Goal: Communication & Community: Answer question/provide support

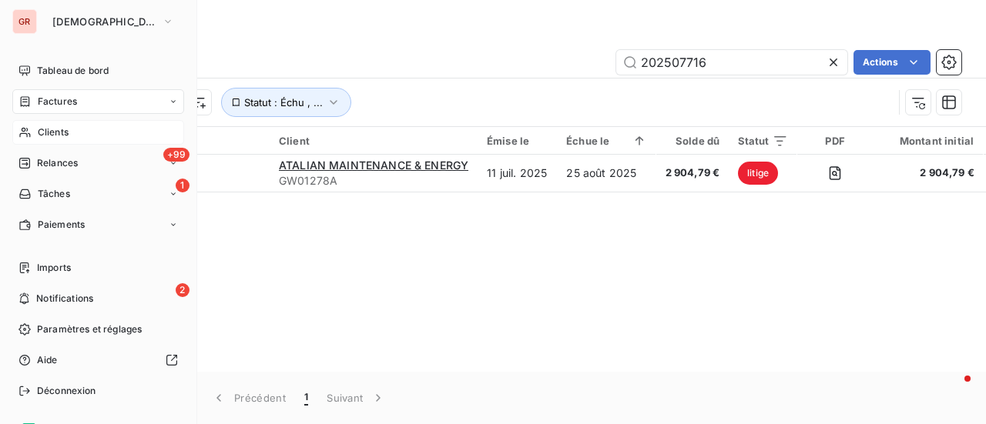
click at [62, 132] on span "Clients" at bounding box center [53, 133] width 31 height 14
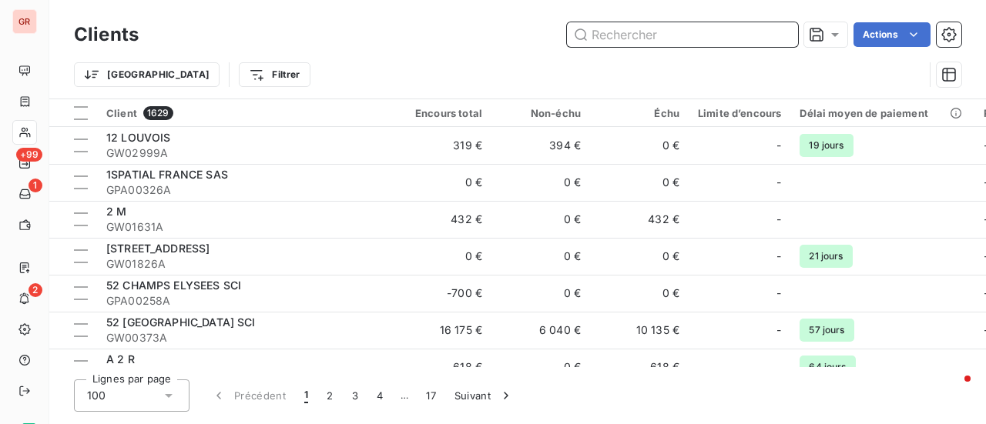
click at [675, 47] on div "Clients Actions" at bounding box center [517, 34] width 887 height 32
paste input "202508177"
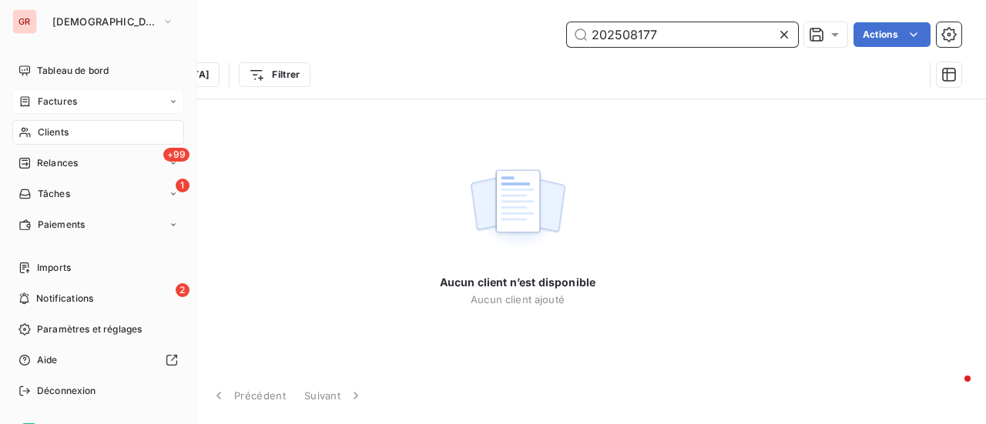
type input "202508177"
click at [57, 97] on span "Factures" at bounding box center [57, 102] width 39 height 14
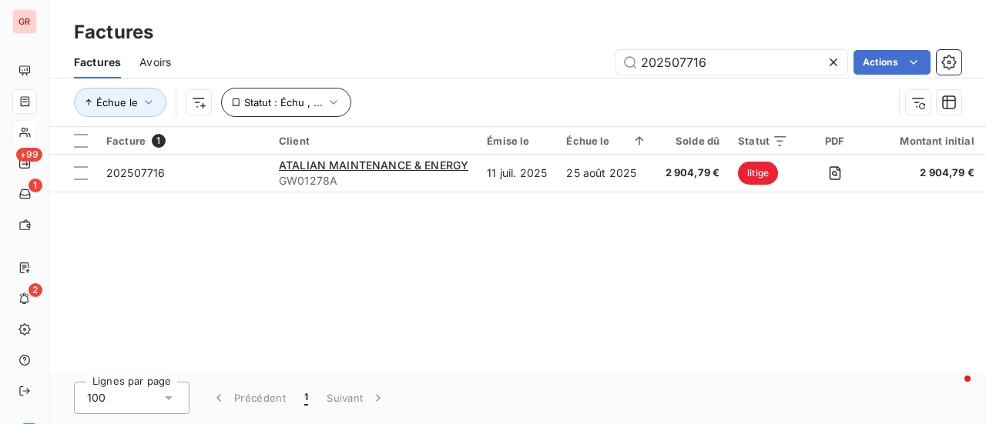
drag, startPoint x: 731, startPoint y: 61, endPoint x: 296, endPoint y: 95, distance: 436.4
click at [296, 93] on div "Factures Avoirs 202507716 Actions Échue le Statut : Échu , ..." at bounding box center [517, 86] width 936 height 80
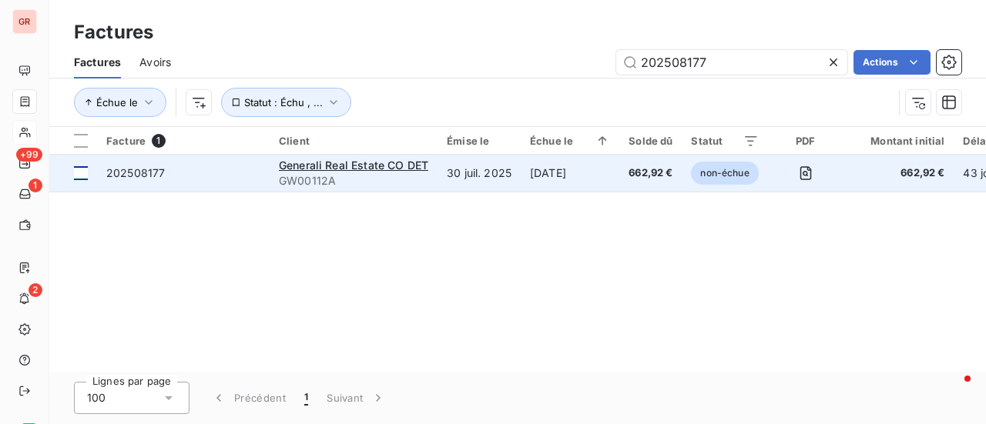
type input "202508177"
drag, startPoint x: 81, startPoint y: 172, endPoint x: 188, endPoint y: 195, distance: 109.5
click at [82, 172] on div at bounding box center [81, 173] width 14 height 14
click at [325, 164] on span "Generali Real Estate CO DET" at bounding box center [353, 165] width 149 height 13
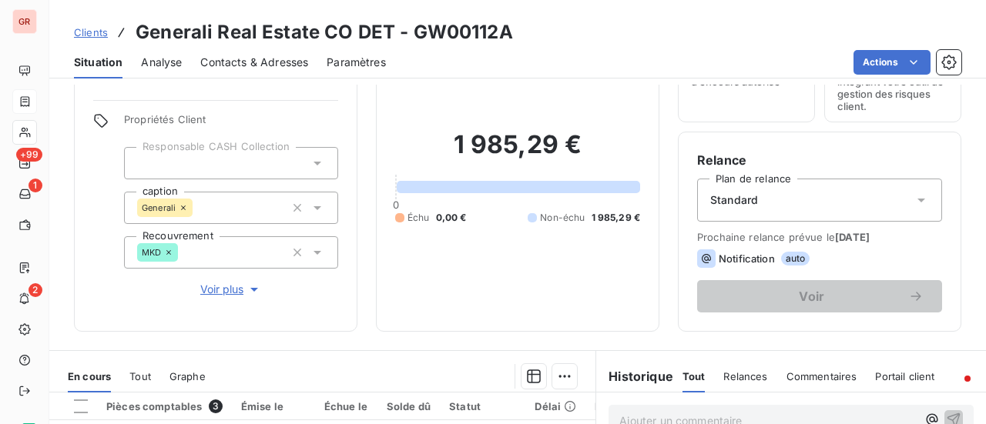
scroll to position [231, 0]
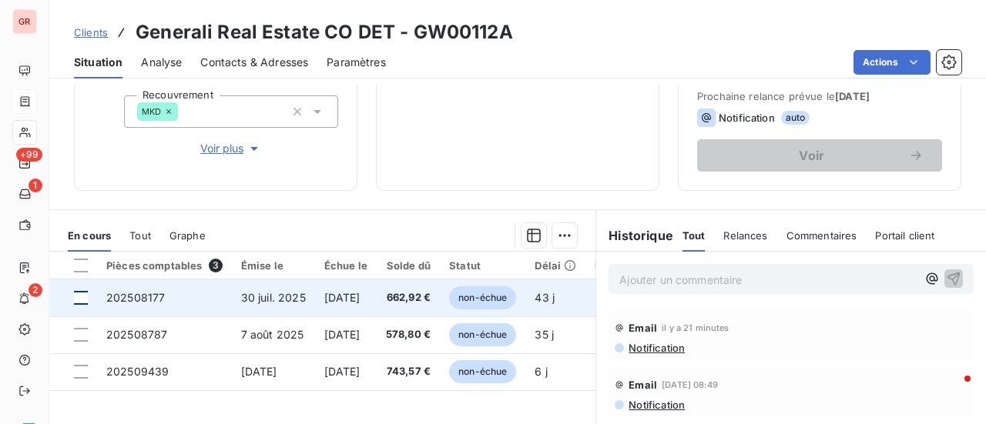
click at [85, 298] on div at bounding box center [81, 298] width 14 height 14
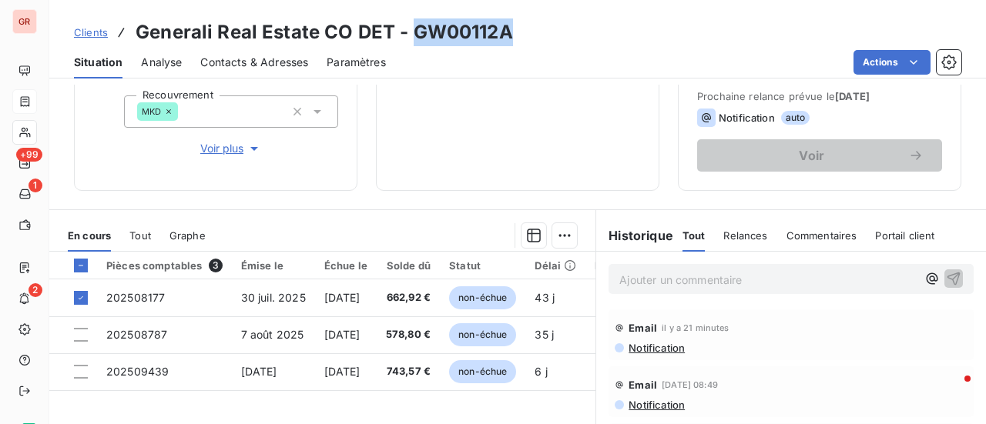
drag, startPoint x: 517, startPoint y: 33, endPoint x: 413, endPoint y: 28, distance: 104.1
click at [413, 28] on div "Clients Generali Real Estate CO DET - GW00112A" at bounding box center [517, 32] width 936 height 28
copy h3 "GW00112A"
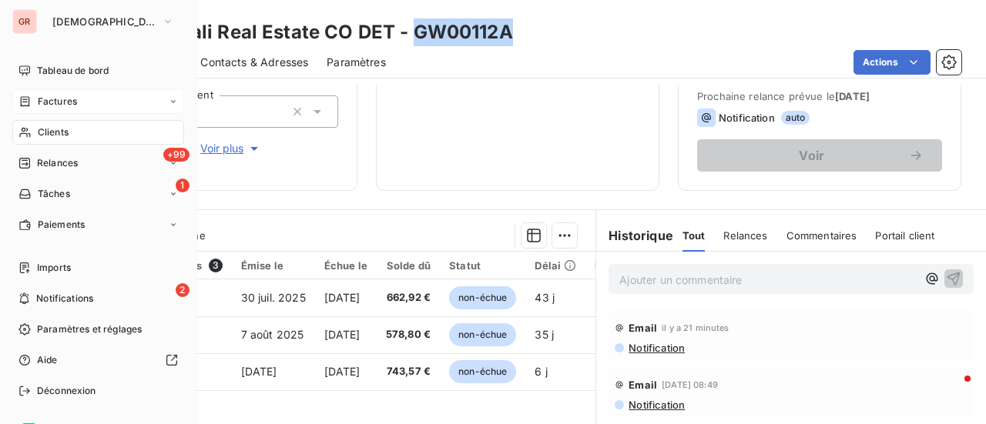
click at [53, 106] on span "Factures" at bounding box center [57, 102] width 39 height 14
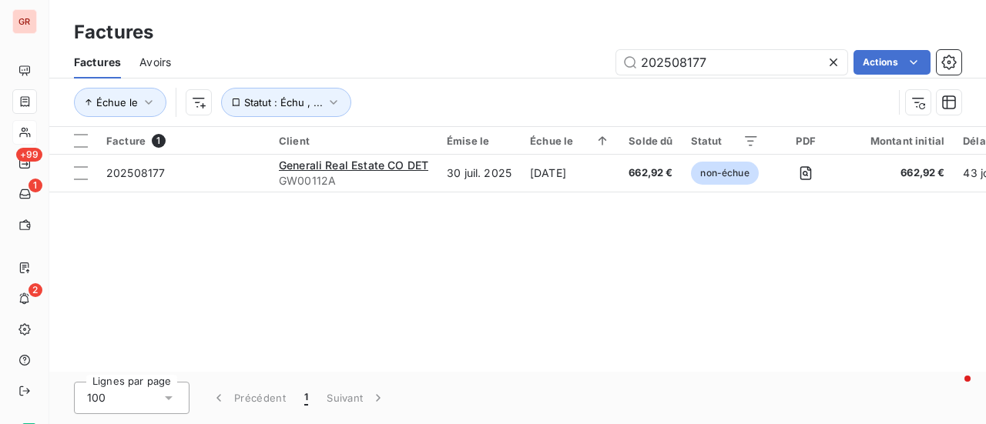
drag, startPoint x: 752, startPoint y: 52, endPoint x: 221, endPoint y: 122, distance: 535.3
click at [283, 126] on div "Factures Factures Avoirs 202508177 Actions Échue le Statut : Échu , ... Facture…" at bounding box center [517, 212] width 936 height 424
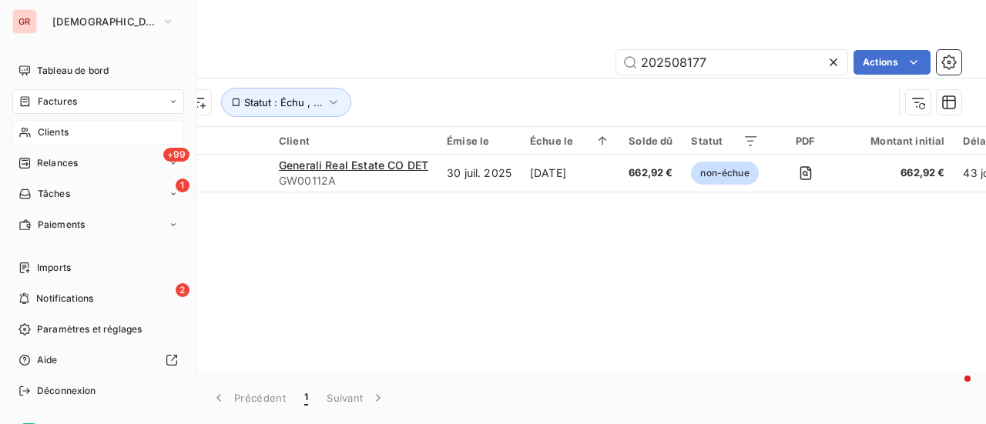
click at [54, 134] on span "Clients" at bounding box center [53, 133] width 31 height 14
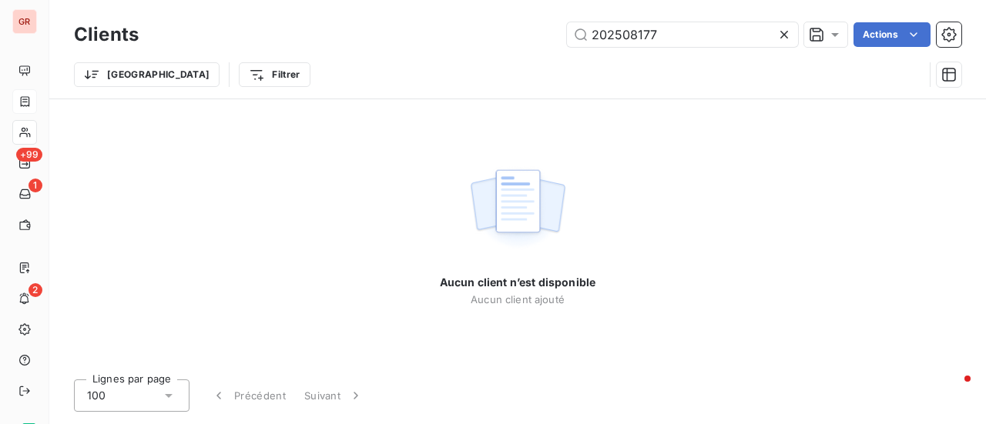
drag, startPoint x: 696, startPoint y: 28, endPoint x: 199, endPoint y: 58, distance: 498.3
click at [206, 62] on div "Clients 202508177 Actions Trier Filtrer" at bounding box center [517, 58] width 887 height 80
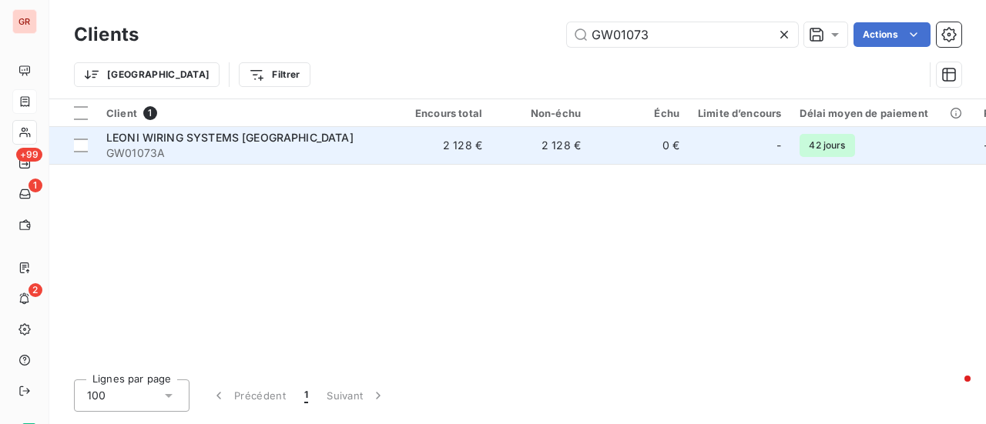
type input "GW01073"
click at [250, 142] on span "LEONI WIRING SYSTEMS [GEOGRAPHIC_DATA]" at bounding box center [229, 137] width 247 height 13
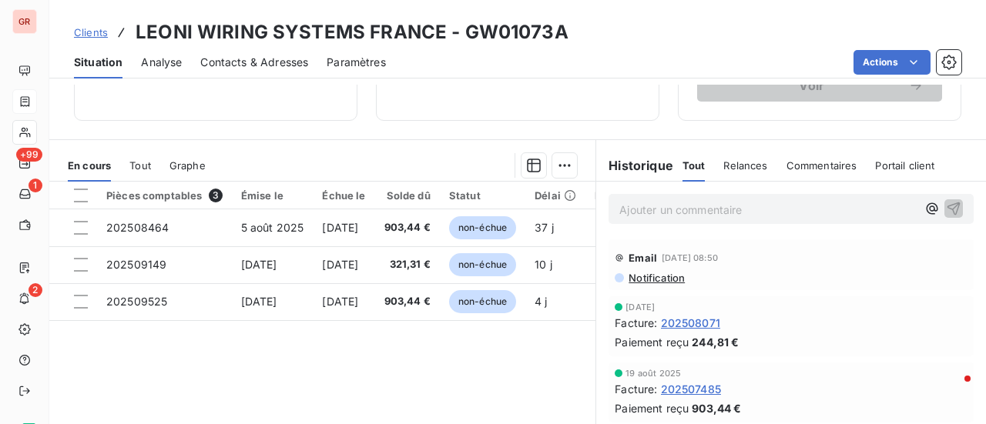
scroll to position [308, 0]
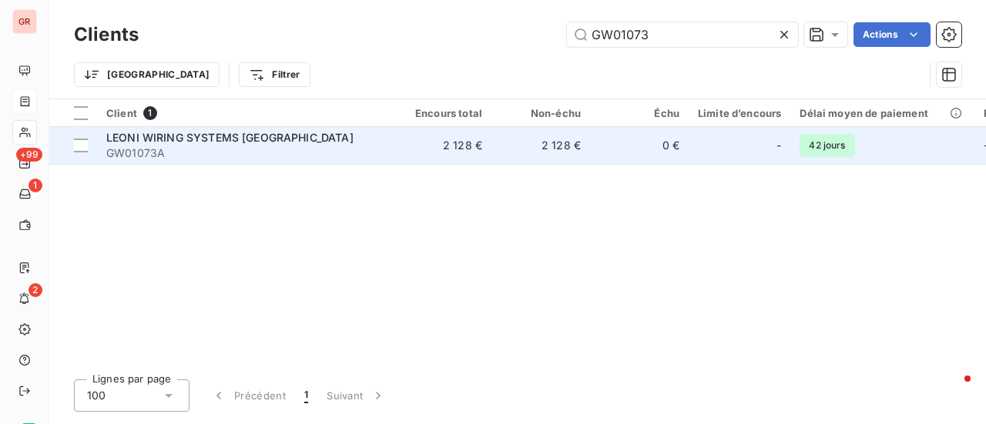
click at [198, 132] on span "LEONI WIRING SYSTEMS [GEOGRAPHIC_DATA]" at bounding box center [229, 137] width 247 height 13
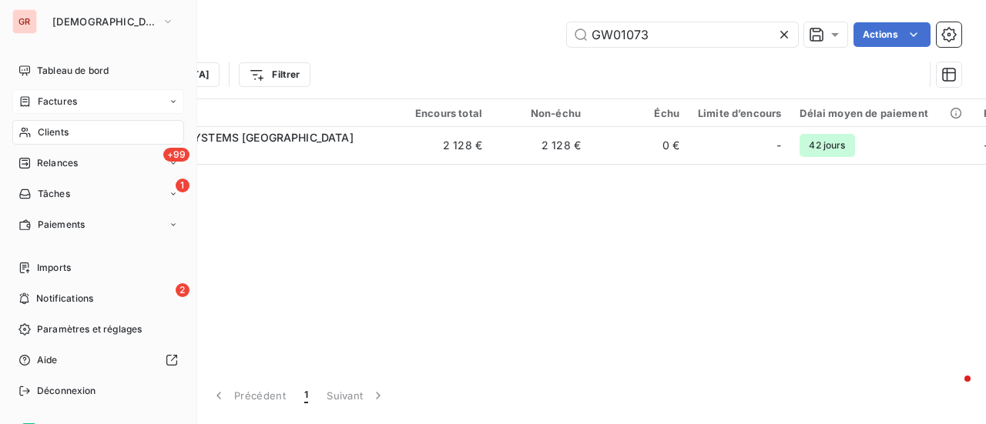
click at [59, 102] on span "Factures" at bounding box center [57, 102] width 39 height 14
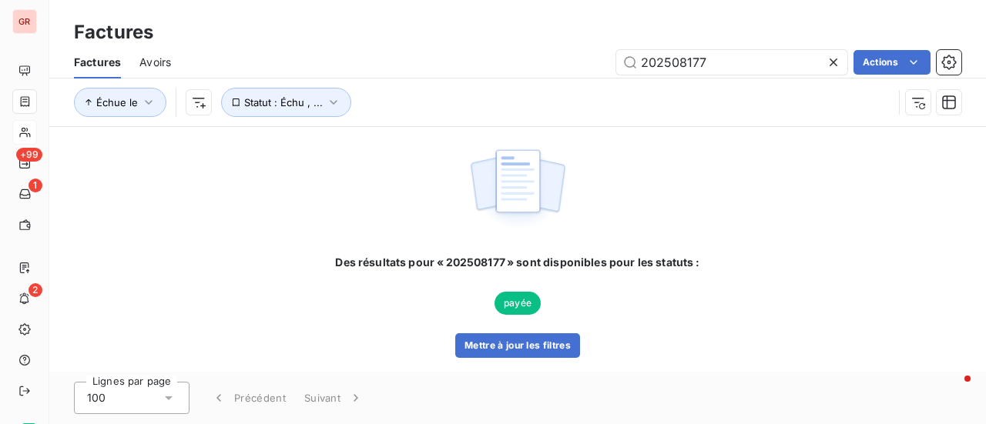
drag, startPoint x: 730, startPoint y: 65, endPoint x: 471, endPoint y: 78, distance: 259.8
click at [473, 78] on div "Factures Avoirs 202508177 Actions" at bounding box center [517, 62] width 936 height 32
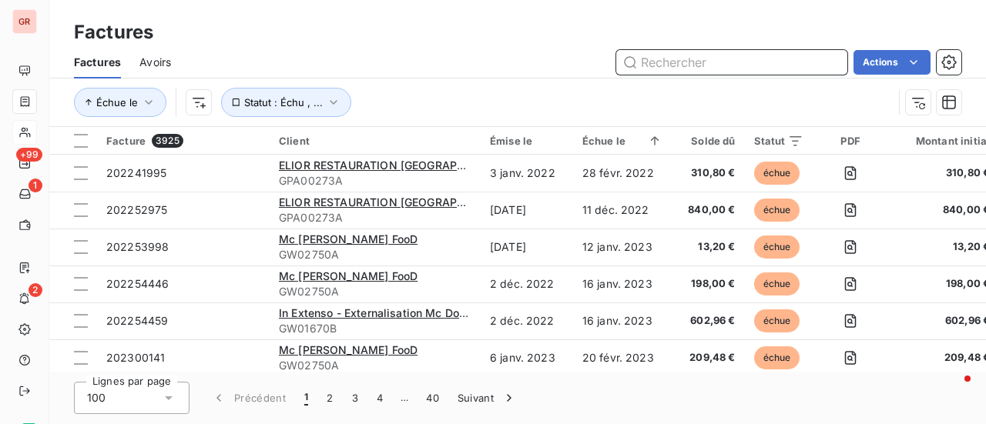
click at [739, 71] on input "text" at bounding box center [731, 62] width 231 height 25
paste input "202507773"
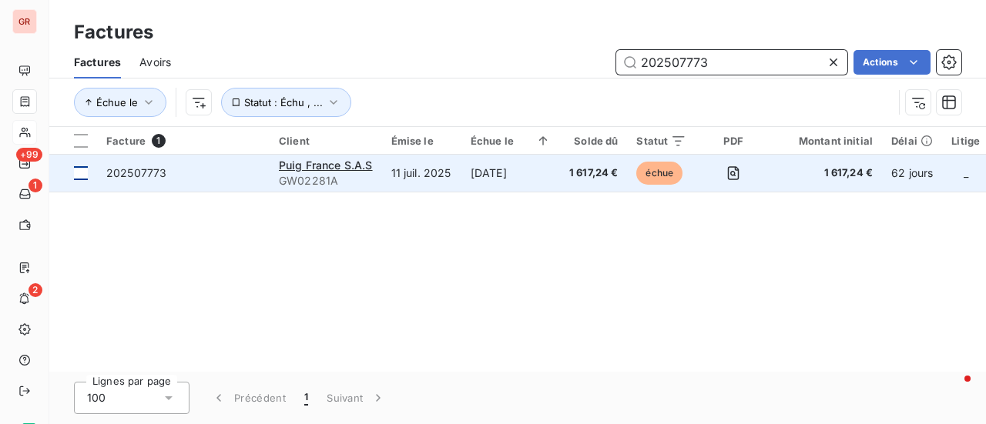
type input "202507773"
click at [91, 176] on td at bounding box center [73, 173] width 48 height 37
click at [319, 172] on div "Puig France S.A.S" at bounding box center [326, 165] width 94 height 15
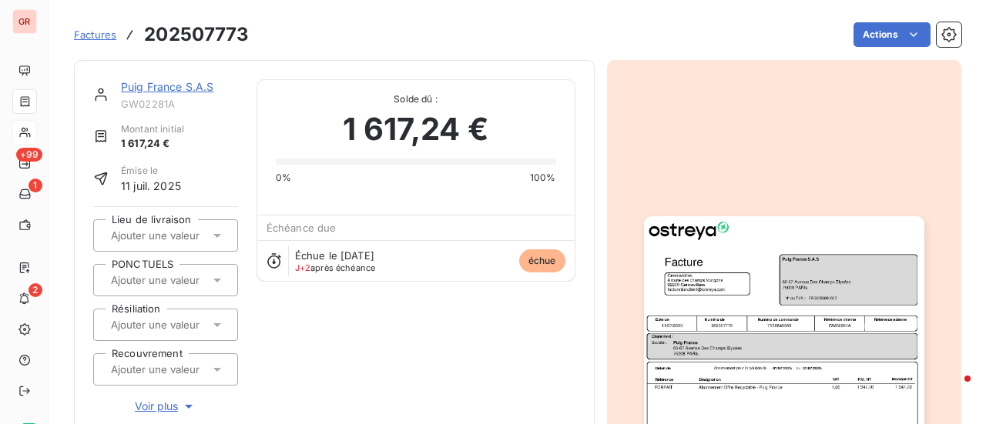
click at [164, 85] on link "Puig France S.A.S" at bounding box center [167, 86] width 93 height 13
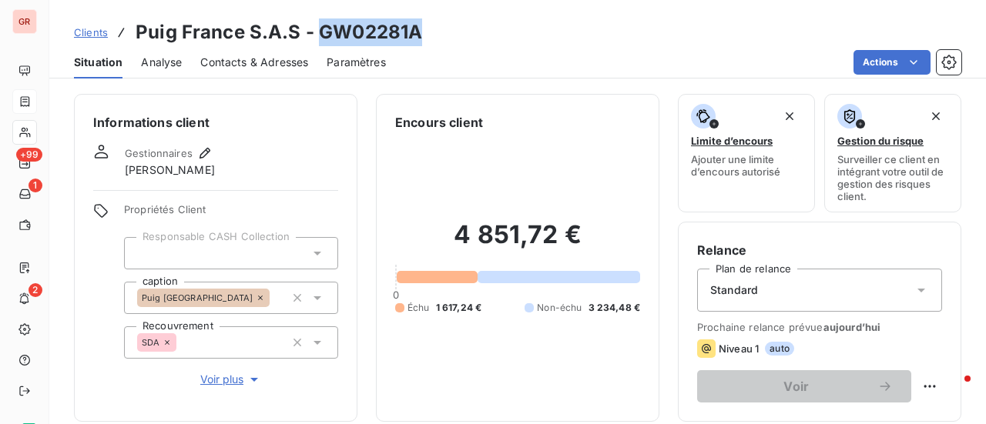
drag, startPoint x: 424, startPoint y: 39, endPoint x: 322, endPoint y: 38, distance: 101.7
click at [322, 38] on div "Clients Puig France S.A.S - GW02281A" at bounding box center [517, 32] width 936 height 28
copy h3 "GW02281A"
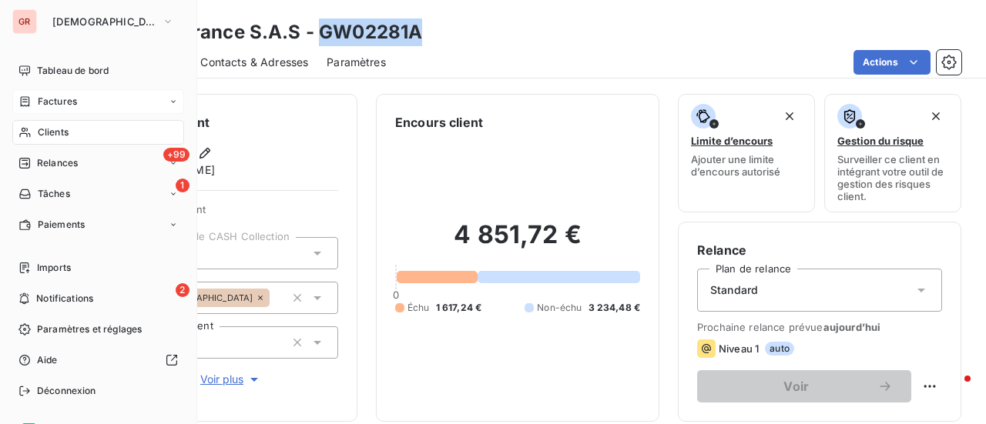
click at [48, 103] on span "Factures" at bounding box center [57, 102] width 39 height 14
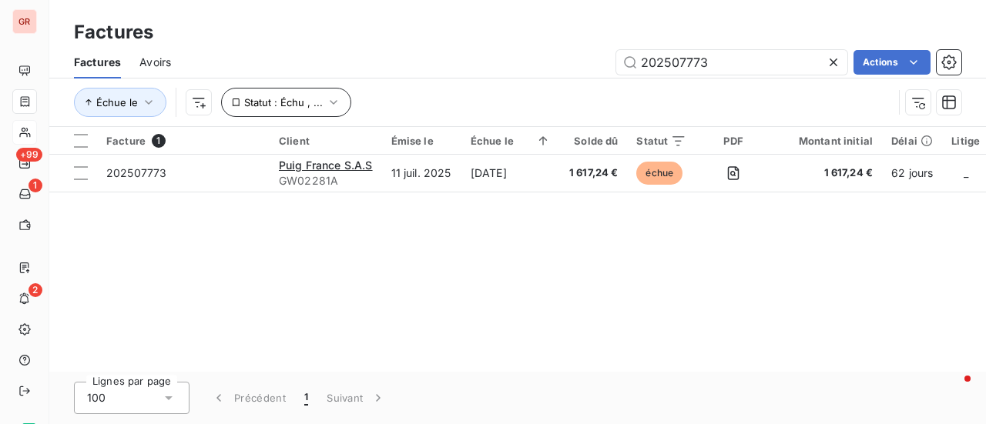
drag, startPoint x: 764, startPoint y: 66, endPoint x: 249, endPoint y: 112, distance: 517.3
click at [249, 112] on div "Factures Avoirs 202507773 Actions Échue le Statut : Échu , ..." at bounding box center [517, 86] width 936 height 80
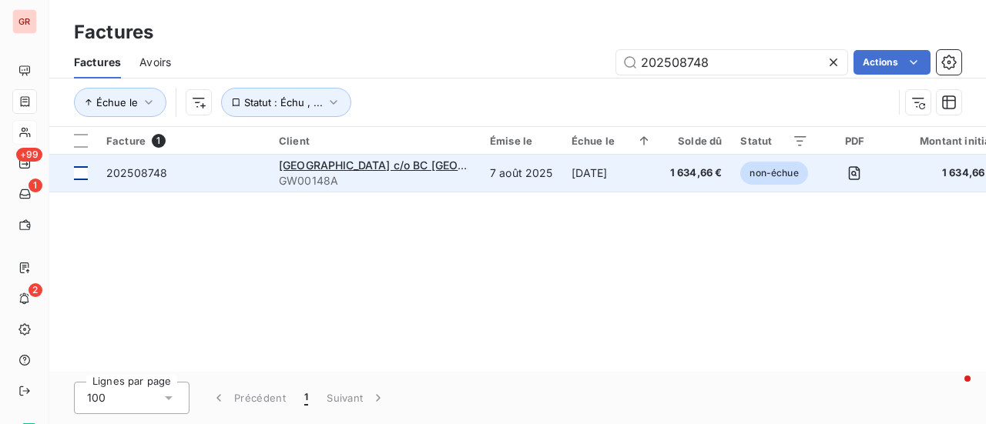
type input "202508748"
click at [79, 170] on div at bounding box center [81, 173] width 14 height 14
click at [337, 162] on span "SCI COLISEE GARDENS c/o BC FRANCE" at bounding box center [410, 165] width 263 height 13
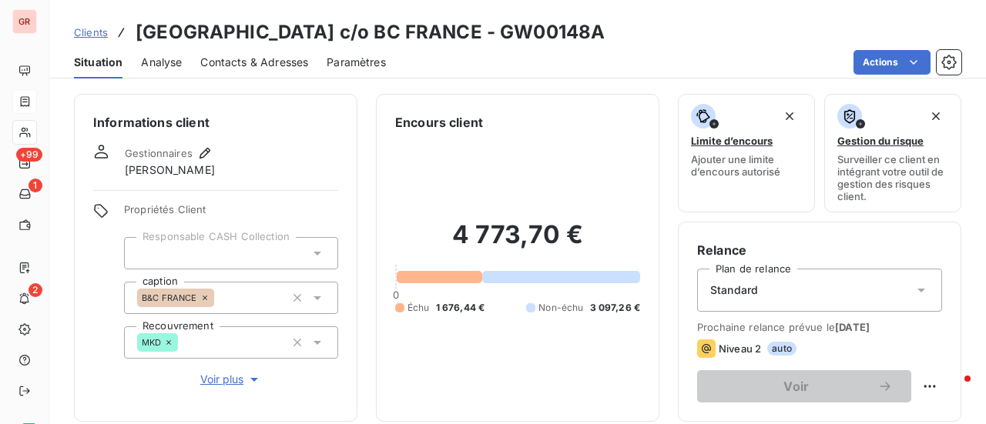
drag, startPoint x: 615, startPoint y: 38, endPoint x: 513, endPoint y: 40, distance: 101.7
click at [510, 41] on div "Clients SCI COLISEE GARDENS c/o BC FRANCE - GW00148A" at bounding box center [517, 32] width 936 height 28
copy h3 "GW00148A"
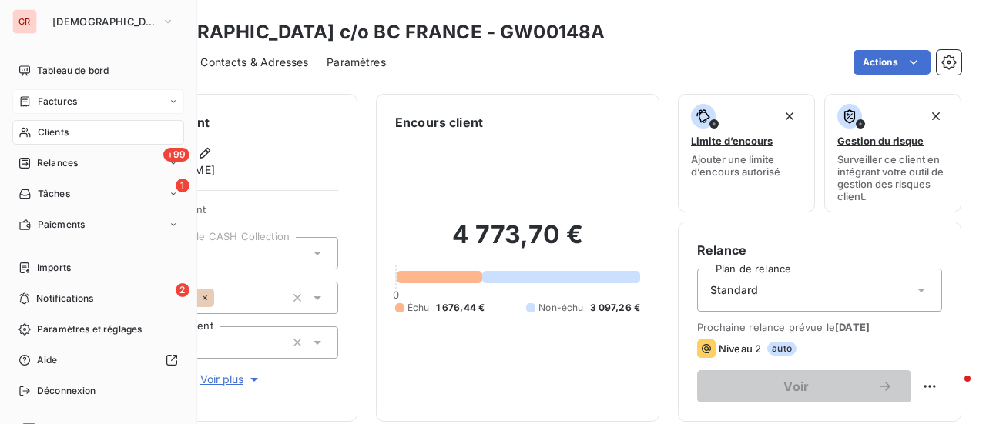
click at [55, 103] on span "Factures" at bounding box center [57, 102] width 39 height 14
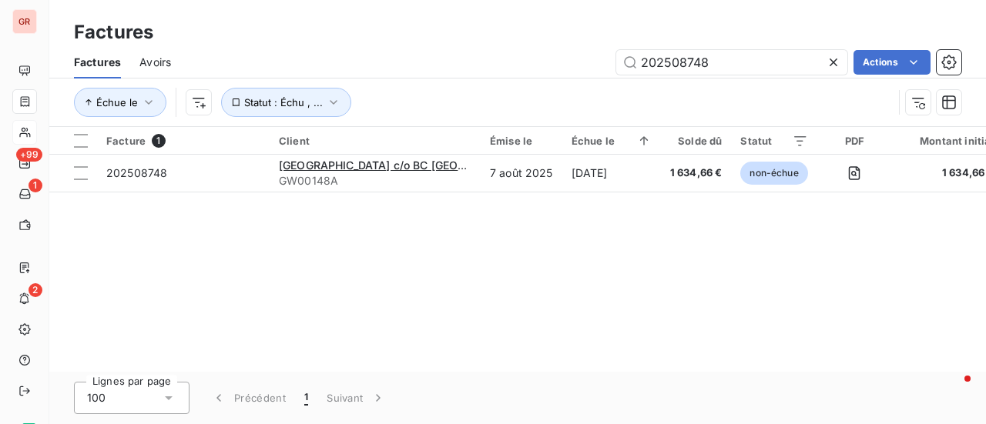
drag, startPoint x: 725, startPoint y: 64, endPoint x: 425, endPoint y: 64, distance: 299.6
click at [434, 65] on div "202508748 Actions" at bounding box center [575, 62] width 772 height 25
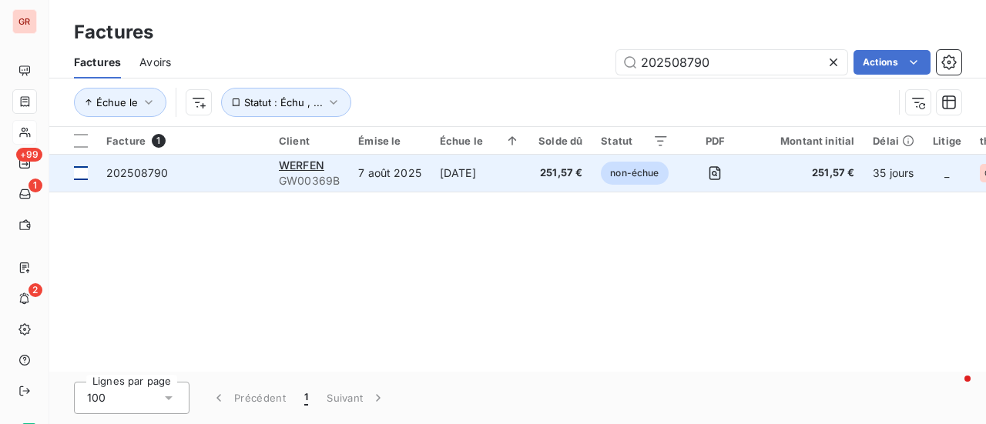
type input "202508790"
click at [88, 172] on td at bounding box center [73, 173] width 48 height 37
click at [147, 167] on span "202508790" at bounding box center [137, 172] width 62 height 13
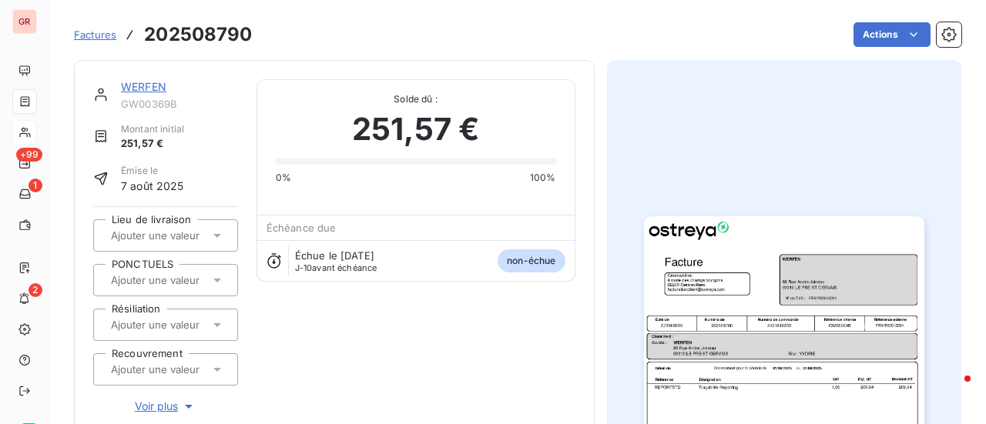
click at [147, 82] on link "WERFEN" at bounding box center [143, 86] width 45 height 13
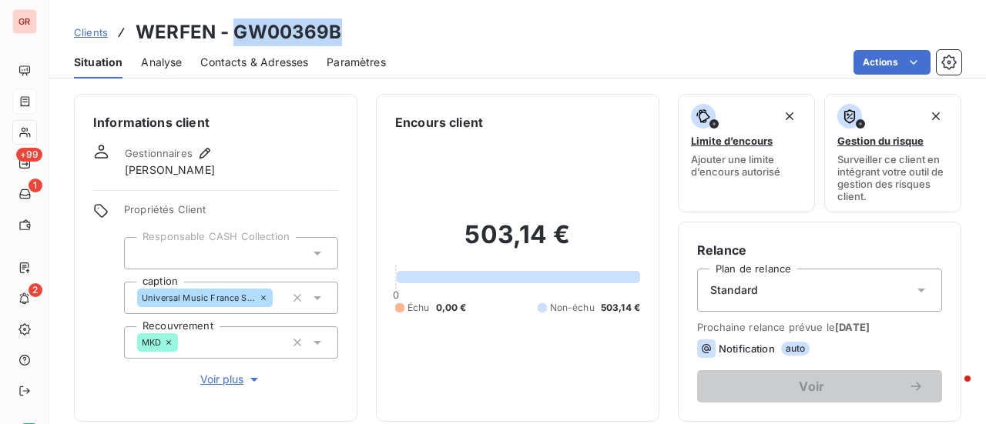
drag, startPoint x: 339, startPoint y: 29, endPoint x: 237, endPoint y: 32, distance: 101.7
click at [237, 32] on h3 "WERFEN - GW00369B" at bounding box center [239, 32] width 206 height 28
copy h3 "GW00369B"
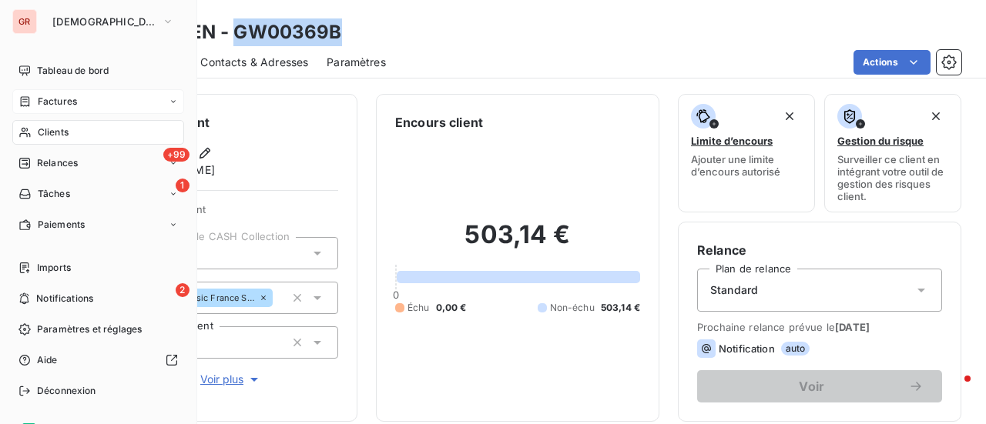
click at [59, 105] on span "Factures" at bounding box center [57, 102] width 39 height 14
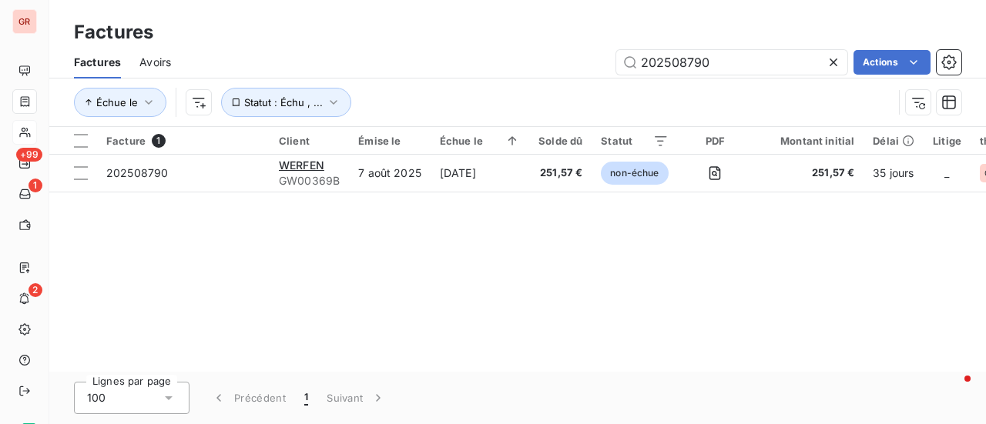
drag, startPoint x: 739, startPoint y: 58, endPoint x: 374, endPoint y: 62, distance: 364.3
click at [387, 59] on div "202508790 Actions" at bounding box center [575, 62] width 772 height 25
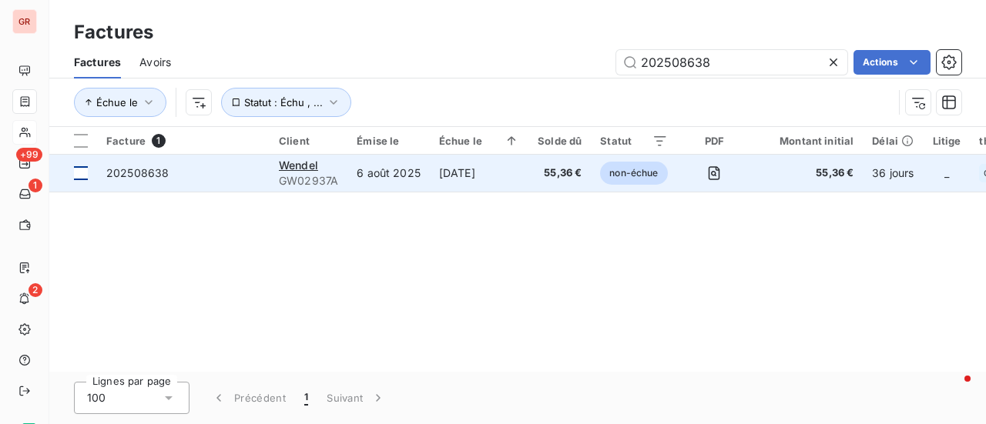
type input "202508638"
click at [82, 179] on td at bounding box center [73, 173] width 48 height 37
click at [152, 169] on span "202508638" at bounding box center [137, 172] width 62 height 13
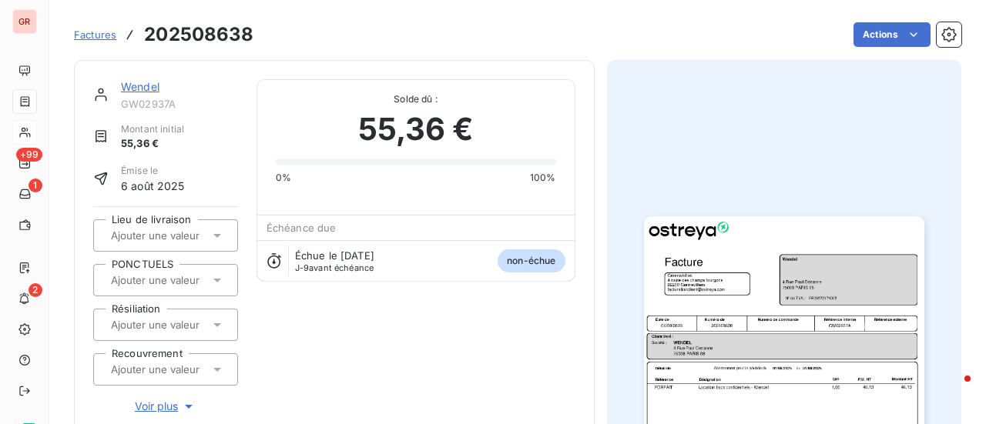
click at [142, 82] on link "Wendel" at bounding box center [140, 86] width 39 height 13
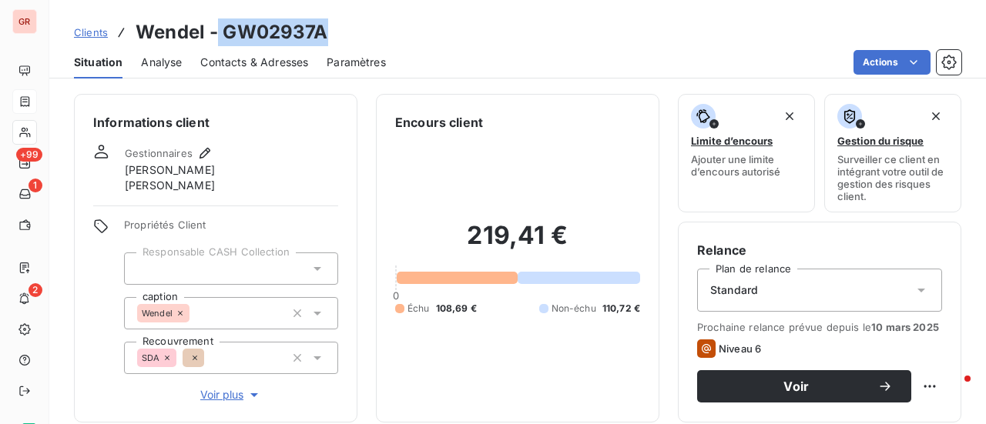
drag, startPoint x: 336, startPoint y: 33, endPoint x: 218, endPoint y: 38, distance: 117.9
click at [218, 38] on div "Clients Wendel - GW02937A" at bounding box center [517, 32] width 936 height 28
copy h3 "GW02937A"
click at [331, 32] on div "Clients Wendel - GW02937A" at bounding box center [517, 32] width 936 height 28
drag, startPoint x: 225, startPoint y: 30, endPoint x: 308, endPoint y: 35, distance: 83.3
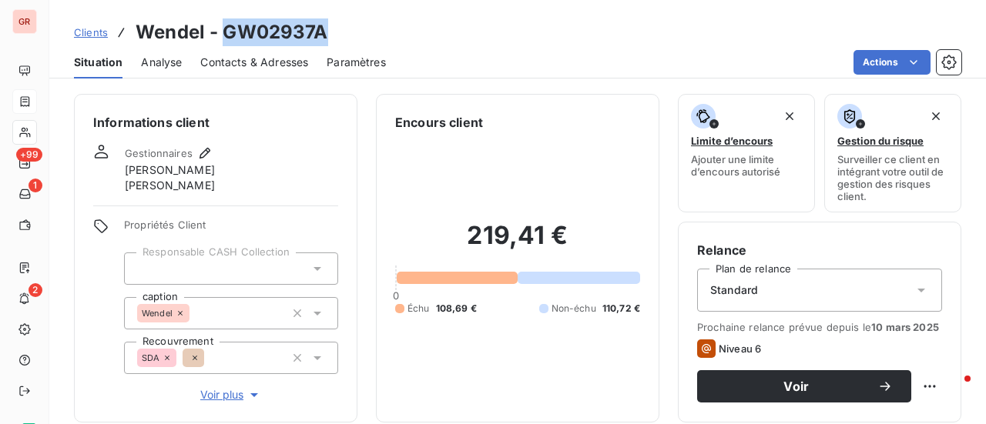
click at [331, 35] on div "Clients Wendel - GW02937A" at bounding box center [517, 32] width 936 height 28
copy h3 "GW02937A"
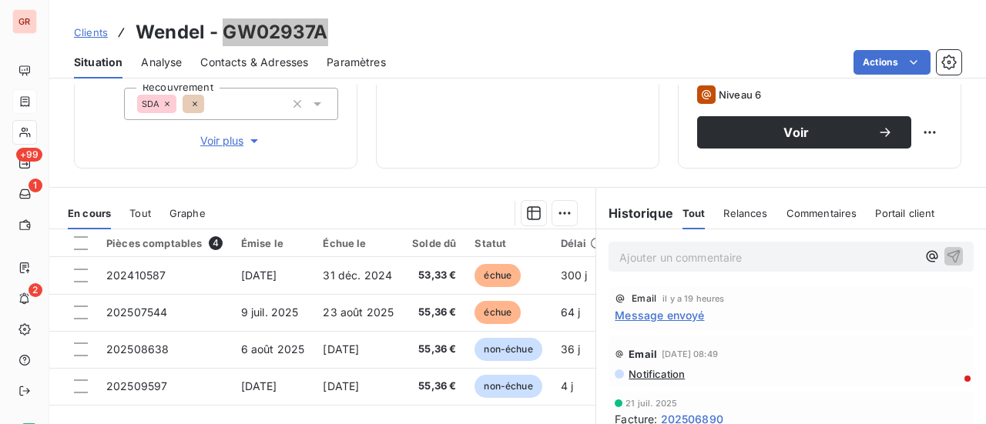
scroll to position [231, 0]
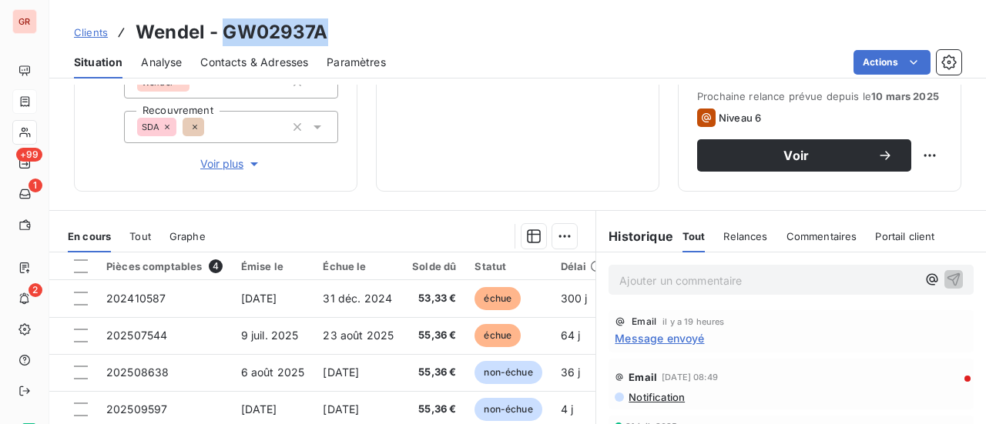
click at [273, 61] on span "Contacts & Adresses" at bounding box center [254, 62] width 108 height 15
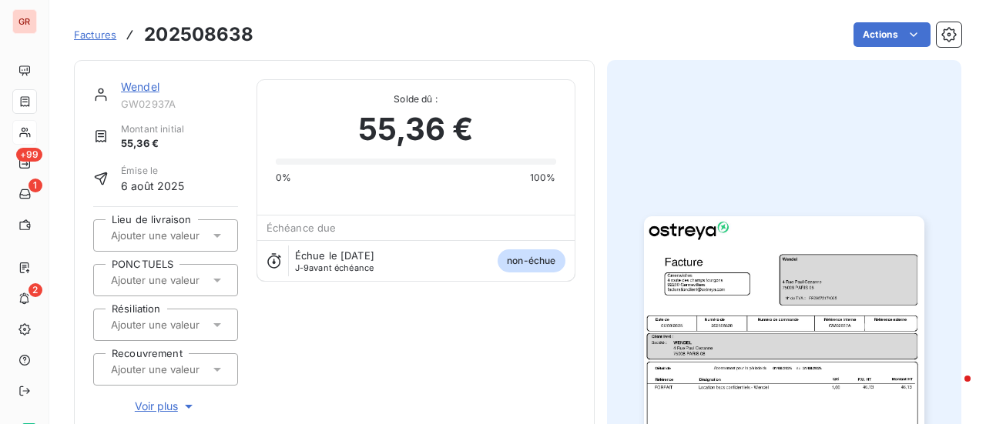
click at [129, 87] on link "Wendel" at bounding box center [140, 86] width 39 height 13
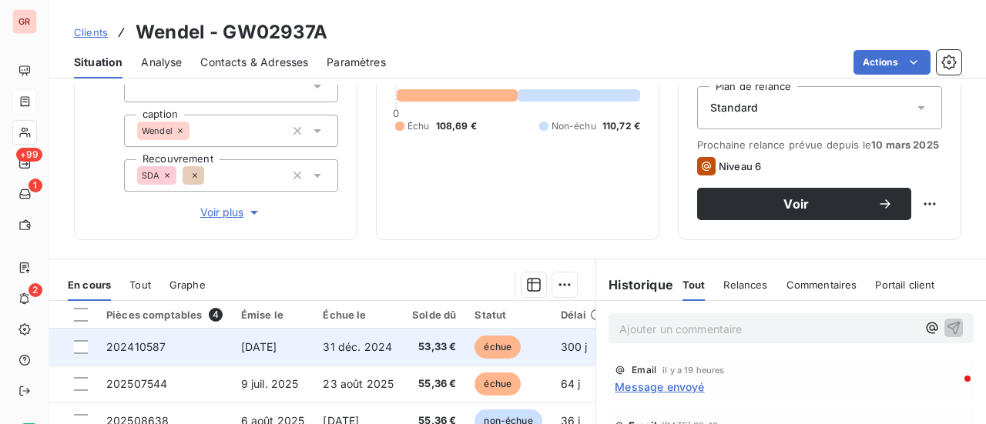
scroll to position [308, 0]
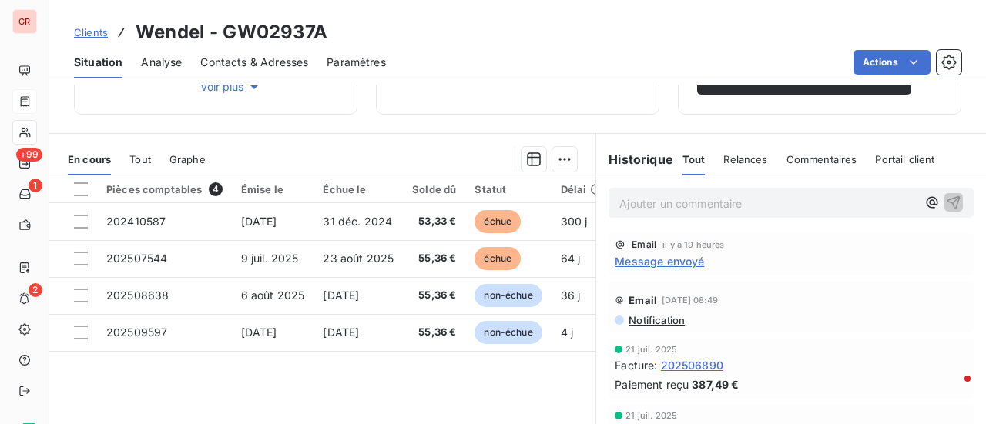
click at [672, 266] on span "Message envoyé" at bounding box center [659, 261] width 89 height 16
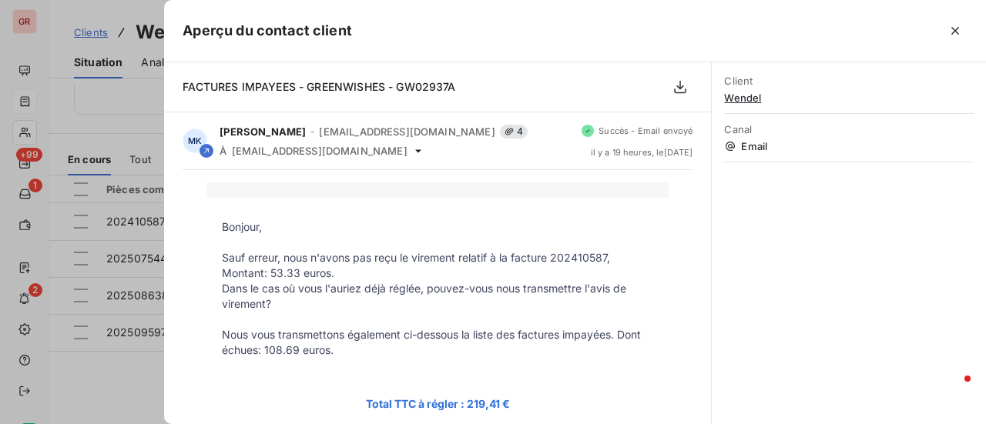
click at [125, 371] on div at bounding box center [493, 212] width 986 height 424
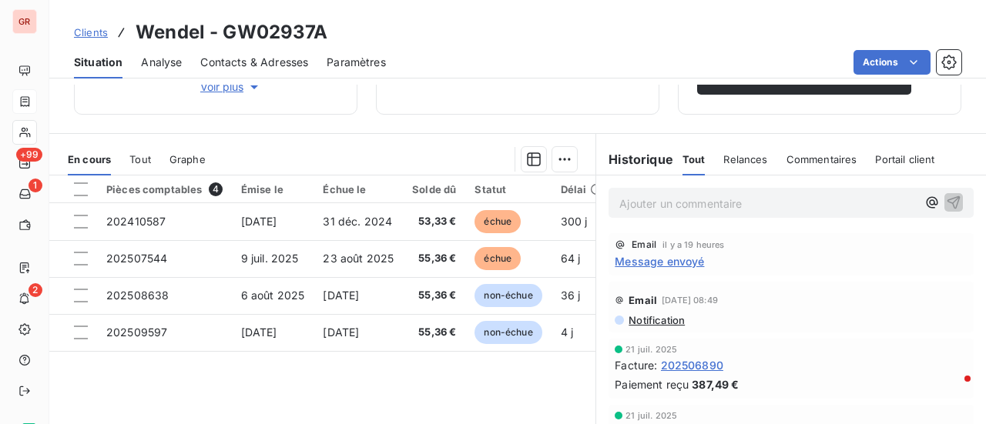
click at [677, 263] on span "Message envoyé" at bounding box center [659, 261] width 89 height 16
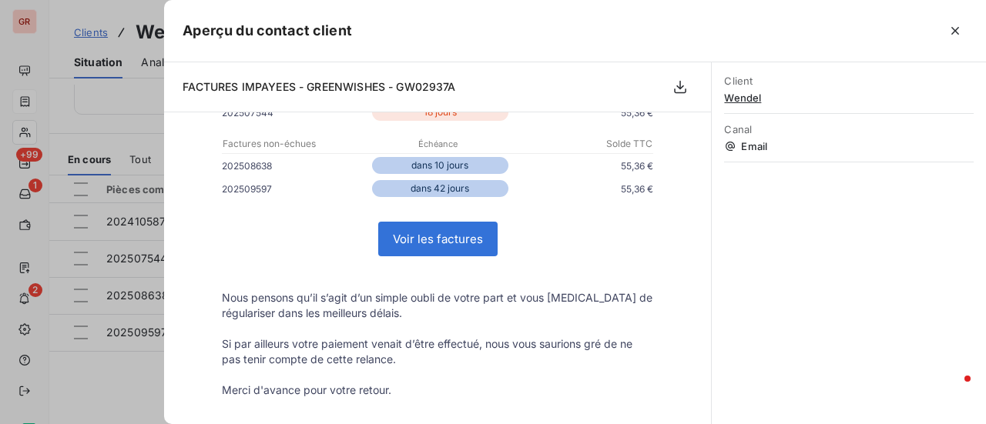
scroll to position [385, 0]
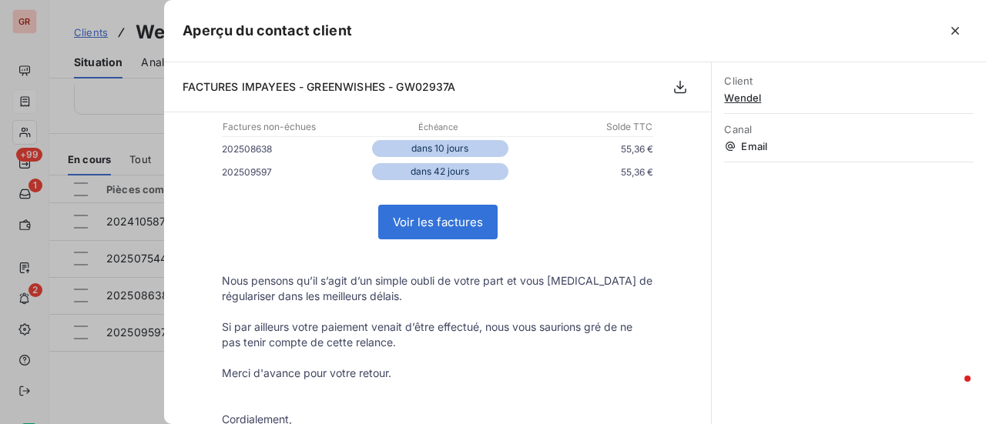
click at [132, 395] on div at bounding box center [493, 212] width 986 height 424
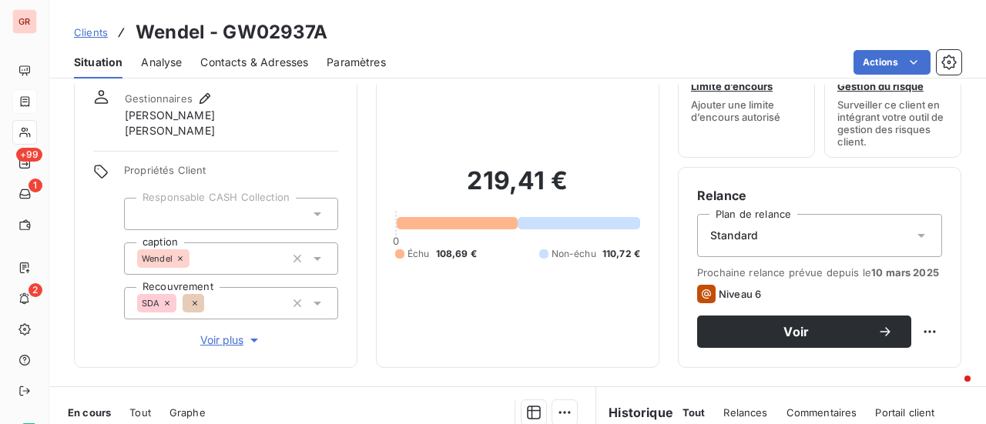
scroll to position [0, 0]
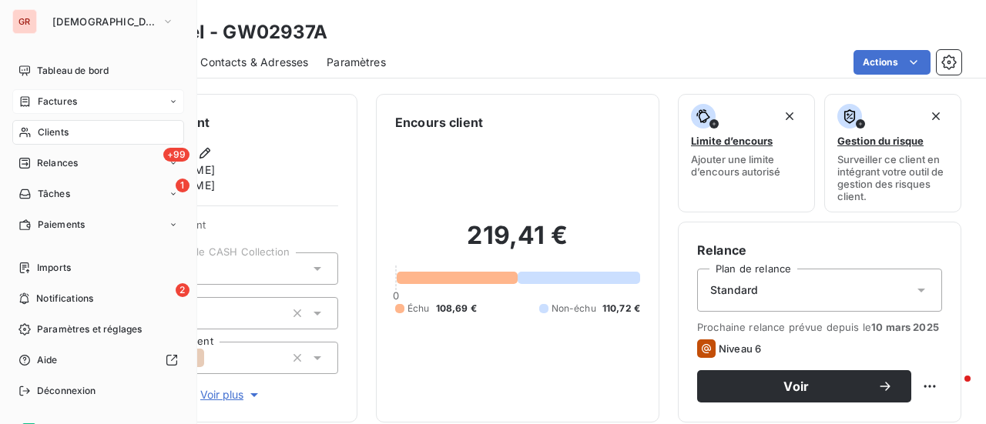
click at [74, 102] on span "Factures" at bounding box center [57, 102] width 39 height 14
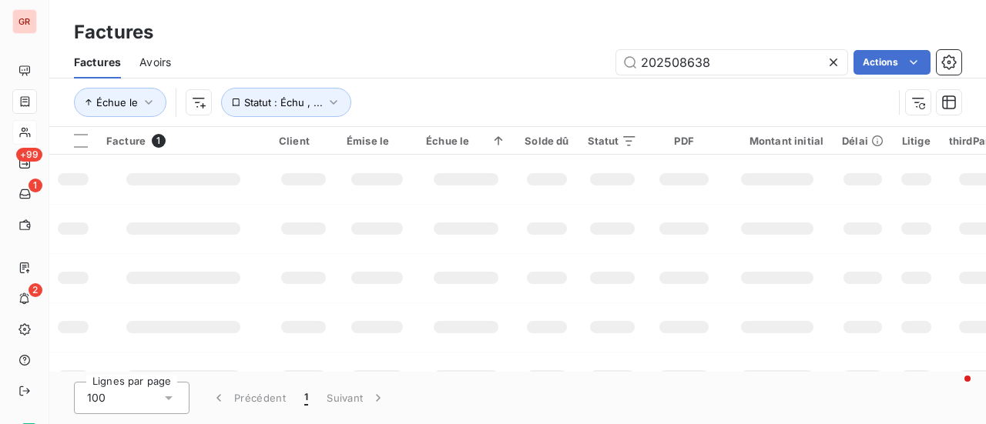
drag, startPoint x: 779, startPoint y: 68, endPoint x: 353, endPoint y: 121, distance: 429.2
click at [353, 121] on div "Factures Avoirs 202508638 Actions Échue le Statut : Échu , ..." at bounding box center [517, 86] width 936 height 80
type input "2925.43"
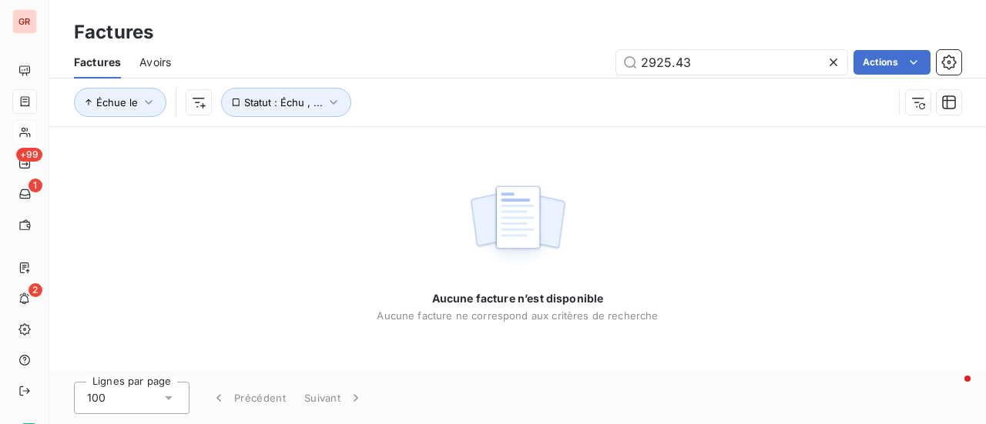
drag, startPoint x: 719, startPoint y: 54, endPoint x: 306, endPoint y: 76, distance: 414.1
click at [317, 75] on div "Factures Avoirs 2925.43 Actions" at bounding box center [517, 62] width 936 height 32
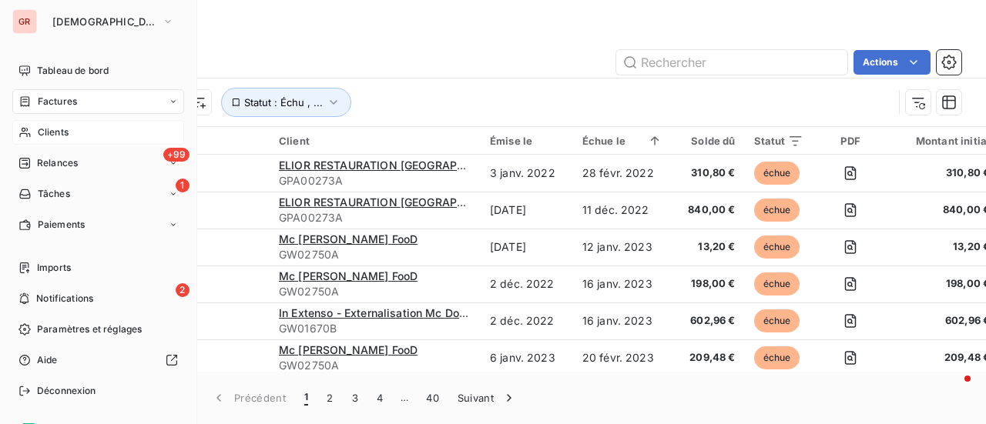
click at [63, 130] on span "Clients" at bounding box center [53, 133] width 31 height 14
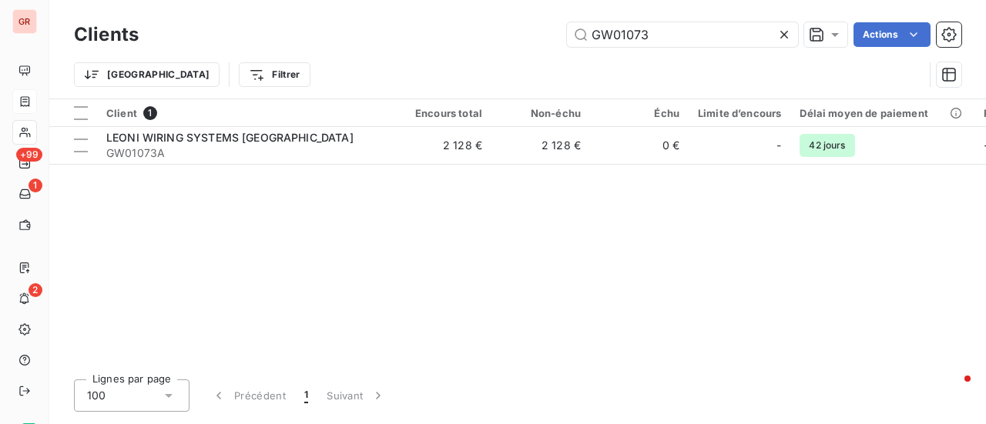
drag, startPoint x: 715, startPoint y: 27, endPoint x: 424, endPoint y: 39, distance: 290.6
click at [424, 39] on div "GW01073 Actions" at bounding box center [559, 34] width 804 height 25
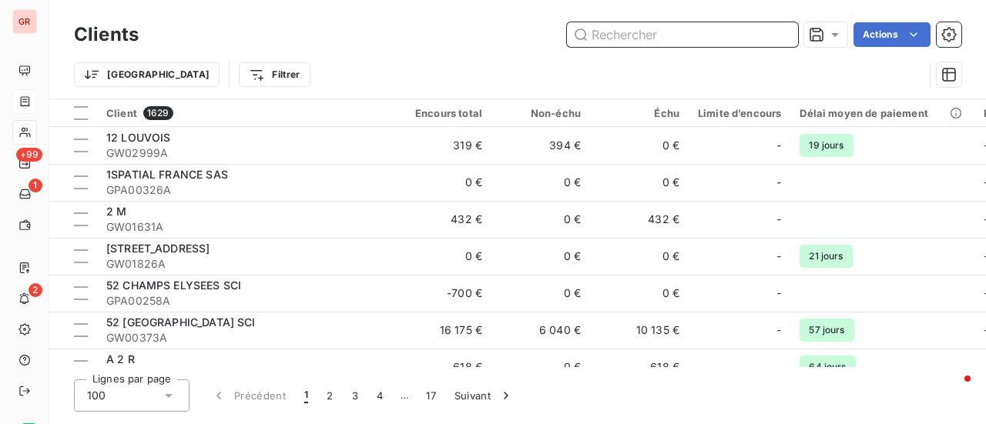
click at [617, 33] on input "text" at bounding box center [682, 34] width 231 height 25
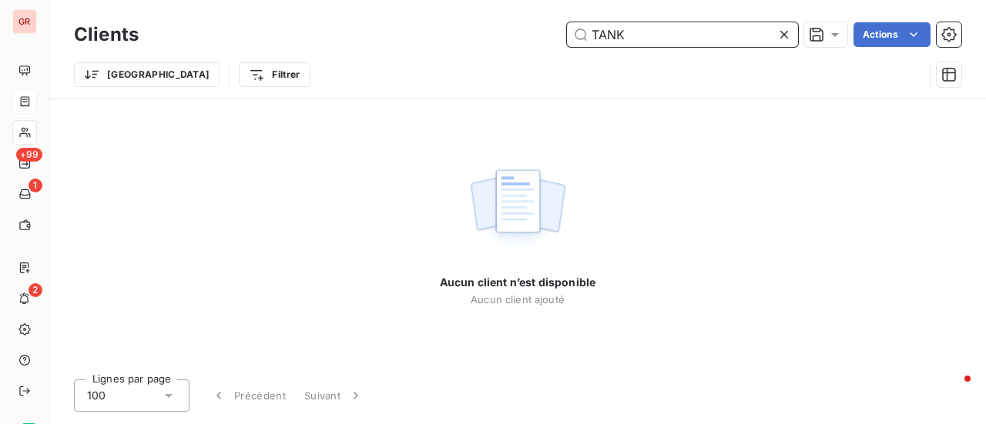
type input "TANK"
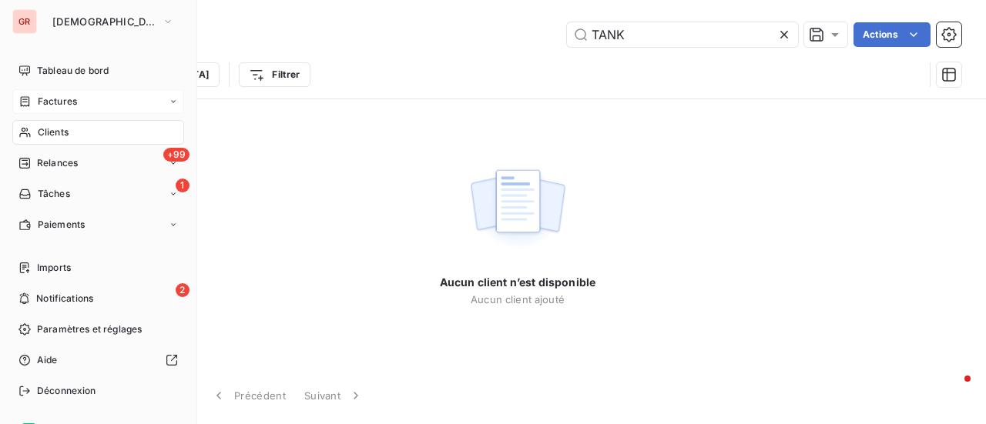
click at [73, 99] on span "Factures" at bounding box center [57, 102] width 39 height 14
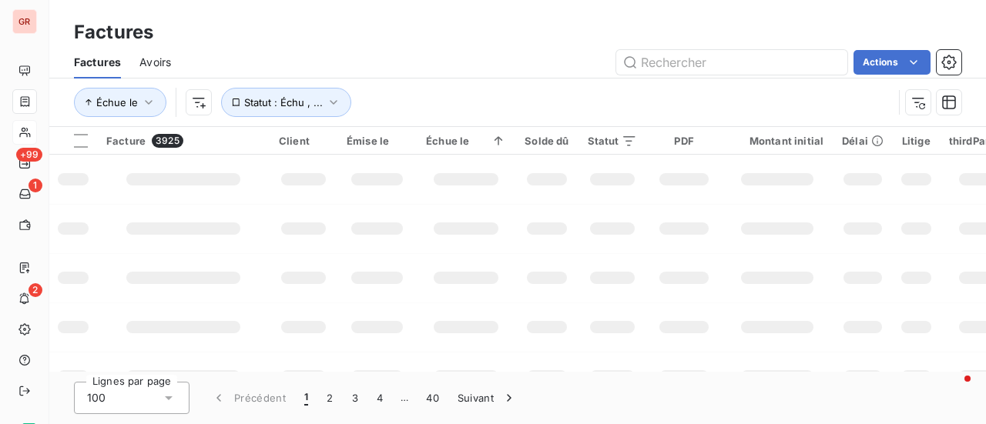
drag, startPoint x: 735, startPoint y: 62, endPoint x: 290, endPoint y: 97, distance: 447.2
click at [458, 82] on div "Factures Avoirs Actions Échue le Statut : Échu , ..." at bounding box center [517, 86] width 936 height 80
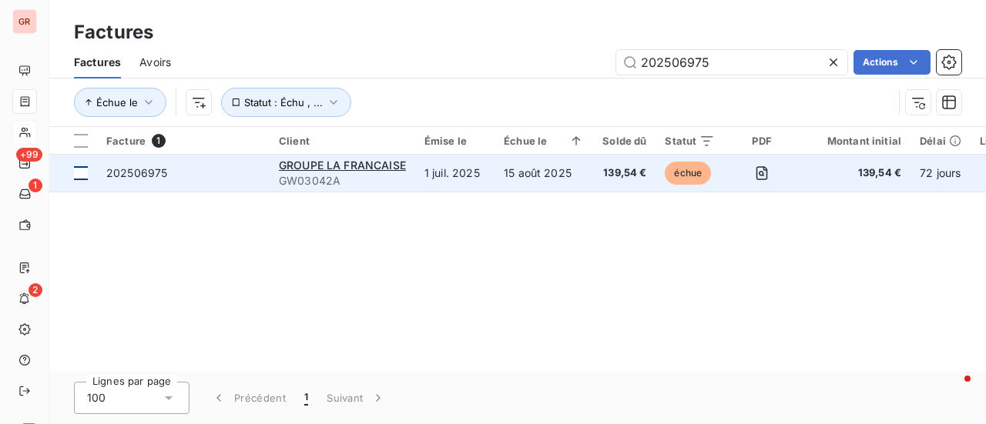
type input "202506975"
click at [85, 170] on div at bounding box center [81, 173] width 14 height 14
click at [353, 166] on span "GROUPE LA FRANCAISE" at bounding box center [342, 165] width 127 height 13
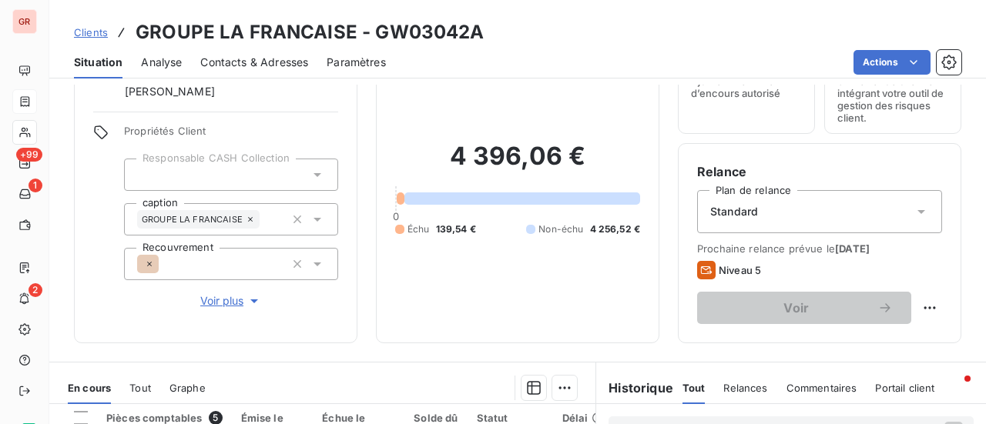
scroll to position [231, 0]
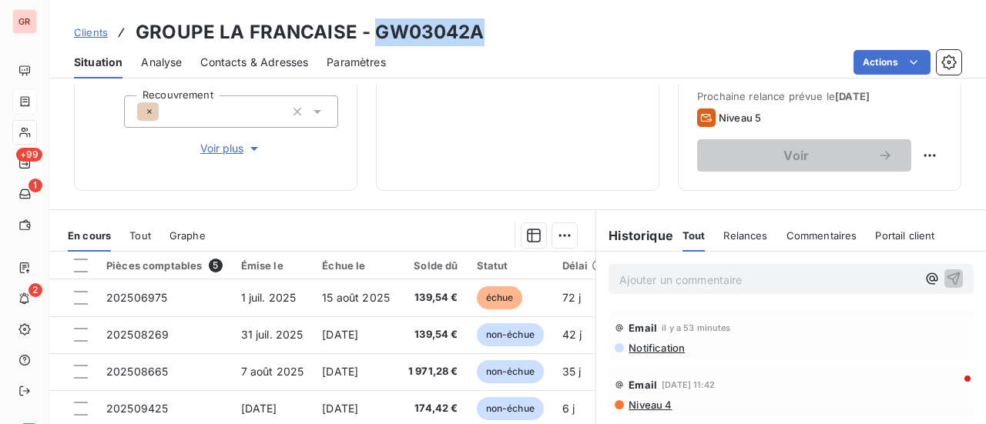
drag, startPoint x: 477, startPoint y: 40, endPoint x: 376, endPoint y: 39, distance: 100.9
click at [376, 39] on div "Clients GROUPE LA FRANCAISE - GW03042A" at bounding box center [517, 32] width 936 height 28
copy h3 "GW03042A"
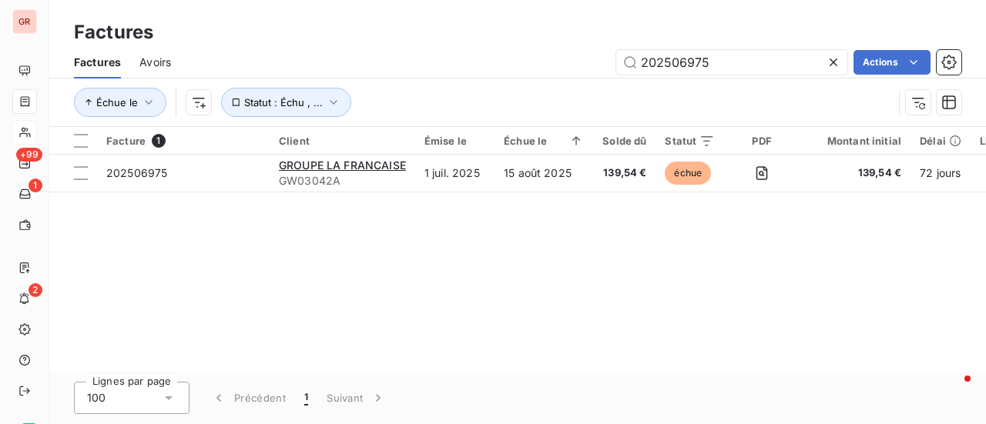
drag, startPoint x: 722, startPoint y: 64, endPoint x: 417, endPoint y: 71, distance: 305.0
click at [419, 70] on div "202506975 Actions" at bounding box center [575, 62] width 772 height 25
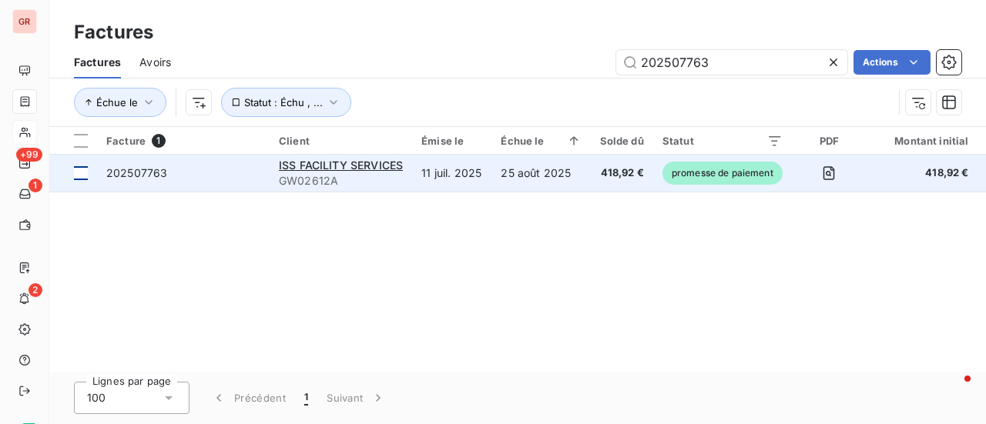
type input "202507763"
click at [92, 174] on td at bounding box center [73, 173] width 48 height 37
click at [152, 173] on span "202507763" at bounding box center [136, 172] width 61 height 13
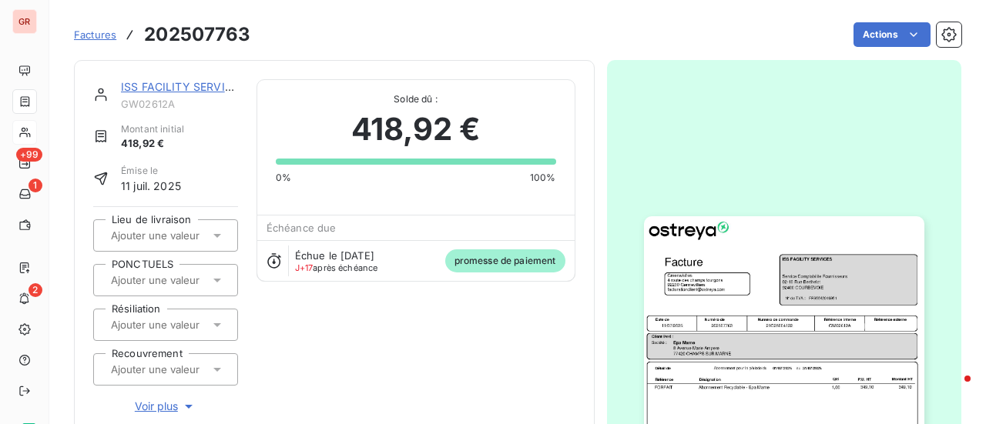
click at [175, 87] on link "ISS FACILITY SERVICES" at bounding box center [183, 86] width 125 height 13
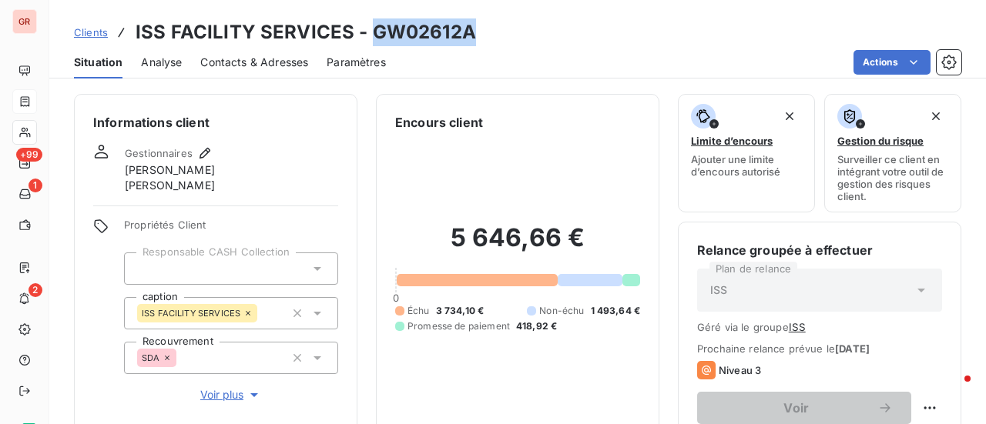
drag, startPoint x: 473, startPoint y: 41, endPoint x: 373, endPoint y: 37, distance: 100.2
click at [370, 39] on div "Clients ISS FACILITY SERVICES - GW02612A" at bounding box center [517, 32] width 936 height 28
copy h3 "GW02612A"
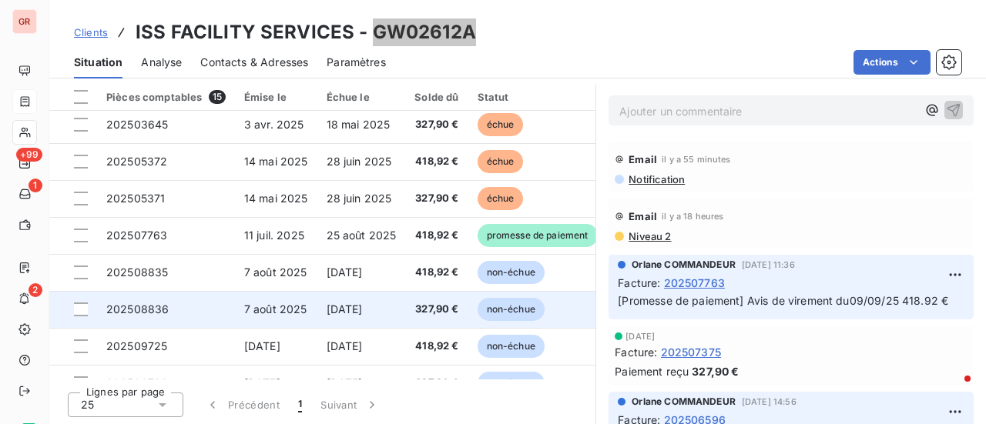
scroll to position [292, 0]
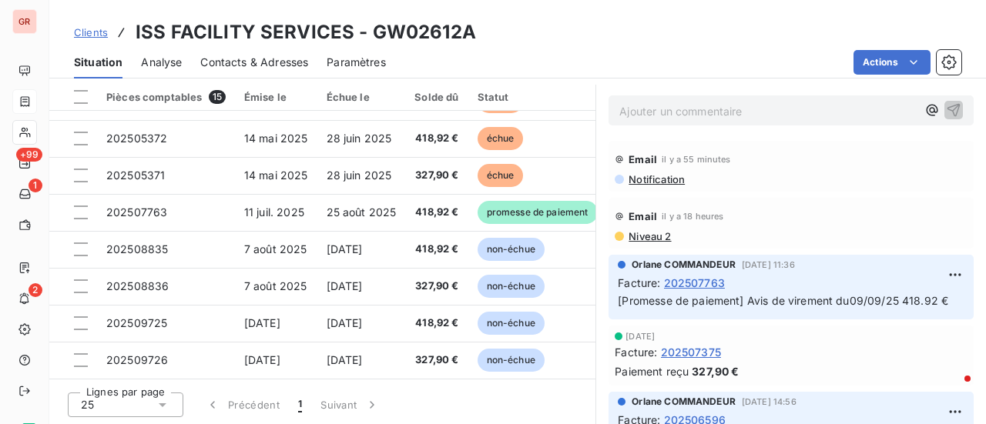
click at [652, 234] on span "Niveau 2" at bounding box center [649, 236] width 44 height 12
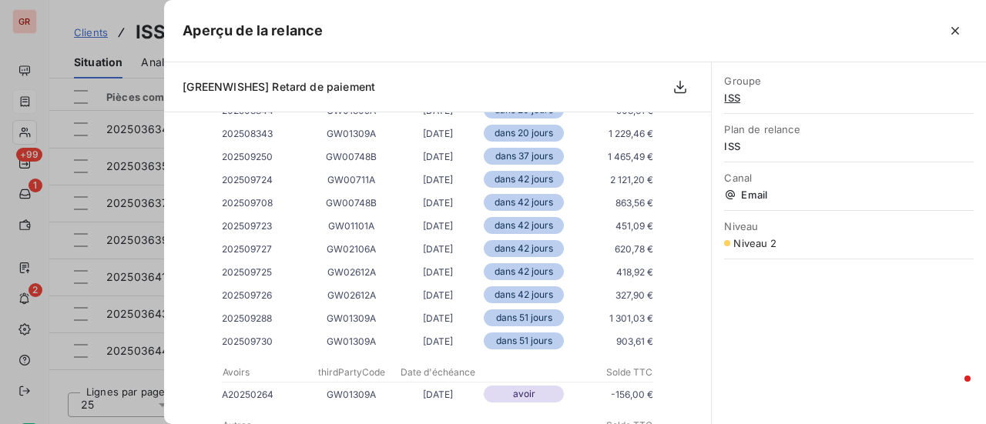
scroll to position [2233, 0]
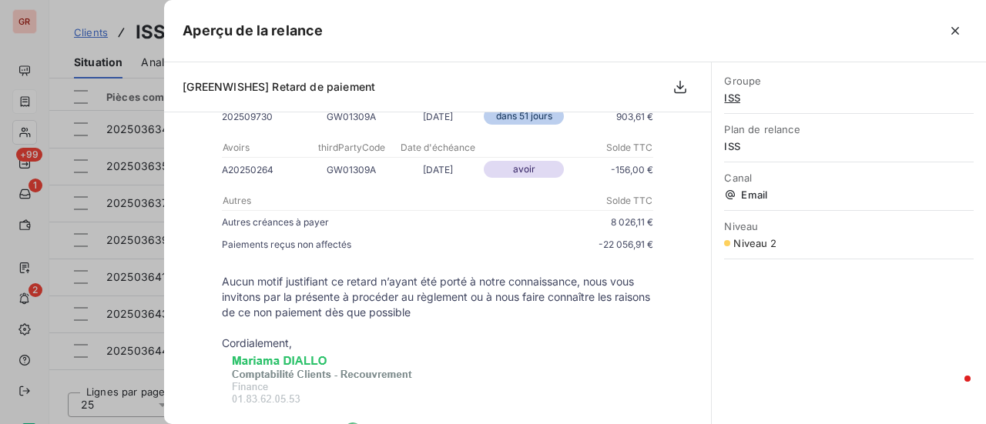
click at [126, 380] on div at bounding box center [493, 212] width 986 height 424
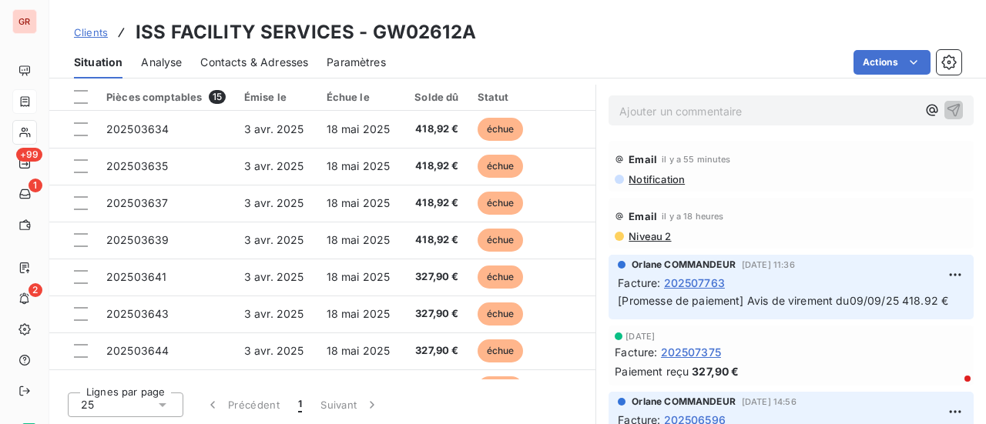
click at [276, 62] on span "Contacts & Adresses" at bounding box center [254, 62] width 108 height 15
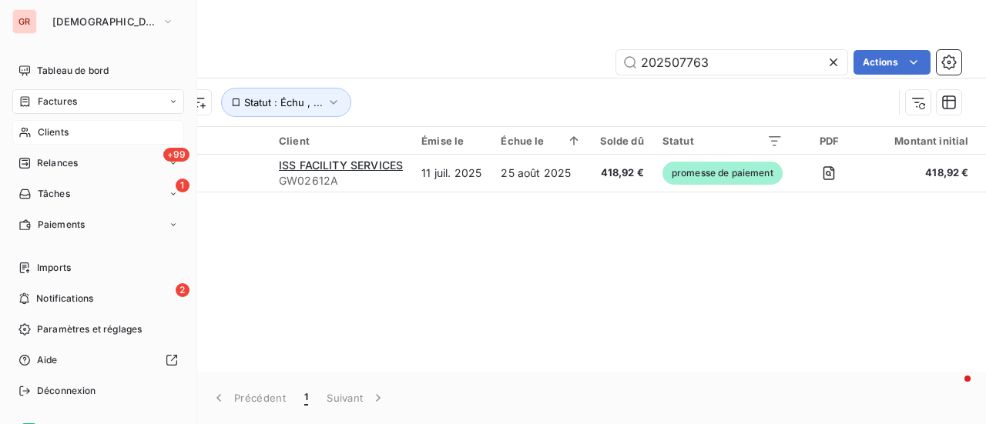
click at [62, 97] on span "Factures" at bounding box center [57, 102] width 39 height 14
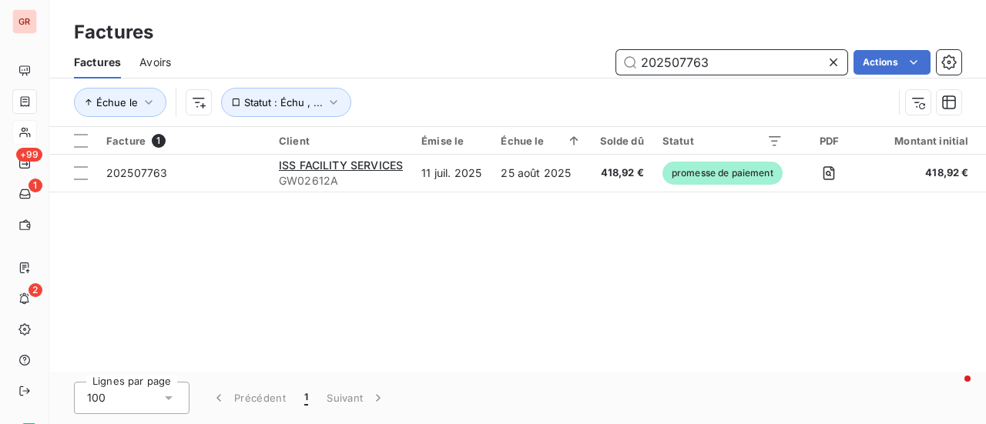
drag, startPoint x: 721, startPoint y: 71, endPoint x: 447, endPoint y: 95, distance: 275.3
click at [461, 93] on div "Factures Avoirs 202507763 Actions Échue le Statut : Échu , ..." at bounding box center [517, 86] width 936 height 80
paste input "6549"
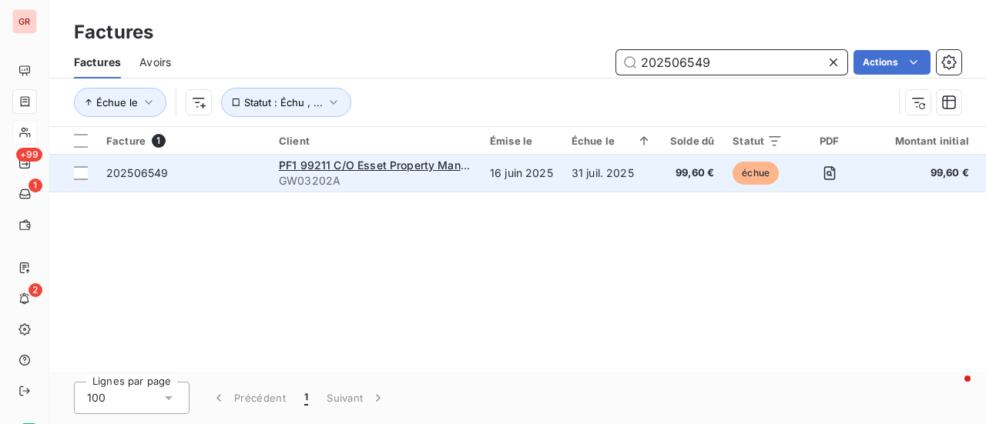
type input "202506549"
click at [114, 172] on span "202506549" at bounding box center [137, 172] width 62 height 13
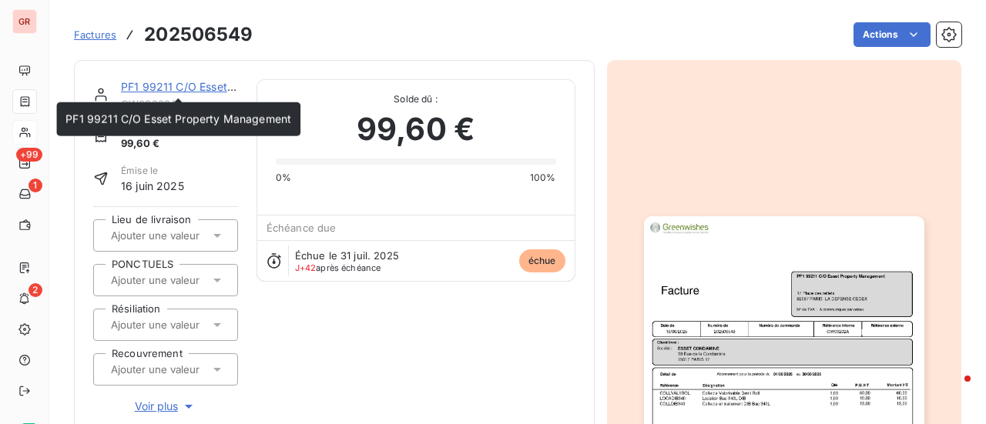
click at [175, 86] on link "PF1 99211 C/O Esset Property Management" at bounding box center [234, 86] width 226 height 13
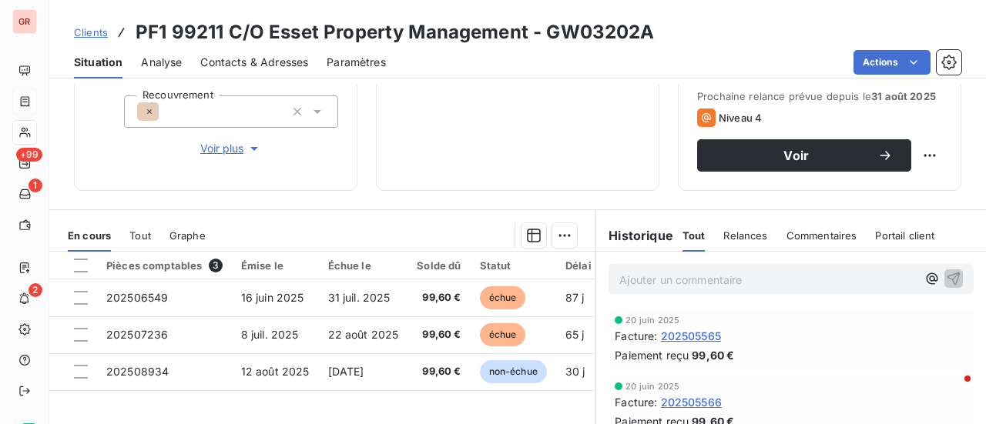
scroll to position [308, 0]
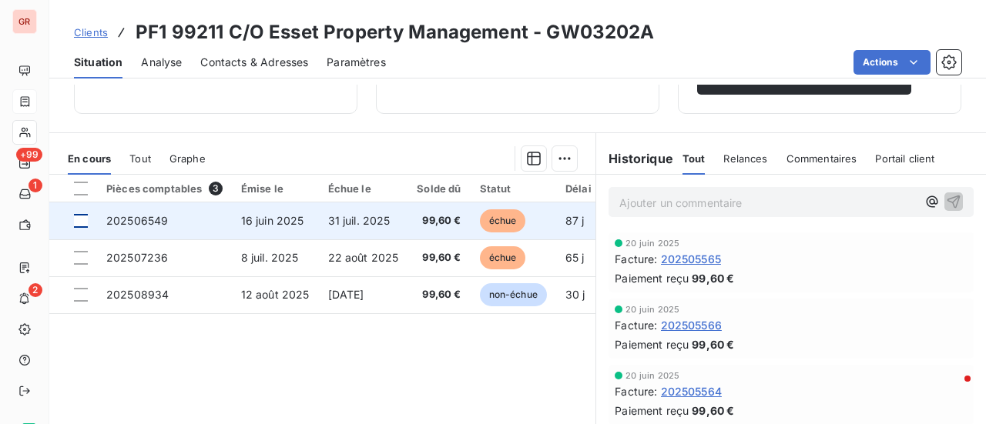
click at [85, 219] on div at bounding box center [81, 221] width 14 height 14
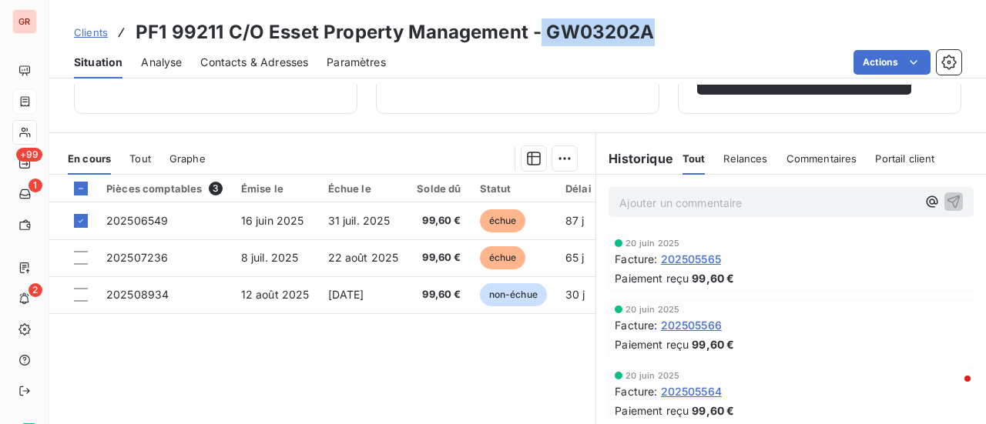
drag, startPoint x: 653, startPoint y: 32, endPoint x: 553, endPoint y: 33, distance: 100.1
click at [543, 33] on div "Clients PF1 99211 C/O Esset Property Management - GW03202A" at bounding box center [517, 32] width 936 height 28
copy h3 "GW03202A"
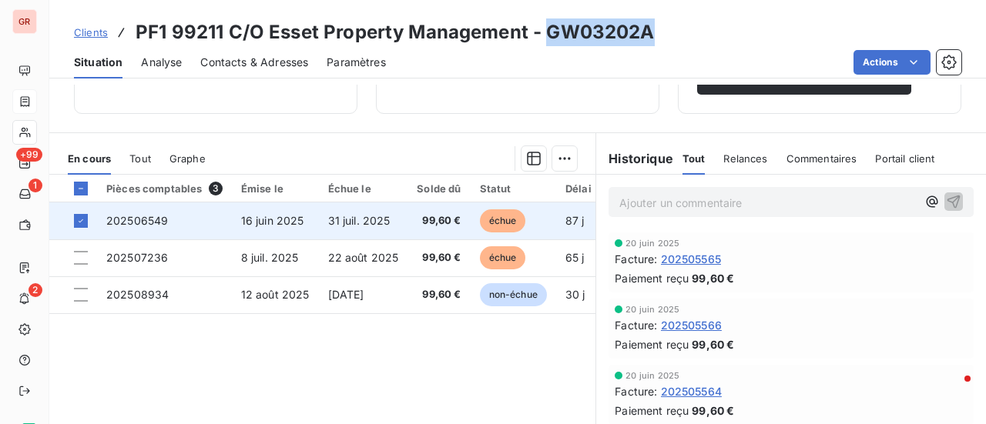
click at [163, 223] on span "202506549" at bounding box center [137, 220] width 62 height 13
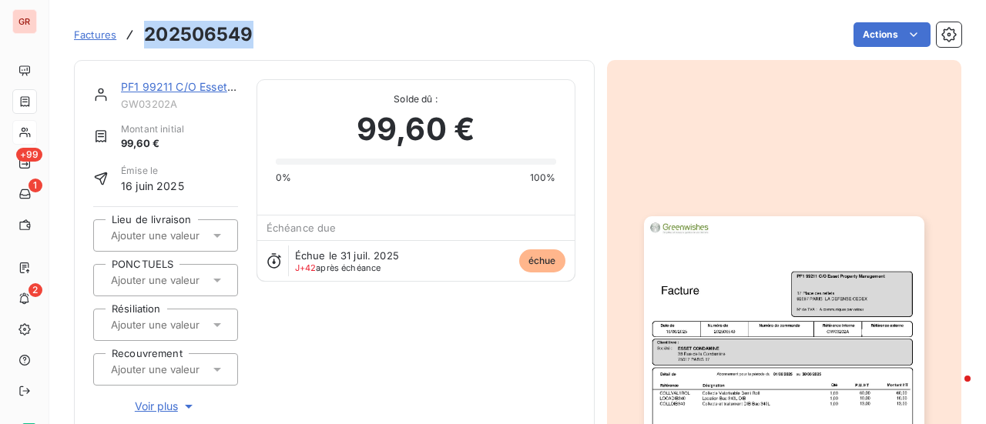
drag, startPoint x: 254, startPoint y: 39, endPoint x: 128, endPoint y: 36, distance: 126.3
click at [128, 36] on div "Factures 202506549 Actions" at bounding box center [517, 34] width 887 height 32
copy h3 "202506549"
click at [195, 88] on link "PF1 99211 C/O Esset Property Management" at bounding box center [234, 86] width 226 height 13
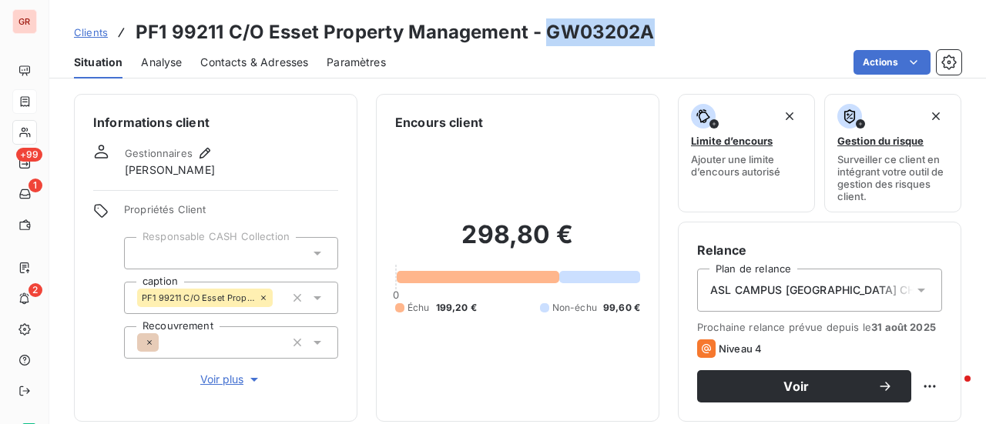
drag, startPoint x: 648, startPoint y: 35, endPoint x: 550, endPoint y: 42, distance: 98.9
click at [550, 42] on h3 "PF1 99211 C/O Esset Property Management - GW03202A" at bounding box center [395, 32] width 519 height 28
click at [242, 191] on div "Informations client Gestionnaires Sixtine Lépine Propriétés Client Responsable …" at bounding box center [215, 258] width 283 height 328
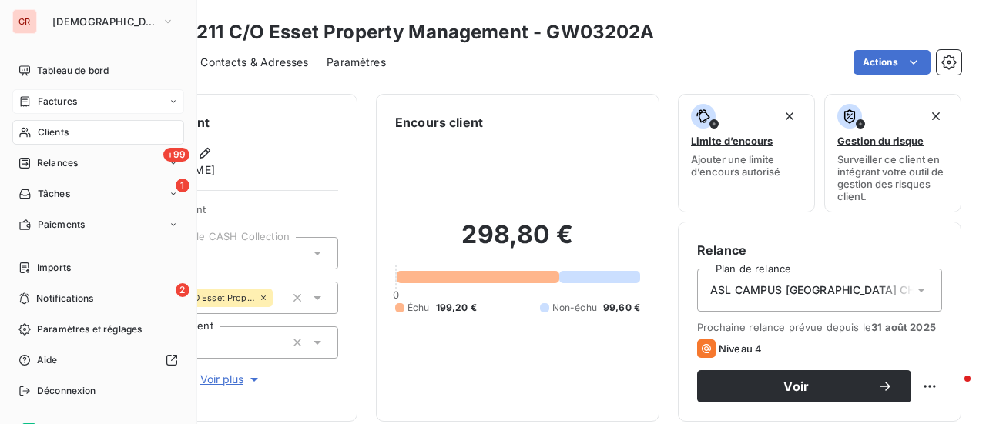
click at [67, 102] on span "Factures" at bounding box center [57, 102] width 39 height 14
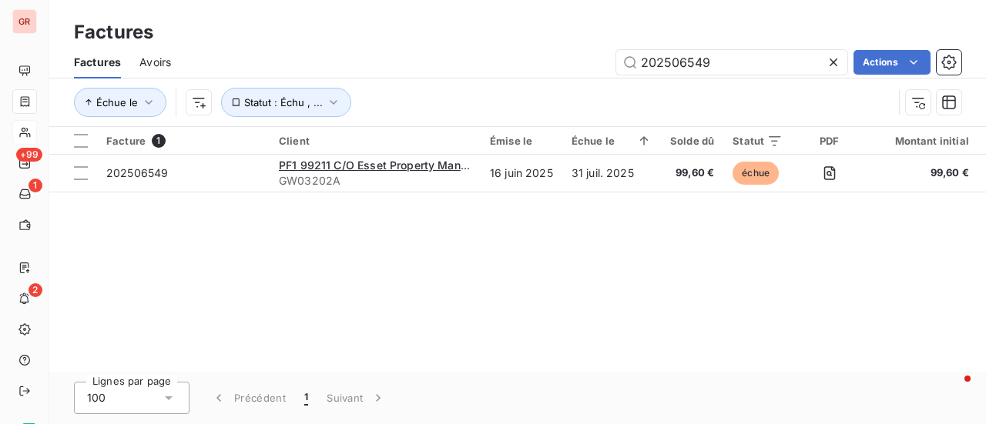
drag, startPoint x: 714, startPoint y: 66, endPoint x: 255, endPoint y: 81, distance: 459.2
click at [257, 81] on div "Factures Avoirs 202506549 Actions Échue le Statut : Échu , ..." at bounding box center [517, 86] width 936 height 80
type input "202507221"
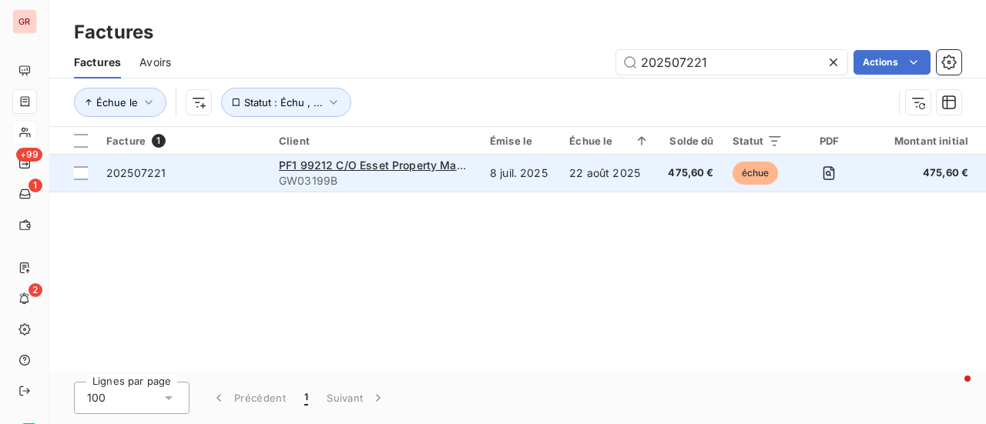
drag, startPoint x: 92, startPoint y: 169, endPoint x: 149, endPoint y: 169, distance: 57.0
click at [92, 169] on td at bounding box center [73, 173] width 48 height 37
click at [344, 169] on span "PF1 99212 C/O Esset Property Management" at bounding box center [393, 165] width 229 height 13
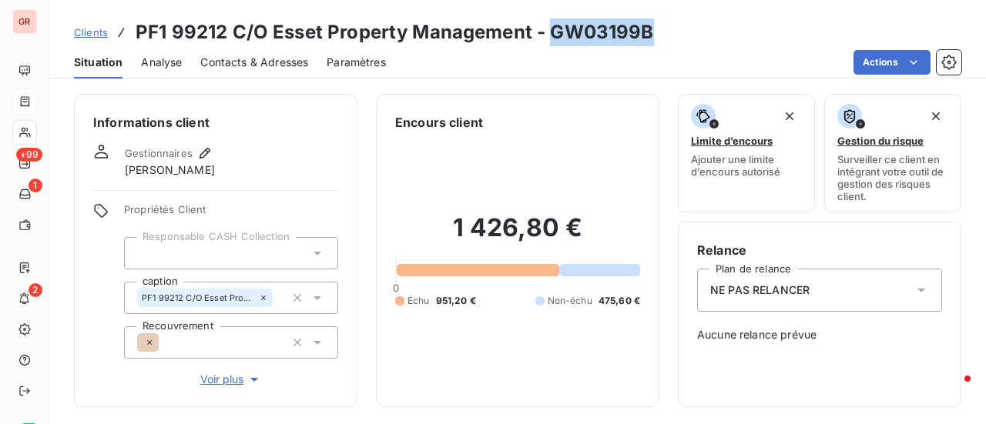
drag, startPoint x: 655, startPoint y: 39, endPoint x: 551, endPoint y: 42, distance: 103.2
click at [551, 42] on div "Clients PF1 99212 C/O Esset Property Management - GW03199B" at bounding box center [517, 32] width 936 height 28
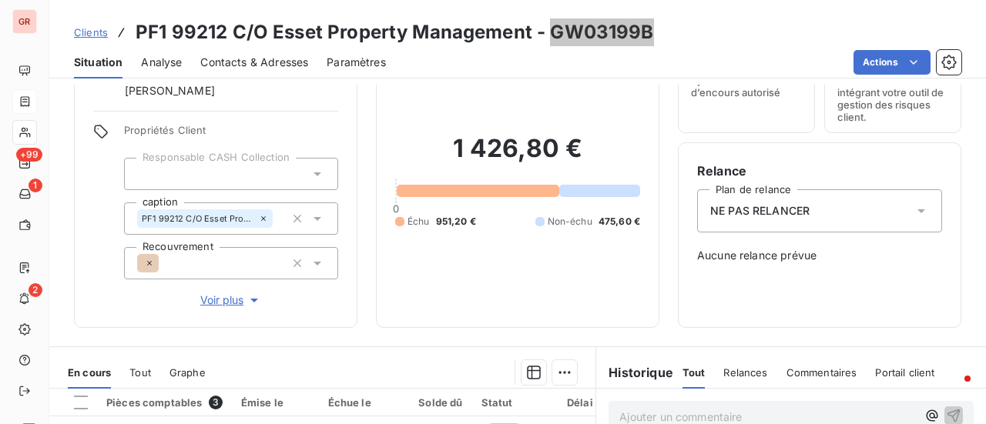
scroll to position [231, 0]
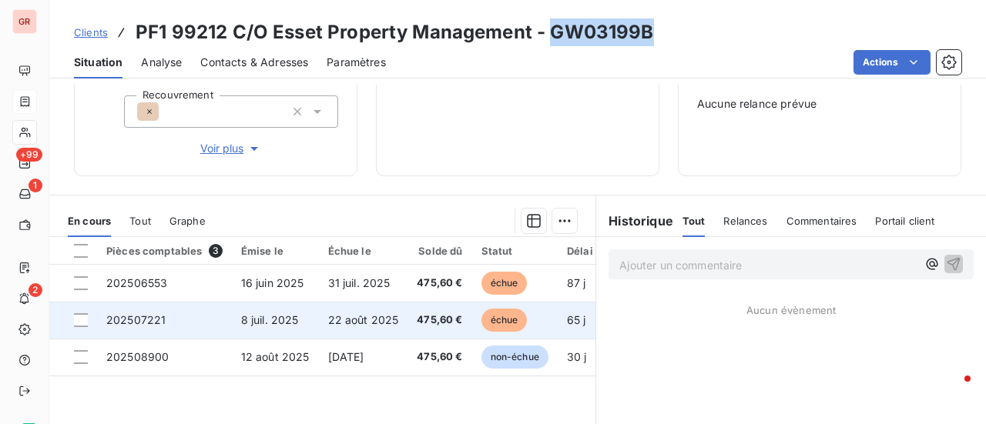
drag, startPoint x: 83, startPoint y: 322, endPoint x: 136, endPoint y: 322, distance: 52.4
click at [84, 322] on div at bounding box center [81, 320] width 14 height 14
click at [156, 321] on span "202507221" at bounding box center [135, 319] width 59 height 13
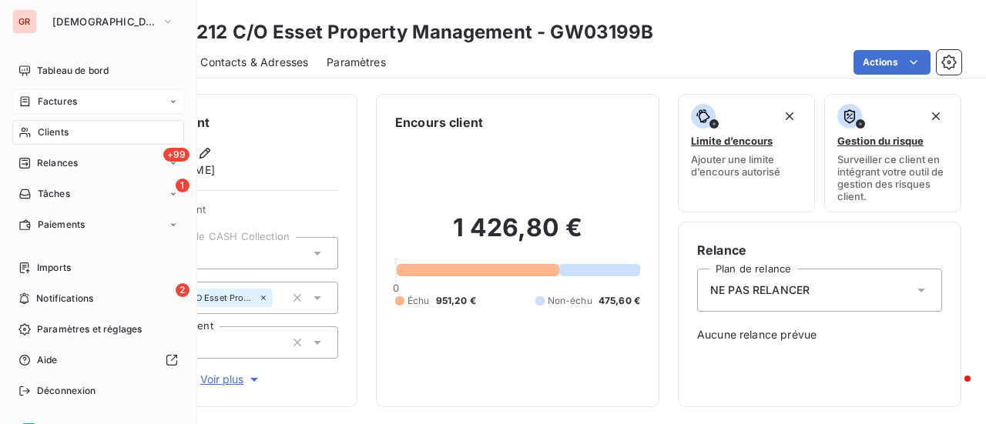
click at [62, 101] on span "Factures" at bounding box center [57, 102] width 39 height 14
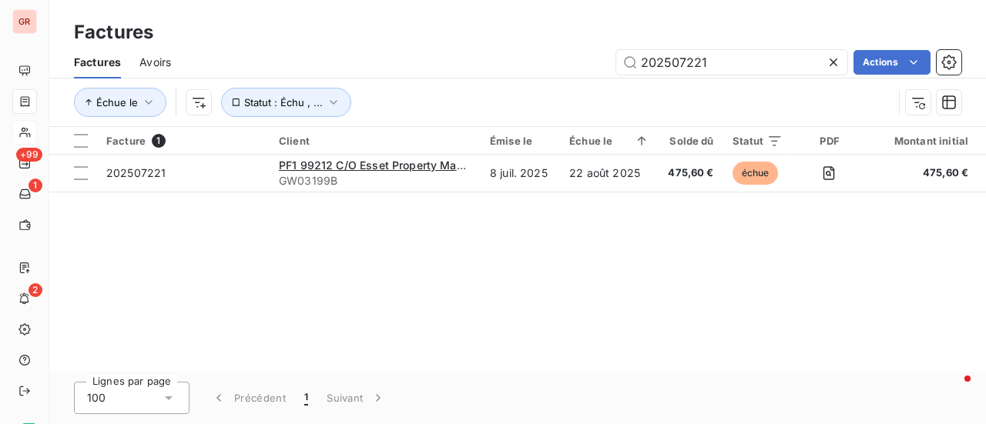
drag, startPoint x: 705, startPoint y: 66, endPoint x: 353, endPoint y: 71, distance: 352.0
click at [367, 70] on div "202507221 Actions" at bounding box center [575, 62] width 772 height 25
drag, startPoint x: 751, startPoint y: 59, endPoint x: 739, endPoint y: 65, distance: 13.4
click at [751, 61] on input "202507221" at bounding box center [731, 62] width 231 height 25
paste input "6549"
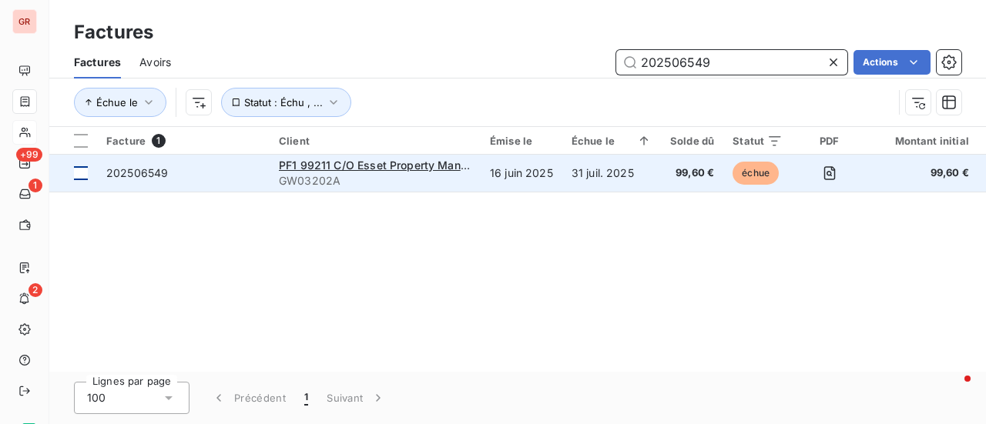
type input "202506549"
click at [86, 173] on div at bounding box center [81, 173] width 14 height 14
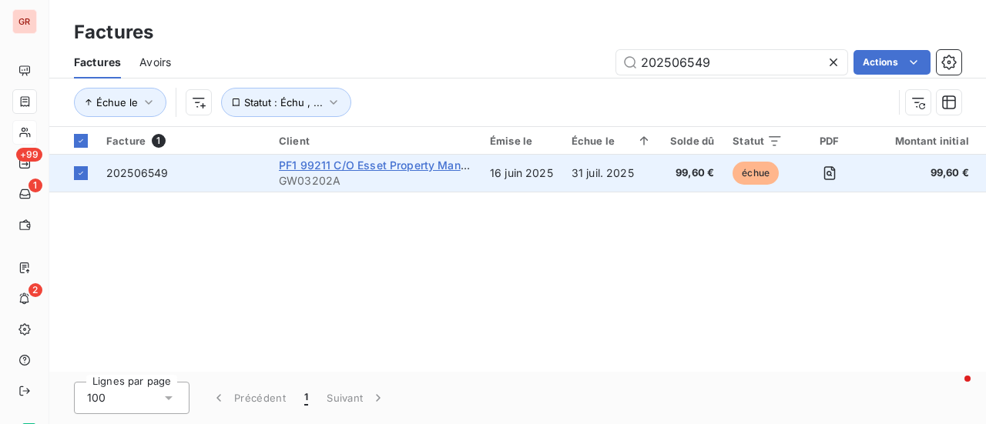
click at [387, 169] on span "PF1 99211 C/O Esset Property Management" at bounding box center [392, 165] width 227 height 13
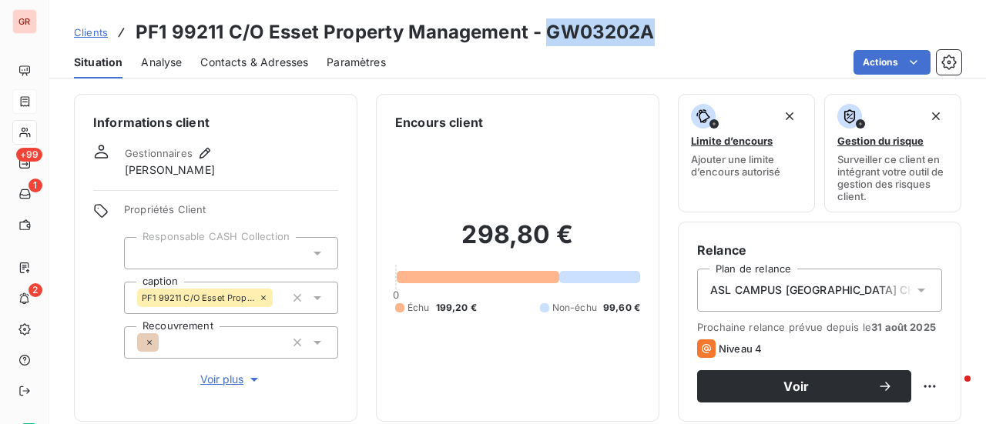
drag, startPoint x: 639, startPoint y: 38, endPoint x: 544, endPoint y: 34, distance: 95.6
click at [544, 34] on h3 "PF1 99211 C/O Esset Property Management - GW03202A" at bounding box center [395, 32] width 519 height 28
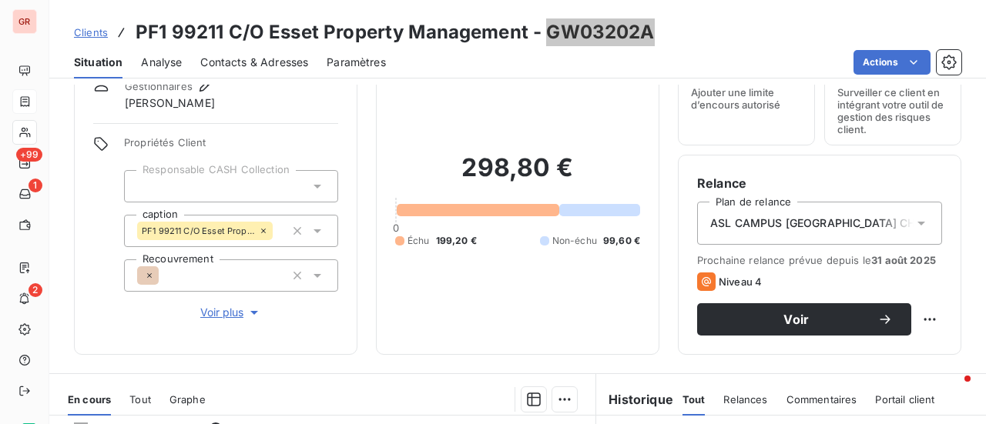
scroll to position [231, 0]
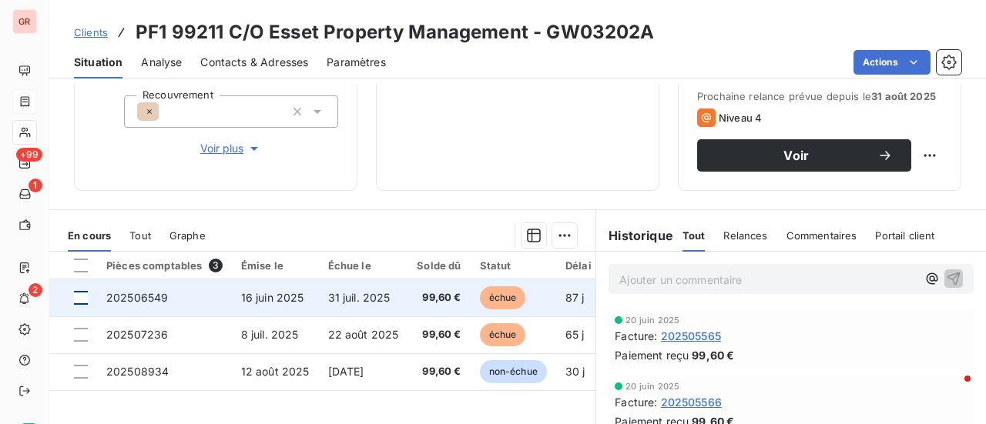
click at [83, 297] on div at bounding box center [81, 298] width 14 height 14
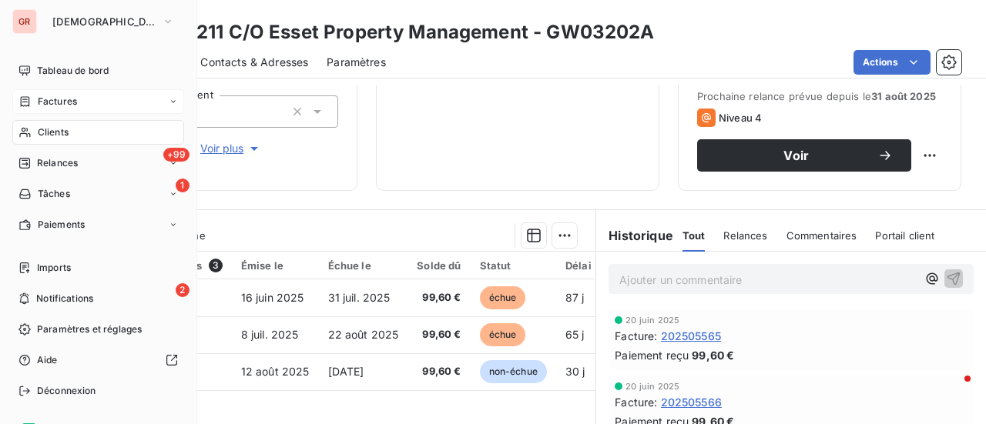
click at [64, 129] on span "Clients" at bounding box center [53, 133] width 31 height 14
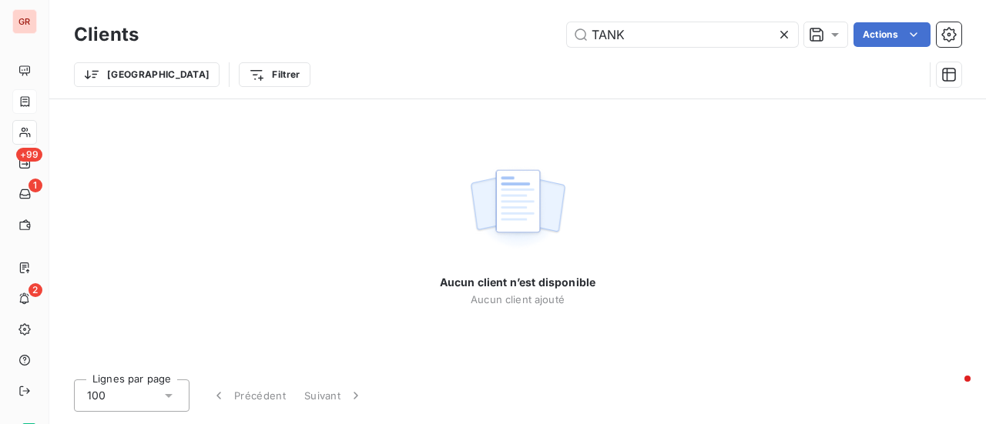
drag, startPoint x: 656, startPoint y: 35, endPoint x: 365, endPoint y: 42, distance: 291.2
click at [371, 42] on div "TANK Actions" at bounding box center [559, 34] width 804 height 25
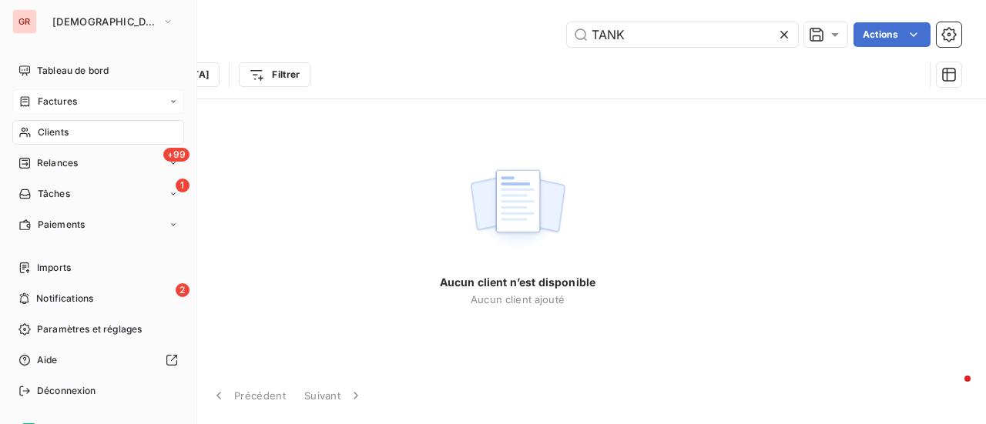
click at [66, 104] on span "Factures" at bounding box center [57, 102] width 39 height 14
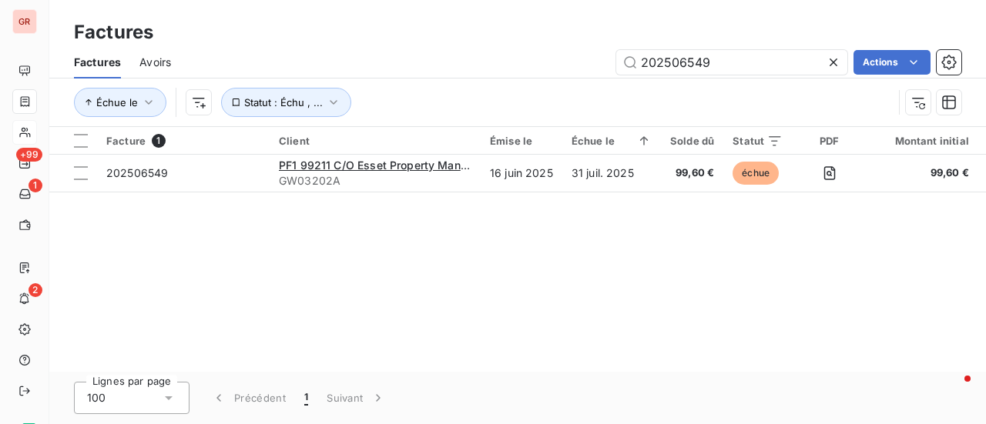
drag, startPoint x: 755, startPoint y: 67, endPoint x: 363, endPoint y: 67, distance: 392.0
click at [392, 67] on div "202506549 Actions" at bounding box center [575, 62] width 772 height 25
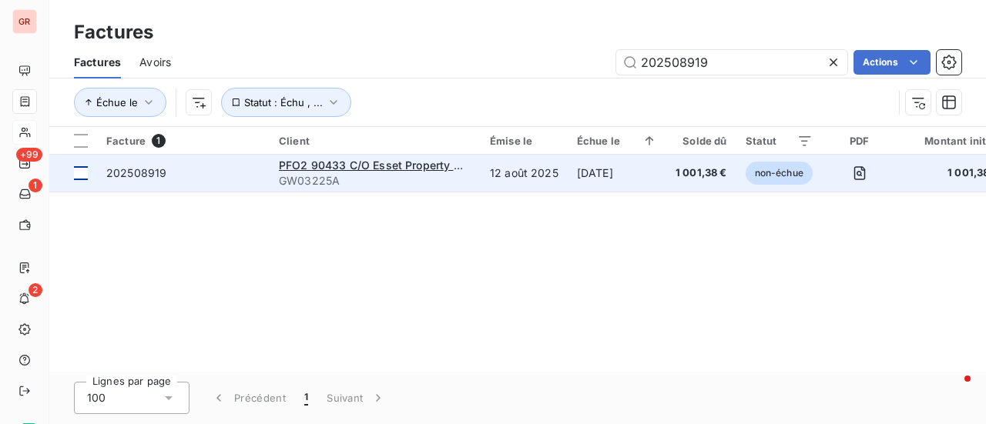
type input "202508919"
click at [86, 176] on div at bounding box center [81, 173] width 14 height 14
click at [348, 172] on div "PFO2 90433 C/O Esset Property Management" at bounding box center [375, 165] width 193 height 15
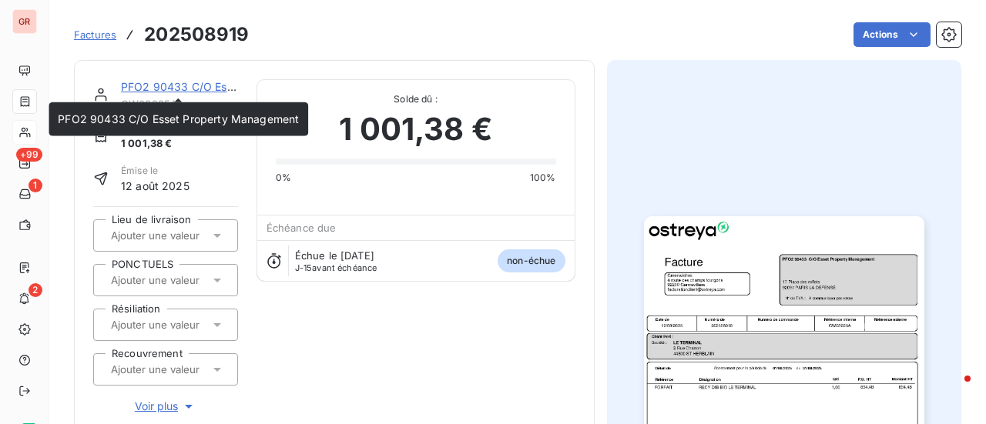
click at [194, 82] on link "PFO2 90433 C/O Esset Property Management" at bounding box center [241, 86] width 241 height 13
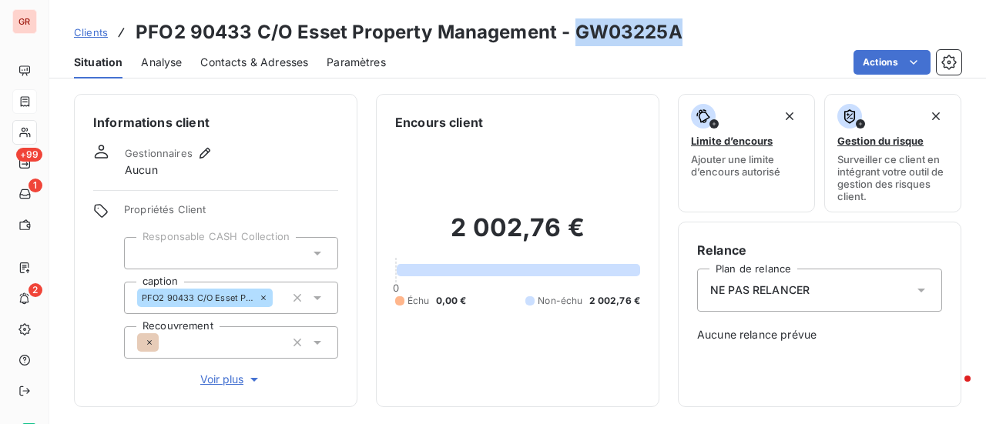
drag, startPoint x: 685, startPoint y: 41, endPoint x: 578, endPoint y: 38, distance: 107.9
click at [578, 38] on div "Clients PFO2 90433 C/O Esset Property Management - GW03225A" at bounding box center [517, 32] width 936 height 28
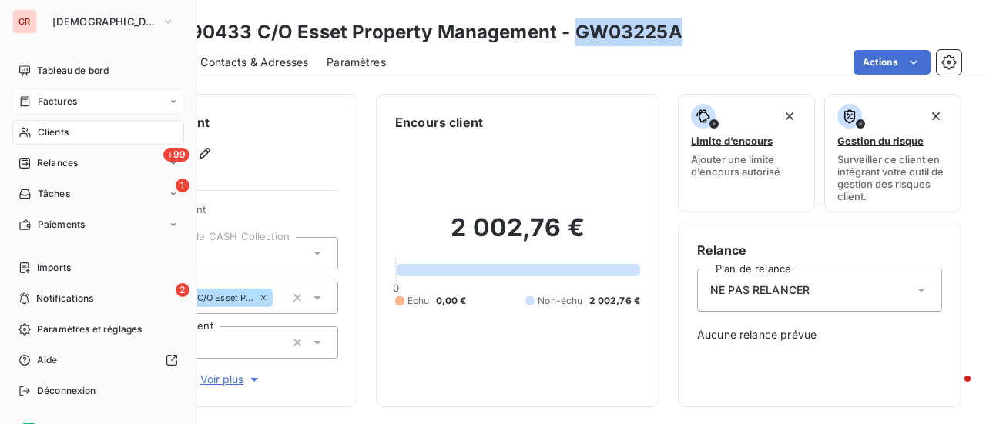
drag, startPoint x: 61, startPoint y: 99, endPoint x: 118, endPoint y: 91, distance: 57.6
click at [61, 99] on span "Factures" at bounding box center [57, 102] width 39 height 14
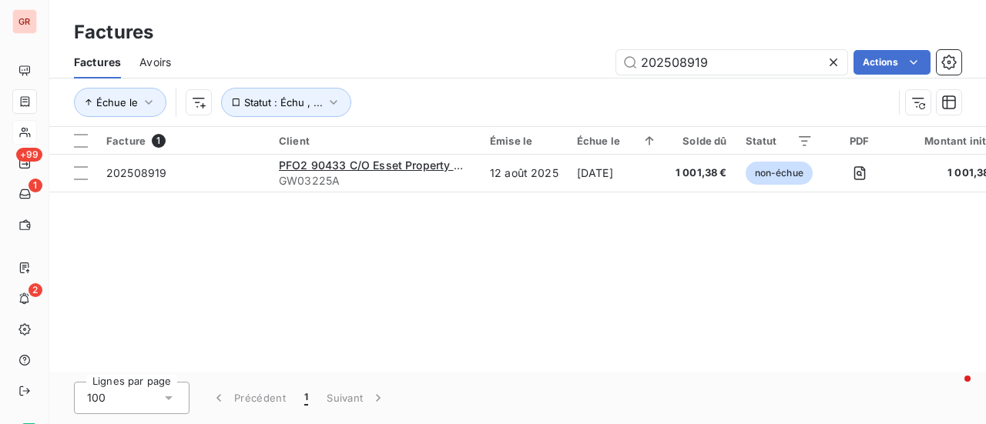
drag, startPoint x: 516, startPoint y: 68, endPoint x: 320, endPoint y: 84, distance: 197.0
click at [320, 84] on div "Factures Avoirs 202508919 Actions Échue le Statut : Échu , ..." at bounding box center [517, 86] width 936 height 80
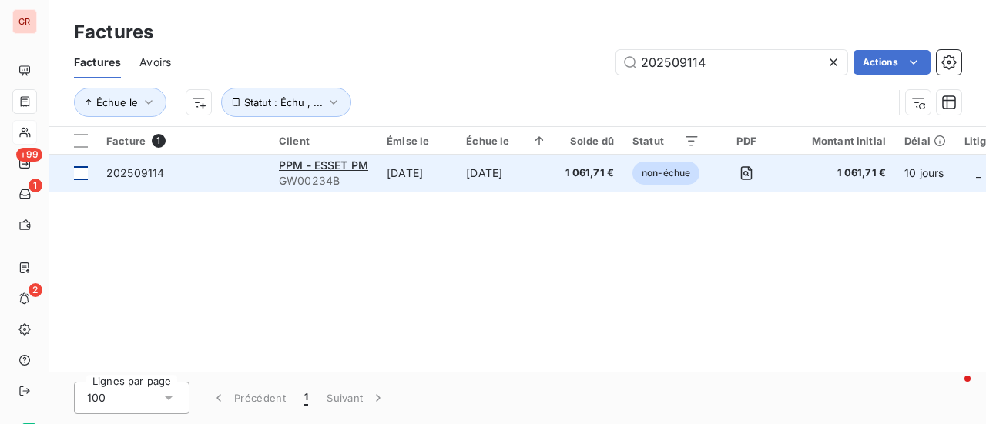
type input "202509114"
click at [82, 173] on div at bounding box center [81, 173] width 14 height 14
click at [342, 168] on span "PPM - ESSET PM" at bounding box center [323, 165] width 89 height 13
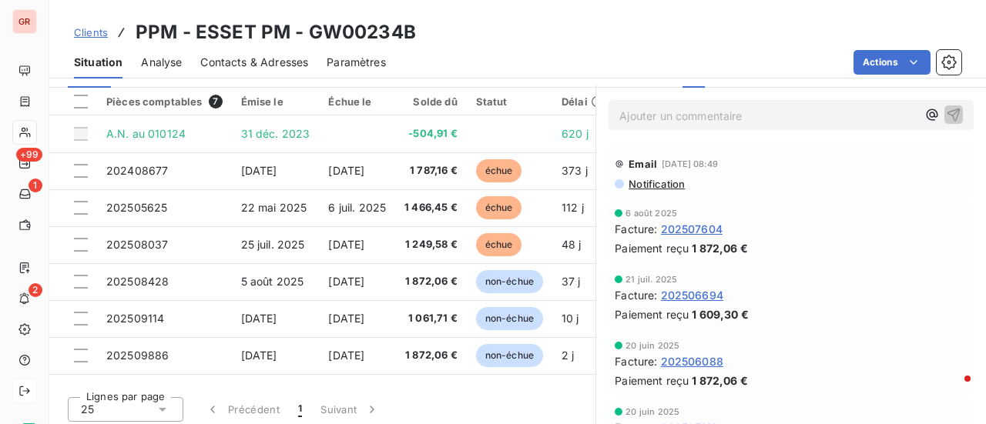
scroll to position [400, 0]
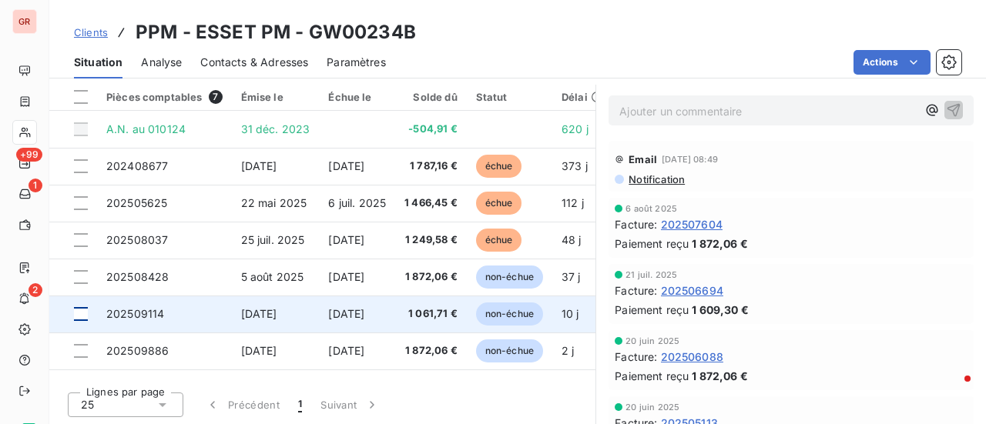
click at [82, 313] on div at bounding box center [81, 314] width 14 height 14
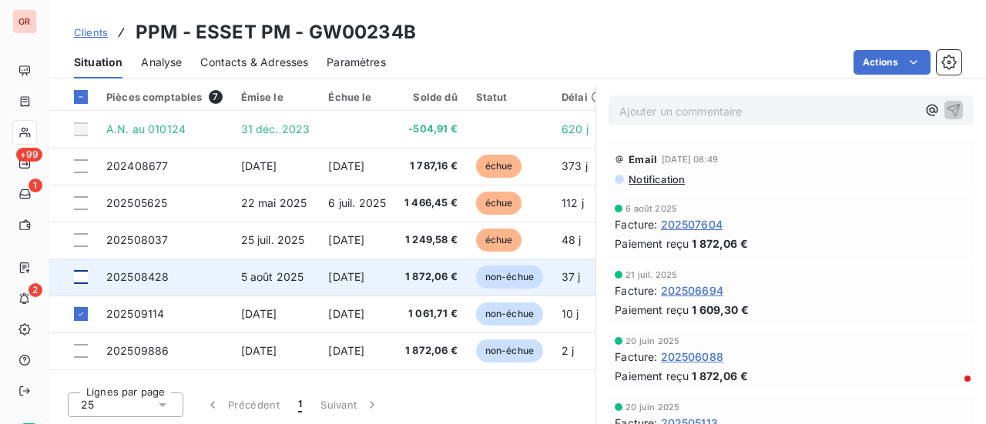
click at [82, 275] on div at bounding box center [81, 277] width 14 height 14
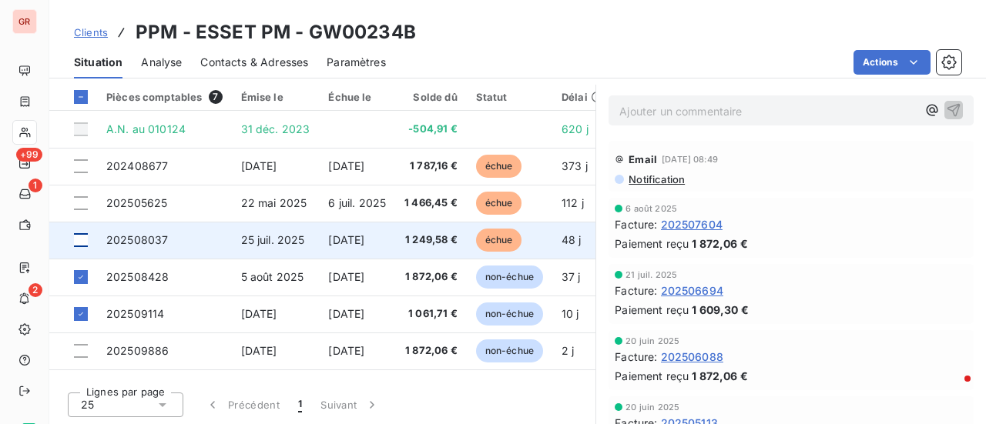
click at [82, 243] on div at bounding box center [81, 240] width 14 height 14
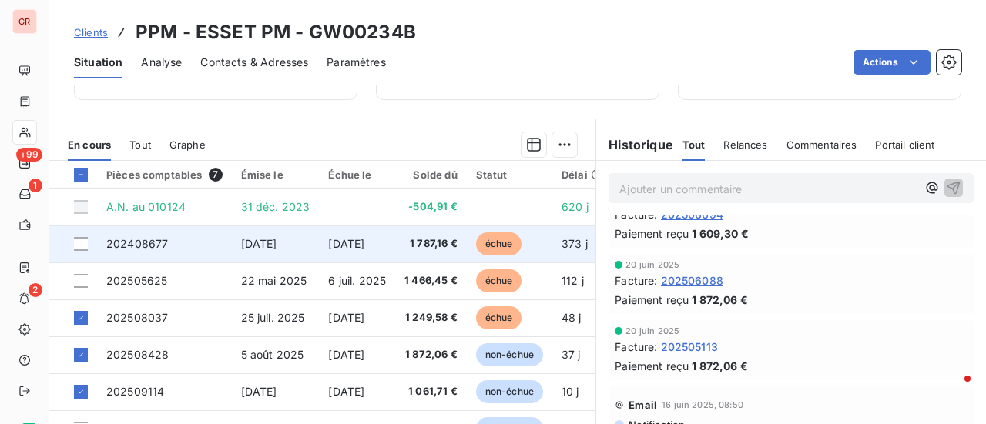
scroll to position [246, 0]
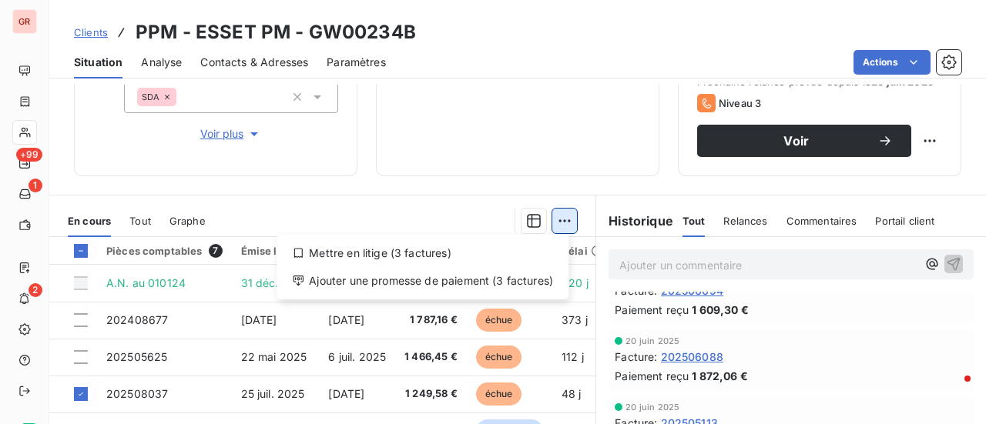
click at [563, 212] on html "GR +99 1 2 Clients PPM - ESSET PM - GW00234B Situation Analyse Contacts & Adres…" at bounding box center [493, 212] width 986 height 424
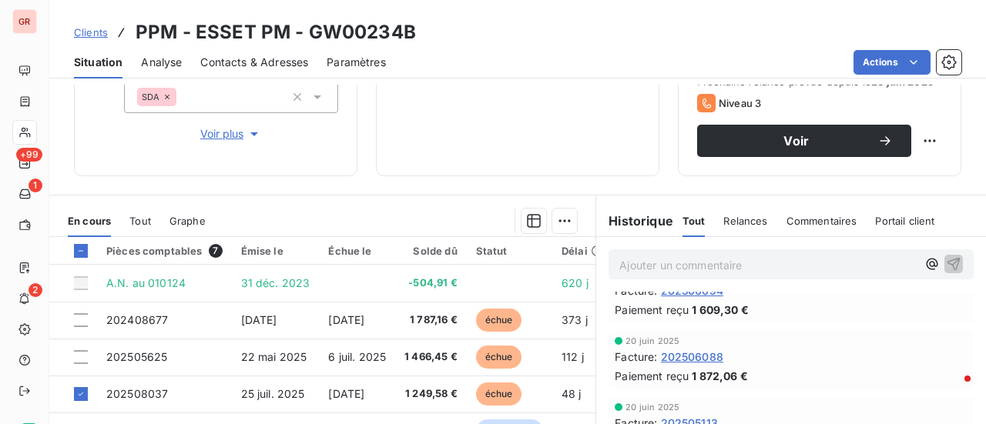
click at [912, 59] on html "GR +99 1 2 Clients PPM - ESSET PM - GW00234B Situation Analyse Contacts & Adres…" at bounding box center [493, 212] width 986 height 424
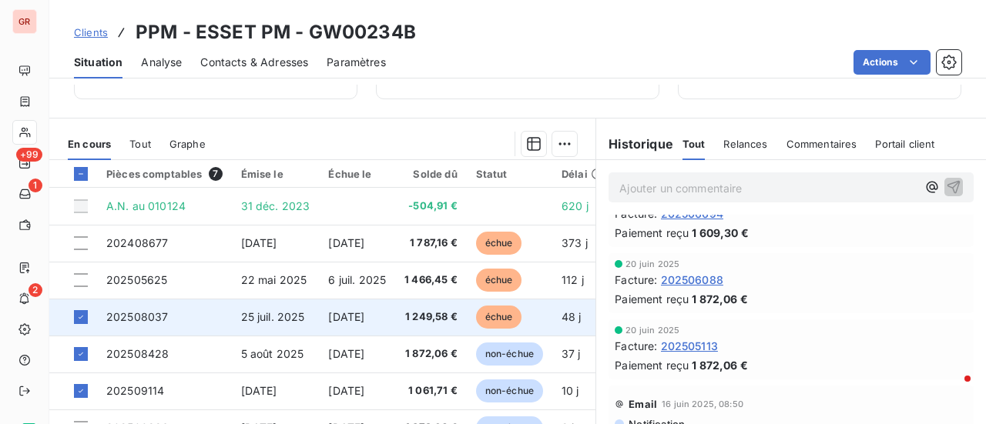
scroll to position [400, 0]
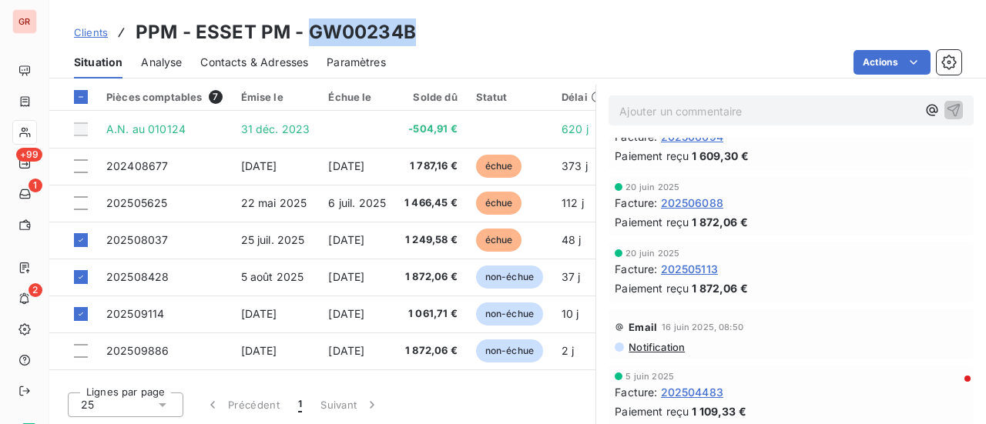
drag, startPoint x: 414, startPoint y: 33, endPoint x: 308, endPoint y: 35, distance: 106.3
click at [308, 35] on div "Clients PPM - ESSET PM - GW00234B" at bounding box center [517, 32] width 936 height 28
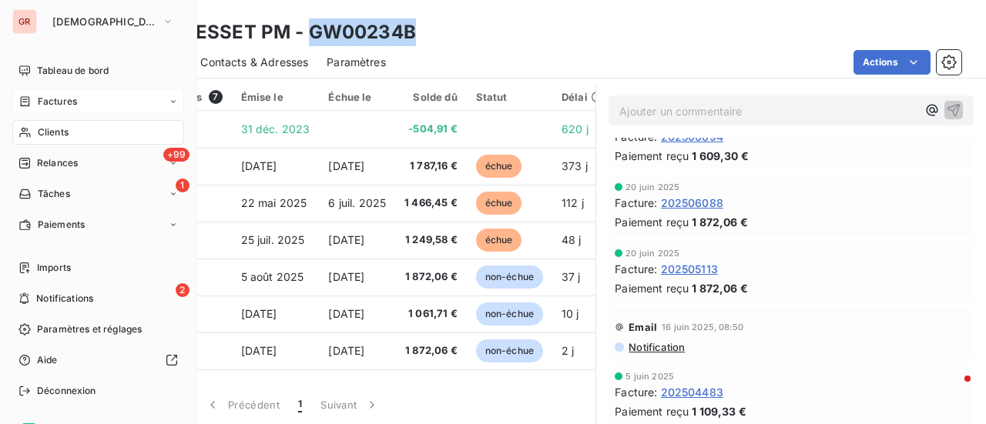
click at [74, 101] on span "Factures" at bounding box center [57, 102] width 39 height 14
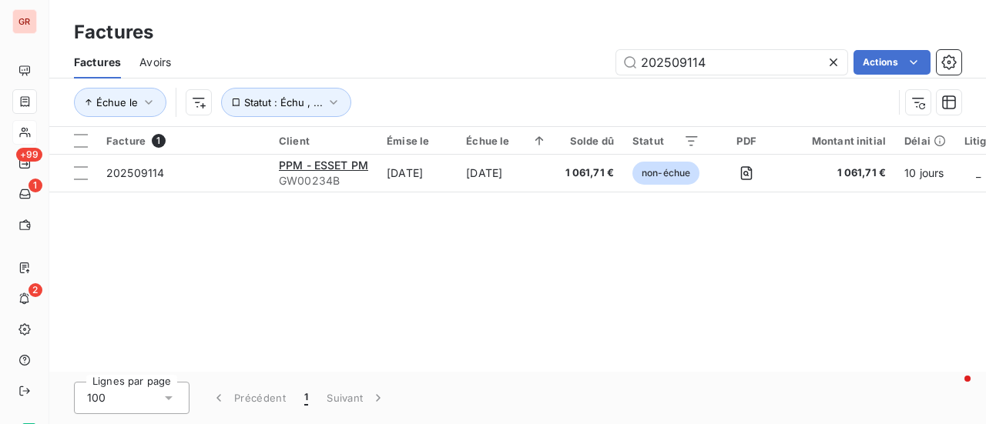
drag, startPoint x: 720, startPoint y: 64, endPoint x: 356, endPoint y: 64, distance: 364.3
click at [356, 64] on div "202509114 Actions" at bounding box center [575, 62] width 772 height 25
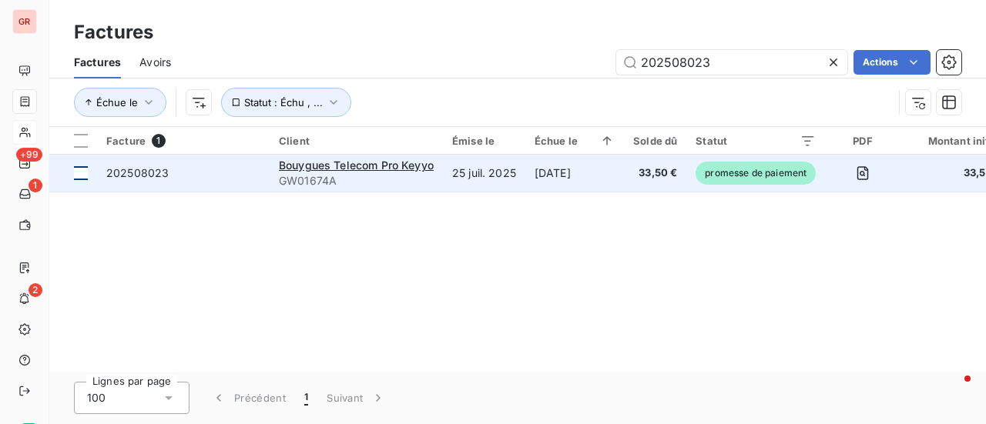
type input "202508023"
click at [88, 176] on td at bounding box center [73, 173] width 48 height 37
click at [343, 173] on span "GW01674A" at bounding box center [356, 180] width 155 height 15
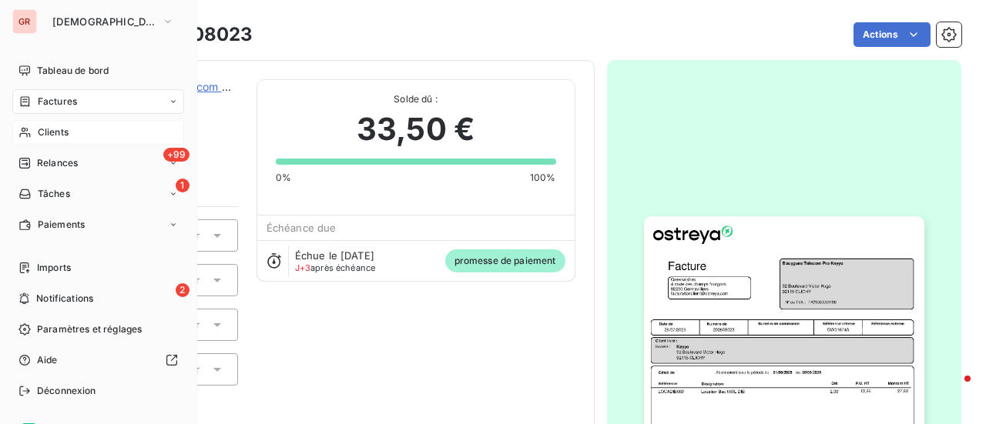
drag, startPoint x: 68, startPoint y: 109, endPoint x: 126, endPoint y: 106, distance: 57.8
click at [68, 109] on div "Factures" at bounding box center [98, 101] width 172 height 25
click at [78, 134] on div "Clients" at bounding box center [98, 132] width 172 height 25
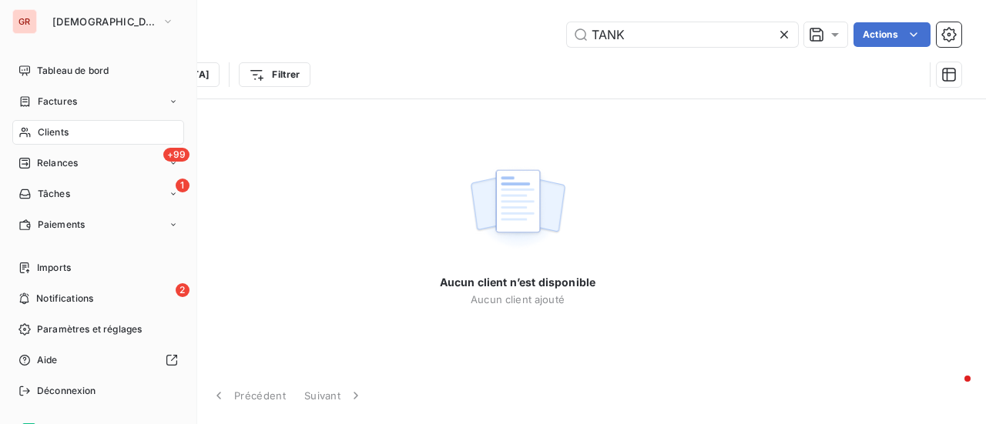
click at [68, 103] on span "Factures" at bounding box center [57, 102] width 39 height 14
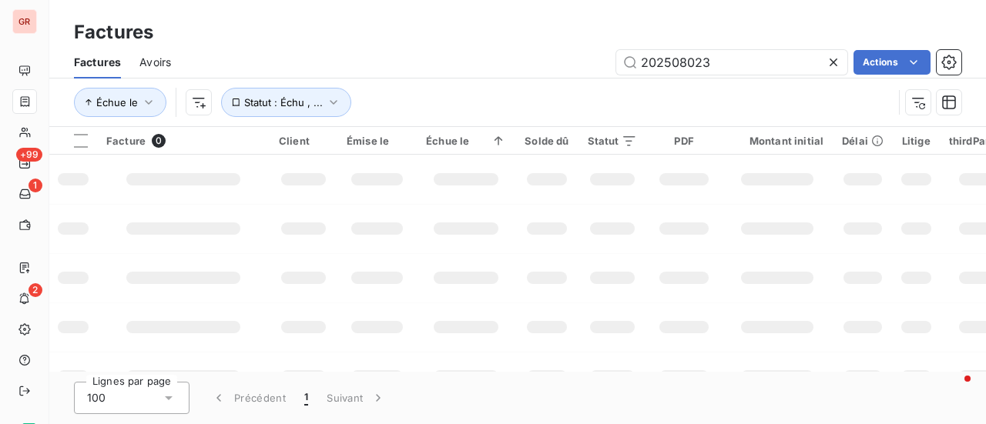
drag, startPoint x: 738, startPoint y: 64, endPoint x: 150, endPoint y: 58, distance: 587.6
click at [169, 54] on div "Factures Avoirs 202508023 Actions" at bounding box center [517, 62] width 936 height 32
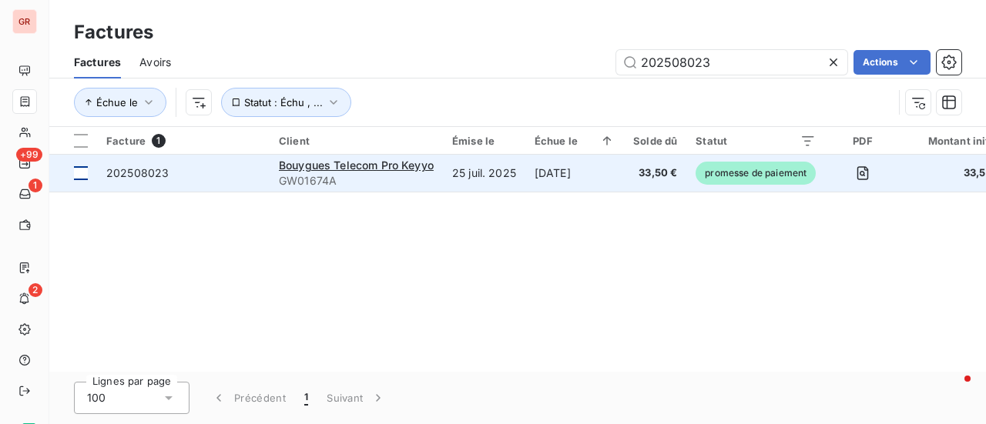
click at [83, 172] on div at bounding box center [81, 173] width 14 height 14
click at [420, 165] on span "Bouygues Telecom Pro Keyyo" at bounding box center [356, 165] width 155 height 13
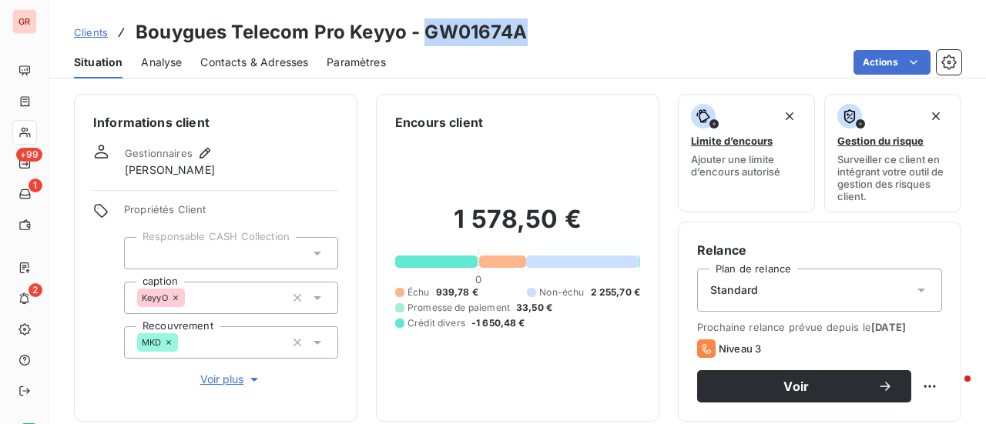
drag, startPoint x: 543, startPoint y: 38, endPoint x: 427, endPoint y: 22, distance: 116.5
click at [427, 22] on div "Clients Bouygues Telecom Pro Keyyo - GW01674A" at bounding box center [517, 32] width 936 height 28
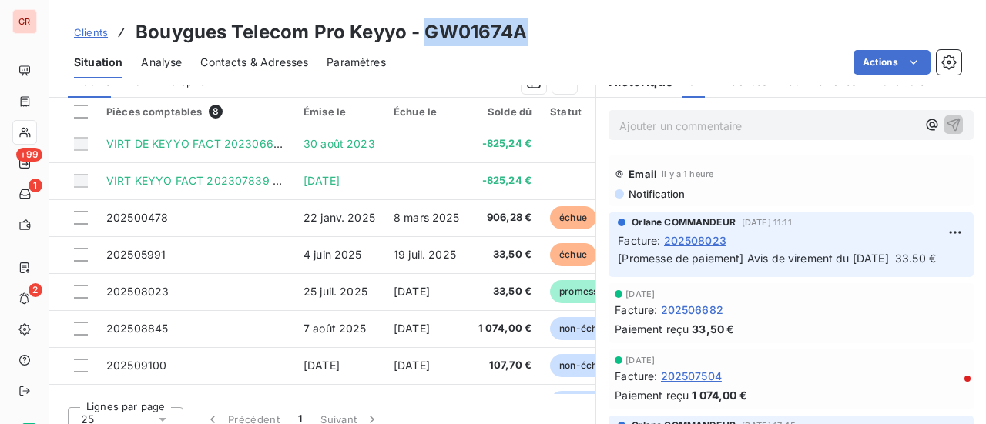
click at [276, 59] on span "Contacts & Adresses" at bounding box center [254, 62] width 108 height 15
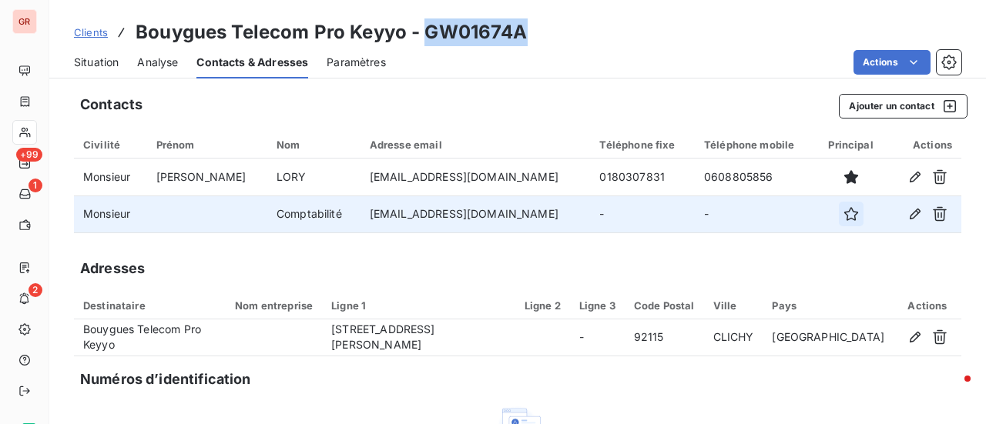
click at [843, 217] on icon "button" at bounding box center [850, 213] width 15 height 15
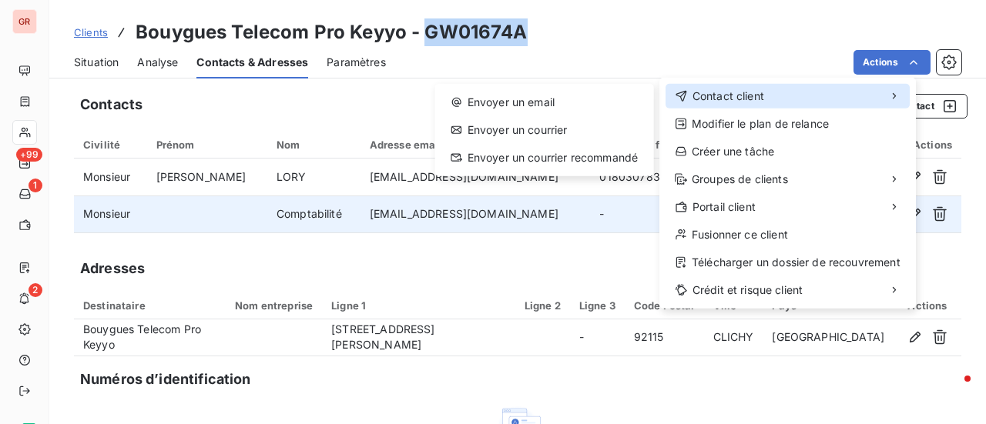
click at [773, 95] on div "Contact client" at bounding box center [787, 96] width 244 height 25
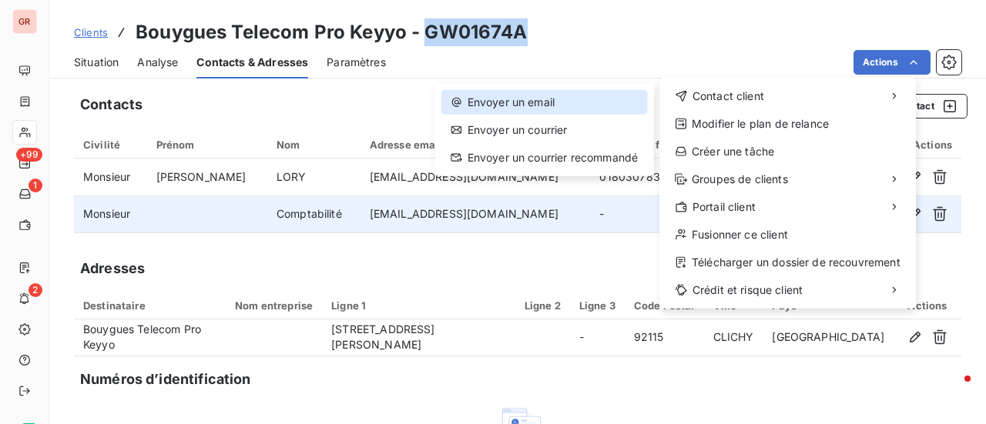
click at [472, 102] on div "Envoyer un email" at bounding box center [544, 102] width 206 height 25
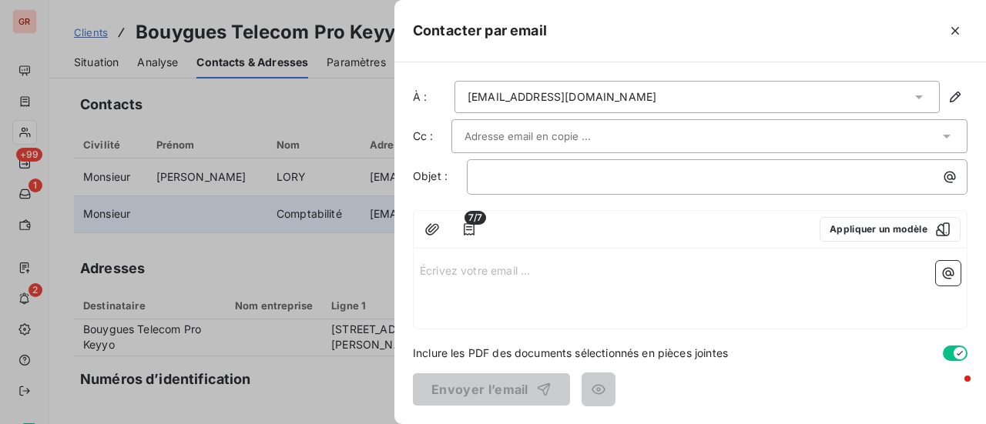
click at [584, 134] on input "text" at bounding box center [547, 136] width 166 height 23
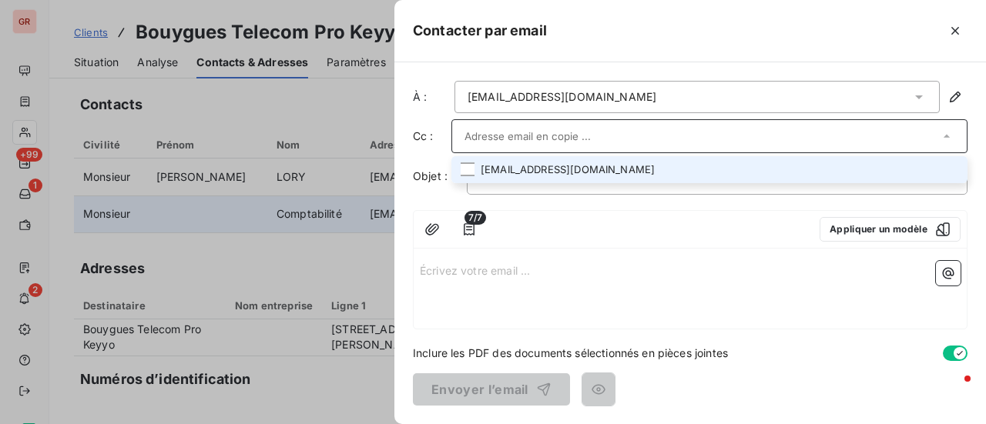
click at [557, 165] on li "elory@keyyo.com" at bounding box center [709, 169] width 516 height 27
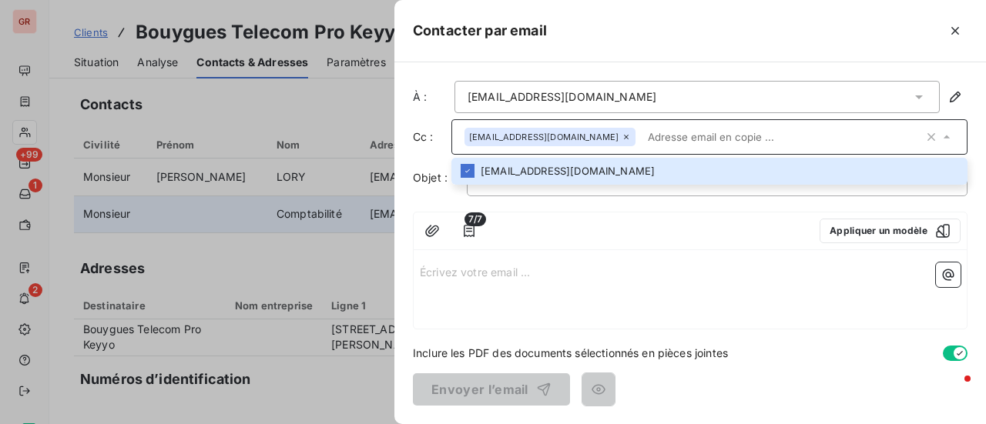
click at [479, 277] on p "Écrivez votre email ... ﻿" at bounding box center [690, 272] width 541 height 18
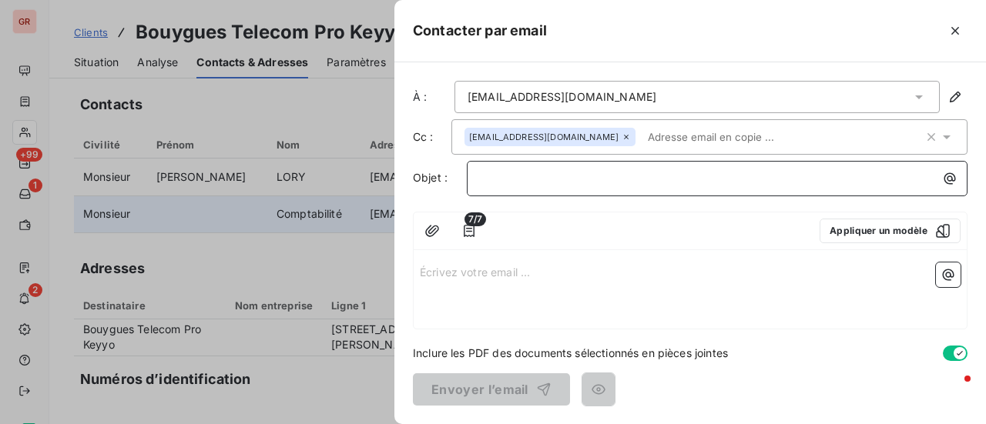
click at [539, 174] on p "﻿" at bounding box center [721, 178] width 482 height 18
click at [432, 271] on p "Écrivez votre email ... ﻿" at bounding box center [690, 272] width 541 height 18
click at [424, 272] on p "Écrivez votre email ... ﻿" at bounding box center [690, 272] width 541 height 18
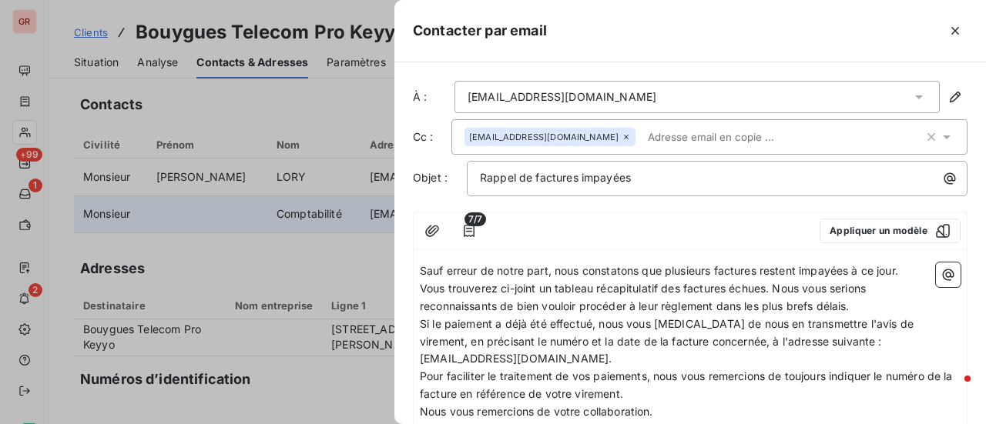
click at [419, 266] on div "Sauf erreur de notre part, nous constatons que plusieurs factures restent impay…" at bounding box center [690, 350] width 553 height 189
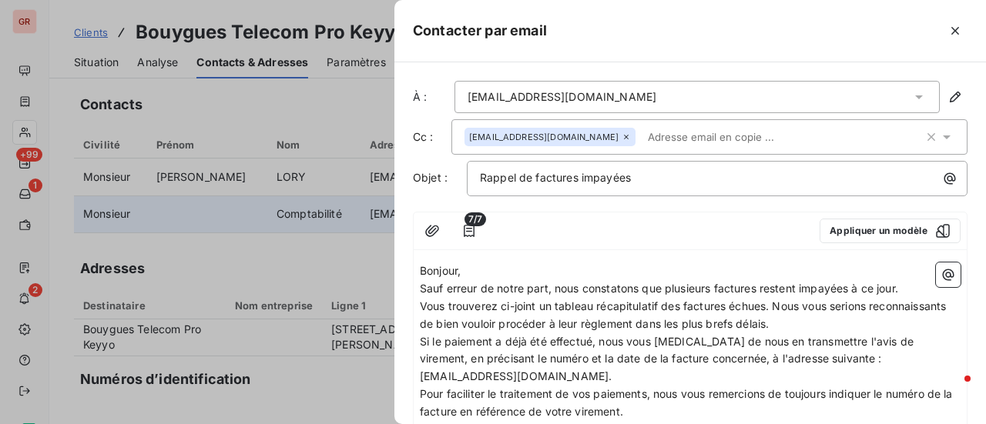
click at [775, 302] on span "Vous trouverez ci-joint un tableau récapitulatif des factures échues. Nous vous…" at bounding box center [684, 315] width 529 height 31
click at [940, 276] on icon "button" at bounding box center [947, 274] width 15 height 15
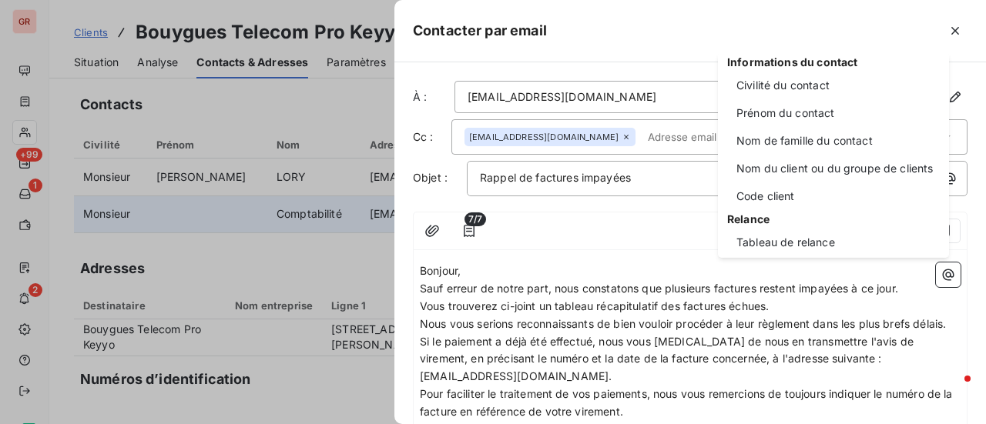
scroll to position [154, 0]
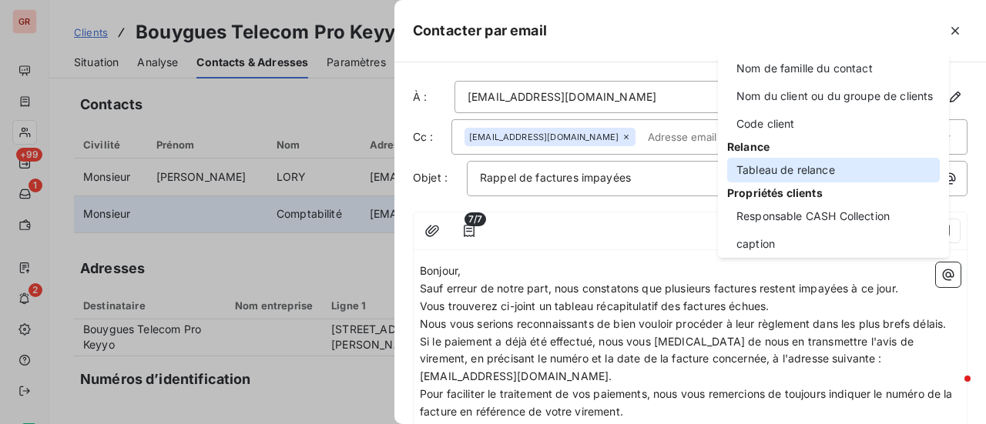
click at [828, 162] on div "Tableau de relance" at bounding box center [833, 170] width 213 height 25
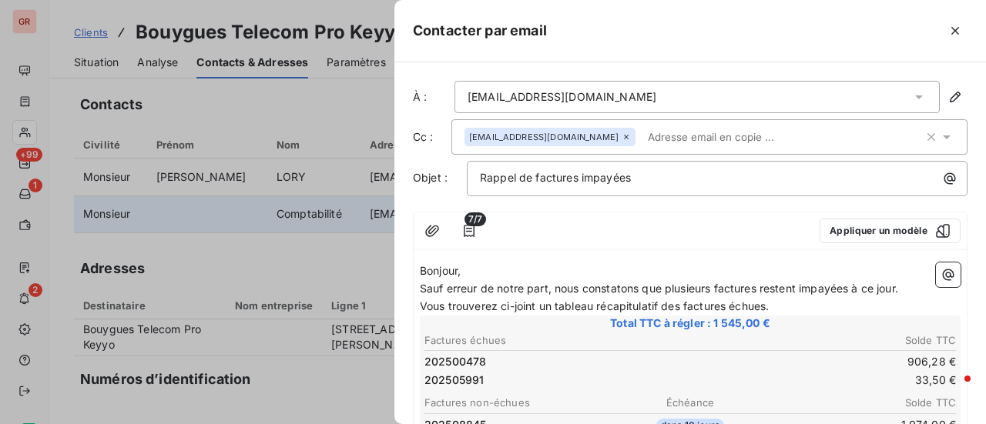
click at [783, 307] on p "Vous trouverez ci-joint un tableau récapitulatif des factures échues." at bounding box center [690, 307] width 541 height 18
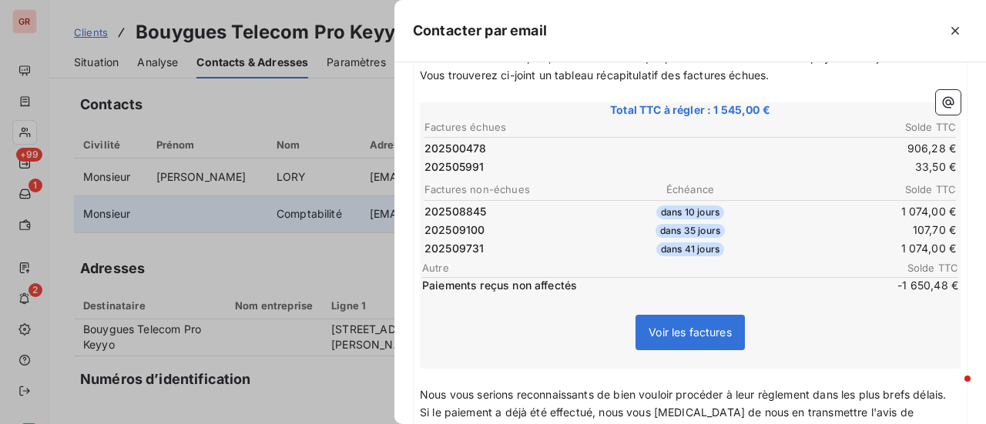
scroll to position [308, 0]
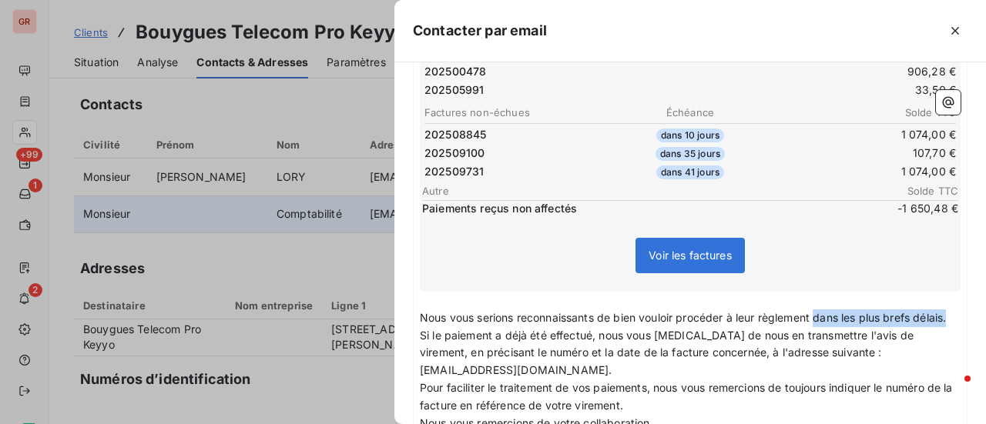
drag, startPoint x: 819, startPoint y: 312, endPoint x: 844, endPoint y: 327, distance: 29.1
click at [844, 327] on p "Nous vous serions reconnaissants de bien vouloir procéder à leur règlement dans…" at bounding box center [690, 319] width 541 height 18
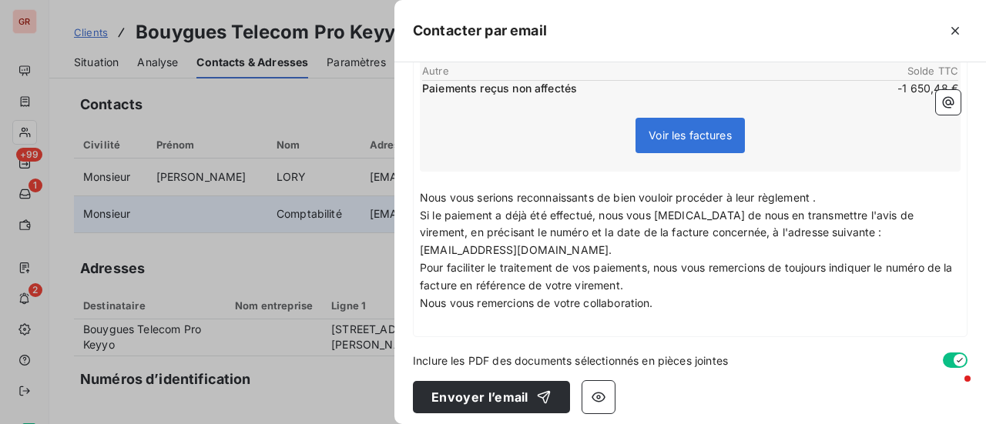
scroll to position [433, 0]
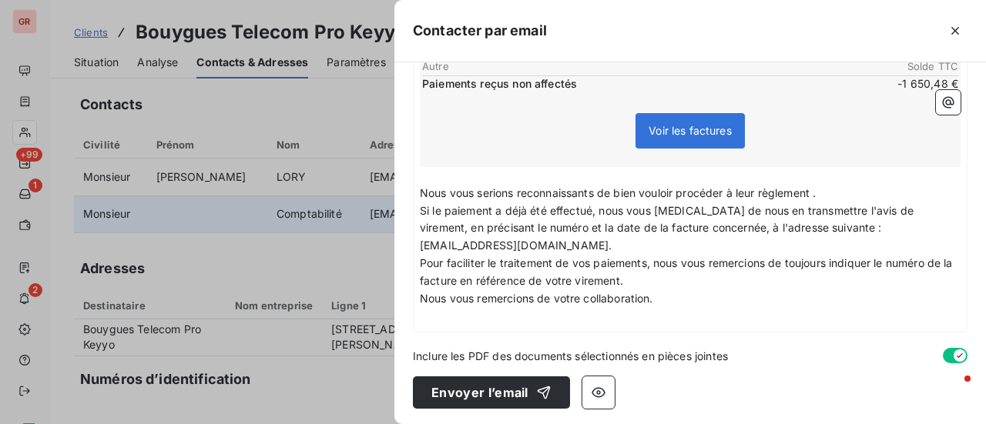
click at [427, 318] on p "﻿" at bounding box center [690, 317] width 541 height 18
click at [940, 95] on icon "button" at bounding box center [947, 102] width 15 height 15
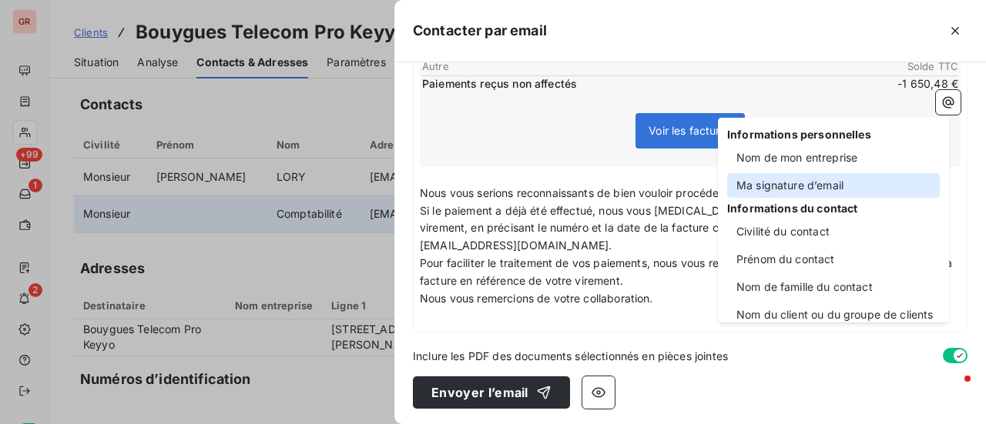
click at [815, 190] on div "Ma signature d’email" at bounding box center [833, 185] width 213 height 25
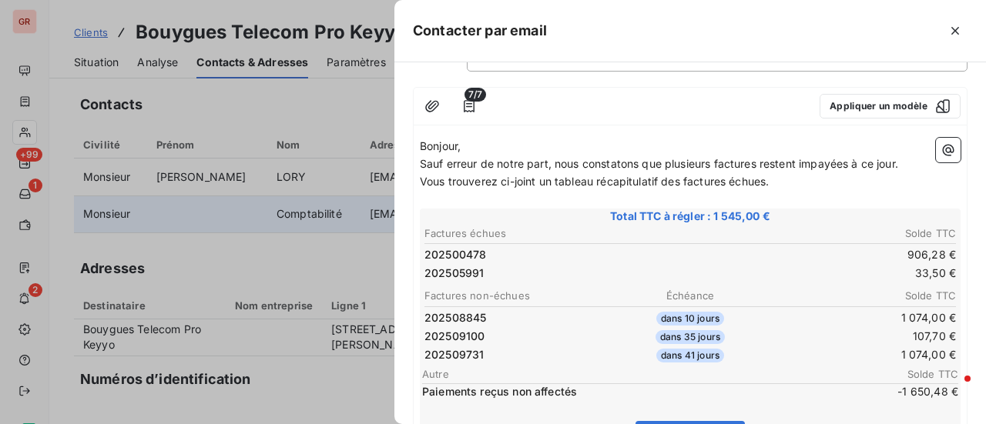
scroll to position [0, 0]
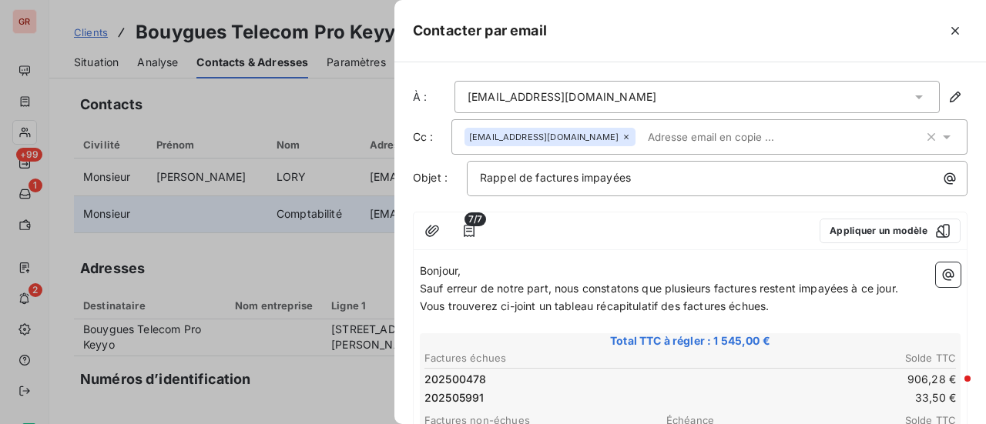
click at [473, 220] on span "7/7" at bounding box center [475, 220] width 22 height 14
click at [467, 230] on icon "button" at bounding box center [468, 230] width 15 height 15
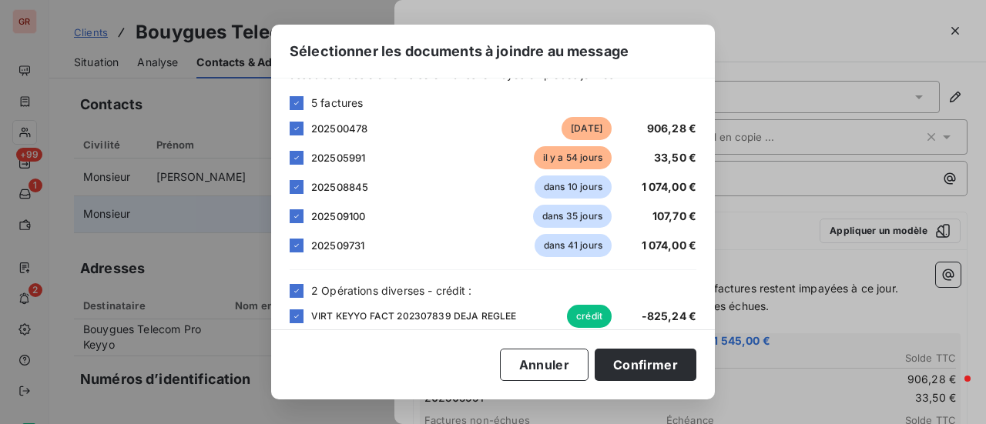
scroll to position [109, 0]
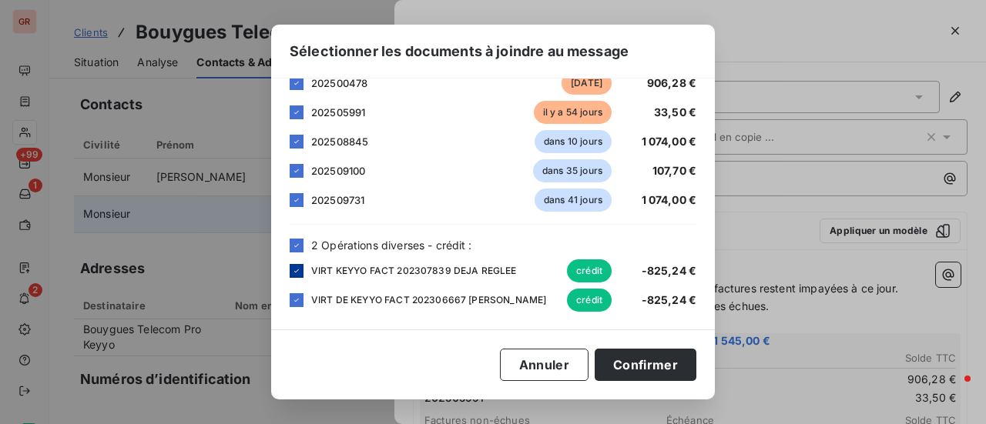
click at [294, 273] on icon at bounding box center [296, 270] width 9 height 9
click at [294, 296] on icon at bounding box center [296, 300] width 9 height 9
click at [659, 364] on button "Confirmer" at bounding box center [646, 365] width 102 height 32
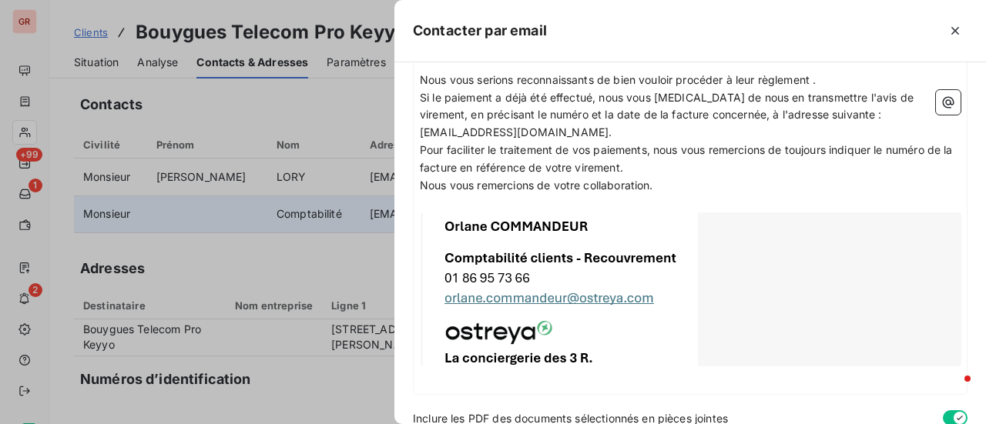
scroll to position [574, 0]
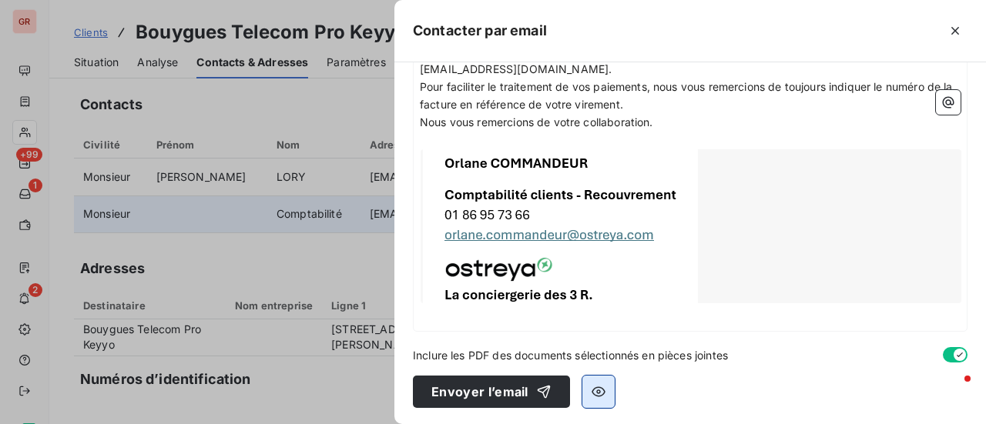
click at [596, 387] on icon "button" at bounding box center [598, 391] width 15 height 15
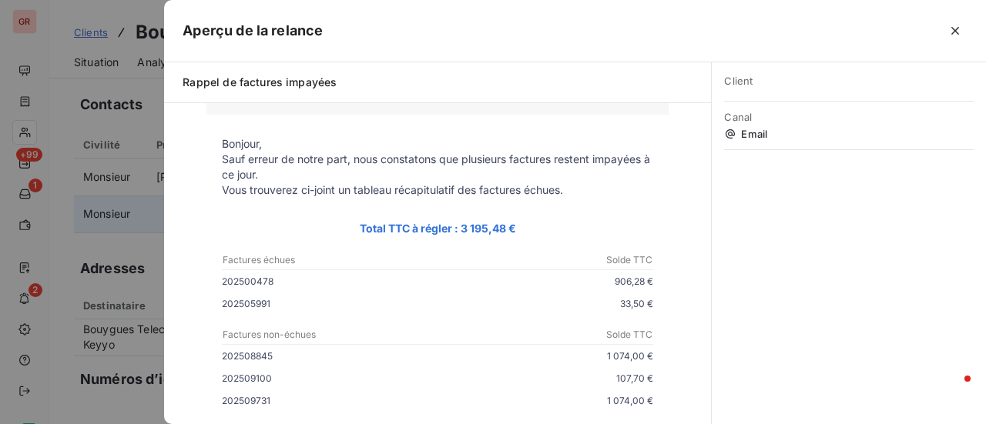
scroll to position [0, 0]
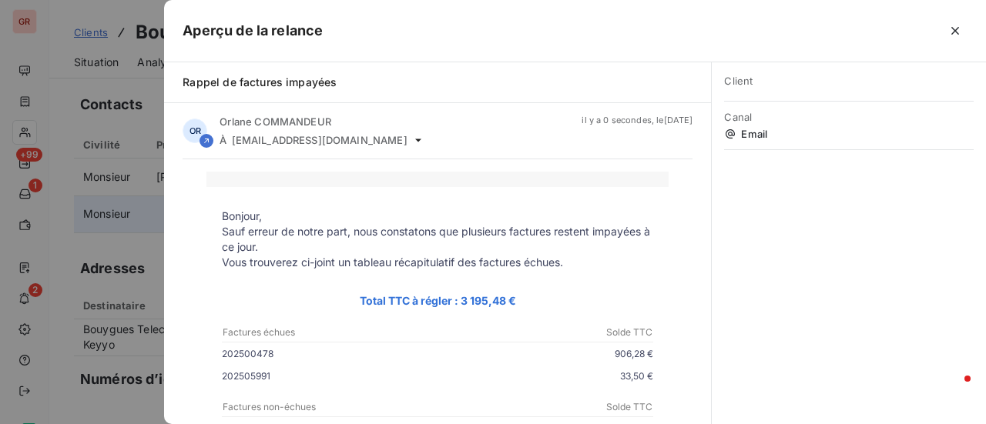
click at [94, 243] on div at bounding box center [493, 212] width 986 height 424
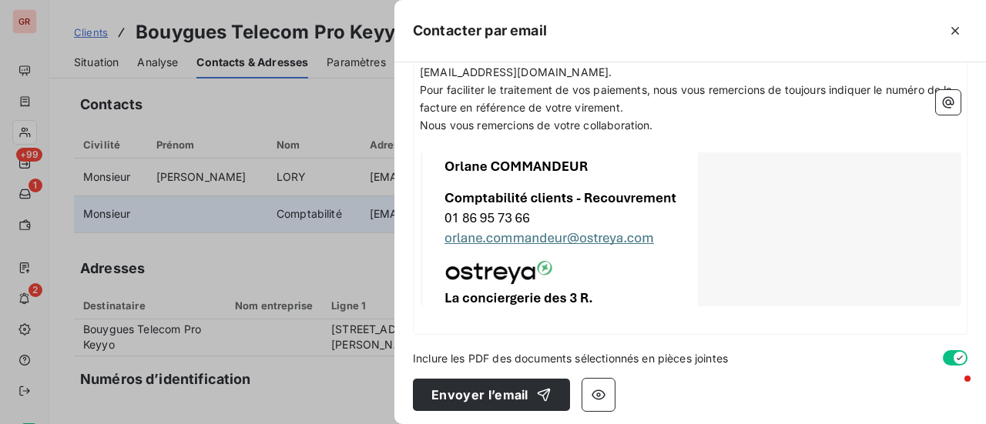
scroll to position [574, 0]
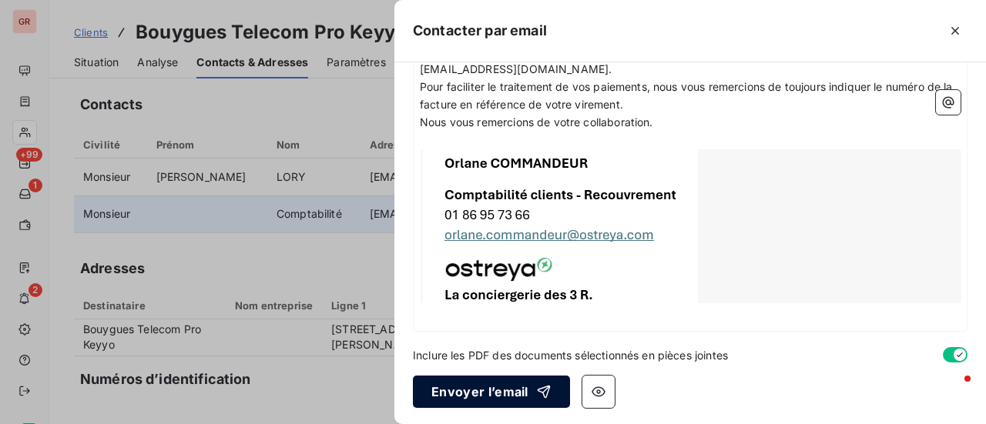
click at [480, 394] on button "Envoyer l’email" at bounding box center [491, 392] width 157 height 32
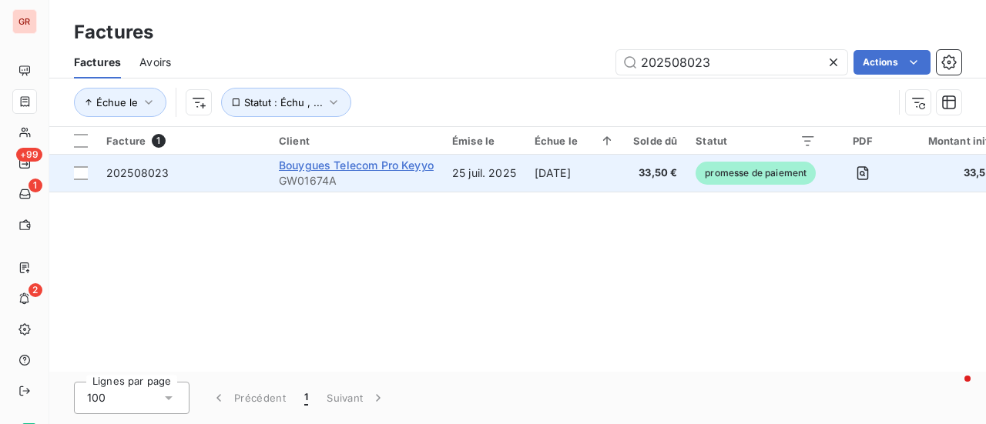
click at [339, 171] on span "Bouygues Telecom Pro Keyyo" at bounding box center [356, 165] width 155 height 13
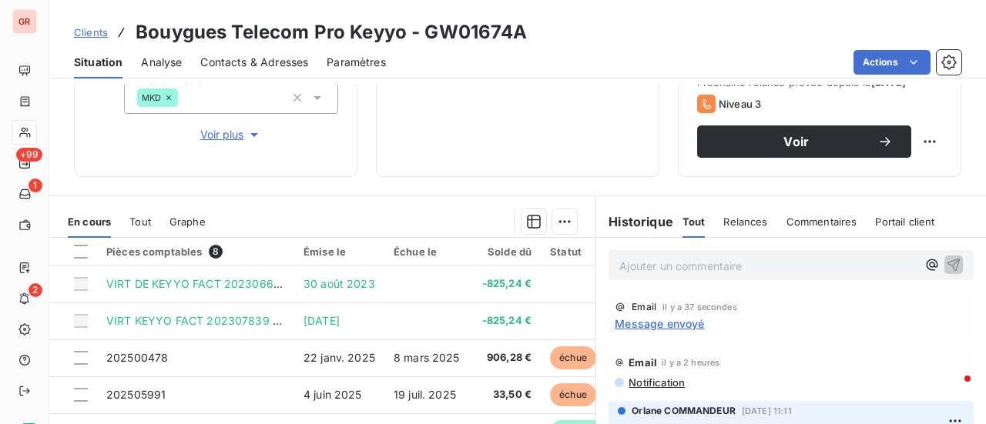
scroll to position [385, 0]
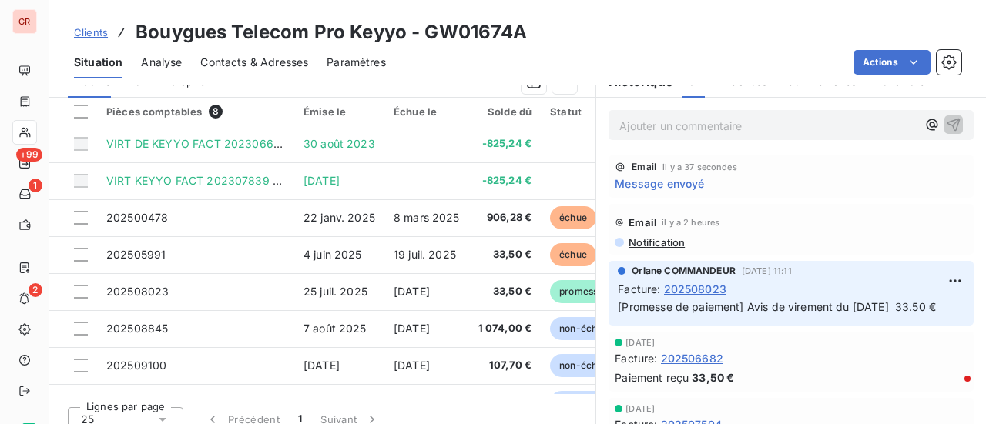
click at [653, 240] on span "Notification" at bounding box center [656, 242] width 58 height 12
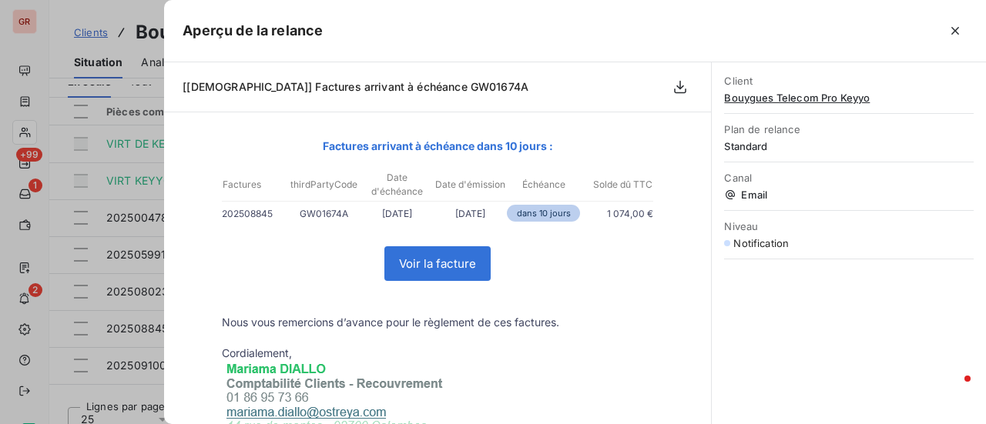
scroll to position [0, 0]
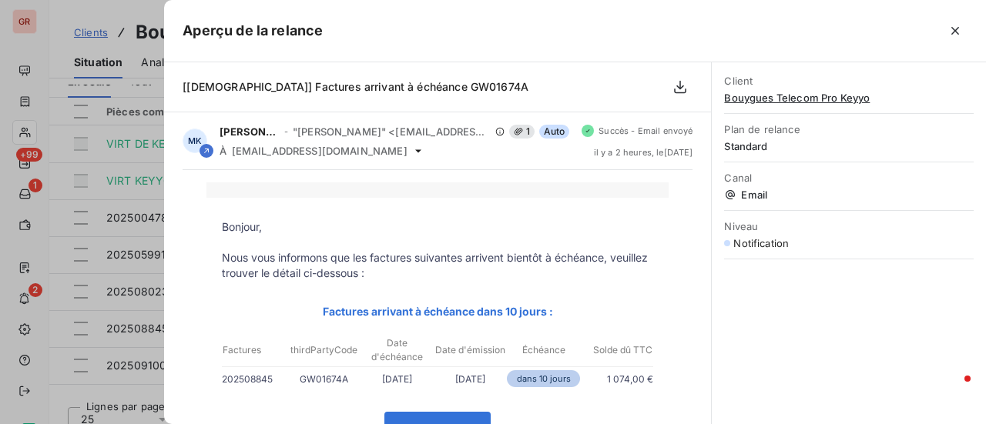
click at [78, 12] on div at bounding box center [493, 212] width 986 height 424
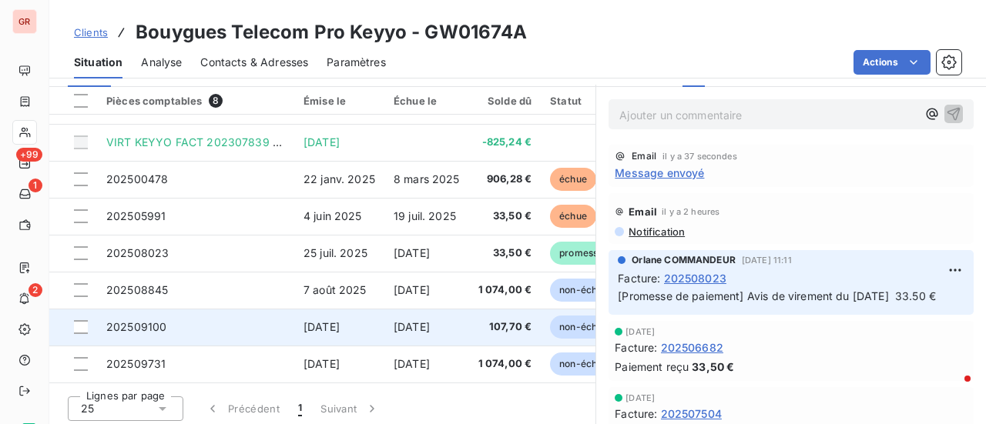
scroll to position [400, 0]
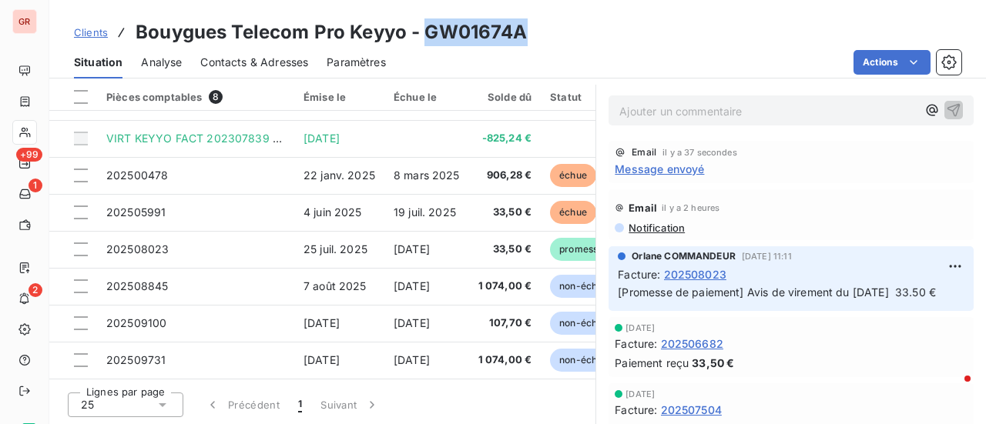
drag, startPoint x: 533, startPoint y: 35, endPoint x: 426, endPoint y: 42, distance: 107.3
click at [426, 42] on div "Clients Bouygues Telecom Pro Keyyo - GW01674A" at bounding box center [517, 32] width 936 height 28
click at [531, 40] on div "Clients Bouygues Telecom Pro Keyyo - GW01674A" at bounding box center [517, 32] width 936 height 28
click at [424, 30] on h3 "Bouygues Telecom Pro Keyyo - GW01674A" at bounding box center [332, 32] width 392 height 28
drag, startPoint x: 424, startPoint y: 35, endPoint x: 528, endPoint y: 36, distance: 104.0
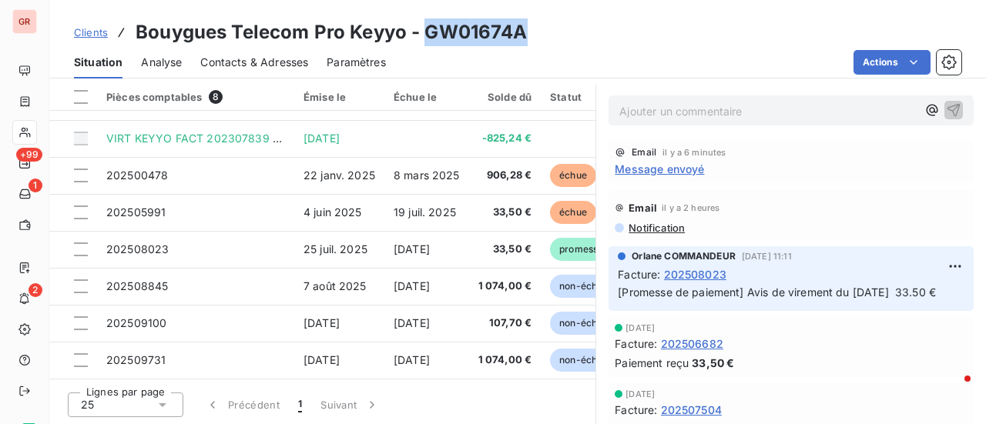
click at [528, 36] on div "Clients Bouygues Telecom Pro Keyyo - GW01674A" at bounding box center [517, 32] width 936 height 28
click at [674, 173] on span "Message envoyé" at bounding box center [659, 169] width 89 height 16
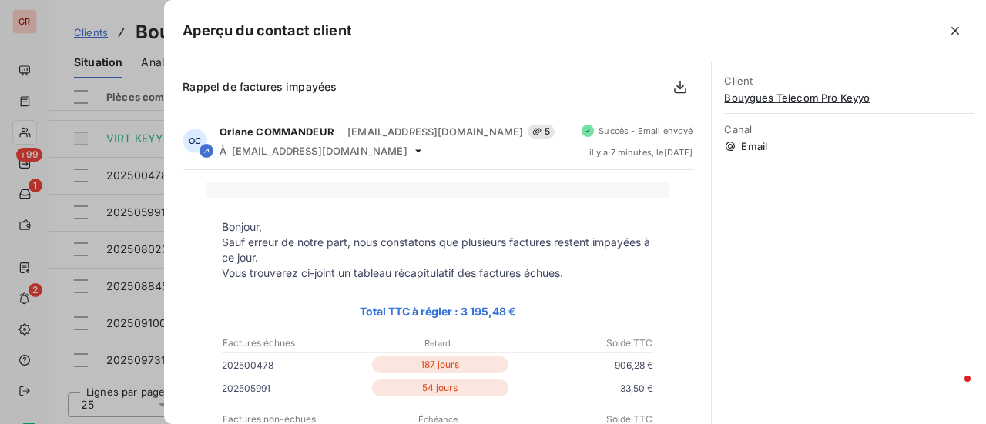
click at [102, 215] on div at bounding box center [493, 212] width 986 height 424
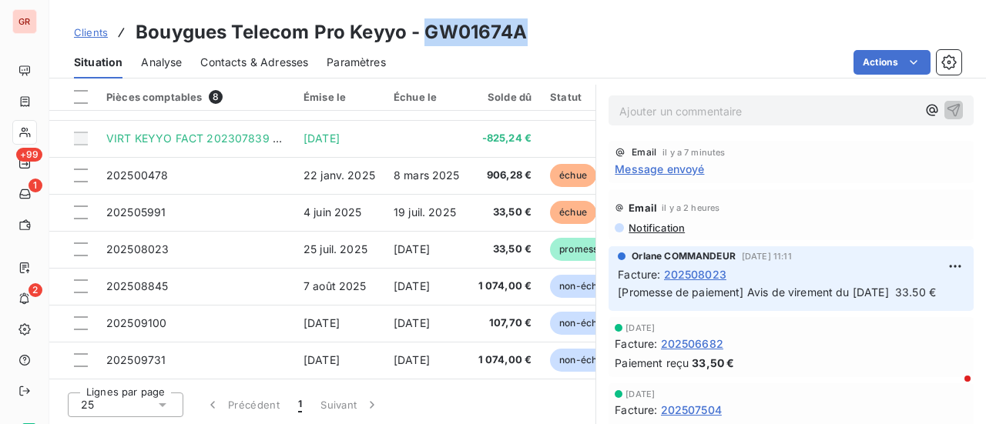
drag, startPoint x: 530, startPoint y: 32, endPoint x: 424, endPoint y: 40, distance: 106.6
click at [424, 40] on div "Clients Bouygues Telecom Pro Keyyo - GW01674A" at bounding box center [517, 32] width 936 height 28
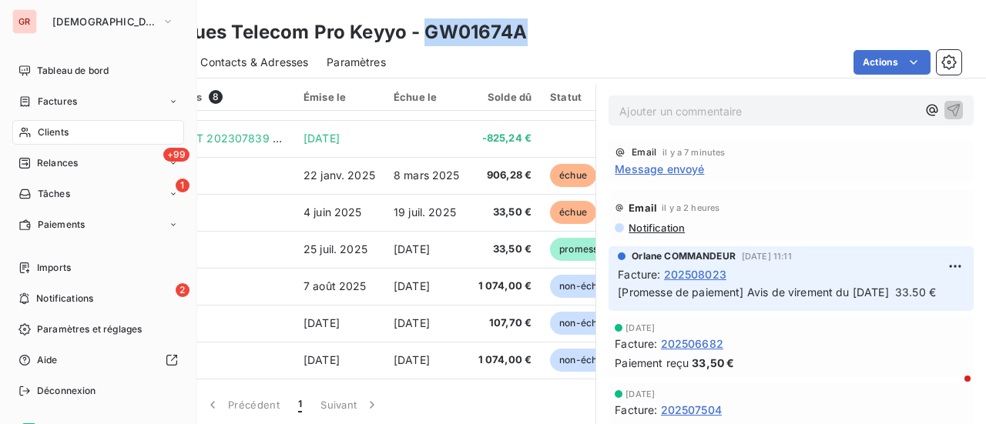
click at [60, 98] on span "Factures" at bounding box center [57, 102] width 39 height 14
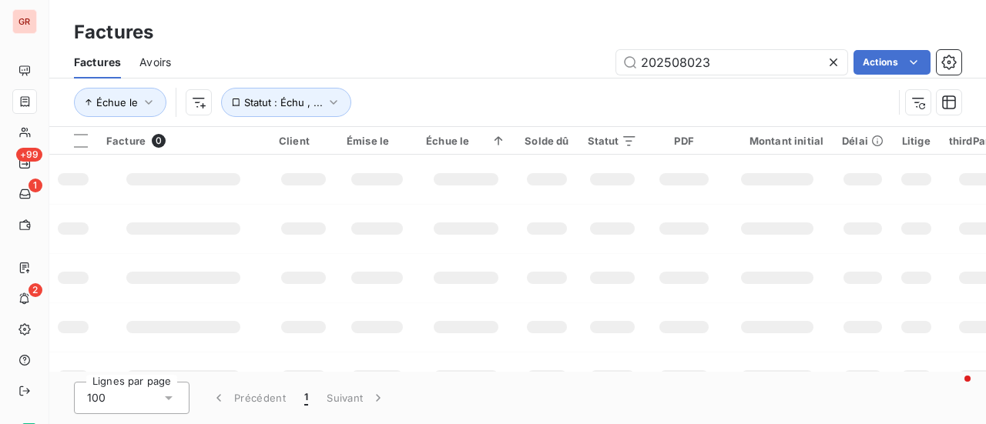
drag, startPoint x: 747, startPoint y: 59, endPoint x: 457, endPoint y: 63, distance: 290.4
click at [490, 63] on div "202508023 Actions" at bounding box center [575, 62] width 772 height 25
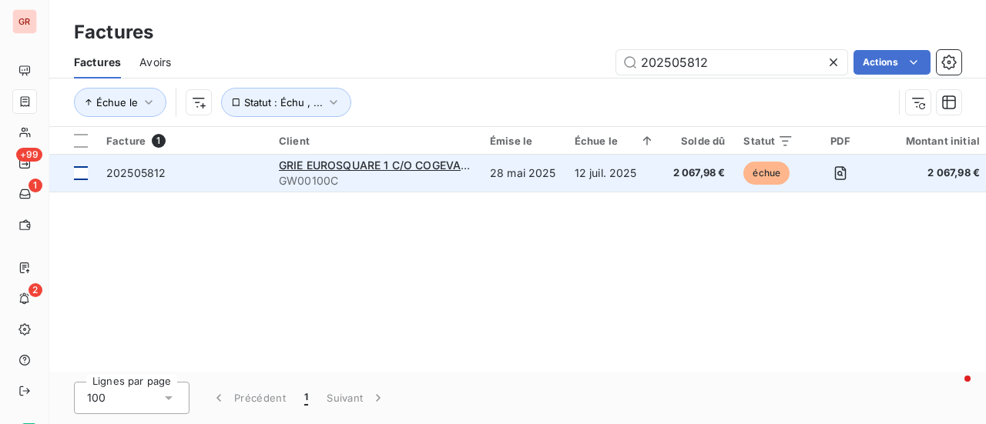
type input "202505812"
drag, startPoint x: 85, startPoint y: 173, endPoint x: 99, endPoint y: 173, distance: 13.1
click at [85, 173] on div at bounding box center [81, 173] width 14 height 14
click at [135, 173] on span "202505812" at bounding box center [135, 172] width 59 height 13
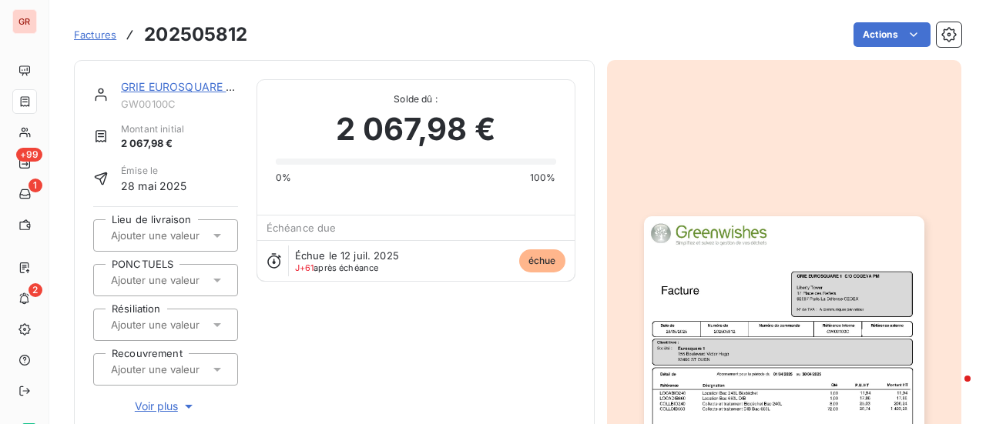
click at [202, 80] on link "GRIE EUROSQUARE 1 C/O COGEVA PM" at bounding box center [222, 86] width 203 height 13
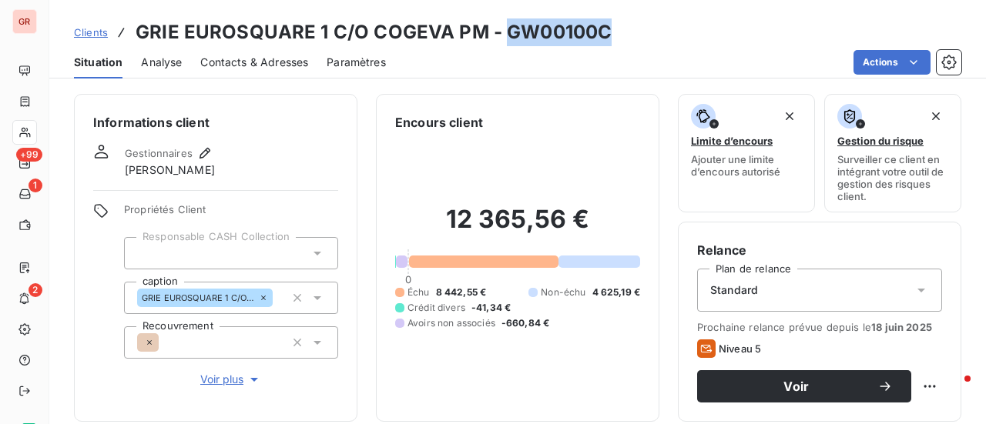
drag, startPoint x: 606, startPoint y: 33, endPoint x: 501, endPoint y: 34, distance: 104.7
click at [501, 34] on div "Clients GRIE EUROSQUARE 1 C/O COGEVA PM - GW00100C" at bounding box center [517, 32] width 936 height 28
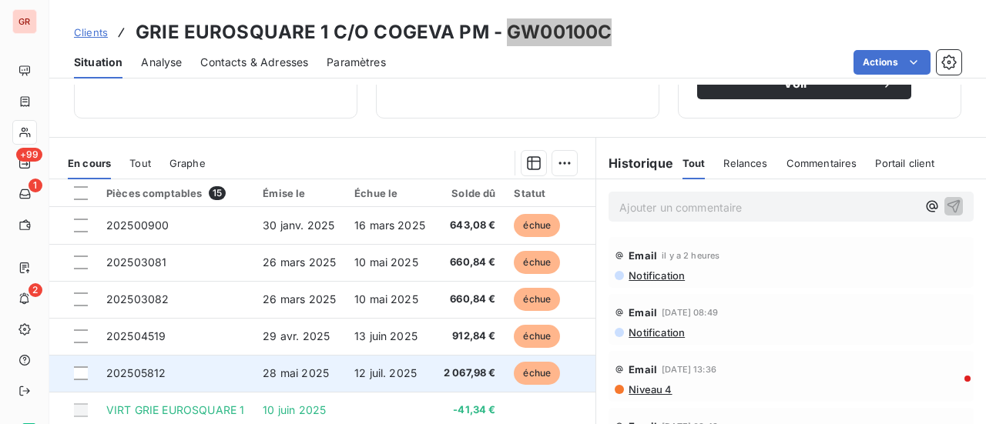
scroll to position [385, 0]
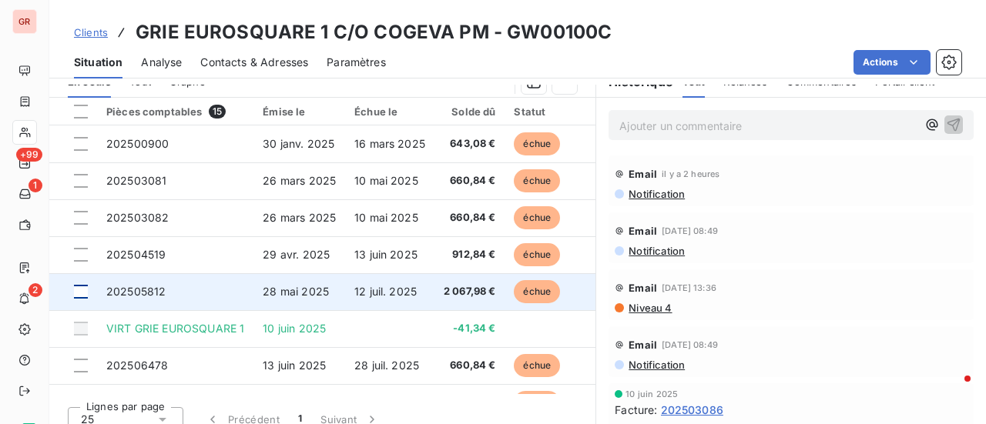
click at [84, 293] on div at bounding box center [81, 292] width 14 height 14
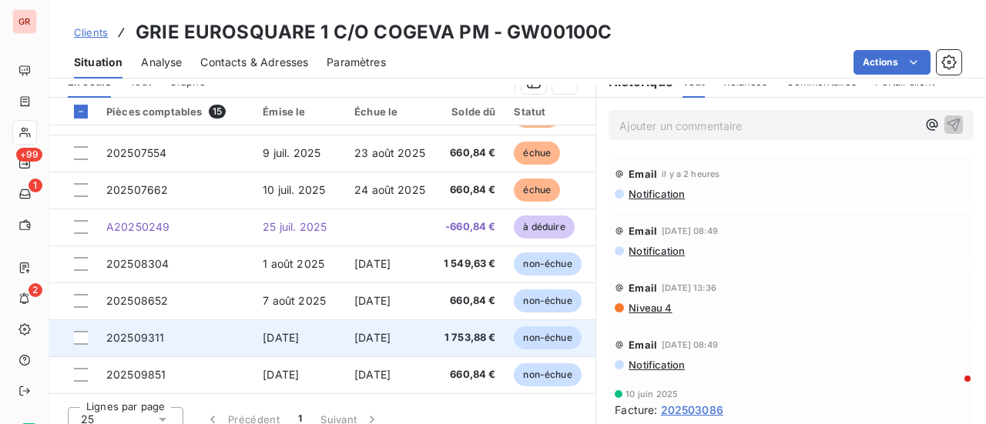
scroll to position [61, 0]
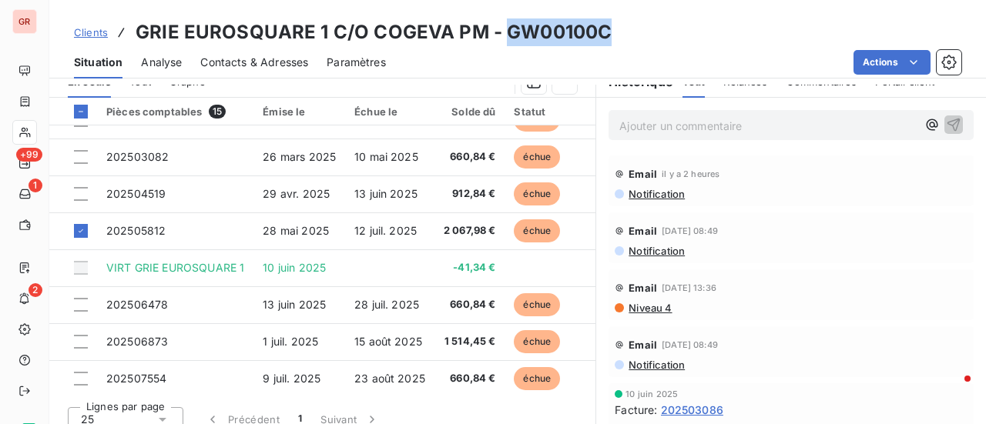
drag, startPoint x: 599, startPoint y: 32, endPoint x: 497, endPoint y: 32, distance: 101.7
click at [497, 32] on h3 "GRIE EUROSQUARE 1 C/O COGEVA PM - GW00100C" at bounding box center [374, 32] width 476 height 28
click at [256, 64] on span "Contacts & Adresses" at bounding box center [254, 62] width 108 height 15
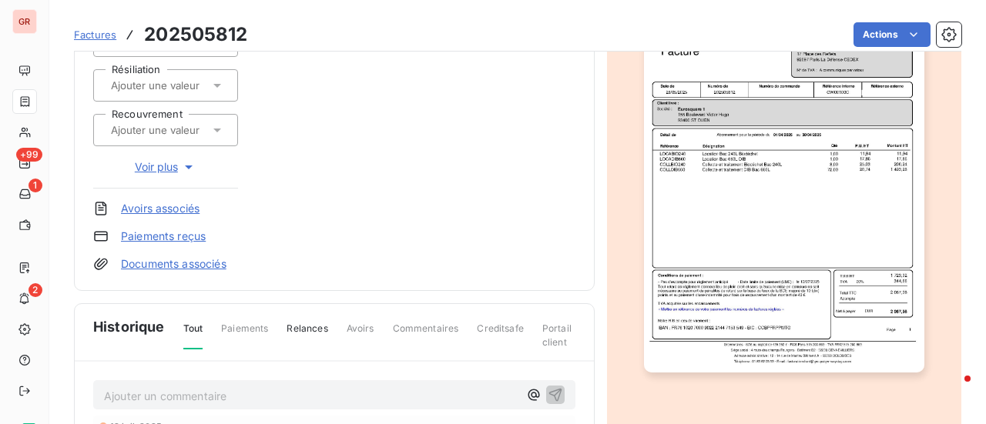
scroll to position [79, 0]
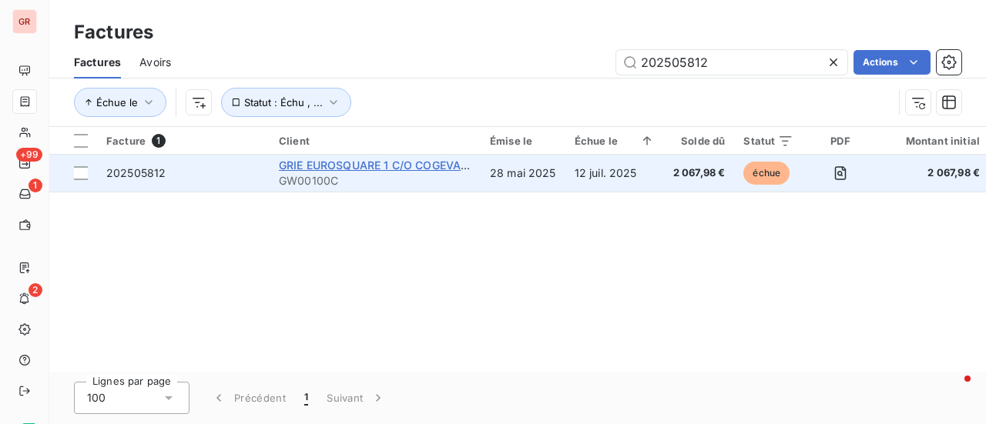
click at [379, 163] on span "GRIE EUROSQUARE 1 C/O COGEVA PM" at bounding box center [380, 165] width 203 height 13
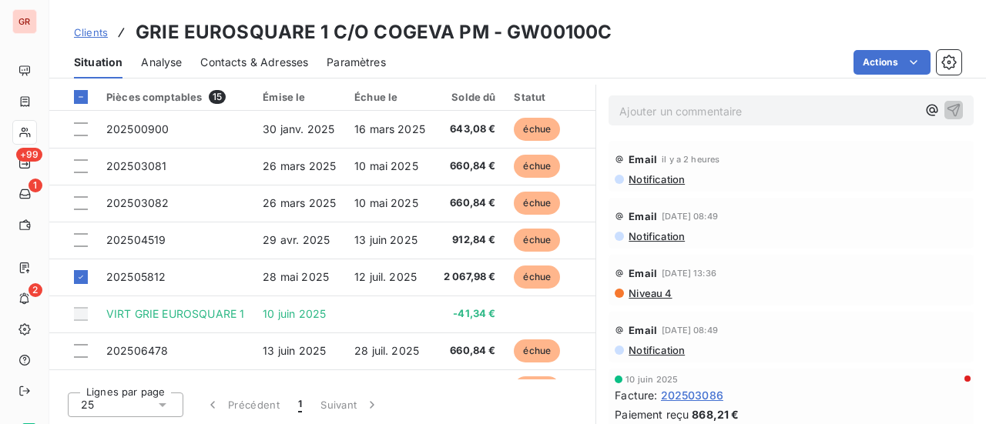
click at [266, 68] on span "Contacts & Adresses" at bounding box center [254, 62] width 108 height 15
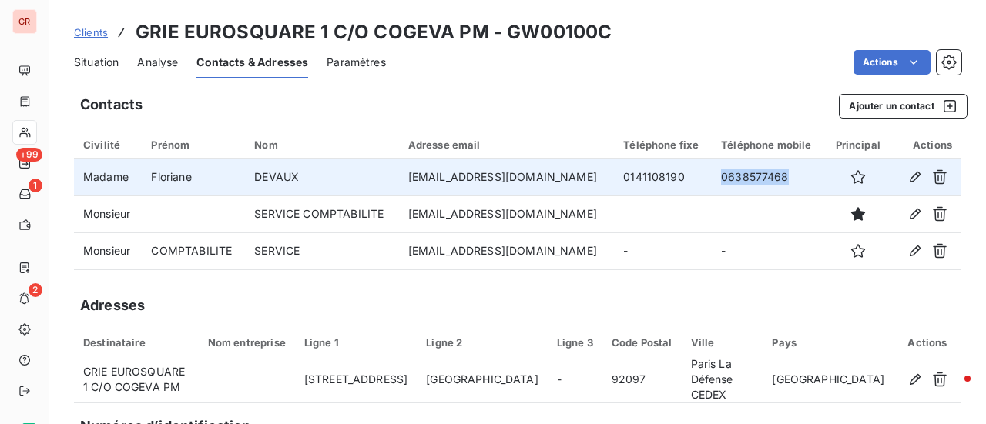
drag, startPoint x: 786, startPoint y: 180, endPoint x: 702, endPoint y: 181, distance: 84.7
click at [712, 181] on td "0638577468" at bounding box center [768, 177] width 113 height 37
drag, startPoint x: 668, startPoint y: 179, endPoint x: 610, endPoint y: 179, distance: 58.5
click at [614, 179] on td "0141108190" at bounding box center [663, 177] width 98 height 37
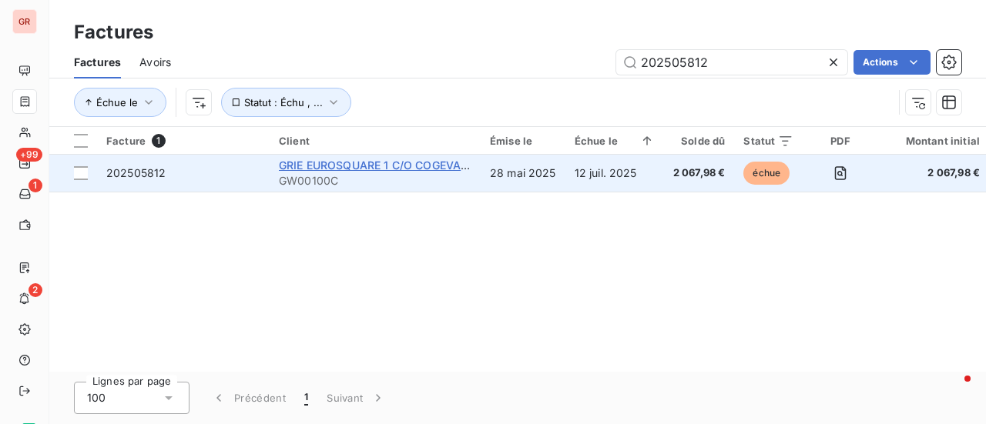
click at [388, 167] on span "GRIE EUROSQUARE 1 C/O COGEVA PM" at bounding box center [380, 165] width 203 height 13
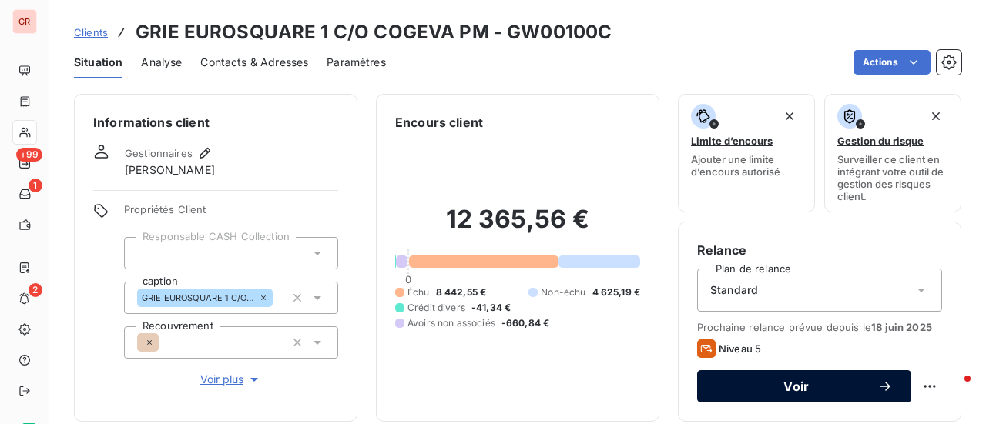
click at [800, 386] on span "Voir" at bounding box center [796, 386] width 162 height 12
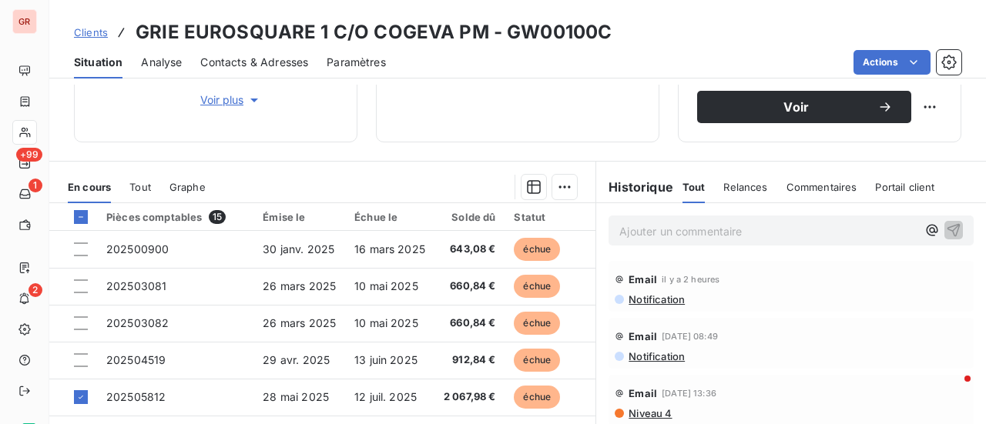
scroll to position [308, 0]
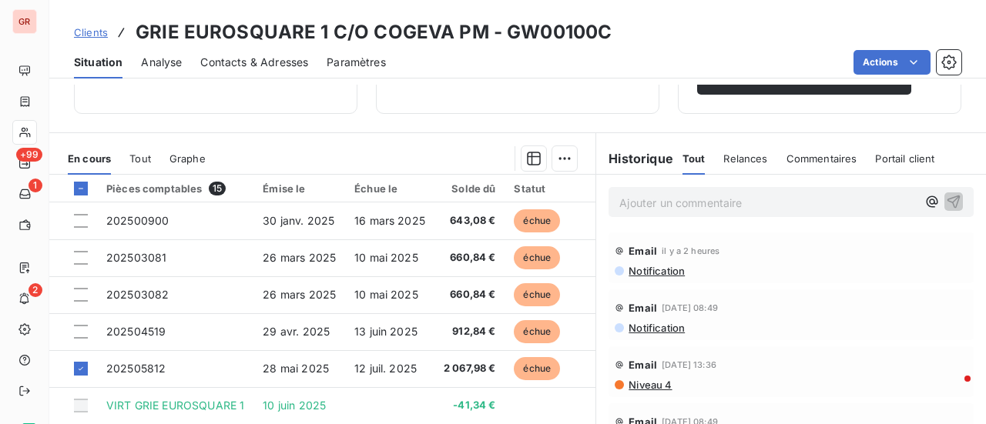
click at [664, 269] on span "Notification" at bounding box center [656, 271] width 58 height 12
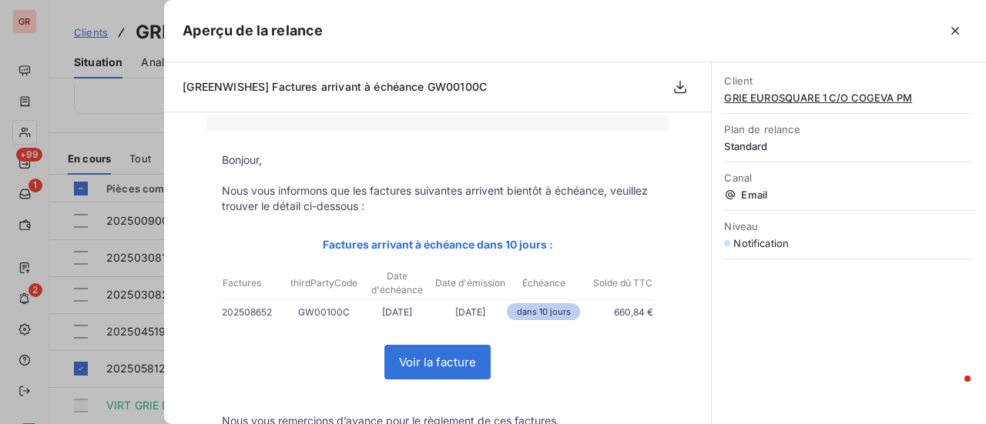
scroll to position [0, 0]
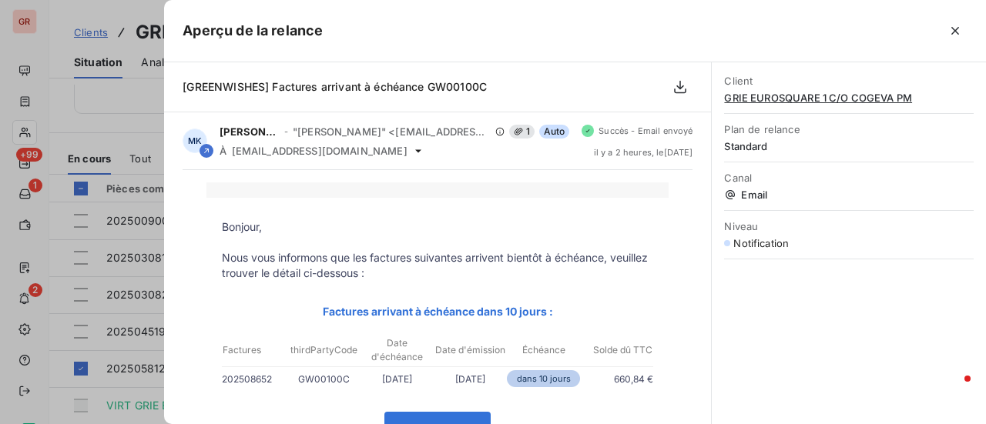
click at [85, 137] on div at bounding box center [493, 212] width 986 height 424
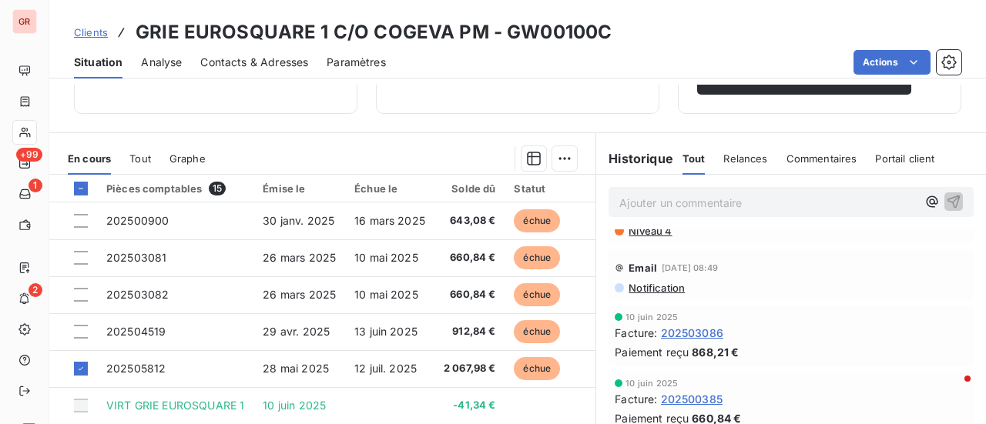
scroll to position [77, 0]
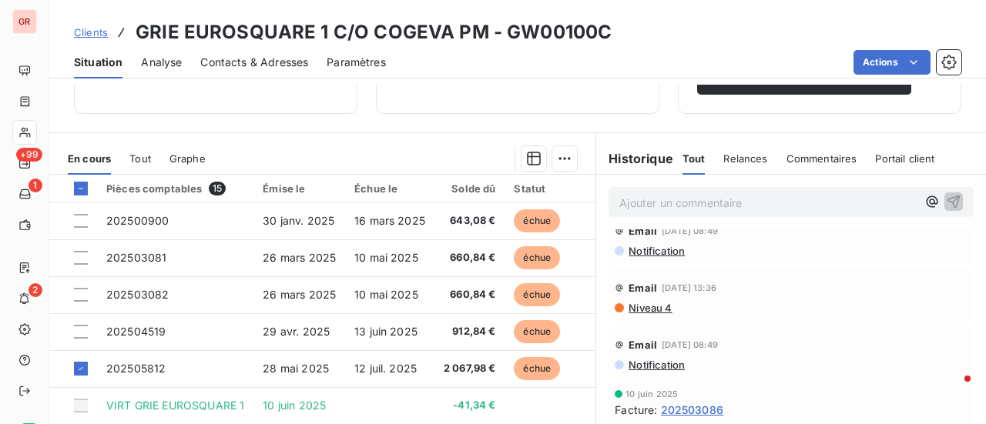
click at [636, 306] on span "Niveau 4" at bounding box center [649, 308] width 45 height 12
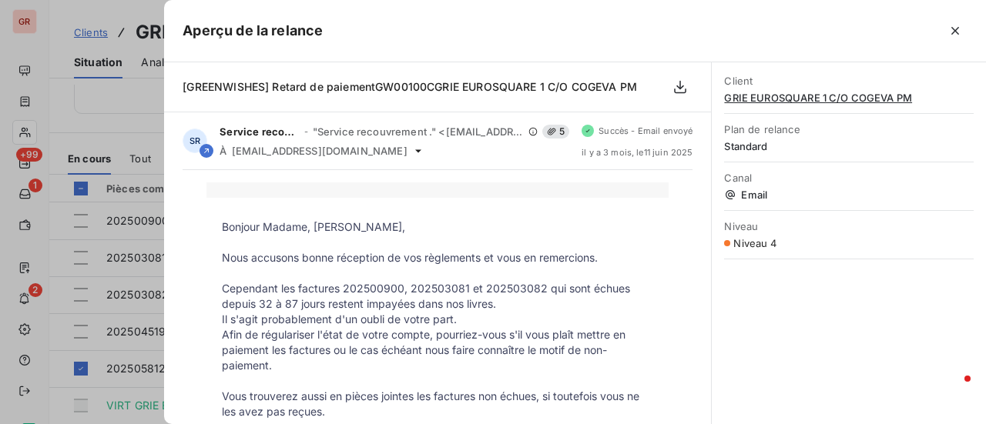
click at [111, 240] on div at bounding box center [493, 212] width 986 height 424
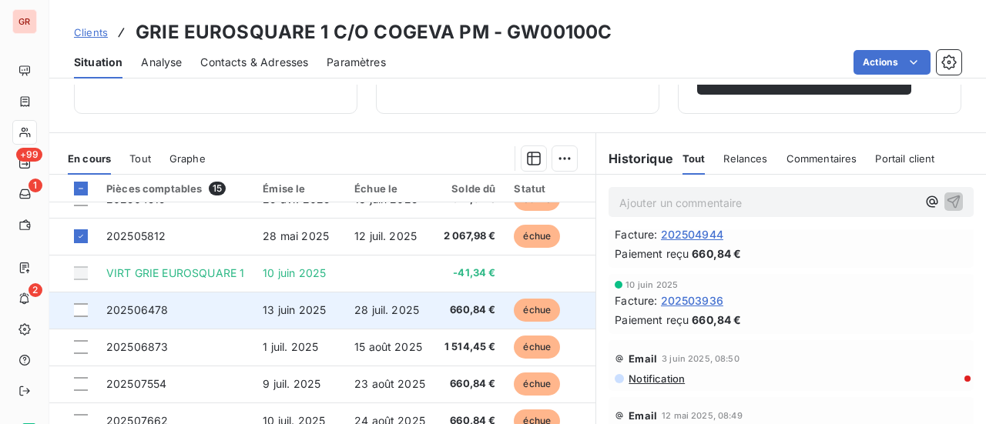
scroll to position [154, 0]
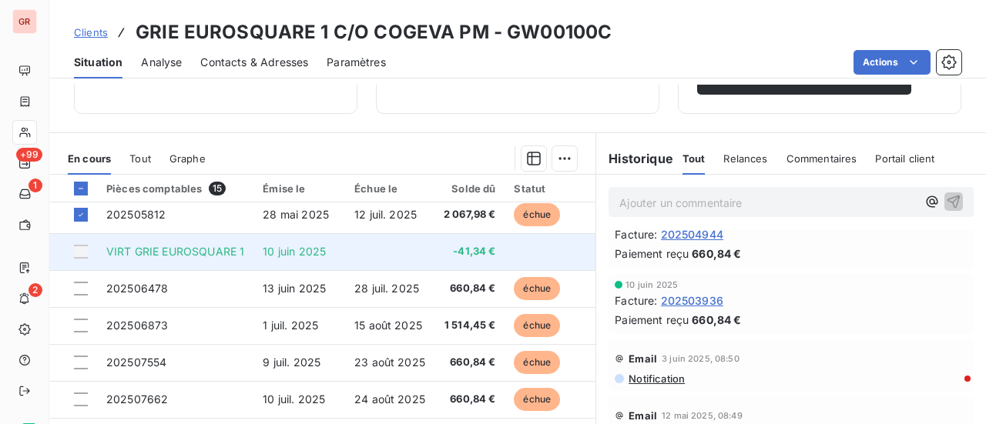
click at [317, 253] on span "10 juin 2025" at bounding box center [294, 251] width 63 height 13
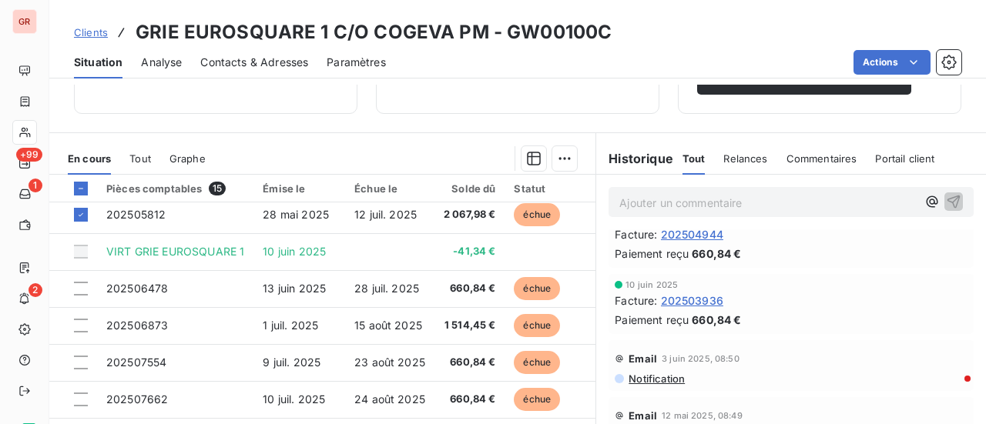
click at [685, 301] on span "202503936" at bounding box center [692, 301] width 62 height 16
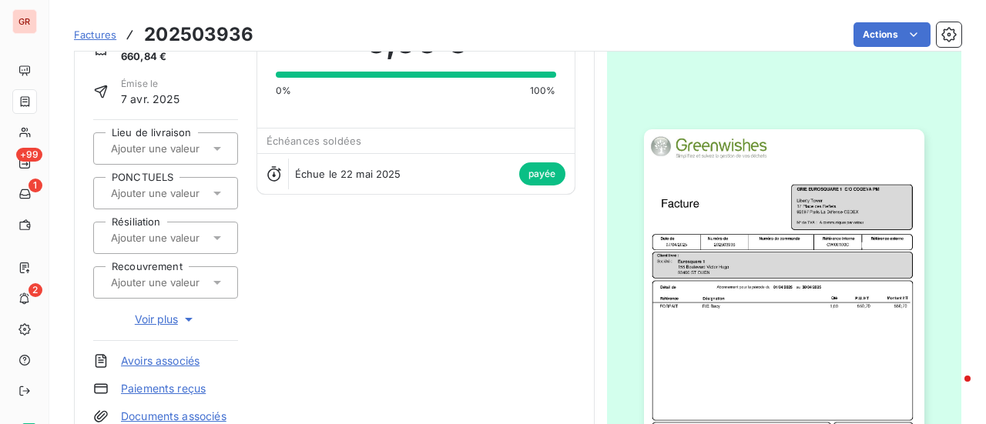
scroll to position [156, 0]
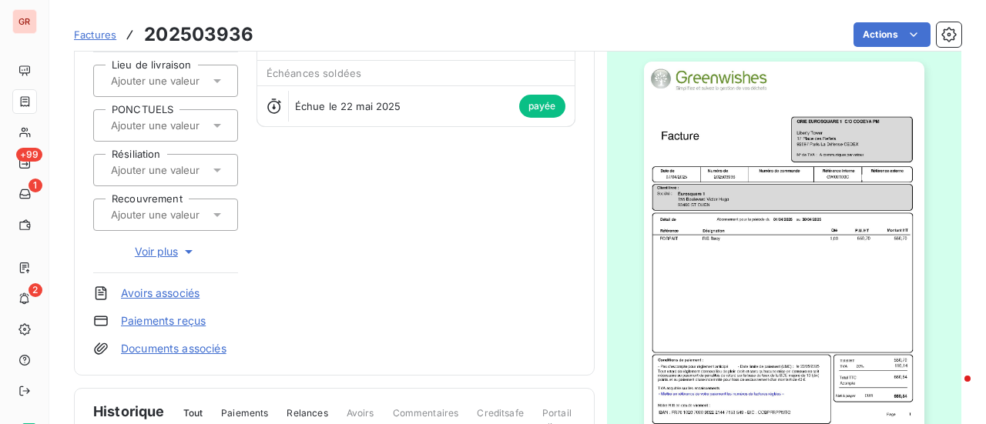
click at [759, 302] on img "button" at bounding box center [784, 260] width 280 height 396
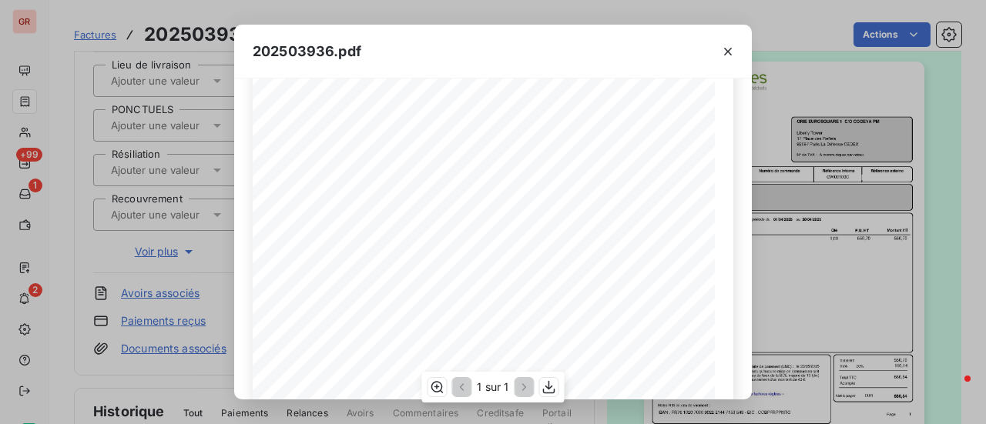
scroll to position [154, 0]
click at [722, 47] on icon "button" at bounding box center [727, 51] width 15 height 15
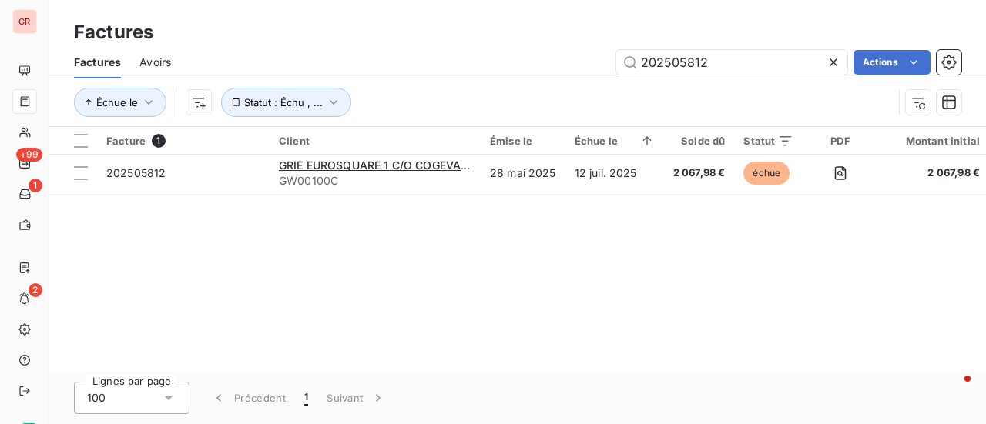
drag, startPoint x: 734, startPoint y: 64, endPoint x: 545, endPoint y: 64, distance: 188.7
click at [545, 64] on div "202505812 Actions" at bounding box center [575, 62] width 772 height 25
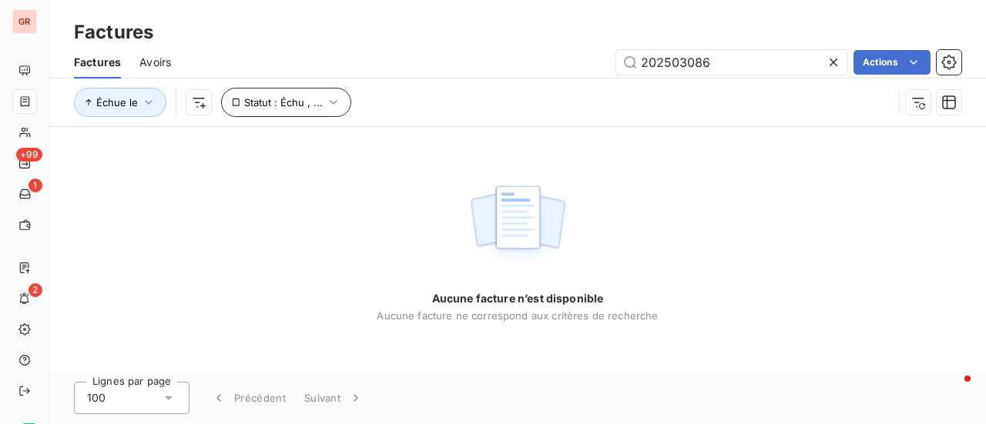
type input "202503086"
click at [332, 102] on icon "button" at bounding box center [333, 102] width 15 height 15
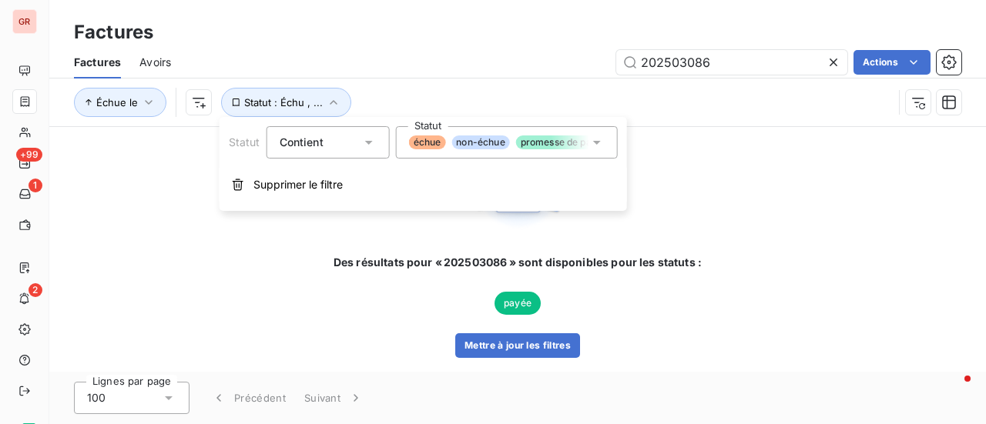
click at [598, 142] on icon at bounding box center [596, 142] width 15 height 15
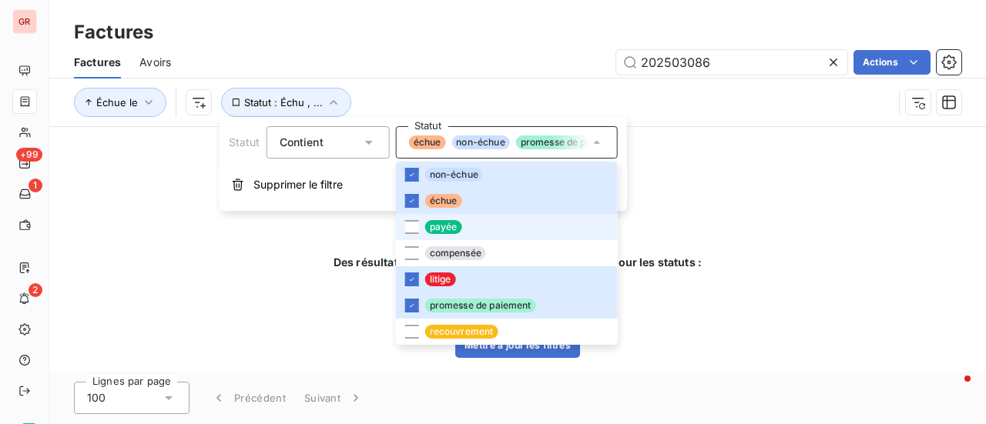
click at [427, 228] on span "payée" at bounding box center [443, 227] width 37 height 14
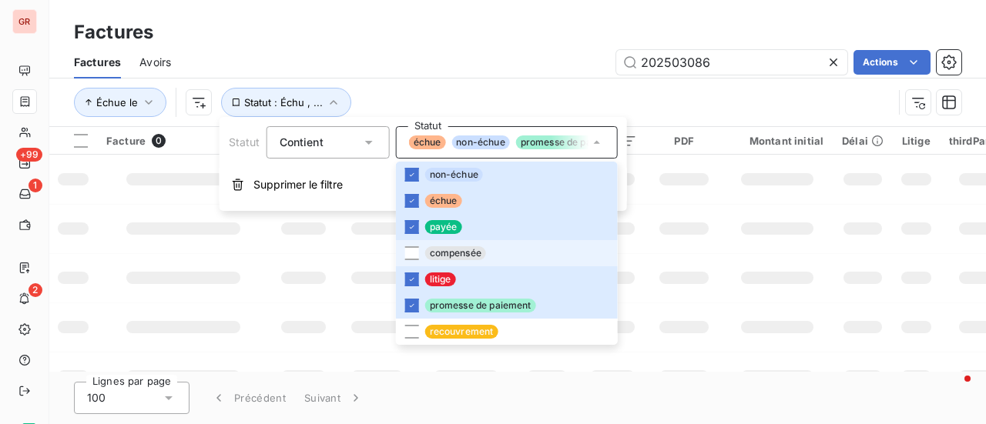
drag, startPoint x: 422, startPoint y: 247, endPoint x: 431, endPoint y: 247, distance: 9.2
click at [422, 247] on li "compensée" at bounding box center [507, 253] width 222 height 26
click at [733, 227] on td at bounding box center [777, 228] width 111 height 49
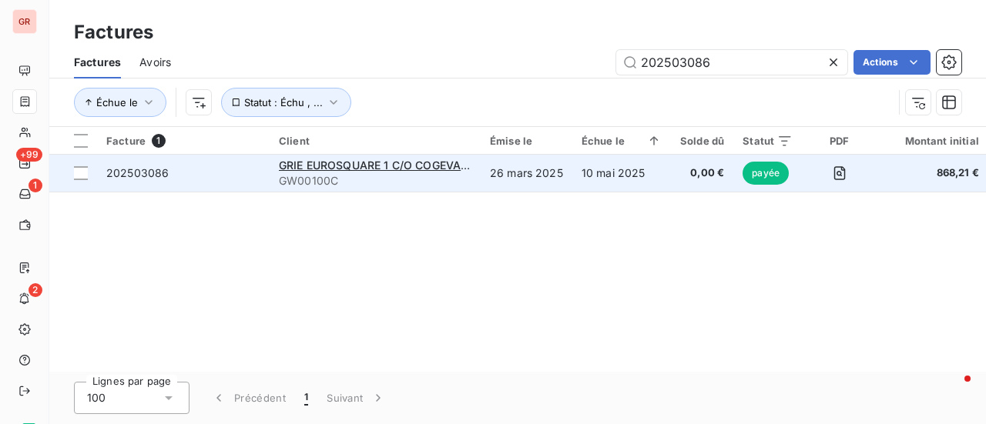
click at [350, 172] on div "GRIE EUROSQUARE 1 C/O COGEVA PM" at bounding box center [375, 165] width 193 height 15
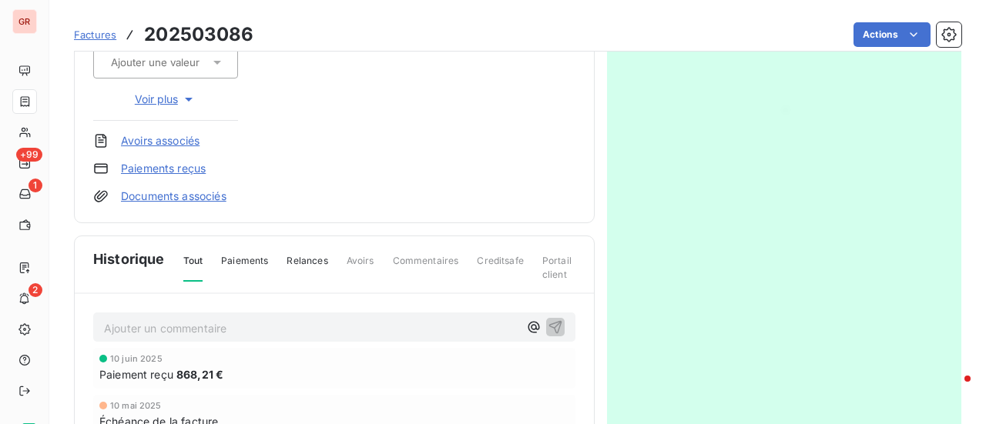
scroll to position [385, 0]
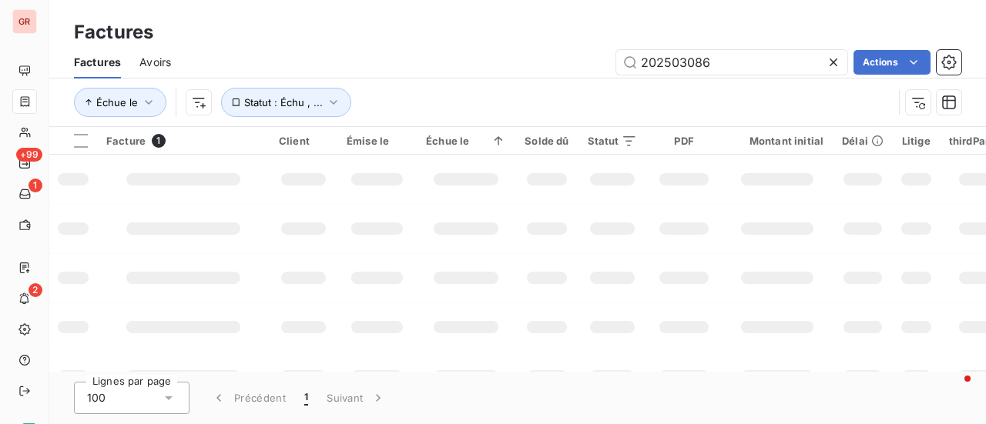
drag, startPoint x: 736, startPoint y: 72, endPoint x: 527, endPoint y: 72, distance: 209.5
click at [530, 72] on div "202503086 Actions" at bounding box center [575, 62] width 772 height 25
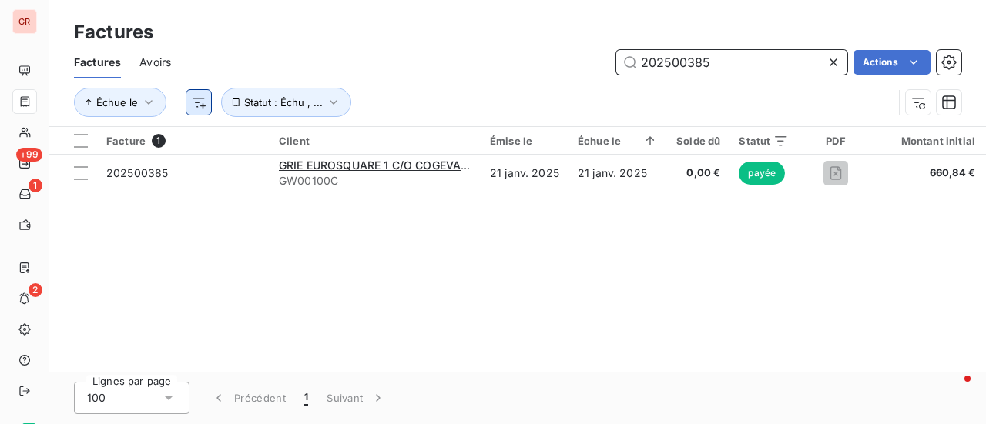
drag, startPoint x: 624, startPoint y: 83, endPoint x: 189, endPoint y: 99, distance: 435.4
click at [208, 99] on div "Factures Avoirs 202500385 Actions Échue le Statut : Échu , ..." at bounding box center [517, 86] width 936 height 80
paste input "3936"
type input "202503936"
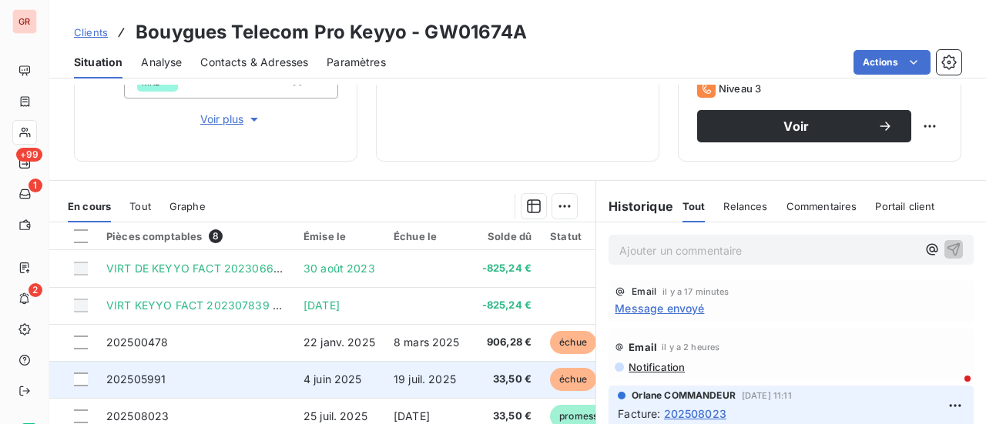
scroll to position [246, 0]
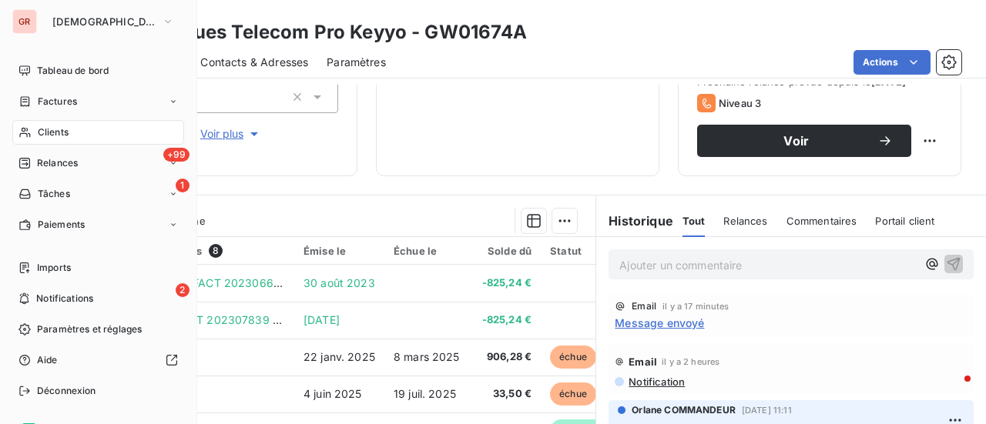
click at [62, 106] on span "Factures" at bounding box center [57, 102] width 39 height 14
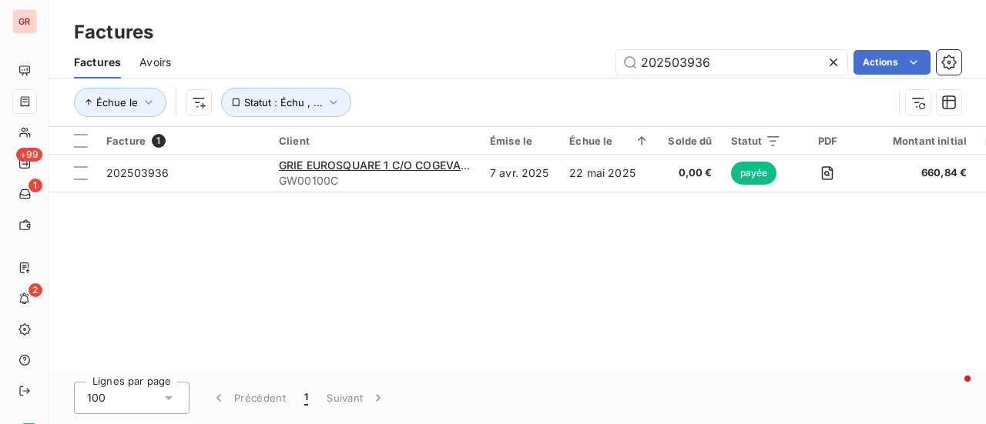
drag, startPoint x: 752, startPoint y: 70, endPoint x: 248, endPoint y: 70, distance: 504.4
click at [254, 70] on div "202503936 Actions" at bounding box center [575, 62] width 772 height 25
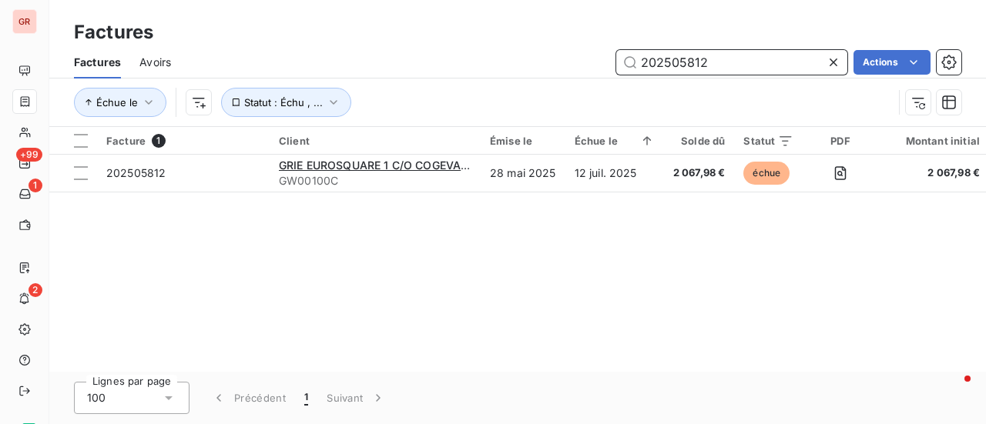
click at [722, 53] on input "202505812" at bounding box center [731, 62] width 231 height 25
drag, startPoint x: 519, startPoint y: 69, endPoint x: 306, endPoint y: 73, distance: 212.6
click at [334, 70] on div "202505812 Actions" at bounding box center [575, 62] width 772 height 25
paste input "7554"
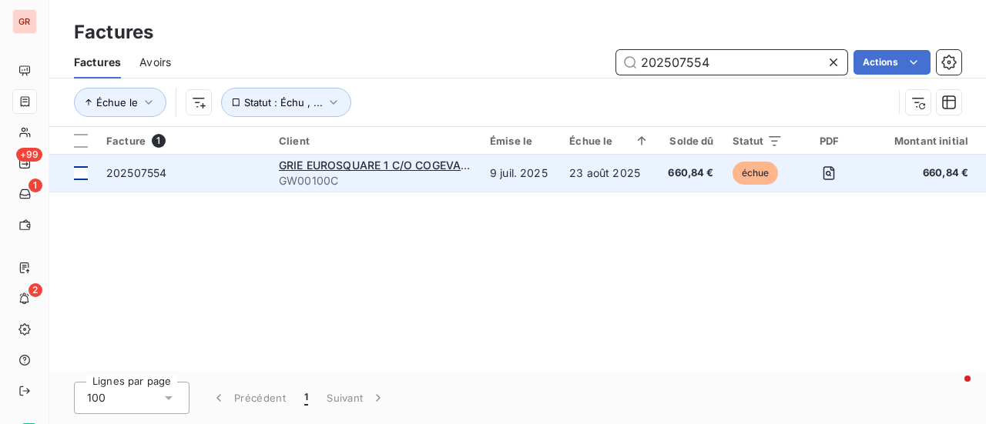
type input "202507554"
click at [79, 173] on div at bounding box center [81, 173] width 14 height 14
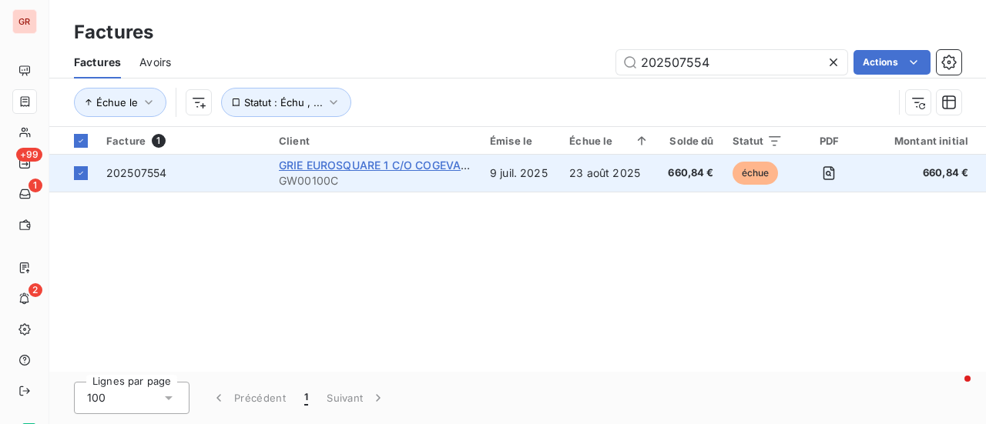
click at [310, 166] on span "GRIE EUROSQUARE 1 C/O COGEVA PM" at bounding box center [380, 165] width 203 height 13
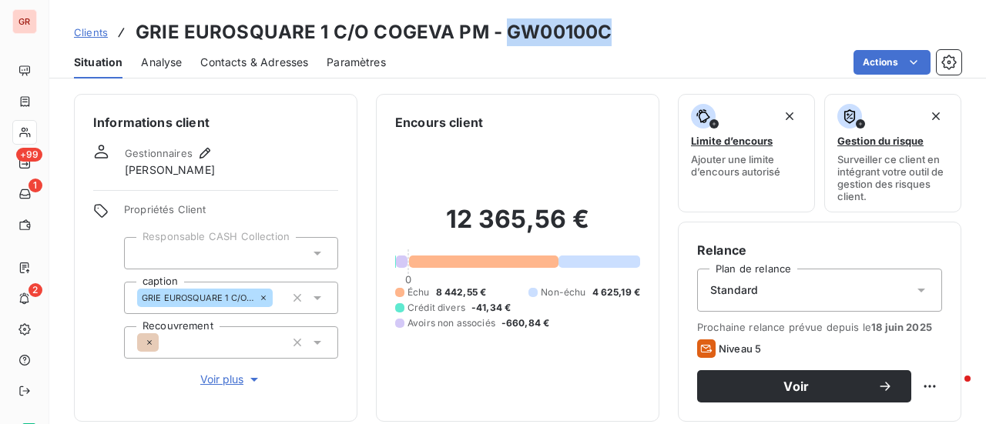
drag, startPoint x: 605, startPoint y: 33, endPoint x: 504, endPoint y: 34, distance: 101.7
click at [504, 34] on div "Clients GRIE EUROSQUARE 1 C/O COGEVA PM - GW00100C" at bounding box center [517, 32] width 936 height 28
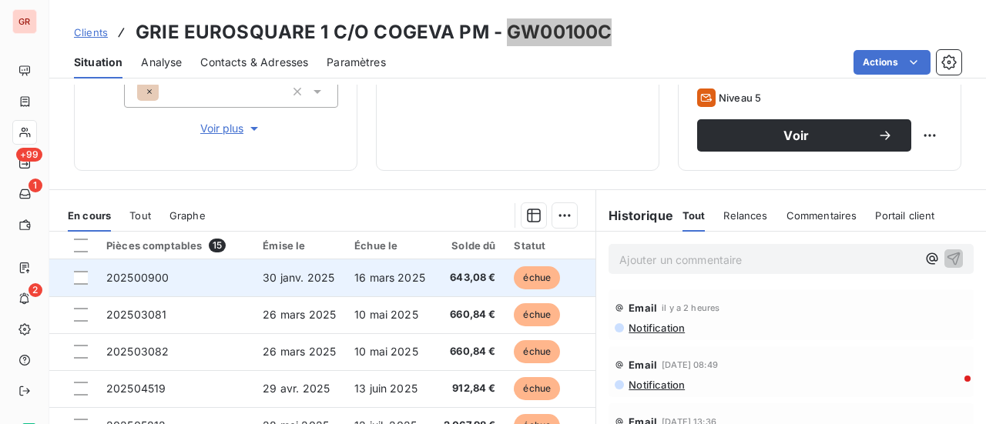
scroll to position [231, 0]
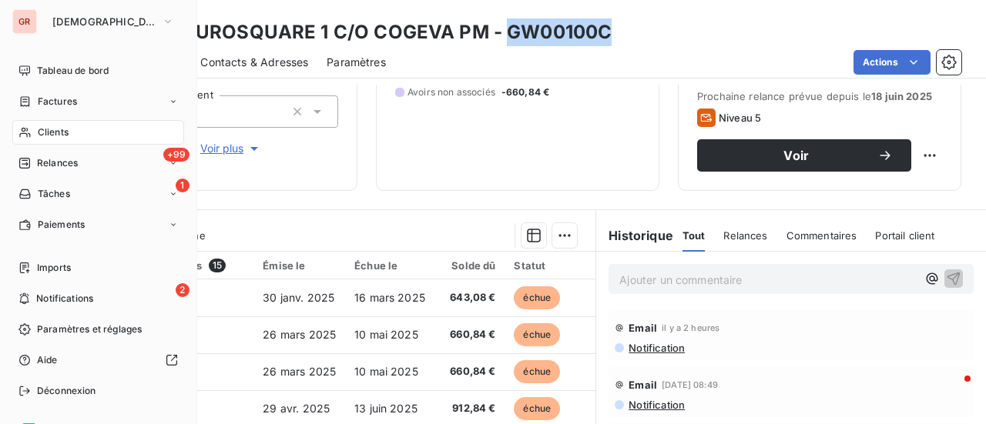
click at [67, 105] on span "Factures" at bounding box center [57, 102] width 39 height 14
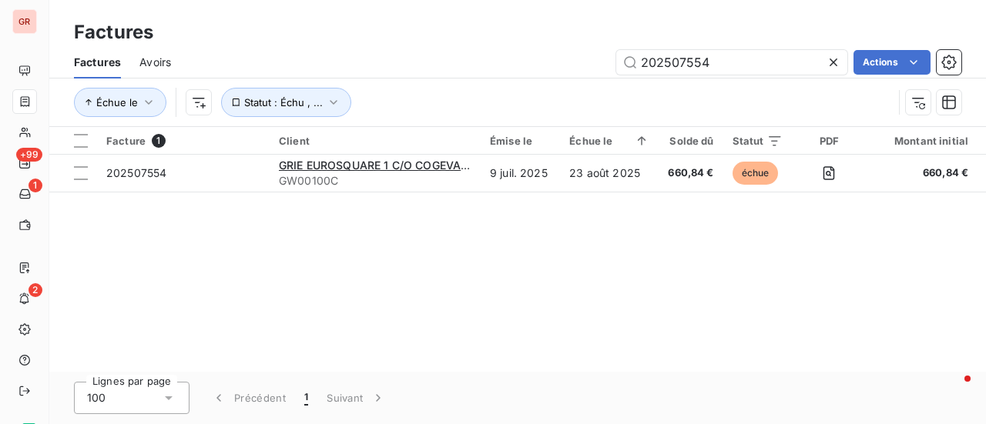
drag, startPoint x: 742, startPoint y: 62, endPoint x: 473, endPoint y: 64, distance: 269.5
click at [475, 62] on div "202507554 Actions" at bounding box center [575, 62] width 772 height 25
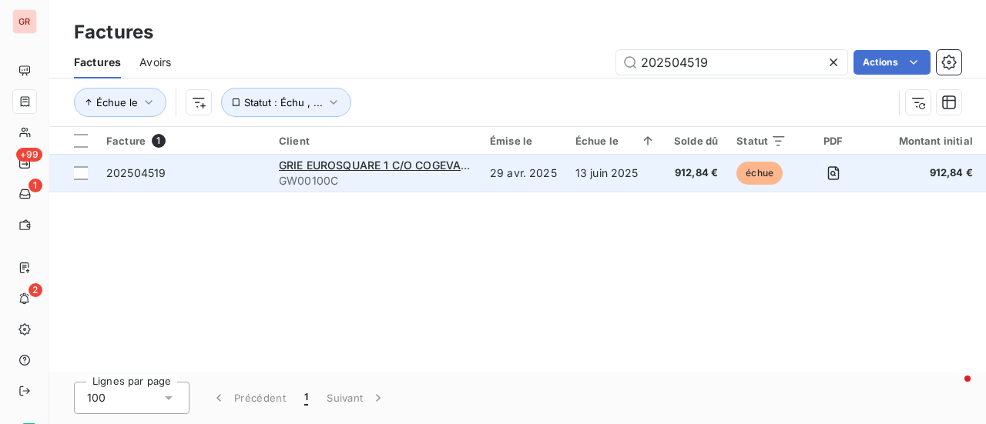
type input "202504519"
click at [151, 170] on span "202504519" at bounding box center [135, 172] width 59 height 13
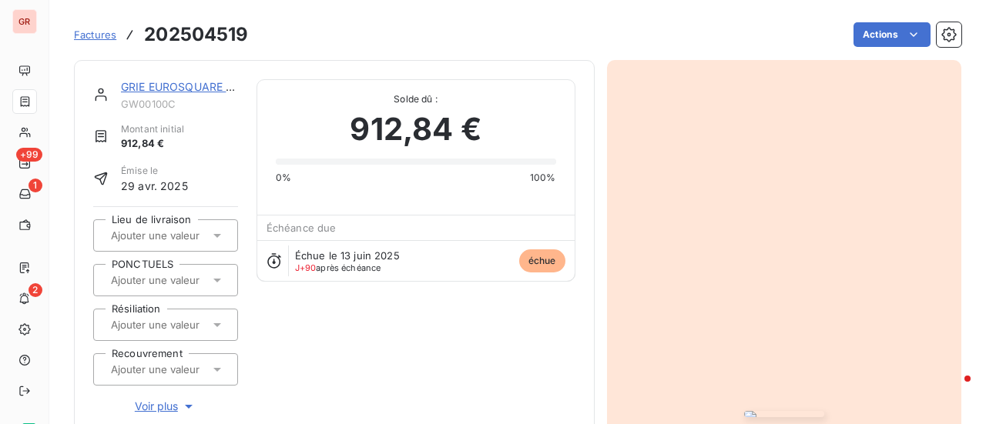
click at [201, 86] on link "GRIE EUROSQUARE 1 C/O COGEVA PM" at bounding box center [222, 86] width 203 height 13
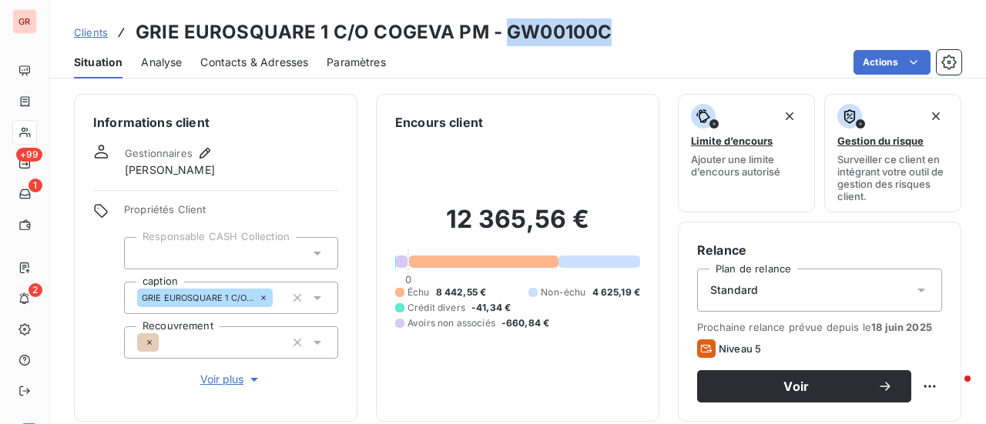
drag, startPoint x: 603, startPoint y: 39, endPoint x: 504, endPoint y: 40, distance: 99.4
click at [504, 40] on h3 "GRIE EUROSQUARE 1 C/O COGEVA PM - GW00100C" at bounding box center [374, 32] width 476 height 28
click at [610, 39] on div "Clients GRIE EUROSQUARE 1 C/O COGEVA PM - GW00100C" at bounding box center [517, 32] width 936 height 28
drag, startPoint x: 589, startPoint y: 34, endPoint x: 492, endPoint y: 32, distance: 97.1
click at [492, 32] on h3 "GRIE EUROSQUARE 1 C/O COGEVA PM - GW00100C" at bounding box center [374, 32] width 476 height 28
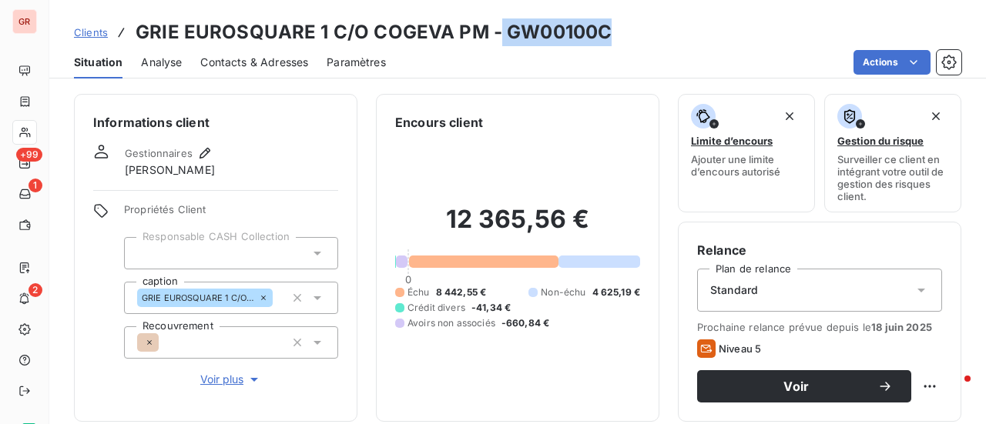
click at [492, 32] on h3 "GRIE EUROSQUARE 1 C/O COGEVA PM - GW00100C" at bounding box center [374, 32] width 476 height 28
drag, startPoint x: 608, startPoint y: 25, endPoint x: 513, endPoint y: 28, distance: 95.5
click at [501, 21] on div "Clients GRIE EUROSQUARE 1 C/O COGEVA PM - GW00100C" at bounding box center [517, 32] width 936 height 28
click at [602, 24] on h3 "GRIE EUROSQUARE 1 C/O COGEVA PM - GW00100C" at bounding box center [374, 32] width 476 height 28
click at [591, 33] on h3 "GRIE EUROSQUARE 1 C/O COGEVA PM - GW00100C" at bounding box center [374, 32] width 476 height 28
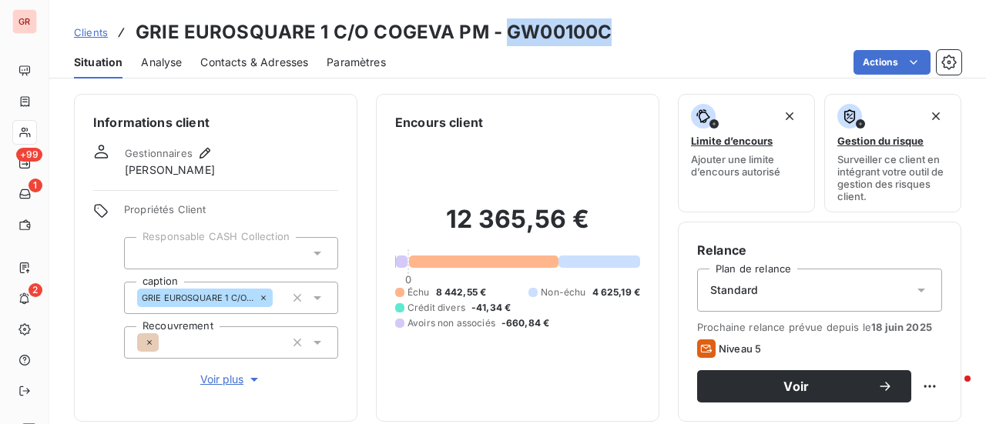
drag, startPoint x: 606, startPoint y: 31, endPoint x: 501, endPoint y: 33, distance: 105.5
click at [501, 33] on div "Clients GRIE EUROSQUARE 1 C/O COGEVA PM - GW00100C" at bounding box center [517, 32] width 936 height 28
click at [627, 24] on div "Clients GRIE EUROSQUARE 1 C/O COGEVA PM - GW00100C" at bounding box center [517, 32] width 936 height 28
click at [615, 42] on div "Clients GRIE EUROSQUARE 1 C/O COGEVA PM - GW00100C" at bounding box center [517, 32] width 936 height 28
drag, startPoint x: 501, startPoint y: 33, endPoint x: 621, endPoint y: 38, distance: 121.0
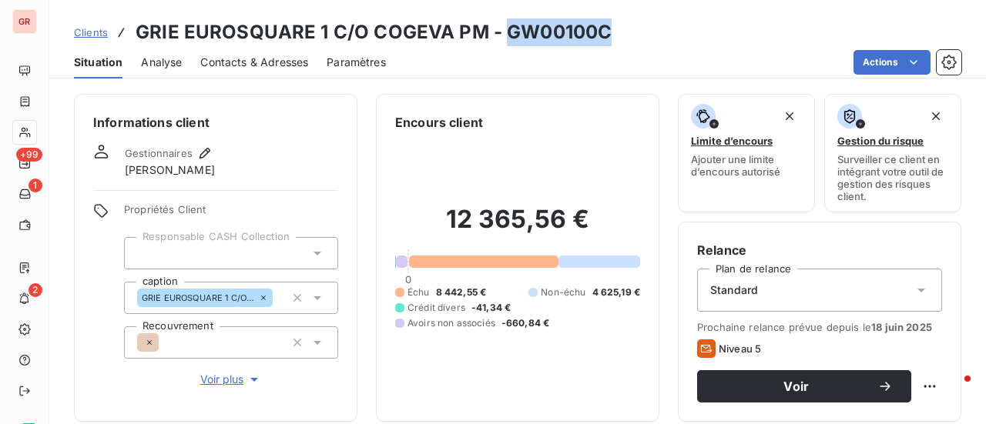
click at [622, 37] on div "Clients GRIE EUROSQUARE 1 C/O COGEVA PM - GW00100C" at bounding box center [517, 32] width 936 height 28
click at [611, 39] on div "Clients GRIE EUROSQUARE 1 C/O COGEVA PM - GW00100C" at bounding box center [517, 32] width 936 height 28
click at [610, 30] on div "Clients GRIE EUROSQUARE 1 C/O COGEVA PM - GW00100C" at bounding box center [517, 32] width 936 height 28
click at [719, 45] on div "Clients GRIE EUROSQUARE 1 C/O COGEVA PM - GW00100C" at bounding box center [517, 32] width 936 height 28
click at [675, 39] on div "Clients GRIE EUROSQUARE 1 C/O COGEVA PM - GW00100C" at bounding box center [517, 32] width 936 height 28
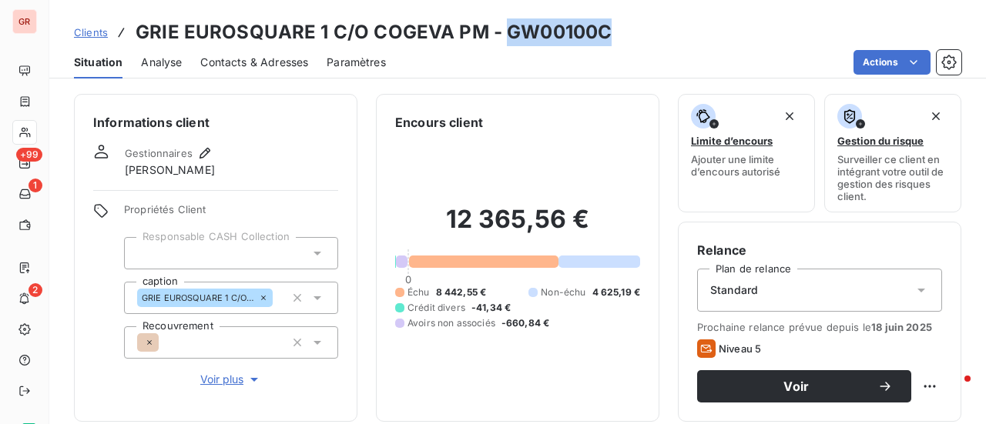
click at [621, 32] on div "Clients GRIE EUROSQUARE 1 C/O COGEVA PM - GW00100C" at bounding box center [517, 32] width 936 height 28
click at [605, 28] on div "Clients GRIE EUROSQUARE 1 C/O COGEVA PM - GW00100C" at bounding box center [517, 32] width 936 height 28
click at [608, 28] on div "Clients GRIE EUROSQUARE 1 C/O COGEVA PM - GW00100C" at bounding box center [517, 32] width 936 height 28
drag, startPoint x: 595, startPoint y: 36, endPoint x: 500, endPoint y: 36, distance: 94.7
click at [497, 35] on h3 "GRIE EUROSQUARE 1 C/O COGEVA PM - GW00100C" at bounding box center [374, 32] width 476 height 28
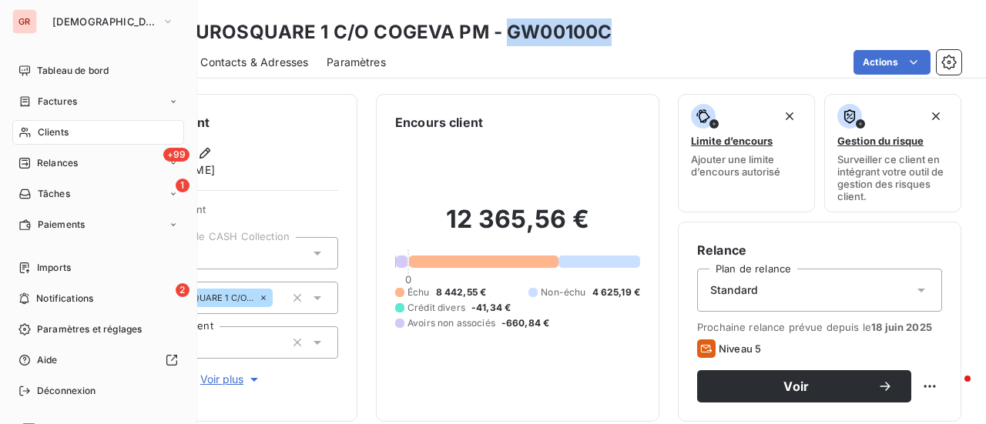
click at [66, 99] on span "Factures" at bounding box center [57, 102] width 39 height 14
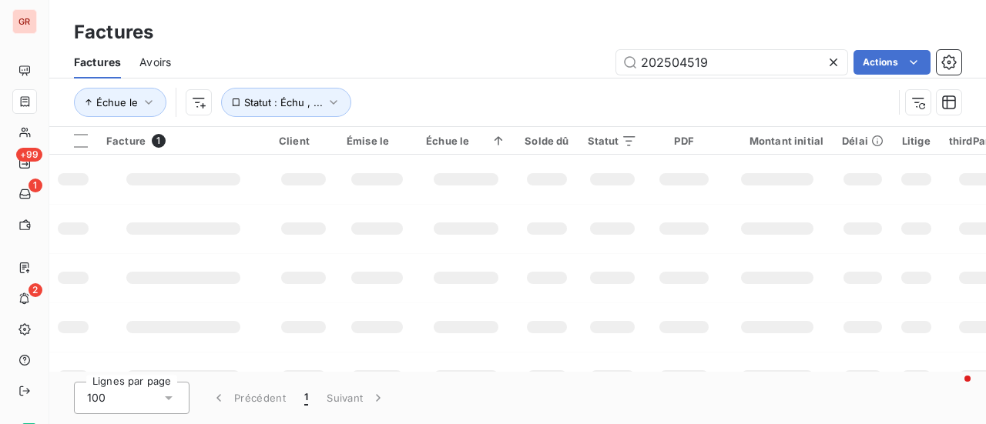
drag, startPoint x: 722, startPoint y: 71, endPoint x: 367, endPoint y: 71, distance: 355.8
click at [380, 71] on div "202504519 Actions" at bounding box center [575, 62] width 772 height 25
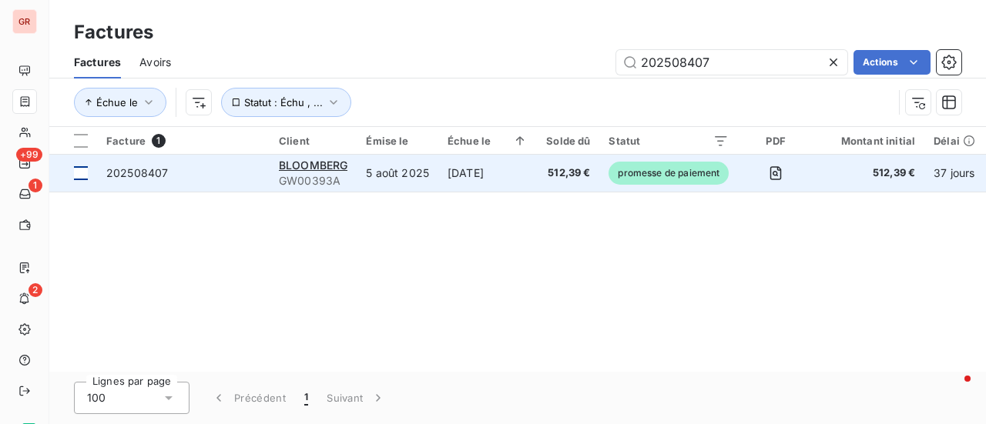
type input "202508407"
click at [85, 172] on div at bounding box center [81, 173] width 14 height 14
click at [149, 169] on span "202508407" at bounding box center [137, 172] width 62 height 13
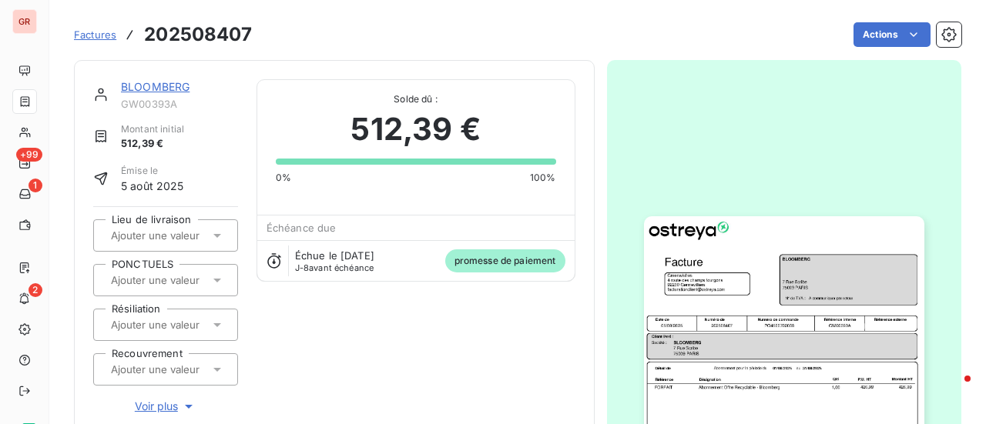
click at [168, 87] on link "BLOOMBERG" at bounding box center [155, 86] width 69 height 13
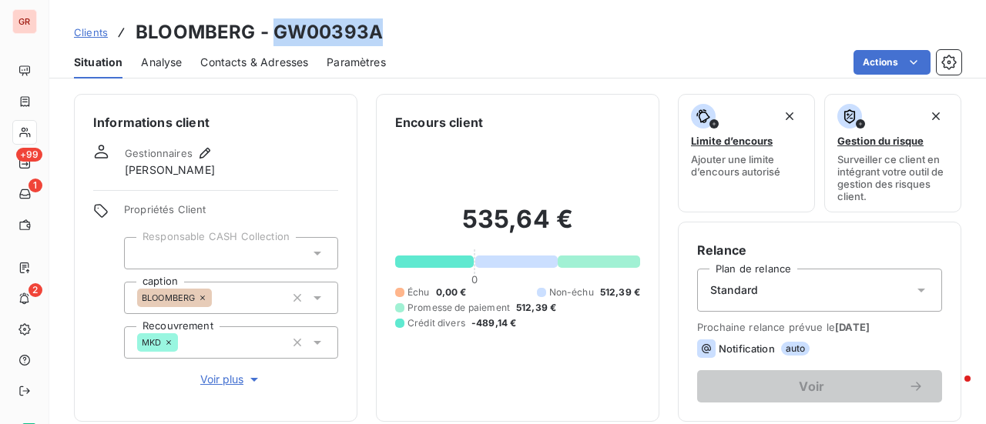
drag, startPoint x: 386, startPoint y: 32, endPoint x: 271, endPoint y: 32, distance: 114.7
click at [271, 32] on div "Clients BLOOMBERG - GW00393A" at bounding box center [517, 32] width 936 height 28
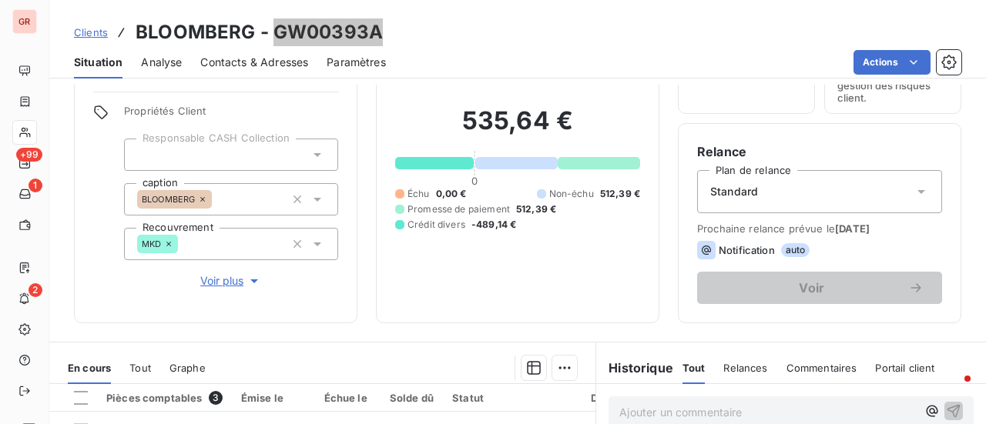
scroll to position [231, 0]
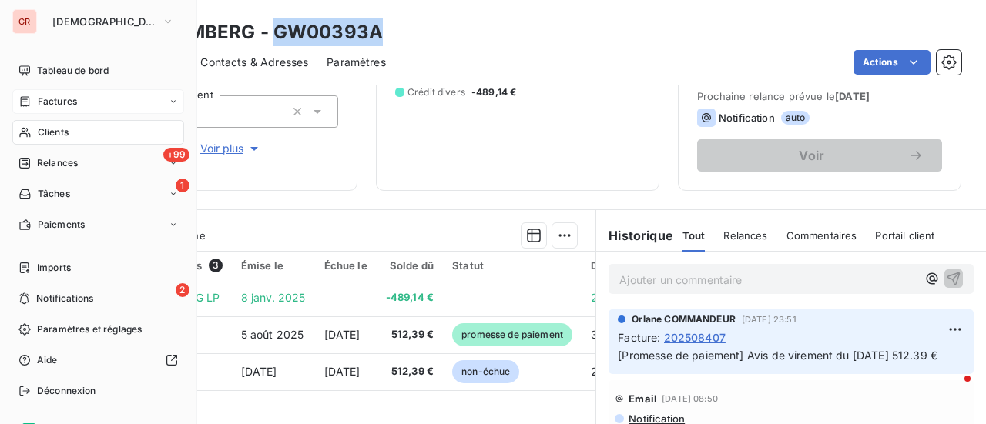
click at [77, 106] on div "Factures" at bounding box center [98, 101] width 172 height 25
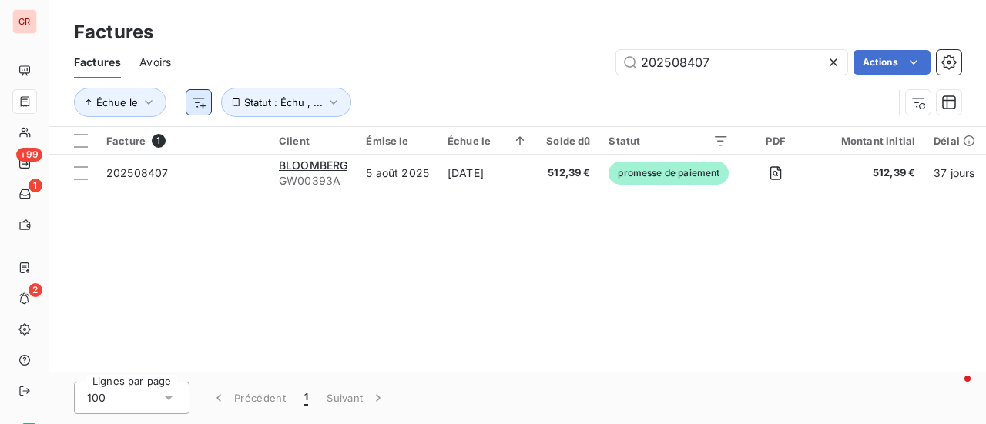
drag, startPoint x: 728, startPoint y: 58, endPoint x: 170, endPoint y: 106, distance: 559.6
click at [186, 102] on div "Factures Avoirs 202508407 Actions Échue le Statut : Échu , ..." at bounding box center [517, 86] width 936 height 80
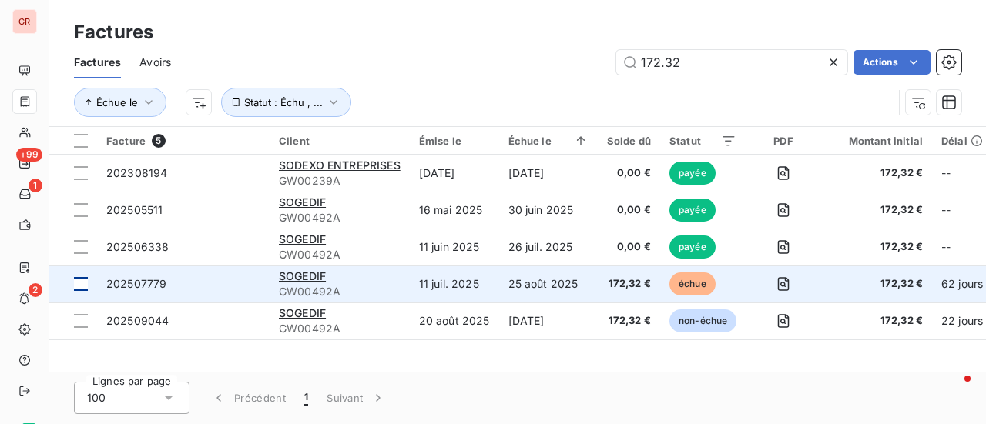
type input "172.32"
click at [80, 290] on div at bounding box center [81, 284] width 14 height 14
click at [139, 283] on span "202507779" at bounding box center [136, 283] width 60 height 13
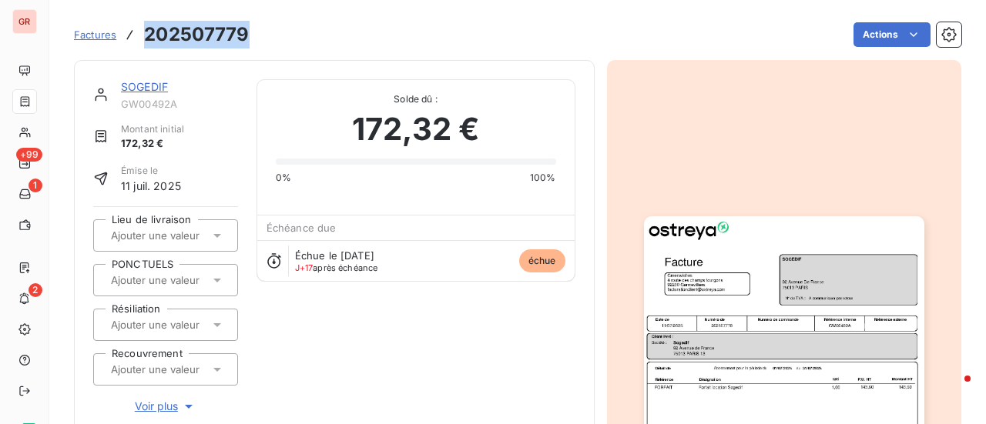
drag, startPoint x: 254, startPoint y: 40, endPoint x: 137, endPoint y: 42, distance: 117.1
click at [137, 42] on div "Factures 202507779 Actions" at bounding box center [517, 34] width 887 height 32
click at [156, 89] on link "SOGEDIF" at bounding box center [144, 86] width 47 height 13
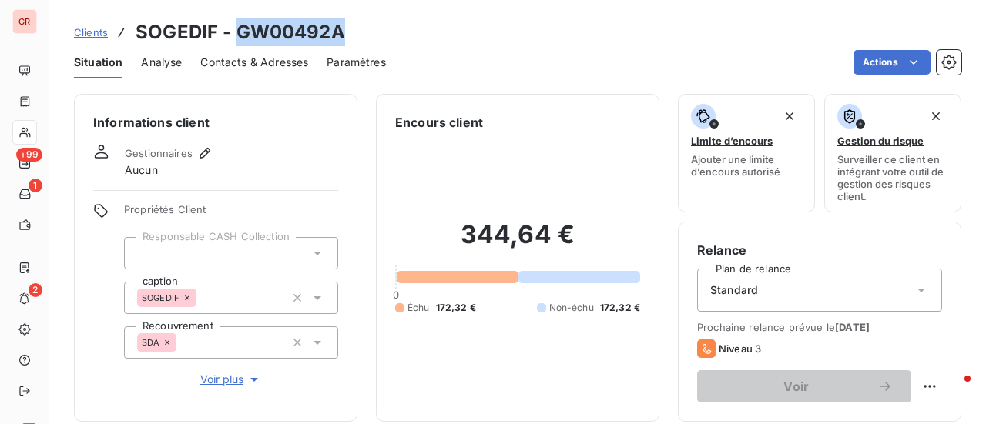
drag, startPoint x: 367, startPoint y: 40, endPoint x: 250, endPoint y: 33, distance: 116.5
click at [237, 40] on div "Clients SOGEDIF - GW00492A" at bounding box center [517, 32] width 936 height 28
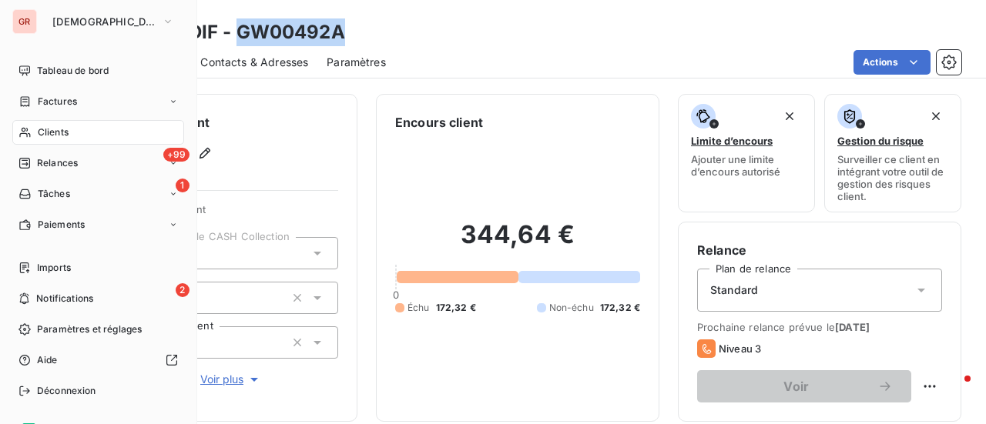
click at [73, 99] on span "Factures" at bounding box center [57, 102] width 39 height 14
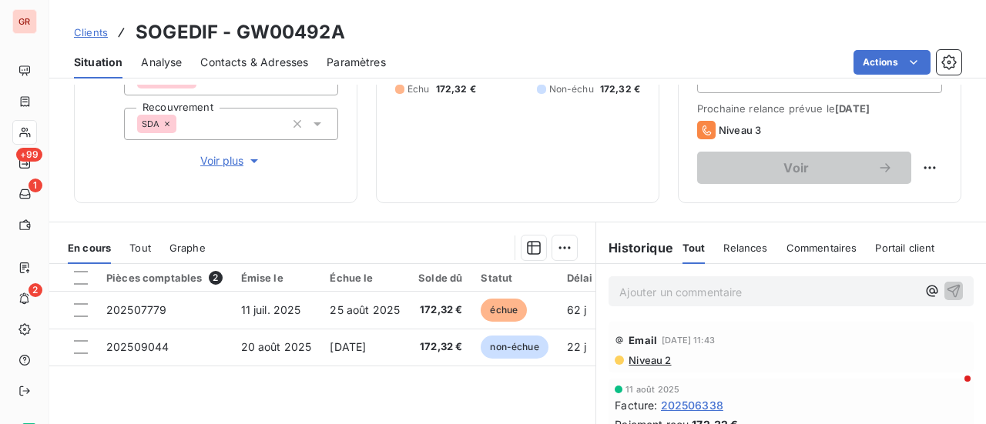
scroll to position [231, 0]
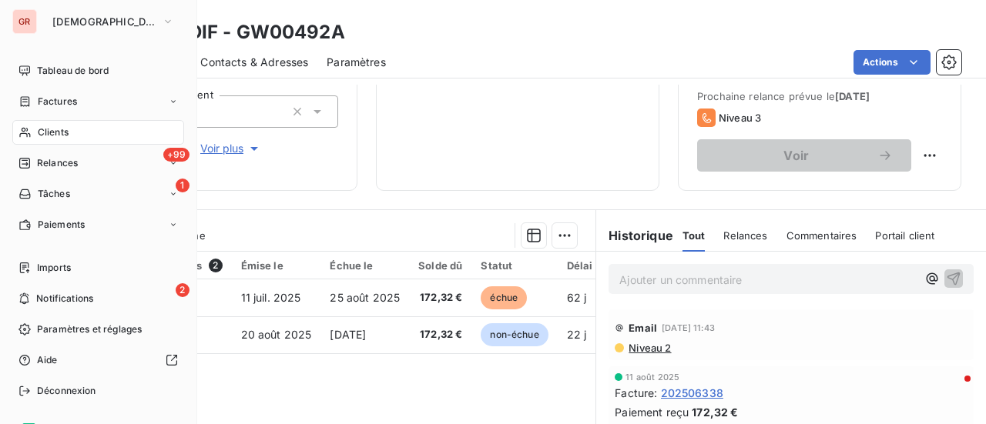
click at [63, 133] on span "Clients" at bounding box center [53, 133] width 31 height 14
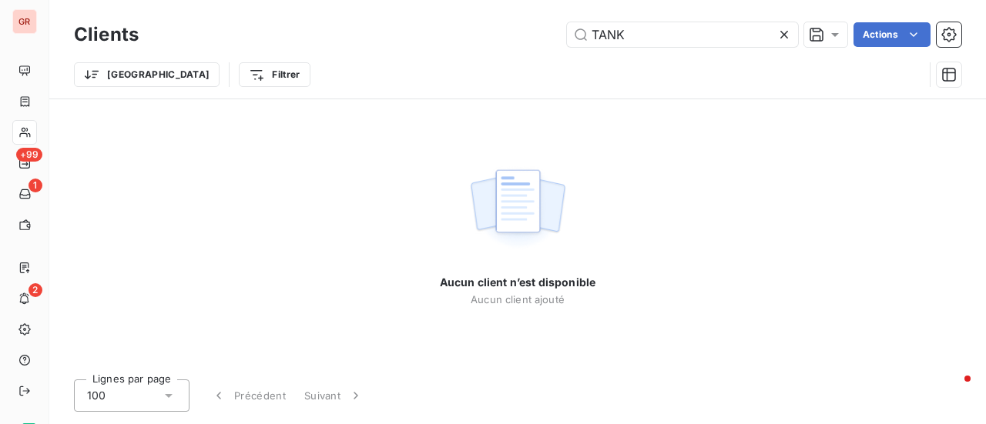
drag, startPoint x: 655, startPoint y: 38, endPoint x: 330, endPoint y: 63, distance: 326.0
click at [330, 63] on div "Clients TANK Actions Trier Filtrer" at bounding box center [517, 58] width 887 height 80
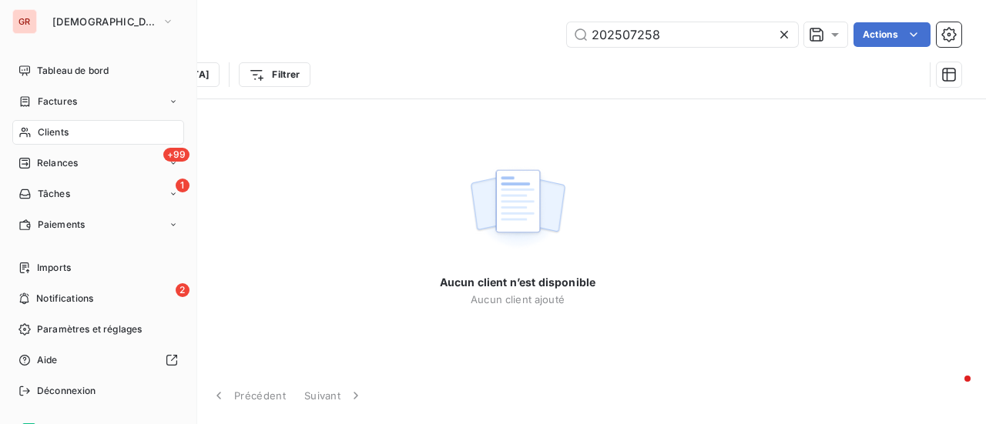
type input "202507258"
click at [55, 96] on span "Factures" at bounding box center [57, 102] width 39 height 14
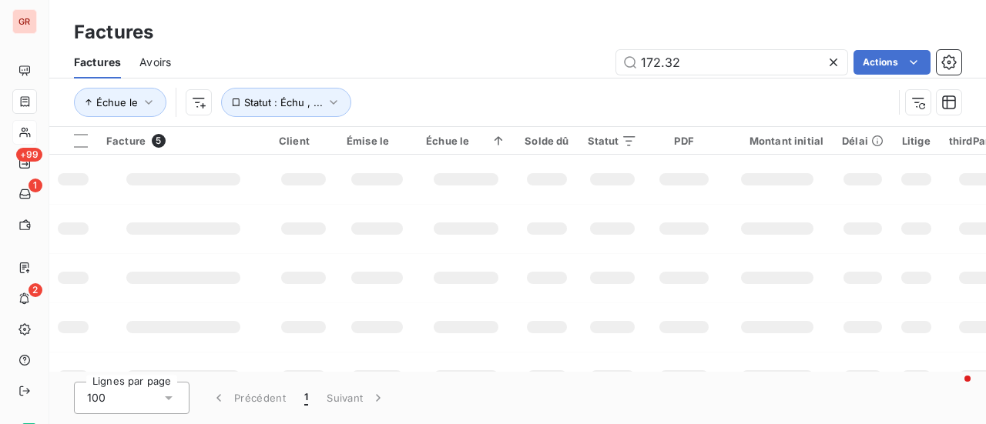
drag, startPoint x: 711, startPoint y: 56, endPoint x: 401, endPoint y: 84, distance: 310.8
click at [430, 84] on div "Factures Avoirs 172.32 Actions Échue le Statut : Échu , ..." at bounding box center [517, 86] width 936 height 80
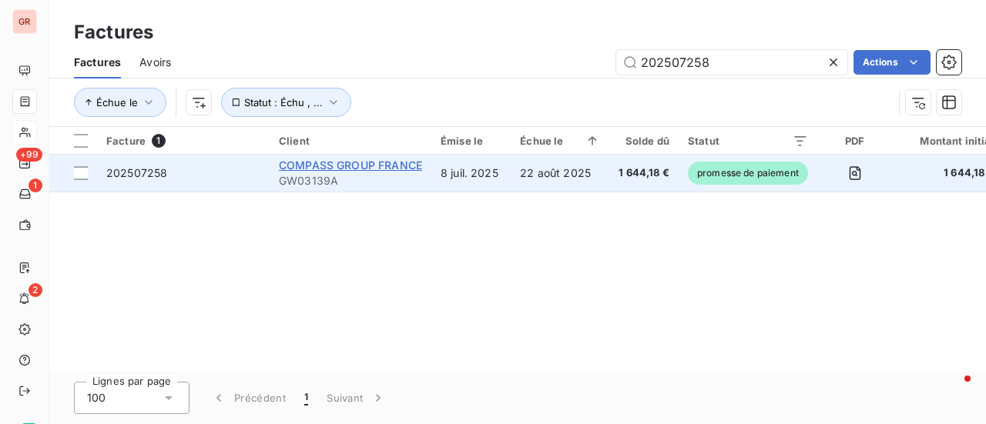
type input "202507258"
click at [368, 167] on span "COMPASS GROUP FRANCE" at bounding box center [350, 165] width 143 height 13
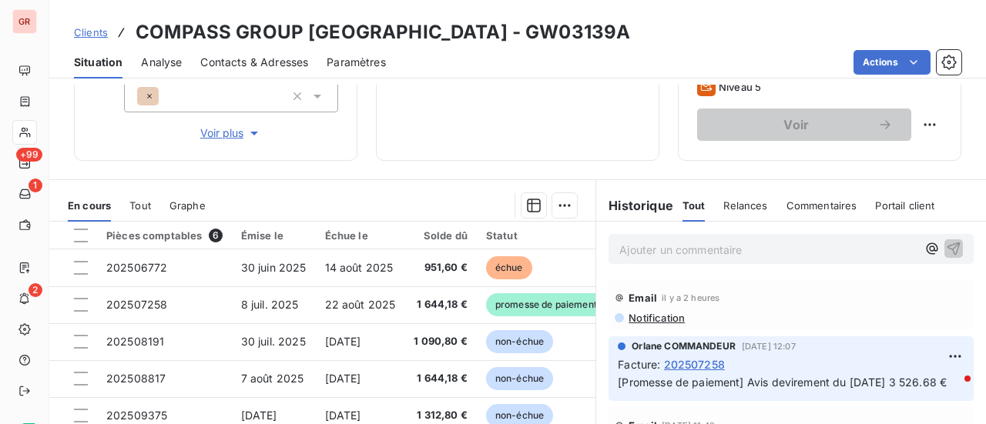
scroll to position [247, 0]
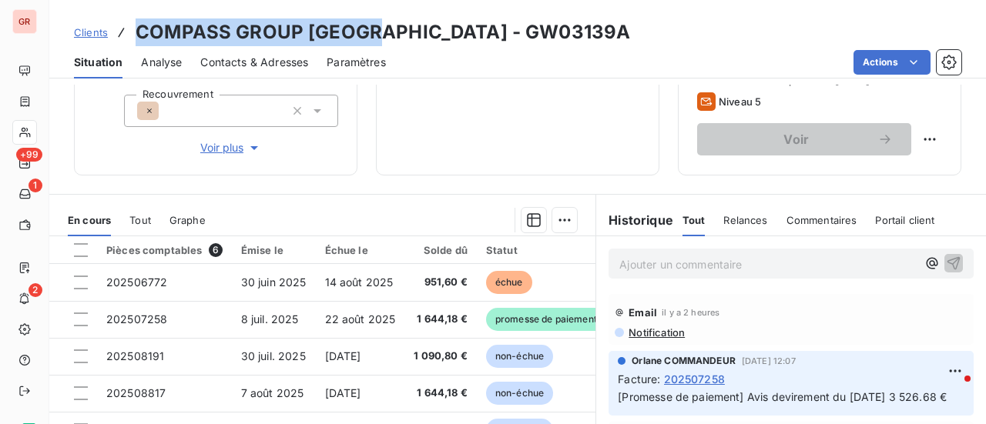
drag, startPoint x: 382, startPoint y: 35, endPoint x: 139, endPoint y: 35, distance: 243.4
click at [139, 35] on h3 "COMPASS GROUP FRANCE - GW03139A" at bounding box center [383, 32] width 494 height 28
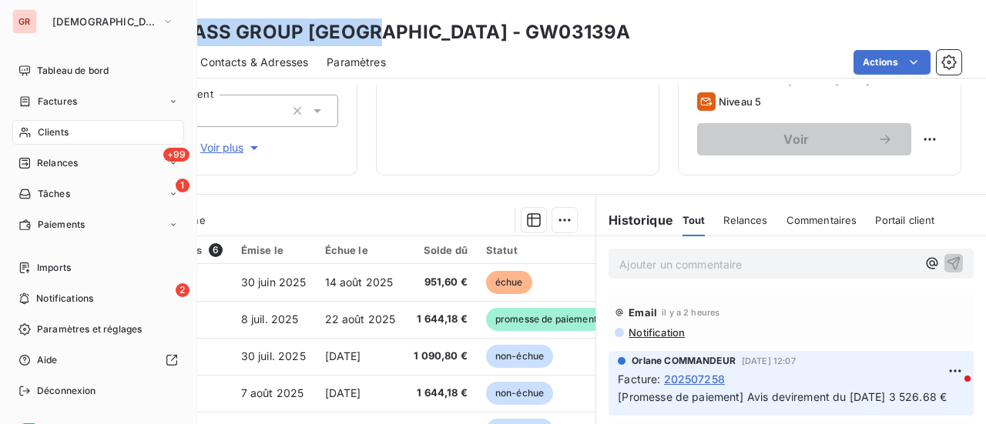
click at [59, 98] on span "Factures" at bounding box center [57, 102] width 39 height 14
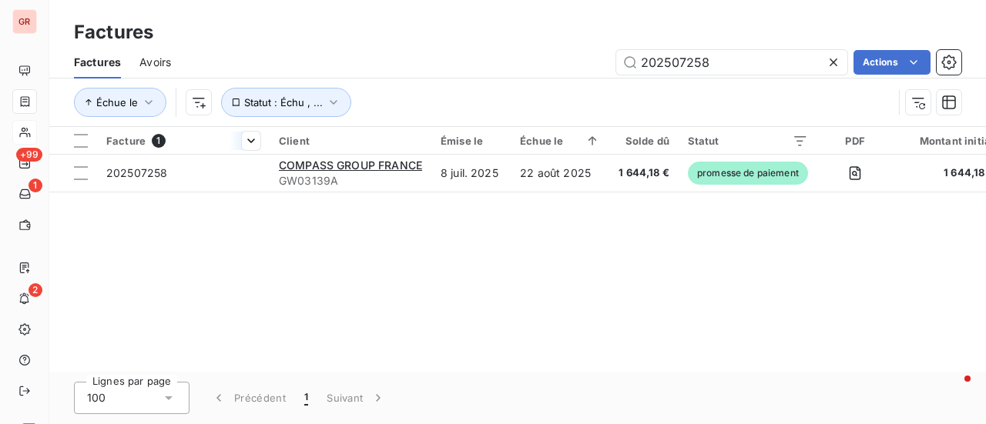
drag, startPoint x: 769, startPoint y: 55, endPoint x: 196, endPoint y: 129, distance: 577.7
click at [196, 129] on div "Factures Factures Avoirs 202507258 Actions Échue le Statut : Échu , ... Facture…" at bounding box center [517, 212] width 936 height 424
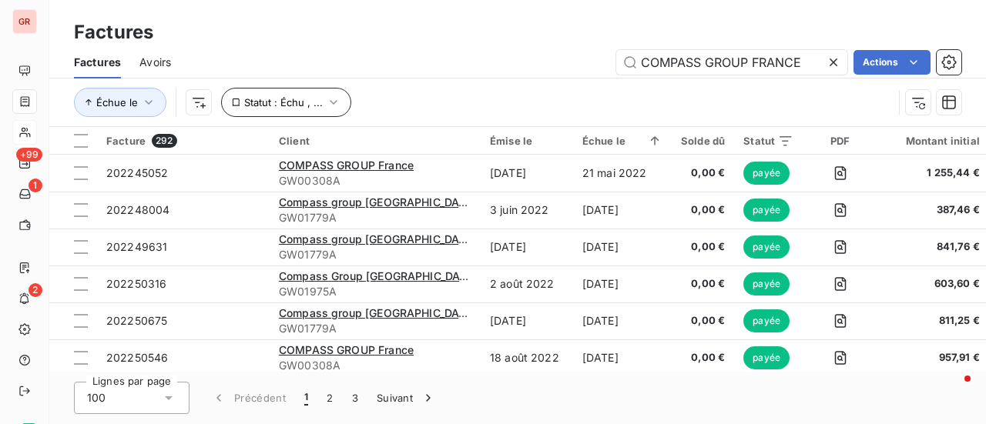
type input "COMPASS GROUP FRANCE"
click at [332, 106] on icon "button" at bounding box center [333, 102] width 15 height 15
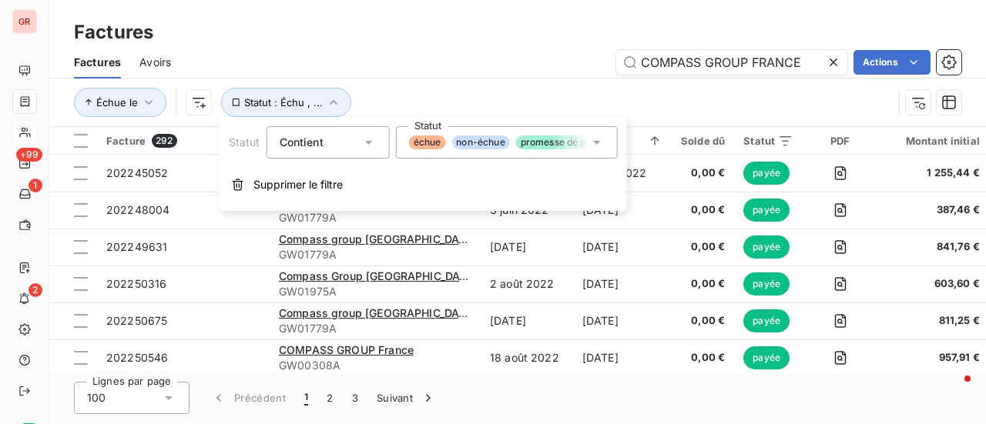
click at [601, 142] on icon at bounding box center [596, 142] width 15 height 15
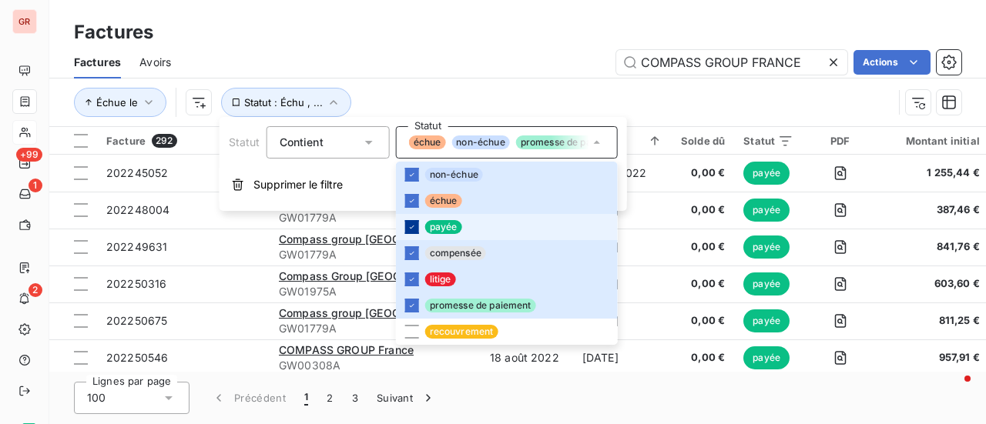
click at [417, 230] on div at bounding box center [412, 227] width 14 height 14
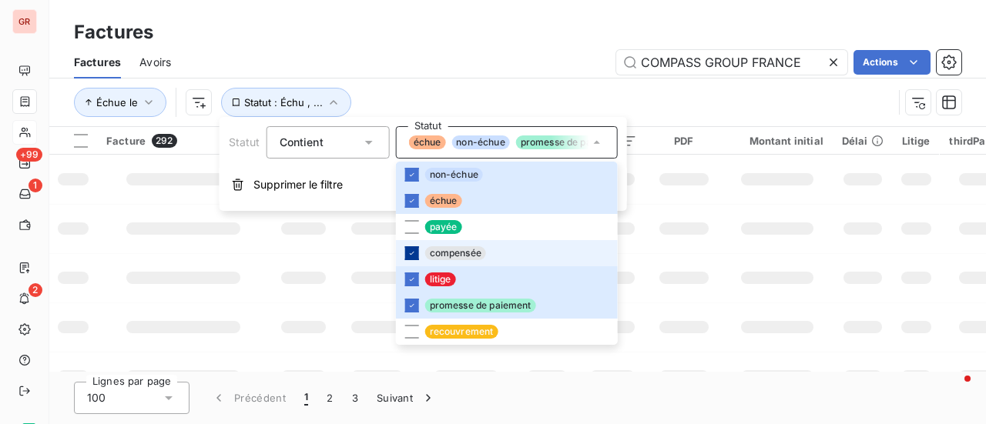
click at [417, 253] on div at bounding box center [412, 253] width 14 height 14
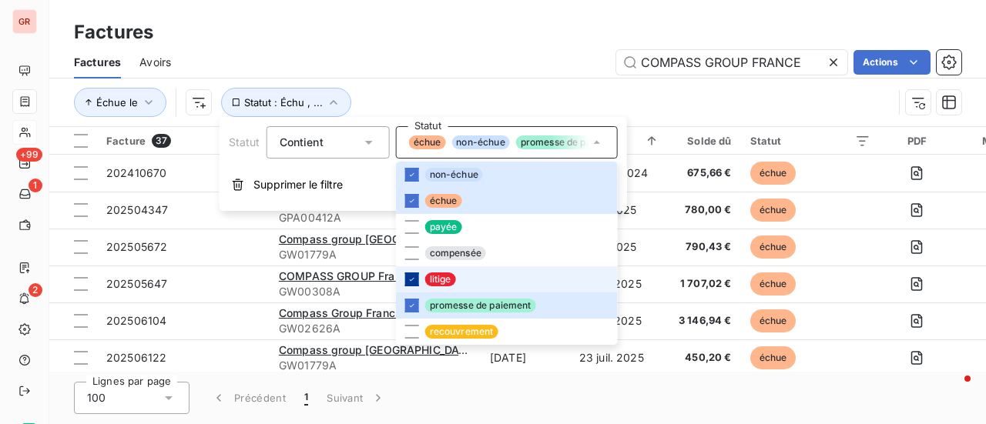
click at [413, 280] on icon at bounding box center [411, 279] width 9 height 9
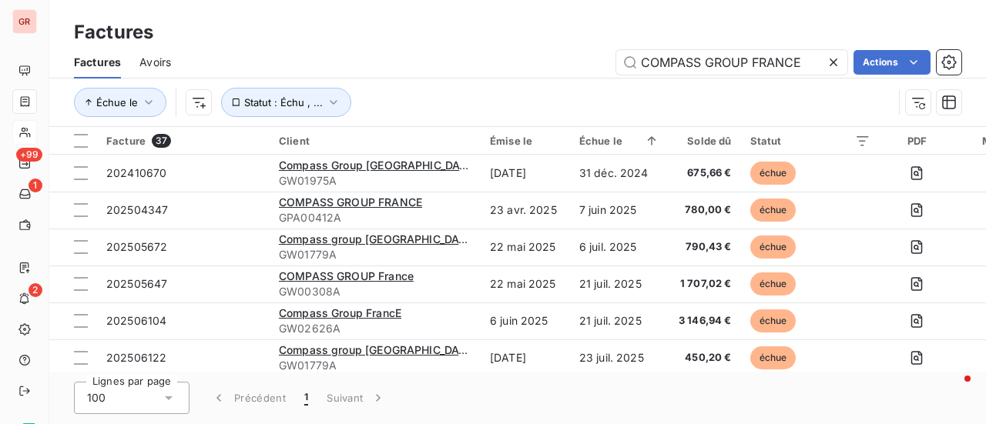
click at [556, 72] on div "COMPASS GROUP FRANCE Actions" at bounding box center [575, 62] width 772 height 25
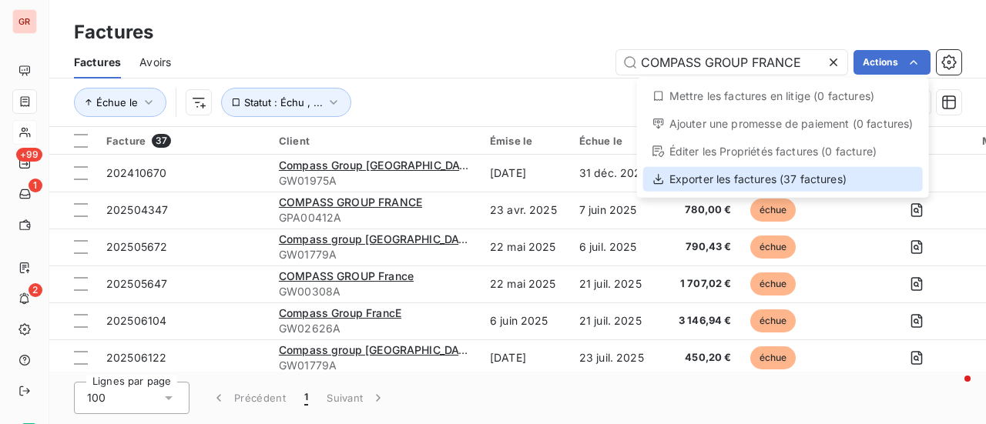
click at [776, 183] on div "Exporter les factures (37 factures)" at bounding box center [783, 179] width 280 height 25
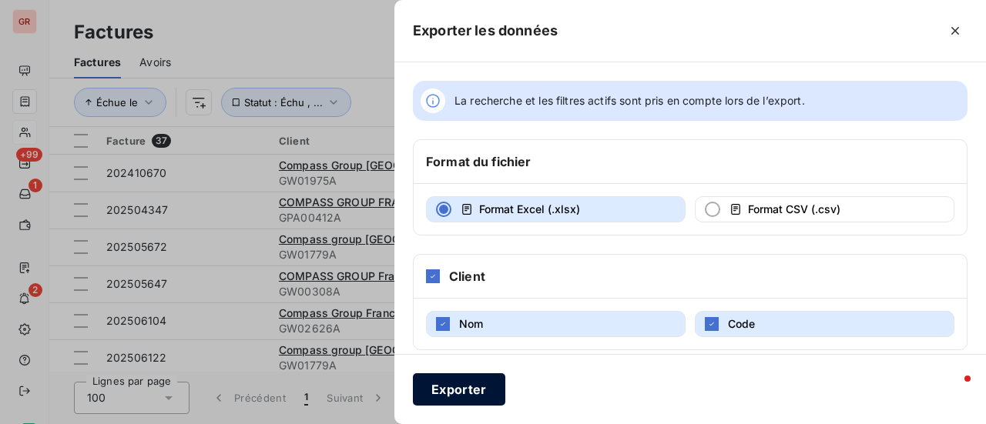
click at [459, 387] on button "Exporter" at bounding box center [459, 389] width 92 height 32
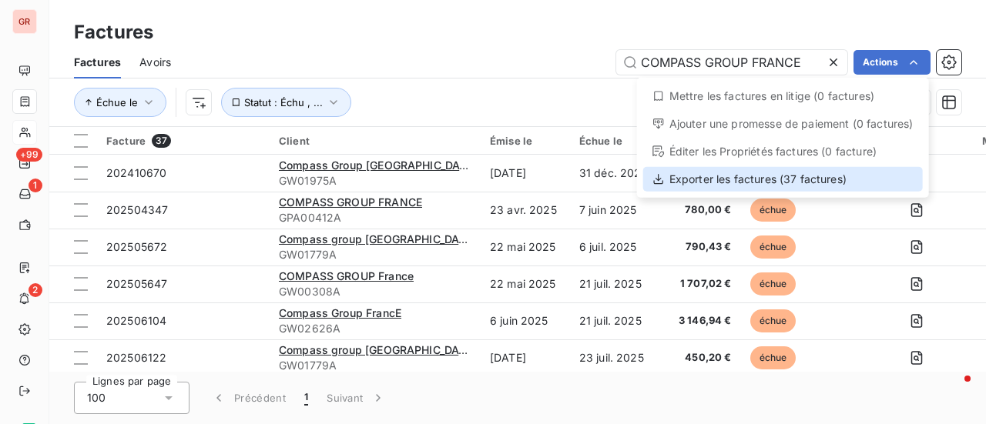
click at [769, 177] on div "Exporter les factures (37 factures)" at bounding box center [783, 179] width 280 height 25
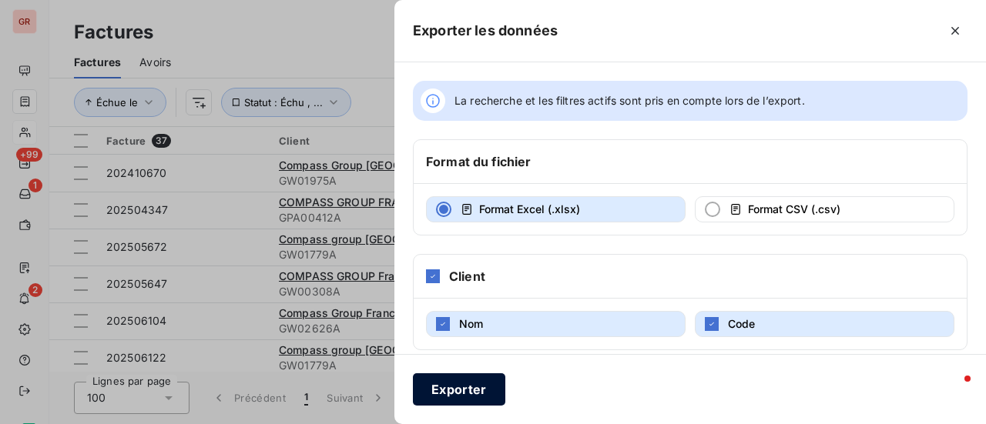
click at [468, 400] on button "Exporter" at bounding box center [459, 389] width 92 height 32
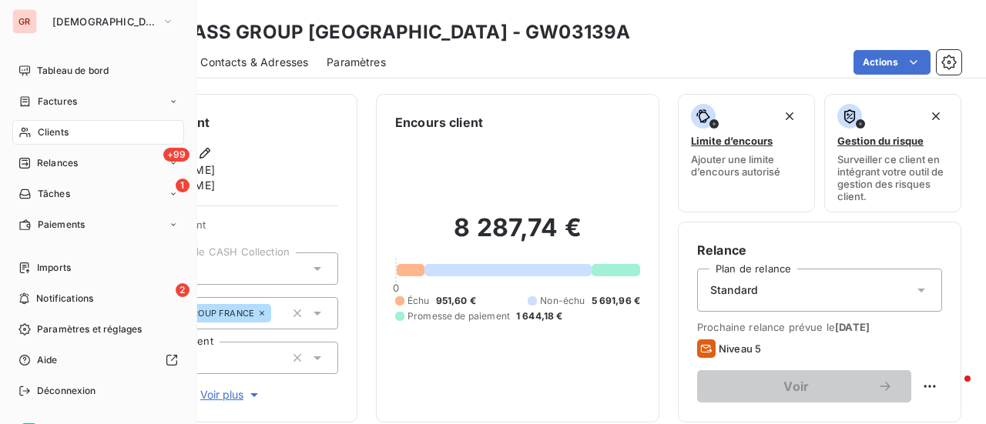
click at [59, 96] on span "Factures" at bounding box center [57, 102] width 39 height 14
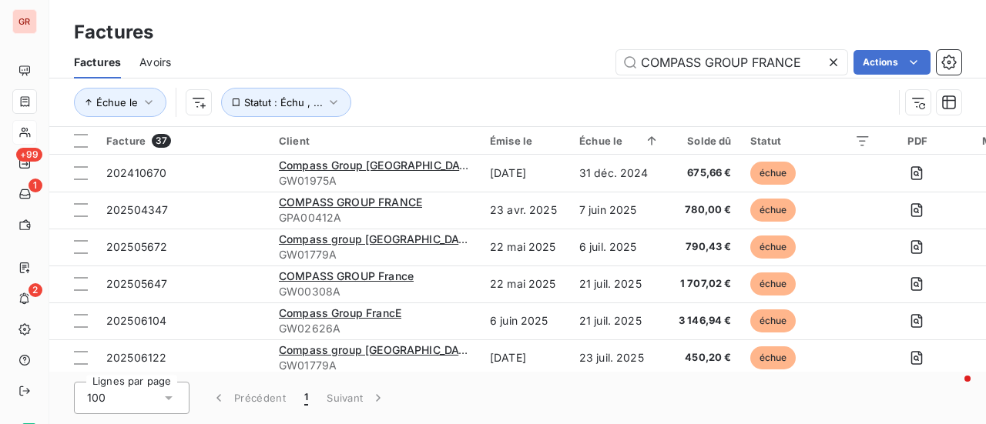
drag, startPoint x: 538, startPoint y: 67, endPoint x: 404, endPoint y: 67, distance: 133.2
click at [405, 67] on div "COMPASS GROUP FRANCE Actions" at bounding box center [575, 62] width 772 height 25
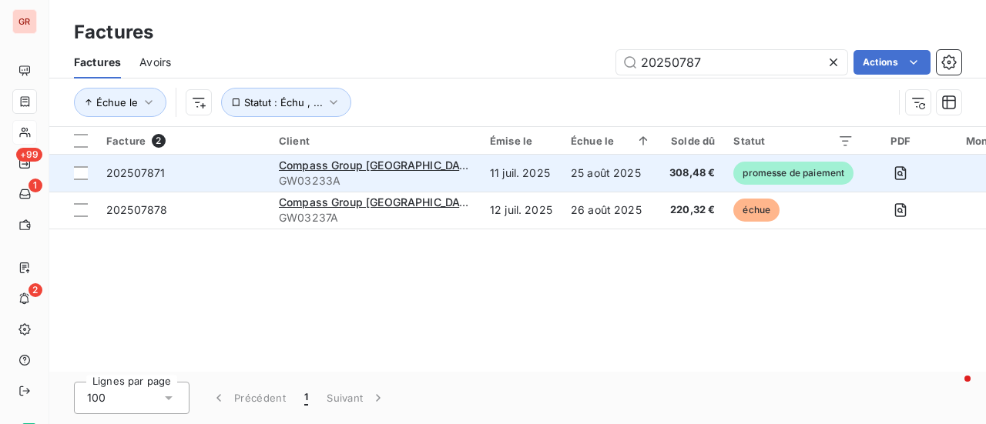
type input "20250787"
click at [340, 184] on span "GW03233A" at bounding box center [375, 180] width 193 height 15
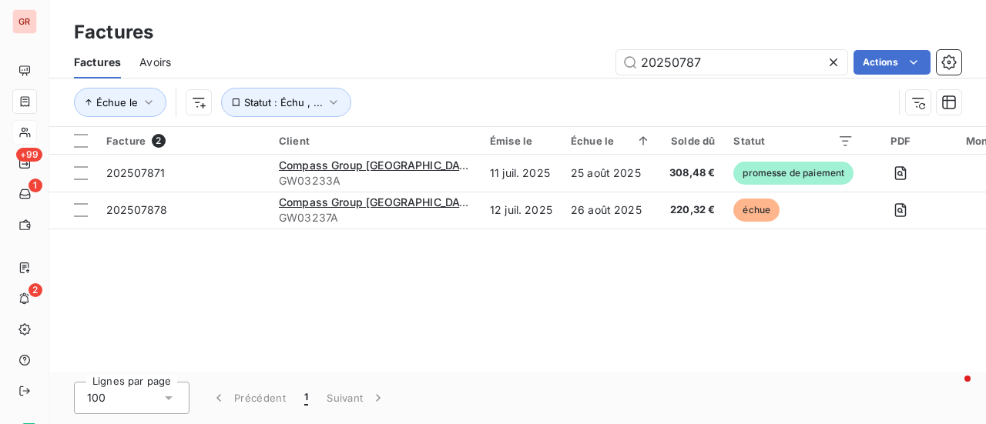
drag, startPoint x: 712, startPoint y: 61, endPoint x: 490, endPoint y: 65, distance: 221.8
click at [490, 65] on div "20250787 Actions" at bounding box center [575, 62] width 772 height 25
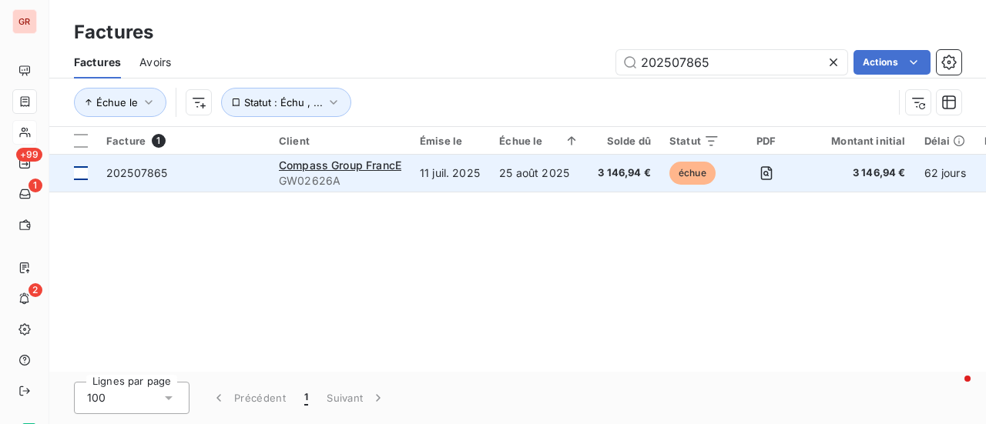
type input "202507865"
click at [79, 172] on div at bounding box center [81, 173] width 14 height 14
click at [156, 183] on td "202507865" at bounding box center [183, 173] width 173 height 37
click at [371, 164] on span "Compass Group FrancE" at bounding box center [340, 165] width 122 height 13
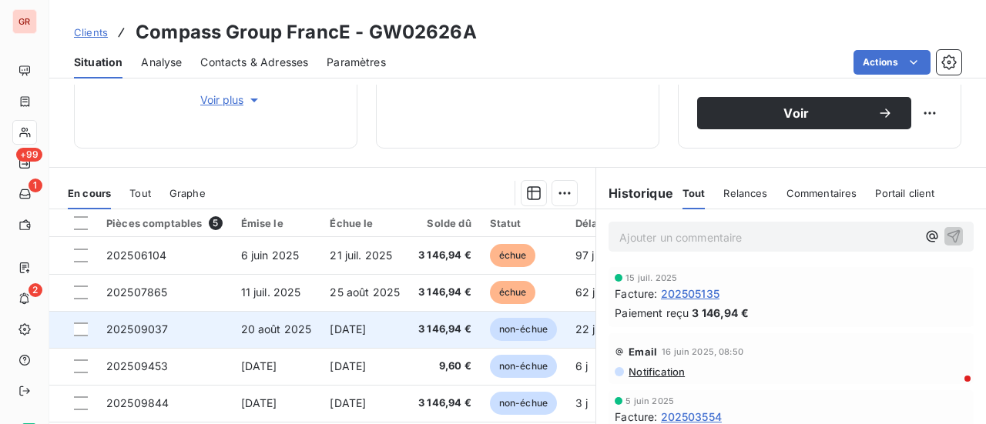
scroll to position [385, 0]
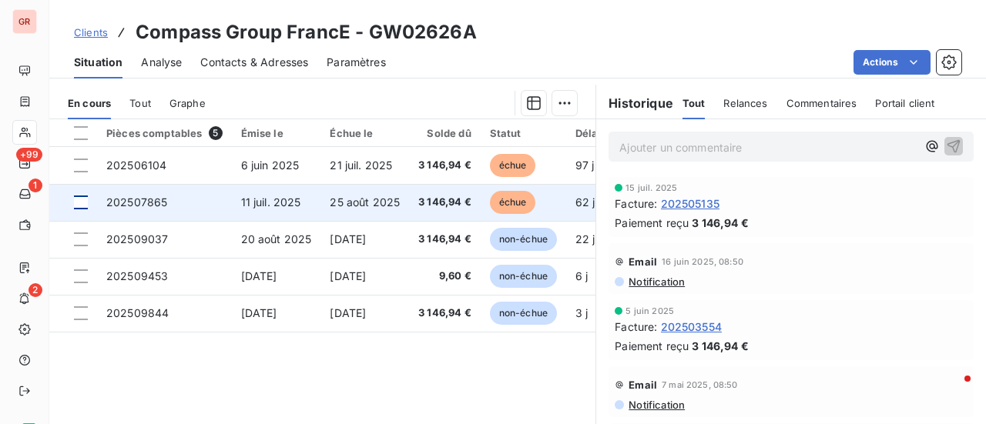
click at [84, 204] on div at bounding box center [81, 203] width 14 height 14
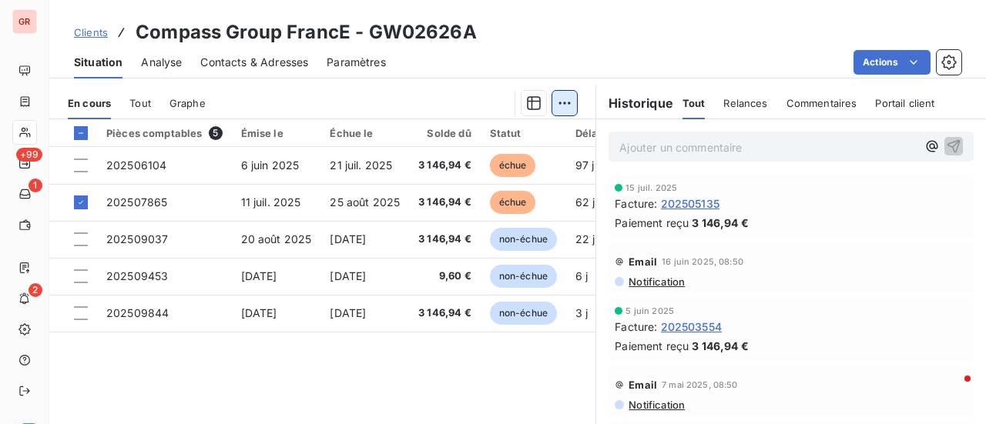
click at [562, 96] on html "GR +99 1 2 Clients Compass Group FrancE - GW02626A Situation Analyse Contacts &…" at bounding box center [493, 212] width 986 height 424
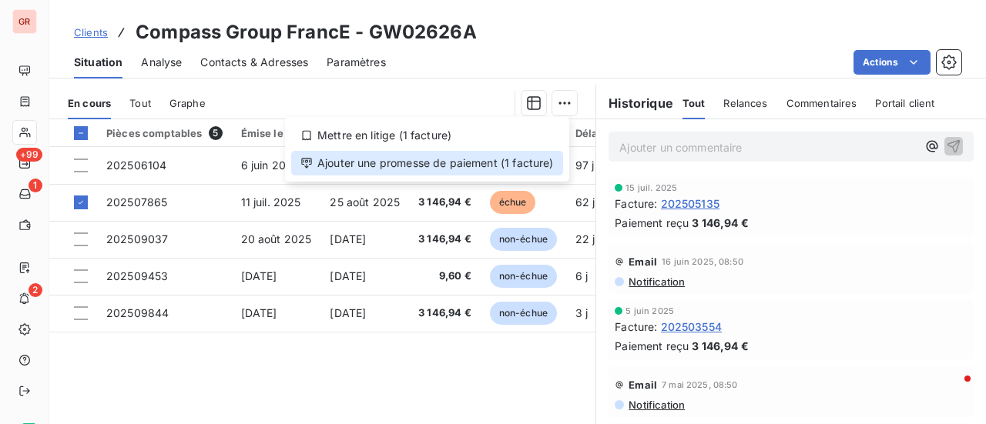
click at [437, 164] on div "Ajouter une promesse de paiement (1 facture)" at bounding box center [427, 163] width 272 height 25
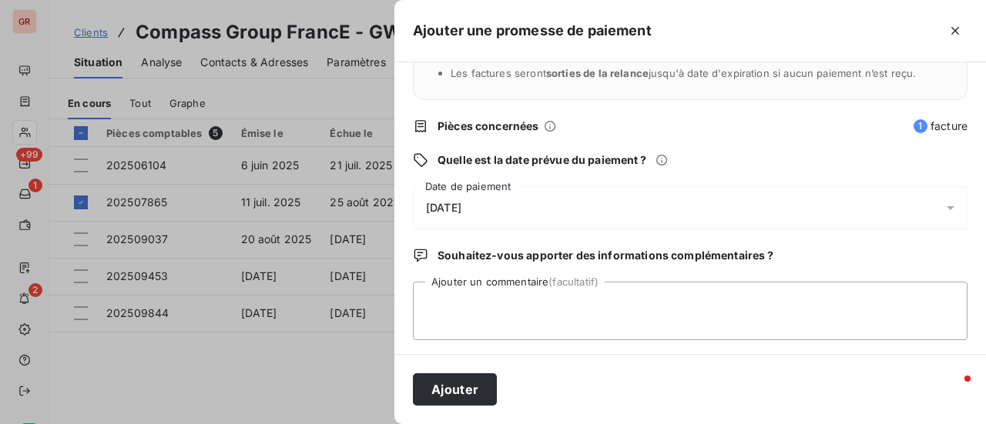
scroll to position [161, 0]
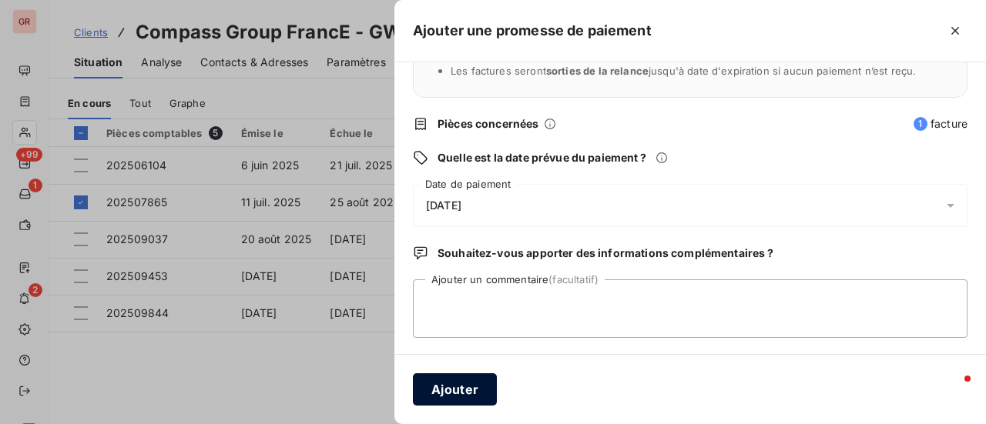
click at [461, 390] on button "Ajouter" at bounding box center [455, 389] width 84 height 32
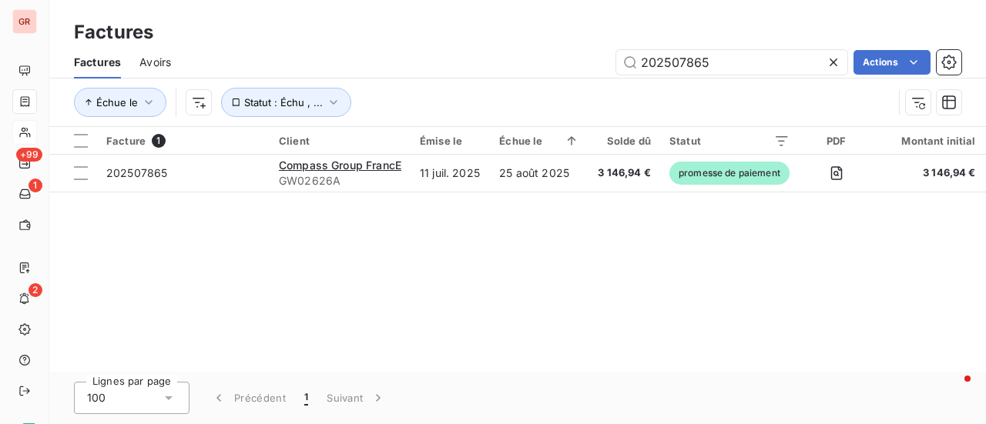
drag, startPoint x: 713, startPoint y: 65, endPoint x: 276, endPoint y: 84, distance: 437.8
click at [278, 82] on div "Factures Avoirs 202507865 Actions Échue le Statut : Échu , ..." at bounding box center [517, 86] width 936 height 80
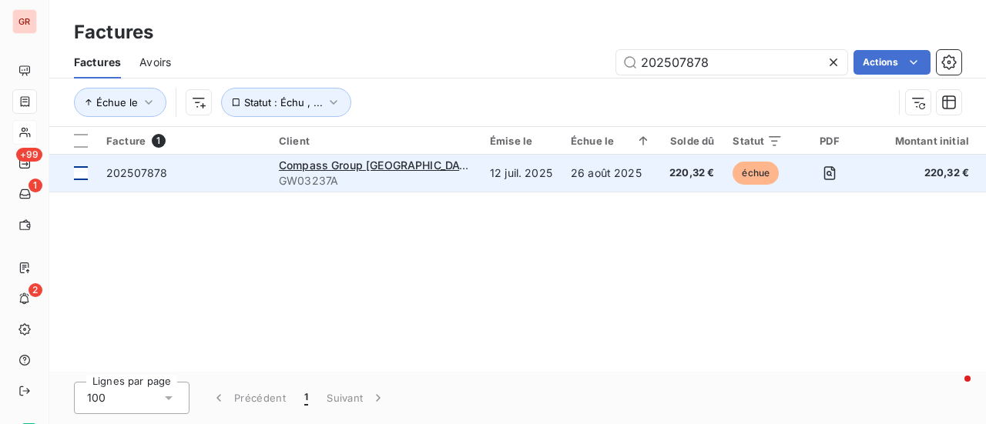
type input "202507878"
click at [84, 175] on div at bounding box center [81, 173] width 14 height 14
click at [357, 171] on span "Compass Group France" at bounding box center [378, 165] width 199 height 13
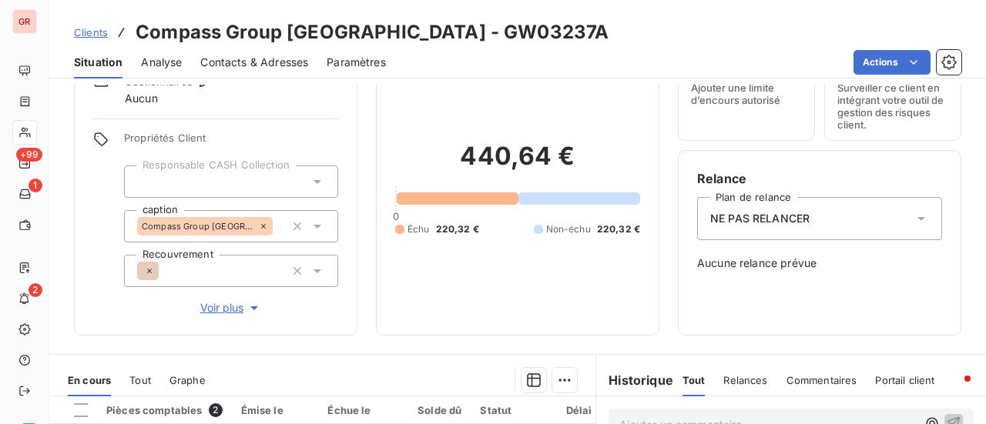
scroll to position [154, 0]
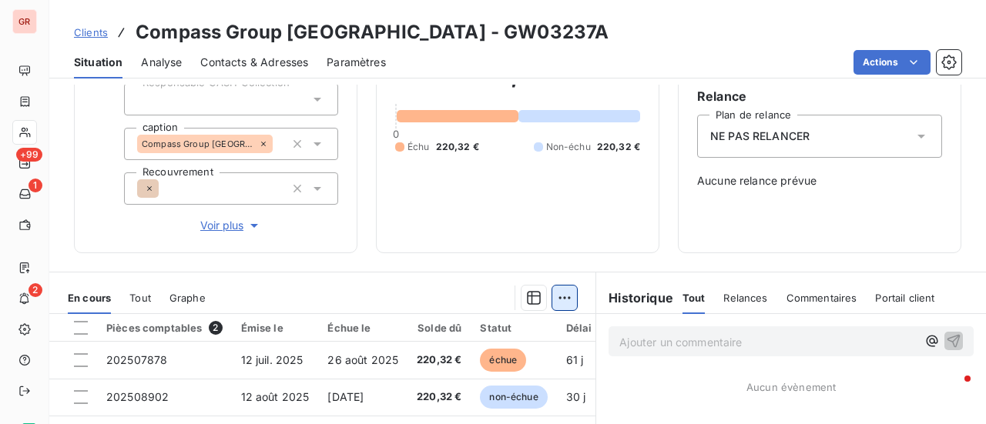
click at [563, 304] on html "GR +99 1 2 Clients Compass Group France - GW03237A Situation Analyse Contacts &…" at bounding box center [493, 212] width 986 height 424
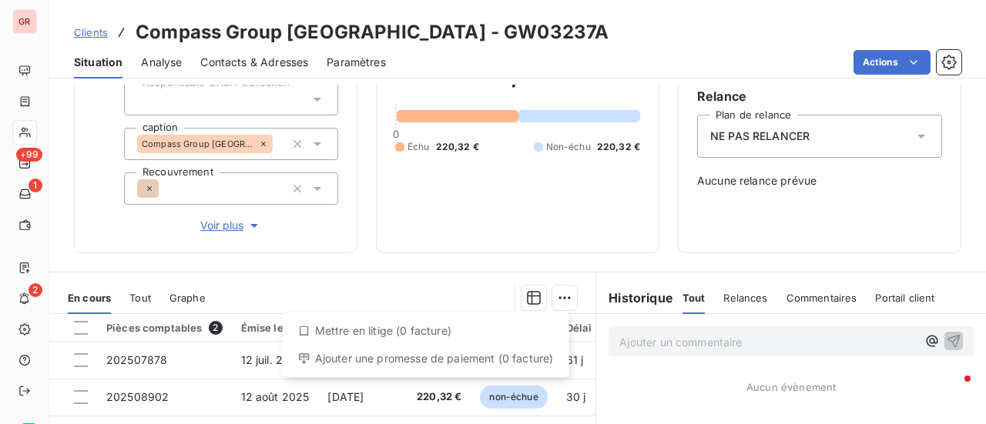
click at [558, 294] on html "GR +99 1 2 Clients Compass Group France - GW03237A Situation Analyse Contacts &…" at bounding box center [493, 212] width 986 height 424
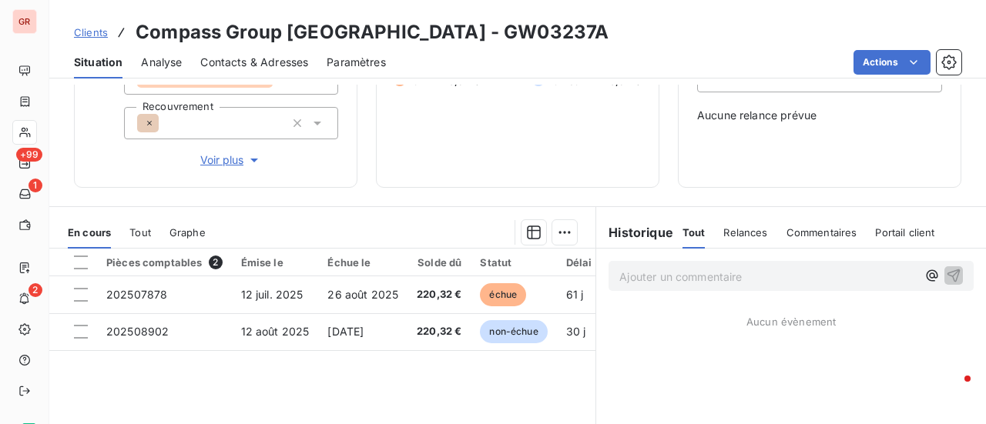
scroll to position [308, 0]
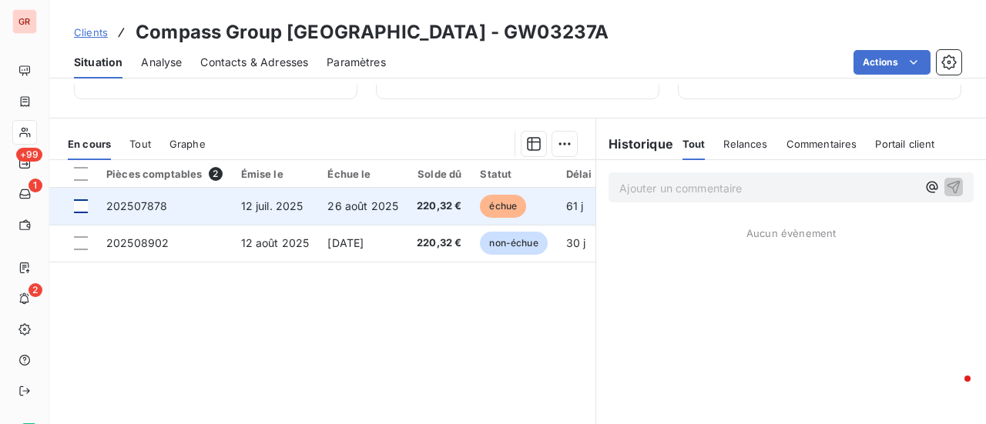
click at [85, 207] on div at bounding box center [81, 206] width 14 height 14
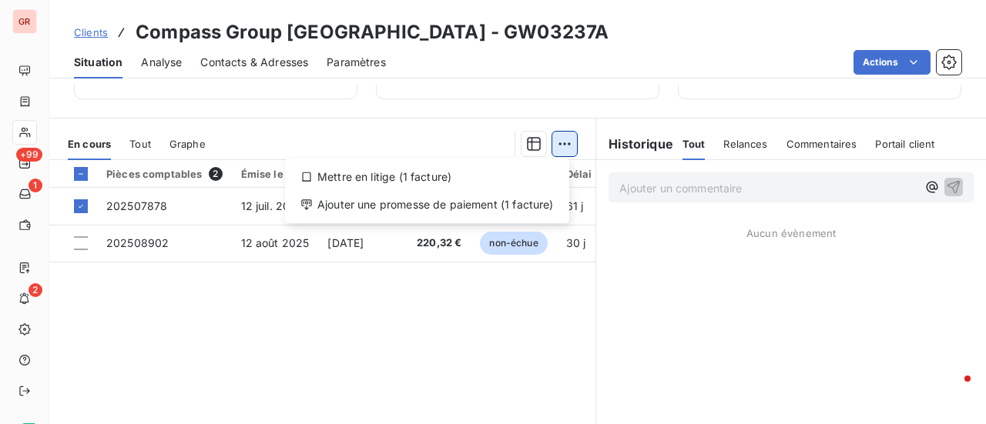
click at [561, 144] on html "GR +99 1 2 Clients Compass Group France - GW03237A Situation Analyse Contacts &…" at bounding box center [493, 212] width 986 height 424
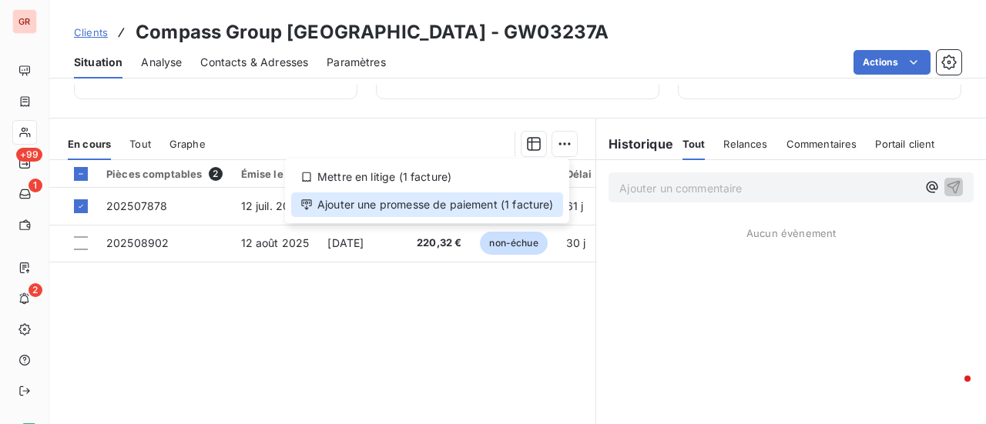
click at [383, 206] on div "Ajouter une promesse de paiement (1 facture)" at bounding box center [427, 205] width 272 height 25
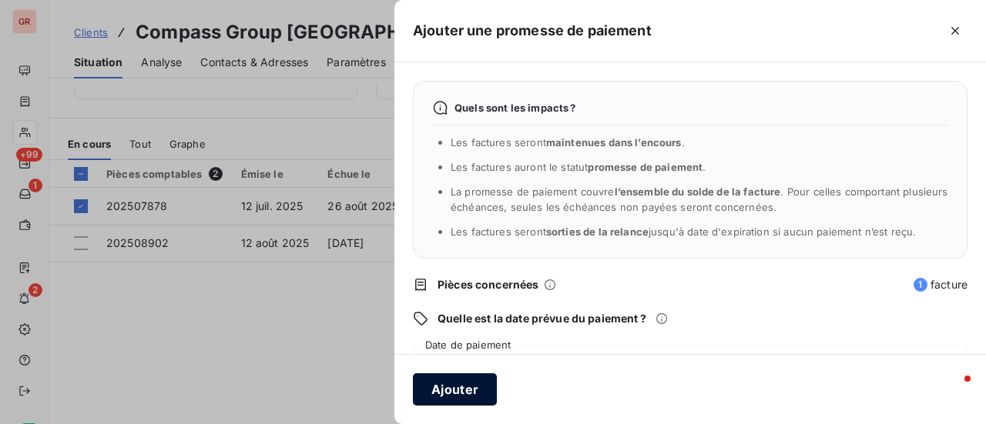
click at [460, 388] on button "Ajouter" at bounding box center [455, 389] width 84 height 32
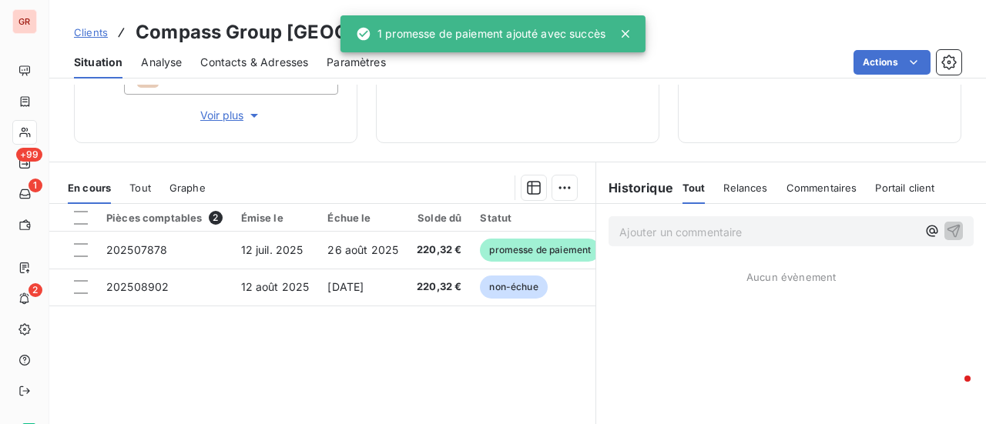
scroll to position [154, 0]
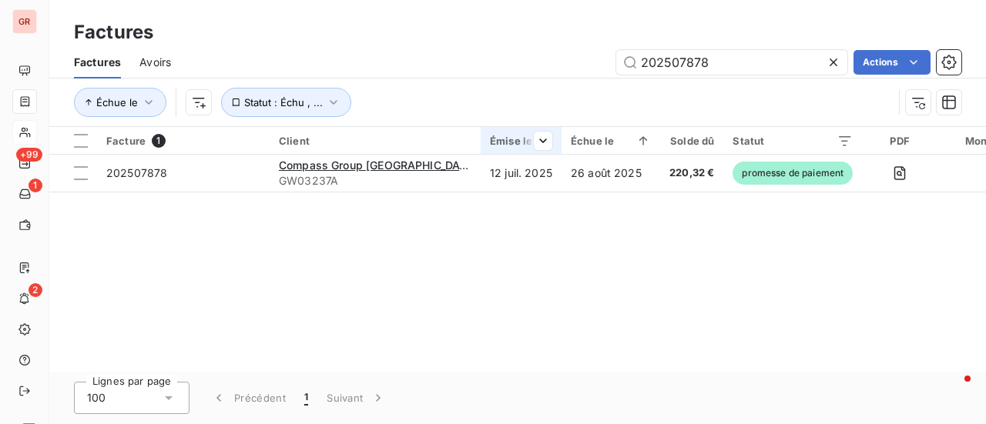
drag, startPoint x: 718, startPoint y: 65, endPoint x: 419, endPoint y: 127, distance: 305.2
click at [396, 125] on div "Factures Avoirs 202507878 Actions Échue le Statut : Échu , ..." at bounding box center [517, 86] width 936 height 80
click at [733, 70] on input "202507878" at bounding box center [731, 62] width 231 height 25
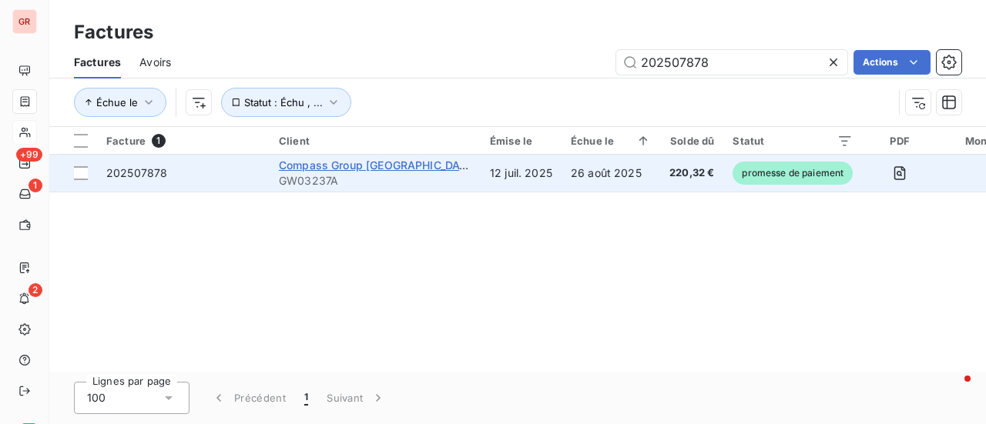
drag, startPoint x: 704, startPoint y: 69, endPoint x: 293, endPoint y: 166, distance: 422.7
click at [323, 158] on div "Factures Factures Avoirs 202507878 Actions Échue le Statut : Échu , ... Facture…" at bounding box center [517, 212] width 936 height 424
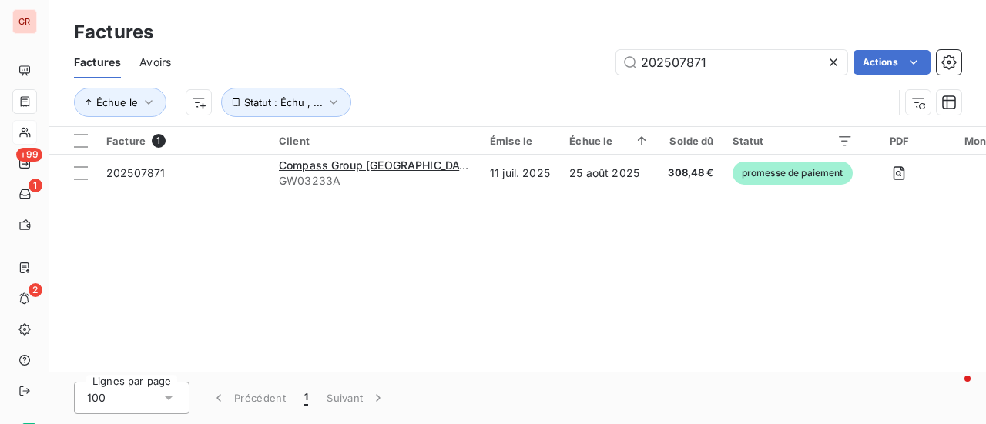
drag, startPoint x: 720, startPoint y: 65, endPoint x: 398, endPoint y: 70, distance: 321.9
click at [398, 70] on div "202507871 Actions" at bounding box center [575, 62] width 772 height 25
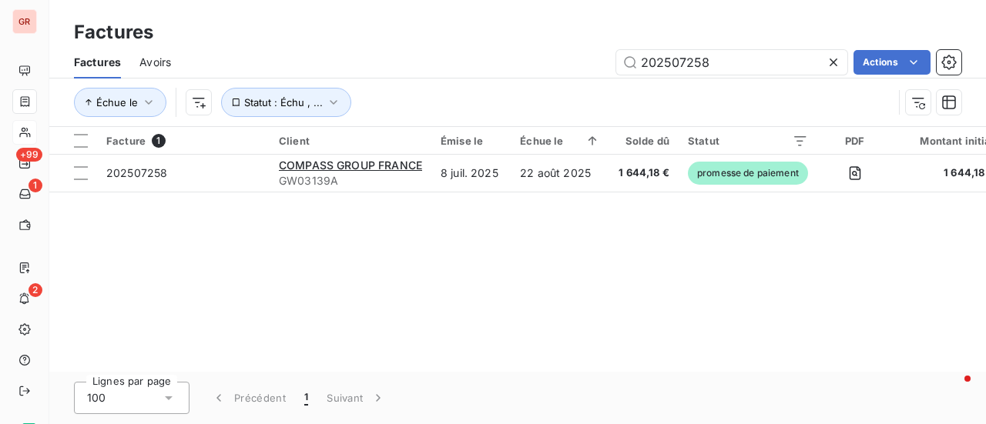
drag, startPoint x: 736, startPoint y: 67, endPoint x: 260, endPoint y: 68, distance: 476.7
click at [260, 67] on div "202507258 Actions" at bounding box center [575, 62] width 772 height 25
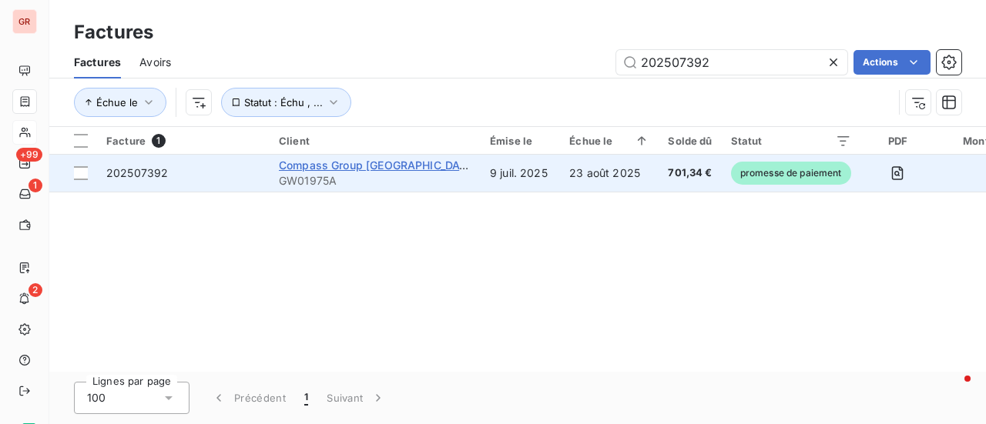
type input "202507392"
click at [343, 166] on span "Compass Group France" at bounding box center [378, 165] width 199 height 13
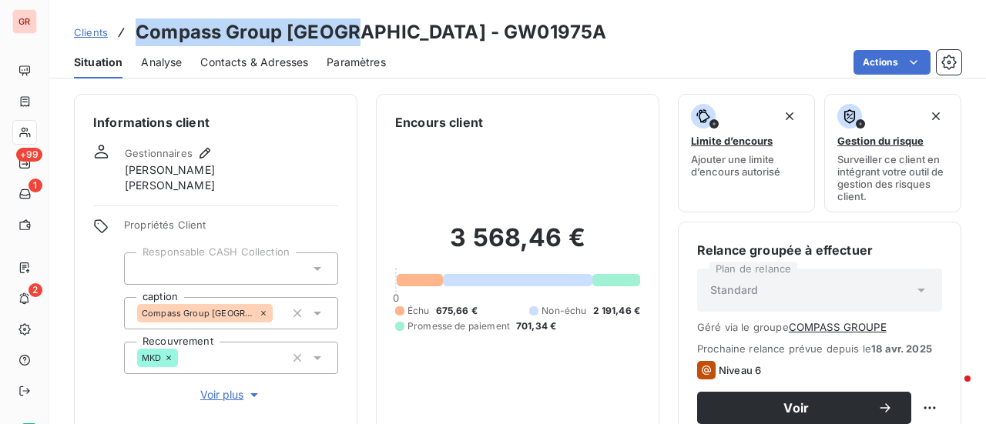
drag, startPoint x: 347, startPoint y: 32, endPoint x: 136, endPoint y: 29, distance: 211.8
click at [136, 29] on h3 "Compass Group France - GW01975A" at bounding box center [371, 32] width 471 height 28
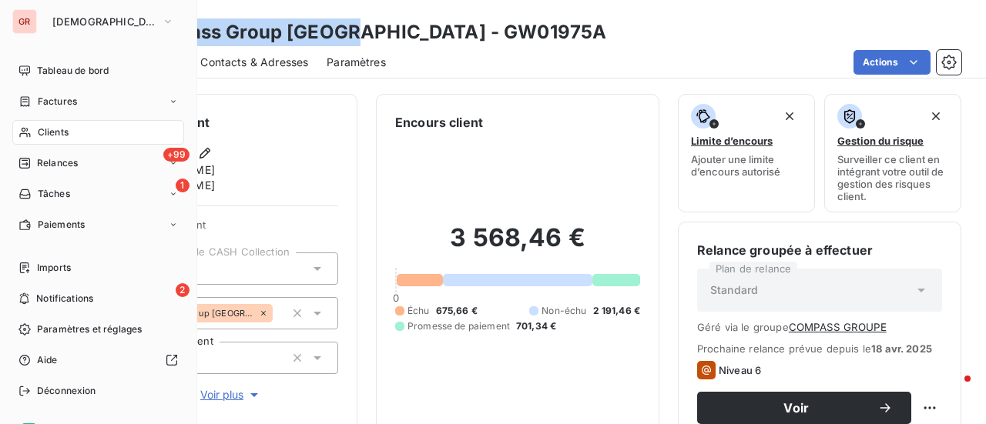
drag, startPoint x: 60, startPoint y: 102, endPoint x: 169, endPoint y: 102, distance: 109.4
click at [62, 102] on span "Factures" at bounding box center [57, 102] width 39 height 14
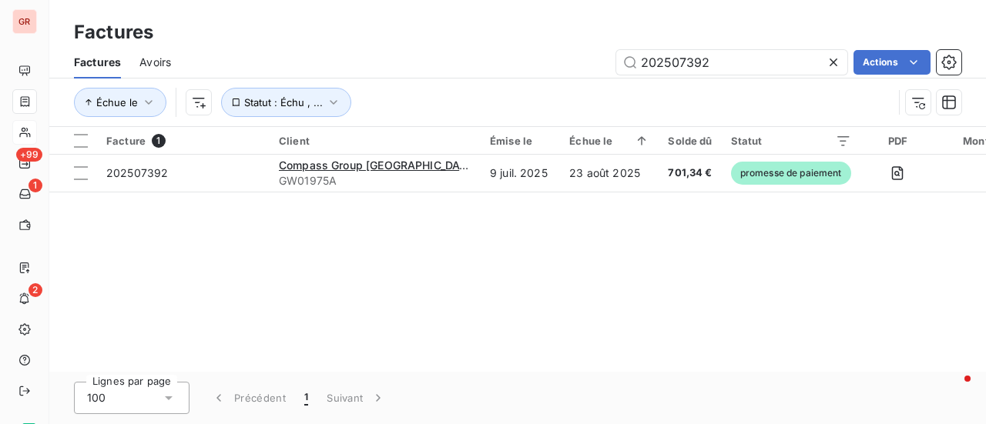
drag, startPoint x: 571, startPoint y: 69, endPoint x: 368, endPoint y: 55, distance: 203.7
click at [373, 55] on div "202507392 Actions" at bounding box center [575, 62] width 772 height 25
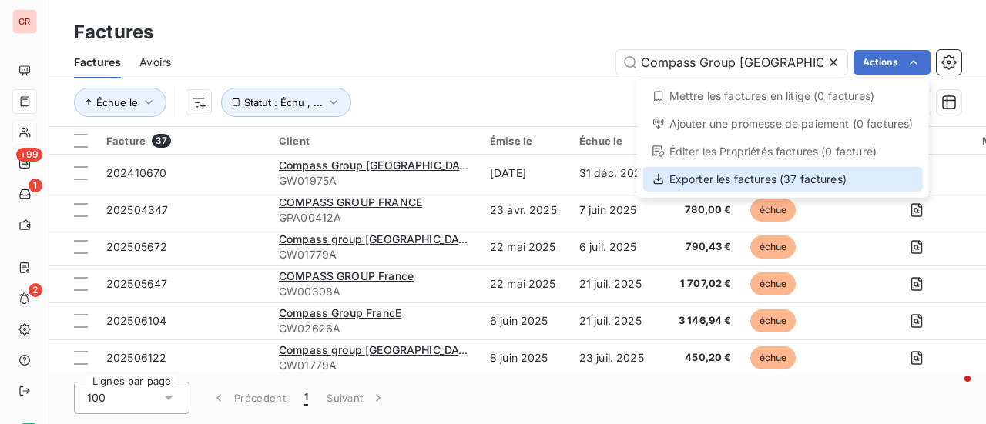
click at [738, 183] on div "Exporter les factures (37 factures)" at bounding box center [783, 179] width 280 height 25
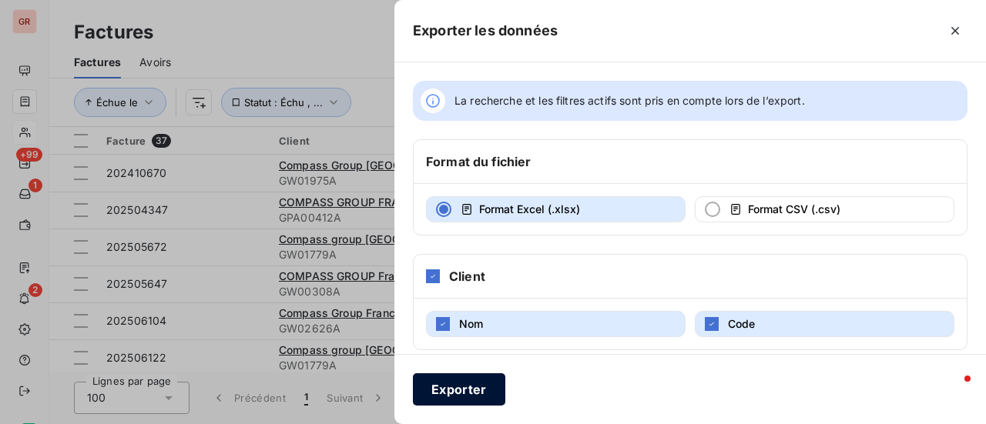
click at [469, 392] on button "Exporter" at bounding box center [459, 389] width 92 height 32
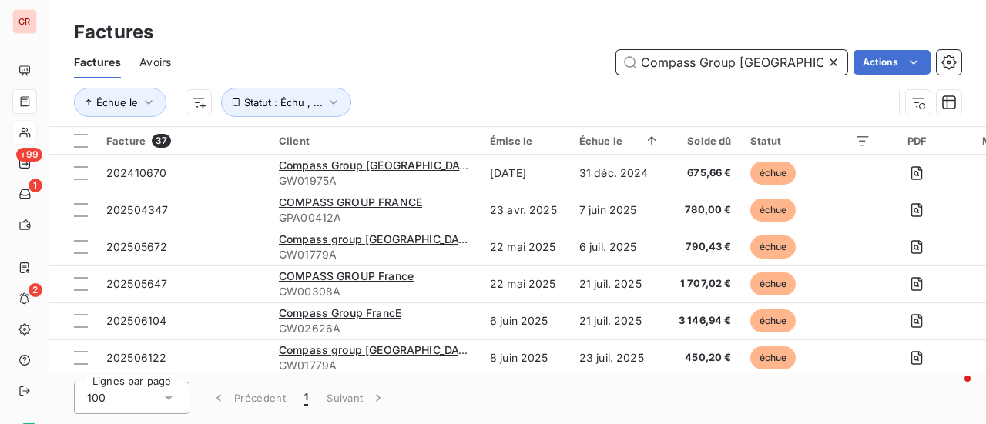
drag, startPoint x: 782, startPoint y: 66, endPoint x: 552, endPoint y: 80, distance: 230.7
click at [561, 81] on div "Factures Avoirs Compass Group France Actions Échue le Statut : Échu , ..." at bounding box center [517, 86] width 936 height 80
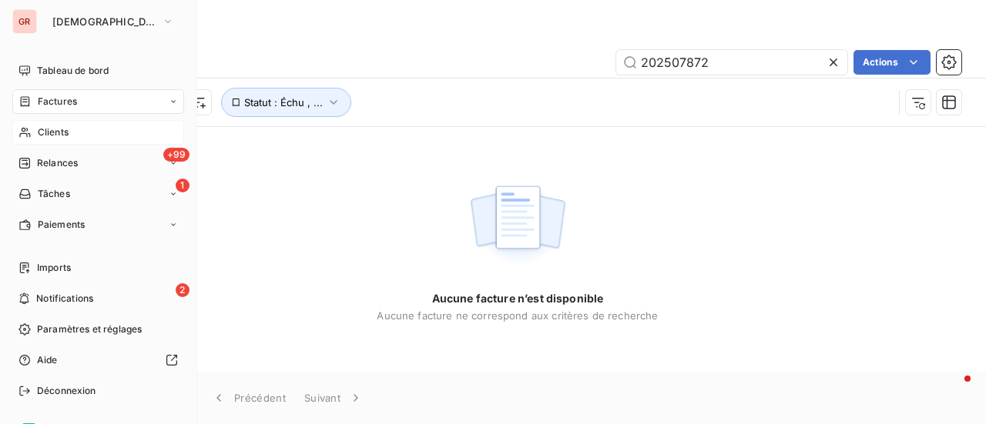
click at [66, 105] on span "Factures" at bounding box center [57, 102] width 39 height 14
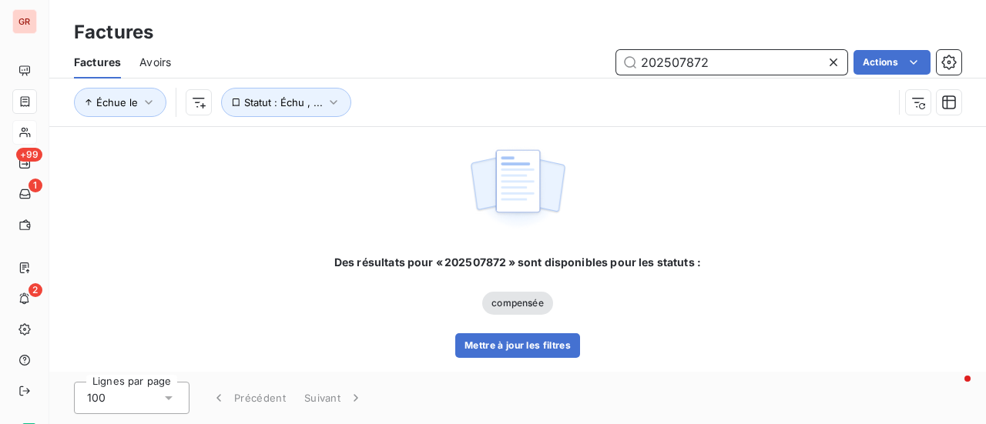
drag, startPoint x: 750, startPoint y: 58, endPoint x: 112, endPoint y: 186, distance: 651.1
click at [116, 186] on div "Factures Factures Avoirs 202507872 Actions Échue le Statut : Échu , ... Des rés…" at bounding box center [517, 212] width 936 height 424
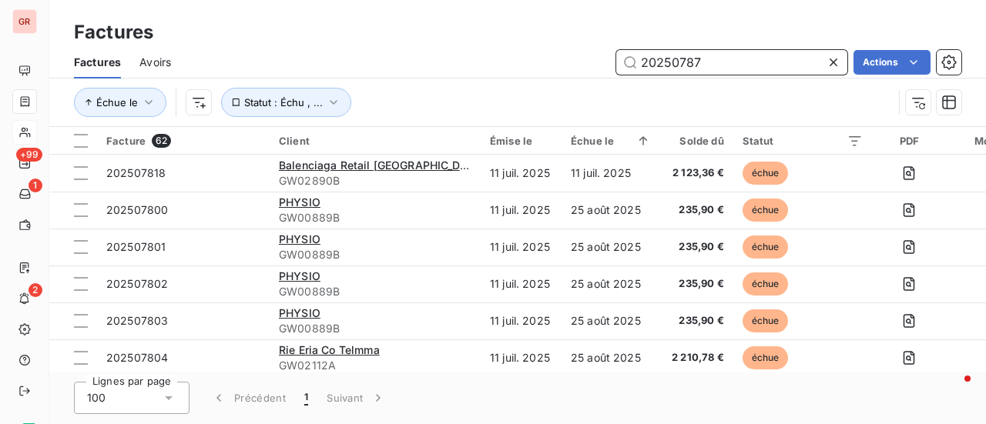
type input "202507872"
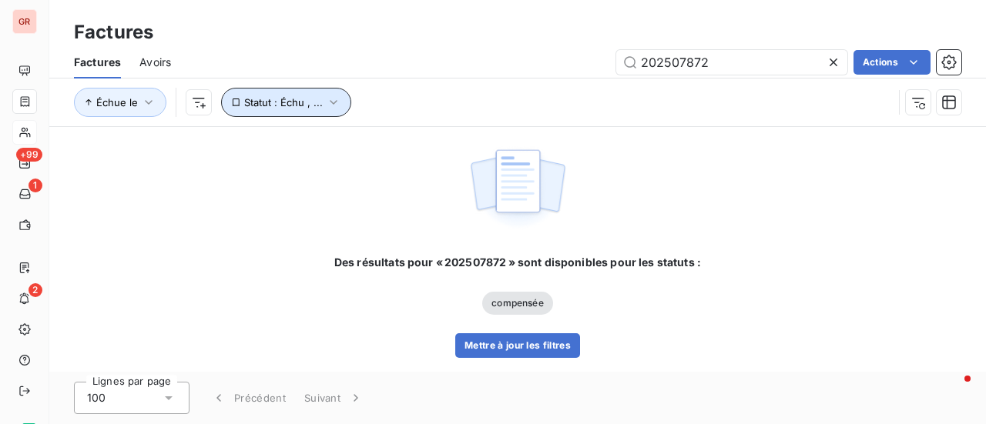
click at [333, 103] on icon "button" at bounding box center [333, 102] width 15 height 15
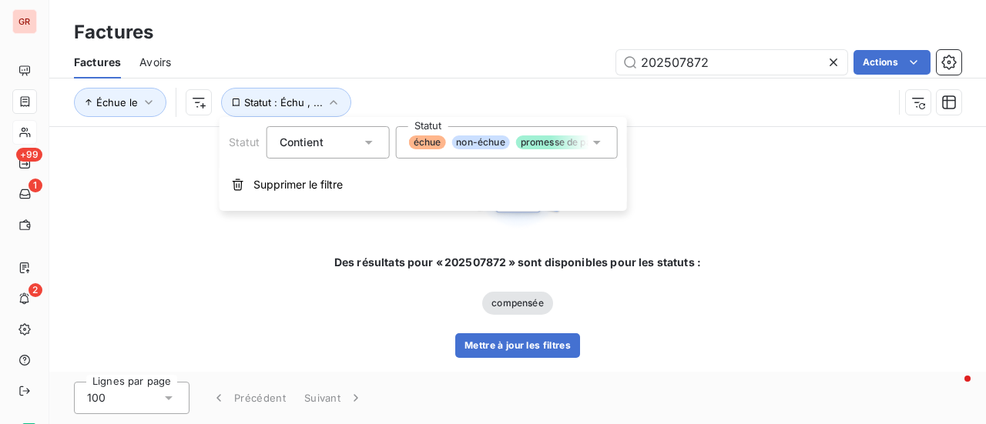
click at [604, 138] on div "échue non-échue promesse de paiement" at bounding box center [507, 142] width 222 height 32
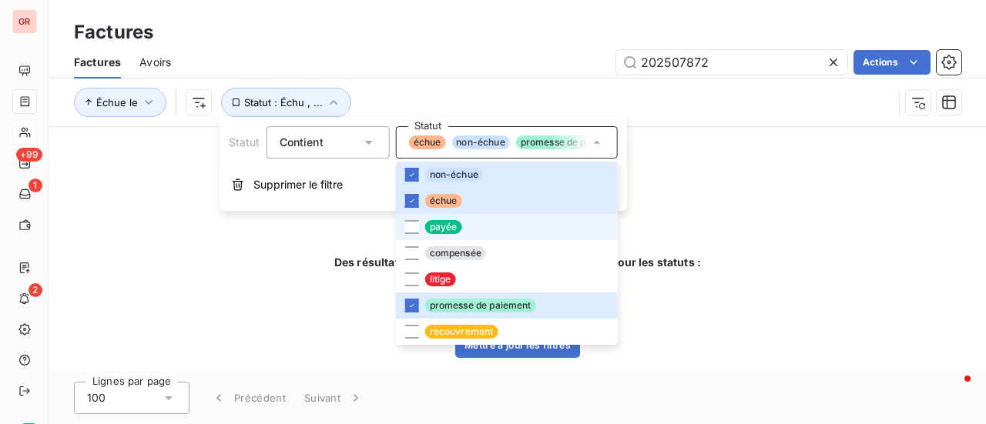
click at [431, 229] on span "payée" at bounding box center [443, 227] width 37 height 14
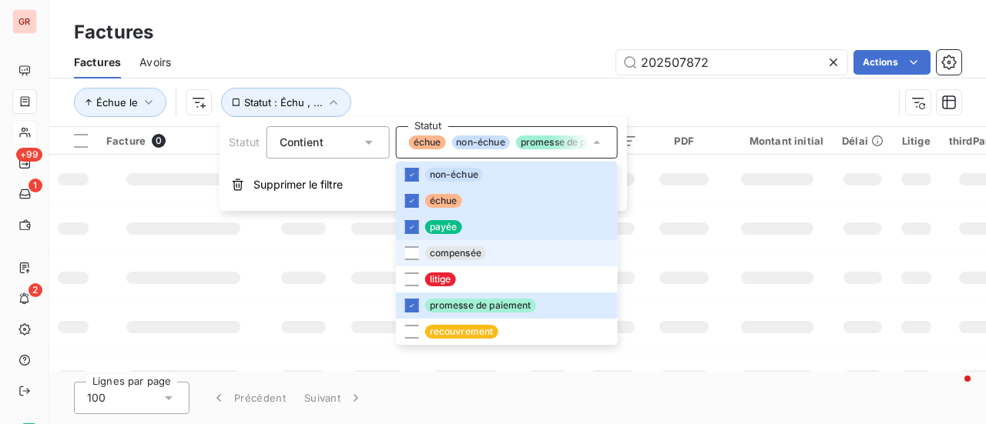
click at [433, 250] on span "compensée" at bounding box center [455, 253] width 61 height 14
click at [747, 235] on td at bounding box center [777, 228] width 111 height 49
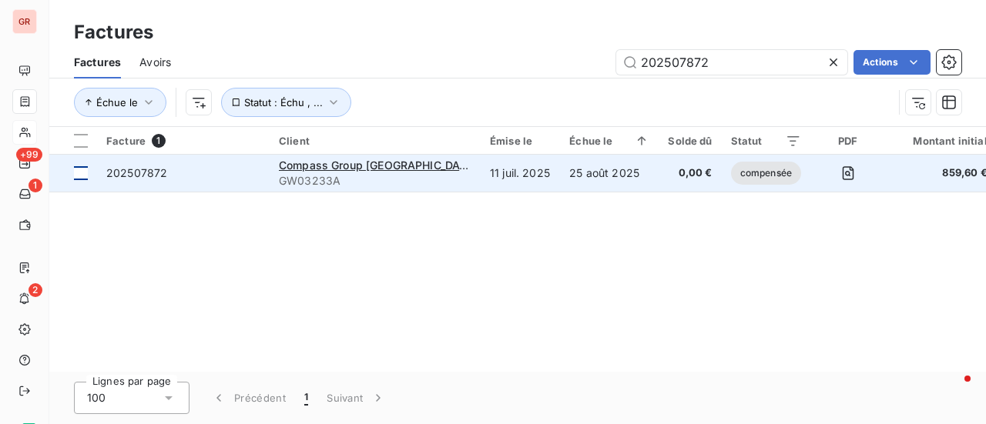
click at [85, 175] on div at bounding box center [81, 173] width 14 height 14
click at [349, 162] on span "Compass Group France" at bounding box center [378, 165] width 199 height 13
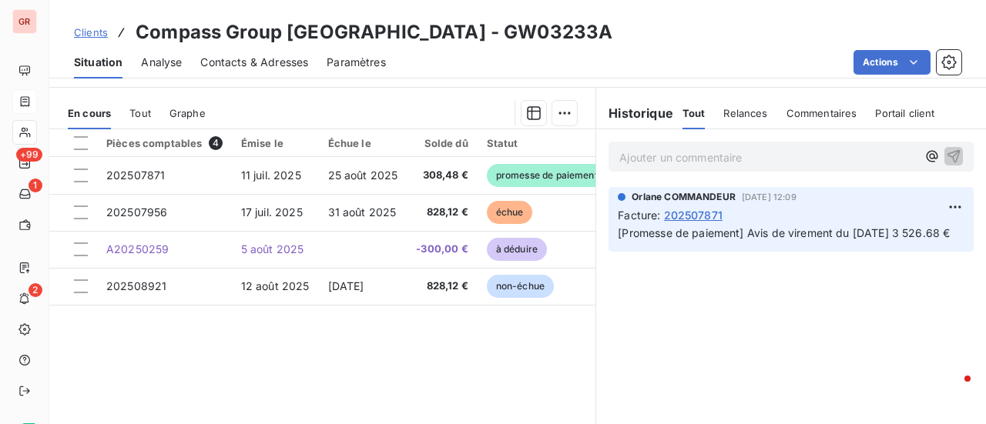
scroll to position [309, 0]
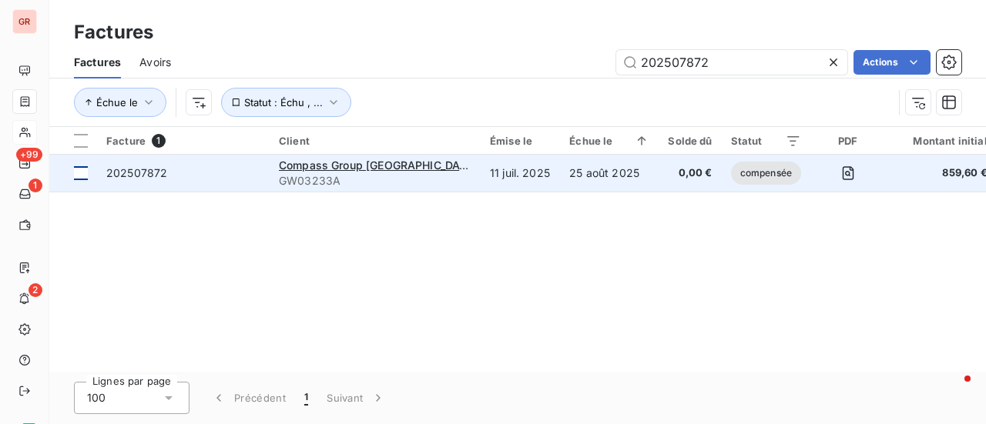
click at [77, 178] on div at bounding box center [81, 173] width 14 height 14
click at [139, 171] on span "202507872" at bounding box center [136, 172] width 61 height 13
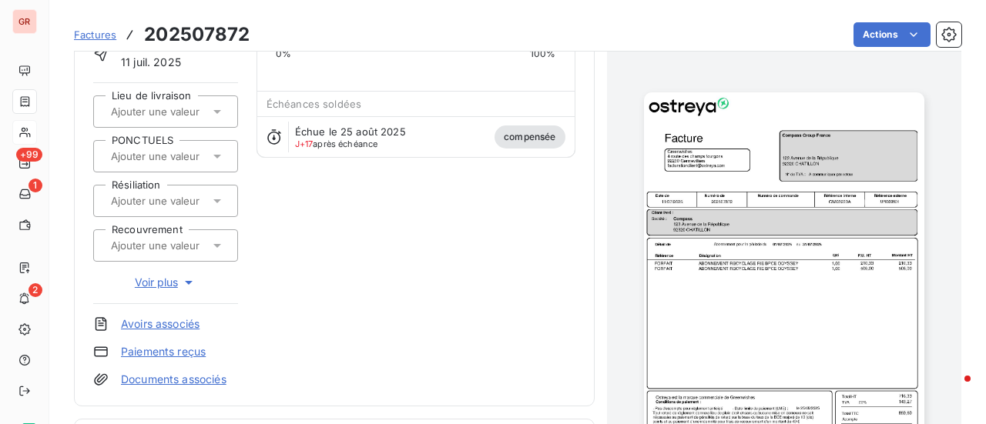
scroll to position [115, 0]
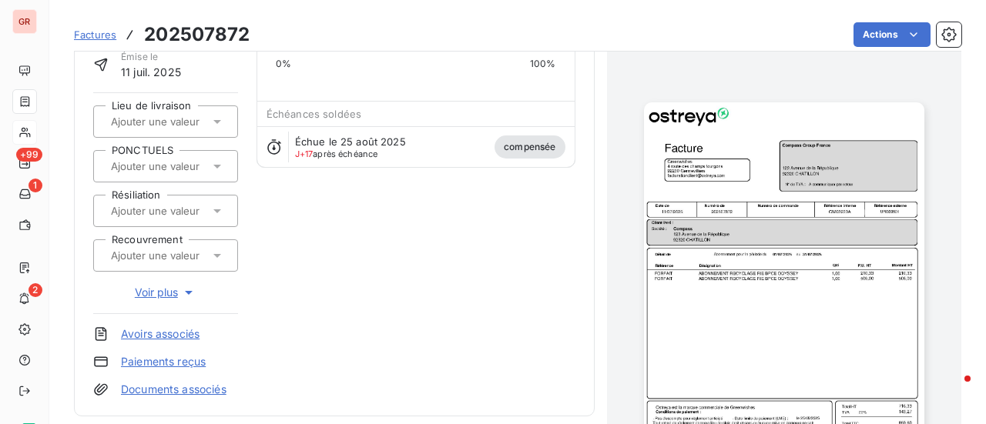
click at [762, 279] on img "button" at bounding box center [784, 300] width 280 height 396
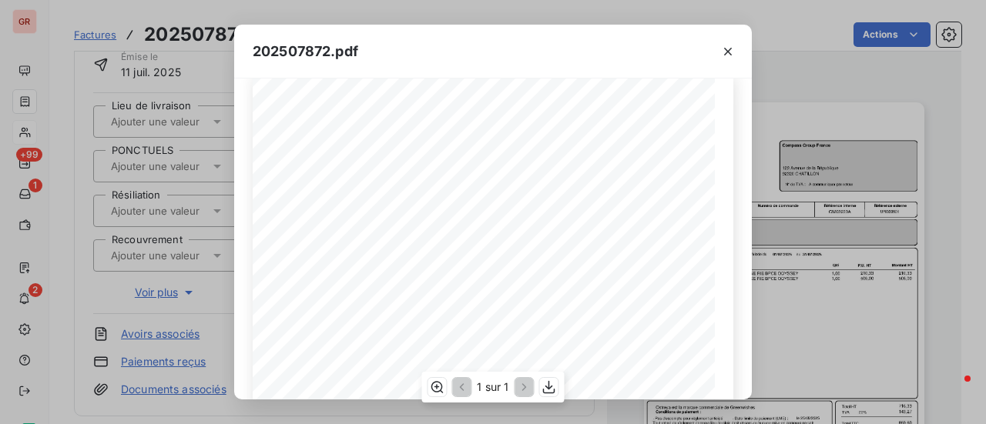
scroll to position [0, 0]
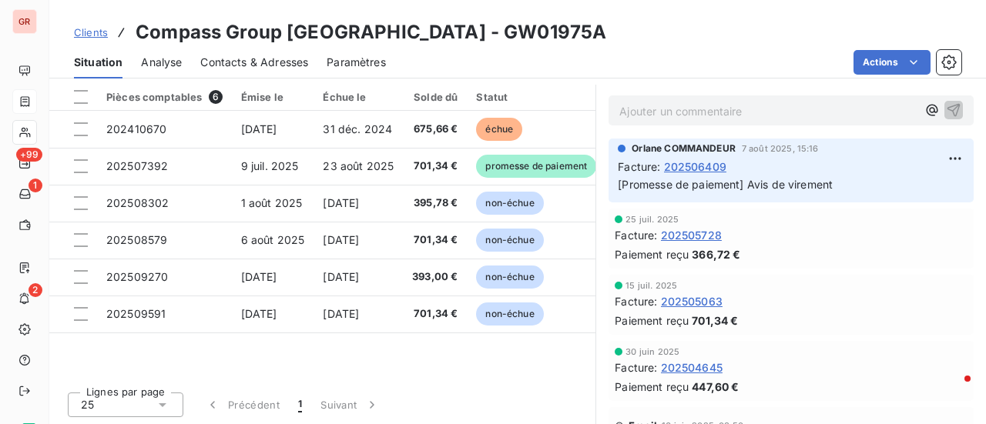
scroll to position [462, 0]
drag, startPoint x: 465, startPoint y: 32, endPoint x: 365, endPoint y: 35, distance: 100.1
click at [365, 35] on div "Clients Compass Group France - GW01975A" at bounding box center [517, 32] width 936 height 28
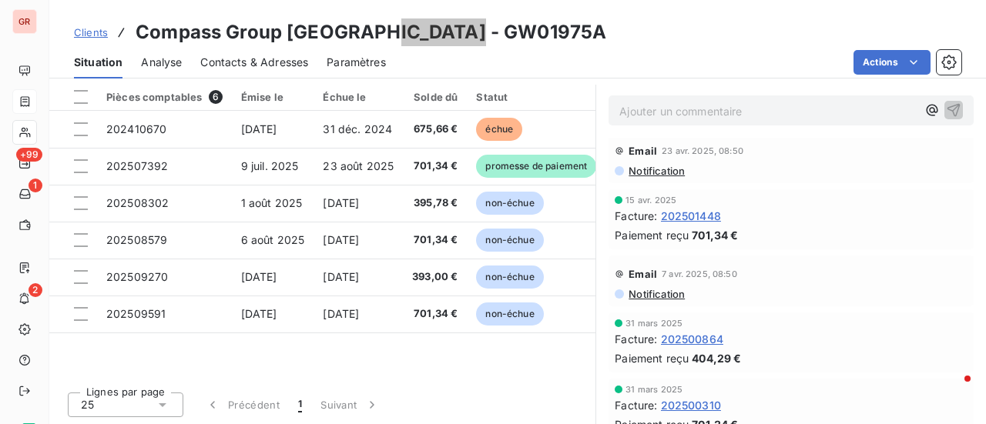
scroll to position [1386, 0]
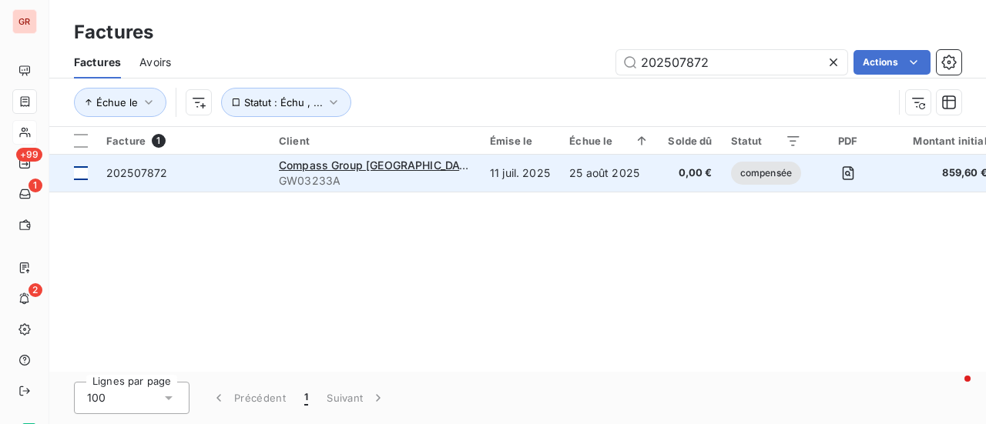
click at [85, 169] on div at bounding box center [81, 173] width 14 height 14
click at [158, 170] on span "202507872" at bounding box center [136, 172] width 61 height 13
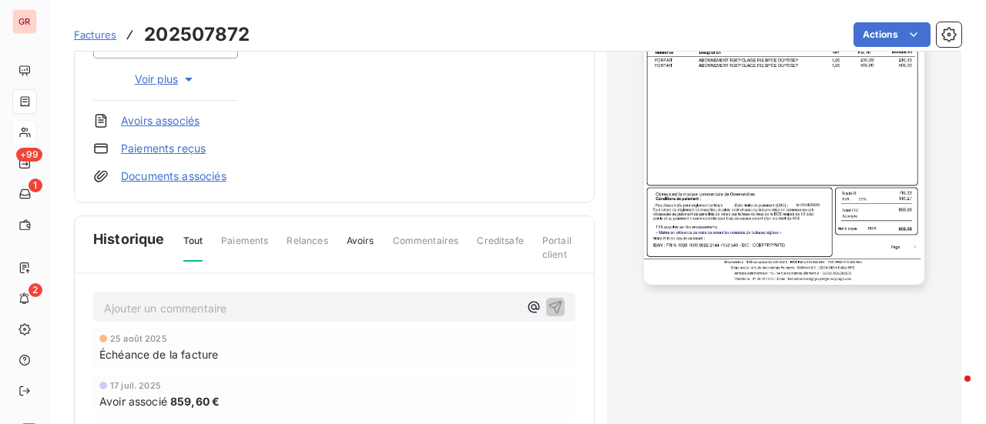
scroll to position [233, 0]
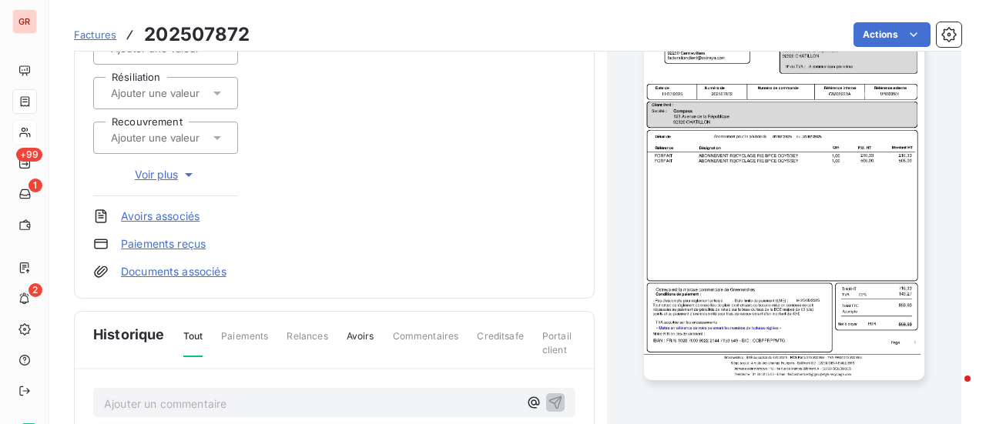
click at [182, 212] on link "Avoirs associés" at bounding box center [160, 216] width 79 height 15
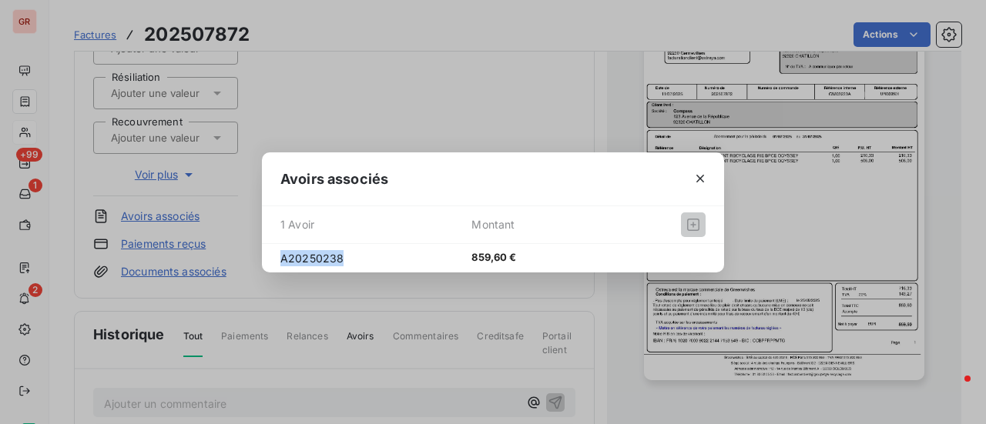
drag, startPoint x: 343, startPoint y: 260, endPoint x: 271, endPoint y: 261, distance: 71.6
click at [271, 261] on div "A20250238 859,60 €" at bounding box center [493, 258] width 462 height 28
click at [704, 183] on icon "button" at bounding box center [699, 178] width 15 height 15
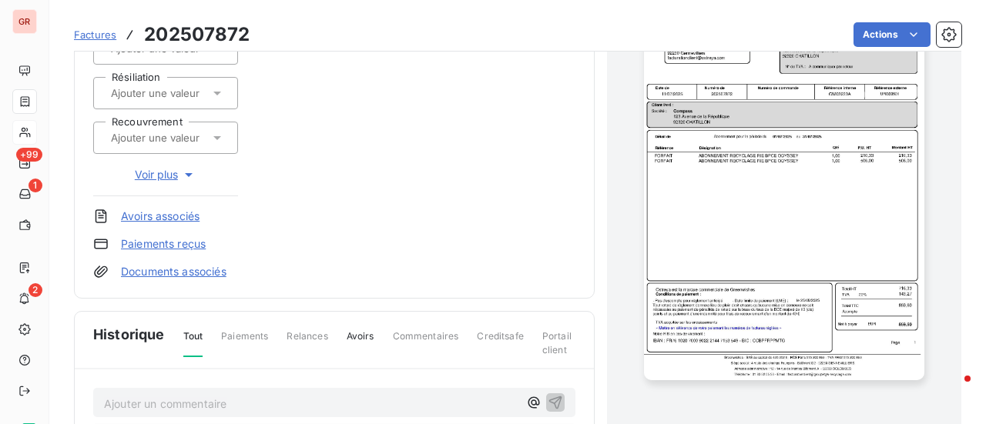
click at [95, 32] on span "Factures" at bounding box center [95, 34] width 42 height 12
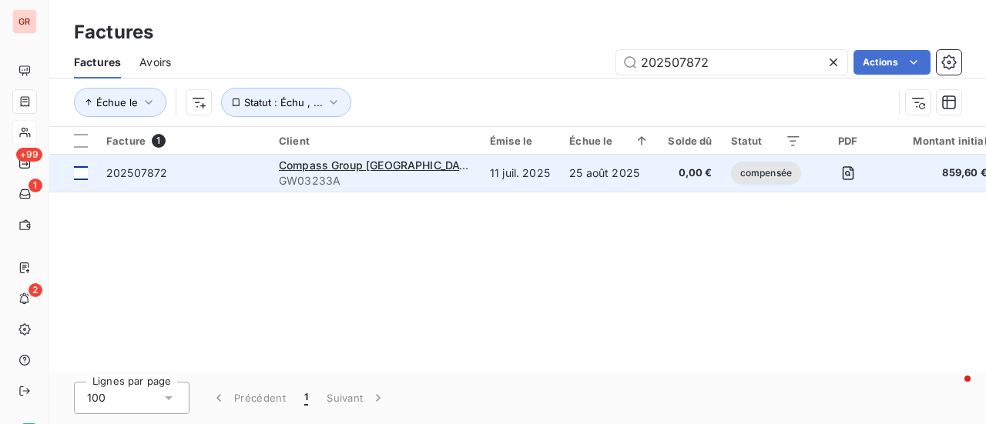
click at [93, 175] on td at bounding box center [73, 173] width 48 height 37
click at [319, 165] on span "Compass Group France" at bounding box center [378, 165] width 199 height 13
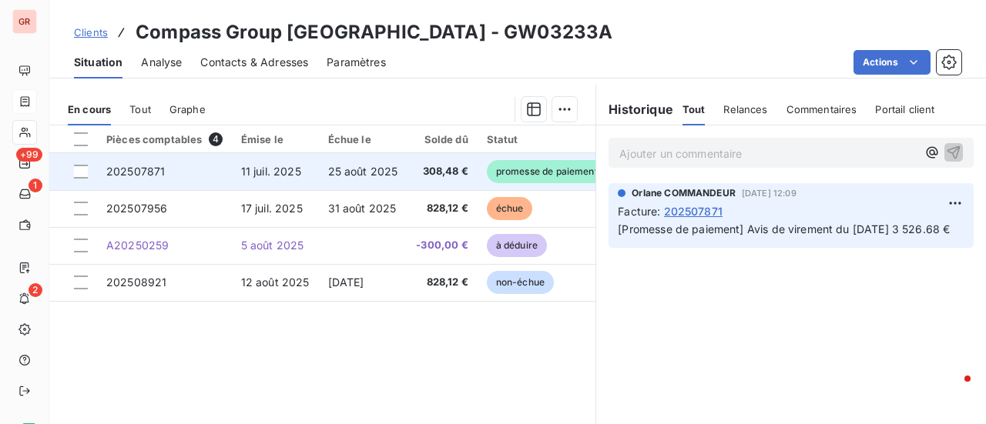
scroll to position [308, 0]
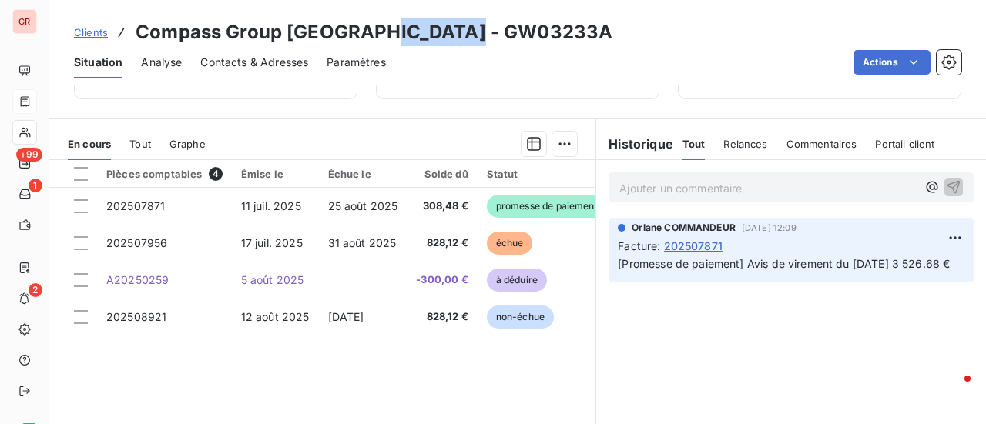
drag, startPoint x: 471, startPoint y: 30, endPoint x: 366, endPoint y: 32, distance: 105.5
click at [366, 32] on div "Clients Compass Group France - GW03233A" at bounding box center [517, 32] width 936 height 28
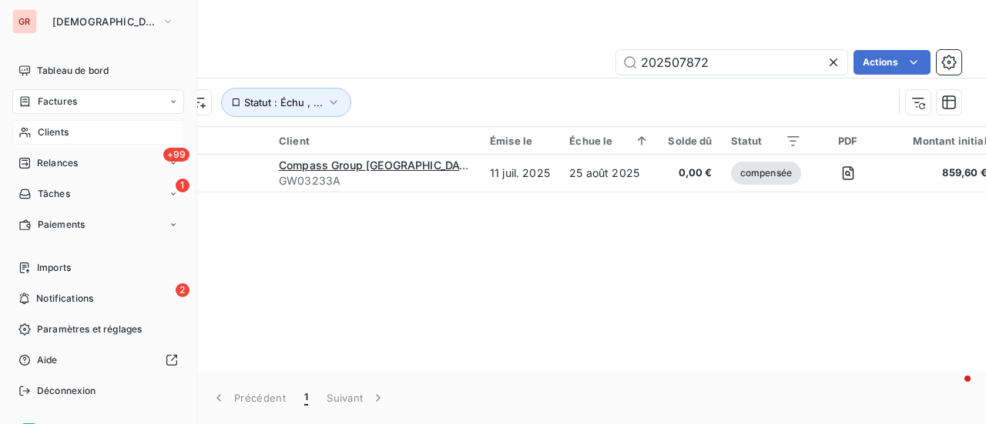
click at [69, 104] on span "Factures" at bounding box center [57, 102] width 39 height 14
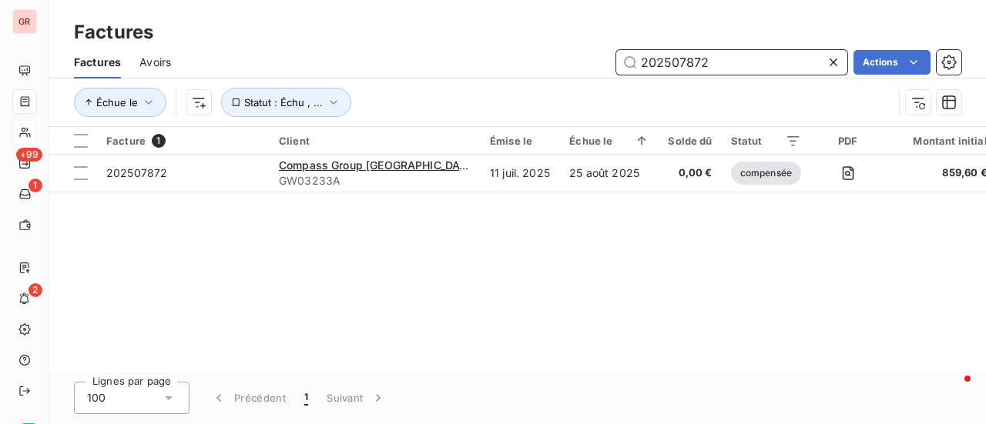
drag, startPoint x: 736, startPoint y: 67, endPoint x: 539, endPoint y: 65, distance: 197.1
click at [571, 65] on div "202507872 Actions" at bounding box center [575, 62] width 772 height 25
drag, startPoint x: 642, startPoint y: 64, endPoint x: 339, endPoint y: 118, distance: 308.2
click at [357, 115] on div "Factures Avoirs 202507872 Actions Échue le Statut : Échu , ..." at bounding box center [517, 86] width 936 height 80
paste input "39"
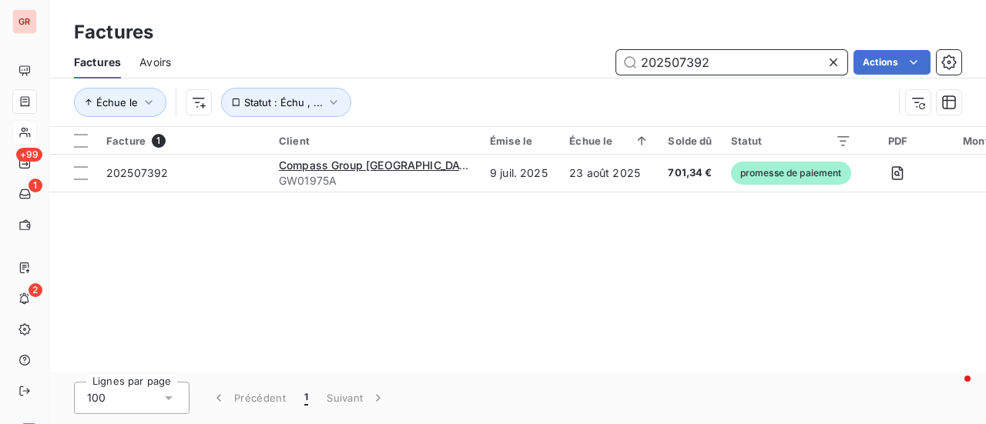
type input "202507392"
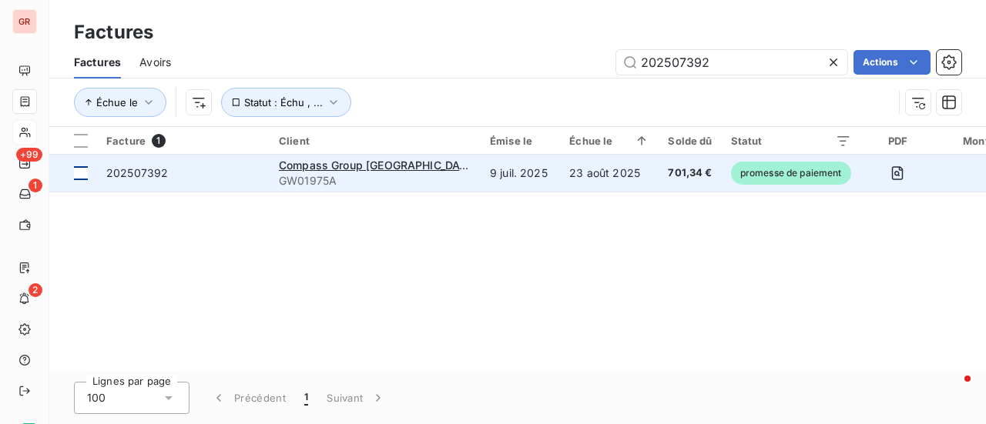
click at [79, 172] on div at bounding box center [81, 173] width 14 height 14
click at [164, 172] on span "202507392" at bounding box center [137, 172] width 62 height 13
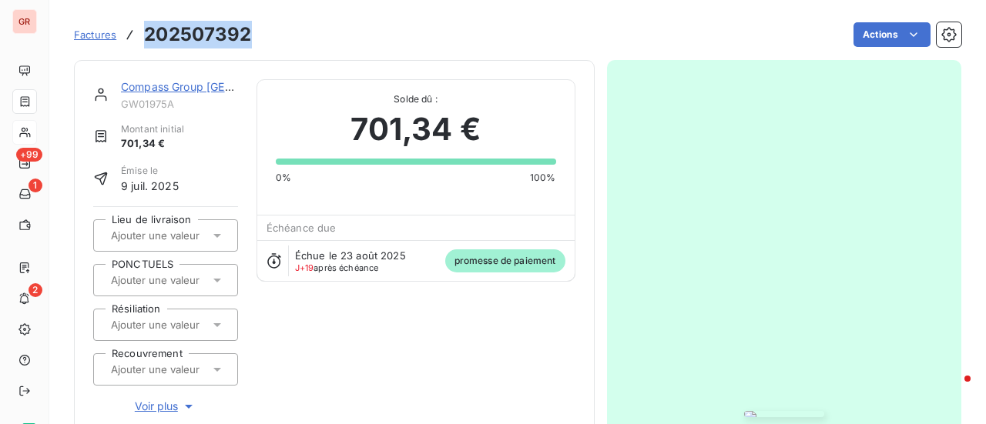
drag, startPoint x: 246, startPoint y: 35, endPoint x: 146, endPoint y: 30, distance: 100.2
click at [146, 30] on div "Factures 202507392 Actions" at bounding box center [517, 34] width 887 height 32
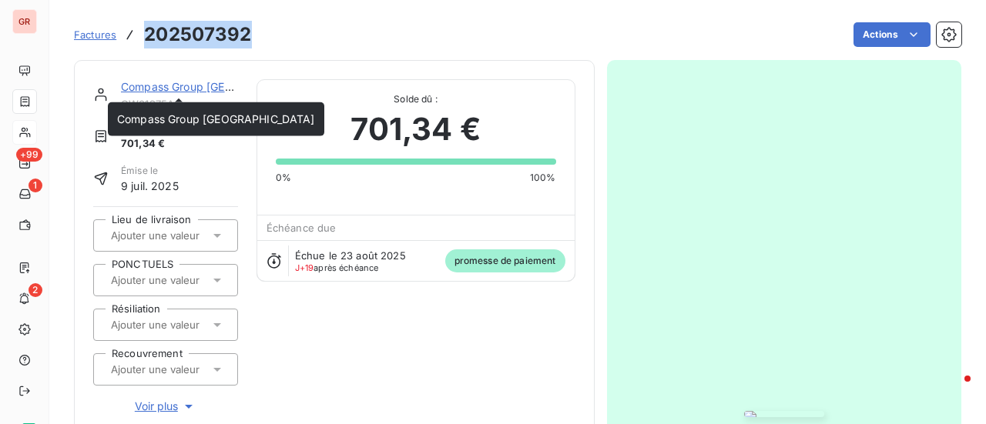
click at [180, 87] on link "Compass Group France" at bounding box center [220, 86] width 198 height 13
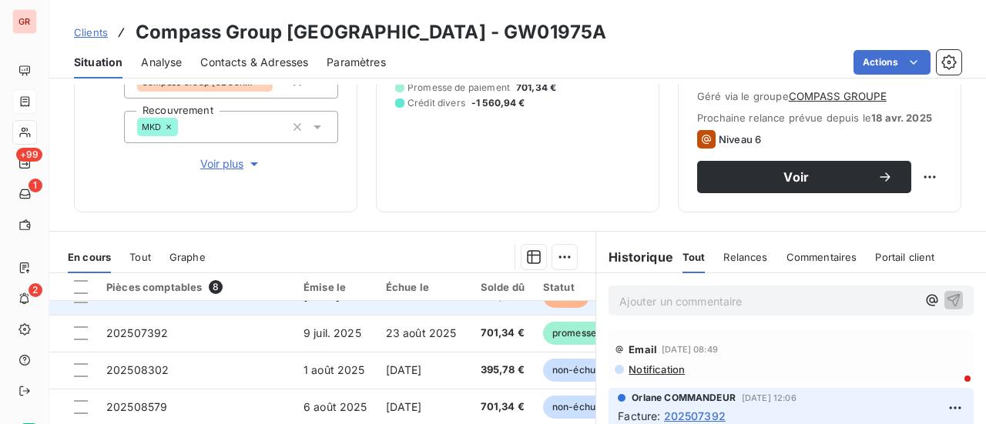
scroll to position [33, 0]
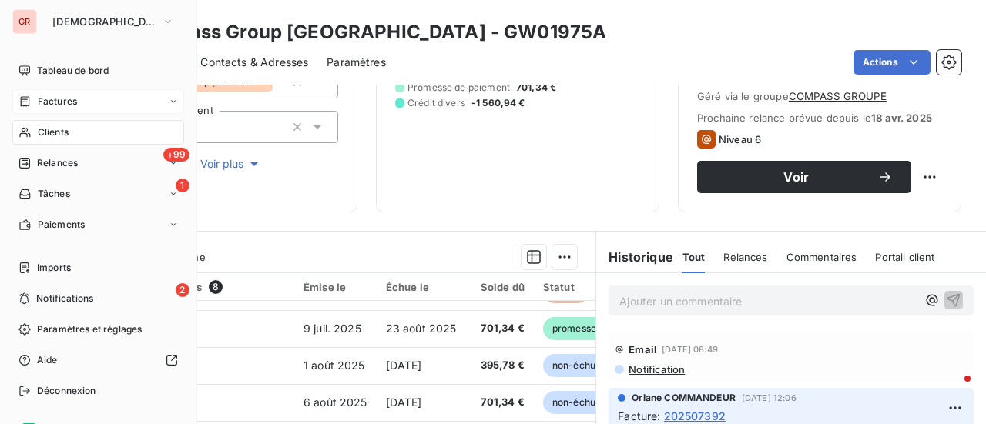
click at [69, 102] on span "Factures" at bounding box center [57, 102] width 39 height 14
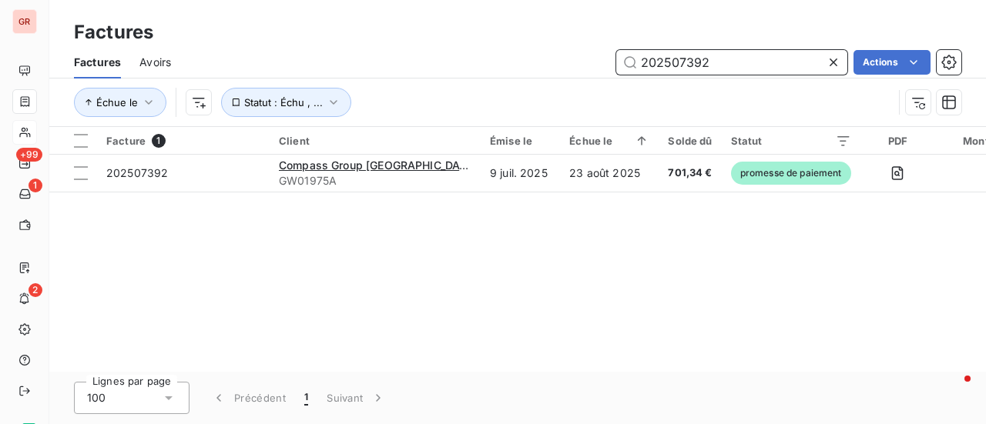
drag, startPoint x: 725, startPoint y: 62, endPoint x: 579, endPoint y: 69, distance: 146.5
click at [581, 69] on div "202507392 Actions" at bounding box center [575, 62] width 772 height 25
click at [159, 59] on span "Avoirs" at bounding box center [155, 62] width 32 height 15
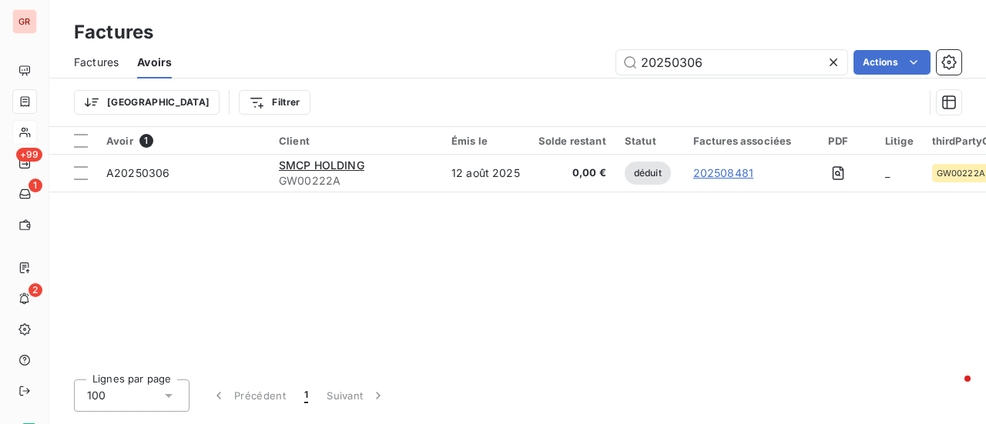
click at [99, 62] on span "Factures" at bounding box center [96, 62] width 45 height 15
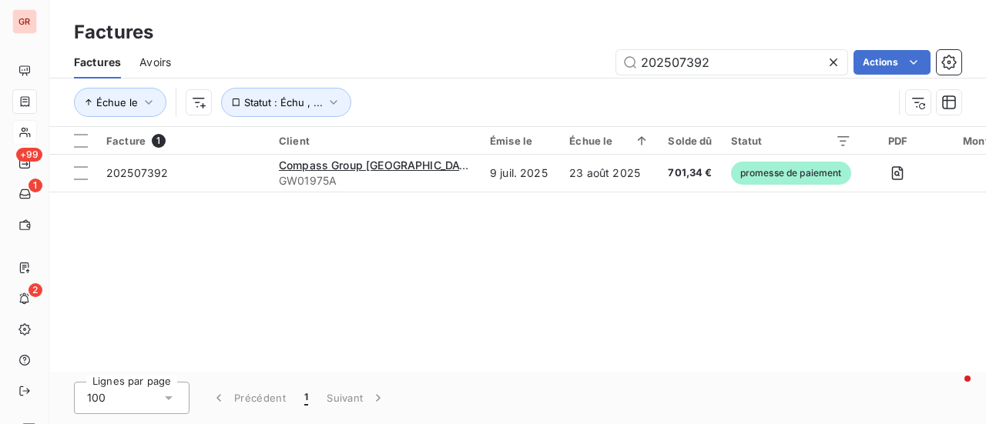
drag, startPoint x: 729, startPoint y: 65, endPoint x: 278, endPoint y: 121, distance: 454.7
click at [278, 121] on div "Factures Avoirs 202507392 Actions Échue le Statut : Échu , ..." at bounding box center [517, 86] width 936 height 80
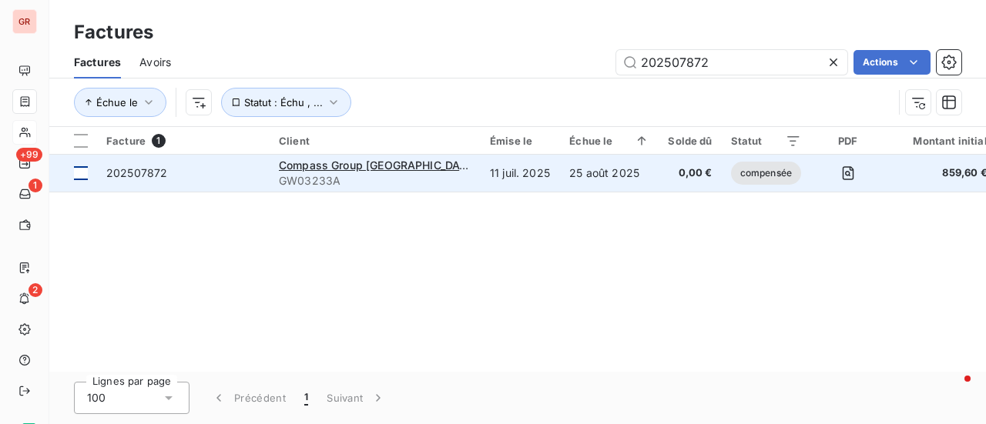
type input "202507872"
click at [84, 174] on div at bounding box center [81, 173] width 14 height 14
click at [134, 176] on span "202507872" at bounding box center [136, 172] width 61 height 13
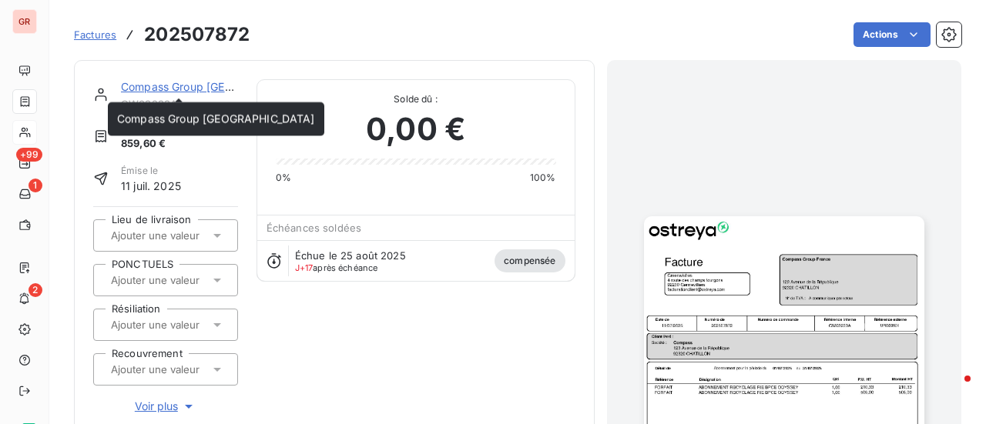
click at [200, 87] on link "Compass Group France" at bounding box center [220, 86] width 198 height 13
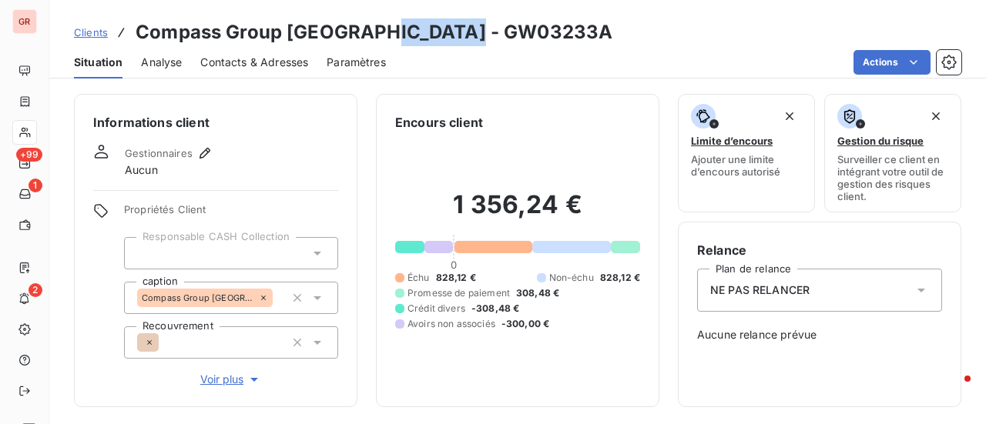
drag, startPoint x: 478, startPoint y: 34, endPoint x: 370, endPoint y: 33, distance: 107.8
click at [370, 33] on div "Clients Compass Group France - GW03233A" at bounding box center [517, 32] width 936 height 28
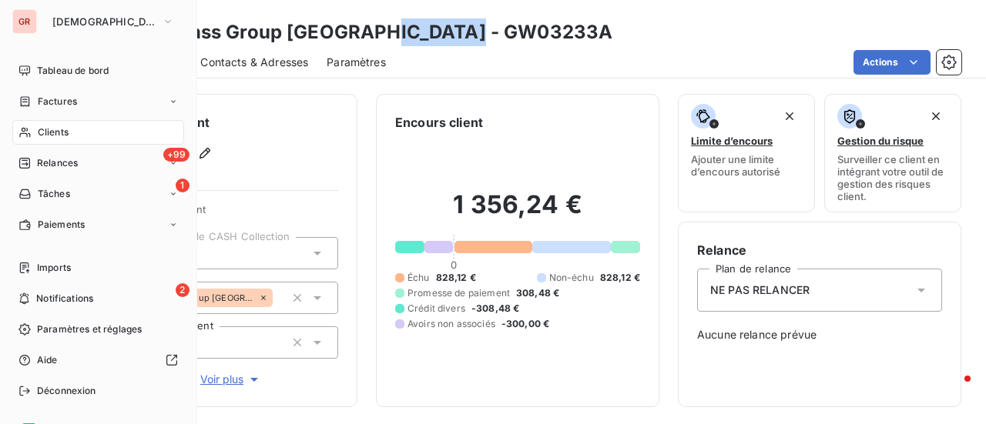
click at [50, 102] on span "Factures" at bounding box center [57, 102] width 39 height 14
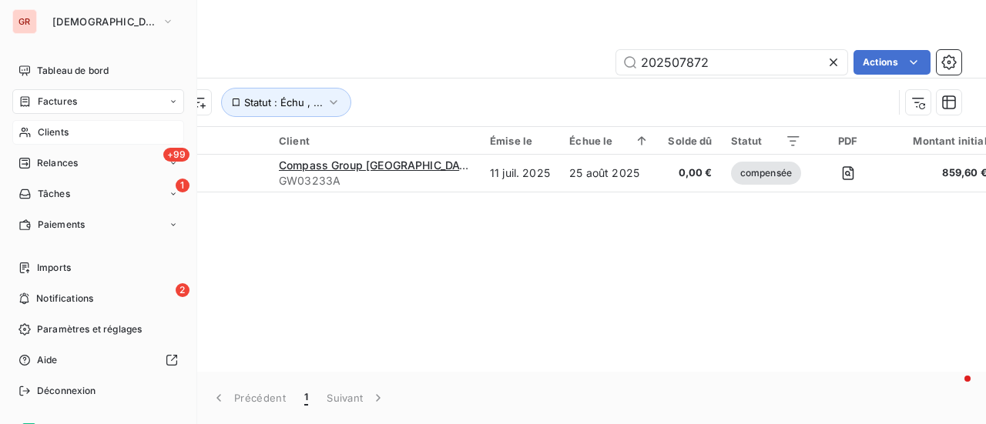
click at [65, 101] on span "Factures" at bounding box center [57, 102] width 39 height 14
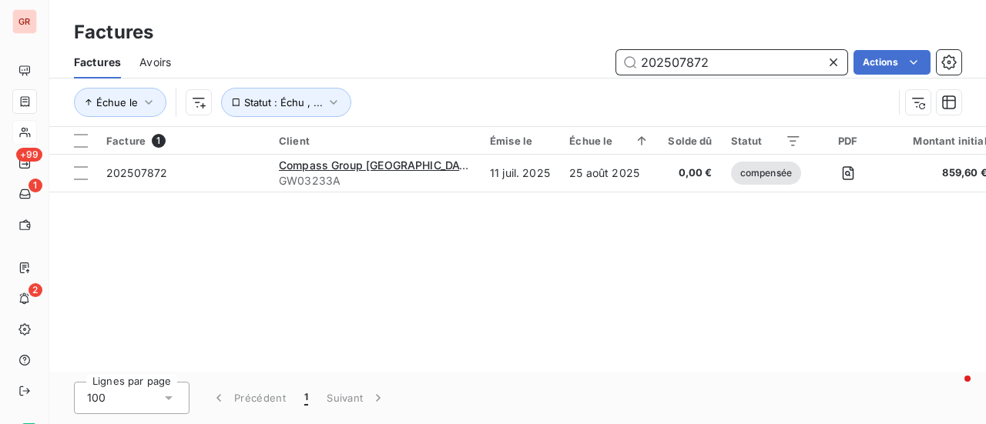
drag, startPoint x: 721, startPoint y: 64, endPoint x: 336, endPoint y: 87, distance: 385.7
click at [337, 87] on div "Factures Avoirs 202507872 Actions Échue le Statut : Échu , ..." at bounding box center [517, 86] width 936 height 80
paste input "8295"
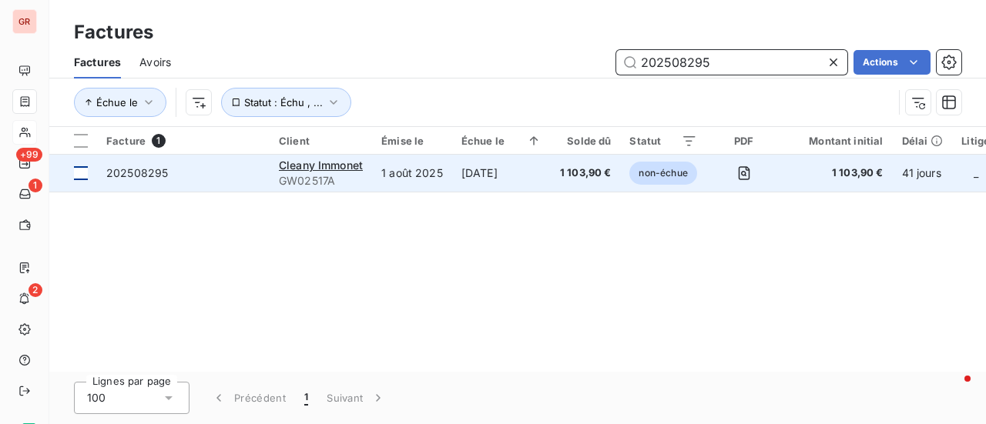
type input "202508295"
click at [95, 170] on td at bounding box center [73, 173] width 48 height 37
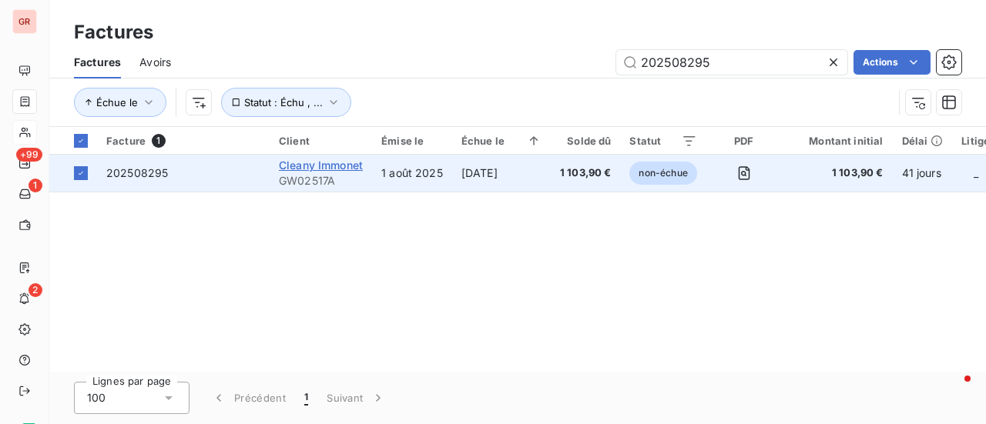
click at [313, 171] on span "Cleany Immonet" at bounding box center [321, 165] width 84 height 13
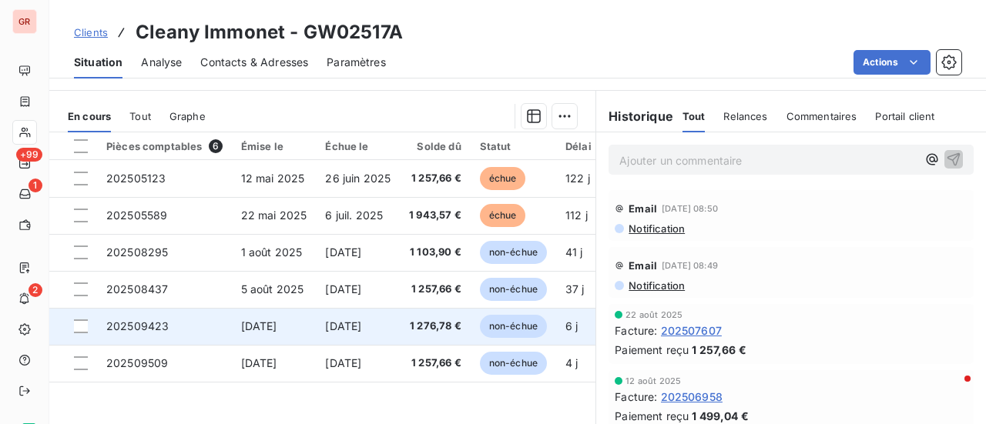
scroll to position [385, 0]
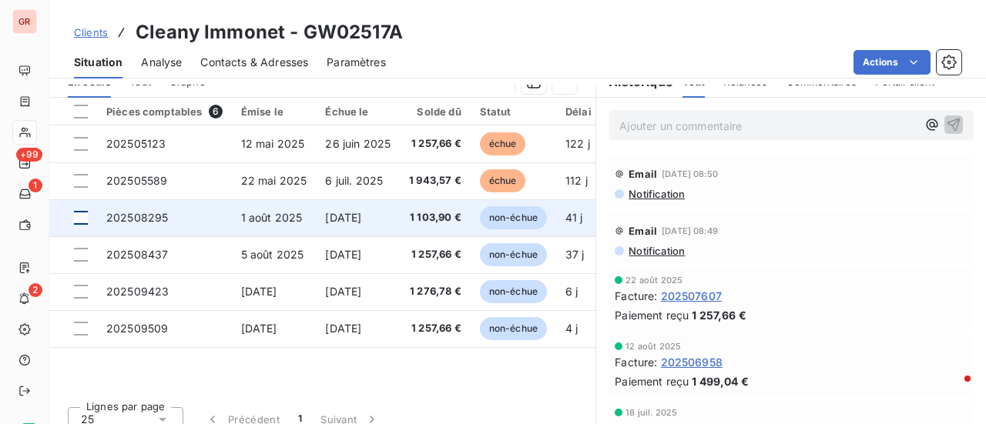
click at [86, 212] on div at bounding box center [81, 218] width 14 height 14
click at [169, 213] on td "202508295" at bounding box center [164, 217] width 135 height 37
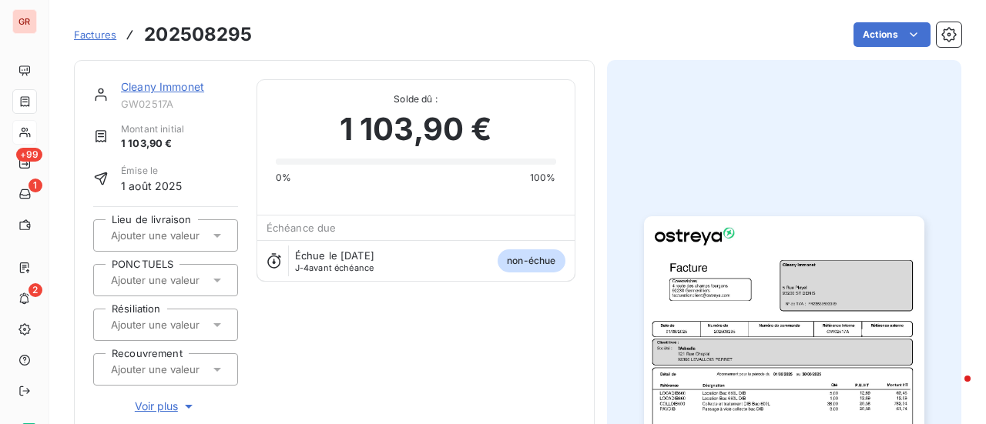
click at [177, 89] on link "Cleany Immonet" at bounding box center [162, 86] width 83 height 13
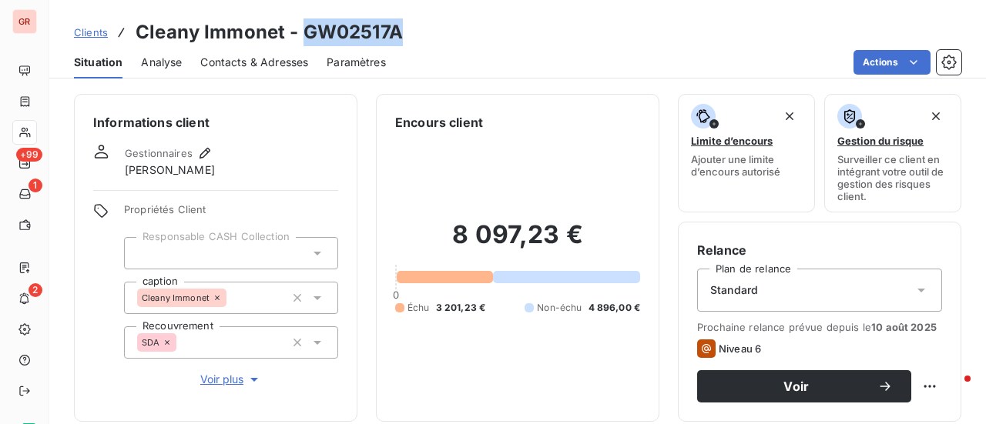
drag, startPoint x: 406, startPoint y: 36, endPoint x: 302, endPoint y: 35, distance: 104.0
click at [302, 35] on div "Clients Cleany Immonet - GW02517A" at bounding box center [517, 32] width 936 height 28
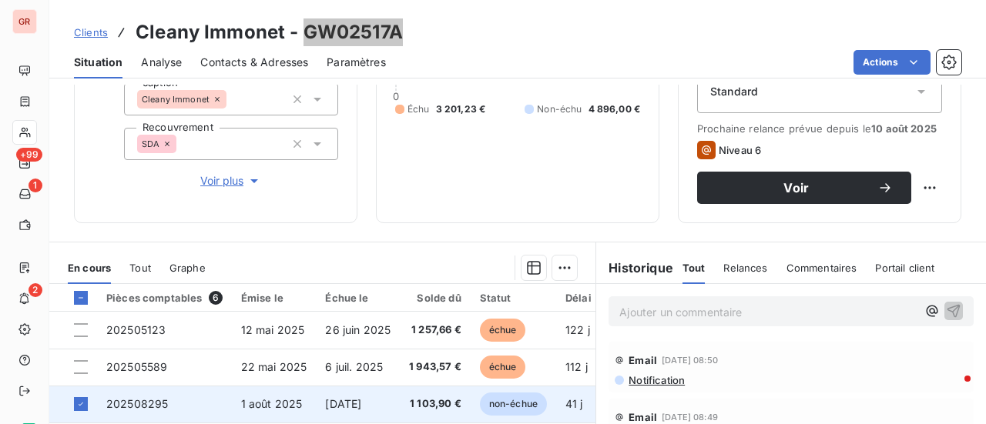
scroll to position [231, 0]
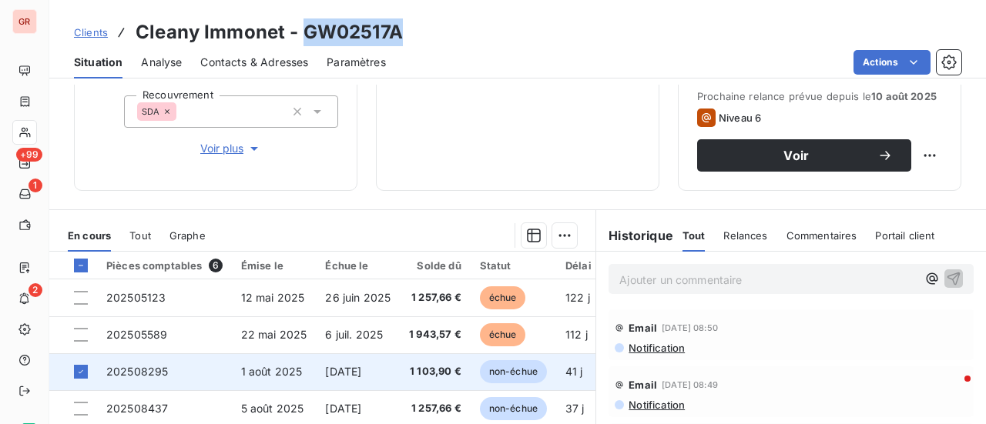
click at [139, 366] on span "202508295" at bounding box center [137, 371] width 62 height 13
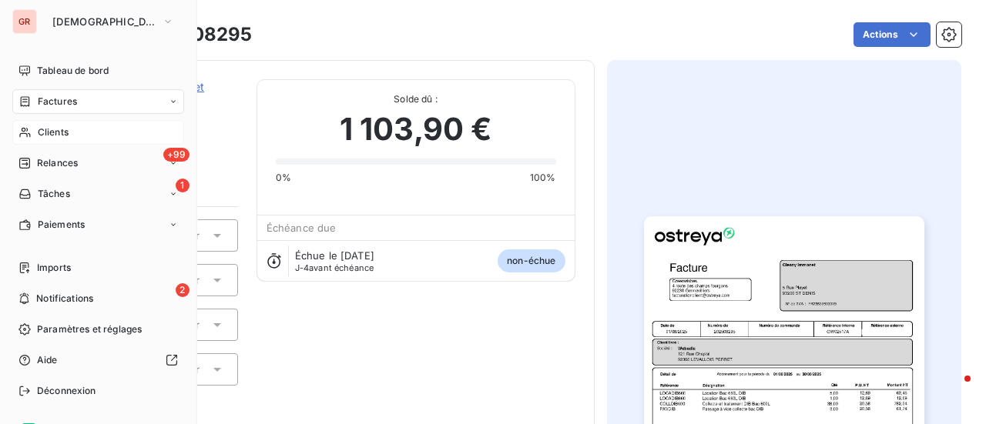
click at [62, 99] on span "Factures" at bounding box center [57, 102] width 39 height 14
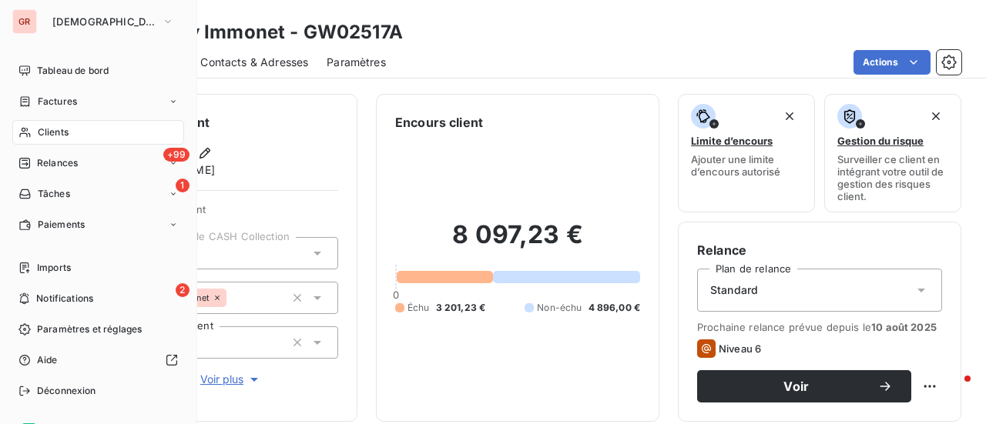
click at [70, 96] on span "Factures" at bounding box center [57, 102] width 39 height 14
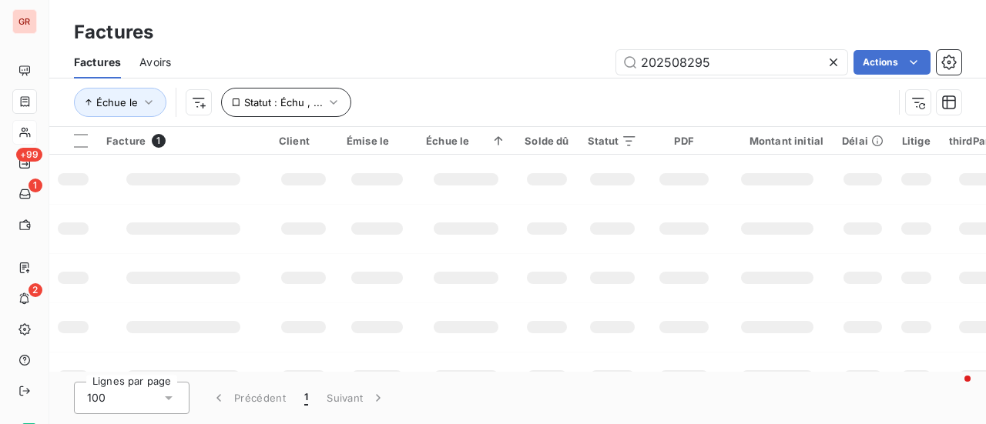
drag, startPoint x: 670, startPoint y: 72, endPoint x: 228, endPoint y: 104, distance: 443.2
click at [322, 82] on div "Factures Avoirs 202508295 Actions Échue le Statut : Échu , ..." at bounding box center [517, 86] width 936 height 80
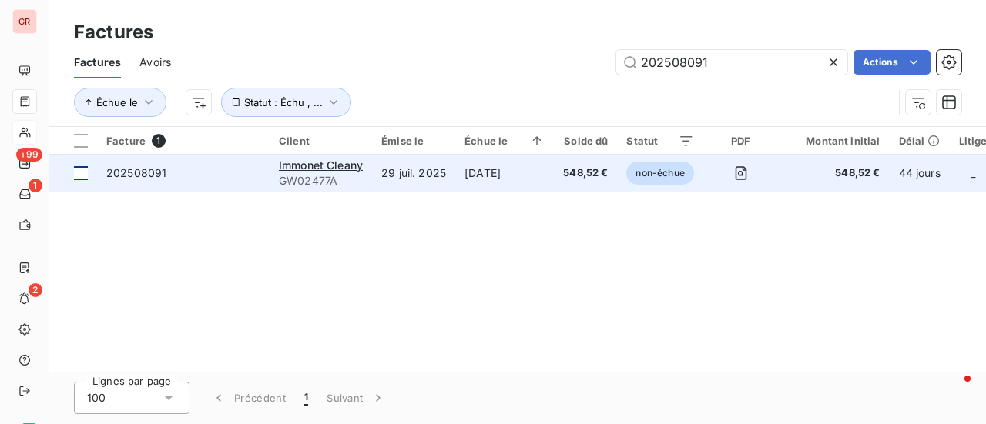
type input "202508091"
click at [81, 176] on div at bounding box center [81, 173] width 14 height 14
click at [296, 177] on span "GW02477A" at bounding box center [321, 180] width 84 height 15
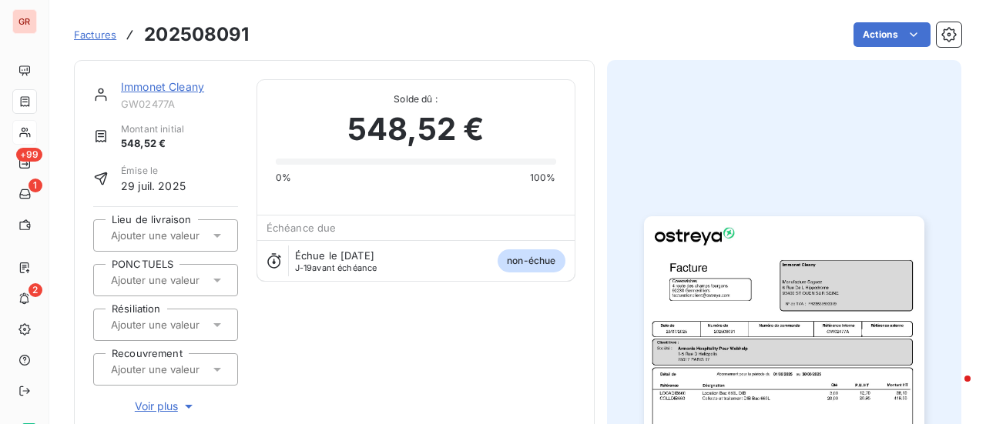
click at [191, 86] on link "Immonet Cleany" at bounding box center [162, 86] width 83 height 13
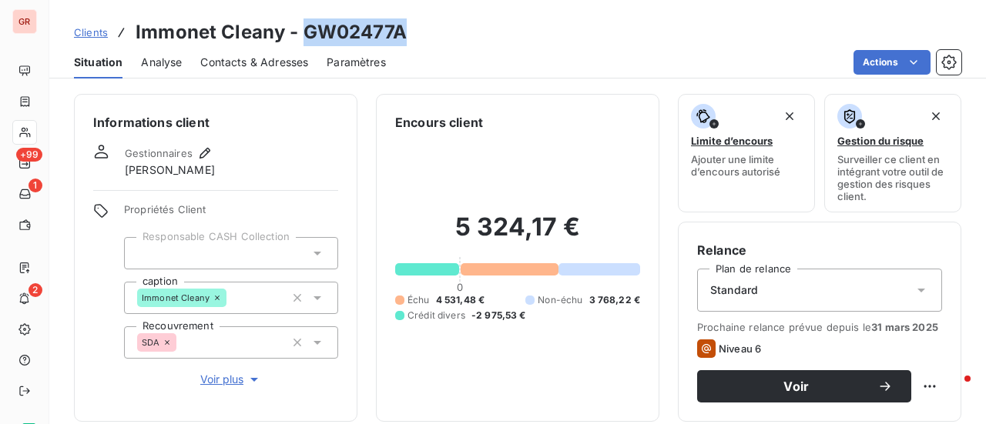
drag, startPoint x: 416, startPoint y: 33, endPoint x: 306, endPoint y: 33, distance: 109.4
click at [306, 33] on div "Clients Immonet Cleany - GW02477A" at bounding box center [517, 32] width 936 height 28
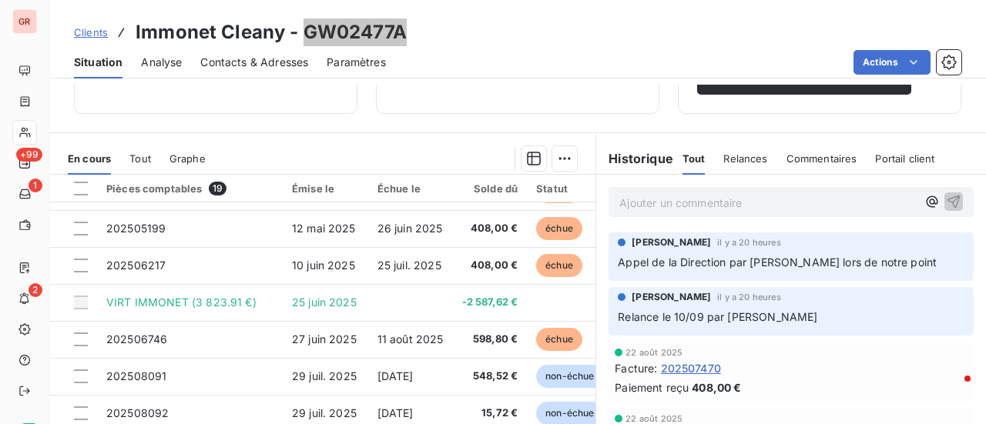
scroll to position [231, 0]
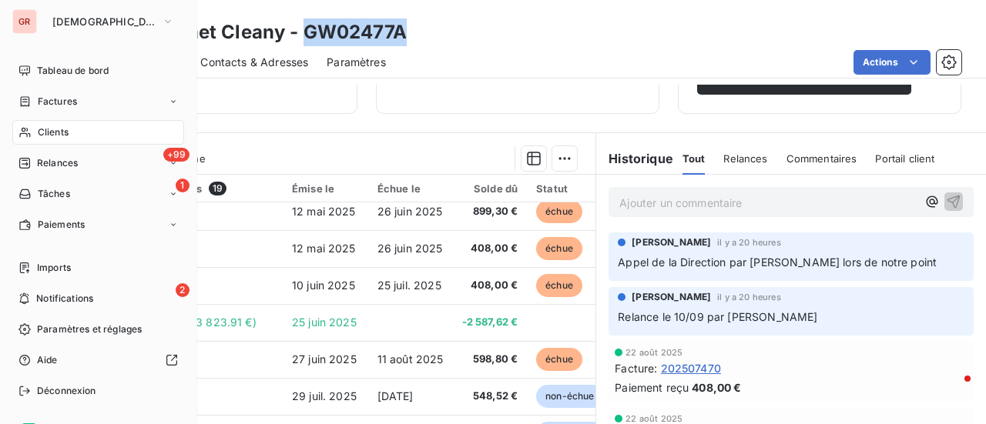
click at [69, 98] on span "Factures" at bounding box center [57, 102] width 39 height 14
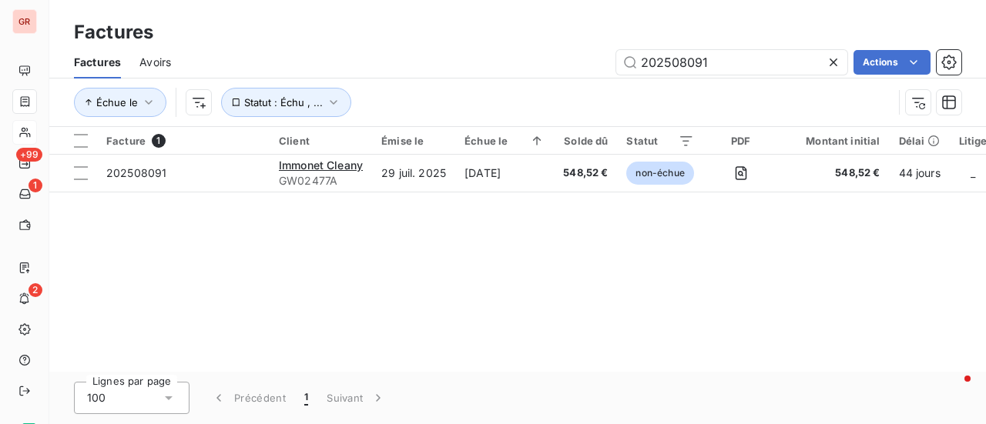
click at [742, 47] on div "Factures Avoirs 202508091 Actions" at bounding box center [517, 62] width 936 height 32
drag, startPoint x: 745, startPoint y: 59, endPoint x: 518, endPoint y: 69, distance: 227.4
click at [531, 65] on div "202508091 Actions" at bounding box center [575, 62] width 772 height 25
paste input "233"
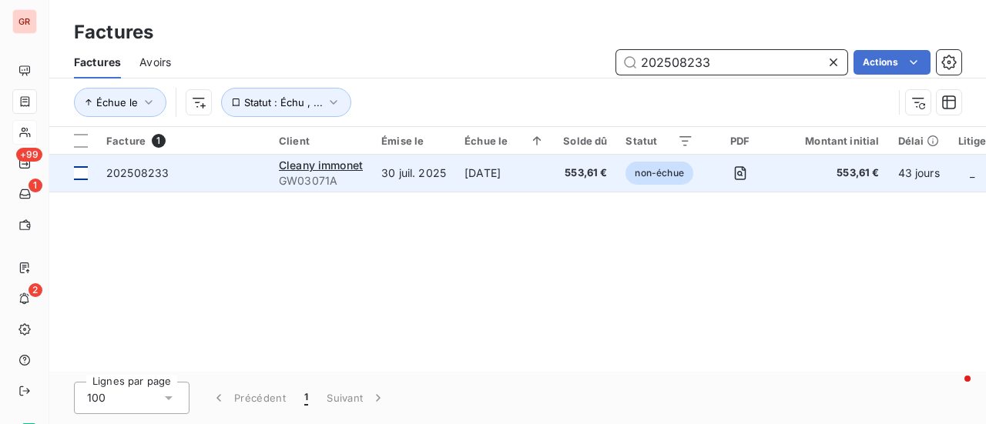
type input "202508233"
click at [81, 176] on div at bounding box center [81, 173] width 14 height 14
click at [154, 169] on span "202508233" at bounding box center [137, 172] width 62 height 13
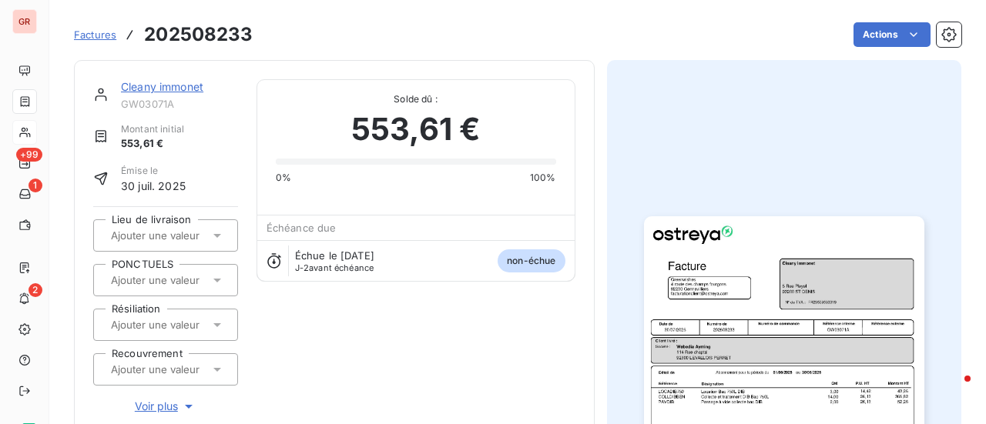
click at [167, 87] on link "Cleany immonet" at bounding box center [162, 86] width 82 height 13
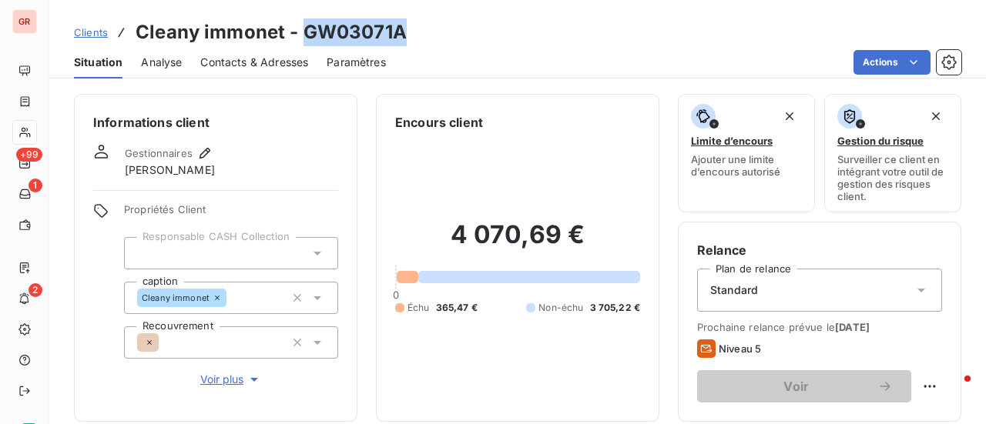
drag, startPoint x: 404, startPoint y: 42, endPoint x: 305, endPoint y: 27, distance: 99.7
click at [305, 27] on div "Clients Cleany immonet - GW03071A" at bounding box center [517, 32] width 936 height 28
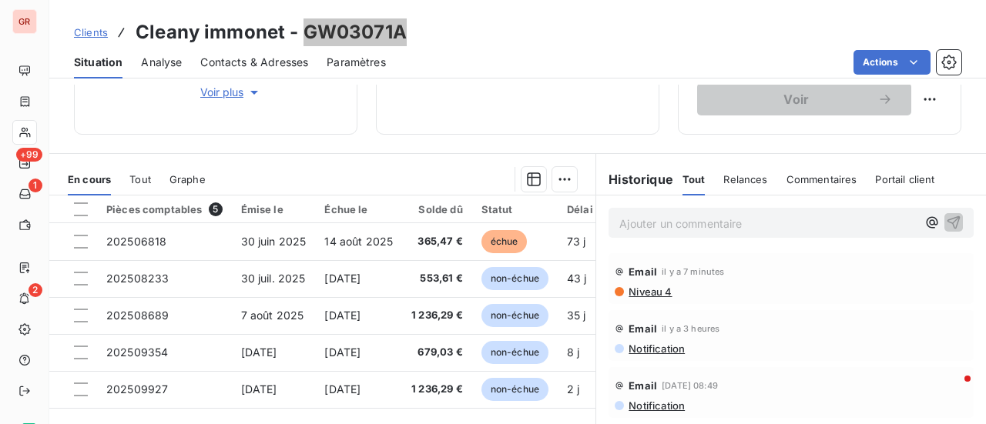
scroll to position [308, 0]
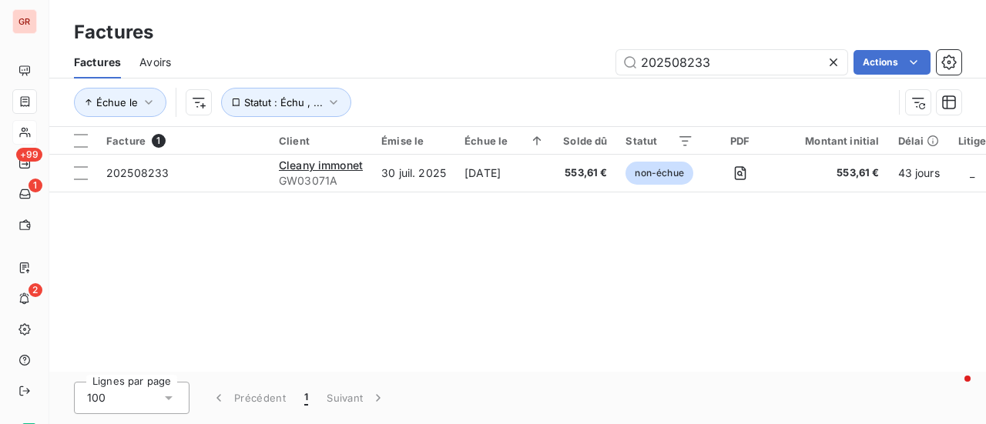
drag, startPoint x: 746, startPoint y: 64, endPoint x: 495, endPoint y: 64, distance: 251.1
click at [539, 64] on div "202508233 Actions" at bounding box center [575, 62] width 772 height 25
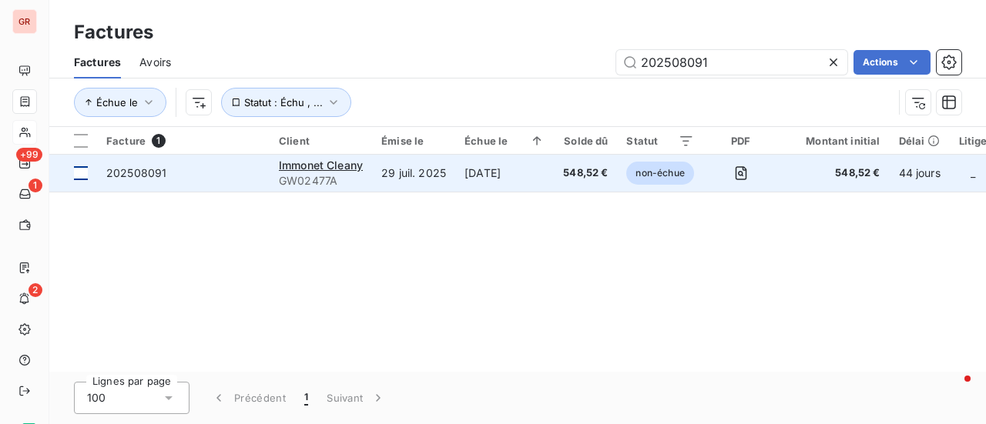
type input "202508091"
click at [83, 175] on div at bounding box center [81, 173] width 14 height 14
click at [155, 168] on span "202508091" at bounding box center [136, 172] width 60 height 13
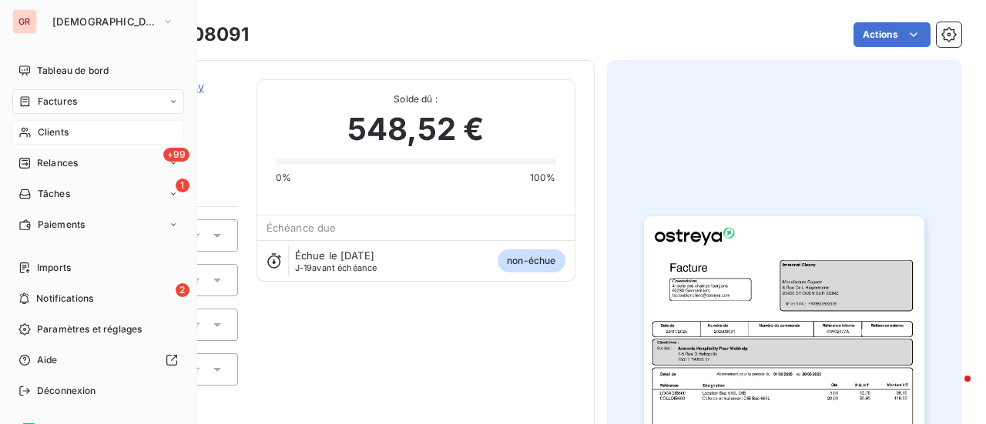
click at [68, 102] on span "Factures" at bounding box center [57, 102] width 39 height 14
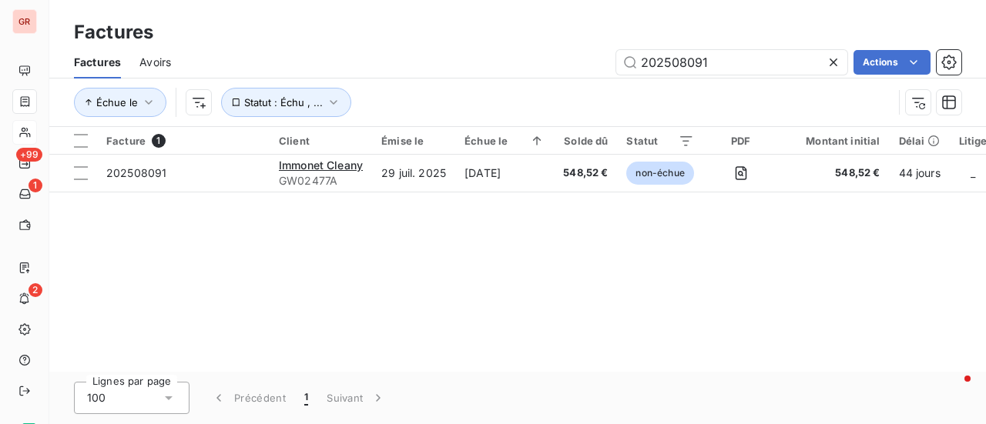
drag, startPoint x: 743, startPoint y: 69, endPoint x: 499, endPoint y: 67, distance: 244.1
click at [533, 69] on div "202508091 Actions" at bounding box center [575, 62] width 772 height 25
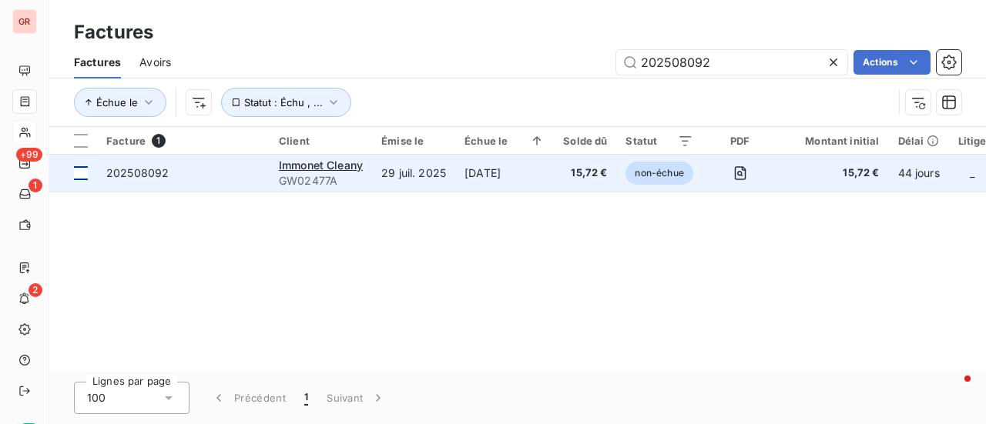
type input "202508092"
click at [85, 174] on div at bounding box center [81, 173] width 14 height 14
click at [153, 169] on span "202508092" at bounding box center [137, 172] width 62 height 13
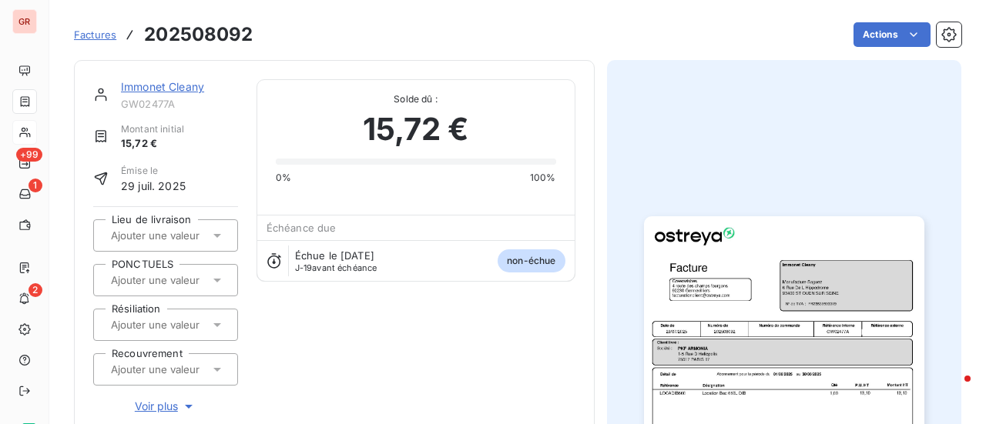
click at [189, 85] on link "Immonet Cleany" at bounding box center [162, 86] width 83 height 13
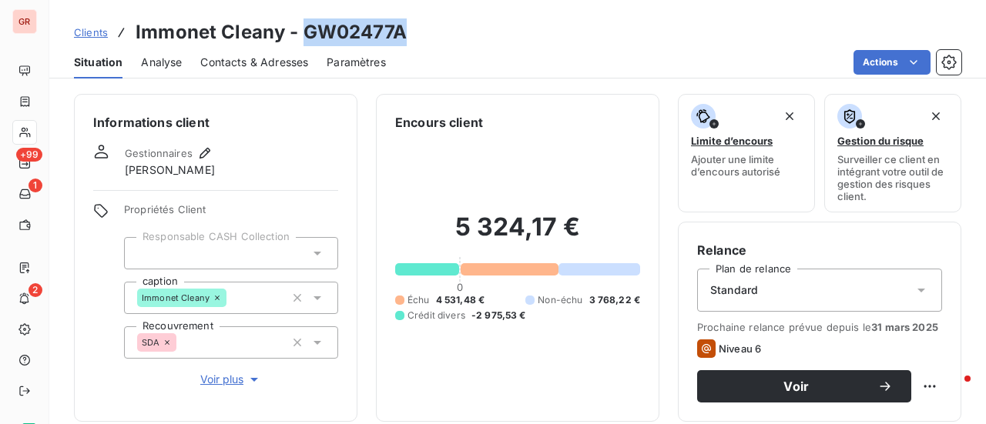
drag, startPoint x: 405, startPoint y: 35, endPoint x: 305, endPoint y: 35, distance: 100.1
click at [305, 35] on div "Clients Immonet Cleany - GW02477A" at bounding box center [517, 32] width 936 height 28
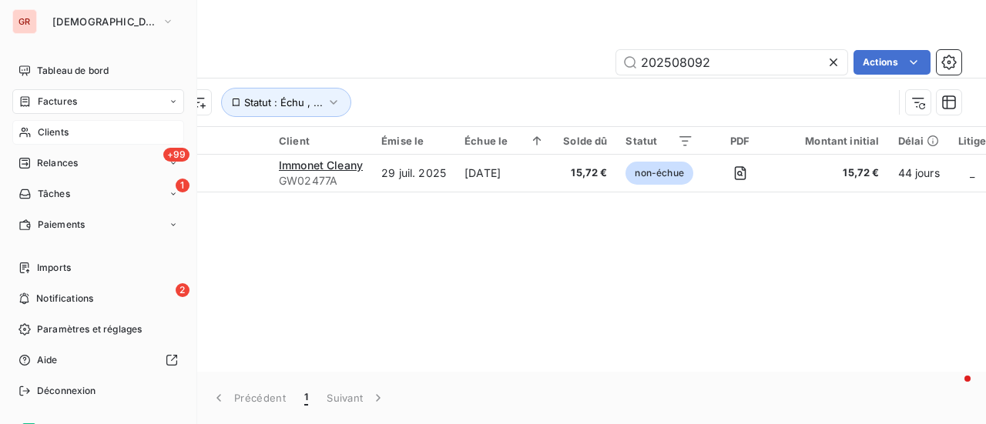
click at [65, 106] on span "Factures" at bounding box center [57, 102] width 39 height 14
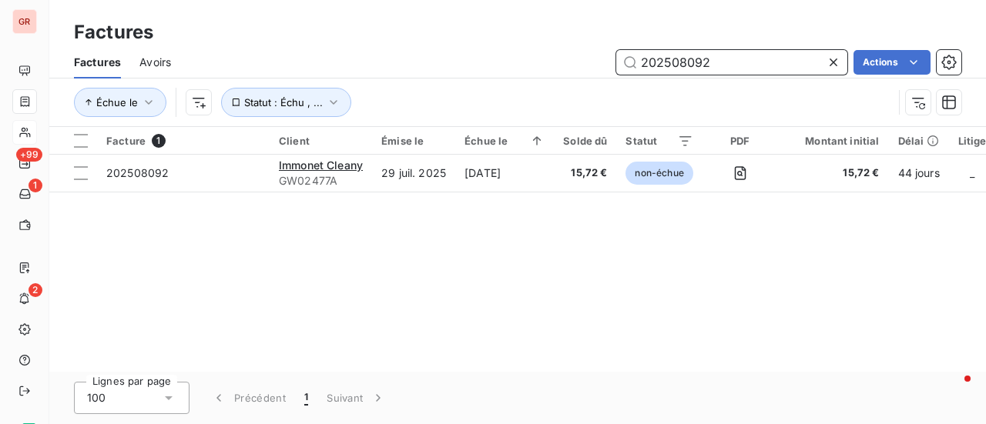
drag, startPoint x: 745, startPoint y: 67, endPoint x: 253, endPoint y: 72, distance: 492.1
click at [287, 68] on div "202508092 Actions" at bounding box center [575, 62] width 772 height 25
paste input "233"
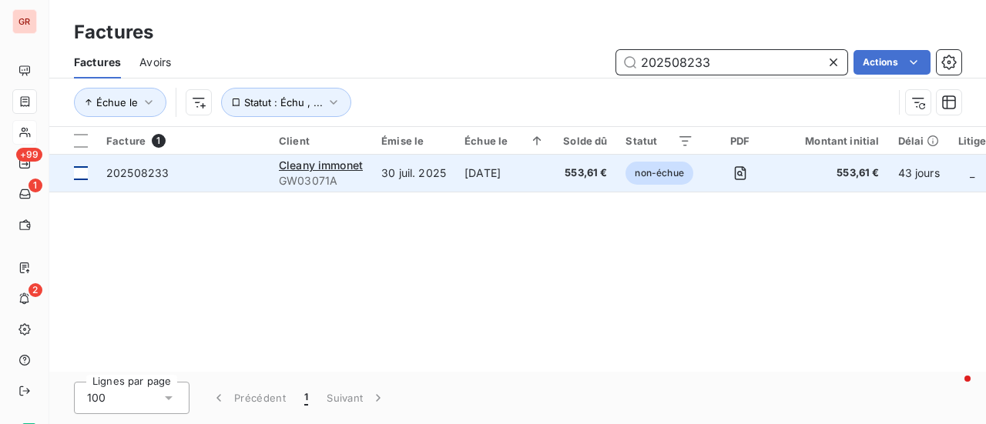
type input "202508233"
click at [79, 172] on div at bounding box center [81, 173] width 14 height 14
click at [173, 173] on span "202508233" at bounding box center [183, 173] width 154 height 15
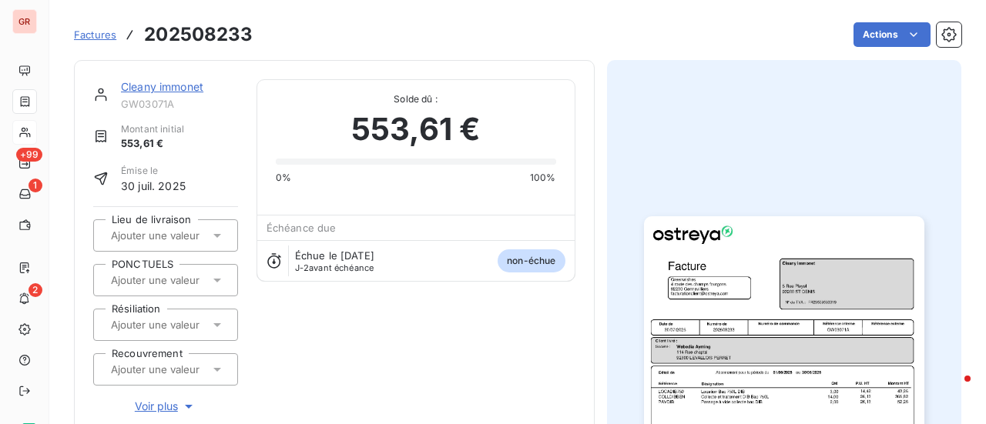
click at [170, 82] on link "Cleany immonet" at bounding box center [162, 86] width 82 height 13
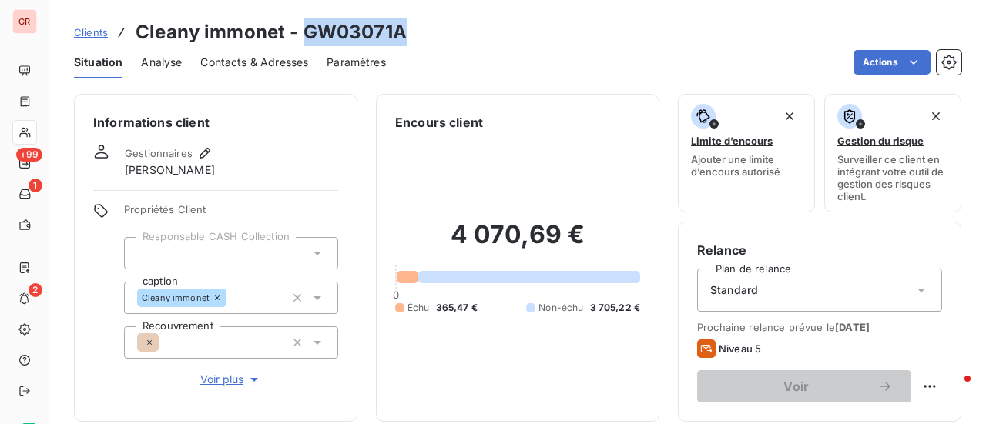
drag, startPoint x: 410, startPoint y: 33, endPoint x: 303, endPoint y: 33, distance: 107.0
click at [303, 33] on div "Clients Cleany immonet - GW03071A" at bounding box center [517, 32] width 936 height 28
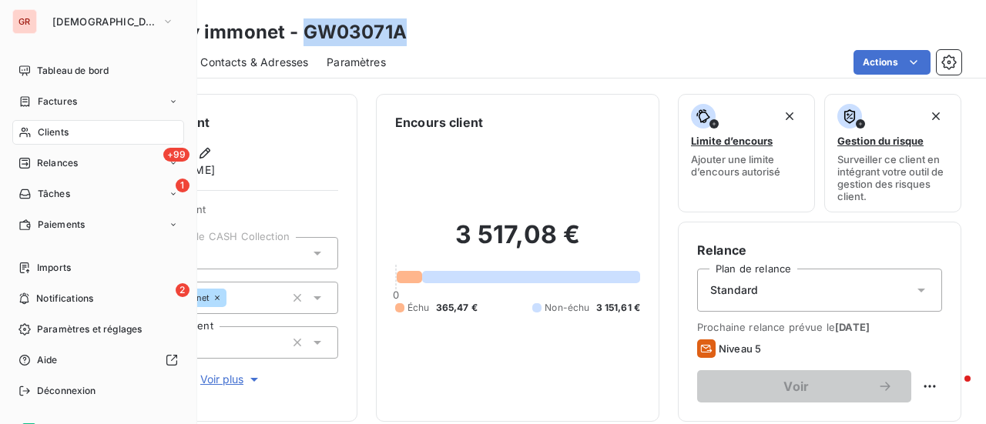
click at [64, 102] on span "Factures" at bounding box center [57, 102] width 39 height 14
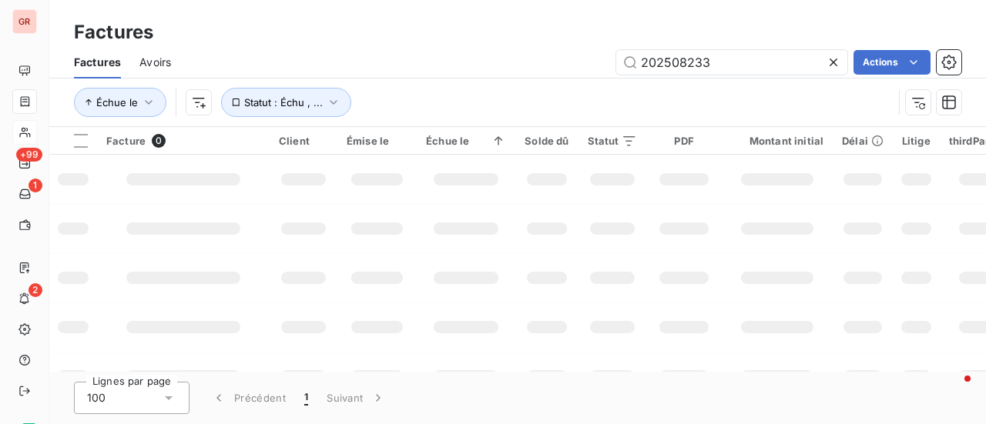
drag, startPoint x: 747, startPoint y: 60, endPoint x: 433, endPoint y: 118, distance: 319.5
click at [440, 116] on div "Factures Avoirs 202508233 Actions Échue le Statut : Échu , ..." at bounding box center [517, 86] width 936 height 80
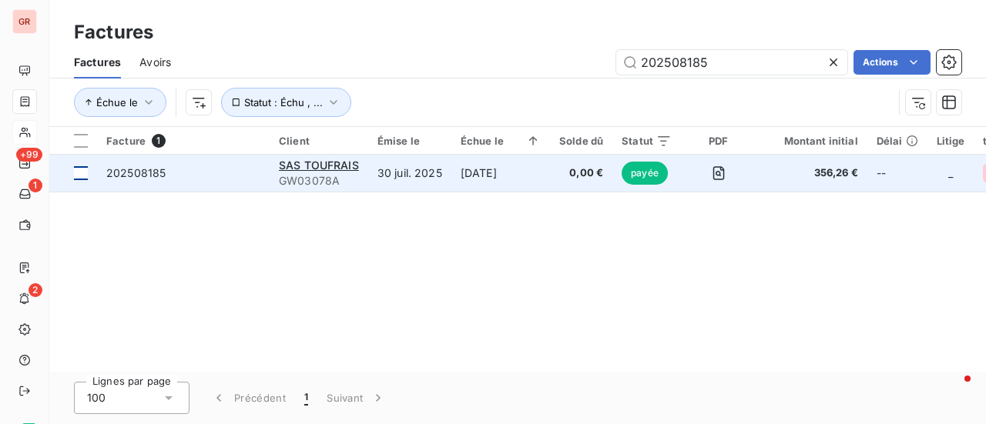
type input "202508185"
click at [334, 162] on span "SAS TOUFRAIS" at bounding box center [319, 165] width 80 height 13
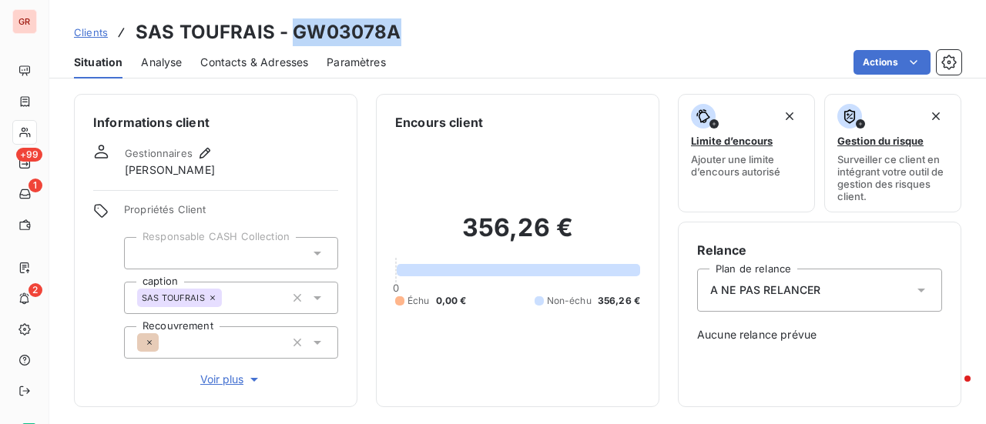
drag, startPoint x: 396, startPoint y: 33, endPoint x: 303, endPoint y: 37, distance: 92.5
click at [291, 41] on div "Clients SAS TOUFRAIS - GW03078A" at bounding box center [517, 32] width 936 height 28
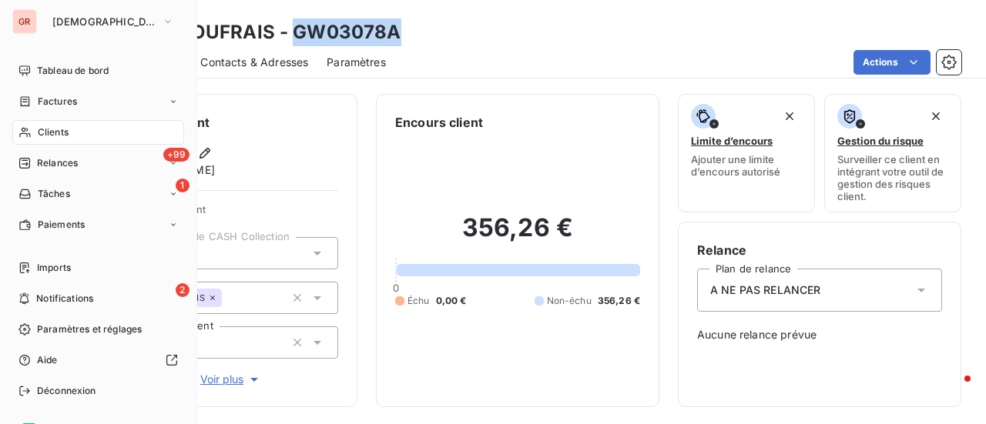
click at [72, 106] on span "Factures" at bounding box center [57, 102] width 39 height 14
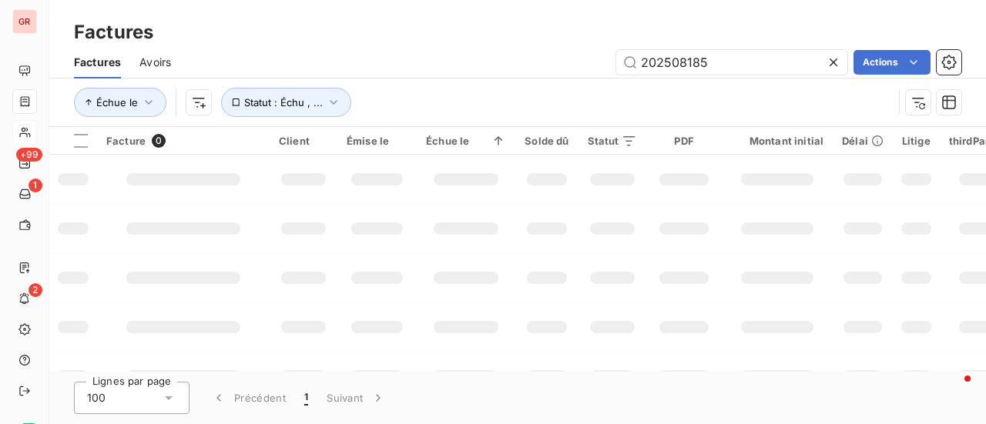
drag, startPoint x: 705, startPoint y: 64, endPoint x: 512, endPoint y: 64, distance: 193.3
click at [514, 64] on div "202508185 Actions" at bounding box center [575, 62] width 772 height 25
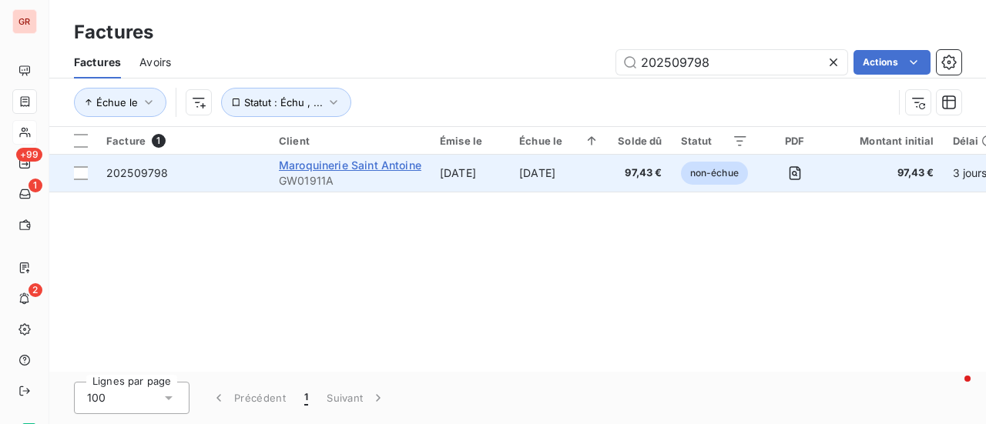
type input "202509798"
click at [348, 170] on span "Maroquinerie Saint Antoine" at bounding box center [350, 165] width 142 height 13
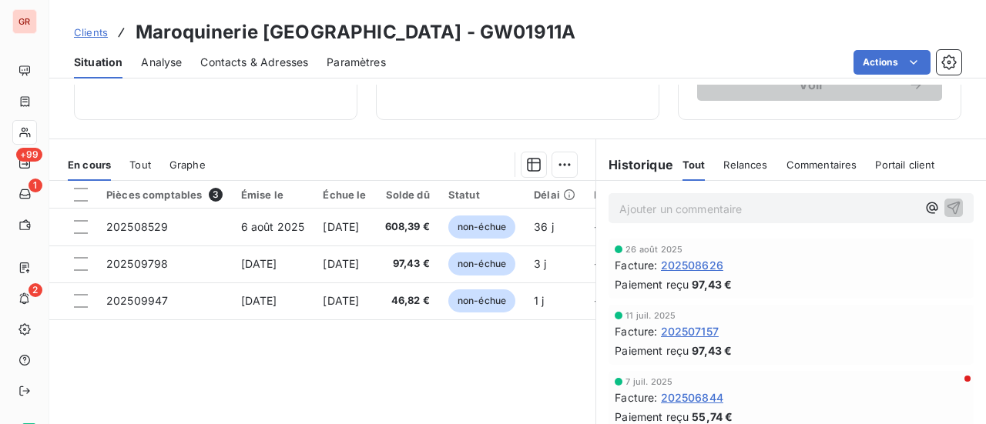
scroll to position [308, 0]
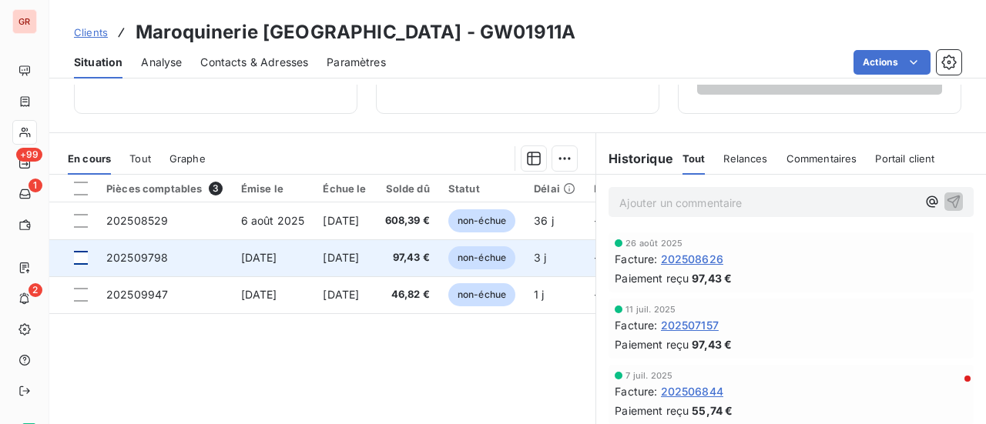
click at [80, 255] on div at bounding box center [81, 258] width 14 height 14
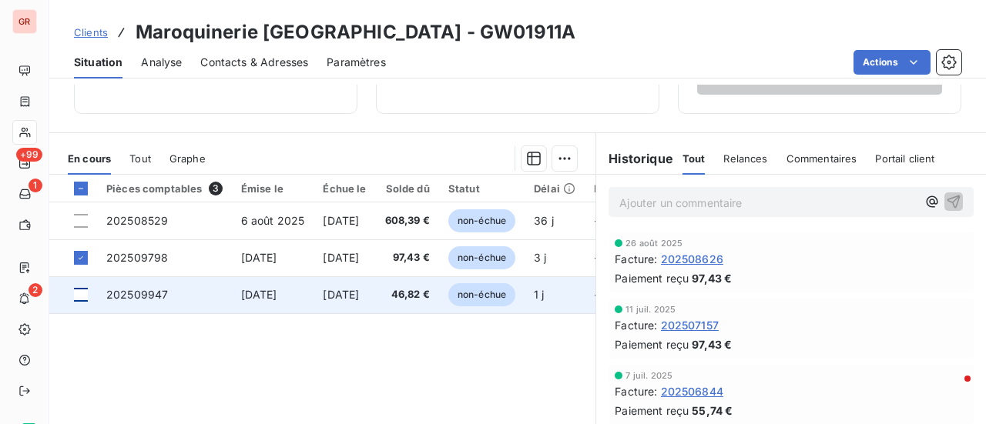
click at [82, 293] on div at bounding box center [81, 295] width 14 height 14
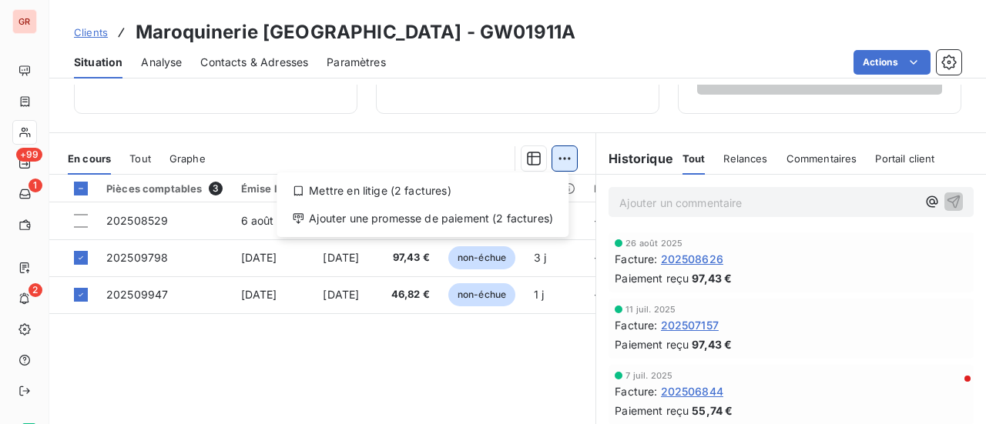
click at [566, 157] on html "GR +99 1 2 Clients Maroquinerie Saint Antoine - GW01911A Situation Analyse Cont…" at bounding box center [493, 212] width 986 height 424
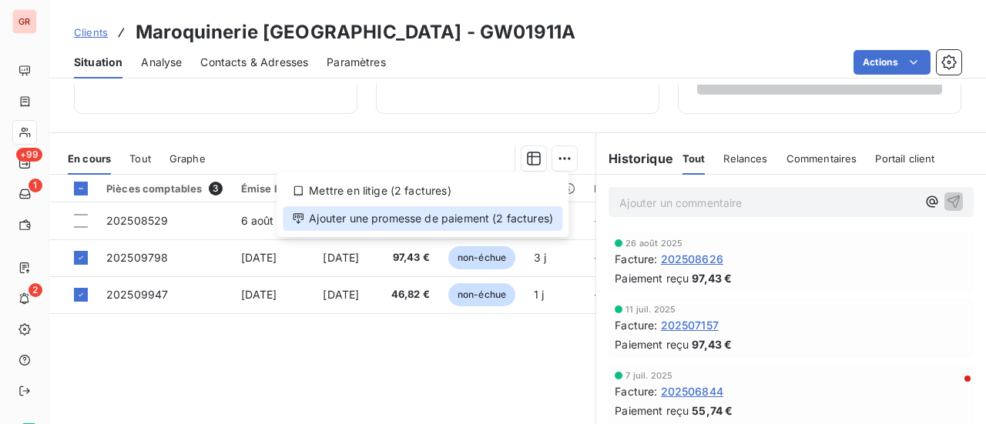
click at [426, 222] on div "Ajouter une promesse de paiement (2 factures)" at bounding box center [423, 218] width 280 height 25
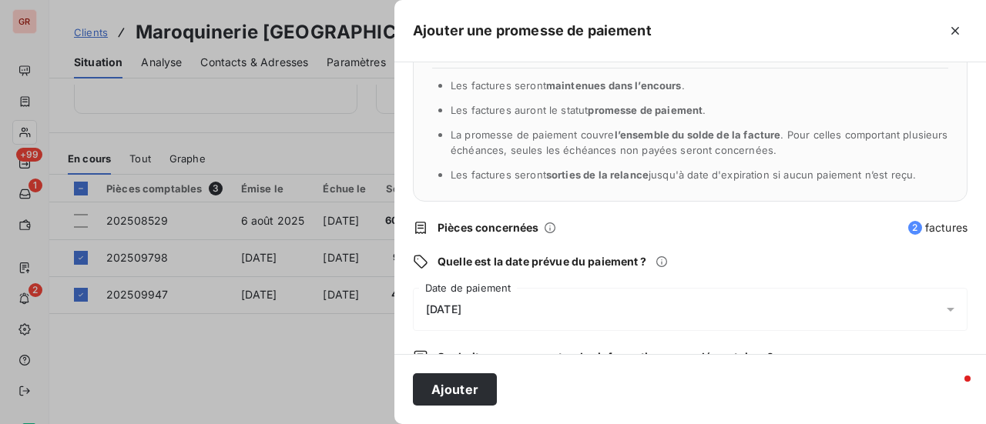
scroll to position [77, 0]
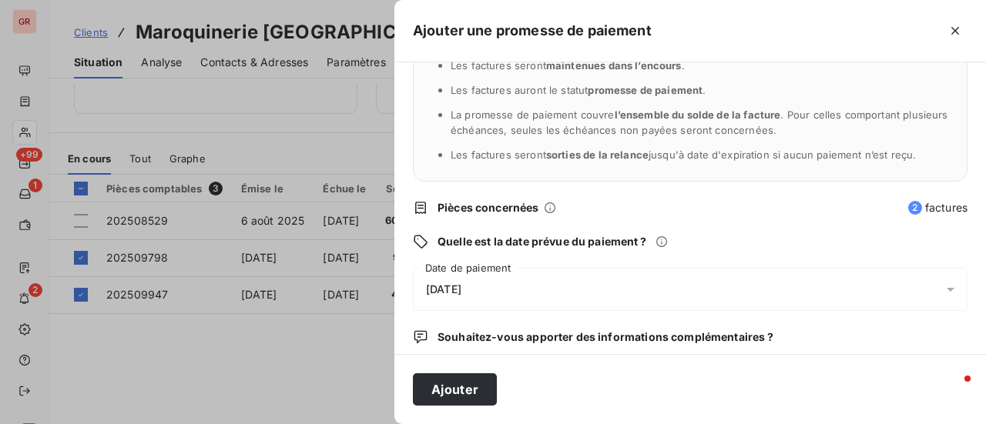
click at [943, 286] on icon at bounding box center [950, 289] width 15 height 15
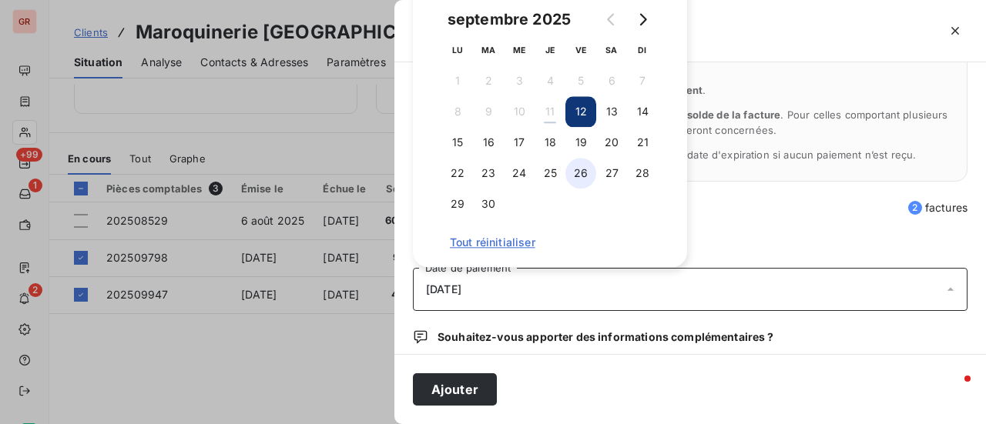
click at [587, 173] on button "26" at bounding box center [580, 173] width 31 height 31
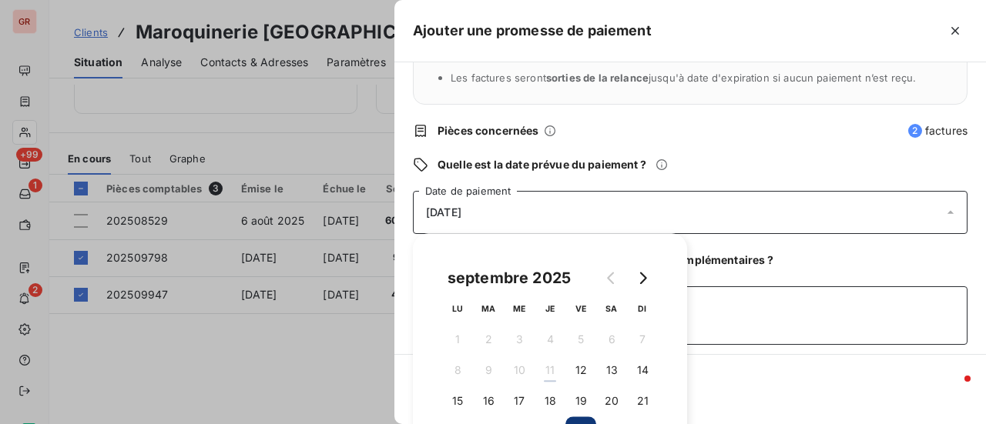
click at [796, 324] on textarea "Ajouter un commentaire (facultatif)" at bounding box center [690, 315] width 554 height 59
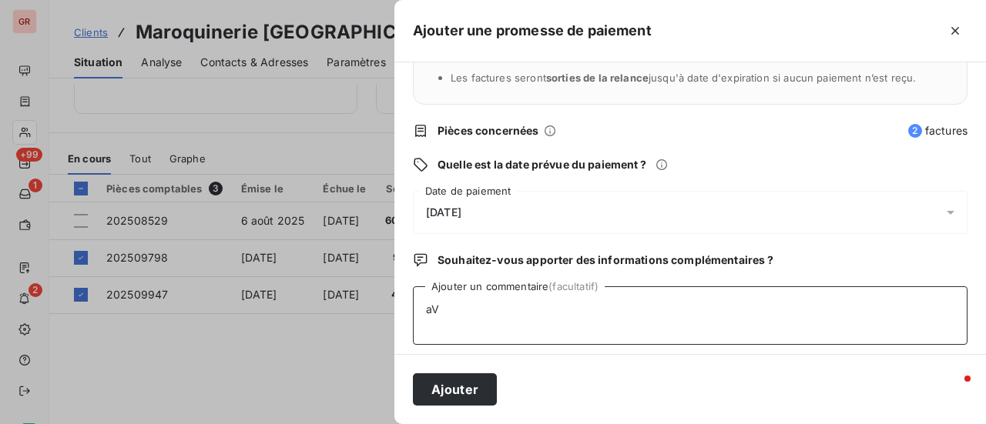
type textarea "a"
click at [625, 309] on textarea "Avis de virement 11/09/25 144.25" at bounding box center [690, 315] width 554 height 59
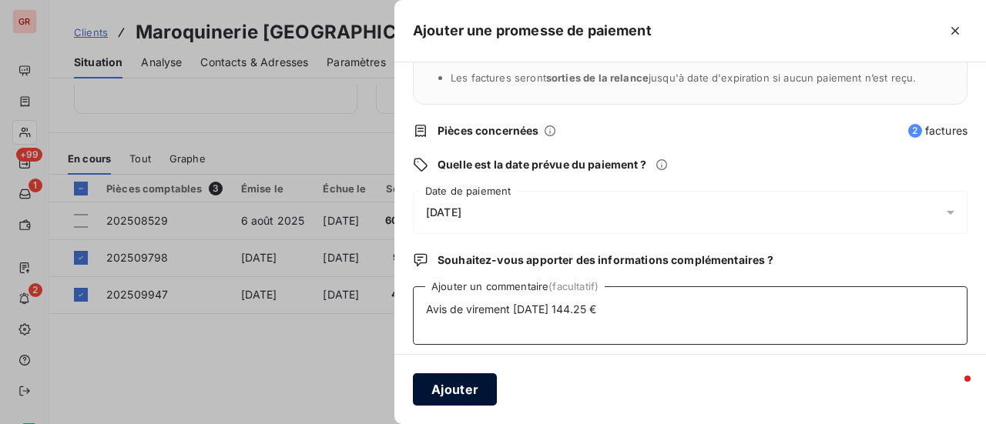
type textarea "Avis de virement 11/09/25 144.25 €"
click at [442, 388] on button "Ajouter" at bounding box center [455, 389] width 84 height 32
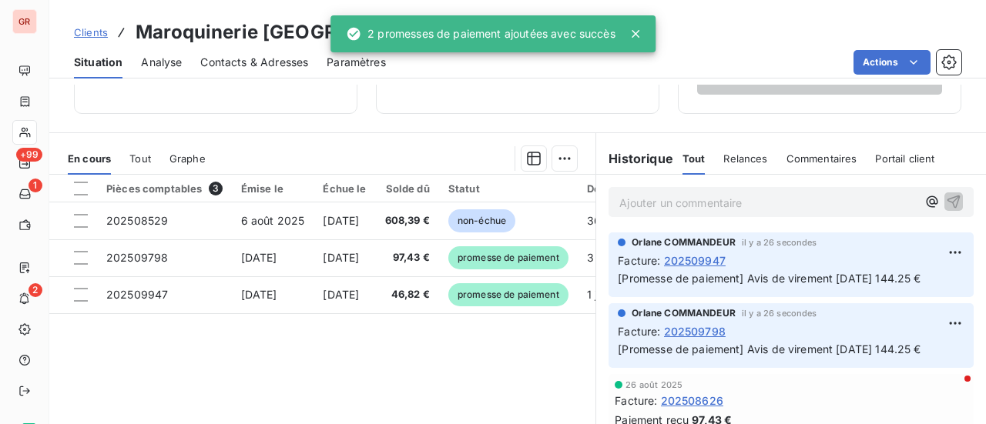
click at [356, 116] on div "Informations client Gestionnaires Aucun Propriétés Client Responsable CASH Coll…" at bounding box center [517, 255] width 936 height 340
click at [641, 31] on icon at bounding box center [635, 33] width 15 height 15
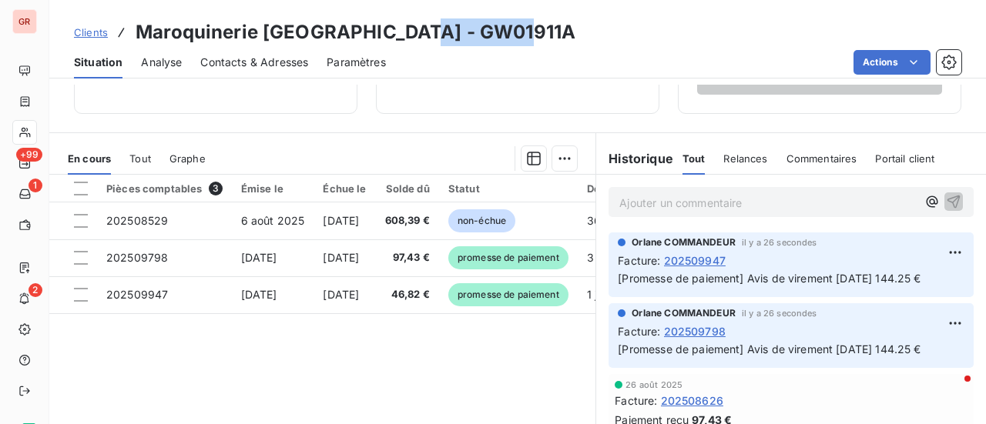
drag, startPoint x: 494, startPoint y: 38, endPoint x: 402, endPoint y: 28, distance: 92.9
click at [400, 27] on div "Clients Maroquinerie Saint Antoine - GW01911A" at bounding box center [517, 32] width 936 height 28
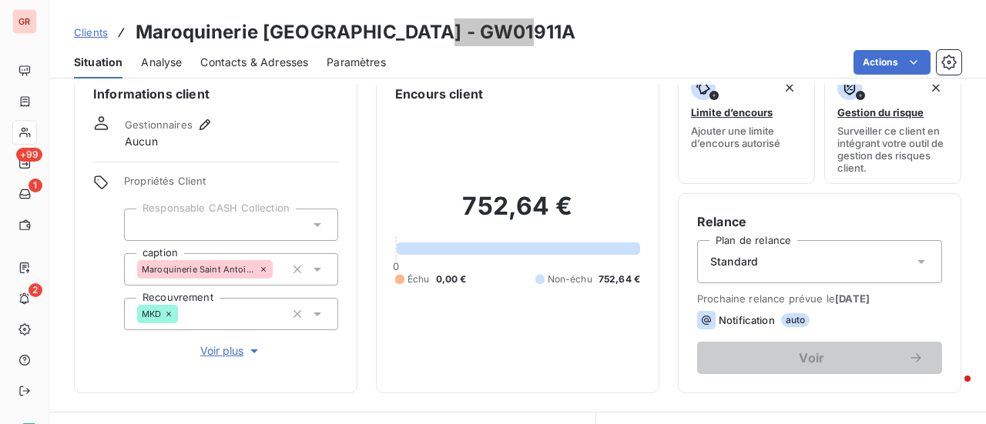
scroll to position [0, 0]
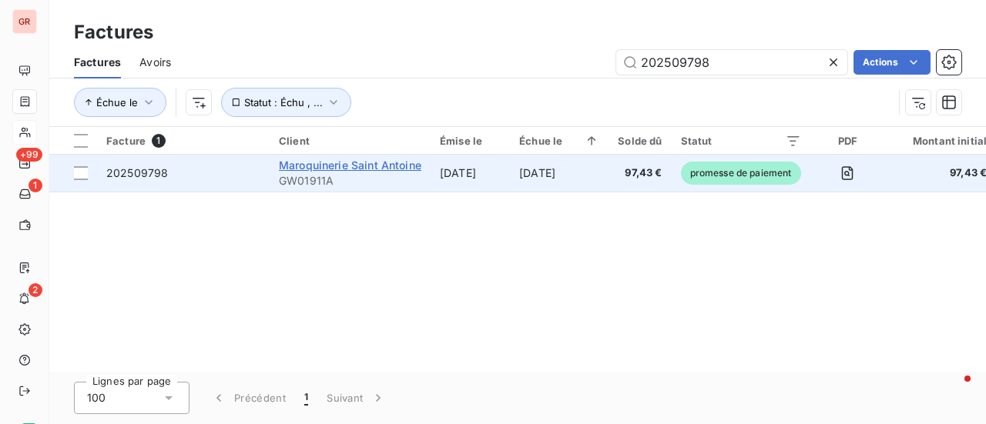
click at [380, 166] on span "Maroquinerie Saint Antoine" at bounding box center [350, 165] width 142 height 13
click at [396, 171] on span "Maroquinerie Saint Antoine" at bounding box center [350, 165] width 142 height 13
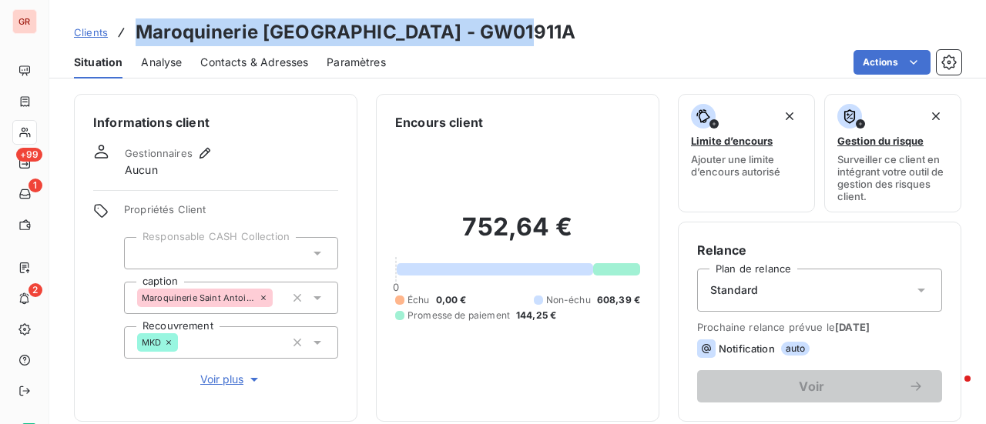
drag, startPoint x: 500, startPoint y: 35, endPoint x: 145, endPoint y: 45, distance: 355.1
click at [131, 39] on div "Clients Maroquinerie Saint Antoine - GW01911A" at bounding box center [517, 32] width 936 height 28
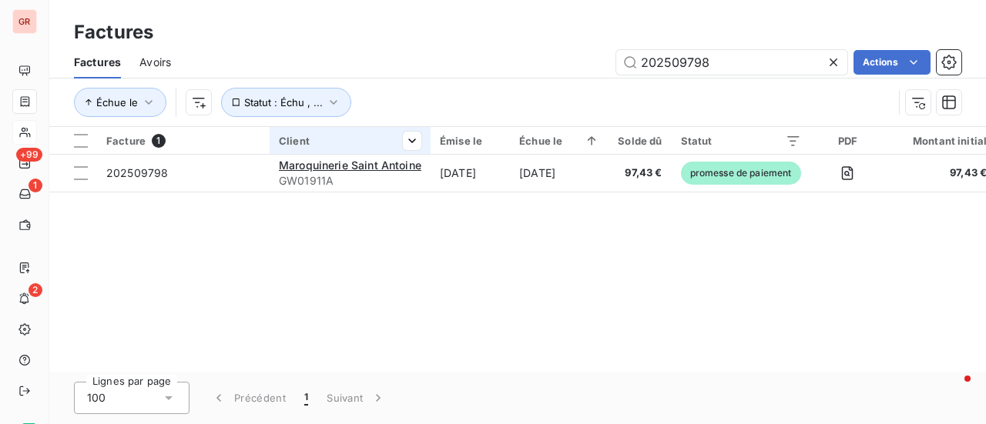
drag, startPoint x: 739, startPoint y: 67, endPoint x: 331, endPoint y: 135, distance: 413.0
click at [331, 135] on div "Factures Factures Avoirs 202509798 Actions Échue le Statut : Échu , ... Facture…" at bounding box center [517, 212] width 936 height 424
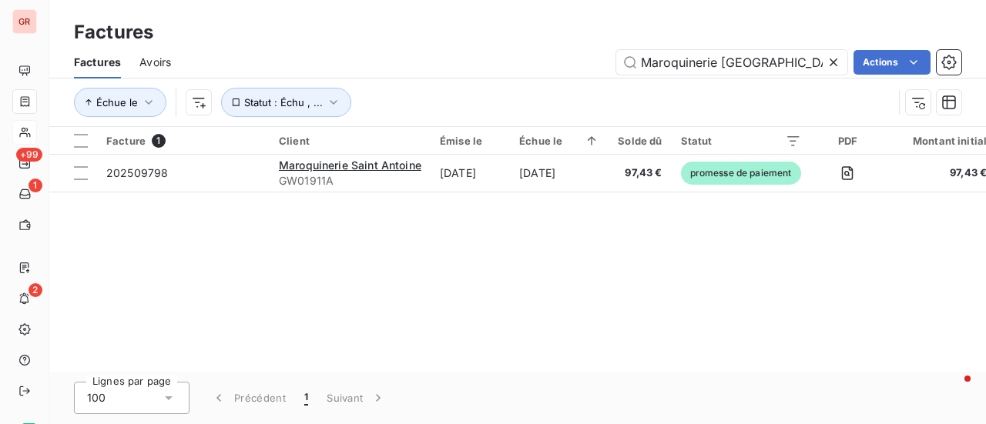
scroll to position [0, 49]
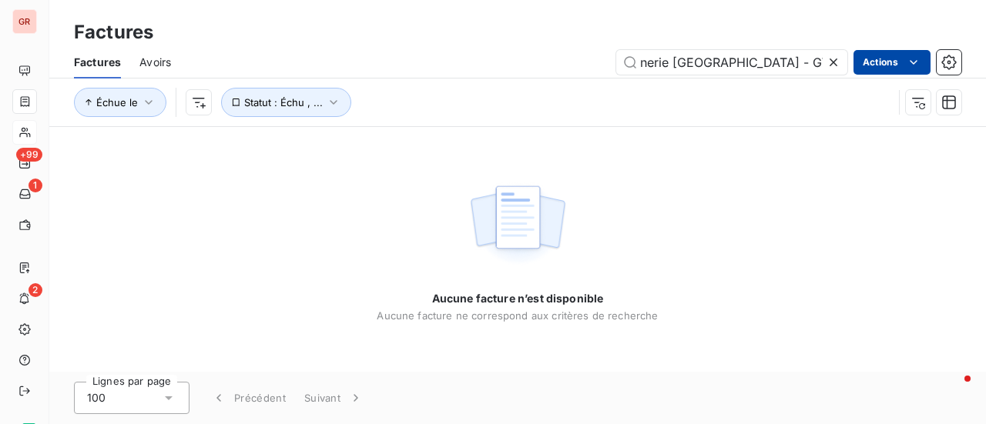
drag, startPoint x: 749, startPoint y: 59, endPoint x: 852, endPoint y: 56, distance: 104.0
click at [841, 59] on div "Maroquinerie Saint Antoine - GW01911A" at bounding box center [731, 62] width 231 height 25
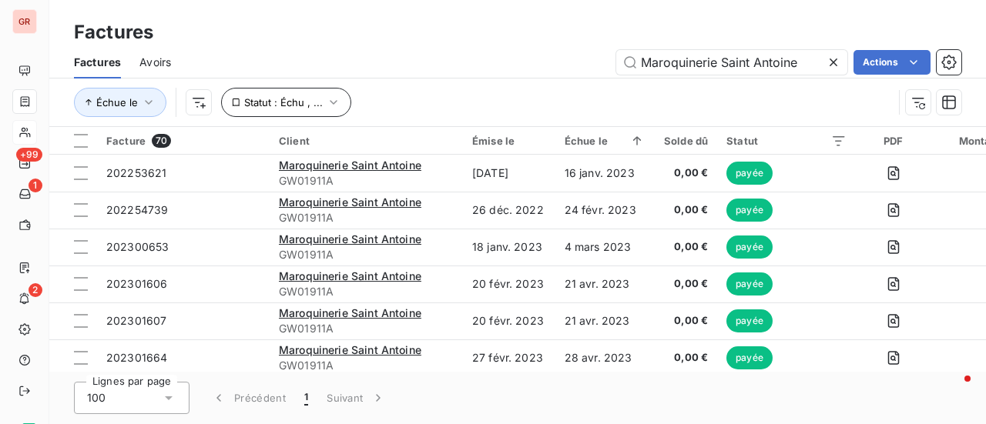
type input "Maroquinerie Saint Antoine"
click at [334, 100] on icon "button" at bounding box center [333, 102] width 15 height 15
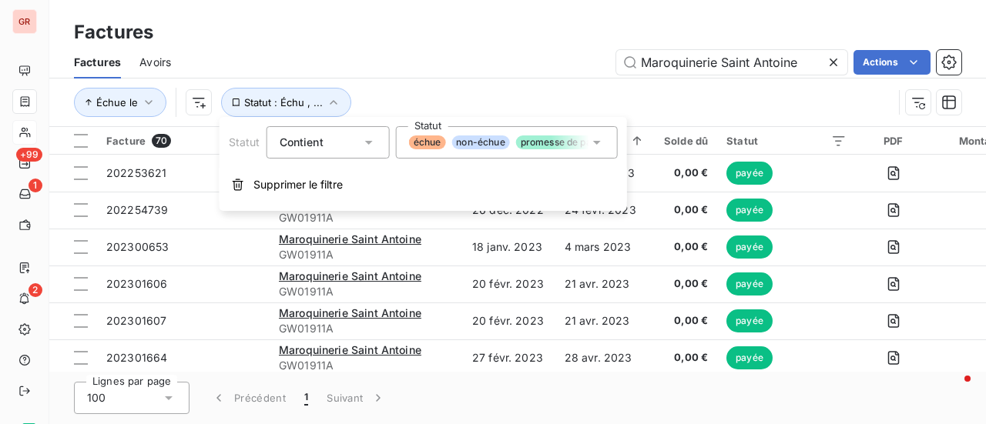
click at [601, 142] on icon at bounding box center [596, 142] width 15 height 15
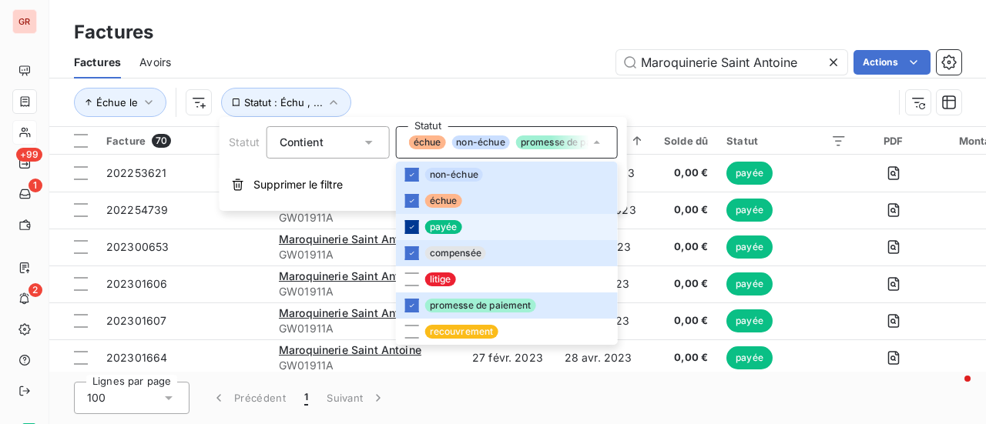
click at [413, 230] on icon at bounding box center [411, 227] width 9 height 9
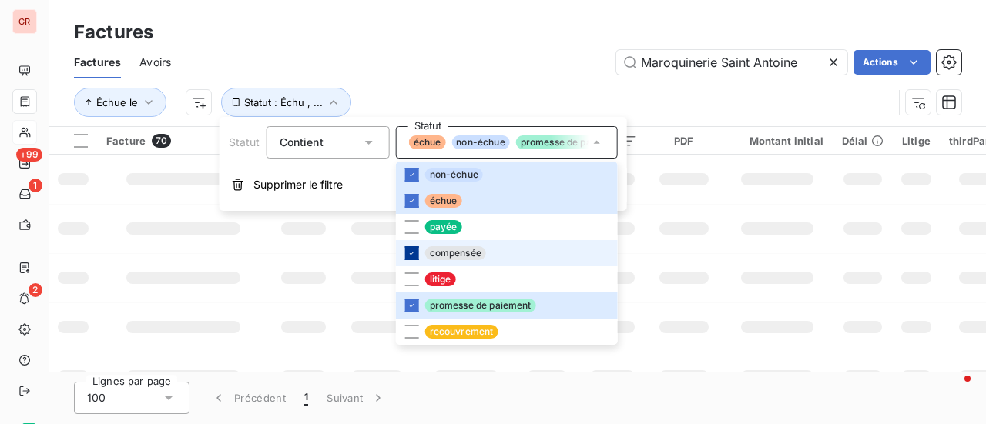
click at [416, 255] on div at bounding box center [412, 253] width 14 height 14
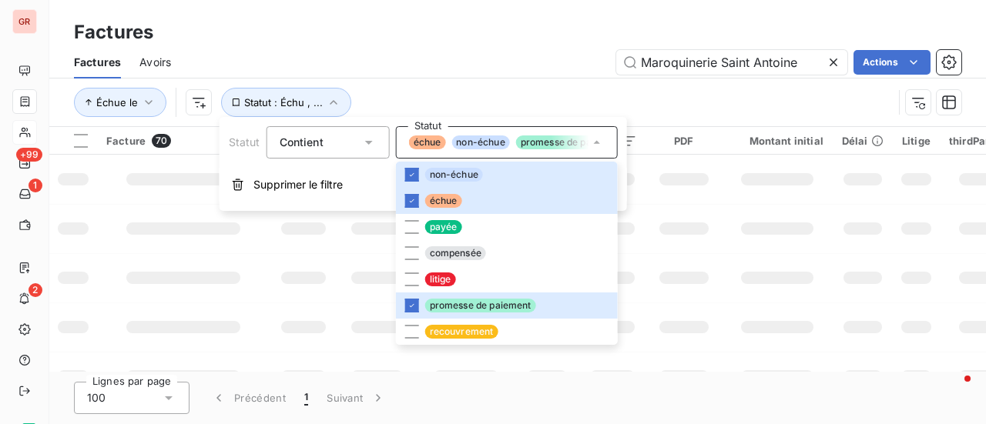
click at [727, 230] on td at bounding box center [777, 228] width 111 height 49
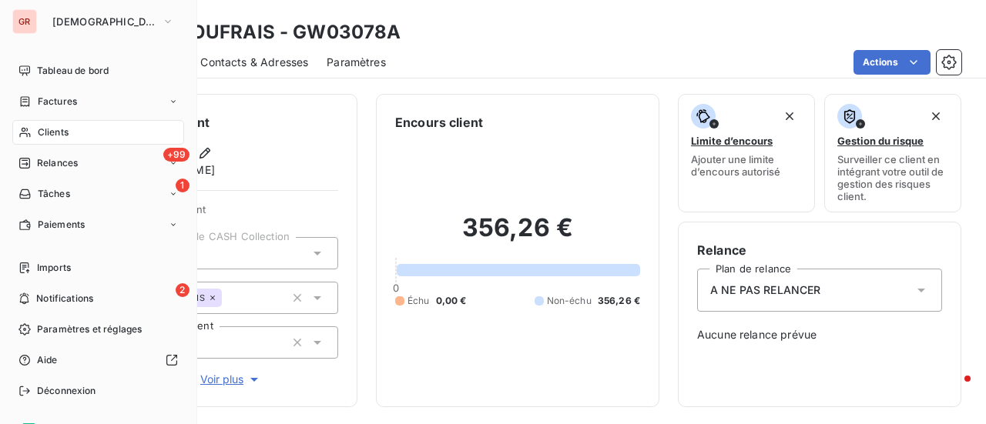
click at [61, 138] on span "Clients" at bounding box center [53, 133] width 31 height 14
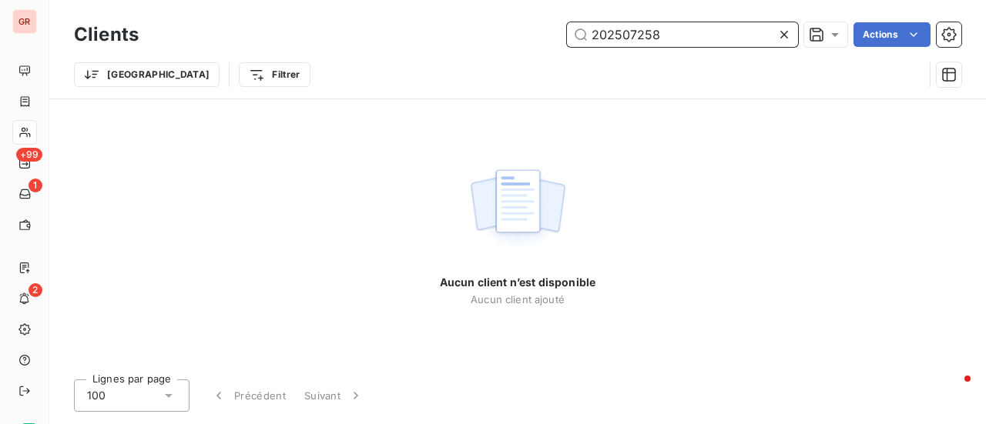
click at [675, 45] on input "202507258" at bounding box center [682, 34] width 231 height 25
drag, startPoint x: 674, startPoint y: 39, endPoint x: 105, endPoint y: 52, distance: 569.2
click at [260, 39] on div "202507258 Actions" at bounding box center [559, 34] width 804 height 25
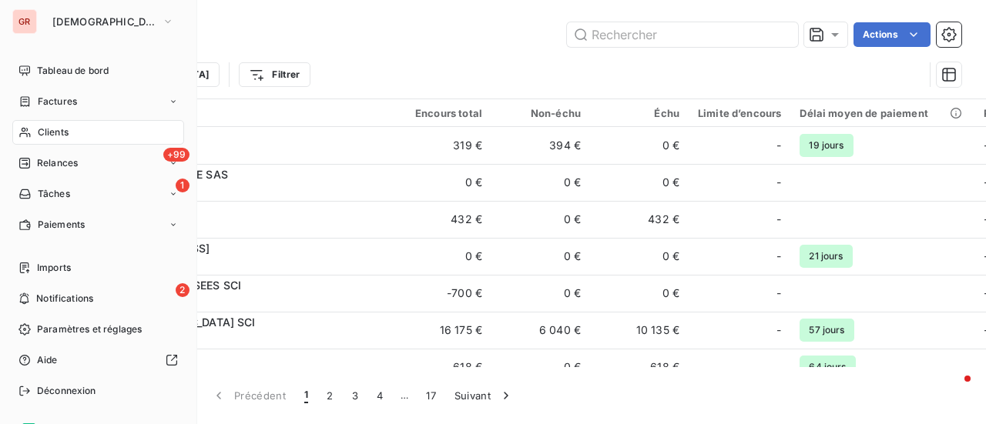
click at [69, 129] on div "Clients" at bounding box center [98, 132] width 172 height 25
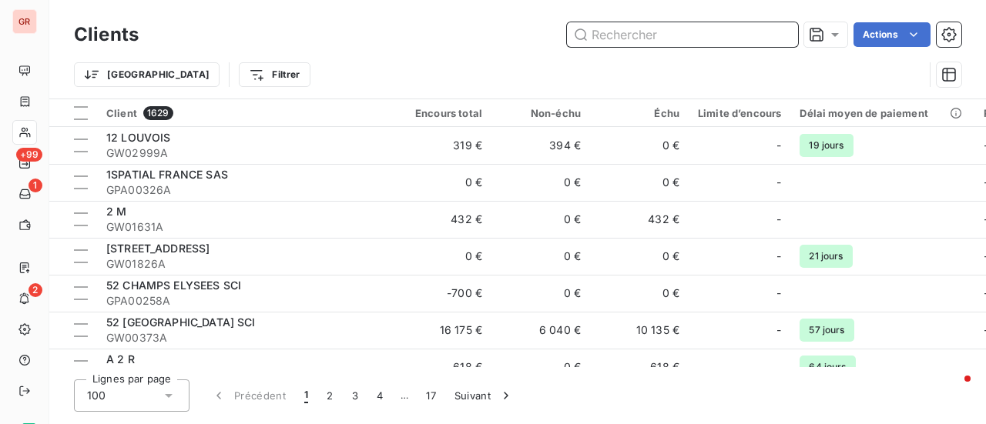
click at [691, 36] on input "text" at bounding box center [682, 34] width 231 height 25
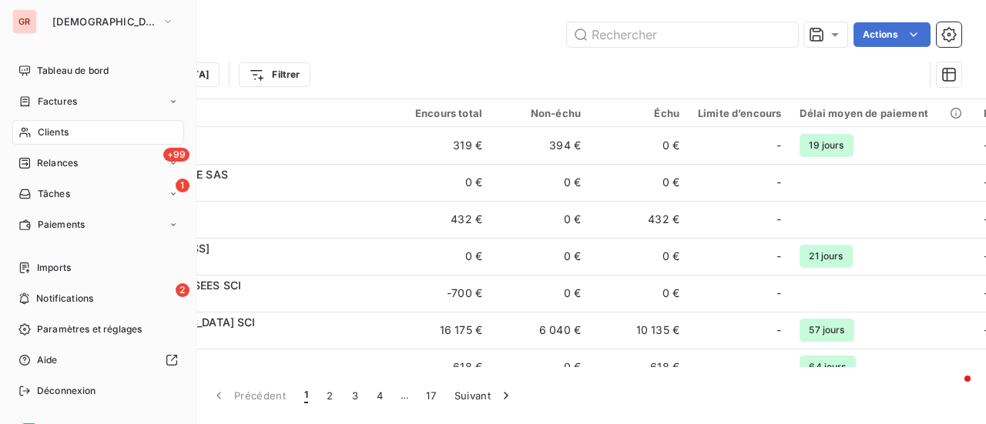
click at [69, 99] on span "Factures" at bounding box center [57, 102] width 39 height 14
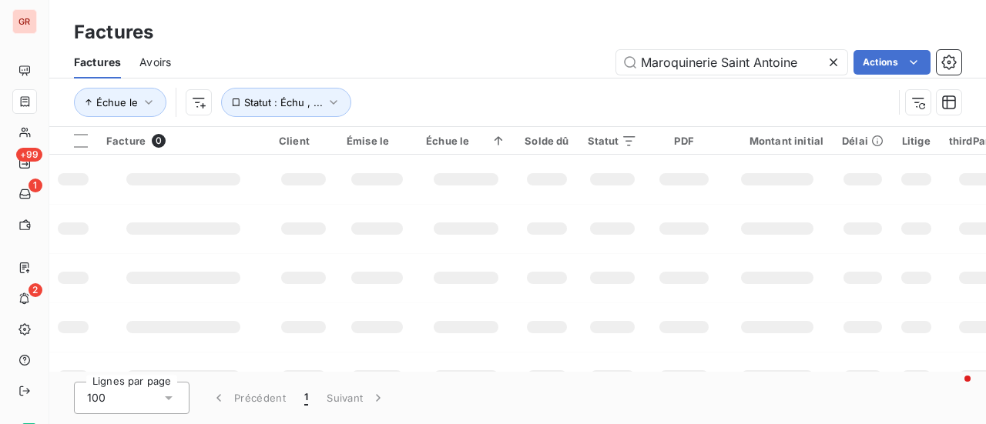
drag, startPoint x: 799, startPoint y: 64, endPoint x: 410, endPoint y: 65, distance: 389.7
click at [413, 65] on div "Maroquinerie Saint Antoine Actions" at bounding box center [575, 62] width 772 height 25
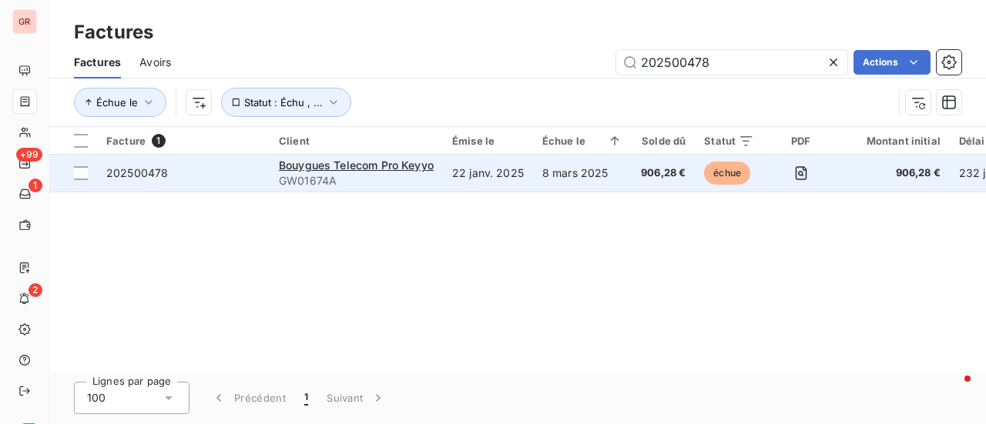
type input "202500478"
click at [337, 175] on span "GW01674A" at bounding box center [356, 180] width 155 height 15
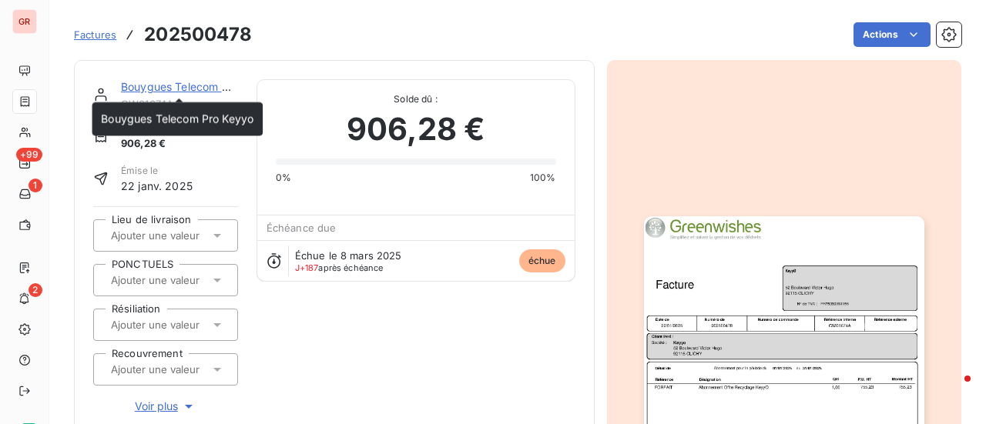
click at [188, 88] on link "Bouygues Telecom Pro Keyyo" at bounding box center [197, 86] width 152 height 13
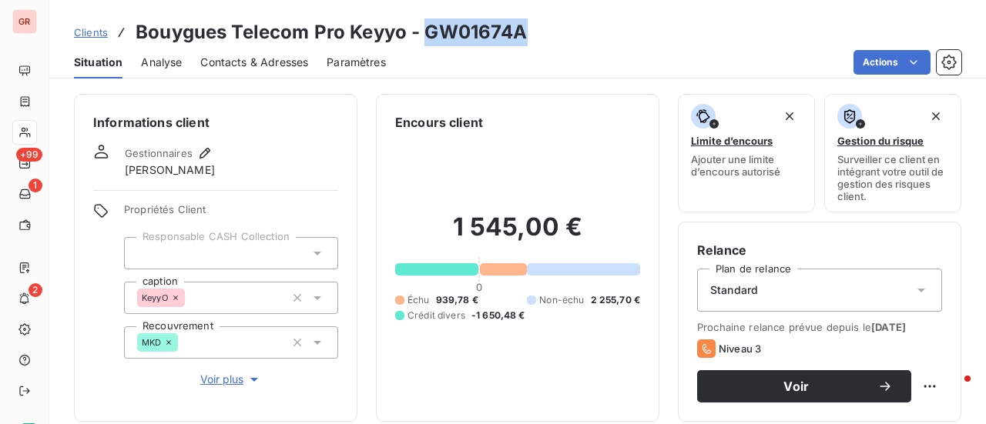
drag, startPoint x: 457, startPoint y: 36, endPoint x: 468, endPoint y: 42, distance: 12.7
click at [427, 40] on div "Clients Bouygues Telecom Pro Keyyo - GW01674A" at bounding box center [517, 32] width 936 height 28
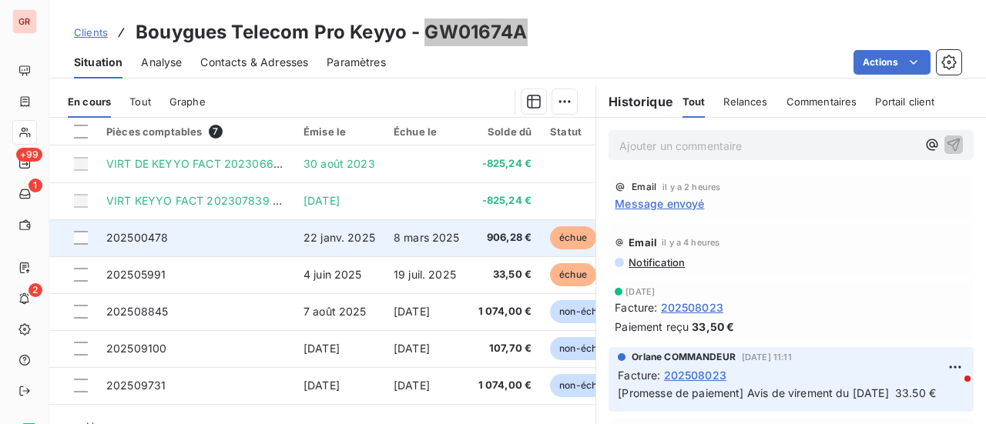
scroll to position [385, 0]
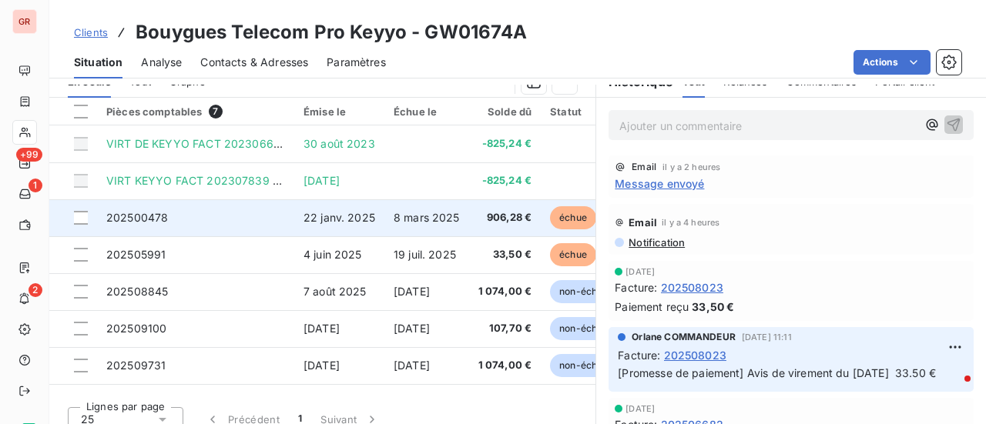
click at [567, 223] on span "échue" at bounding box center [573, 217] width 46 height 23
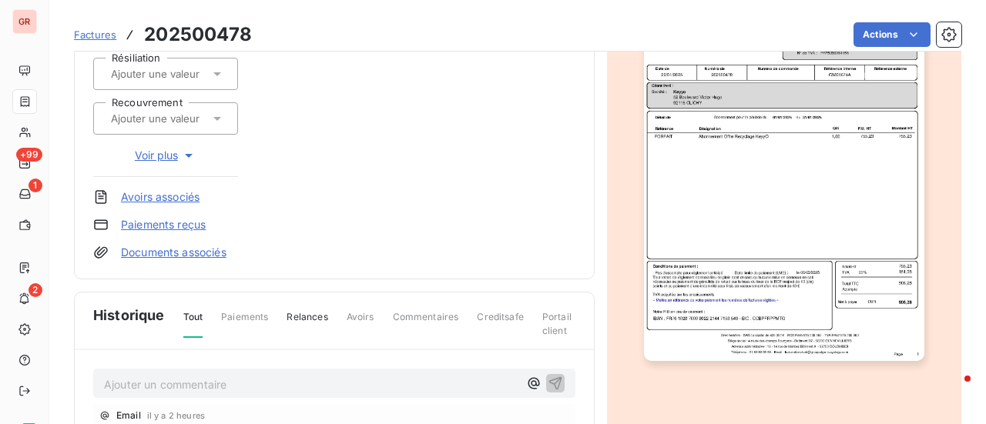
scroll to position [387, 0]
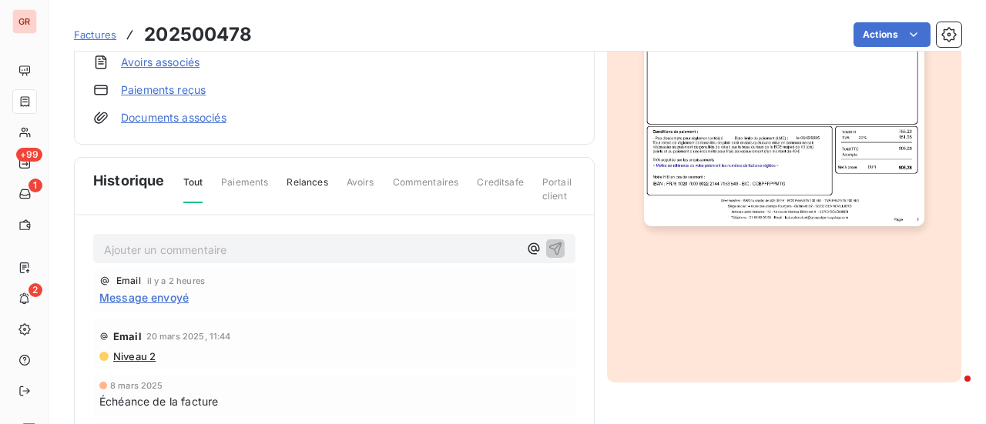
click at [800, 114] on img "button" at bounding box center [784, 29] width 280 height 396
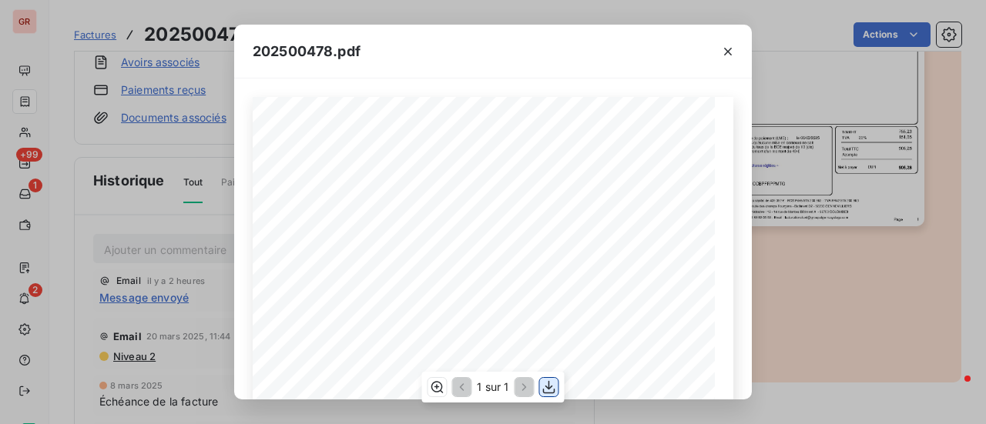
click at [548, 384] on icon "button" at bounding box center [549, 387] width 12 height 13
click at [733, 55] on icon "button" at bounding box center [727, 51] width 15 height 15
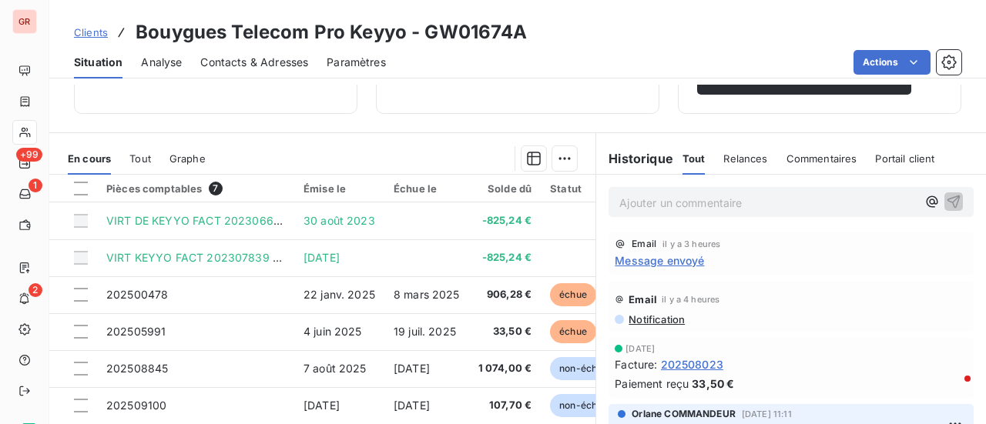
scroll to position [385, 0]
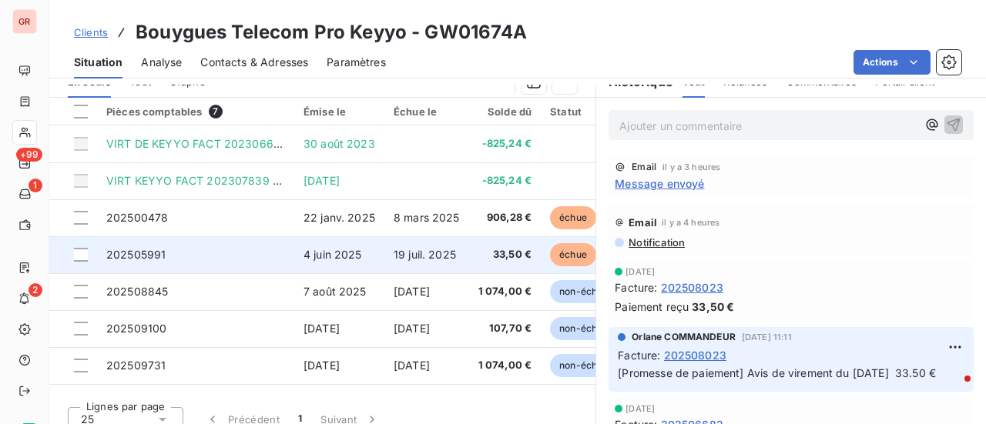
click at [129, 253] on span "202505991" at bounding box center [135, 254] width 59 height 13
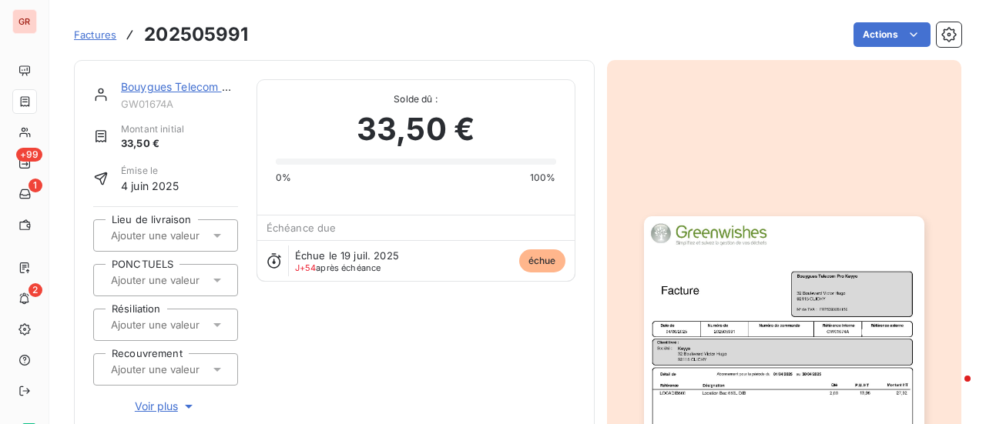
click at [801, 360] on img "button" at bounding box center [784, 414] width 280 height 396
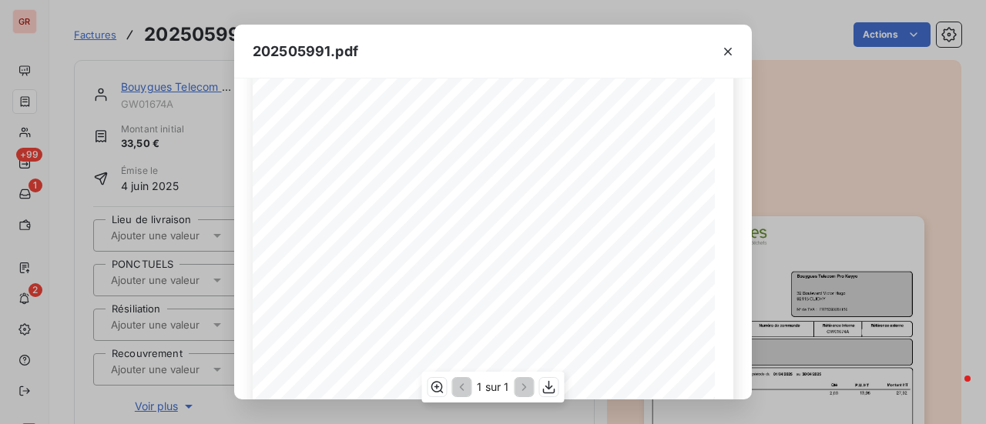
scroll to position [231, 0]
click at [551, 390] on icon "button" at bounding box center [548, 387] width 15 height 15
click at [732, 51] on icon "button" at bounding box center [727, 51] width 15 height 15
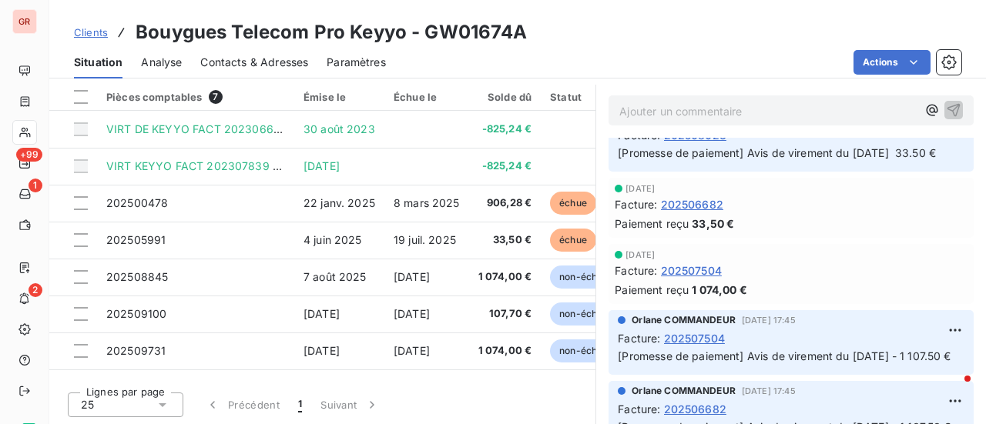
scroll to position [231, 0]
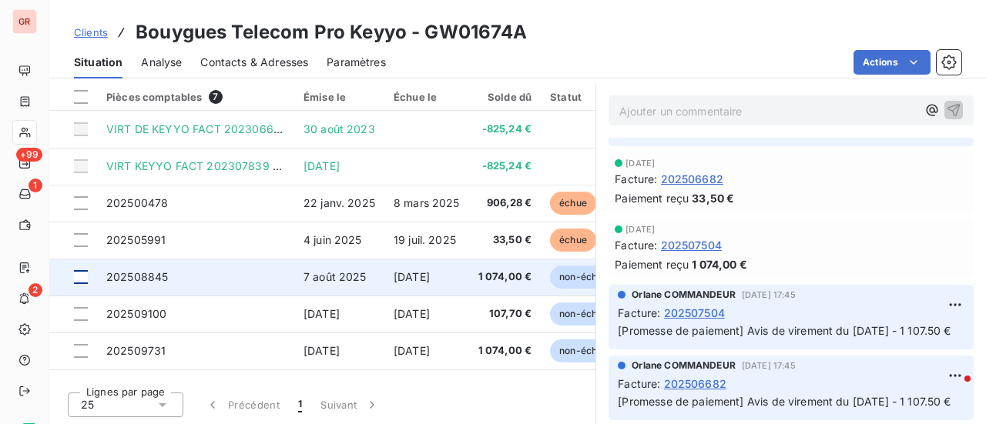
click at [82, 272] on div at bounding box center [81, 277] width 14 height 14
click at [331, 278] on span "7 août 2025" at bounding box center [334, 276] width 63 height 13
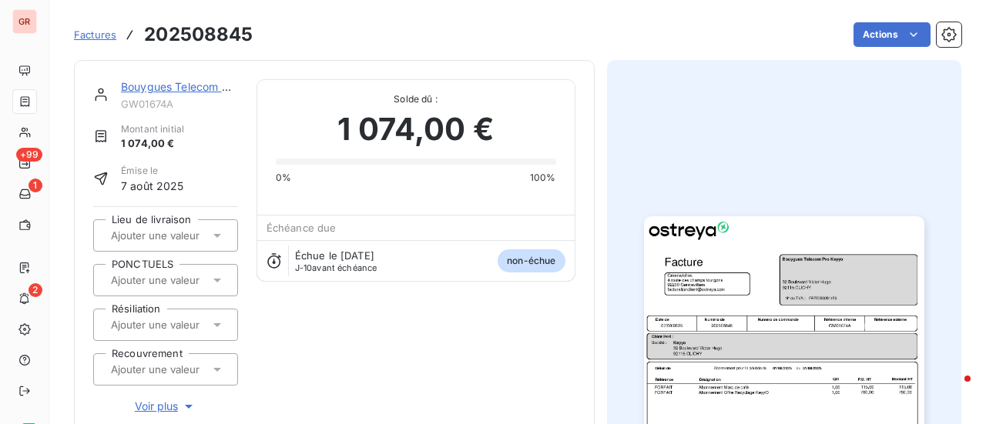
click at [745, 298] on img "button" at bounding box center [784, 414] width 280 height 396
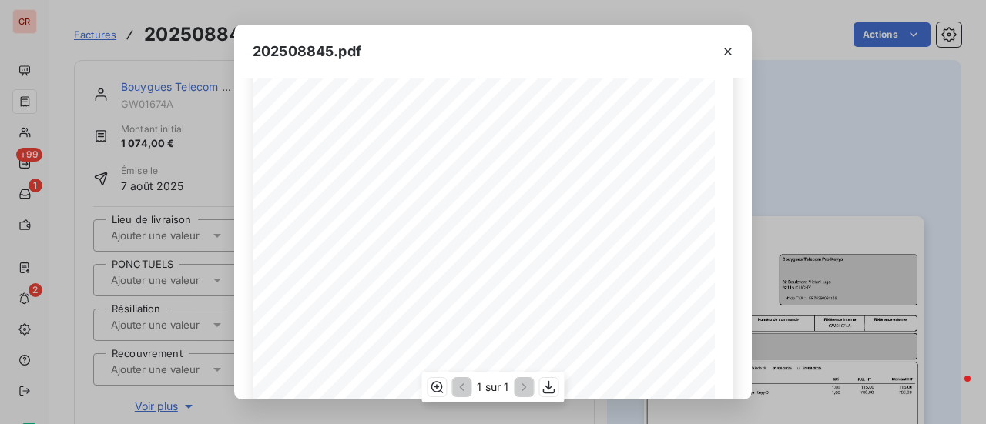
scroll to position [154, 0]
click at [556, 395] on icon "button" at bounding box center [548, 387] width 15 height 15
click at [858, 147] on div "202508845.pdf Référence interne Numéro de Date de Numéro de commande Référence …" at bounding box center [493, 212] width 986 height 424
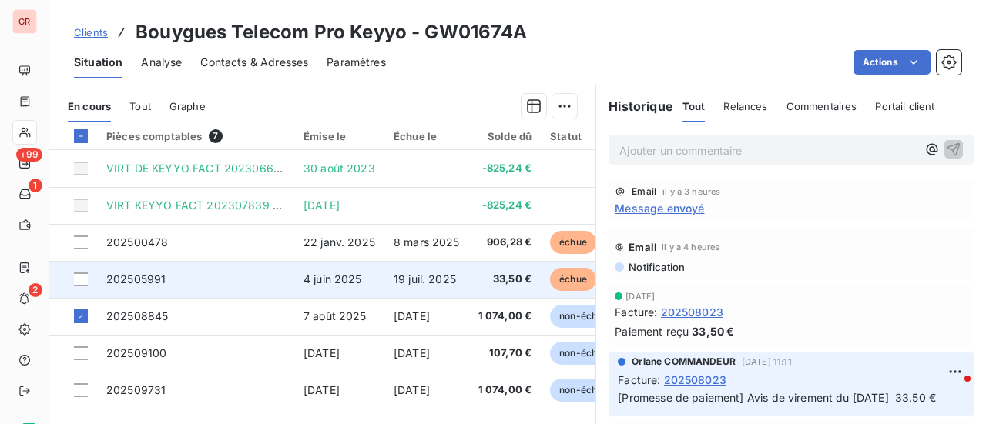
scroll to position [385, 0]
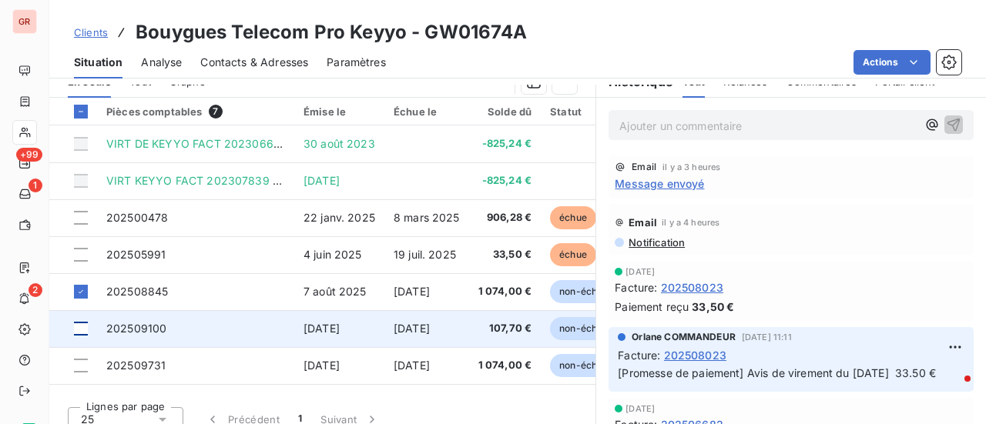
click at [85, 327] on div at bounding box center [81, 329] width 14 height 14
click at [157, 327] on span "202509100" at bounding box center [136, 328] width 60 height 13
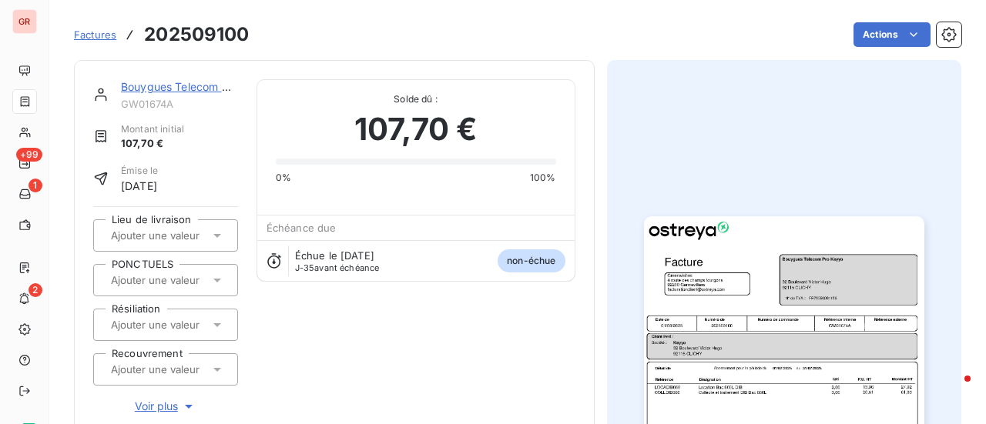
click at [774, 310] on img "button" at bounding box center [784, 414] width 280 height 396
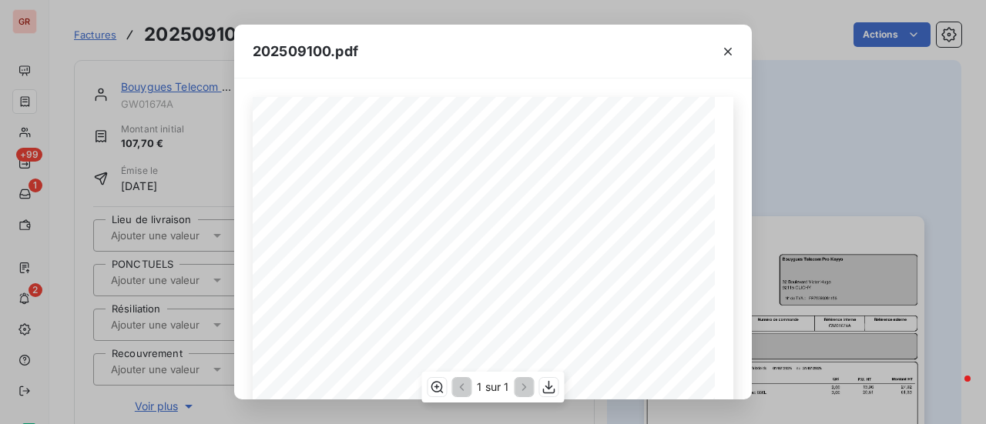
scroll to position [77, 0]
click at [545, 394] on icon "button" at bounding box center [548, 387] width 15 height 15
click at [732, 52] on icon "button" at bounding box center [727, 51] width 15 height 15
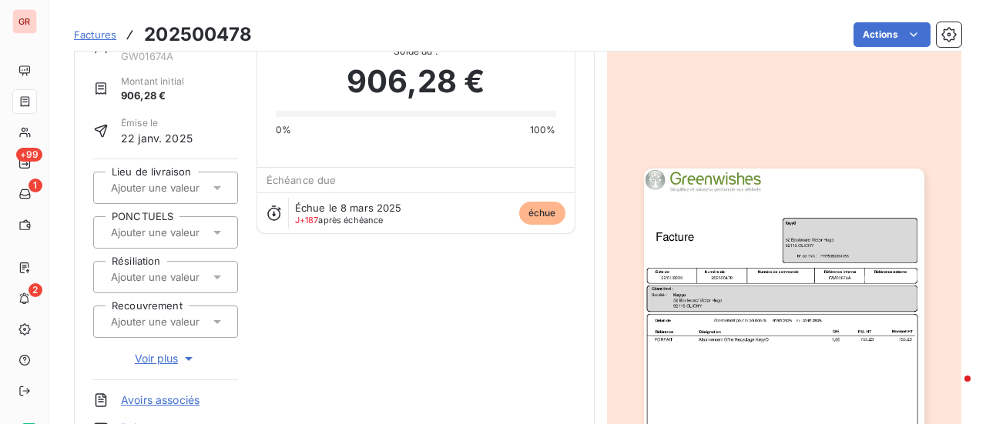
scroll to position [233, 0]
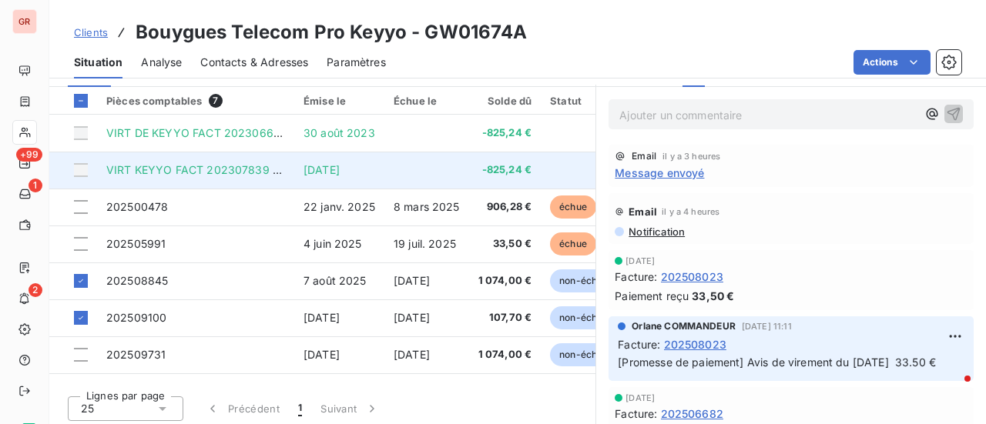
scroll to position [400, 0]
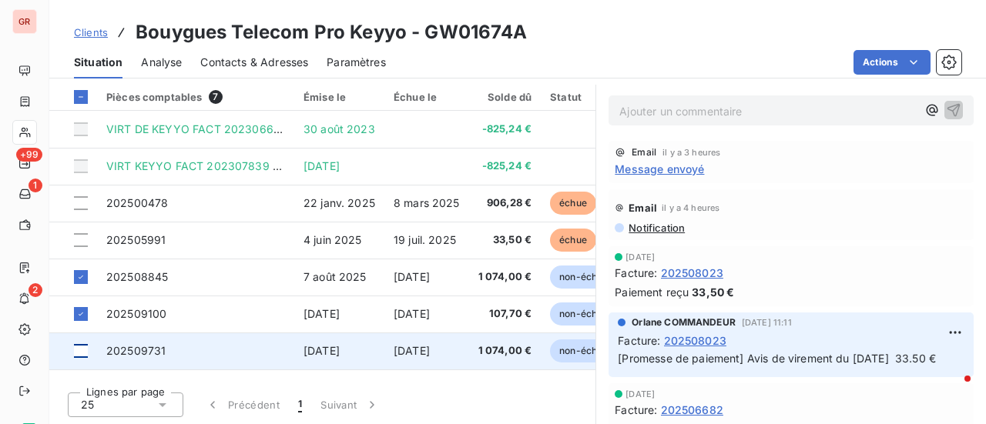
click at [82, 347] on div at bounding box center [81, 351] width 14 height 14
click at [147, 352] on span "202509731" at bounding box center [135, 350] width 59 height 13
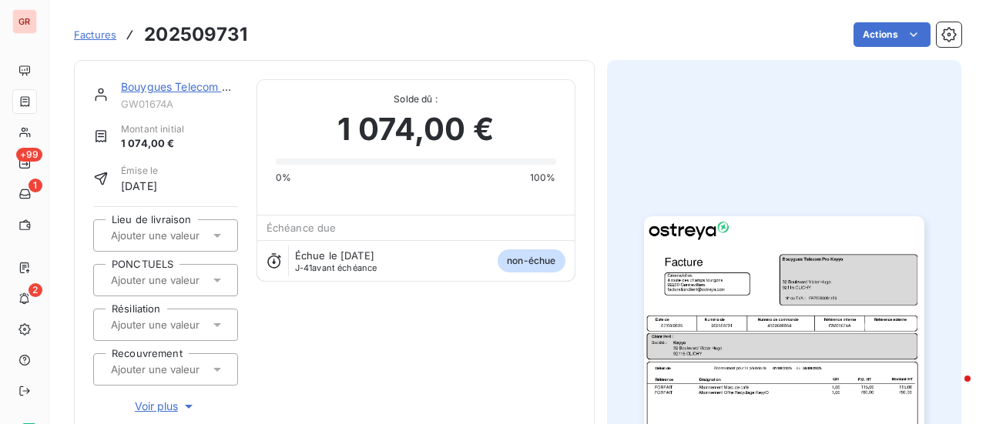
click at [759, 327] on img "button" at bounding box center [784, 414] width 280 height 396
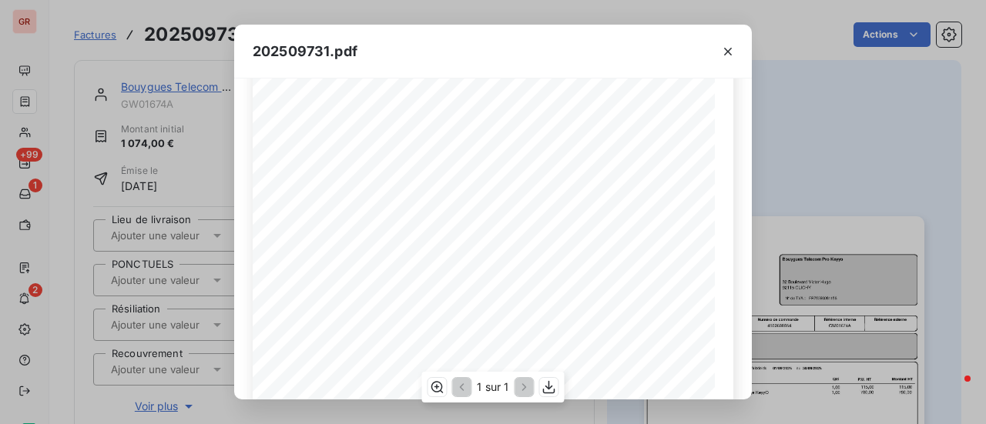
scroll to position [231, 0]
click at [551, 389] on icon "button" at bounding box center [548, 387] width 15 height 15
click at [726, 51] on icon "button" at bounding box center [727, 51] width 15 height 15
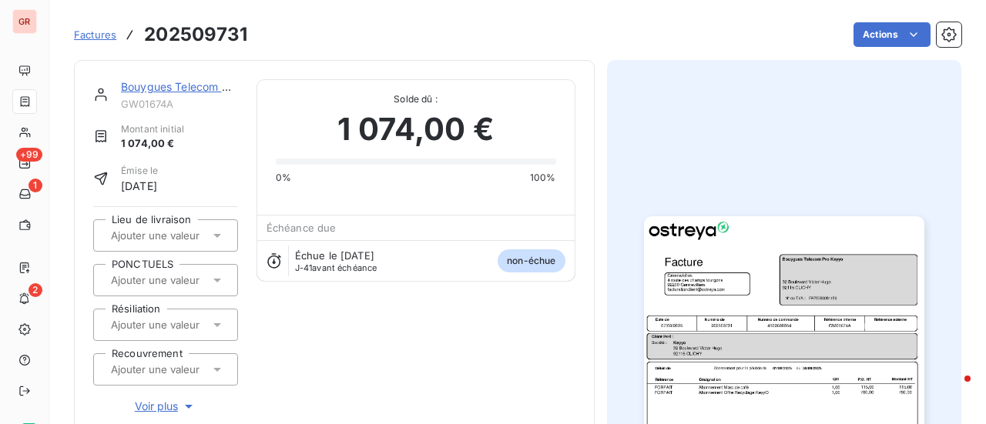
click at [180, 88] on link "Bouygues Telecom Pro Keyyo" at bounding box center [197, 86] width 152 height 13
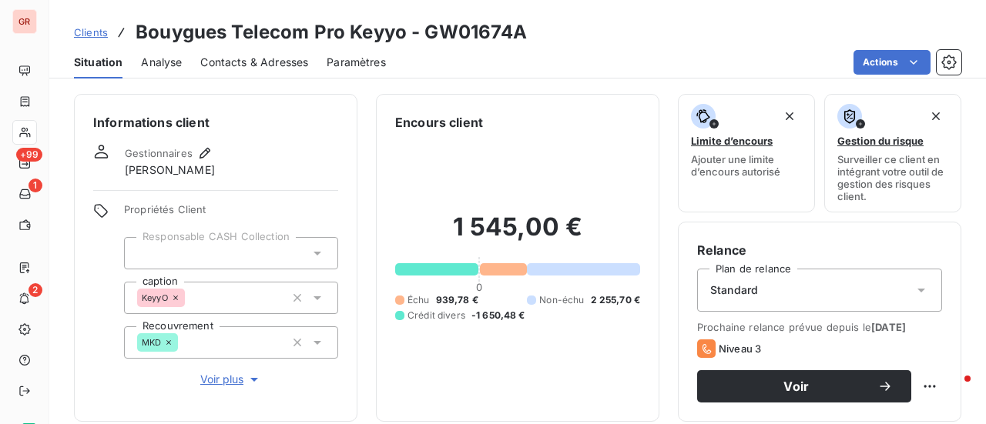
click at [268, 59] on span "Contacts & Adresses" at bounding box center [254, 62] width 108 height 15
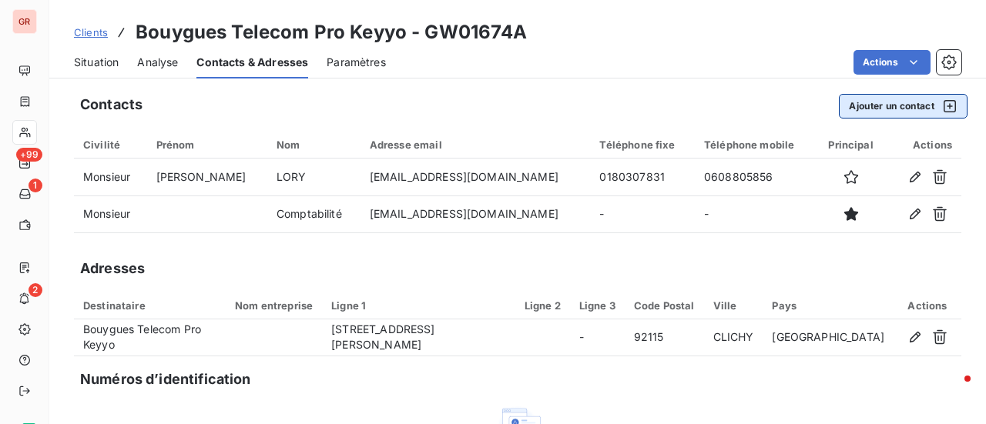
click at [943, 104] on icon "button" at bounding box center [949, 106] width 12 height 12
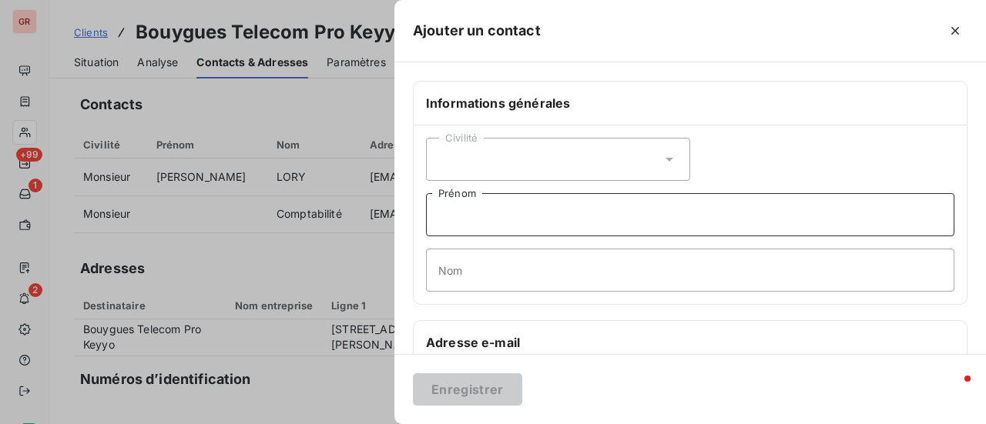
click at [481, 216] on input "Prénom" at bounding box center [690, 214] width 528 height 43
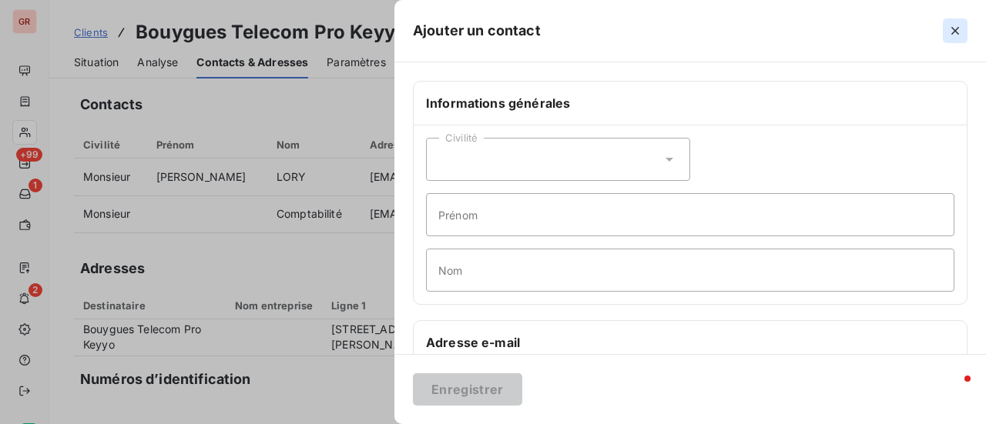
click at [953, 27] on icon "button" at bounding box center [954, 30] width 15 height 15
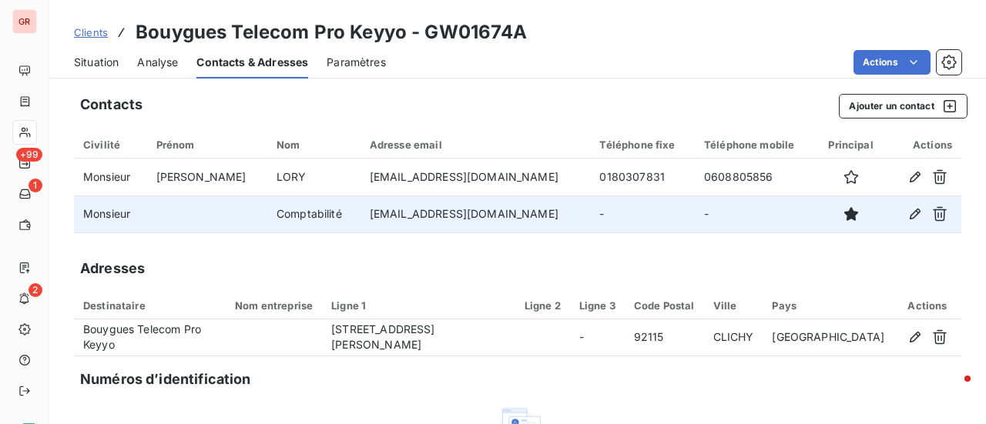
click at [374, 215] on td "comptafournisseur@keyyo.com" at bounding box center [475, 214] width 230 height 37
click at [909, 214] on icon "button" at bounding box center [914, 214] width 11 height 11
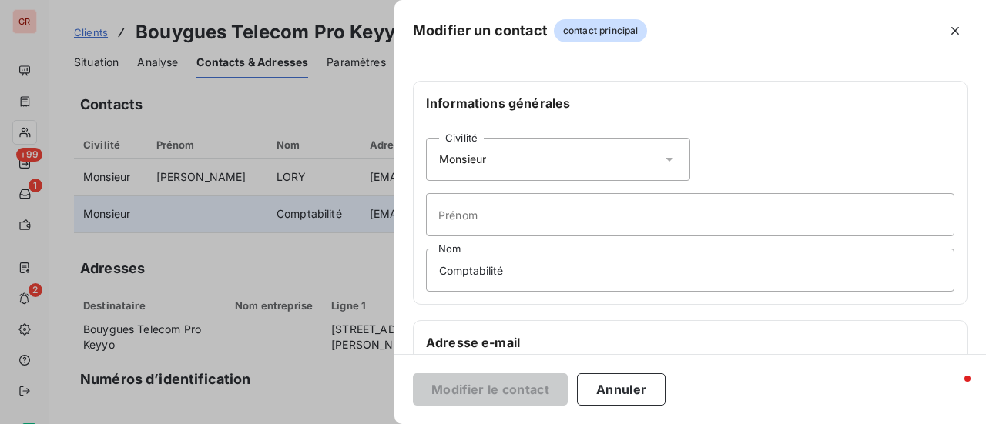
click at [665, 159] on icon at bounding box center [669, 159] width 15 height 15
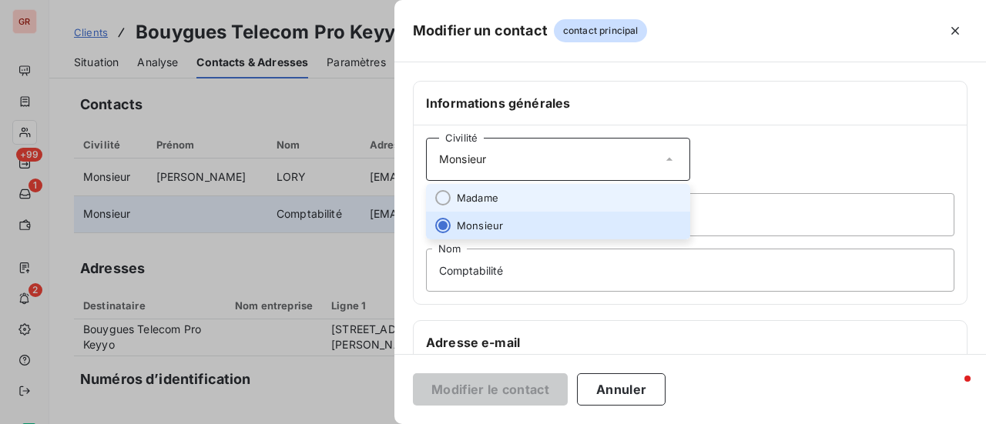
click at [482, 193] on span "Madame" at bounding box center [478, 198] width 42 height 15
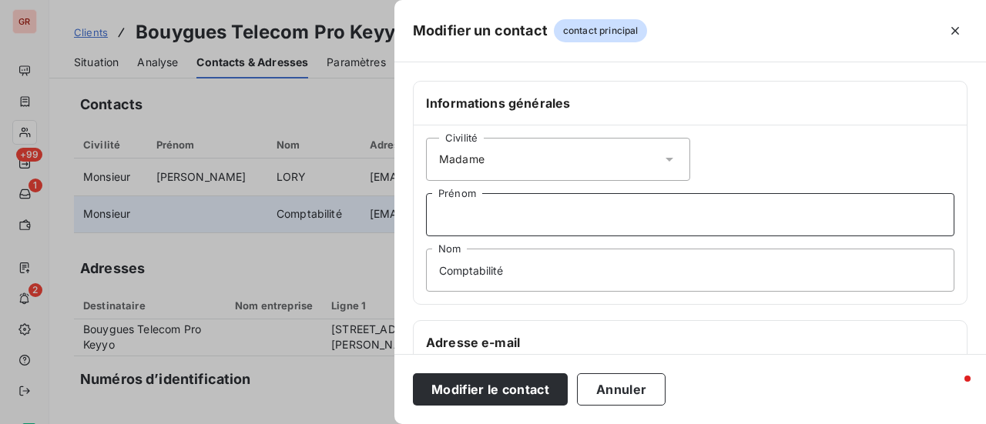
click at [500, 213] on input "Prénom" at bounding box center [690, 214] width 528 height 43
drag, startPoint x: 503, startPoint y: 216, endPoint x: 252, endPoint y: 209, distance: 251.1
click at [271, 424] on div "Modifier un contact contact principal Informations générales Civilité Madame dE…" at bounding box center [493, 424] width 986 height 0
type input "Delphine"
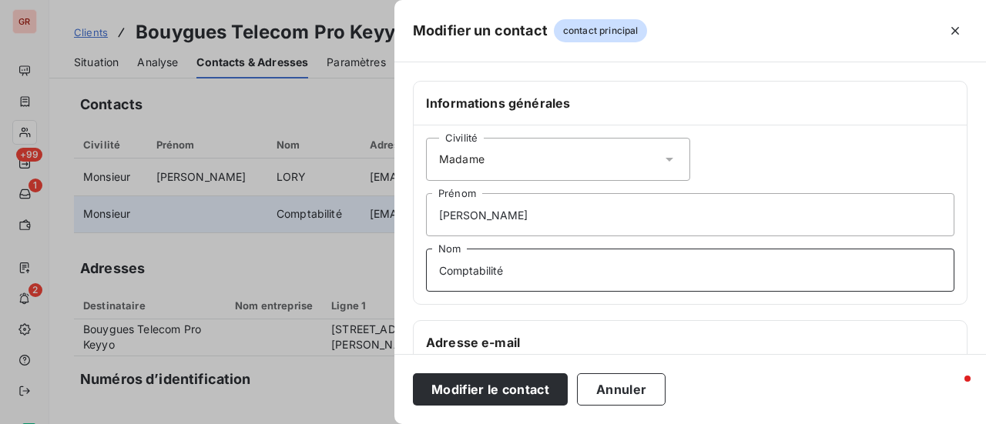
drag, startPoint x: 440, startPoint y: 267, endPoint x: 306, endPoint y: 268, distance: 134.0
click at [310, 424] on div "Modifier un contact contact principal Informations générales Civilité Madame De…" at bounding box center [493, 424] width 986 height 0
drag, startPoint x: 498, startPoint y: 275, endPoint x: 360, endPoint y: 256, distance: 139.1
click at [363, 424] on div "Modifier un contact contact principal Informations générales Civilité Madame De…" at bounding box center [493, 424] width 986 height 0
click at [475, 266] on input "POZZATI" at bounding box center [690, 270] width 528 height 43
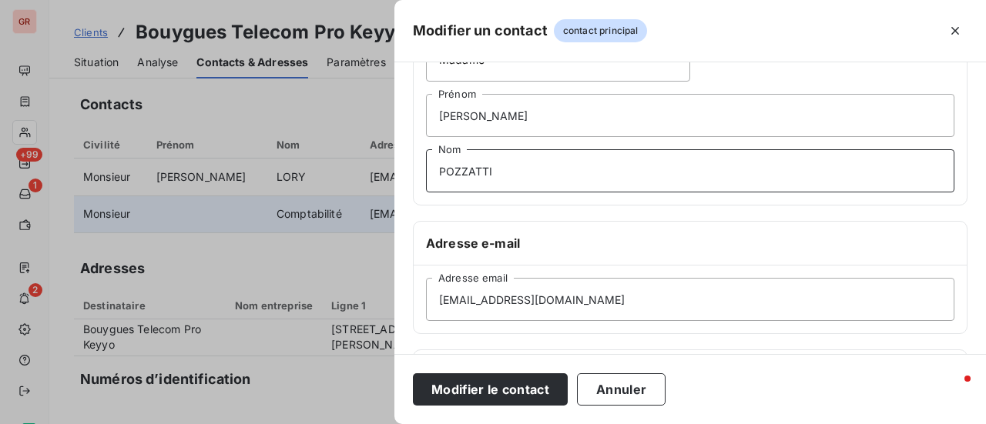
scroll to position [231, 0]
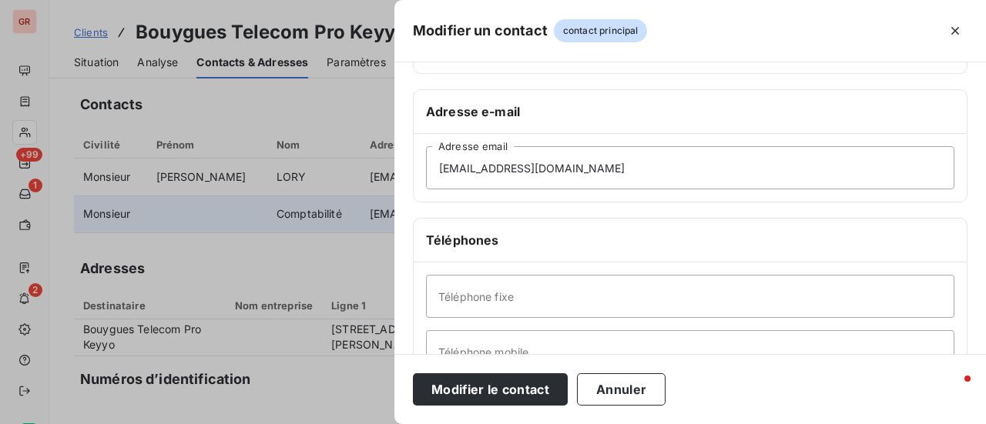
type input "POZZATTI"
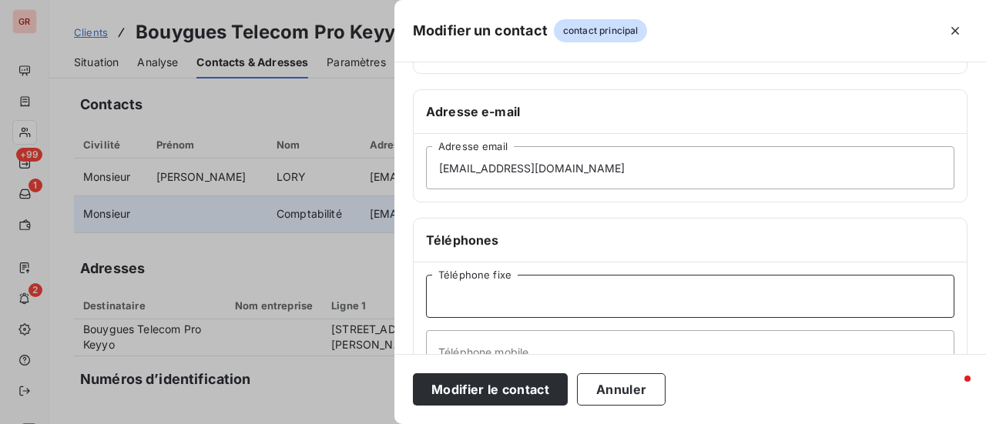
click at [506, 294] on input "Téléphone fixe" at bounding box center [690, 296] width 528 height 43
click at [497, 296] on input "01 72 38 7721" at bounding box center [690, 296] width 528 height 43
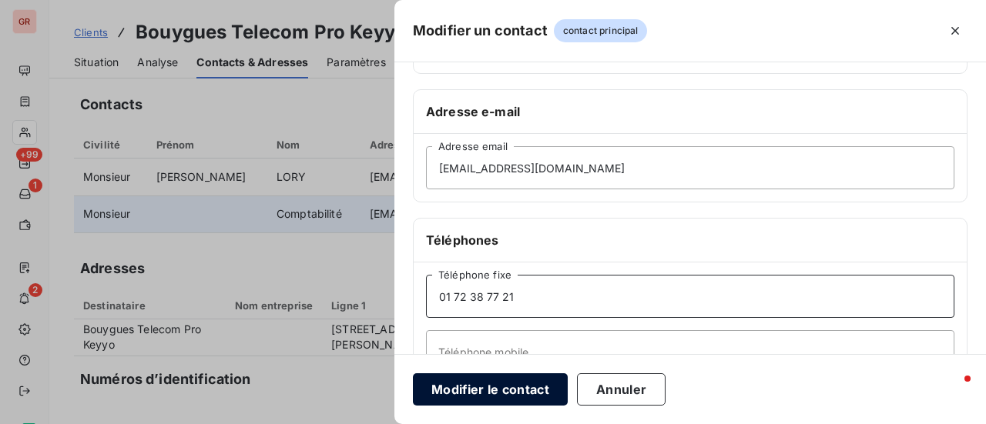
type input "01 72 38 77 21"
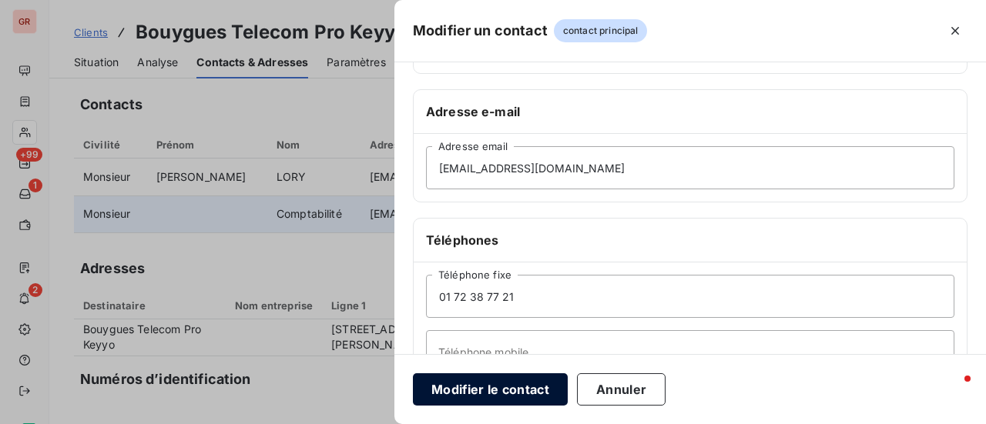
click at [504, 389] on button "Modifier le contact" at bounding box center [490, 389] width 155 height 32
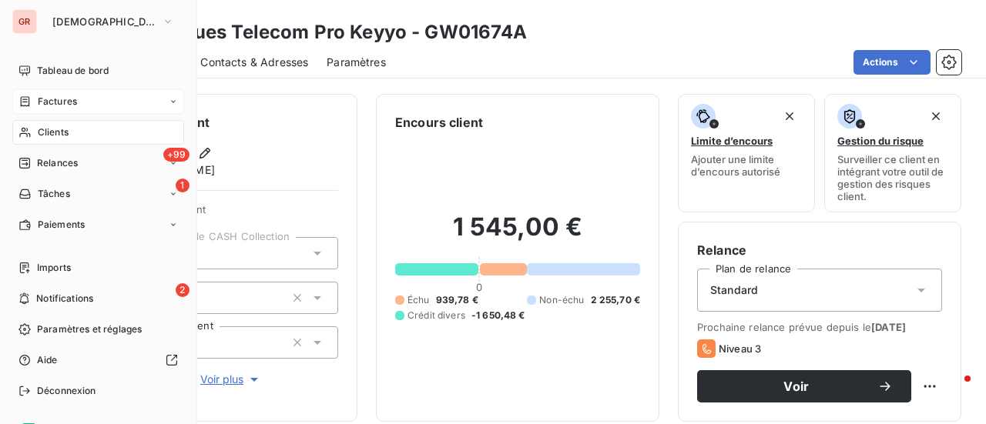
click at [79, 103] on div "Factures" at bounding box center [98, 101] width 172 height 25
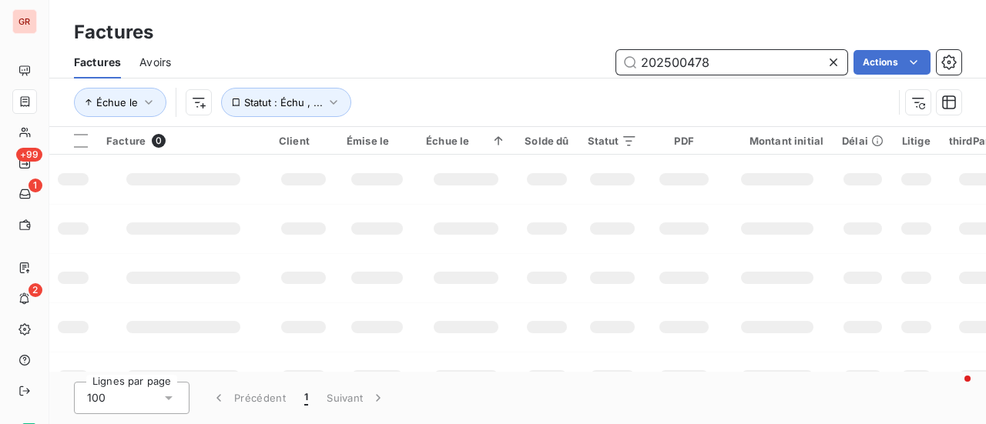
drag, startPoint x: 713, startPoint y: 61, endPoint x: 589, endPoint y: 59, distance: 124.0
click at [589, 59] on div "202500478 Actions" at bounding box center [575, 62] width 772 height 25
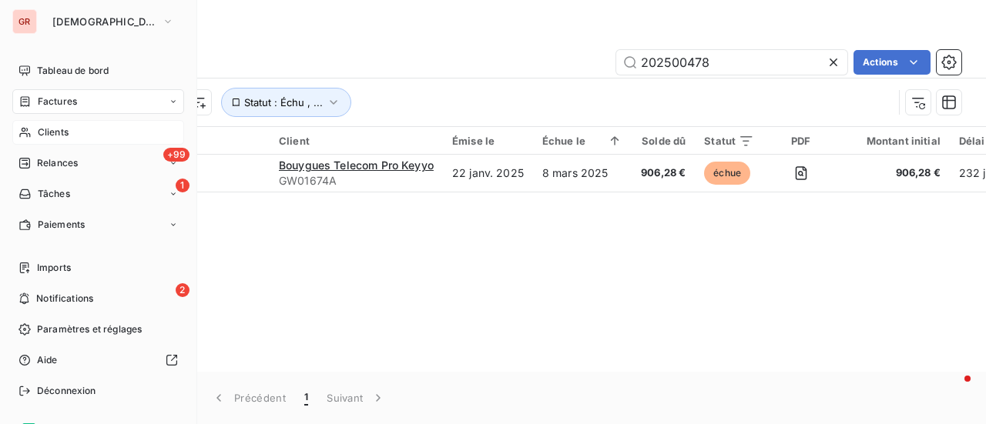
click at [62, 135] on span "Clients" at bounding box center [53, 133] width 31 height 14
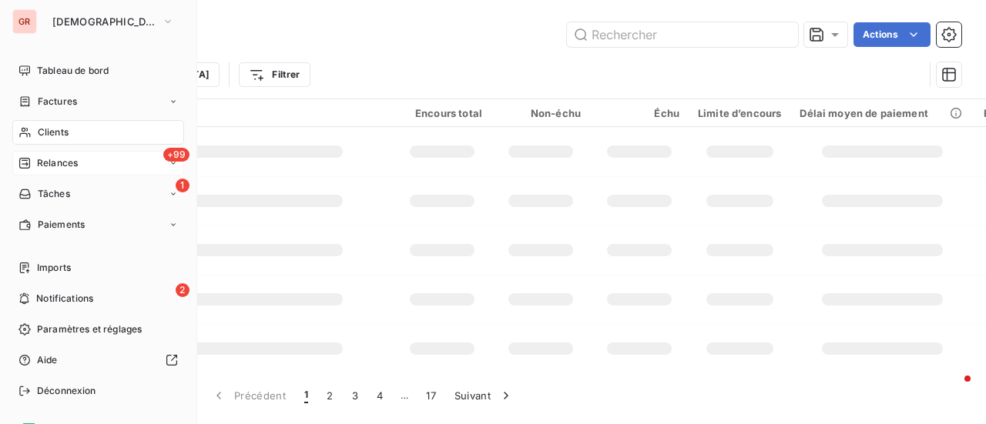
click at [65, 159] on span "Relances" at bounding box center [57, 163] width 41 height 14
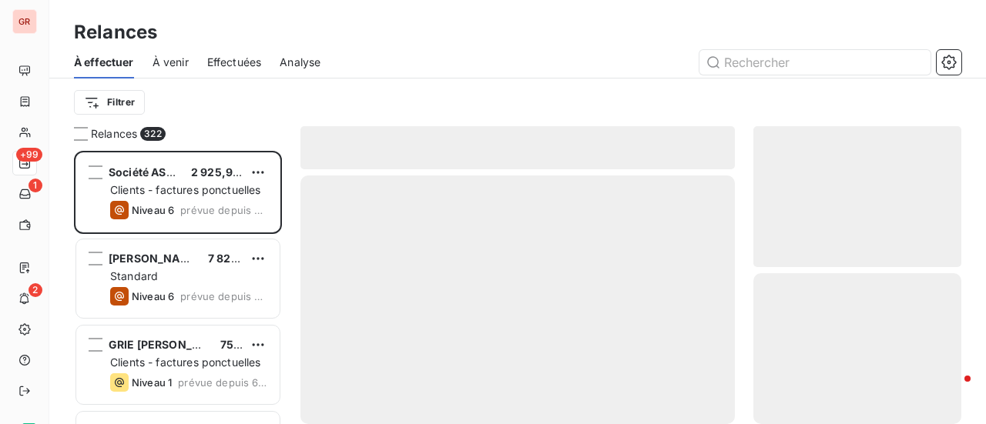
scroll to position [262, 196]
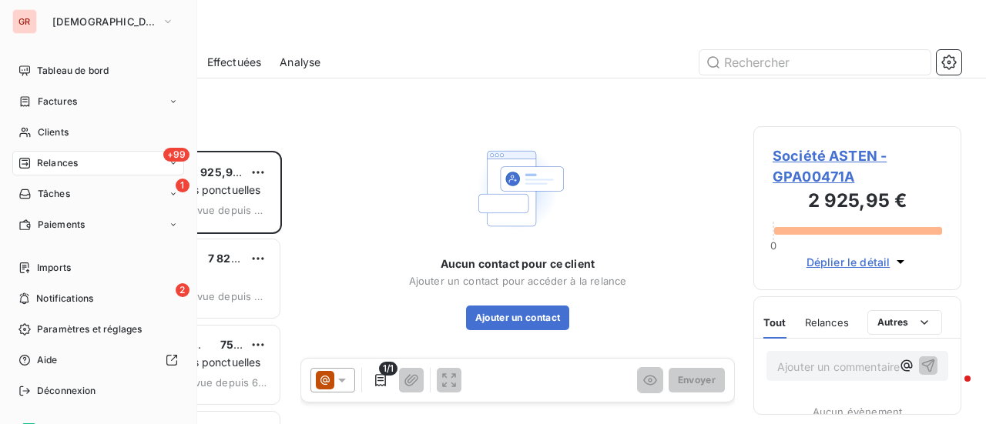
click at [71, 99] on span "Factures" at bounding box center [57, 102] width 39 height 14
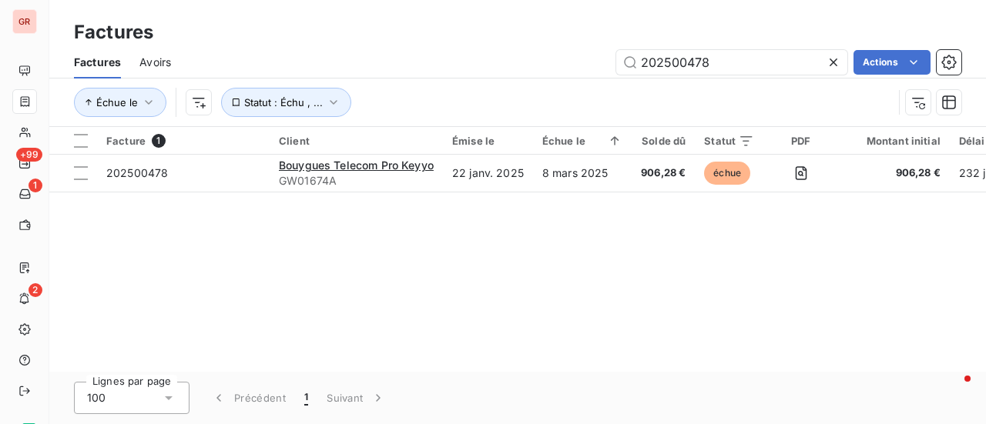
drag, startPoint x: 739, startPoint y: 72, endPoint x: 460, endPoint y: 36, distance: 281.9
click at [476, 32] on div "Factures Factures Avoirs 202500478 Actions Échue le Statut : Échu , ..." at bounding box center [517, 63] width 936 height 127
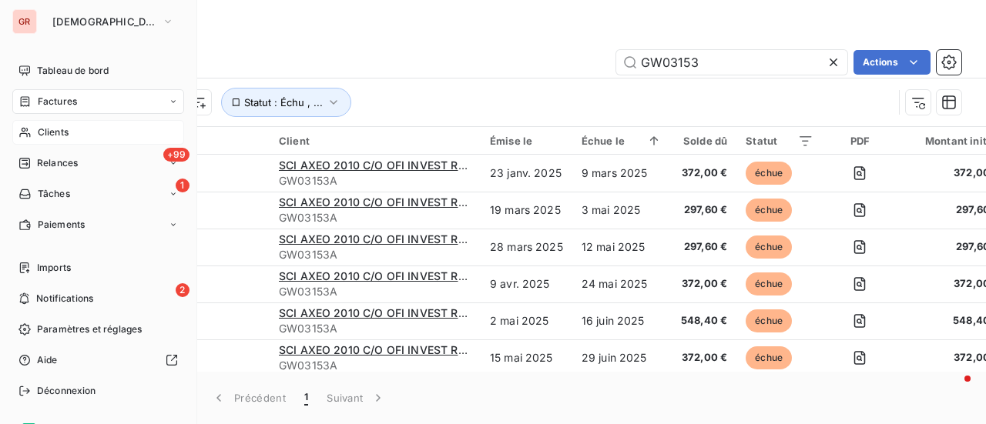
type input "GW03153"
click at [62, 130] on span "Clients" at bounding box center [53, 133] width 31 height 14
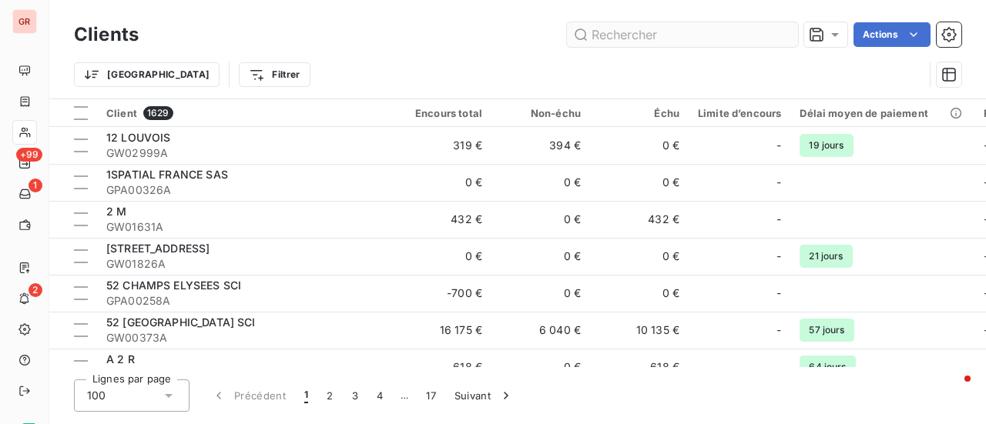
click at [668, 25] on input "text" at bounding box center [682, 34] width 231 height 25
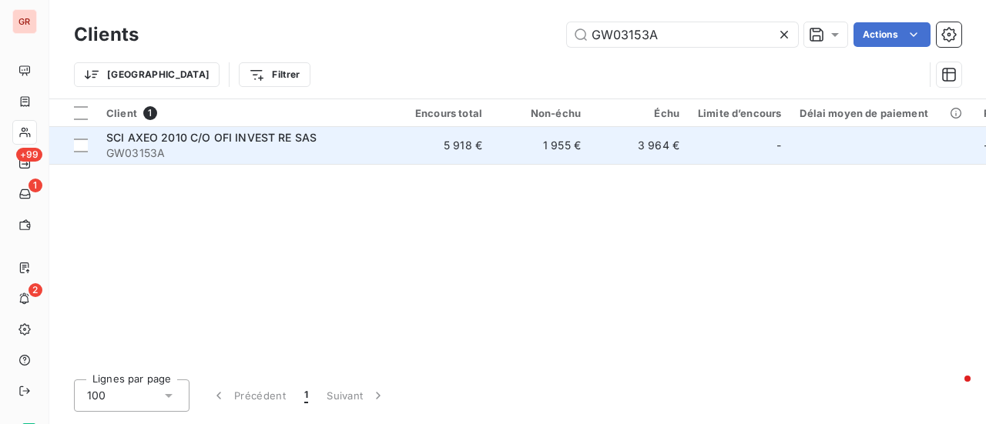
type input "GW03153A"
click at [195, 139] on span "SCI AXEO 2010 C/O OFI INVEST RE SAS" at bounding box center [211, 137] width 210 height 13
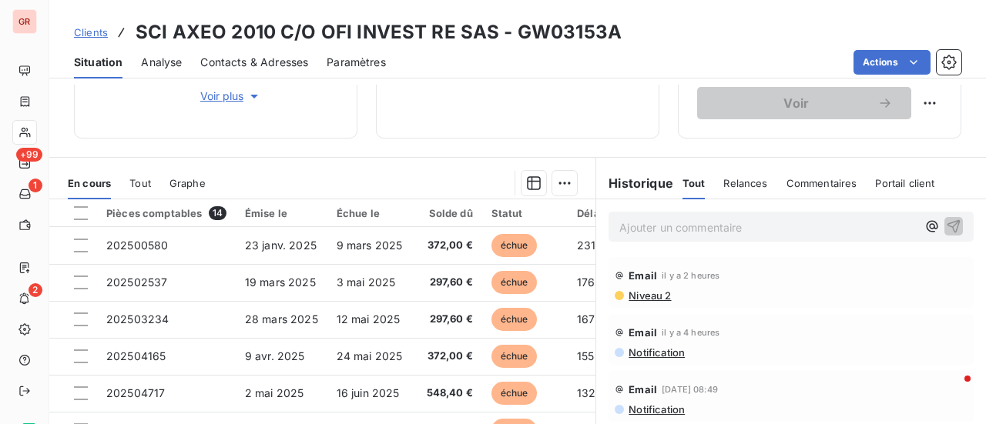
scroll to position [308, 0]
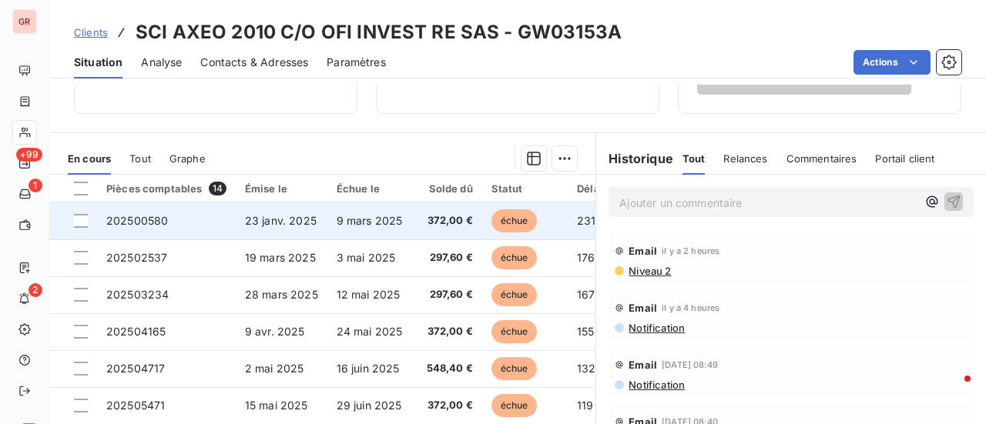
click at [295, 223] on span "23 janv. 2025" at bounding box center [281, 220] width 72 height 13
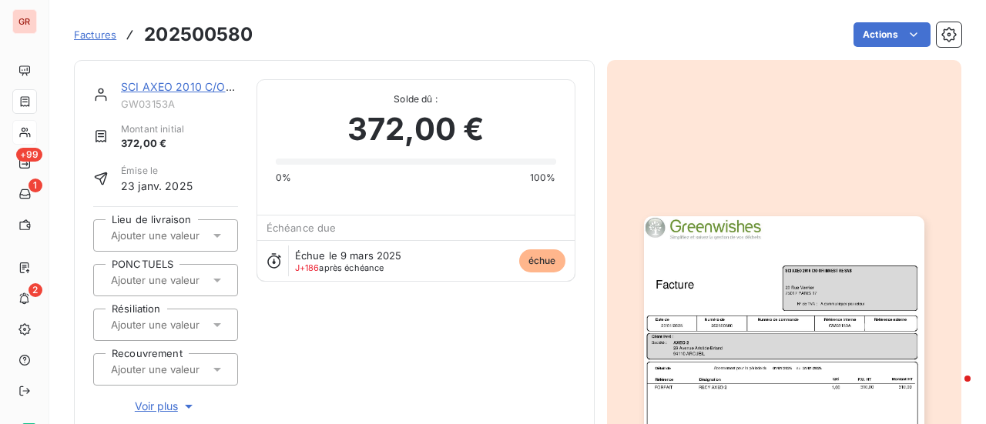
click at [752, 363] on img "button" at bounding box center [784, 414] width 280 height 396
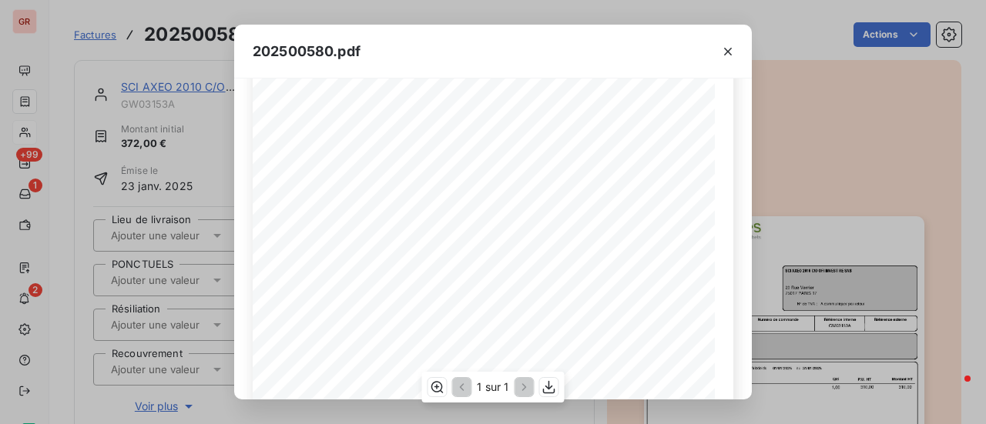
scroll to position [154, 0]
click at [727, 55] on icon "button" at bounding box center [727, 51] width 15 height 15
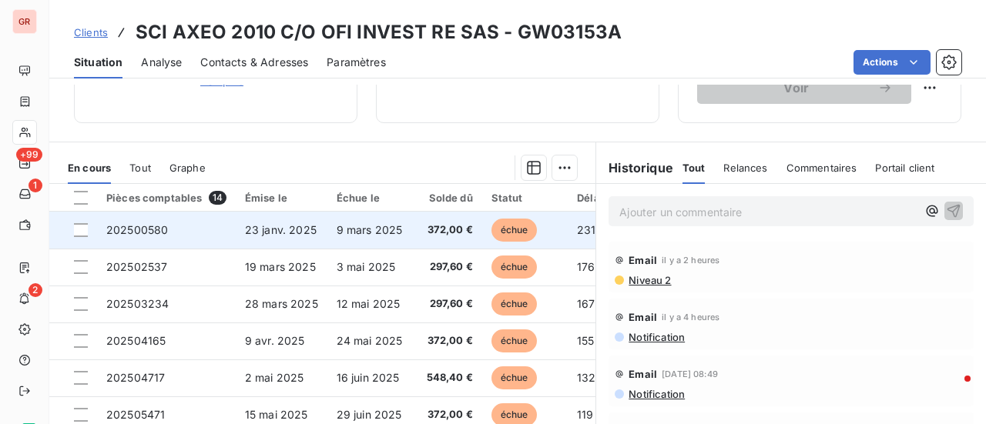
scroll to position [308, 0]
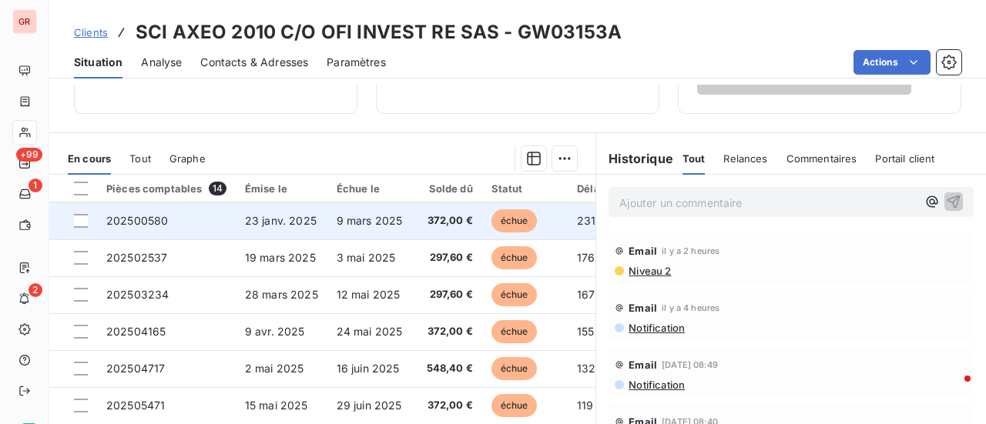
click at [275, 220] on span "23 janv. 2025" at bounding box center [281, 220] width 72 height 13
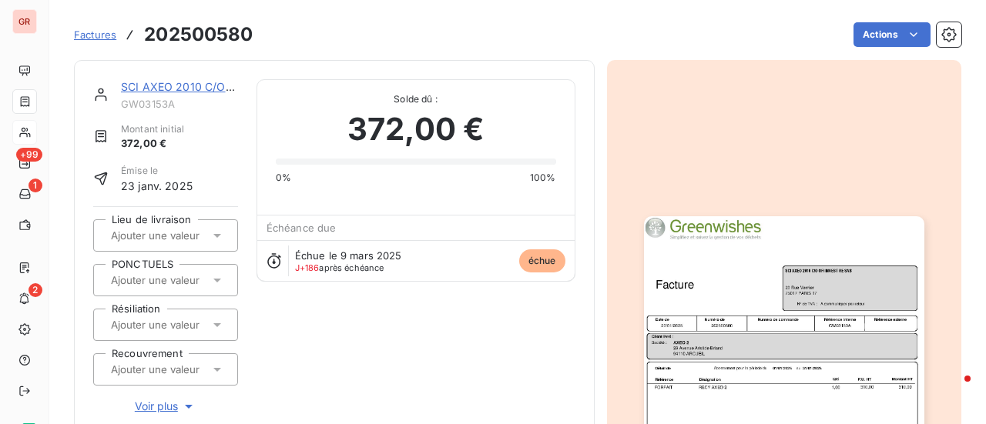
click at [755, 320] on img "button" at bounding box center [784, 414] width 280 height 396
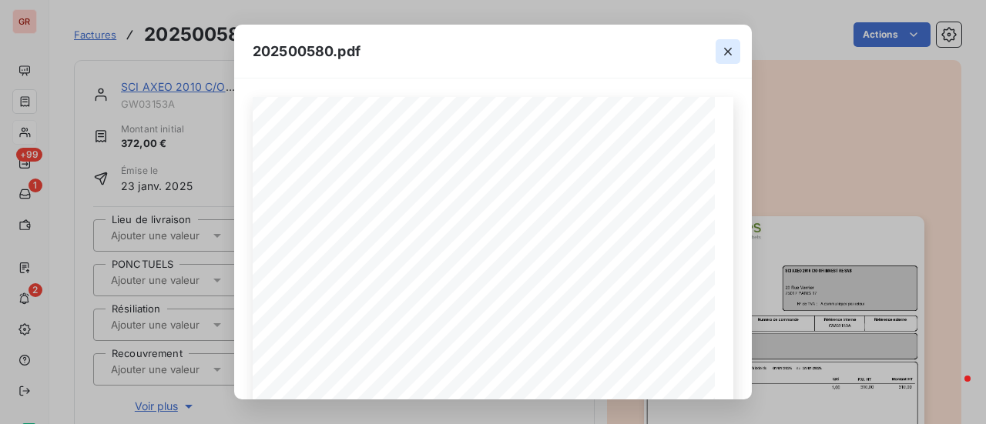
click at [733, 49] on icon "button" at bounding box center [727, 51] width 15 height 15
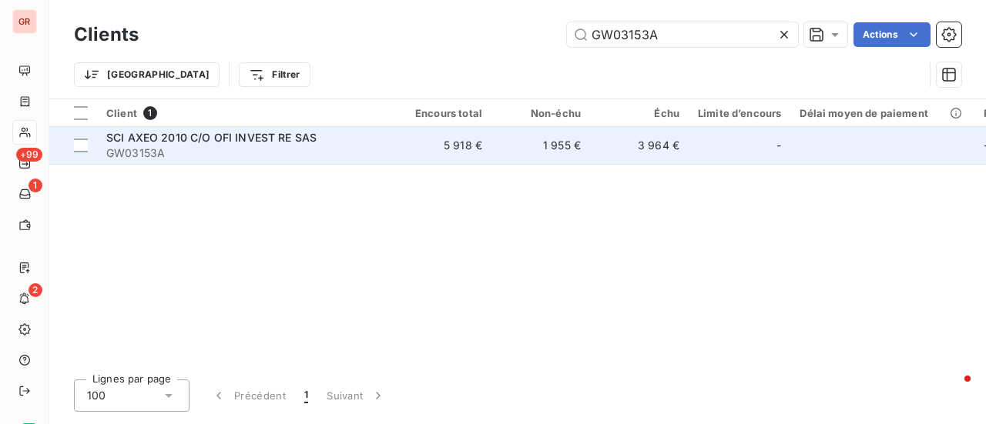
click at [212, 143] on span "SCI AXEO 2010 C/O OFI INVEST RE SAS" at bounding box center [211, 137] width 210 height 13
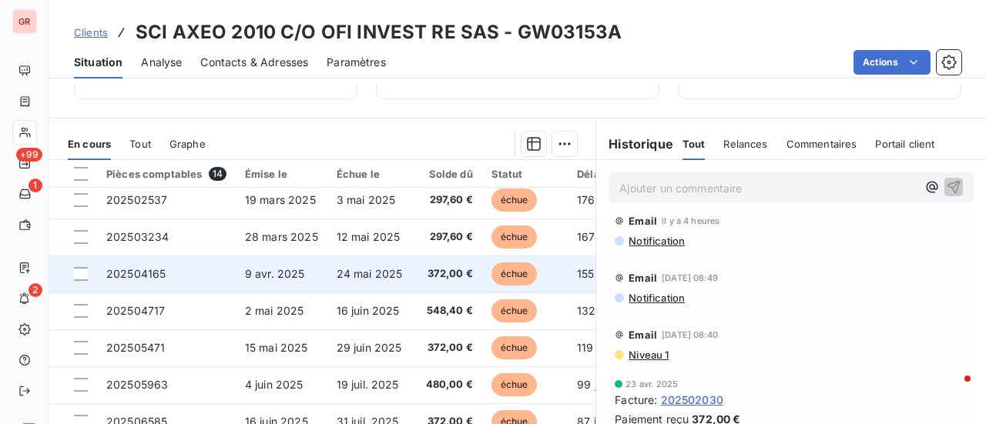
scroll to position [77, 0]
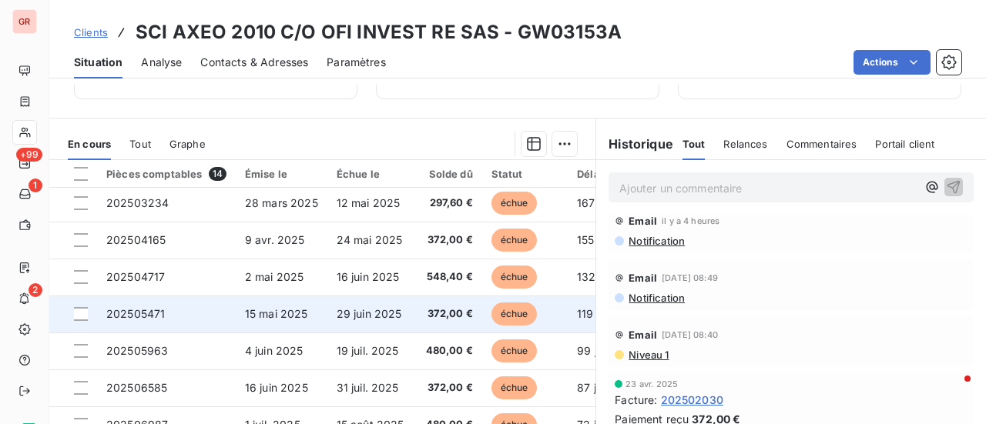
click at [283, 307] on span "15 mai 2025" at bounding box center [276, 313] width 63 height 13
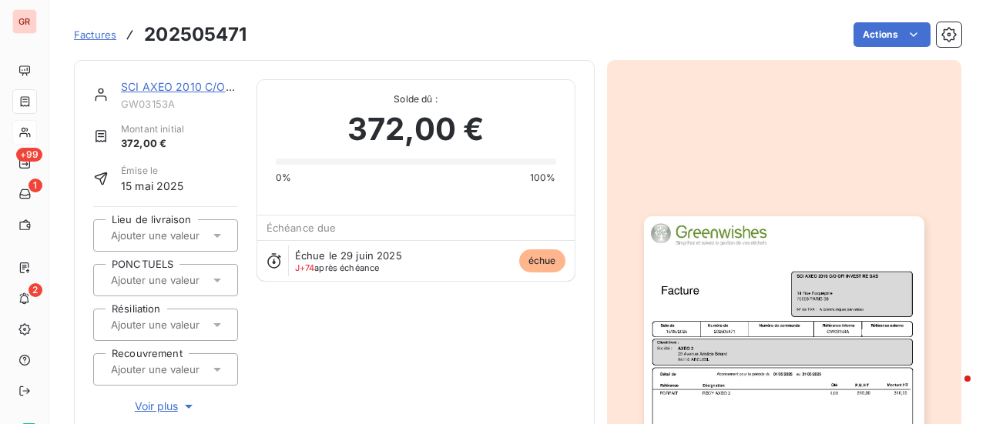
click at [758, 310] on img "button" at bounding box center [784, 414] width 280 height 396
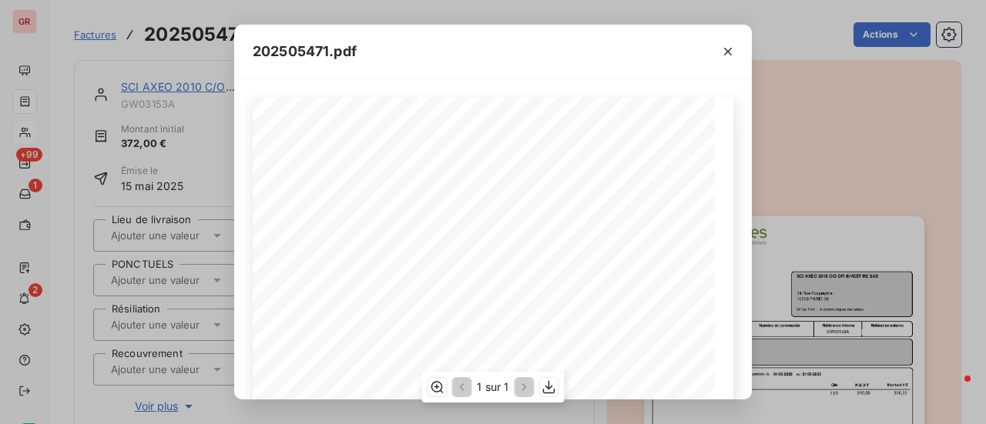
scroll to position [77, 0]
click at [726, 56] on icon "button" at bounding box center [727, 51] width 15 height 15
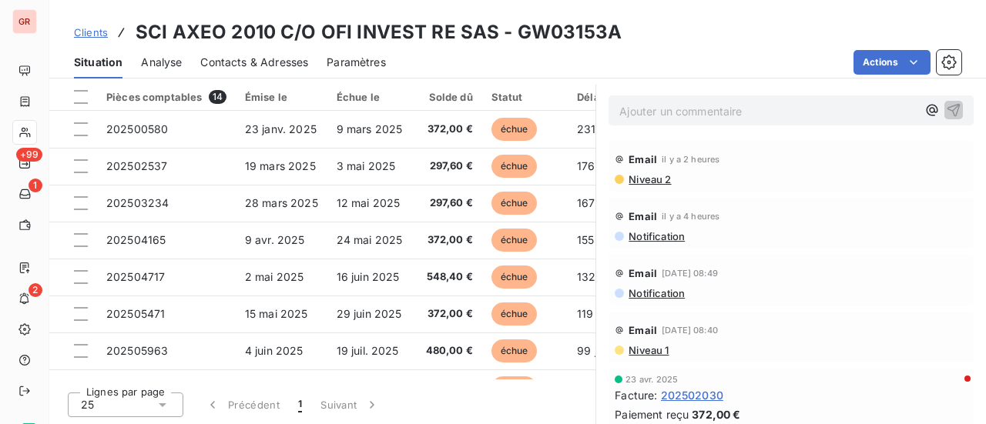
click at [265, 58] on span "Contacts & Adresses" at bounding box center [254, 62] width 108 height 15
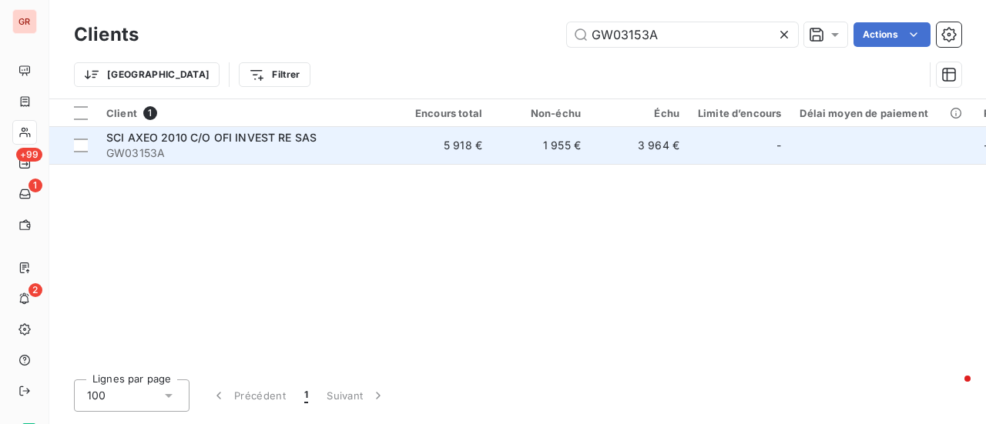
click at [265, 139] on span "SCI AXEO 2010 C/O OFI INVEST RE SAS" at bounding box center [211, 137] width 210 height 13
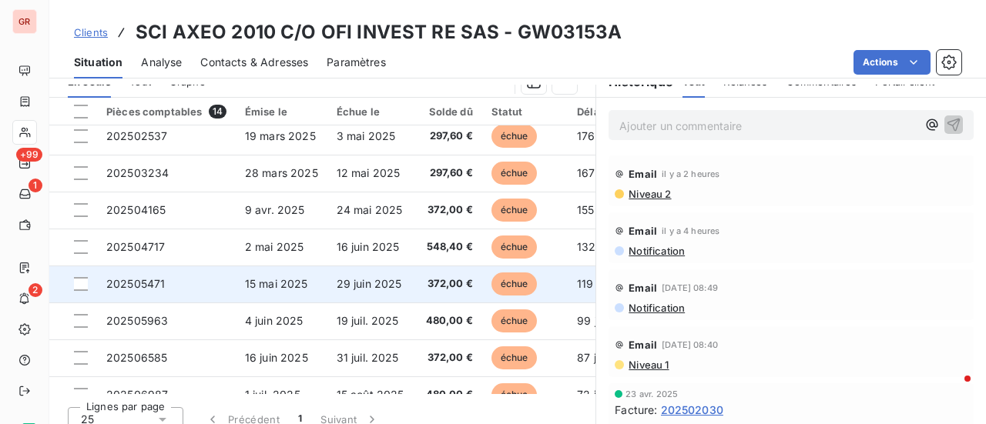
scroll to position [77, 0]
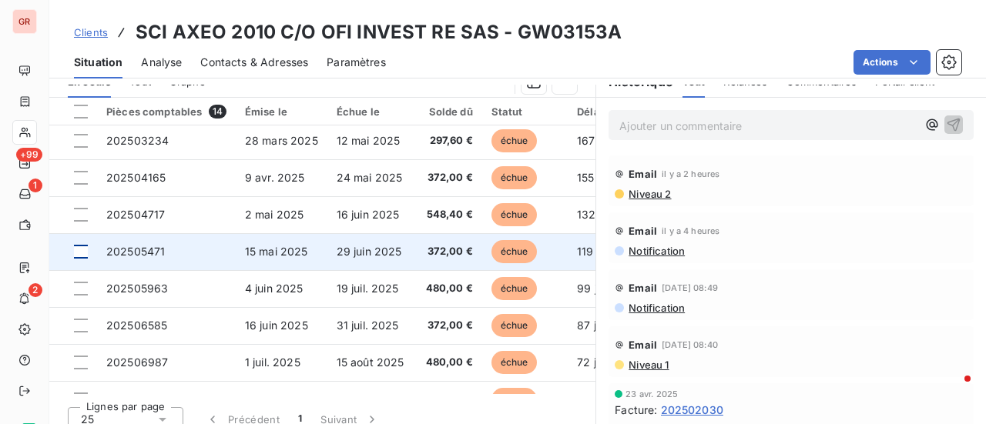
click at [86, 247] on div at bounding box center [81, 252] width 14 height 14
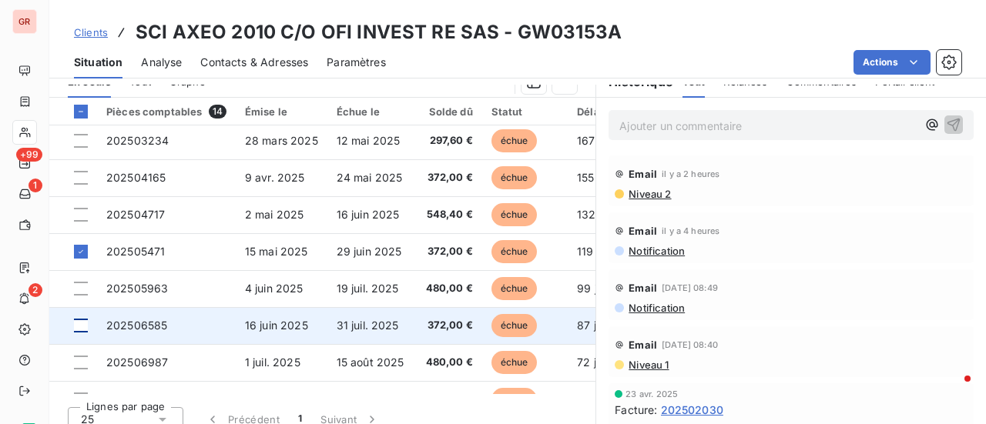
click at [80, 327] on div at bounding box center [81, 326] width 14 height 14
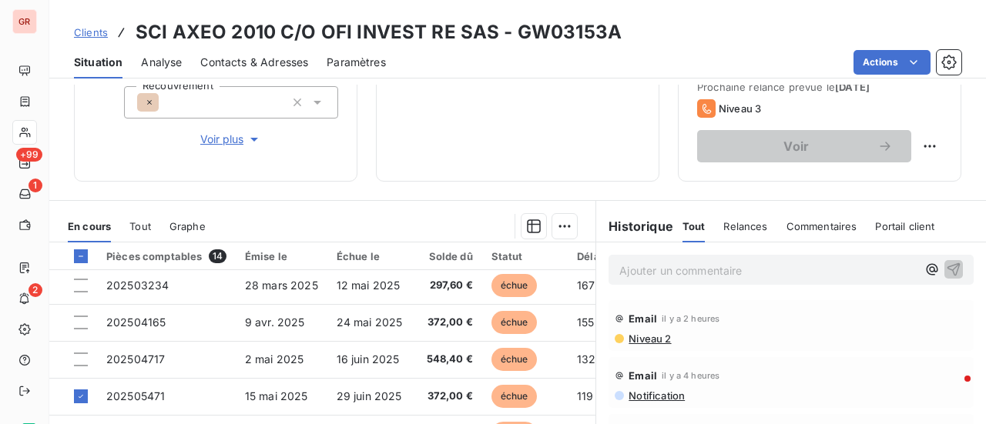
scroll to position [231, 0]
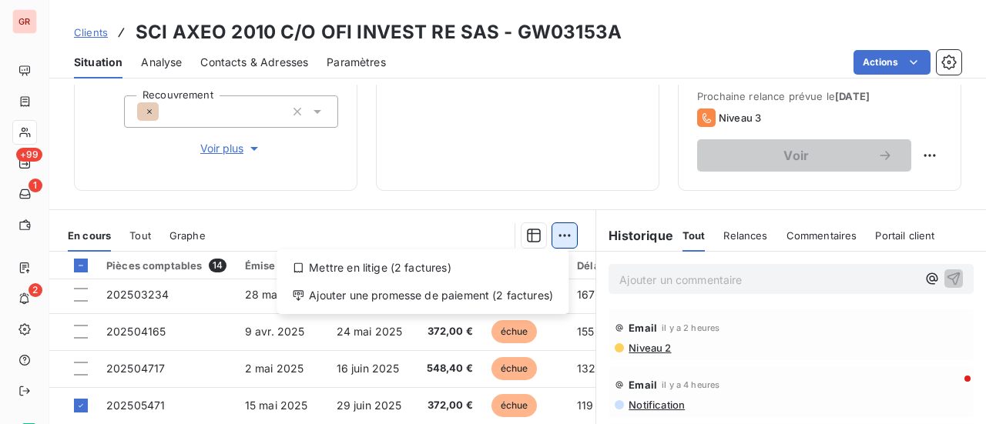
click at [559, 238] on html "GR +99 1 2 Clients SCI AXEO 2010 C/O OFI INVEST RE SAS - GW03153A Situation Ana…" at bounding box center [493, 212] width 986 height 424
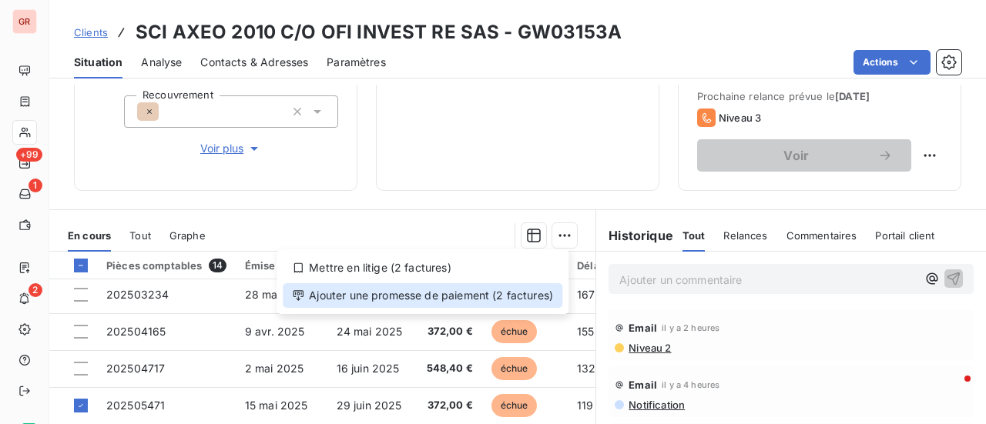
click at [433, 295] on div "Ajouter une promesse de paiement (2 factures)" at bounding box center [423, 295] width 280 height 25
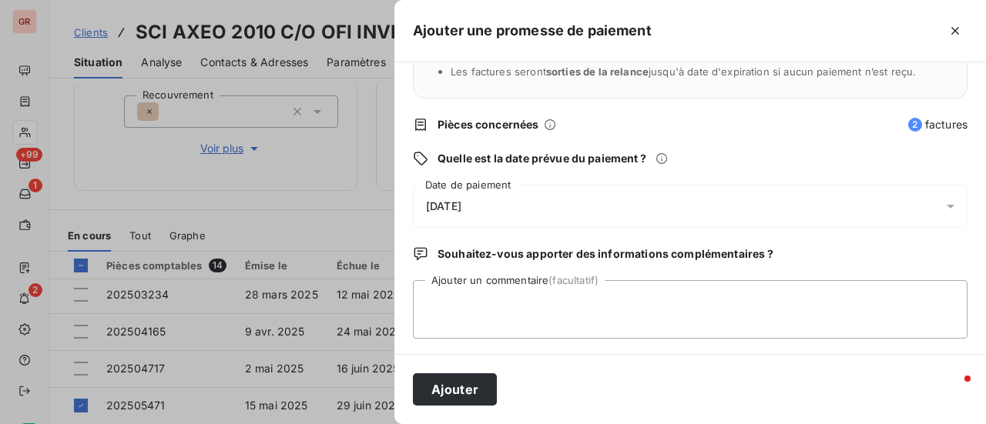
scroll to position [161, 0]
click at [943, 207] on icon at bounding box center [950, 205] width 15 height 15
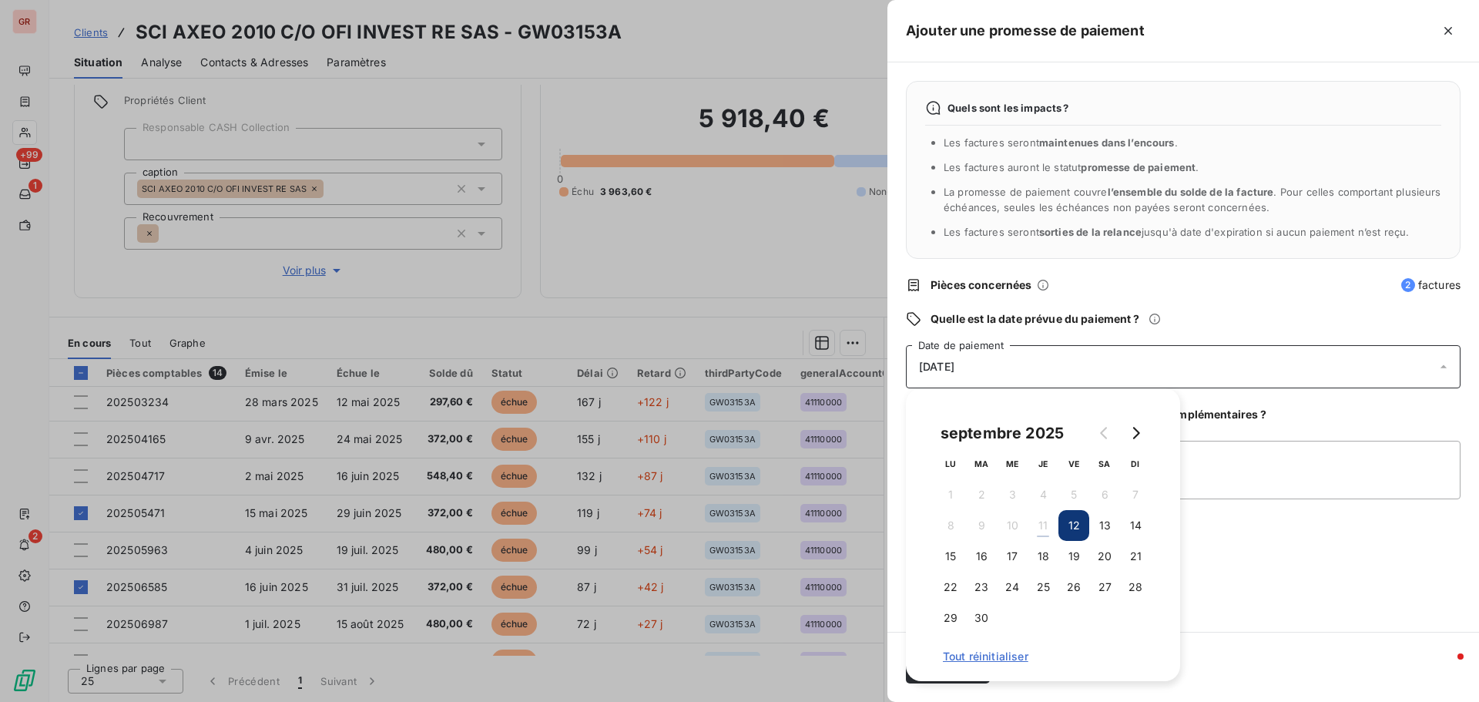
scroll to position [0, 0]
click at [985, 424] on icon "Go to next month" at bounding box center [1135, 433] width 12 height 12
click at [985, 424] on button "3" at bounding box center [1073, 494] width 31 height 31
click at [985, 419] on span "Souhaitez-vous apporter des informations complémentaires ?" at bounding box center [1098, 414] width 336 height 15
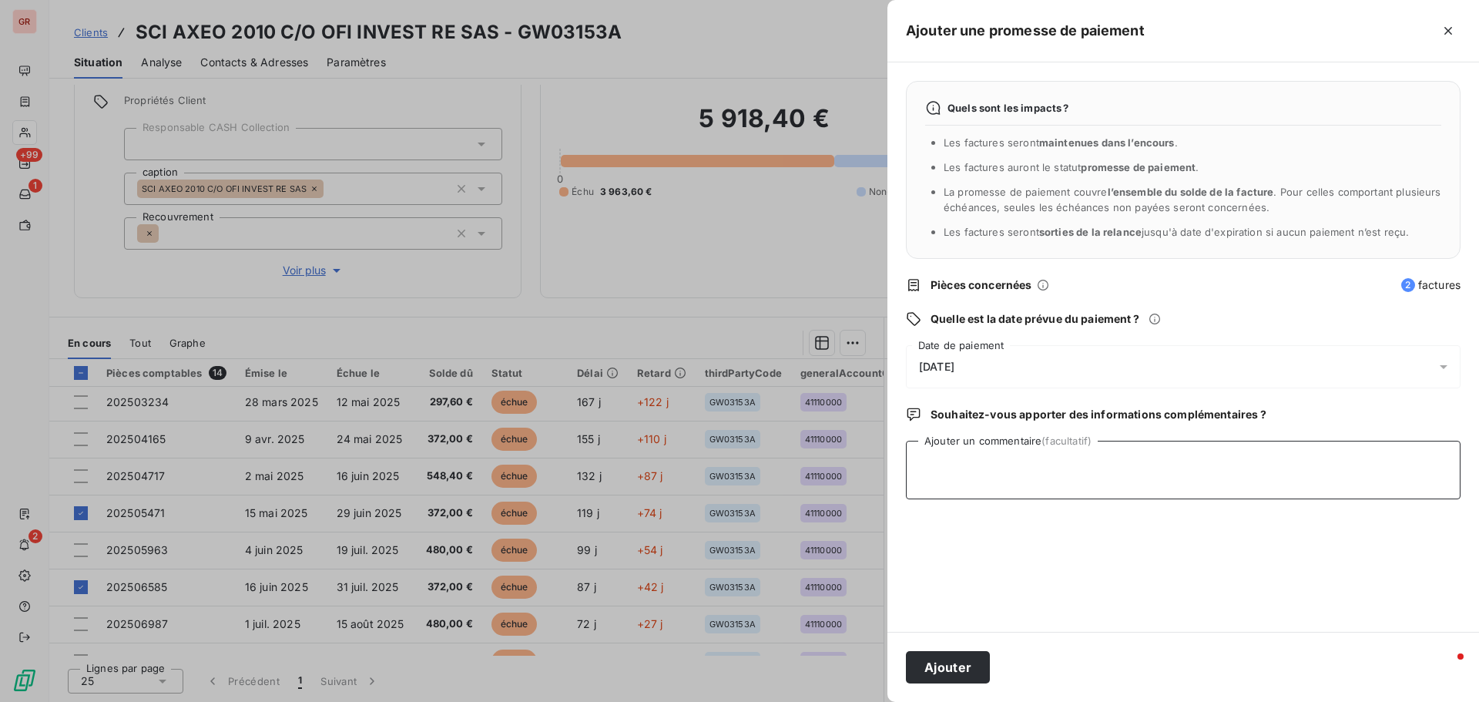
click at [967, 424] on textarea "Ajouter un commentaire (facultatif)" at bounding box center [1183, 469] width 554 height 59
type textarea "R"
drag, startPoint x: 1100, startPoint y: 468, endPoint x: 922, endPoint y: 475, distance: 178.8
click at [922, 424] on textarea "SUITE 0 RELANCE TEL MISE EN PAIEMENT LE 3/10/25" at bounding box center [1183, 469] width 554 height 59
click at [985, 424] on textarea "SUITE 0 RELANCE TEL MISE EN PAIEMENT LE 3/10/25" at bounding box center [1183, 469] width 554 height 59
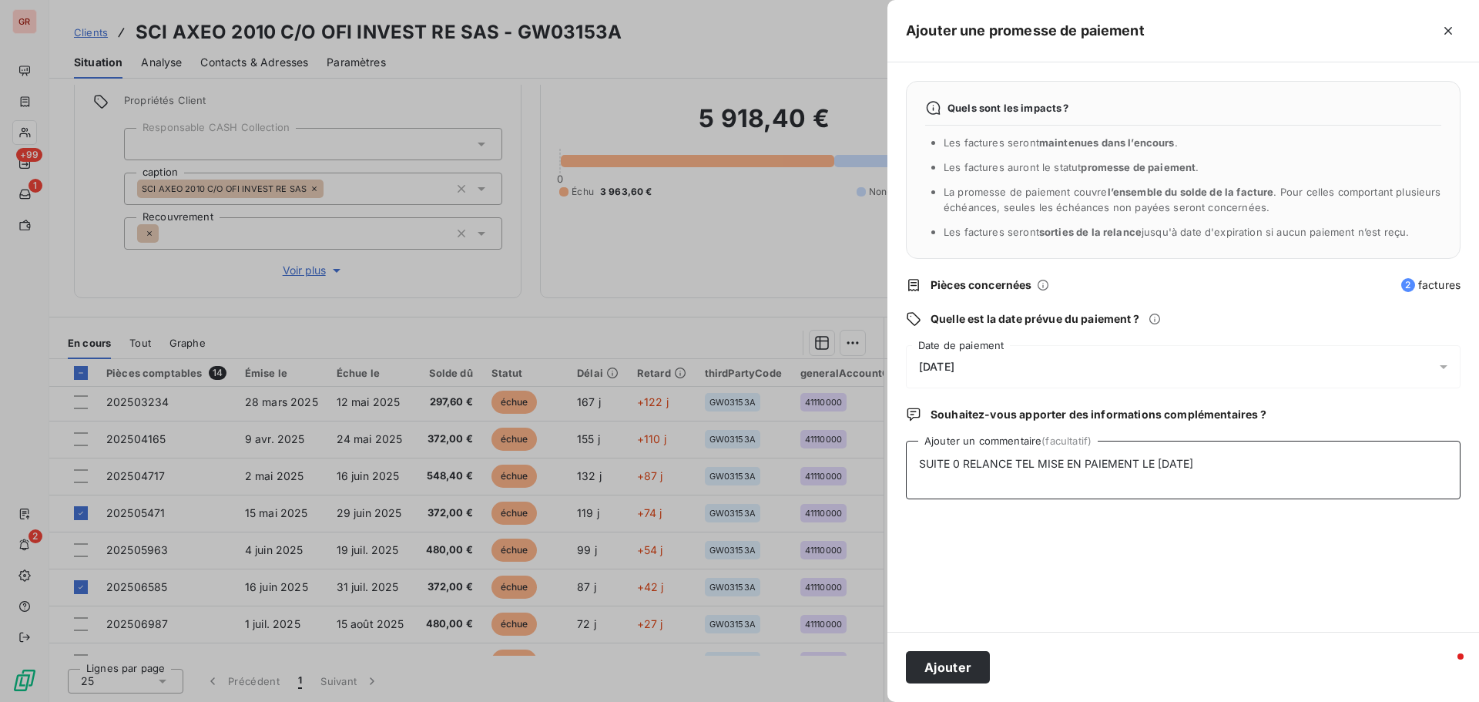
drag, startPoint x: 1032, startPoint y: 461, endPoint x: 854, endPoint y: 460, distance: 177.9
click at [854, 424] on div "Ajouter une promesse de paiement Quels sont les impacts ? Les factures seront m…" at bounding box center [739, 702] width 1479 height 0
type textarea "MISE EN PAIEMENT LE 3/10/25"
click at [959, 424] on button "Ajouter" at bounding box center [948, 667] width 84 height 32
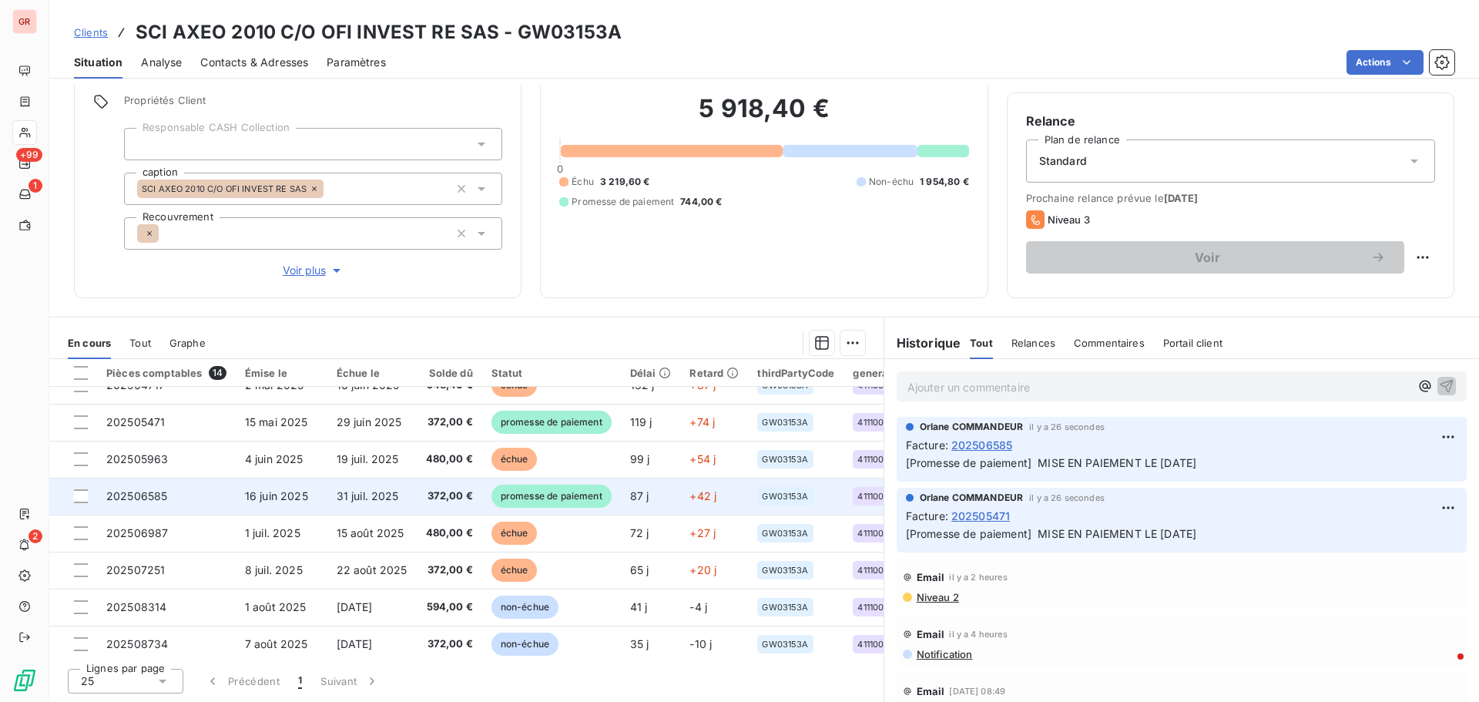
scroll to position [256, 0]
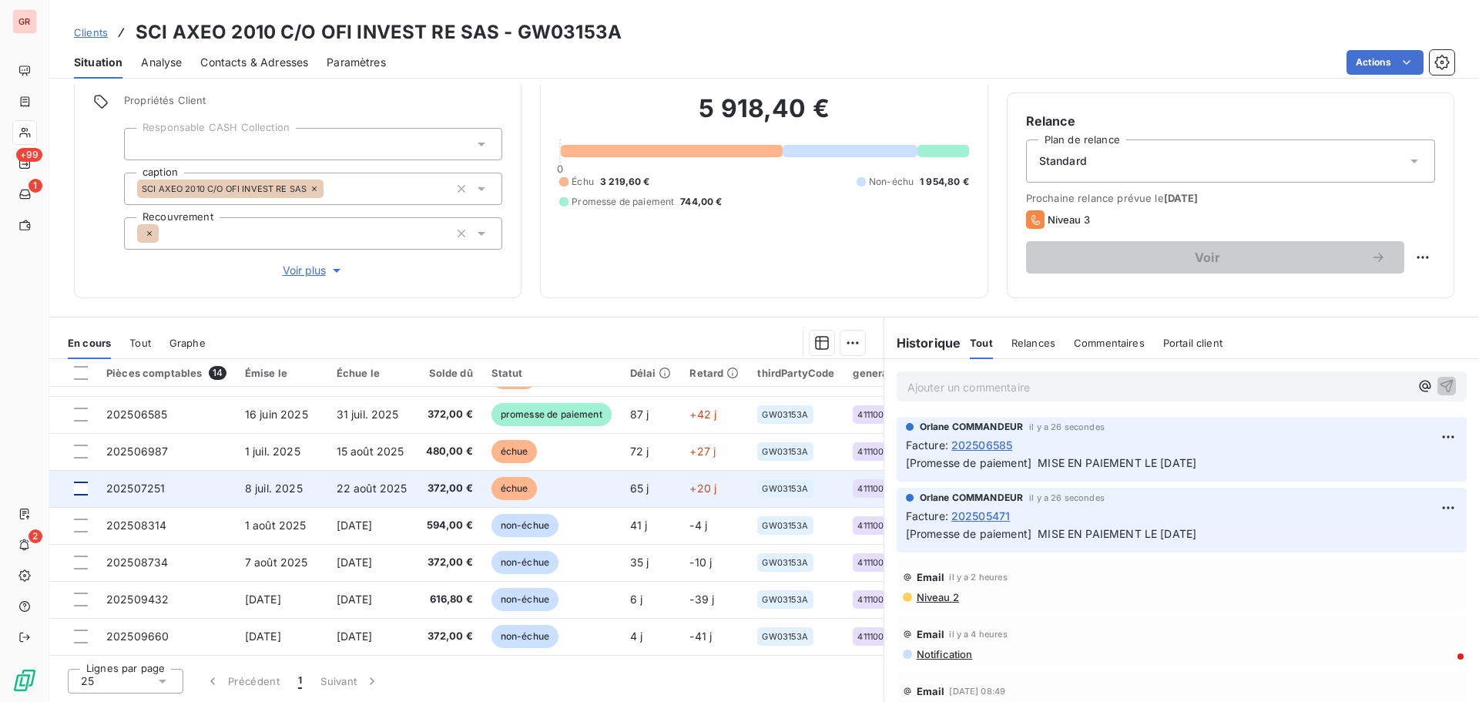
click at [85, 424] on div at bounding box center [81, 488] width 14 height 14
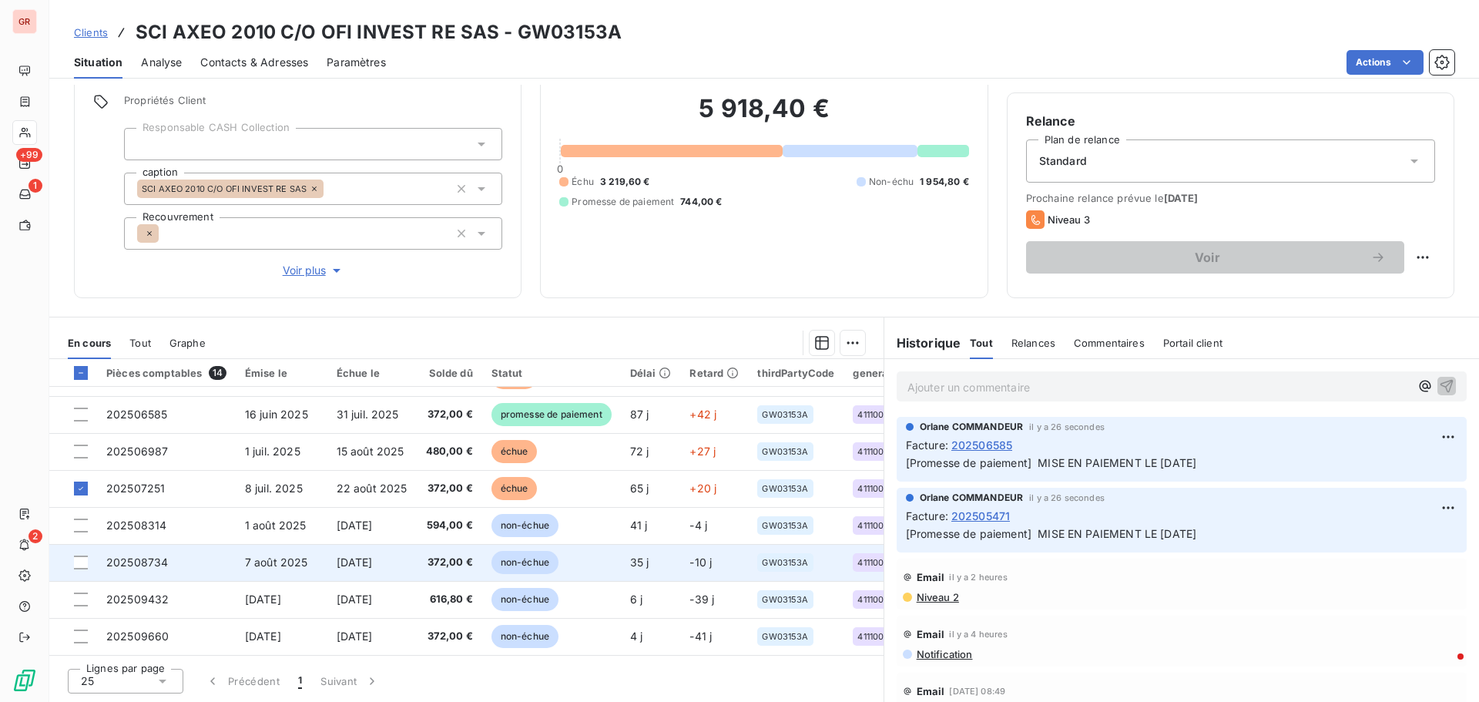
click at [79, 424] on td at bounding box center [73, 562] width 48 height 37
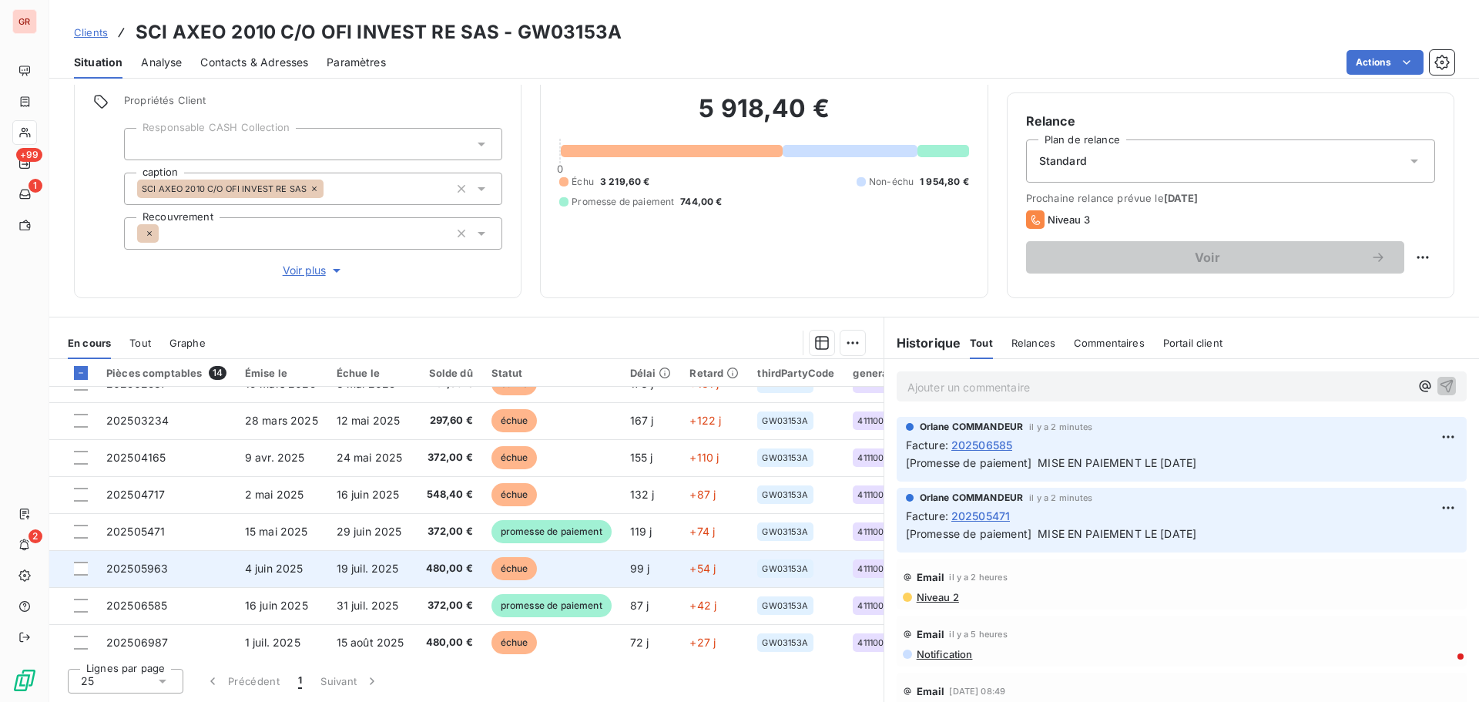
scroll to position [231, 0]
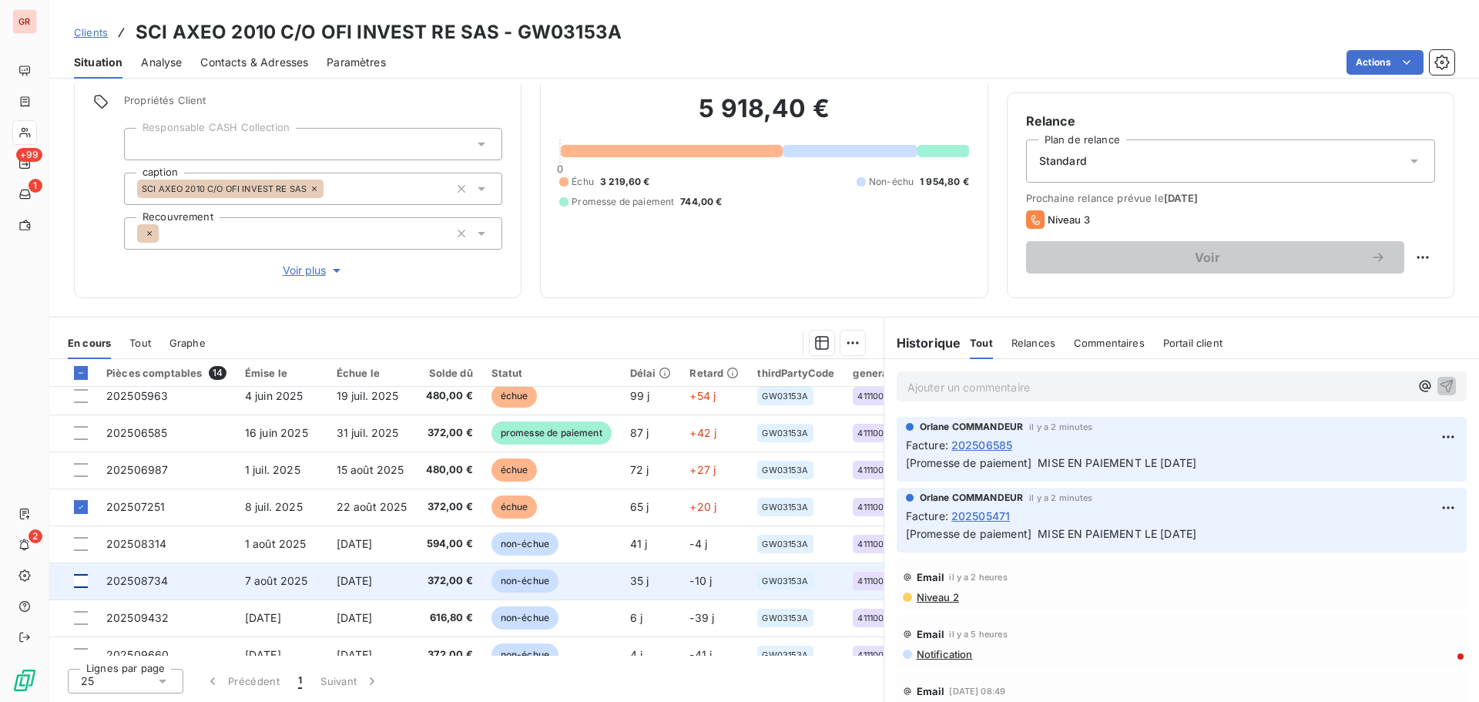
click at [80, 424] on div at bounding box center [81, 581] width 14 height 14
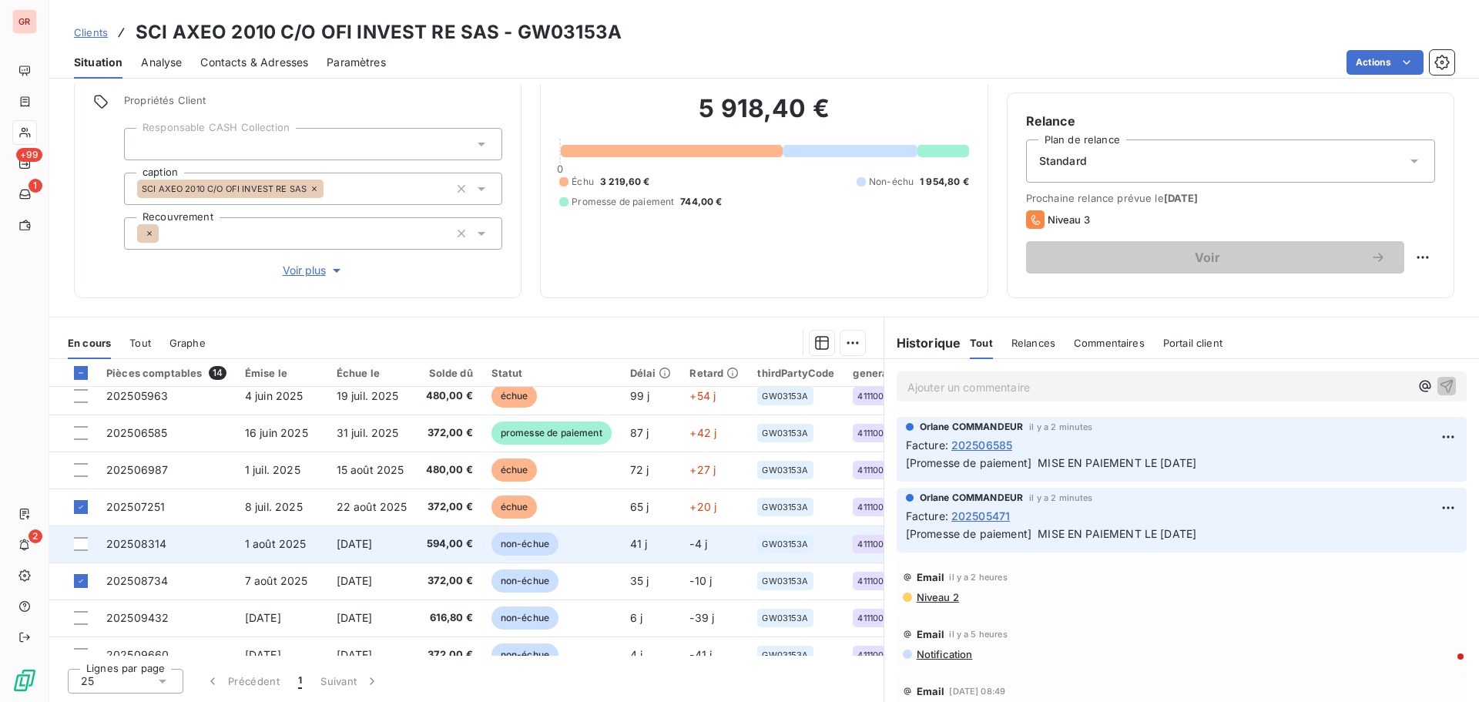
scroll to position [256, 0]
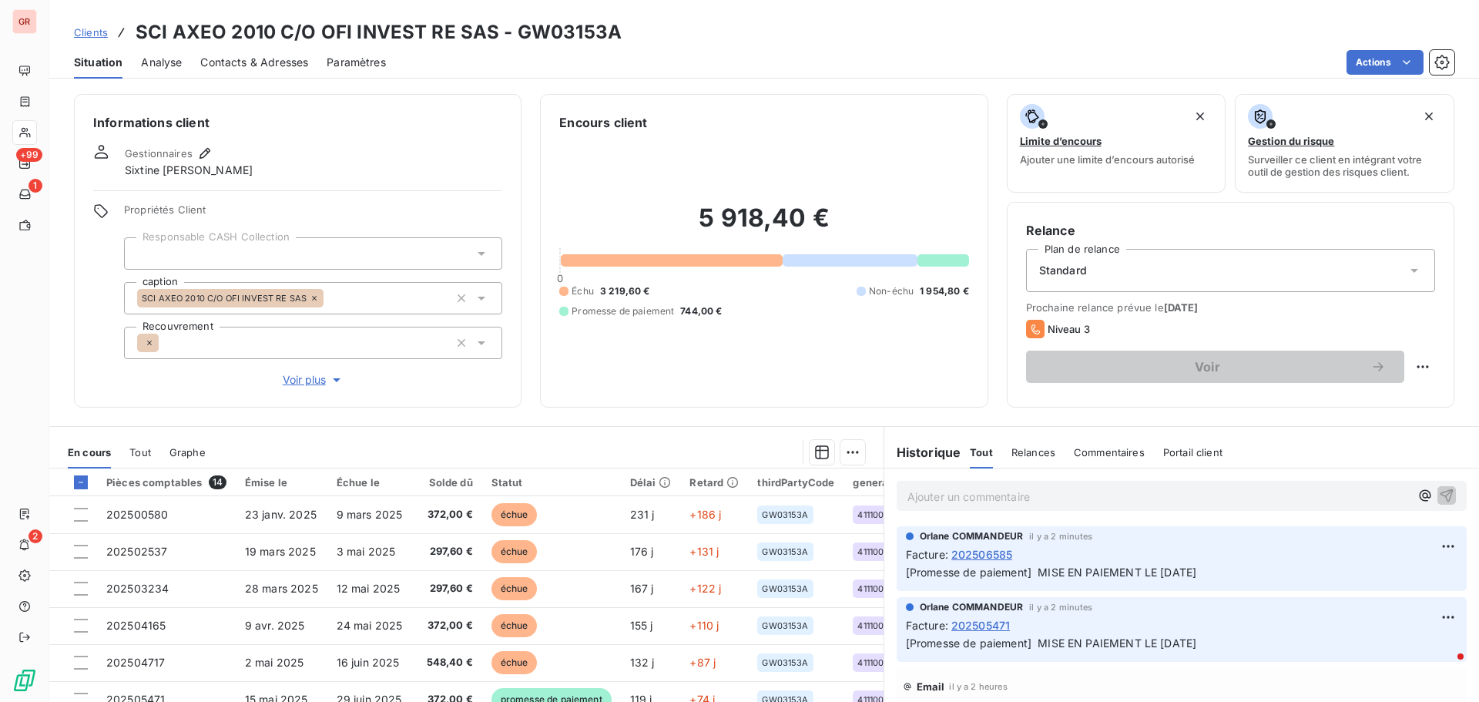
scroll to position [256, 0]
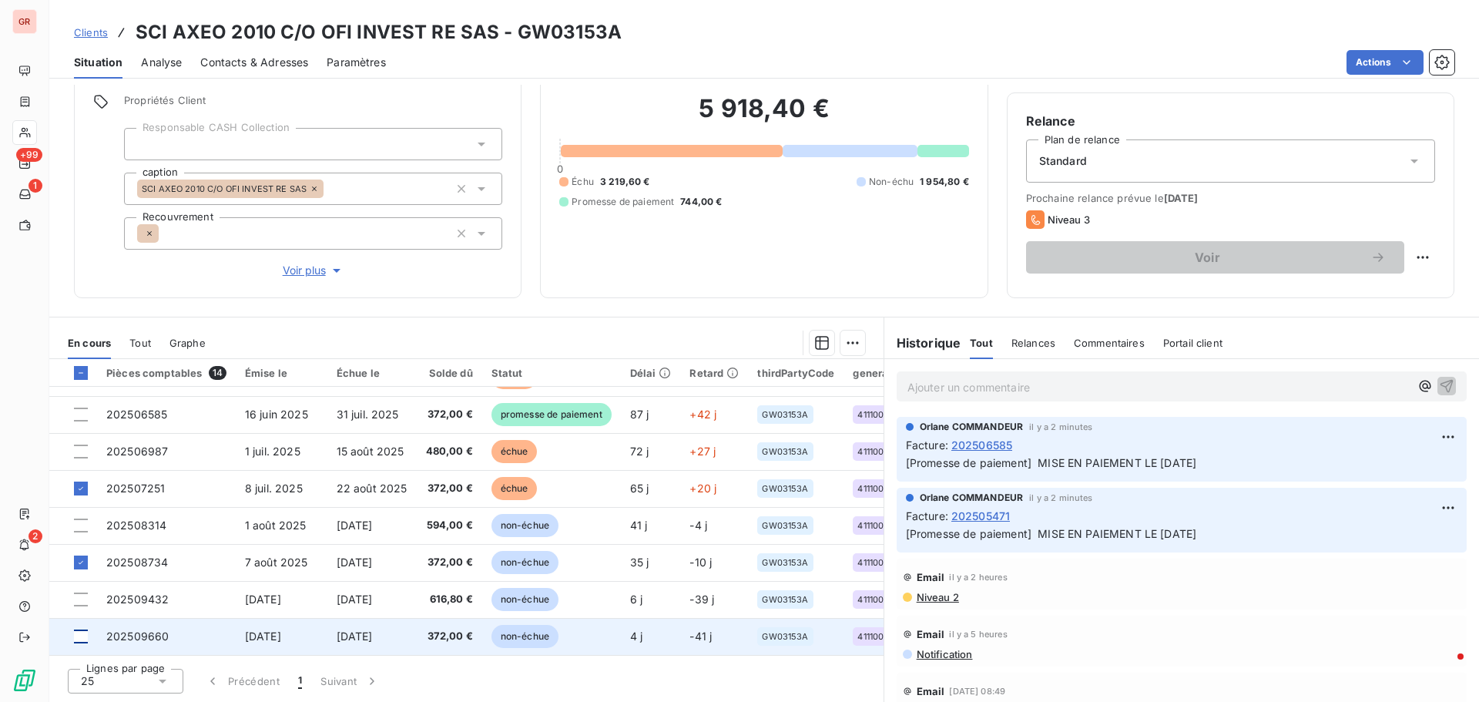
click at [82, 631] on div at bounding box center [81, 636] width 14 height 14
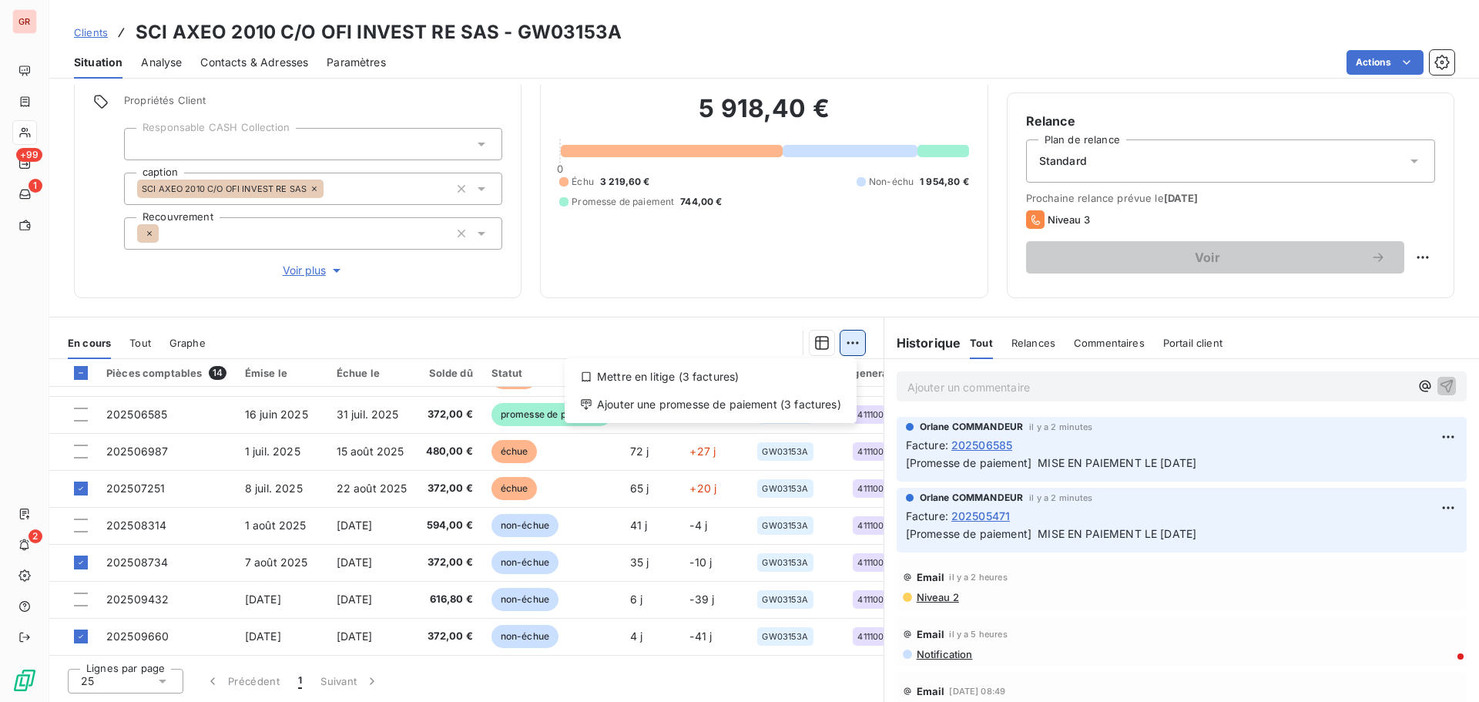
click at [850, 344] on html "GR +99 1 2 Clients SCI AXEO 2010 C/O OFI INVEST RE SAS - GW03153A Situation Ana…" at bounding box center [739, 351] width 1479 height 702
click at [684, 407] on div "Ajouter une promesse de paiement (3 factures)" at bounding box center [711, 404] width 280 height 25
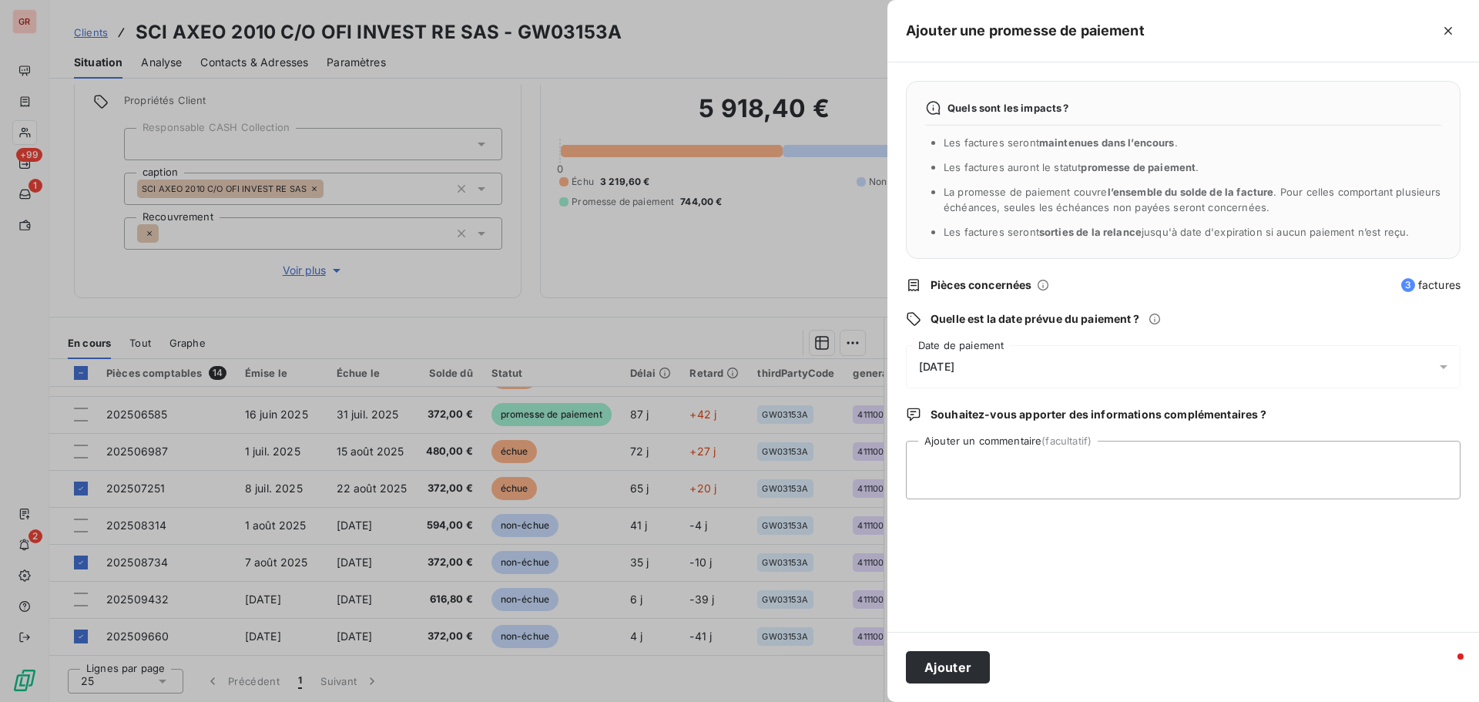
click at [1445, 369] on icon at bounding box center [1442, 366] width 15 height 15
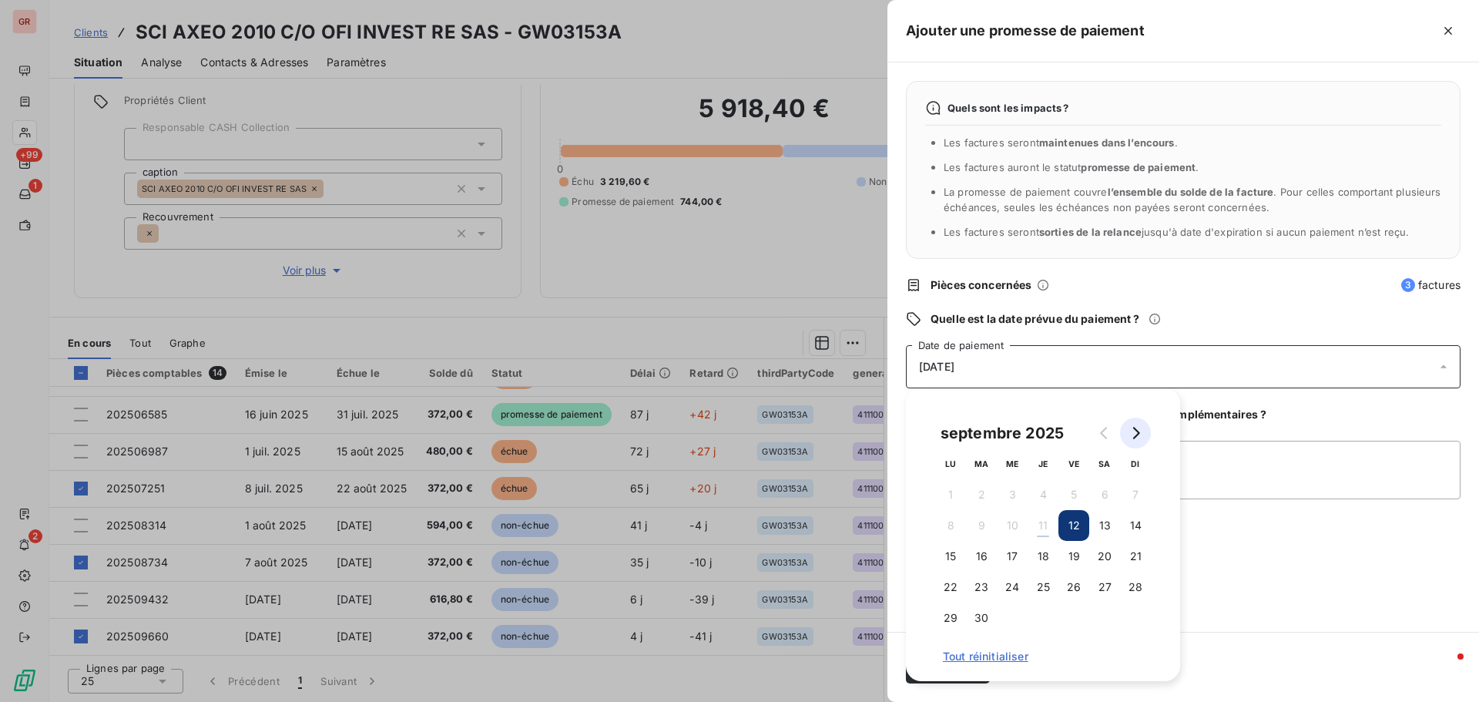
click at [1140, 436] on icon "Go to next month" at bounding box center [1135, 433] width 12 height 12
click at [1133, 492] on button "5" at bounding box center [1135, 494] width 31 height 31
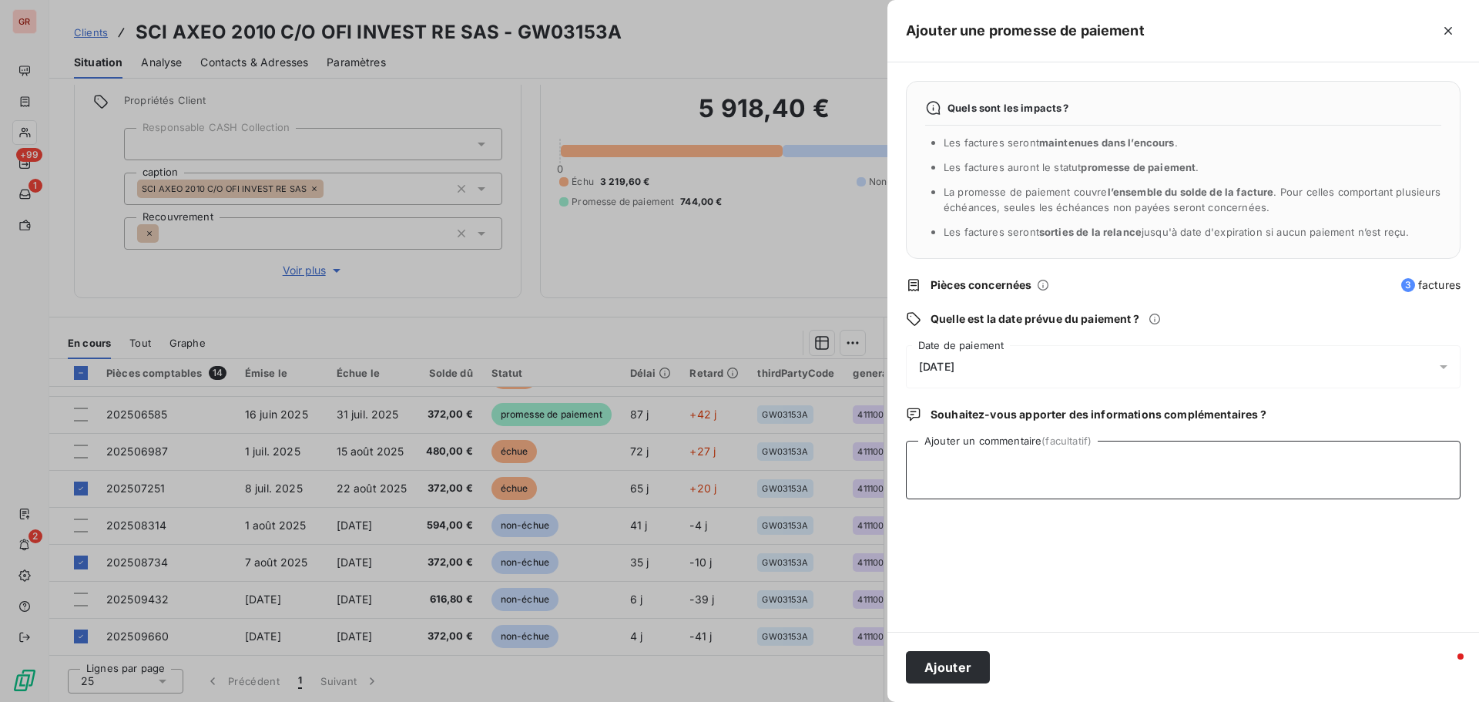
click at [1237, 473] on textarea "Ajouter un commentaire (facultatif)" at bounding box center [1183, 469] width 554 height 59
type textarea "S"
type textarea "m"
type textarea "REL TEL mISE EN PAIEMENT LE [DATE]"
click at [958, 667] on button "Ajouter" at bounding box center [948, 667] width 84 height 32
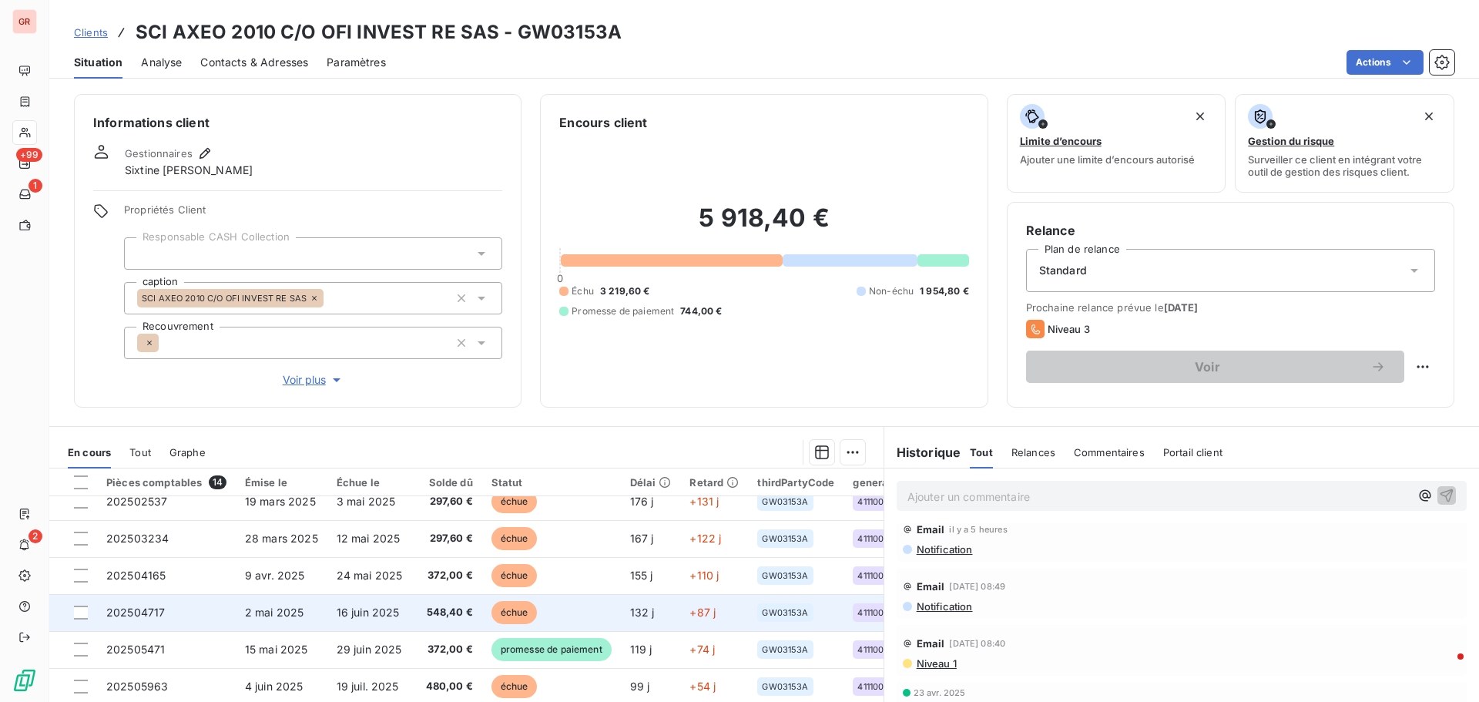
scroll to position [77, 0]
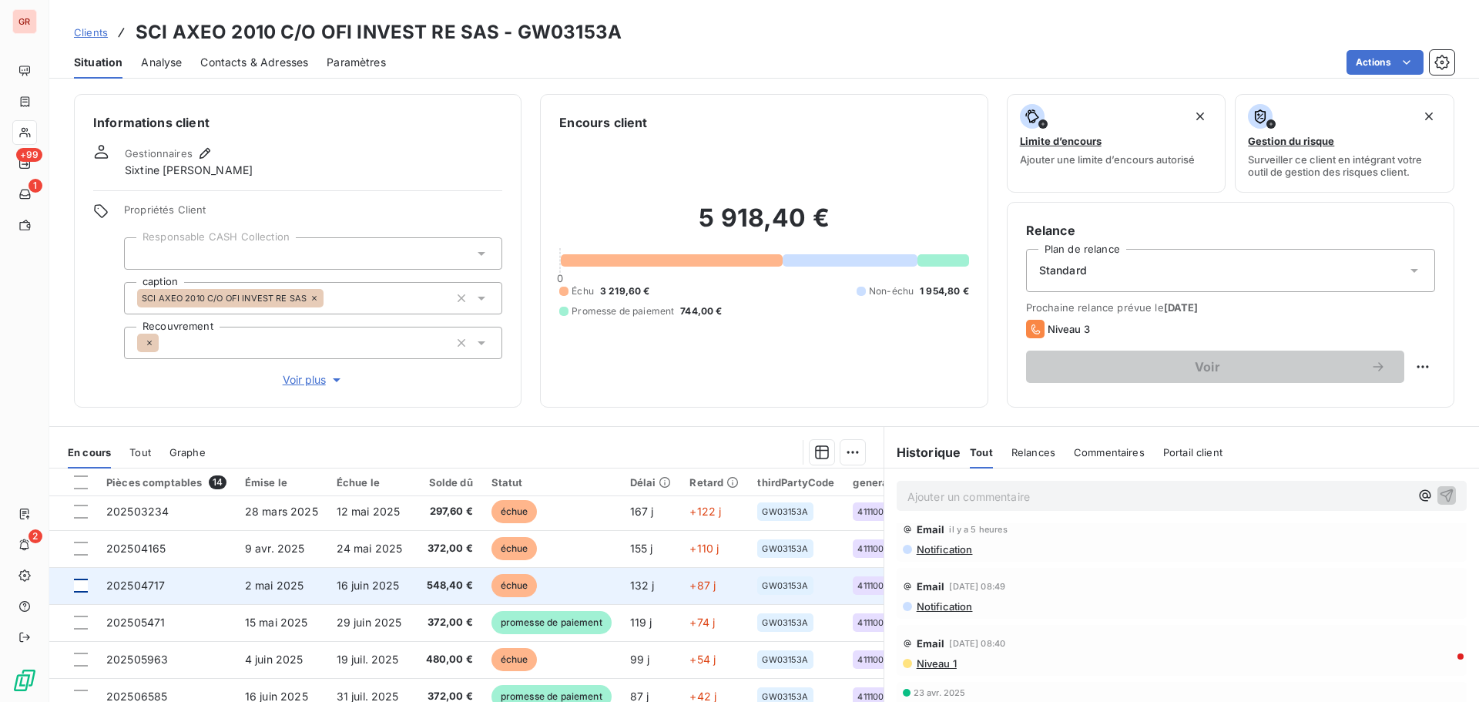
click at [79, 587] on div at bounding box center [81, 585] width 14 height 14
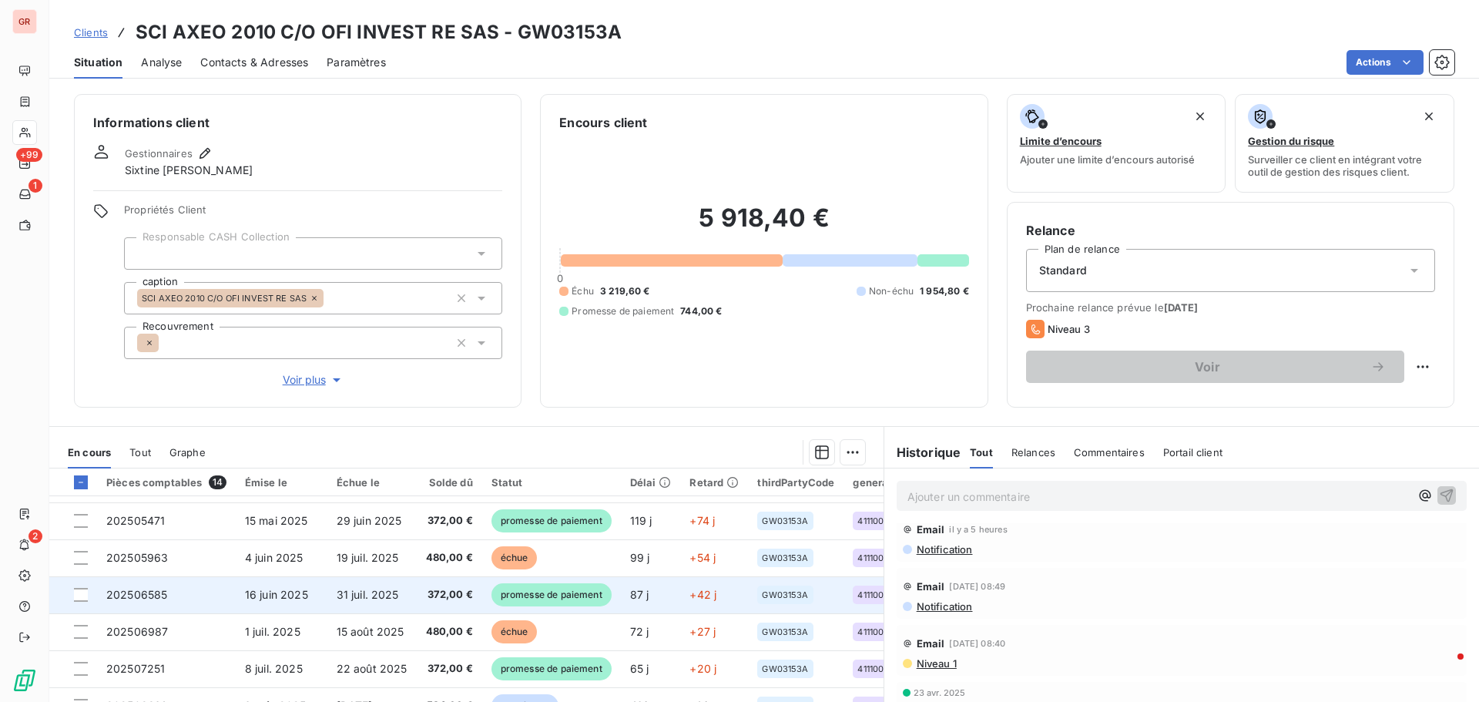
scroll to position [154, 0]
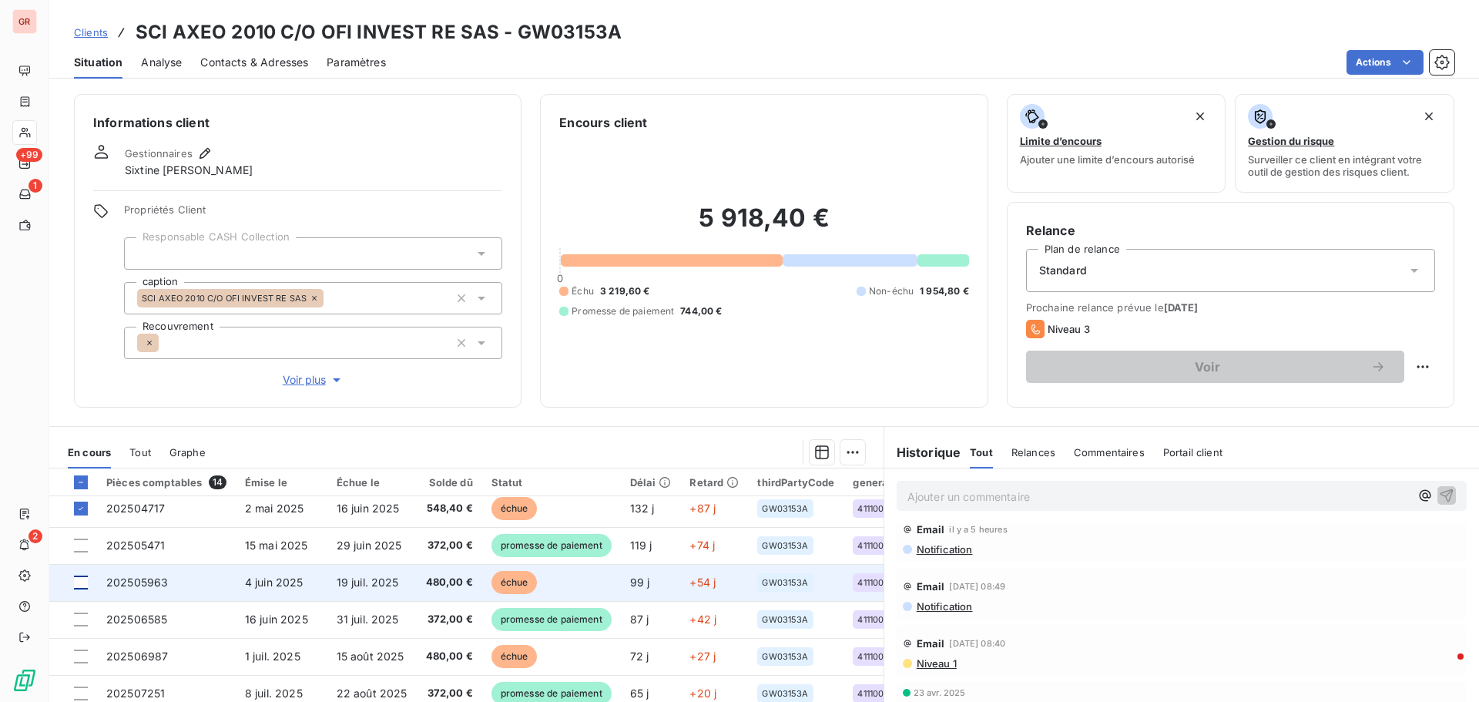
click at [79, 582] on div at bounding box center [81, 582] width 14 height 14
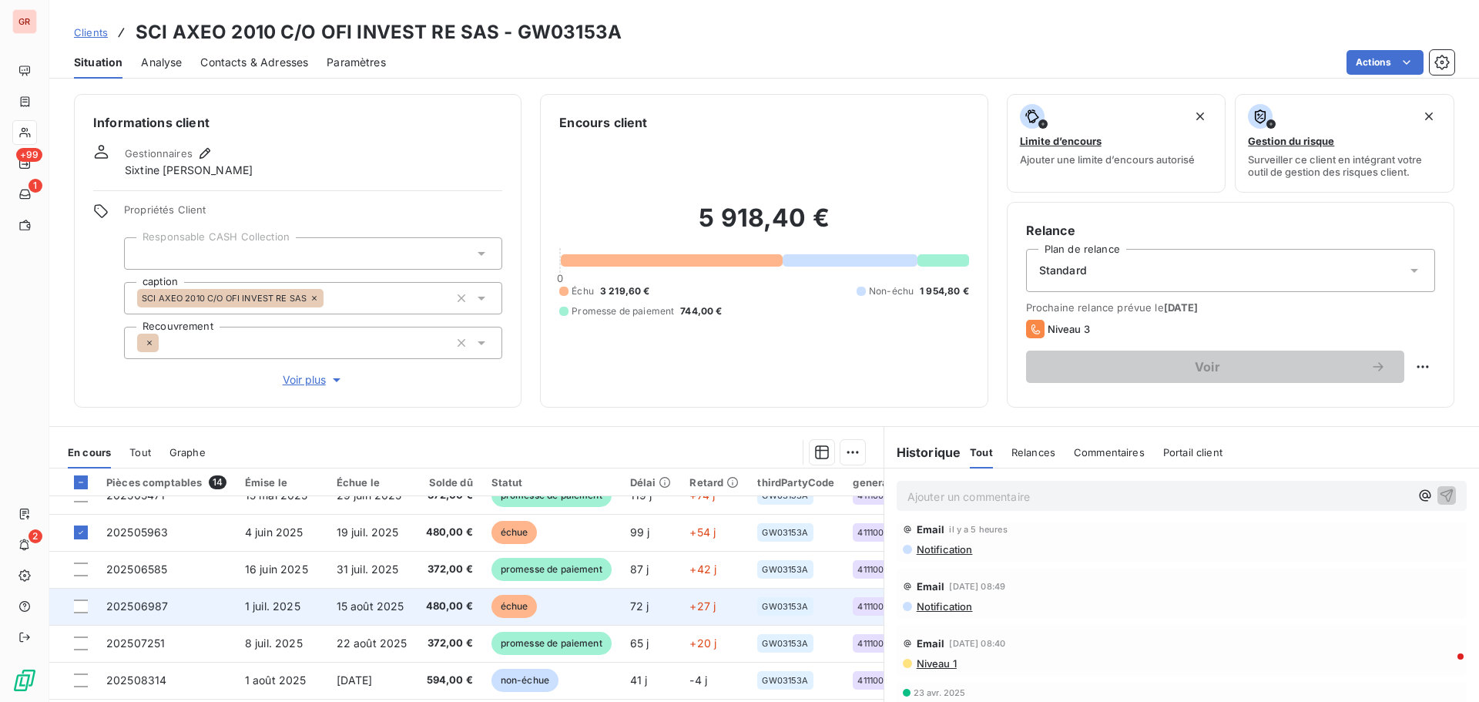
scroll to position [231, 0]
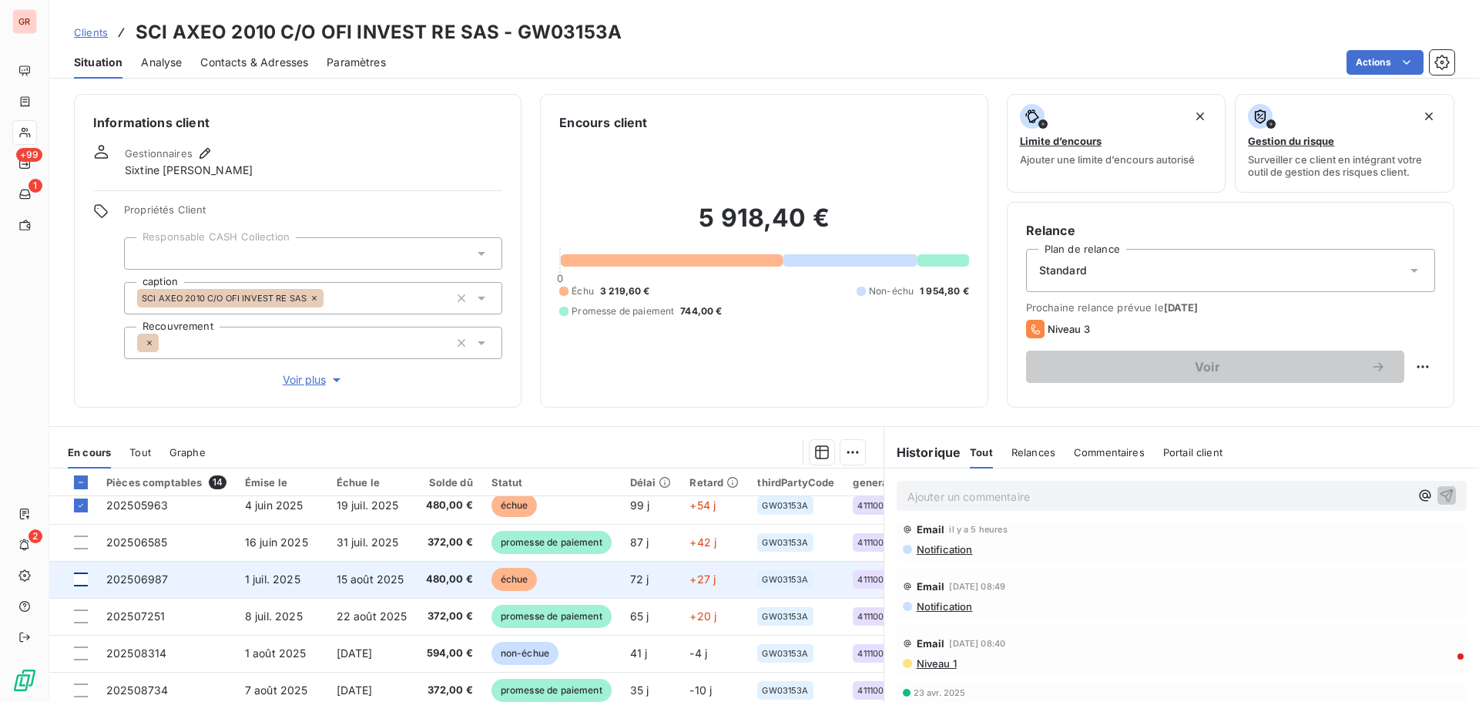
click at [77, 578] on div at bounding box center [81, 579] width 14 height 14
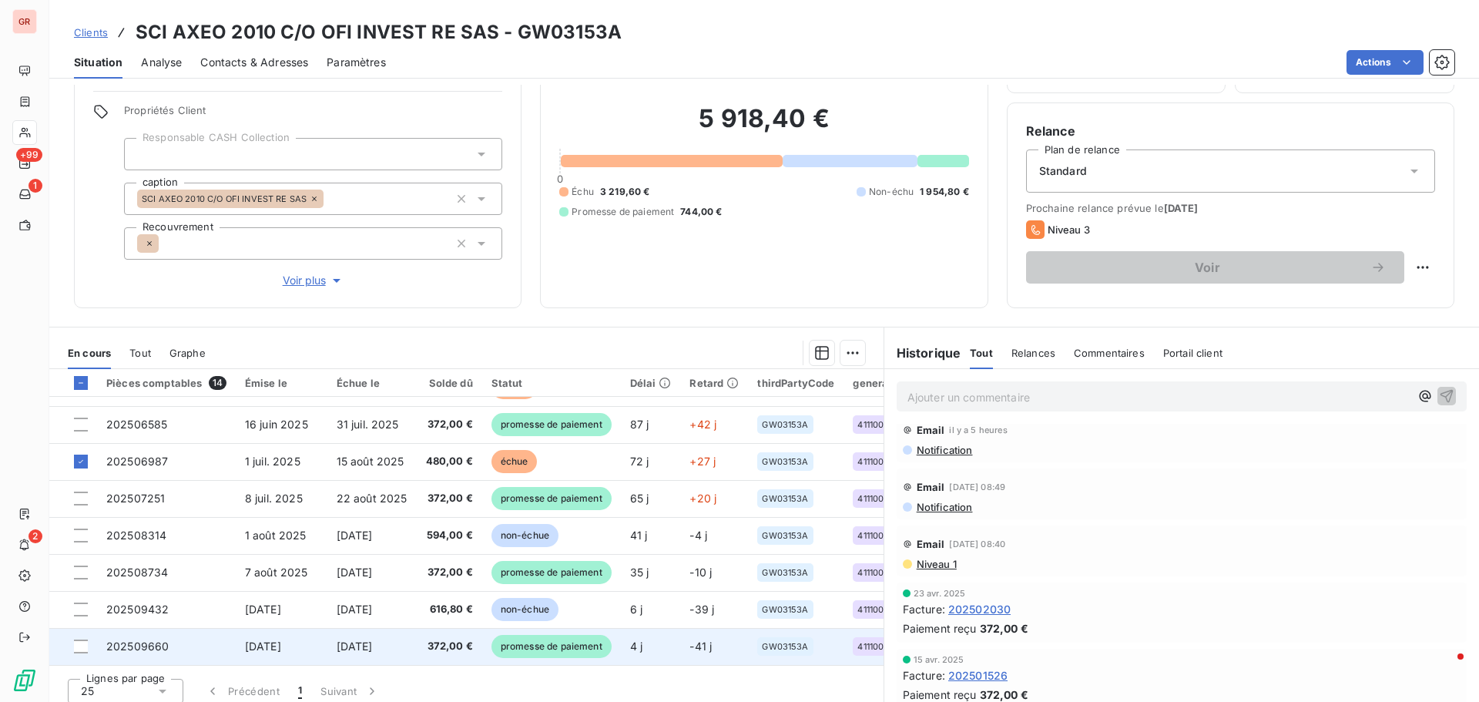
scroll to position [109, 0]
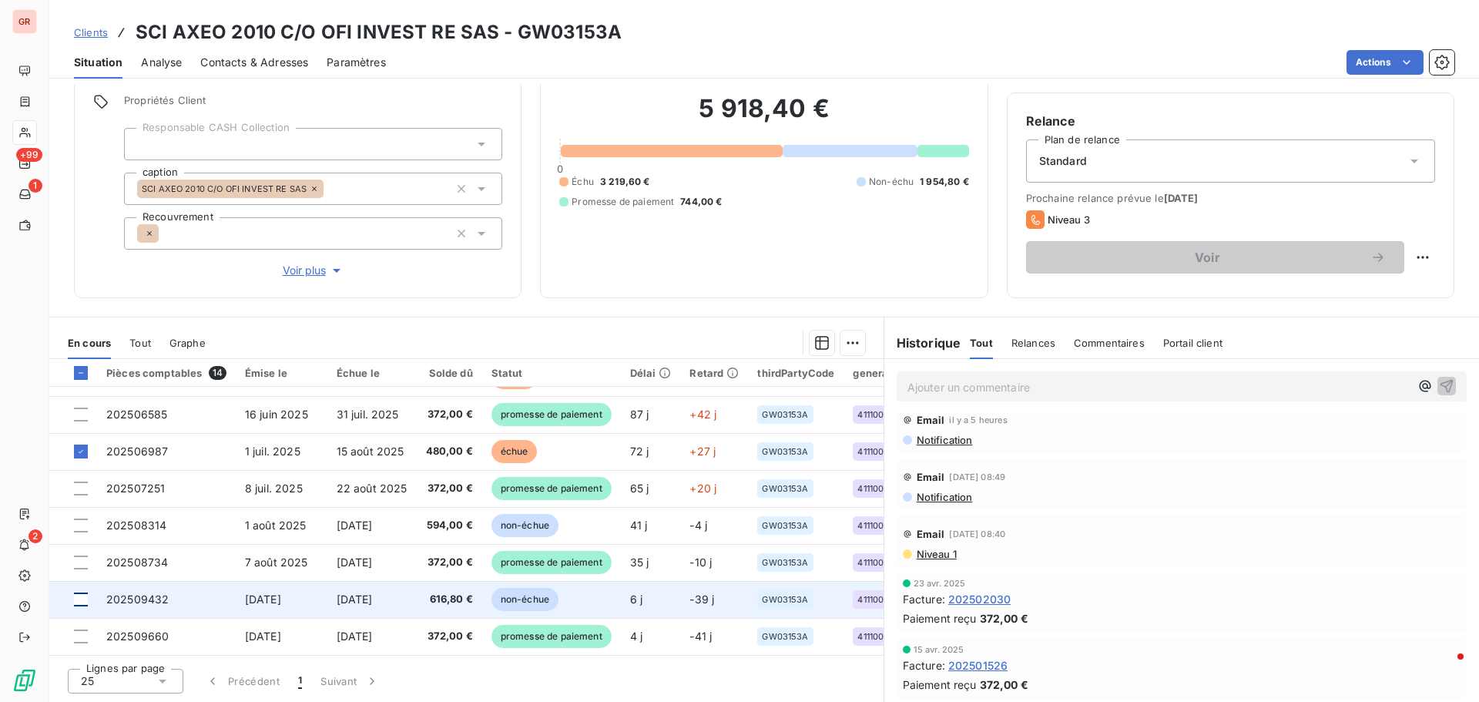
click at [82, 592] on div at bounding box center [81, 599] width 14 height 14
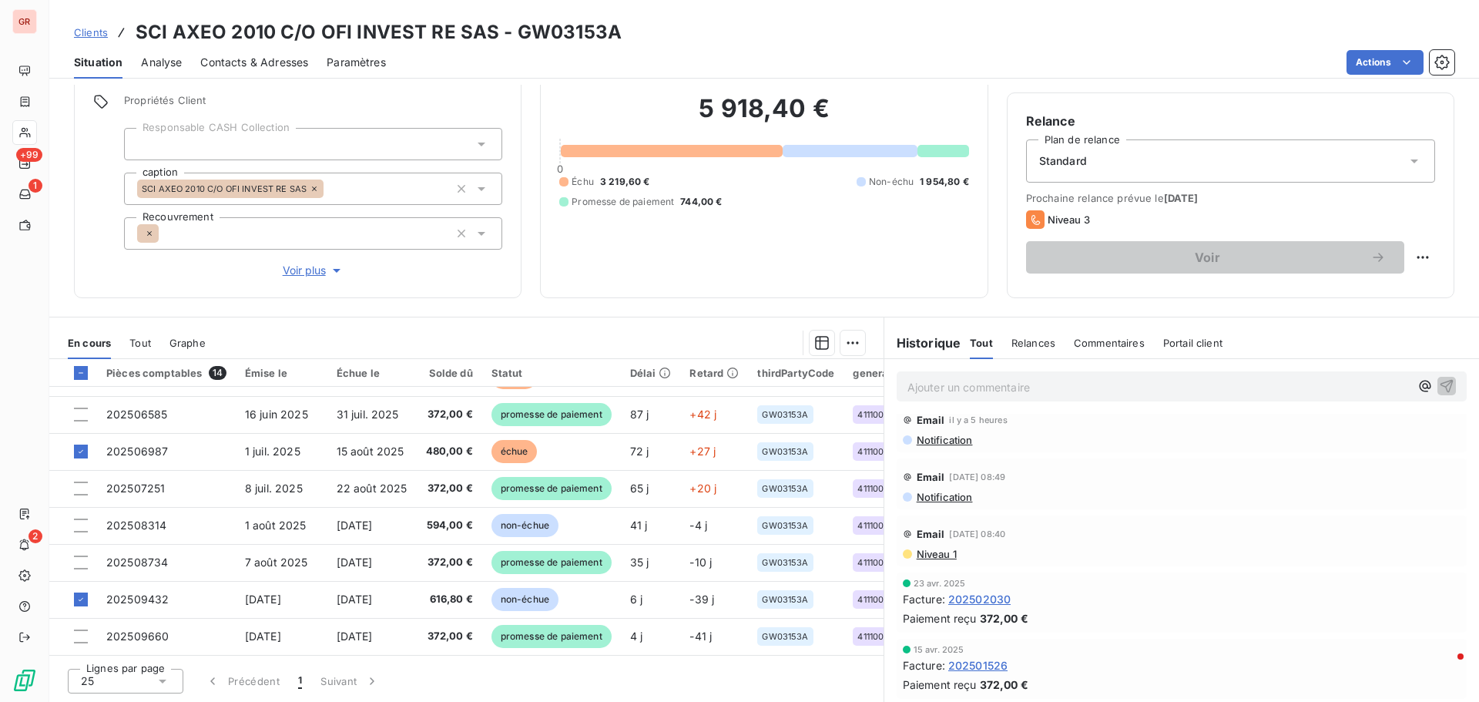
click at [846, 339] on html "GR +99 1 2 Clients SCI AXEO 2010 C/O OFI INVEST RE SAS - GW03153A Situation Ana…" at bounding box center [739, 351] width 1479 height 702
click at [709, 378] on div "Mettre en litige (4 factures)" at bounding box center [710, 376] width 280 height 25
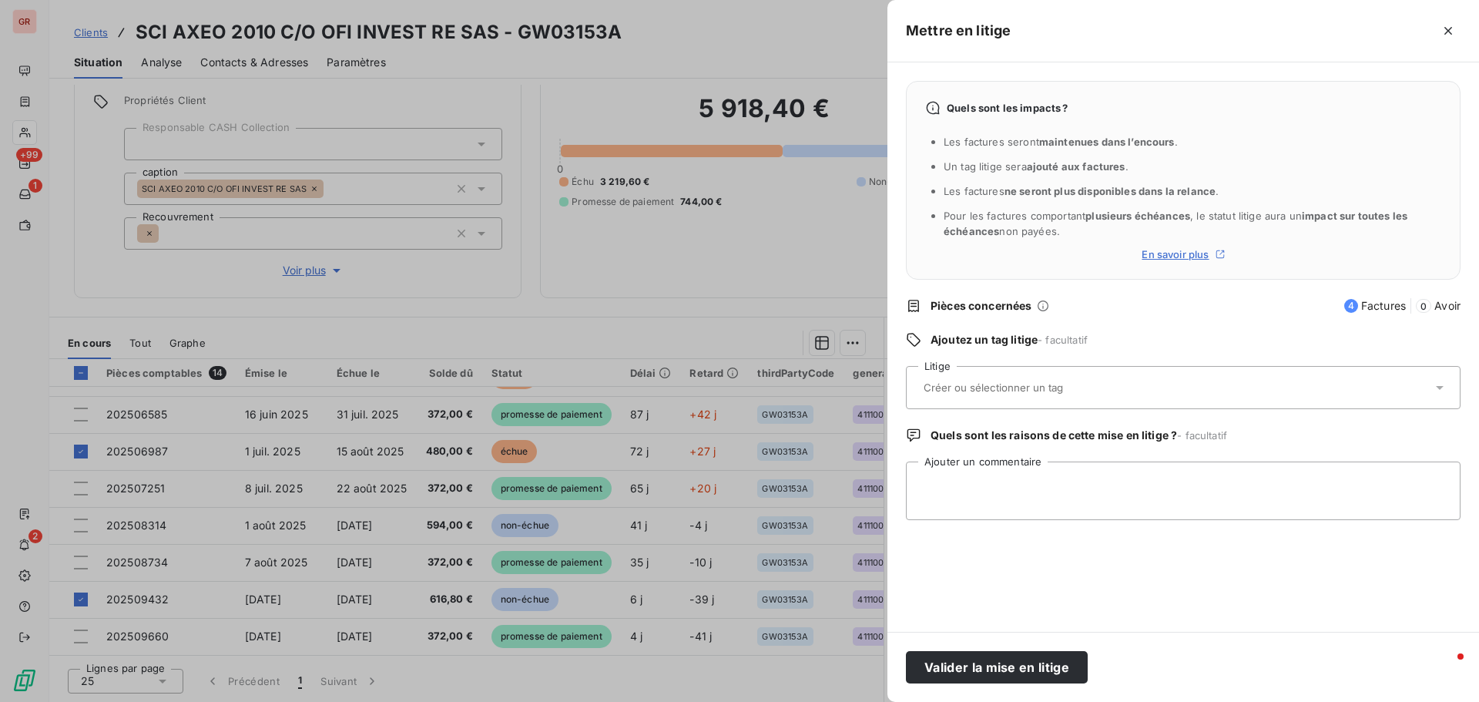
click at [1012, 387] on input "text" at bounding box center [1034, 387] width 224 height 14
click at [1084, 308] on span "Pièces concernées" at bounding box center [1132, 305] width 404 height 15
click at [1445, 29] on icon "button" at bounding box center [1447, 30] width 15 height 15
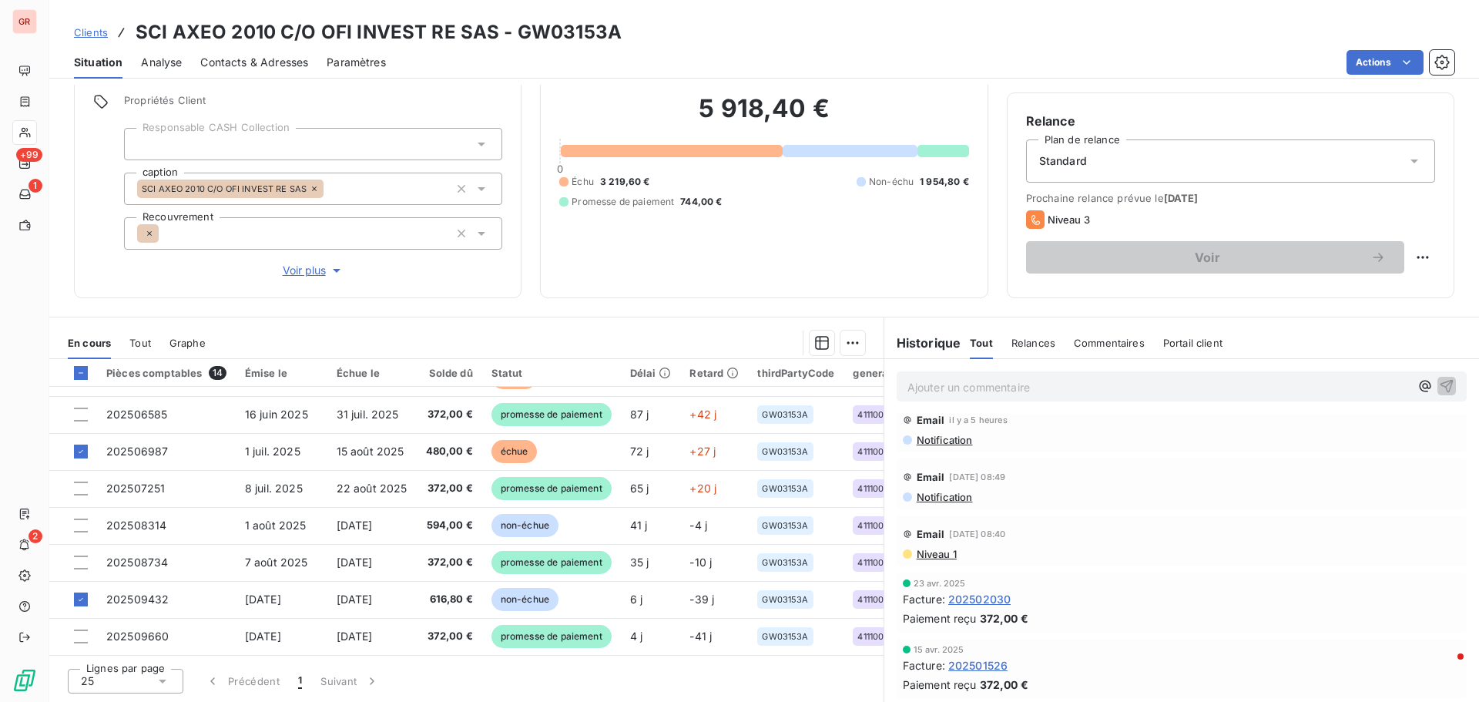
click at [846, 337] on html "GR +99 1 2 Clients SCI AXEO 2010 C/O OFI INVEST RE SAS - GW03153A Situation Ana…" at bounding box center [739, 351] width 1479 height 702
click at [691, 404] on div "Ajouter une promesse de paiement (4 factures)" at bounding box center [710, 404] width 280 height 25
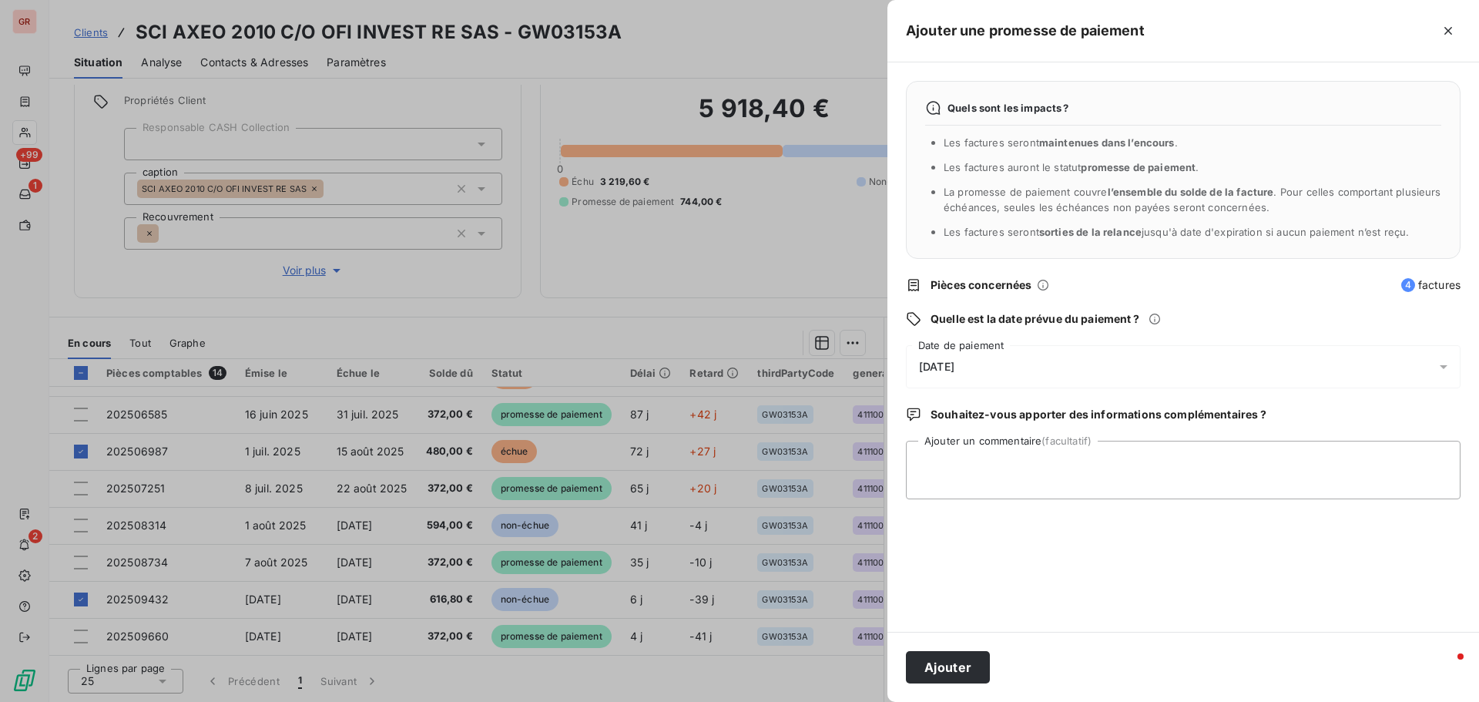
click at [1443, 364] on icon at bounding box center [1442, 366] width 15 height 15
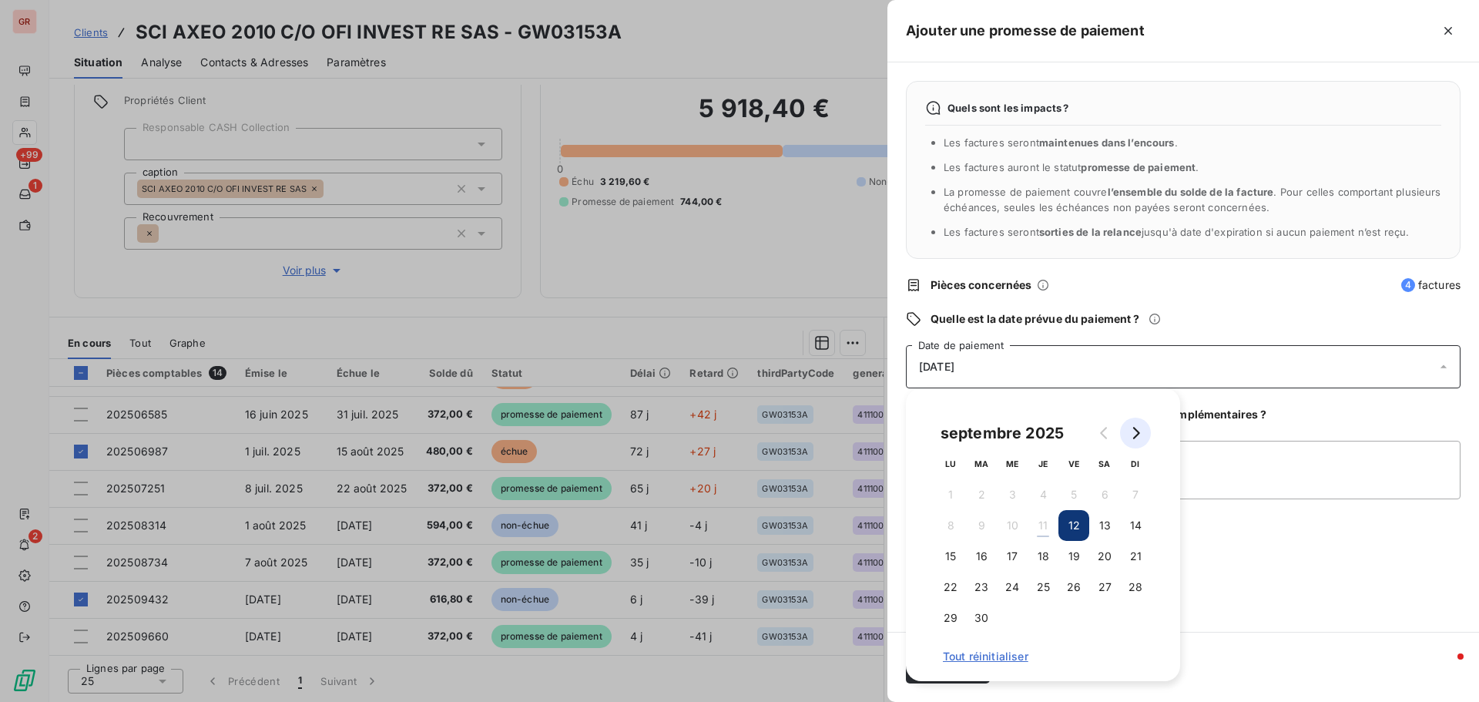
click at [1137, 427] on icon "Go to next month" at bounding box center [1135, 433] width 12 height 12
click at [1130, 496] on button "5" at bounding box center [1135, 494] width 31 height 31
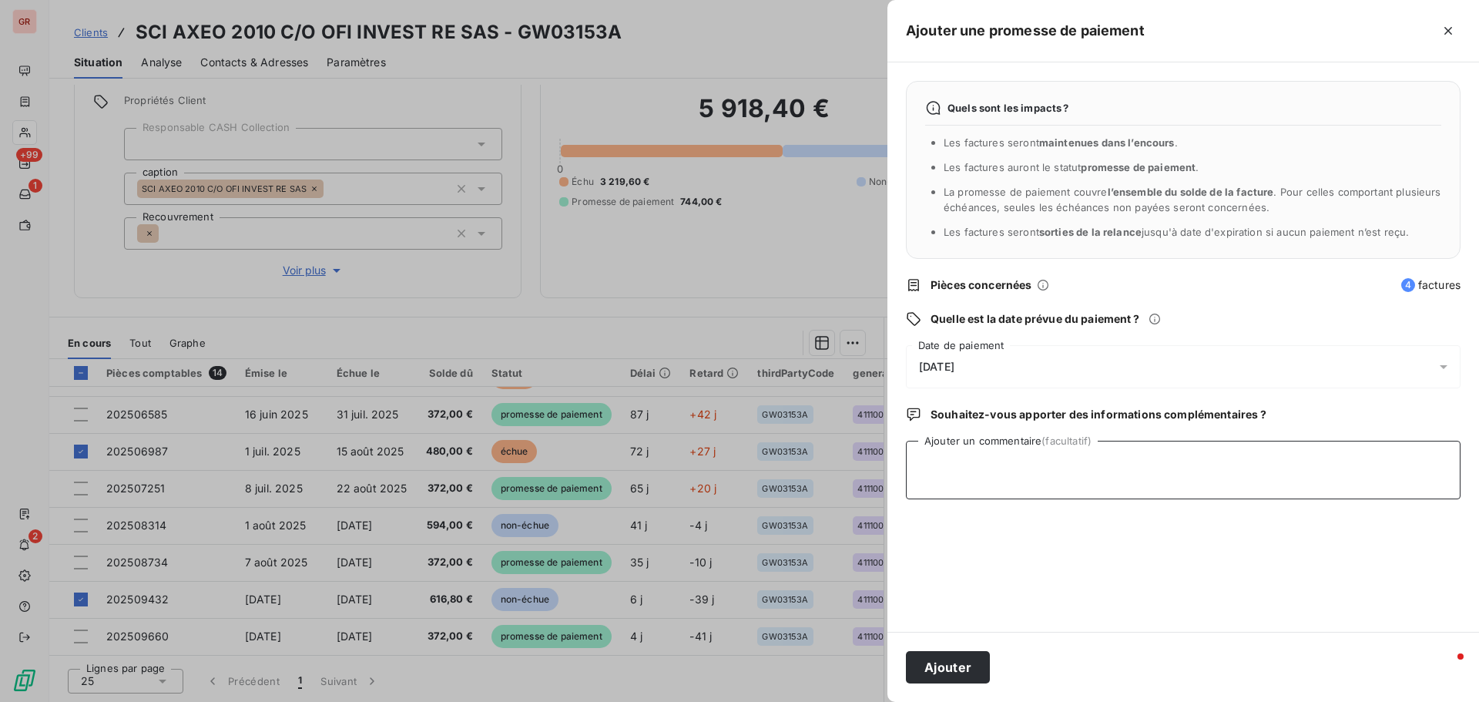
click at [1226, 476] on textarea "Ajouter un commentaire (facultatif)" at bounding box center [1183, 469] width 554 height 59
type textarea "SUITE RELANCE MISE EN PAIEMENT POUR LE [DATE]"
click at [941, 658] on button "Ajouter" at bounding box center [948, 667] width 84 height 32
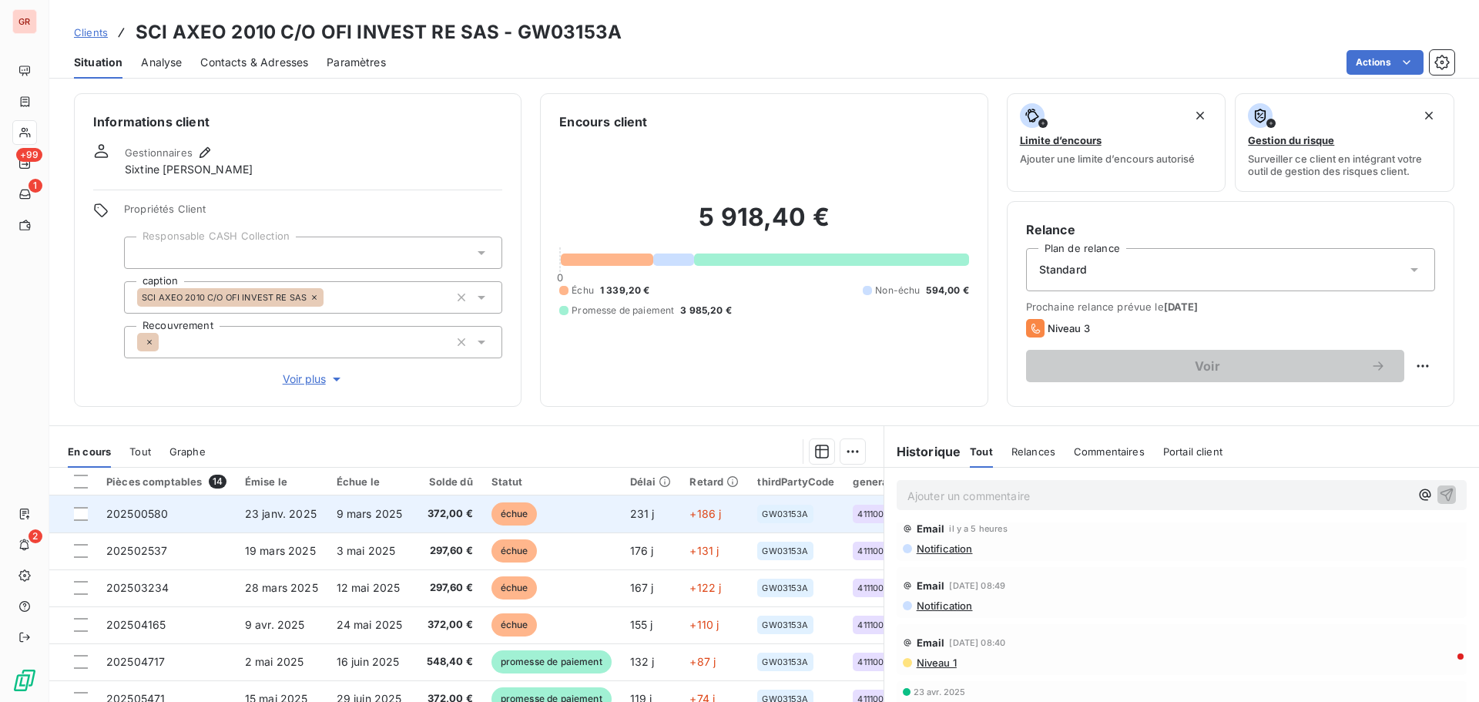
scroll to position [0, 0]
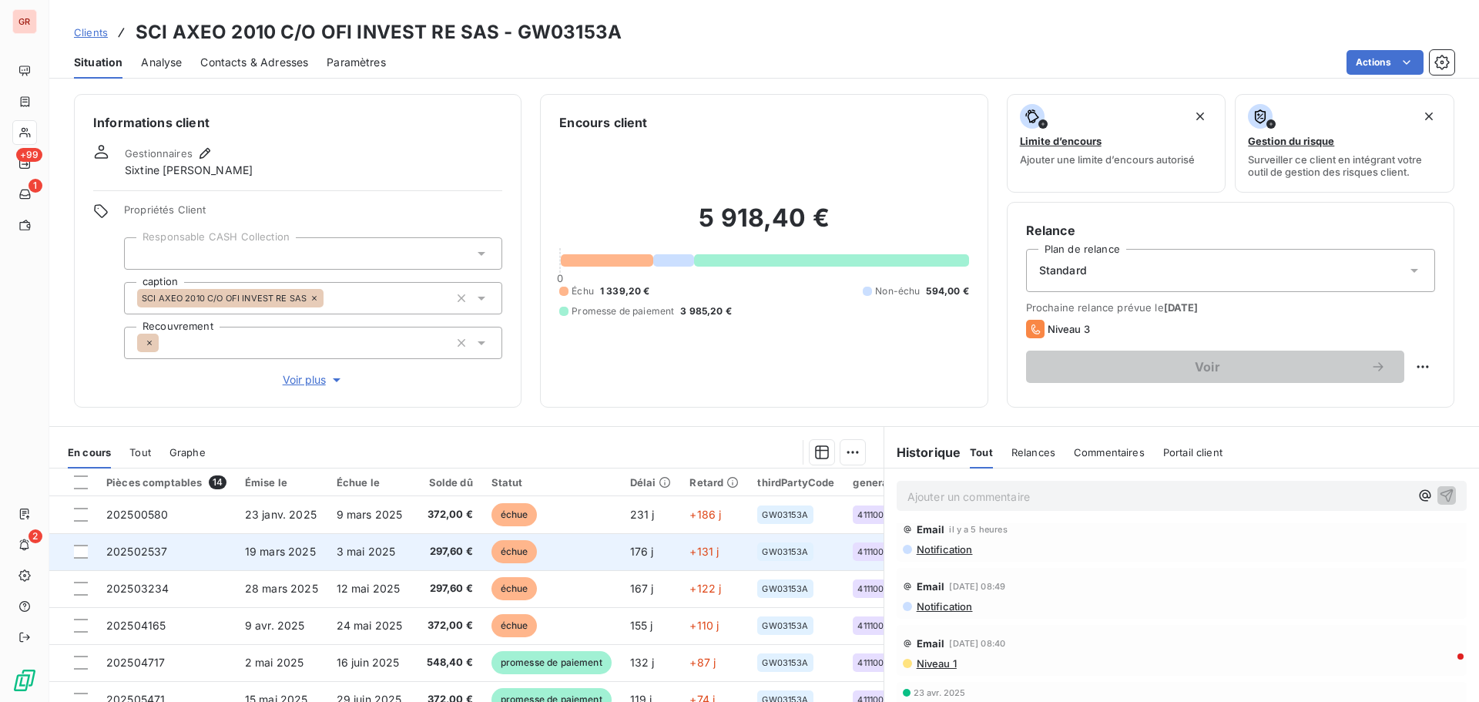
click at [258, 551] on span "19 mars 2025" at bounding box center [280, 550] width 71 height 13
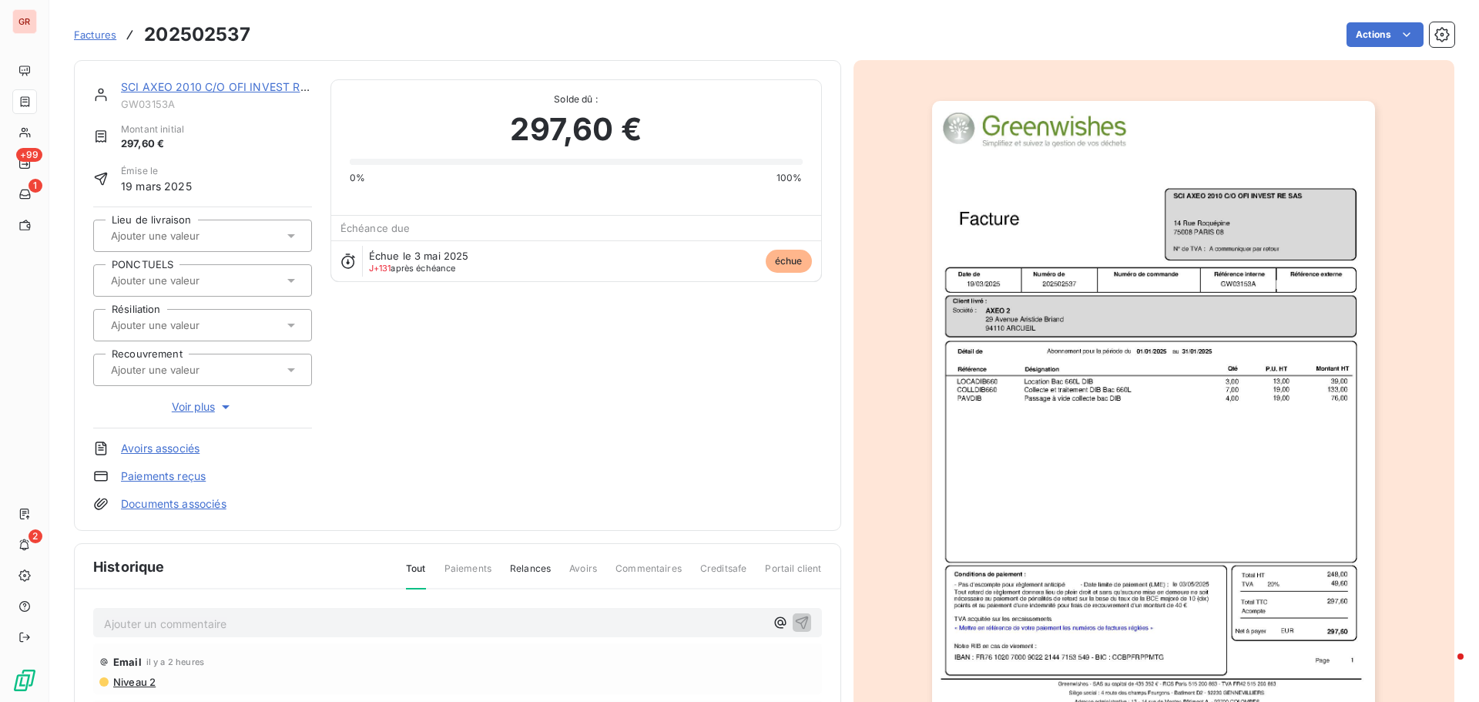
click at [1103, 435] on img "button" at bounding box center [1153, 414] width 443 height 627
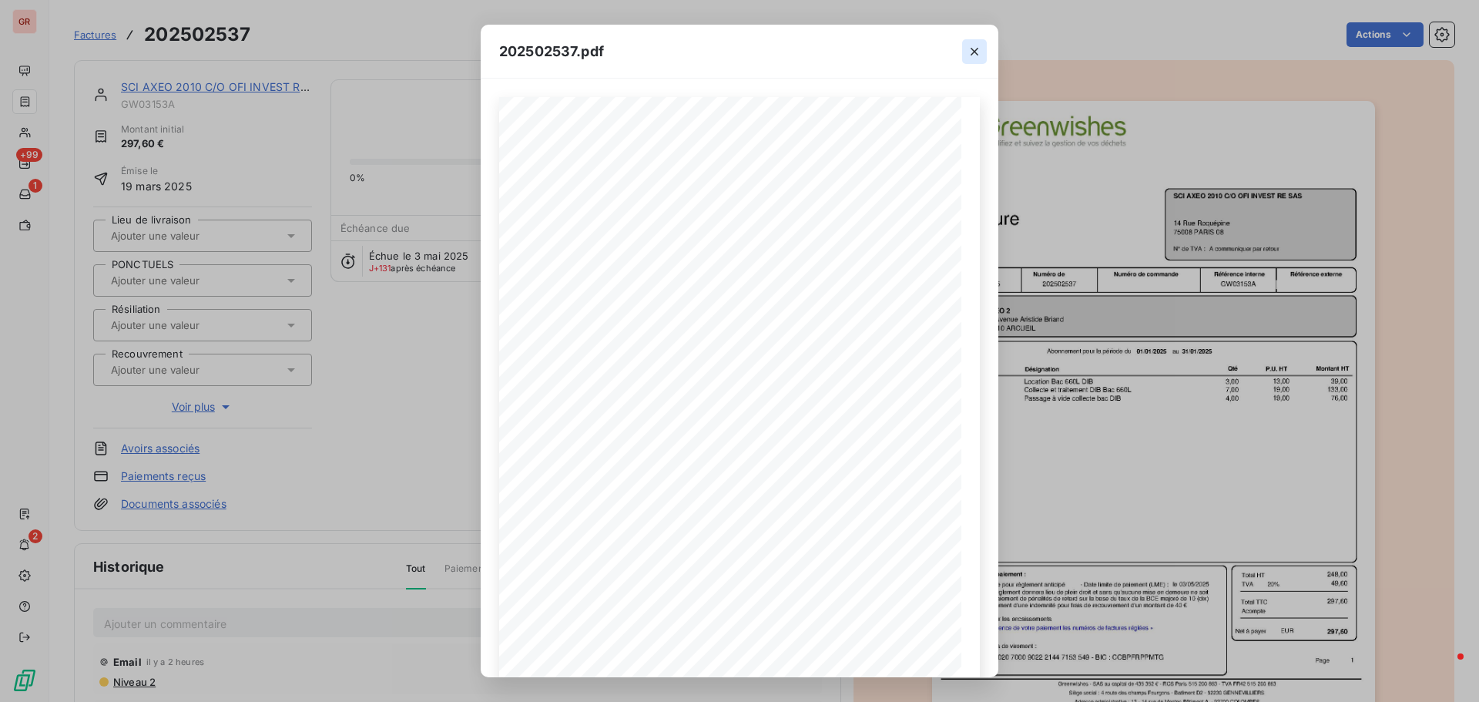
click at [980, 49] on icon "button" at bounding box center [973, 51] width 15 height 15
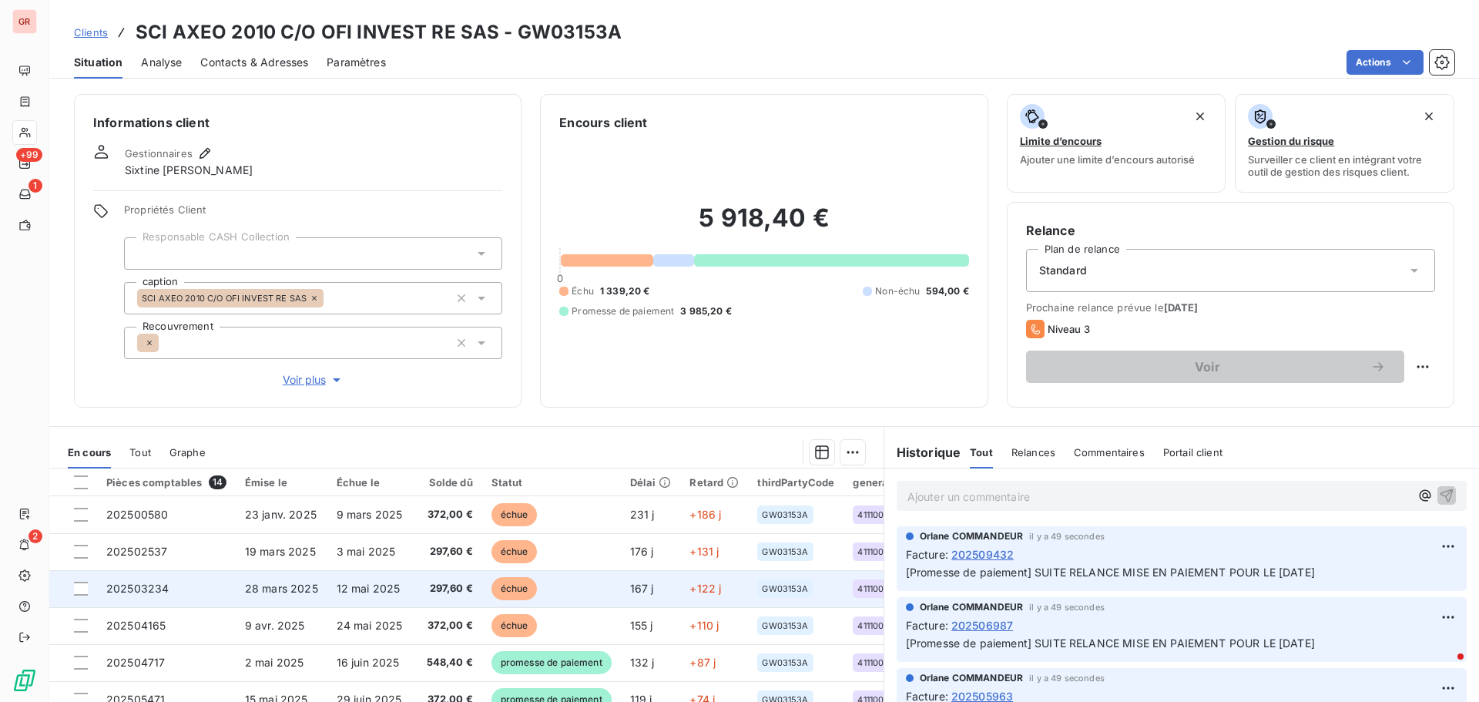
click at [294, 587] on span "28 mars 2025" at bounding box center [281, 587] width 73 height 13
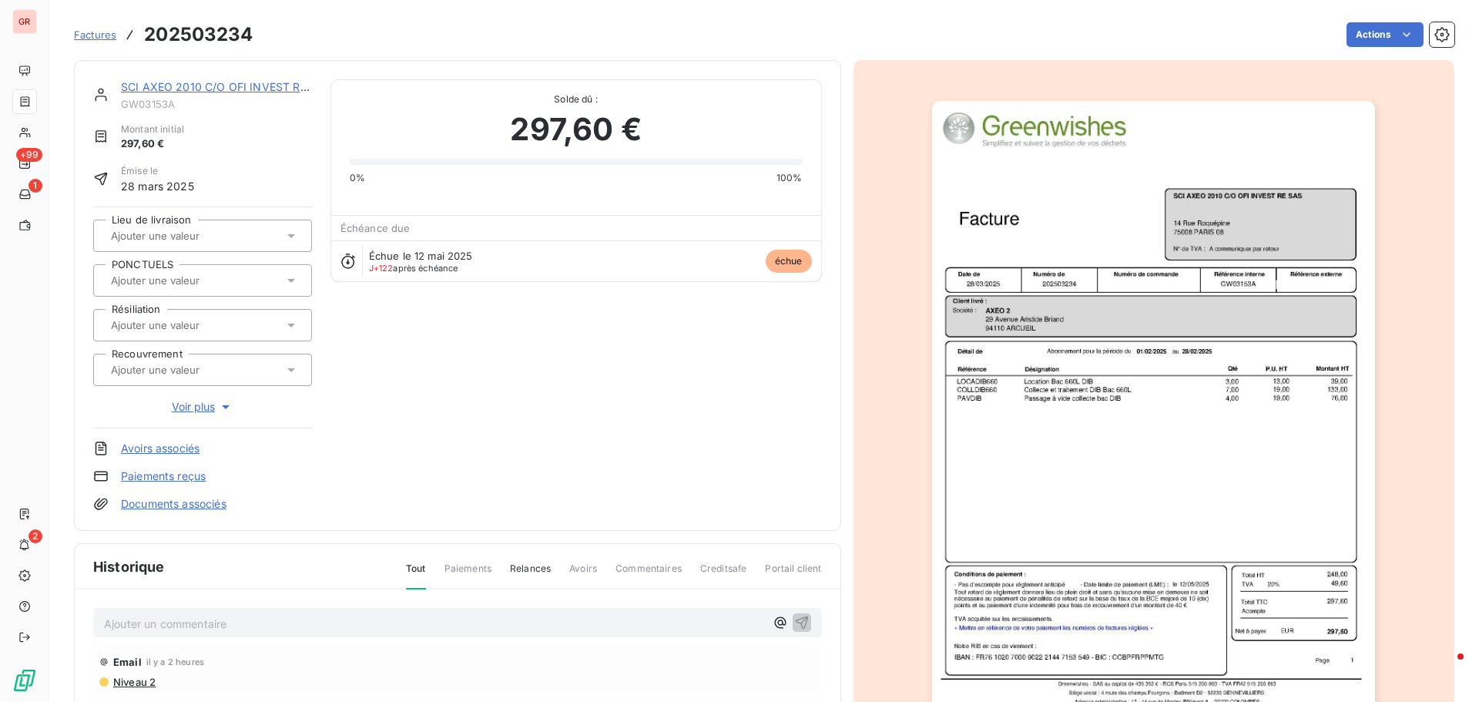
click at [1043, 413] on img "button" at bounding box center [1153, 414] width 443 height 627
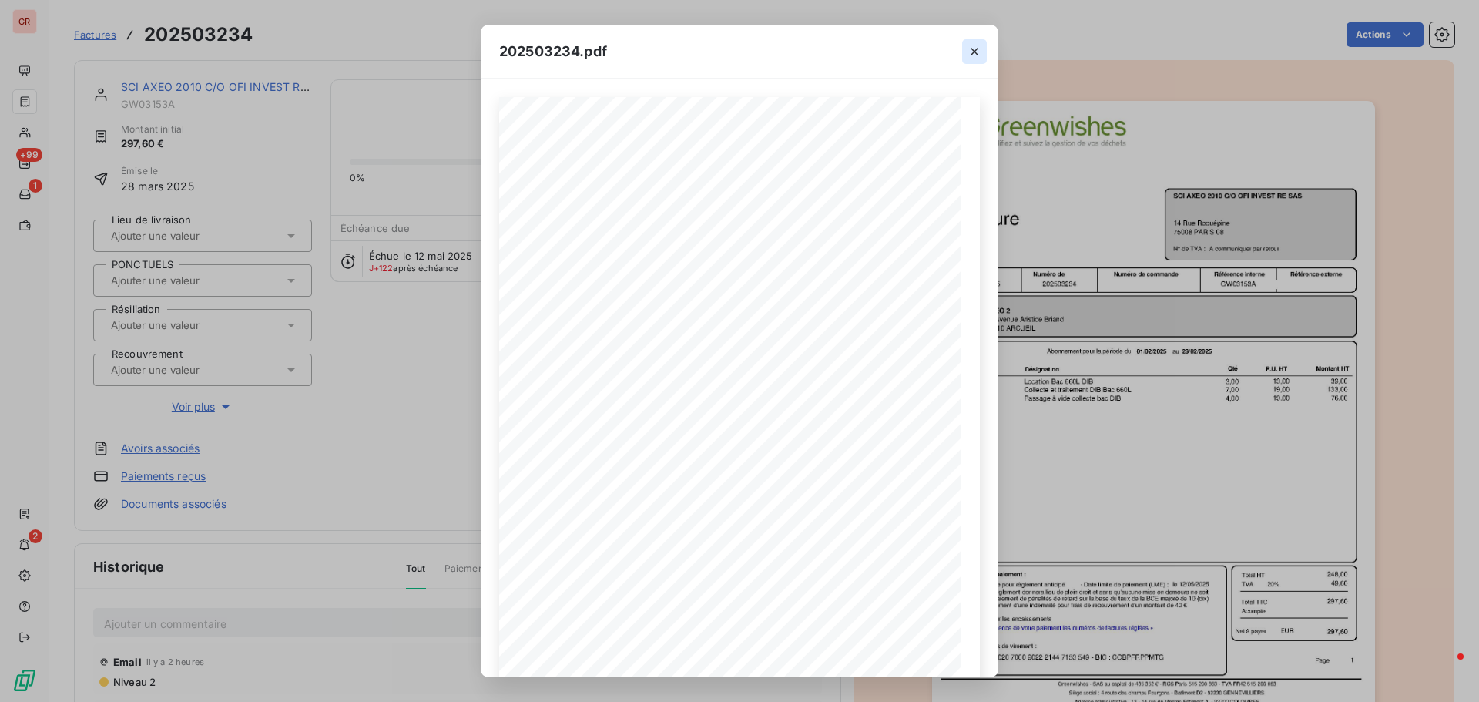
click at [971, 49] on icon "button" at bounding box center [974, 52] width 8 height 8
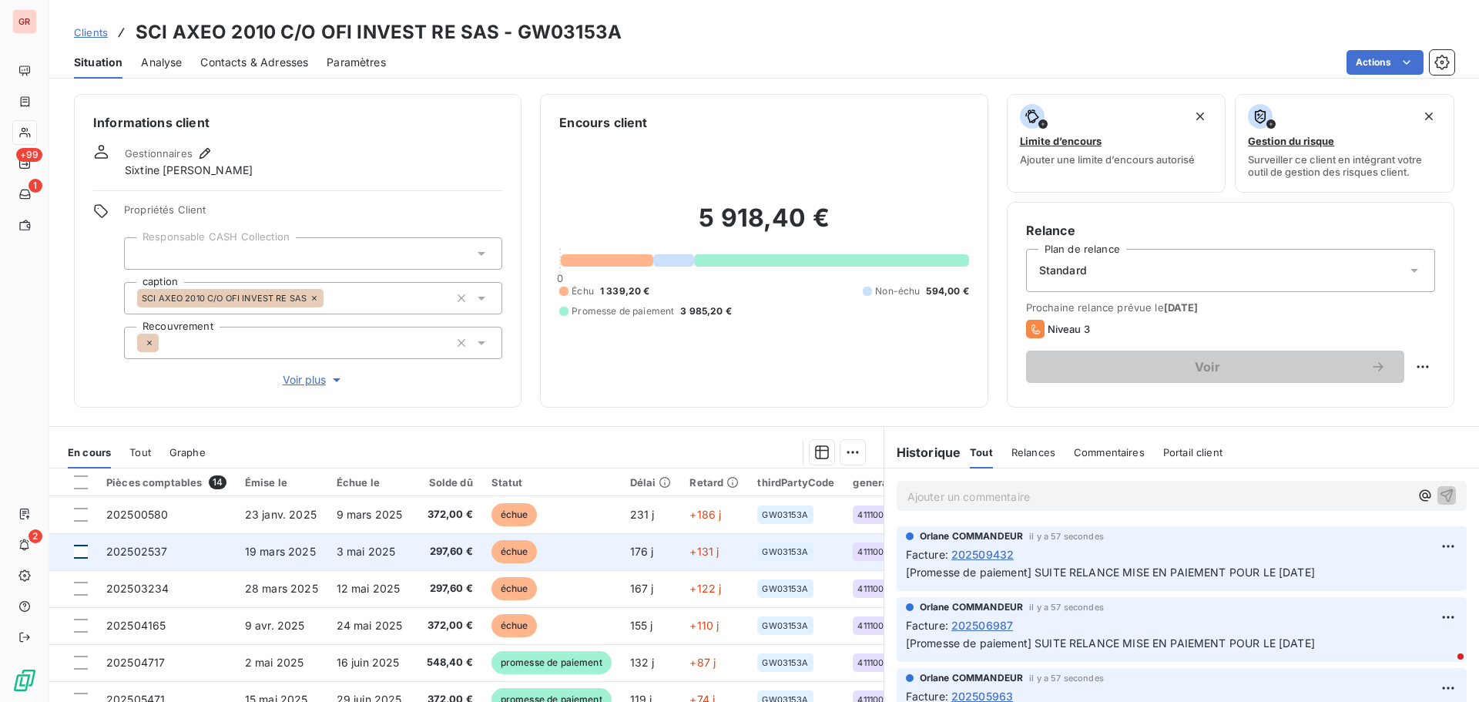
click at [81, 548] on div at bounding box center [81, 551] width 14 height 14
click at [259, 554] on span "19 mars 2025" at bounding box center [280, 550] width 71 height 13
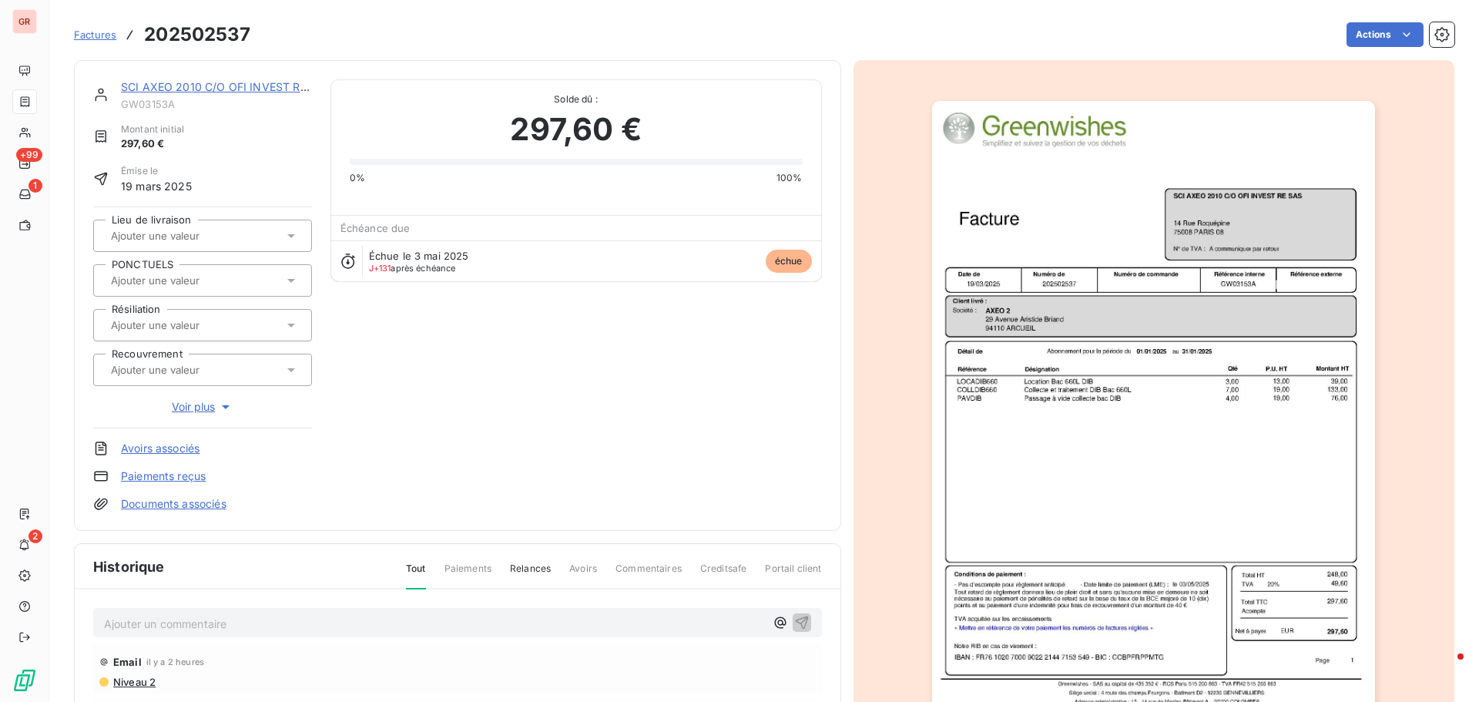
click at [1164, 361] on img "button" at bounding box center [1153, 414] width 443 height 627
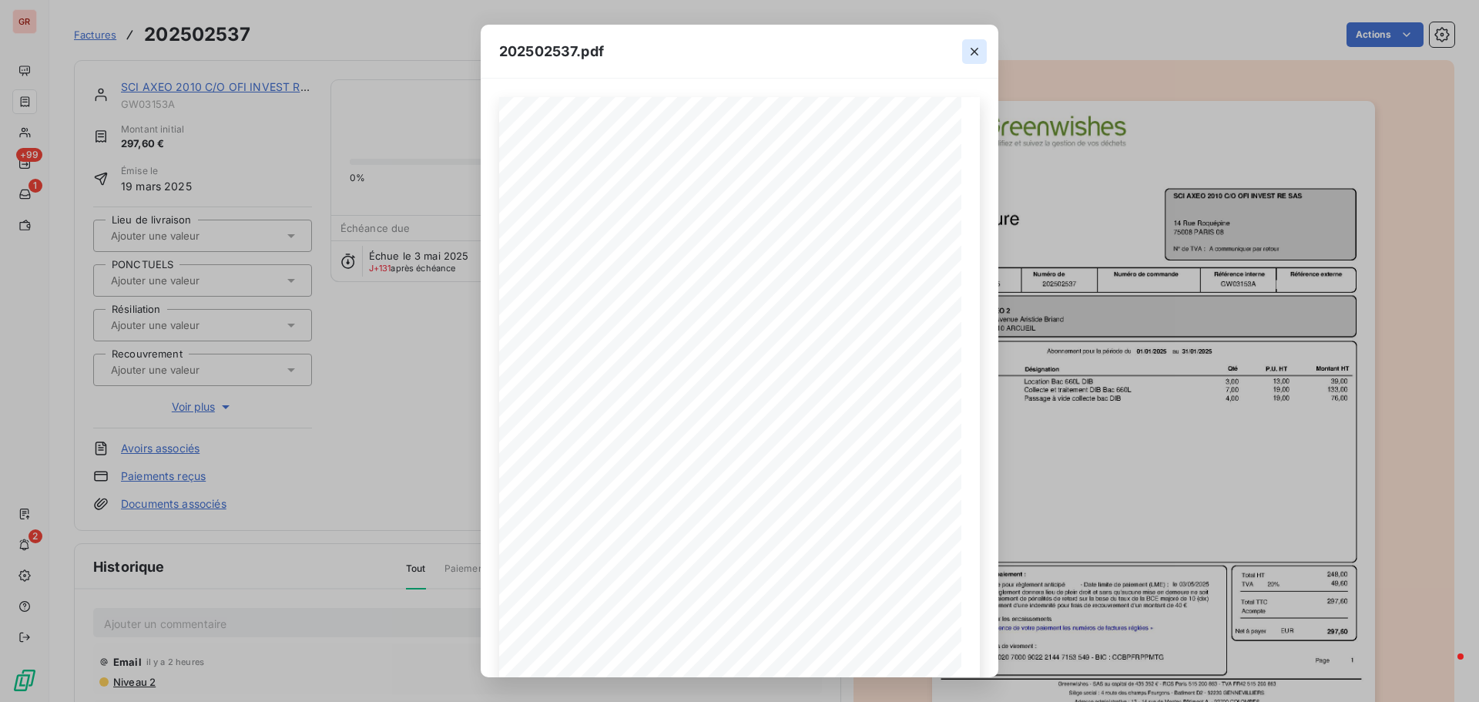
click at [977, 46] on icon "button" at bounding box center [973, 51] width 15 height 15
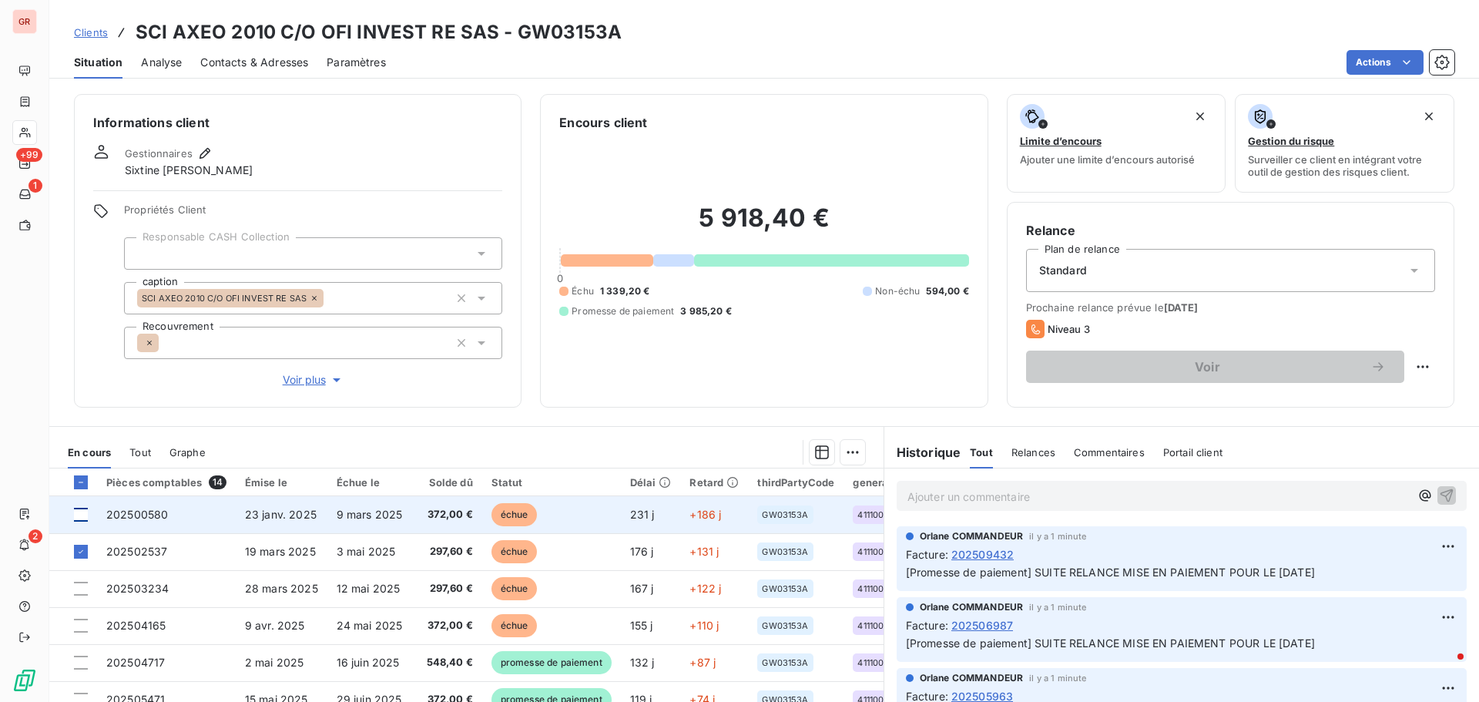
click at [84, 513] on div at bounding box center [81, 514] width 14 height 14
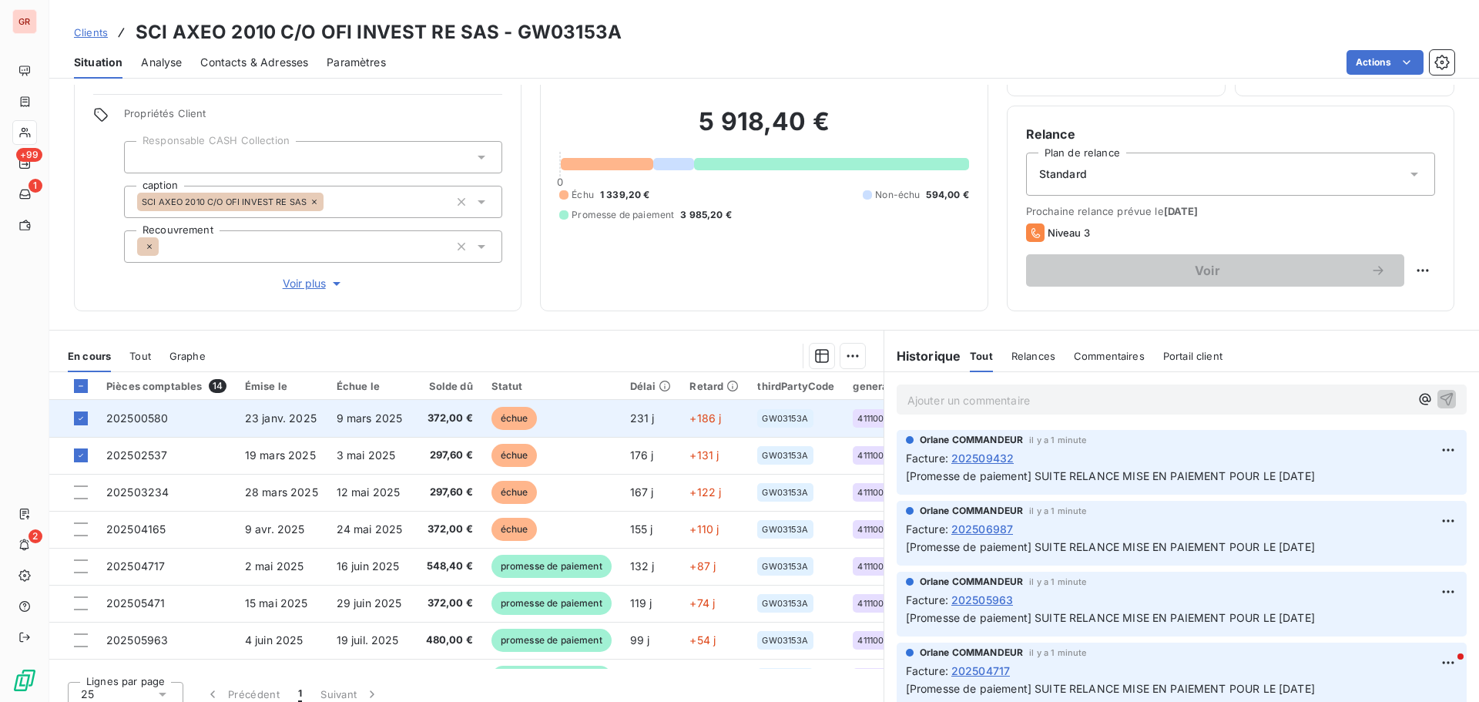
scroll to position [109, 0]
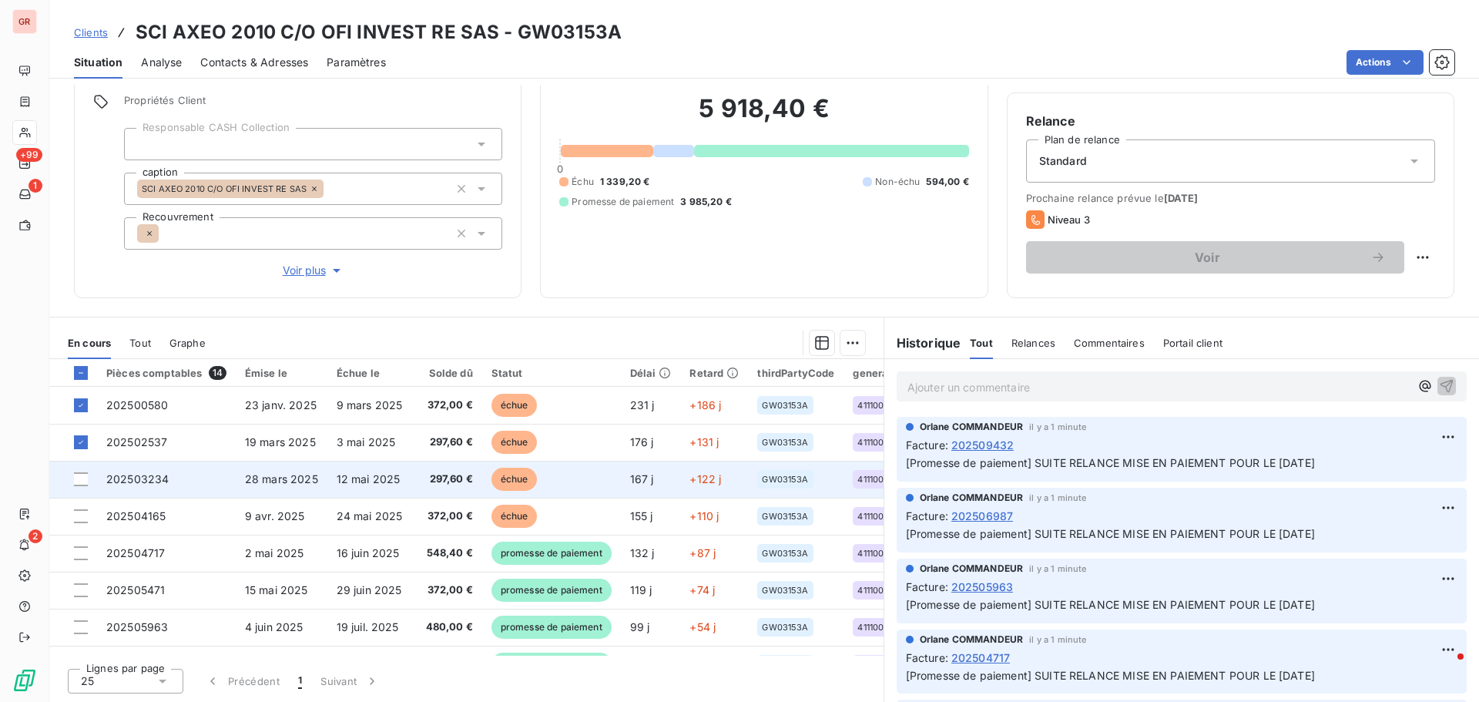
click at [154, 482] on span "202503234" at bounding box center [137, 478] width 62 height 13
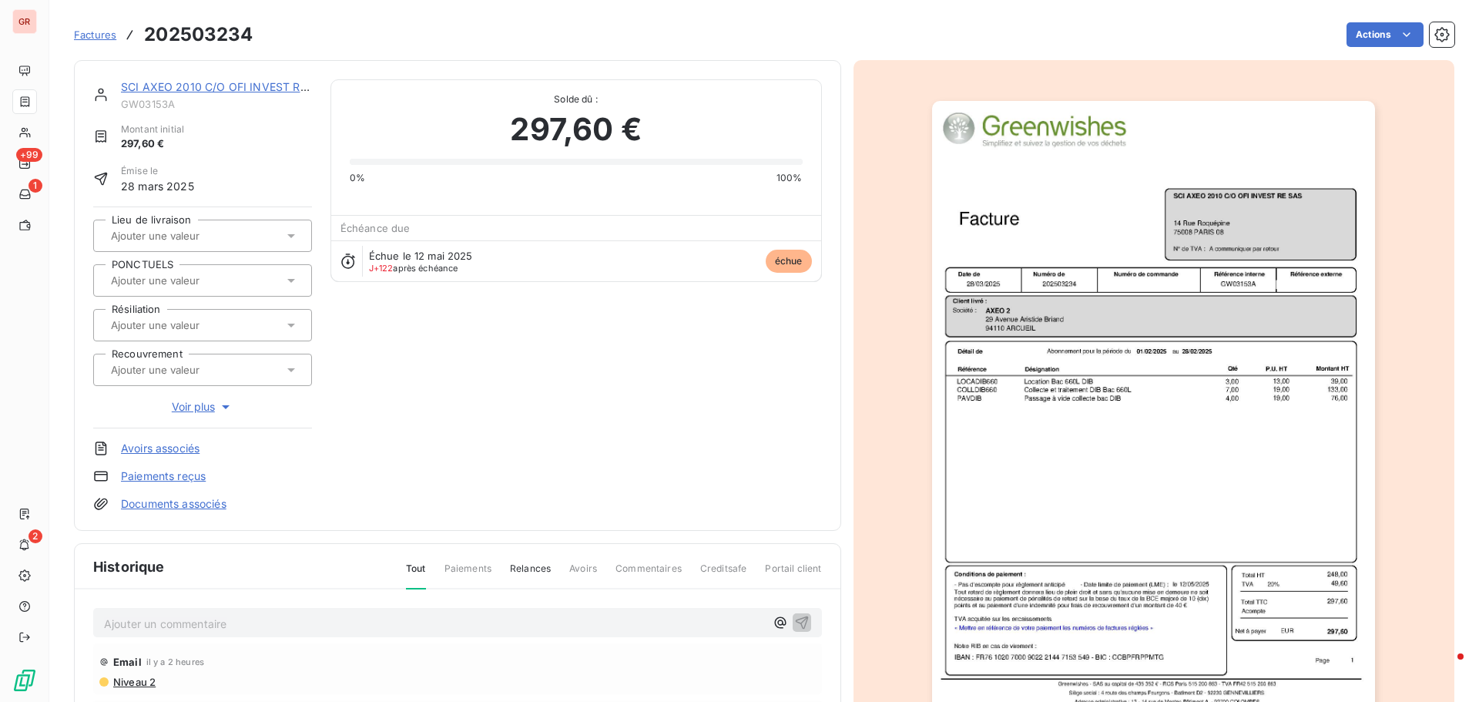
click at [1103, 416] on img "button" at bounding box center [1153, 414] width 443 height 627
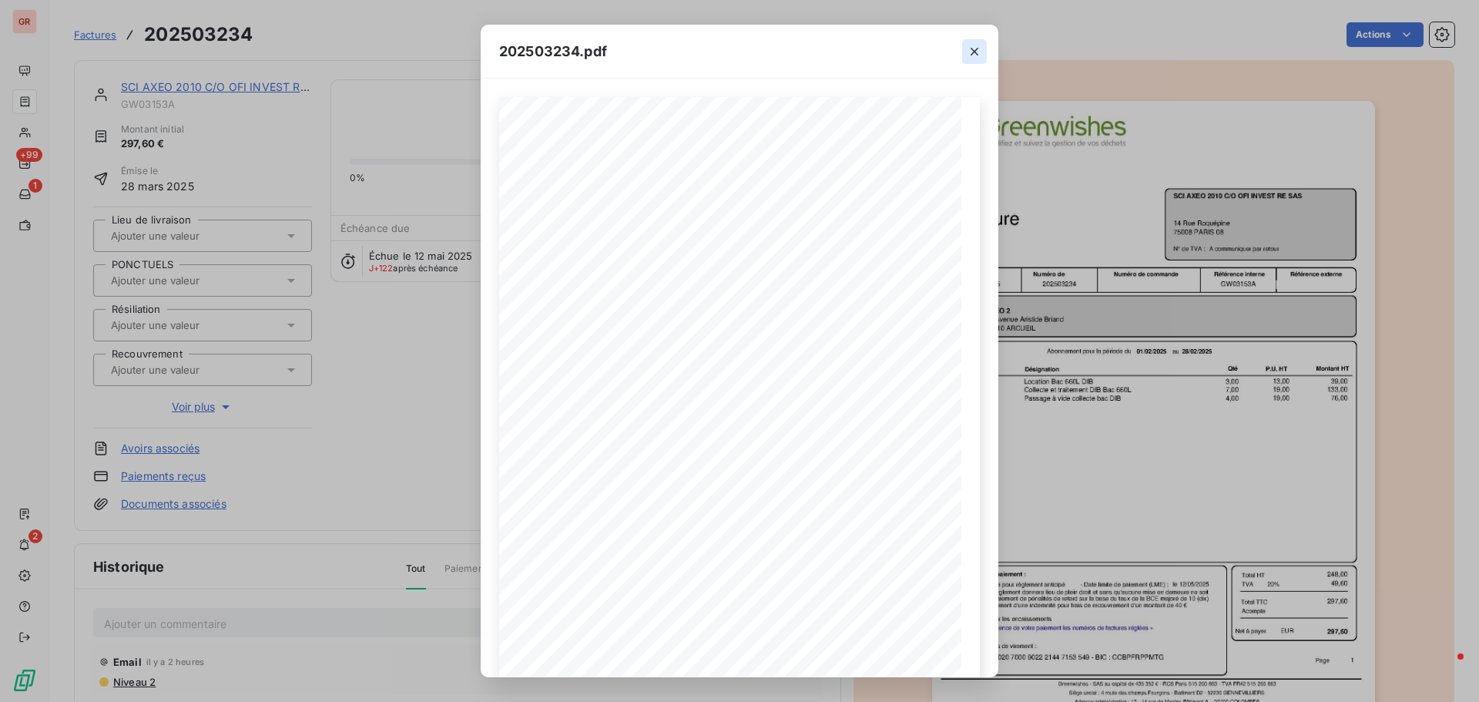
click at [976, 46] on icon "button" at bounding box center [973, 51] width 15 height 15
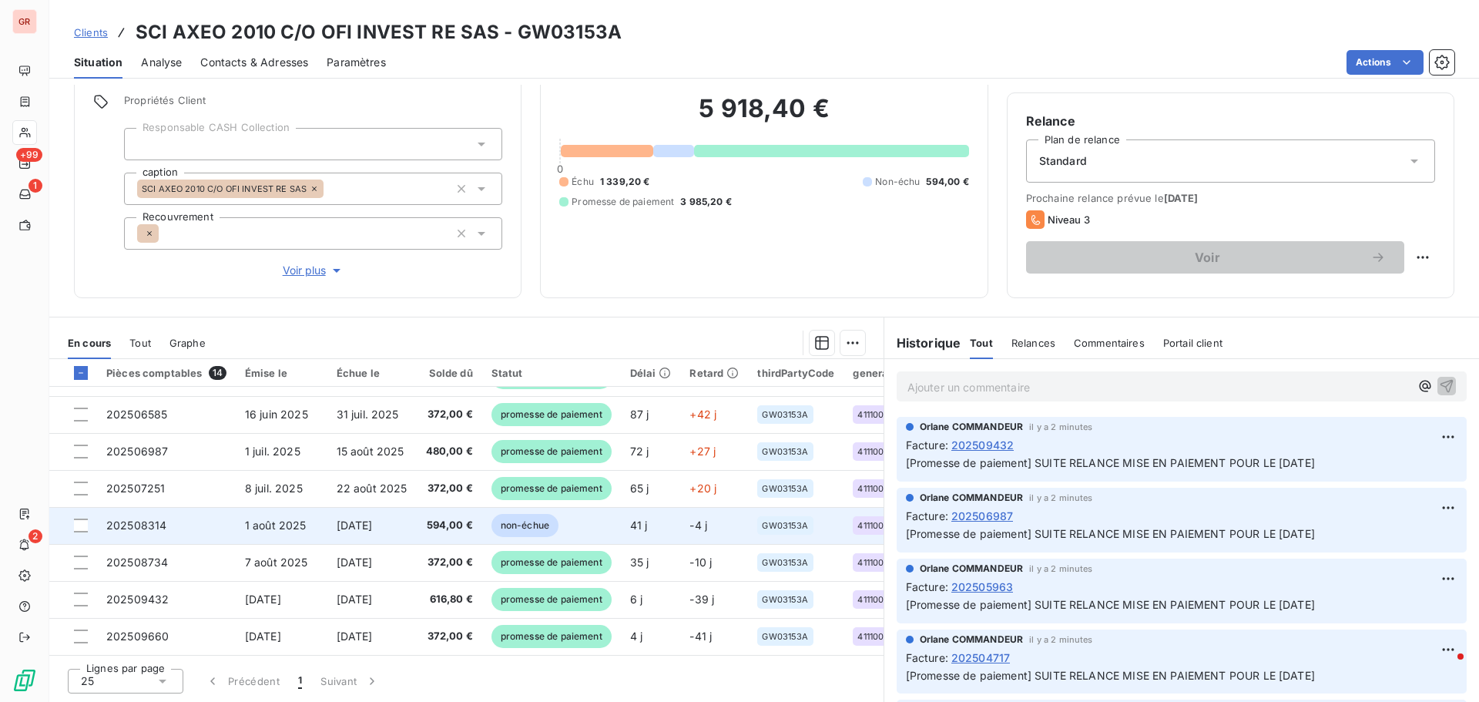
scroll to position [256, 0]
click at [285, 518] on span "1 août 2025" at bounding box center [276, 524] width 62 height 13
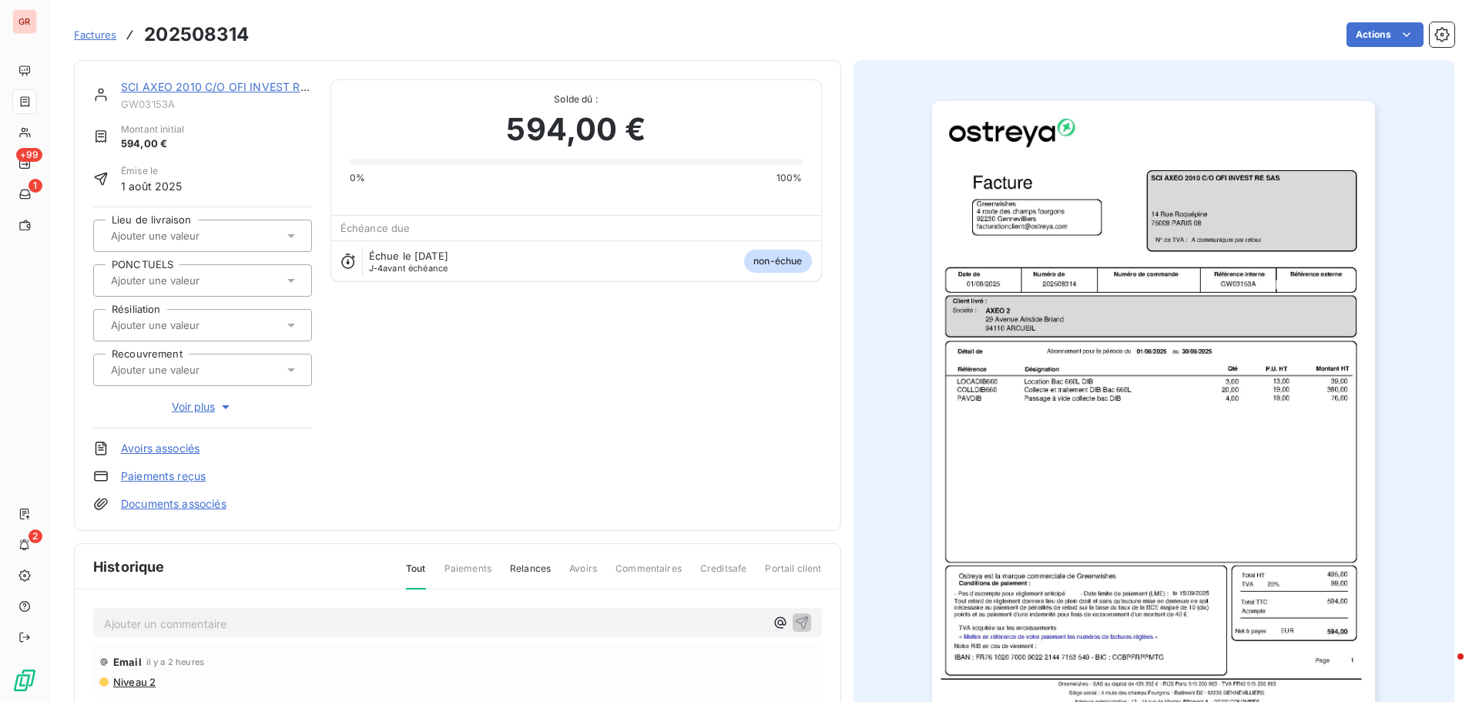
click at [1107, 329] on img "button" at bounding box center [1153, 414] width 443 height 627
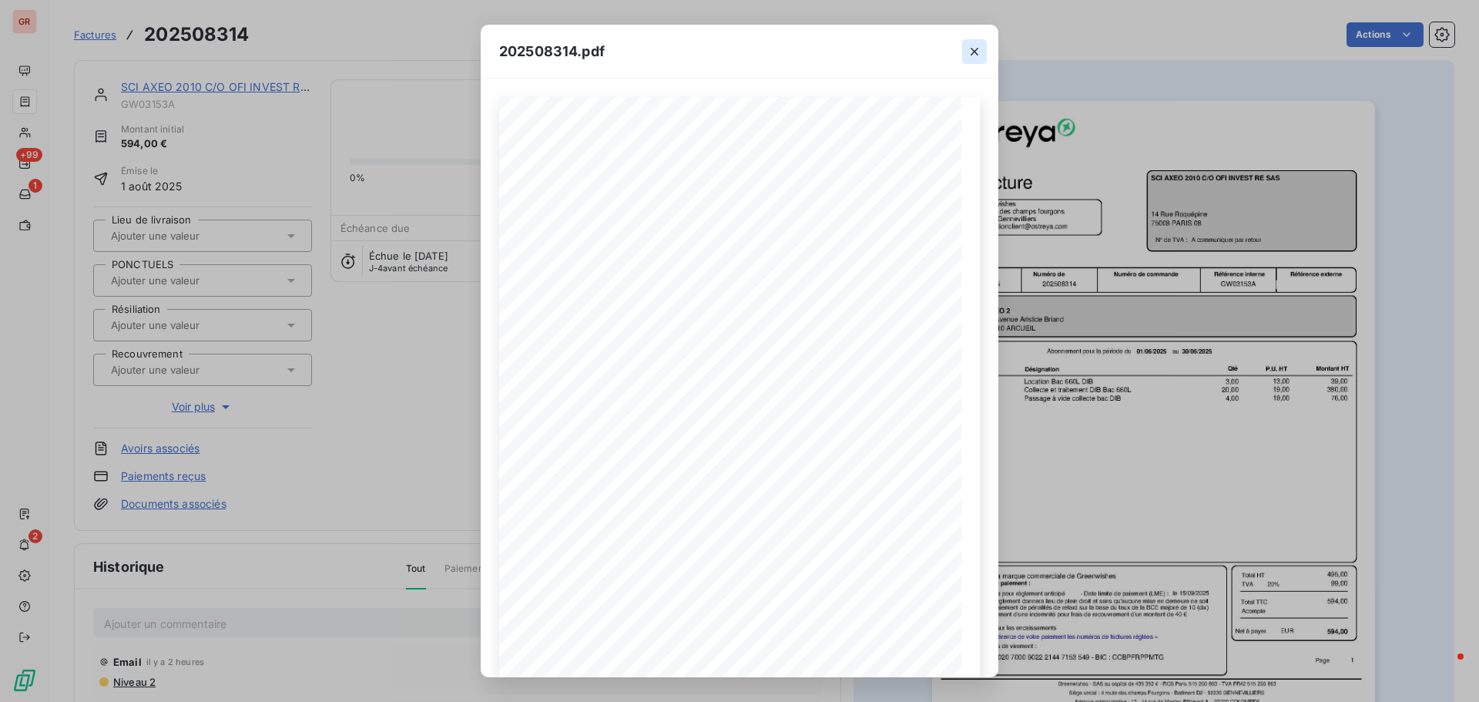
click at [973, 52] on icon "button" at bounding box center [974, 52] width 8 height 8
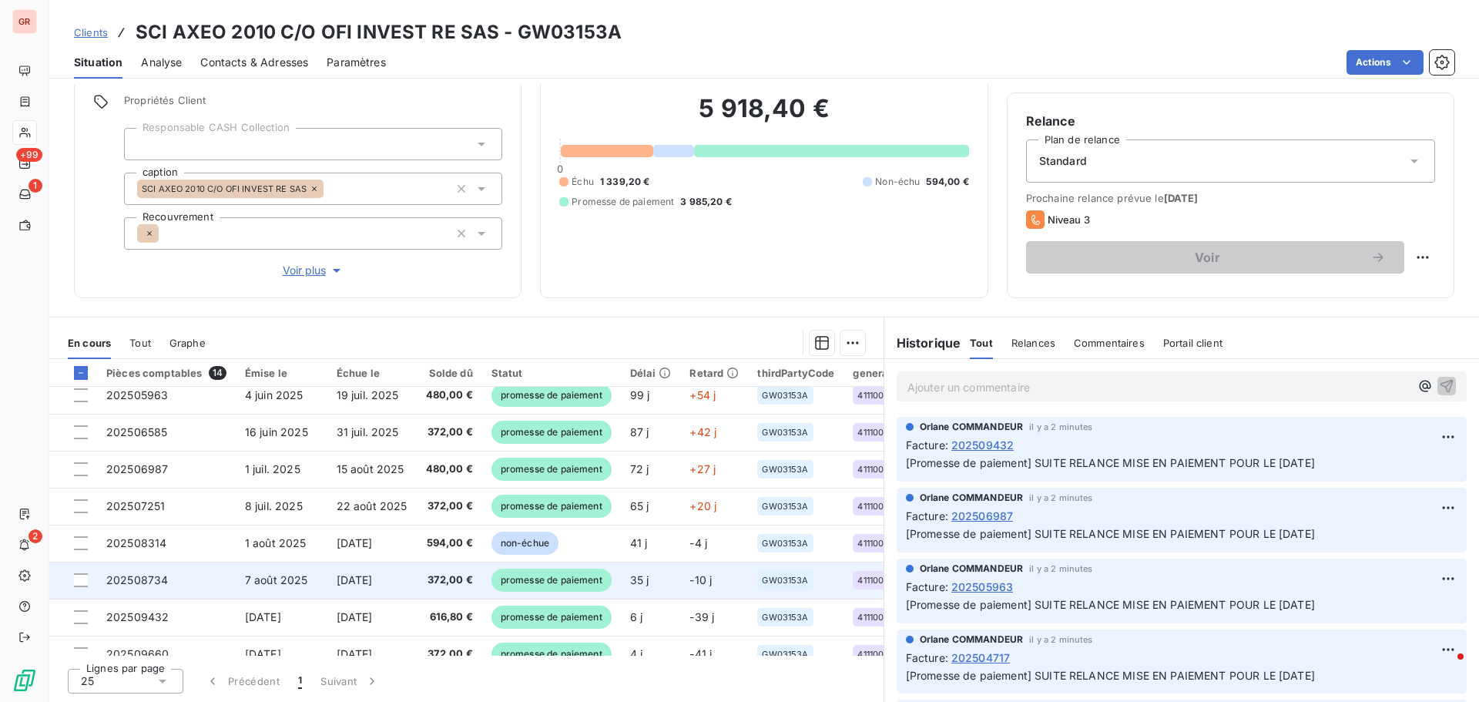
scroll to position [256, 0]
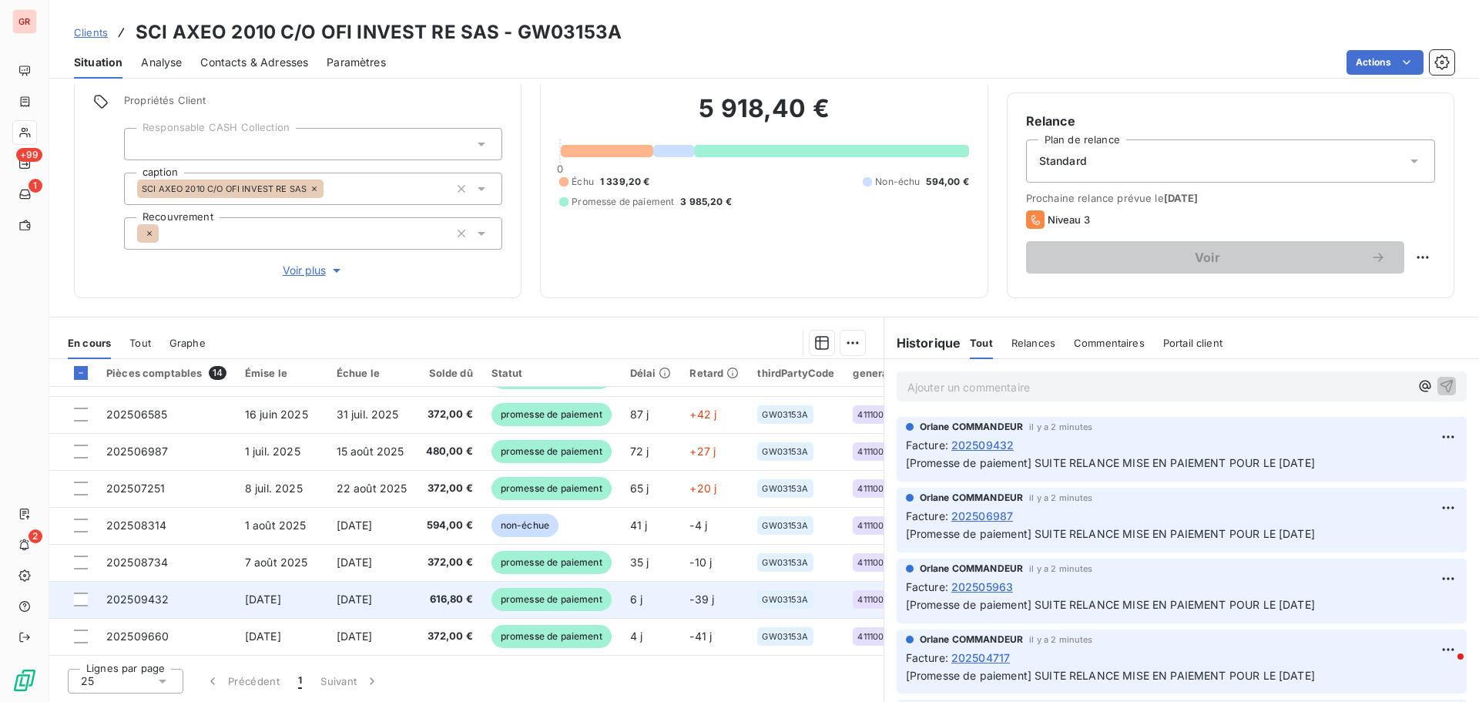
click at [268, 597] on span "[DATE]" at bounding box center [263, 598] width 36 height 13
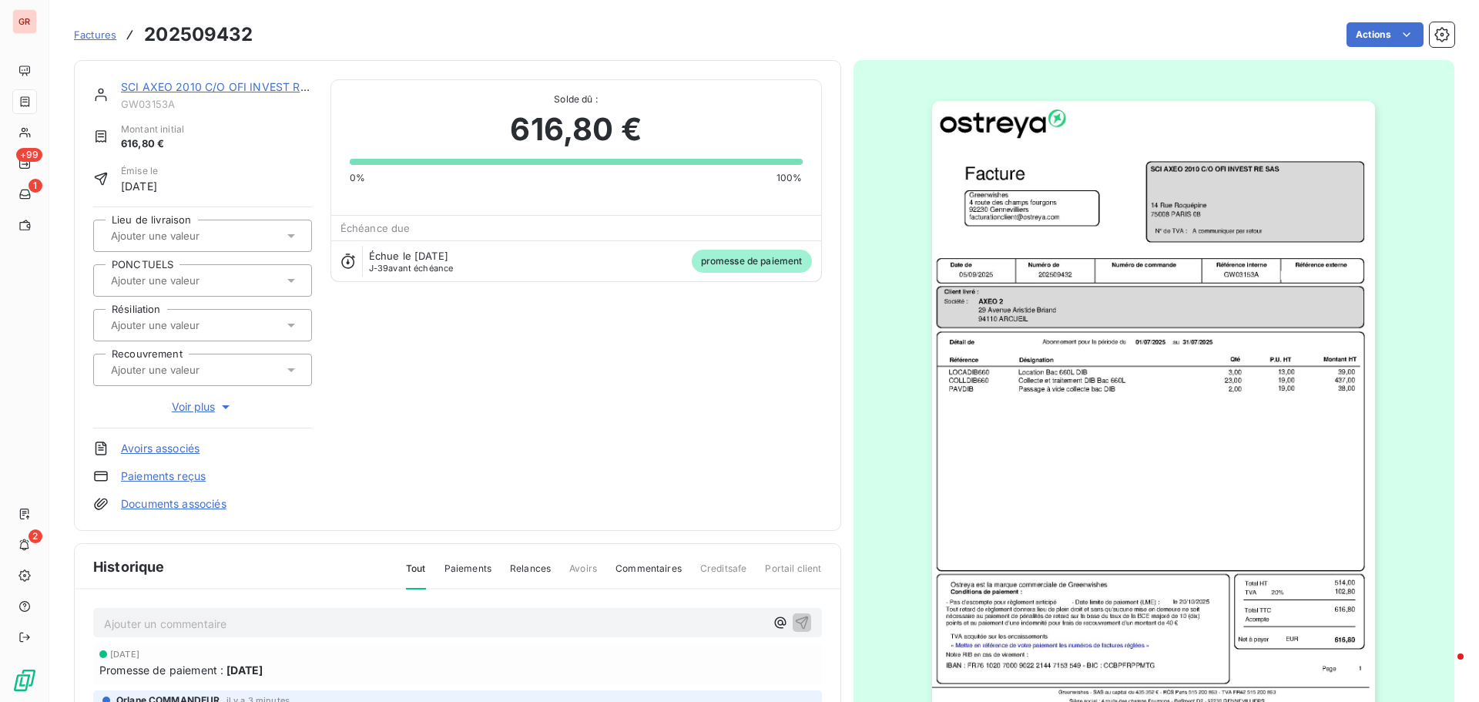
click at [970, 414] on img "button" at bounding box center [1153, 414] width 443 height 627
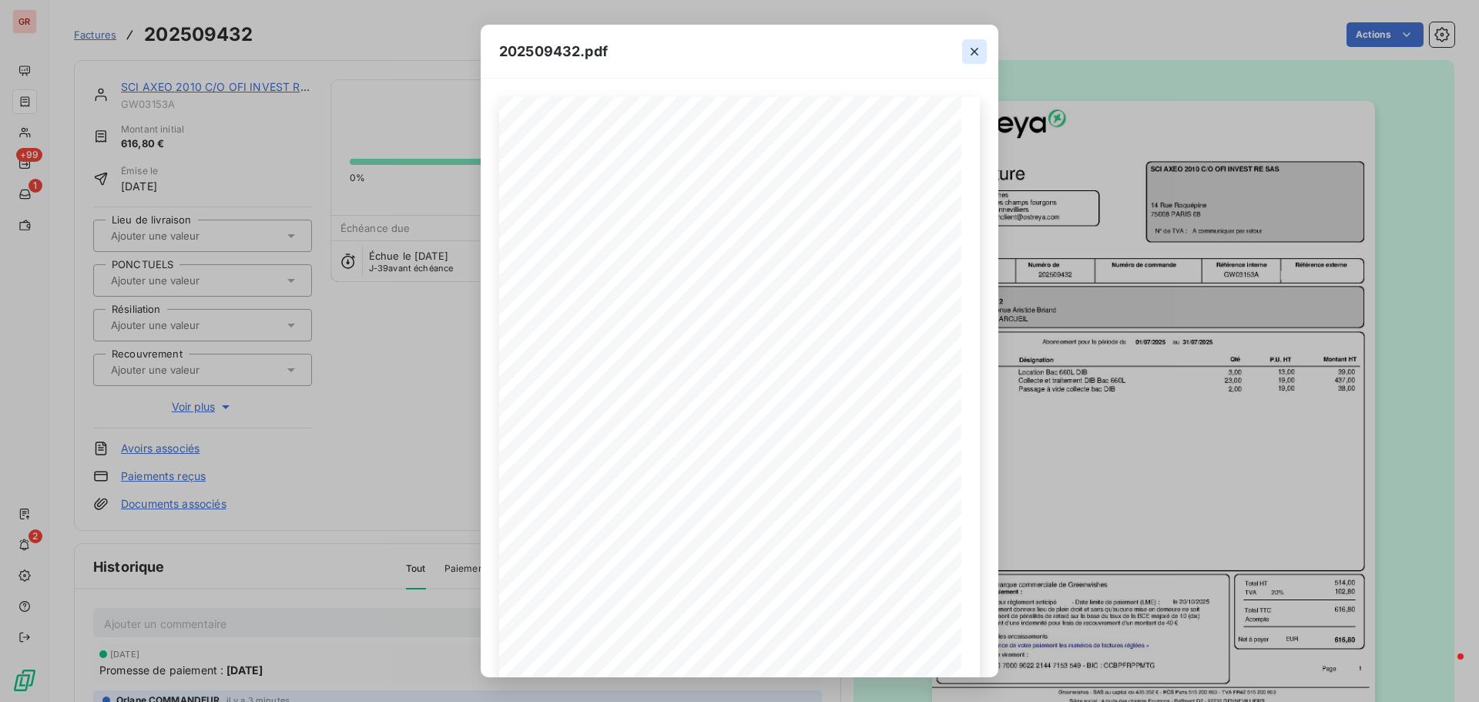
click at [977, 52] on icon "button" at bounding box center [973, 51] width 15 height 15
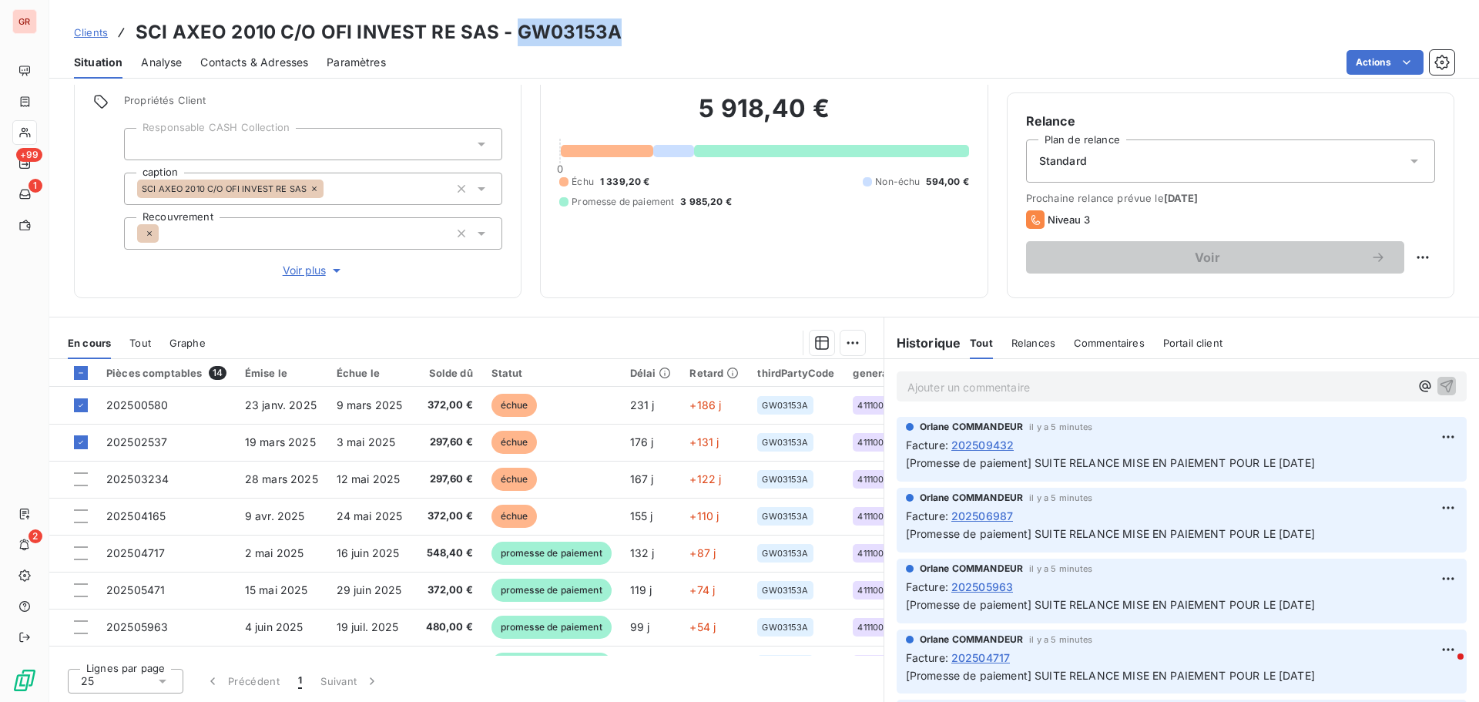
drag, startPoint x: 629, startPoint y: 34, endPoint x: 516, endPoint y: 25, distance: 113.5
click at [516, 25] on div "Clients SCI AXEO 2010 C/O OFI INVEST RE SAS - GW03153A" at bounding box center [763, 32] width 1429 height 28
click at [981, 384] on p "Ajouter un commentaire ﻿" at bounding box center [1158, 386] width 502 height 19
click at [907, 387] on span "rRelance tel" at bounding box center [937, 385] width 61 height 13
click at [945, 390] on span "Relance tel" at bounding box center [935, 385] width 57 height 13
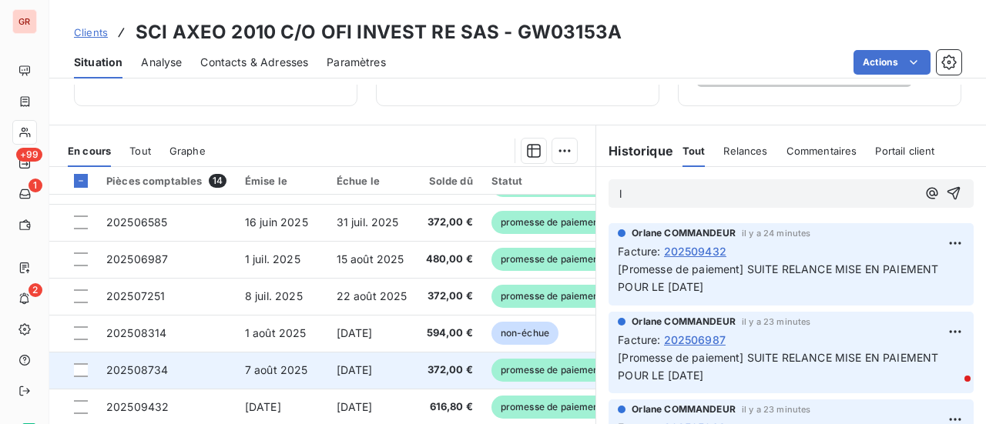
scroll to position [340, 0]
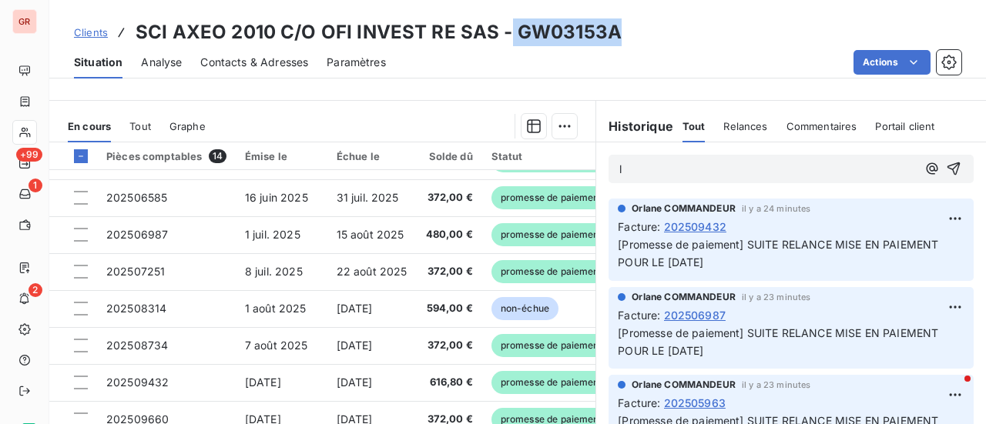
drag, startPoint x: 614, startPoint y: 33, endPoint x: 510, endPoint y: 35, distance: 104.0
click at [507, 35] on div "Clients SCI AXEO 2010 C/O OFI INVEST RE SAS - GW03153A" at bounding box center [517, 32] width 936 height 28
copy h3 "GW03153A"
click at [621, 42] on div "Clients SCI AXEO 2010 C/O OFI INVEST RE SAS - GW03153A" at bounding box center [517, 32] width 936 height 28
drag, startPoint x: 615, startPoint y: 38, endPoint x: 516, endPoint y: 28, distance: 99.1
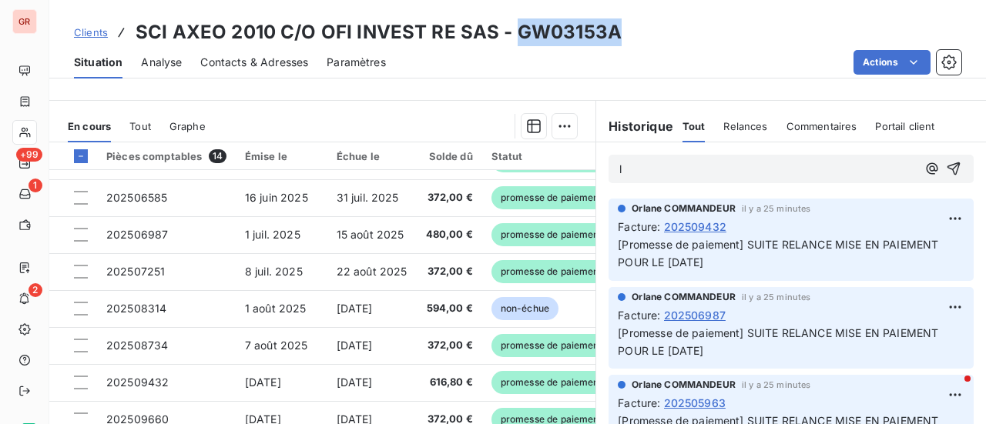
click at [516, 28] on div "Clients SCI AXEO 2010 C/O OFI INVEST RE SAS - GW03153A" at bounding box center [517, 32] width 936 height 28
copy h3 "GW03153A"
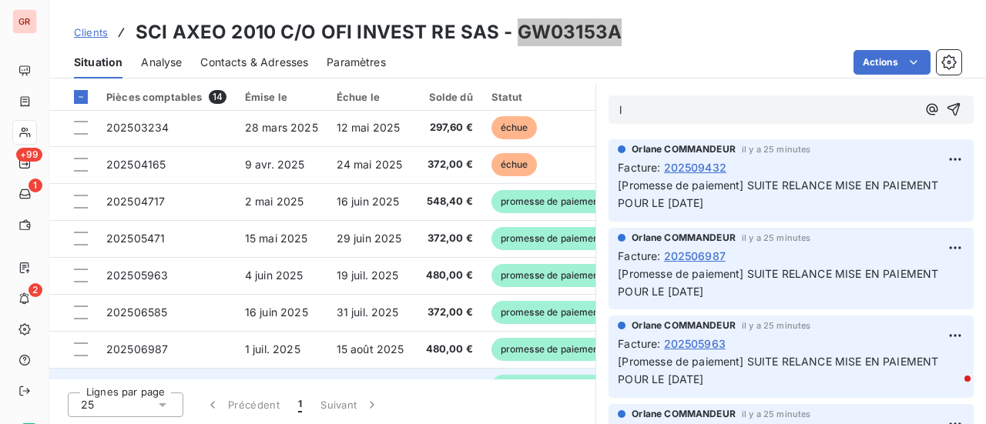
scroll to position [0, 0]
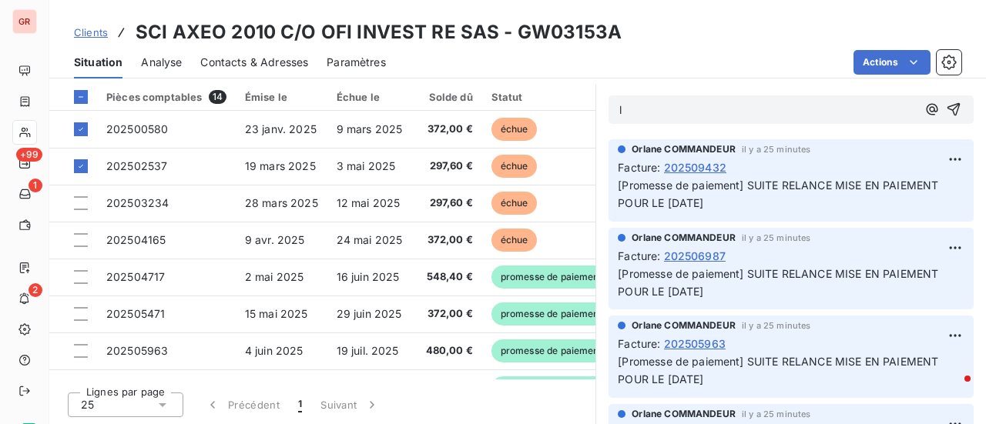
click at [631, 50] on div "Actions" at bounding box center [682, 62] width 557 height 25
drag, startPoint x: 603, startPoint y: 35, endPoint x: 514, endPoint y: 35, distance: 88.6
click at [514, 35] on h3 "SCI AXEO 2010 C/O OFI INVEST RE SAS - GW03153A" at bounding box center [379, 32] width 486 height 28
copy h3 "GW03153A"
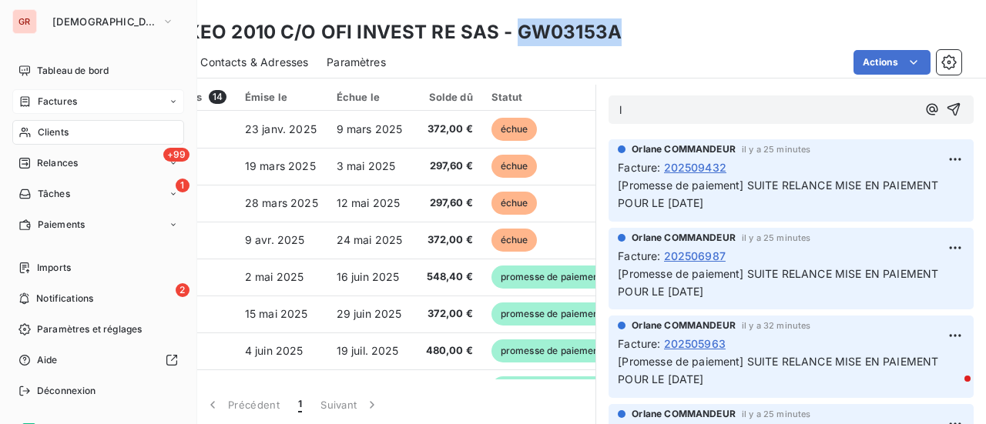
click at [62, 104] on span "Factures" at bounding box center [57, 102] width 39 height 14
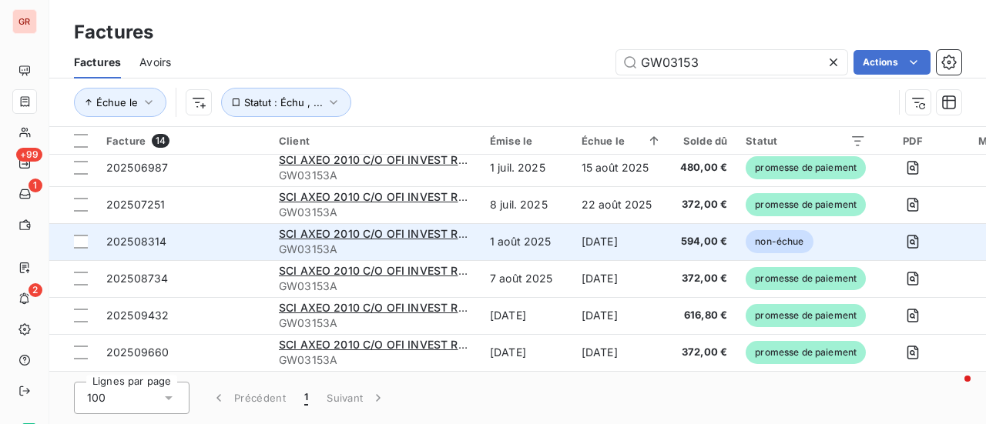
scroll to position [306, 0]
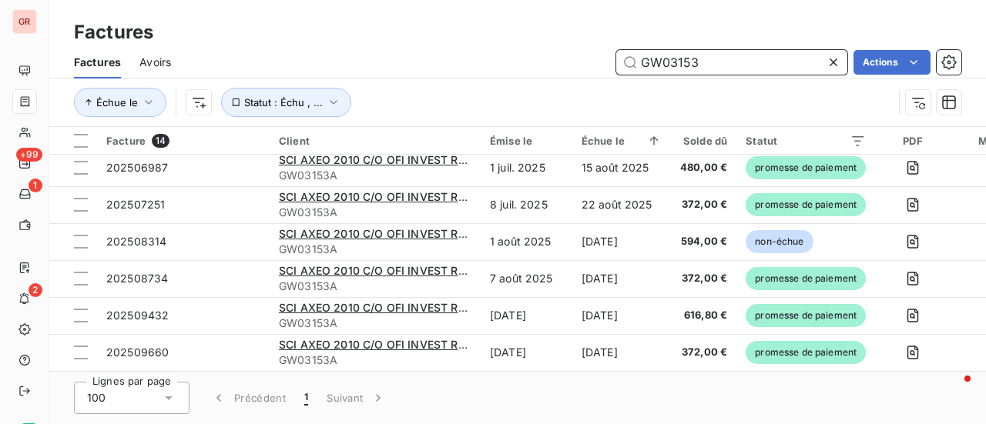
drag, startPoint x: 722, startPoint y: 58, endPoint x: 448, endPoint y: 97, distance: 277.0
click at [474, 89] on div "Factures Avoirs GW03153 Actions Échue le Statut : Échu , ..." at bounding box center [517, 86] width 936 height 80
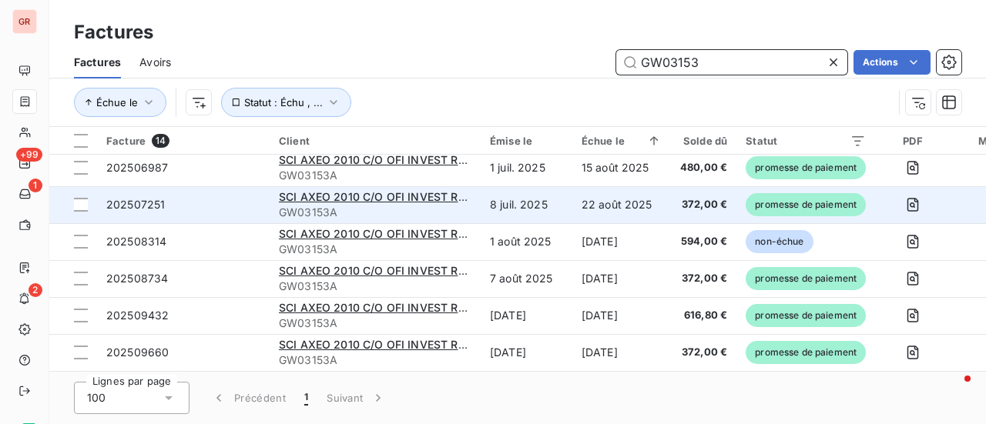
paste input "GW02310"
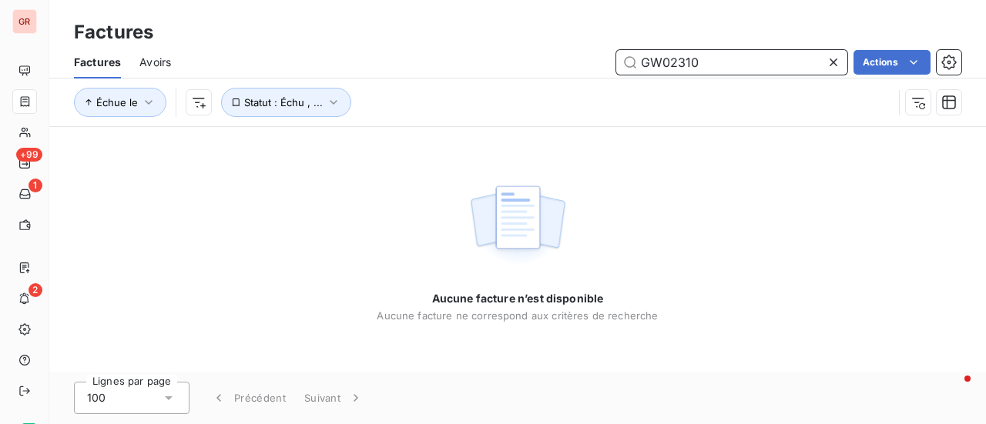
click at [645, 62] on input "GW02310" at bounding box center [731, 62] width 231 height 25
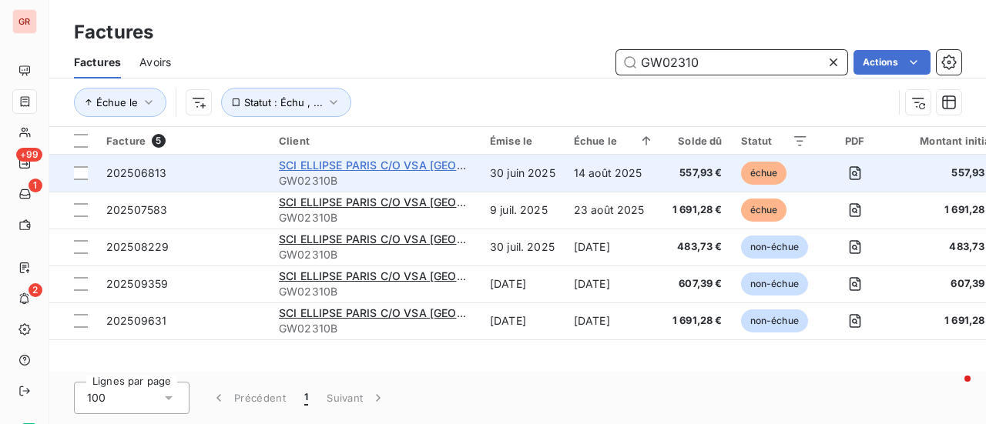
type input "GW02310"
click at [344, 167] on span "SCI ELLIPSE PARIS C/O VSA [GEOGRAPHIC_DATA]" at bounding box center [410, 165] width 262 height 13
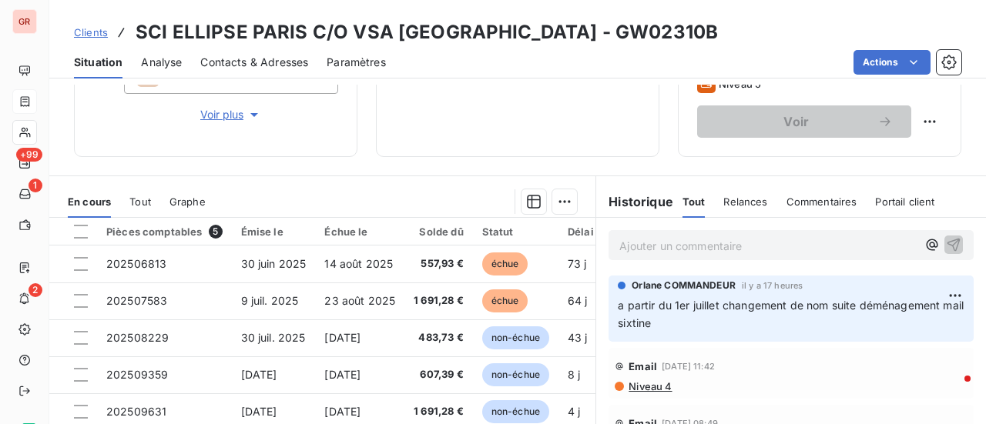
scroll to position [308, 0]
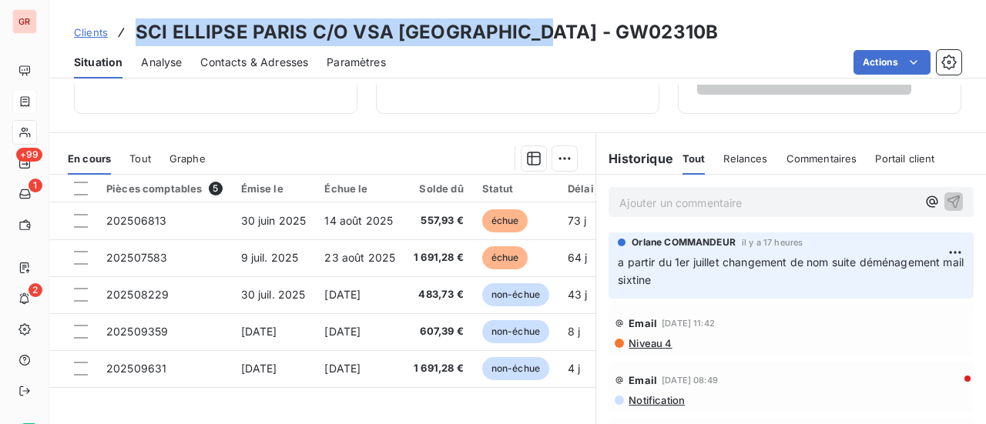
drag, startPoint x: 506, startPoint y: 30, endPoint x: 136, endPoint y: 24, distance: 369.7
click at [136, 24] on h3 "SCI ELLIPSE PARIS C/O VSA [GEOGRAPHIC_DATA] - GW02310B" at bounding box center [427, 32] width 582 height 28
copy h3 "SCI ELLIPSE PARIS C/O VSA [GEOGRAPHIC_DATA]"
click at [264, 62] on span "Contacts & Adresses" at bounding box center [254, 62] width 108 height 15
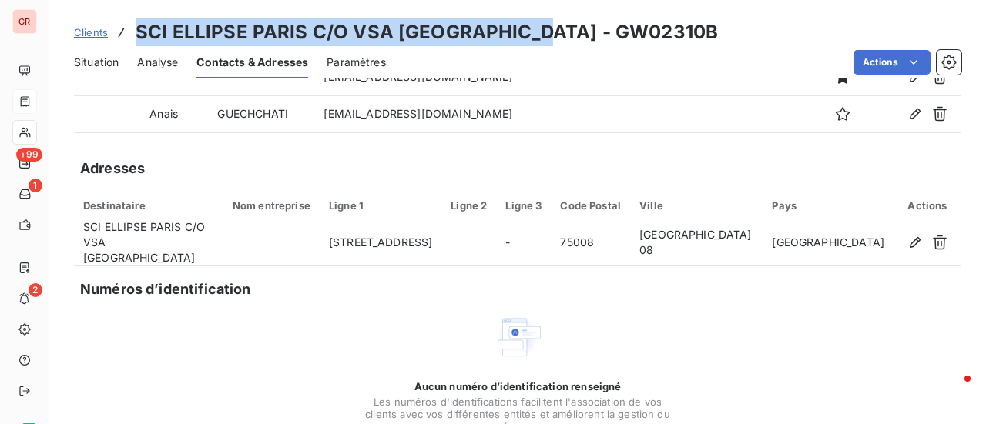
scroll to position [77, 0]
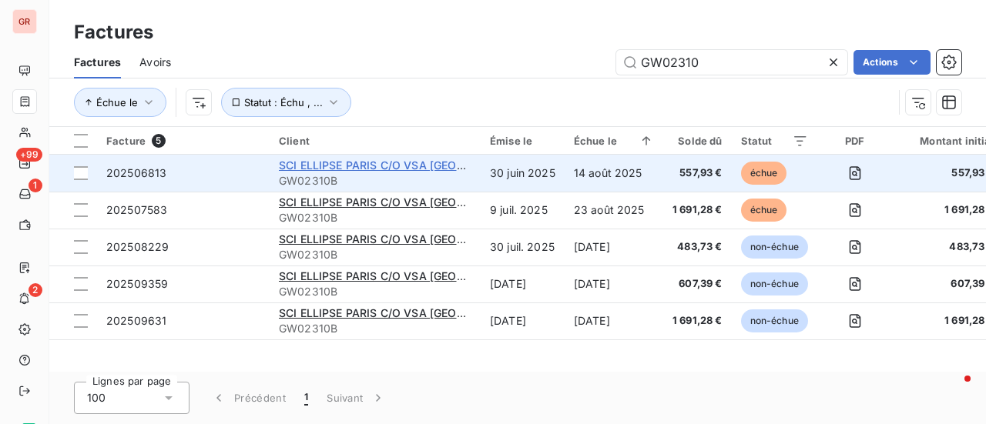
click at [392, 166] on span "SCI ELLIPSE PARIS C/O VSA [GEOGRAPHIC_DATA]" at bounding box center [410, 165] width 262 height 13
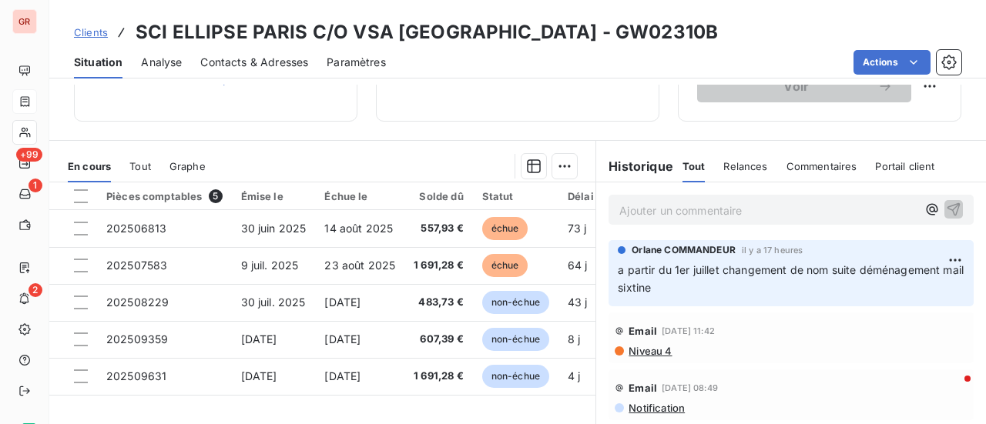
scroll to position [385, 0]
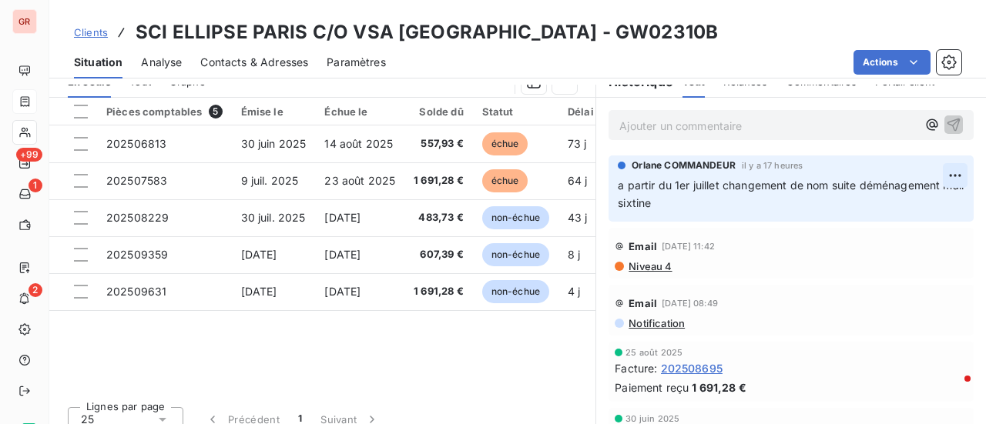
click at [936, 174] on html "GR +99 1 2 Clients SCI ELLIPSE [GEOGRAPHIC_DATA] C/O [GEOGRAPHIC_DATA] [GEOGRAP…" at bounding box center [493, 212] width 986 height 424
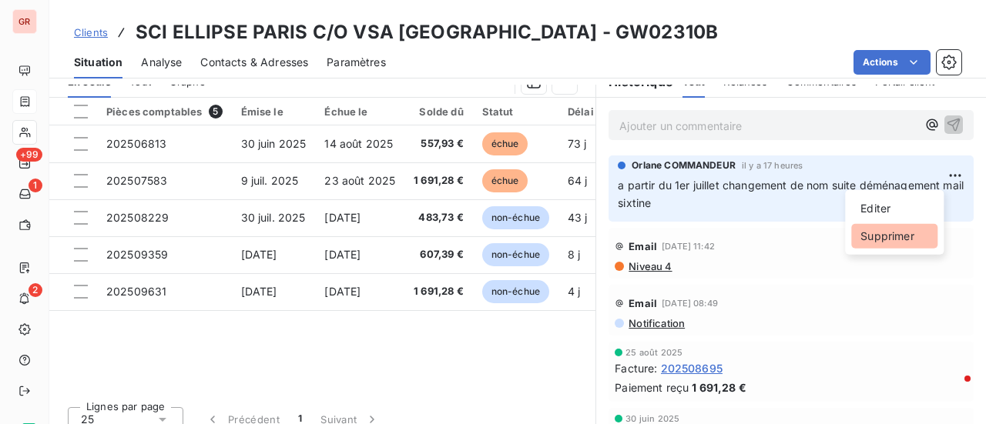
click at [889, 236] on div "Supprimer" at bounding box center [894, 236] width 86 height 25
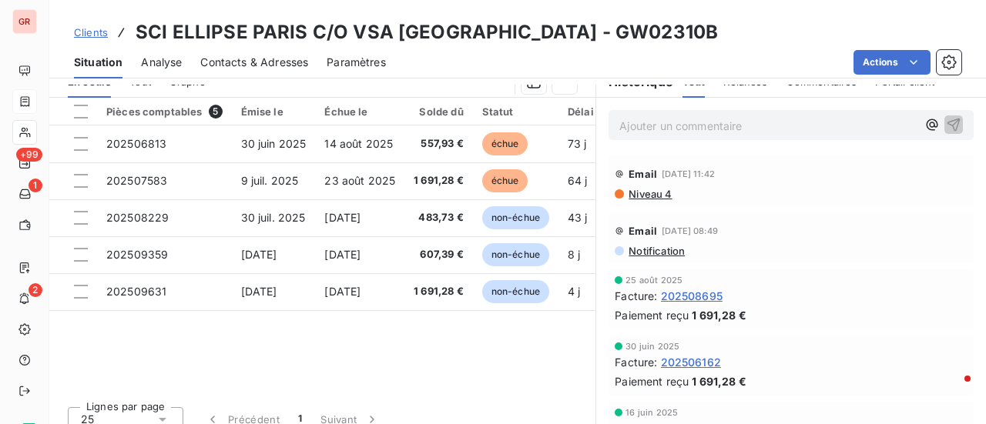
click at [655, 196] on span "Niveau 4" at bounding box center [649, 194] width 45 height 12
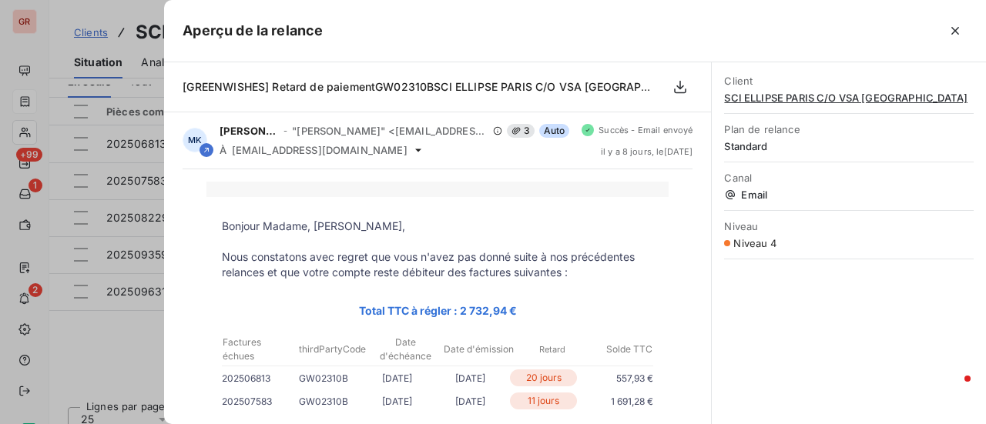
scroll to position [0, 0]
click at [129, 45] on div at bounding box center [493, 212] width 986 height 424
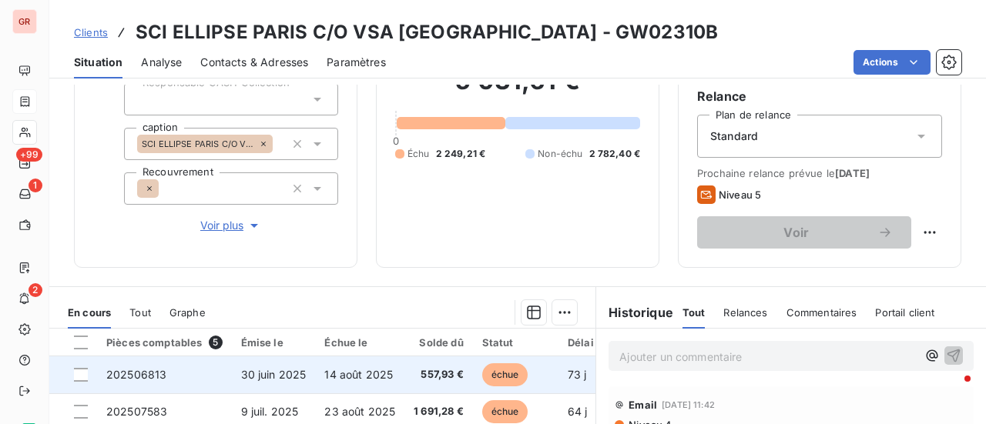
scroll to position [308, 0]
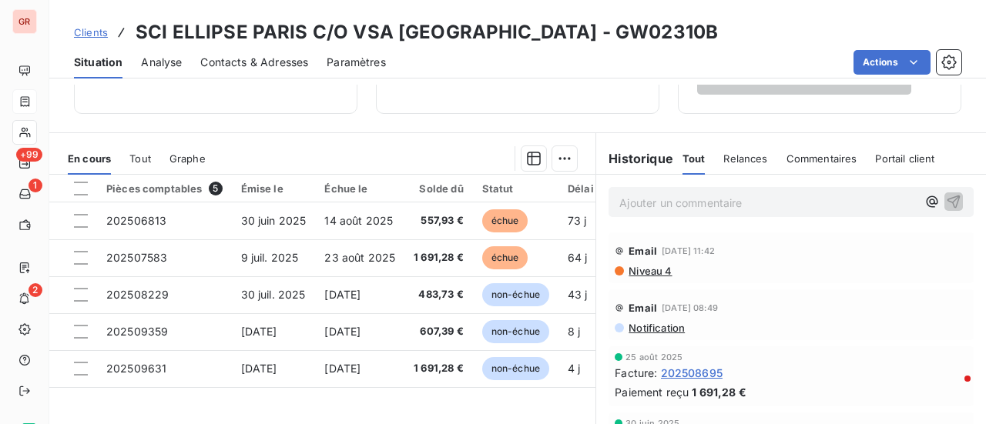
click at [244, 64] on span "Contacts & Adresses" at bounding box center [254, 62] width 108 height 15
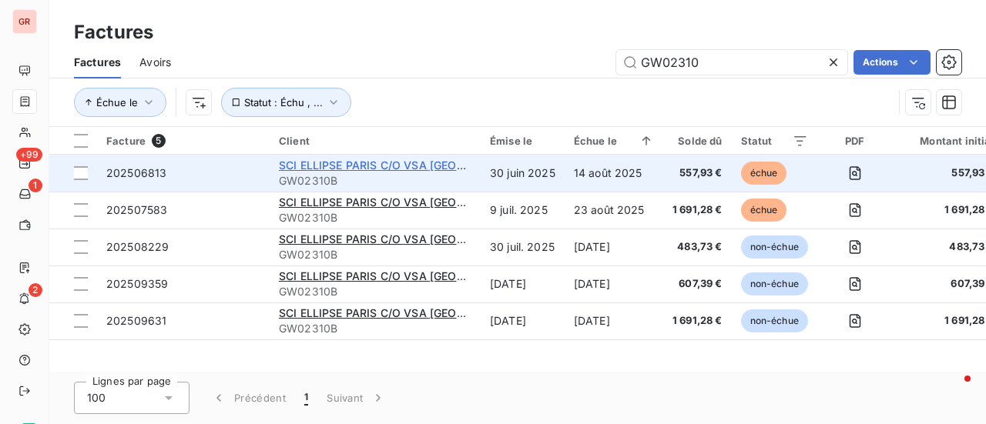
click at [433, 163] on span "SCI ELLIPSE PARIS C/O VSA [GEOGRAPHIC_DATA]" at bounding box center [410, 165] width 262 height 13
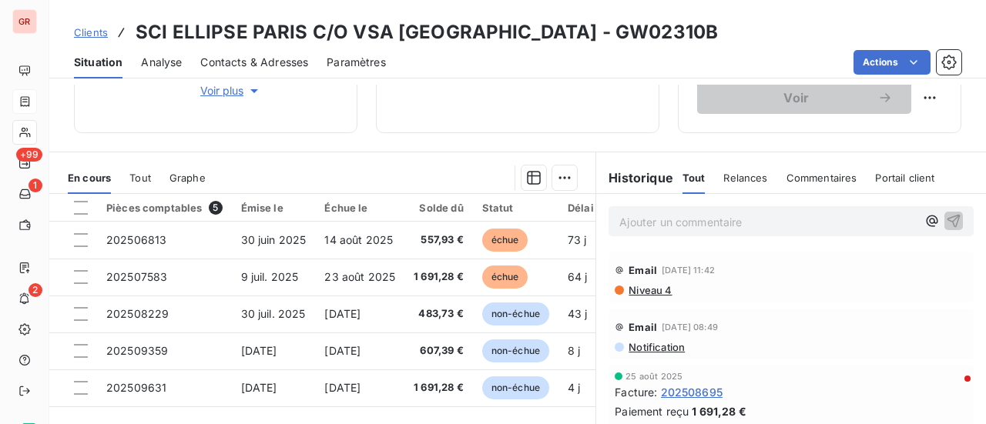
scroll to position [308, 0]
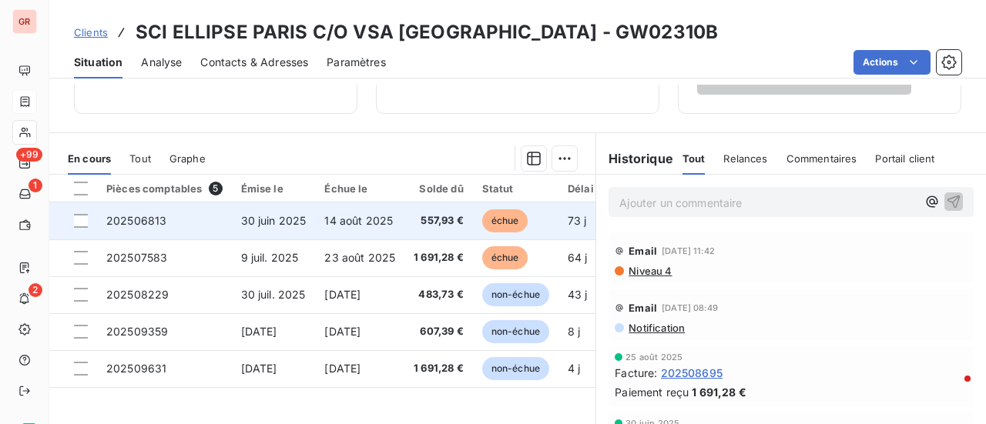
click at [270, 224] on span "30 juin 2025" at bounding box center [273, 220] width 65 height 13
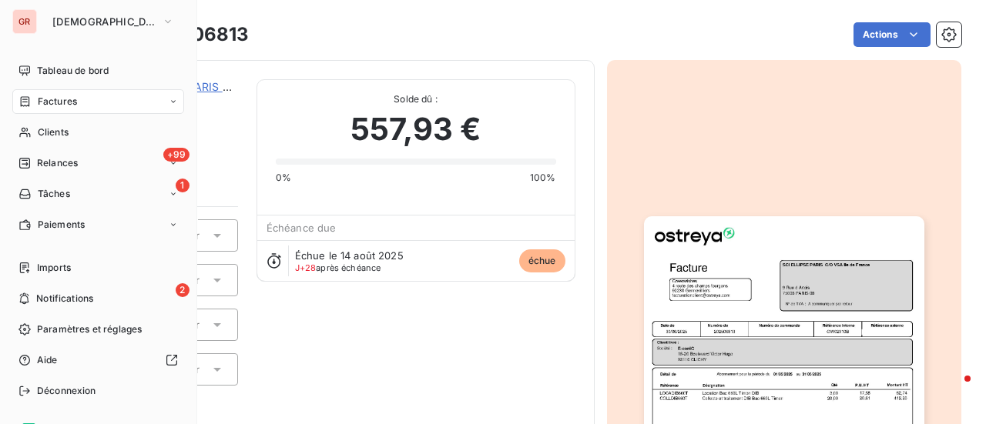
click at [71, 104] on span "Factures" at bounding box center [57, 102] width 39 height 14
click at [65, 136] on span "Clients" at bounding box center [53, 133] width 31 height 14
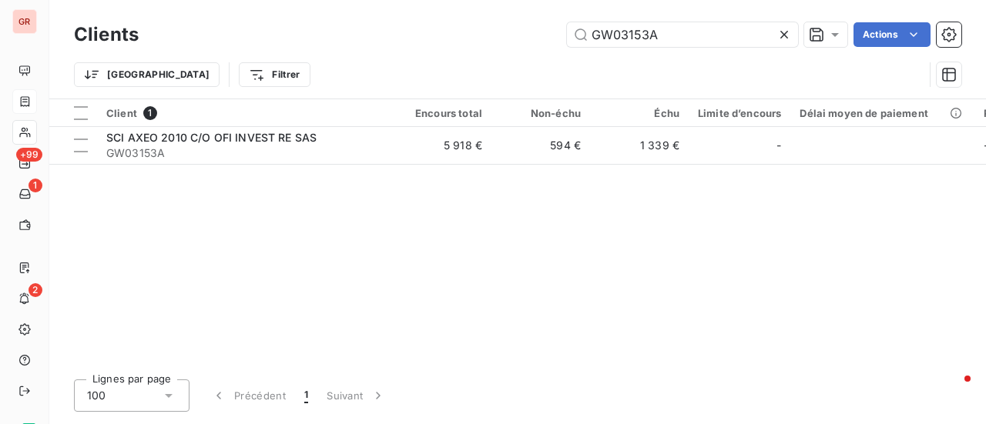
drag, startPoint x: 679, startPoint y: 33, endPoint x: 257, endPoint y: 74, distance: 424.0
click at [276, 72] on div "Clients GW03153A Actions Trier Filtrer" at bounding box center [517, 58] width 887 height 80
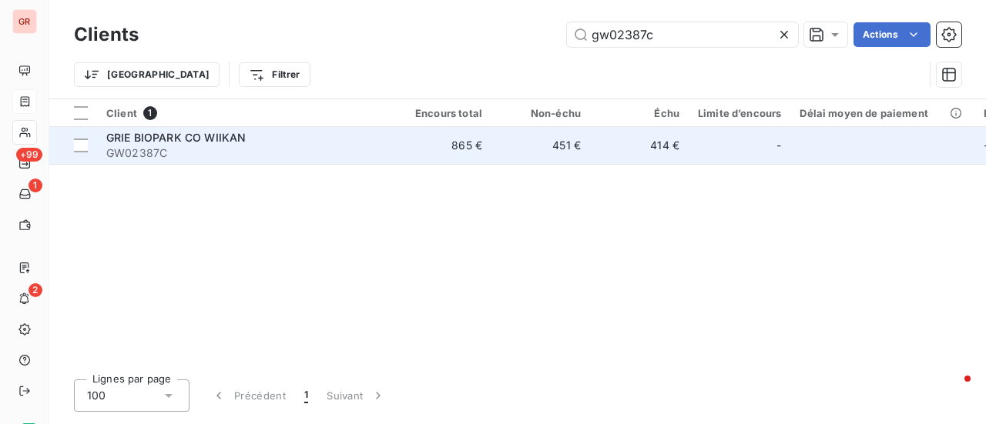
type input "gw02387c"
click at [156, 146] on span "GW02387C" at bounding box center [244, 153] width 277 height 15
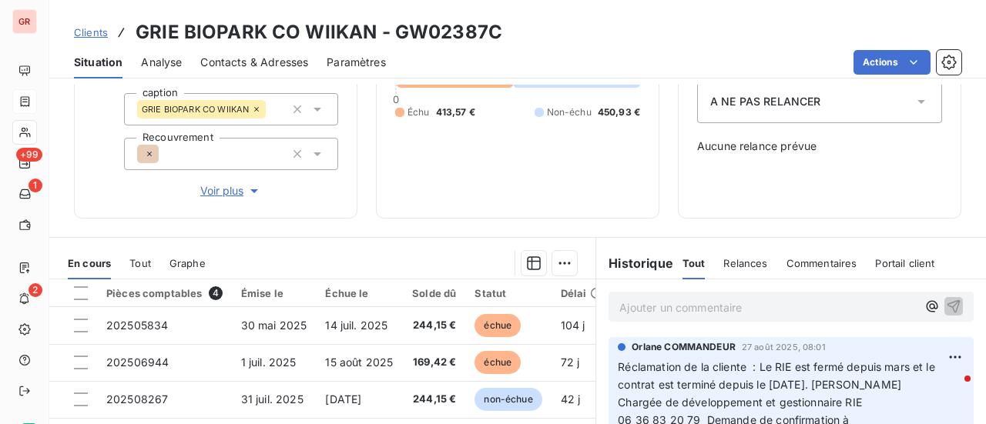
scroll to position [154, 0]
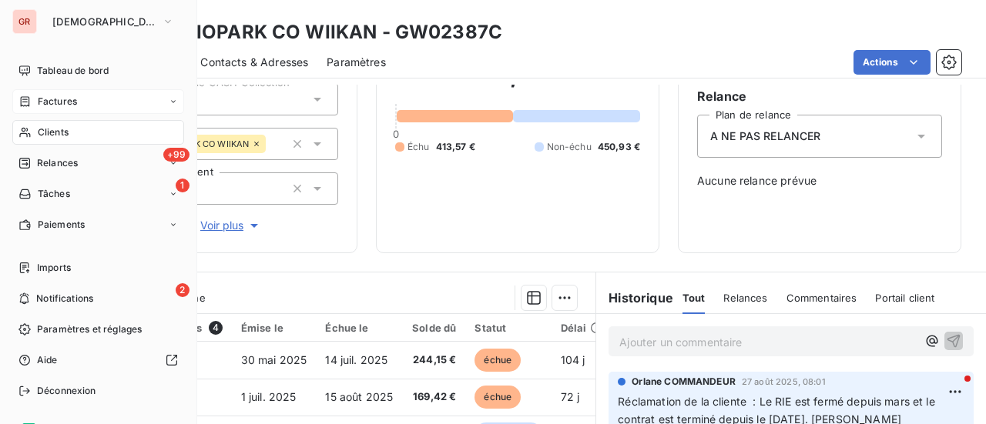
click at [55, 93] on div "Factures" at bounding box center [98, 101] width 172 height 25
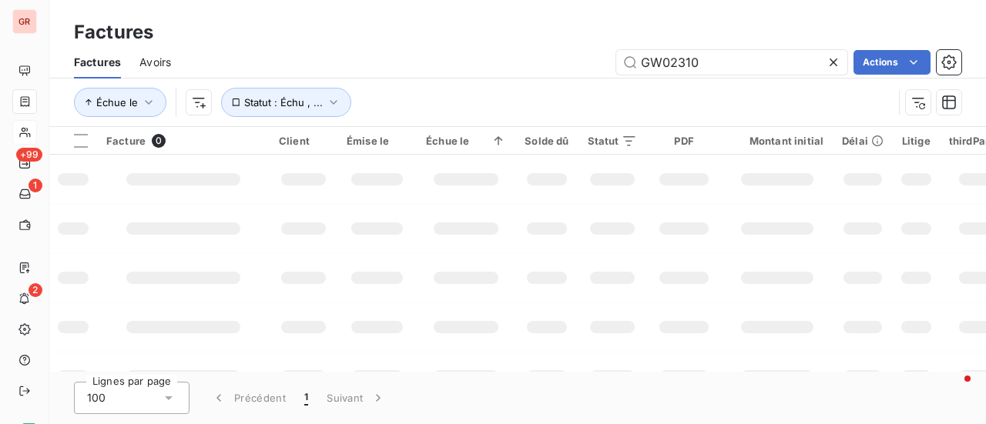
drag, startPoint x: 725, startPoint y: 59, endPoint x: 522, endPoint y: 77, distance: 204.1
click at [522, 77] on div "Factures Avoirs GW02310 Actions" at bounding box center [517, 62] width 936 height 32
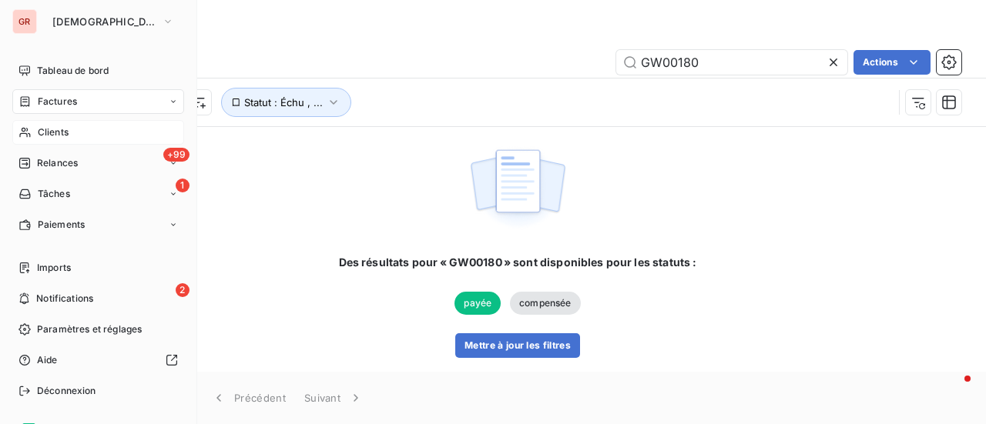
type input "GW00180"
click at [61, 126] on span "Clients" at bounding box center [53, 133] width 31 height 14
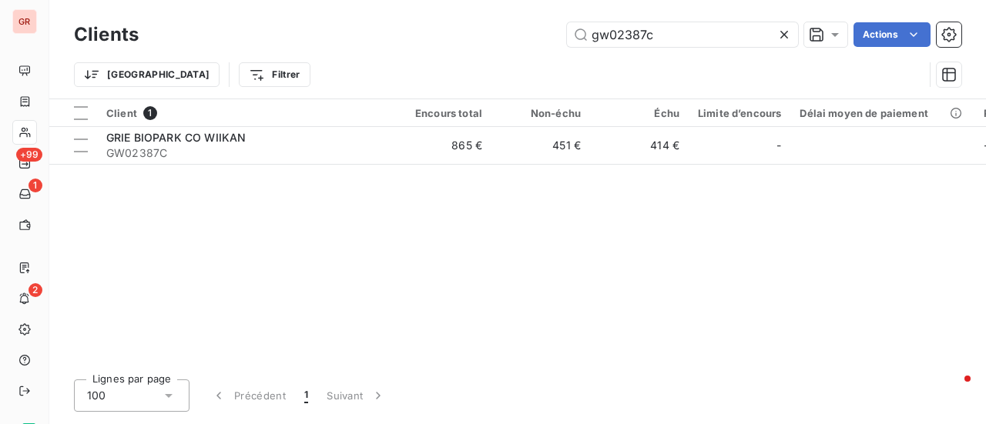
drag, startPoint x: 681, startPoint y: 40, endPoint x: 479, endPoint y: 61, distance: 202.8
click at [489, 60] on div "Clients gw02387c Actions Trier Filtrer" at bounding box center [517, 58] width 887 height 80
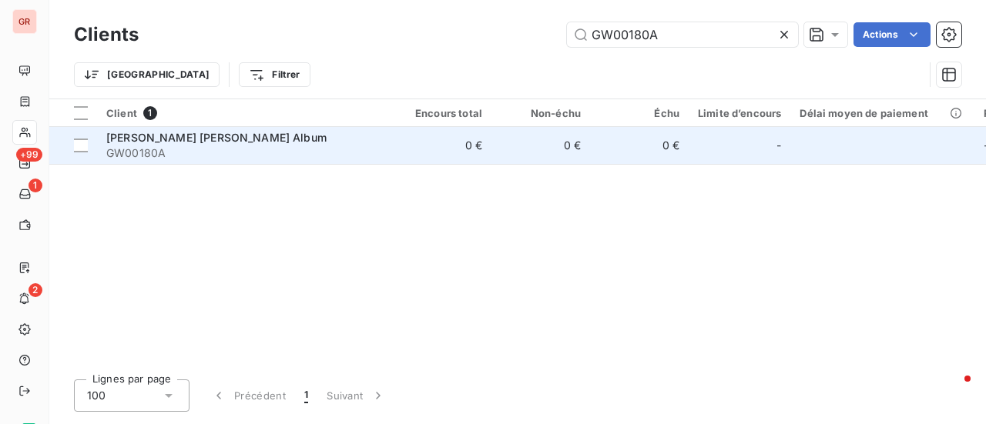
type input "GW00180A"
click at [173, 136] on span "[PERSON_NAME] Album" at bounding box center [169, 137] width 127 height 13
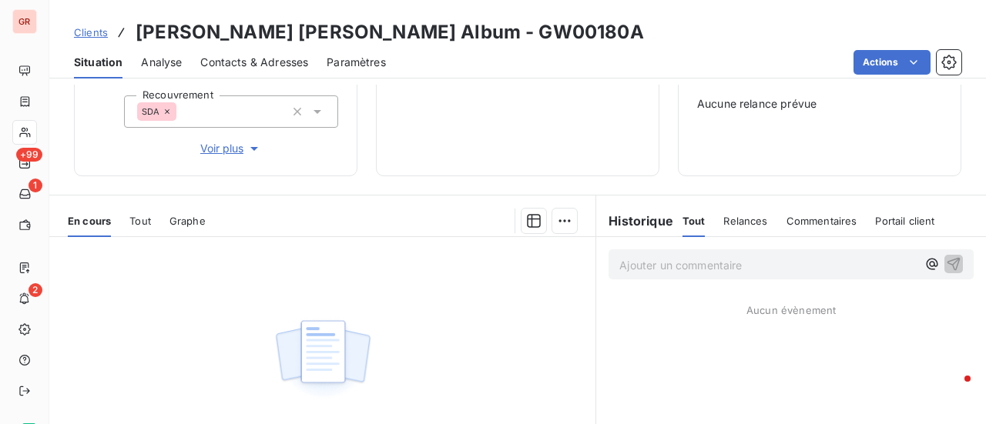
scroll to position [386, 0]
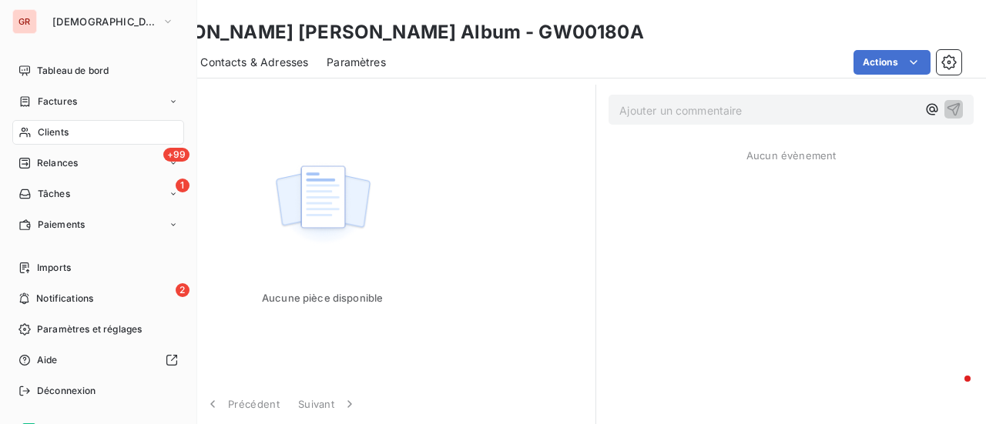
drag, startPoint x: 69, startPoint y: 100, endPoint x: 83, endPoint y: 101, distance: 13.9
click at [70, 101] on span "Factures" at bounding box center [57, 102] width 39 height 14
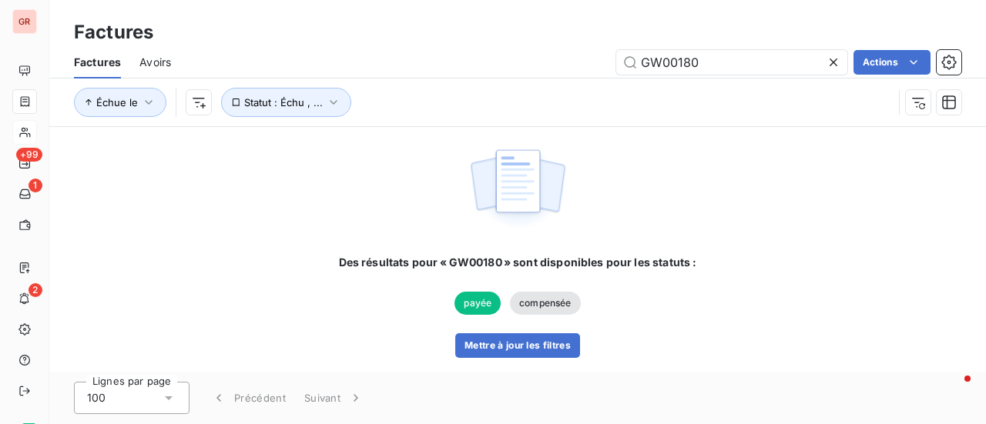
drag, startPoint x: 673, startPoint y: 66, endPoint x: 347, endPoint y: 78, distance: 326.0
click at [430, 67] on div "GW00180 Actions" at bounding box center [575, 62] width 772 height 25
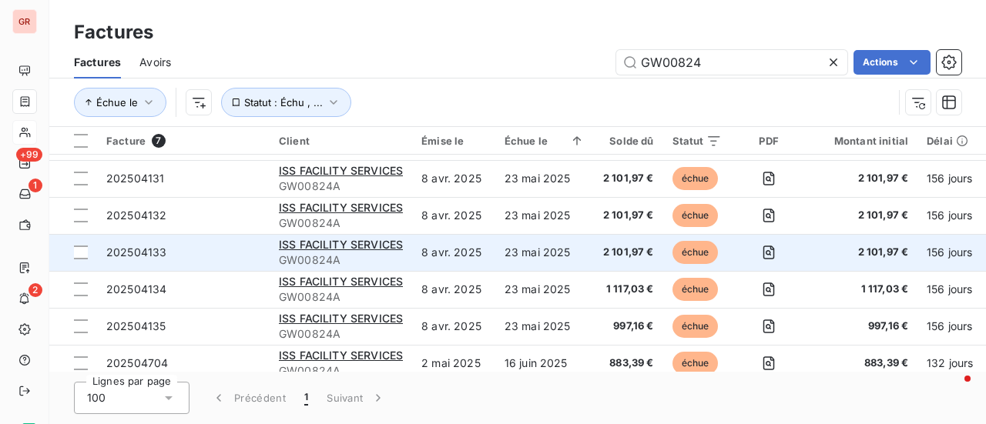
scroll to position [48, 0]
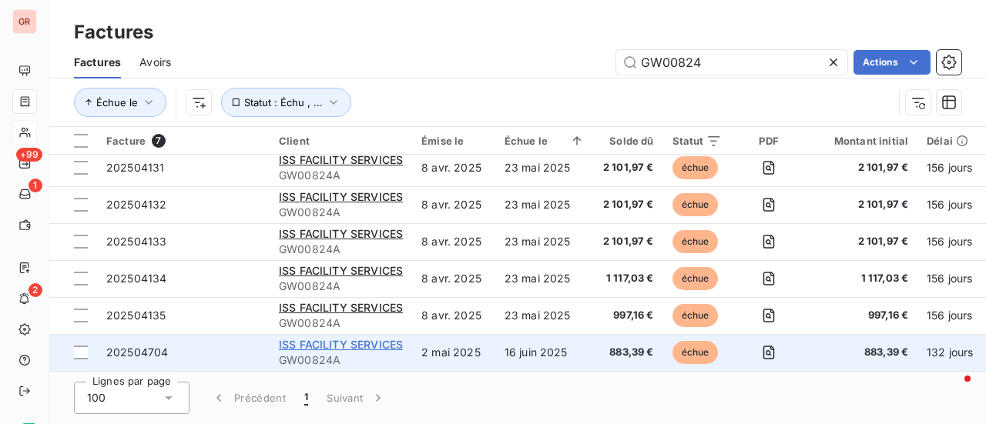
type input "GW00824"
click at [364, 342] on span "ISS FACILITY SERVICES" at bounding box center [341, 344] width 124 height 13
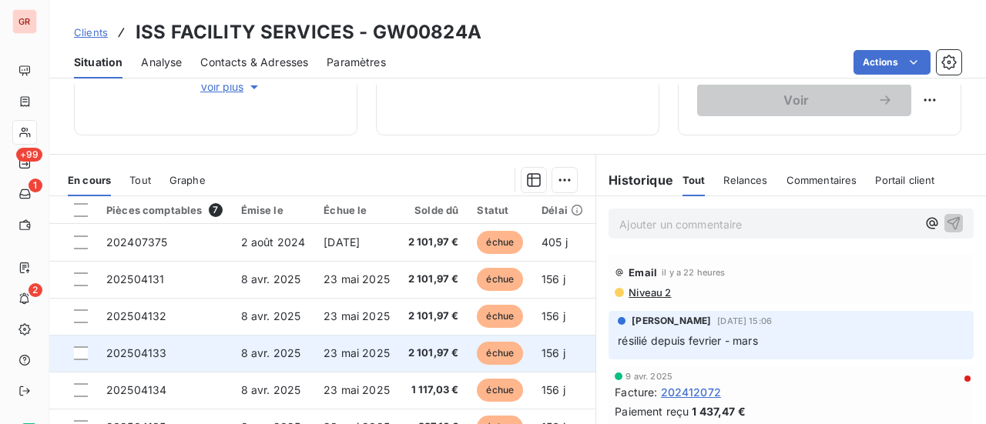
scroll to position [421, 0]
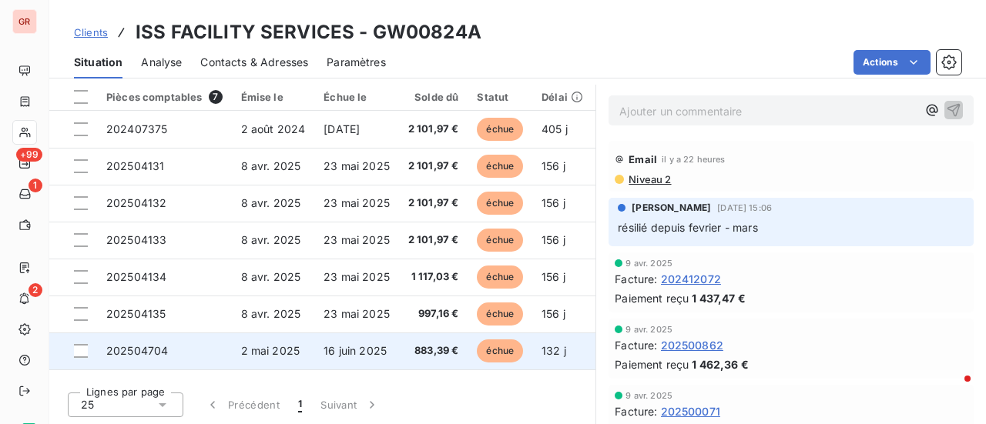
click at [262, 349] on span "2 mai 2025" at bounding box center [270, 350] width 59 height 13
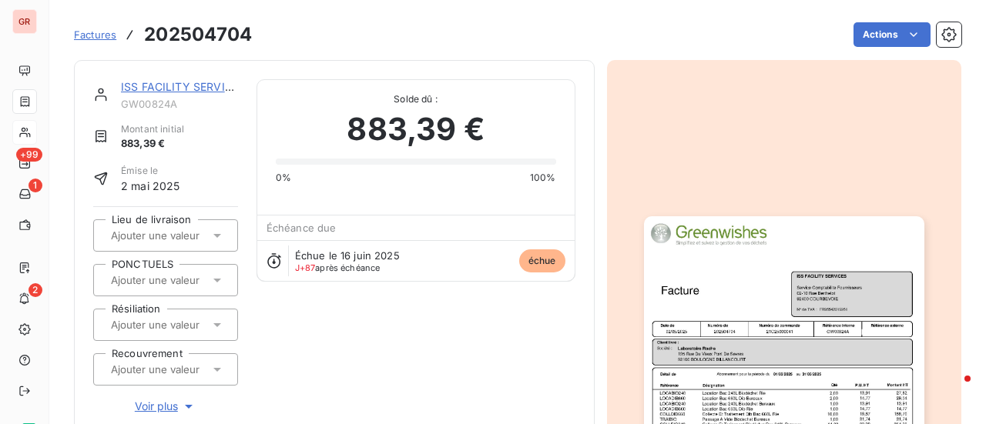
drag, startPoint x: 947, startPoint y: 368, endPoint x: 916, endPoint y: 358, distance: 32.4
click at [944, 369] on div at bounding box center [784, 414] width 355 height 708
click at [831, 331] on img "button" at bounding box center [784, 414] width 280 height 396
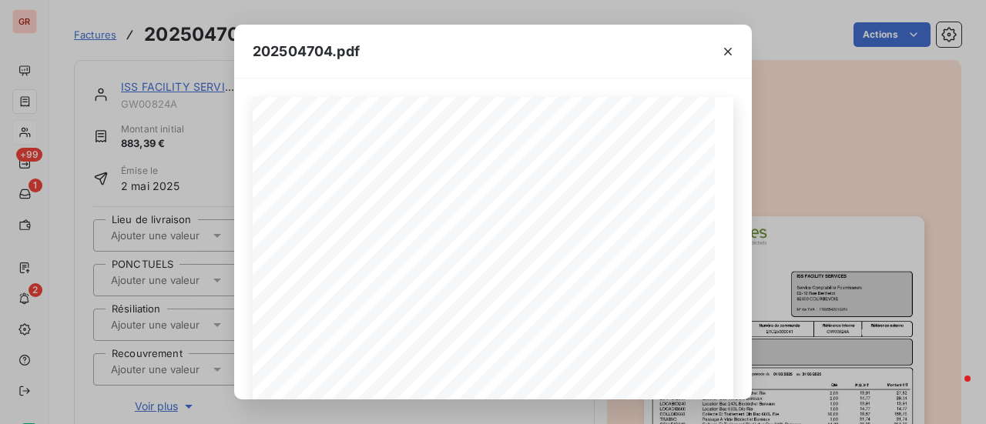
drag, startPoint x: 726, startPoint y: 50, endPoint x: 722, endPoint y: 79, distance: 29.5
click at [728, 50] on icon "button" at bounding box center [728, 52] width 8 height 8
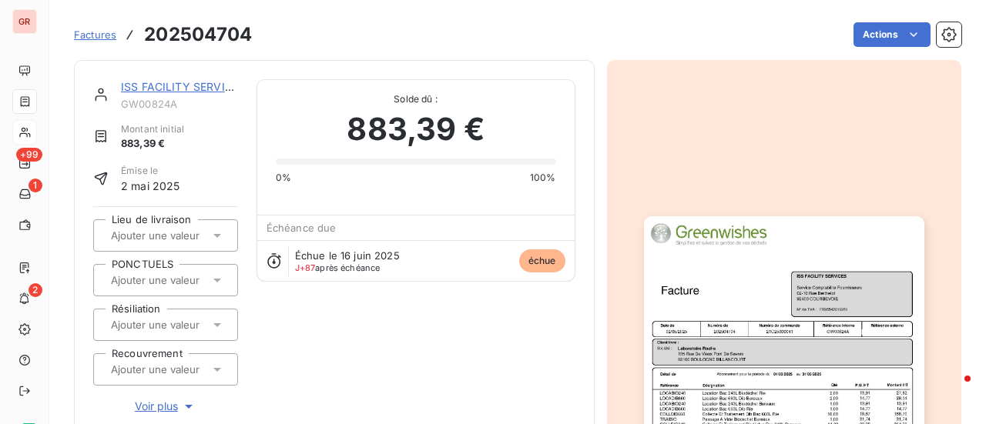
click at [185, 89] on link "ISS FACILITY SERVICES" at bounding box center [183, 86] width 125 height 13
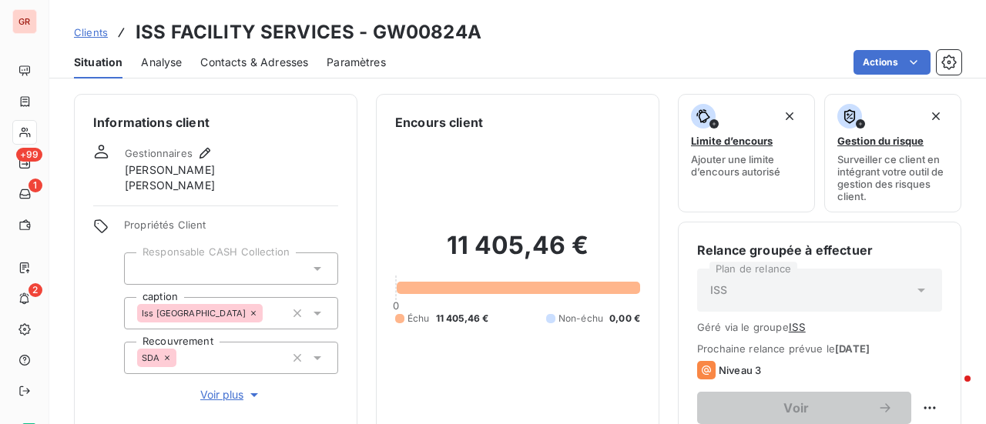
click at [276, 61] on span "Contacts & Adresses" at bounding box center [254, 62] width 108 height 15
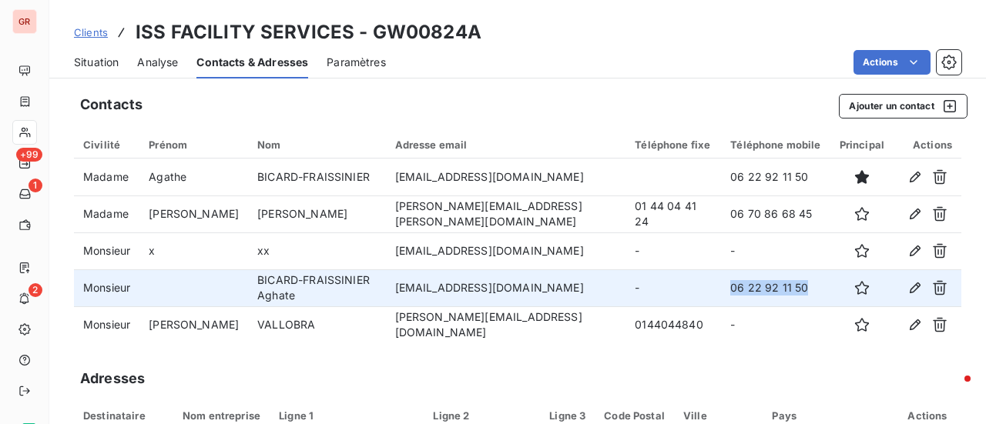
drag, startPoint x: 792, startPoint y: 292, endPoint x: 721, endPoint y: 292, distance: 71.6
click at [721, 292] on td "06 22 92 11 50" at bounding box center [775, 288] width 109 height 37
copy td "06 22 92 11 50"
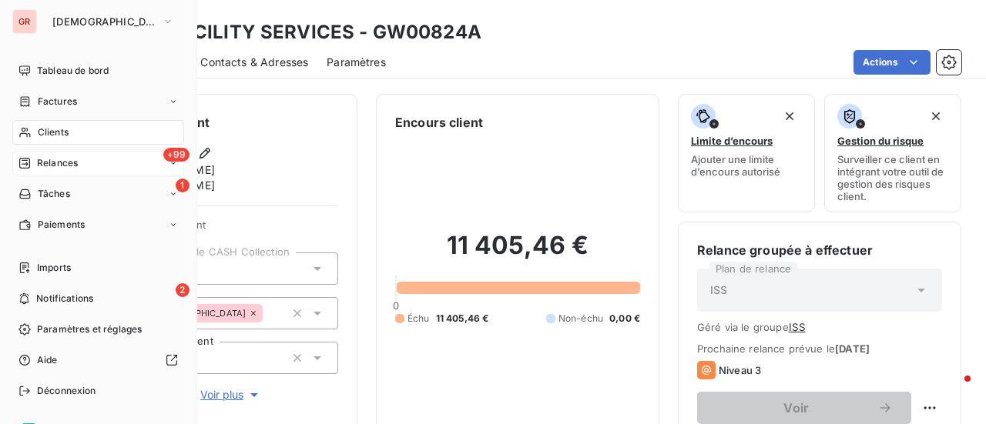
click at [164, 157] on span "+99" at bounding box center [176, 155] width 26 height 14
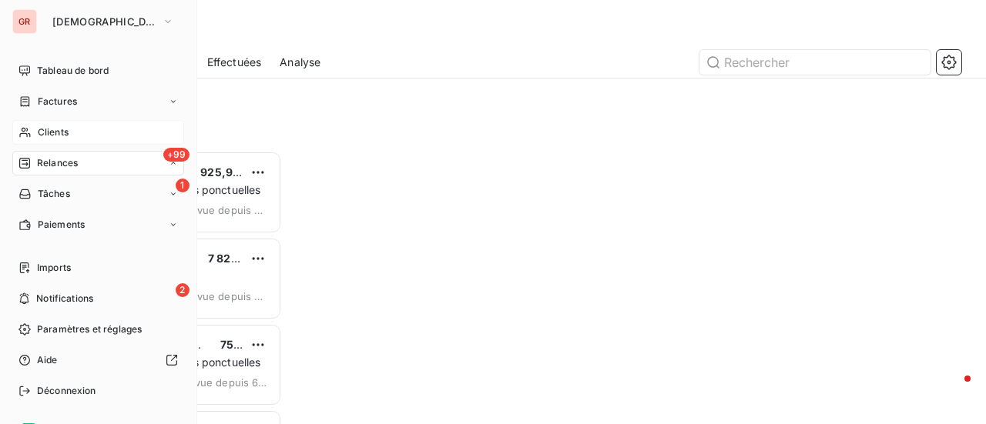
scroll to position [262, 196]
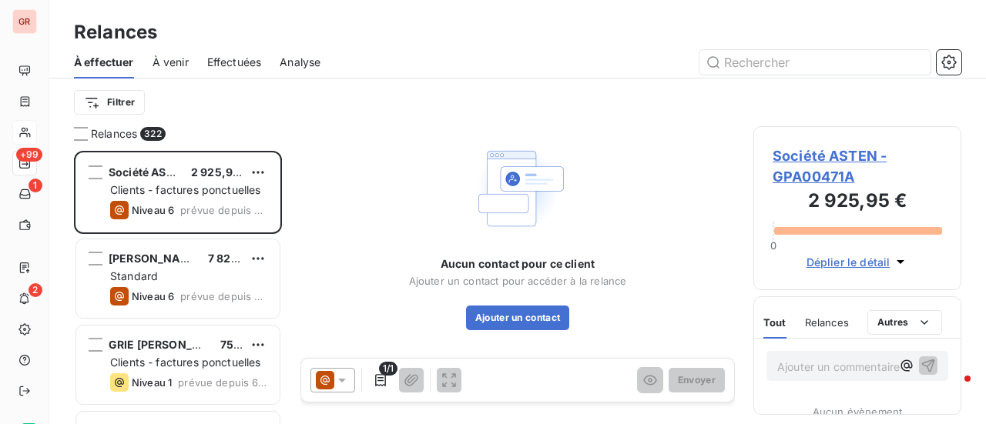
click at [234, 56] on span "Effectuées" at bounding box center [234, 62] width 55 height 15
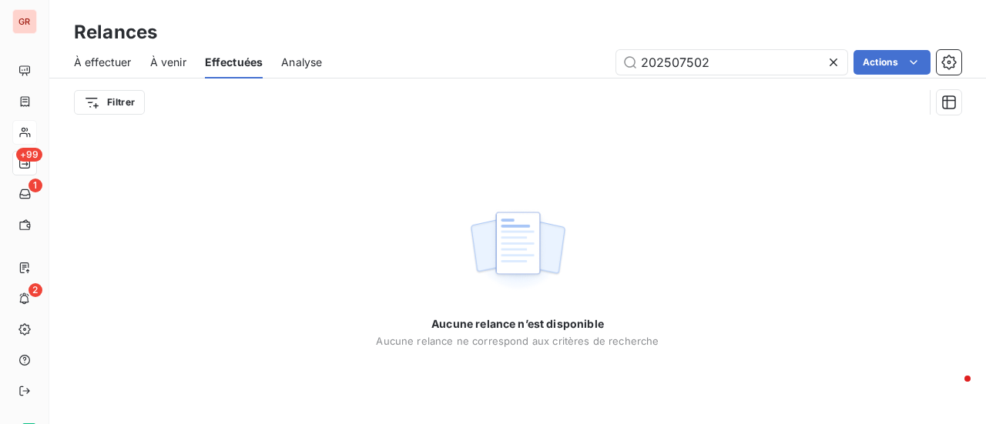
click at [180, 62] on span "À venir" at bounding box center [168, 62] width 36 height 15
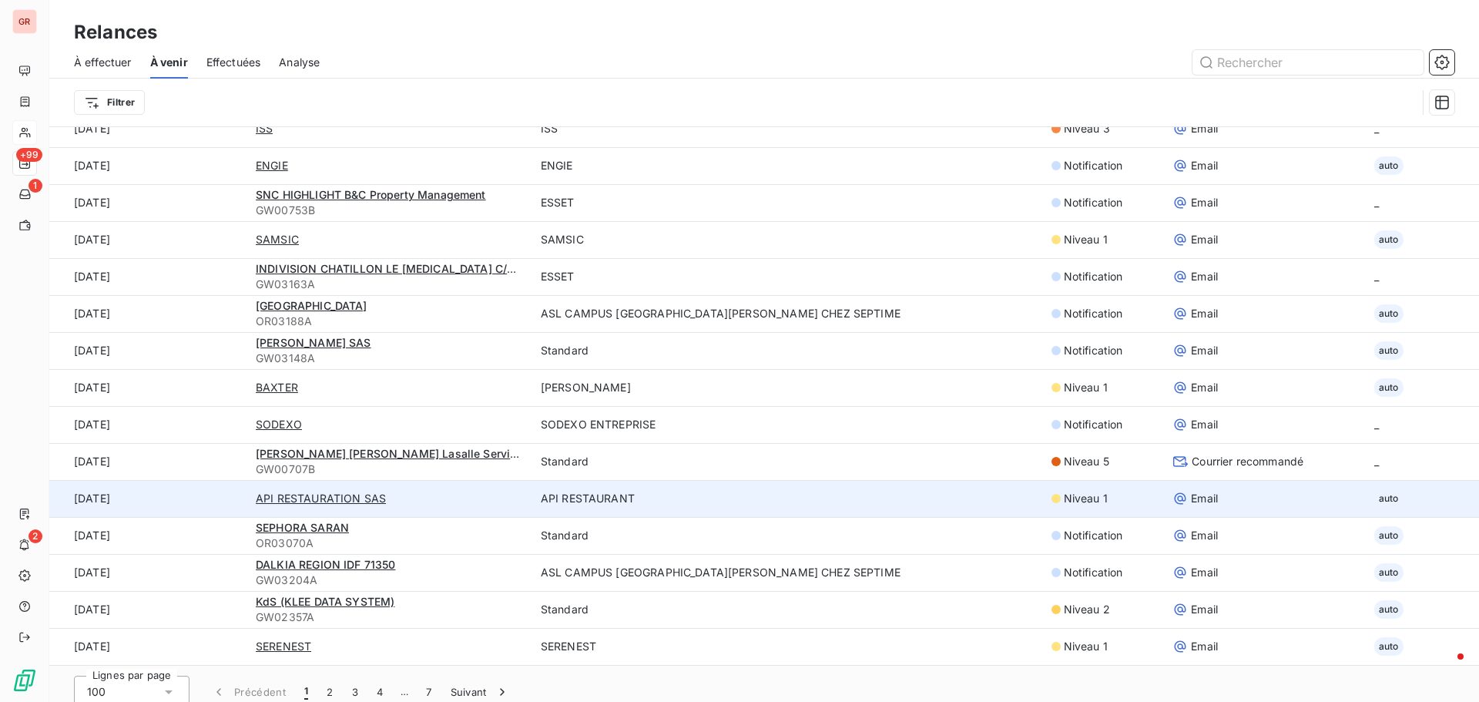
scroll to position [52, 0]
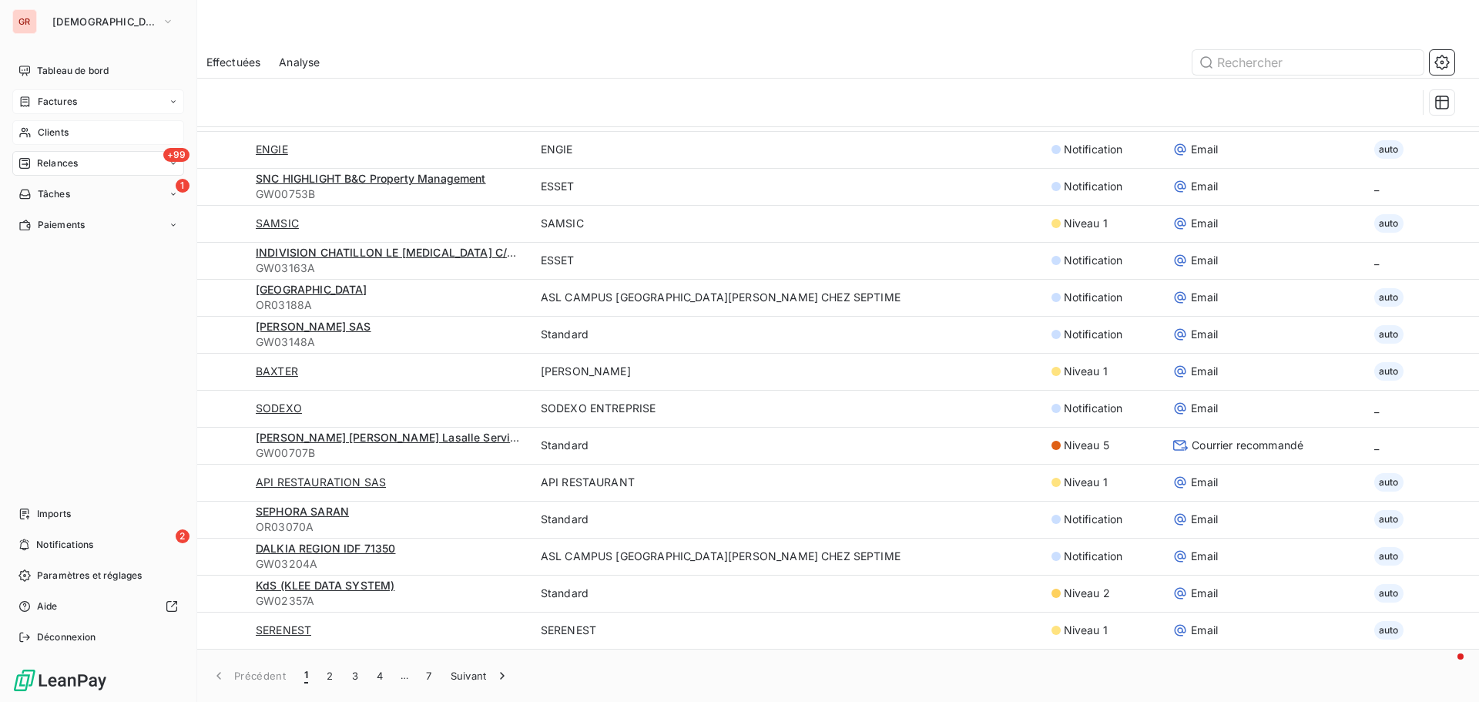
click at [60, 95] on span "Factures" at bounding box center [57, 102] width 39 height 14
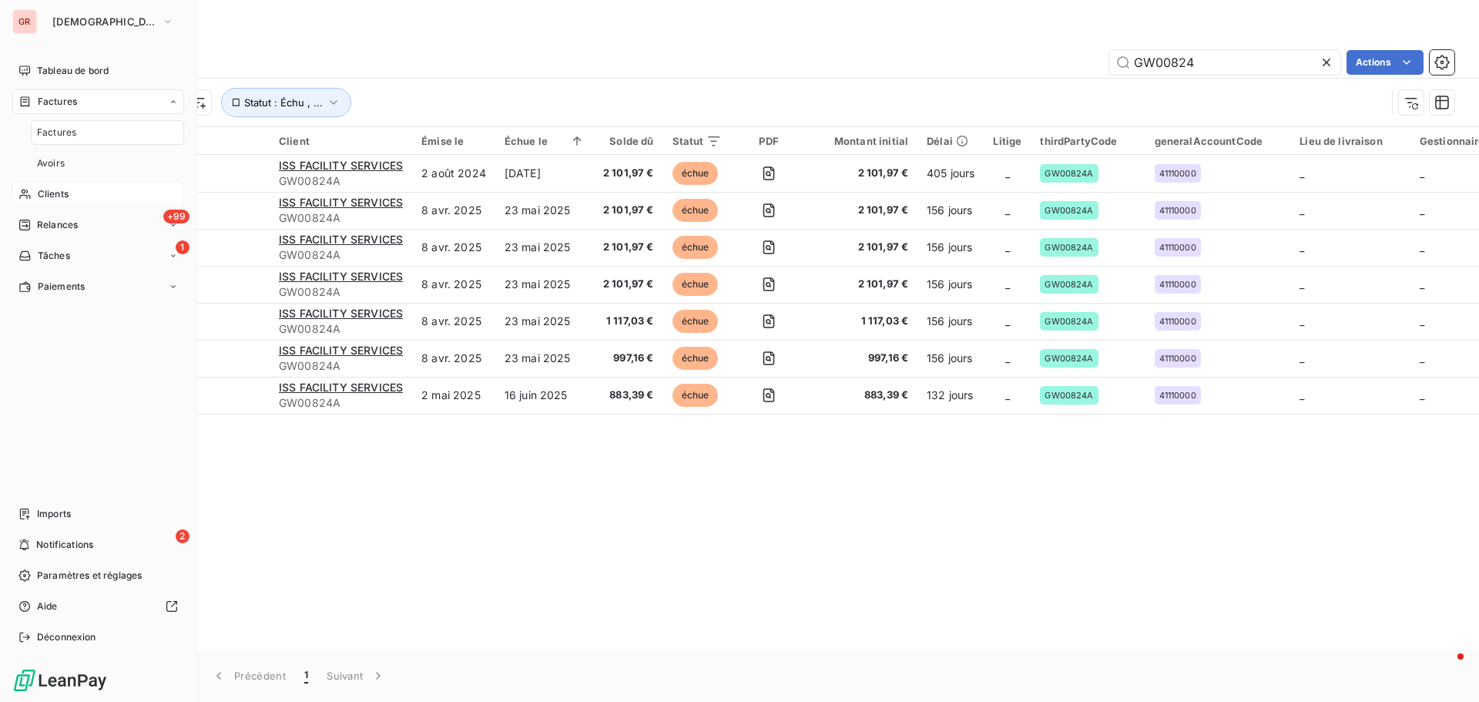
click at [57, 192] on span "Clients" at bounding box center [53, 194] width 31 height 14
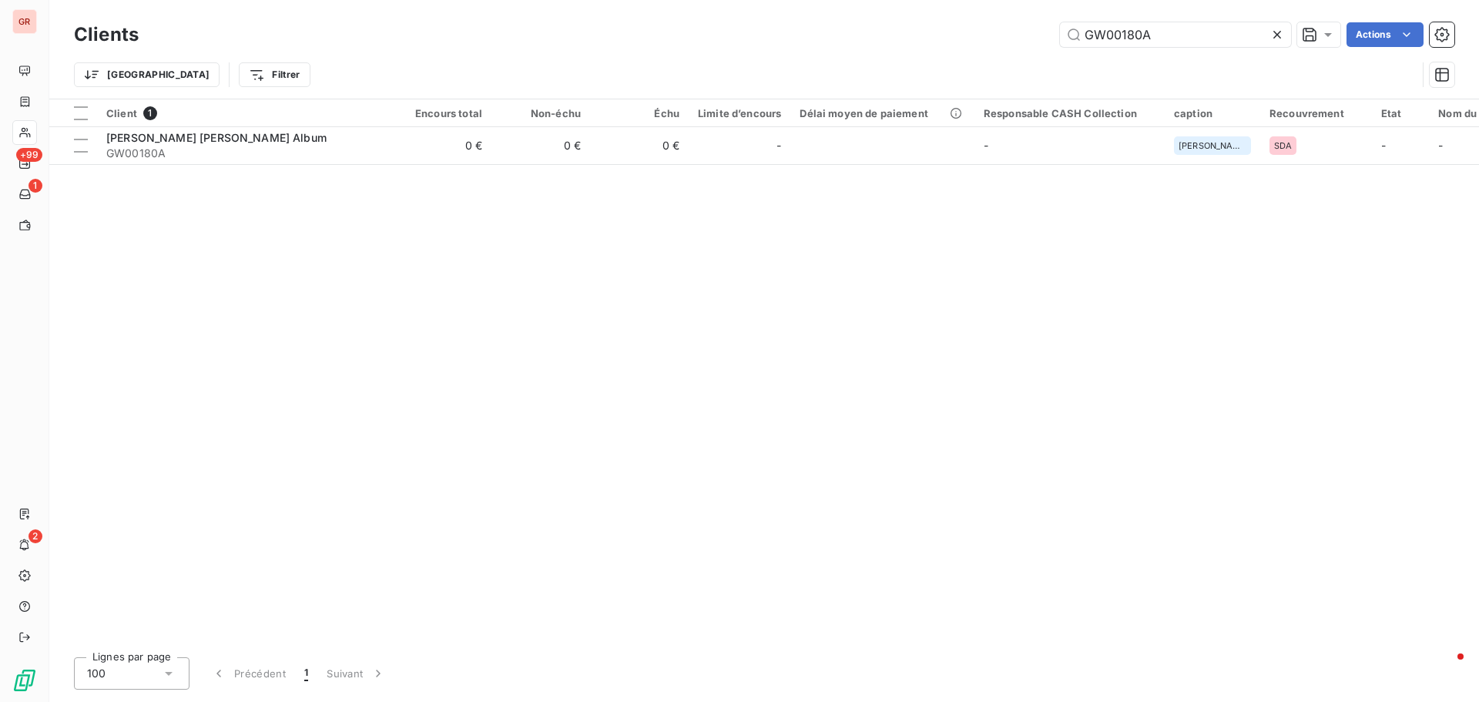
drag, startPoint x: 1177, startPoint y: 39, endPoint x: 851, endPoint y: 47, distance: 326.6
click at [852, 47] on div "Clients GW00180A Actions" at bounding box center [764, 34] width 1380 height 32
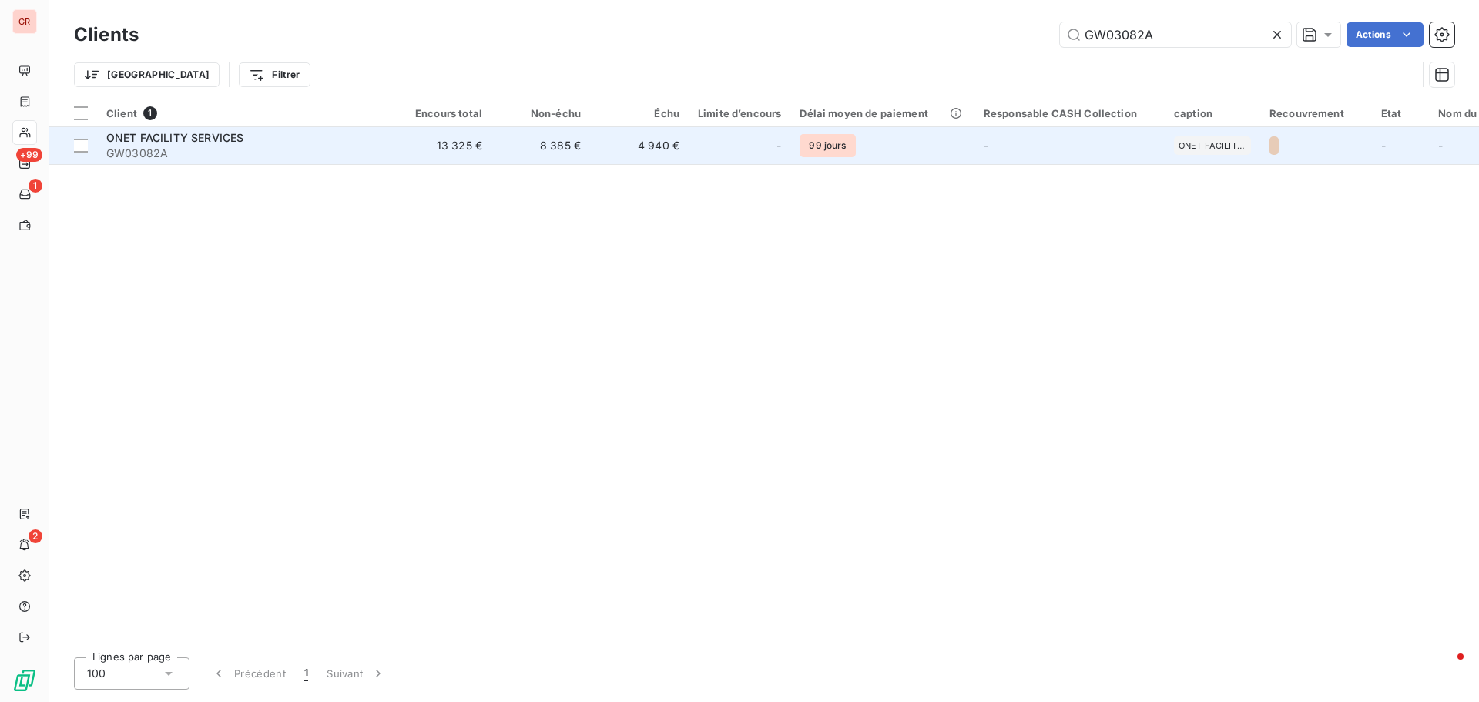
type input "GW03082A"
click at [206, 137] on span "ONET FACILITY SERVICES" at bounding box center [174, 137] width 137 height 13
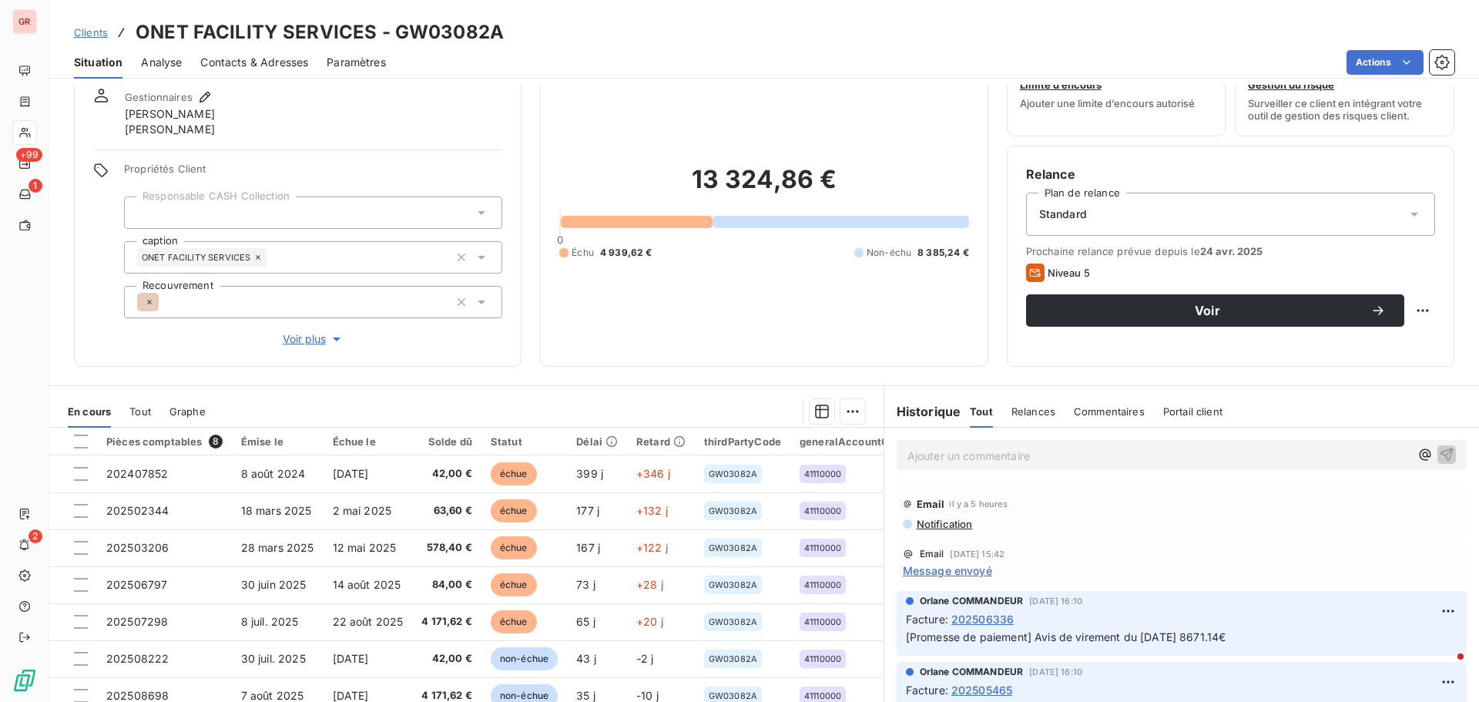
scroll to position [125, 0]
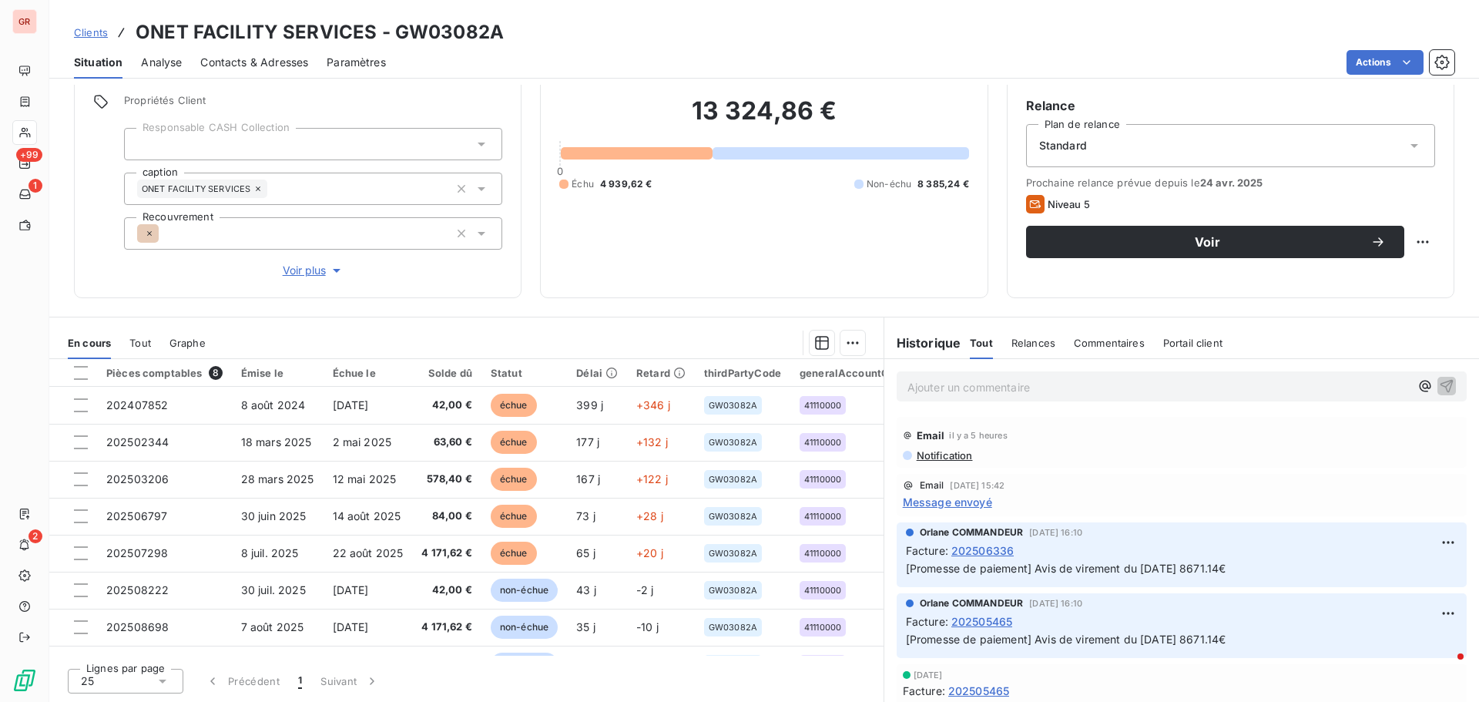
click at [260, 64] on span "Contacts & Adresses" at bounding box center [254, 62] width 108 height 15
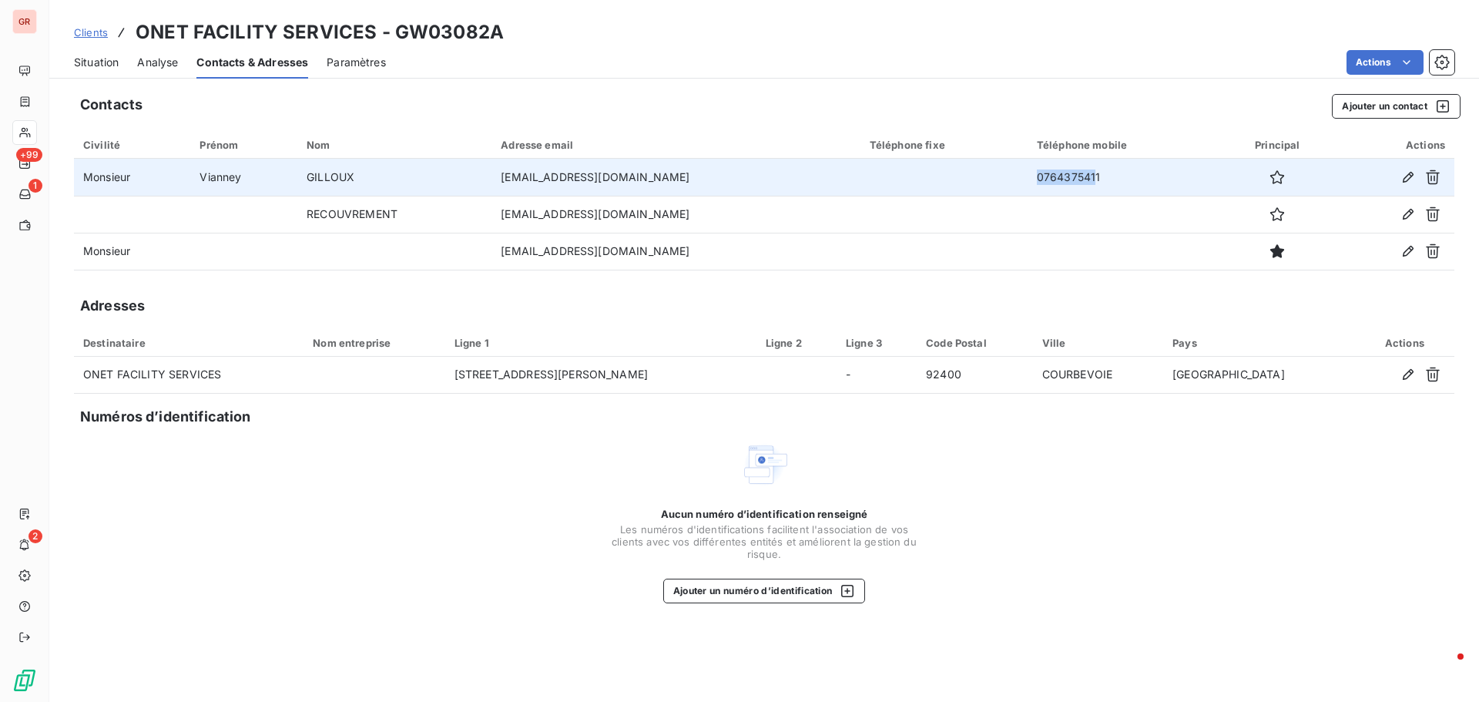
drag, startPoint x: 1104, startPoint y: 178, endPoint x: 1034, endPoint y: 176, distance: 70.1
click at [1034, 176] on tr "Monsieur [PERSON_NAME] [EMAIL_ADDRESS][DOMAIN_NAME] 0764375411" at bounding box center [764, 177] width 1380 height 37
drag, startPoint x: 1110, startPoint y: 176, endPoint x: 1046, endPoint y: 176, distance: 63.9
click at [1046, 176] on td "0764375411" at bounding box center [1123, 177] width 193 height 37
copy td "0764375411"
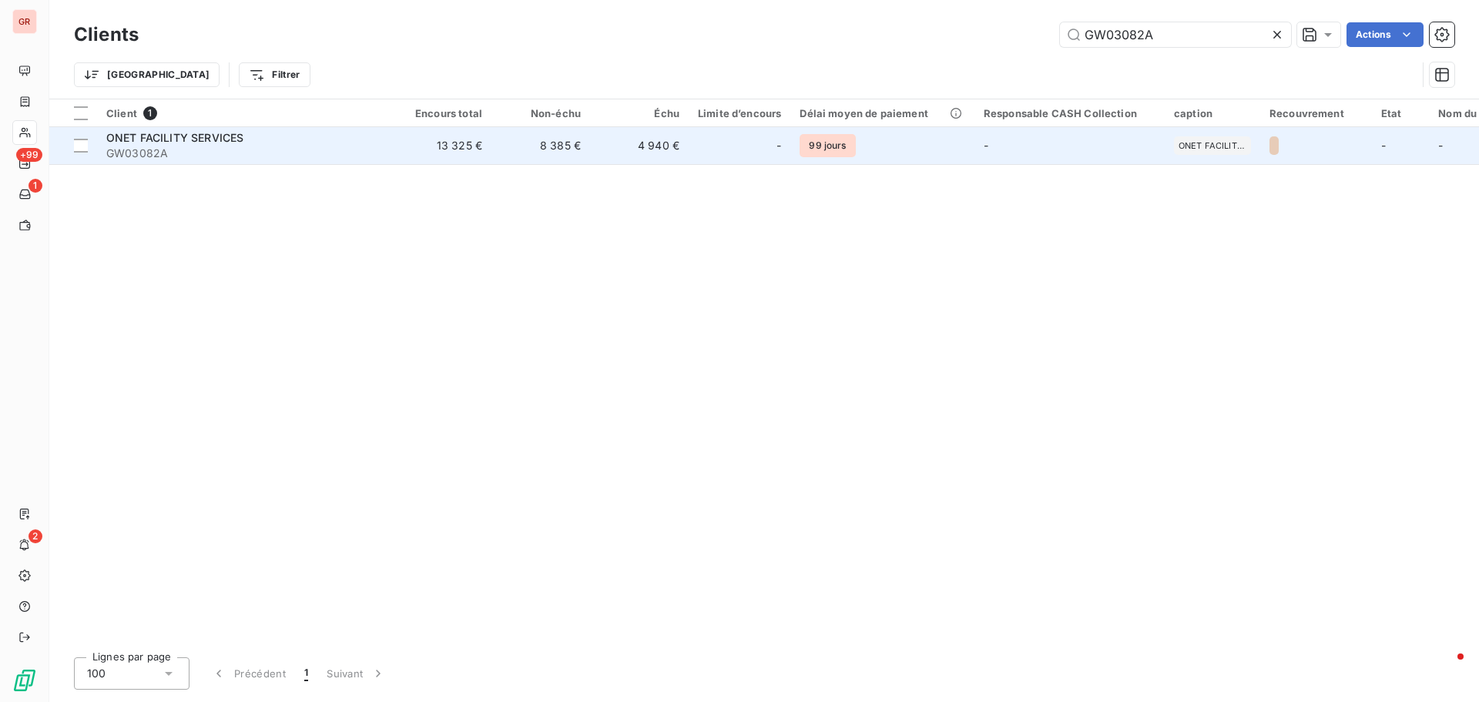
click at [210, 133] on span "ONET FACILITY SERVICES" at bounding box center [174, 137] width 137 height 13
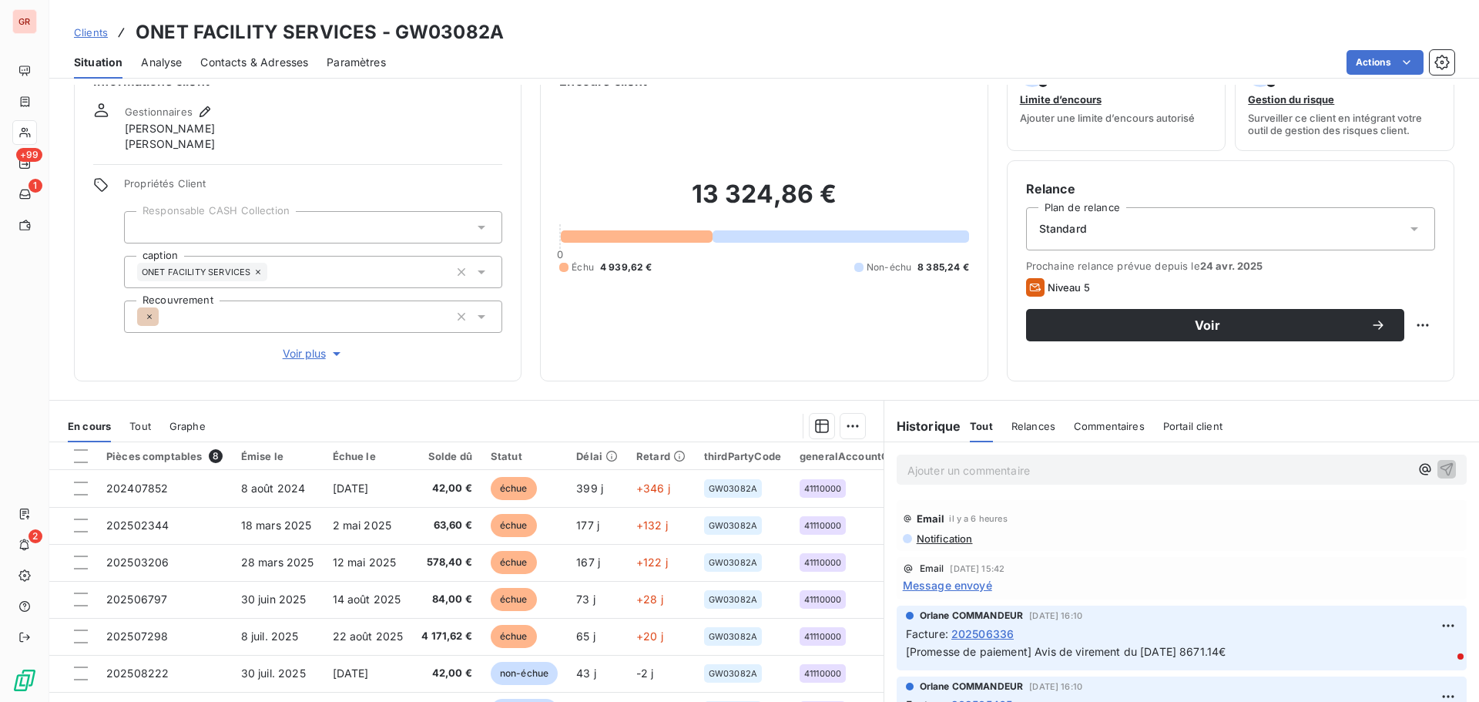
scroll to position [125, 0]
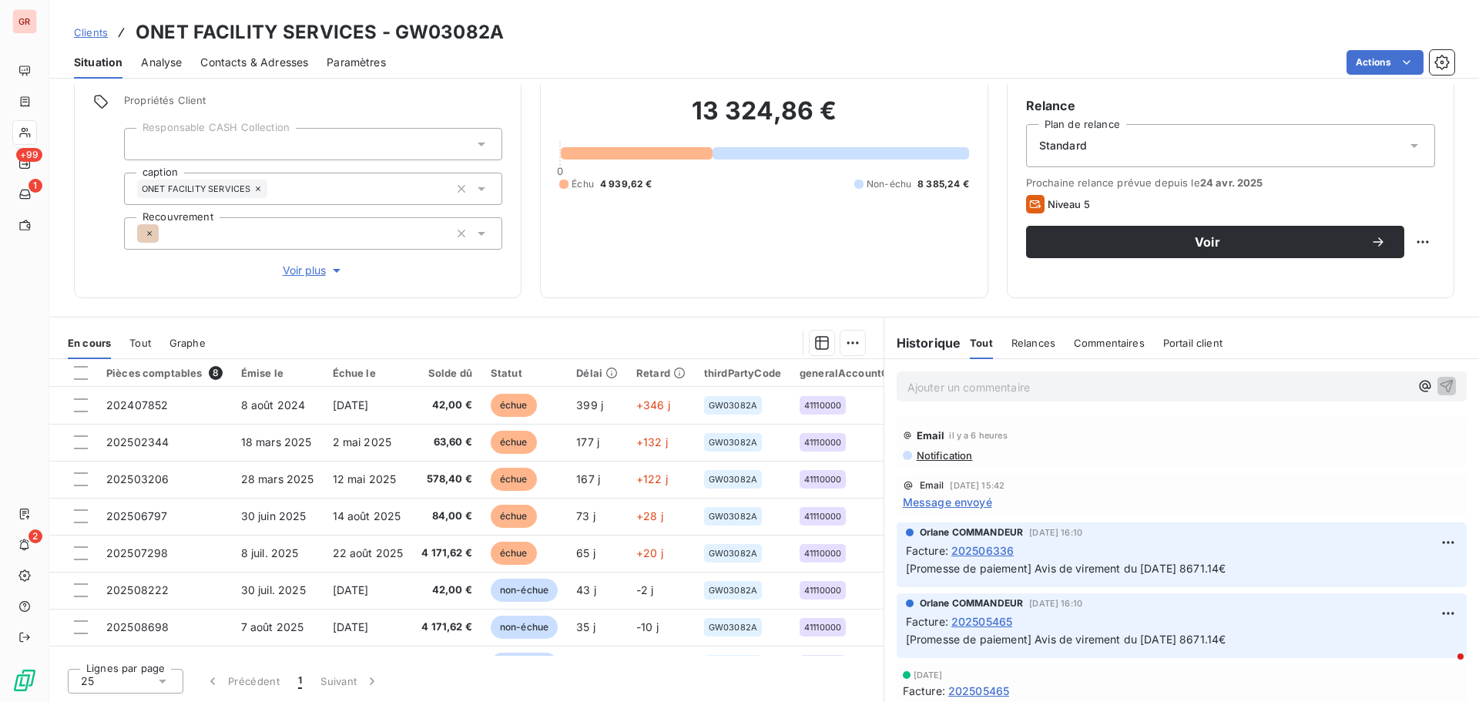
click at [975, 500] on span "Message envoyé" at bounding box center [947, 502] width 89 height 16
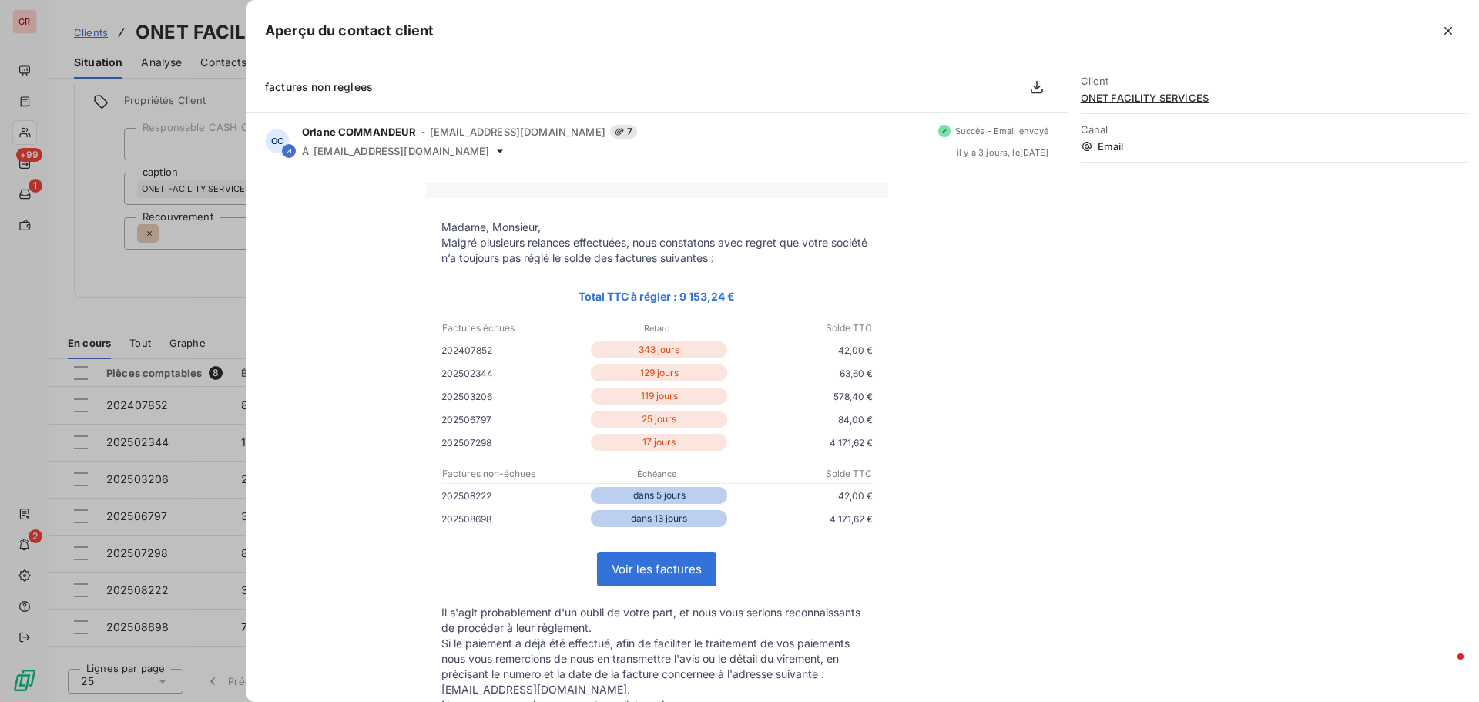
click at [195, 286] on div at bounding box center [739, 351] width 1479 height 702
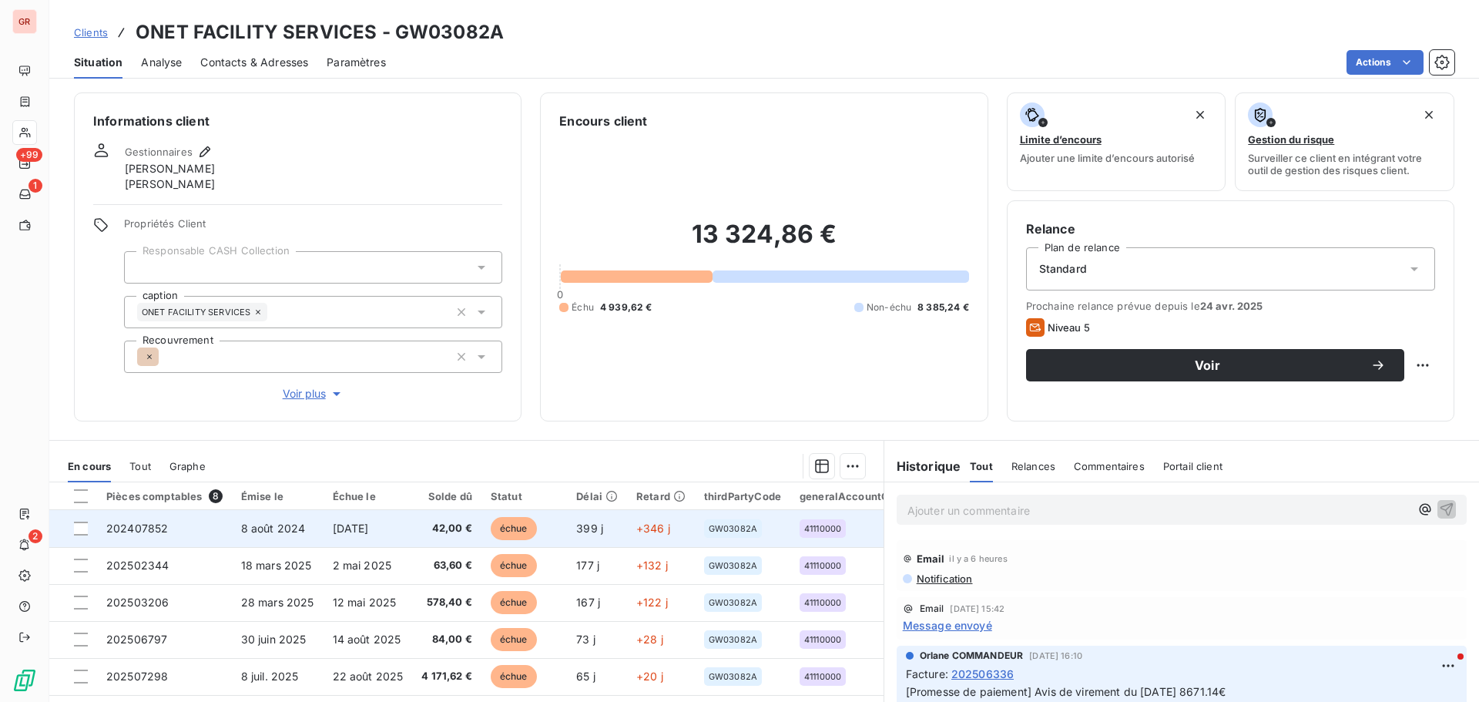
scroll to position [0, 0]
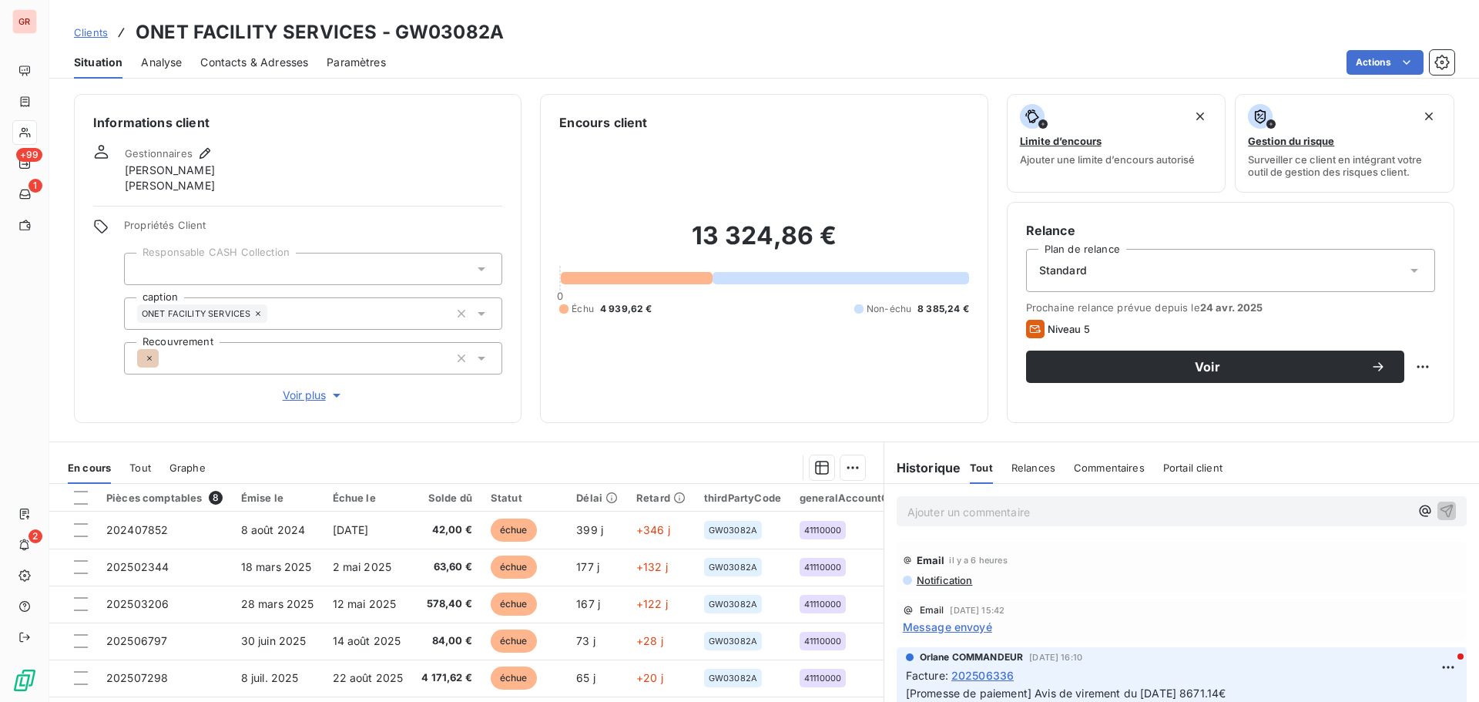
click at [297, 65] on span "Contacts & Adresses" at bounding box center [254, 62] width 108 height 15
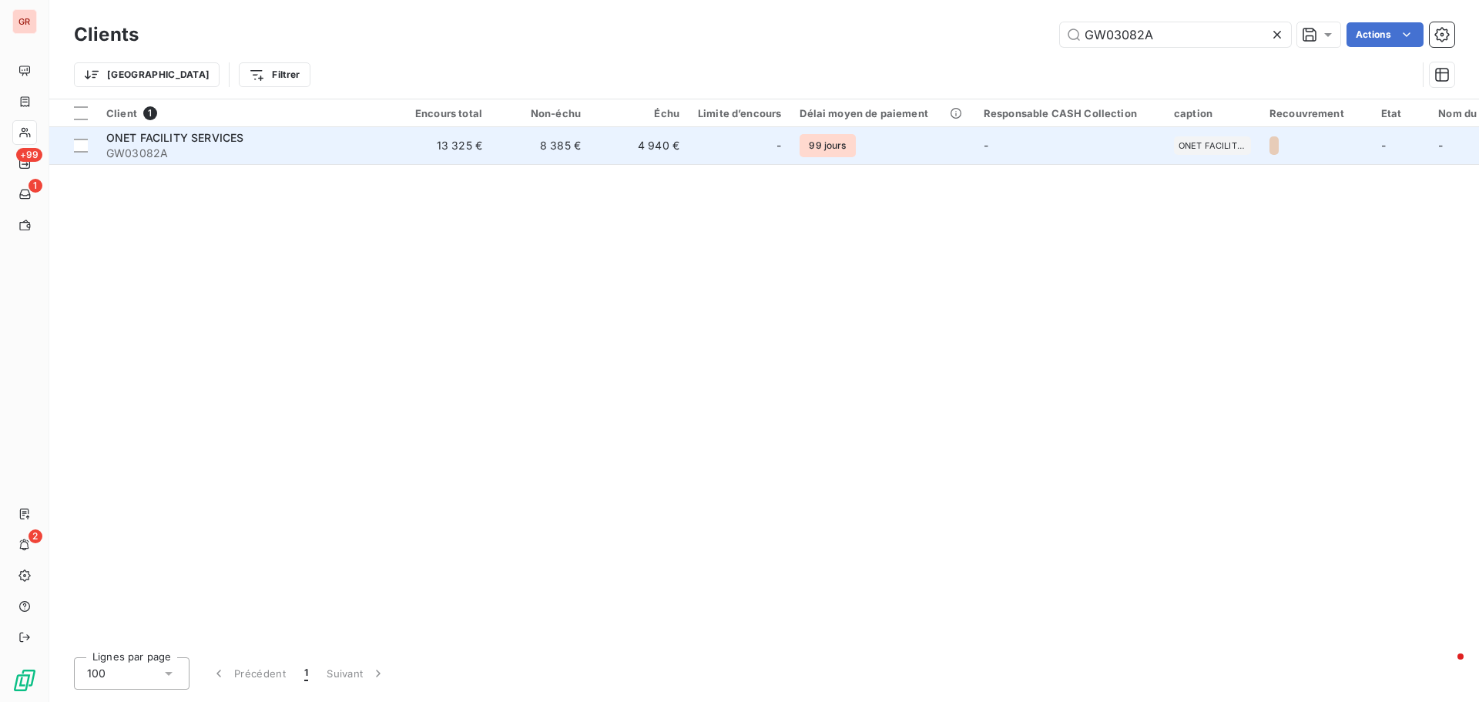
click at [239, 131] on span "ONET FACILITY SERVICES" at bounding box center [174, 137] width 137 height 13
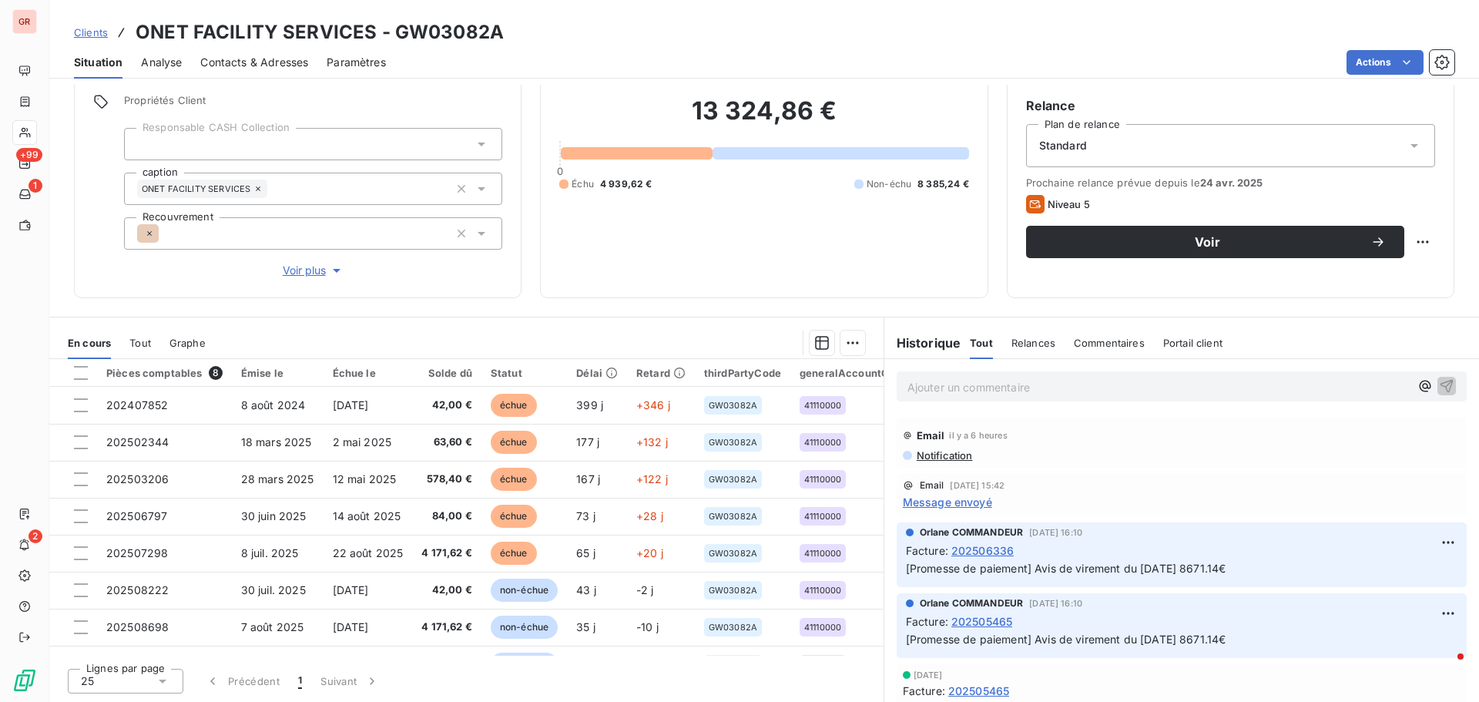
scroll to position [48, 0]
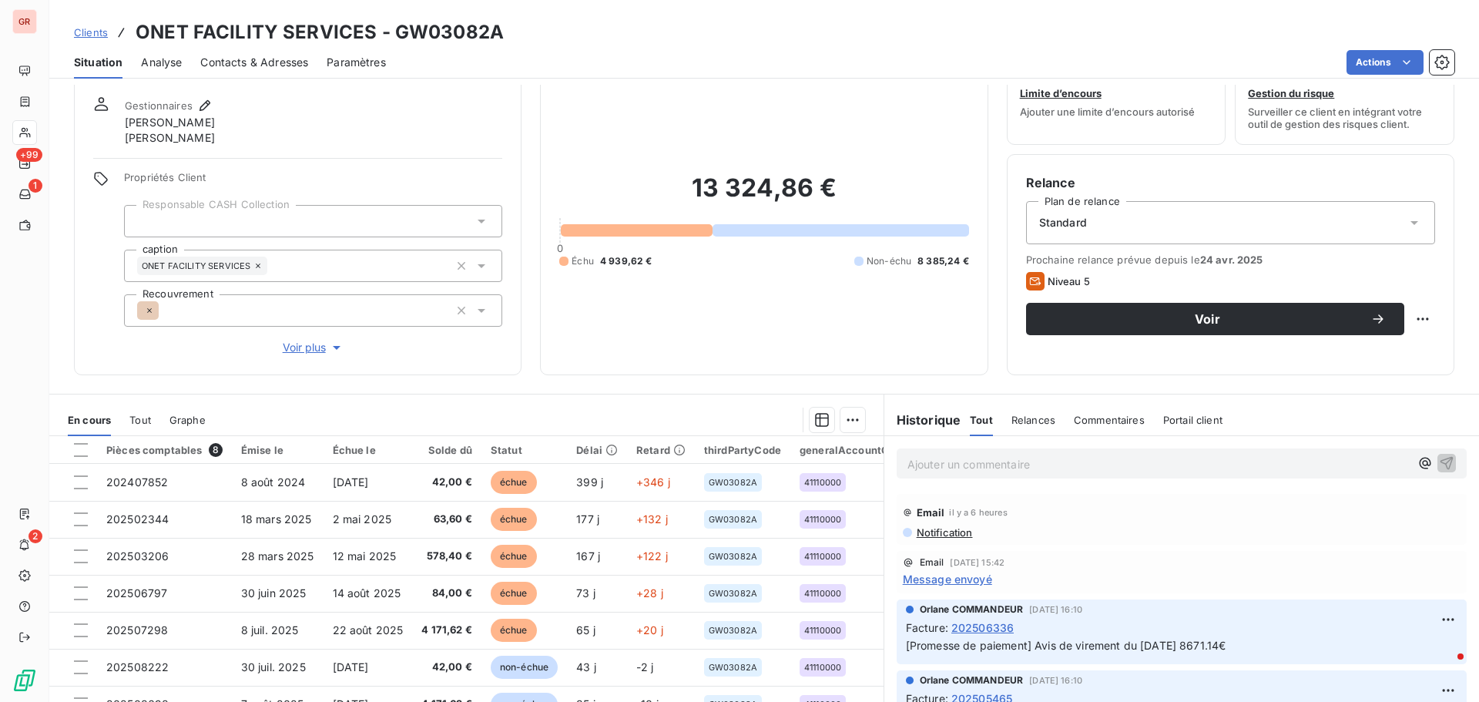
click at [273, 65] on span "Contacts & Adresses" at bounding box center [254, 62] width 108 height 15
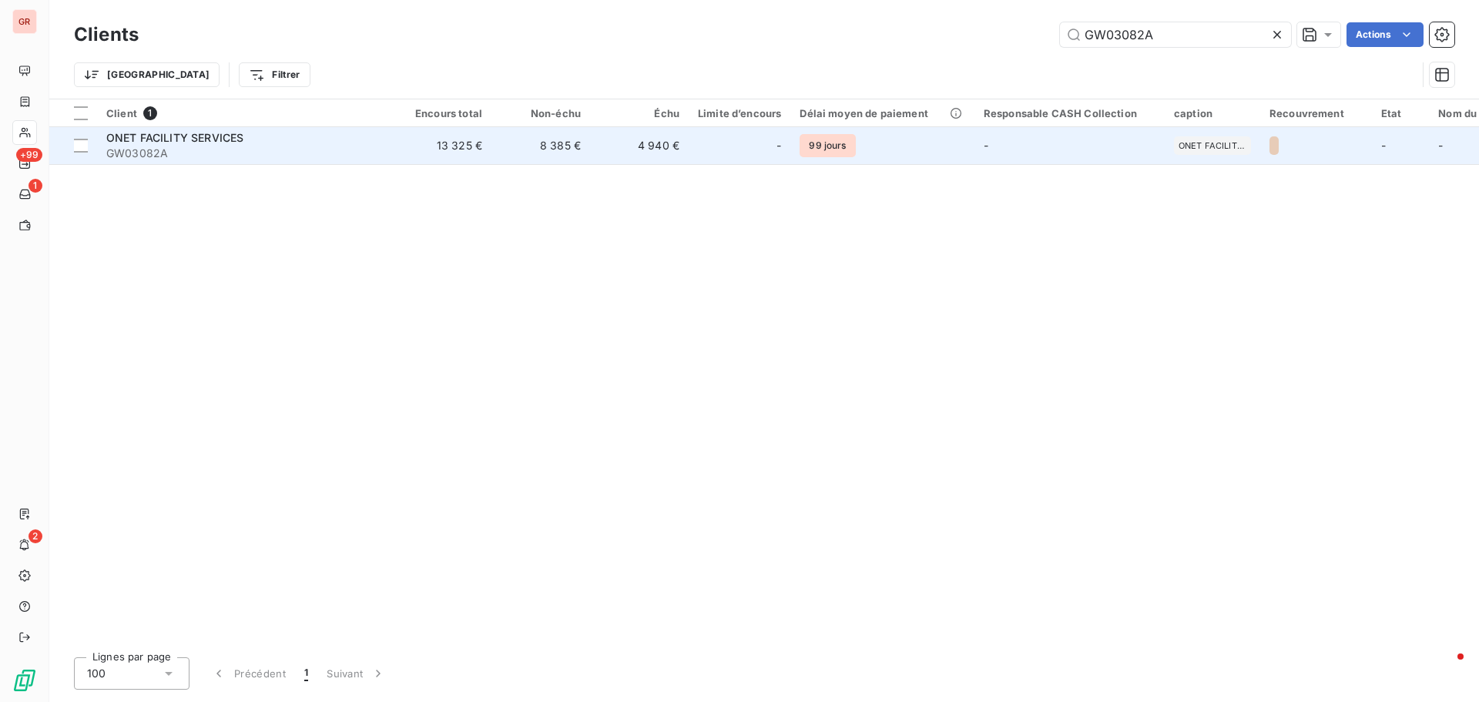
click at [210, 136] on span "ONET FACILITY SERVICES" at bounding box center [174, 137] width 137 height 13
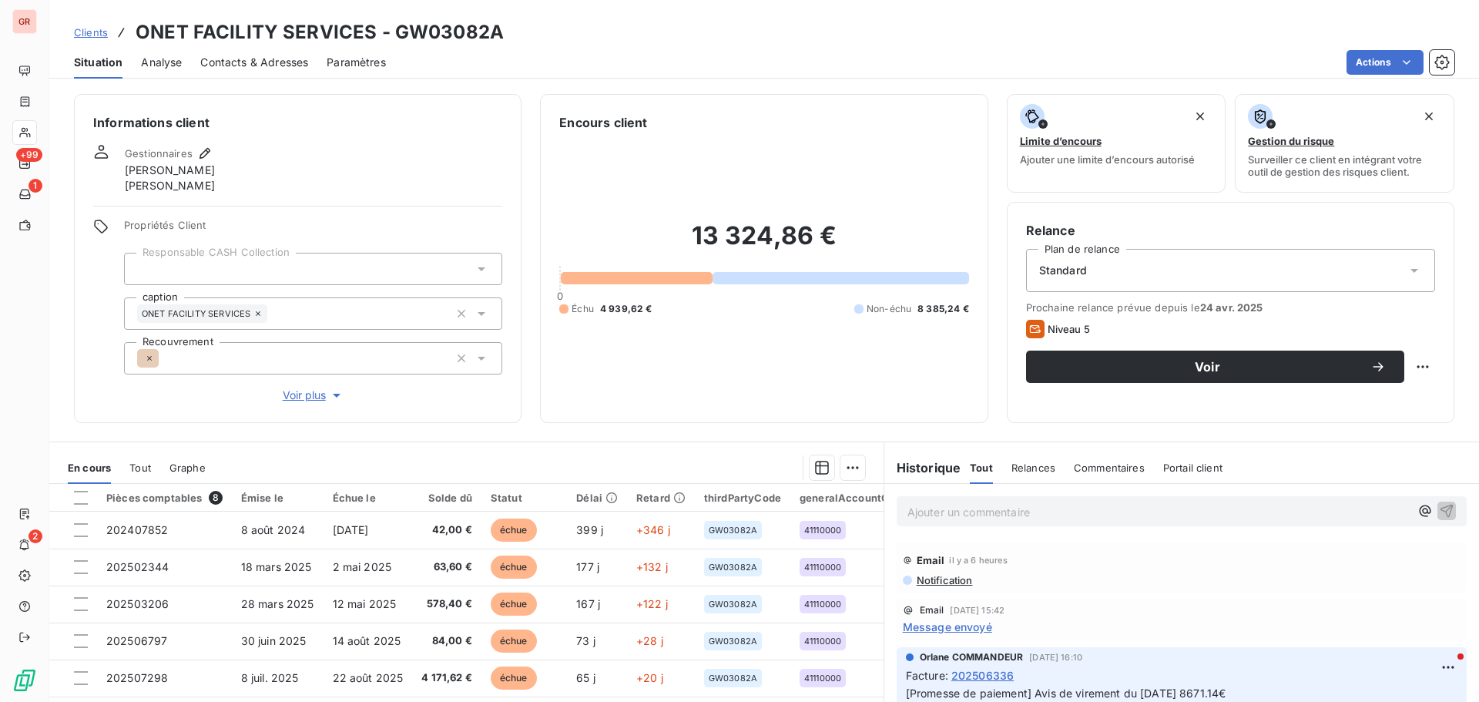
click at [950, 581] on span "Notification" at bounding box center [944, 580] width 58 height 12
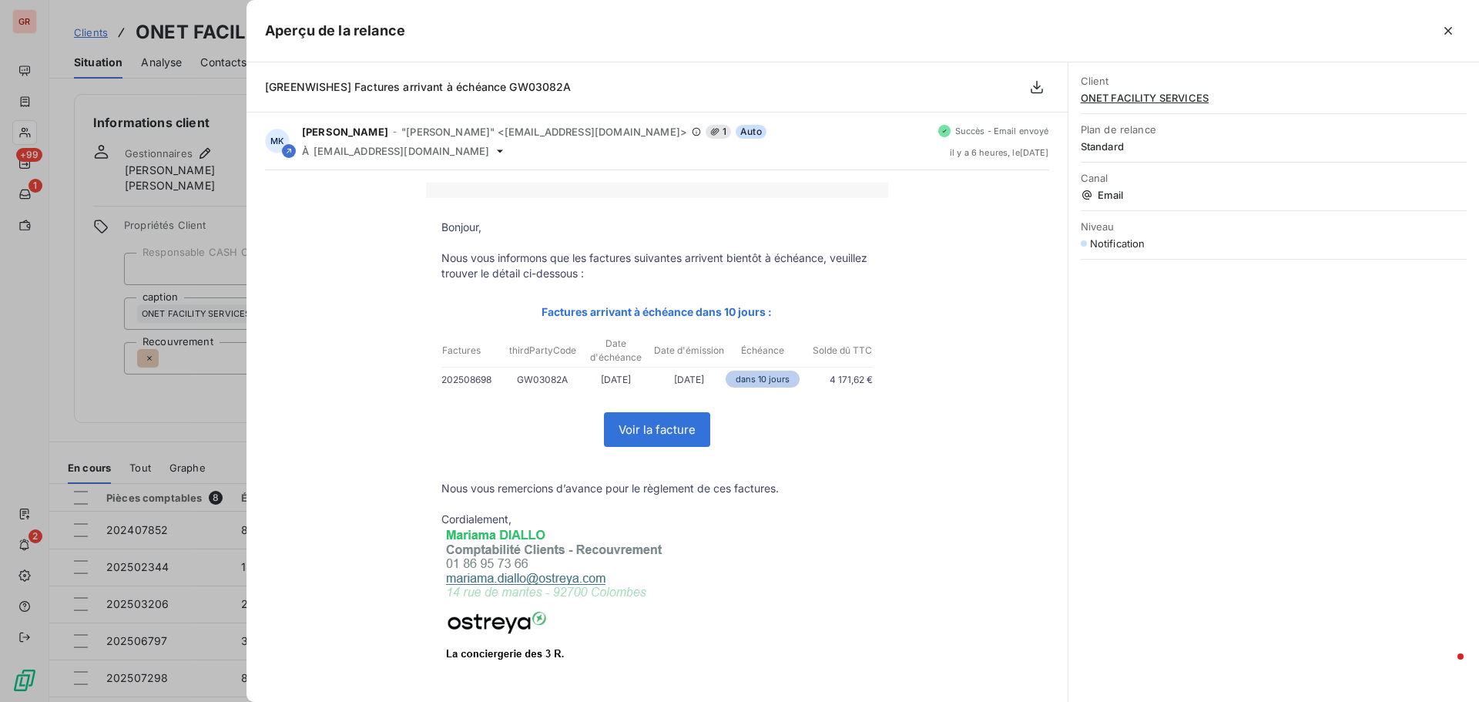
click at [165, 430] on div at bounding box center [739, 351] width 1479 height 702
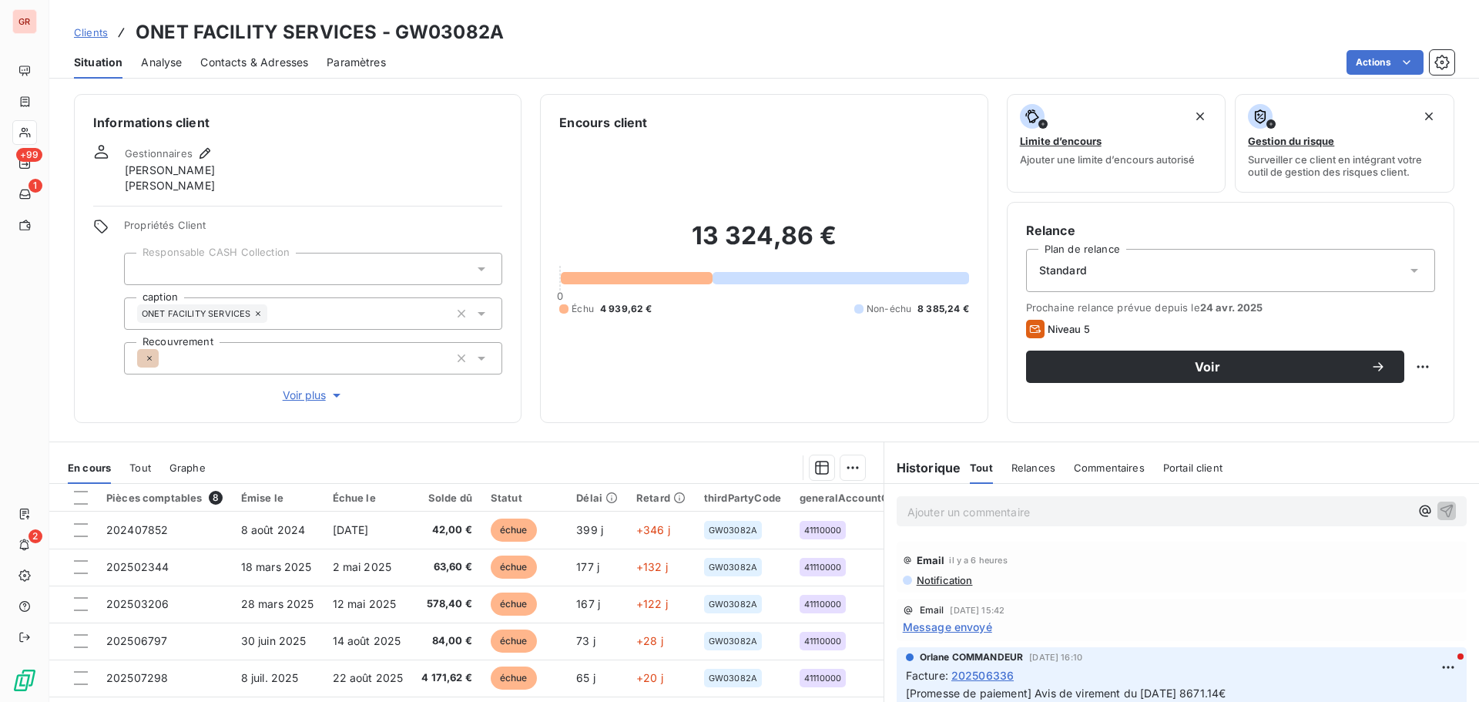
click at [293, 67] on span "Contacts & Adresses" at bounding box center [254, 62] width 108 height 15
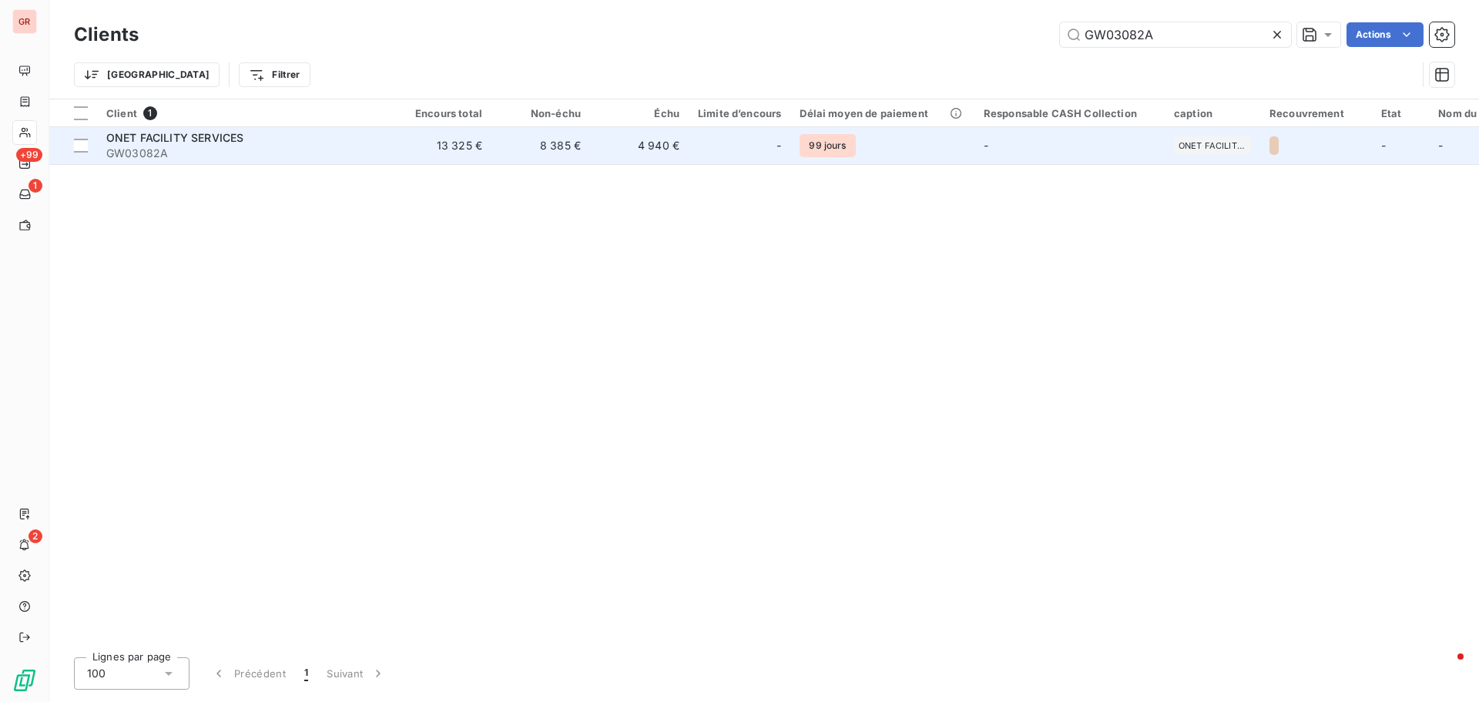
click at [212, 140] on span "ONET FACILITY SERVICES" at bounding box center [174, 137] width 137 height 13
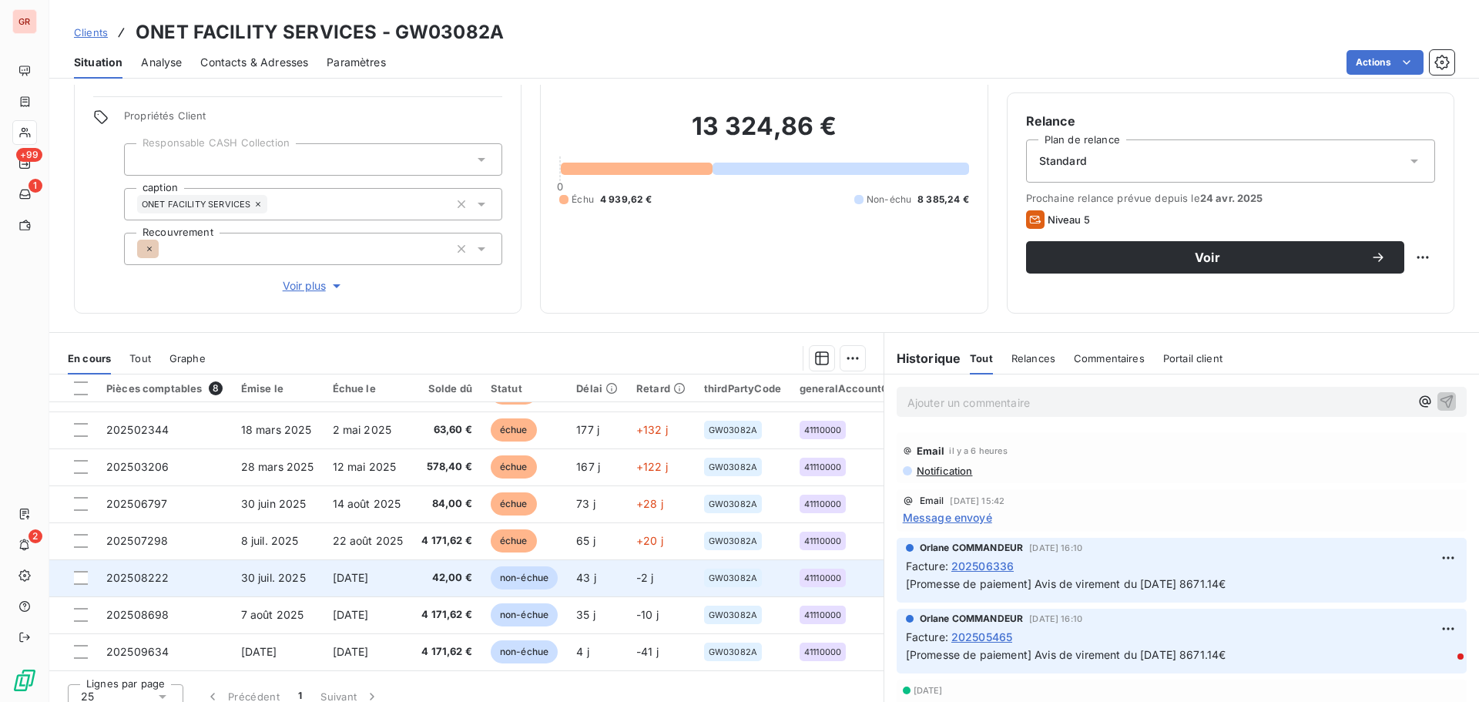
scroll to position [125, 0]
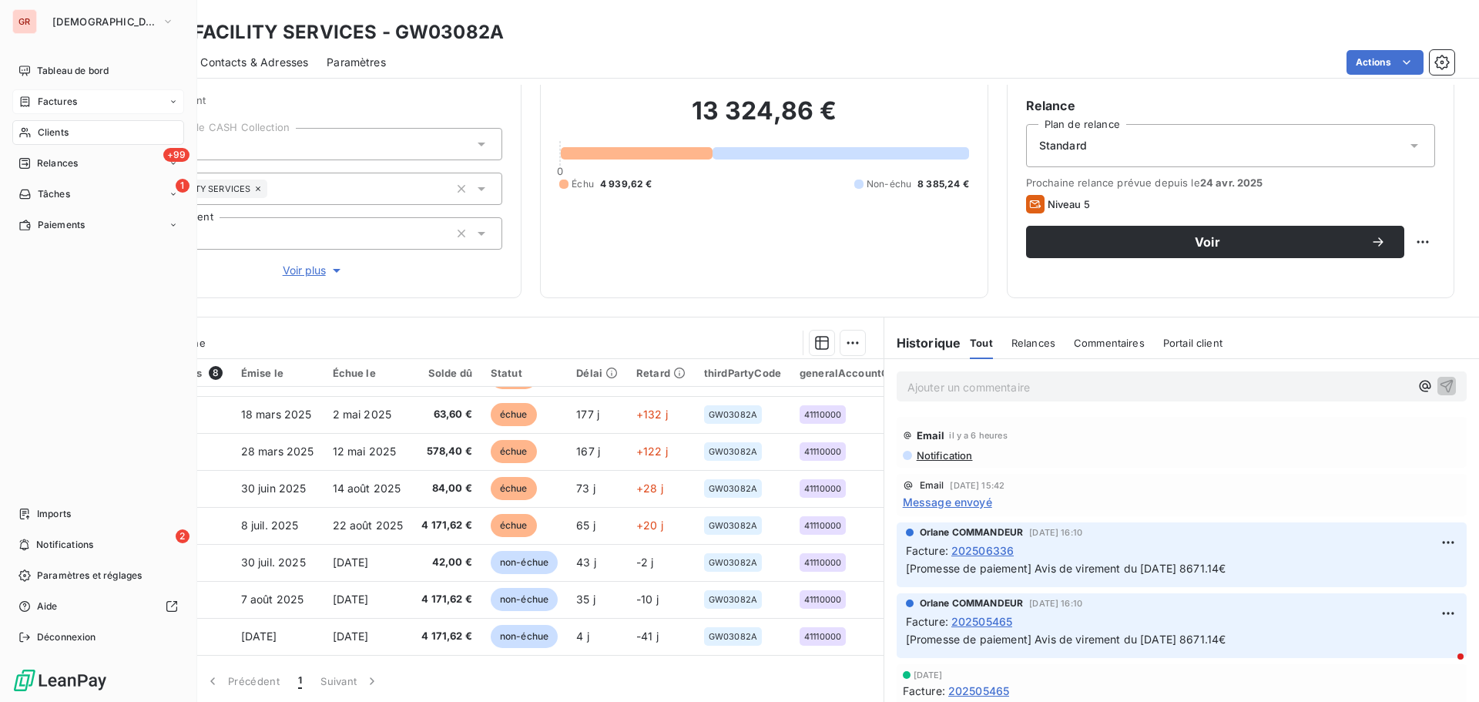
click at [75, 97] on span "Factures" at bounding box center [57, 102] width 39 height 14
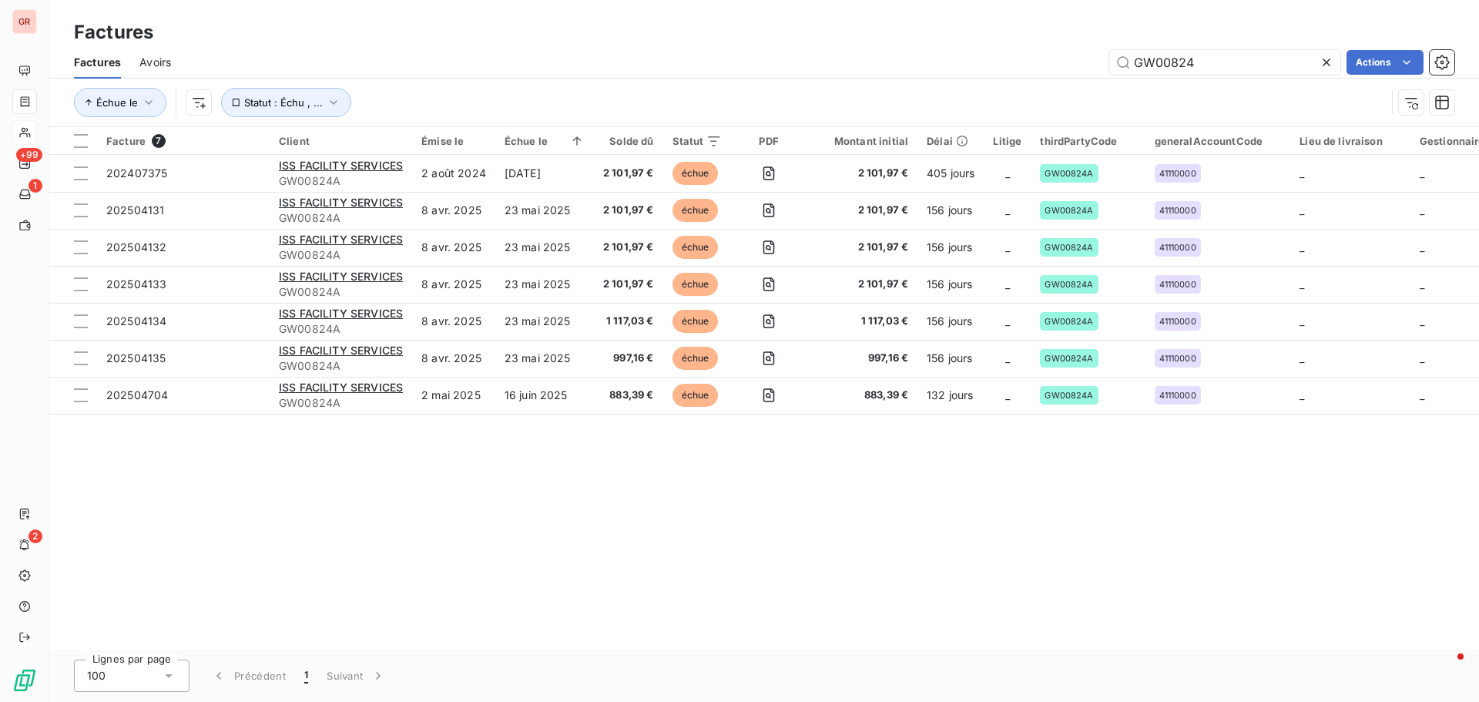
drag, startPoint x: 1170, startPoint y: 70, endPoint x: 985, endPoint y: 72, distance: 184.8
click at [1007, 72] on div "GW00824 Actions" at bounding box center [821, 62] width 1264 height 25
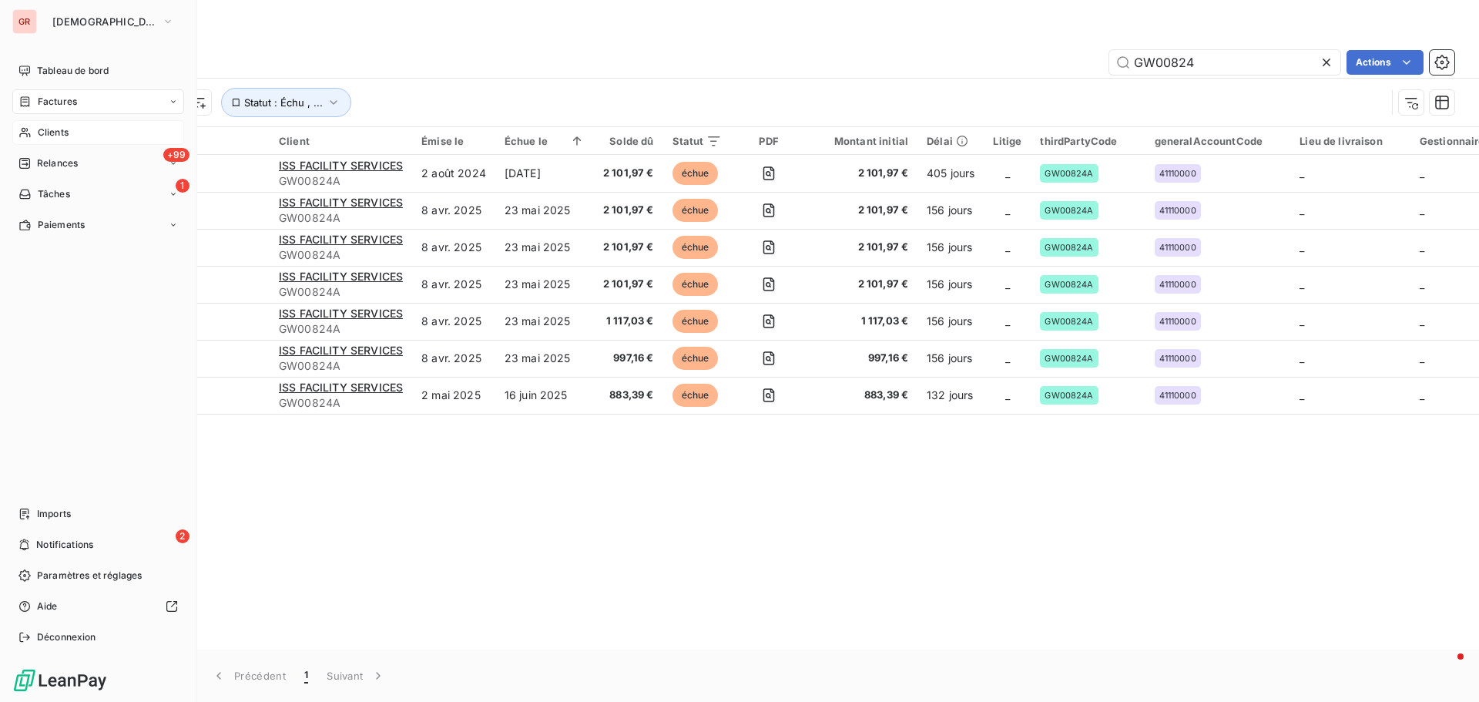
click at [89, 97] on div "Factures" at bounding box center [98, 101] width 172 height 25
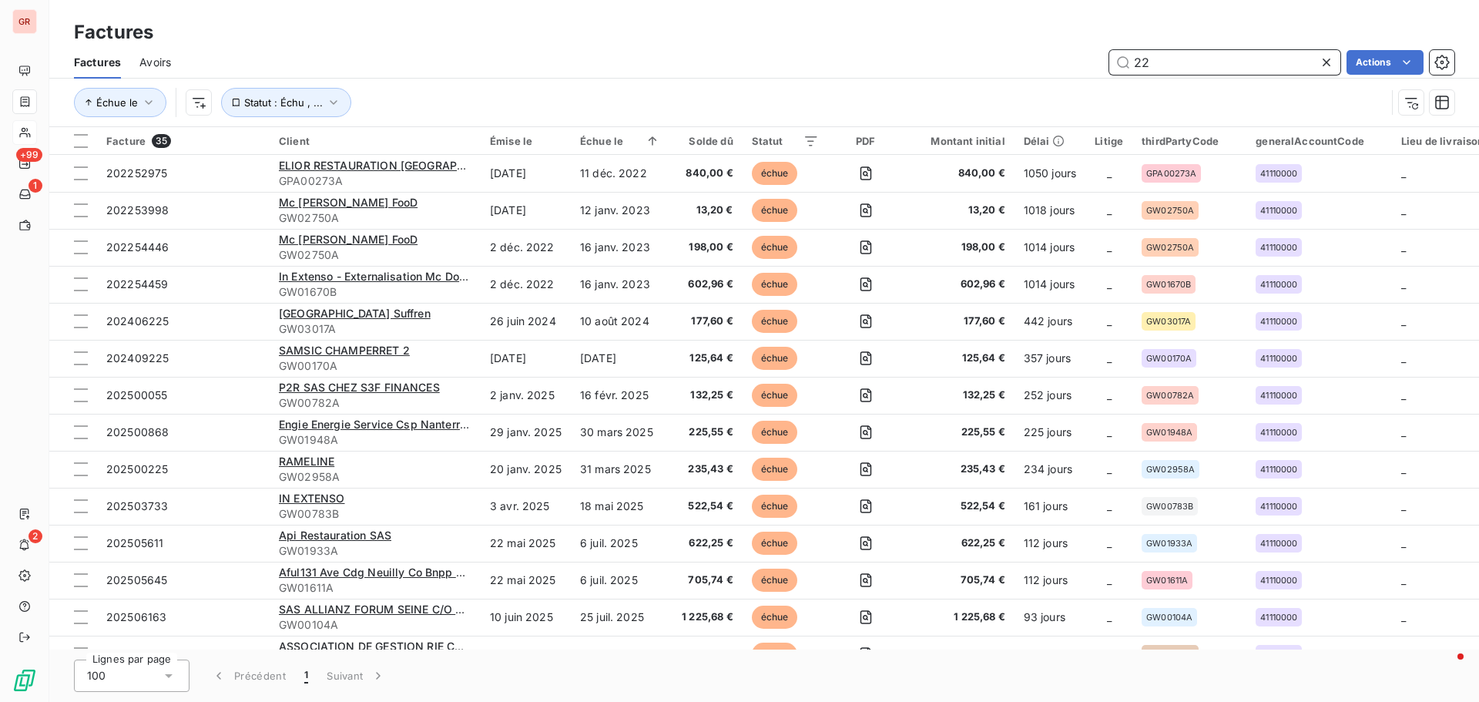
type input "2"
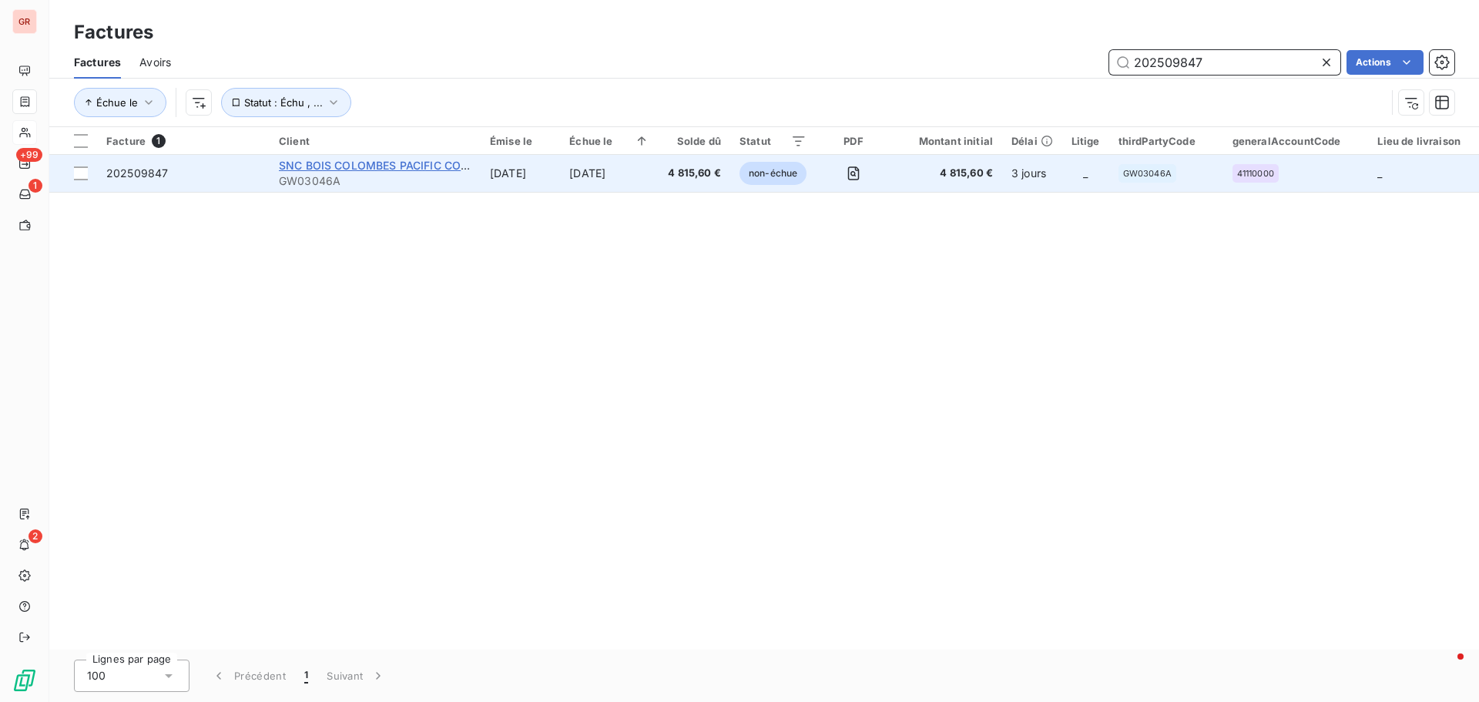
type input "202509847"
click at [391, 169] on span "SNC BOIS COLOMBES PACIFIC CO CONSTRUCTA" at bounding box center [409, 165] width 261 height 13
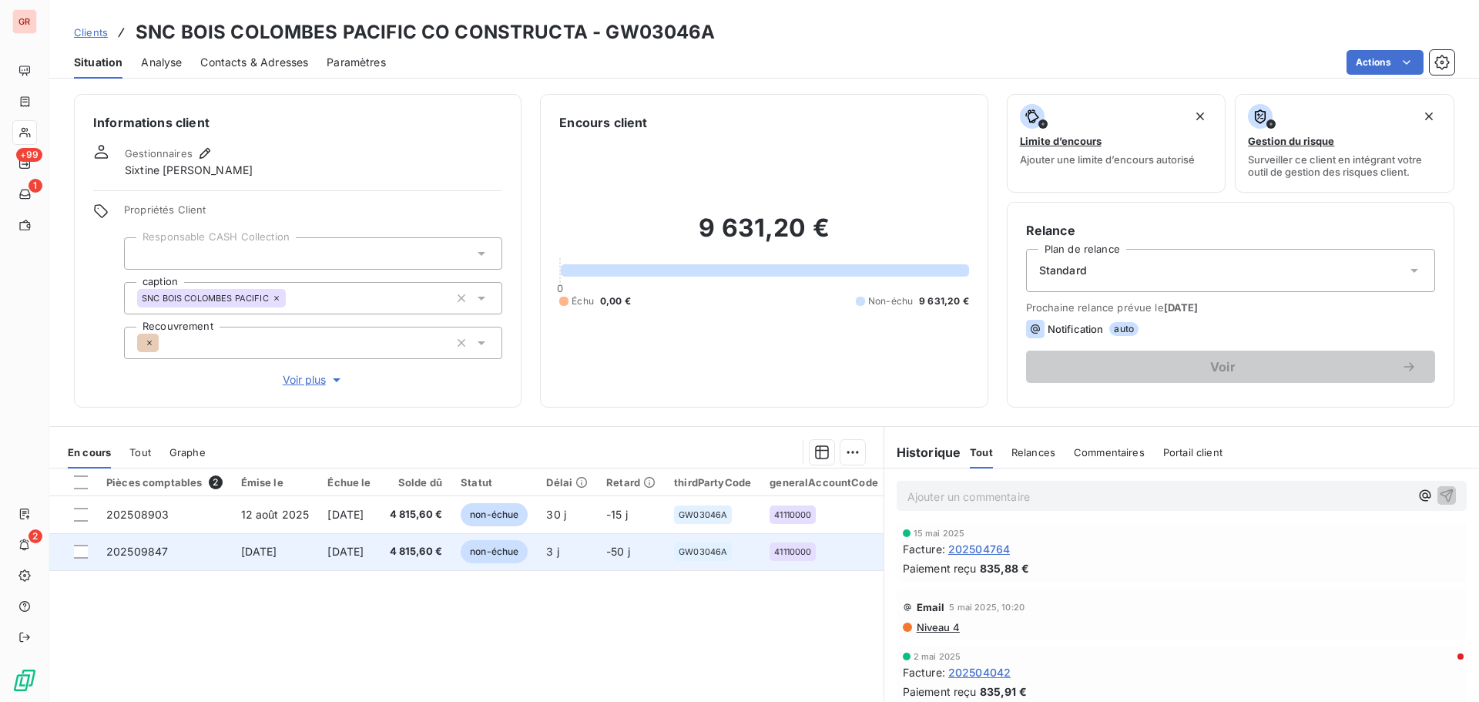
click at [268, 554] on span "[DATE]" at bounding box center [259, 550] width 36 height 13
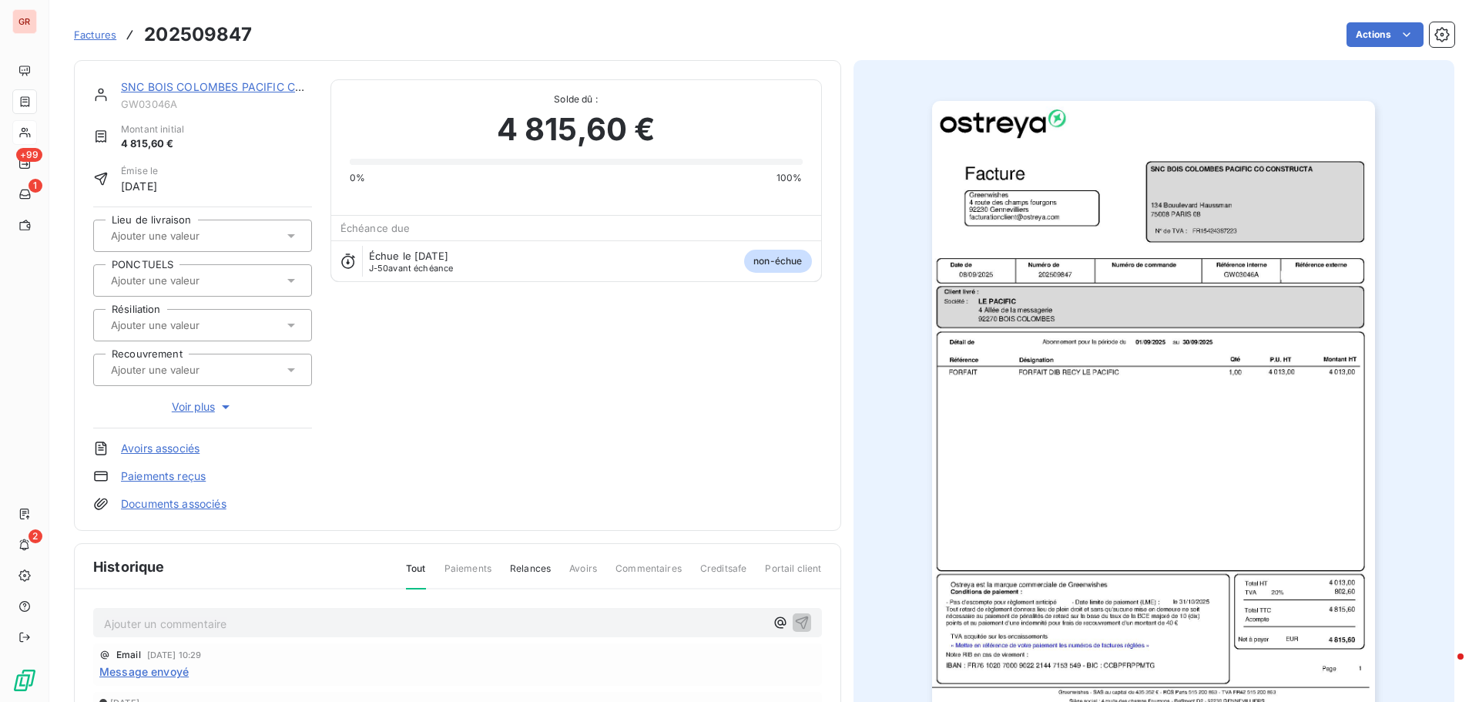
click at [1185, 203] on img "button" at bounding box center [1153, 414] width 443 height 627
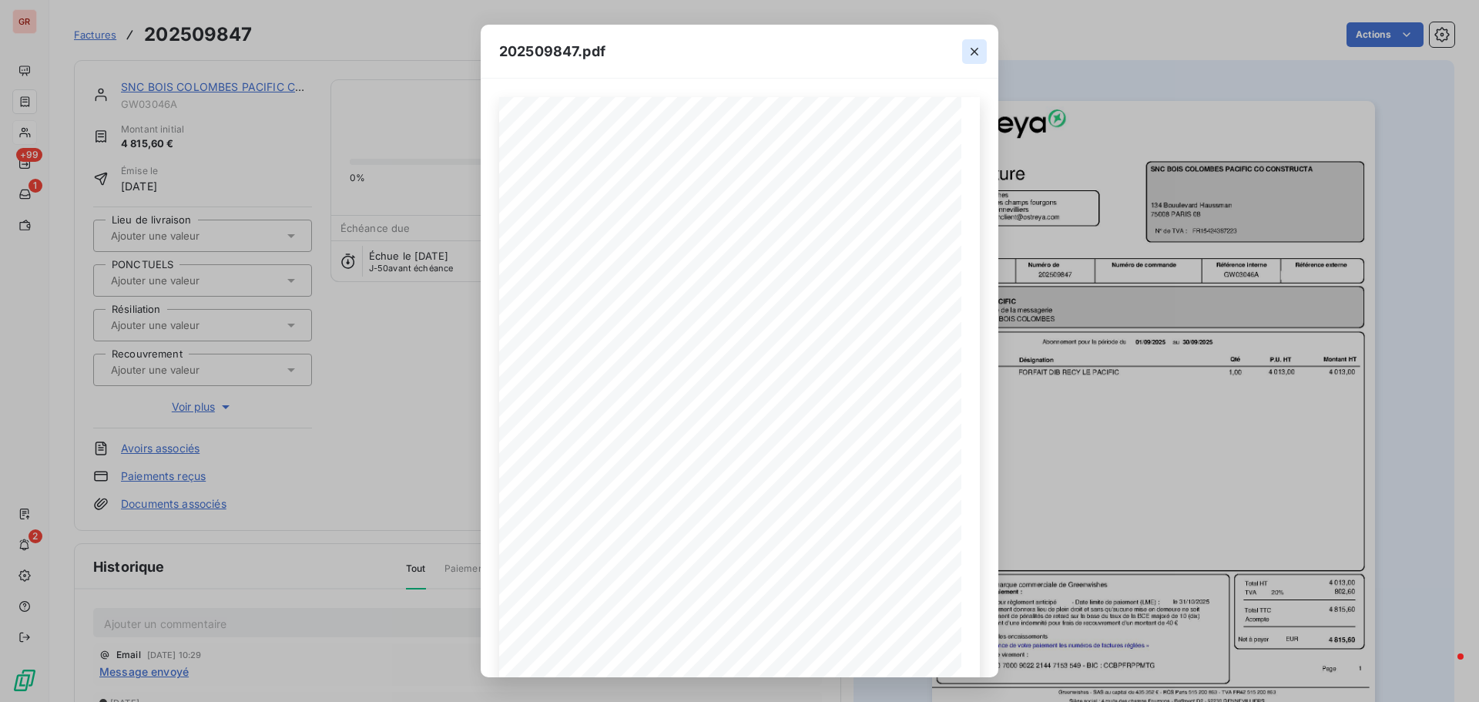
click at [976, 46] on icon "button" at bounding box center [973, 51] width 15 height 15
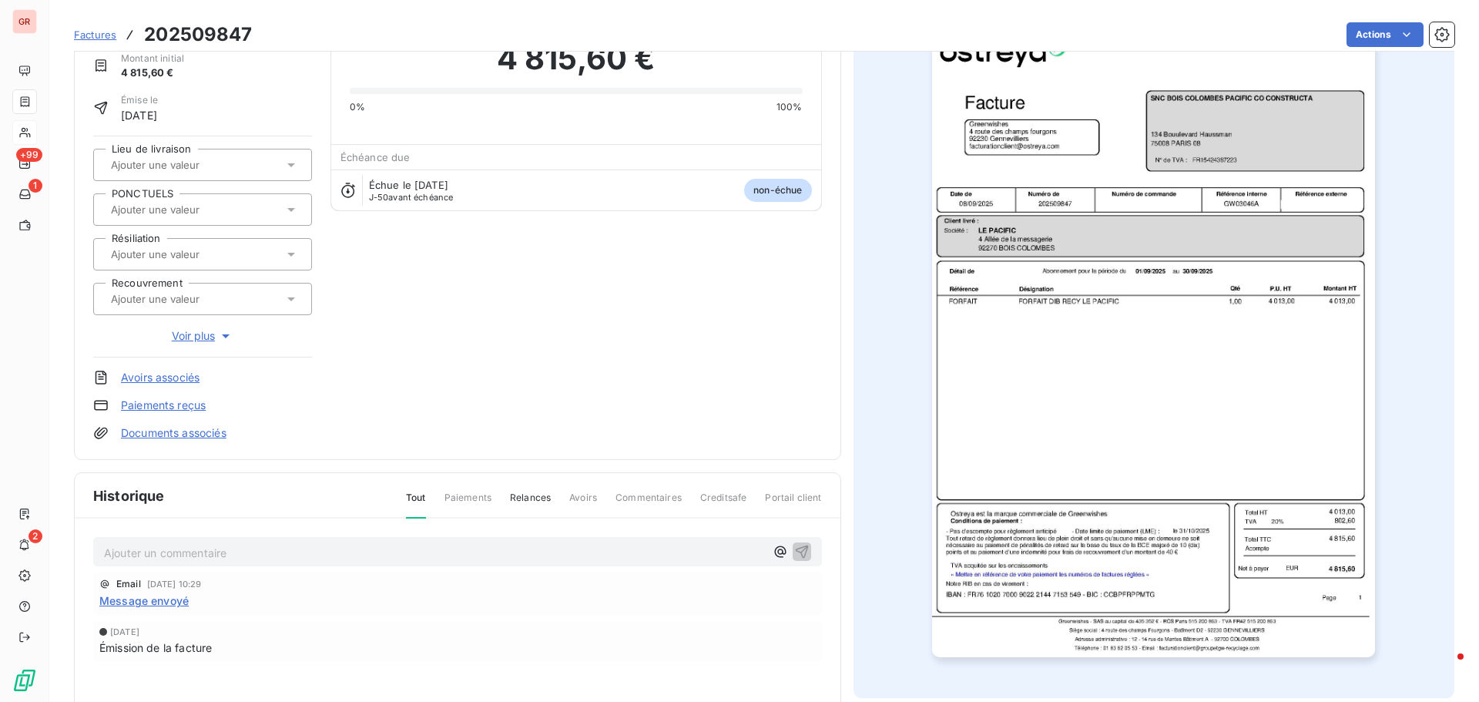
scroll to position [79, 0]
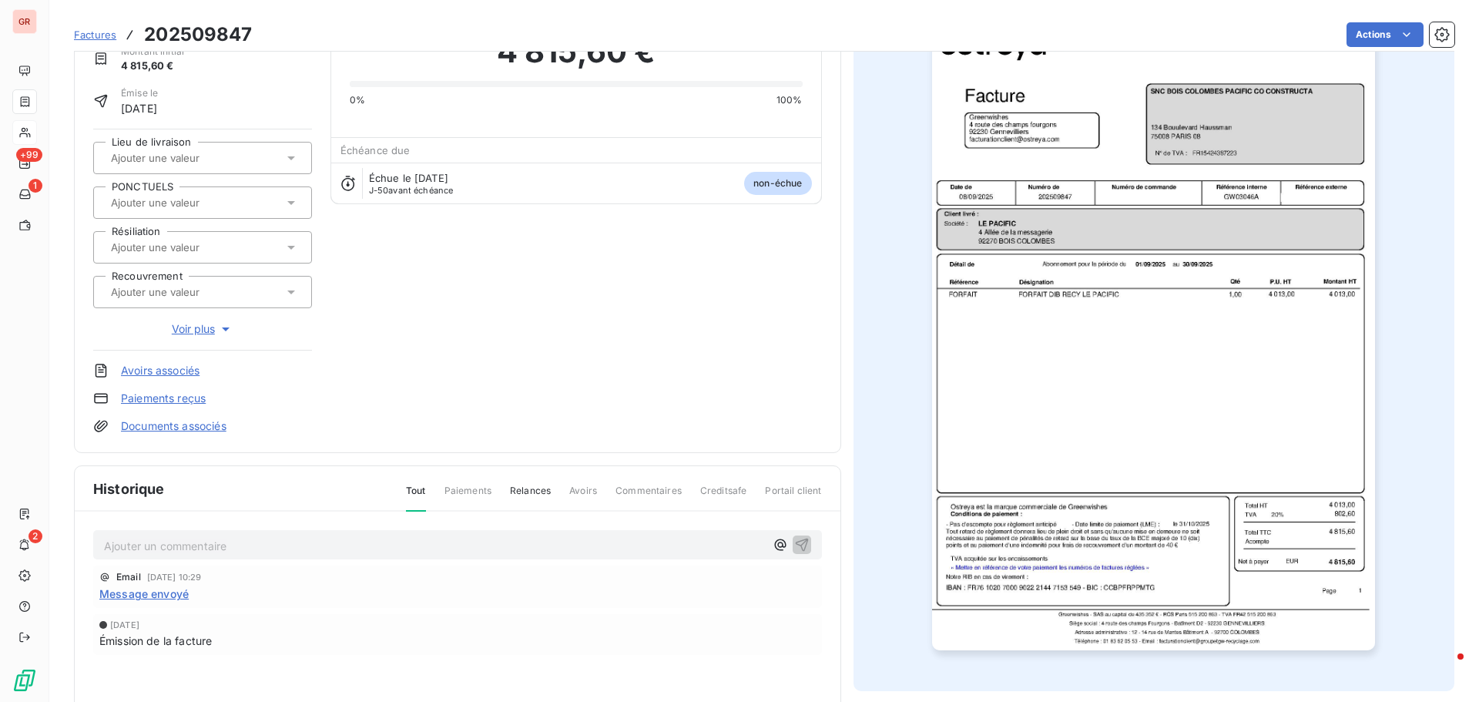
click at [1081, 206] on img "button" at bounding box center [1153, 336] width 443 height 627
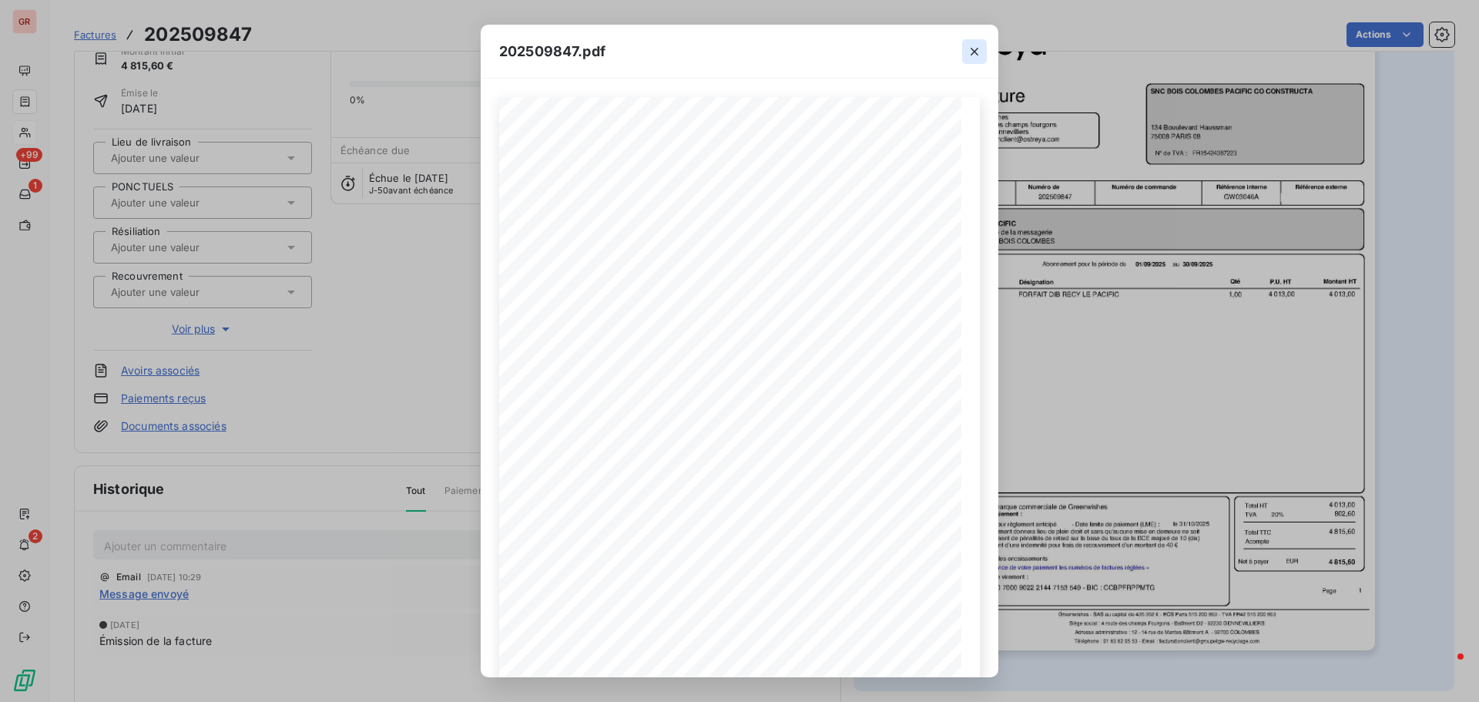
click at [980, 49] on icon "button" at bounding box center [973, 51] width 15 height 15
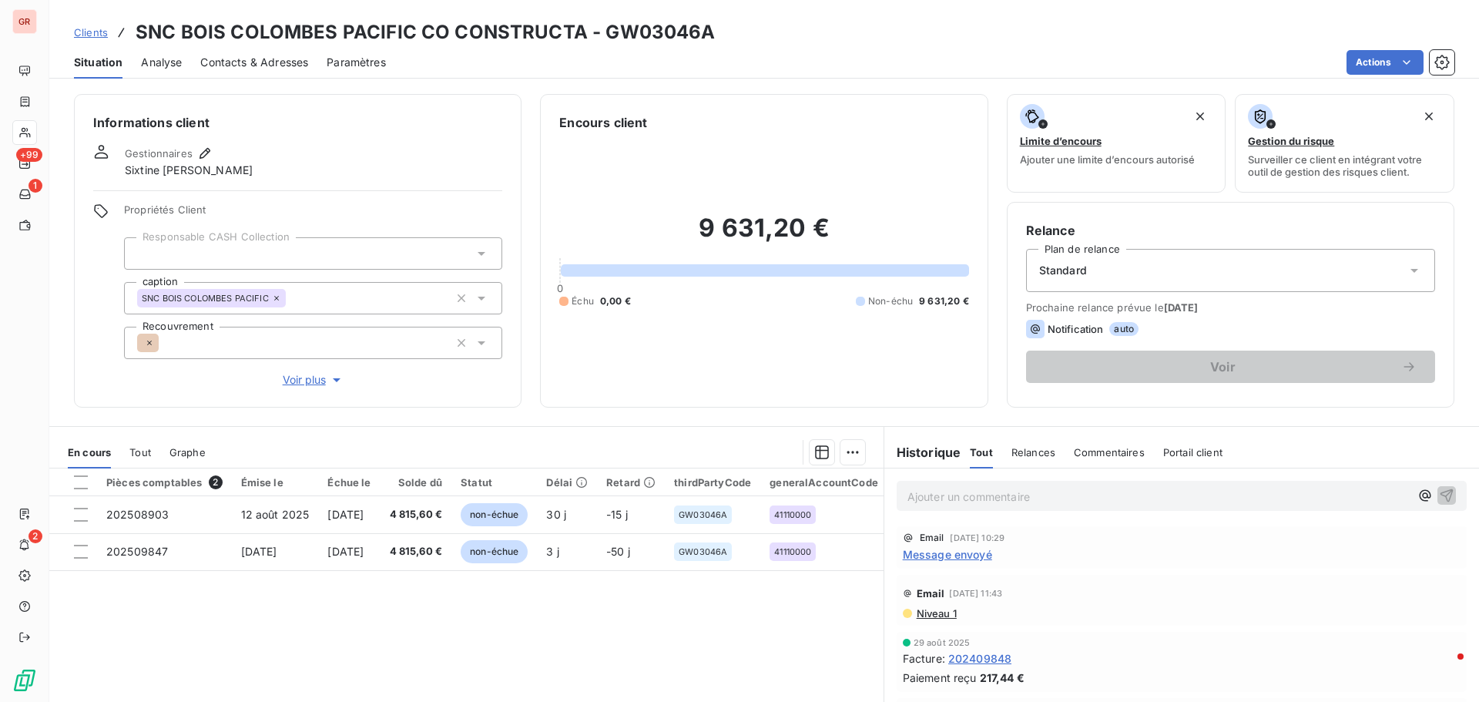
click at [282, 68] on span "Contacts & Adresses" at bounding box center [254, 62] width 108 height 15
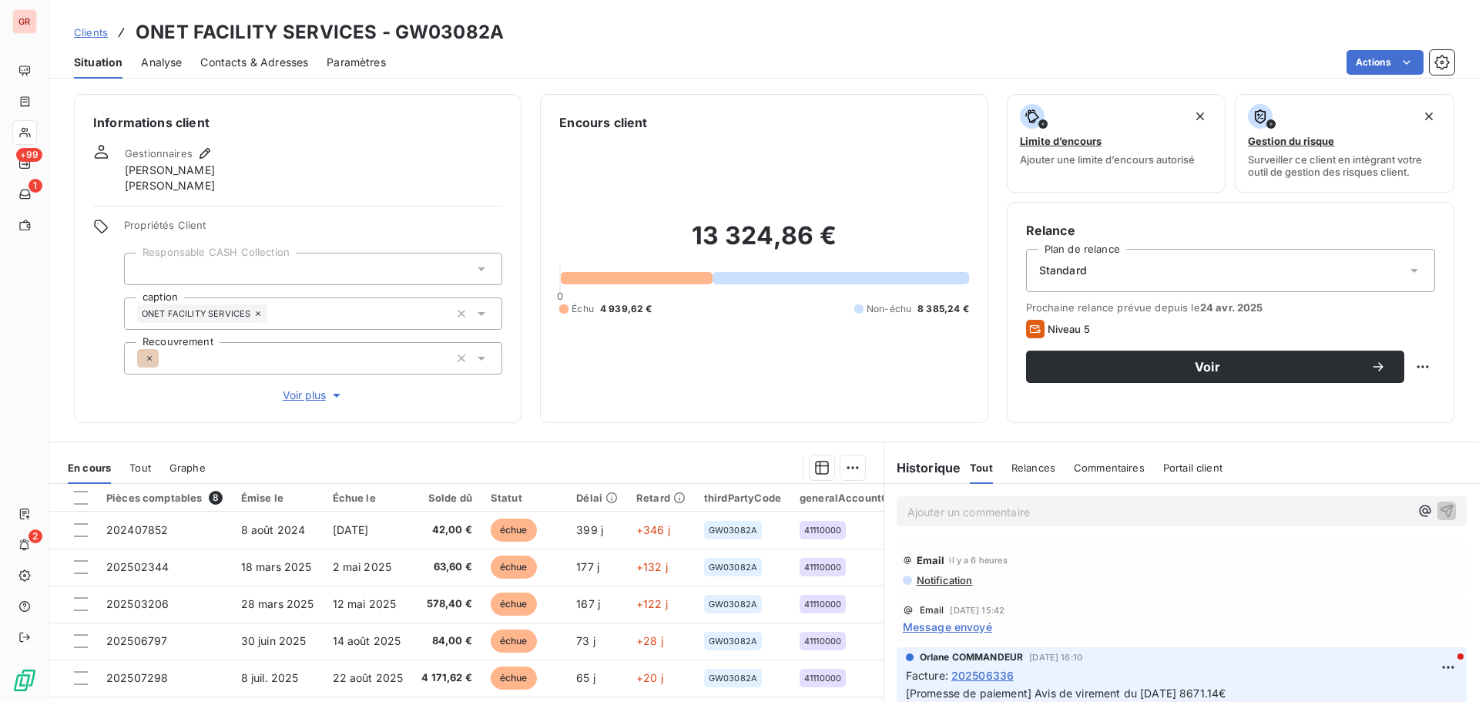
click at [288, 63] on span "Contacts & Adresses" at bounding box center [254, 62] width 108 height 15
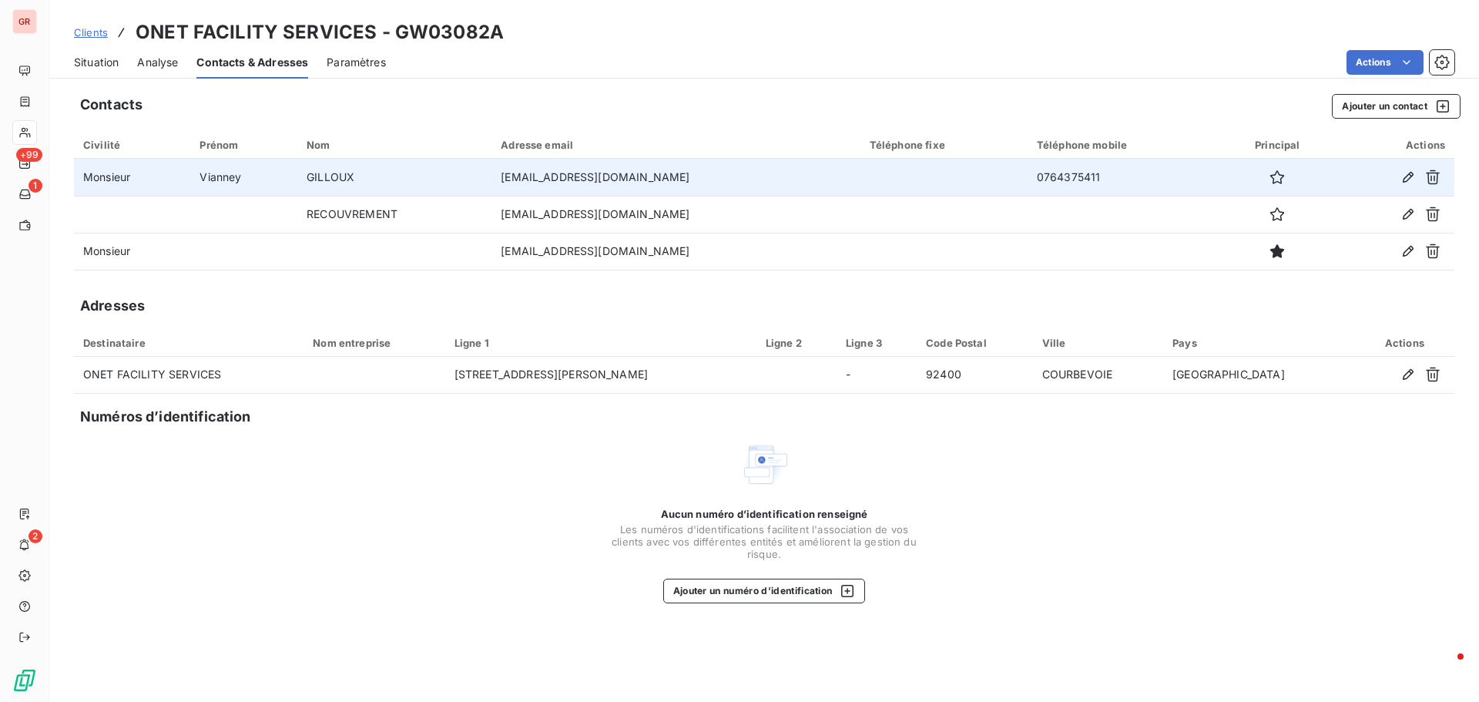
click at [1110, 186] on td "0764375411" at bounding box center [1123, 177] width 193 height 37
drag, startPoint x: 1109, startPoint y: 179, endPoint x: 1013, endPoint y: 183, distance: 96.3
click at [1013, 183] on tr "Monsieur [PERSON_NAME] [EMAIL_ADDRESS][DOMAIN_NAME] 0764375411" at bounding box center [764, 177] width 1380 height 37
copy tr "0764375411"
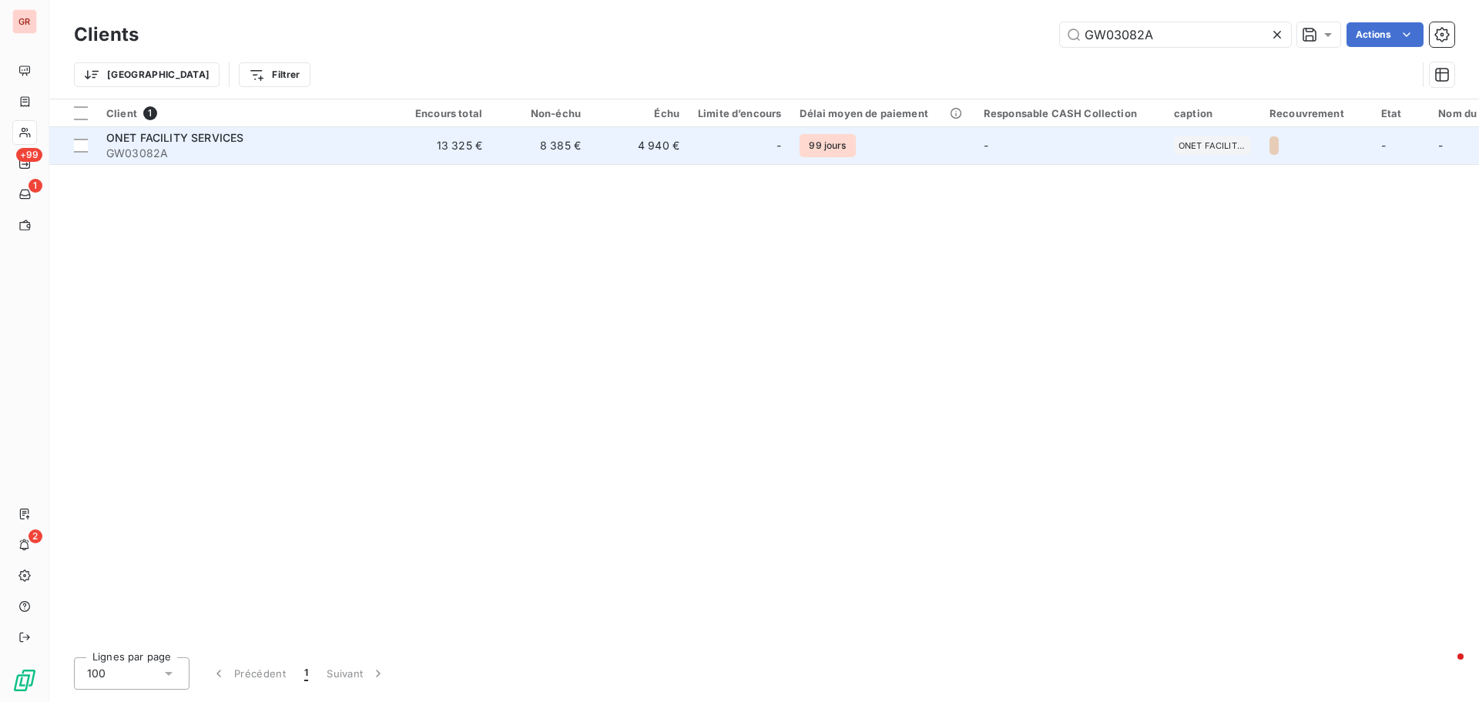
click at [207, 137] on span "ONET FACILITY SERVICES" at bounding box center [174, 137] width 137 height 13
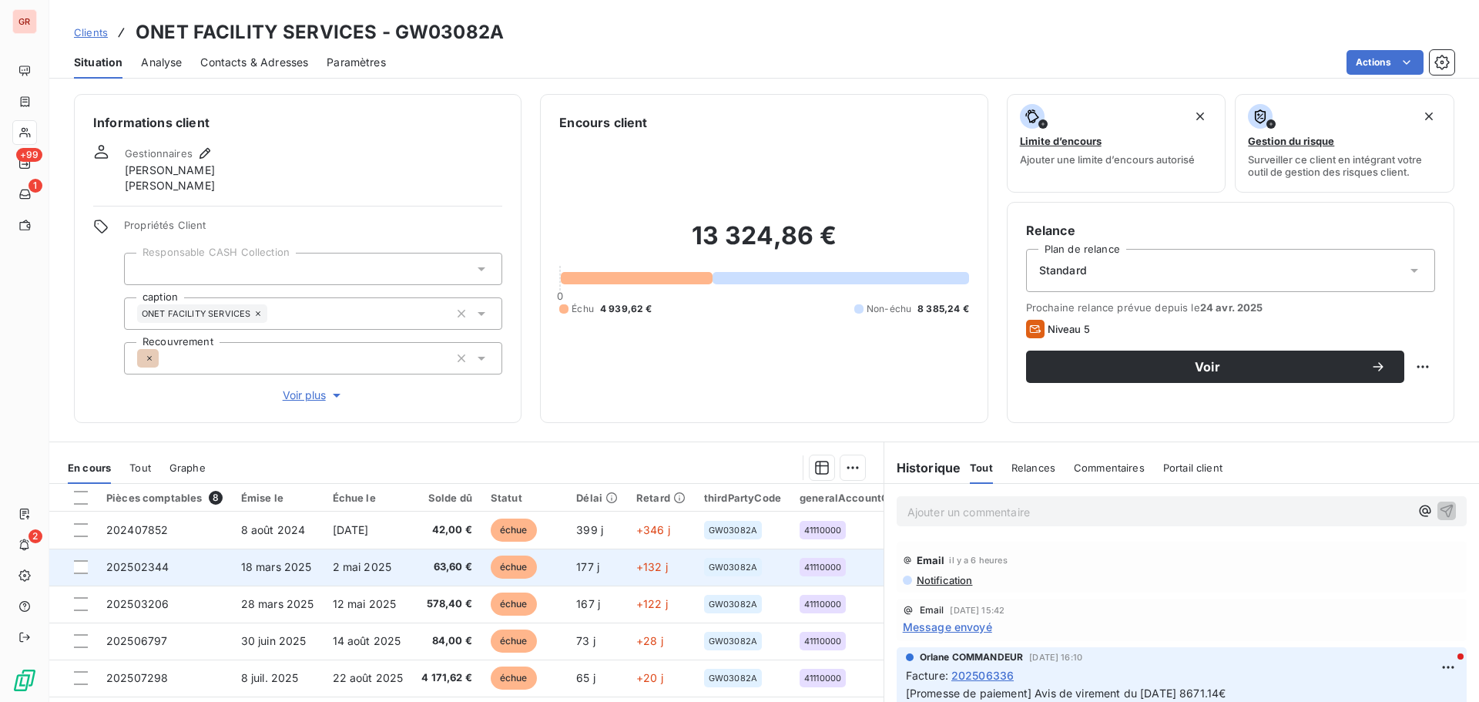
click at [270, 565] on span "18 mars 2025" at bounding box center [276, 566] width 71 height 13
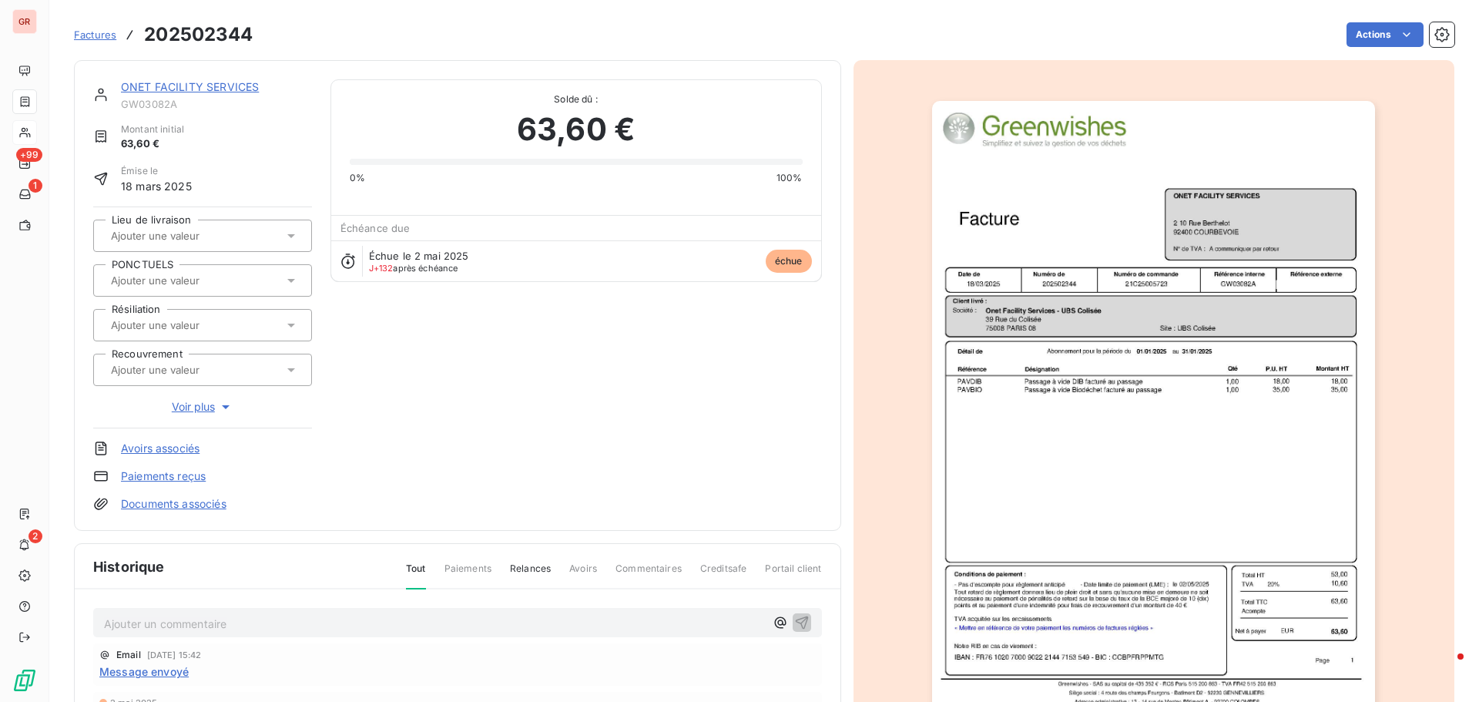
click at [1011, 414] on img "button" at bounding box center [1153, 414] width 443 height 627
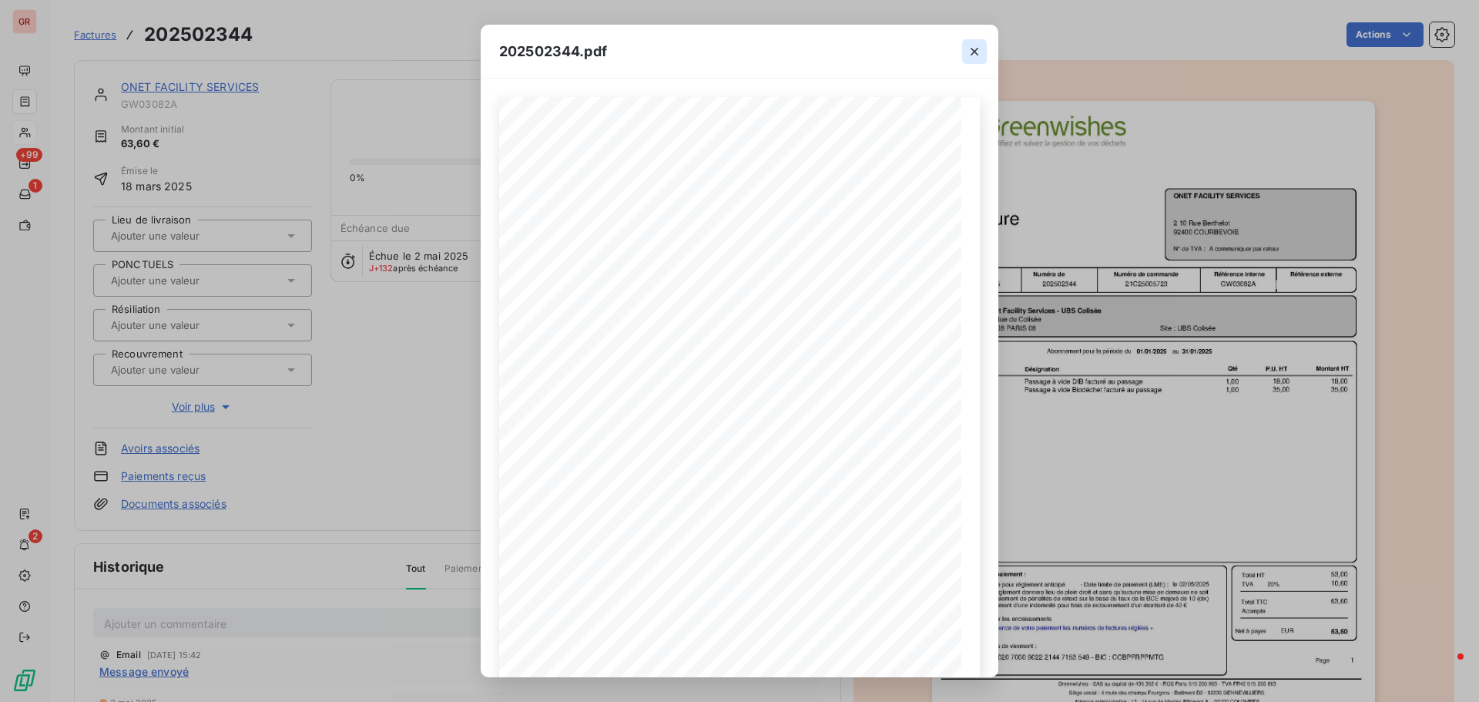
click at [979, 52] on icon "button" at bounding box center [973, 51] width 15 height 15
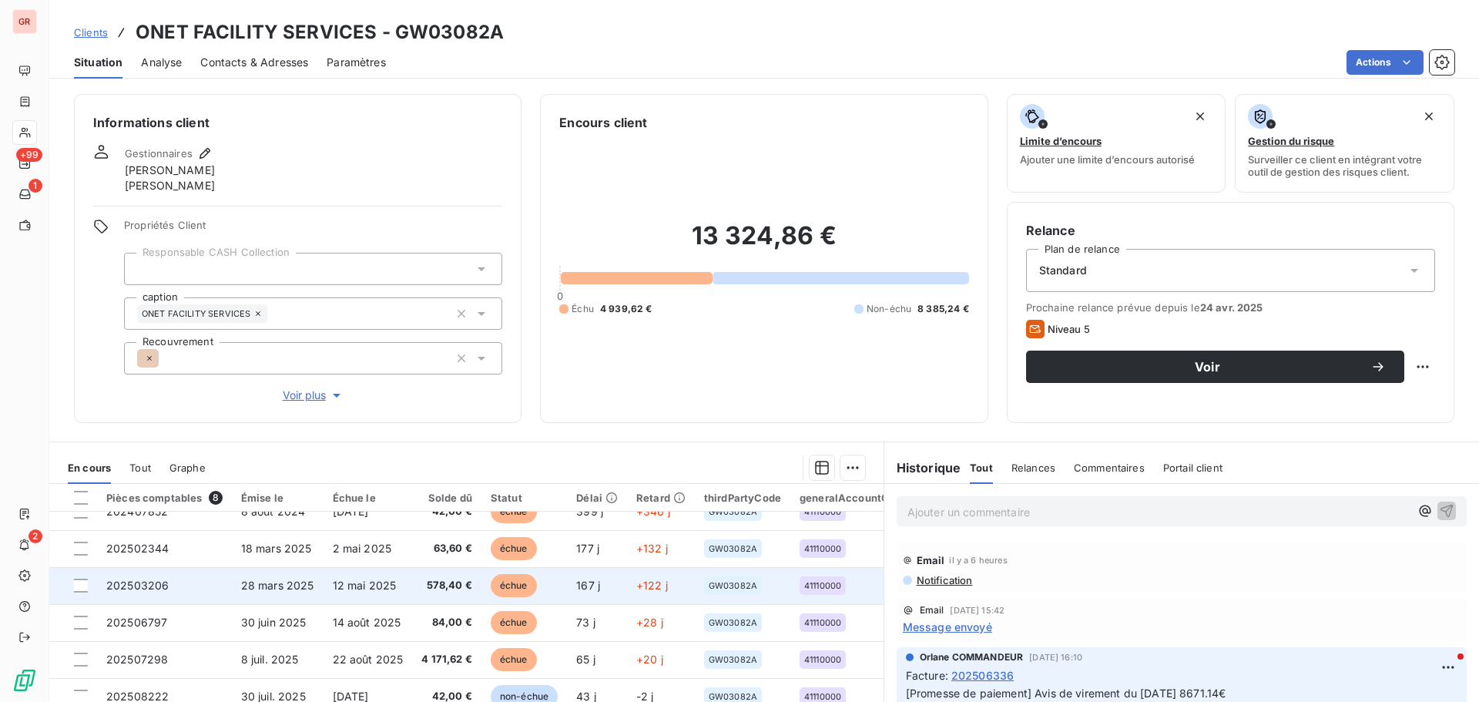
scroll to position [34, 0]
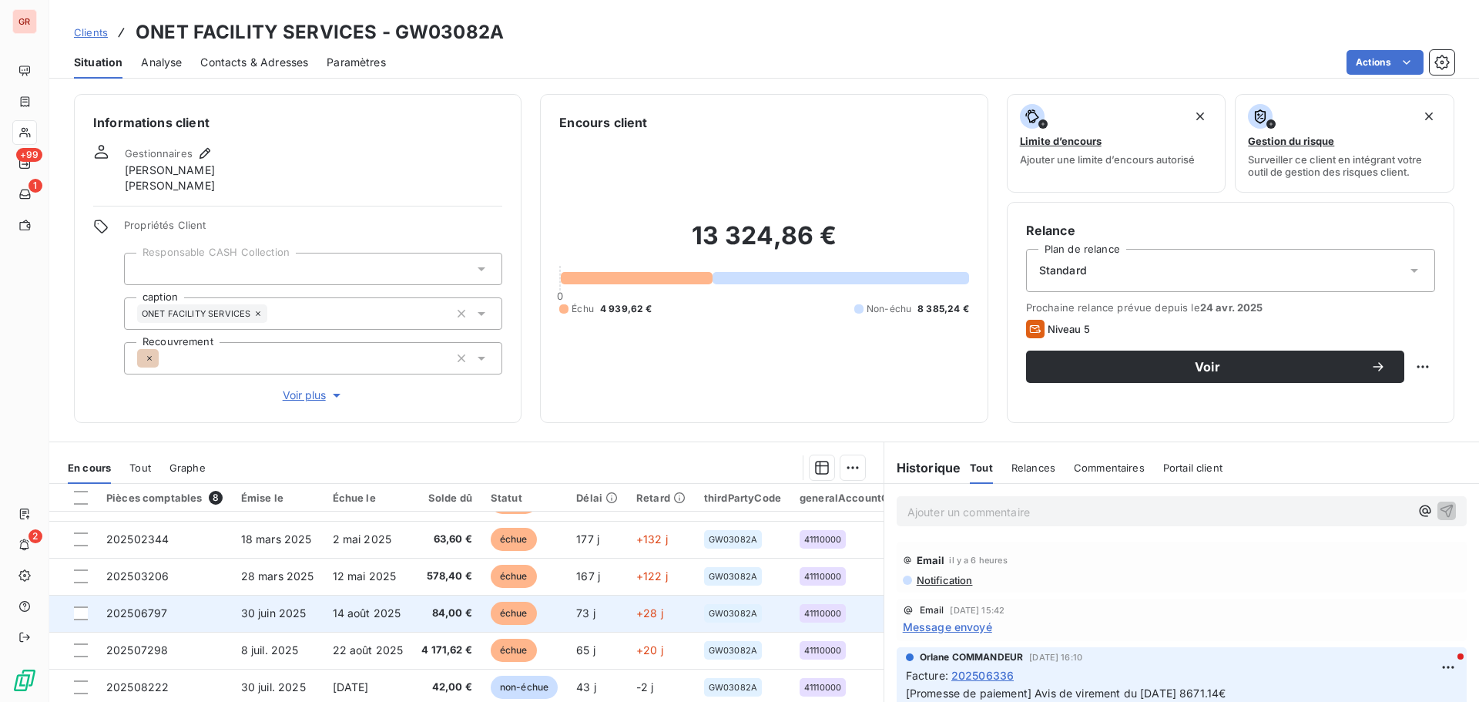
click at [271, 606] on span "30 juin 2025" at bounding box center [273, 612] width 65 height 13
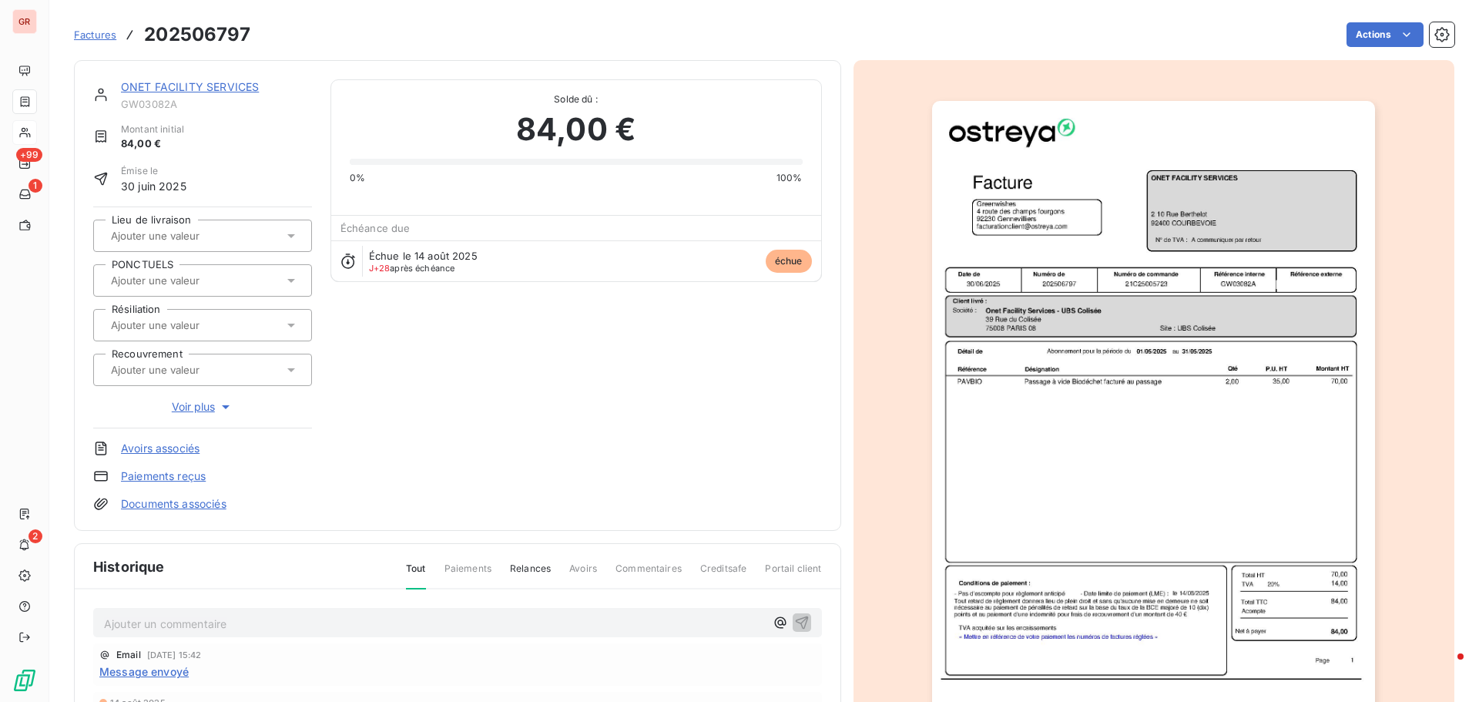
click at [1100, 389] on img "button" at bounding box center [1153, 414] width 443 height 627
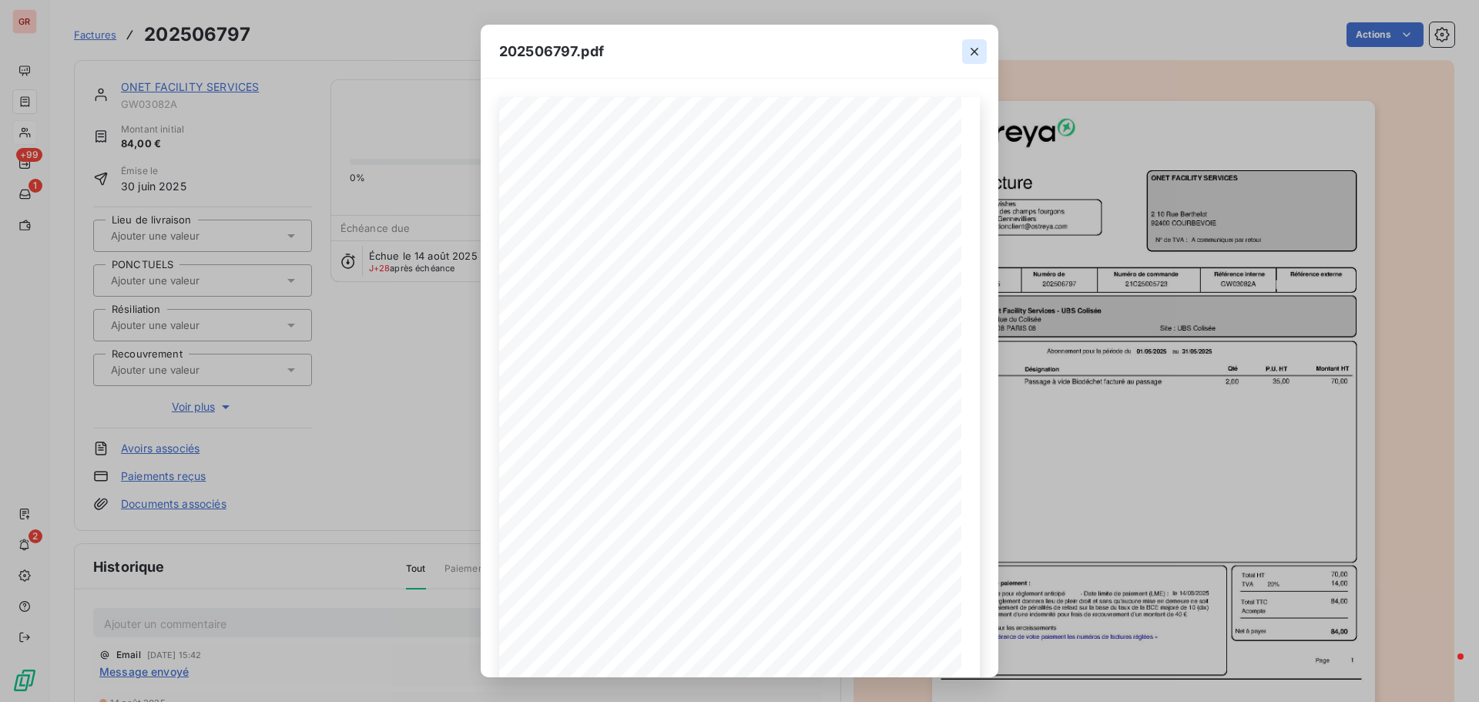
click at [976, 56] on icon "button" at bounding box center [973, 51] width 15 height 15
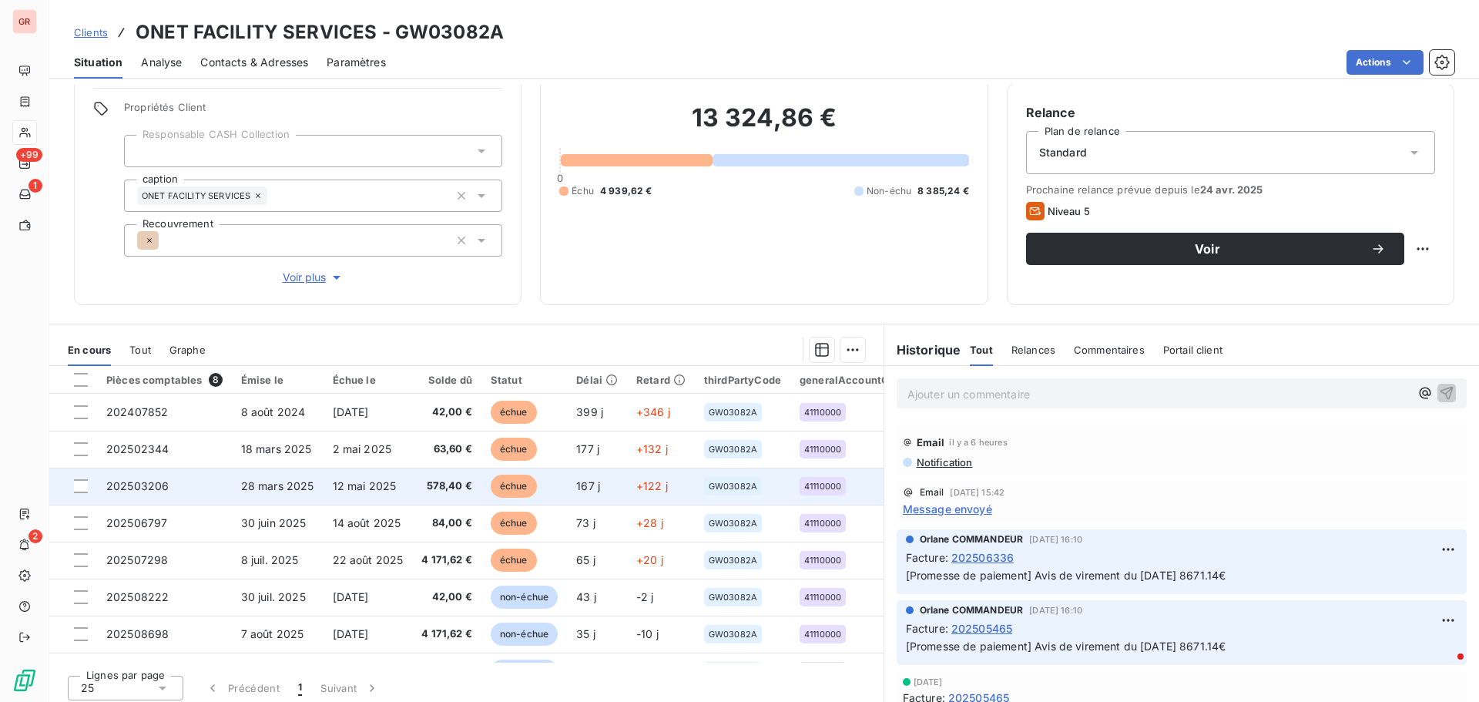
scroll to position [125, 0]
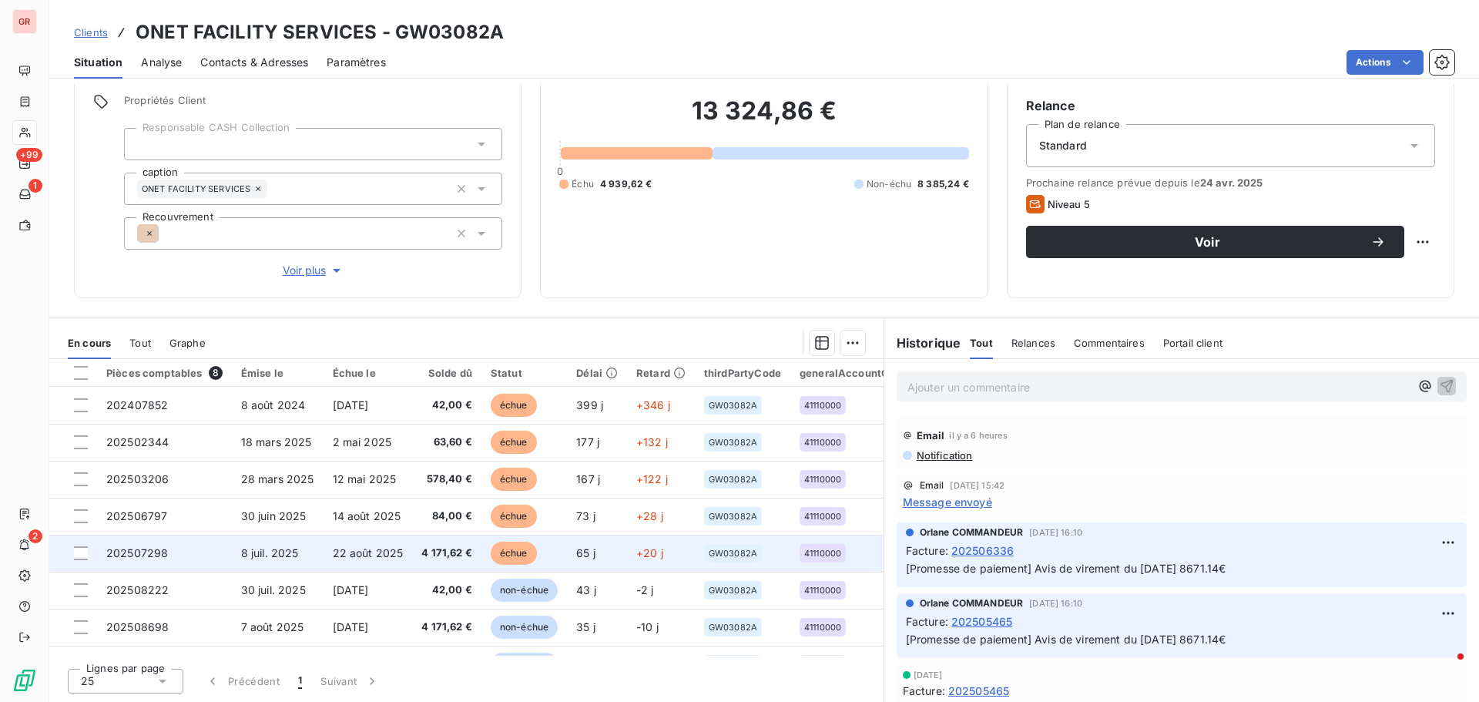
click at [266, 557] on span "8 juil. 2025" at bounding box center [270, 552] width 58 height 13
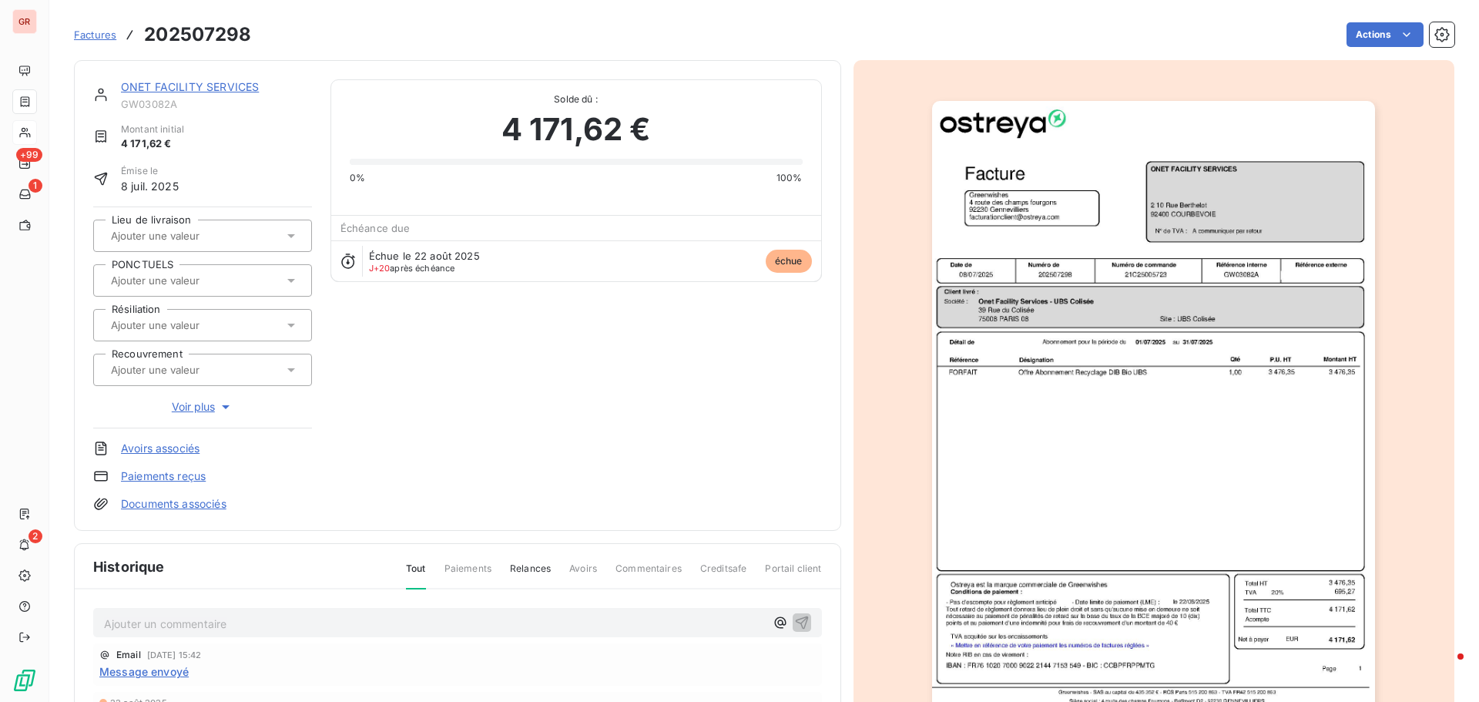
click at [1135, 396] on img "button" at bounding box center [1153, 414] width 443 height 627
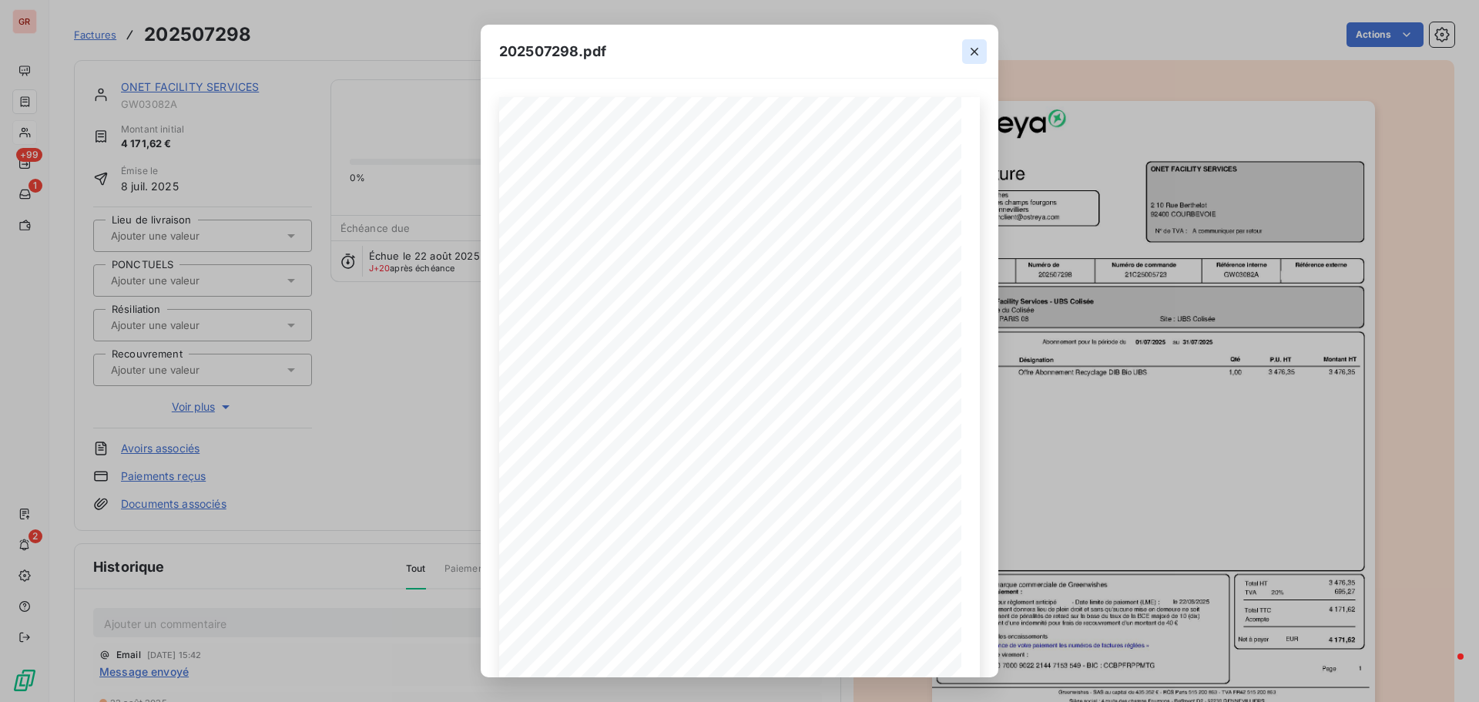
click at [979, 47] on icon "button" at bounding box center [973, 51] width 15 height 15
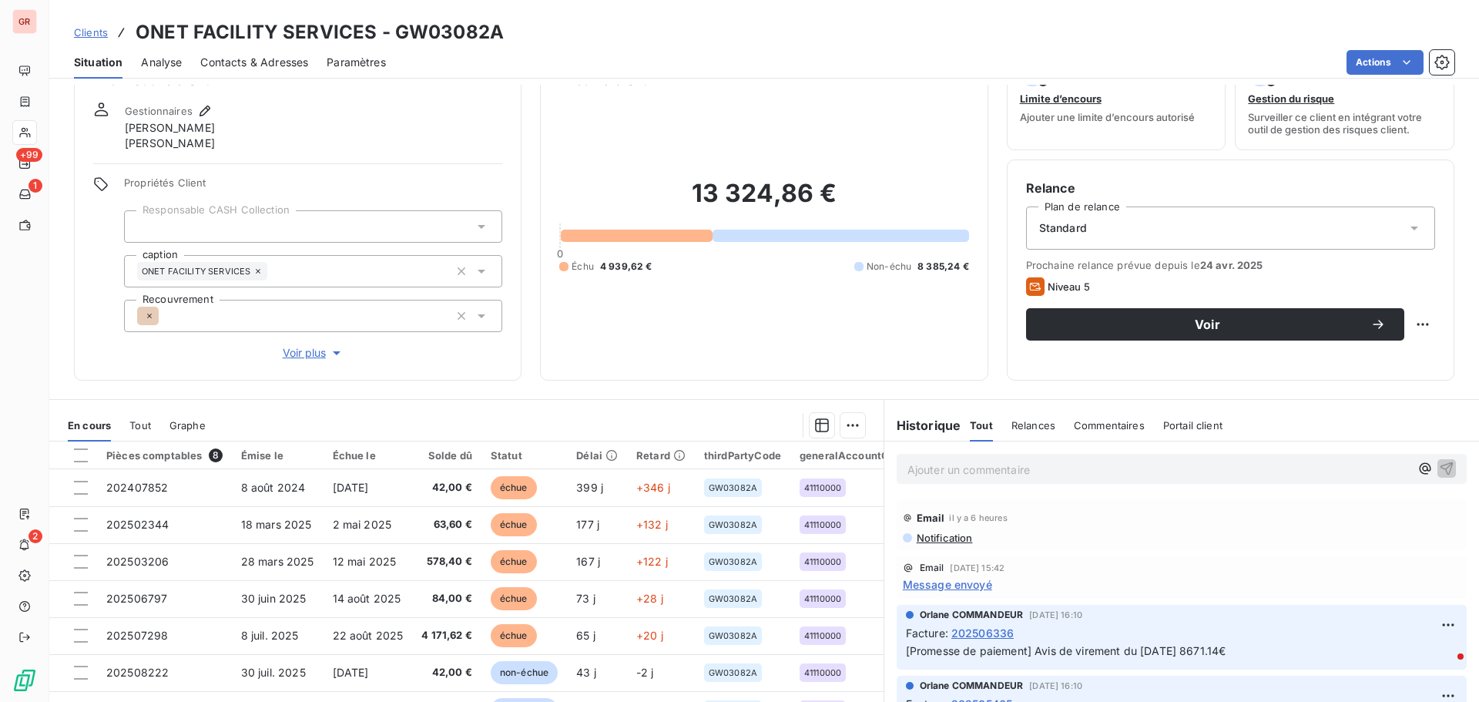
scroll to position [125, 0]
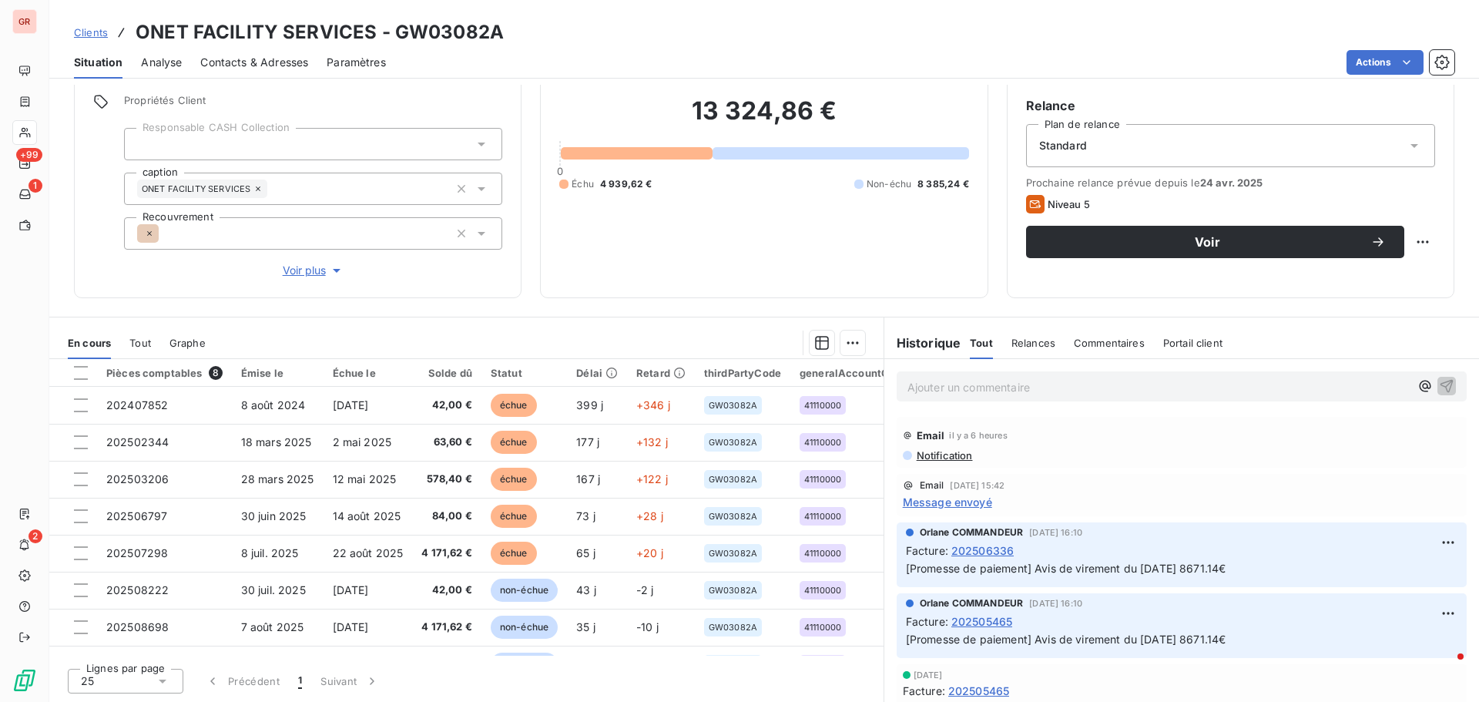
click at [954, 455] on span "Notification" at bounding box center [944, 455] width 58 height 12
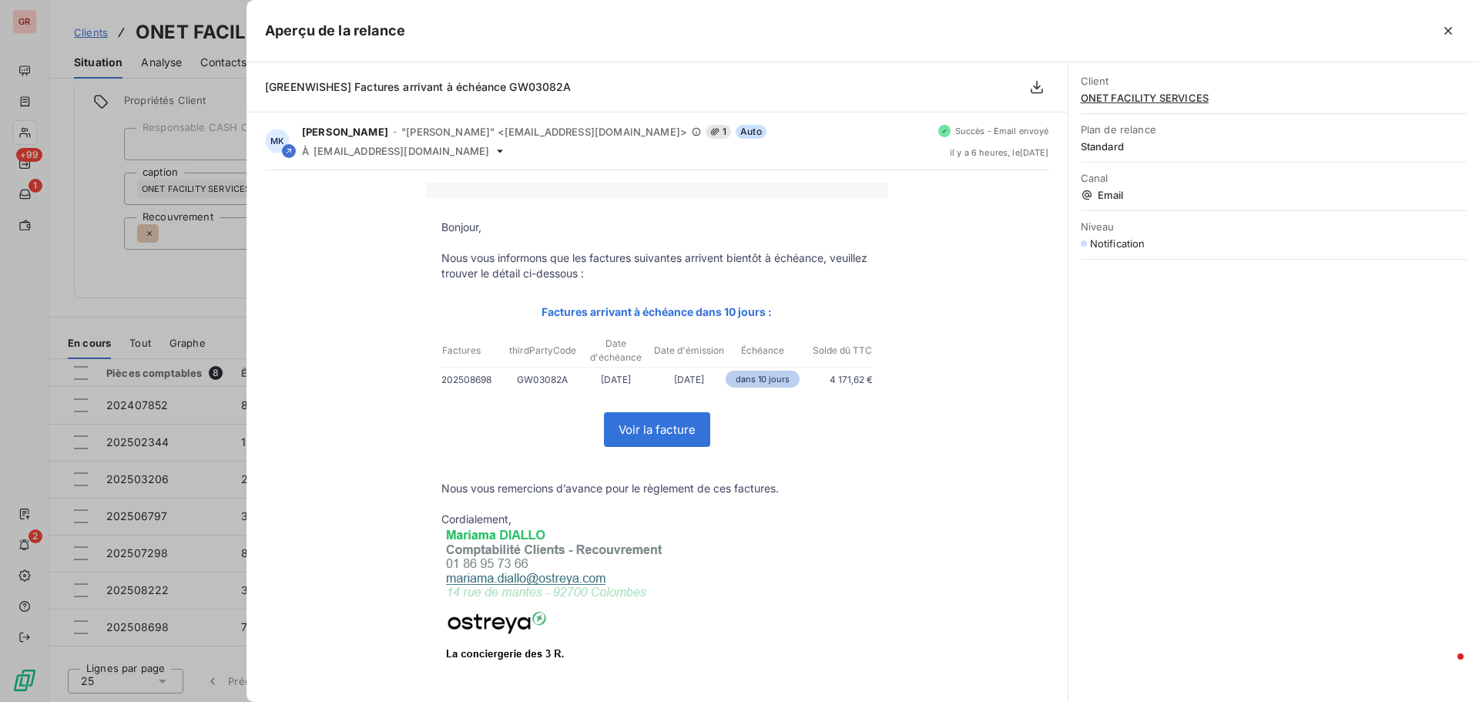
click at [201, 272] on div at bounding box center [739, 351] width 1479 height 702
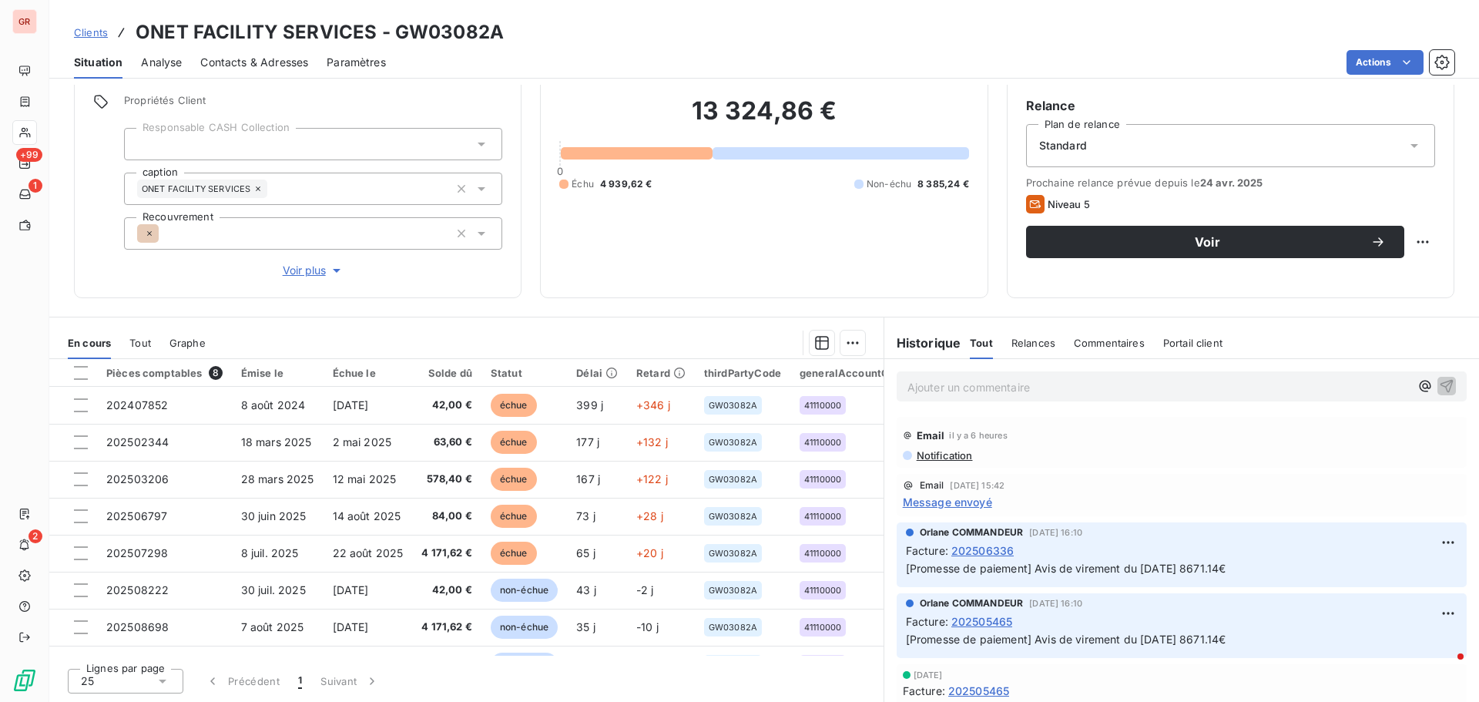
click at [964, 500] on span "Message envoyé" at bounding box center [947, 502] width 89 height 16
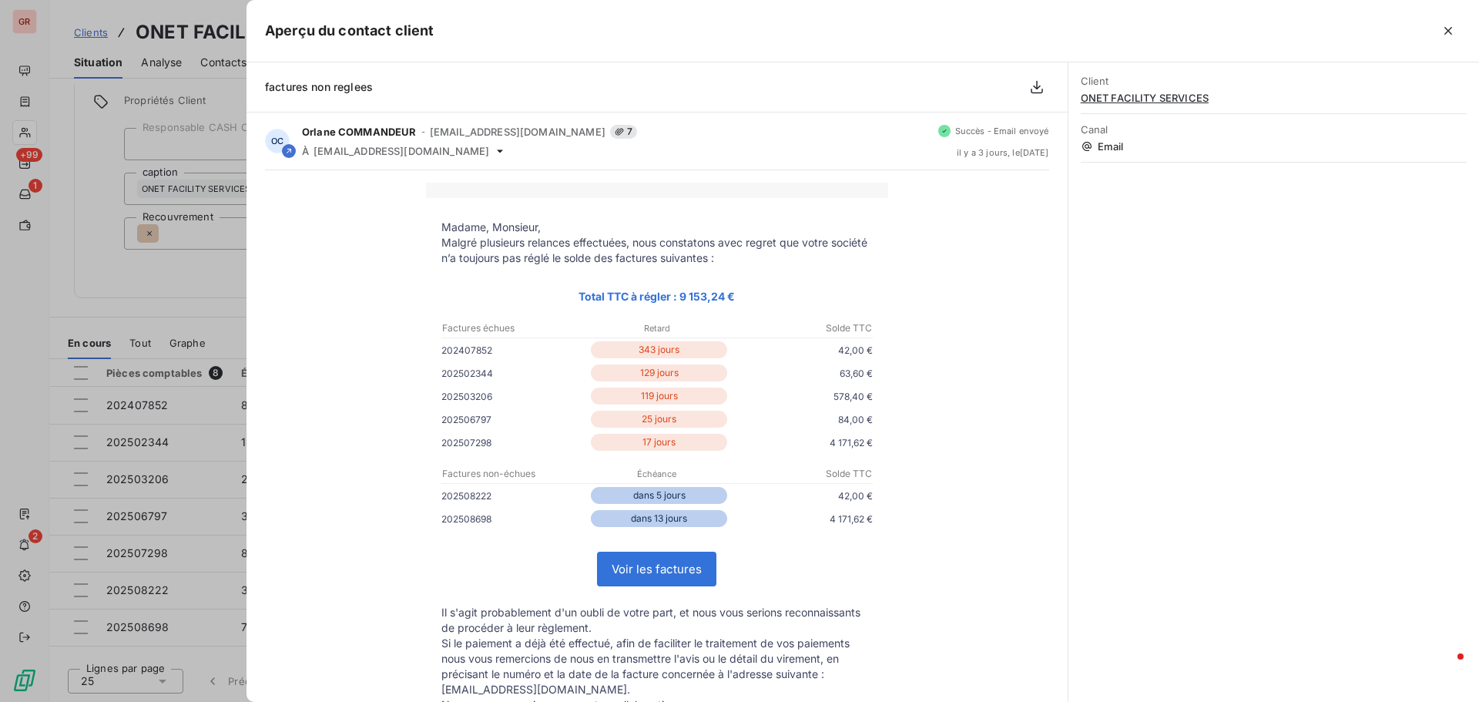
click at [141, 305] on div at bounding box center [739, 351] width 1479 height 702
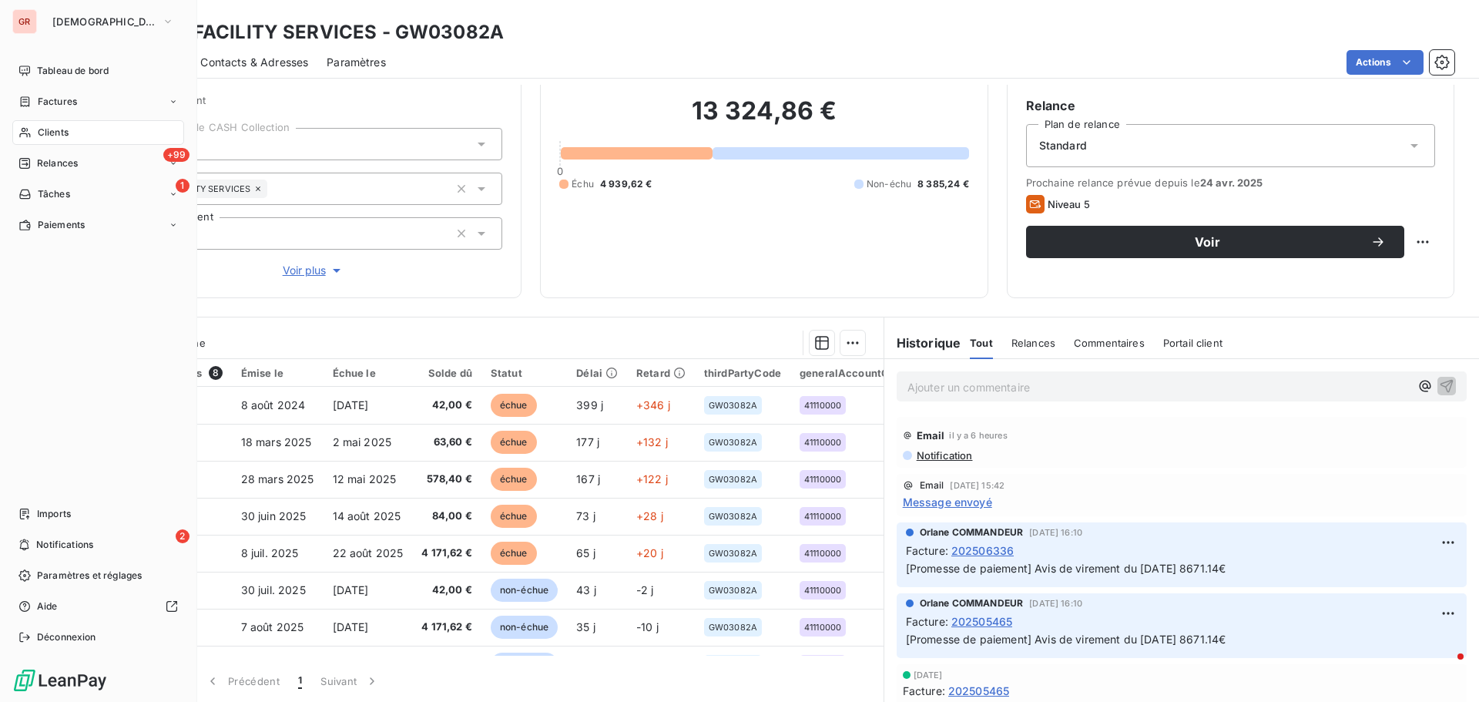
click at [58, 96] on span "Factures" at bounding box center [57, 102] width 39 height 14
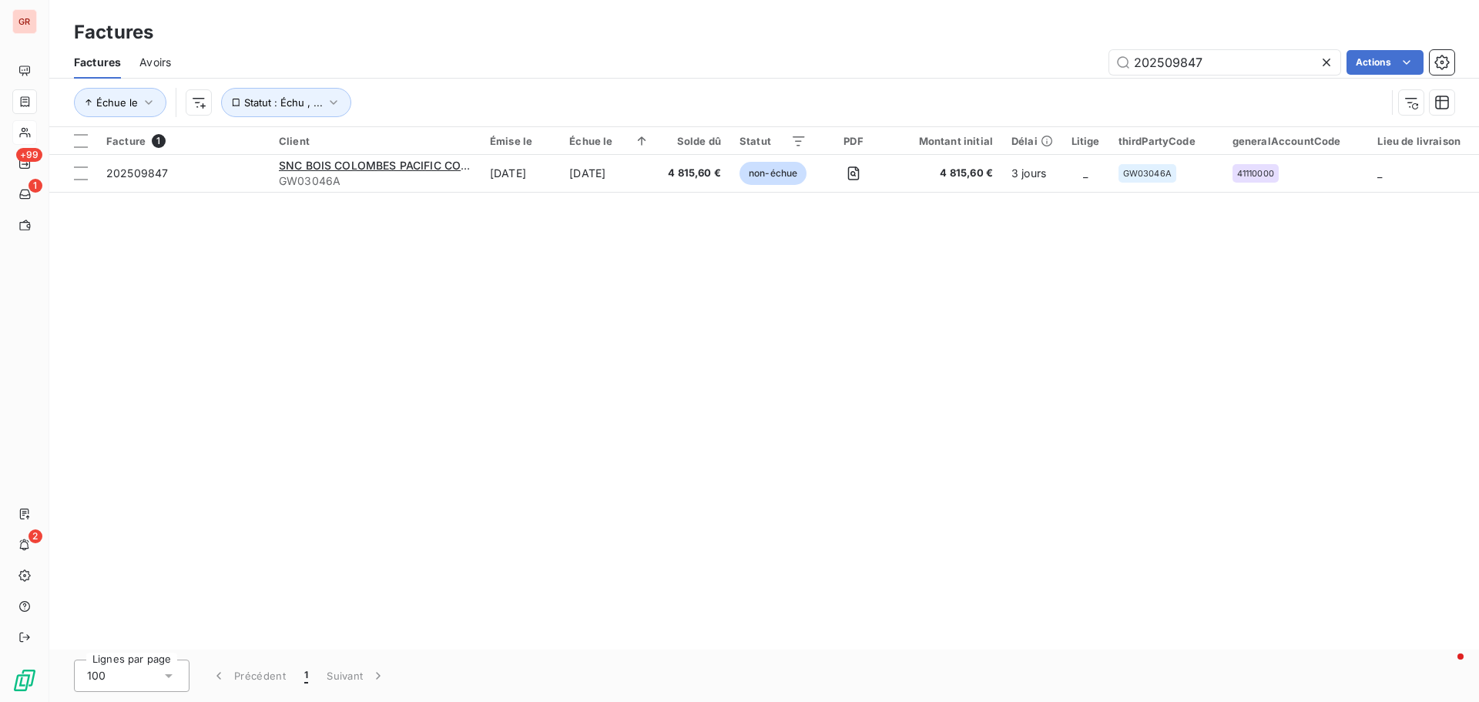
drag, startPoint x: 1176, startPoint y: 71, endPoint x: 987, endPoint y: 75, distance: 188.7
click at [1006, 74] on div "202509847 Actions" at bounding box center [821, 62] width 1264 height 25
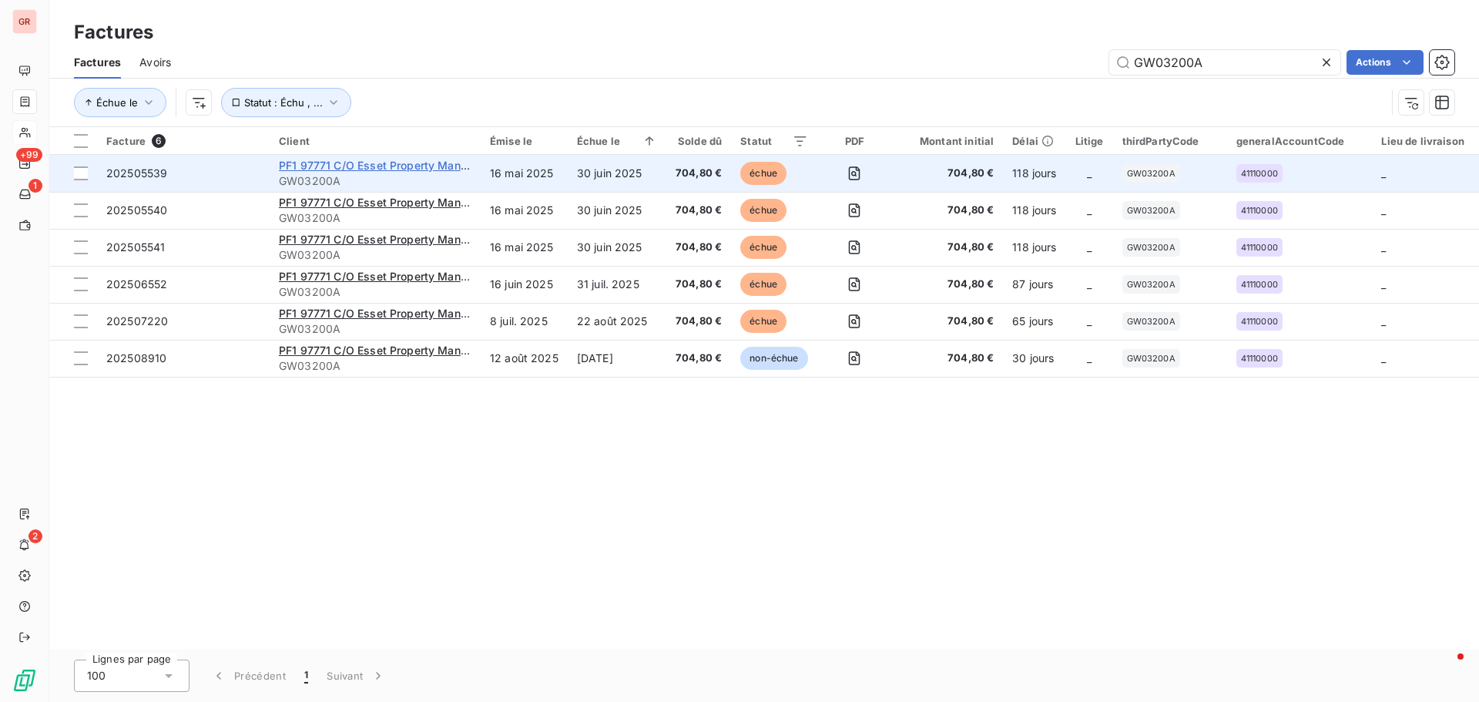
type input "GW03200A"
click at [378, 169] on span "PF1 97771 C/O Esset Property Management" at bounding box center [392, 165] width 227 height 13
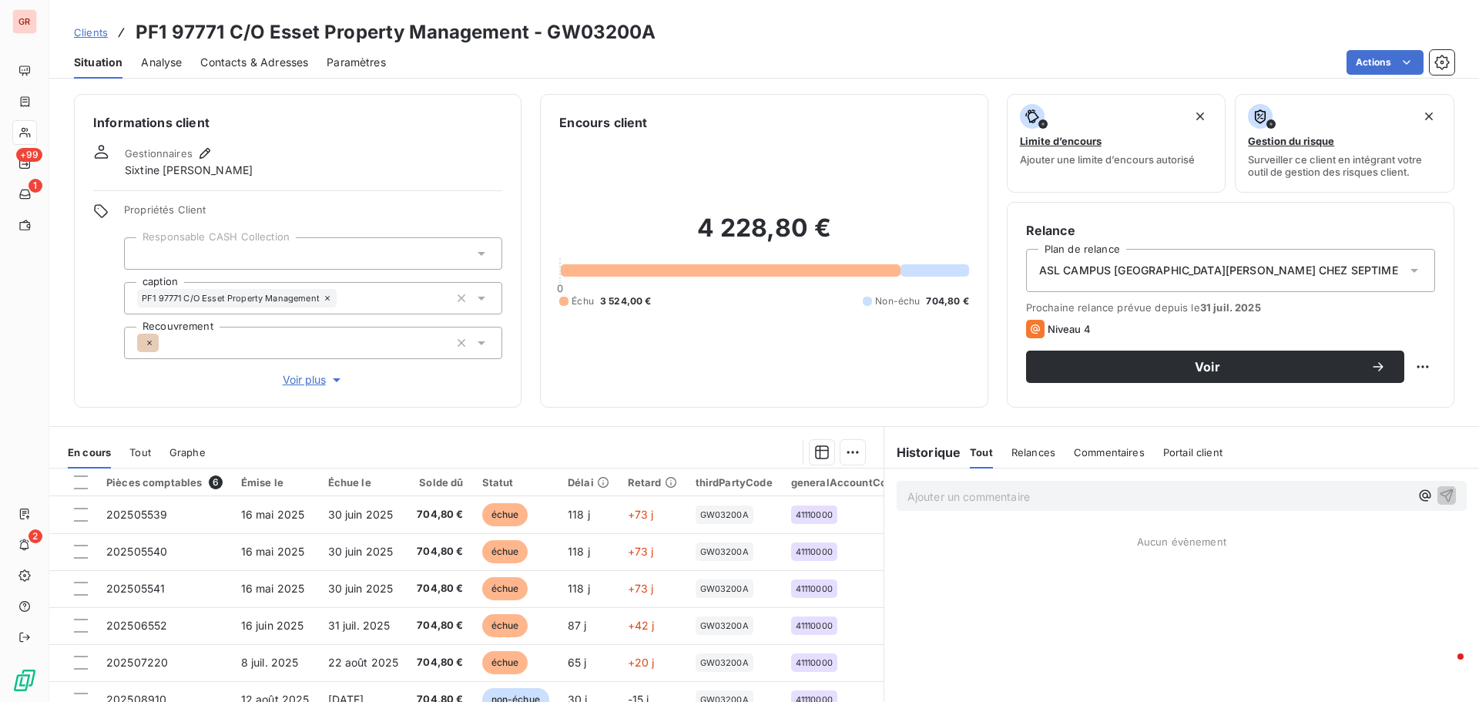
click at [270, 64] on span "Contacts & Adresses" at bounding box center [254, 62] width 108 height 15
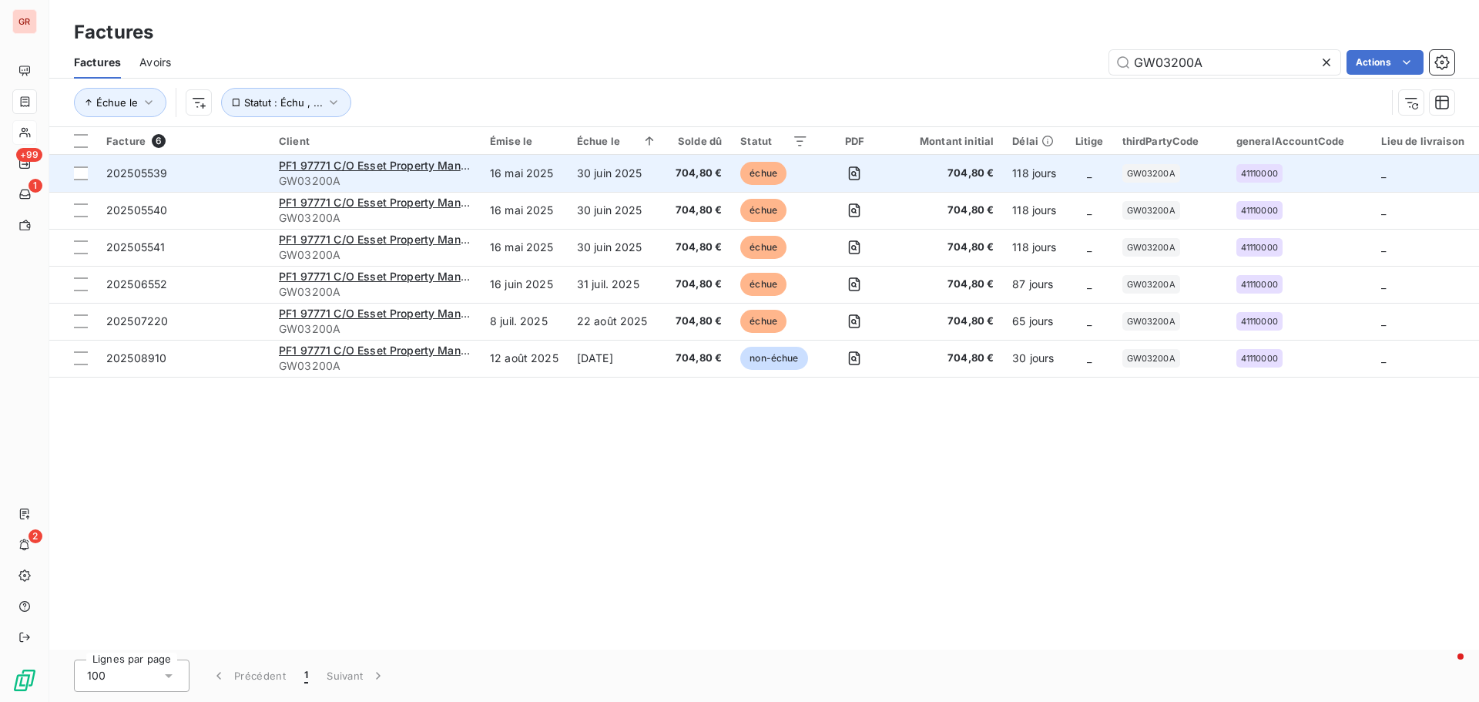
click at [340, 172] on div "PF1 97771 C/O Esset Property Management" at bounding box center [375, 165] width 193 height 15
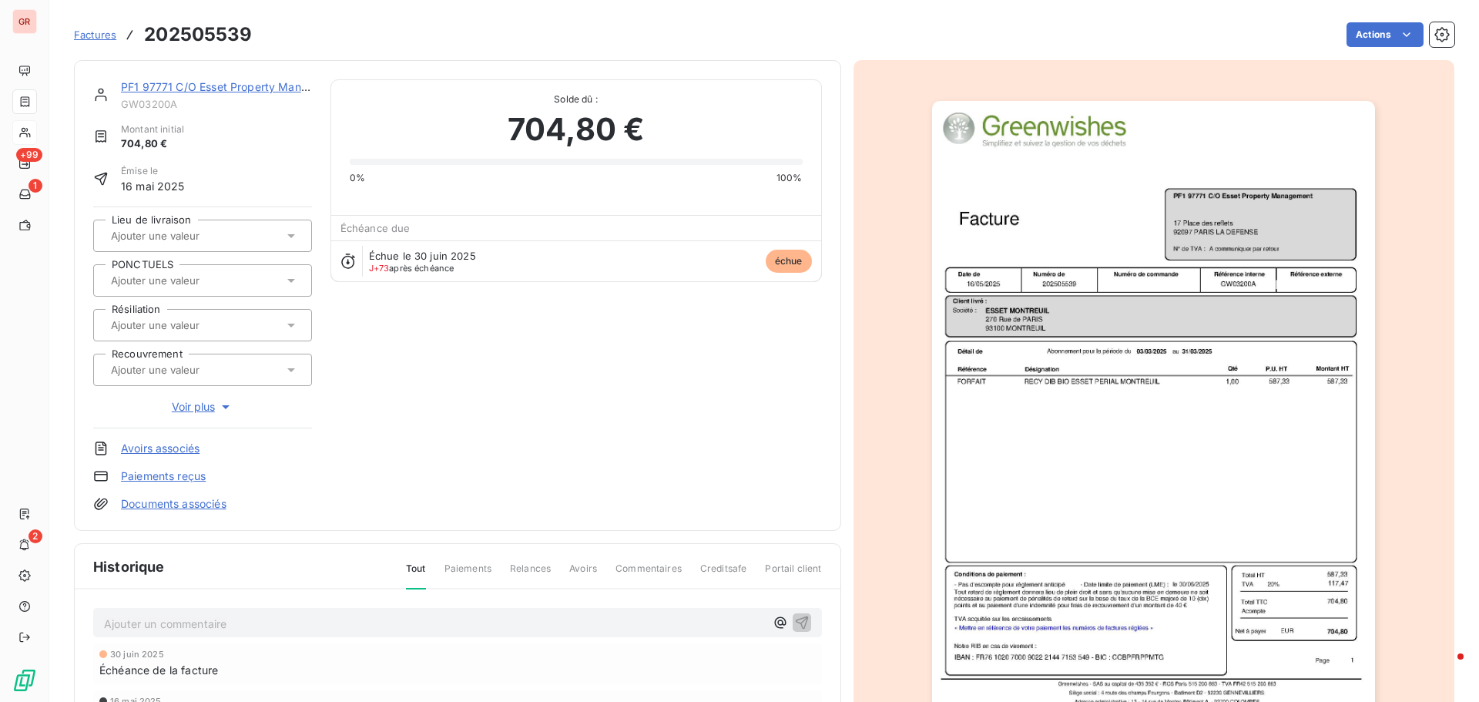
click at [188, 85] on link "PF1 97771 C/O Esset Property Management" at bounding box center [234, 86] width 226 height 13
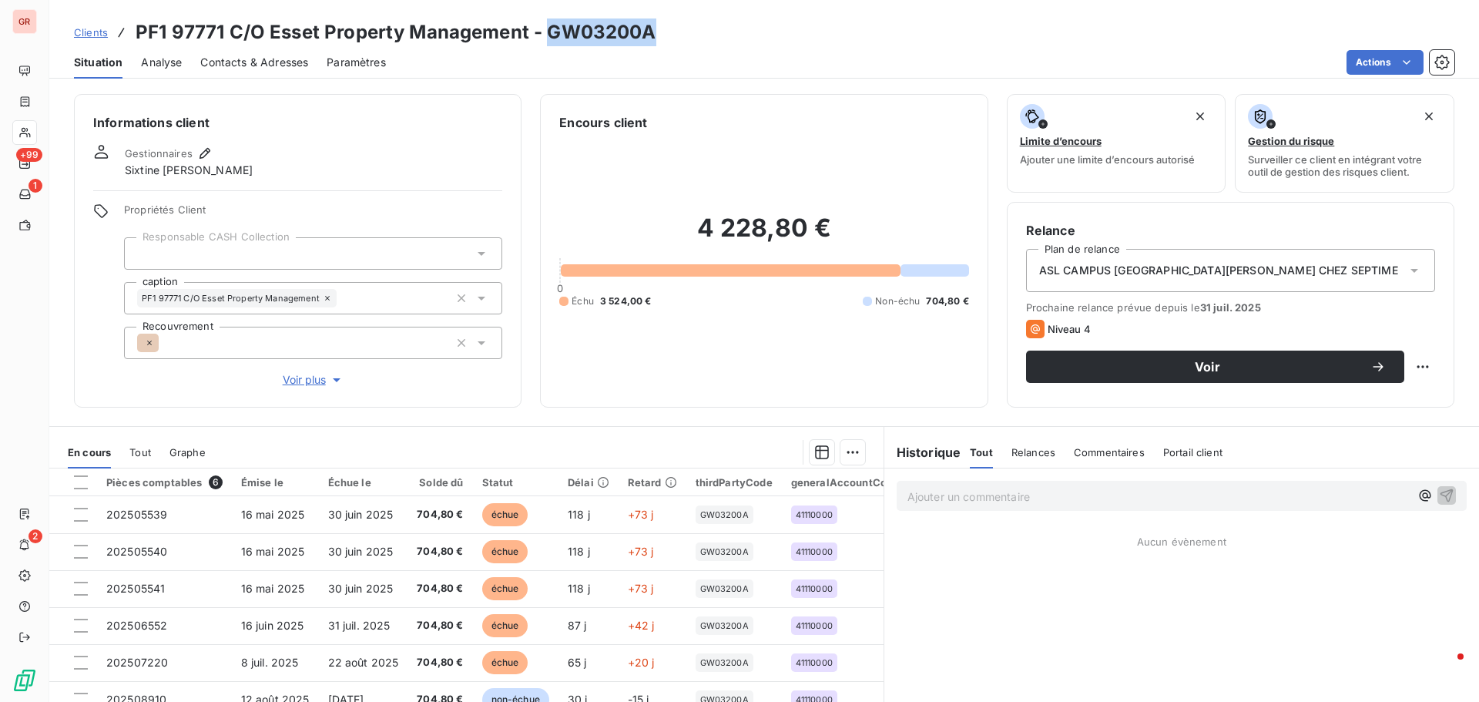
drag, startPoint x: 655, startPoint y: 40, endPoint x: 551, endPoint y: 33, distance: 104.2
click at [551, 33] on div "Clients PF1 97771 C/O Esset Property Management - GW03200A" at bounding box center [763, 32] width 1429 height 28
copy h3 "GW03200A"
click at [264, 65] on span "Contacts & Adresses" at bounding box center [254, 62] width 108 height 15
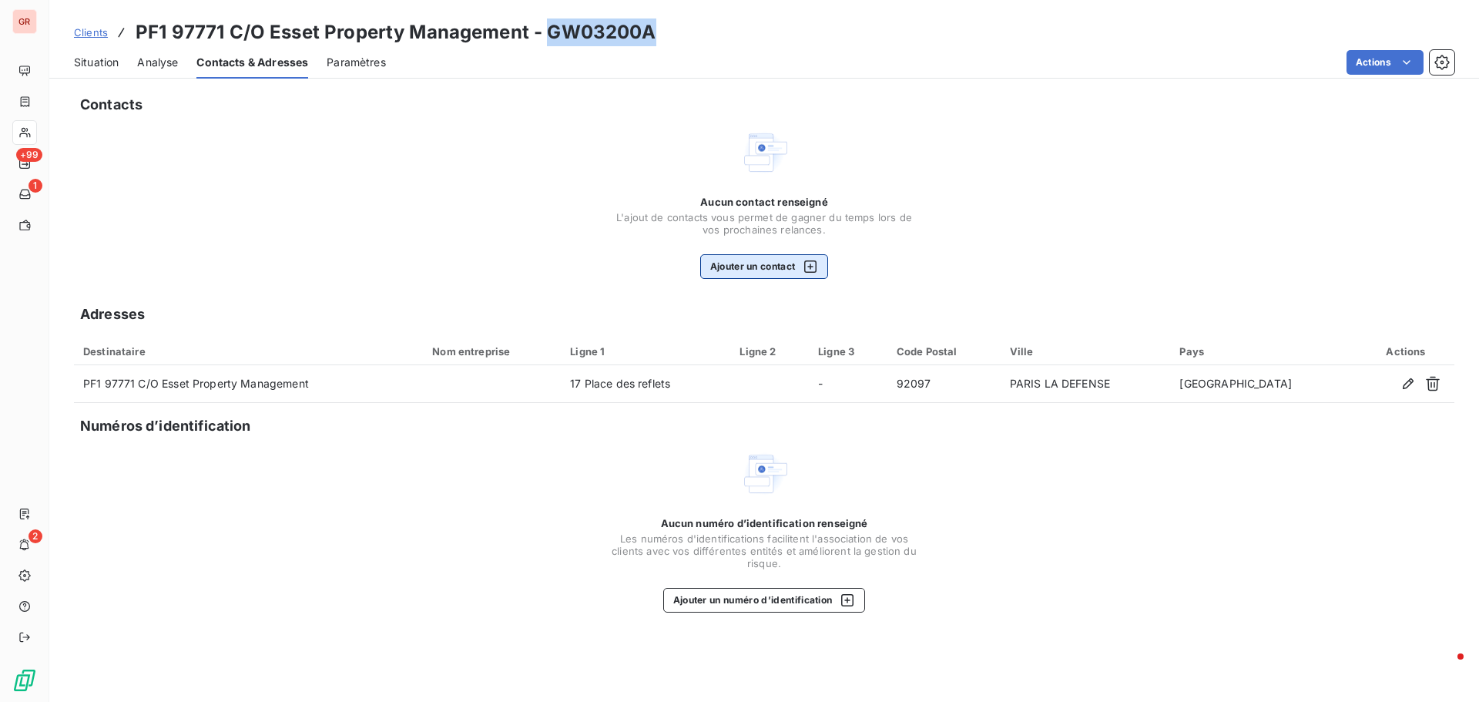
click at [812, 266] on icon "button" at bounding box center [810, 266] width 12 height 12
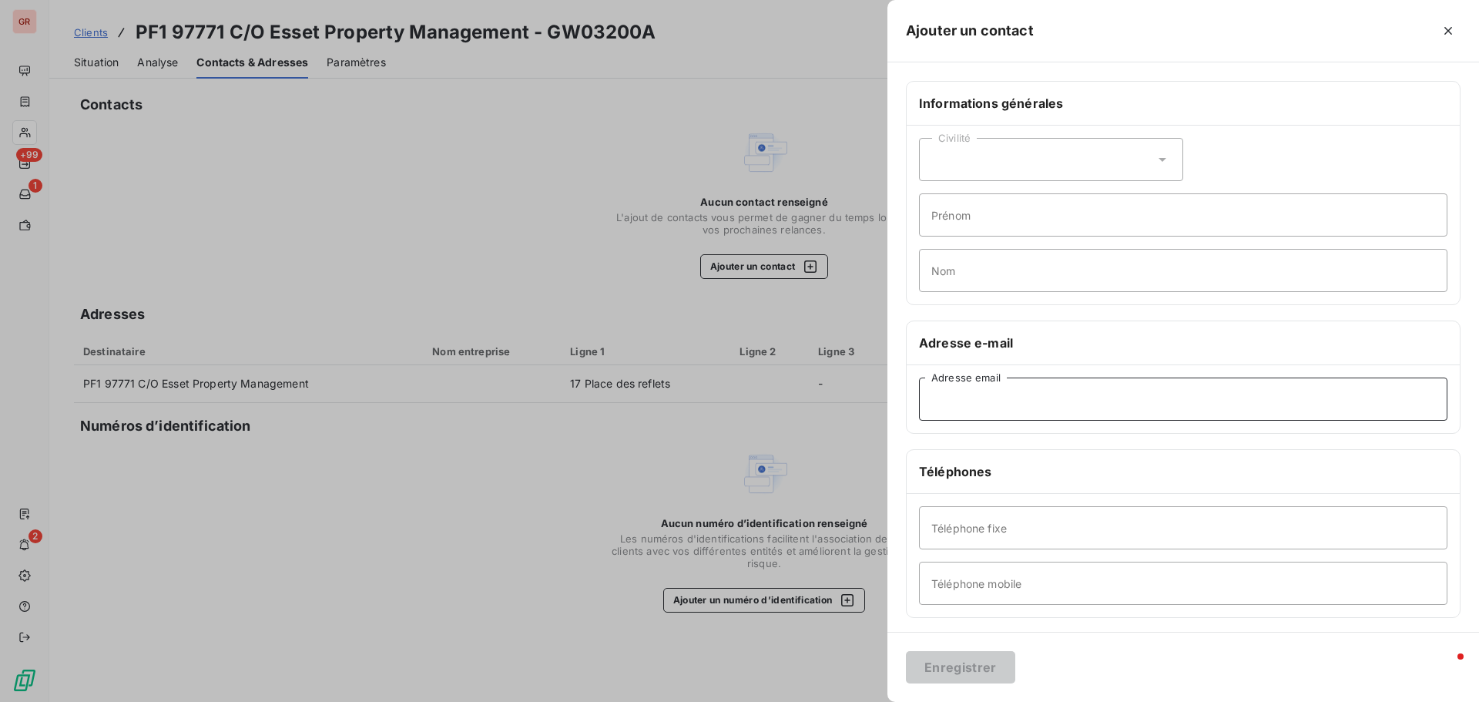
click at [970, 390] on input "Adresse email" at bounding box center [1183, 398] width 528 height 43
click at [1020, 397] on input "Adresse email" at bounding box center [1183, 398] width 528 height 43
paste input "[EMAIL_ADDRESS][DOMAIN_NAME]"
click at [935, 400] on input "[EMAIL_ADDRESS][DOMAIN_NAME]" at bounding box center [1183, 398] width 528 height 43
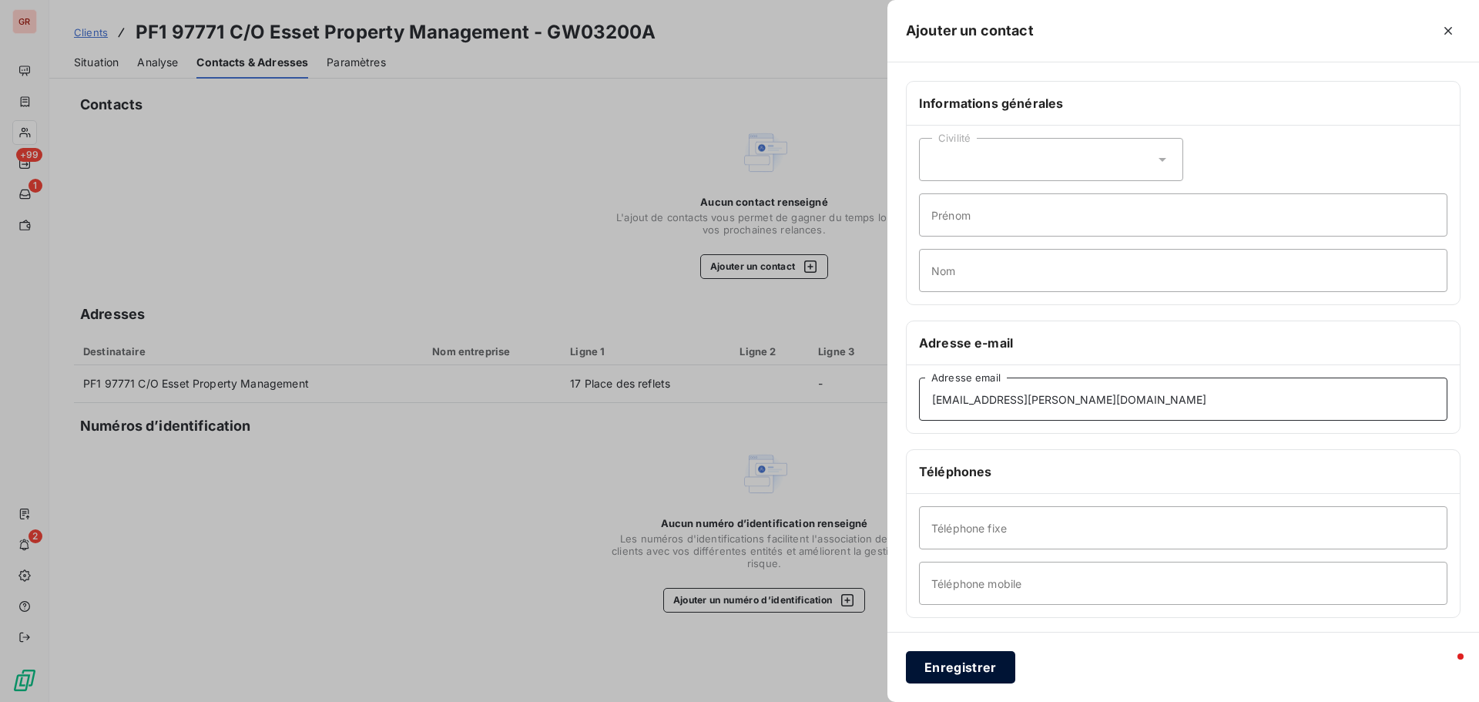
type input "[EMAIL_ADDRESS][DOMAIN_NAME]"
click at [966, 669] on button "Enregistrer" at bounding box center [960, 667] width 109 height 32
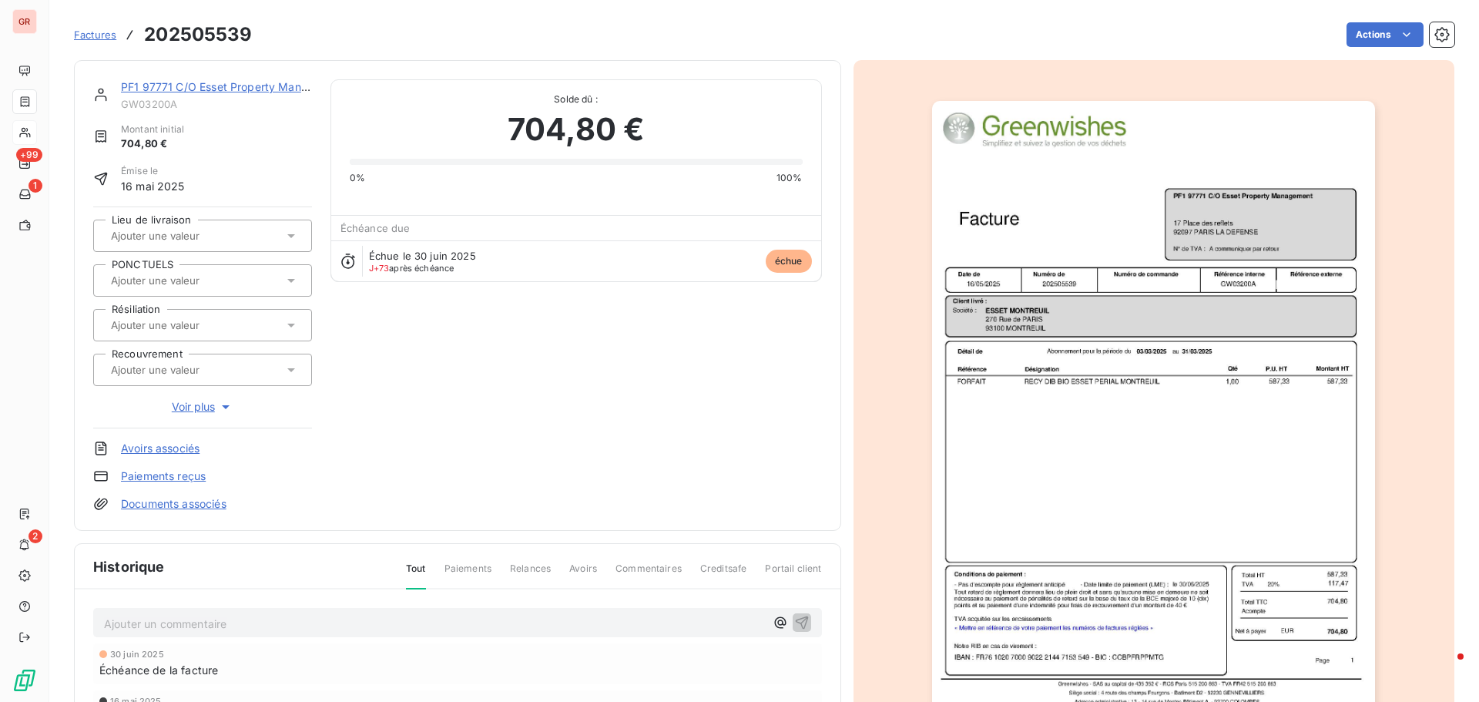
click at [1126, 305] on img "button" at bounding box center [1153, 414] width 443 height 627
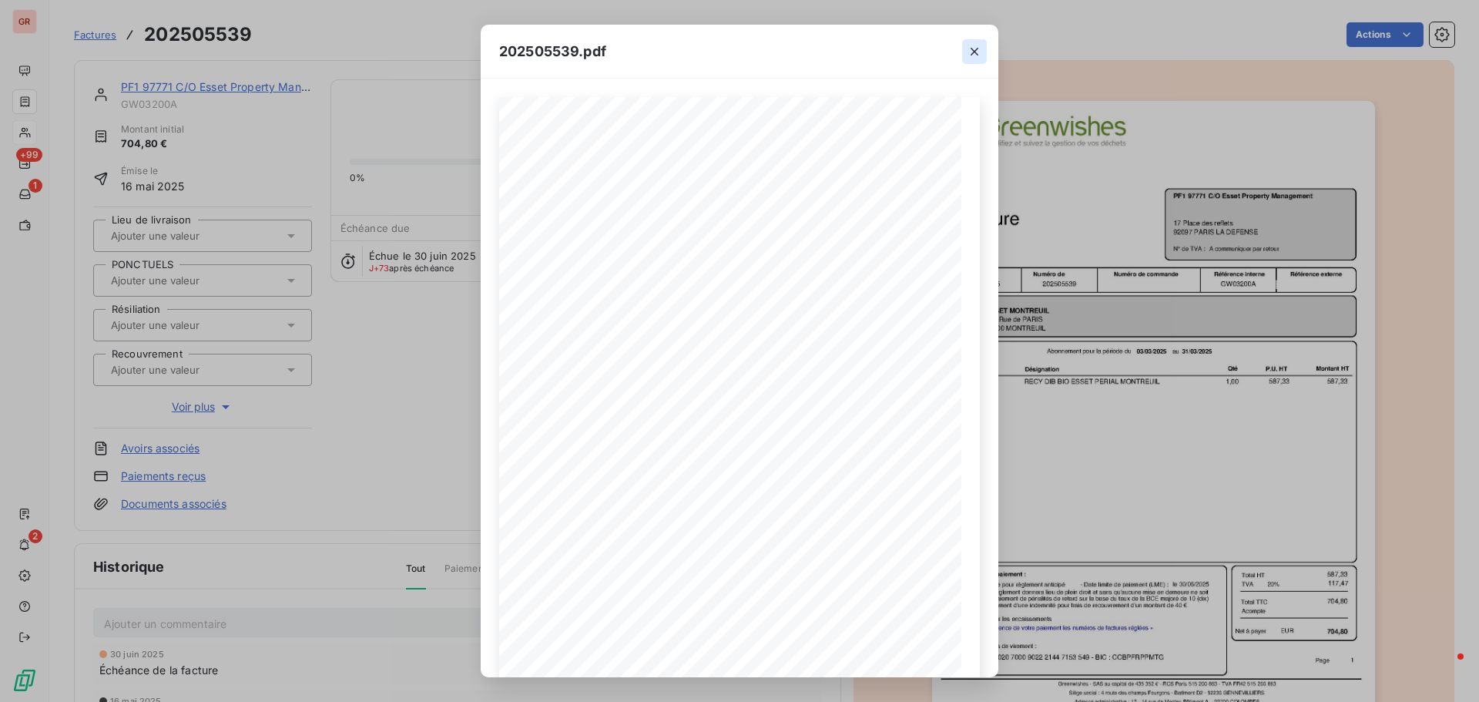
click at [970, 47] on icon "button" at bounding box center [973, 51] width 15 height 15
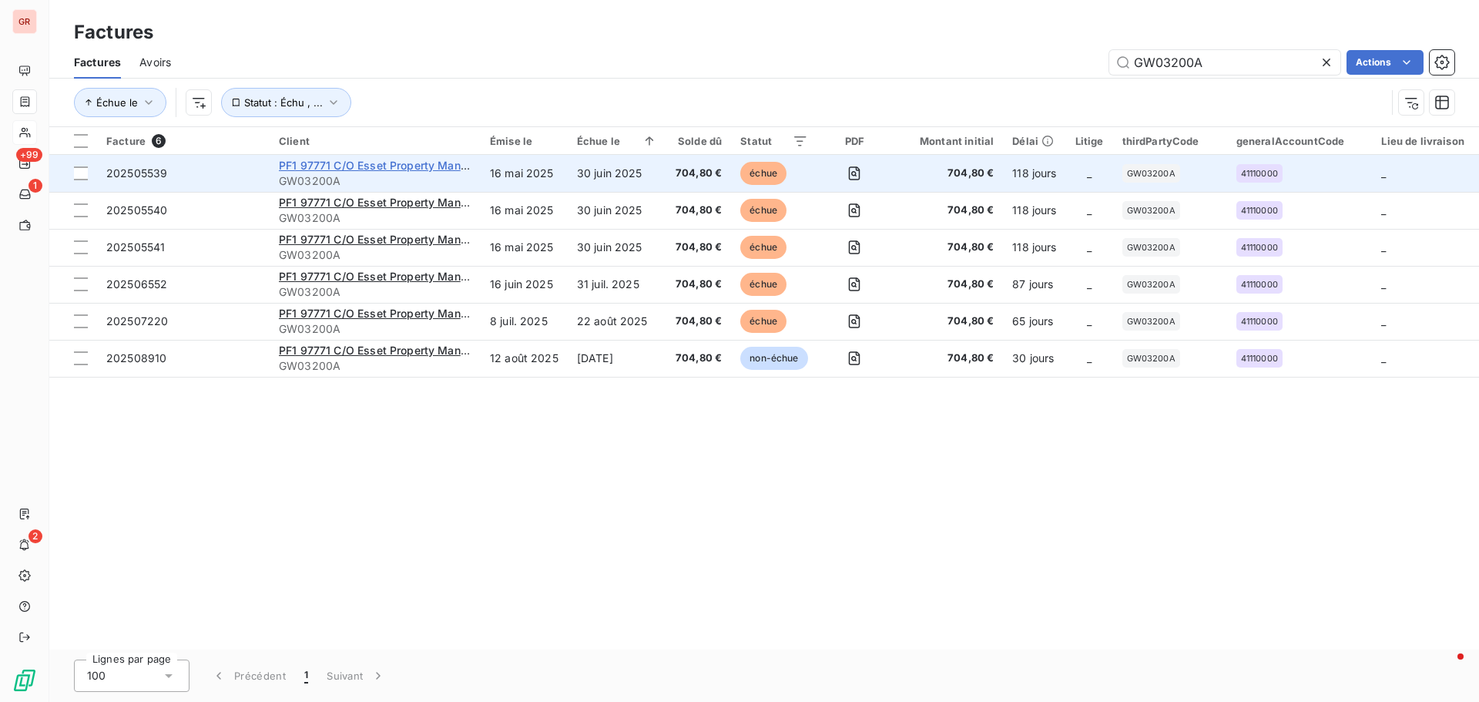
click at [367, 160] on span "PF1 97771 C/O Esset Property Management" at bounding box center [392, 165] width 227 height 13
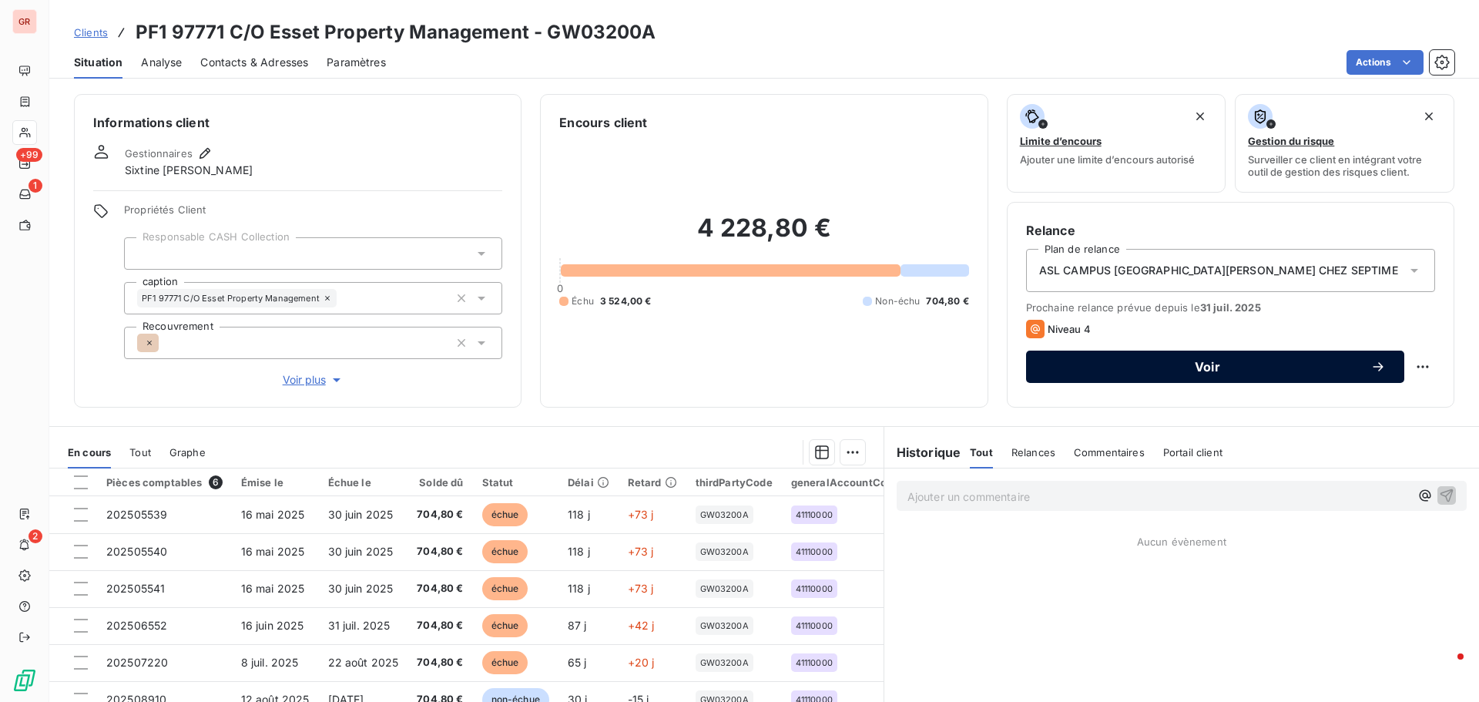
click at [1210, 365] on span "Voir" at bounding box center [1207, 366] width 326 height 12
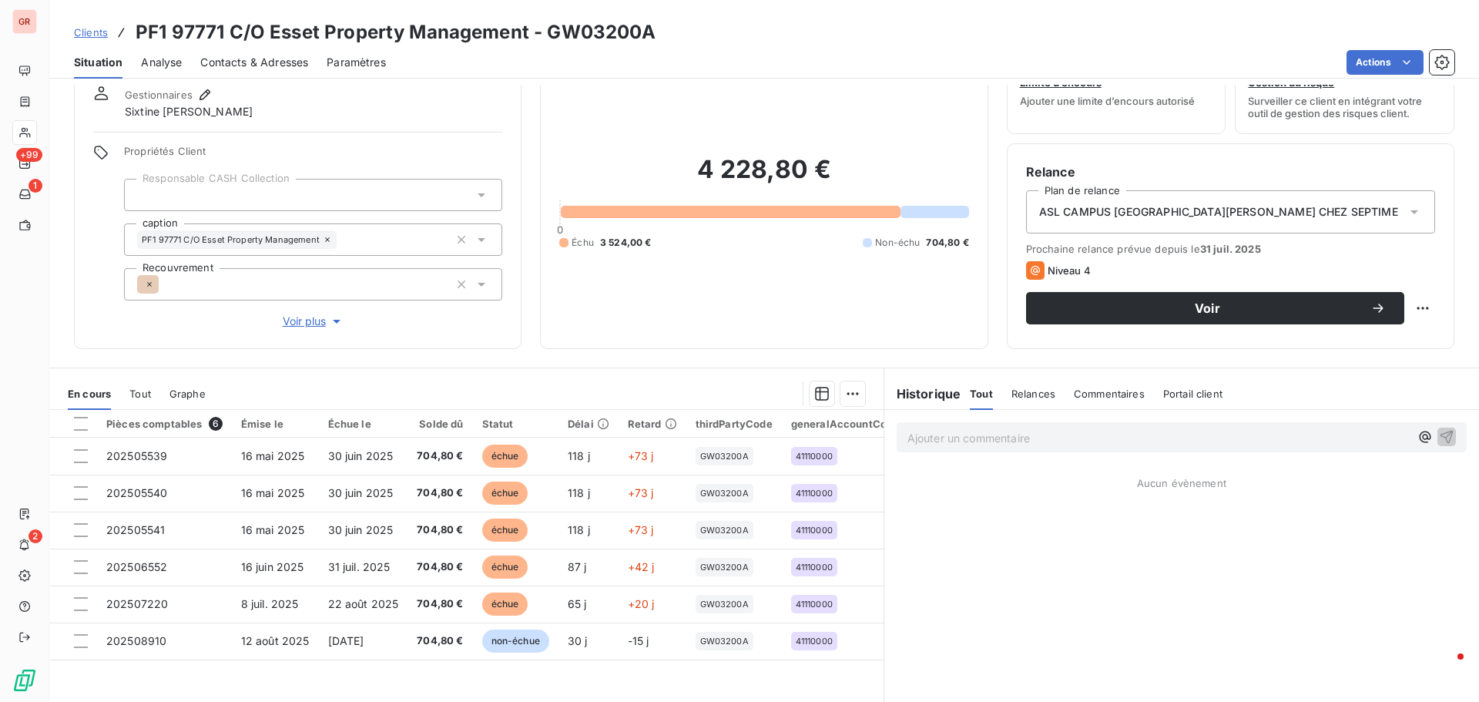
scroll to position [32, 0]
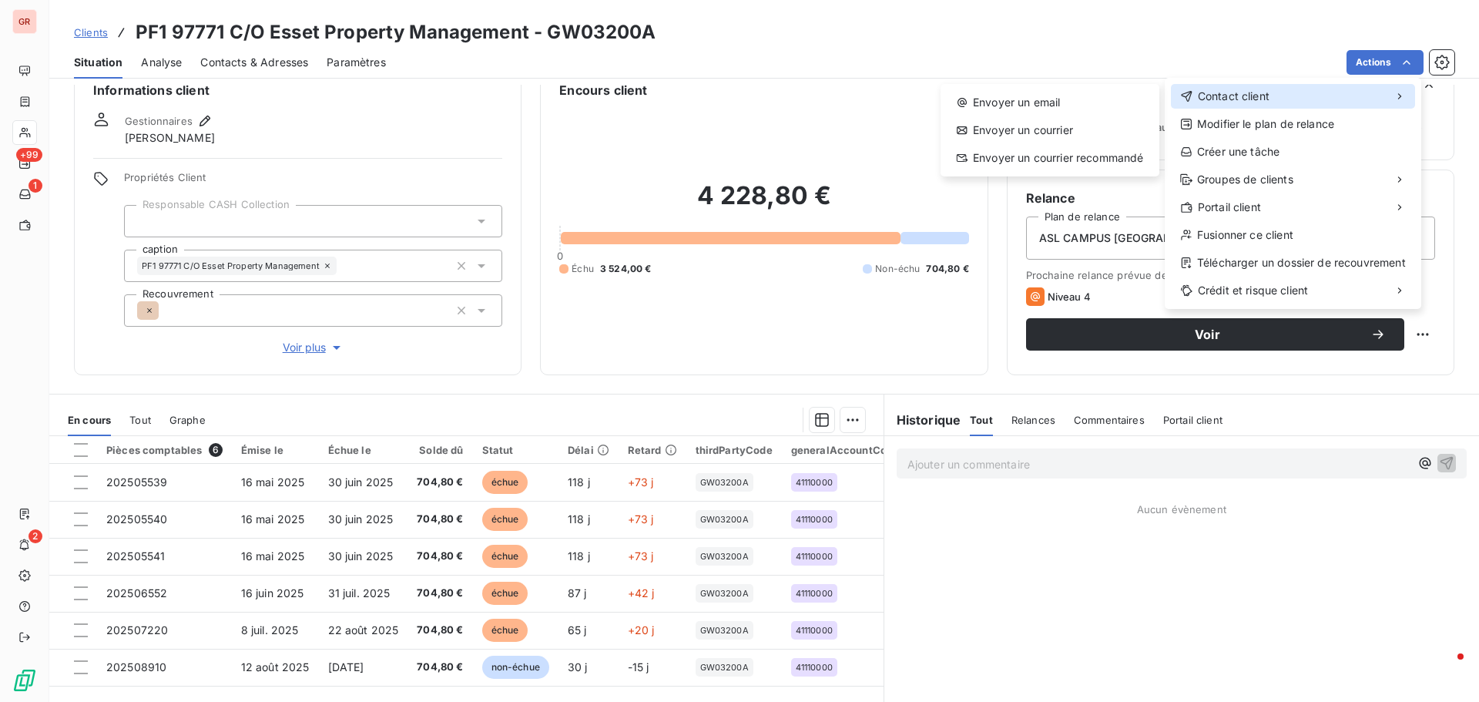
click at [1251, 98] on span "Contact client" at bounding box center [1233, 96] width 72 height 15
click at [1040, 107] on div "Envoyer un email" at bounding box center [1049, 102] width 206 height 25
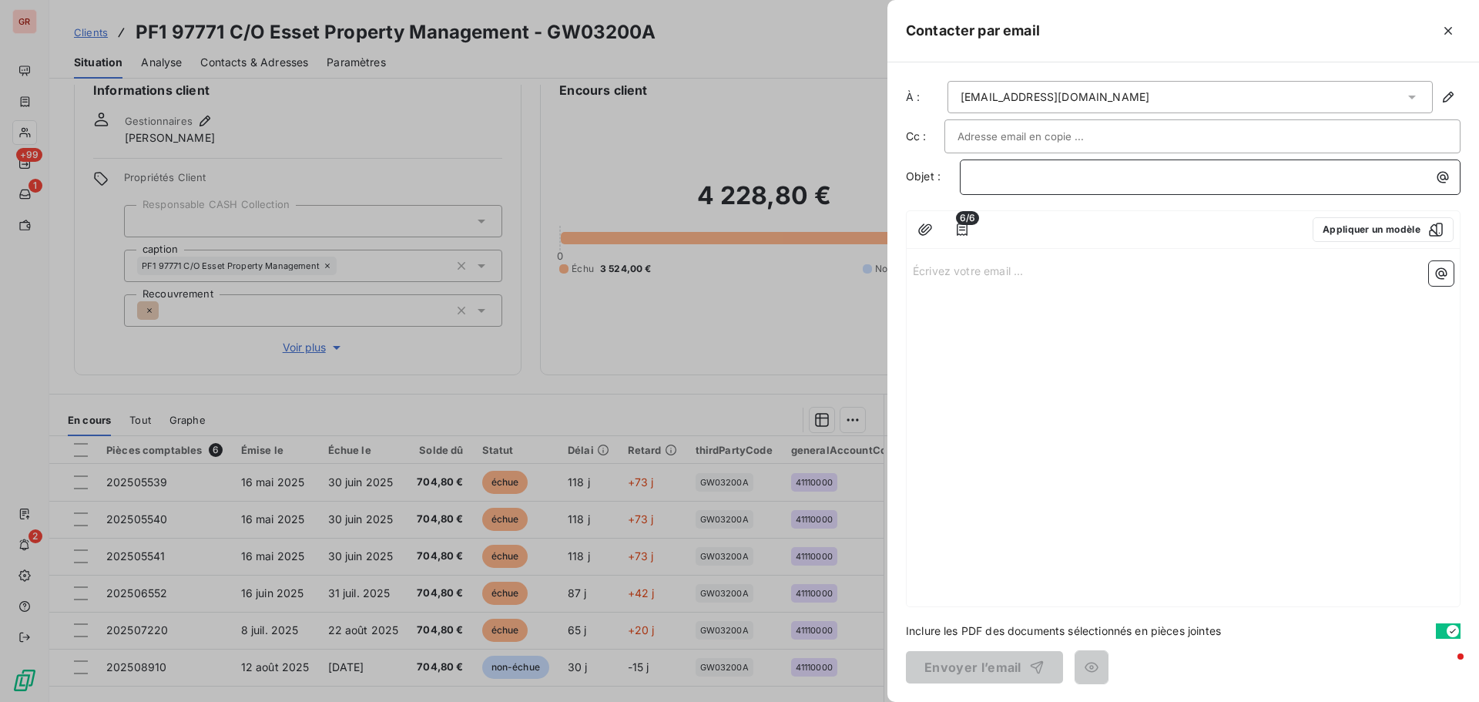
click at [1027, 175] on p "﻿" at bounding box center [1214, 177] width 482 height 18
click at [1009, 175] on p "﻿" at bounding box center [1214, 177] width 482 height 18
click at [953, 273] on p "Écrivez votre email ... ﻿" at bounding box center [1183, 270] width 541 height 18
click at [919, 266] on p "Écrivez votre email ... ﻿" at bounding box center [1183, 270] width 541 height 18
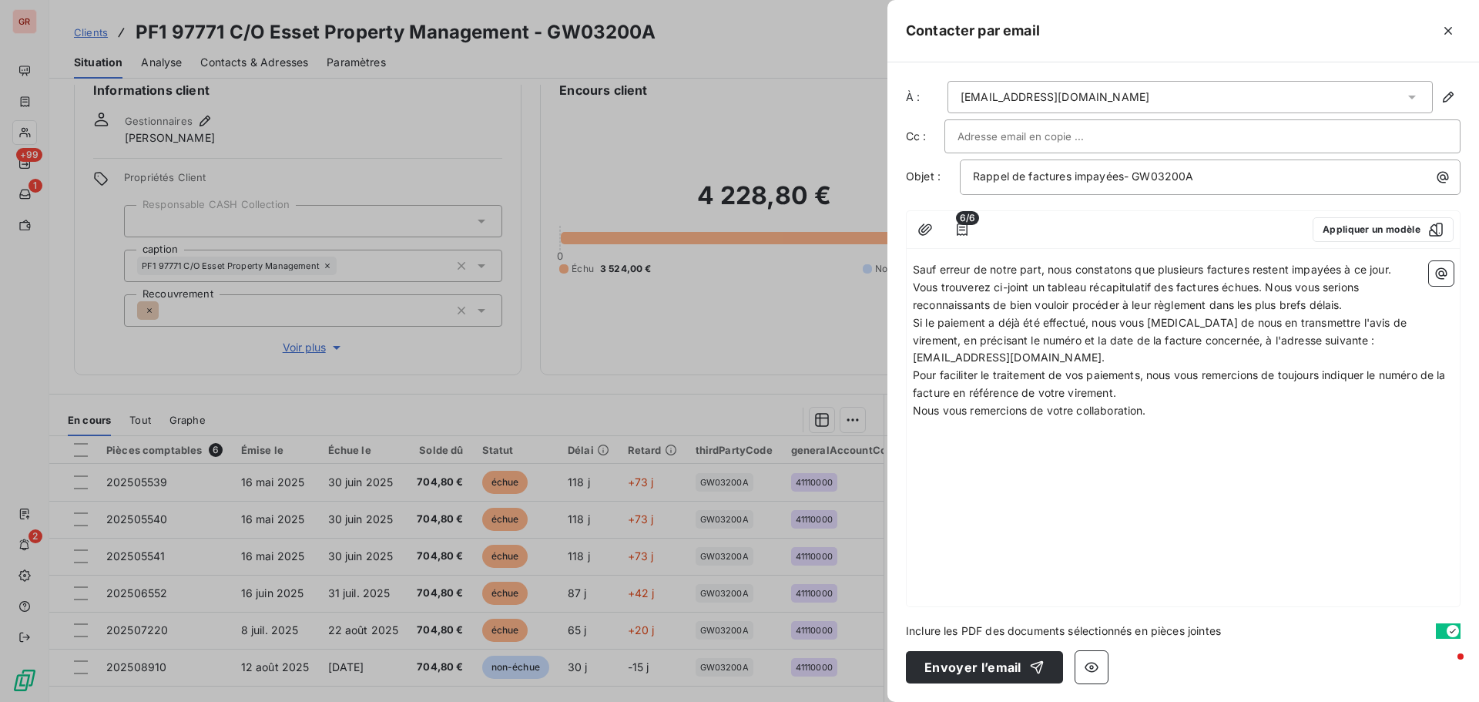
click at [1267, 285] on span "Vous trouverez ci-joint un tableau récapitulatif des factures échues. Nous vous…" at bounding box center [1137, 295] width 449 height 31
click at [1439, 270] on icon "button" at bounding box center [1440, 273] width 15 height 15
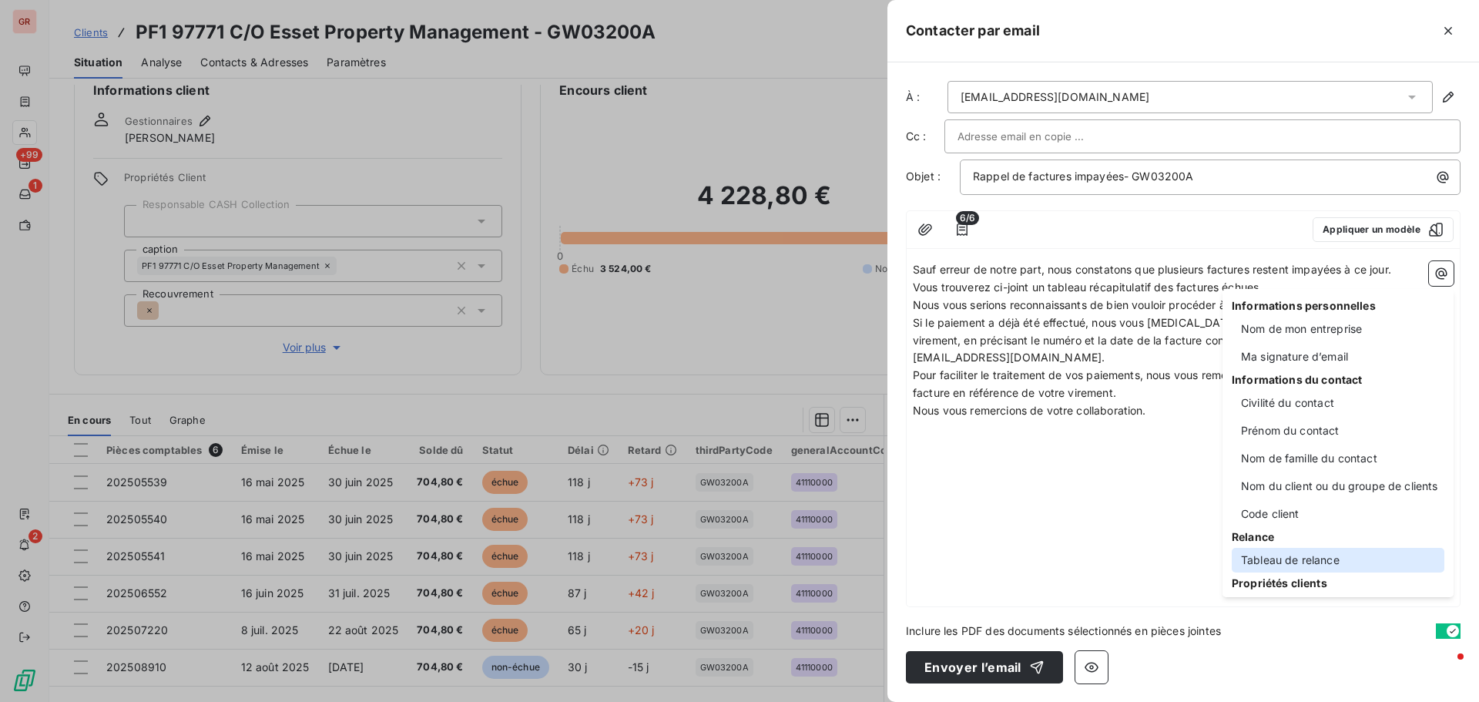
click at [1301, 556] on div "Tableau de relance" at bounding box center [1337, 560] width 213 height 25
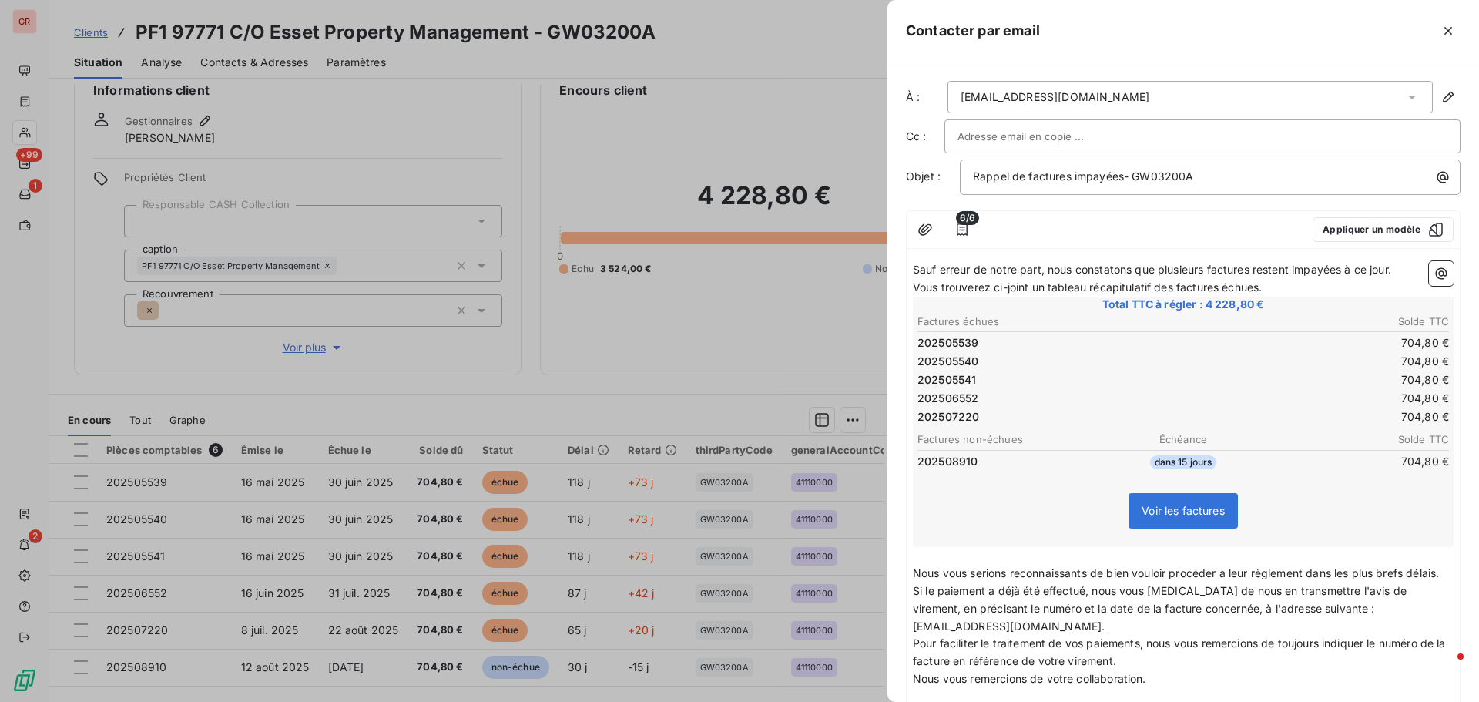
click at [1279, 286] on p "Vous trouverez ci-joint un tableau récapitulatif des factures échues." at bounding box center [1183, 288] width 541 height 18
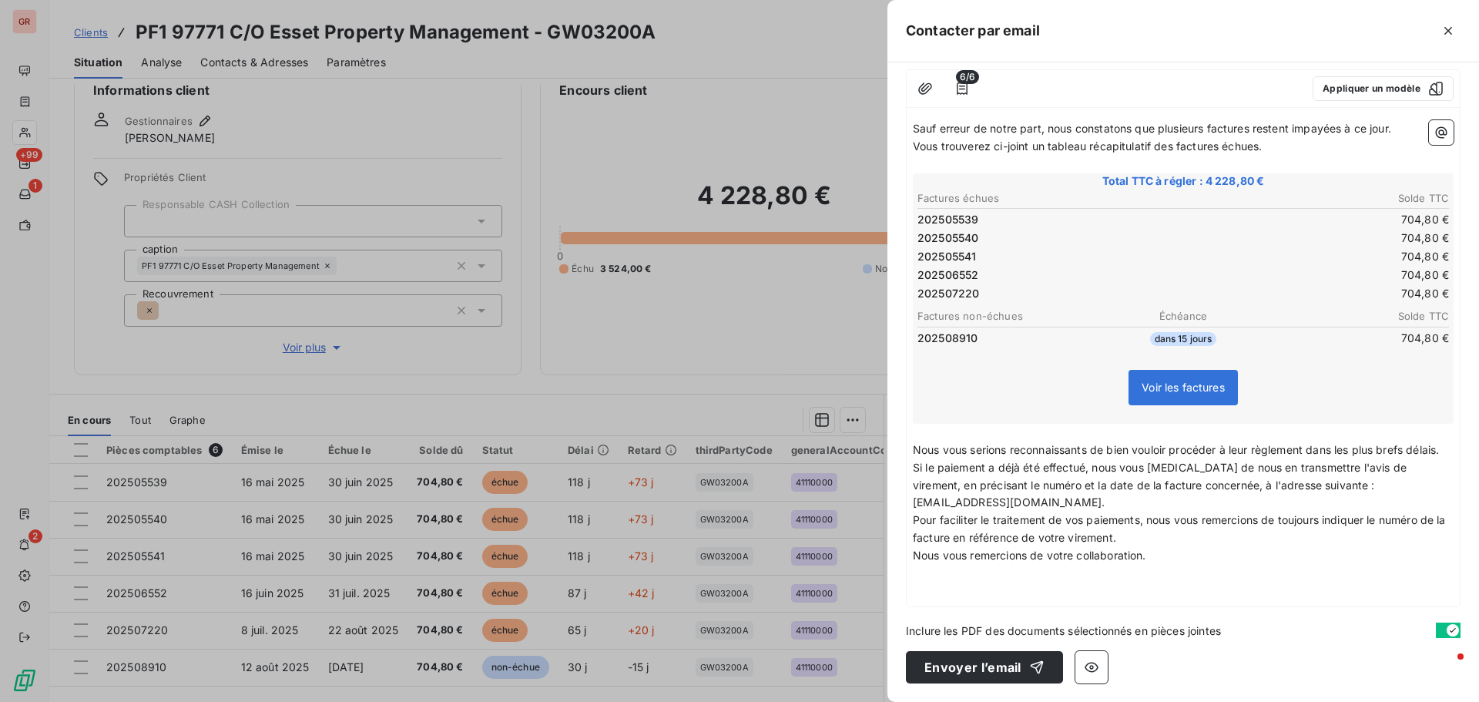
scroll to position [159, 0]
click at [1158, 556] on p "Nous vous remercions de votre collaboration." at bounding box center [1183, 556] width 541 height 18
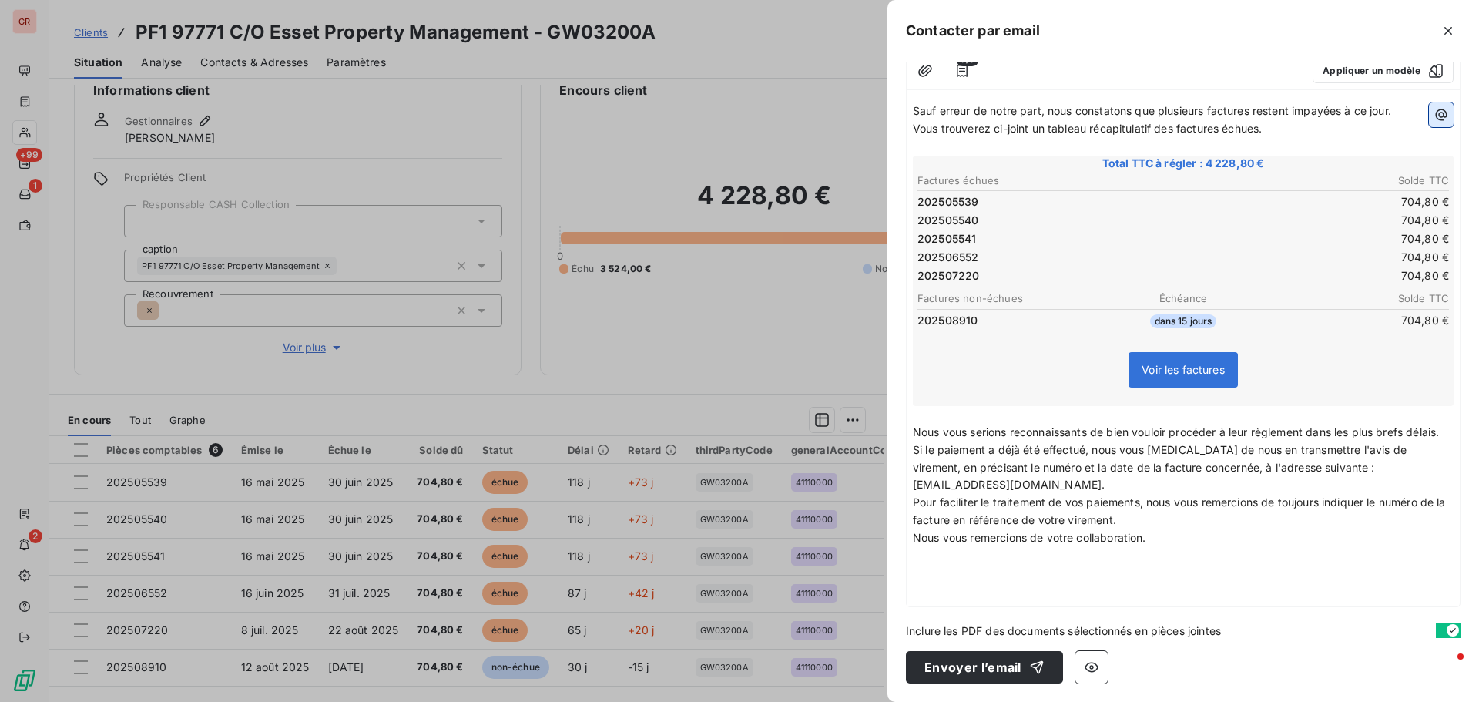
click at [1433, 112] on icon "button" at bounding box center [1440, 114] width 15 height 15
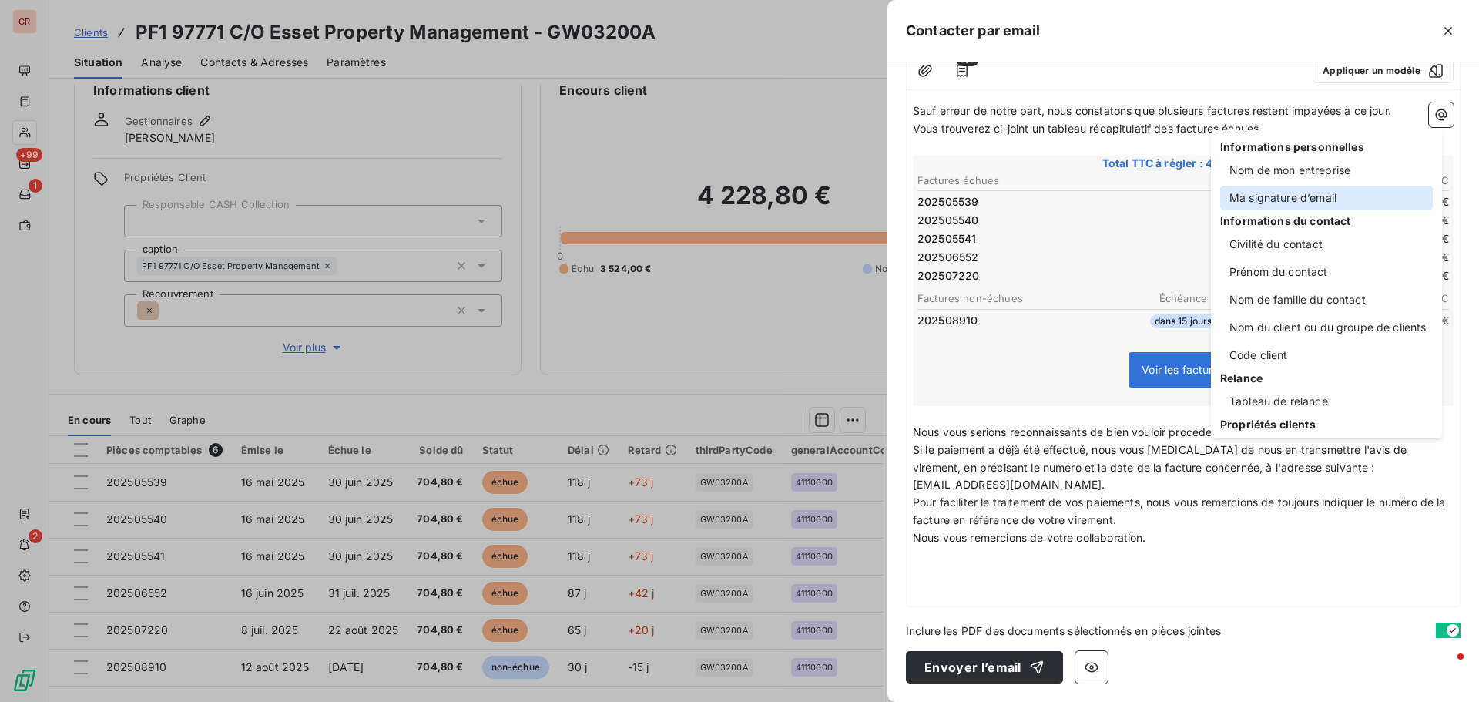
click at [1311, 193] on div "Ma signature d’email" at bounding box center [1326, 198] width 213 height 25
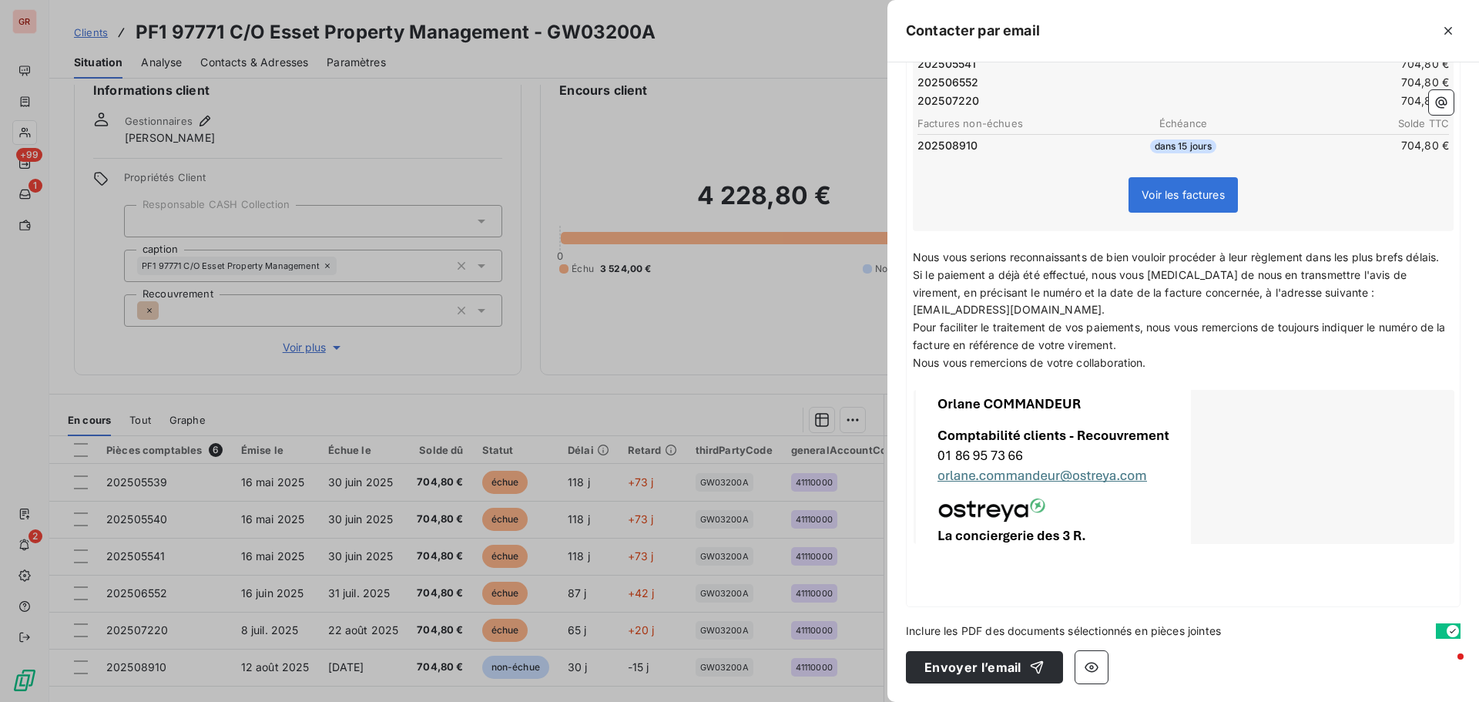
scroll to position [351, 0]
click at [1096, 668] on icon "button" at bounding box center [1091, 666] width 15 height 15
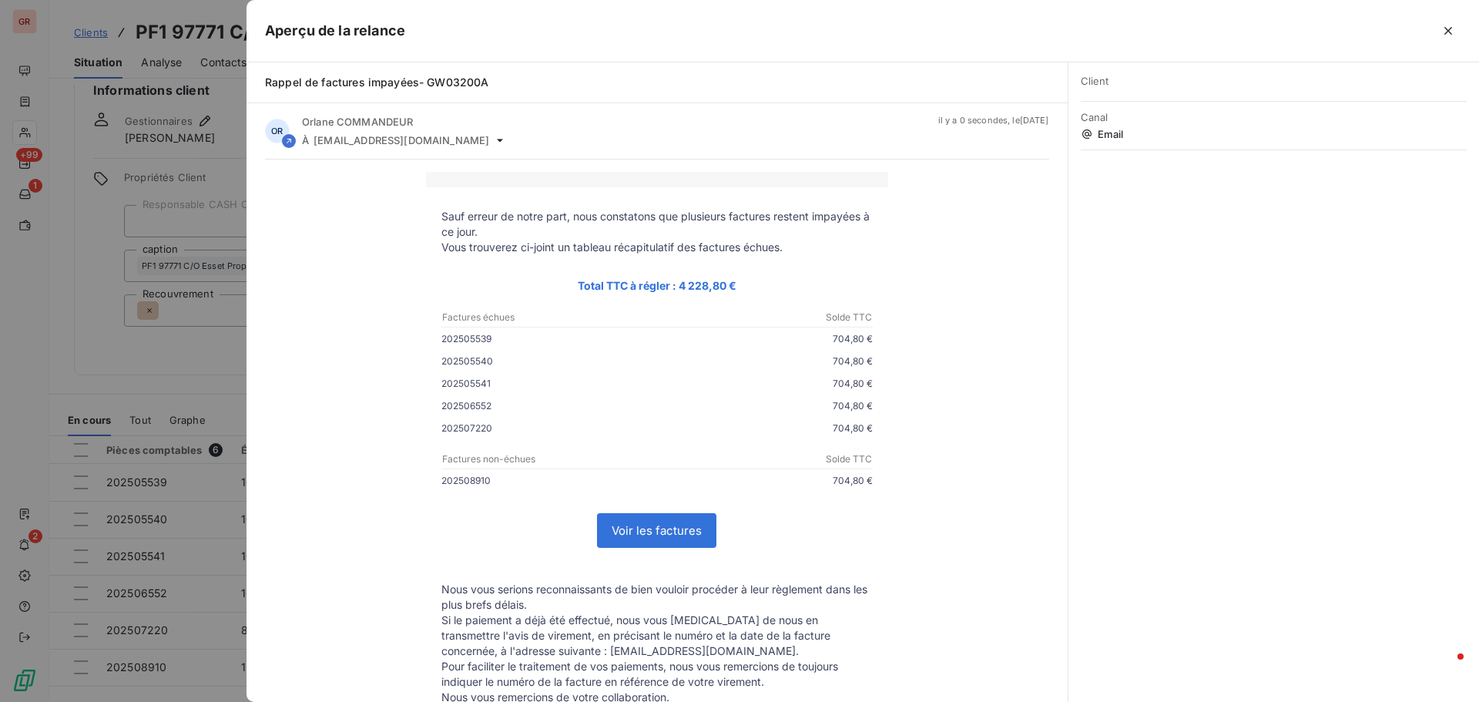
click at [176, 362] on div at bounding box center [739, 351] width 1479 height 702
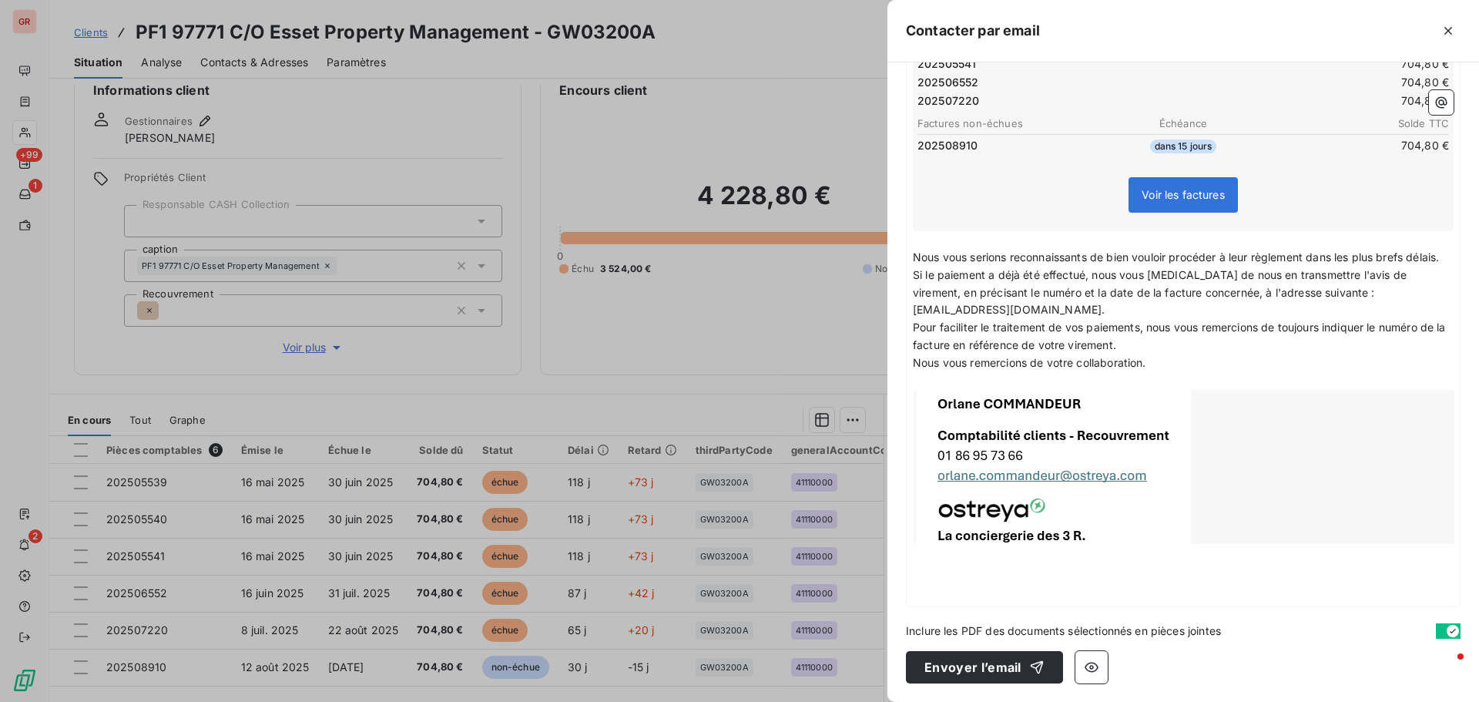
click at [915, 250] on span "Nous vous serions reconnaissants de bien vouloir procéder à leur règlement dans…" at bounding box center [1176, 256] width 526 height 13
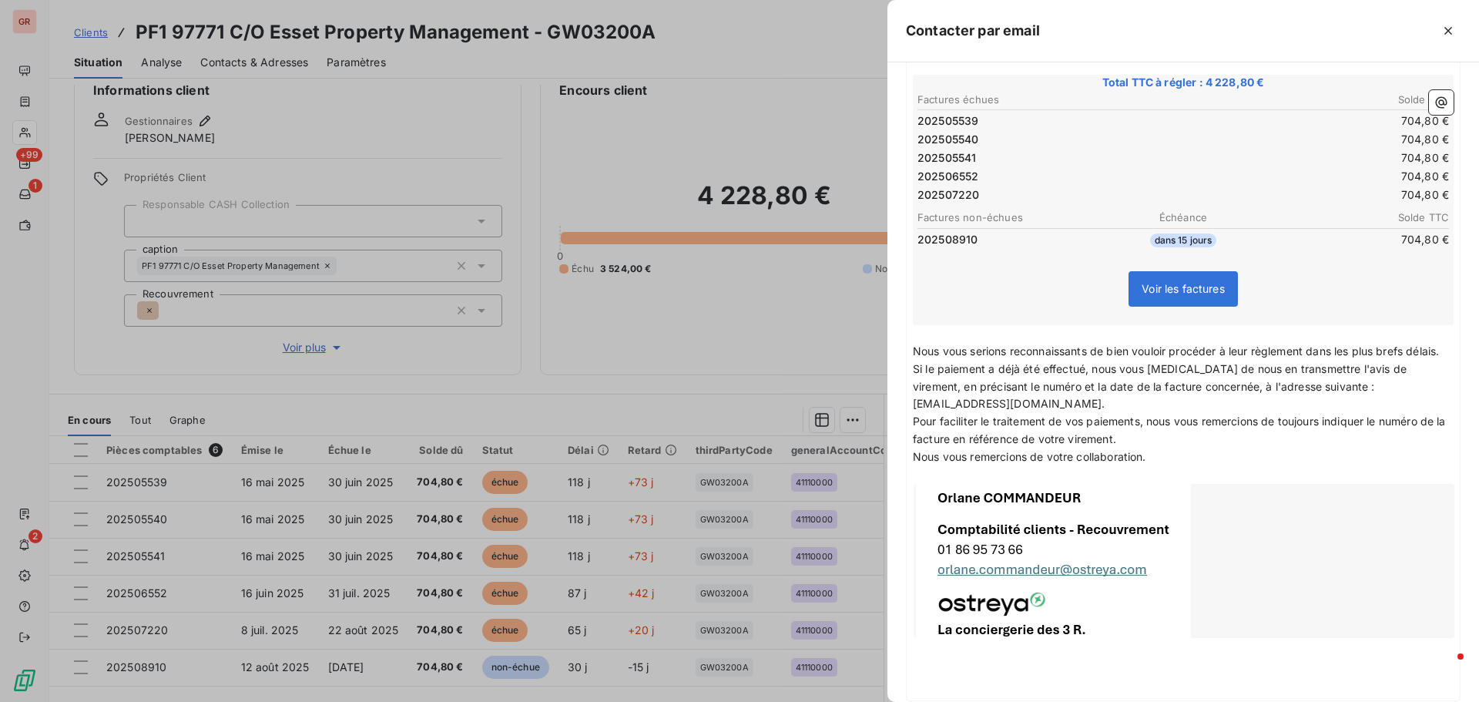
scroll to position [43, 0]
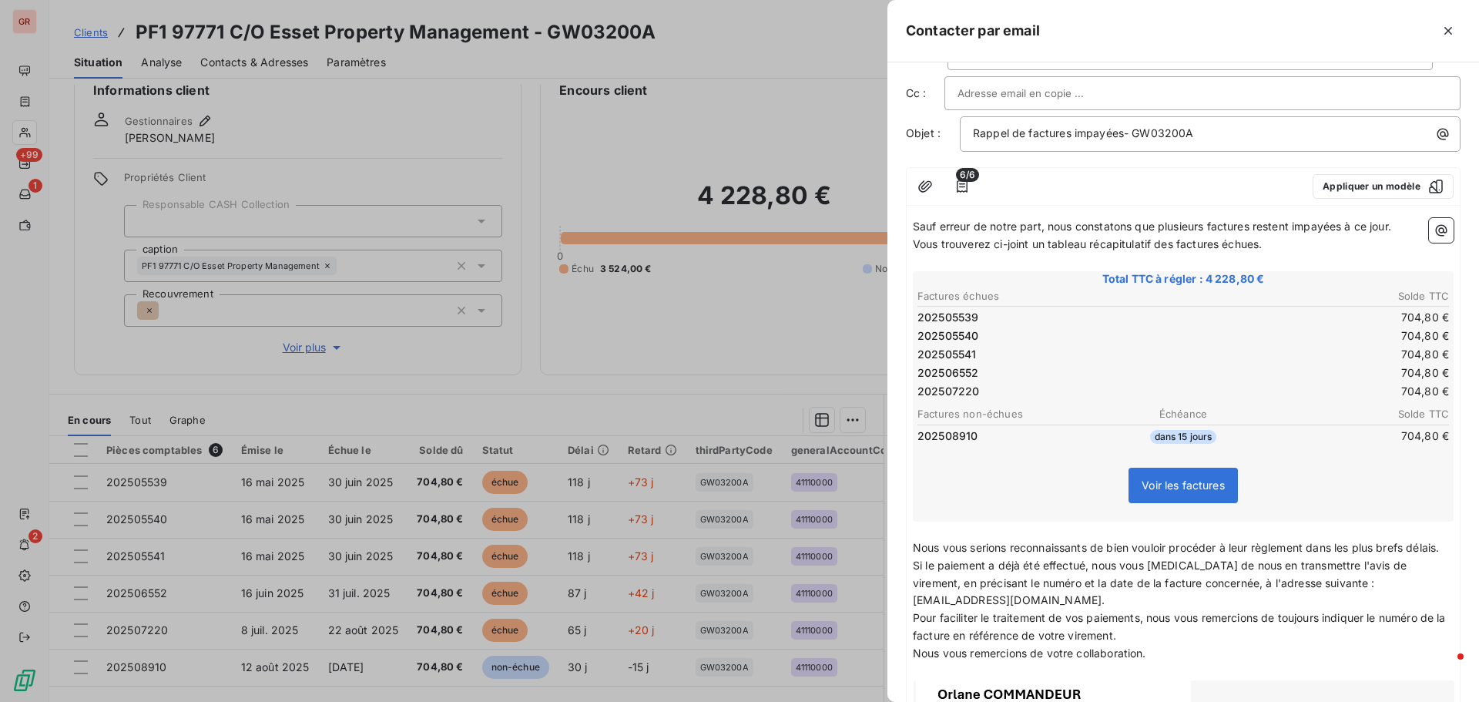
click at [913, 229] on span "Sauf erreur de notre part, nous constatons que plusieurs factures restent impay…" at bounding box center [1152, 225] width 478 height 13
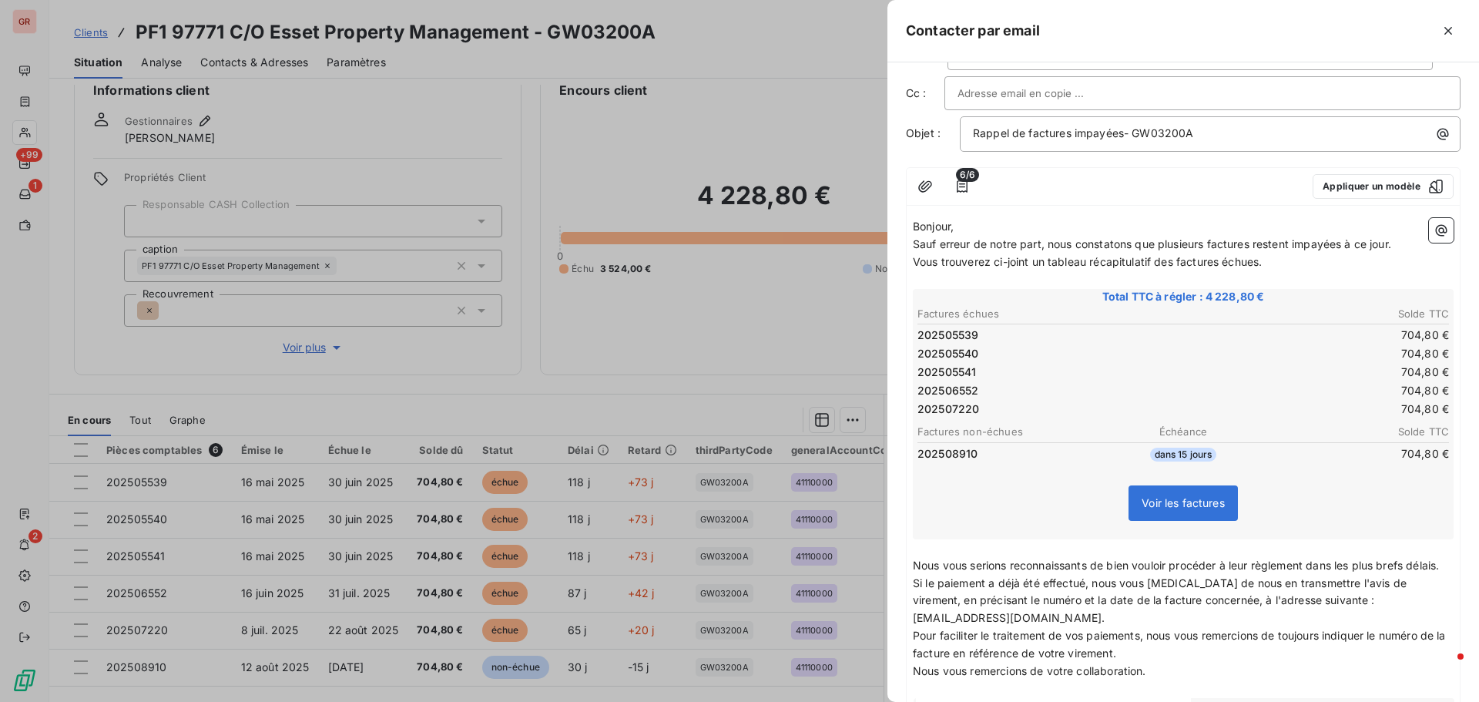
click at [992, 226] on p "Bonjour," at bounding box center [1183, 227] width 541 height 18
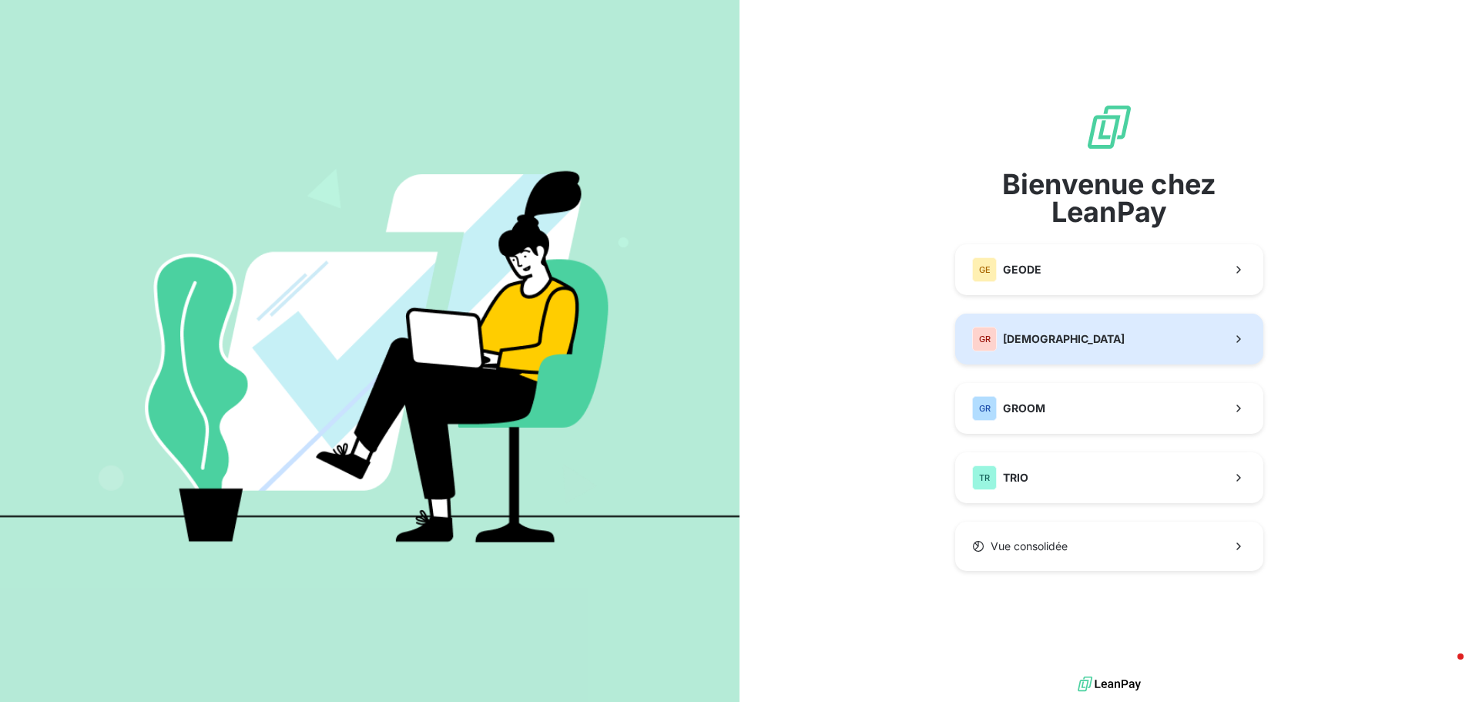
click at [1061, 348] on div "GR GREENWISHES" at bounding box center [1048, 339] width 152 height 25
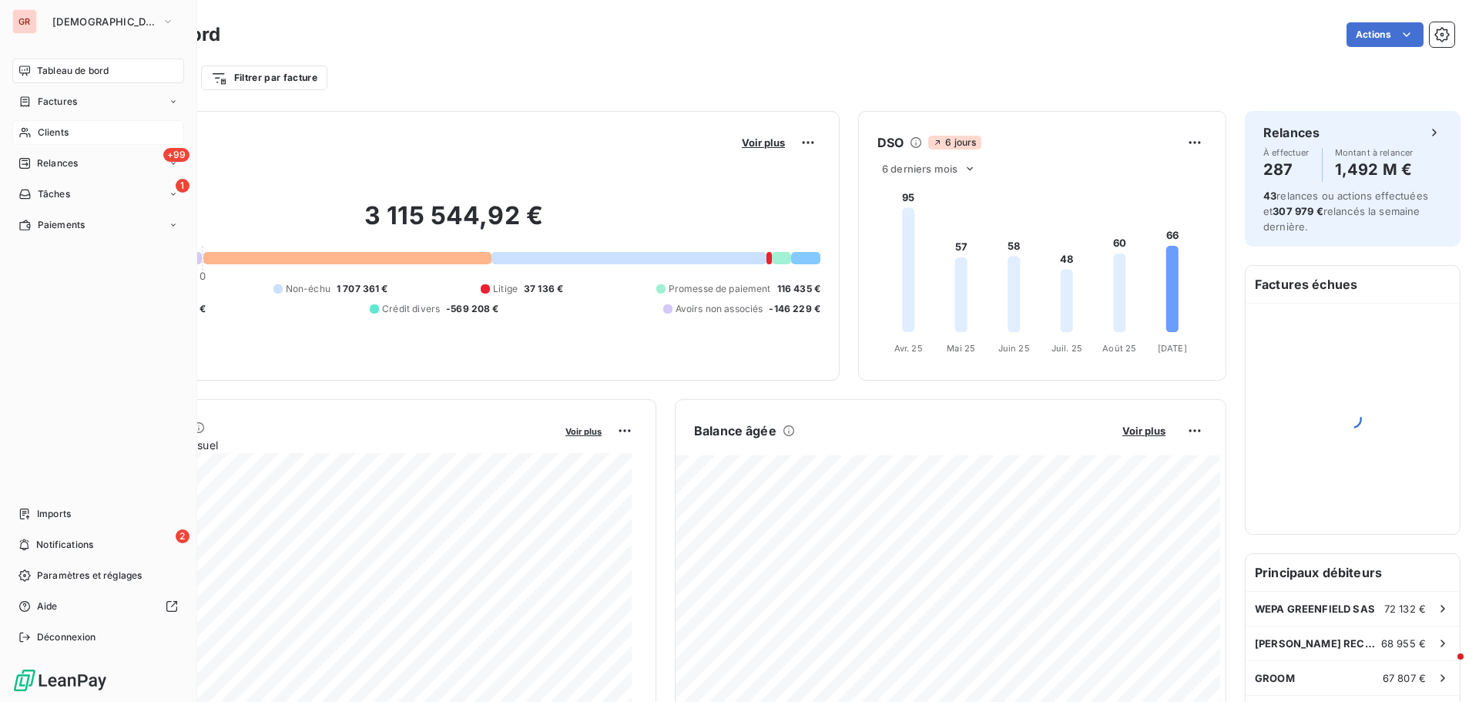
click at [62, 129] on span "Clients" at bounding box center [53, 133] width 31 height 14
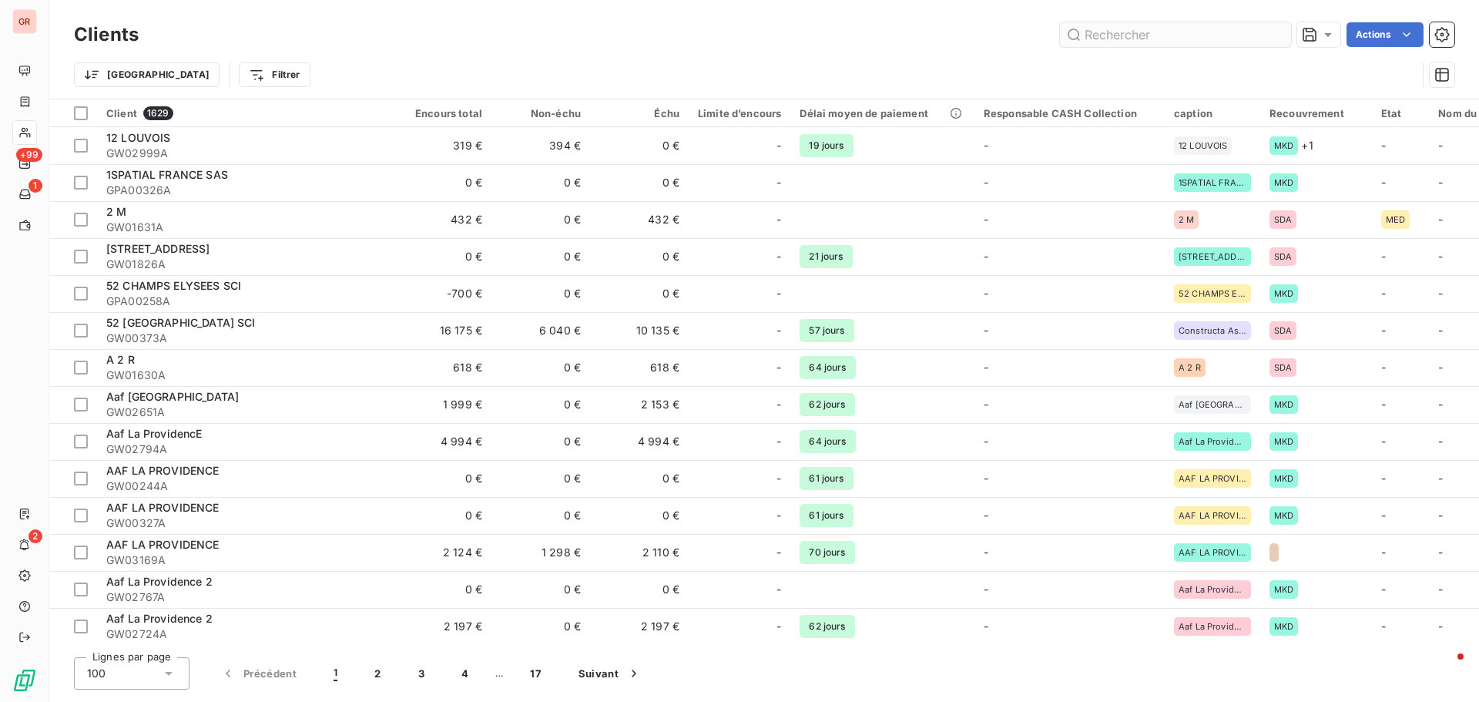
click at [1147, 28] on input "text" at bounding box center [1175, 34] width 231 height 25
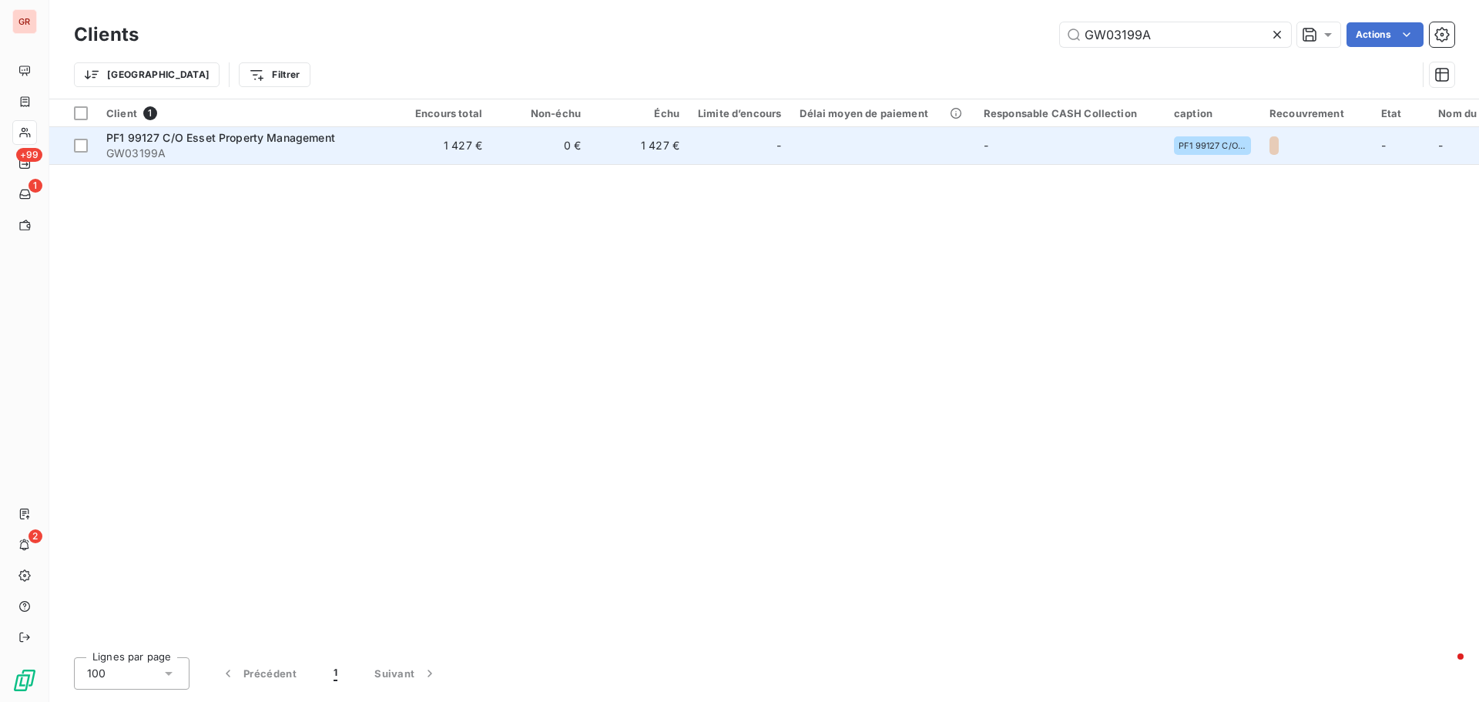
type input "GW03199A"
click at [222, 137] on span "PF1 99127 C/O Esset Property Management" at bounding box center [220, 137] width 229 height 13
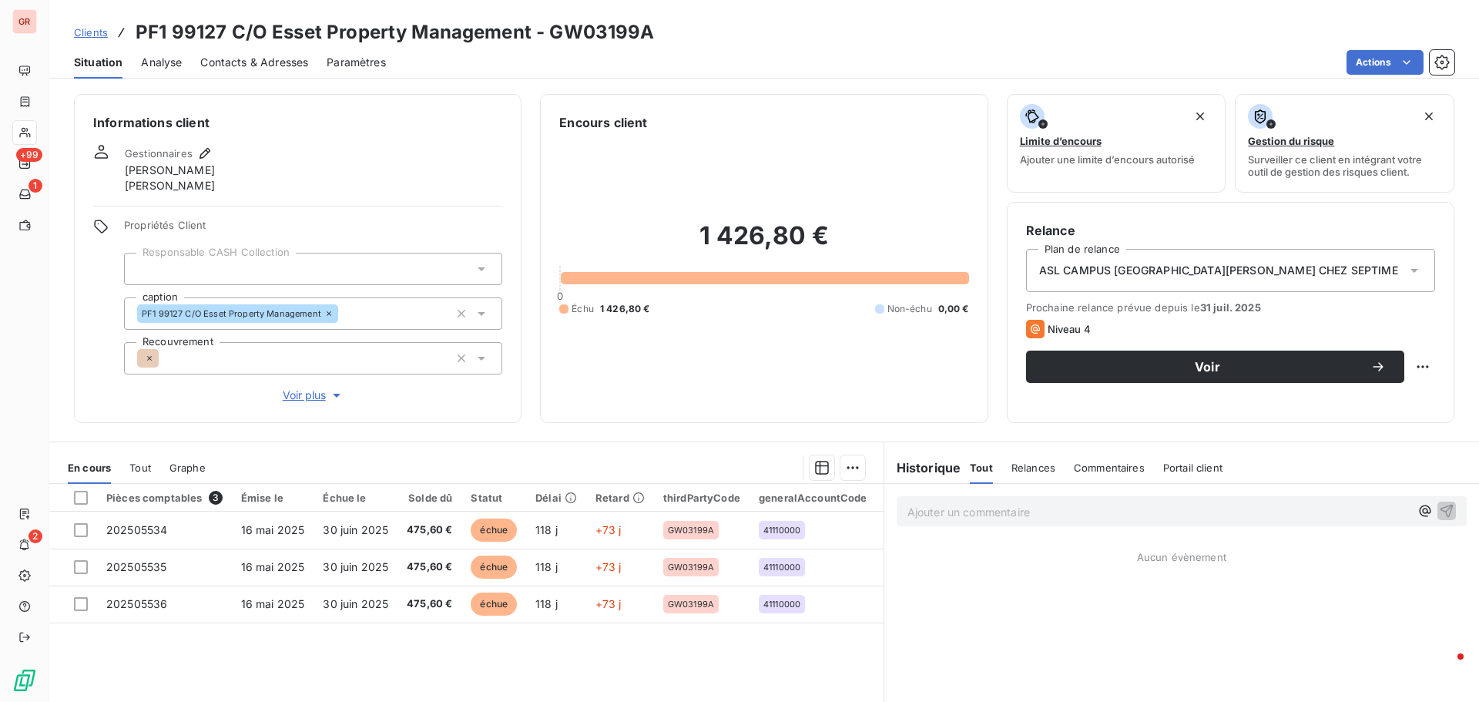
click at [1186, 276] on span "ASL CAMPUS [GEOGRAPHIC_DATA] CHEZ SEPTIME" at bounding box center [1173, 270] width 269 height 15
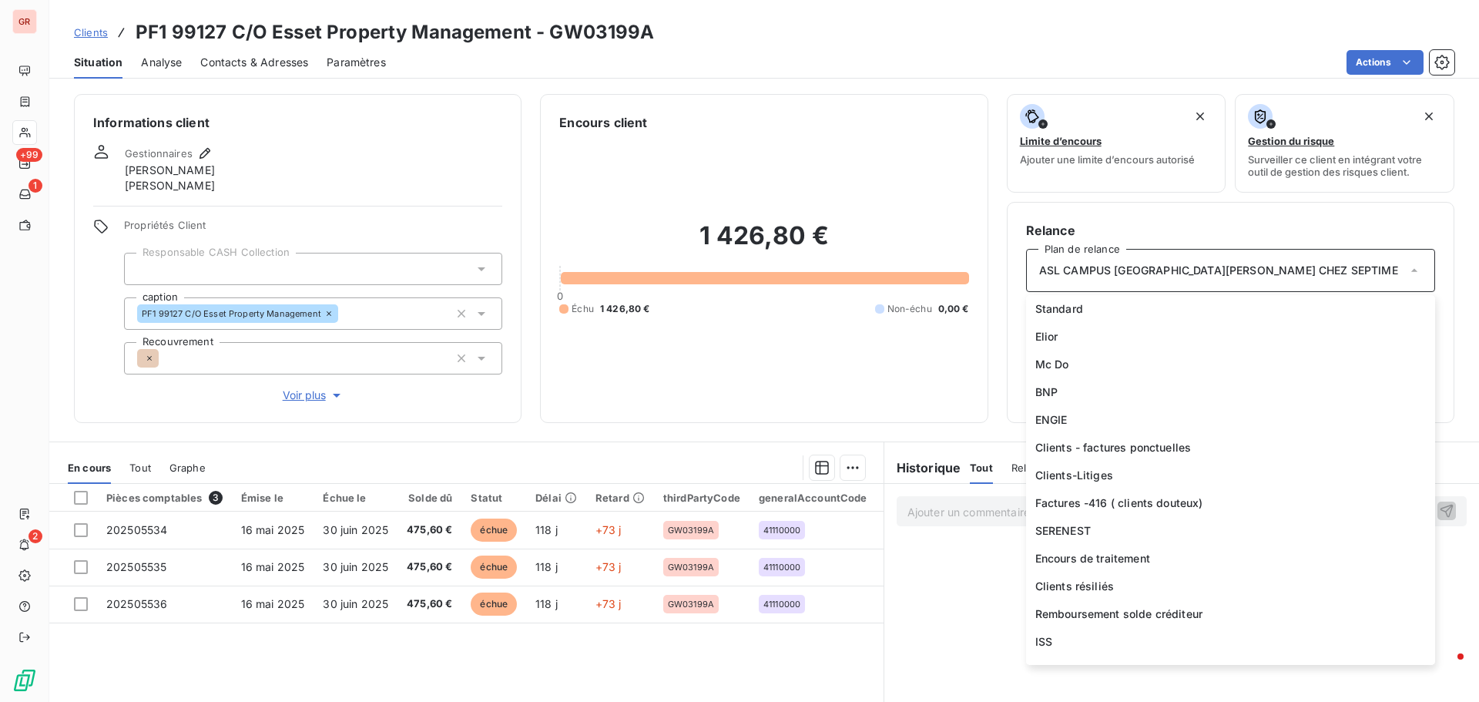
scroll to position [1183, 0]
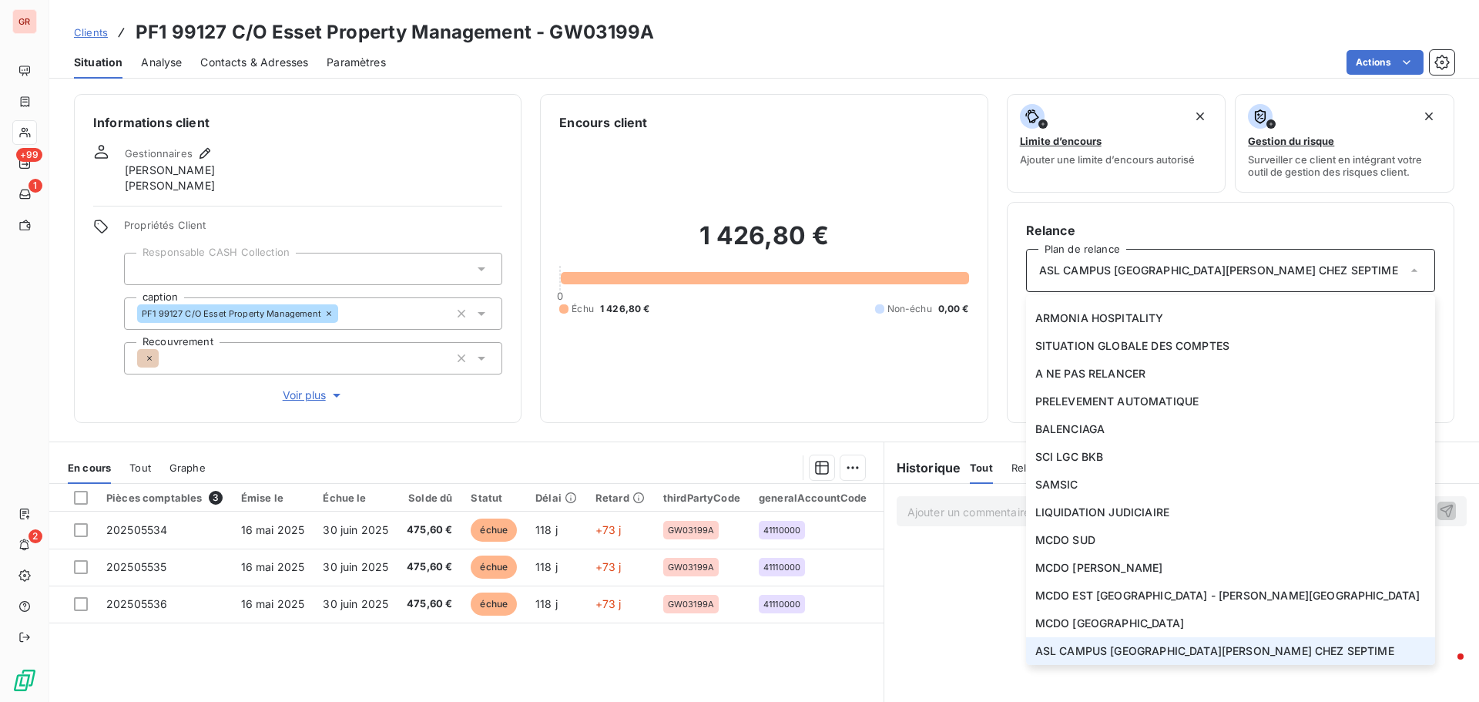
click at [1186, 276] on span "ASL CAMPUS [GEOGRAPHIC_DATA] CHEZ SEPTIME" at bounding box center [1173, 270] width 269 height 15
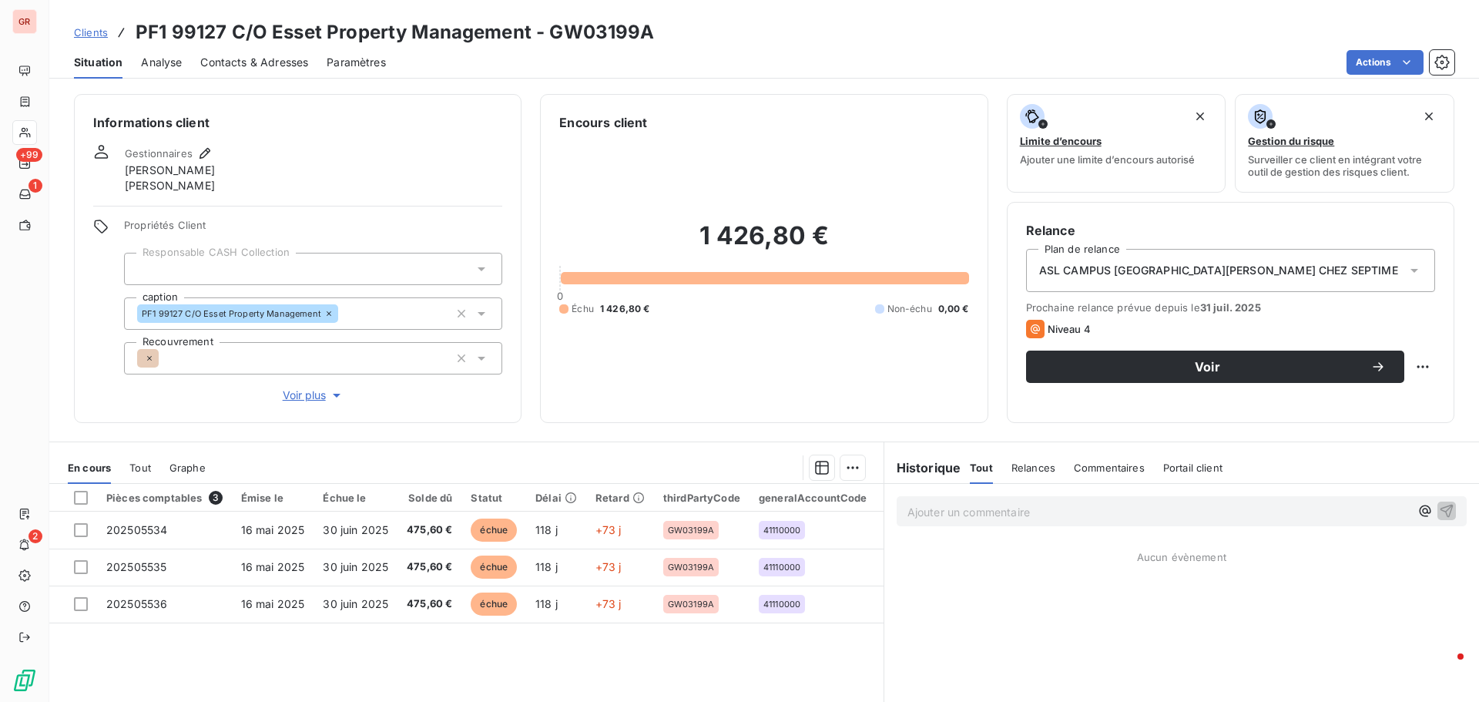
click at [256, 62] on span "Contacts & Adresses" at bounding box center [254, 62] width 108 height 15
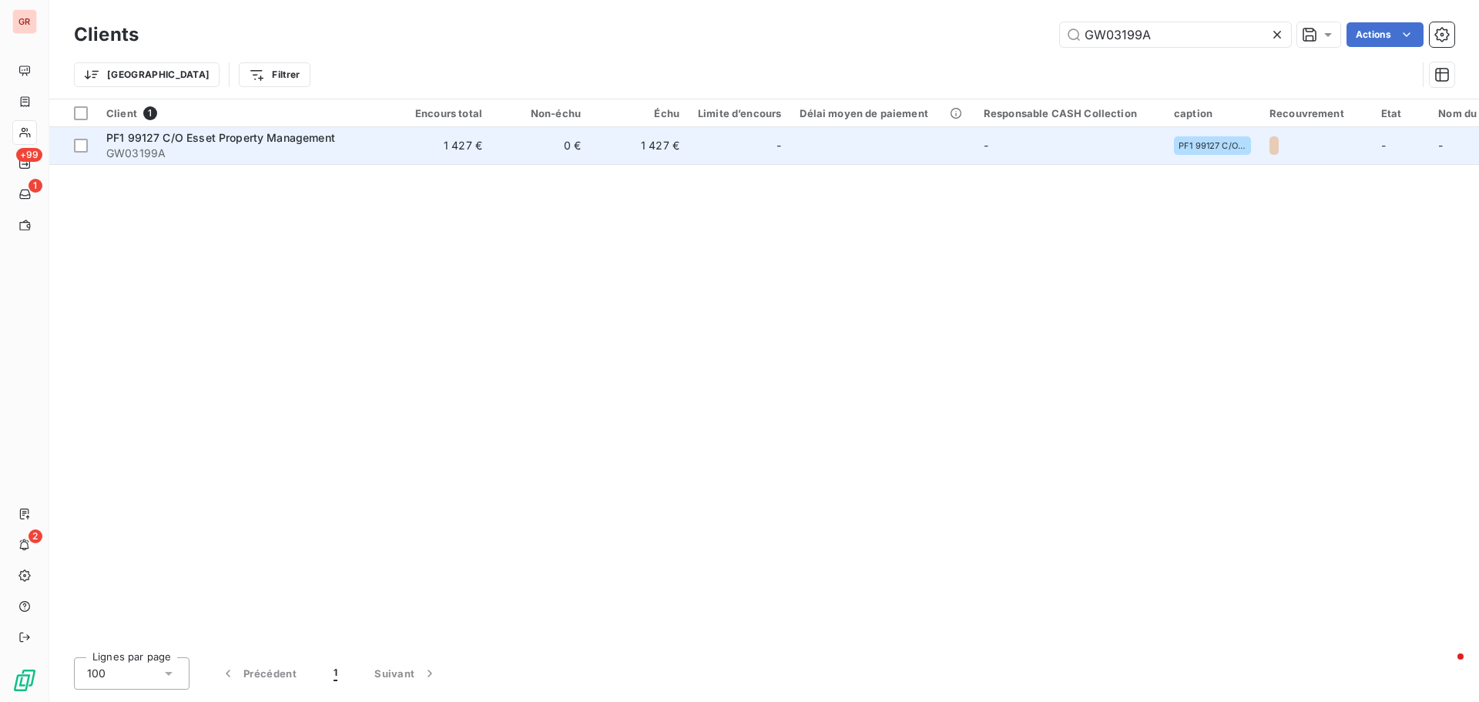
click at [223, 143] on span "PF1 99127 C/O Esset Property Management" at bounding box center [220, 137] width 229 height 13
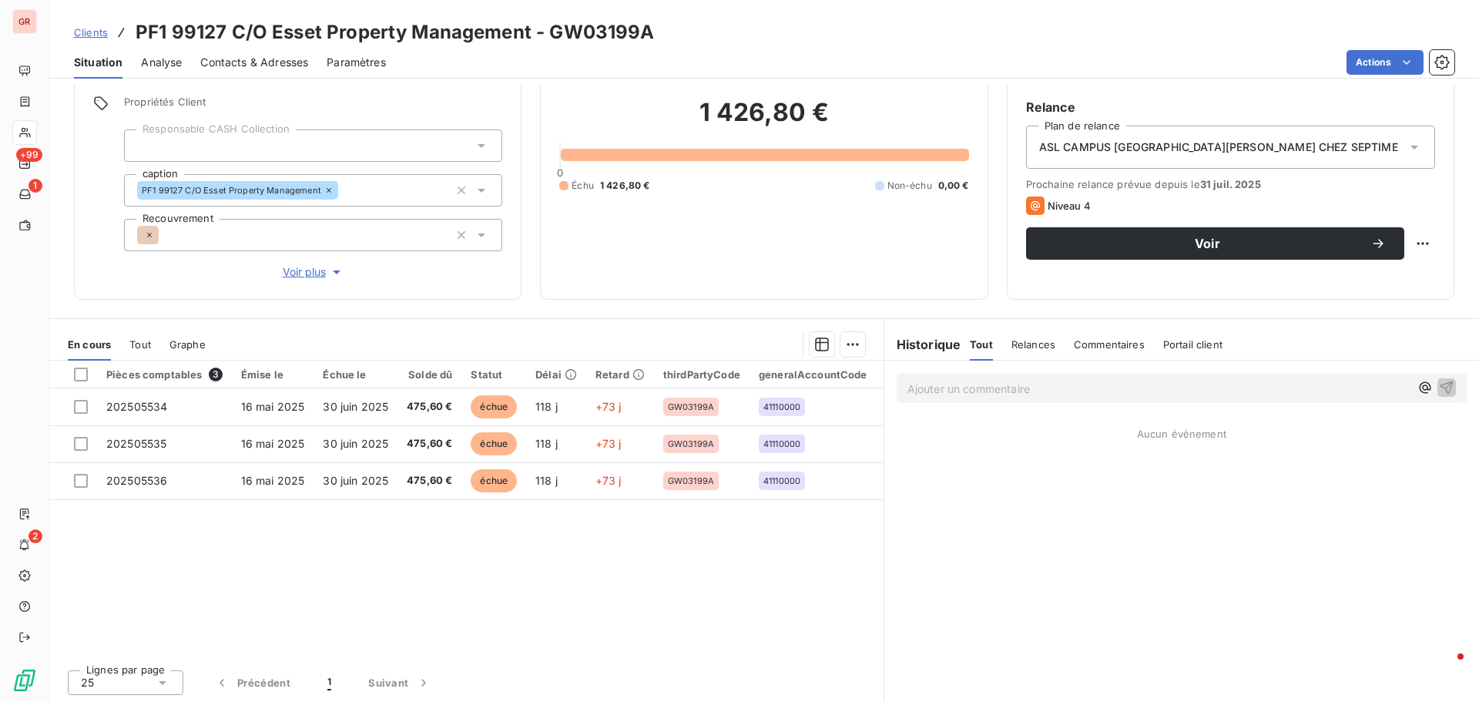
scroll to position [125, 0]
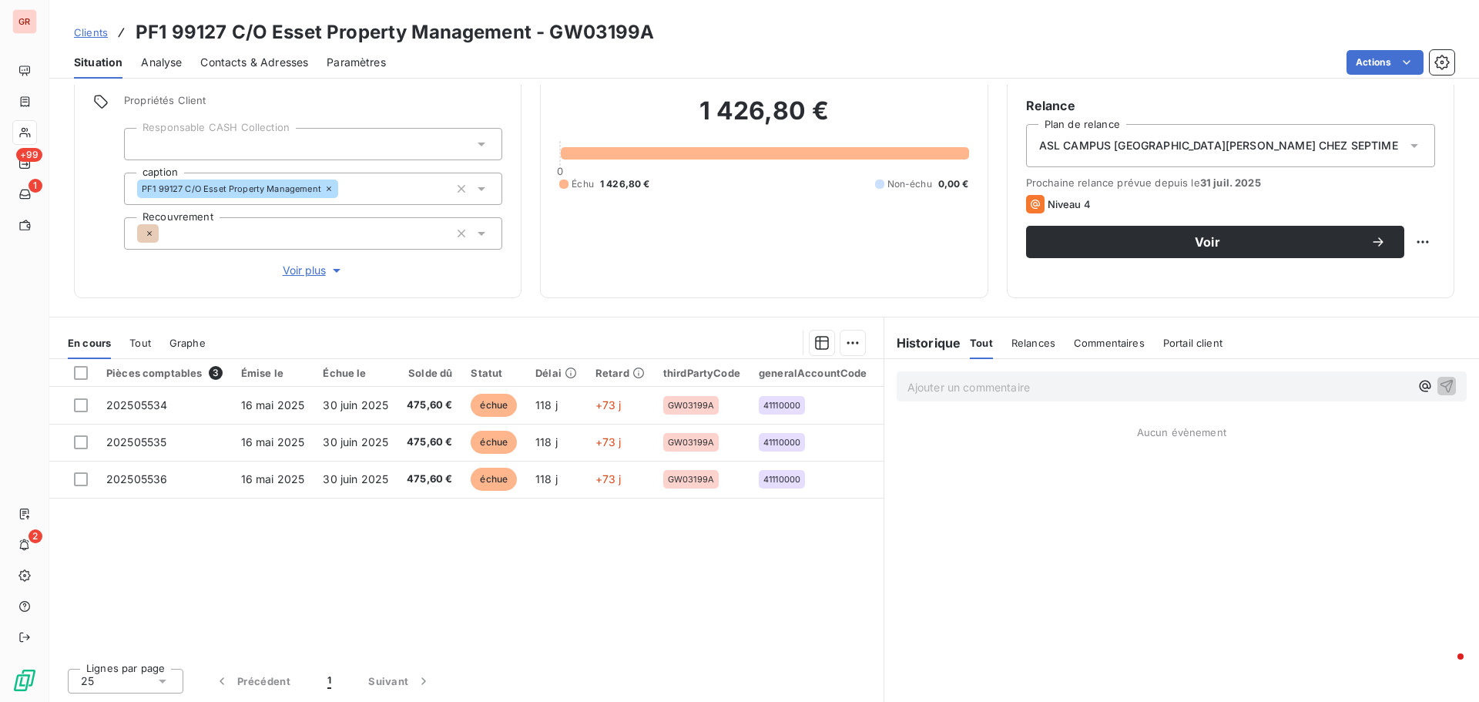
click at [1023, 344] on span "Relances" at bounding box center [1033, 343] width 44 height 12
click at [980, 343] on span "Tout" at bounding box center [981, 343] width 22 height 12
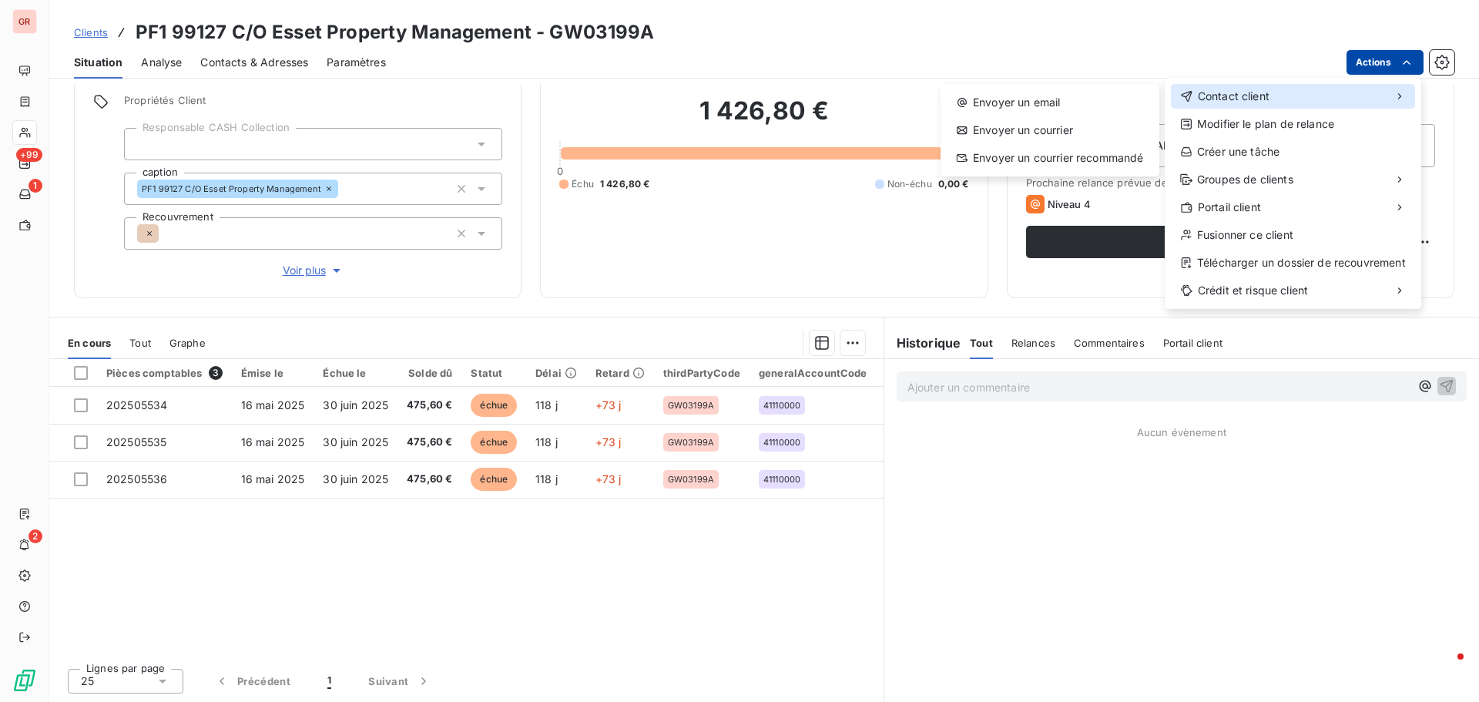
drag, startPoint x: 1268, startPoint y: 92, endPoint x: 1187, endPoint y: 99, distance: 80.5
click at [1267, 92] on span "Contact client" at bounding box center [1233, 96] width 72 height 15
click at [1033, 107] on div "Envoyer un email" at bounding box center [1049, 102] width 206 height 25
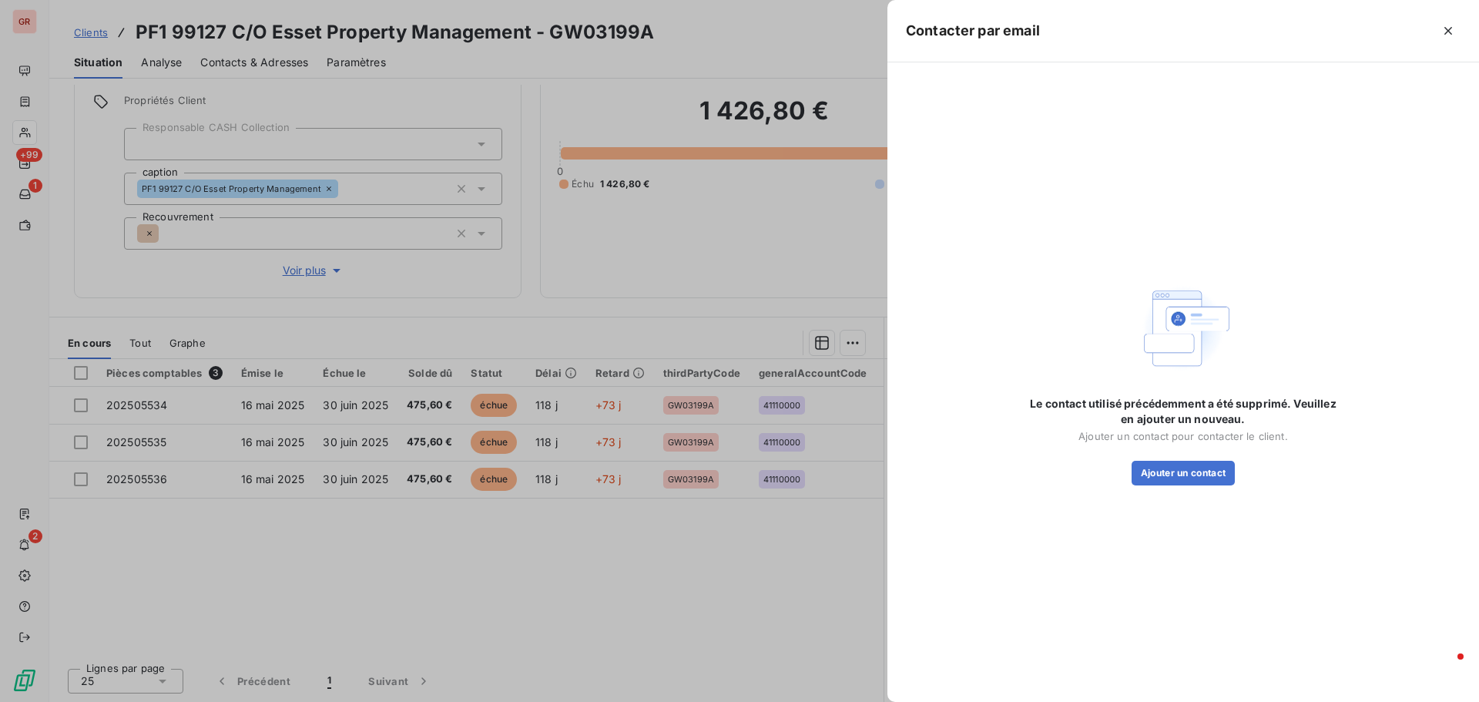
click at [759, 205] on div at bounding box center [739, 351] width 1479 height 702
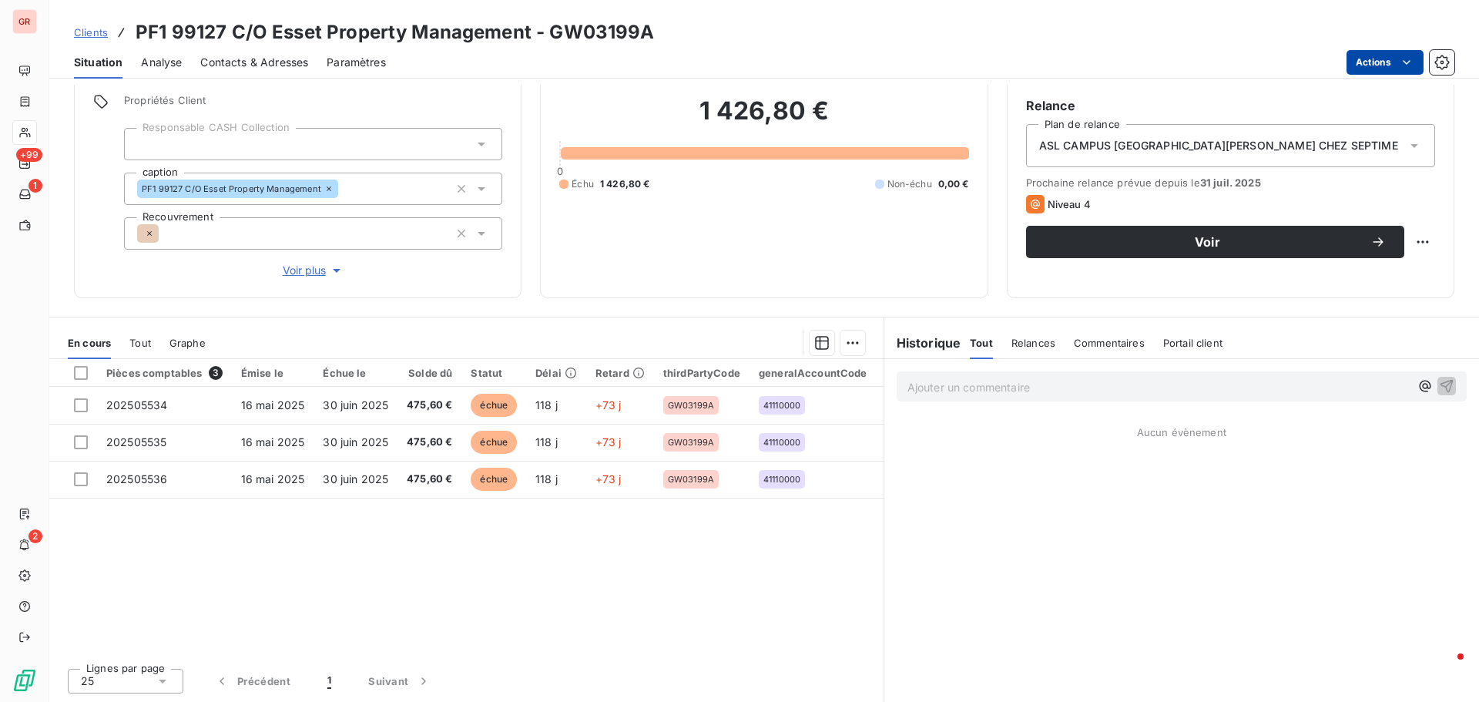
click at [270, 64] on span "Contacts & Adresses" at bounding box center [254, 62] width 108 height 15
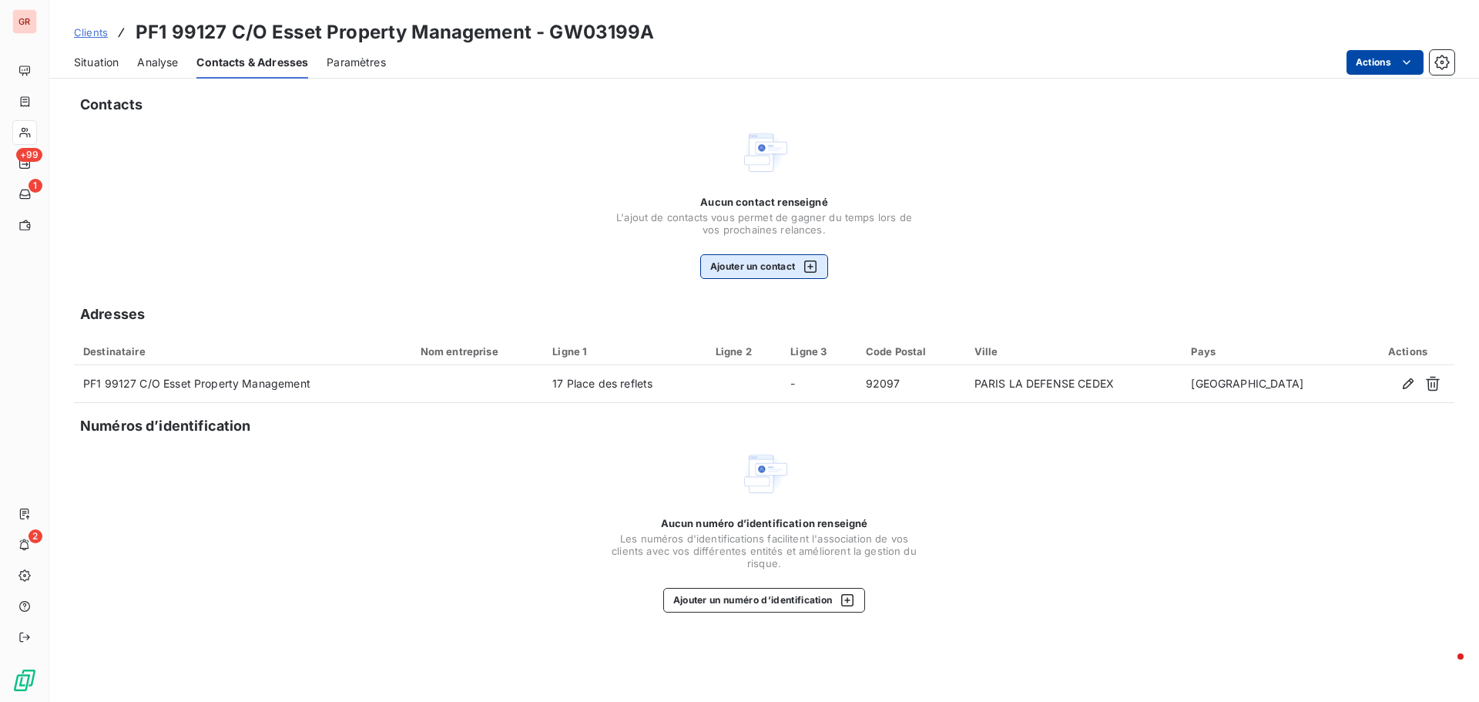
click at [809, 262] on icon "button" at bounding box center [809, 266] width 15 height 15
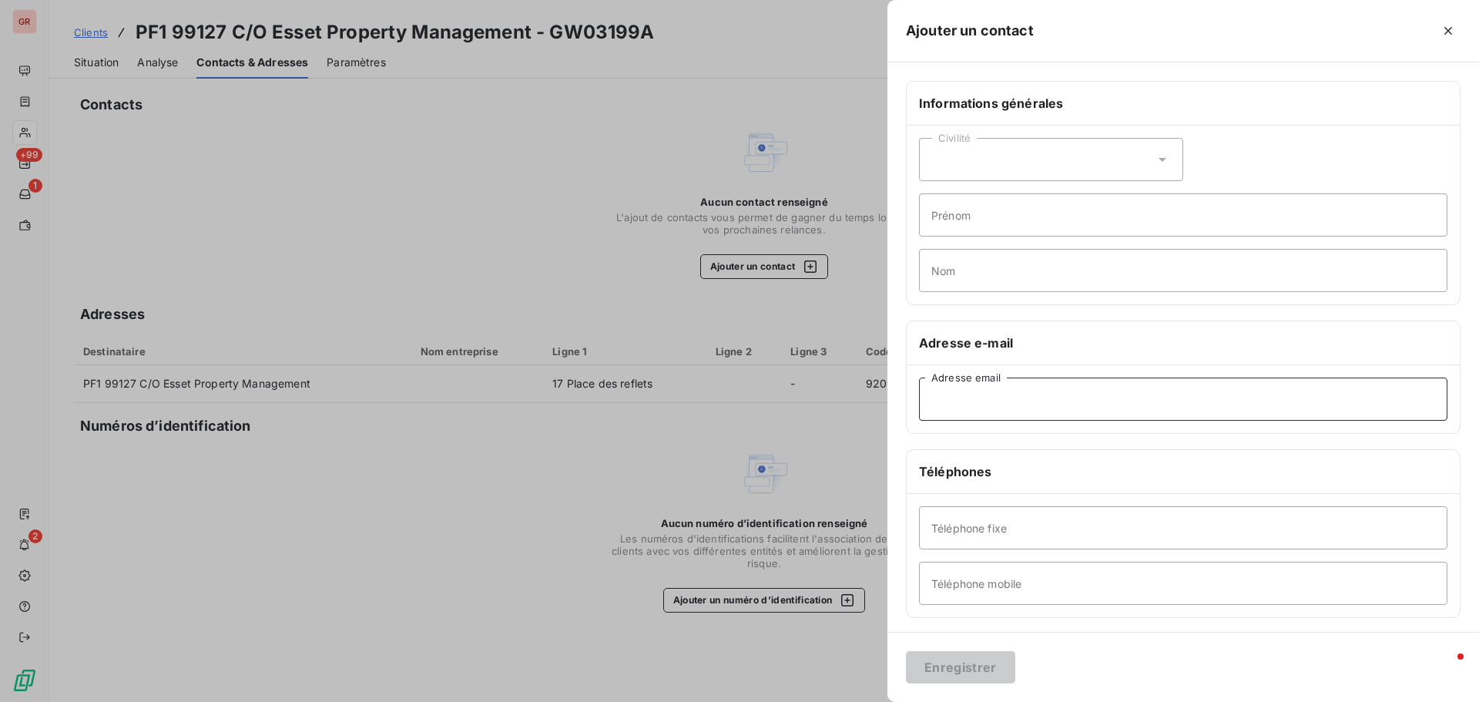
click at [1003, 394] on input "Adresse email" at bounding box center [1183, 398] width 528 height 43
paste input "manon.brunet@esset-pm.com"
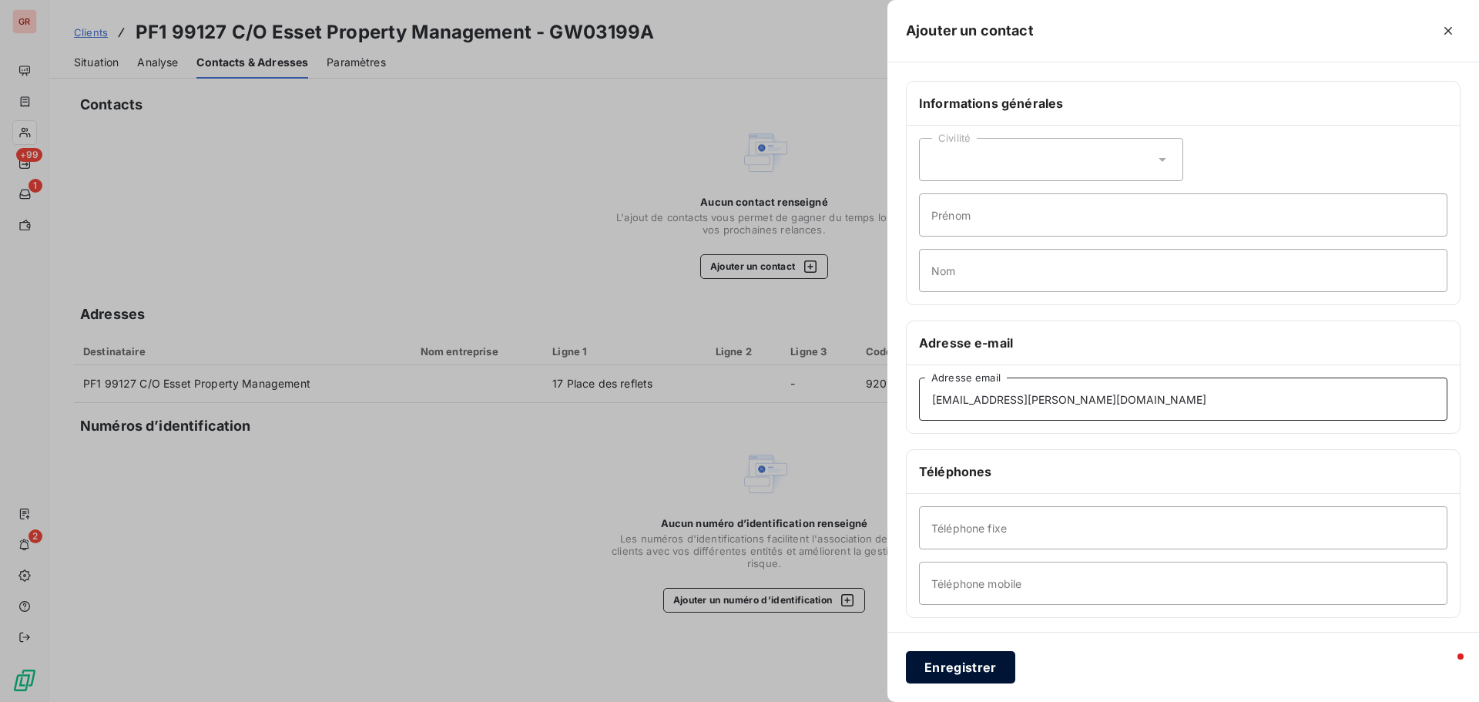
type input "manon.brunet@esset-pm.com"
click at [964, 669] on button "Enregistrer" at bounding box center [960, 667] width 109 height 32
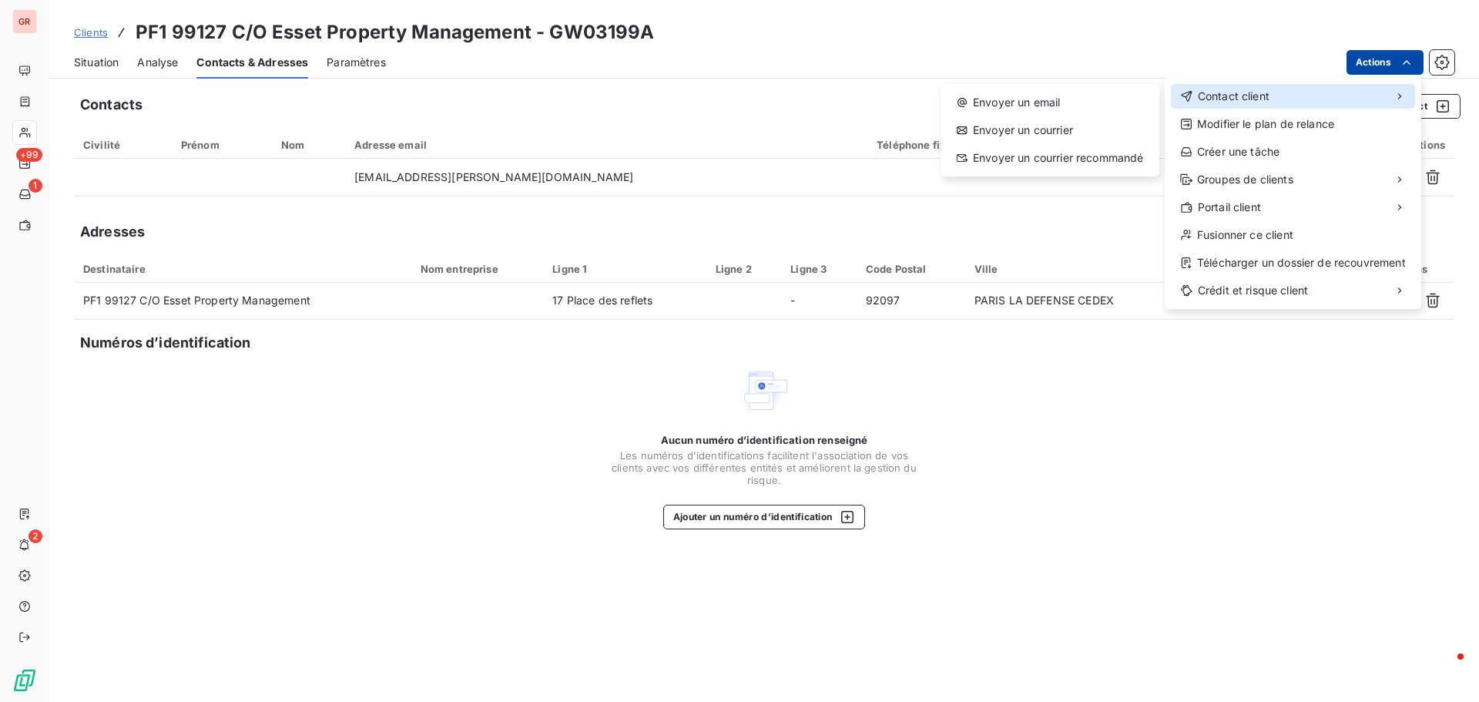
click at [1269, 95] on div "Contact client" at bounding box center [1293, 96] width 244 height 25
click at [1043, 98] on div "Envoyer un email" at bounding box center [1049, 102] width 206 height 25
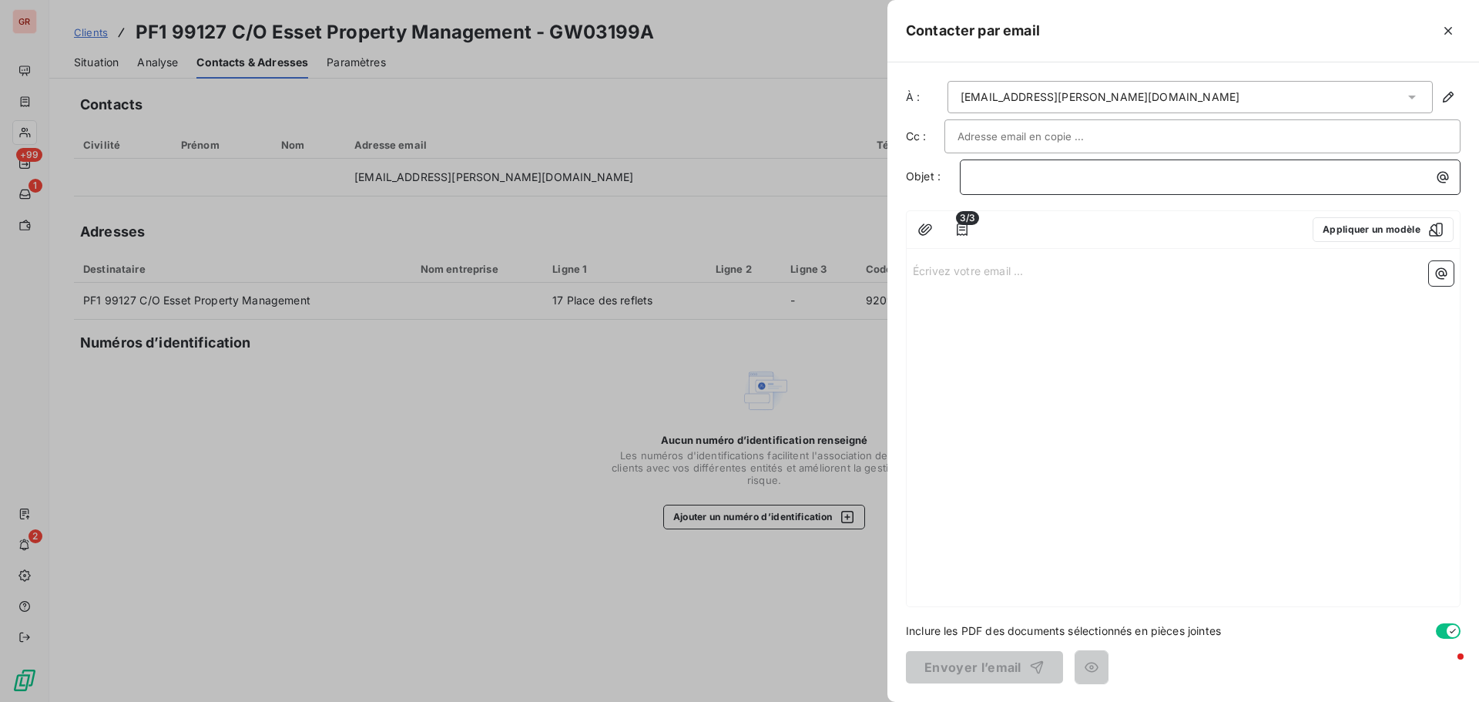
click at [985, 180] on p "﻿" at bounding box center [1214, 177] width 482 height 18
click at [947, 275] on p "Écrivez votre email ... ﻿" at bounding box center [1183, 270] width 541 height 18
click at [918, 271] on p "Écrivez votre email ... ﻿" at bounding box center [1183, 270] width 541 height 18
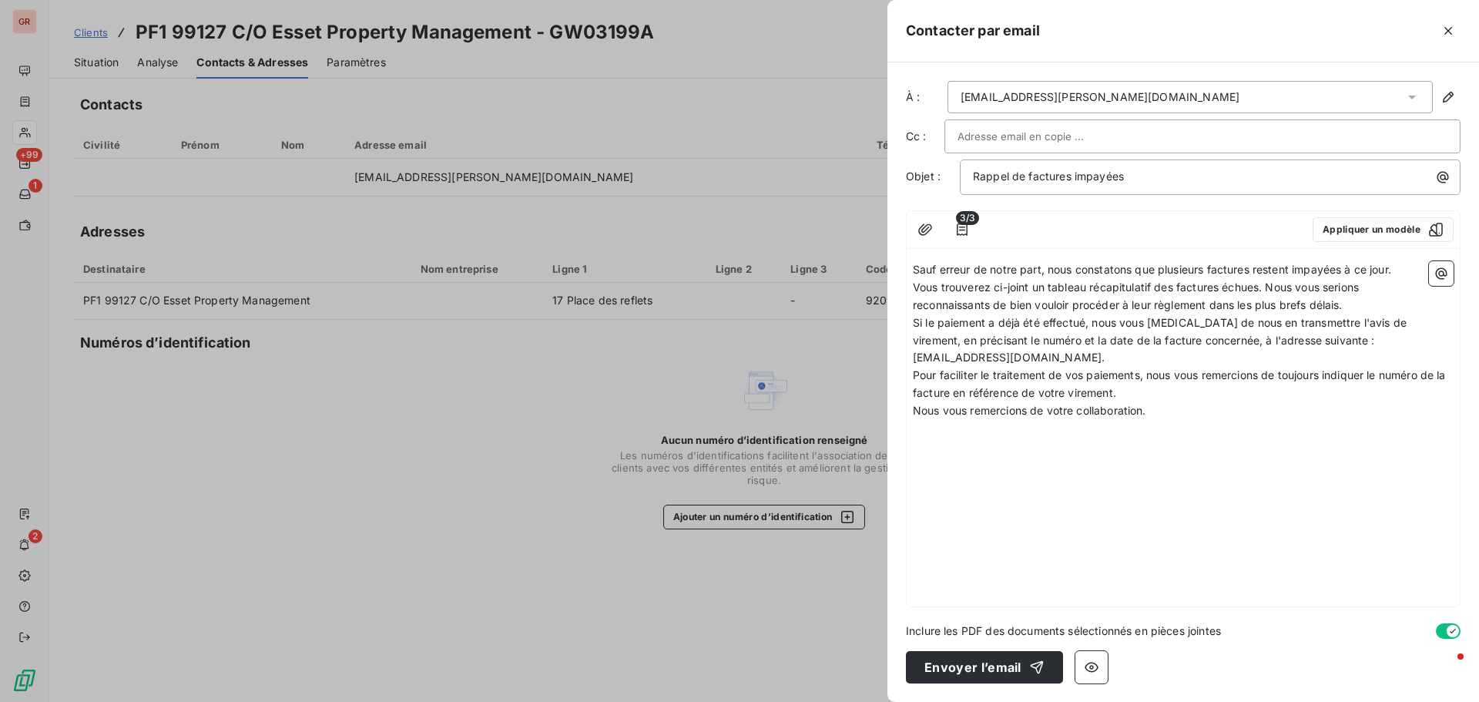
click at [913, 270] on span "Sauf erreur de notre part, nous constatons que plusieurs factures restent impay…" at bounding box center [1152, 269] width 478 height 13
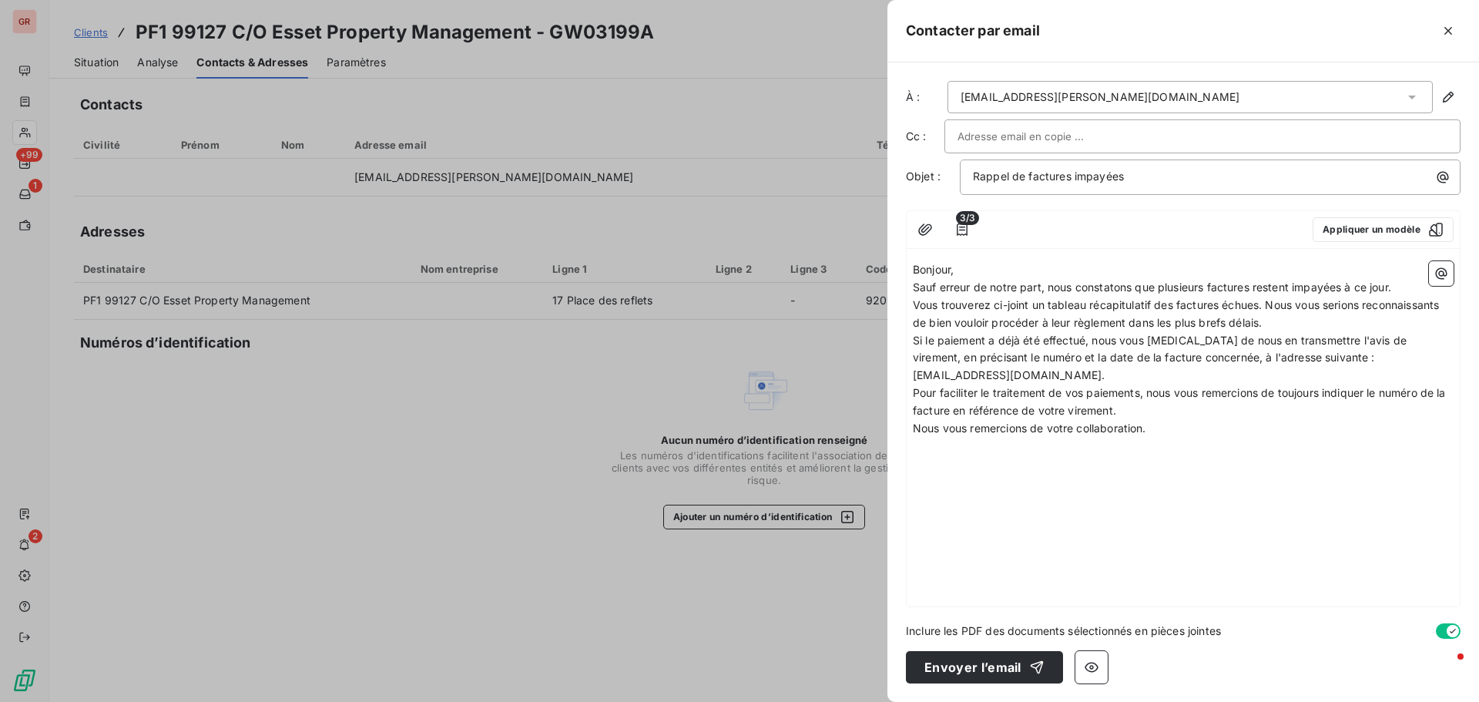
click at [1264, 300] on span "Vous trouverez ci-joint un tableau récapitulatif des factures échues. Nous vous…" at bounding box center [1177, 313] width 529 height 31
click at [1446, 273] on icon "button" at bounding box center [1441, 274] width 12 height 12
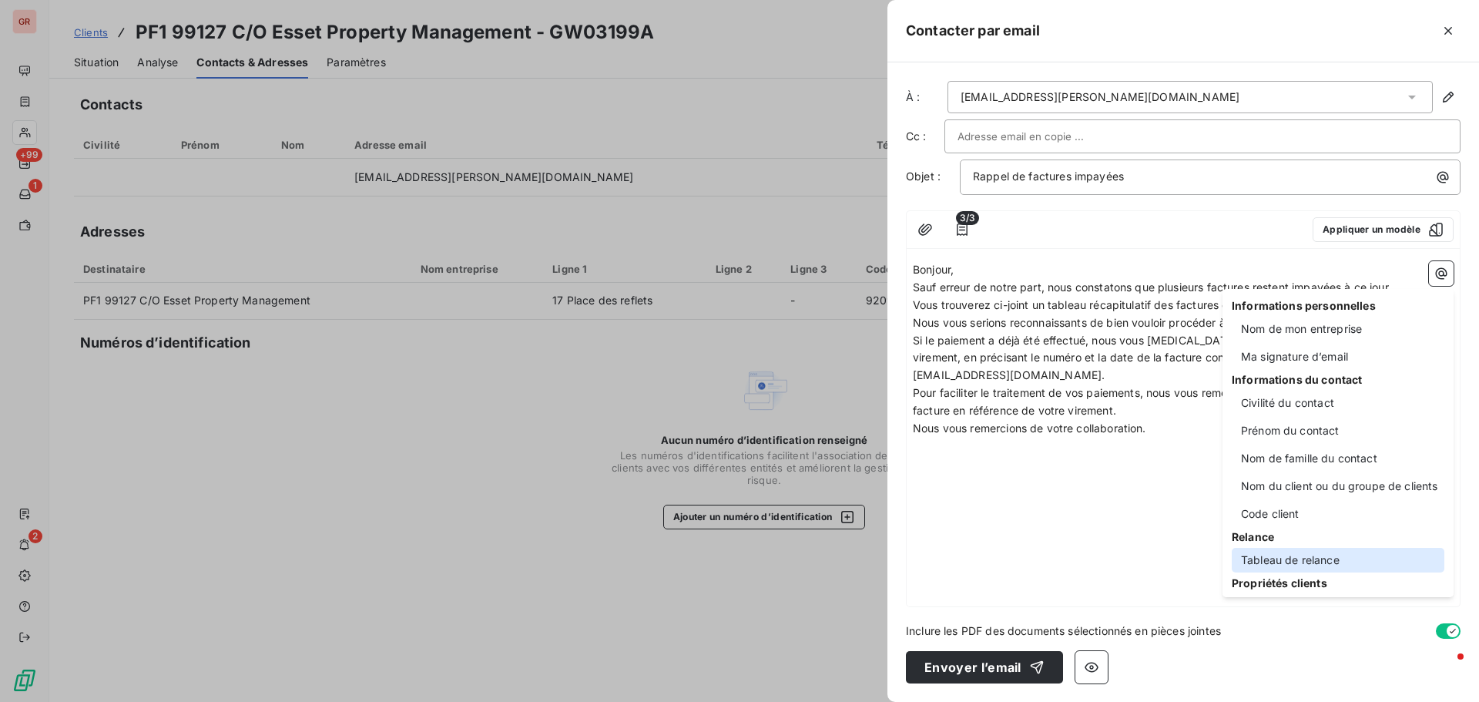
click at [1311, 556] on div "Tableau de relance" at bounding box center [1337, 560] width 213 height 25
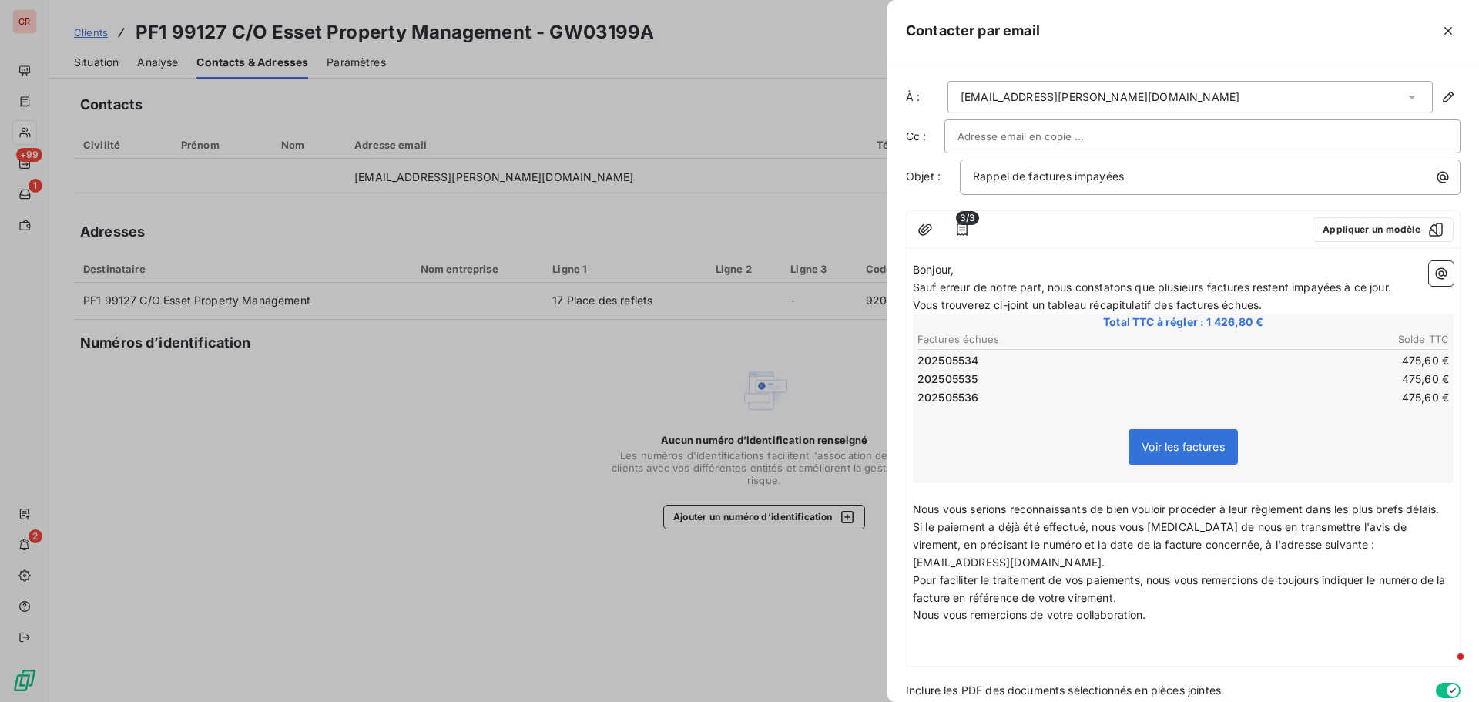
click at [1277, 310] on p "Vous trouverez ci-joint un tableau récapitulatif des factures échues." at bounding box center [1183, 305] width 541 height 18
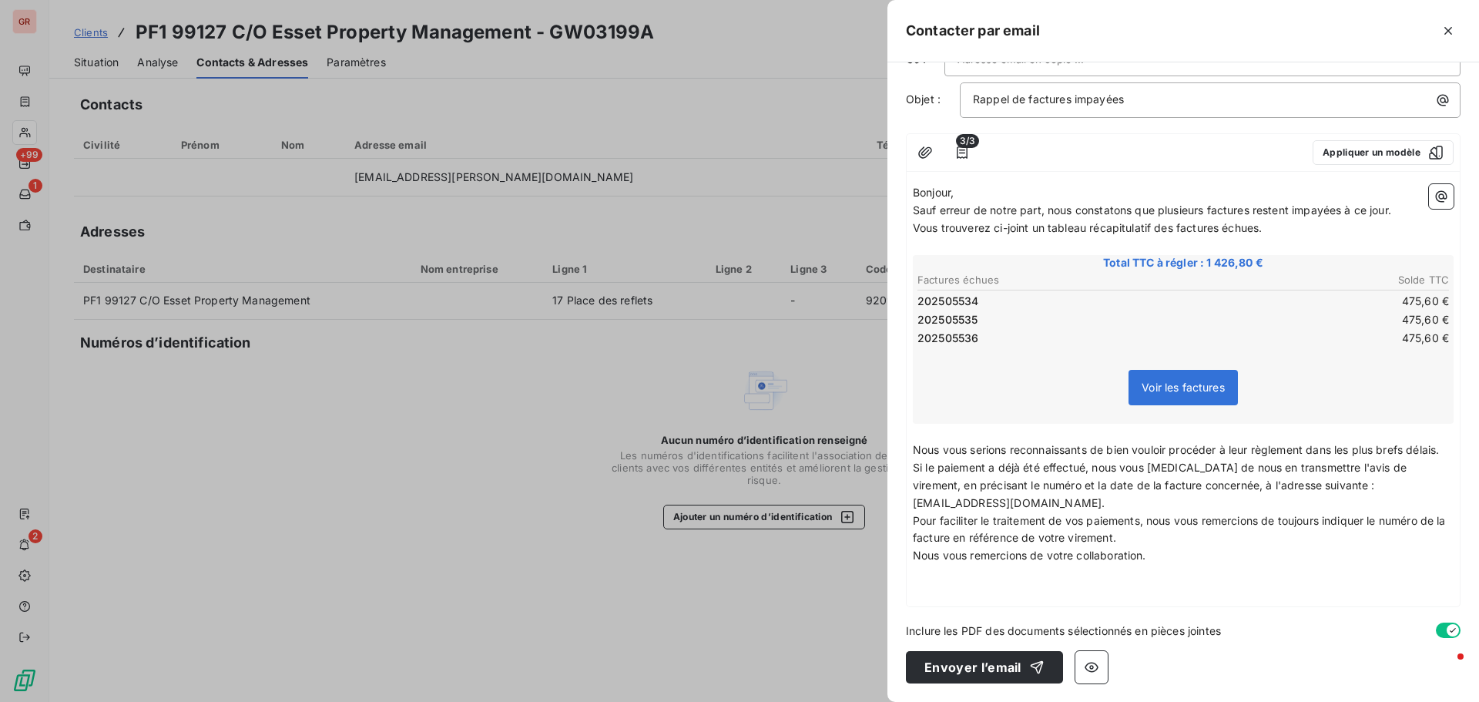
scroll to position [95, 0]
click at [931, 574] on p "﻿" at bounding box center [1183, 573] width 541 height 18
click at [1438, 184] on button "button" at bounding box center [1441, 196] width 25 height 25
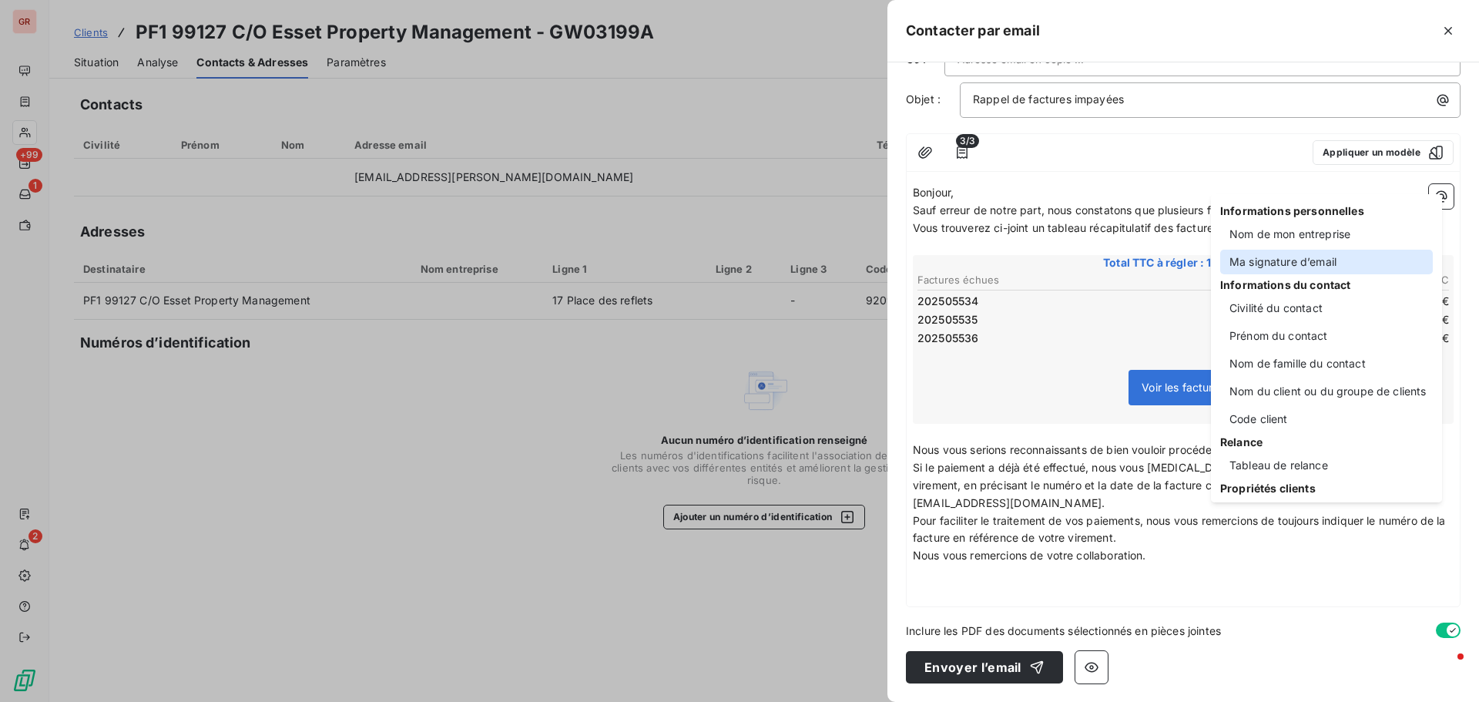
click at [1299, 260] on div "Ma signature d’email" at bounding box center [1326, 262] width 213 height 25
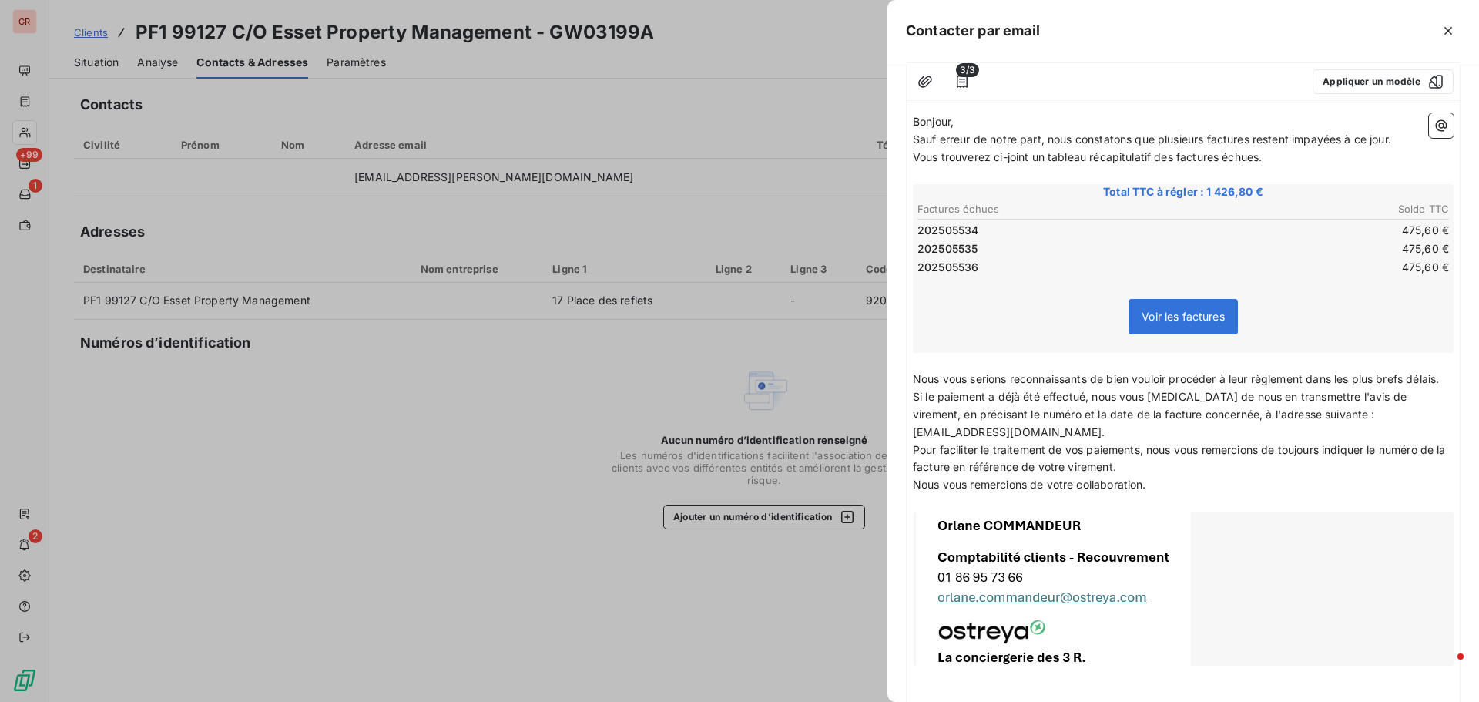
scroll to position [0, 0]
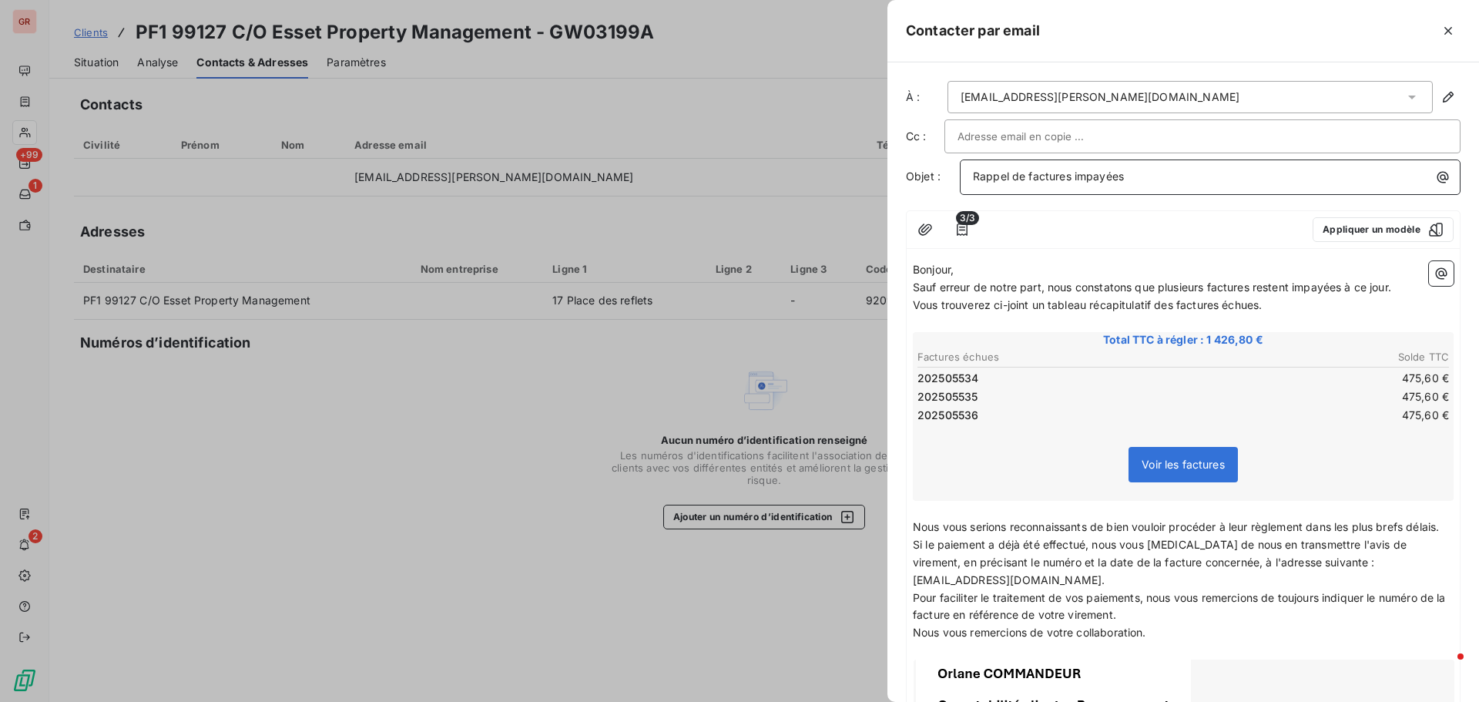
click at [1133, 183] on p "Rappel de factures impayées" at bounding box center [1214, 177] width 482 height 18
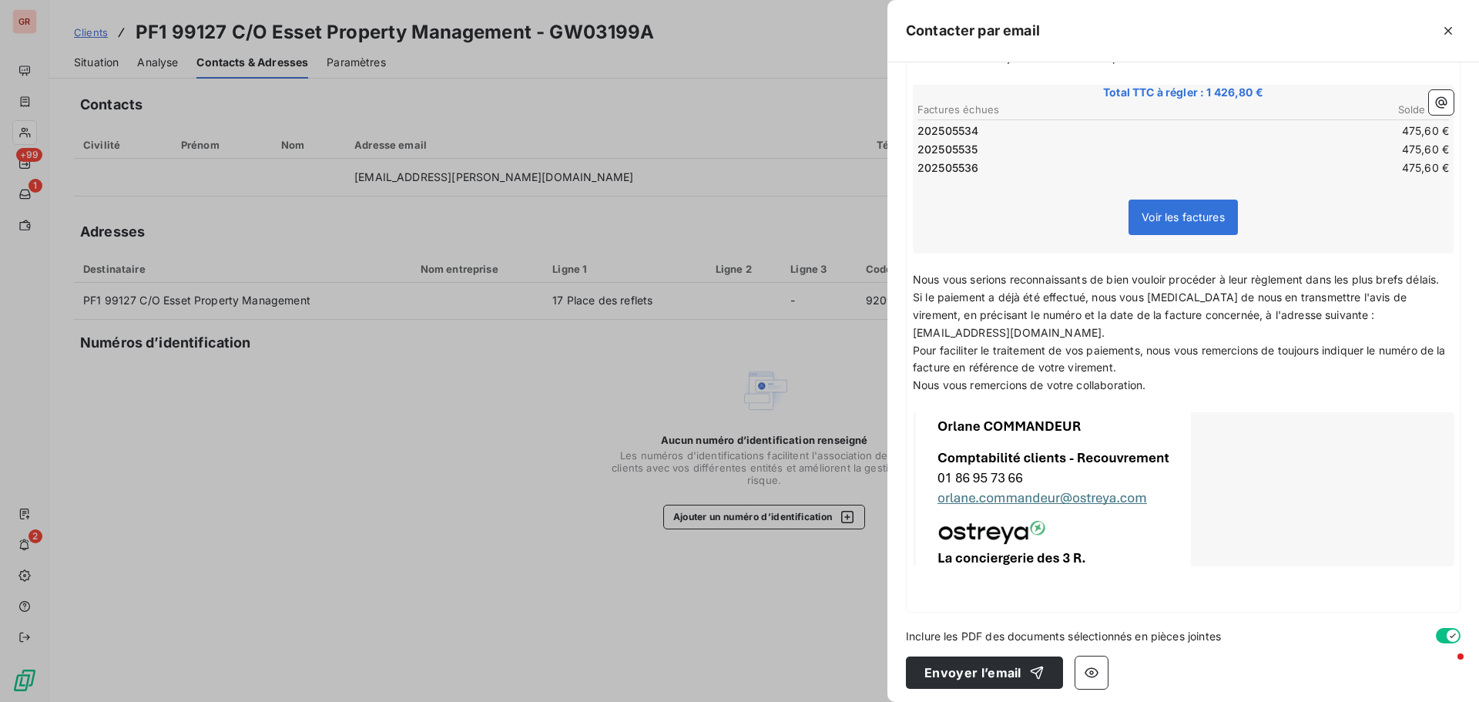
scroll to position [270, 0]
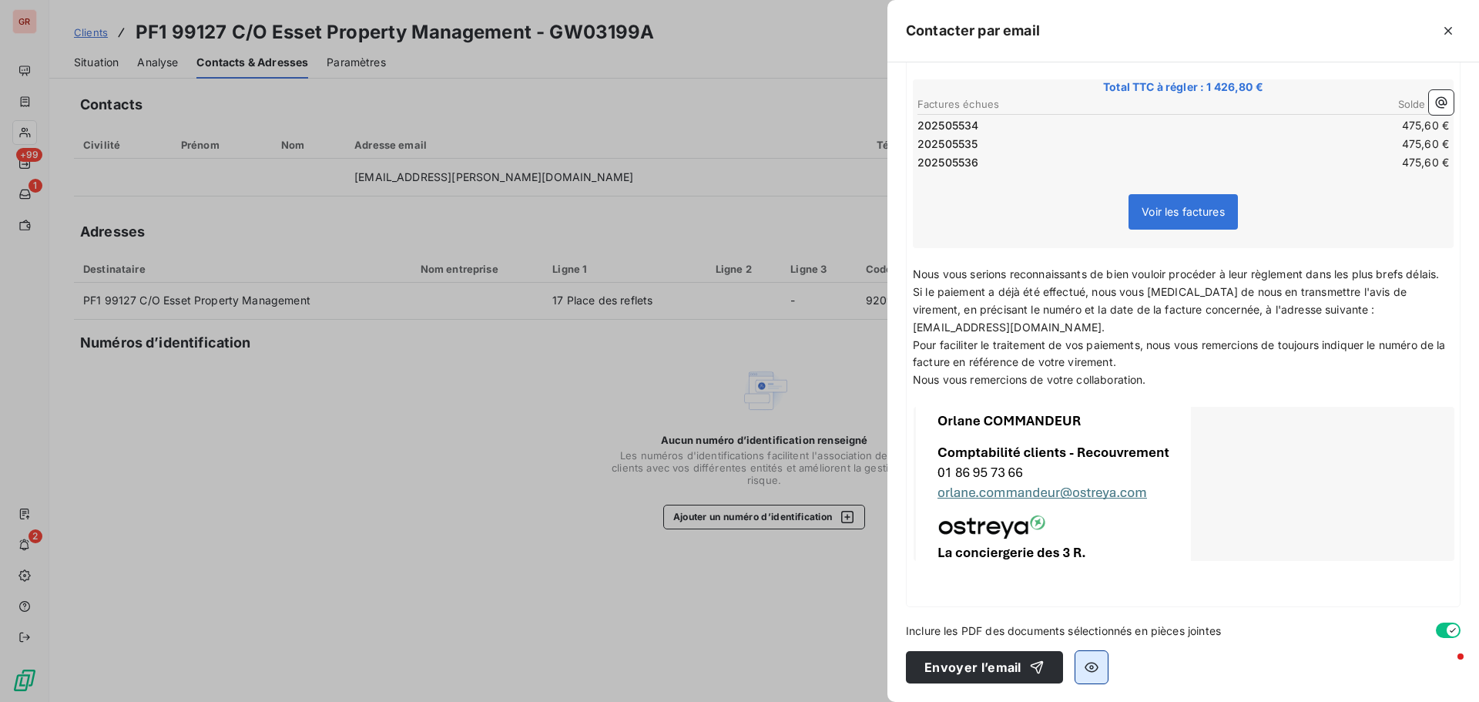
click at [1097, 669] on button "button" at bounding box center [1091, 667] width 32 height 32
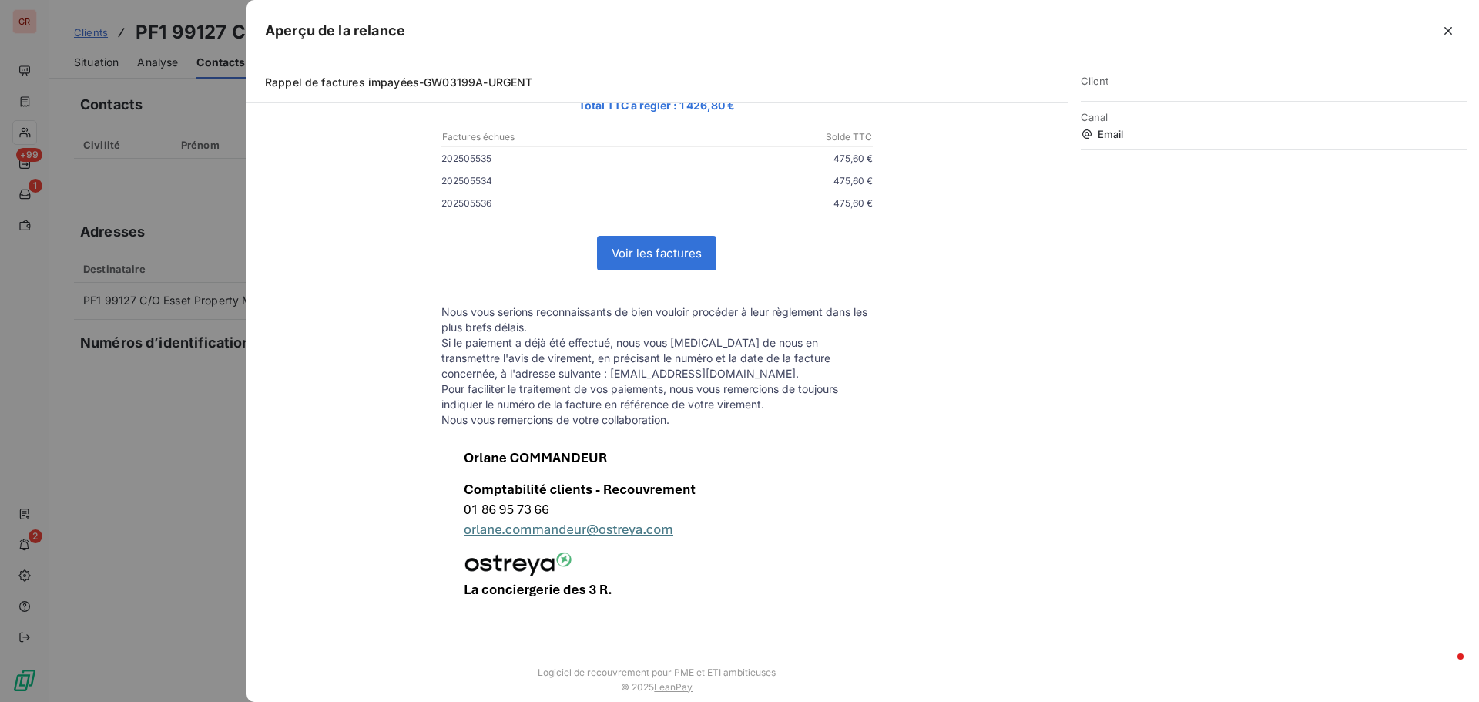
scroll to position [215, 0]
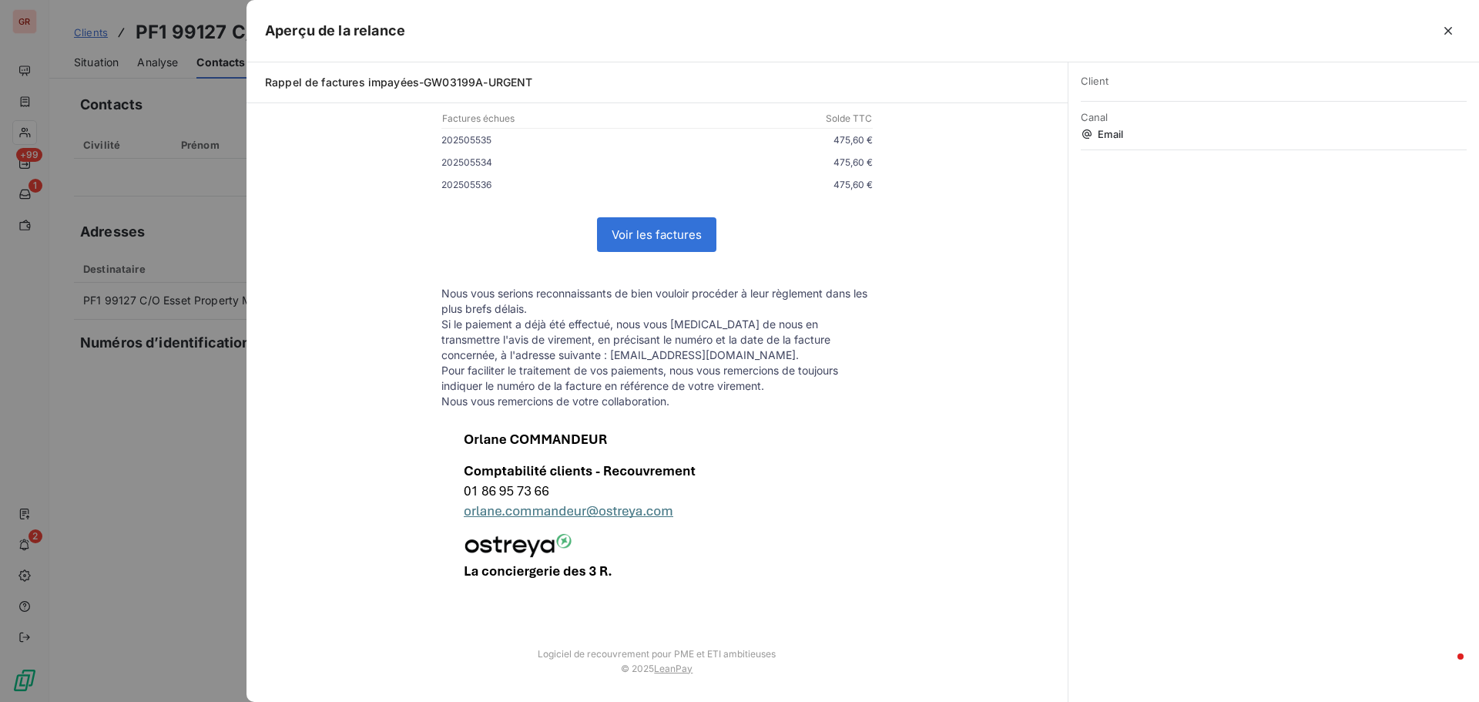
click at [203, 162] on div at bounding box center [739, 351] width 1479 height 702
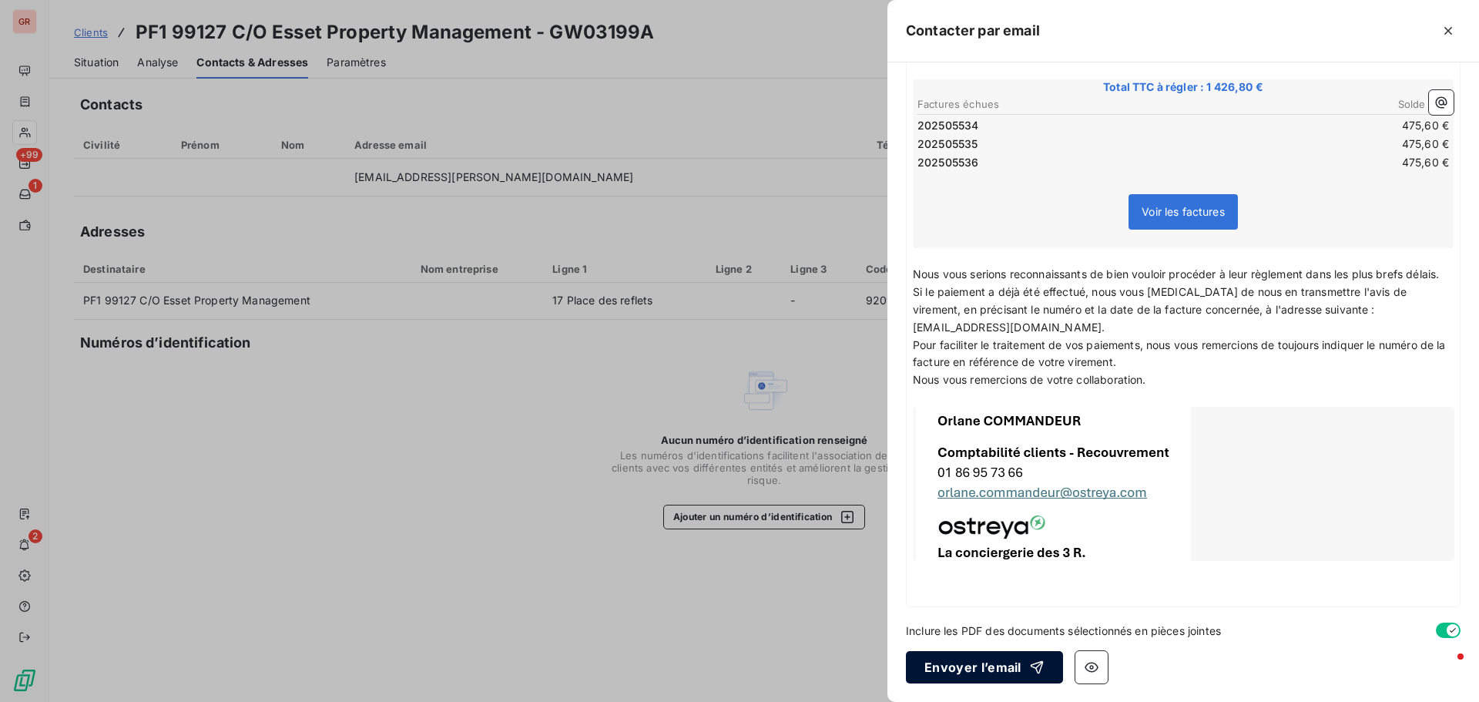
click at [969, 671] on button "Envoyer l’email" at bounding box center [984, 667] width 157 height 32
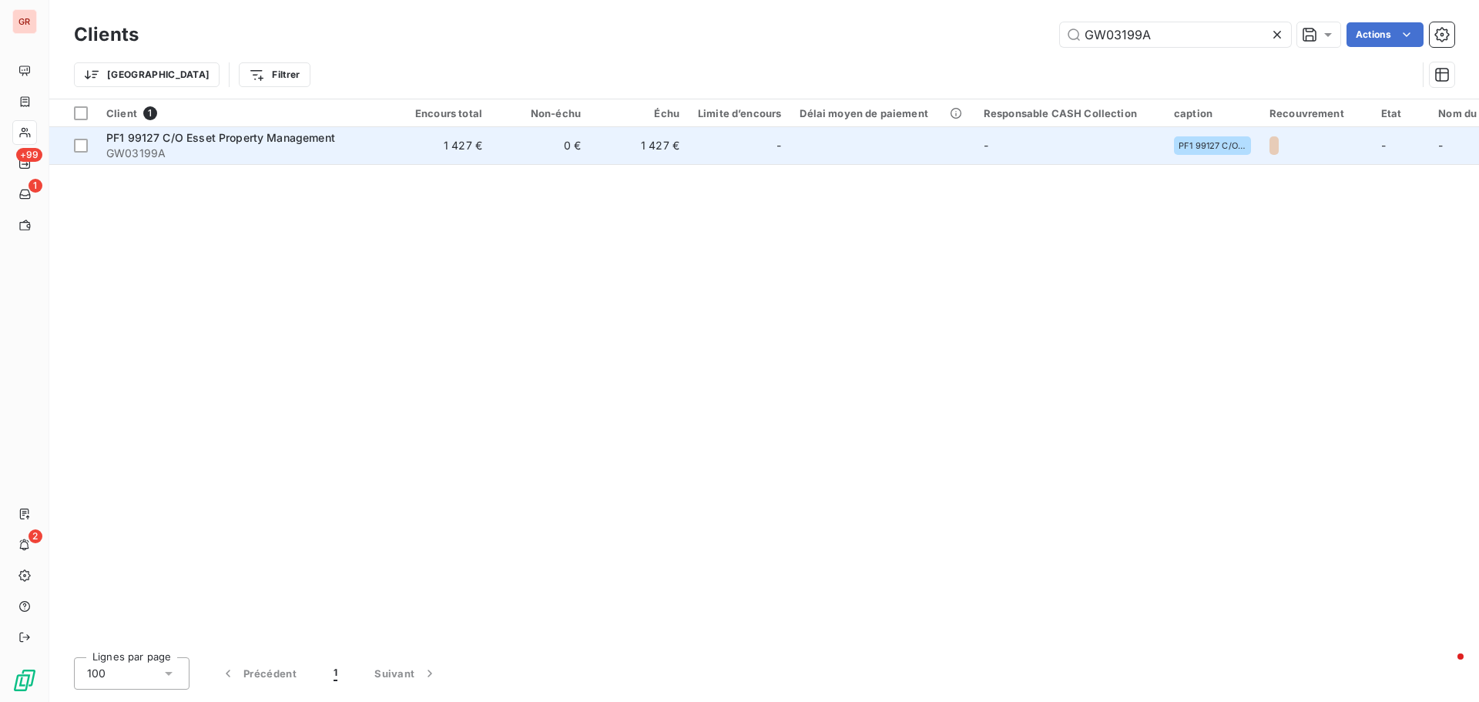
click at [219, 129] on td "PF1 99127 C/O Esset Property Management GW03199A" at bounding box center [245, 145] width 296 height 37
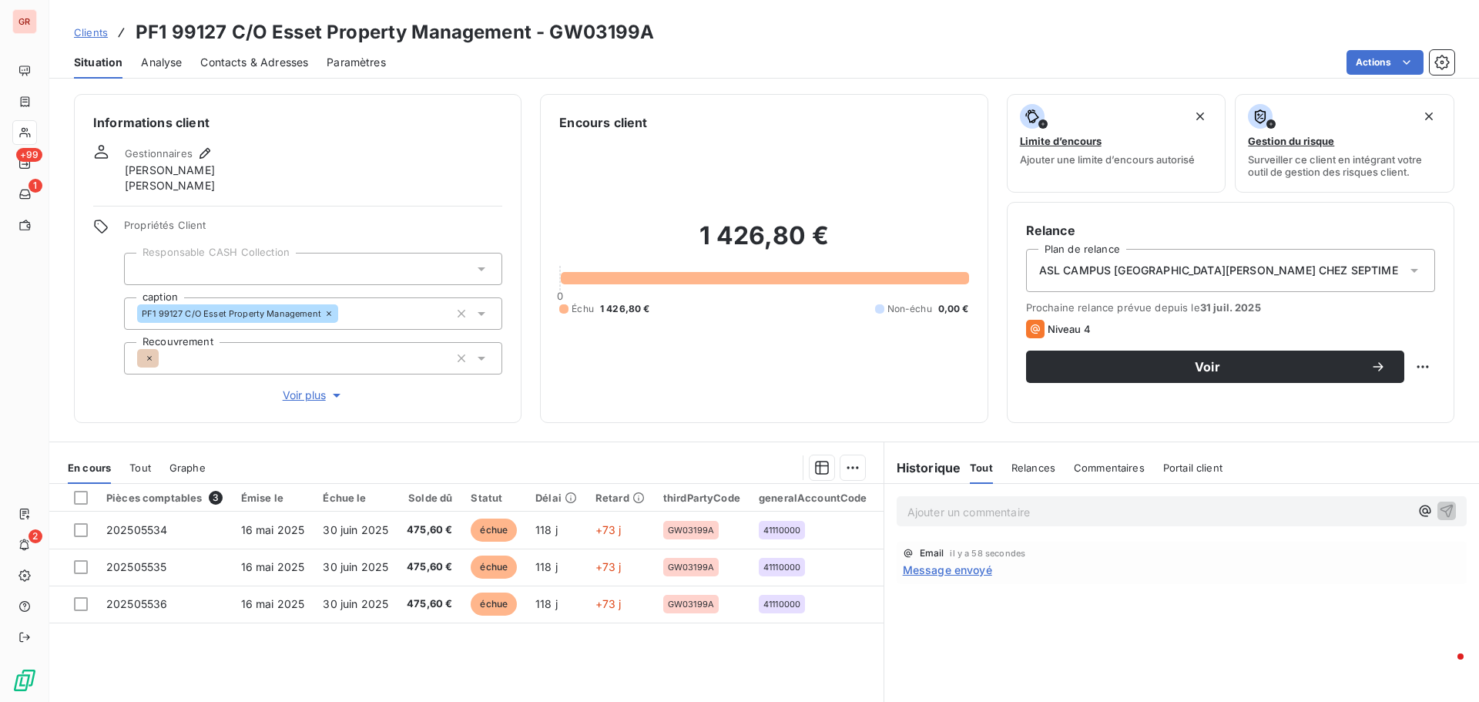
click at [269, 55] on span "Contacts & Adresses" at bounding box center [254, 62] width 108 height 15
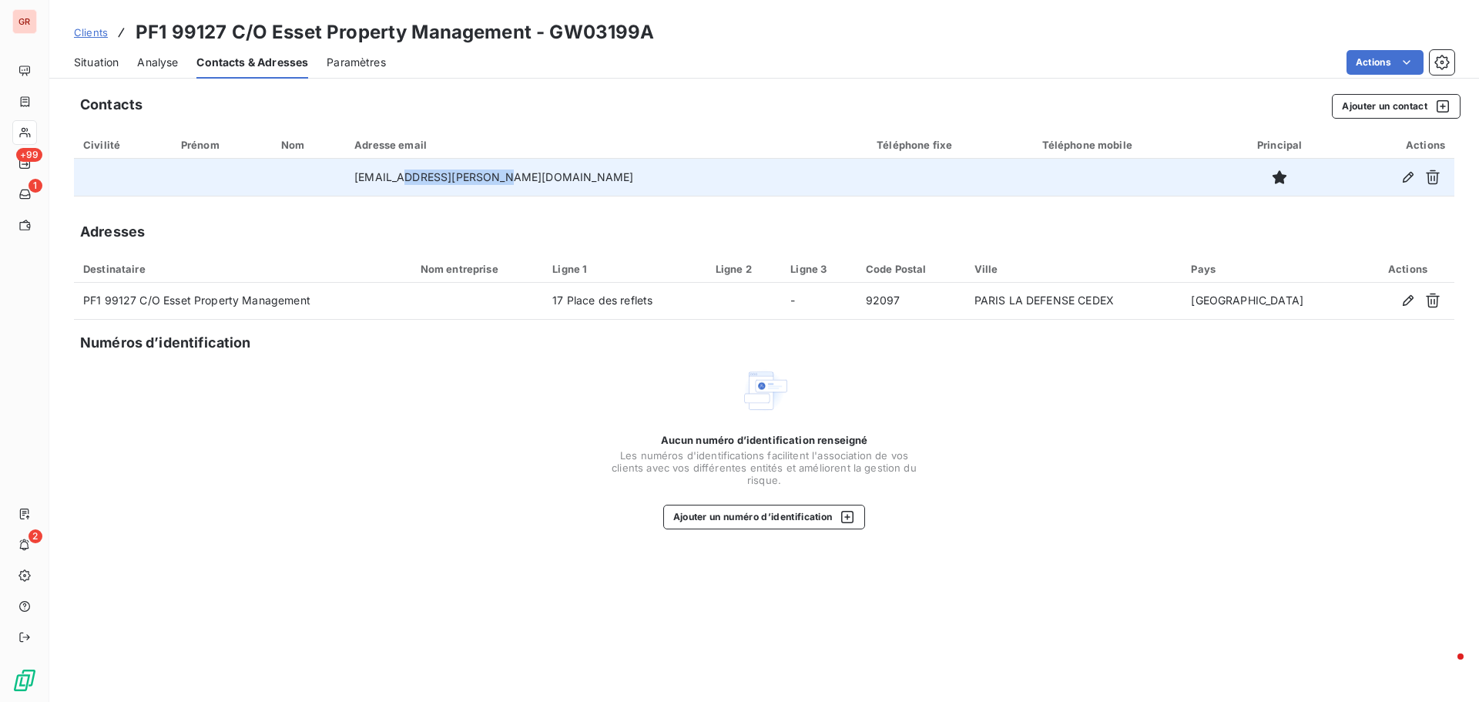
drag, startPoint x: 551, startPoint y: 177, endPoint x: 454, endPoint y: 177, distance: 96.3
click at [454, 177] on td "[EMAIL_ADDRESS][DOMAIN_NAME]" at bounding box center [585, 177] width 411 height 37
drag, startPoint x: 561, startPoint y: 179, endPoint x: 397, endPoint y: 161, distance: 165.1
click at [397, 161] on td "[EMAIL_ADDRESS][DOMAIN_NAME]" at bounding box center [585, 177] width 411 height 37
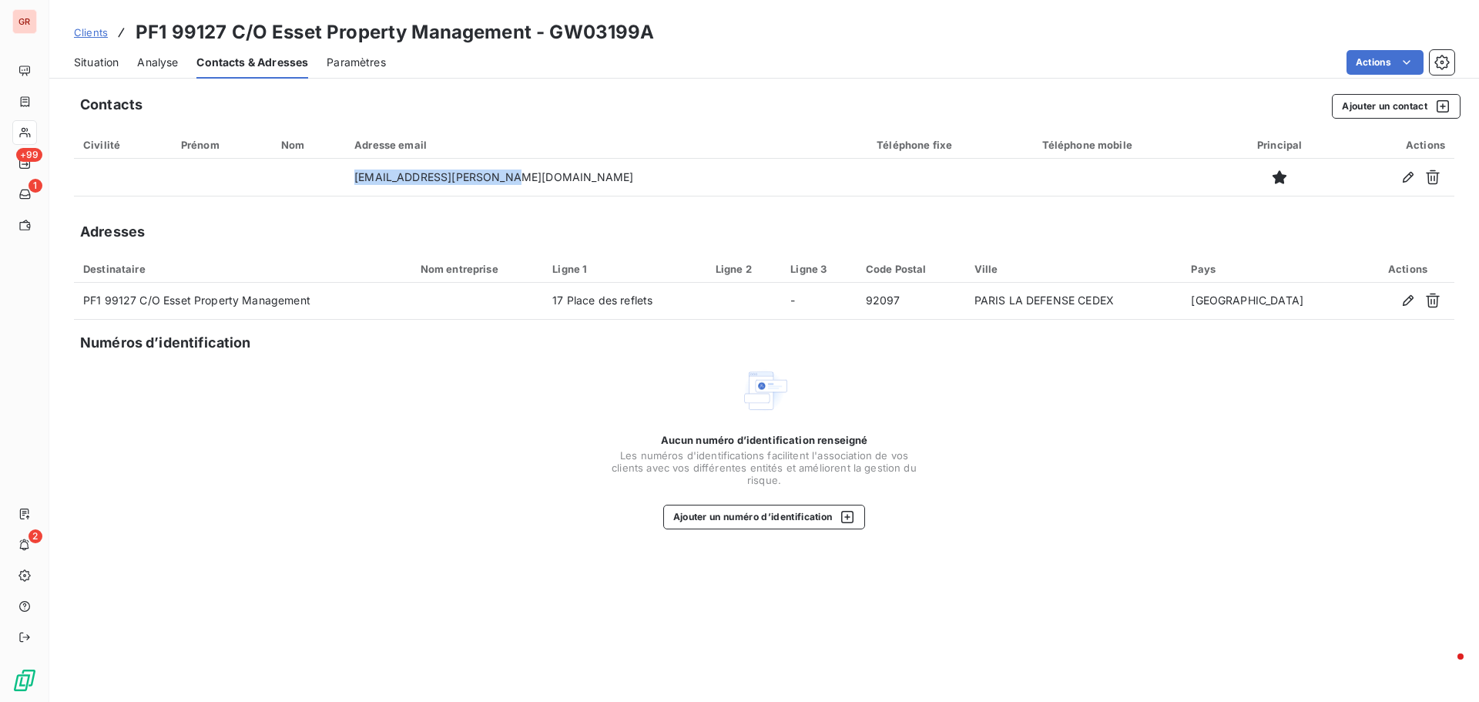
copy td "[EMAIL_ADDRESS][DOMAIN_NAME]"
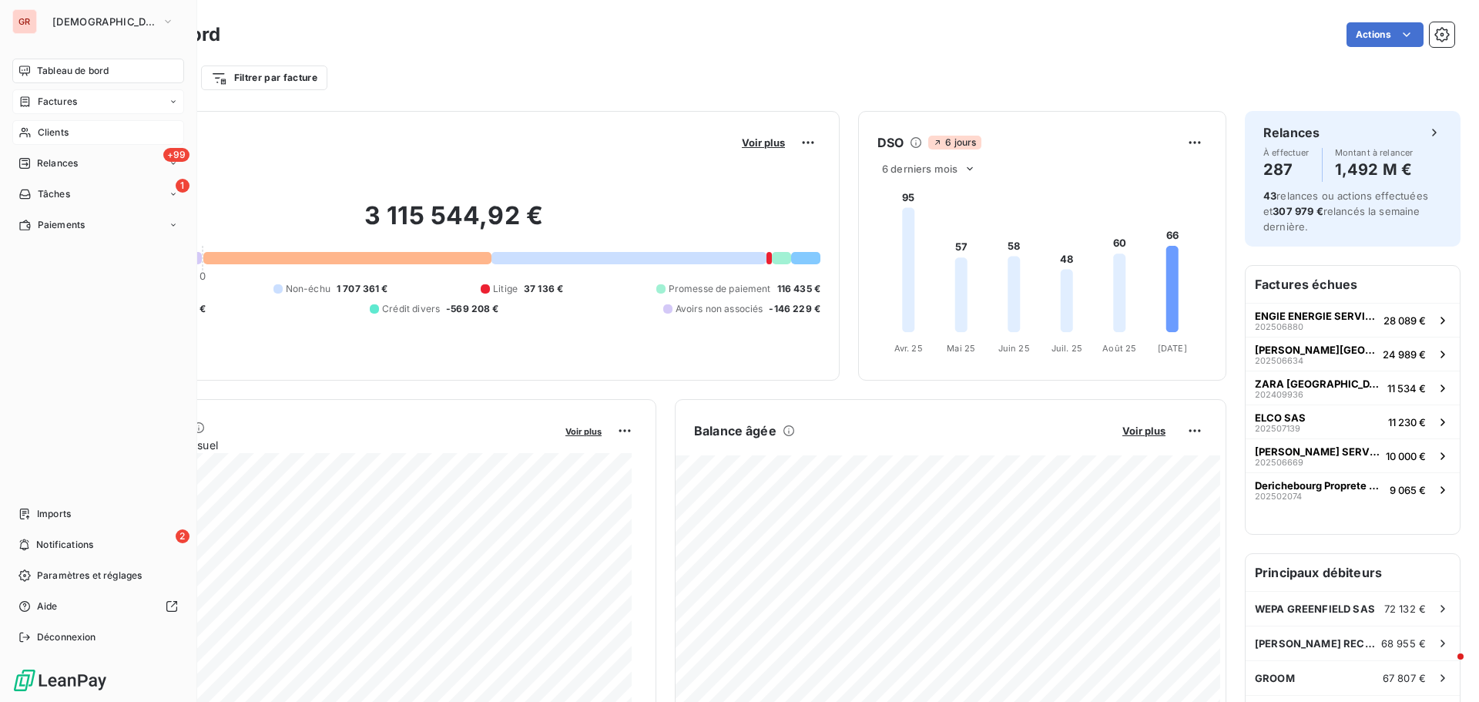
click at [53, 106] on span "Factures" at bounding box center [57, 102] width 39 height 14
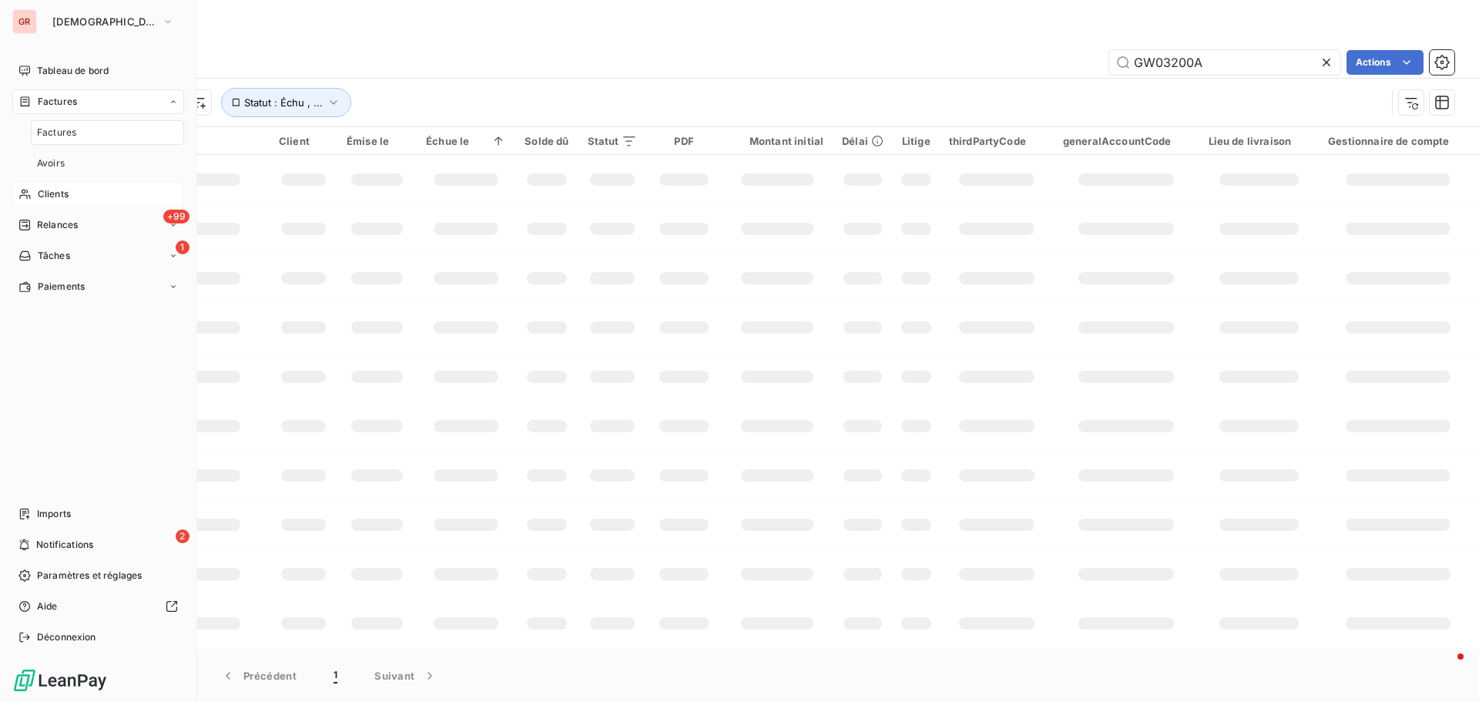
click at [67, 189] on span "Clients" at bounding box center [53, 194] width 31 height 14
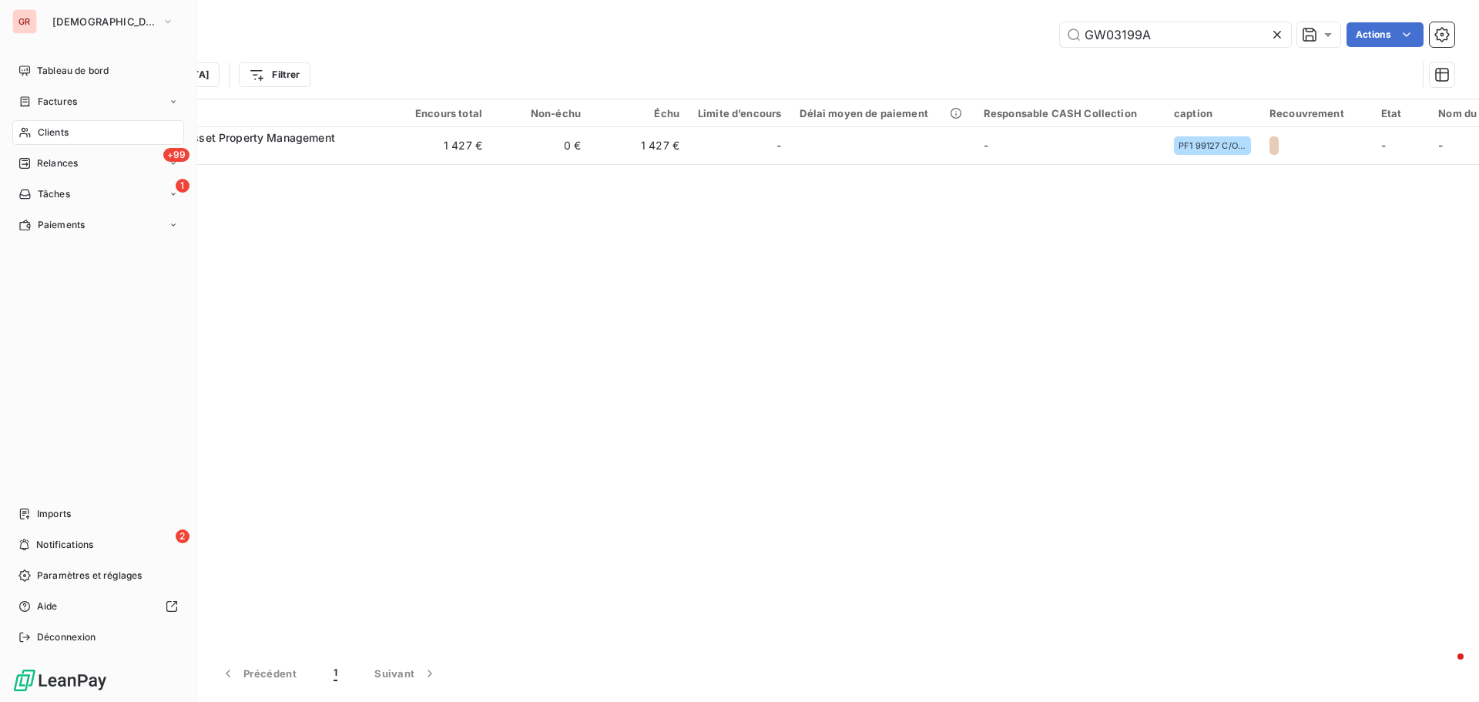
click at [64, 131] on span "Clients" at bounding box center [53, 133] width 31 height 14
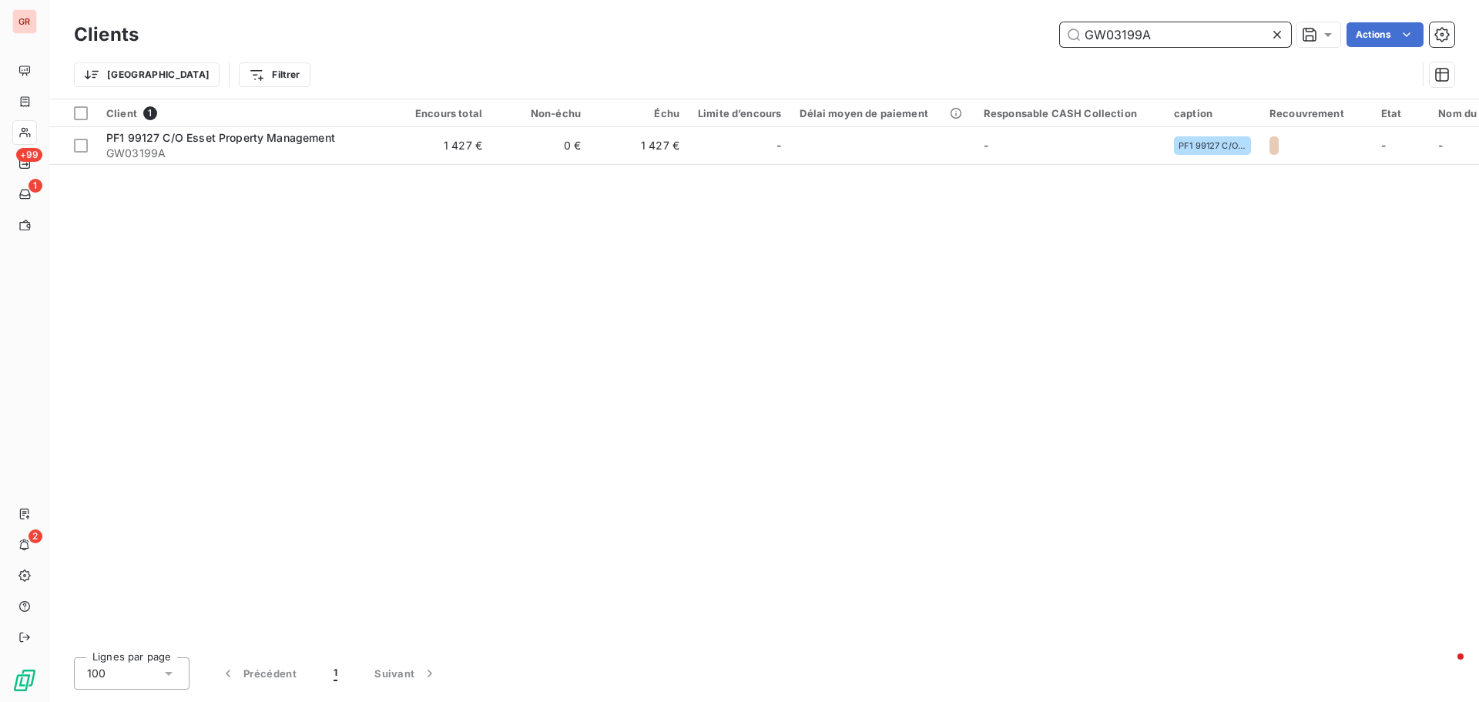
drag, startPoint x: 1144, startPoint y: 39, endPoint x: 912, endPoint y: 39, distance: 231.8
click at [916, 39] on div "GW03199A Actions" at bounding box center [805, 34] width 1297 height 25
paste input "224"
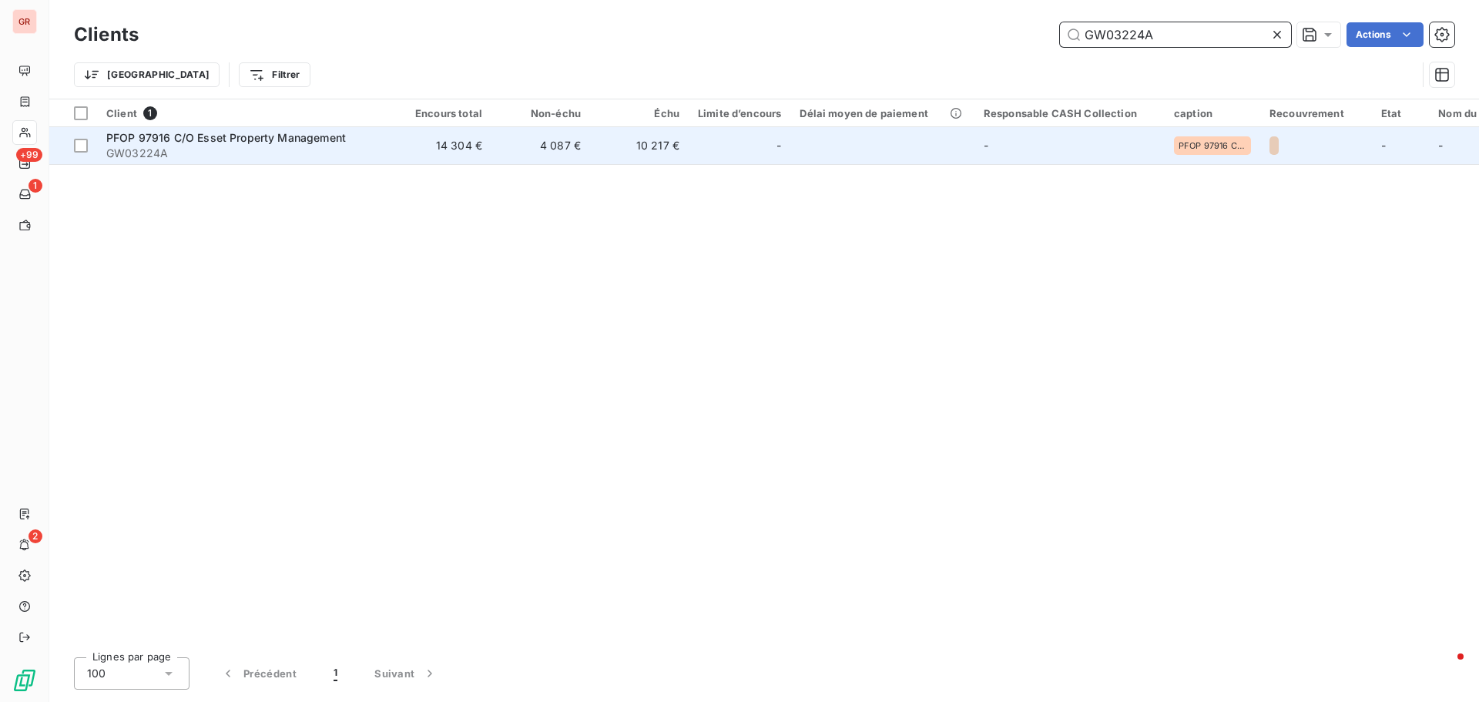
type input "GW03224A"
click at [276, 133] on span "PFOP 97916 C/O Esset Property Management" at bounding box center [225, 137] width 239 height 13
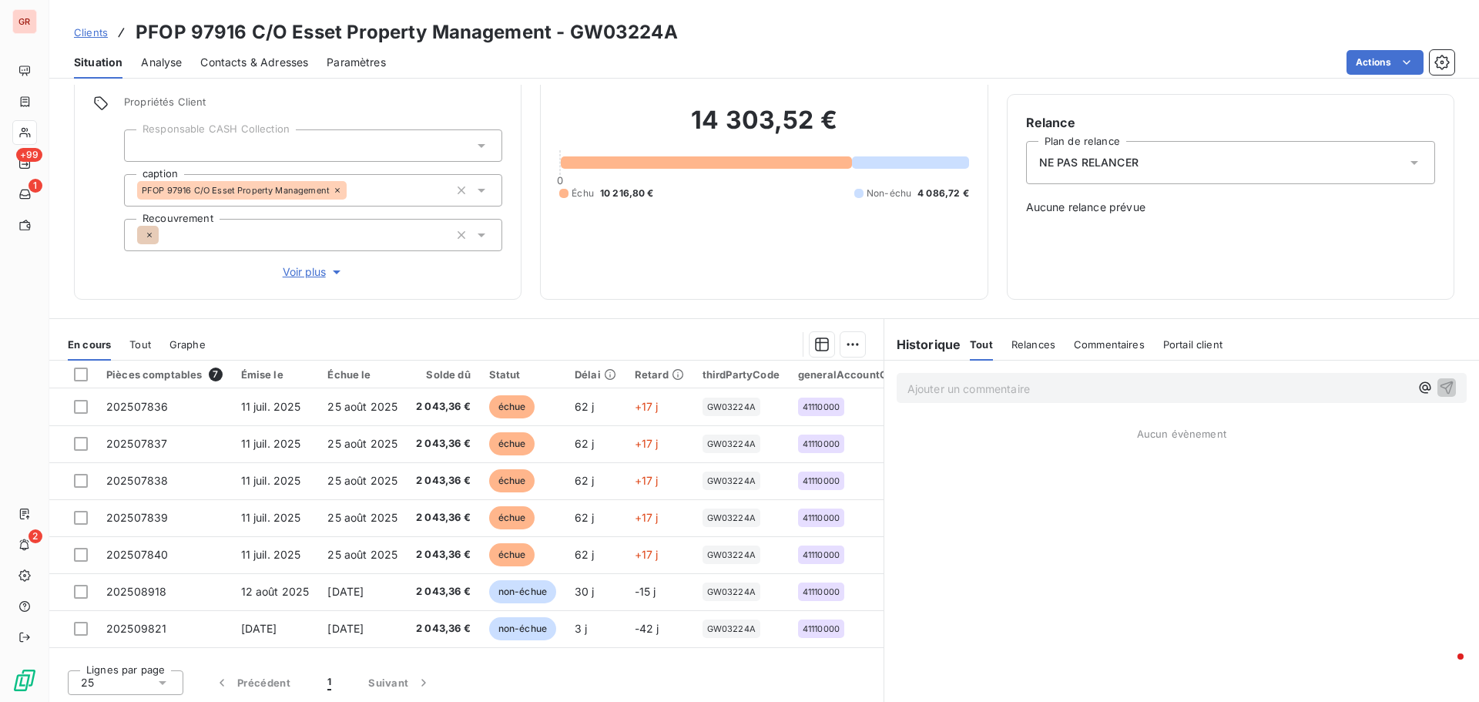
scroll to position [109, 0]
click at [284, 59] on span "Contacts & Adresses" at bounding box center [254, 62] width 108 height 15
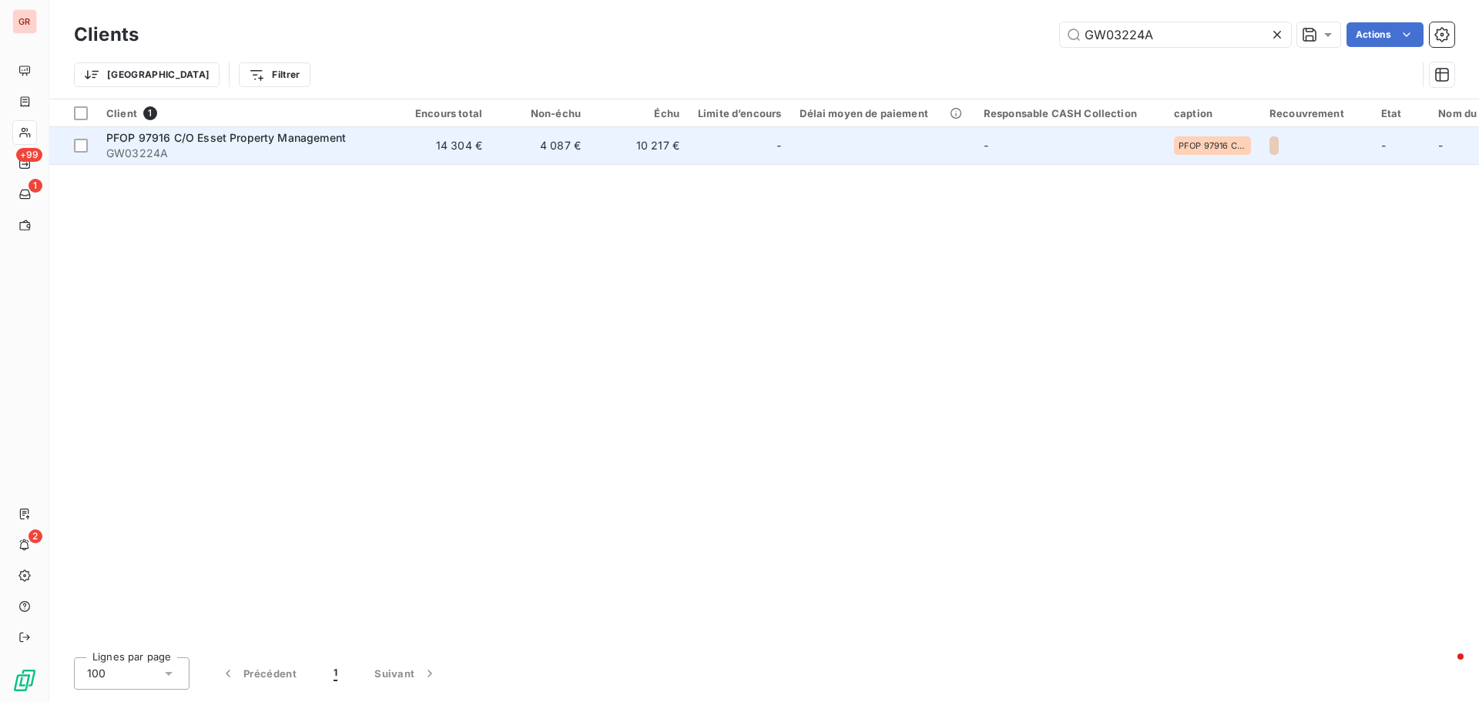
click at [253, 141] on span "PFOP 97916 C/O Esset Property Management" at bounding box center [225, 137] width 239 height 13
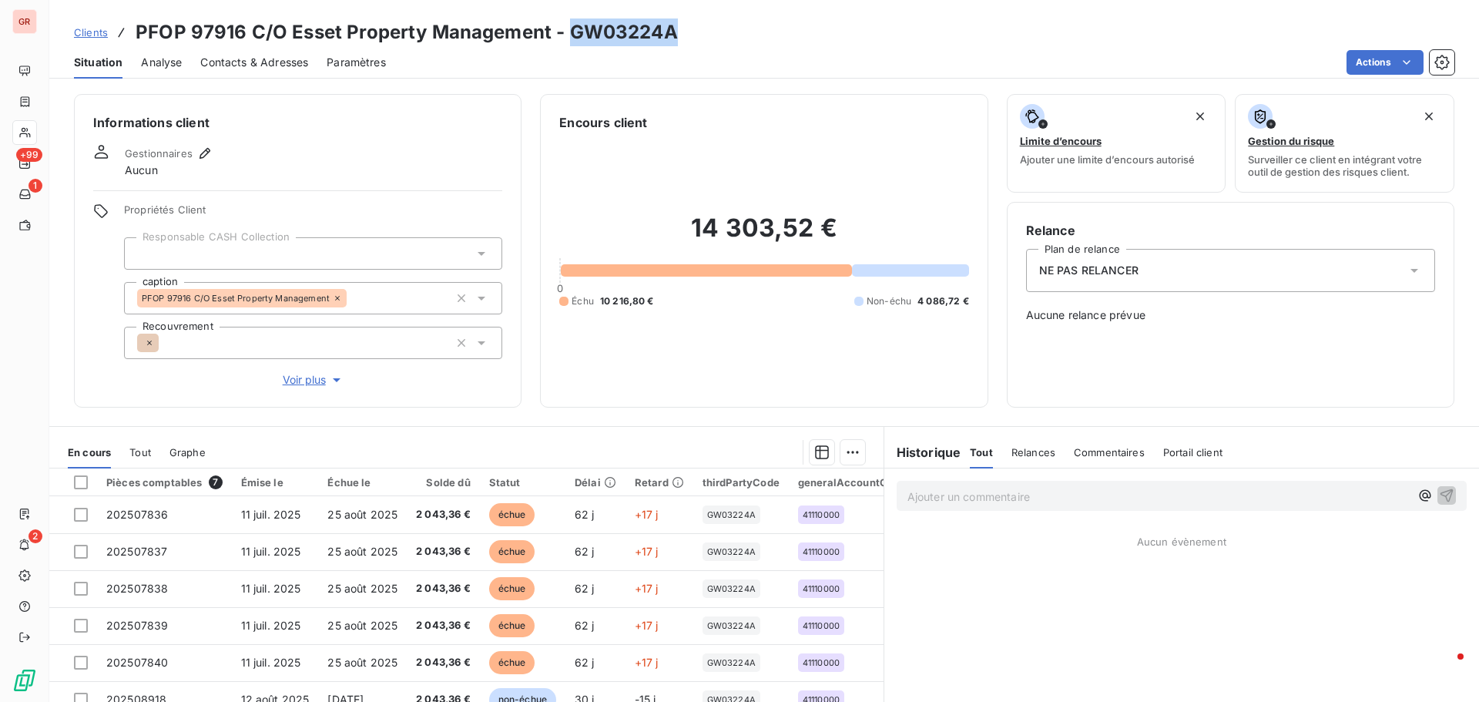
drag, startPoint x: 686, startPoint y: 33, endPoint x: 571, endPoint y: 30, distance: 114.8
click at [571, 30] on div "Clients PFOP 97916 C/O Esset Property Management - GW03224A" at bounding box center [763, 32] width 1429 height 28
copy h3 "GW03224A"
drag, startPoint x: 682, startPoint y: 43, endPoint x: 675, endPoint y: 35, distance: 10.4
click at [682, 43] on div "Clients PFOP 97916 C/O Esset Property Management - GW03224A" at bounding box center [763, 32] width 1429 height 28
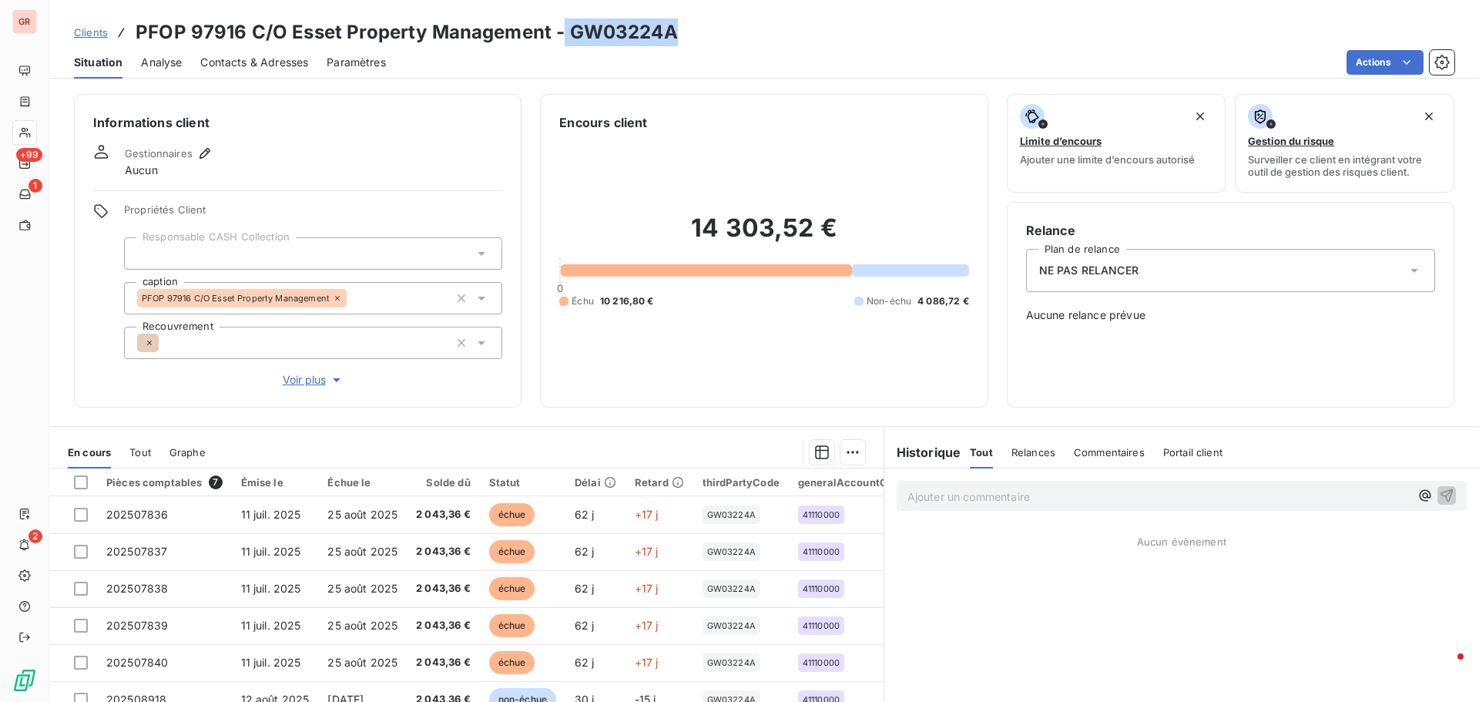
drag, startPoint x: 562, startPoint y: 28, endPoint x: 672, endPoint y: 26, distance: 109.4
click at [672, 26] on h3 "PFOP 97916 C/O Esset Property Management - GW03224A" at bounding box center [407, 32] width 542 height 28
copy h3 "GW03224A"
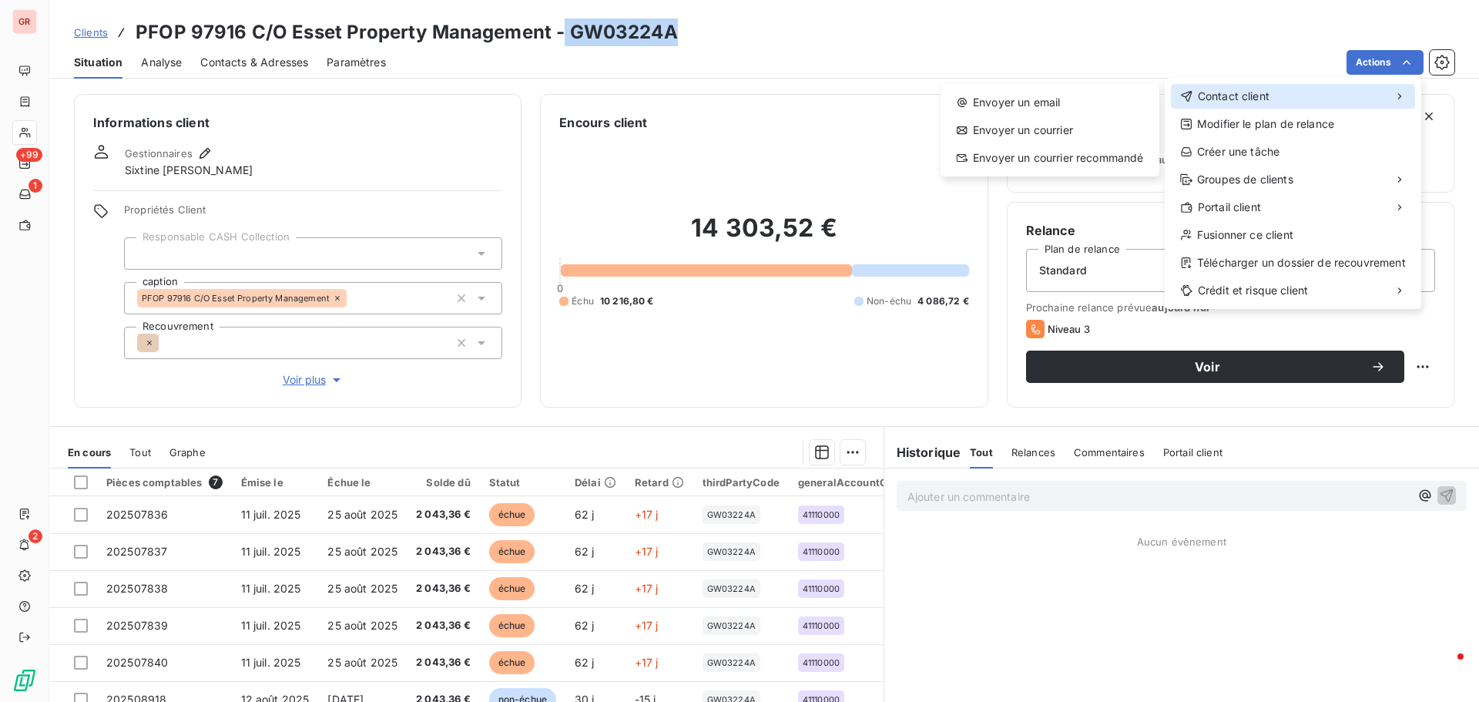
click at [1272, 98] on div "Contact client" at bounding box center [1293, 96] width 244 height 25
click at [1072, 96] on div "Envoyer un email" at bounding box center [1049, 102] width 206 height 25
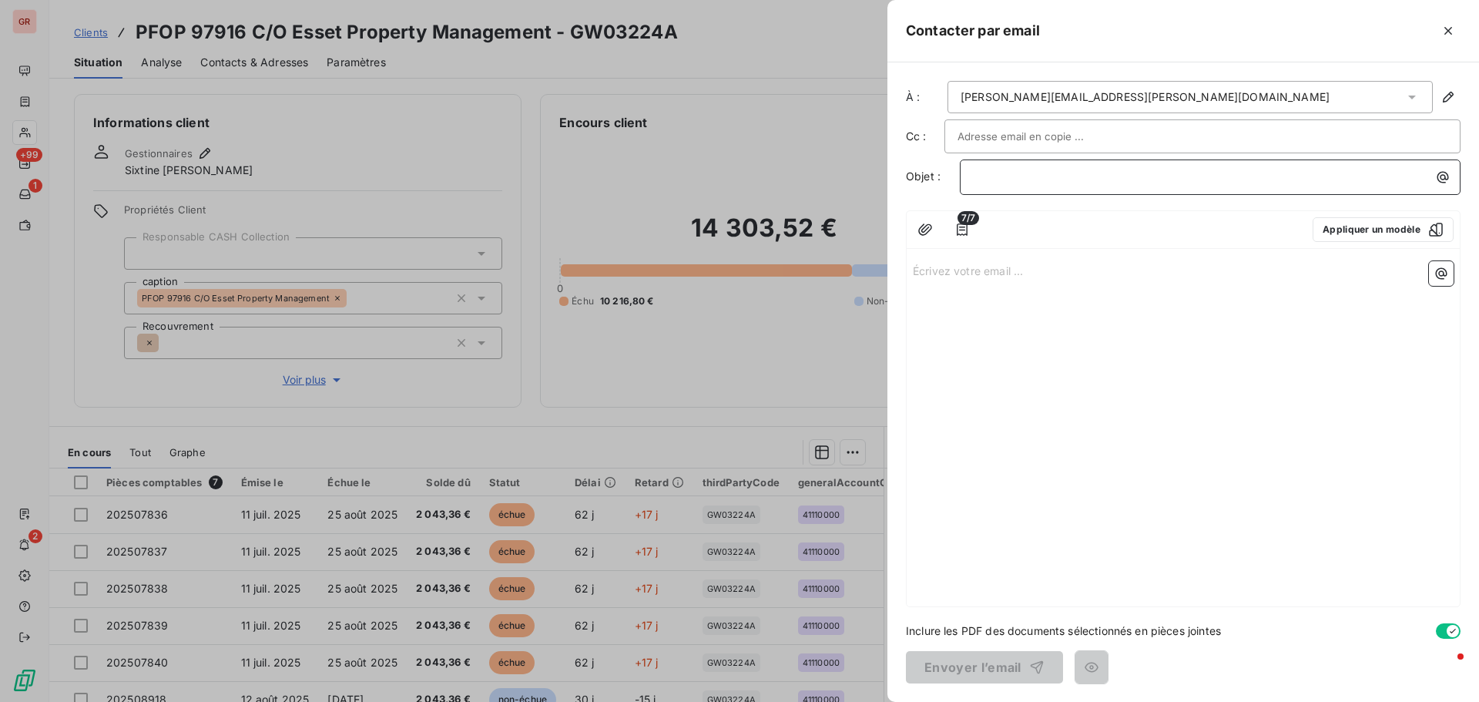
click at [1003, 176] on p "﻿" at bounding box center [1214, 177] width 482 height 18
click at [933, 270] on p "Écrivez votre email ... ﻿" at bounding box center [1183, 270] width 541 height 18
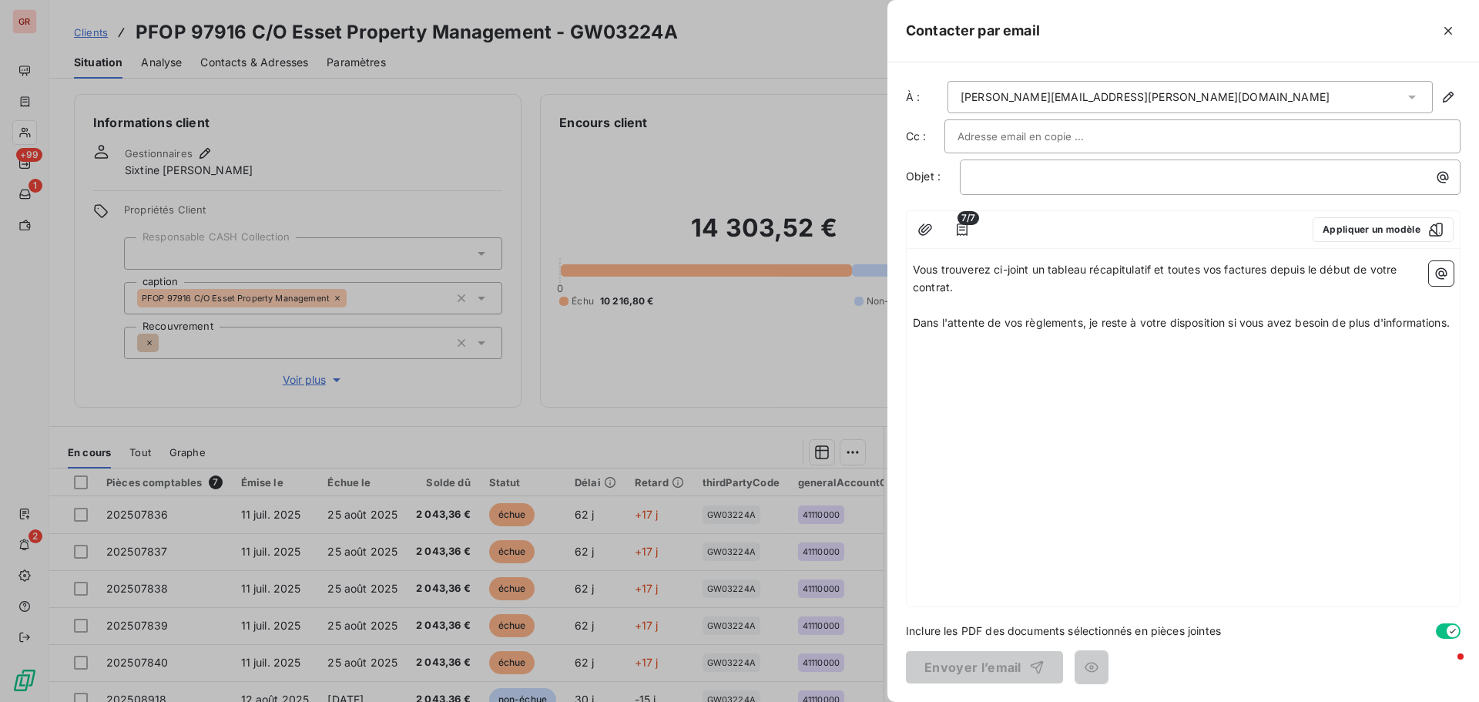
click at [913, 268] on span "Vous trouverez ci-joint un tableau récapitulatif et toutes vos factures depuis …" at bounding box center [1156, 278] width 487 height 31
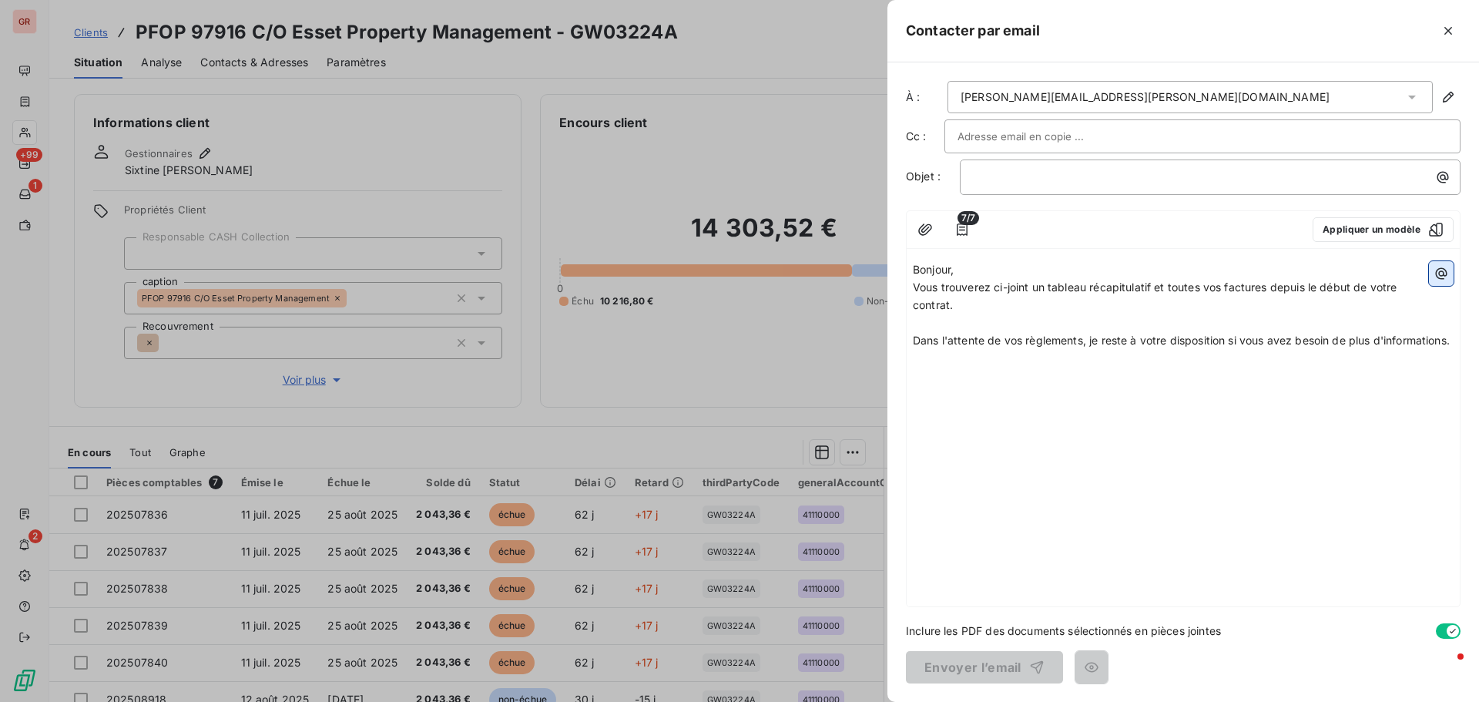
click at [1443, 270] on icon "button" at bounding box center [1440, 273] width 15 height 15
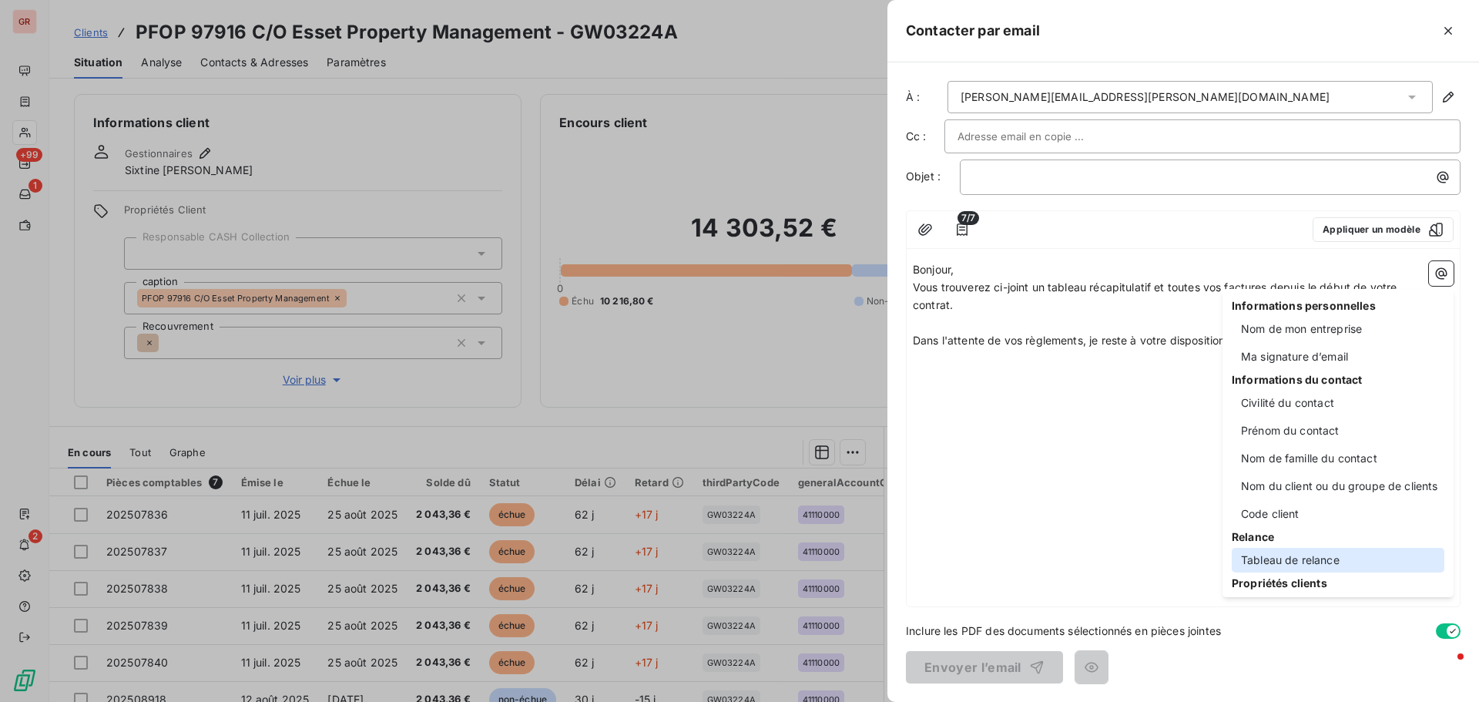
click at [1317, 558] on div "Tableau de relance" at bounding box center [1337, 560] width 213 height 25
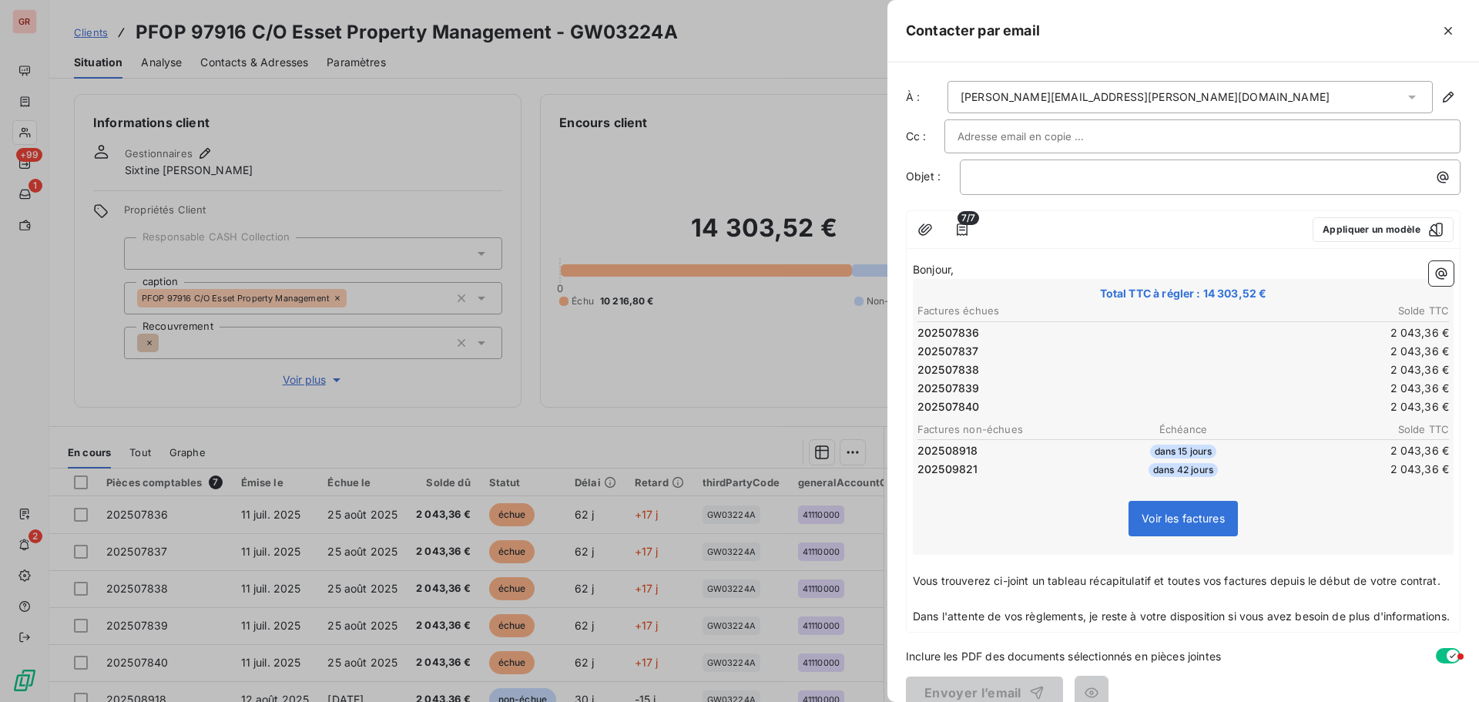
click at [1014, 361] on td "202507838" at bounding box center [1049, 369] width 266 height 17
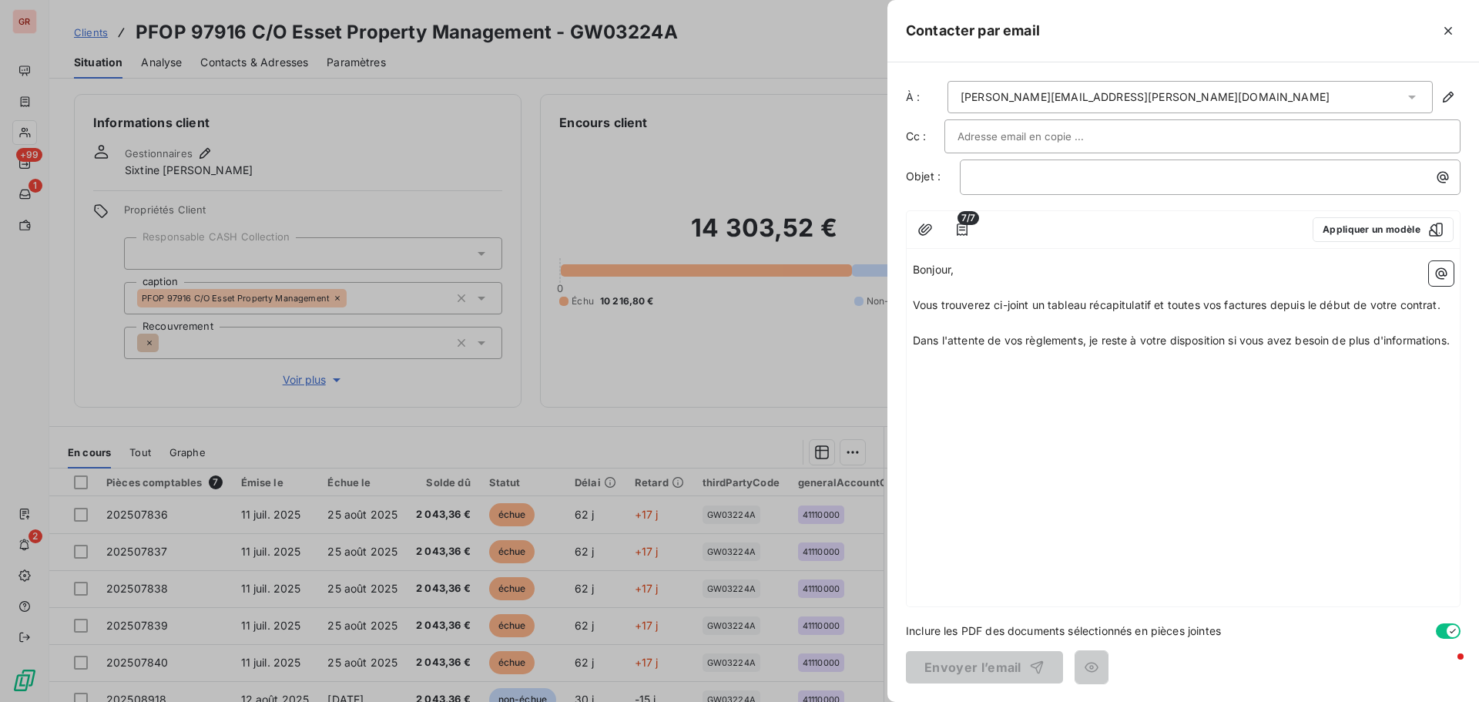
click at [916, 323] on p "﻿" at bounding box center [1183, 323] width 541 height 18
click at [1442, 273] on icon "button" at bounding box center [1440, 273] width 15 height 15
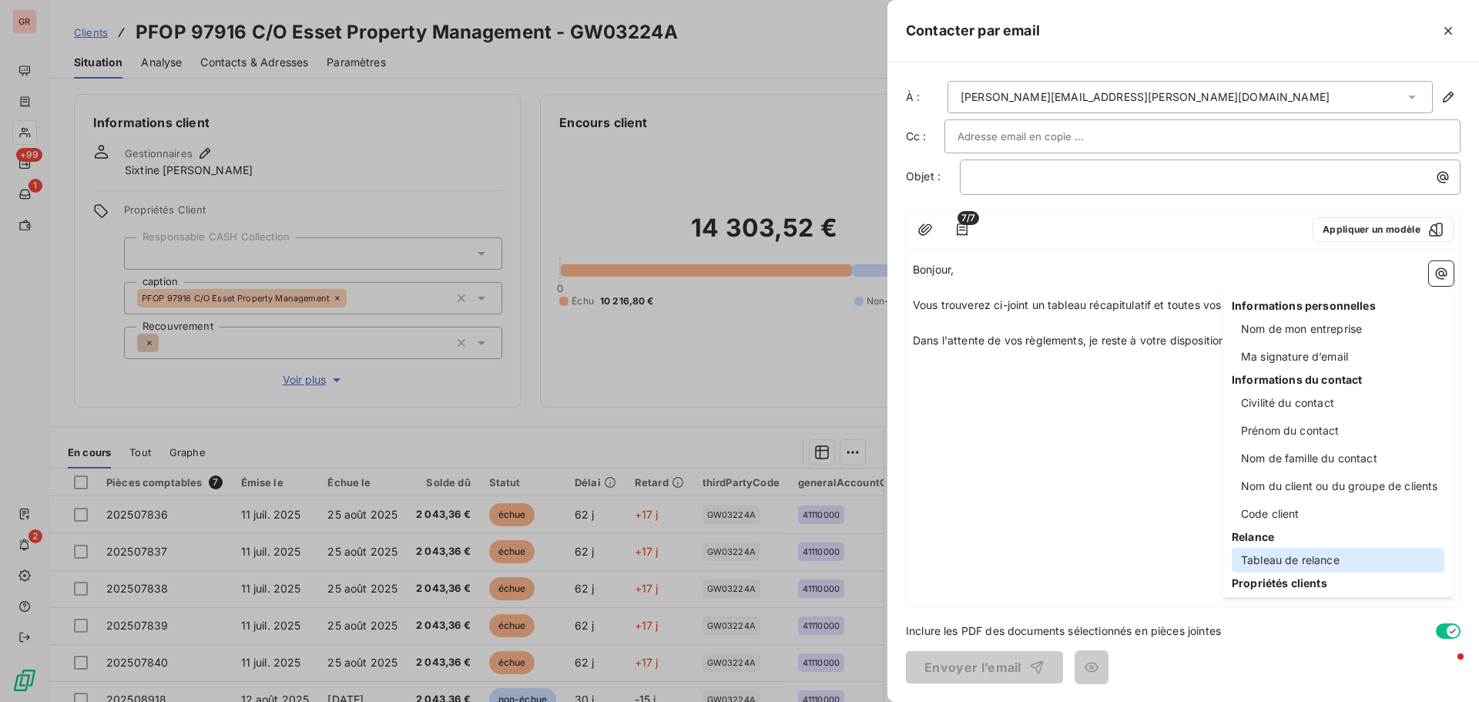
click at [1302, 560] on div "Tableau de relance" at bounding box center [1337, 560] width 213 height 25
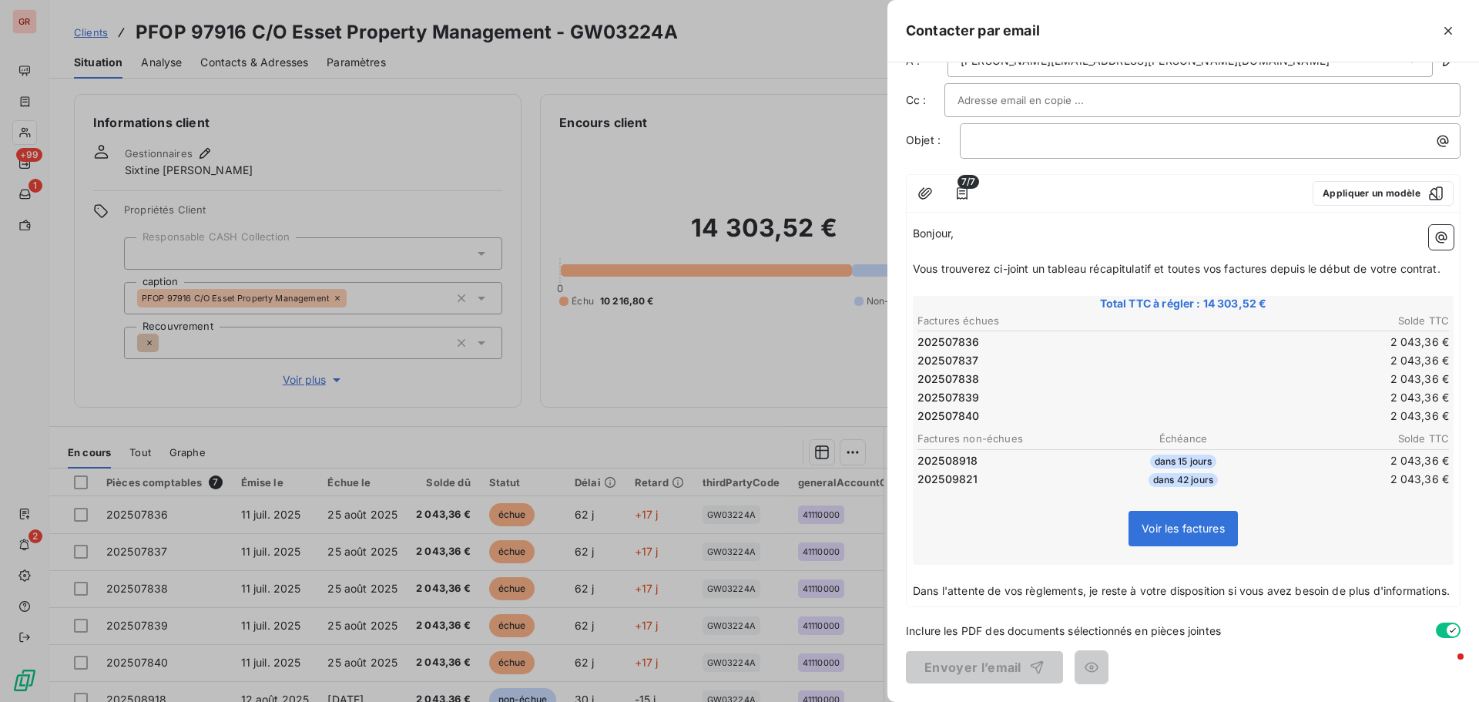
scroll to position [71, 0]
click at [1014, 588] on p "Dans l'attente de vos règlements, je reste à votre disposition si vous avez bes…" at bounding box center [1183, 591] width 541 height 18
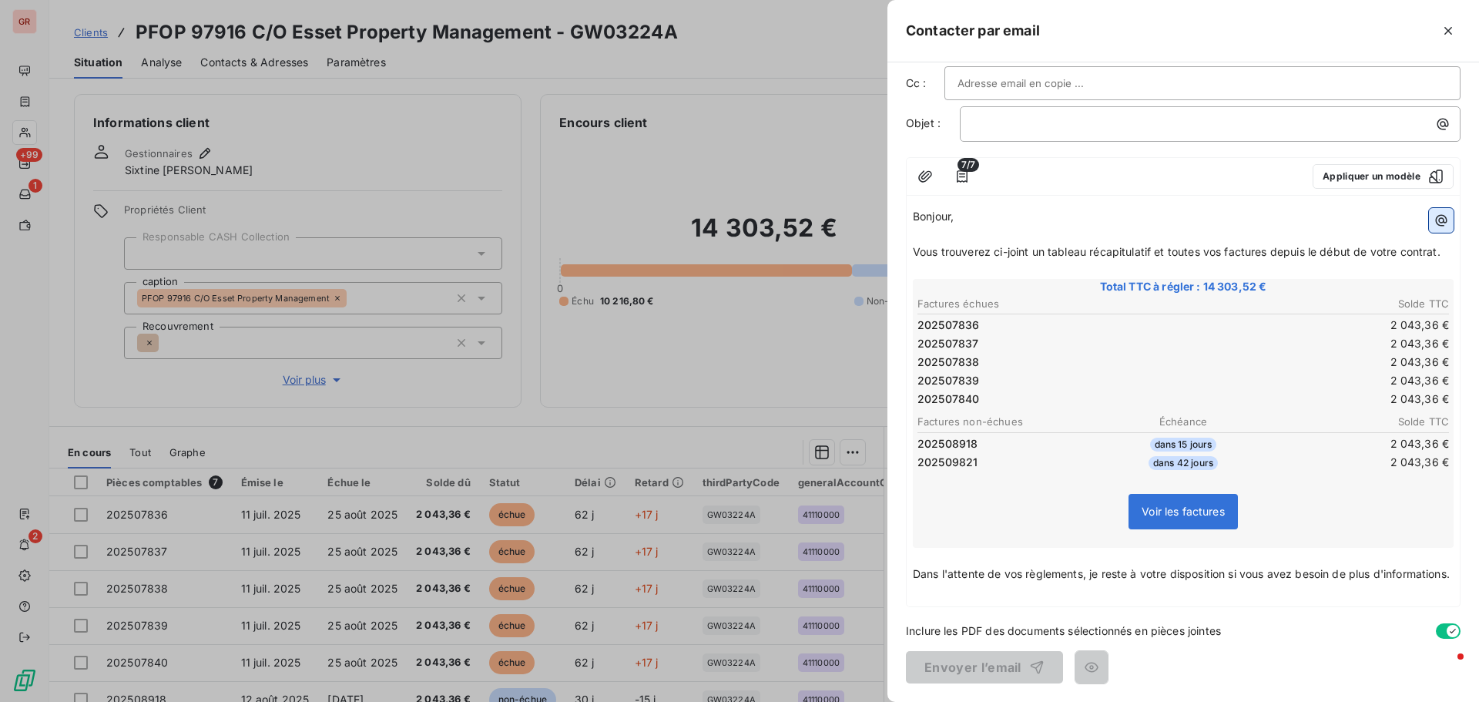
click at [1433, 213] on icon "button" at bounding box center [1440, 220] width 15 height 15
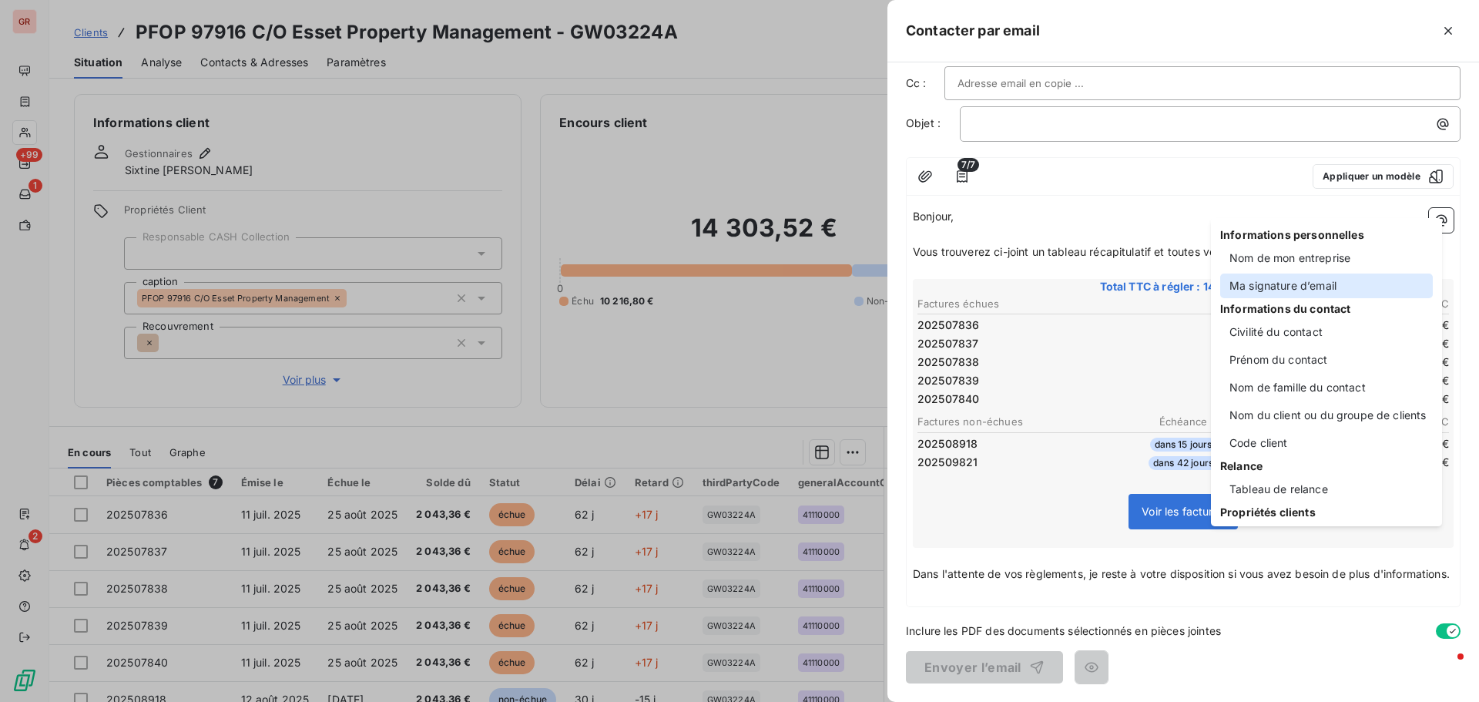
click at [1332, 283] on div "Ma signature d’email" at bounding box center [1326, 285] width 213 height 25
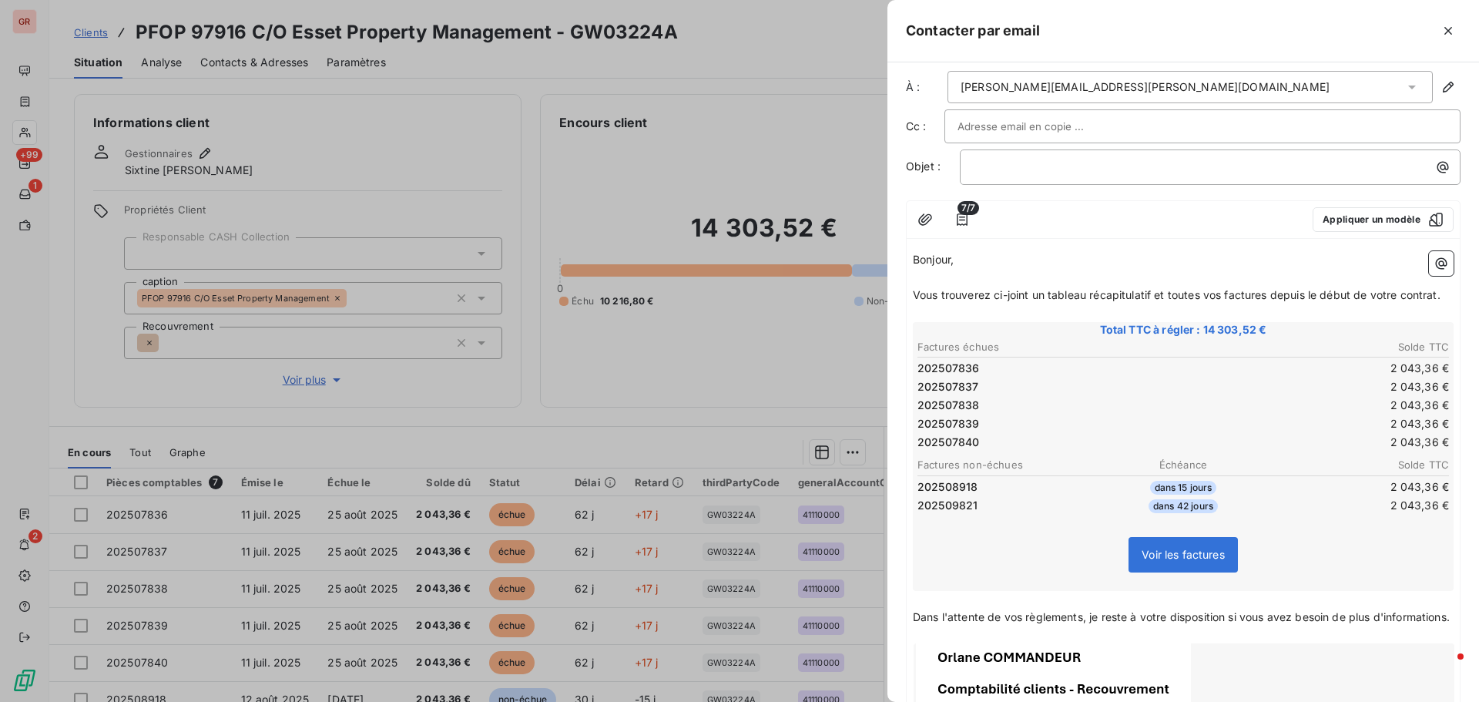
scroll to position [0, 0]
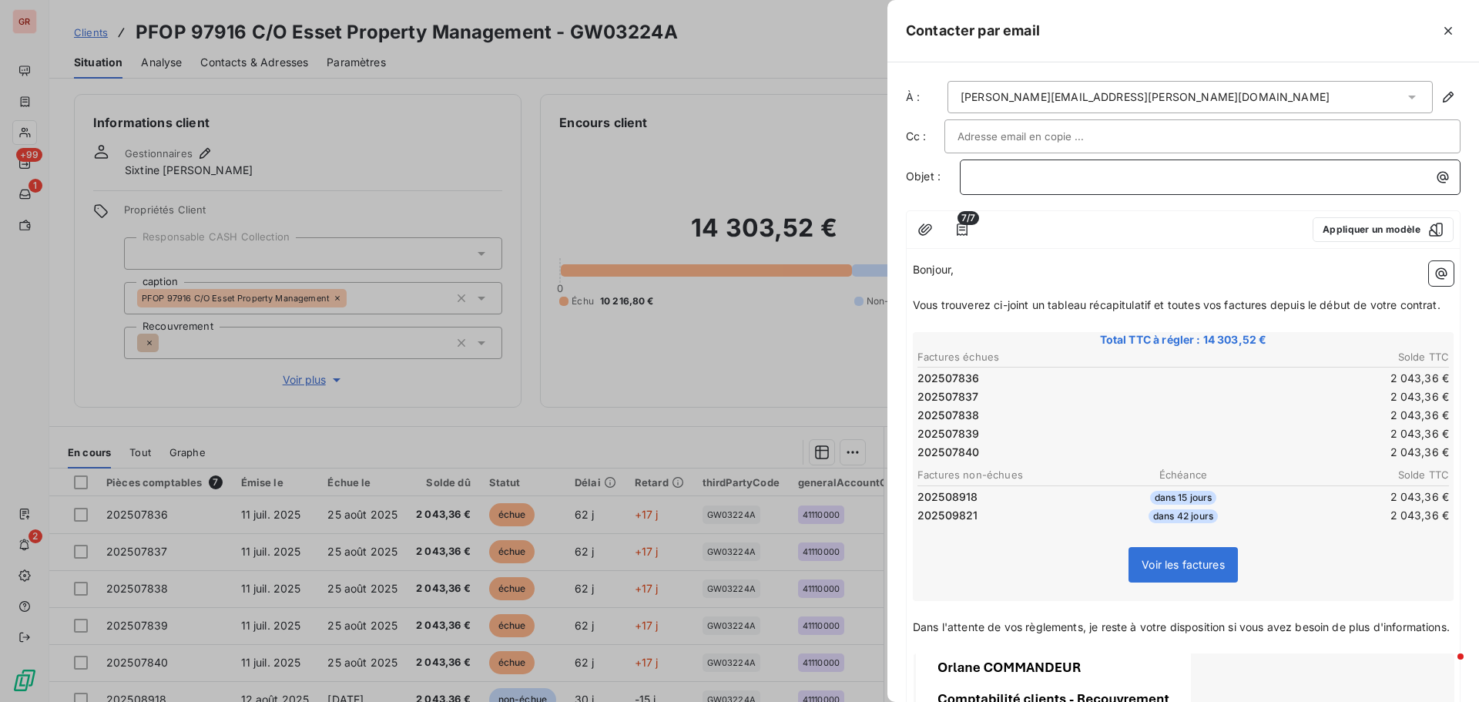
click at [1015, 167] on div "﻿" at bounding box center [1210, 175] width 490 height 21
click at [1027, 176] on p "﻿" at bounding box center [1214, 177] width 482 height 18
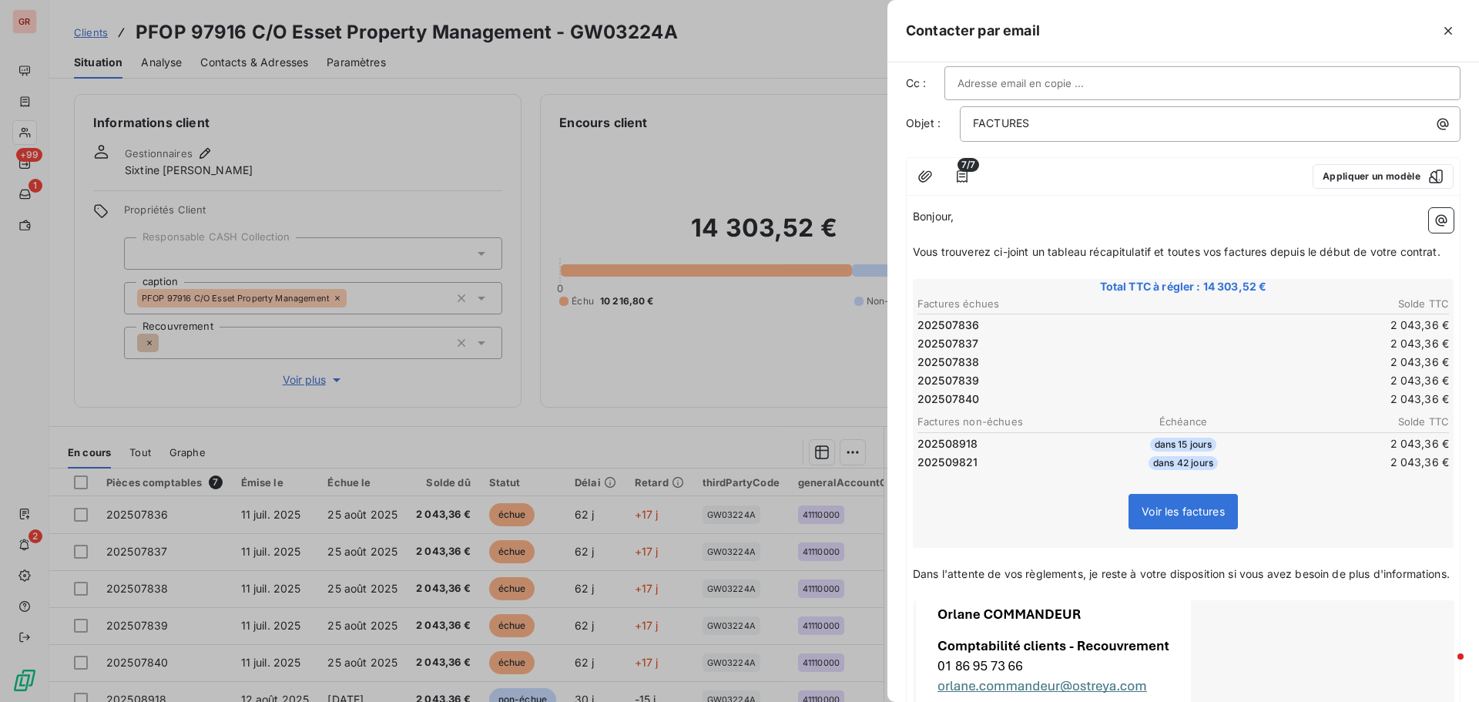
scroll to position [154, 0]
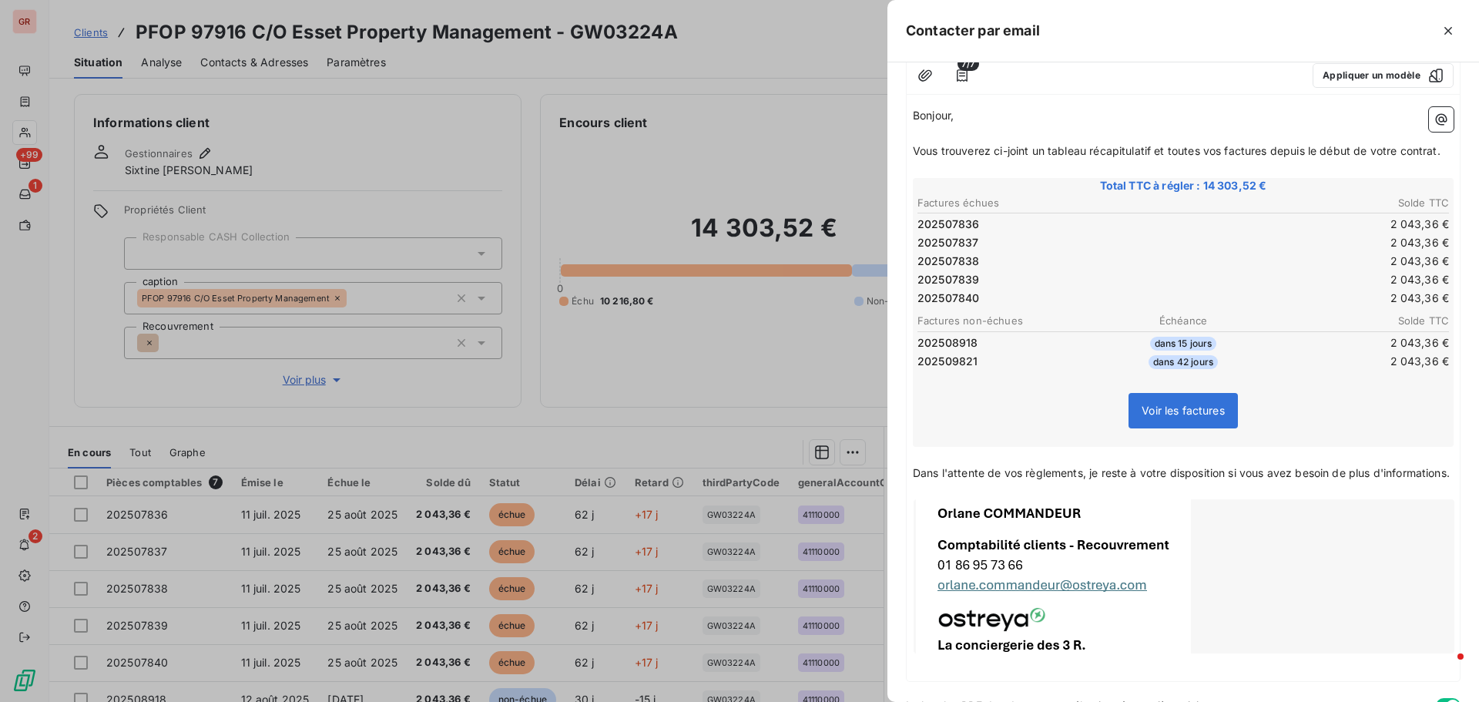
click at [998, 482] on p "Dans l'attente de vos règlements, je reste à votre disposition si vous avez bes…" at bounding box center [1183, 473] width 541 height 18
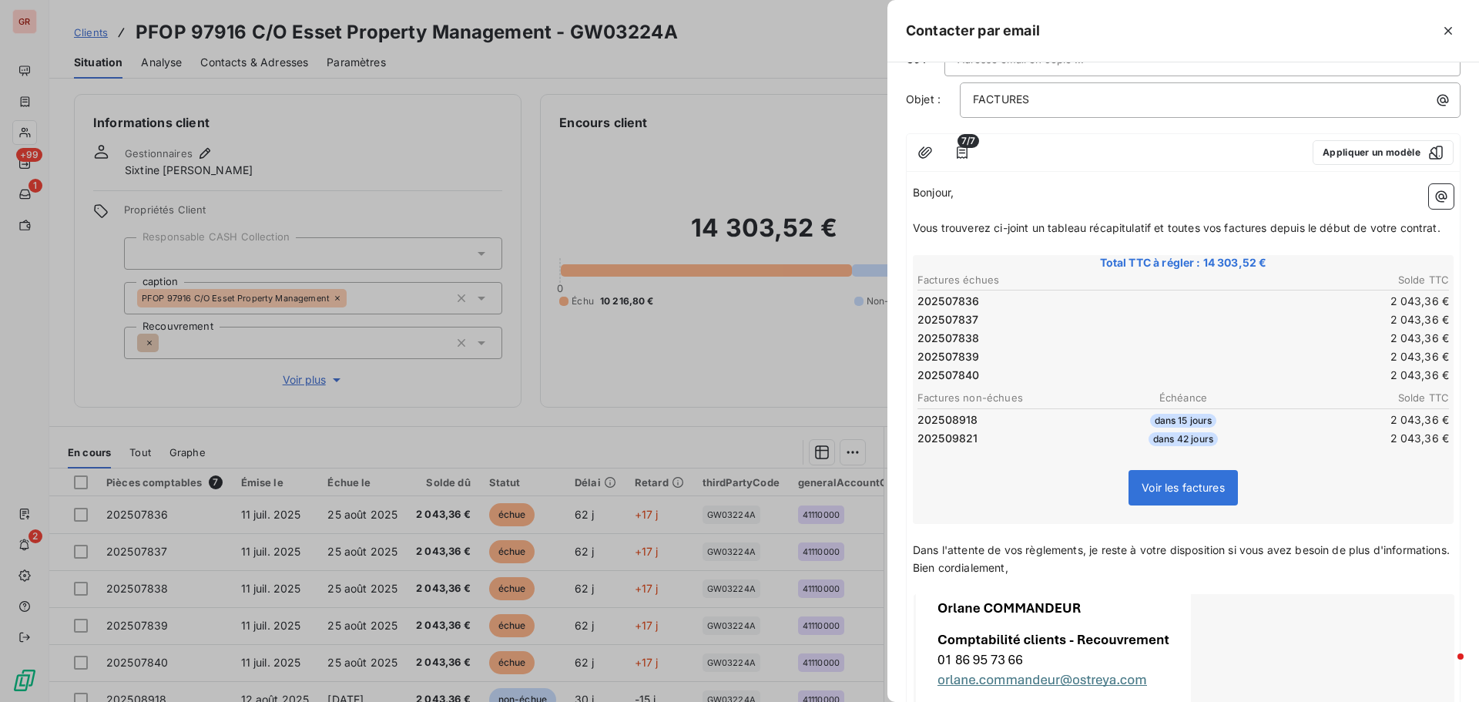
scroll to position [0, 0]
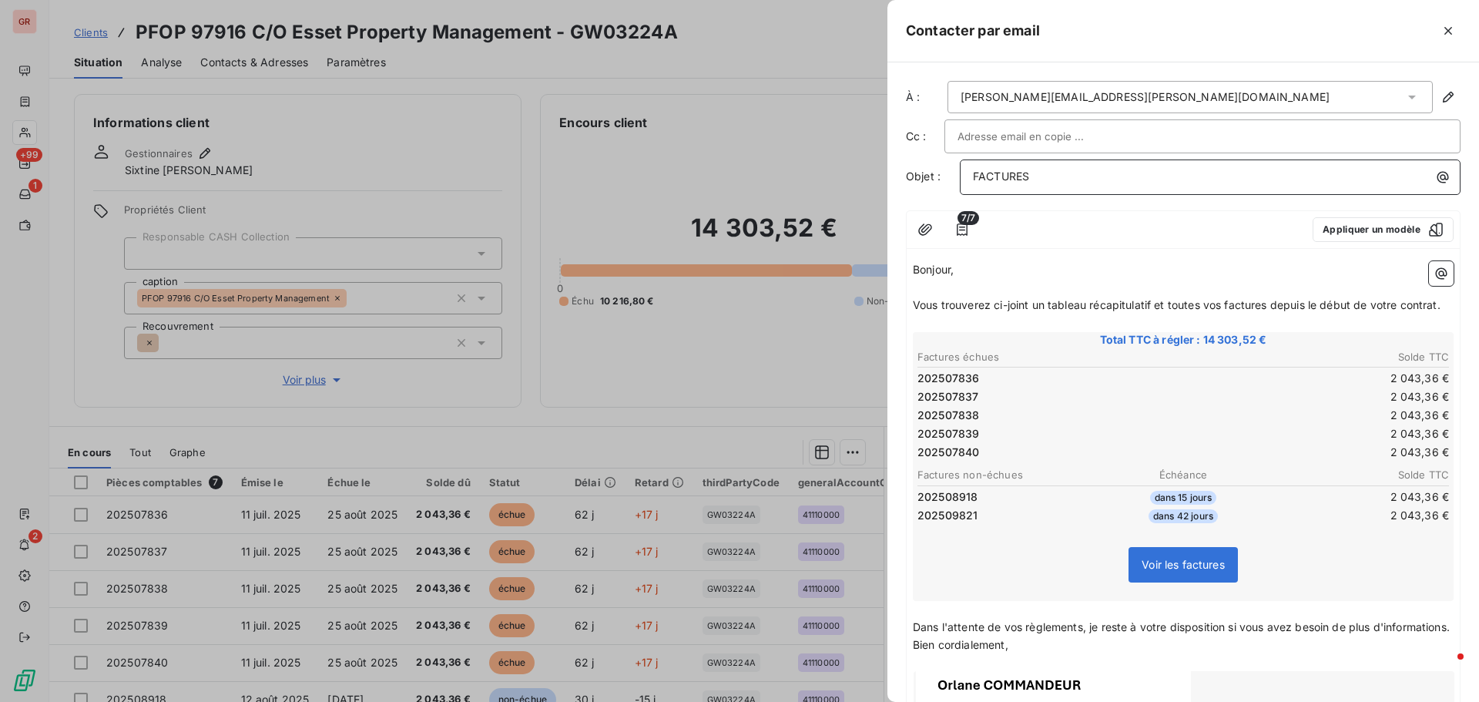
click at [1040, 171] on p "FACTURES" at bounding box center [1214, 177] width 482 height 18
click at [963, 233] on icon "button" at bounding box center [961, 229] width 15 height 15
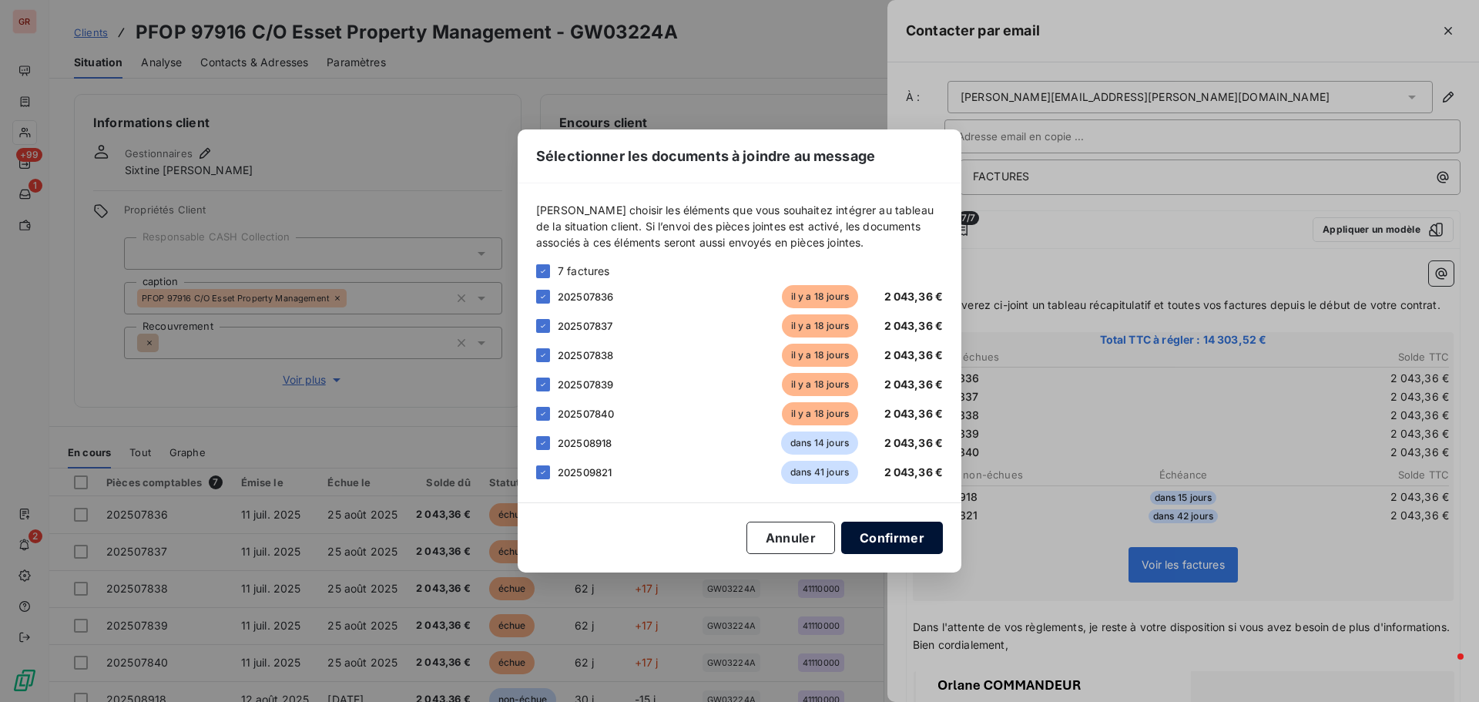
click at [913, 538] on button "Confirmer" at bounding box center [892, 537] width 102 height 32
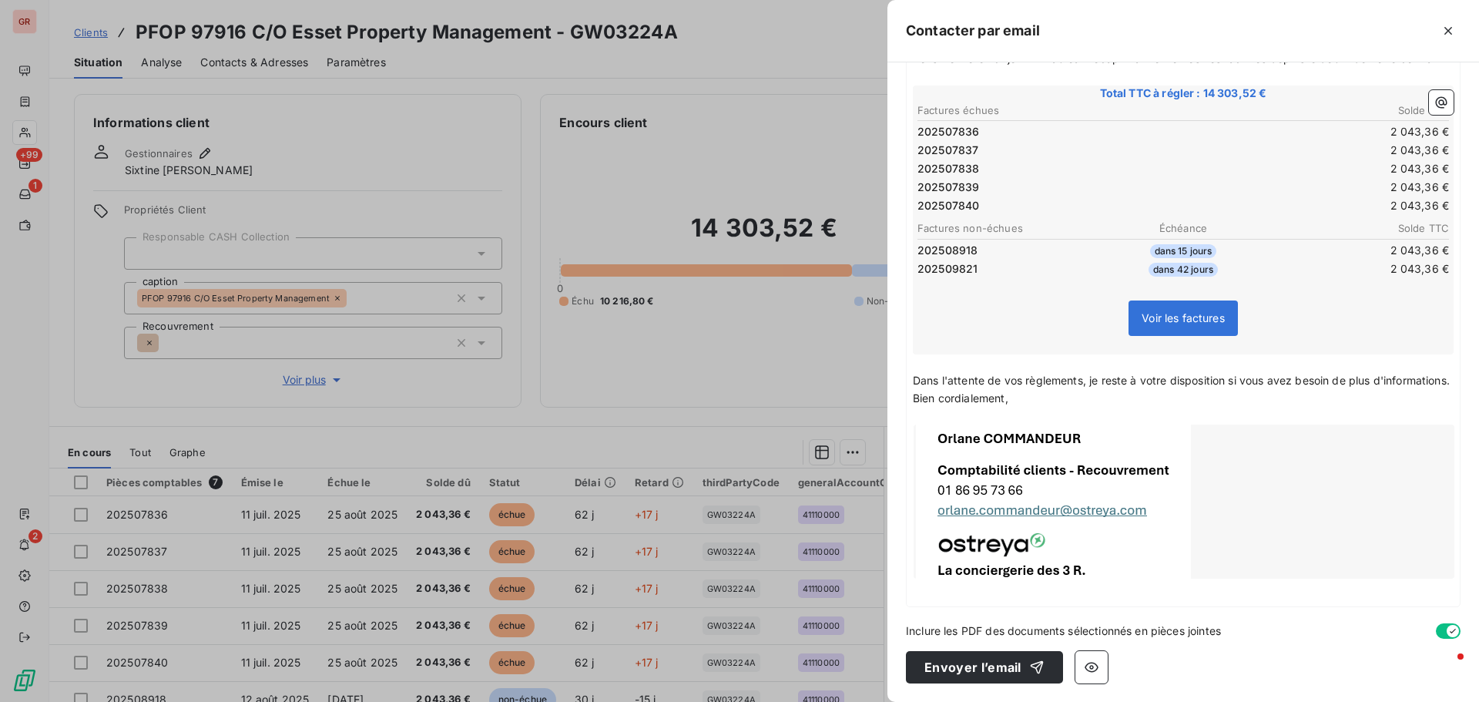
scroll to position [282, 0]
click at [1088, 670] on icon "button" at bounding box center [1091, 666] width 15 height 15
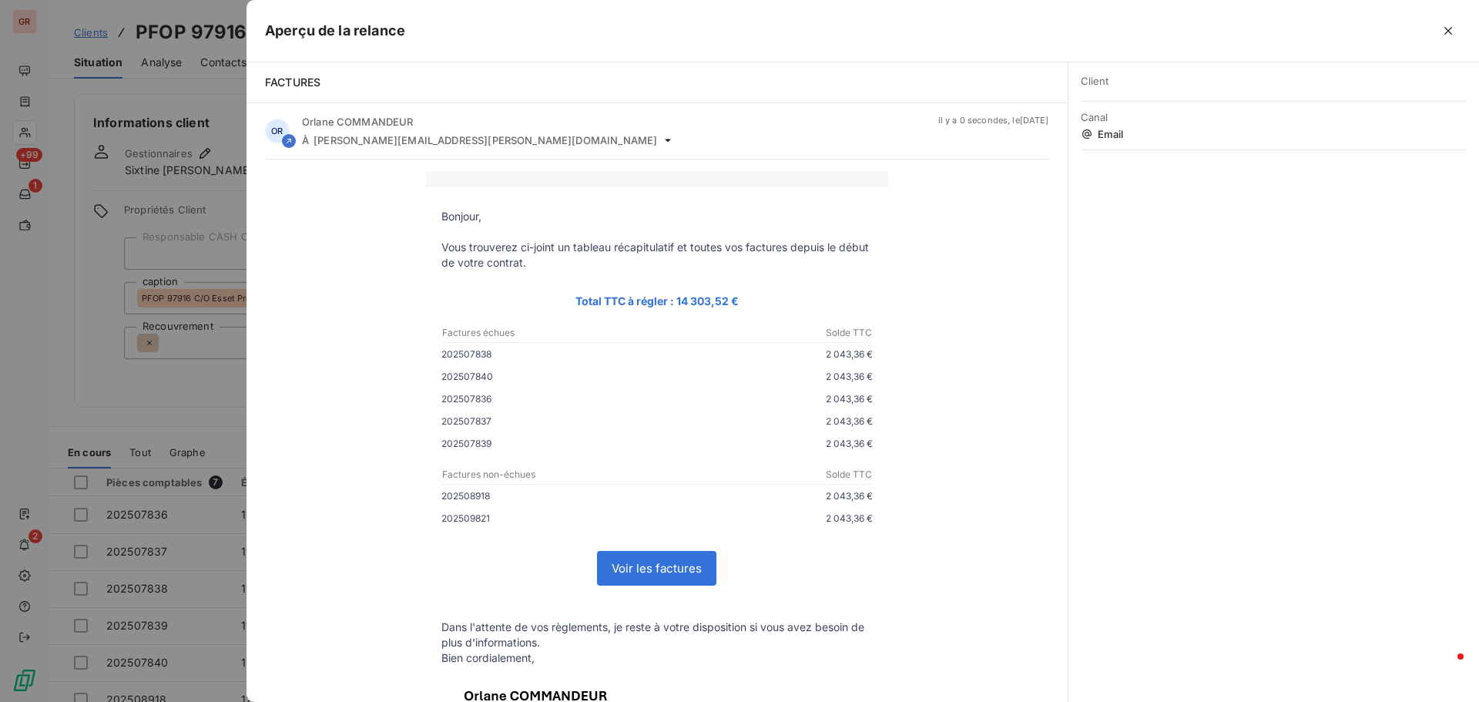
click at [170, 327] on div at bounding box center [739, 351] width 1479 height 702
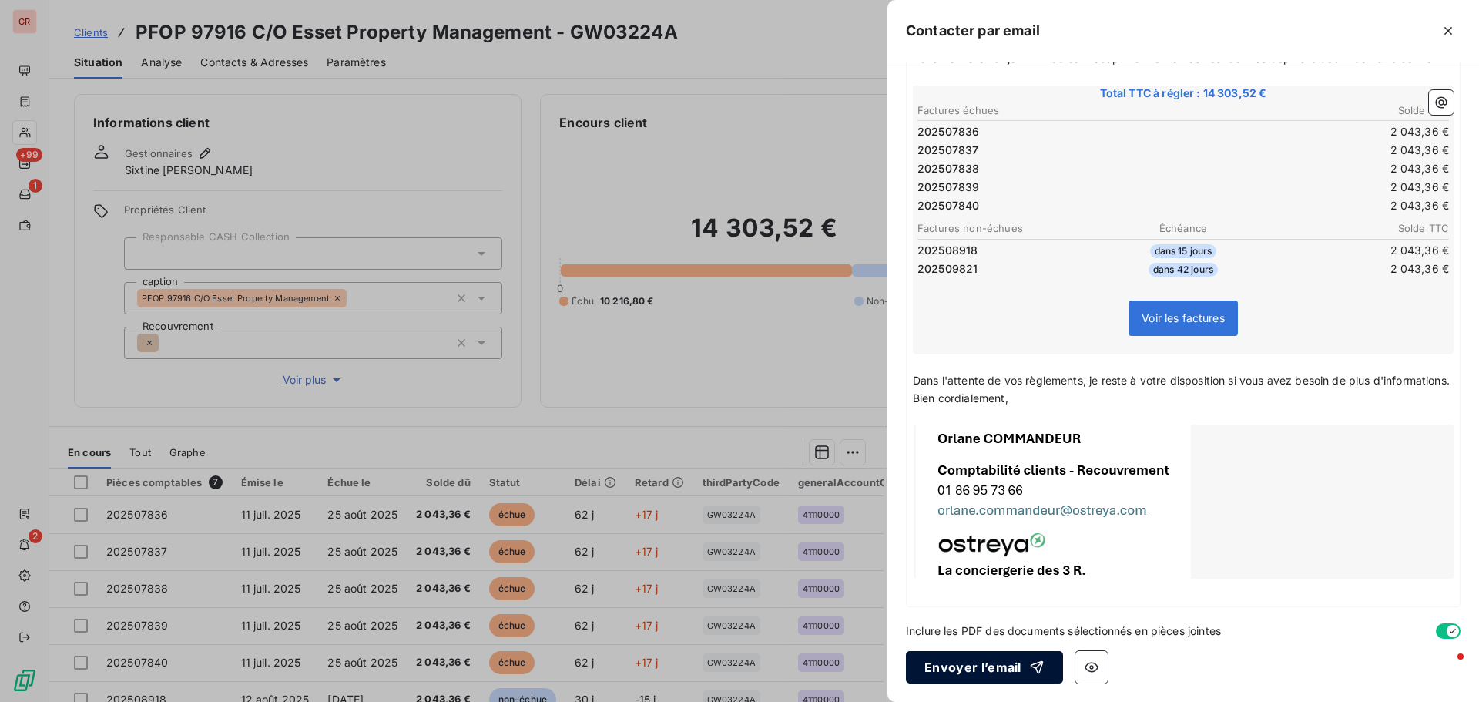
click at [975, 660] on button "Envoyer l’email" at bounding box center [984, 667] width 157 height 32
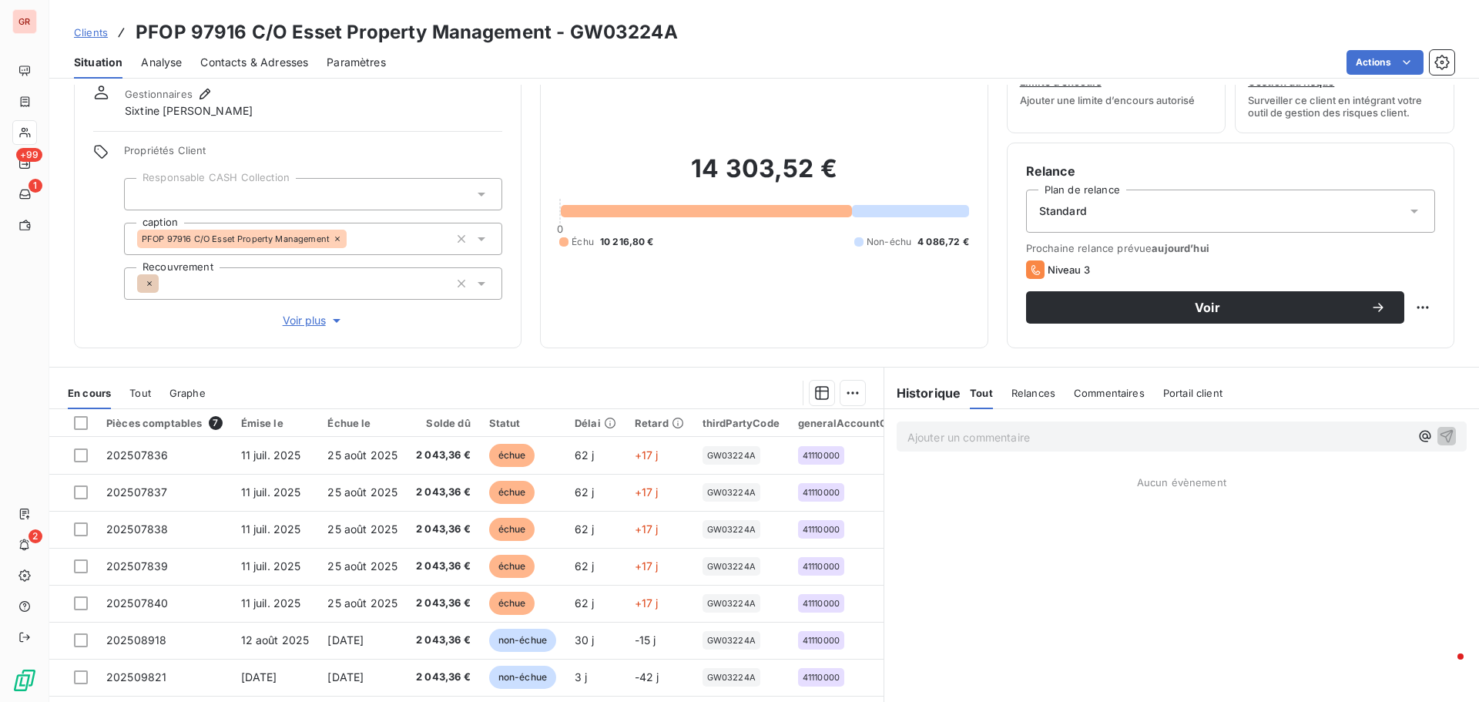
scroll to position [32, 0]
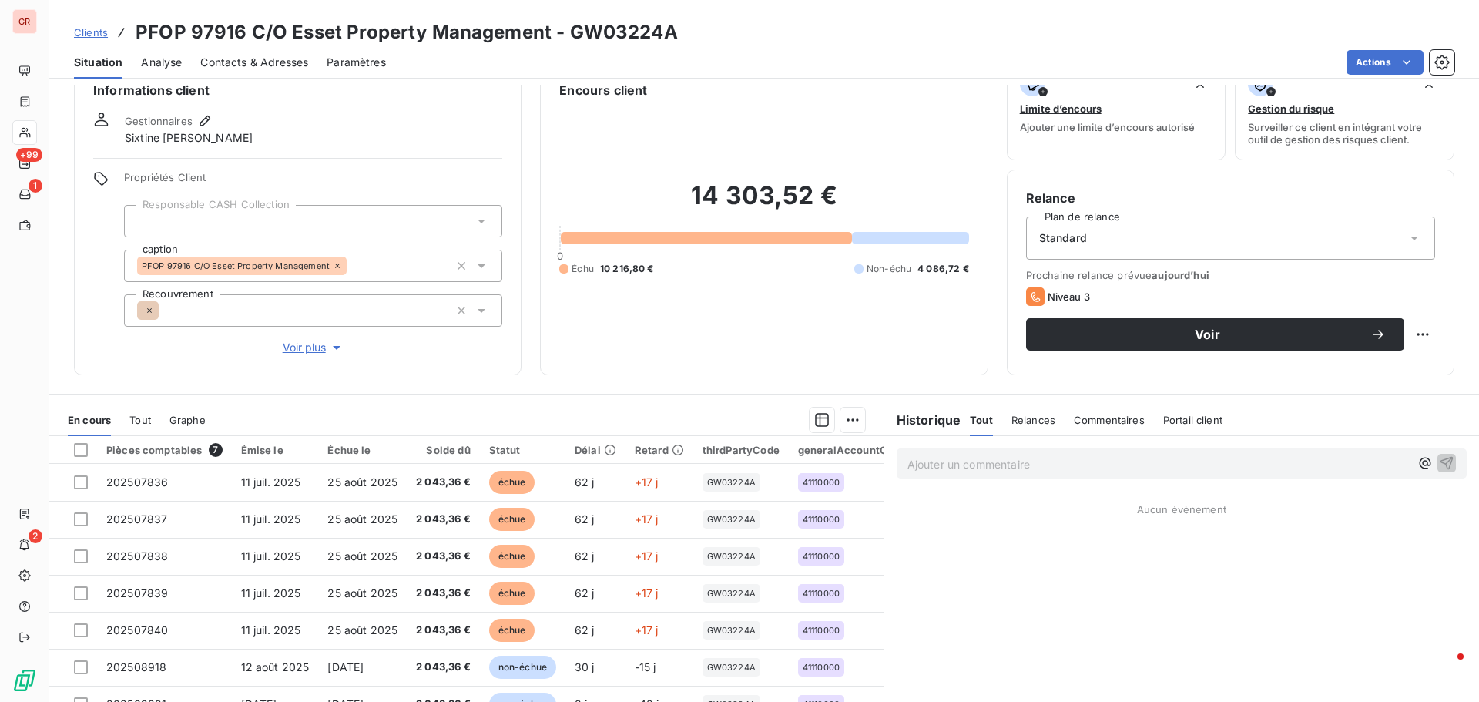
click at [277, 66] on span "Contacts & Adresses" at bounding box center [254, 62] width 108 height 15
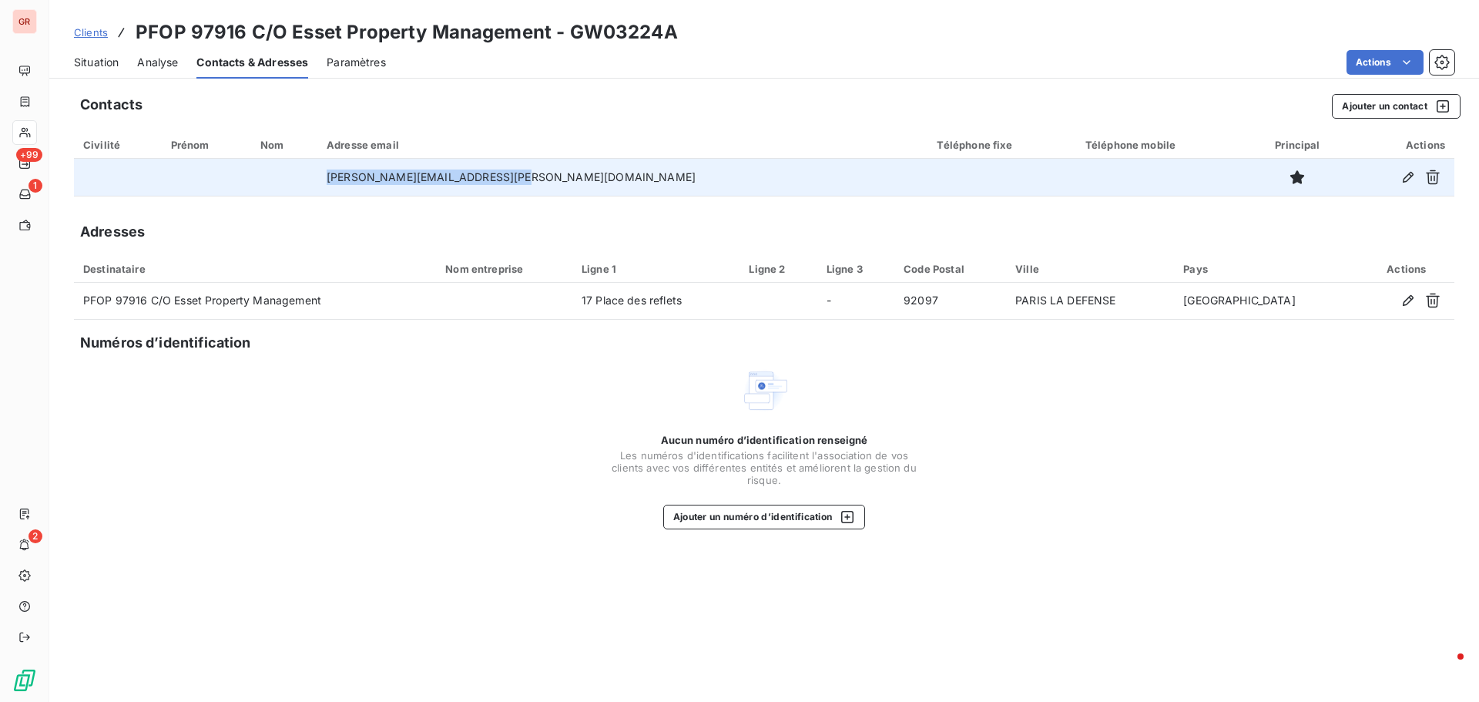
drag, startPoint x: 578, startPoint y: 179, endPoint x: 391, endPoint y: 179, distance: 186.4
click at [391, 179] on td "jean-jacques.burki@esset-pm.com" at bounding box center [606, 177] width 522 height 37
copy td "jean-jacques.burki@esset-pm.com"
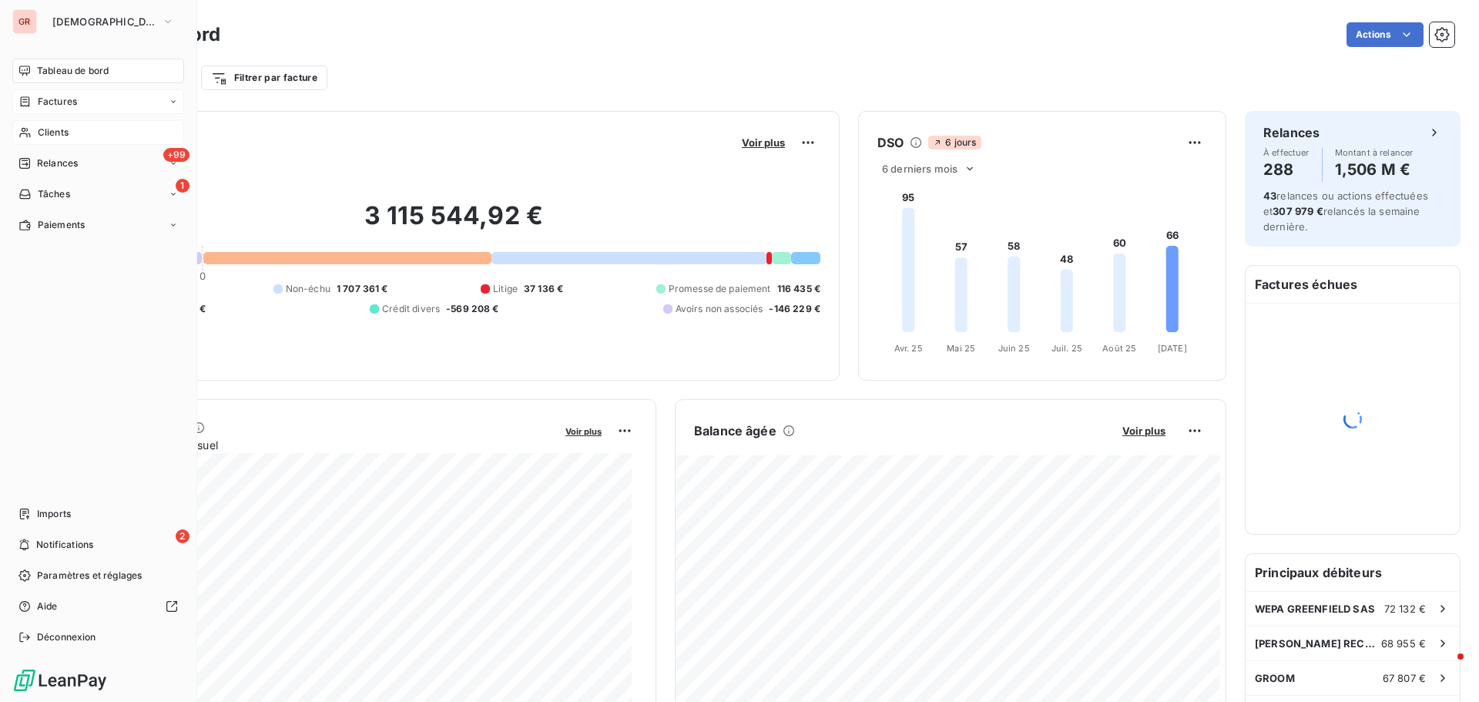
click at [66, 102] on span "Factures" at bounding box center [57, 102] width 39 height 14
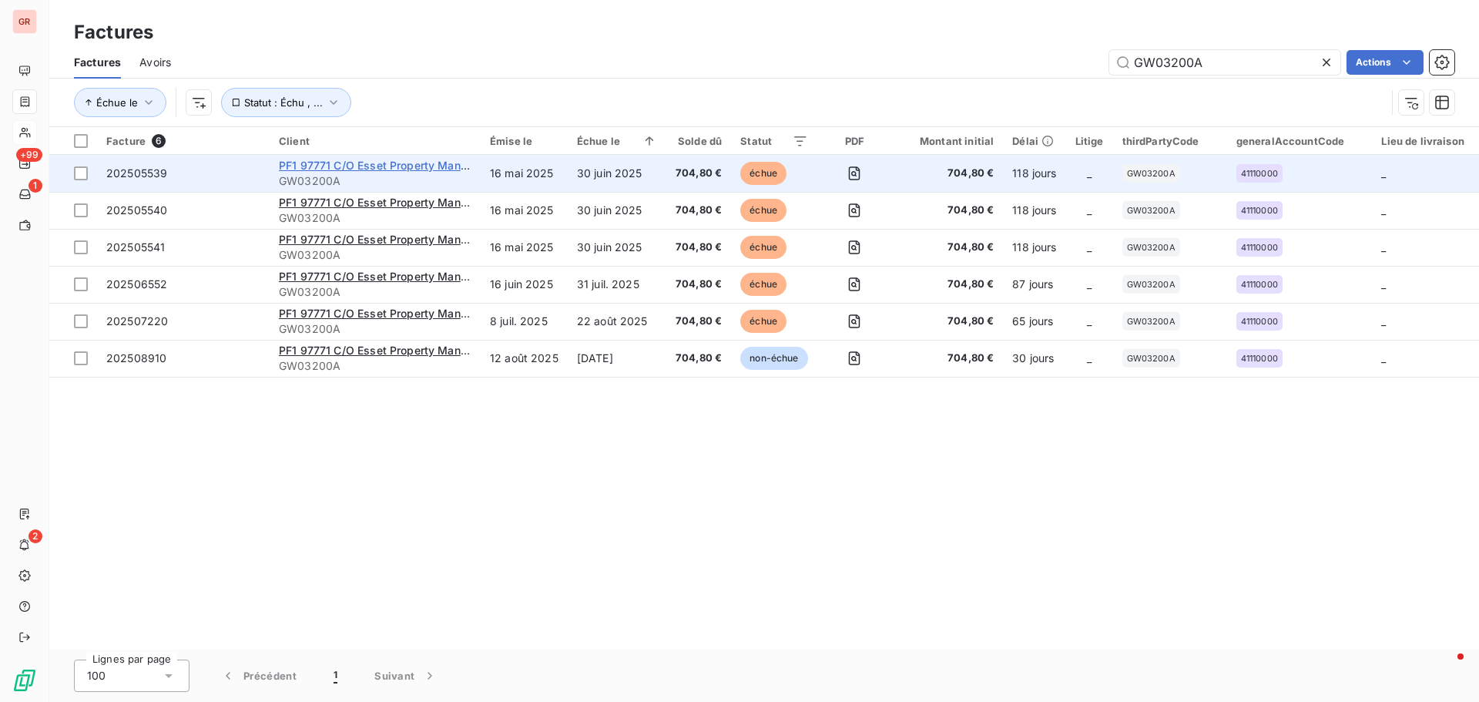
click at [375, 169] on span "PF1 97771 C/O Esset Property Management" at bounding box center [392, 165] width 227 height 13
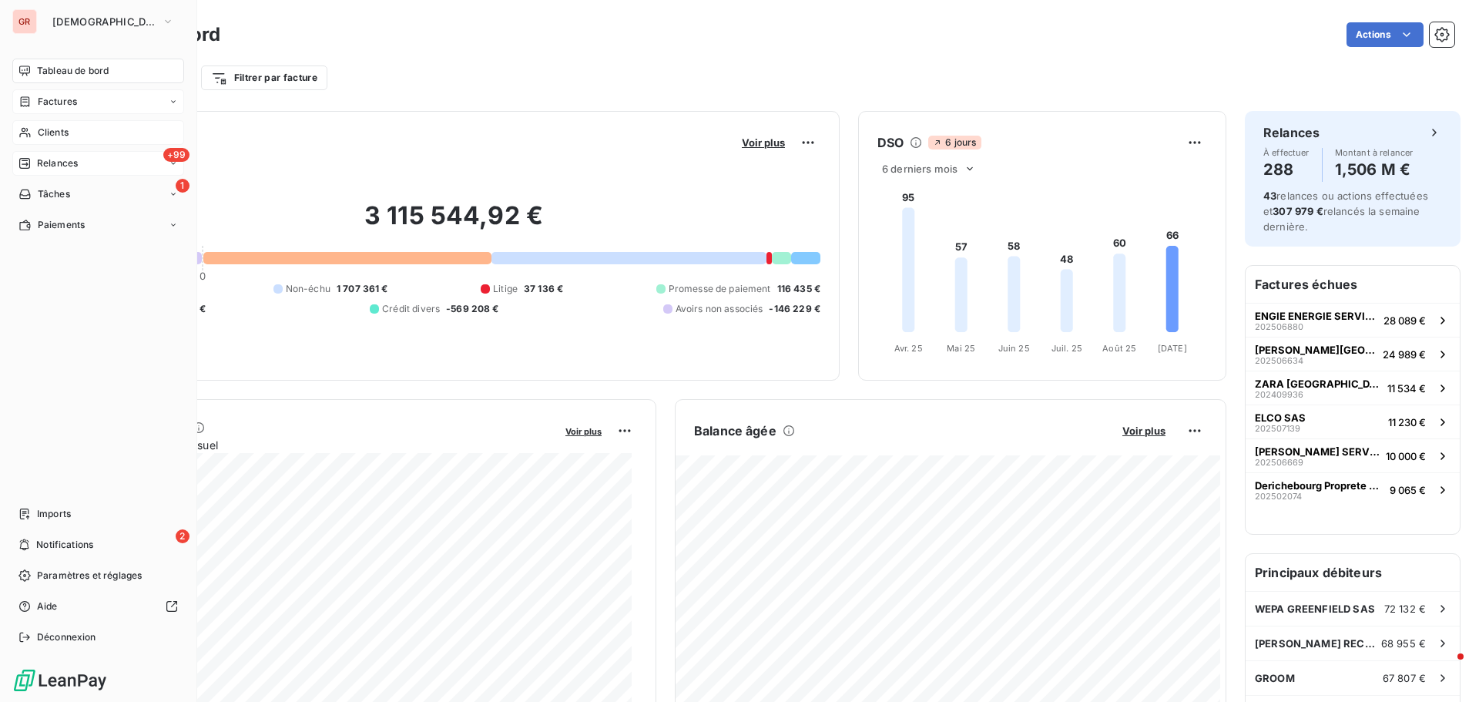
click at [174, 158] on span "+99" at bounding box center [176, 155] width 26 height 14
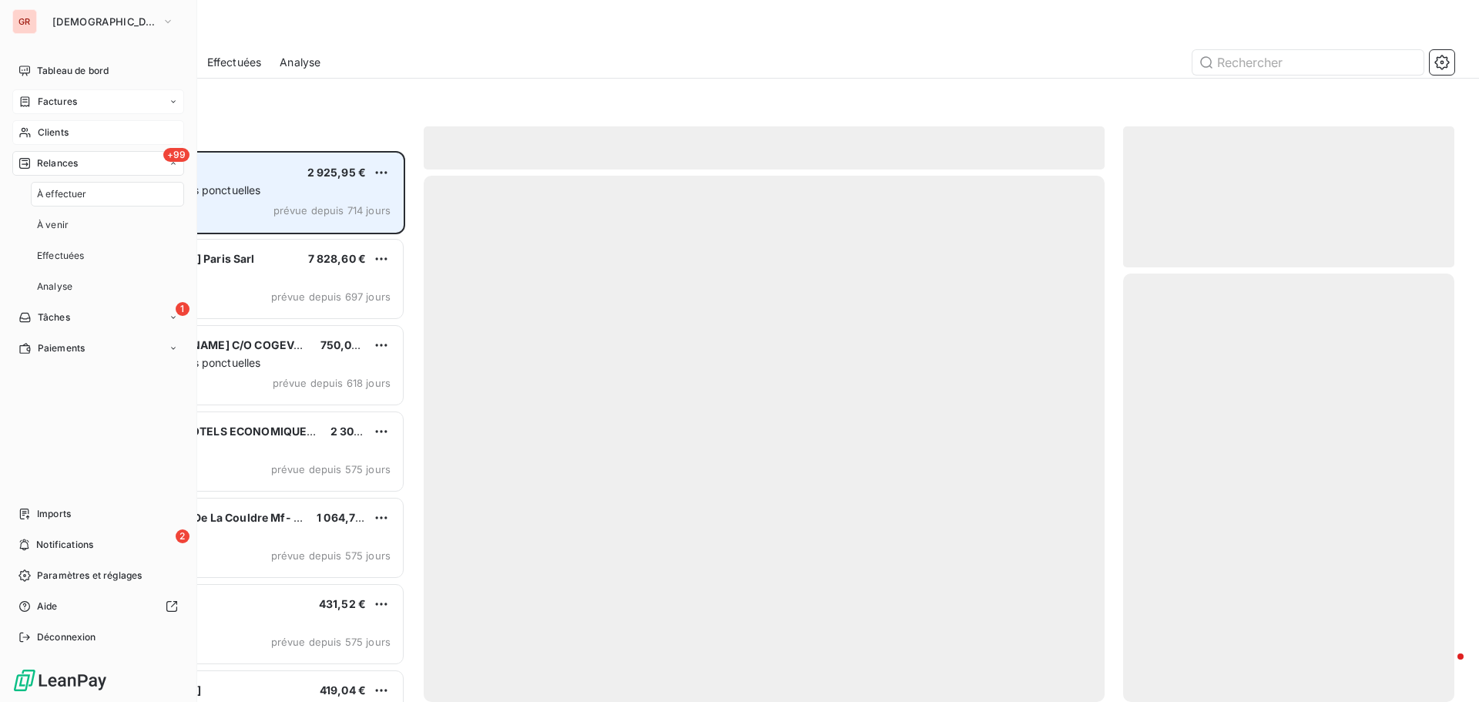
scroll to position [539, 320]
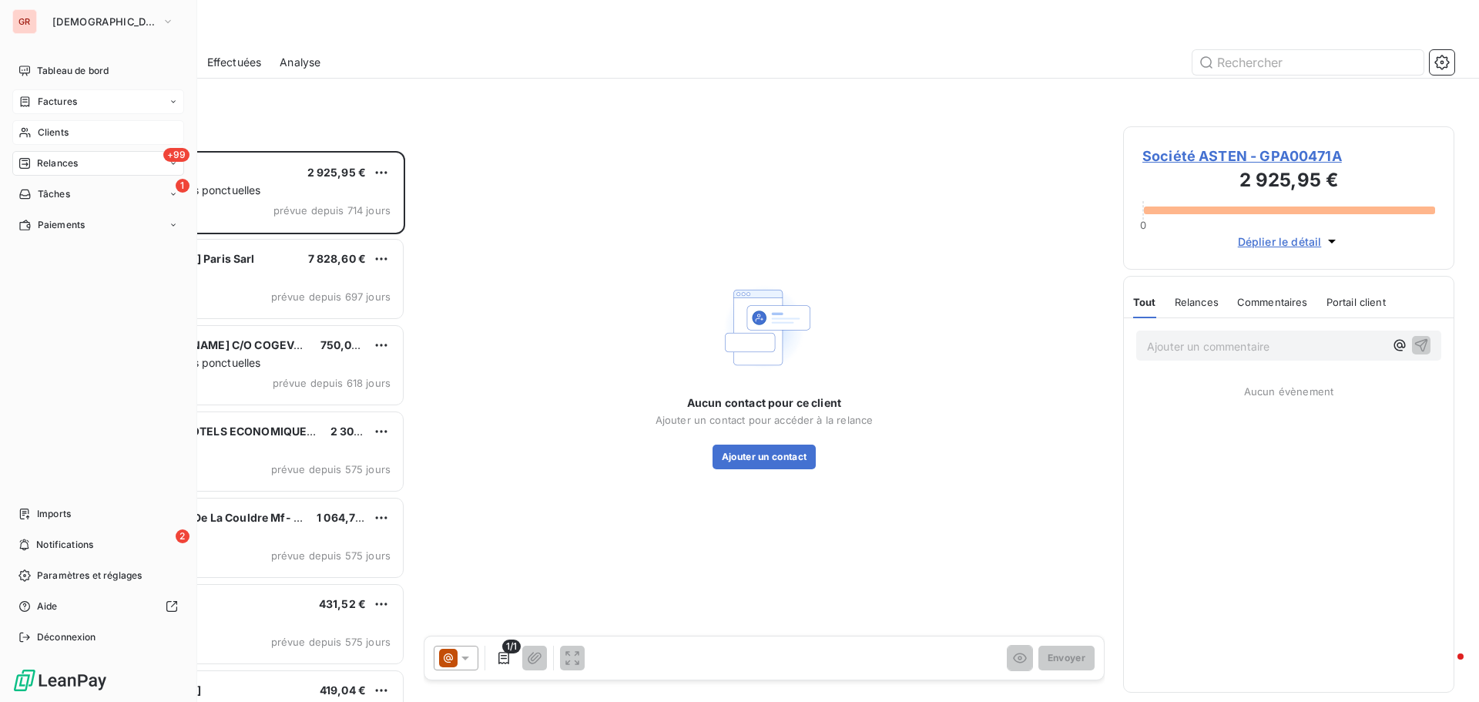
click at [78, 106] on div "Factures" at bounding box center [98, 101] width 172 height 25
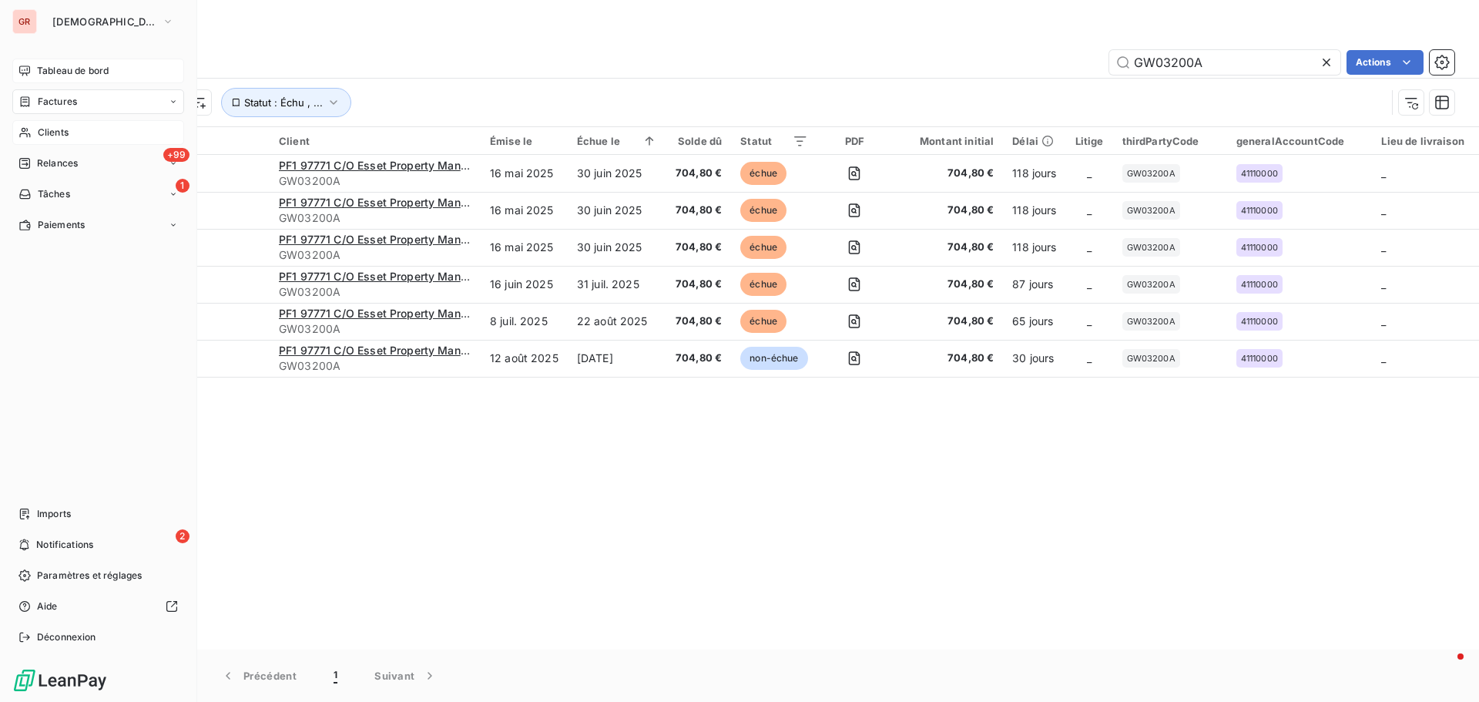
click at [73, 73] on span "Tableau de bord" at bounding box center [73, 71] width 72 height 14
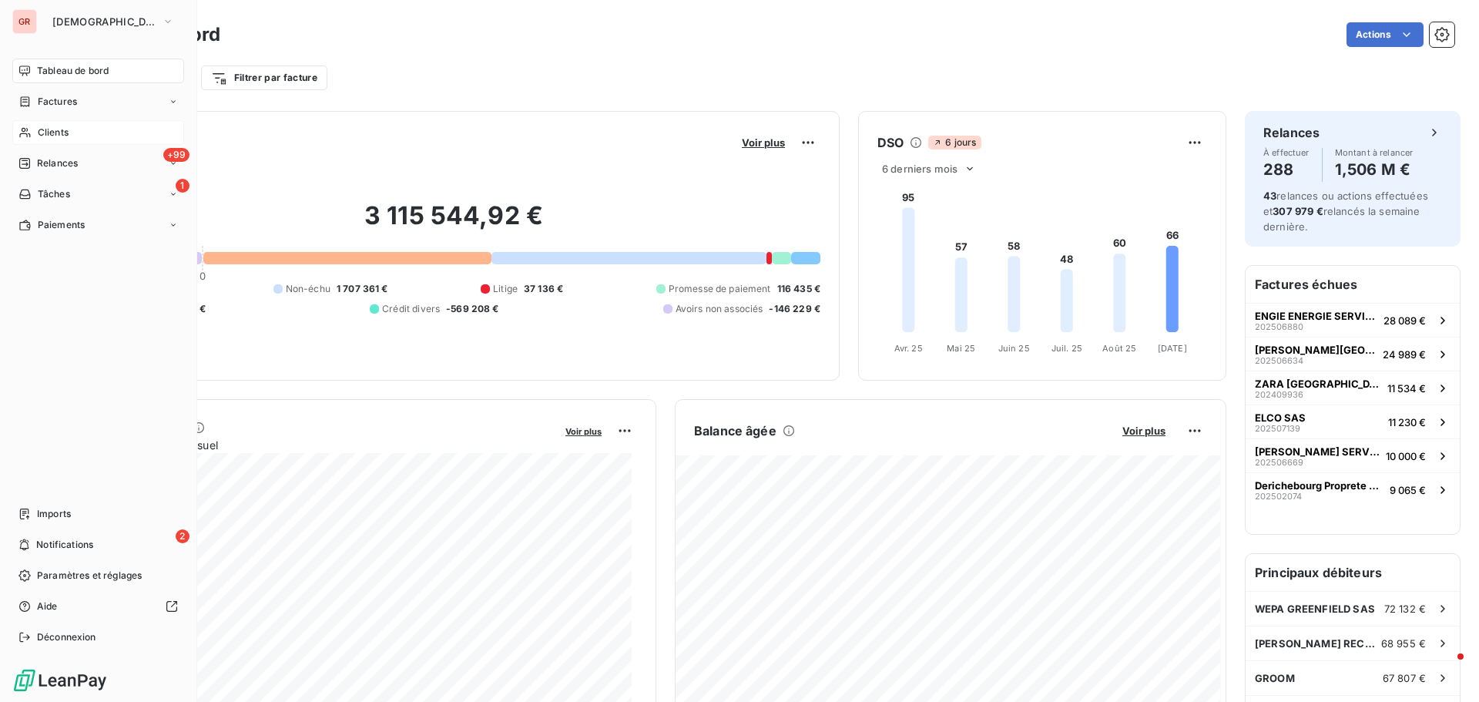
click at [71, 102] on span "Factures" at bounding box center [57, 102] width 39 height 14
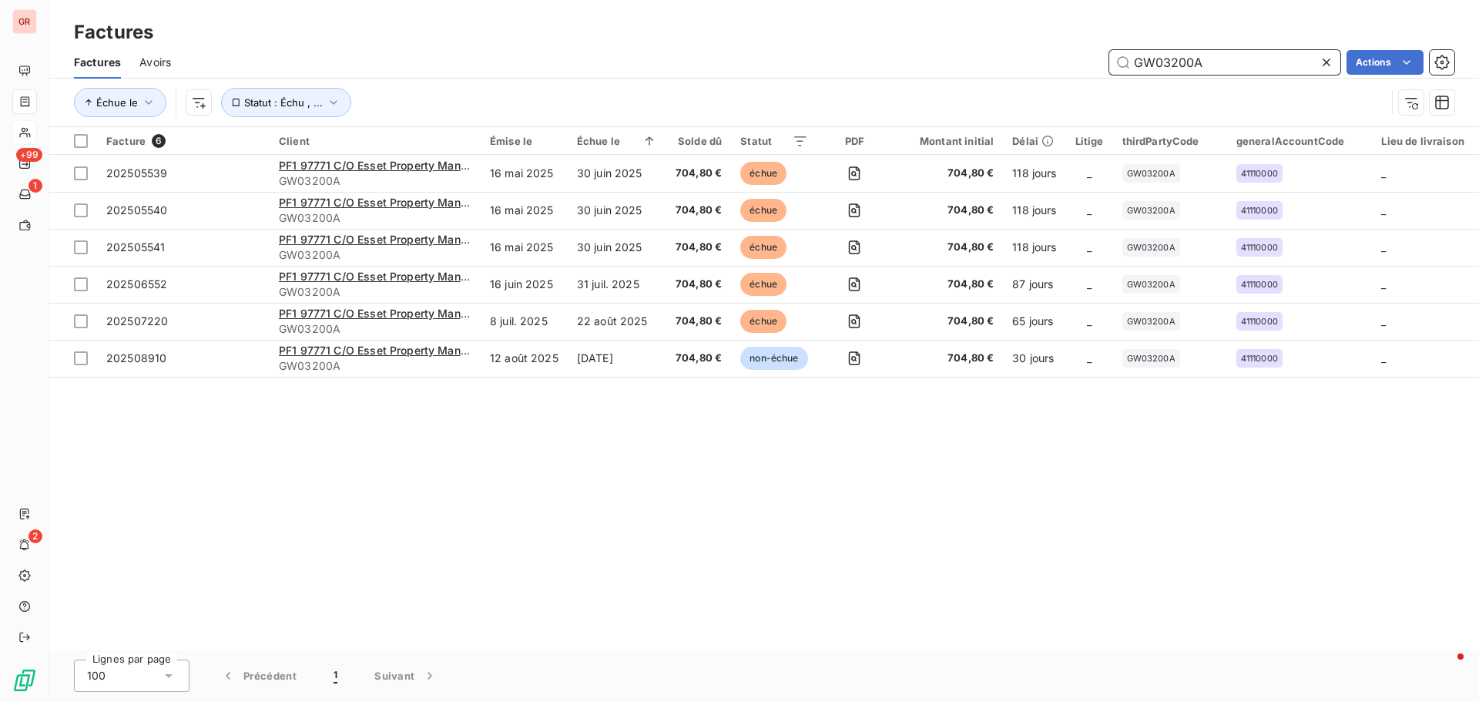
click at [1208, 59] on input "GW03200A" at bounding box center [1224, 62] width 231 height 25
drag, startPoint x: 1073, startPoint y: 55, endPoint x: 960, endPoint y: 55, distance: 113.2
click at [967, 55] on div "GW03200A Actions" at bounding box center [821, 62] width 1264 height 25
paste input "0369D"
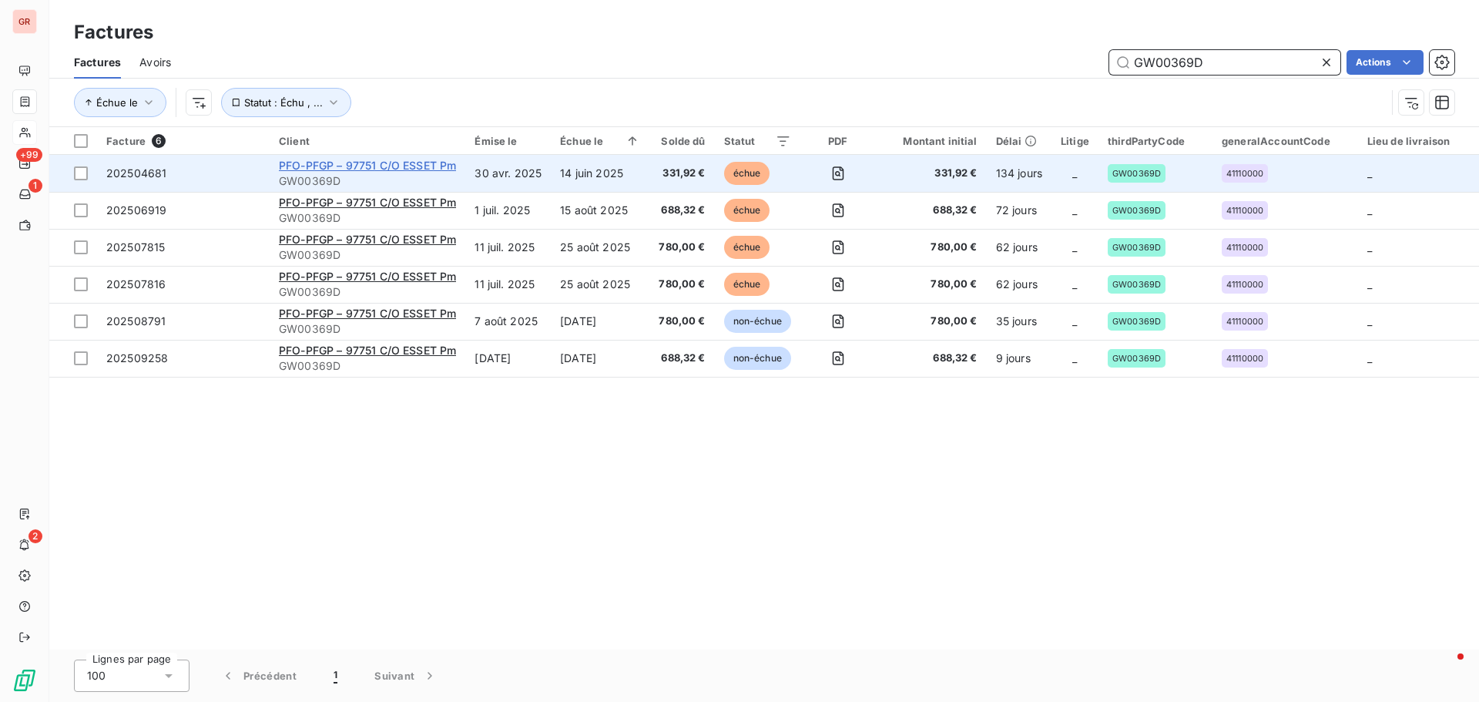
type input "GW00369D"
click at [350, 165] on span "PFO-PFGP – 97751 C/O ESSET Pm" at bounding box center [367, 165] width 177 height 13
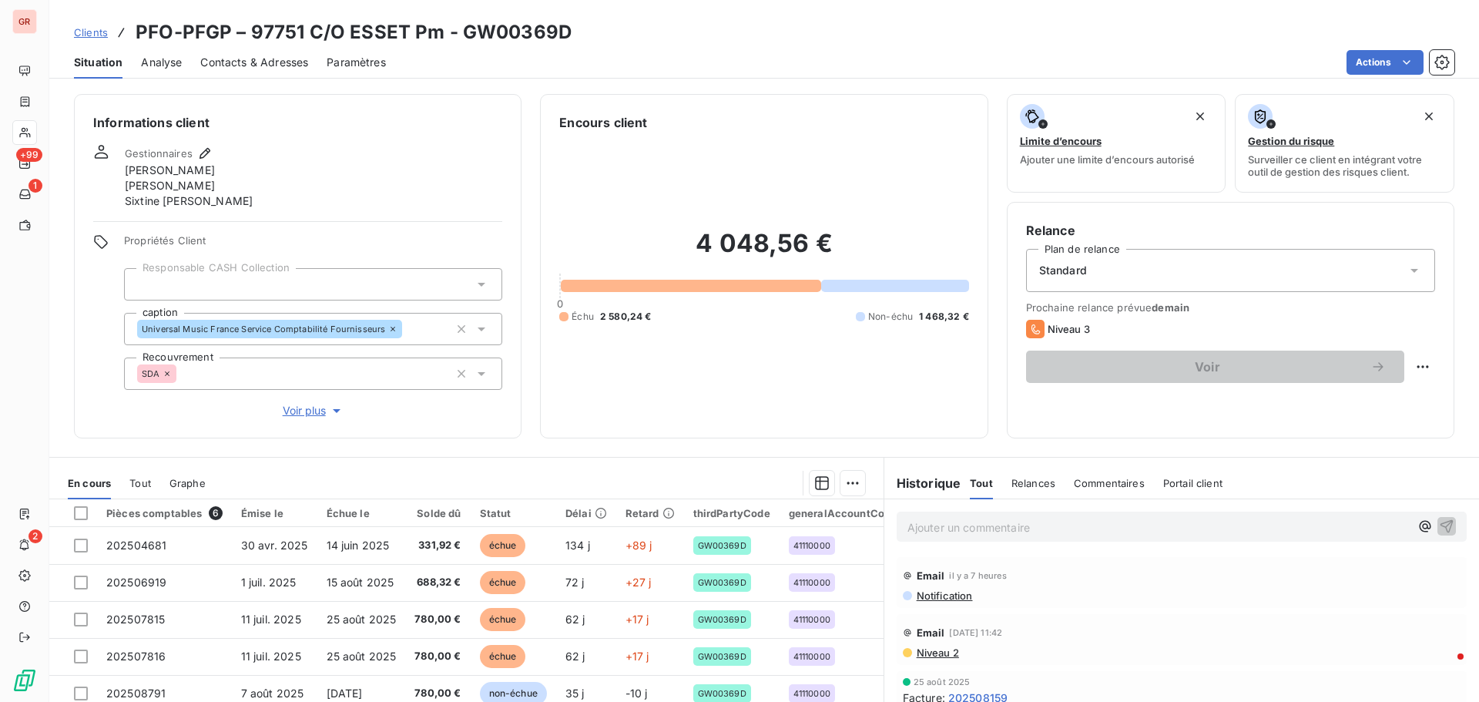
click at [276, 67] on span "Contacts & Adresses" at bounding box center [254, 62] width 108 height 15
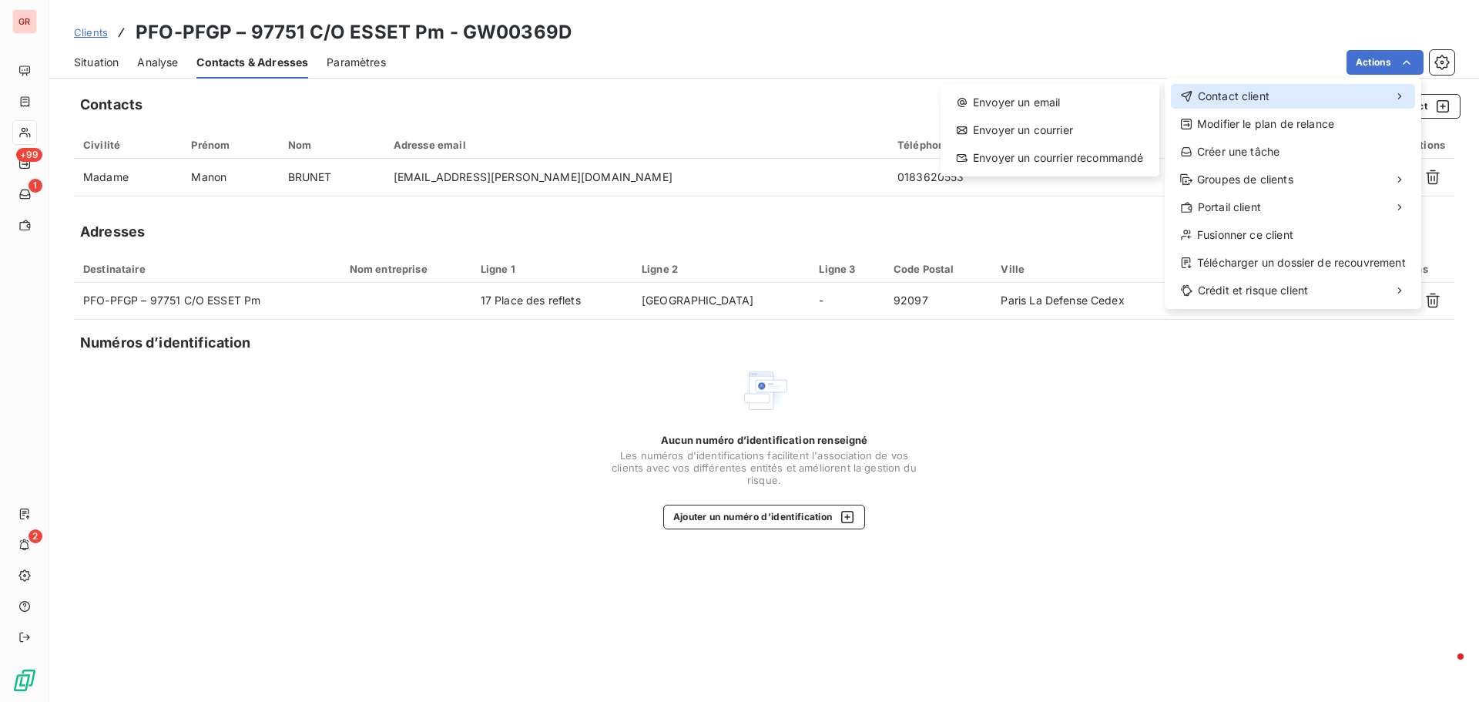
click at [1277, 94] on div "Contact client" at bounding box center [1293, 96] width 244 height 25
click at [1043, 93] on div "Envoyer un email" at bounding box center [1049, 102] width 206 height 25
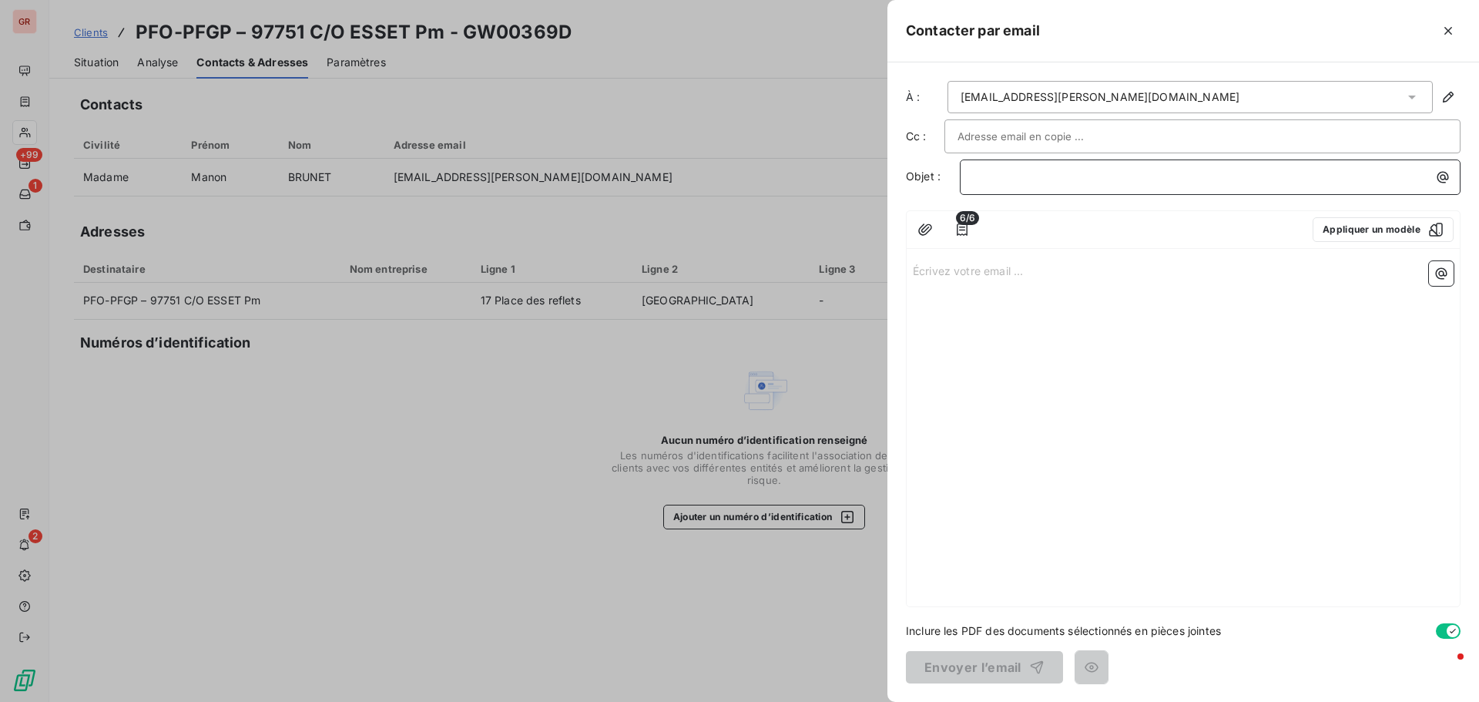
click at [1010, 171] on p "﻿" at bounding box center [1214, 177] width 482 height 18
click at [940, 273] on p "Écrivez votre email ... ﻿" at bounding box center [1183, 270] width 541 height 18
click at [999, 173] on p "﻿" at bounding box center [1214, 177] width 482 height 18
click at [1004, 178] on p "﻿" at bounding box center [1214, 177] width 482 height 18
click at [971, 173] on div "Rappel de factures impayées" at bounding box center [1210, 175] width 490 height 21
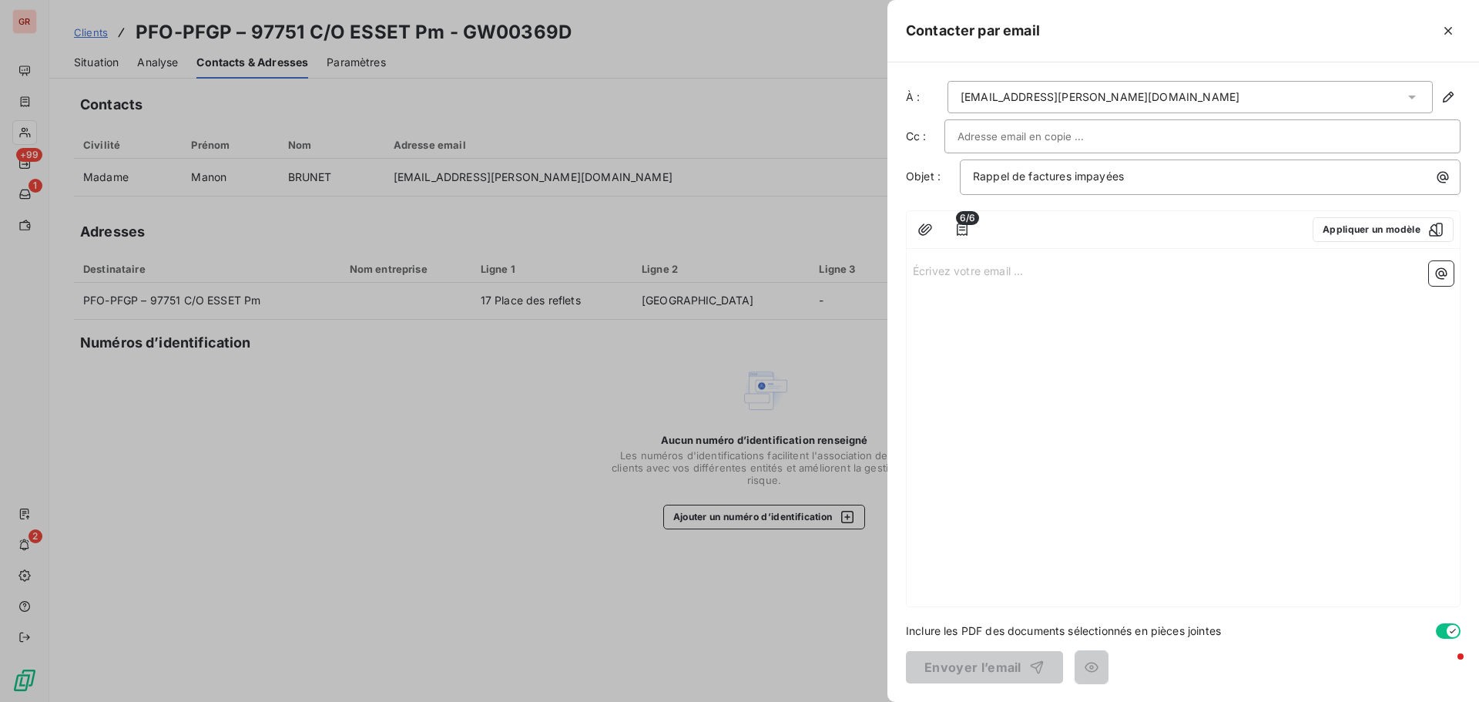
click at [930, 273] on p "Écrivez votre email ... ﻿" at bounding box center [1183, 270] width 541 height 18
click at [924, 266] on p "Écrivez votre email ... ﻿" at bounding box center [1183, 270] width 541 height 18
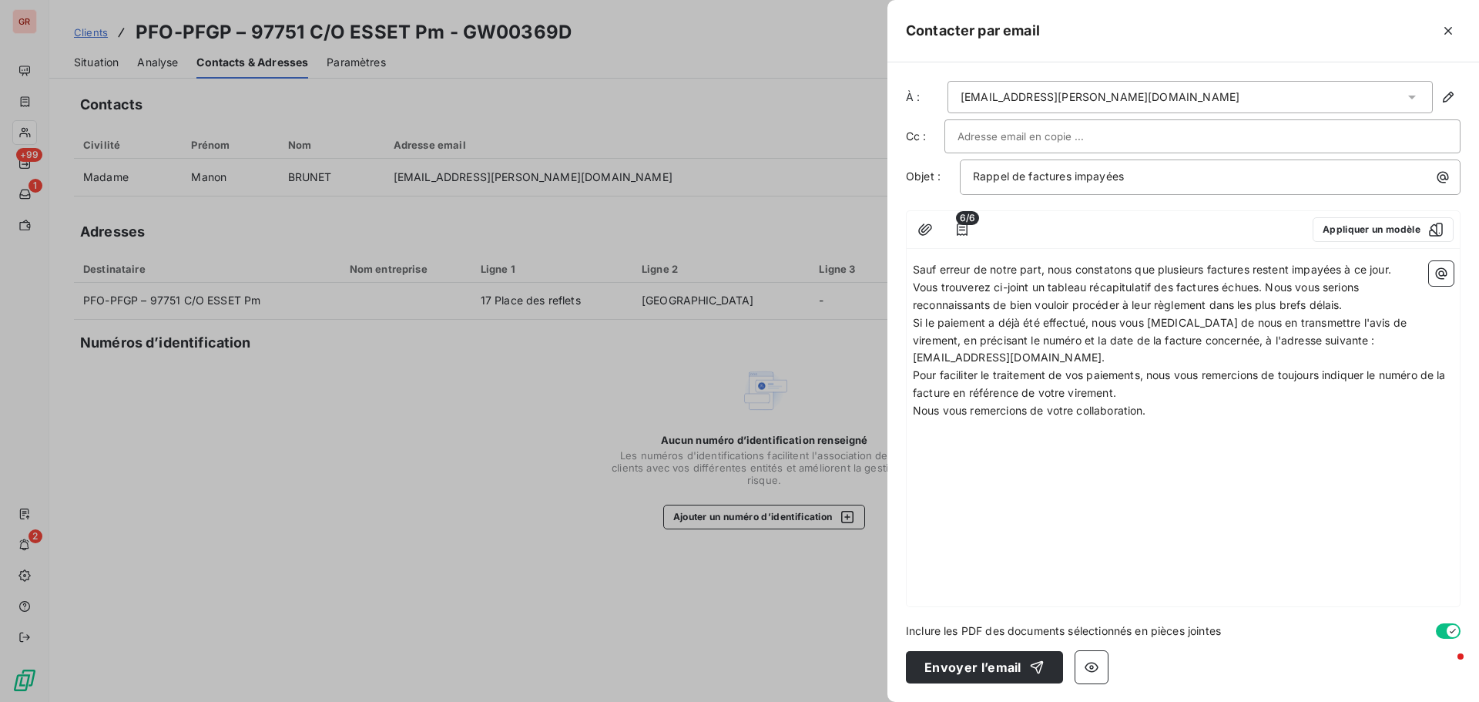
click at [914, 270] on span "Sauf erreur de notre part, nous constatons que plusieurs factures restent impay…" at bounding box center [1152, 269] width 478 height 13
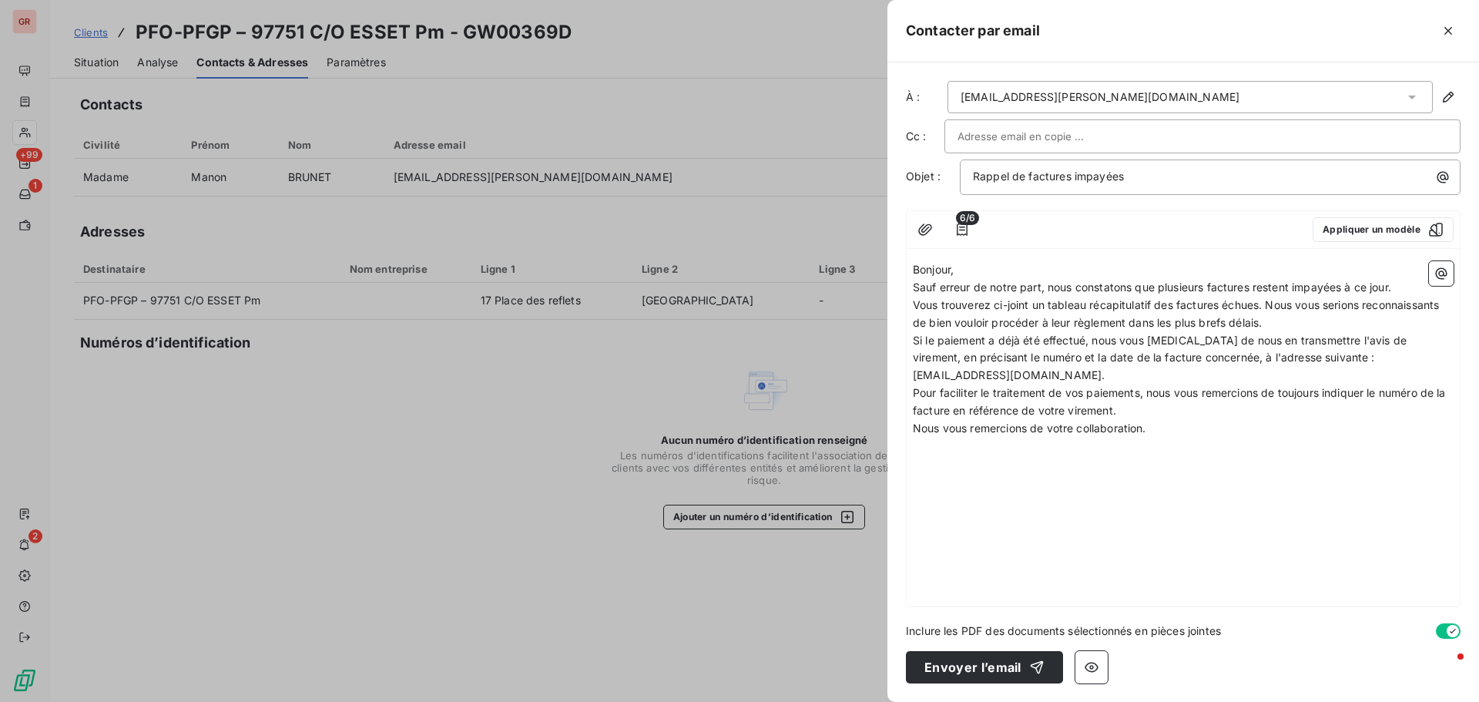
click at [1266, 310] on span "Vous trouverez ci-joint un tableau récapitulatif des factures échues. Nous vous…" at bounding box center [1177, 313] width 529 height 31
click at [1441, 274] on icon "button" at bounding box center [1440, 273] width 15 height 15
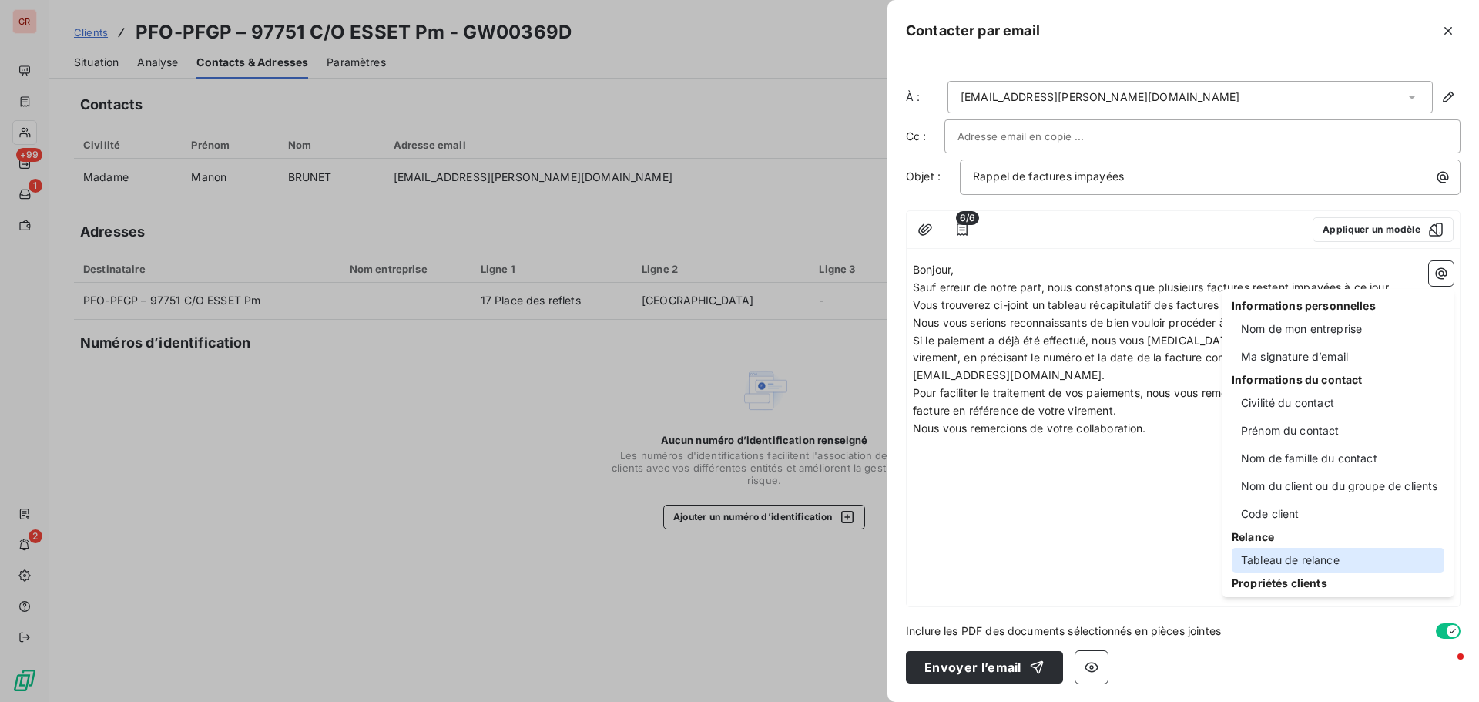
click at [1302, 562] on div "Tableau de relance" at bounding box center [1337, 560] width 213 height 25
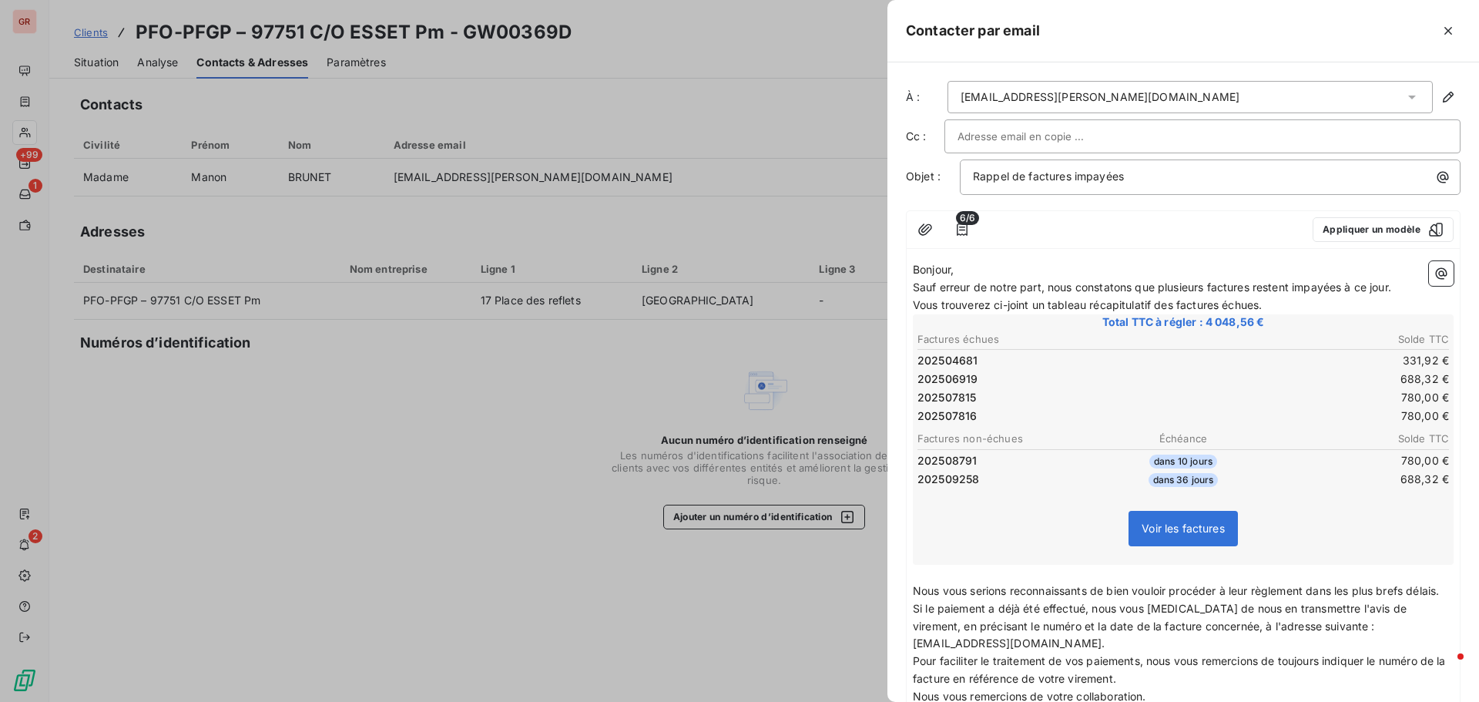
click at [1274, 304] on p "Vous trouverez ci-joint un tableau récapitulatif des factures échues." at bounding box center [1183, 305] width 541 height 18
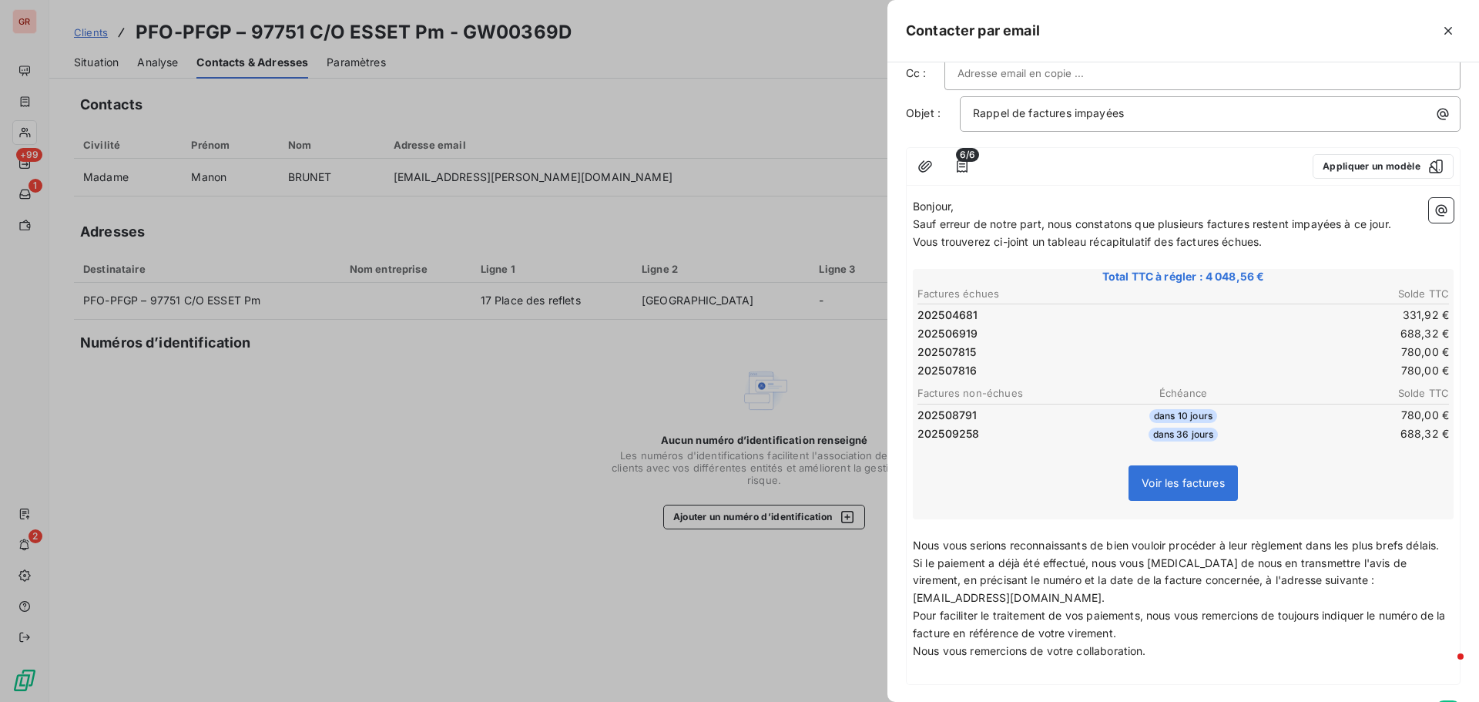
scroll to position [154, 0]
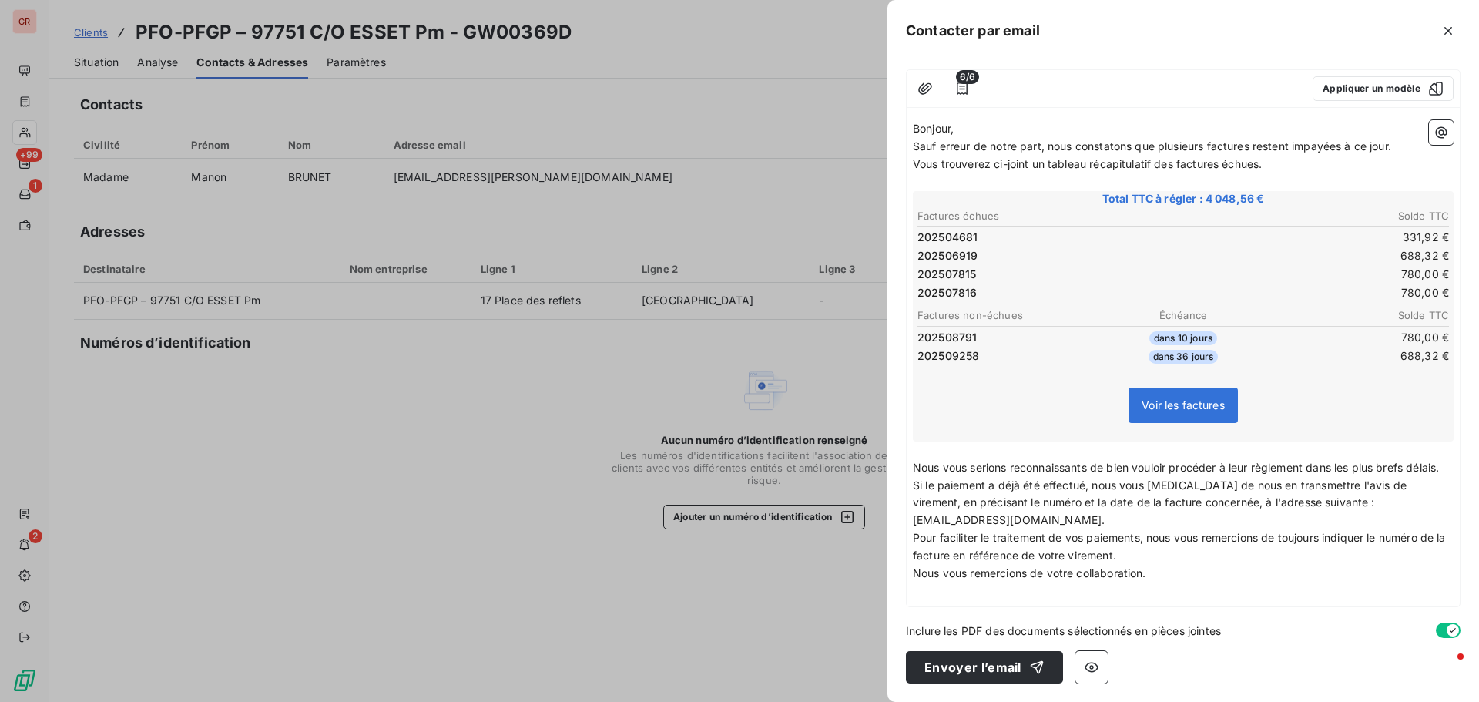
drag, startPoint x: 1317, startPoint y: 453, endPoint x: 1385, endPoint y: 464, distance: 68.6
click at [1385, 464] on p "Nous vous serions reconnaissants de bien vouloir procéder à leur règlement dans…" at bounding box center [1183, 468] width 541 height 18
click at [990, 590] on p "﻿" at bounding box center [1183, 591] width 541 height 18
click at [1433, 133] on icon "button" at bounding box center [1440, 132] width 15 height 15
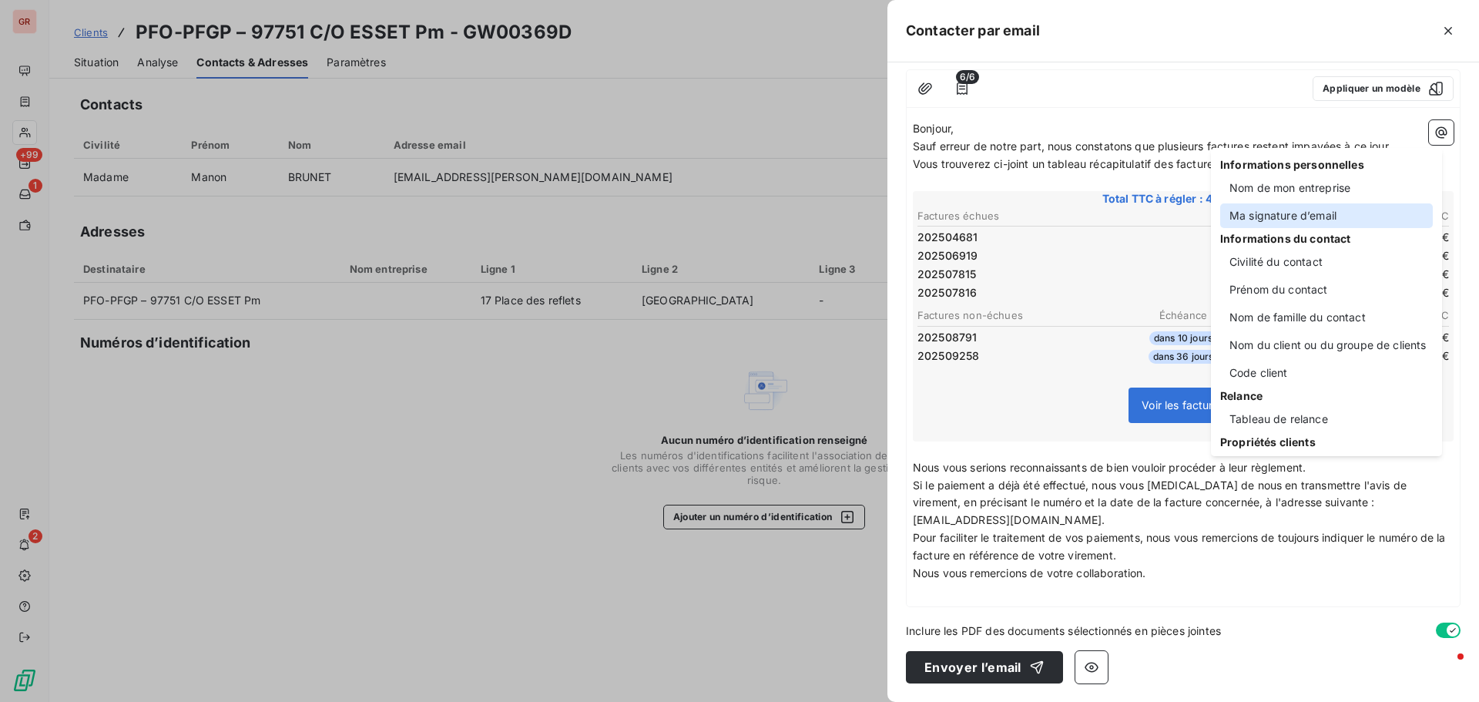
click at [1330, 222] on div "Ma signature d’email" at bounding box center [1326, 215] width 213 height 25
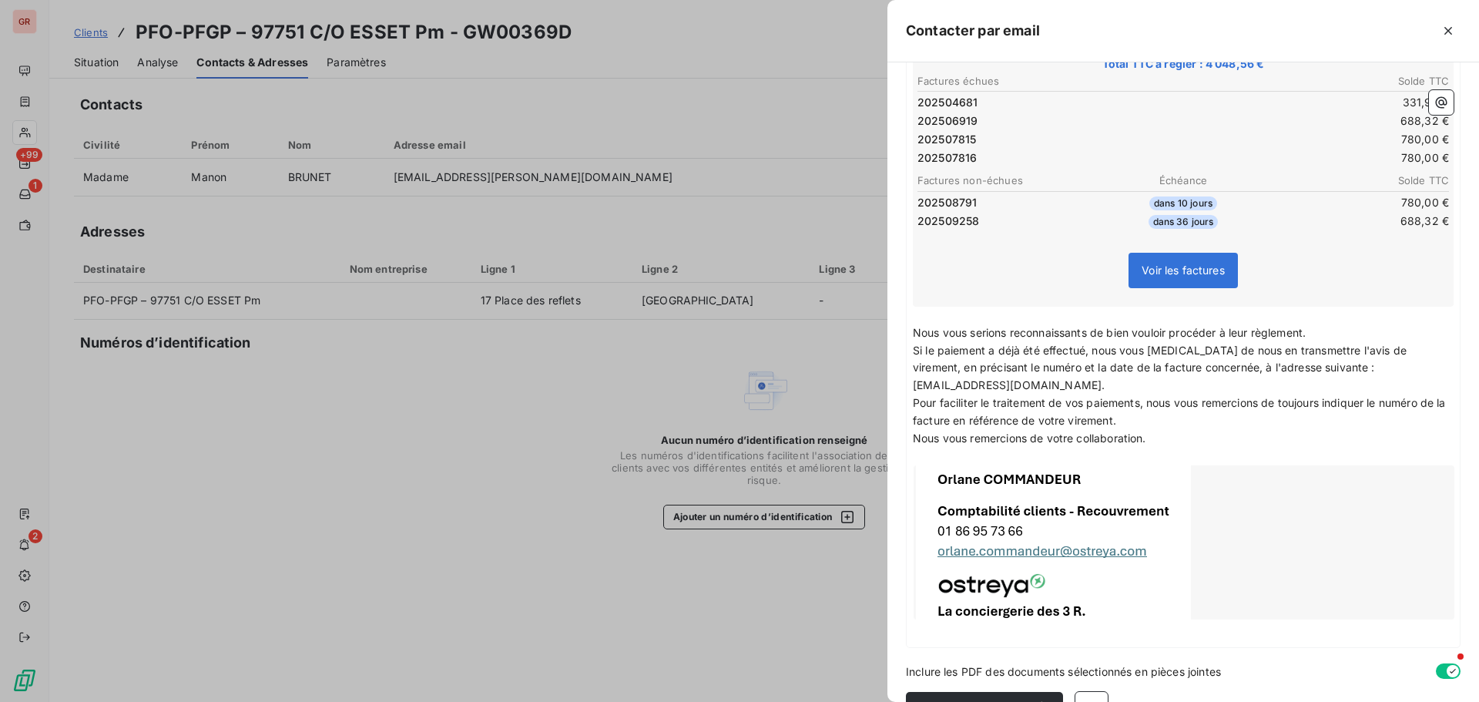
scroll to position [295, 0]
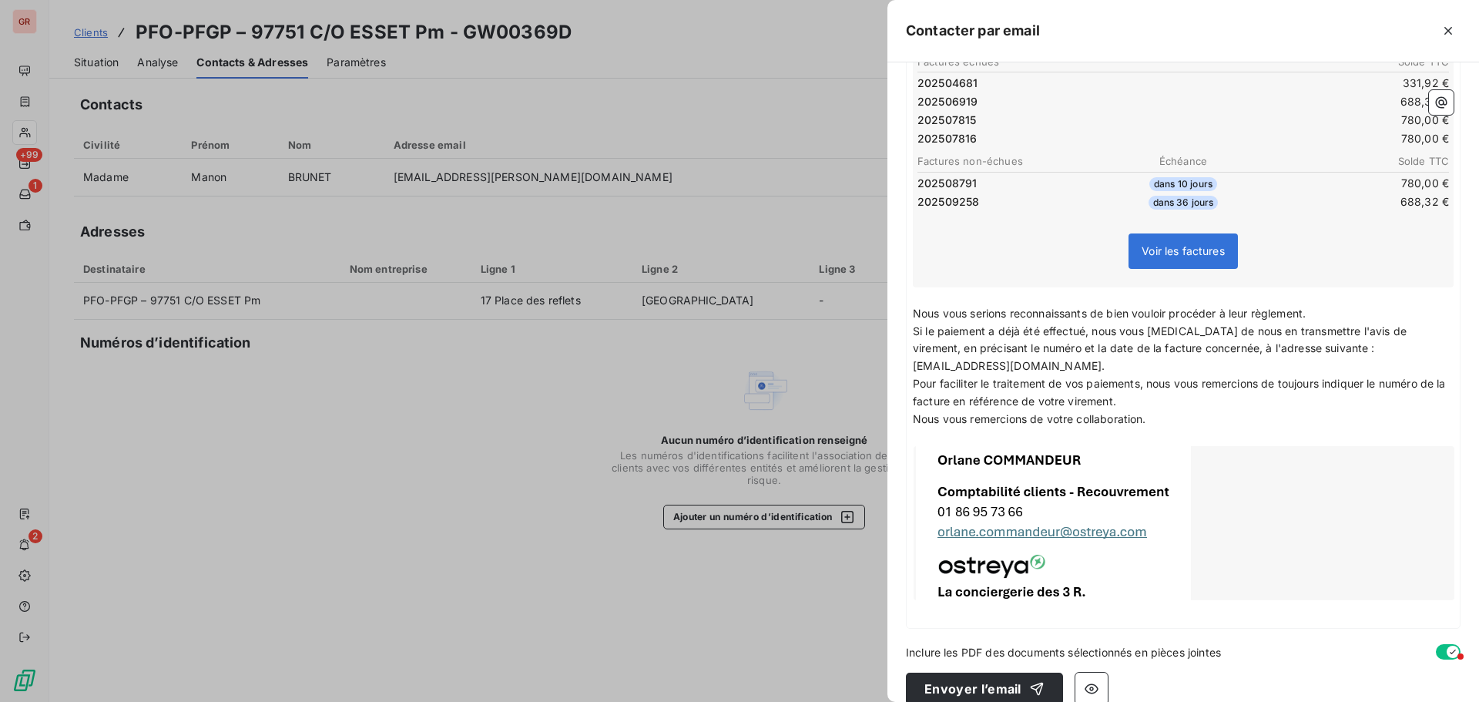
click at [1168, 419] on p "Nous vous remercions de votre collaboration." at bounding box center [1183, 419] width 541 height 18
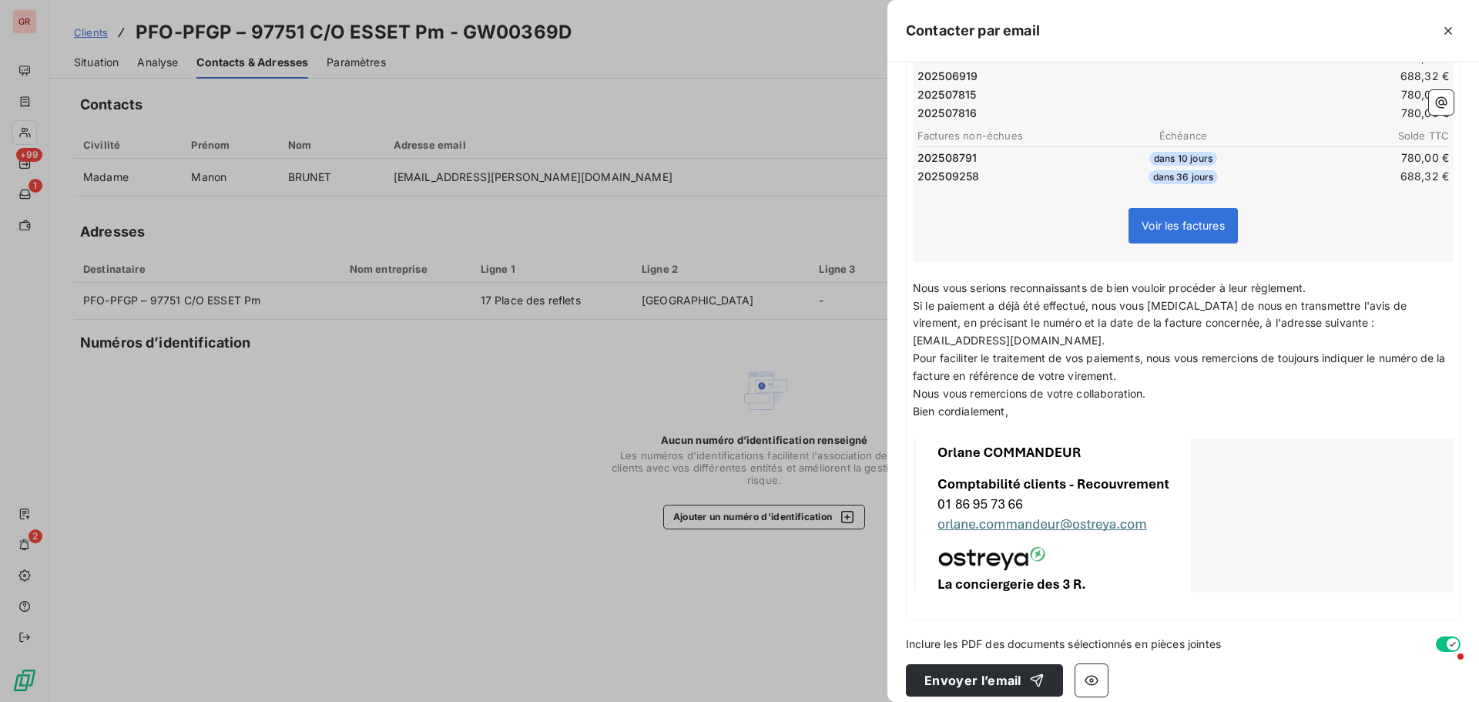
scroll to position [333, 0]
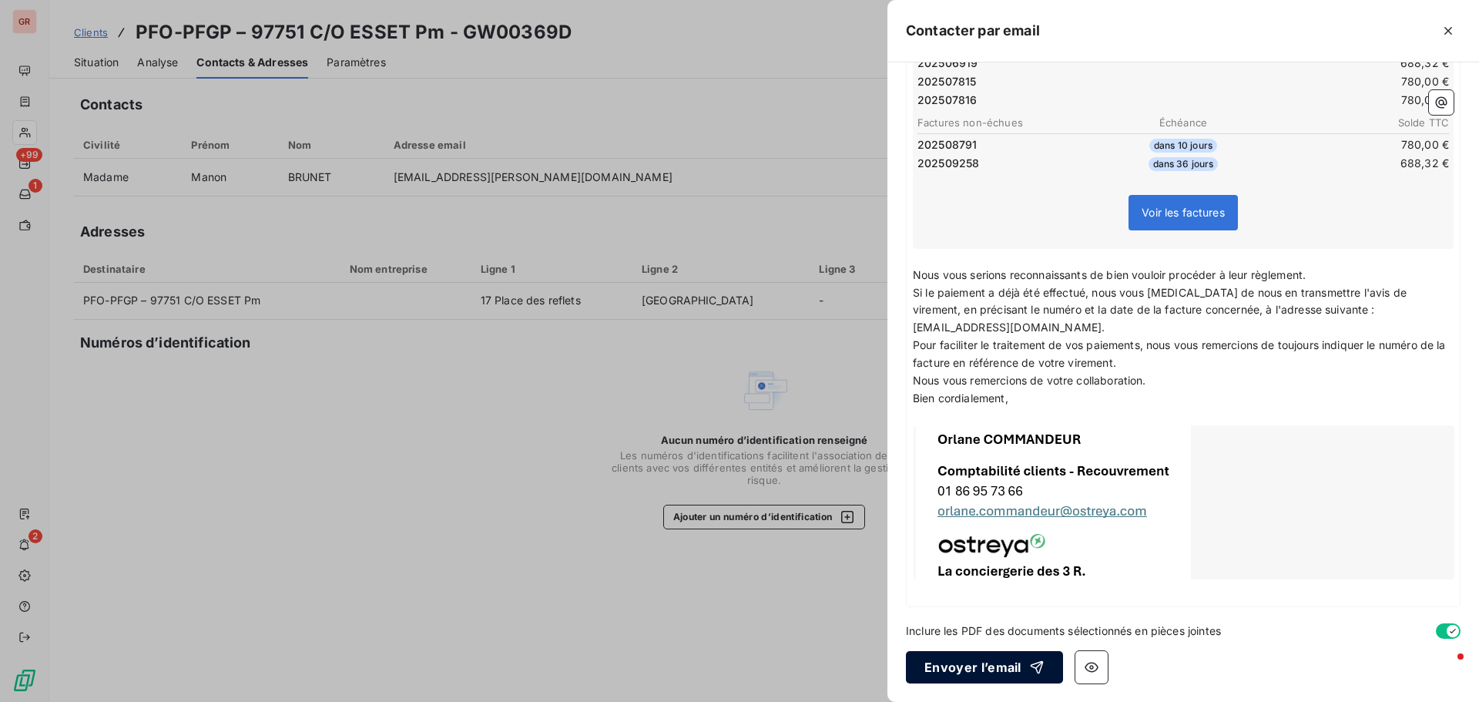
click at [983, 673] on button "Envoyer l’email" at bounding box center [984, 667] width 157 height 32
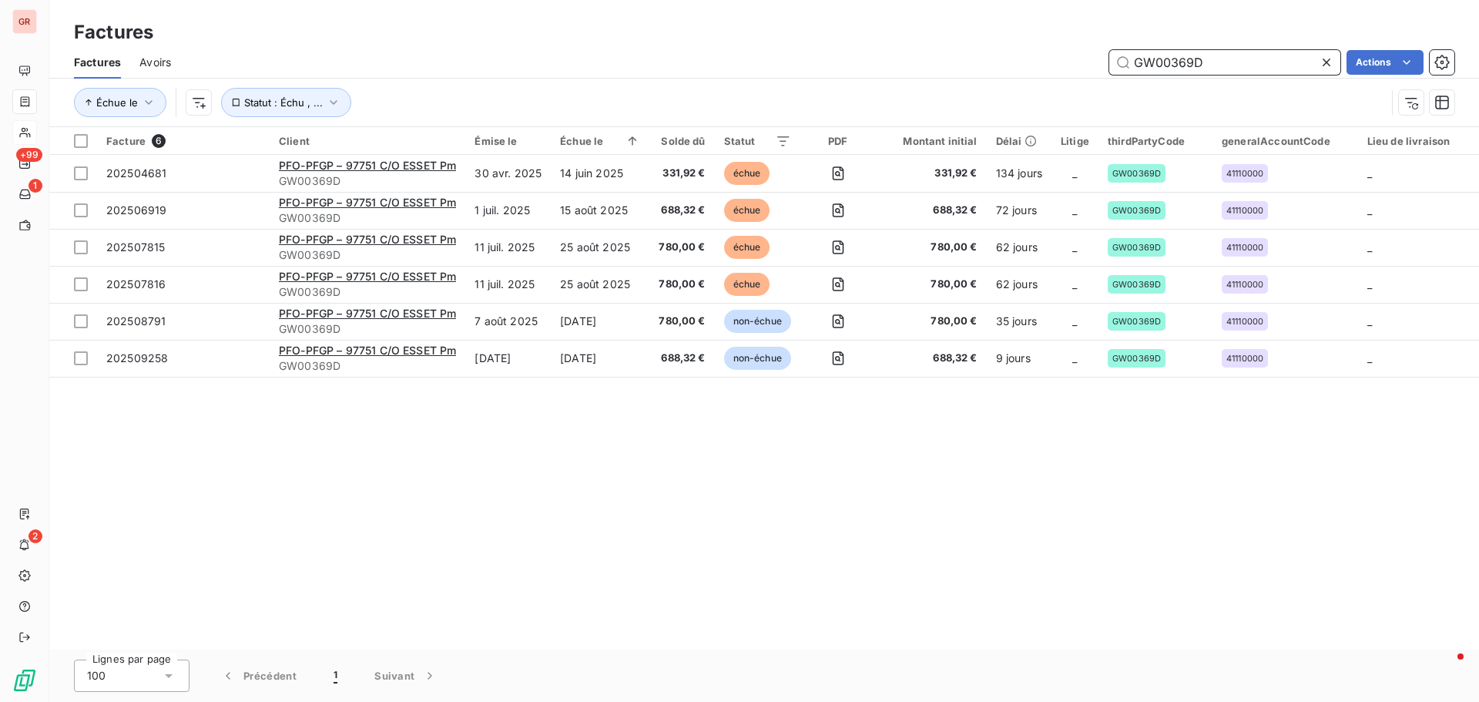
drag, startPoint x: 1156, startPoint y: 66, endPoint x: 875, endPoint y: 68, distance: 281.1
click at [889, 68] on div "GW00369D Actions" at bounding box center [821, 62] width 1264 height 25
paste input "216A"
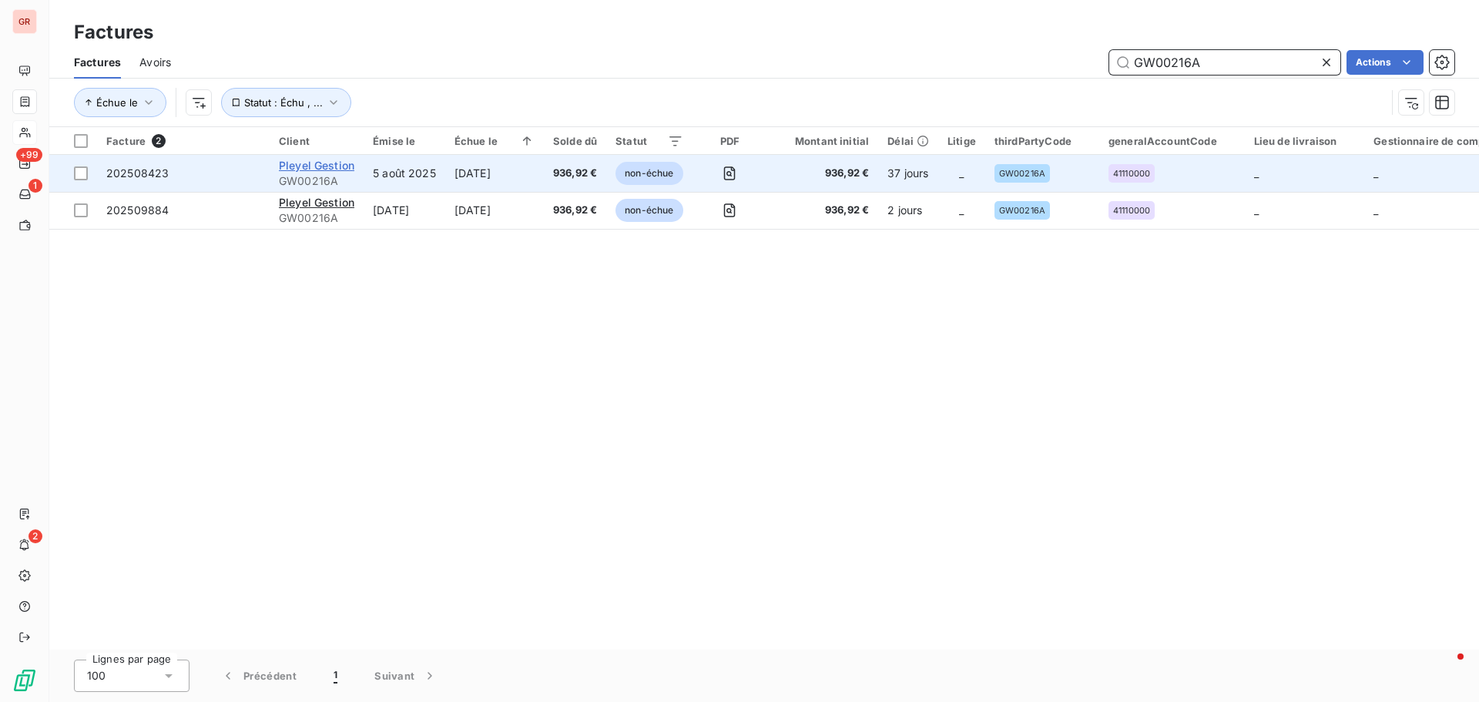
type input "GW00216A"
click at [322, 167] on span "Pleyel Gestion" at bounding box center [316, 165] width 75 height 13
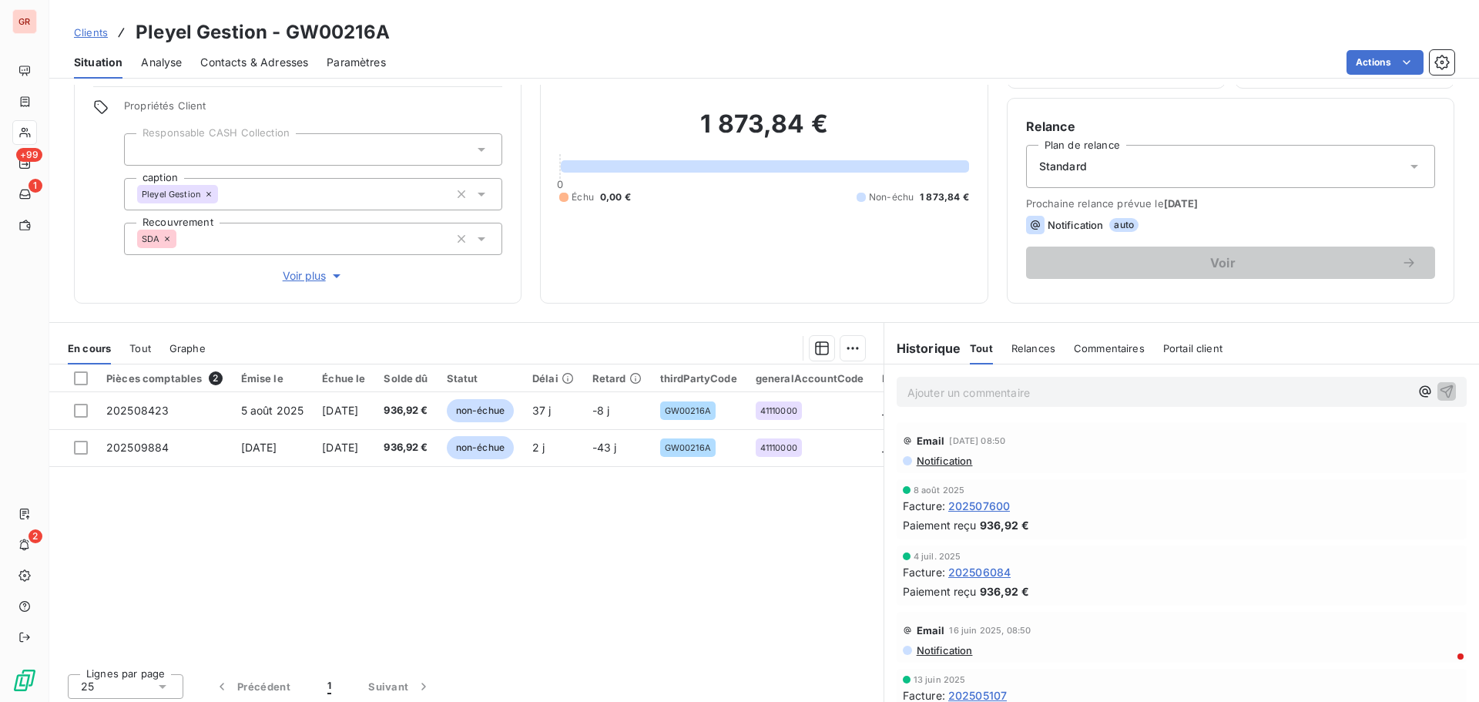
scroll to position [109, 0]
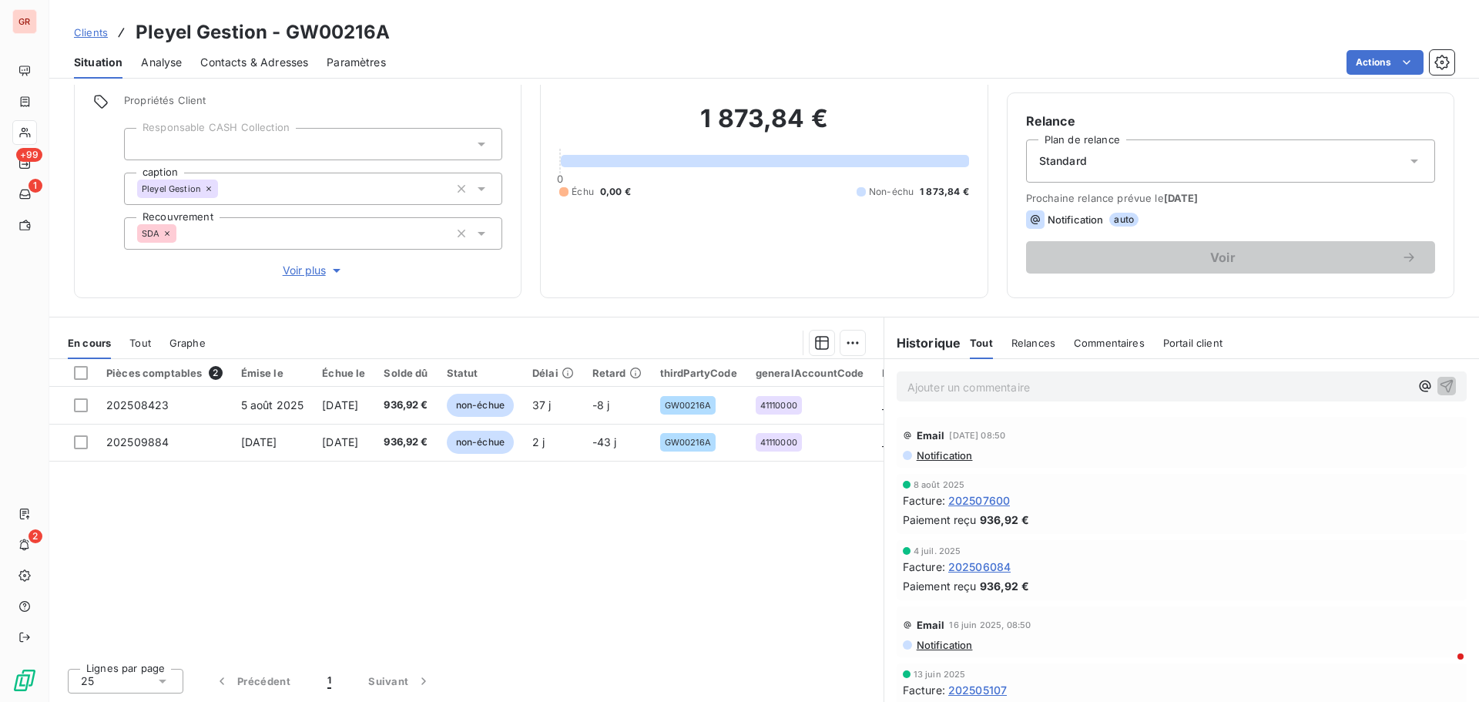
click at [934, 456] on span "Notification" at bounding box center [944, 455] width 58 height 12
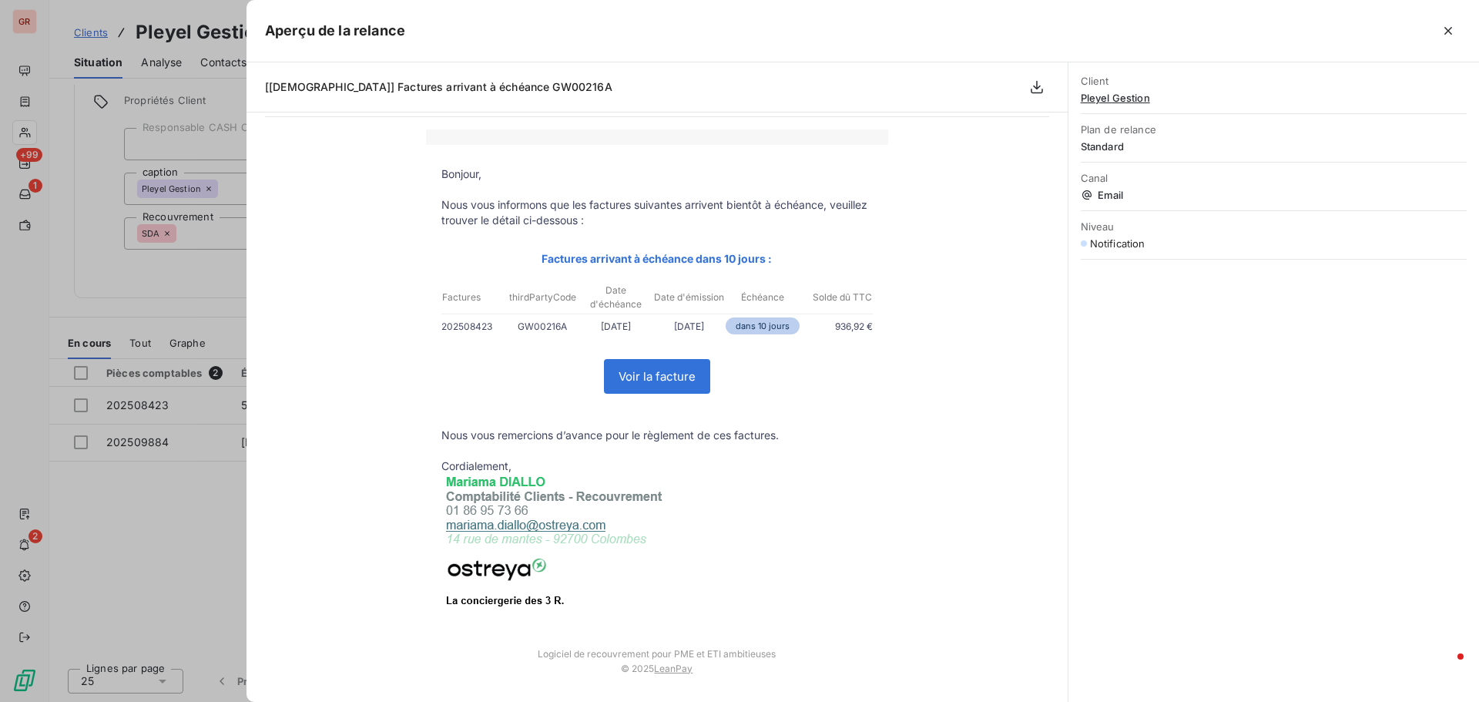
scroll to position [77, 0]
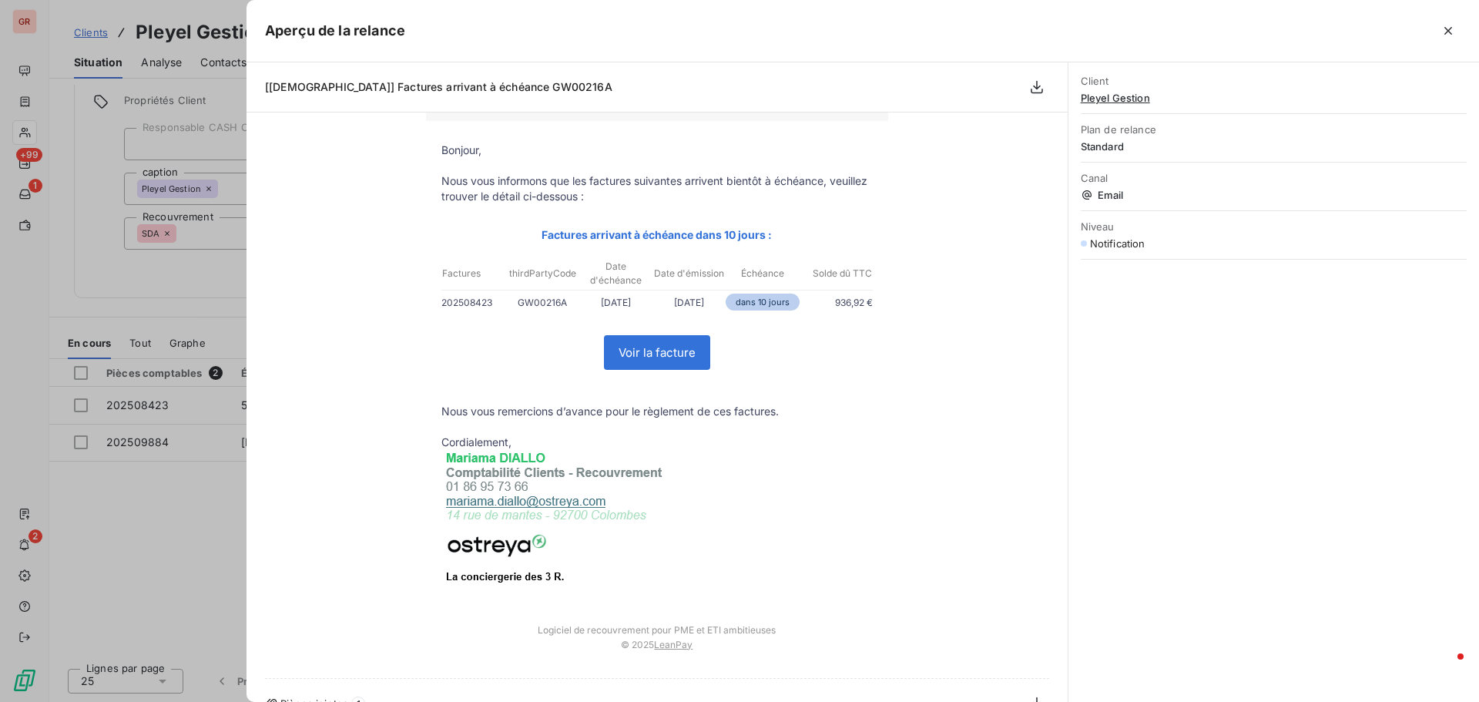
click at [270, 463] on div "Bonjour, Nous vous informons que les factures suivantes arrivent bientôt à éché…" at bounding box center [657, 386] width 784 height 560
click at [1445, 33] on icon "button" at bounding box center [1448, 31] width 8 height 8
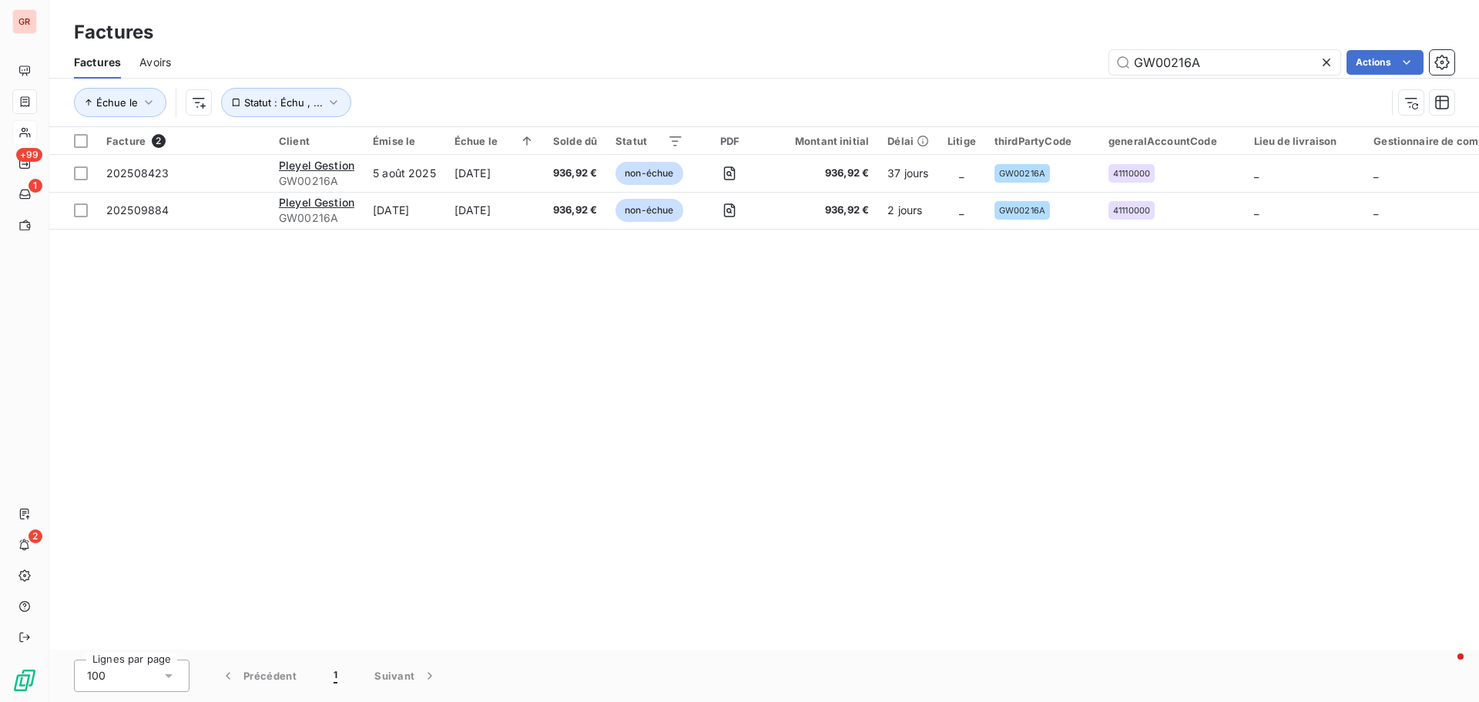
drag, startPoint x: 1227, startPoint y: 73, endPoint x: 896, endPoint y: 60, distance: 330.6
click at [896, 60] on div "GW00216A Actions" at bounding box center [821, 62] width 1264 height 25
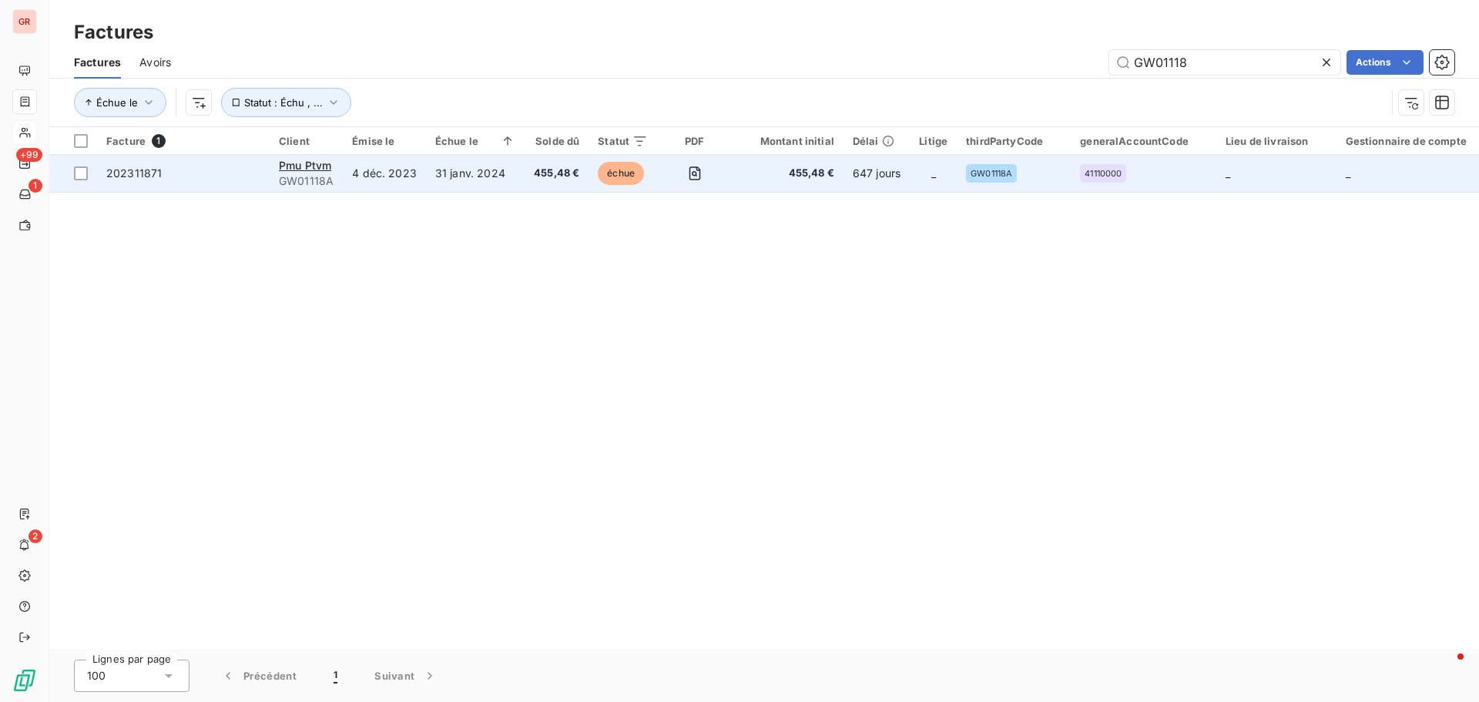
type input "GW01118"
click at [317, 172] on div "Pmu Ptvm" at bounding box center [306, 165] width 55 height 15
click at [320, 172] on div "Pmu Ptvm" at bounding box center [306, 165] width 55 height 15
click at [323, 166] on span "Pmu Ptvm" at bounding box center [305, 165] width 52 height 13
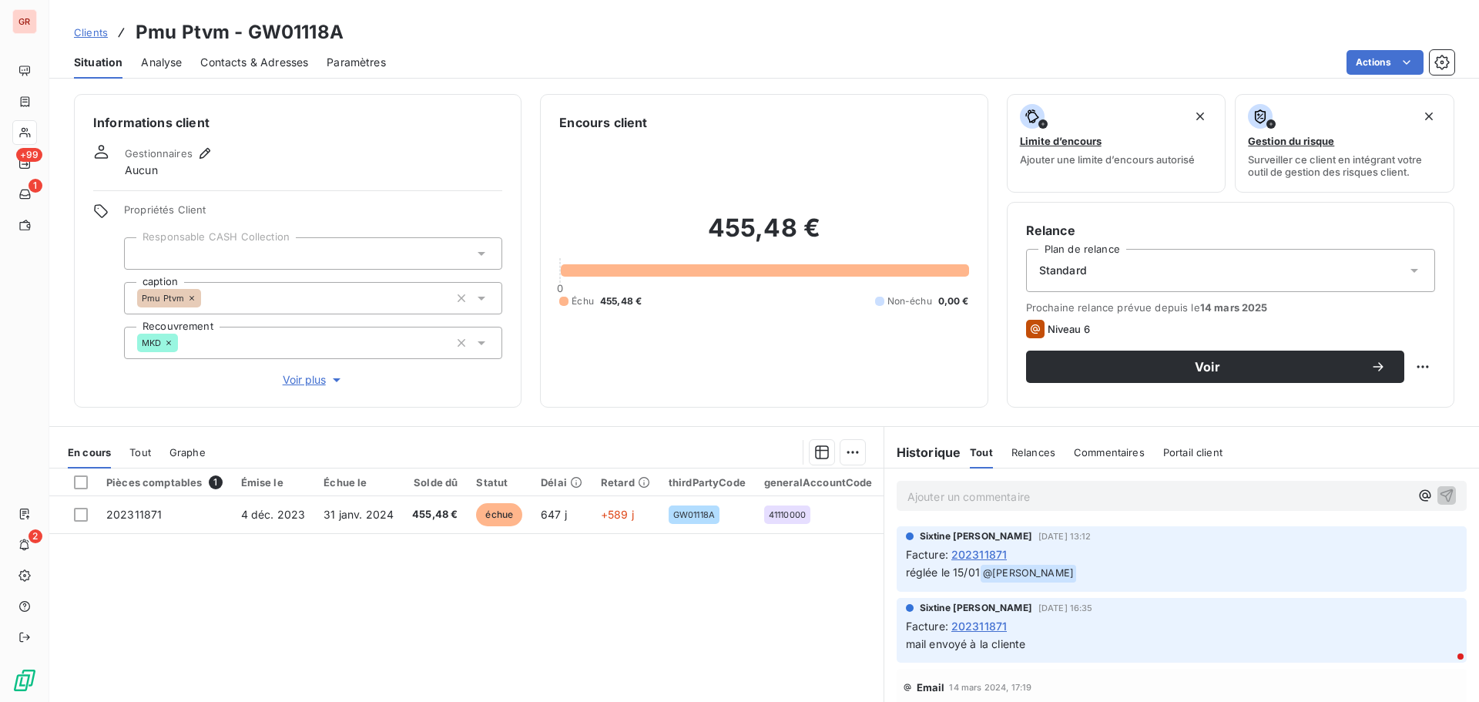
drag, startPoint x: 318, startPoint y: 34, endPoint x: 245, endPoint y: 29, distance: 73.3
click at [245, 29] on div "Clients Pmu Ptvm - GW01118A" at bounding box center [763, 32] width 1429 height 28
copy h3 "GW01118A"
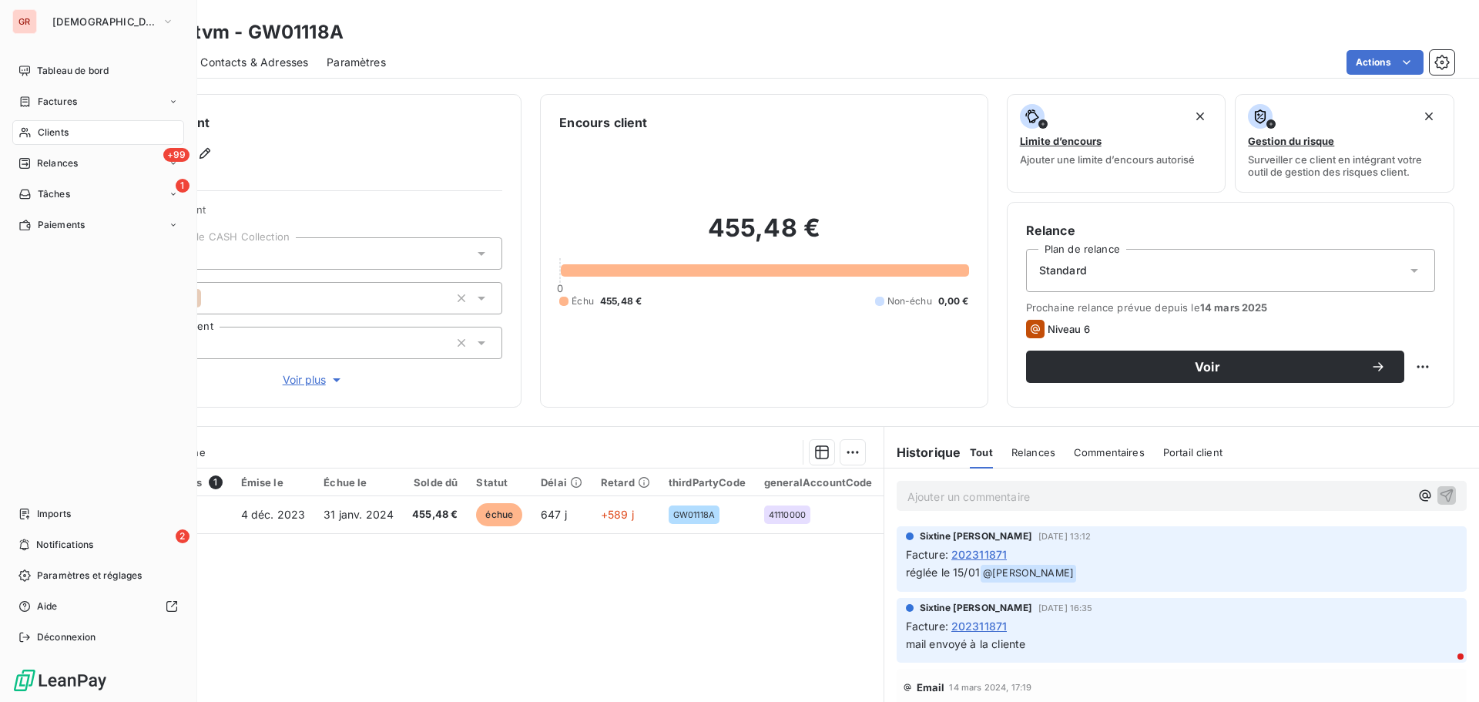
click at [65, 129] on span "Clients" at bounding box center [53, 133] width 31 height 14
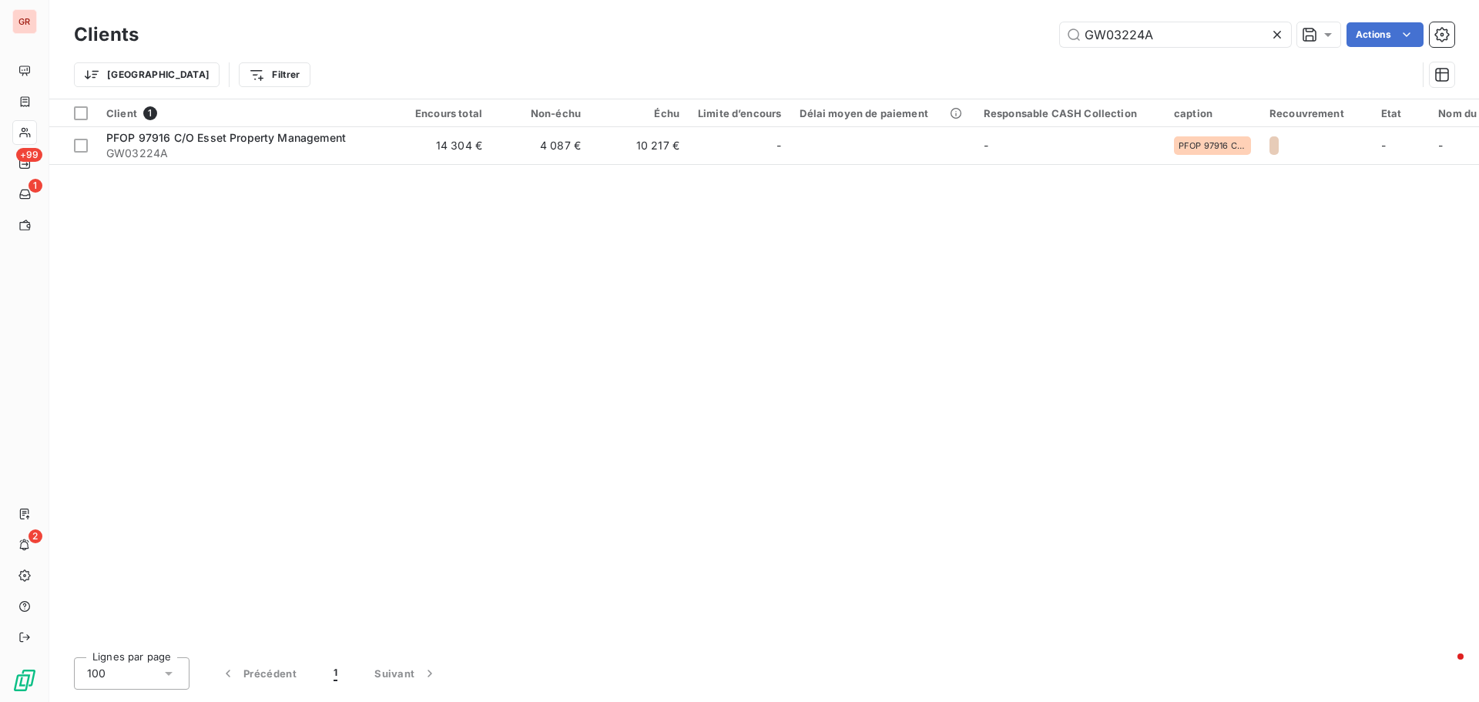
drag, startPoint x: 1160, startPoint y: 31, endPoint x: 990, endPoint y: 33, distance: 170.2
click at [990, 33] on div "GW03224A Actions" at bounding box center [805, 34] width 1297 height 25
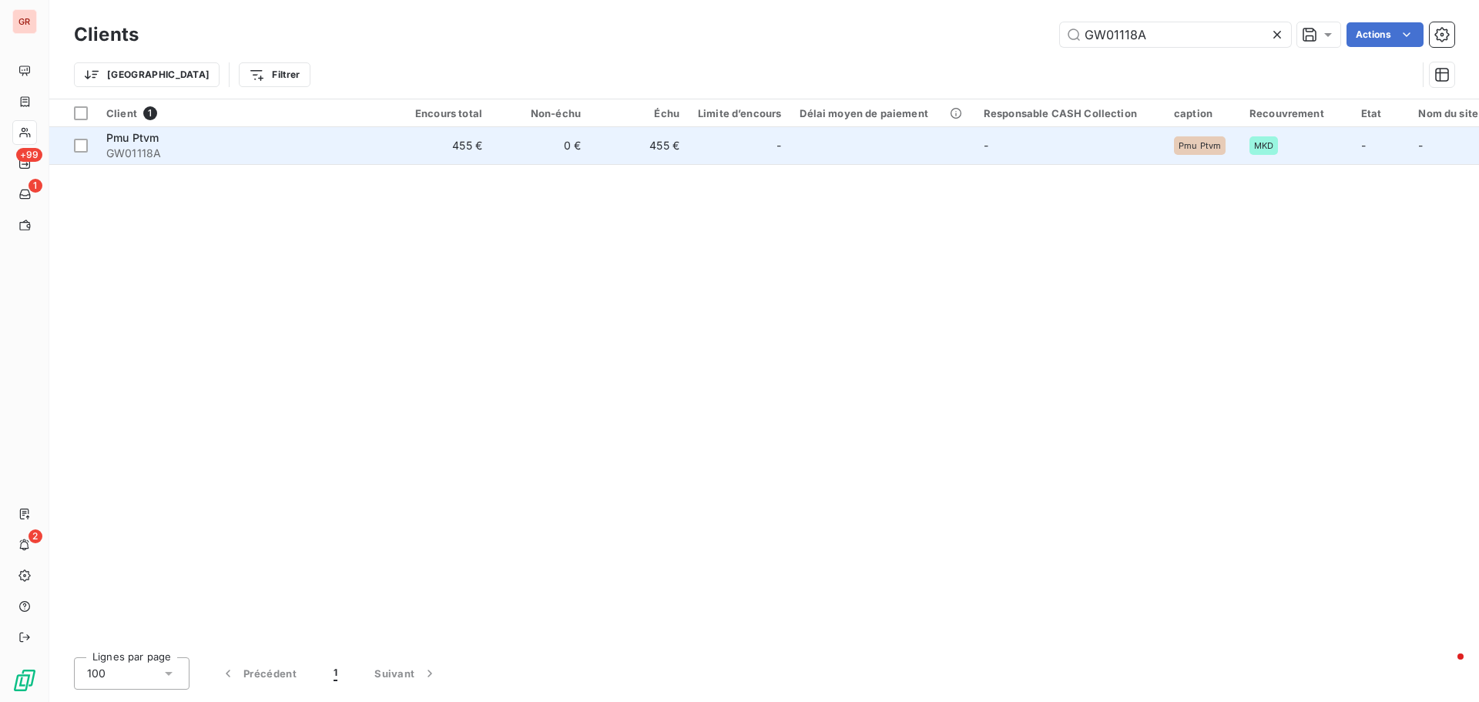
type input "GW01118A"
click at [126, 152] on span "GW01118A" at bounding box center [244, 153] width 277 height 15
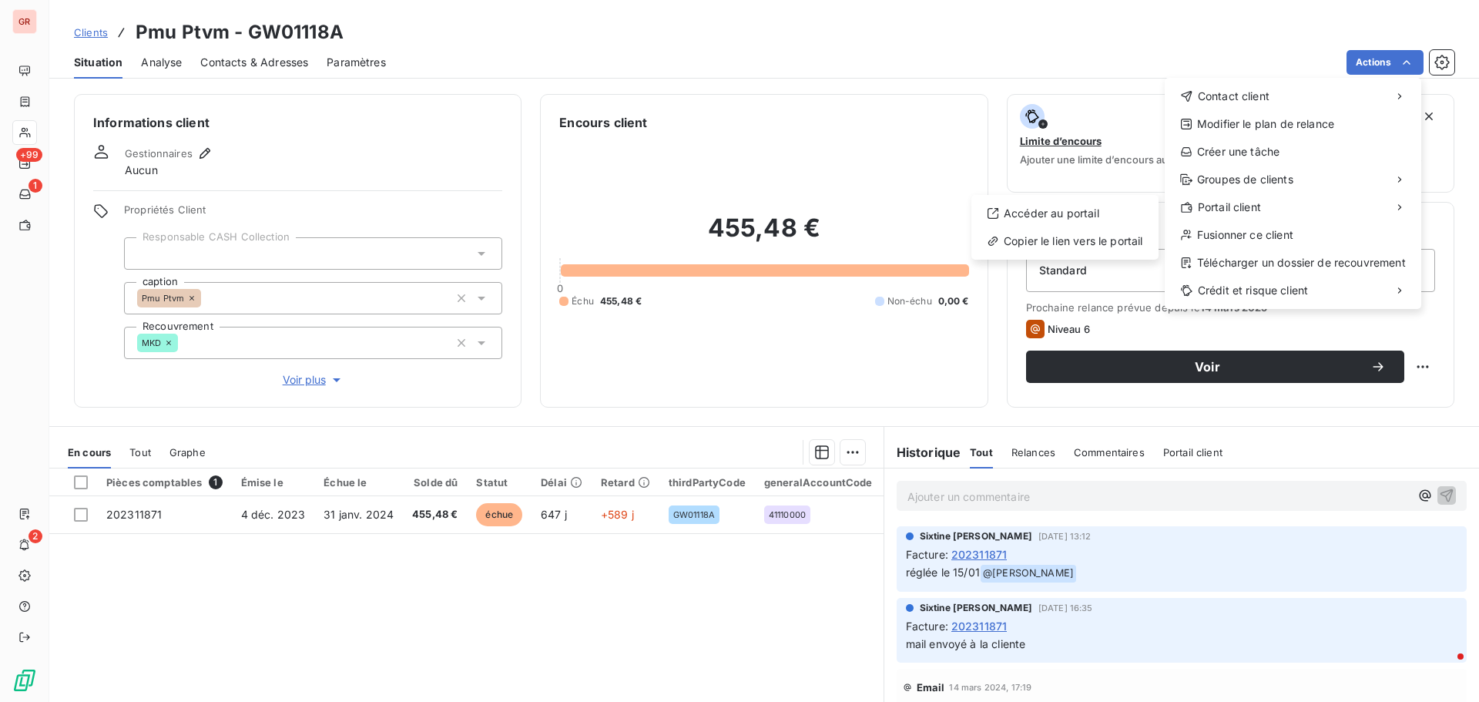
click at [306, 589] on html "GR +99 1 2 Clients Pmu Ptvm - GW01118A Situation Analyse Contacts & Adresses Pa…" at bounding box center [739, 351] width 1479 height 702
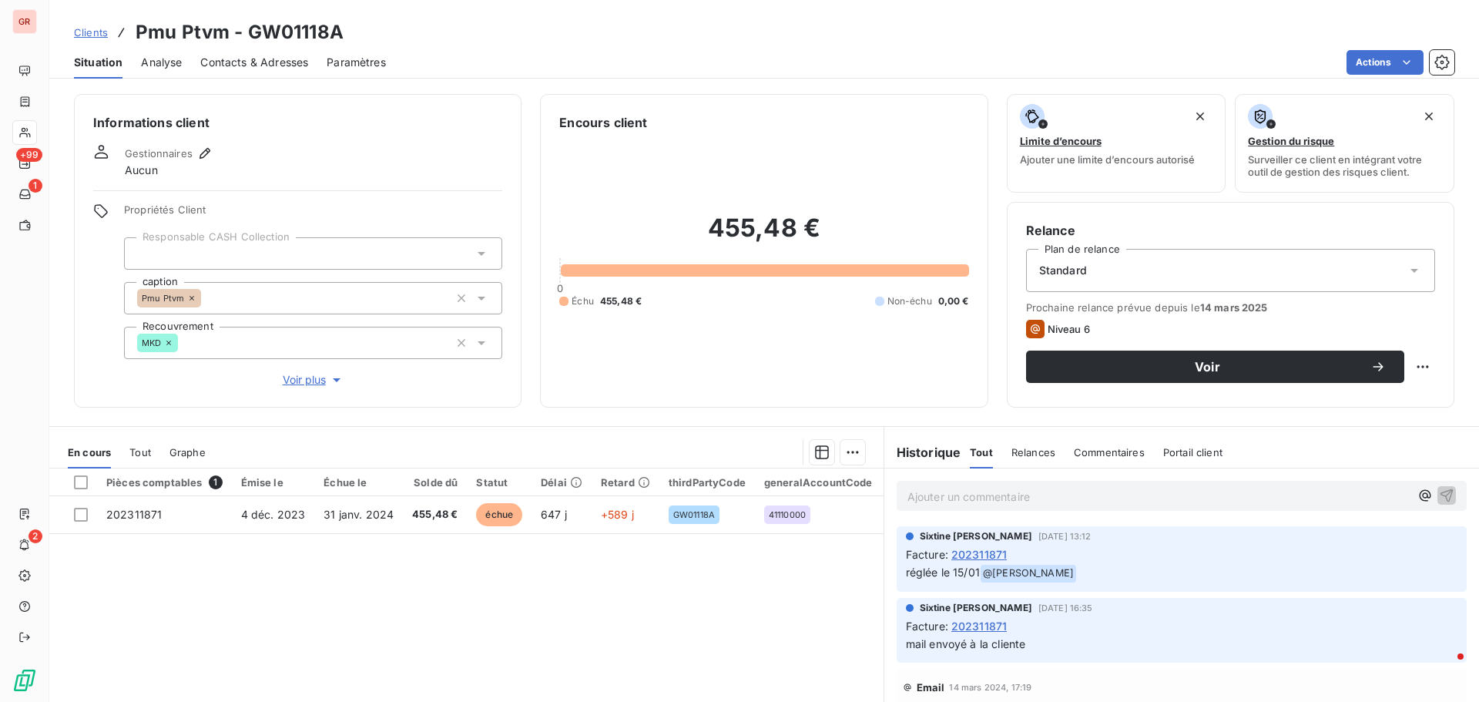
drag, startPoint x: 362, startPoint y: 27, endPoint x: 345, endPoint y: 31, distance: 17.4
click at [347, 32] on div "Clients Pmu Ptvm - GW01118A" at bounding box center [763, 32] width 1429 height 28
drag, startPoint x: 273, startPoint y: 30, endPoint x: 146, endPoint y: 32, distance: 126.3
click at [139, 31] on div "Clients Pmu Ptvm - GW01118A" at bounding box center [763, 32] width 1429 height 28
copy h3 "Pmu Ptvm - GW01118A"
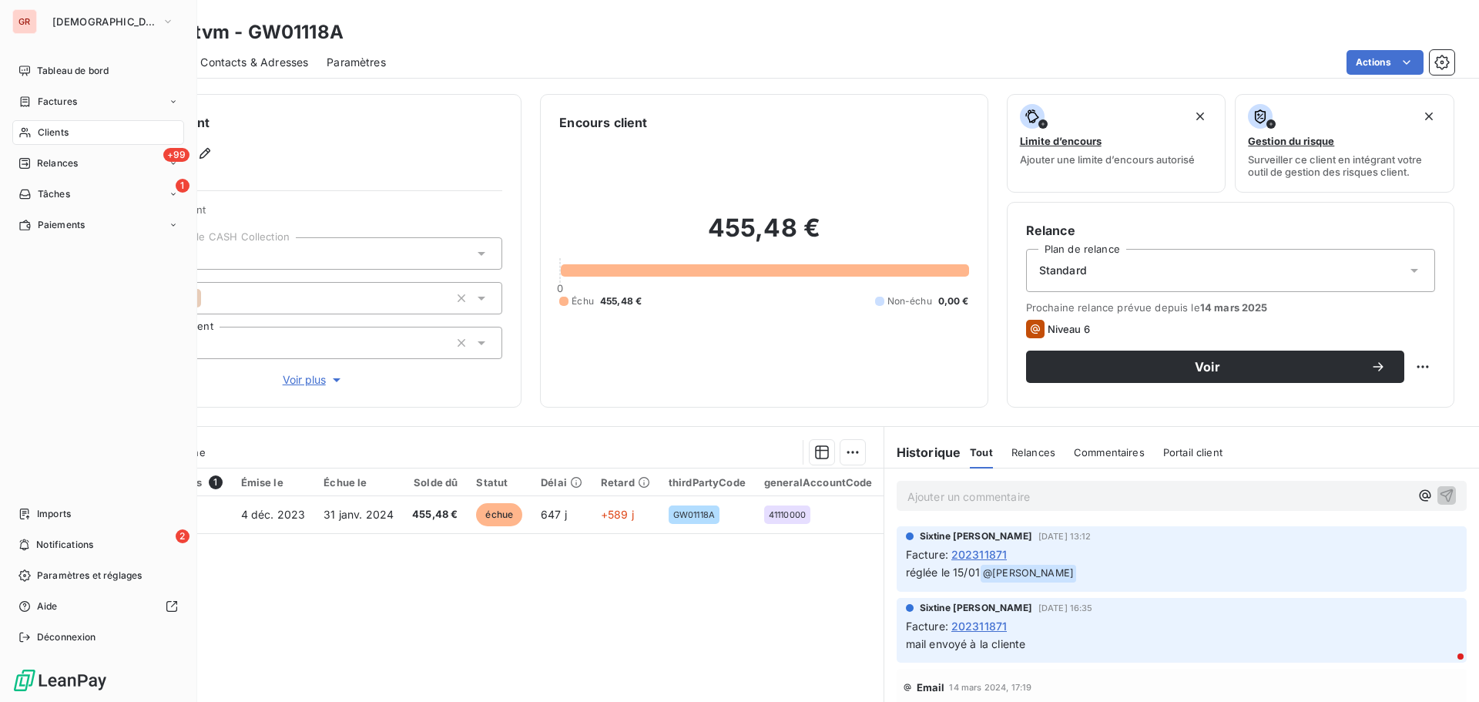
click at [65, 136] on span "Clients" at bounding box center [53, 133] width 31 height 14
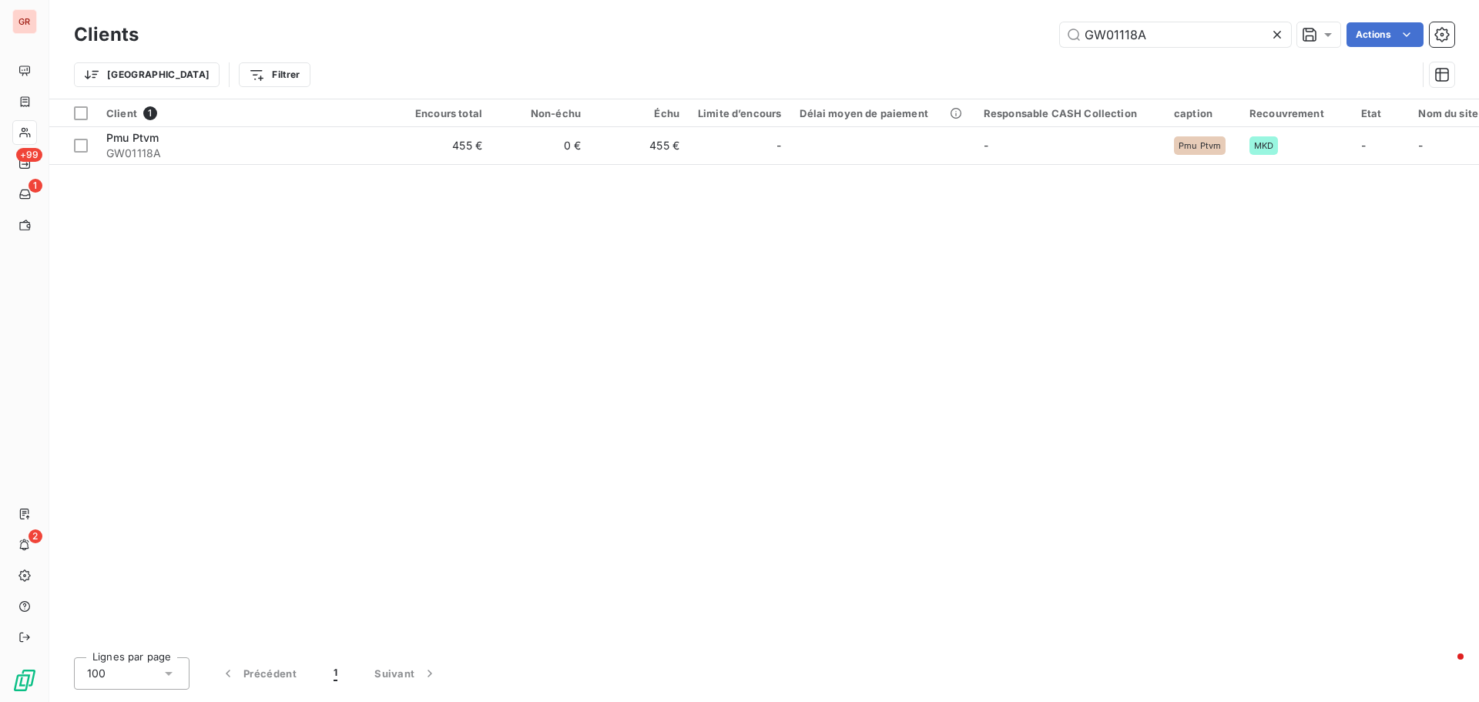
drag, startPoint x: 1167, startPoint y: 39, endPoint x: 826, endPoint y: 40, distance: 340.4
click at [826, 40] on div "GW01118A Actions" at bounding box center [805, 34] width 1297 height 25
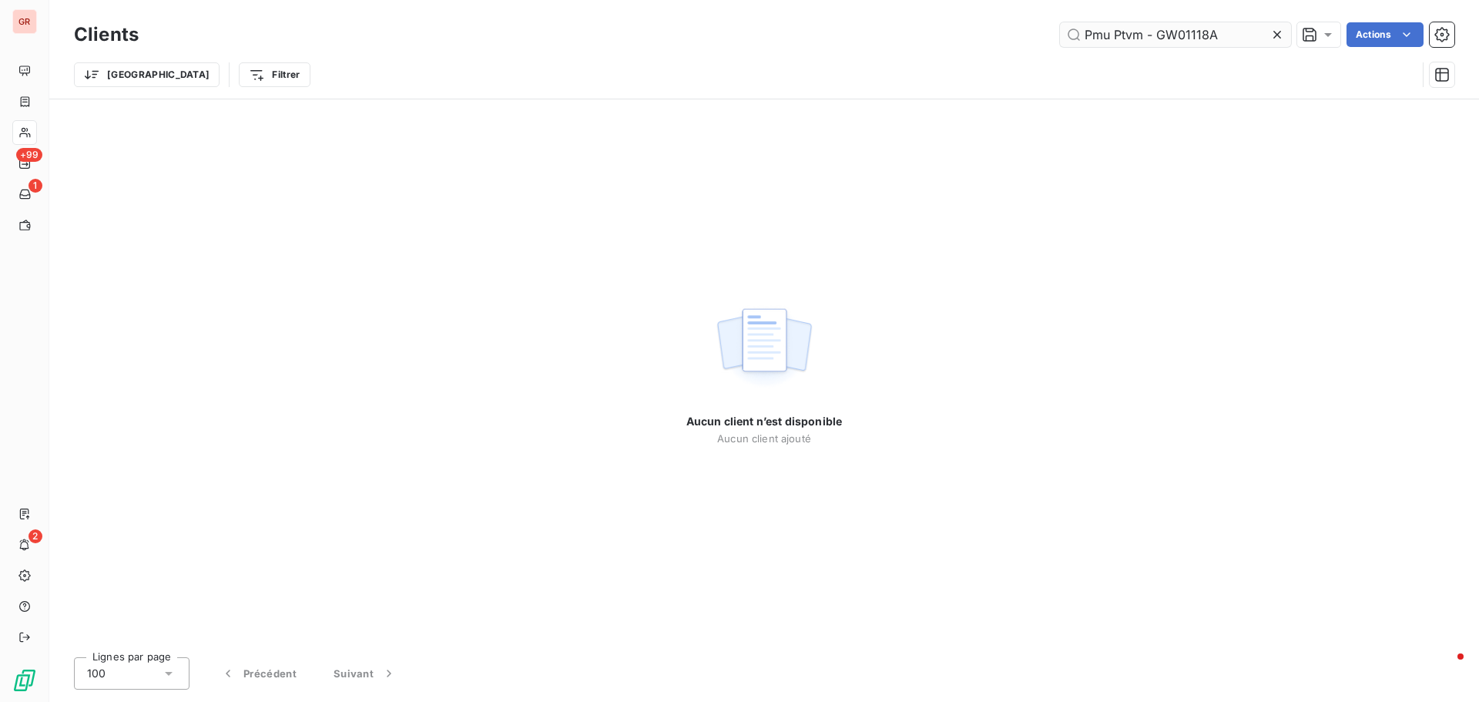
drag, startPoint x: 1230, startPoint y: 30, endPoint x: 1146, endPoint y: 30, distance: 83.9
click at [1146, 30] on input "Pmu Ptvm - GW01118A" at bounding box center [1175, 34] width 231 height 25
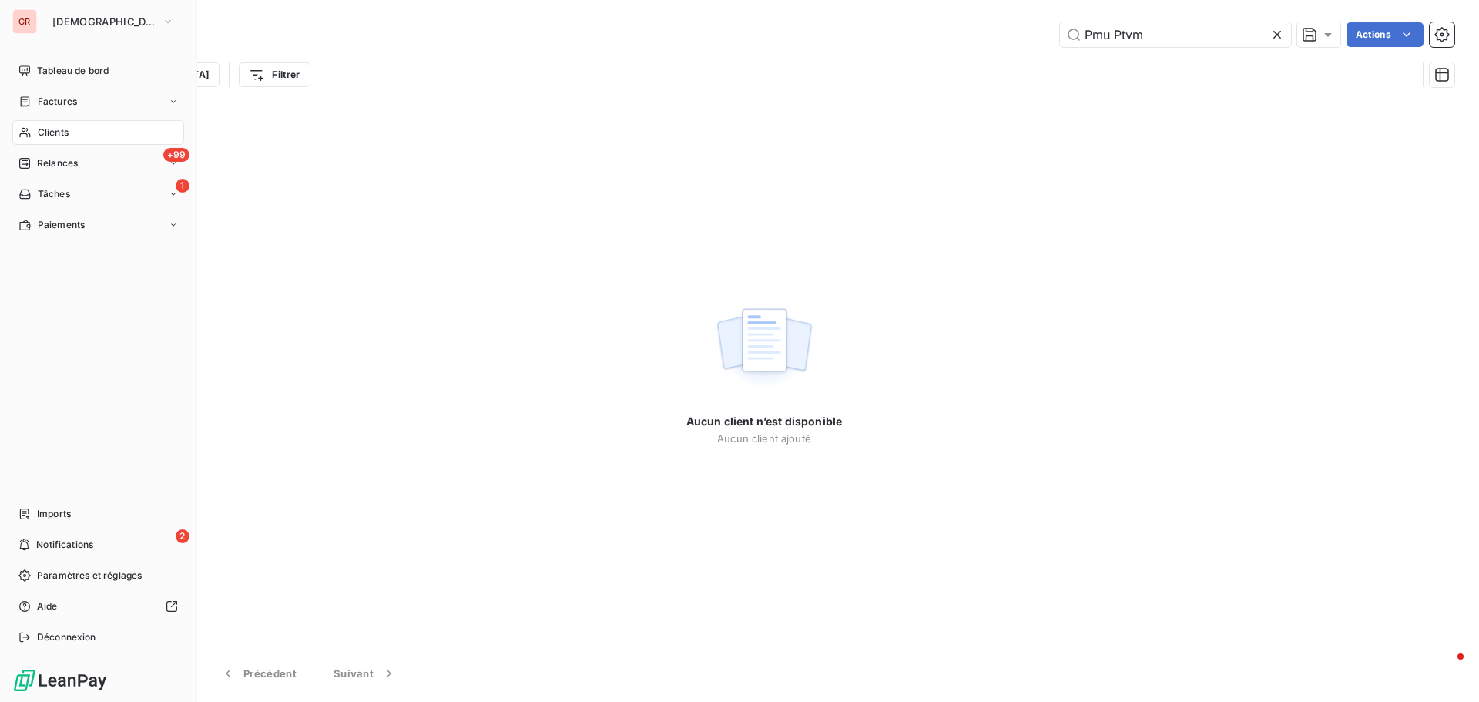
type input "Pmu Ptvm"
click at [68, 128] on span "Clients" at bounding box center [53, 133] width 31 height 14
click at [61, 100] on span "Factures" at bounding box center [57, 102] width 39 height 14
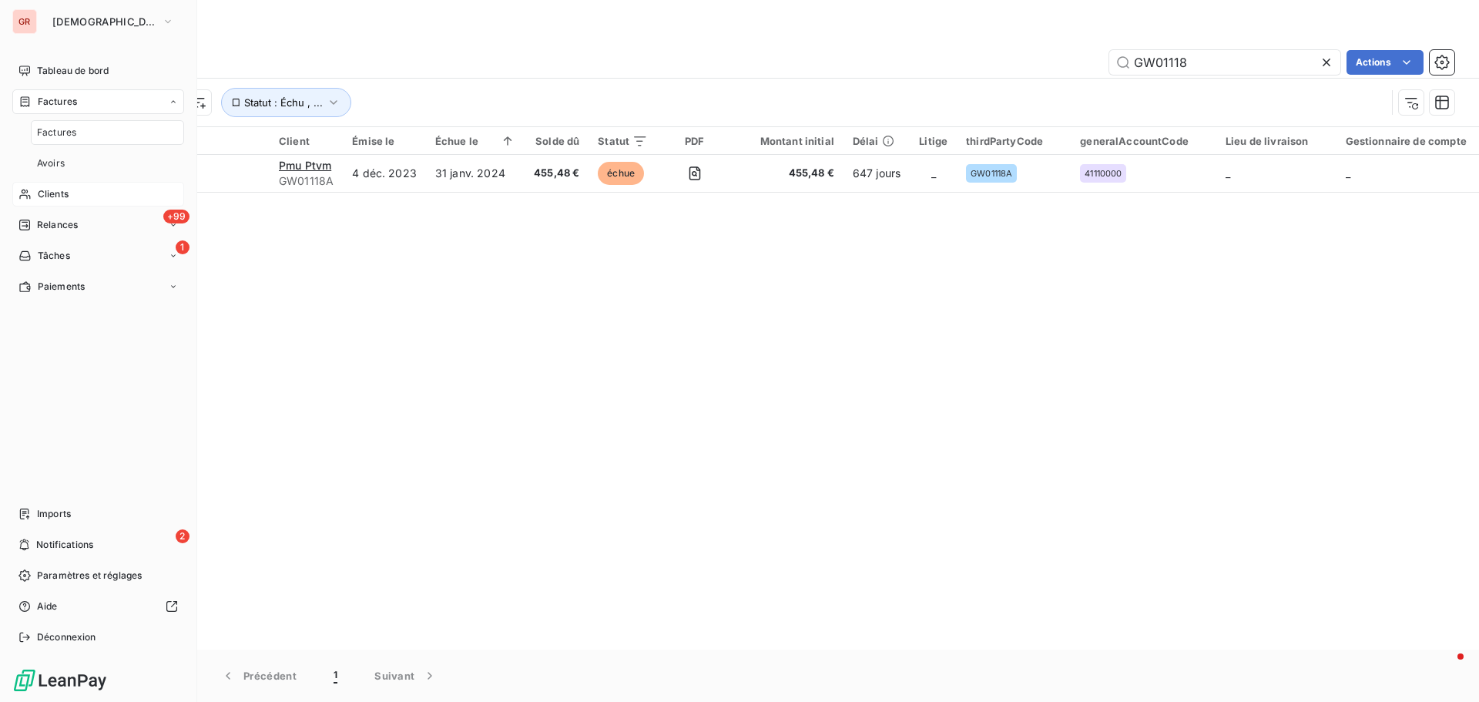
click at [62, 193] on span "Clients" at bounding box center [53, 194] width 31 height 14
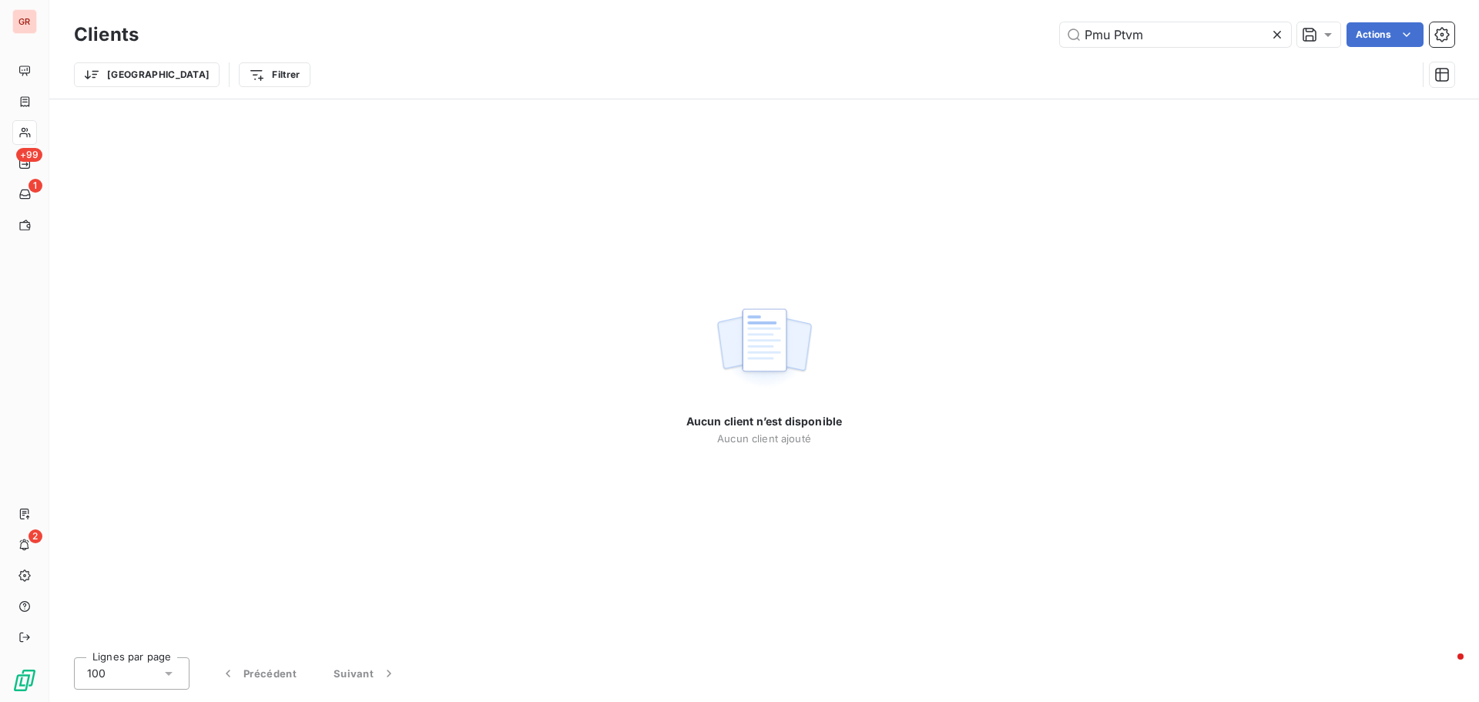
drag, startPoint x: 1175, startPoint y: 42, endPoint x: 954, endPoint y: 41, distance: 221.0
click at [1009, 41] on div "Pmu Ptvm Actions" at bounding box center [805, 34] width 1297 height 25
drag, startPoint x: 1151, startPoint y: 33, endPoint x: 931, endPoint y: 40, distance: 220.4
click at [936, 40] on div "Pmu Ptvm - GW01118A Actions" at bounding box center [805, 34] width 1297 height 25
click at [1088, 34] on input "GW01118A" at bounding box center [1175, 34] width 231 height 25
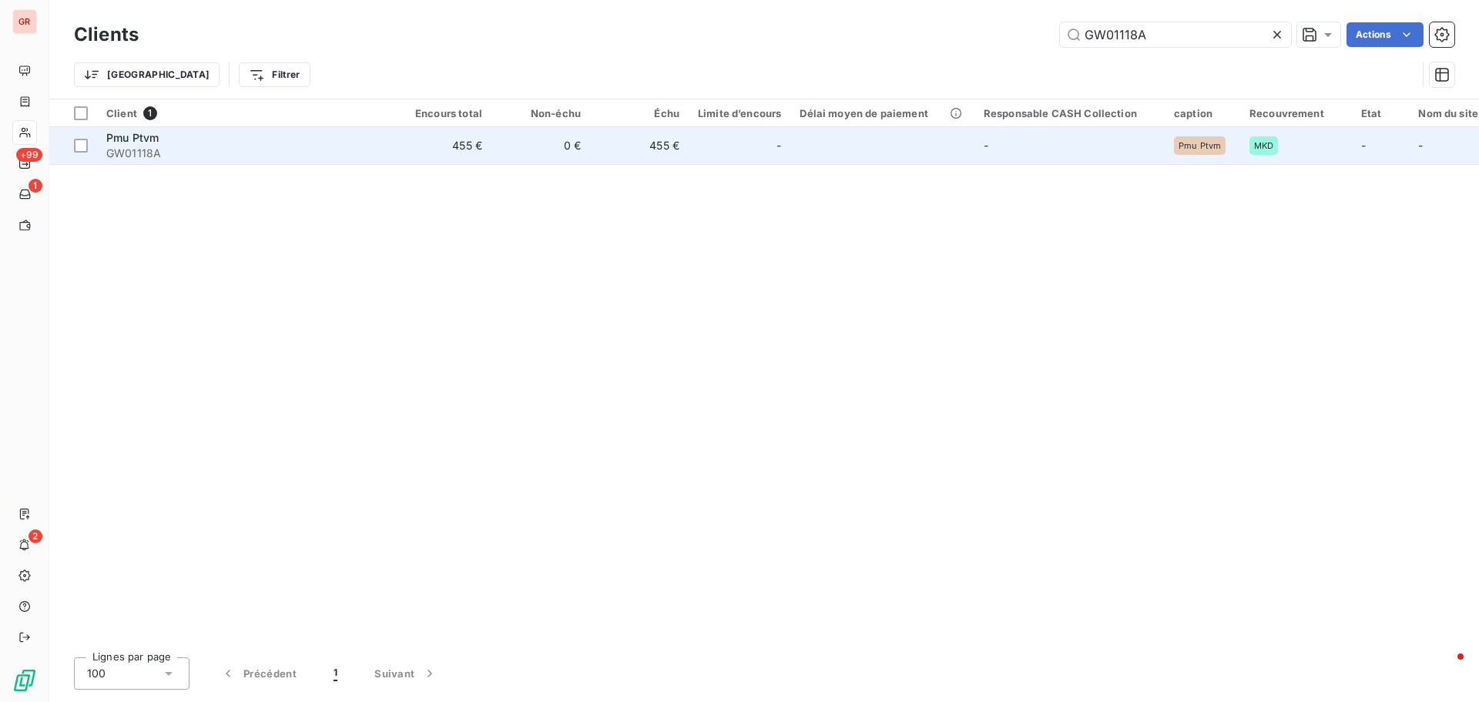
type input "GW01118A"
click at [147, 152] on span "GW01118A" at bounding box center [244, 153] width 277 height 15
click at [89, 148] on td at bounding box center [73, 145] width 48 height 37
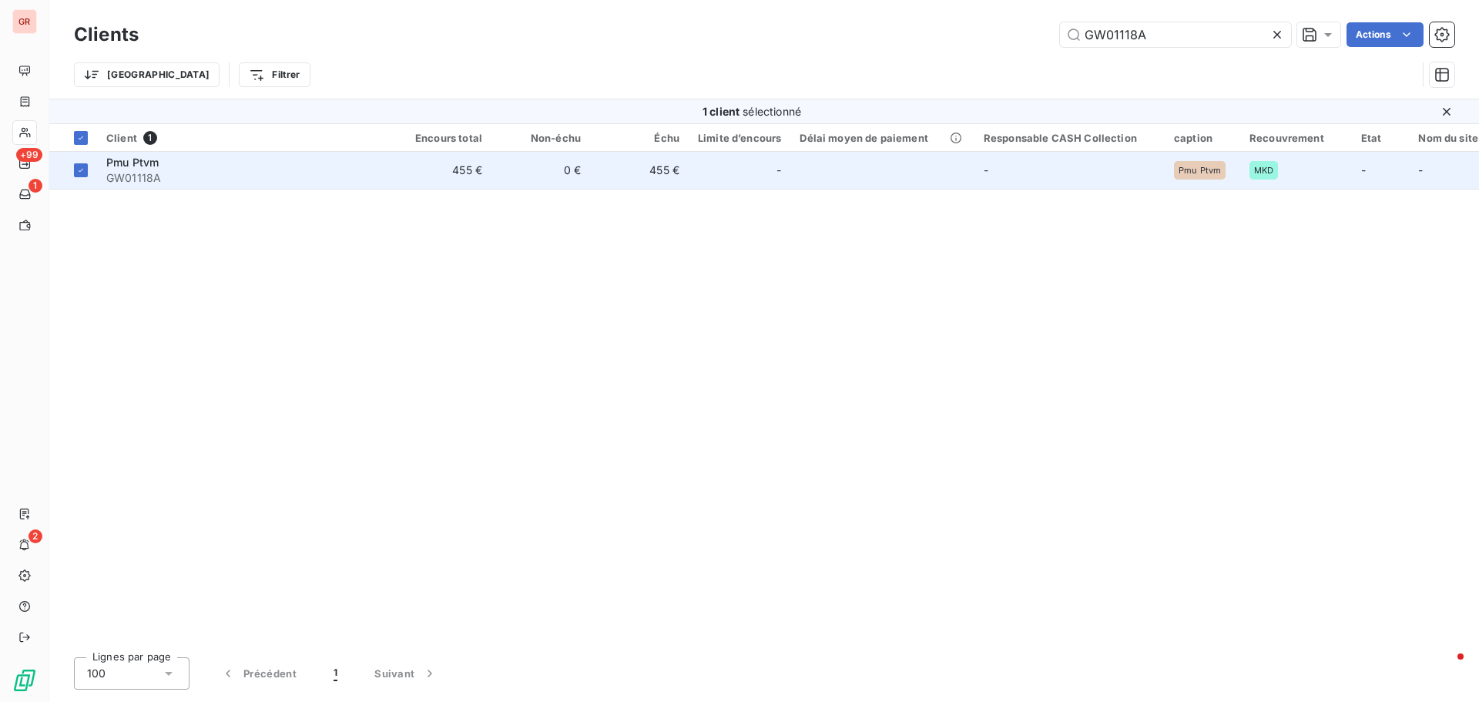
click at [146, 172] on span "GW01118A" at bounding box center [244, 177] width 277 height 15
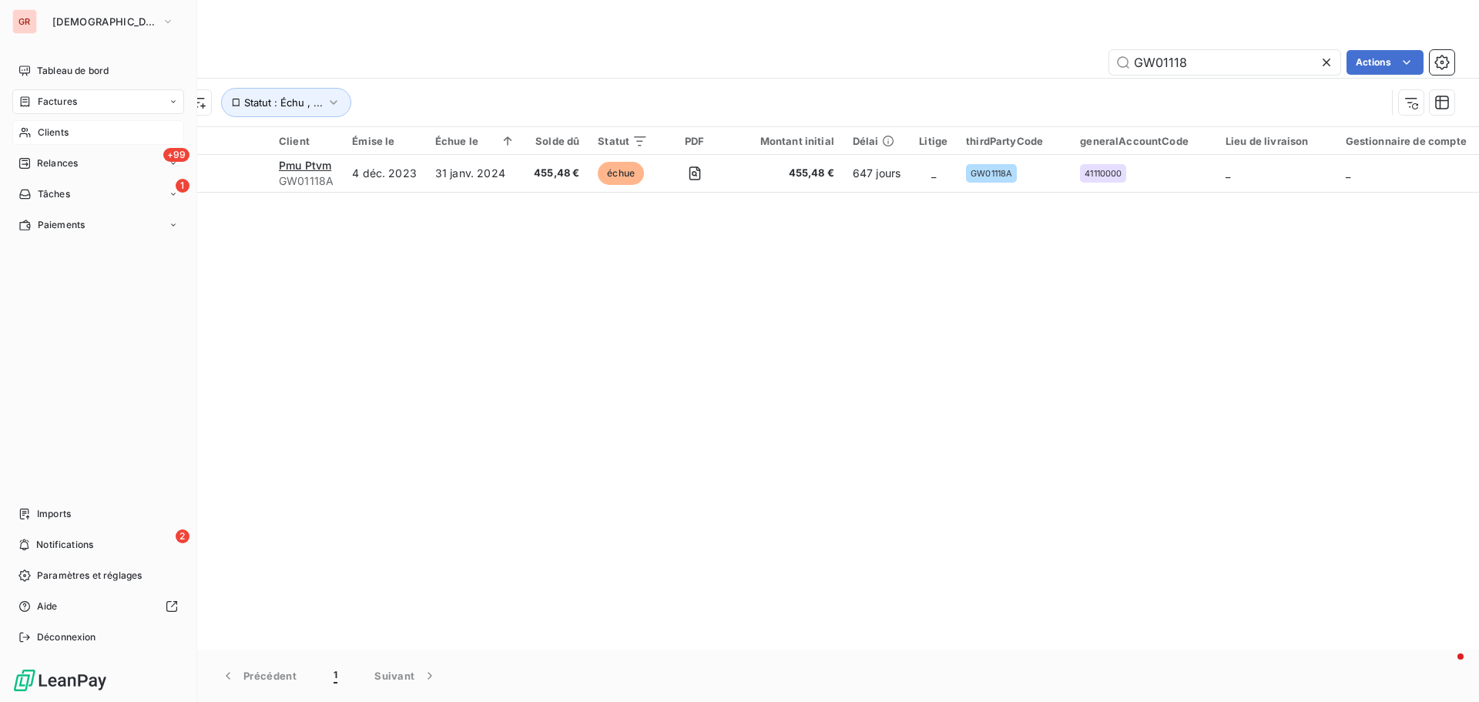
click at [45, 133] on span "Clients" at bounding box center [53, 133] width 31 height 14
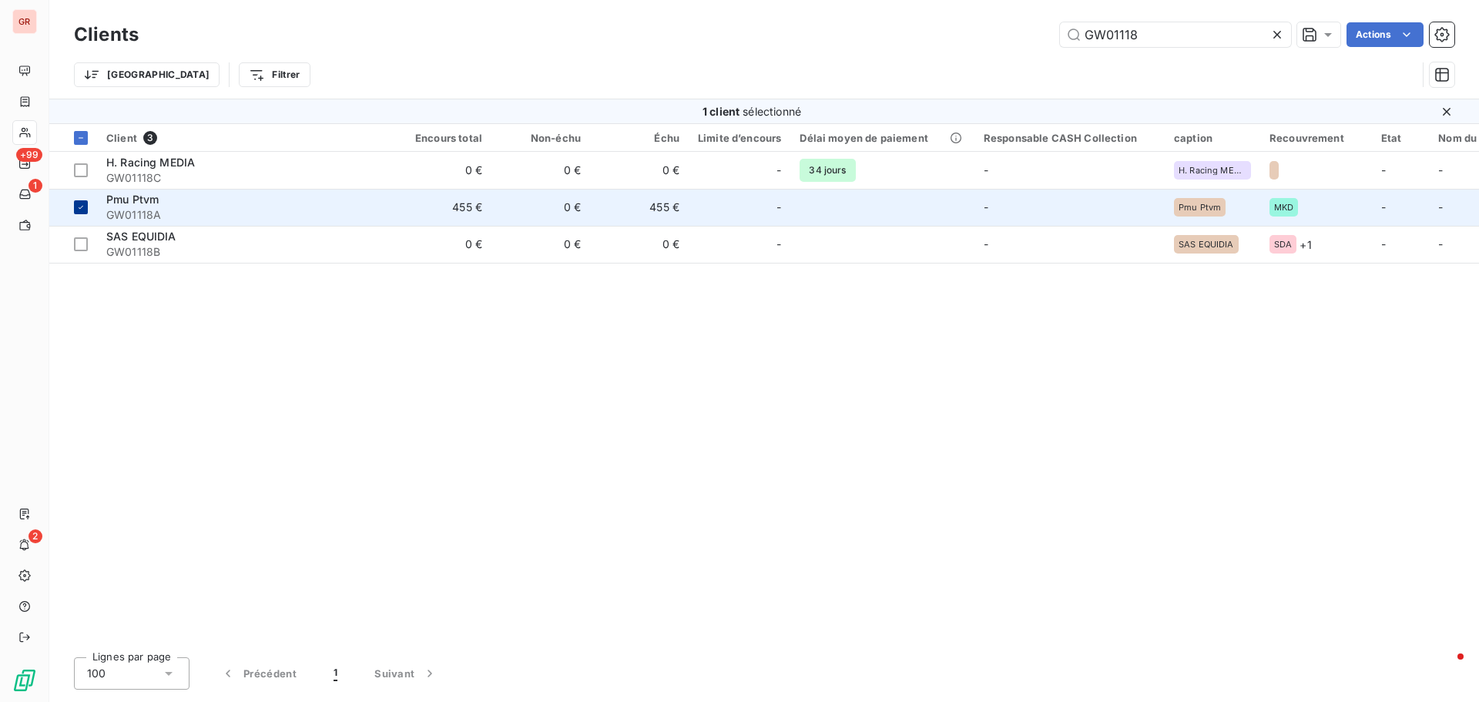
type input "GW01118"
click at [83, 211] on icon at bounding box center [80, 207] width 9 height 9
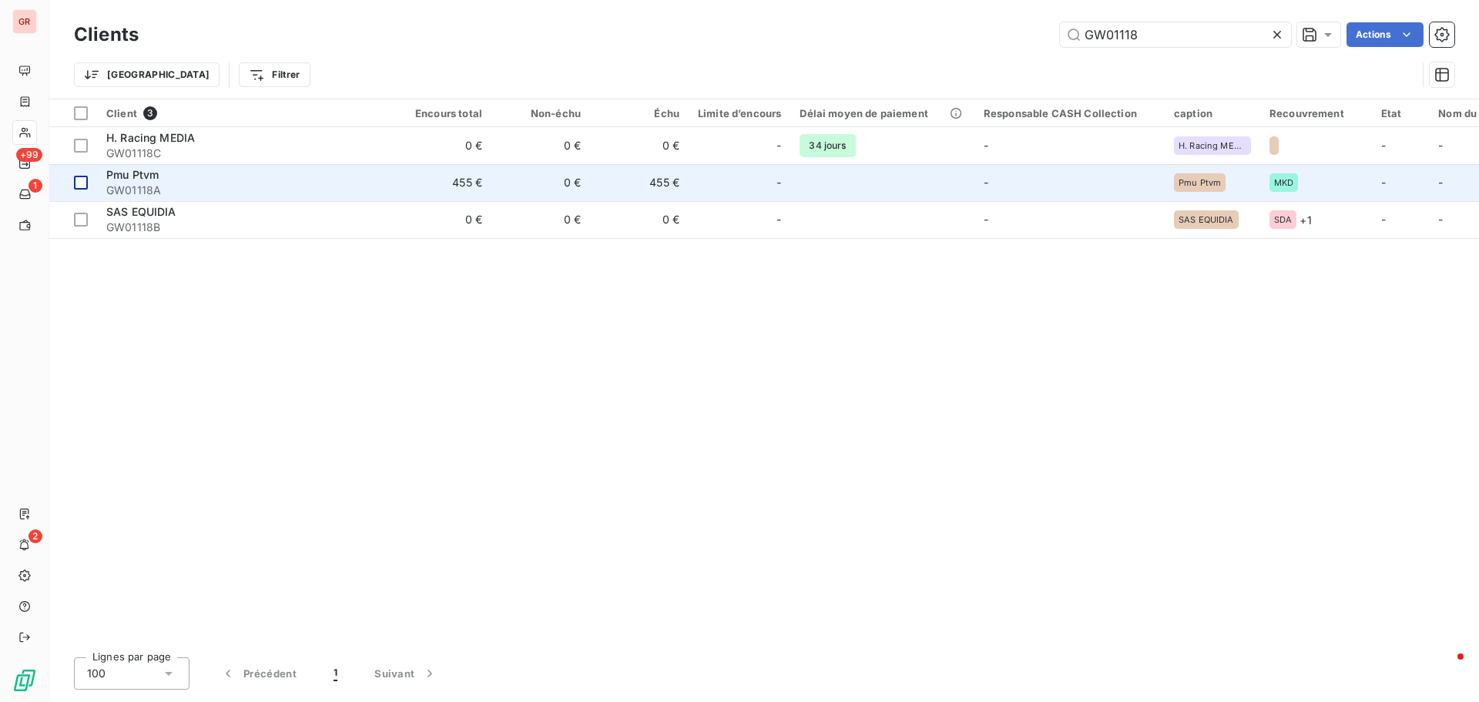
click at [124, 179] on span "Pmu Ptvm" at bounding box center [132, 174] width 52 height 13
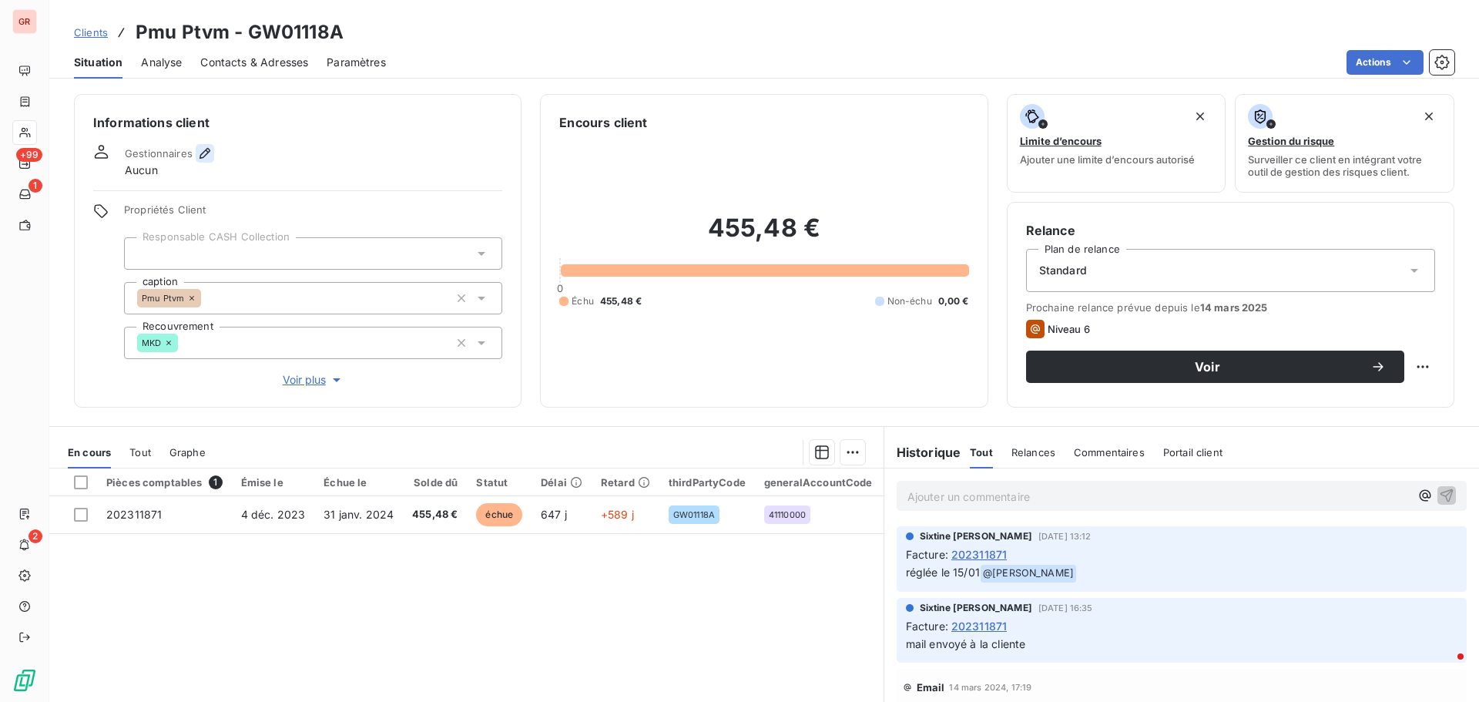
click at [204, 158] on icon "button" at bounding box center [204, 153] width 15 height 15
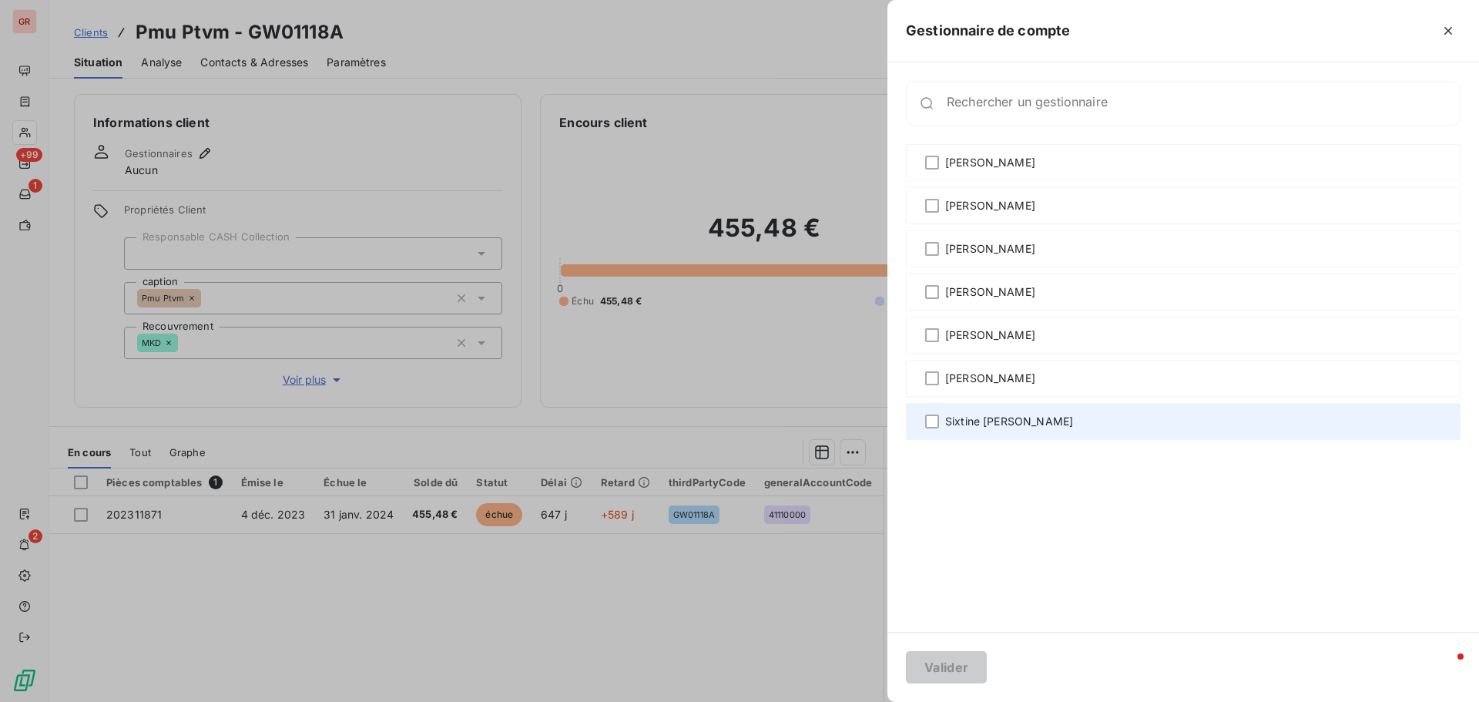
click at [942, 420] on div "[PERSON_NAME]" at bounding box center [1183, 421] width 554 height 37
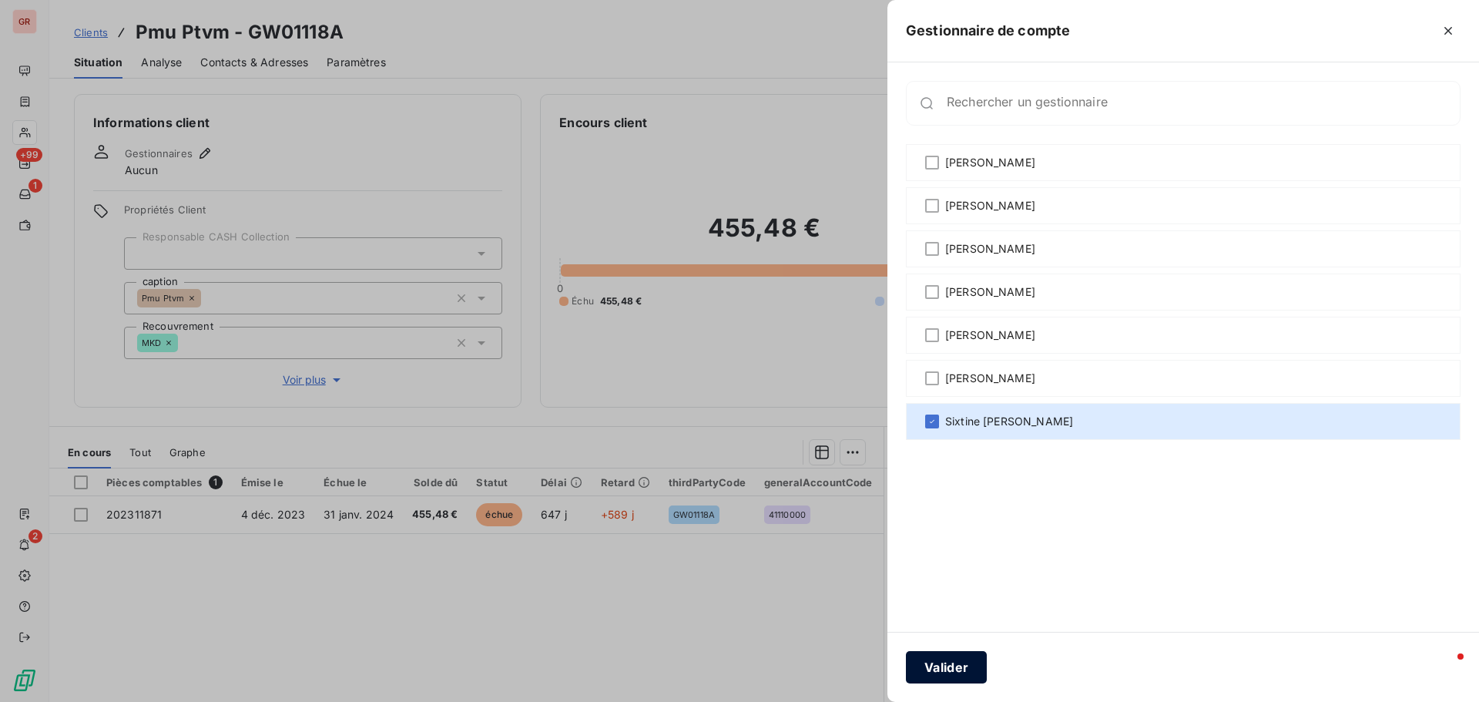
click at [968, 673] on button "Valider" at bounding box center [946, 667] width 81 height 32
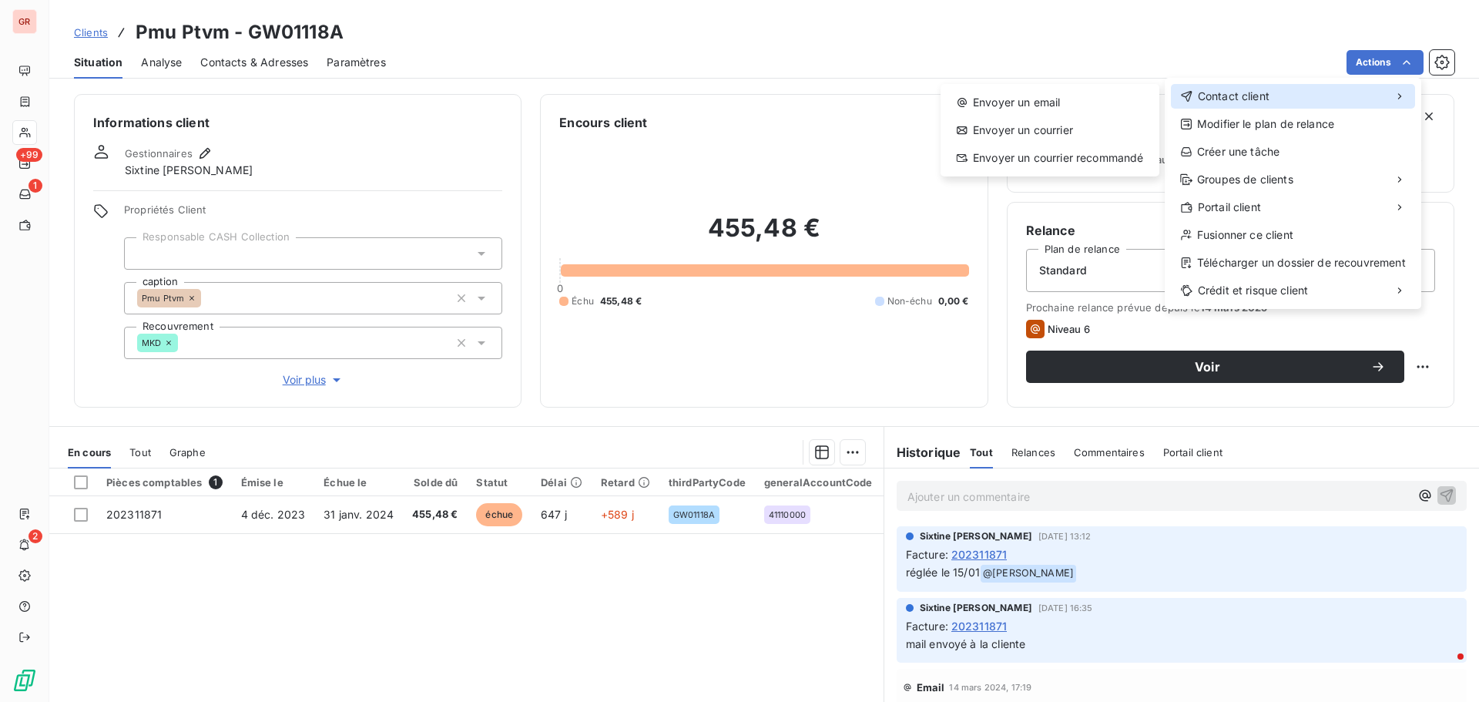
click at [1271, 95] on div "Contact client" at bounding box center [1293, 96] width 244 height 25
click at [1057, 93] on div "Envoyer un email" at bounding box center [1049, 102] width 206 height 25
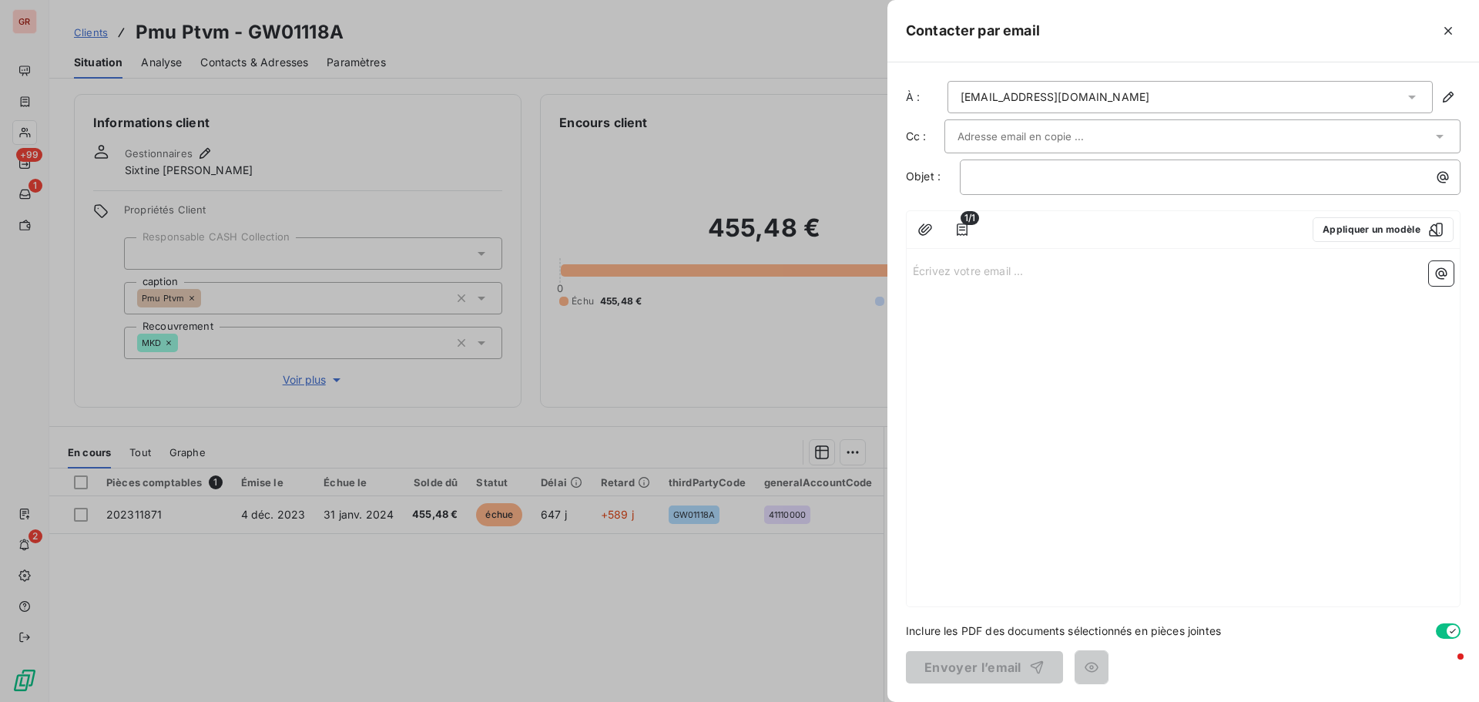
click at [941, 276] on p "Écrivez votre email ... ﻿" at bounding box center [1183, 270] width 541 height 18
click at [1005, 190] on div "﻿" at bounding box center [1210, 176] width 501 height 35
click at [996, 181] on p "﻿" at bounding box center [1214, 177] width 482 height 18
drag, startPoint x: 1191, startPoint y: 181, endPoint x: 1132, endPoint y: 182, distance: 59.3
click at [1132, 182] on p "Rappel de factures impayées -gw01118a" at bounding box center [1214, 177] width 482 height 18
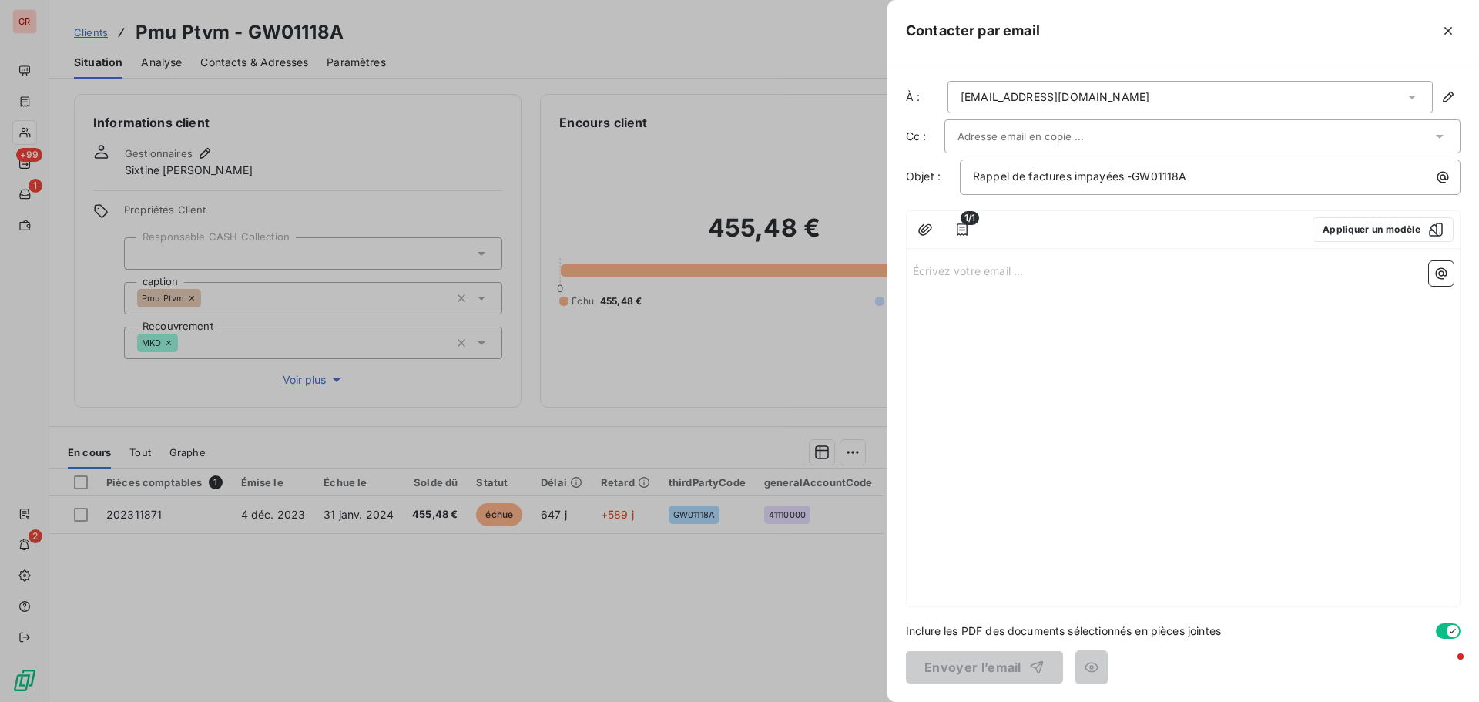
click at [1001, 282] on div "Écrivez votre email ... ﻿" at bounding box center [1182, 430] width 553 height 351
click at [960, 273] on p "Écrivez votre email ... ﻿" at bounding box center [1183, 270] width 541 height 18
click at [925, 270] on p "Écrivez votre email ... ﻿" at bounding box center [1183, 270] width 541 height 18
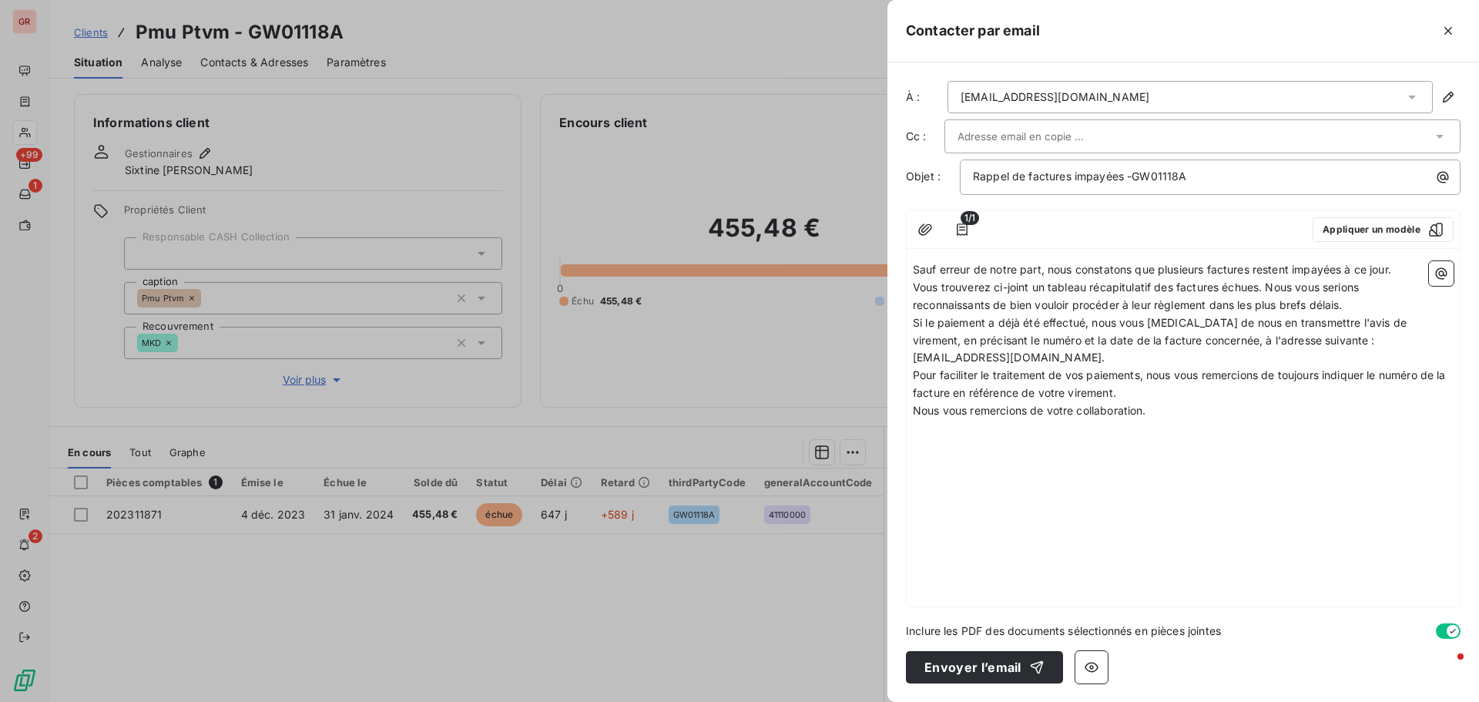
click at [1270, 282] on span "Vous trouverez ci-joint un tableau récapitulatif des factures échues. Nous vous…" at bounding box center [1137, 295] width 449 height 31
click at [1445, 271] on icon "button" at bounding box center [1440, 273] width 15 height 15
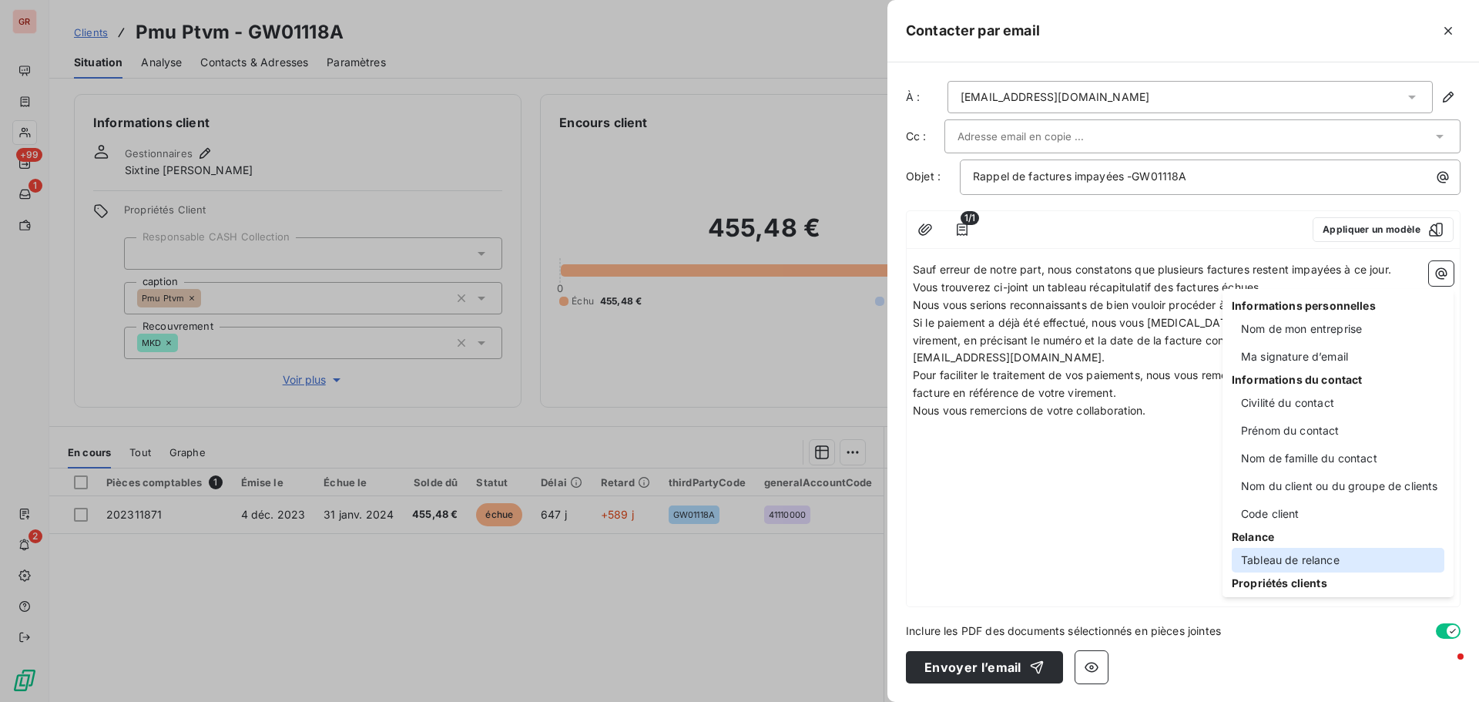
click at [1316, 563] on div "Tableau de relance" at bounding box center [1337, 560] width 213 height 25
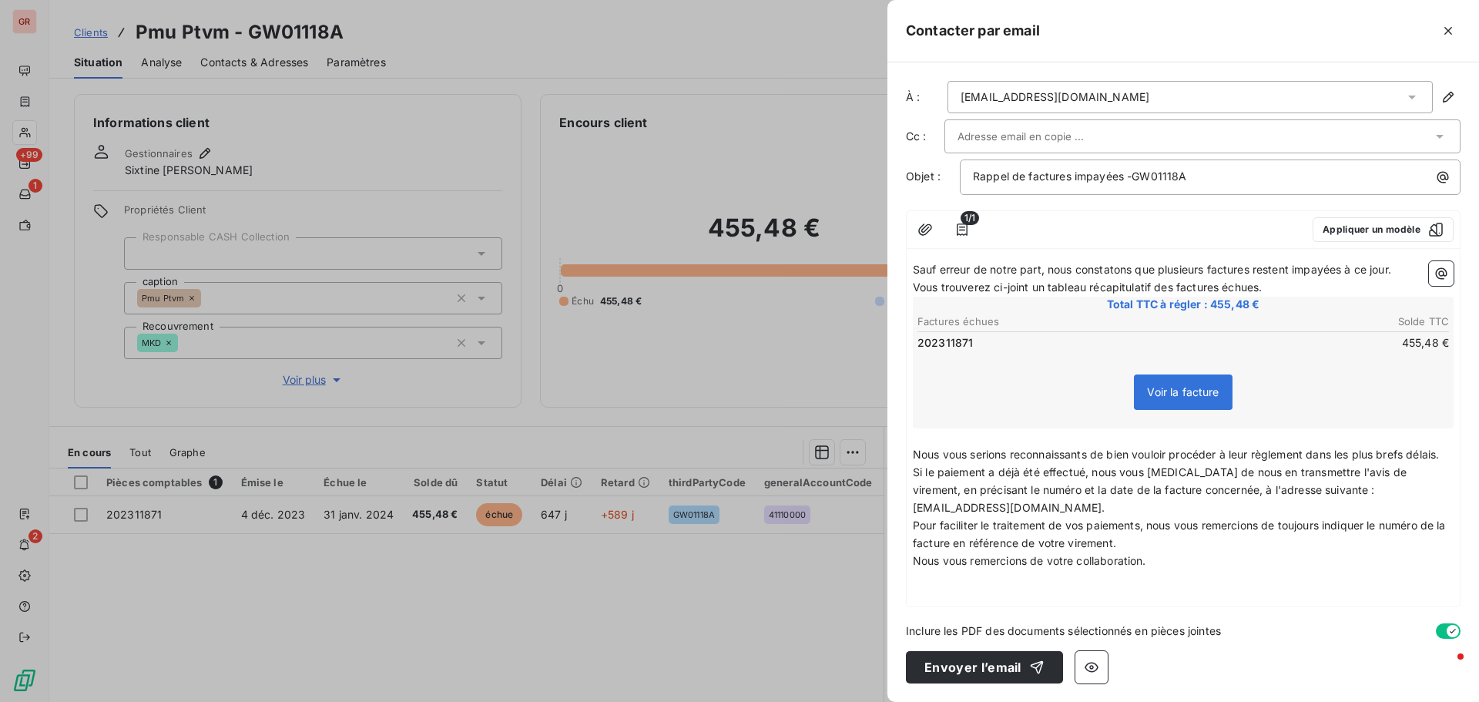
click at [1285, 288] on p "Vous trouverez ci-joint un tableau récapitulatif des factures échues." at bounding box center [1183, 288] width 541 height 18
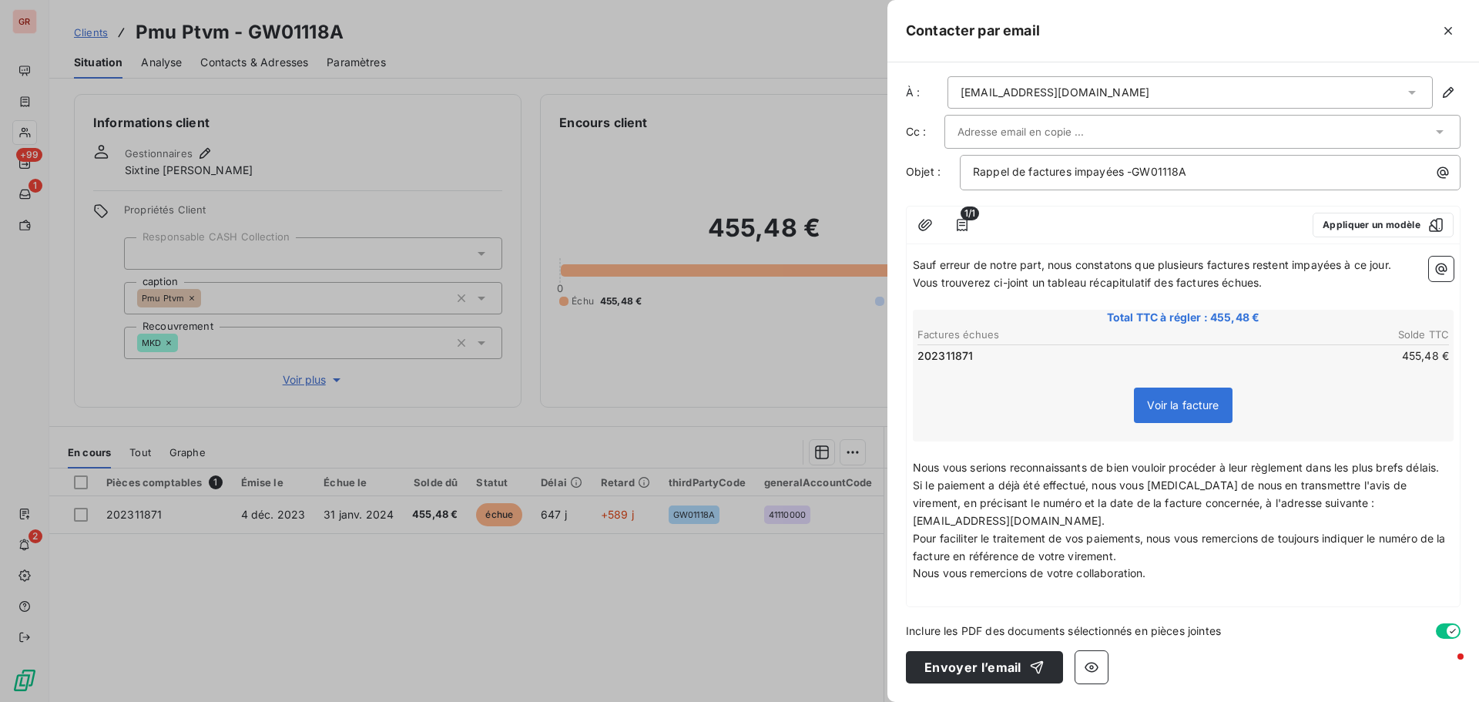
scroll to position [22, 0]
click at [1161, 572] on p "Nous vous remercions de votre collaboration." at bounding box center [1183, 573] width 541 height 18
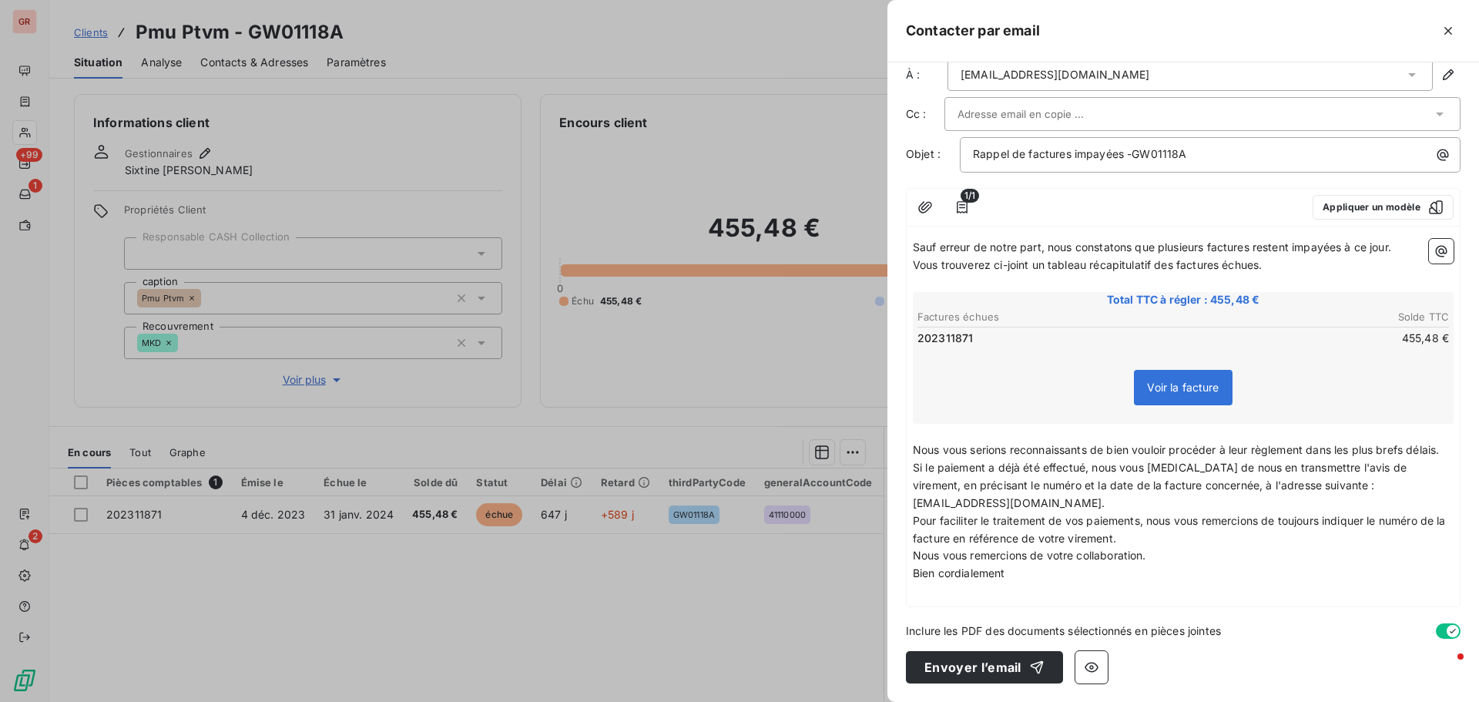
scroll to position [40, 0]
click at [1087, 667] on icon "button" at bounding box center [1091, 667] width 14 height 10
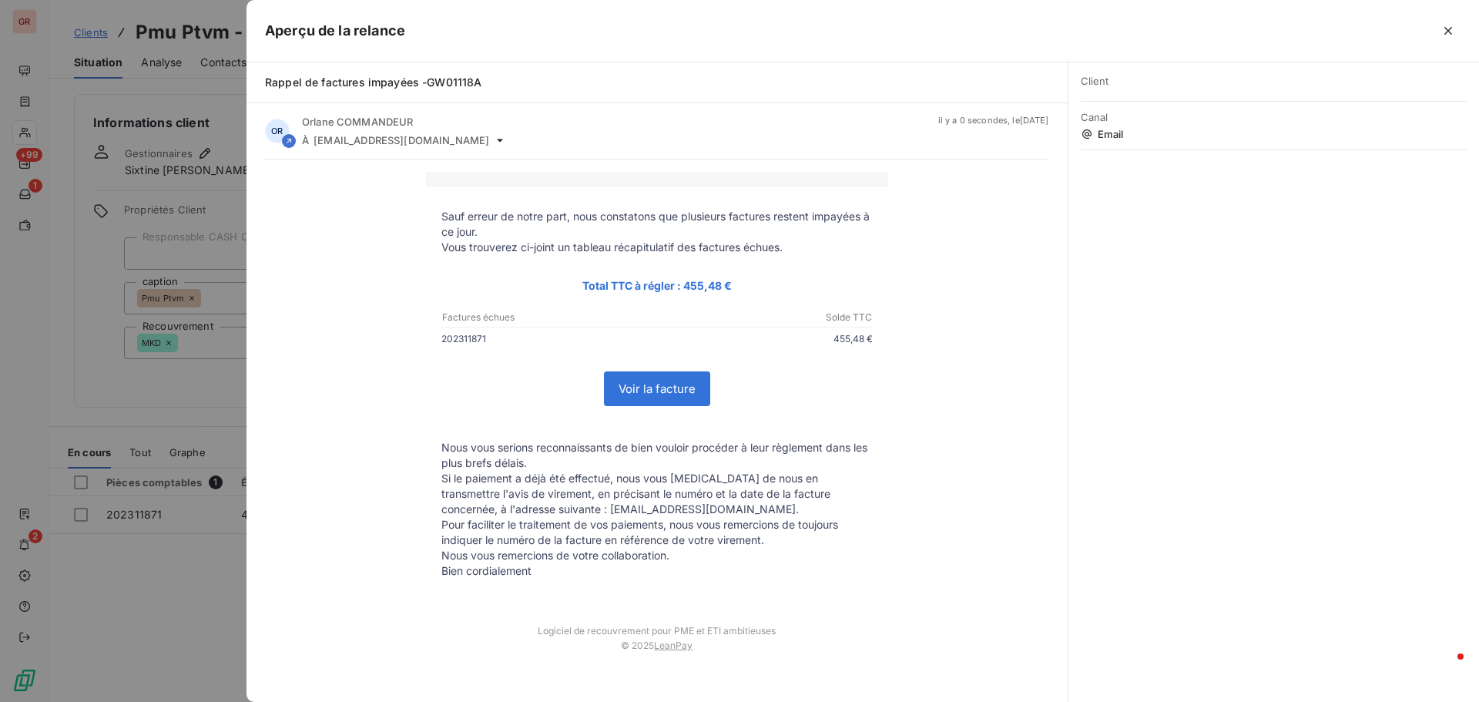
click at [346, 260] on div "Sauf erreur de notre part, nous constatons que plusieurs factures restent impay…" at bounding box center [657, 419] width 784 height 494
click at [169, 413] on div at bounding box center [739, 351] width 1479 height 702
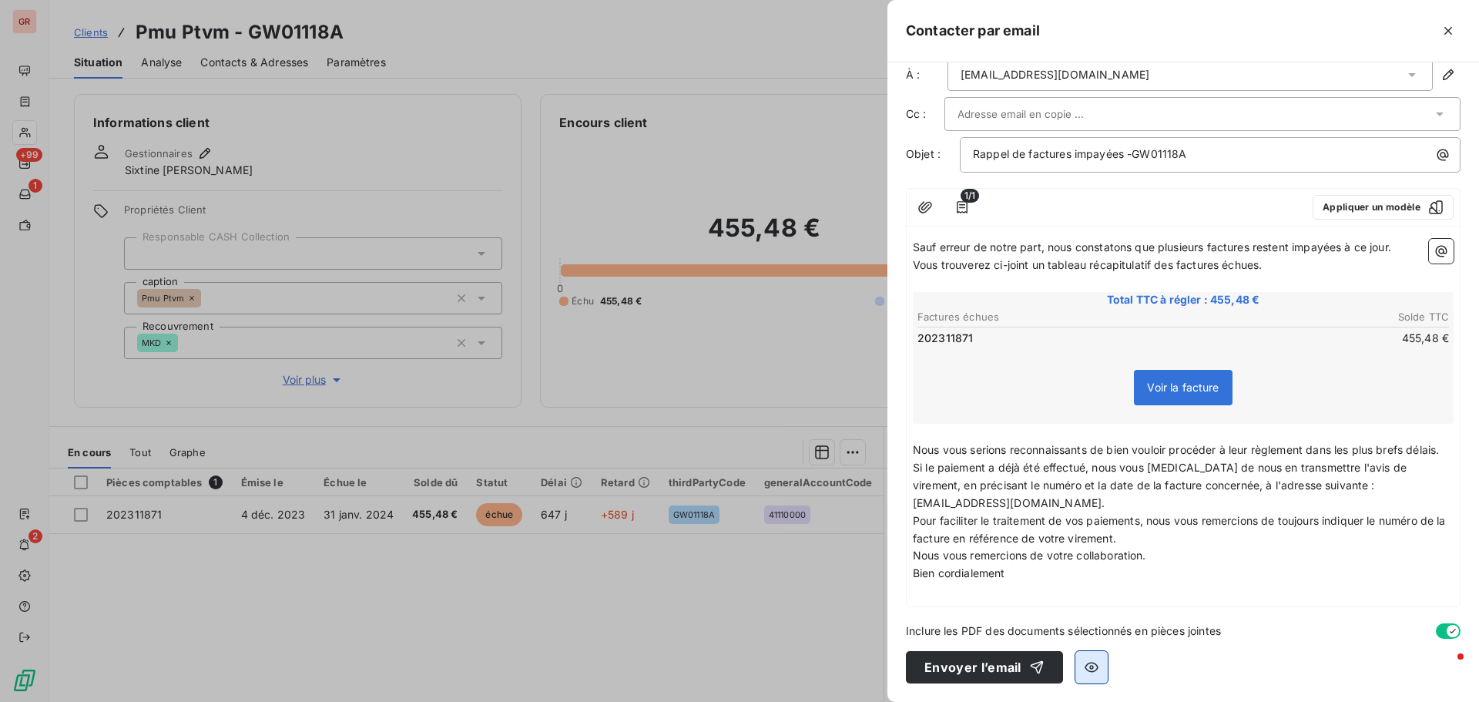
click at [1090, 664] on icon "button" at bounding box center [1091, 666] width 15 height 15
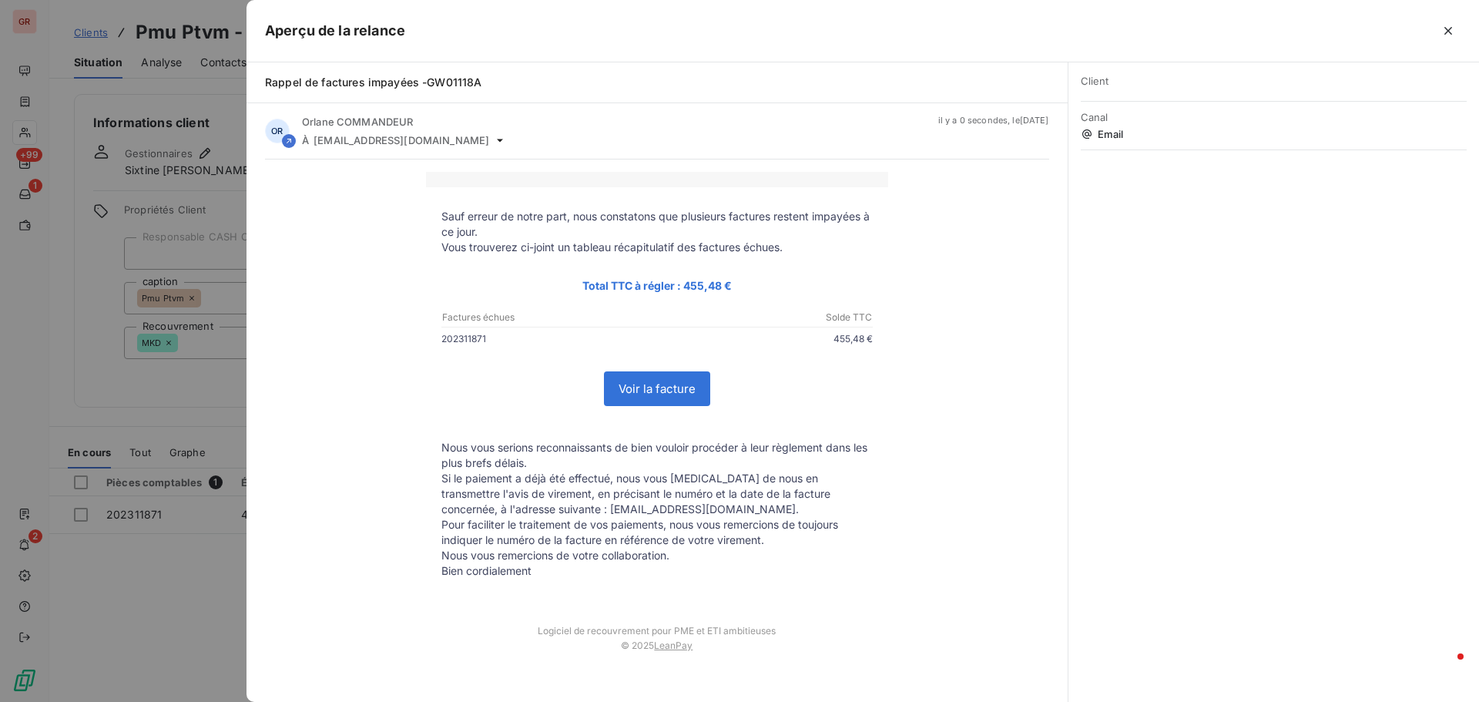
click at [198, 404] on div at bounding box center [739, 351] width 1479 height 702
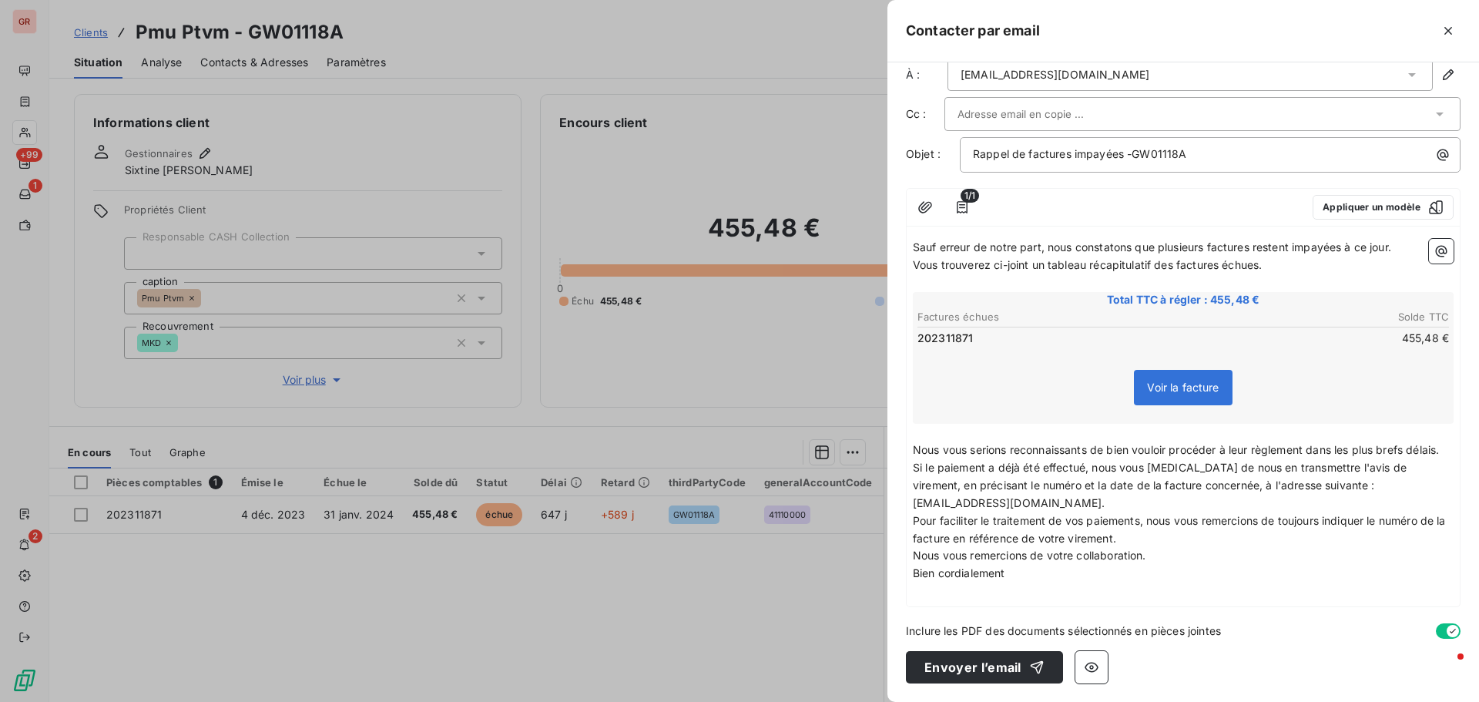
click at [1054, 580] on p "Bien cordialement" at bounding box center [1183, 573] width 541 height 18
click at [940, 598] on p "﻿" at bounding box center [1183, 591] width 541 height 18
click at [1433, 243] on icon "button" at bounding box center [1440, 250] width 15 height 15
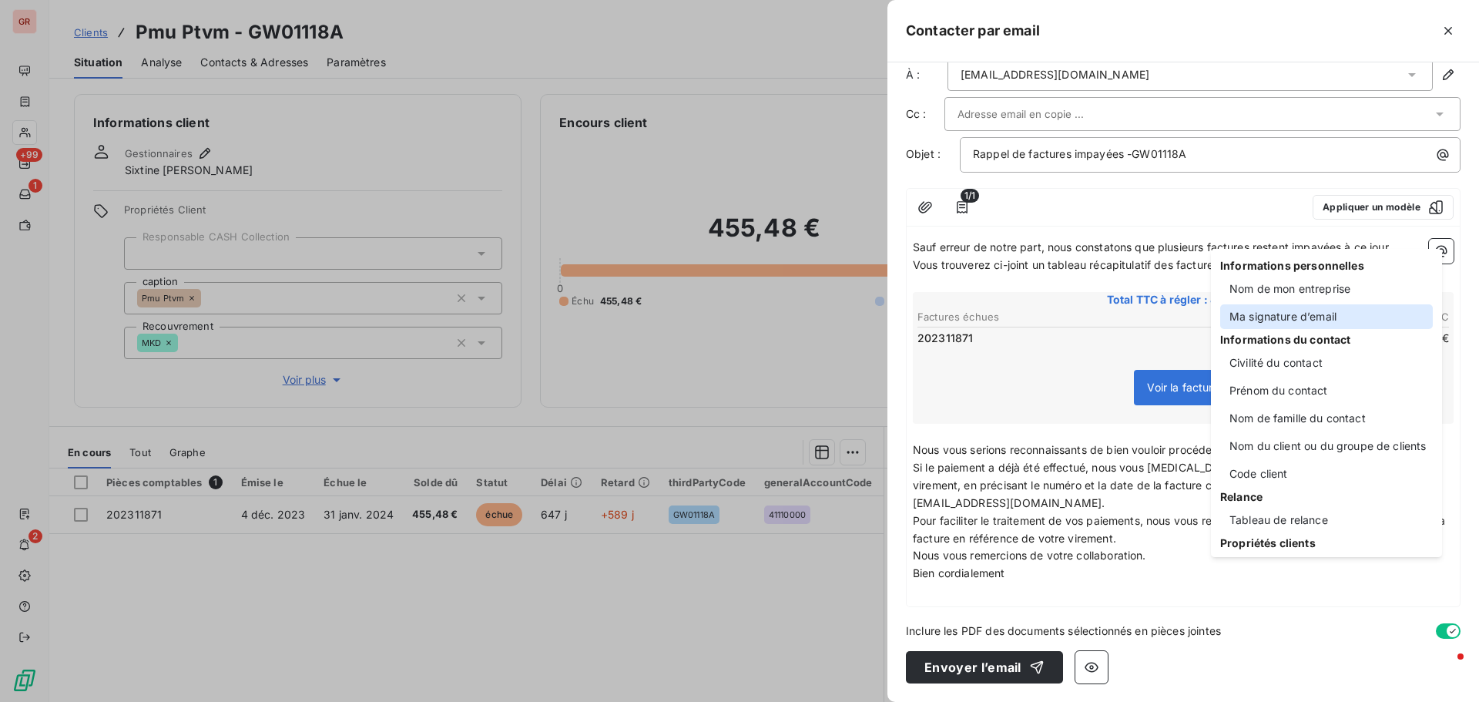
click at [1300, 318] on div "Ma signature d’email" at bounding box center [1326, 316] width 213 height 25
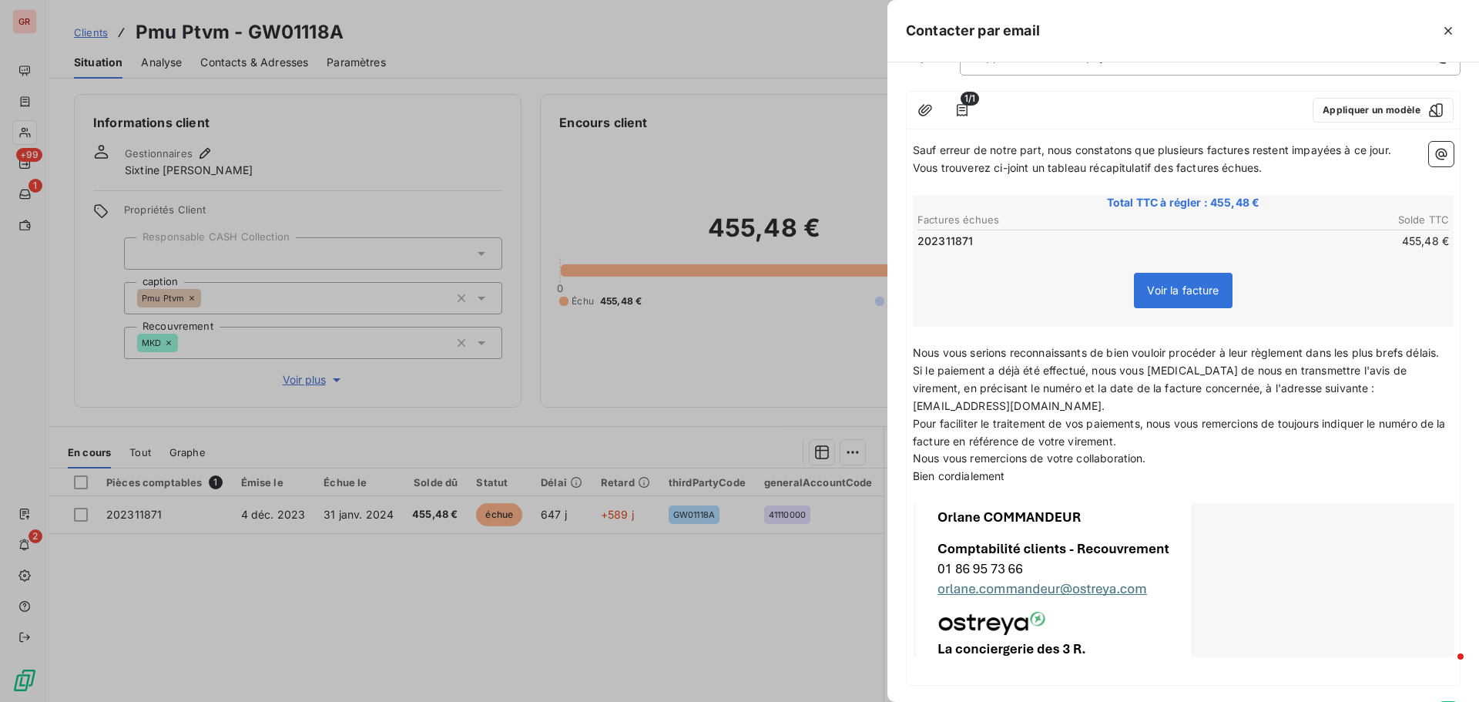
scroll to position [194, 0]
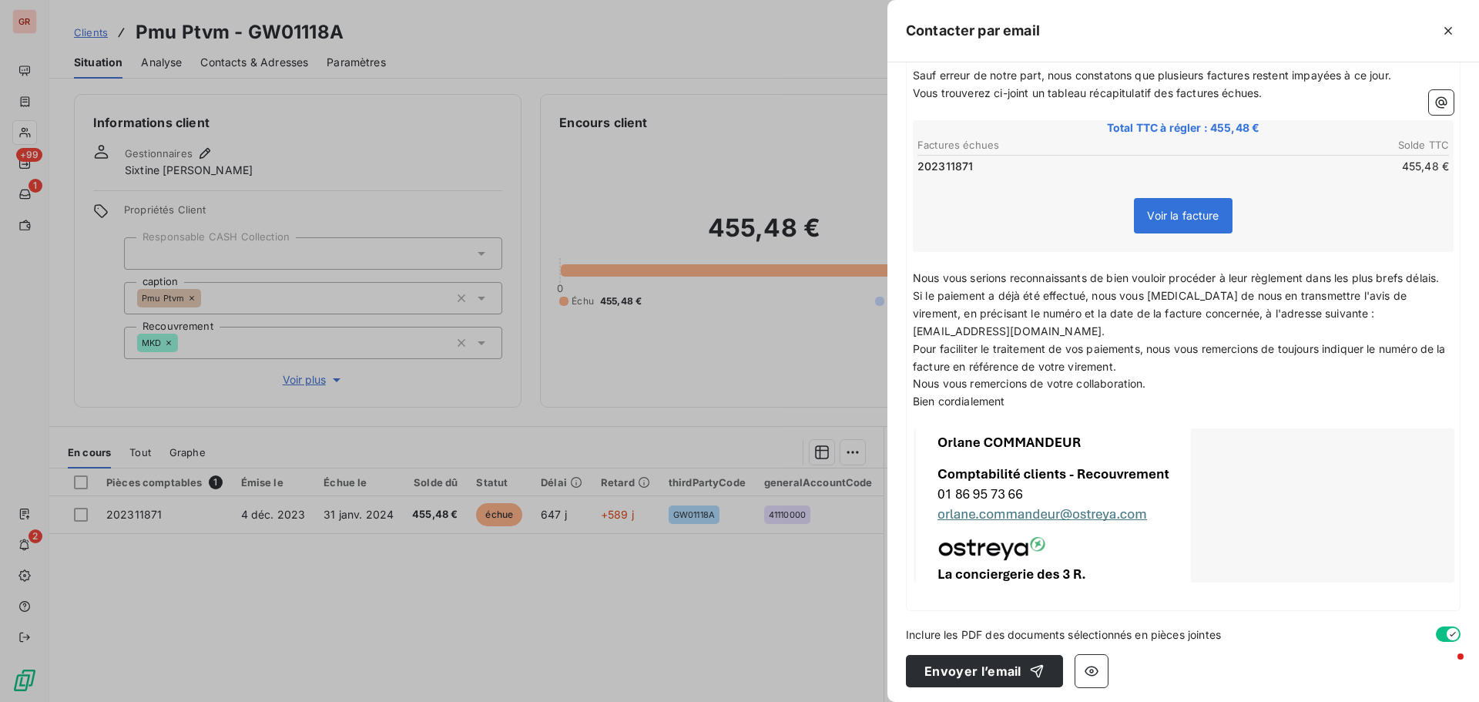
click at [1013, 410] on p "Bien cordialement" at bounding box center [1183, 402] width 541 height 18
click at [1091, 678] on icon "button" at bounding box center [1091, 670] width 15 height 15
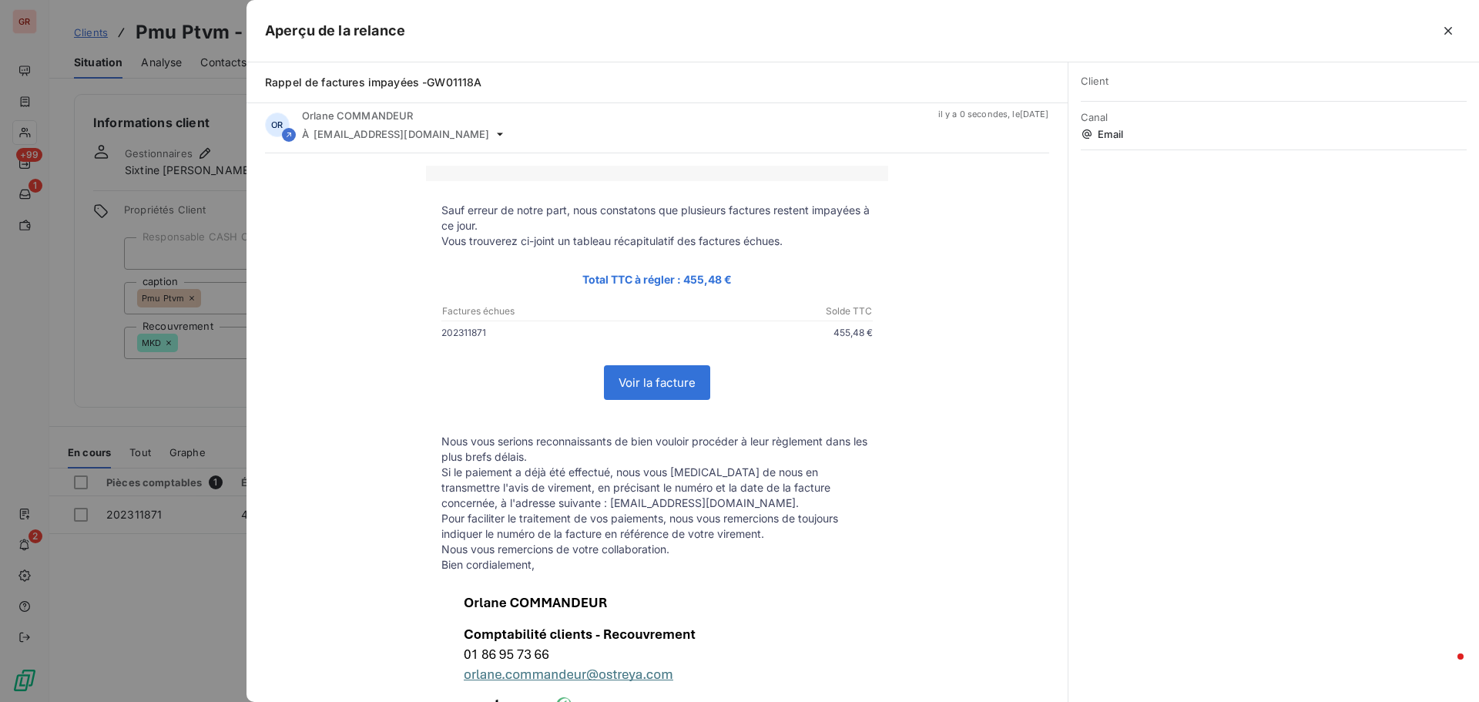
scroll to position [0, 0]
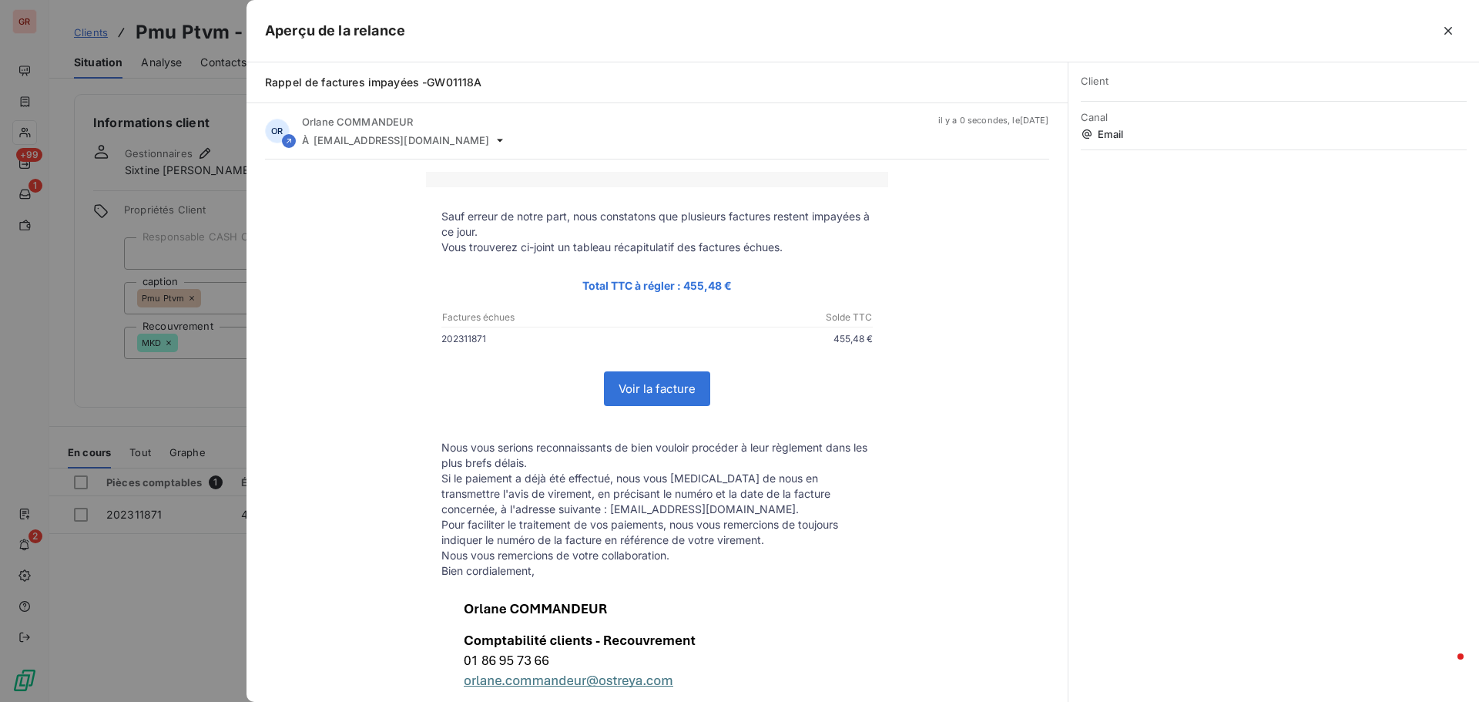
click at [179, 500] on div at bounding box center [739, 351] width 1479 height 702
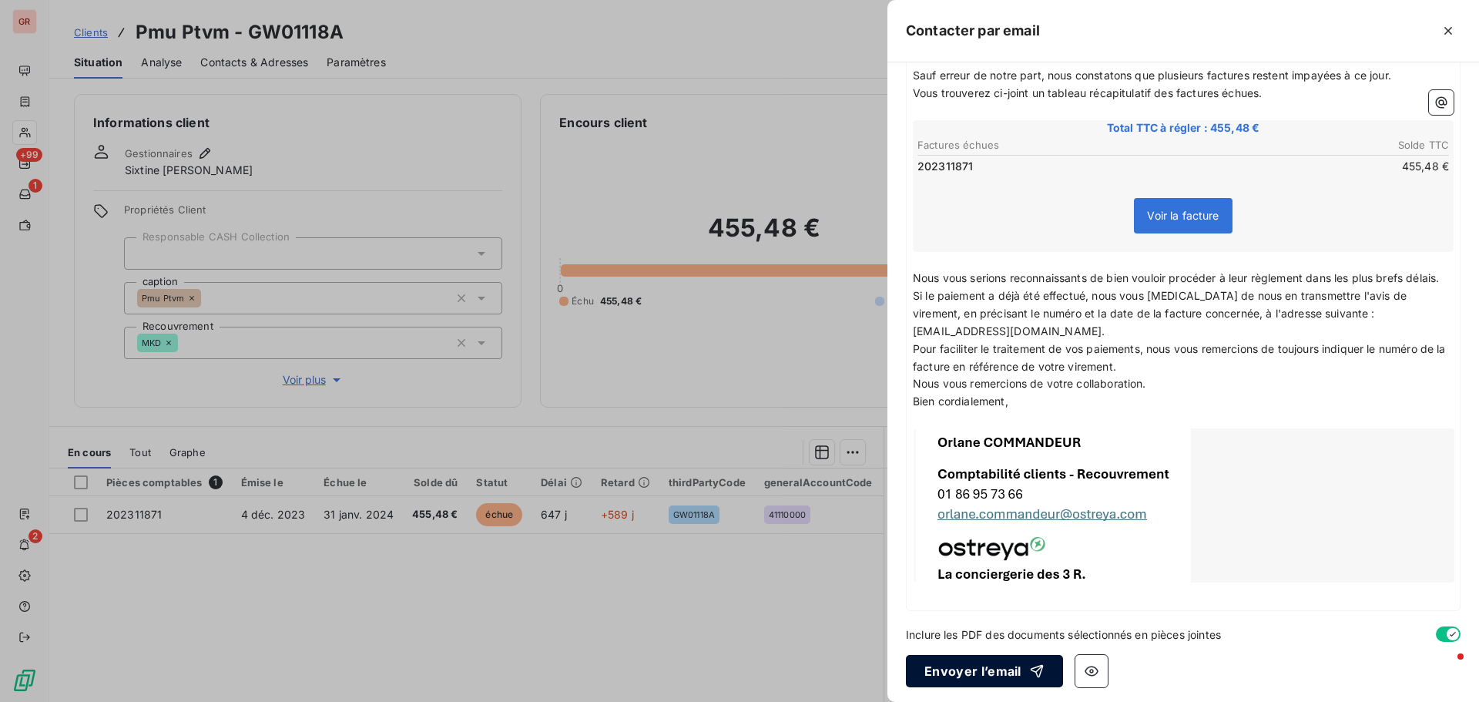
click at [963, 682] on button "Envoyer l’email" at bounding box center [984, 671] width 157 height 32
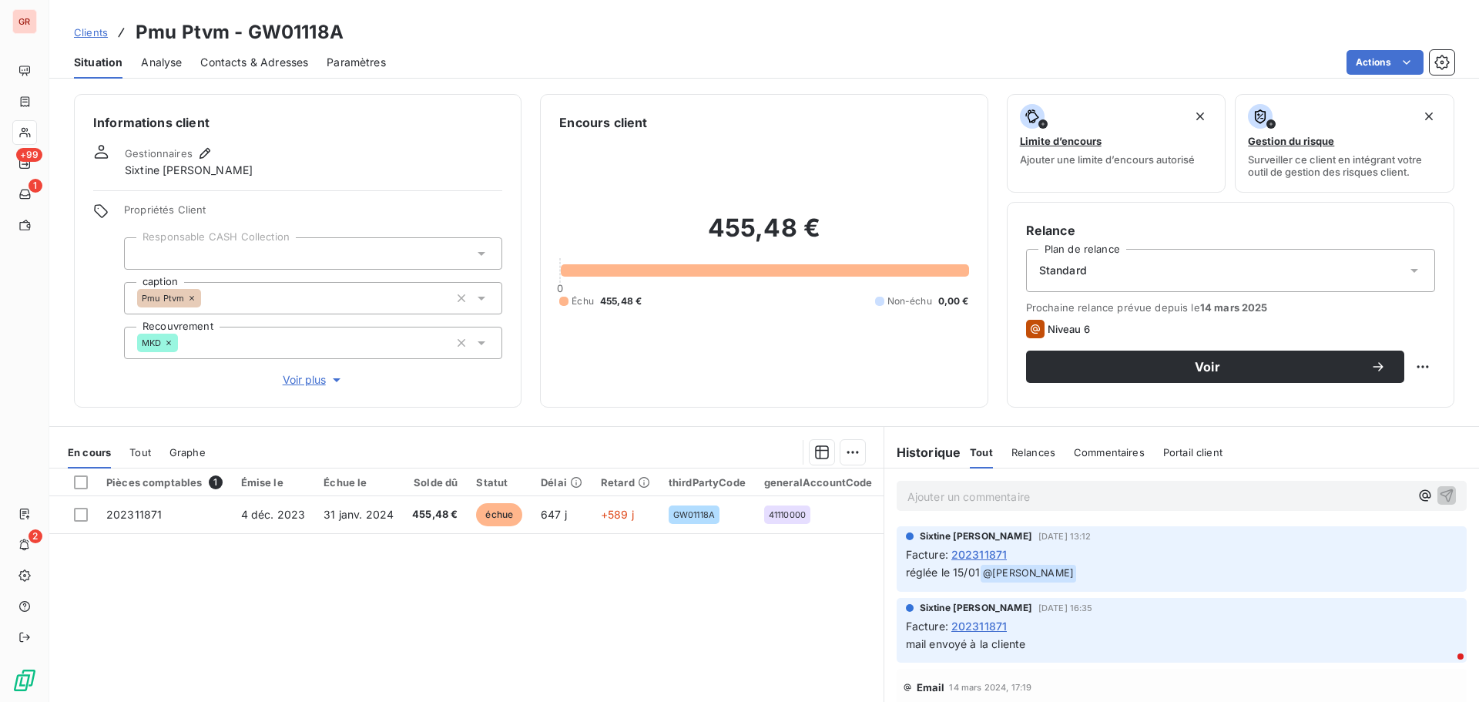
click at [256, 62] on span "Contacts & Adresses" at bounding box center [254, 62] width 108 height 15
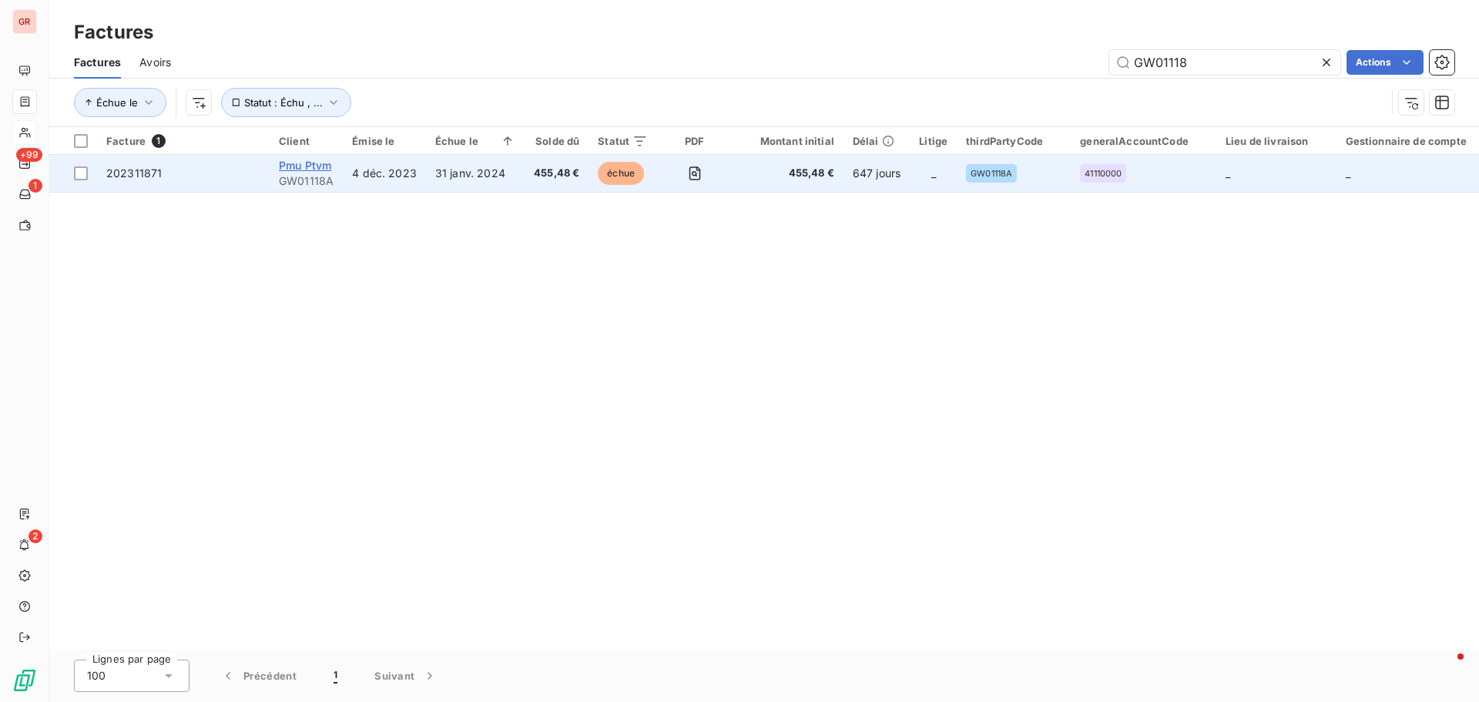
click at [301, 168] on span "Pmu Ptvm" at bounding box center [305, 165] width 52 height 13
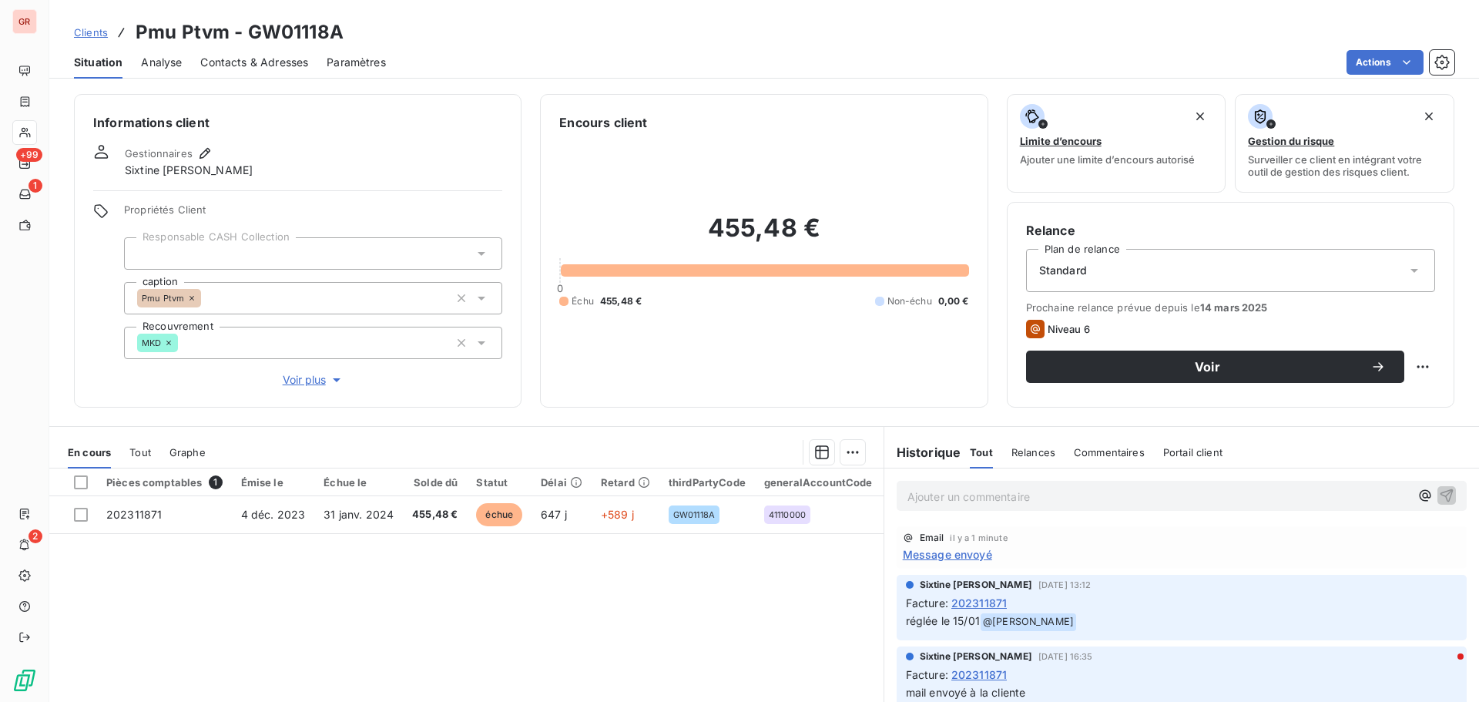
click at [252, 64] on span "Contacts & Adresses" at bounding box center [254, 62] width 108 height 15
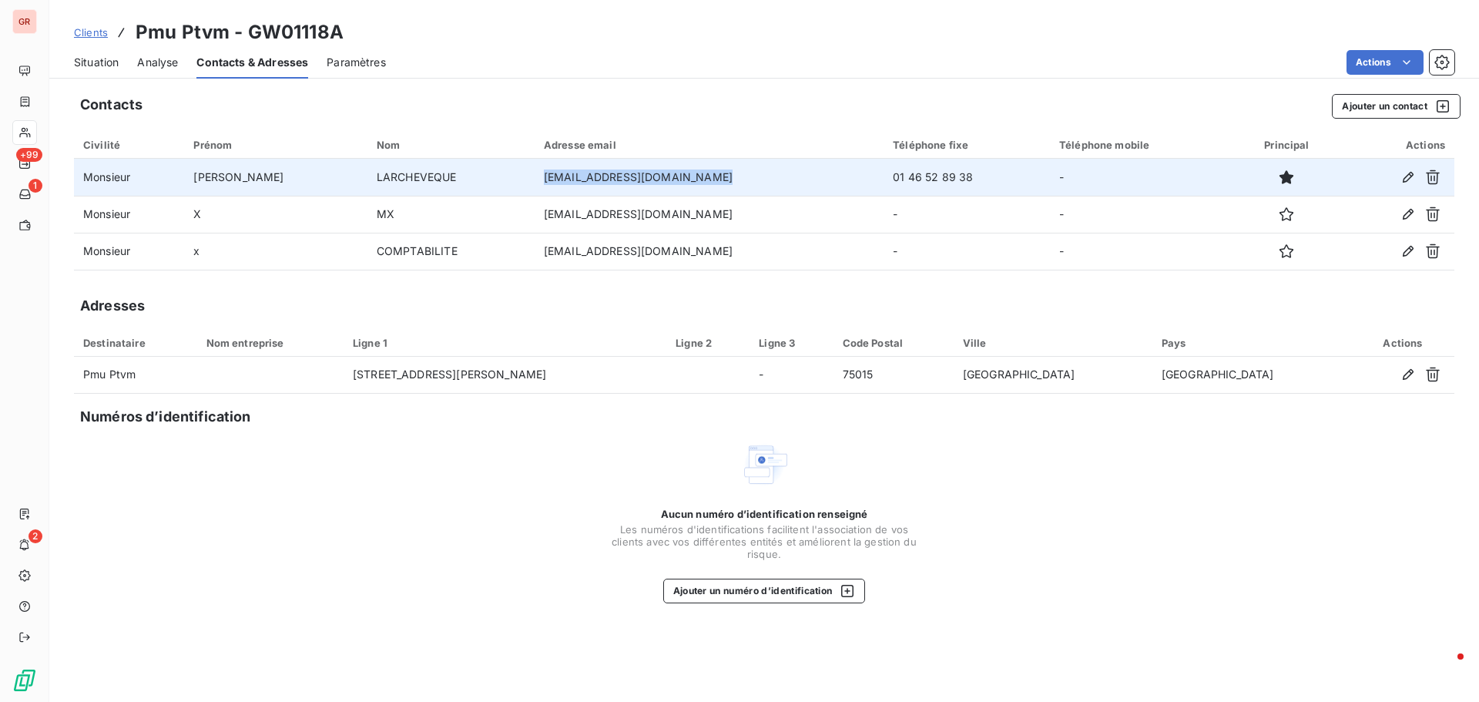
drag, startPoint x: 655, startPoint y: 173, endPoint x: 493, endPoint y: 184, distance: 162.1
click at [534, 184] on td "mylene.larcheveque@equidia.fr" at bounding box center [708, 177] width 349 height 37
copy td "mylene.larcheveque@equidia.f"
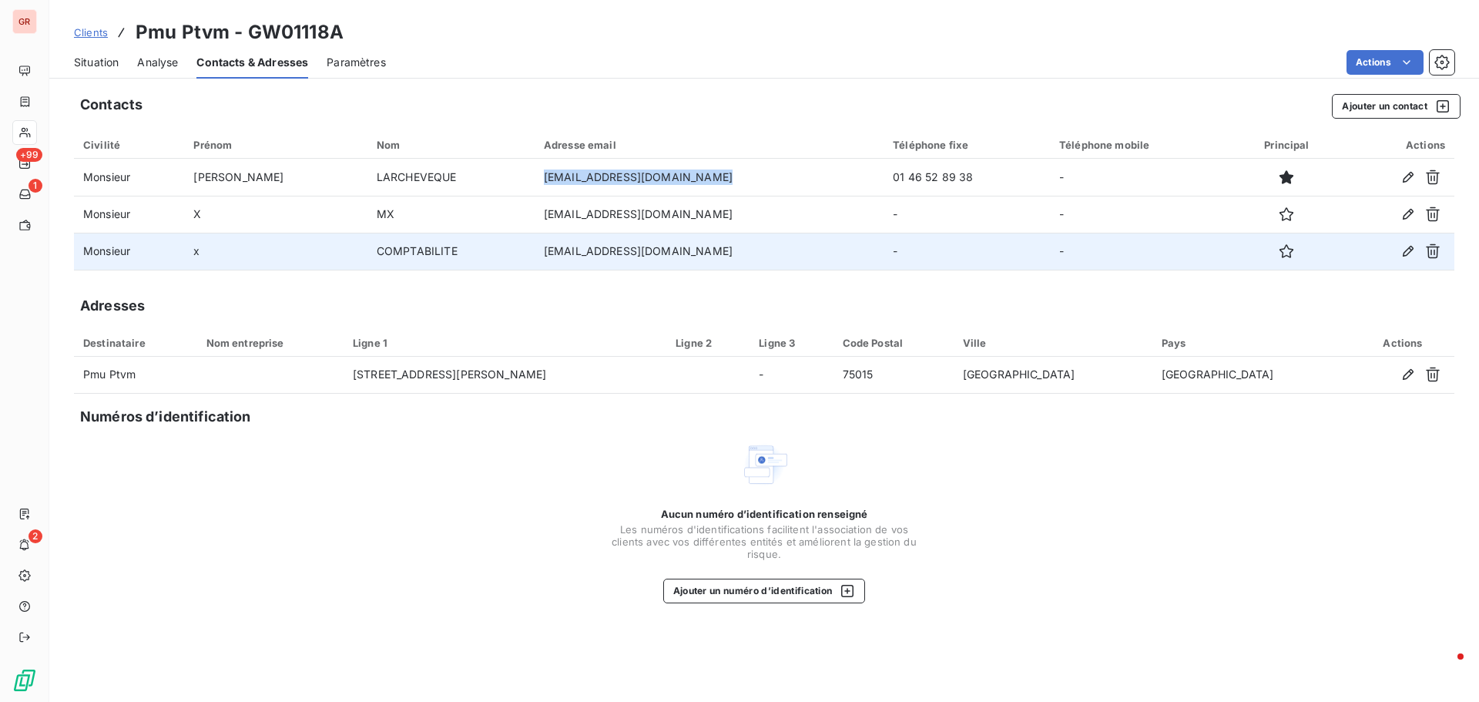
drag, startPoint x: 672, startPoint y: 253, endPoint x: 487, endPoint y: 252, distance: 184.1
click at [534, 252] on td "compta-fournisseurs@ext.pmu.fr" at bounding box center [708, 251] width 349 height 37
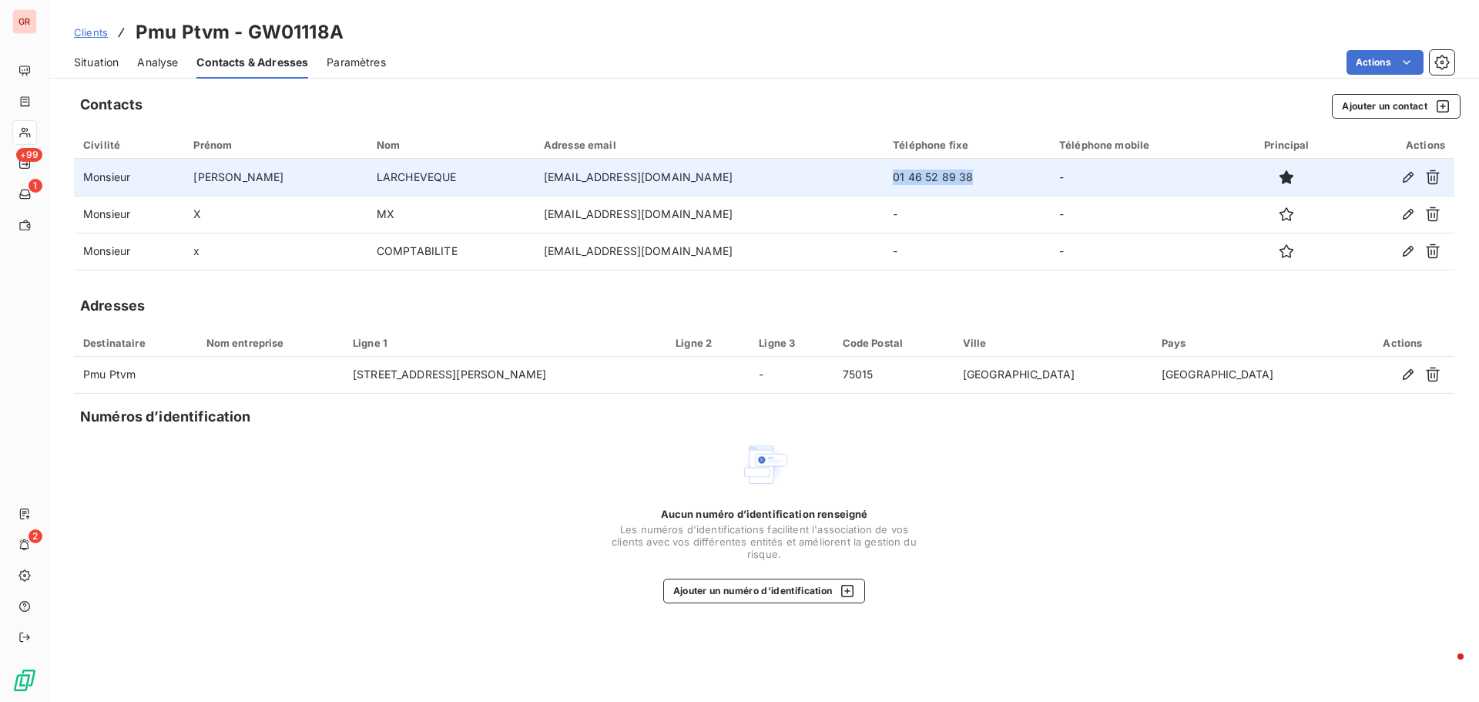
drag, startPoint x: 923, startPoint y: 180, endPoint x: 841, endPoint y: 176, distance: 82.5
click at [883, 176] on td "01 46 52 89 38" at bounding box center [966, 177] width 166 height 37
copy td "01 46 52 89 38"
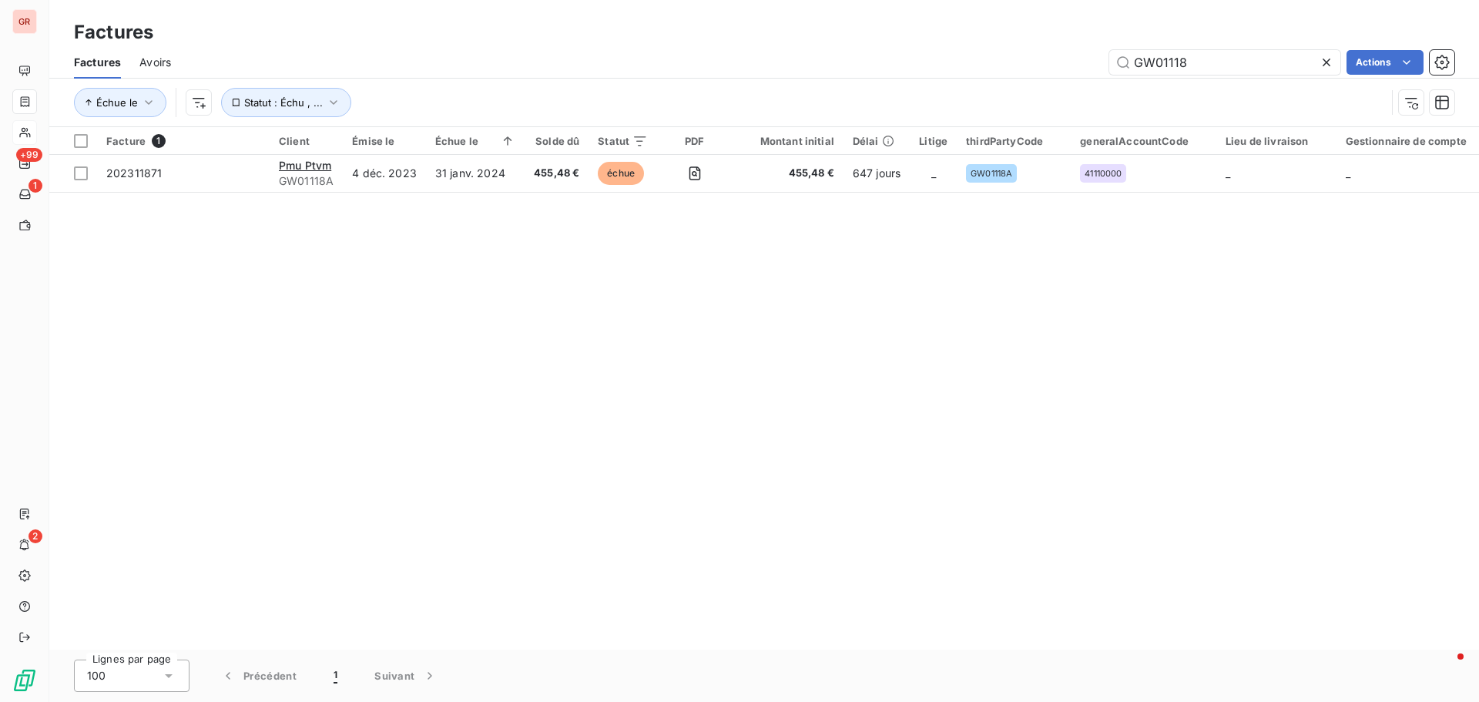
drag, startPoint x: 1199, startPoint y: 57, endPoint x: 891, endPoint y: 63, distance: 308.1
click at [899, 63] on div "GW01118 Actions" at bounding box center [821, 62] width 1264 height 25
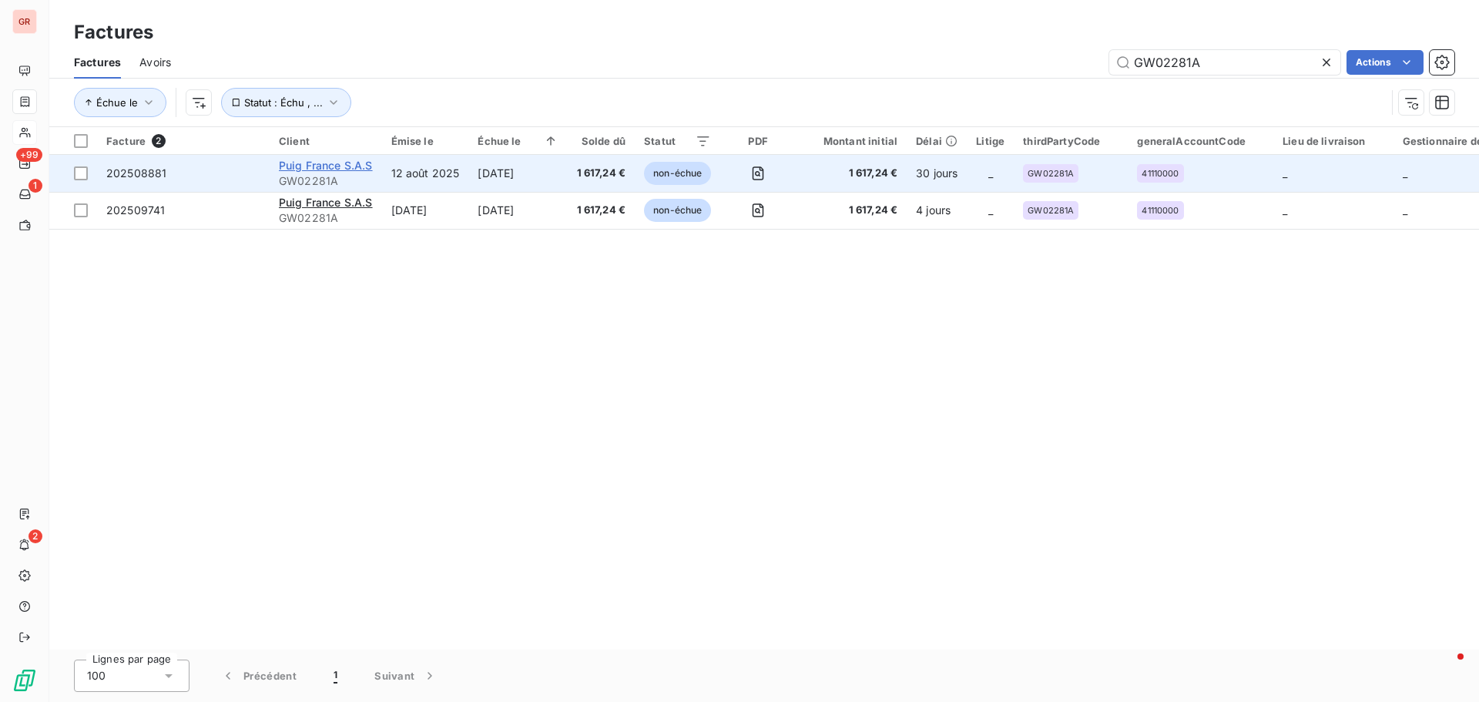
type input "GW02281A"
click at [330, 170] on span "Puig France S.A.S" at bounding box center [326, 165] width 94 height 13
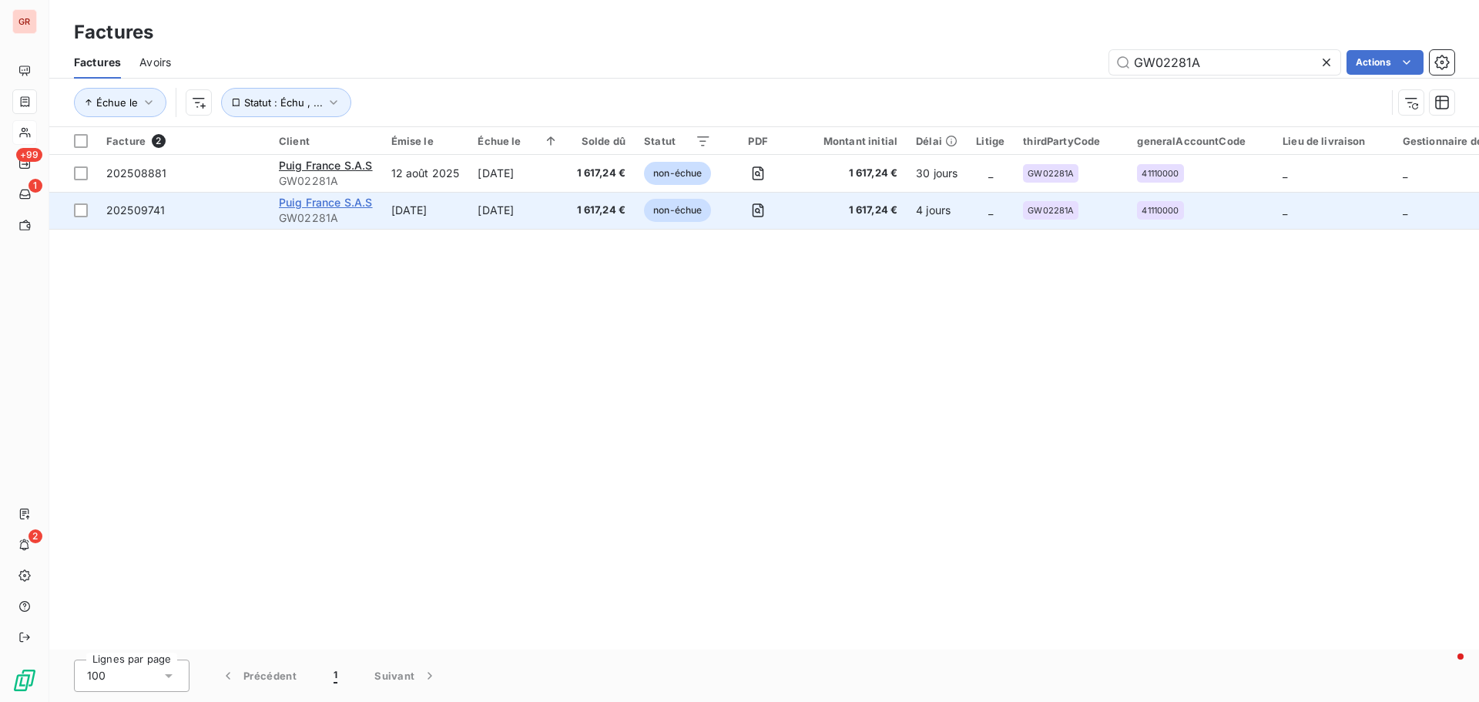
click at [317, 203] on span "Puig France S.A.S" at bounding box center [326, 202] width 94 height 13
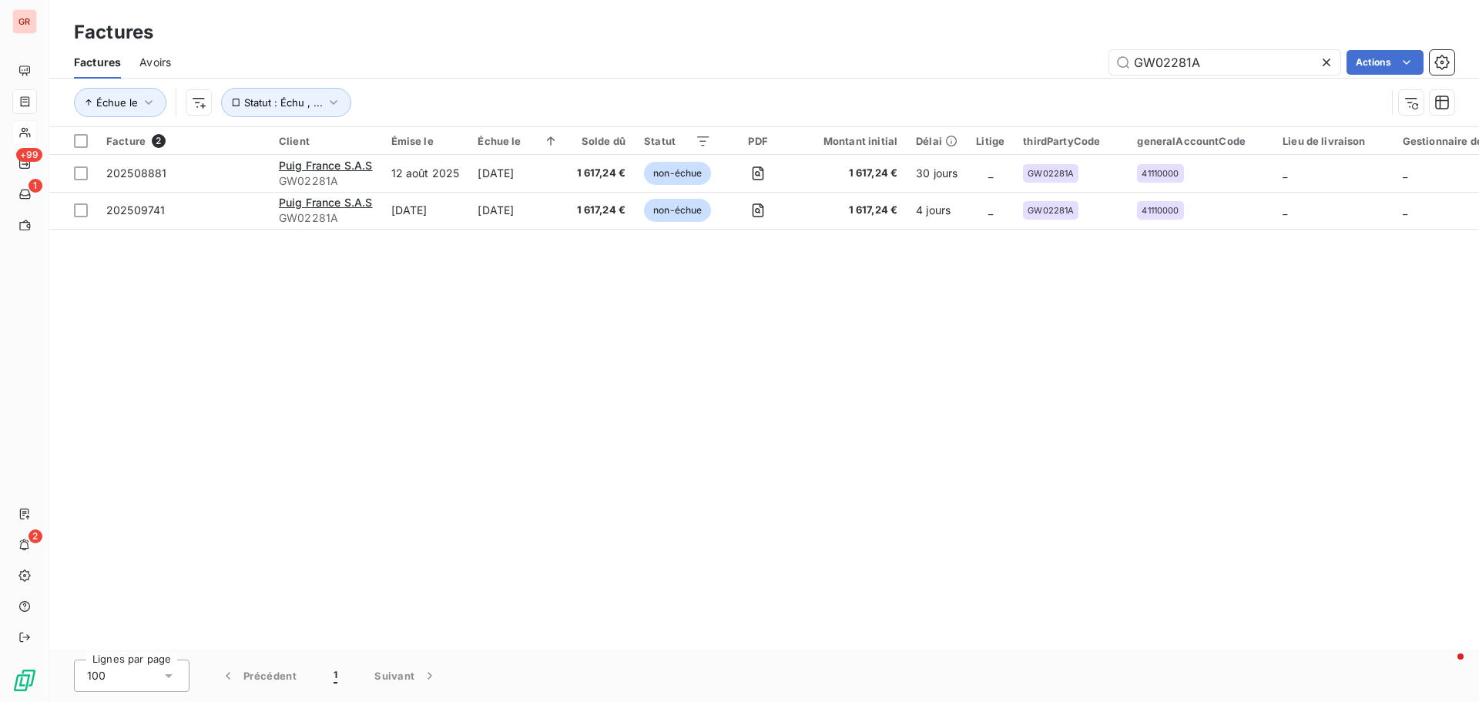
drag, startPoint x: 1250, startPoint y: 71, endPoint x: 931, endPoint y: 2, distance: 326.3
click at [936, 2] on div "Factures Factures Avoirs GW02281A Actions Échue le Statut : Échu , ..." at bounding box center [763, 63] width 1429 height 127
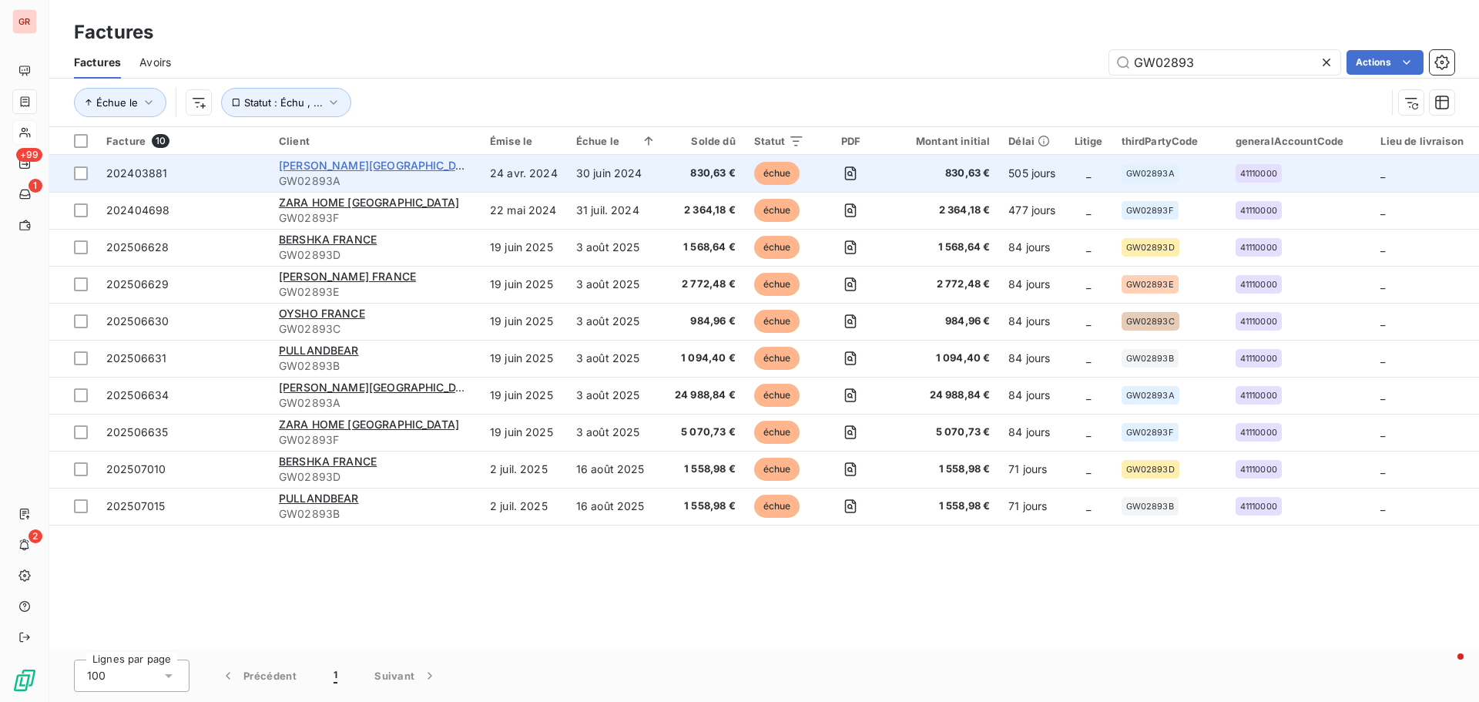
type input "GW02893"
click at [340, 161] on span "ZARA FRANCE" at bounding box center [380, 165] width 202 height 13
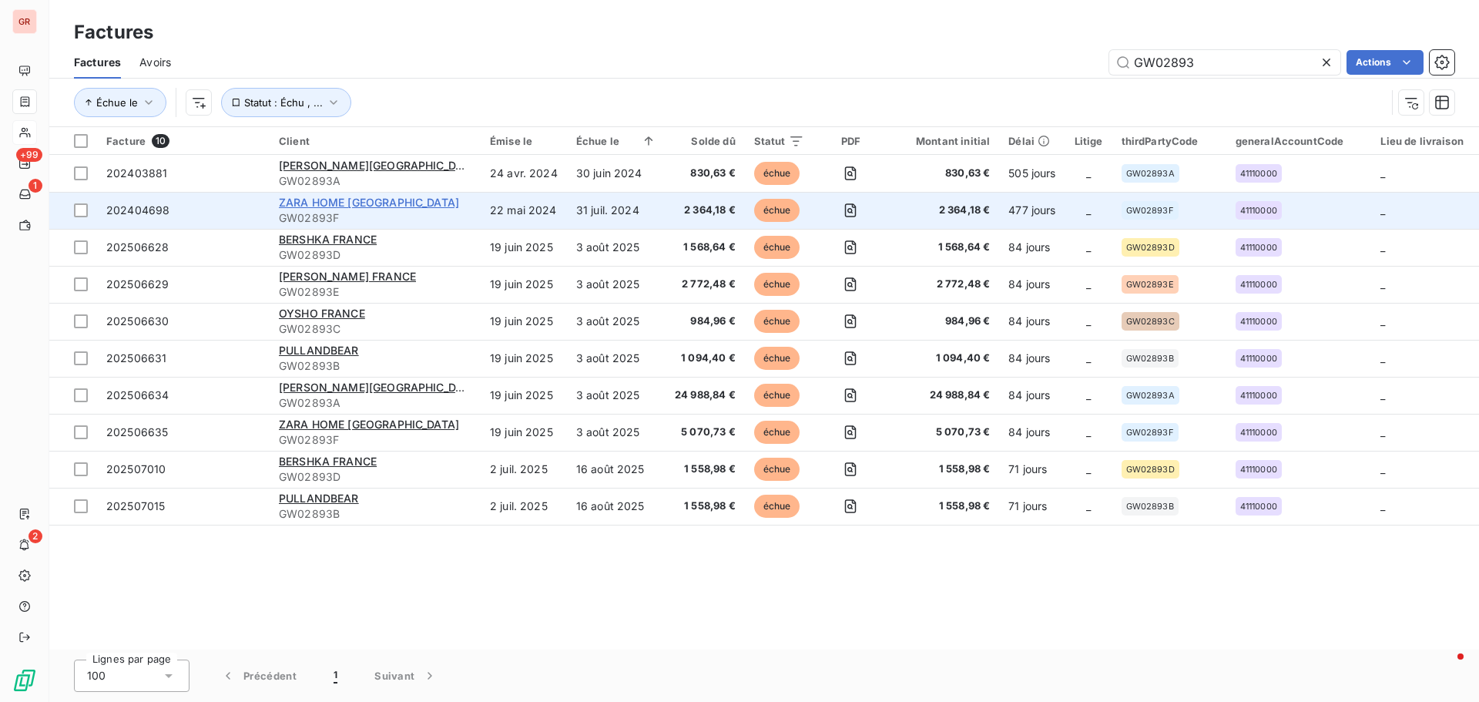
click at [338, 205] on span "ZARA HOME FRANCE" at bounding box center [369, 202] width 180 height 13
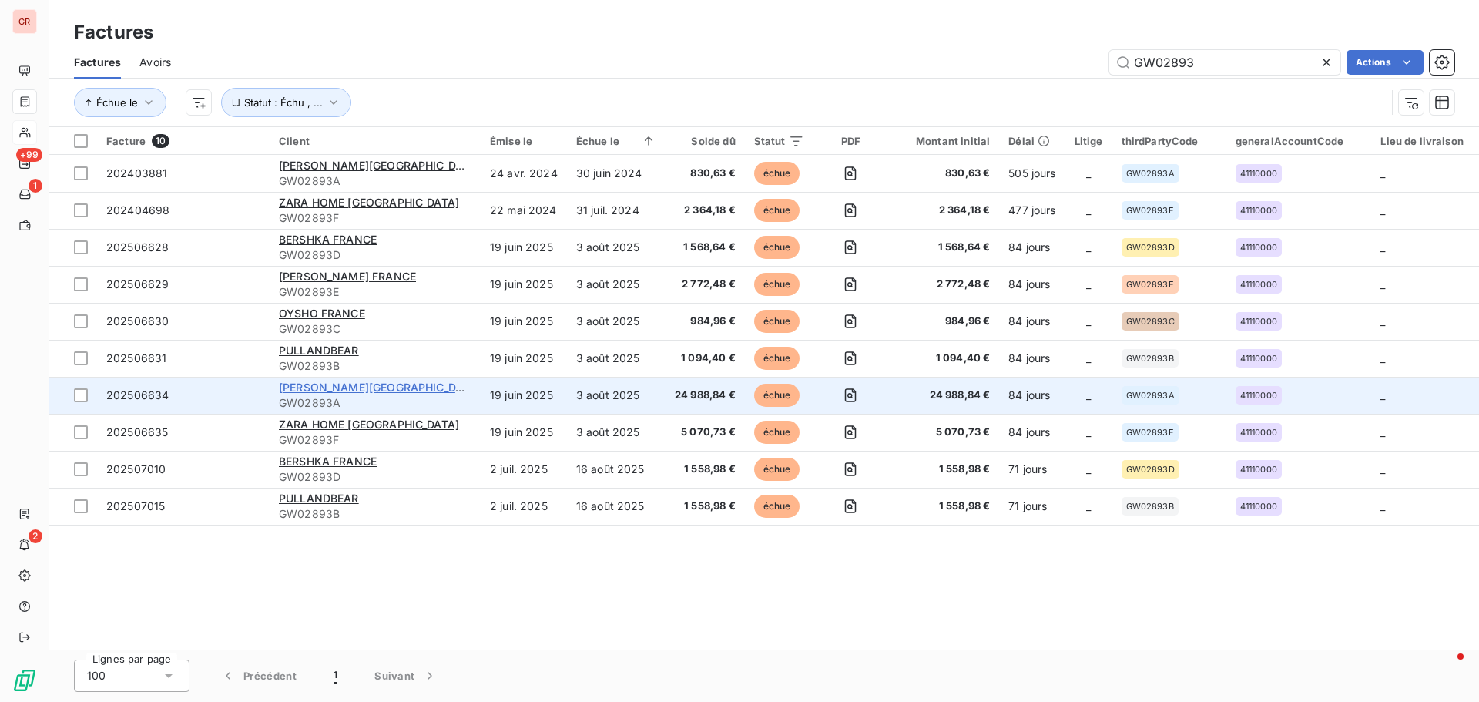
click at [348, 381] on span "ZARA FRANCE" at bounding box center [380, 386] width 202 height 13
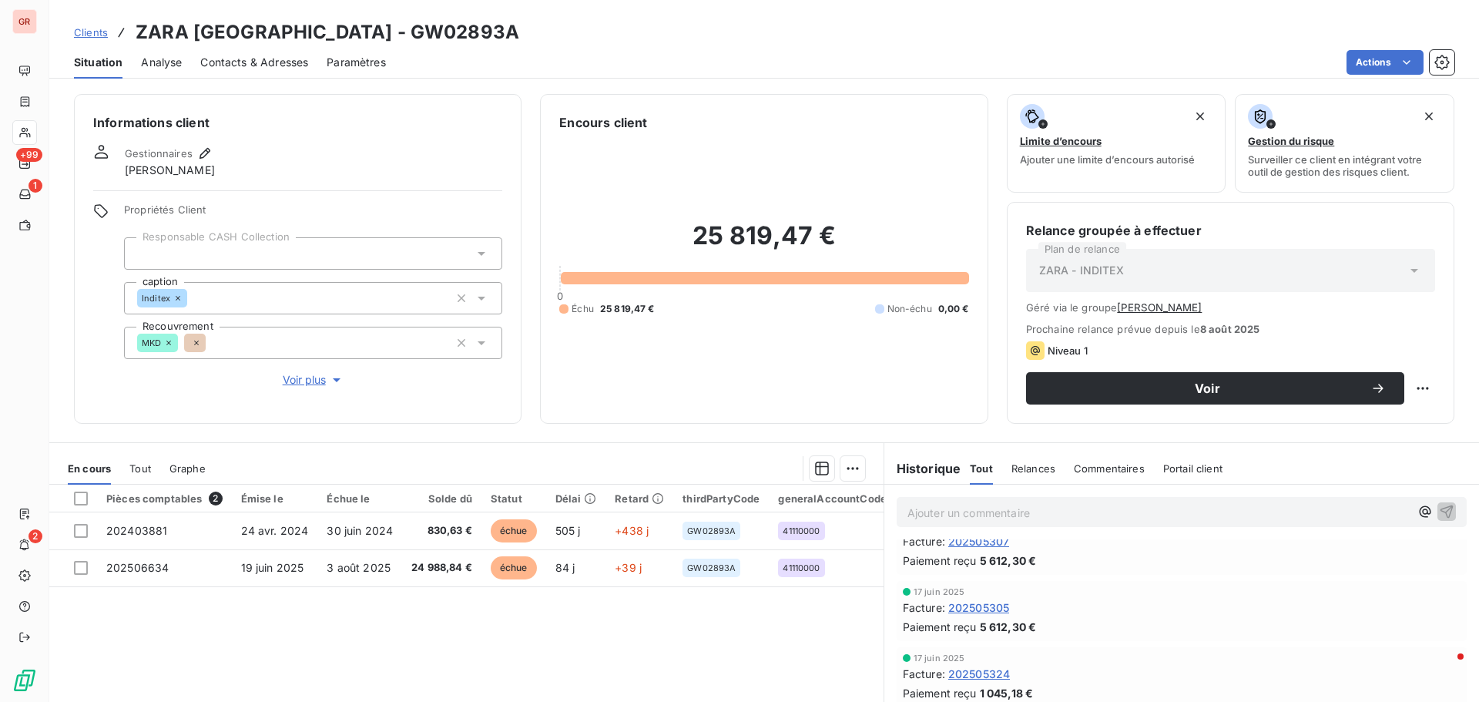
scroll to position [924, 0]
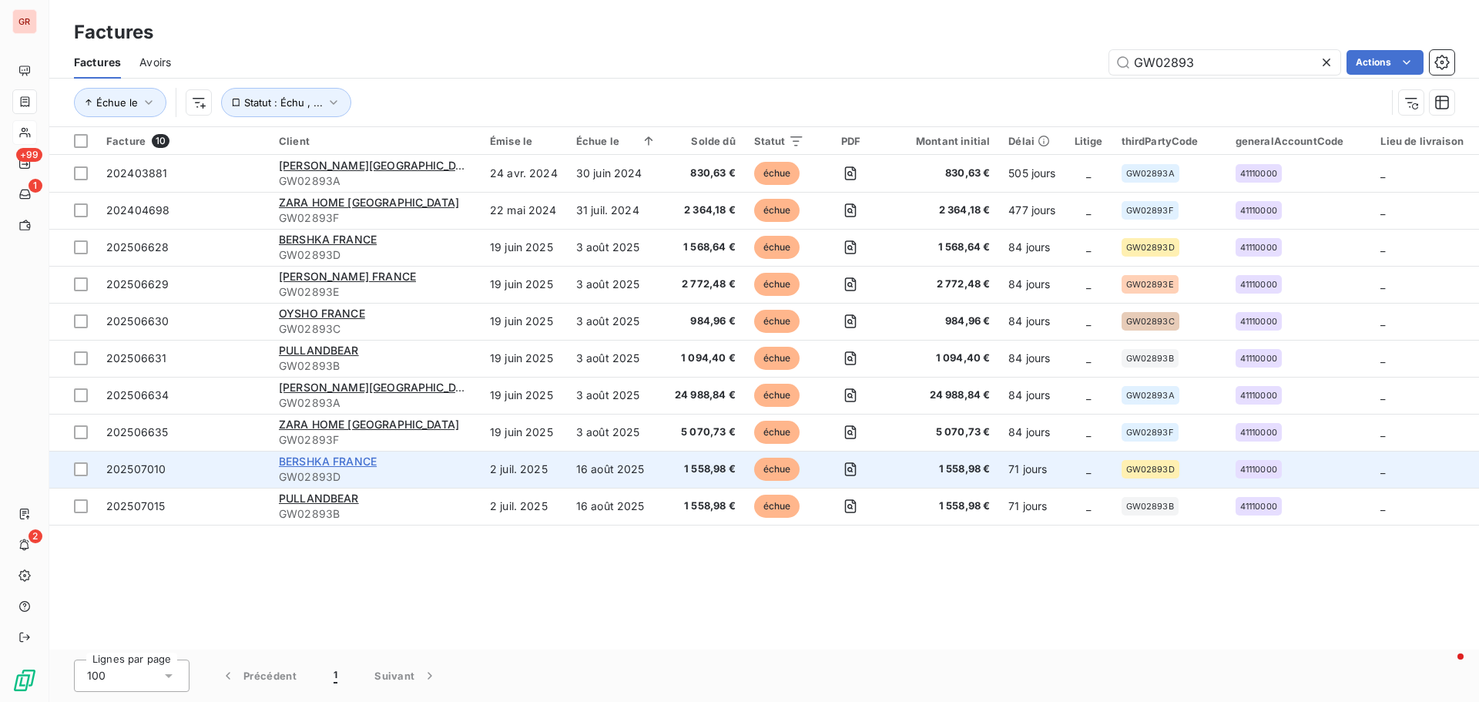
click at [328, 460] on span "BERSHKA FRANCE" at bounding box center [328, 460] width 98 height 13
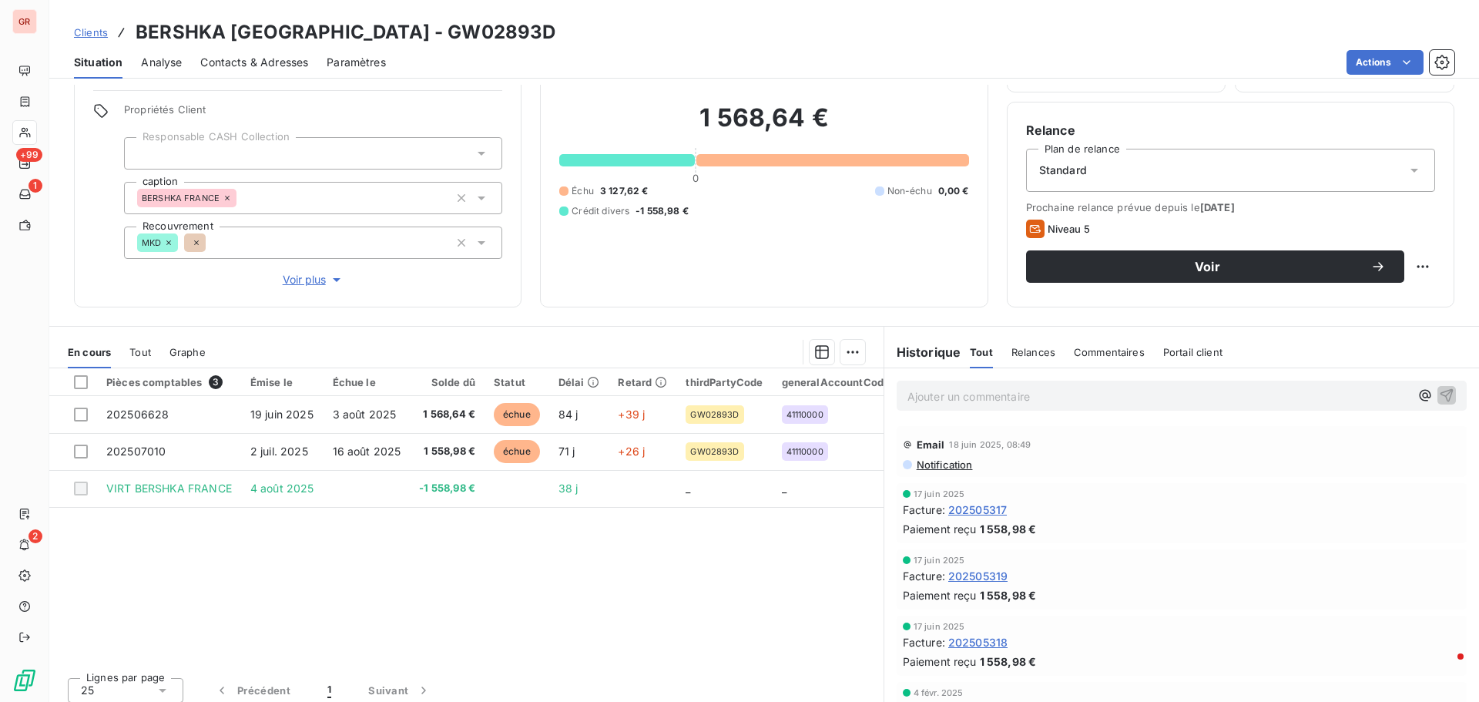
scroll to position [109, 0]
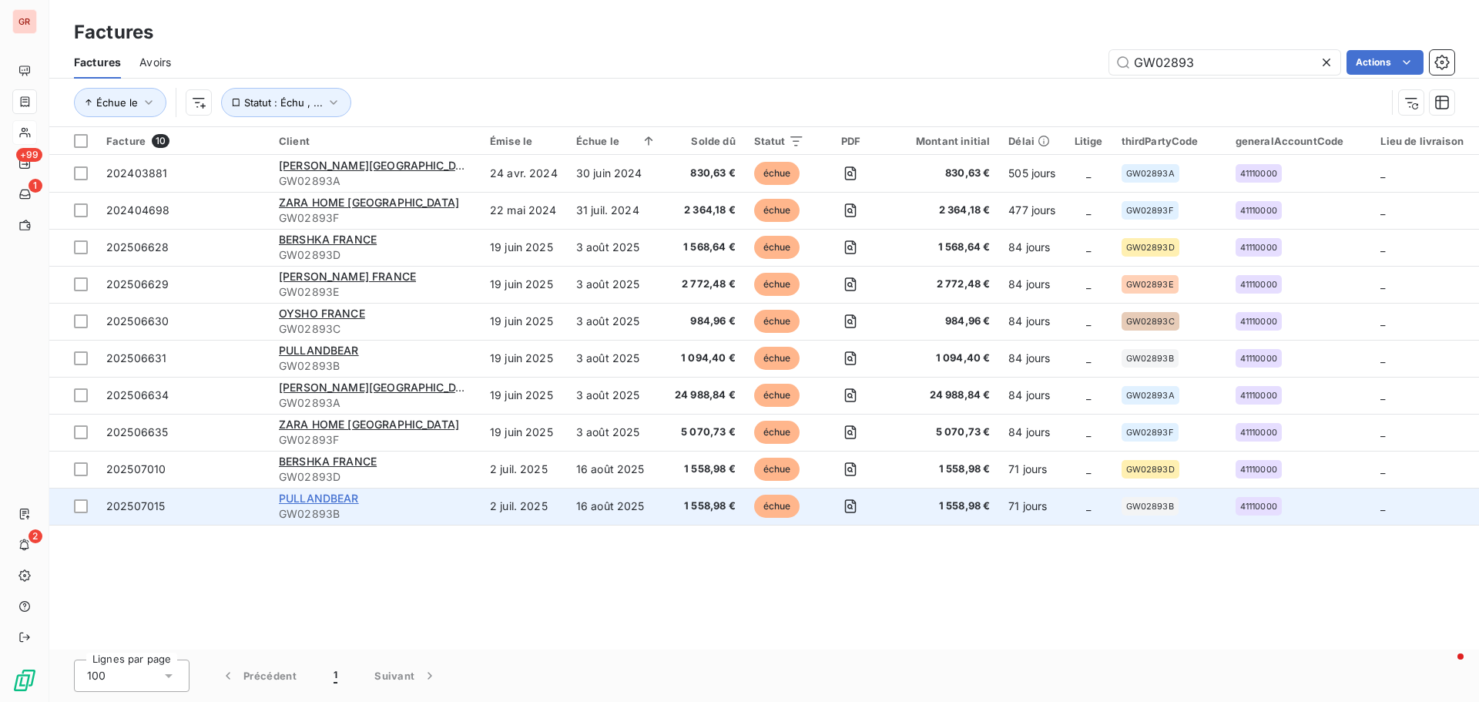
click at [343, 498] on span "PULLANDBEAR" at bounding box center [319, 497] width 80 height 13
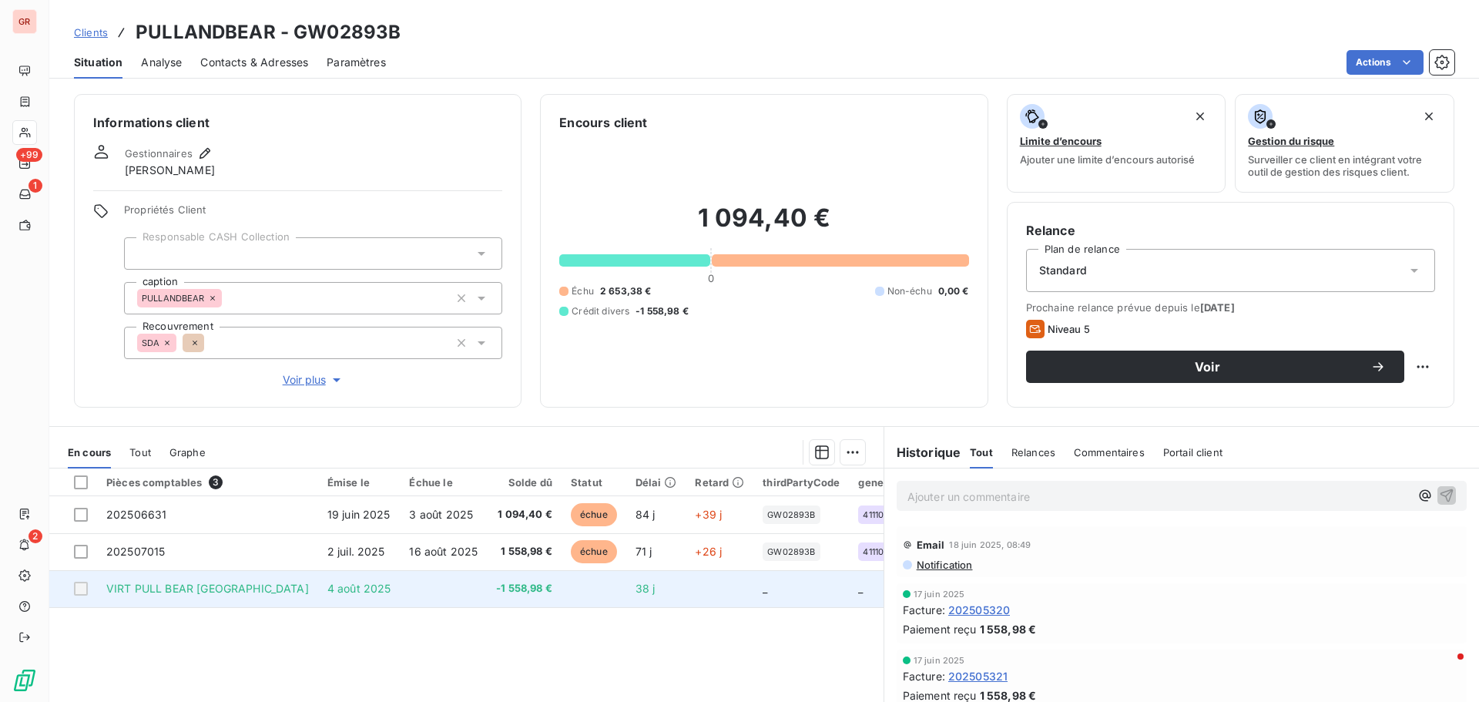
click at [327, 587] on span "4 août 2025" at bounding box center [359, 587] width 64 height 13
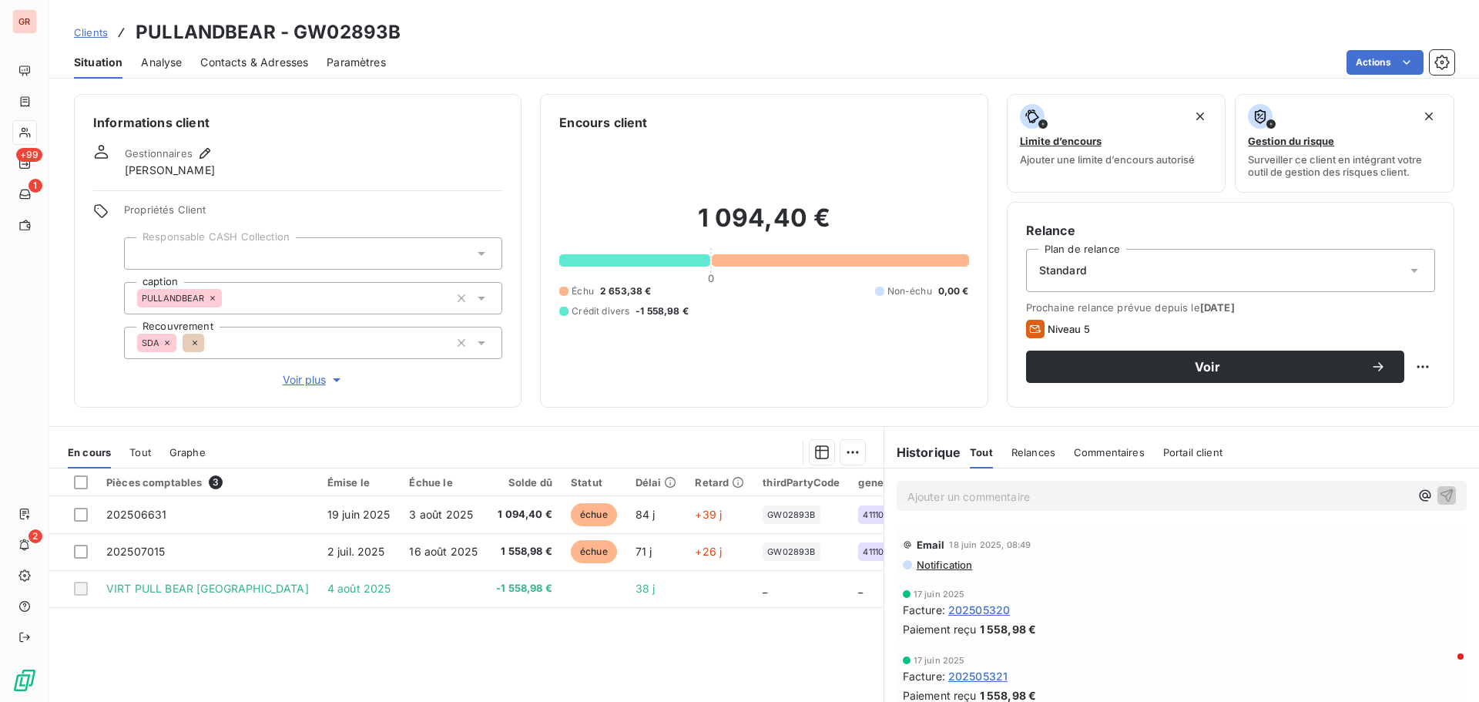
click at [261, 65] on span "Contacts & Adresses" at bounding box center [254, 62] width 108 height 15
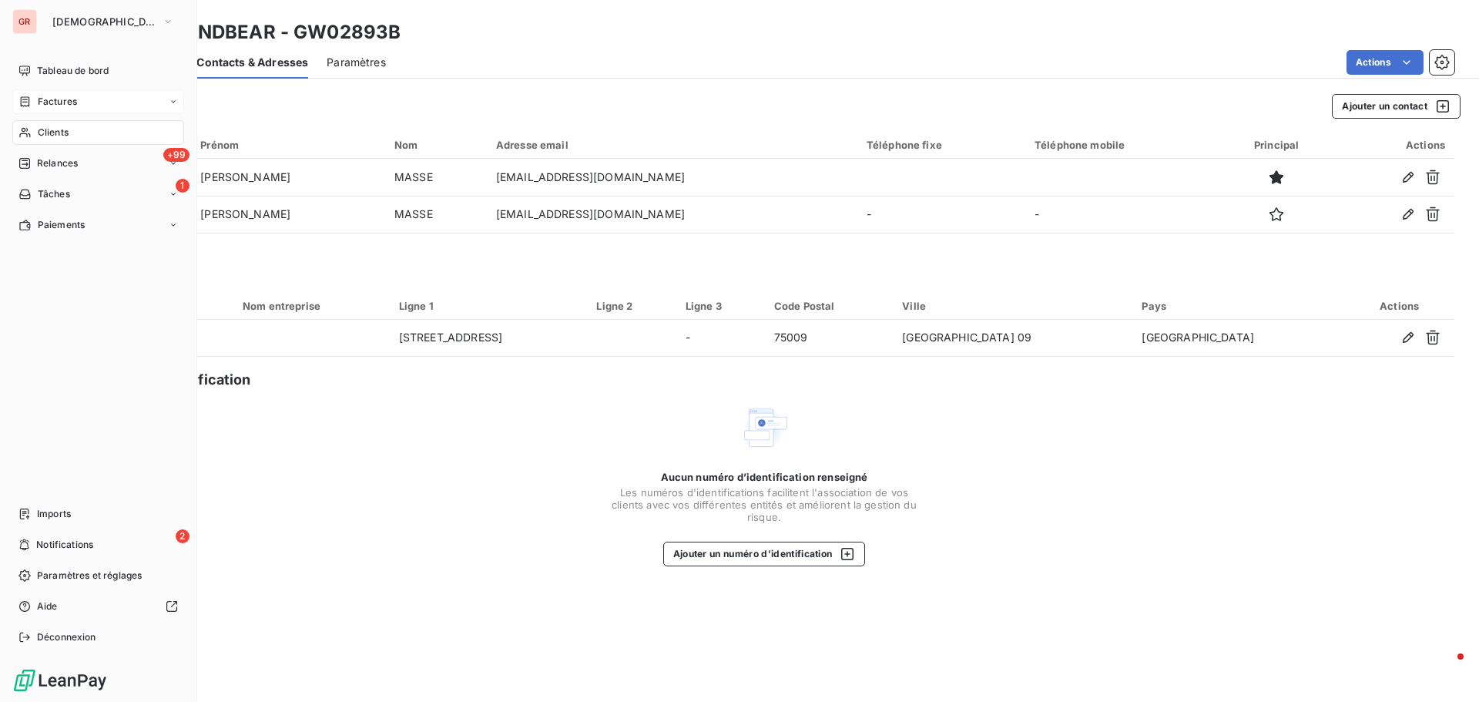
click at [62, 96] on span "Factures" at bounding box center [57, 102] width 39 height 14
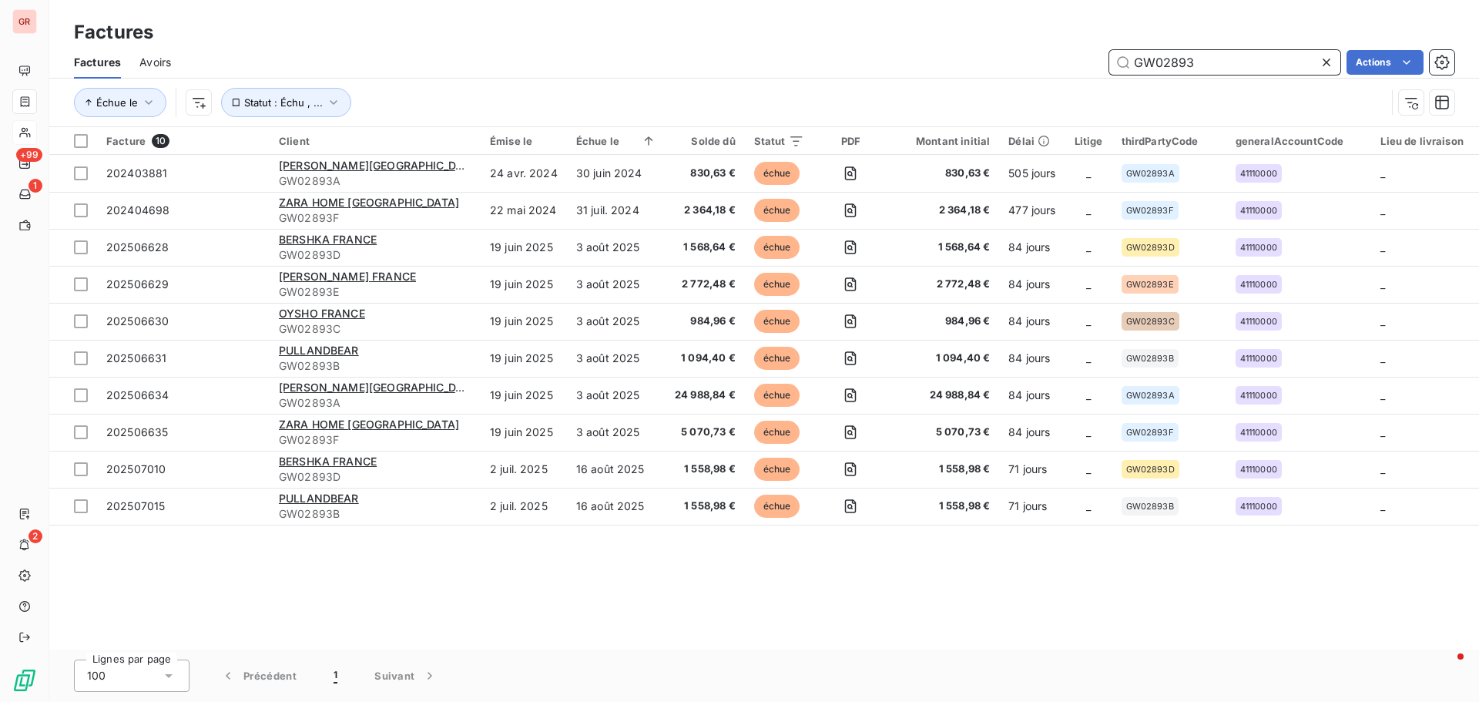
drag, startPoint x: 1212, startPoint y: 66, endPoint x: 1104, endPoint y: 68, distance: 108.6
click at [1104, 68] on div "GW02893 Actions" at bounding box center [821, 62] width 1264 height 25
click at [1216, 63] on input "GW02893" at bounding box center [1224, 62] width 231 height 25
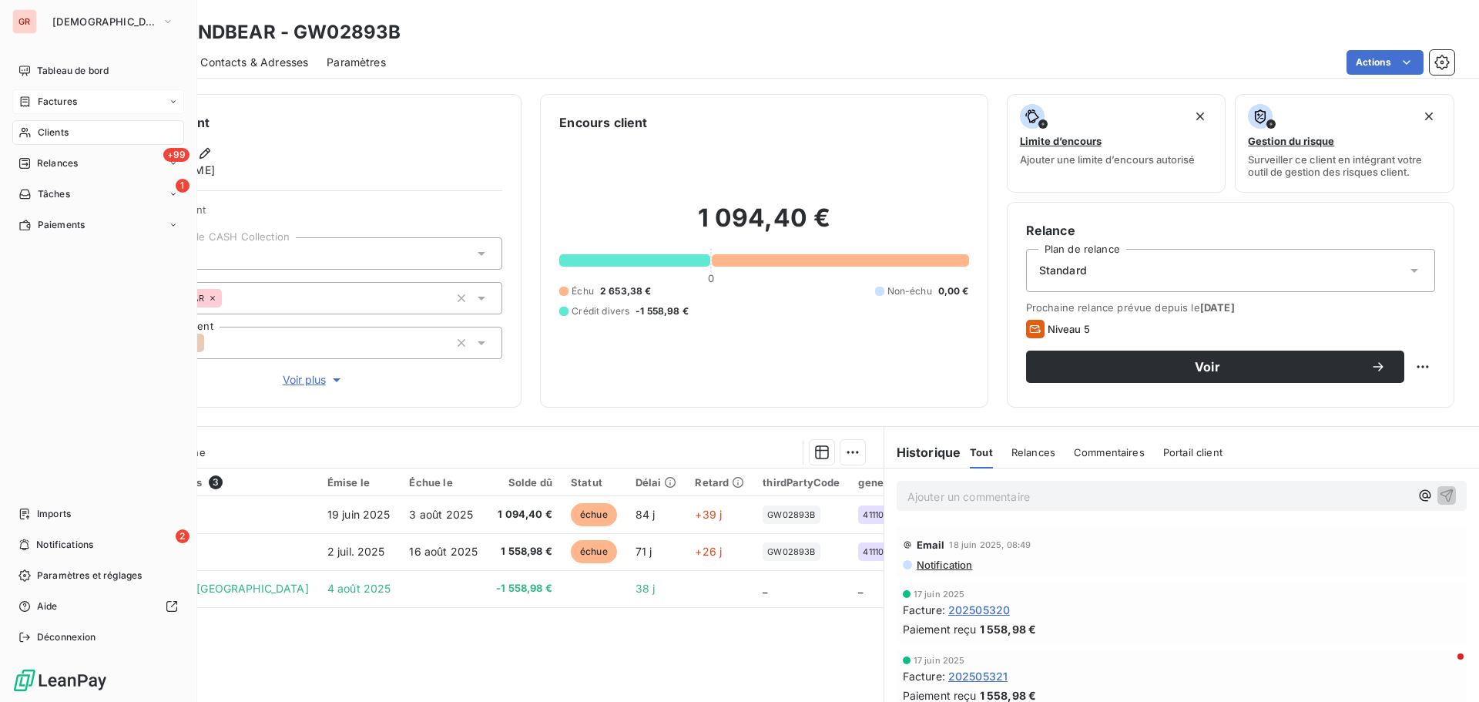
click at [62, 100] on span "Factures" at bounding box center [57, 102] width 39 height 14
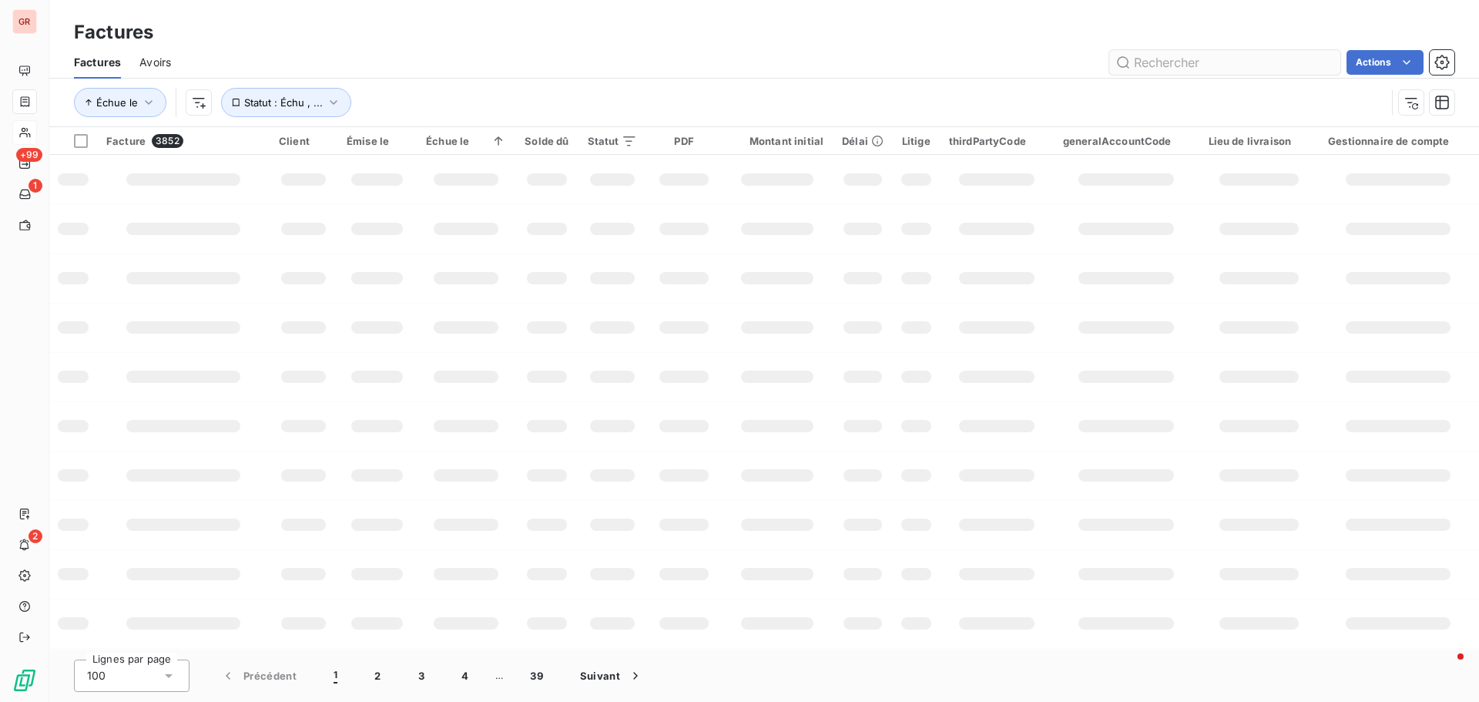
click at [1192, 61] on input "text" at bounding box center [1224, 62] width 231 height 25
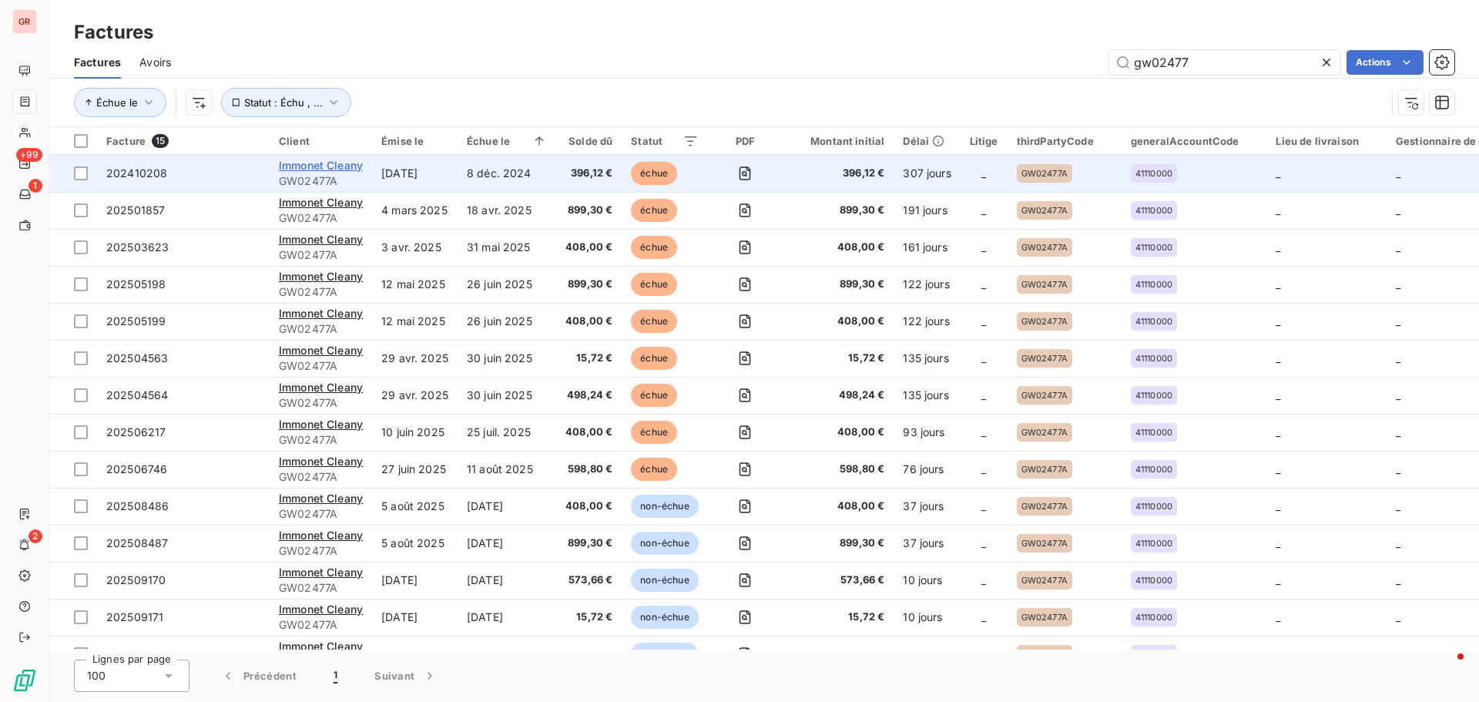
type input "gw02477"
click at [323, 168] on span "Immonet Cleany" at bounding box center [321, 165] width 84 height 13
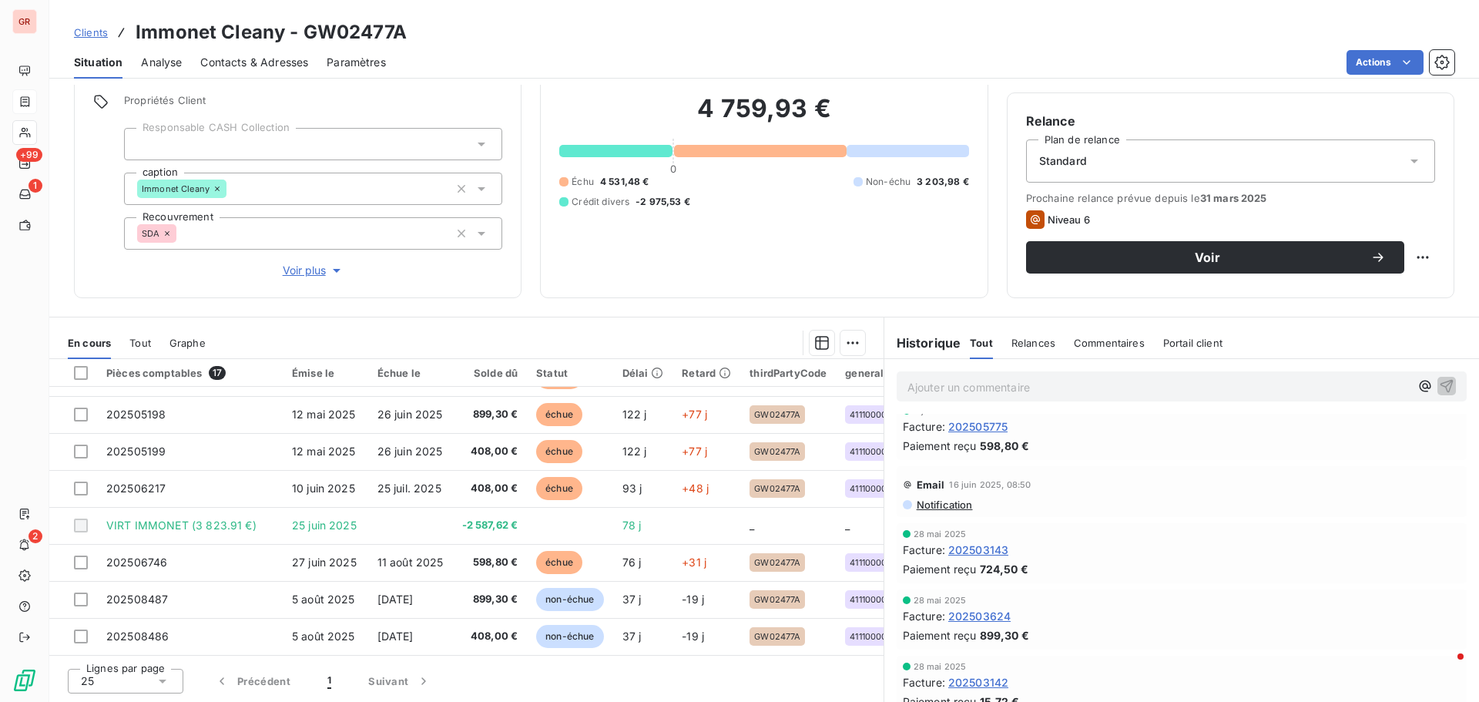
scroll to position [616, 0]
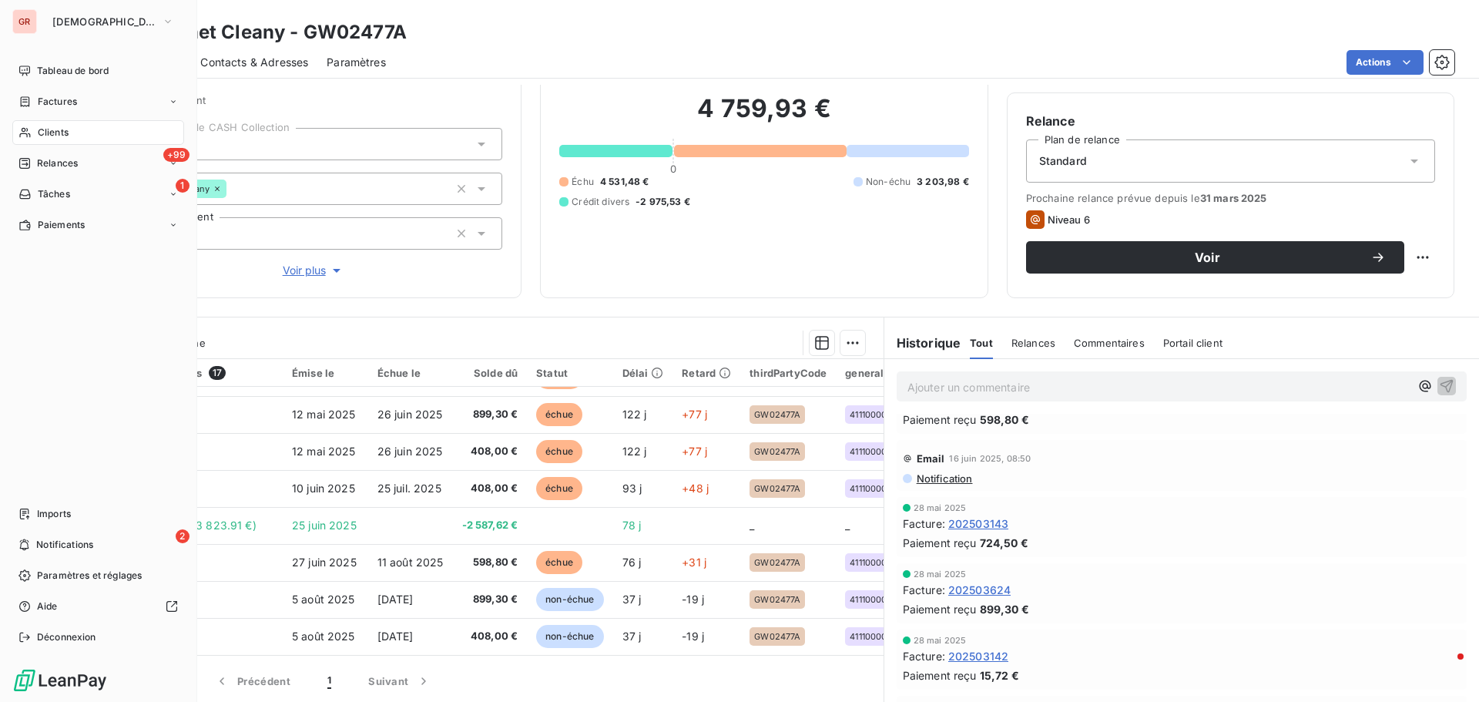
drag, startPoint x: 72, startPoint y: 99, endPoint x: 304, endPoint y: 116, distance: 233.2
click at [73, 100] on span "Factures" at bounding box center [57, 102] width 39 height 14
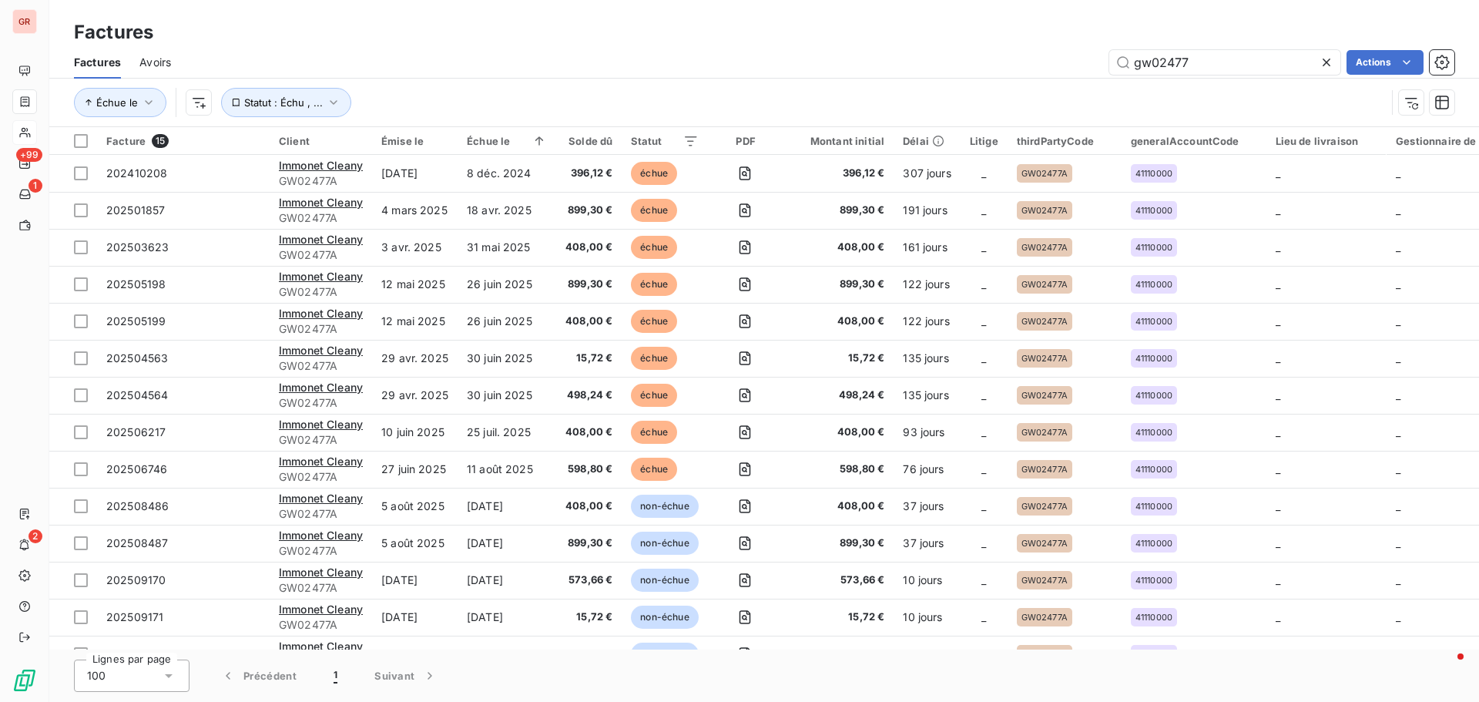
drag, startPoint x: 1175, startPoint y: 71, endPoint x: 933, endPoint y: 71, distance: 242.6
click at [933, 71] on div "gw02477 Actions" at bounding box center [821, 62] width 1264 height 25
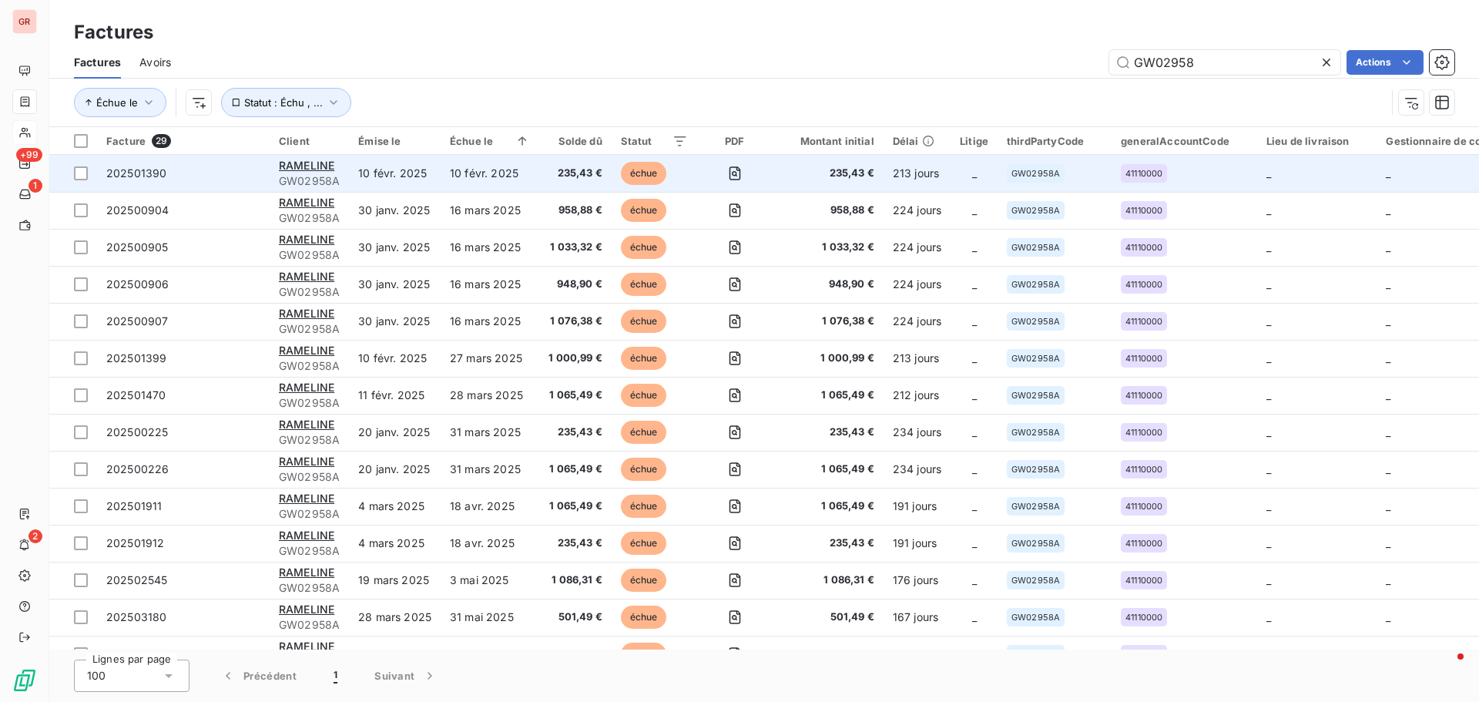
type input "GW02958"
click at [335, 163] on div "RAMELINE" at bounding box center [309, 165] width 61 height 15
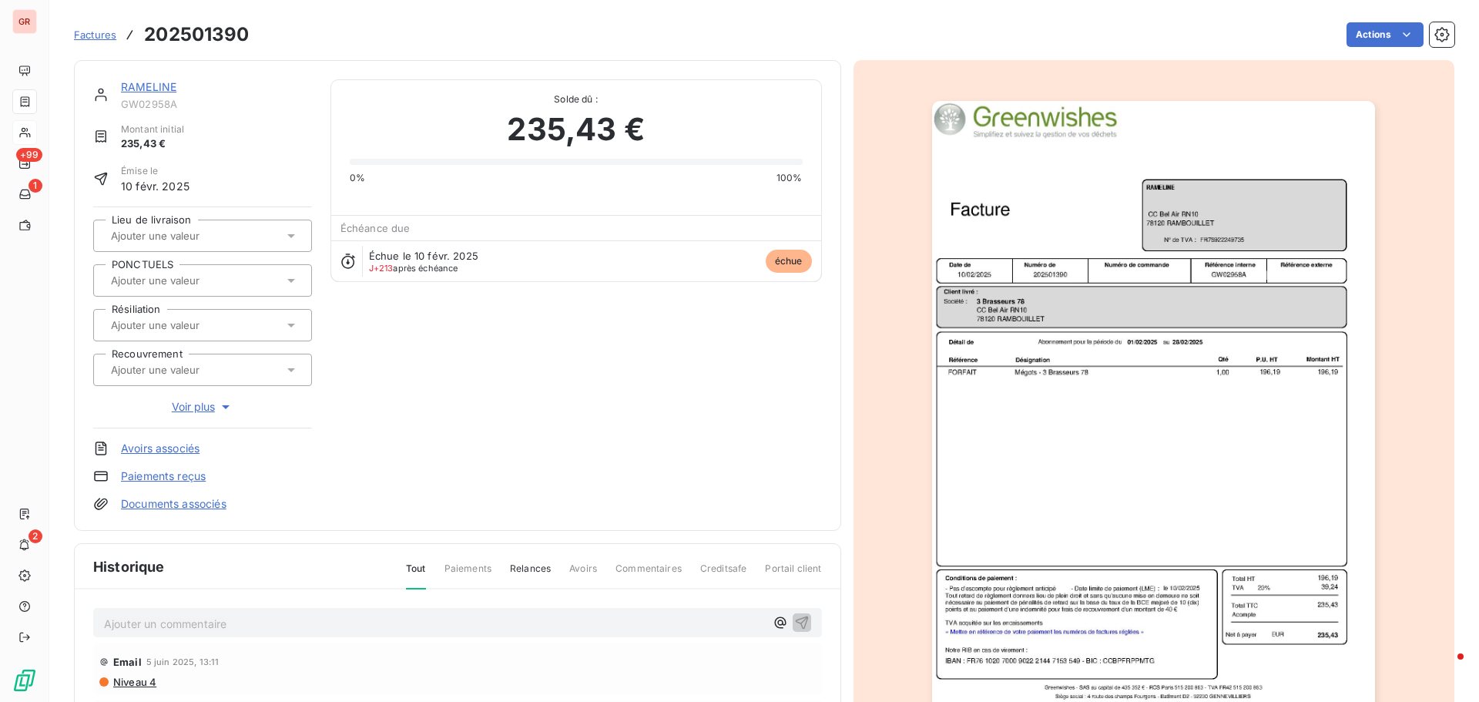
click at [1119, 301] on img "button" at bounding box center [1153, 414] width 443 height 627
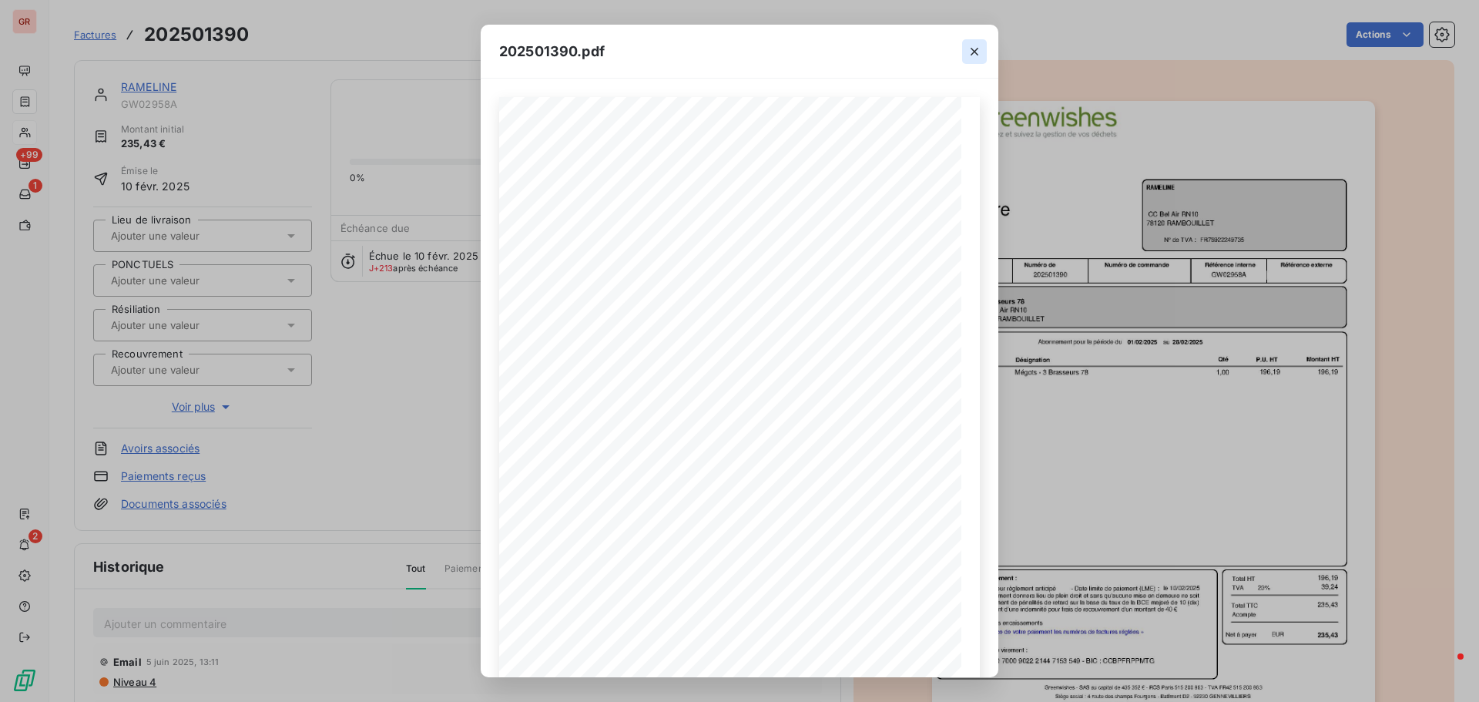
click at [983, 45] on button "button" at bounding box center [974, 51] width 25 height 25
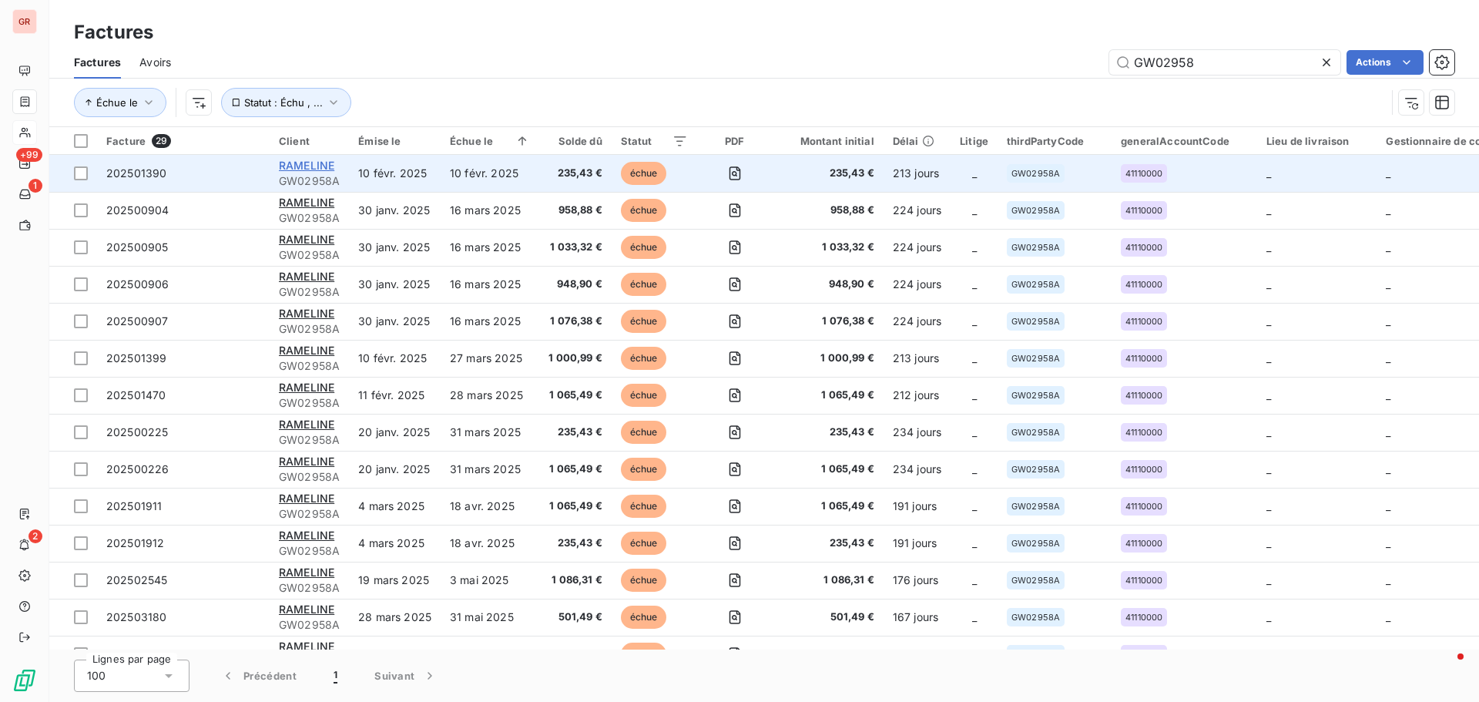
click at [302, 169] on span "RAMELINE" at bounding box center [306, 165] width 55 height 13
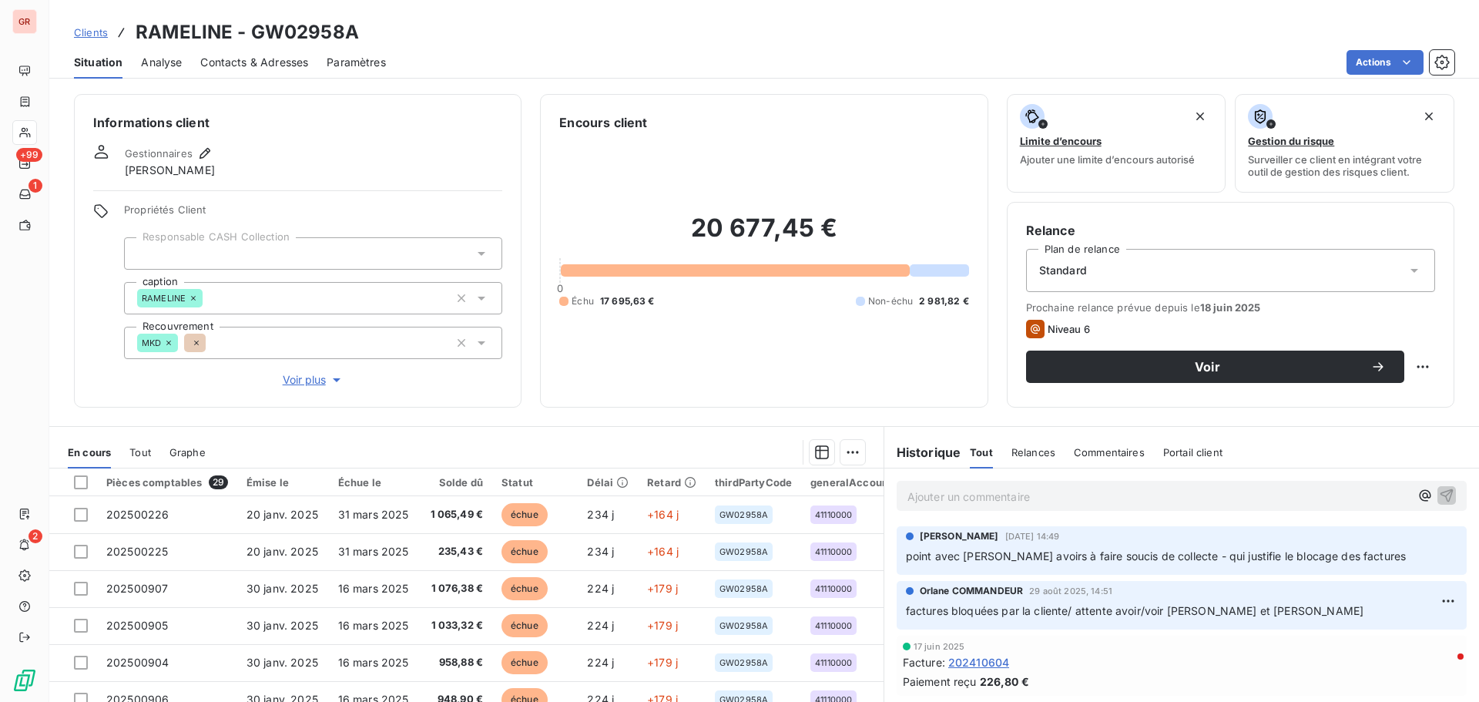
click at [264, 55] on span "Contacts & Adresses" at bounding box center [254, 62] width 108 height 15
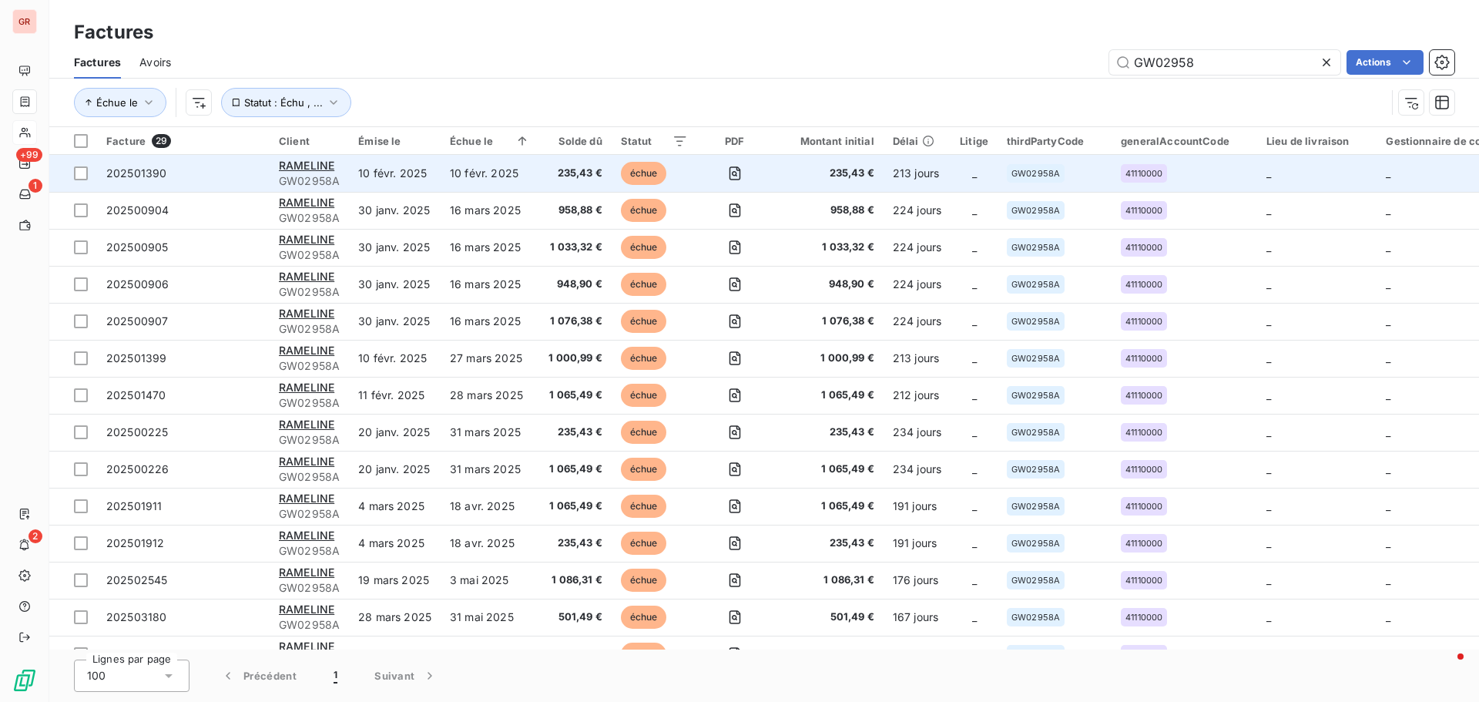
click at [314, 173] on span "GW02958A" at bounding box center [309, 180] width 61 height 15
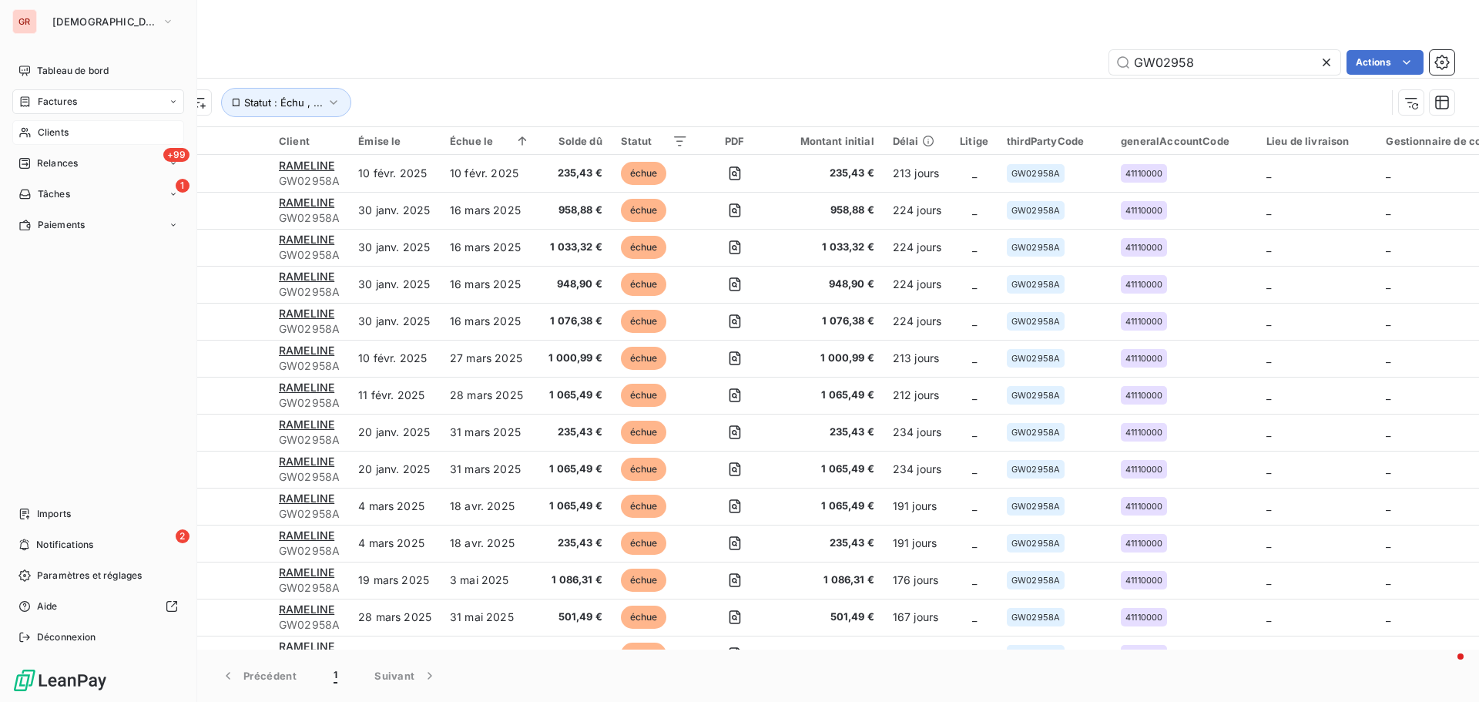
click at [59, 104] on span "Factures" at bounding box center [57, 102] width 39 height 14
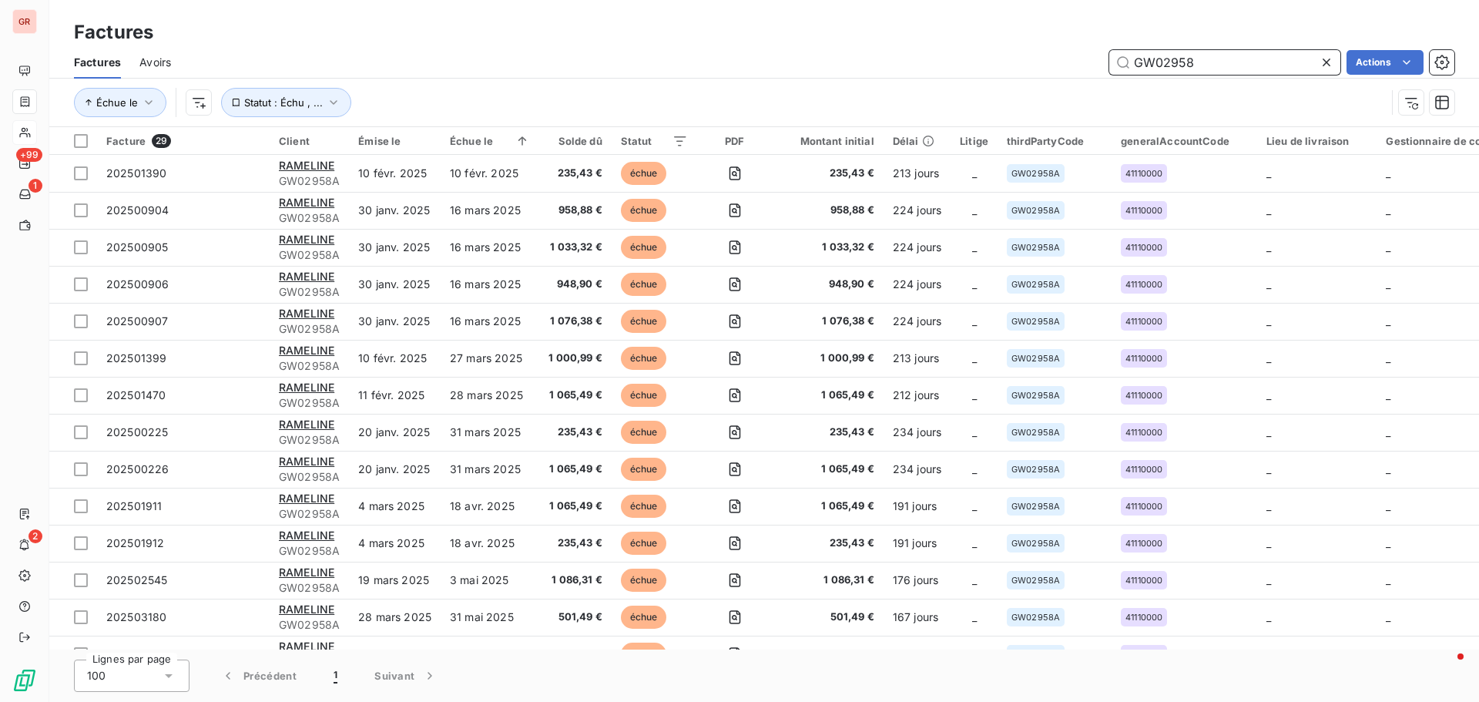
drag, startPoint x: 1210, startPoint y: 68, endPoint x: 970, endPoint y: 56, distance: 240.5
click at [986, 61] on div "GW02958 Actions" at bounding box center [821, 62] width 1264 height 25
paste input "0104A"
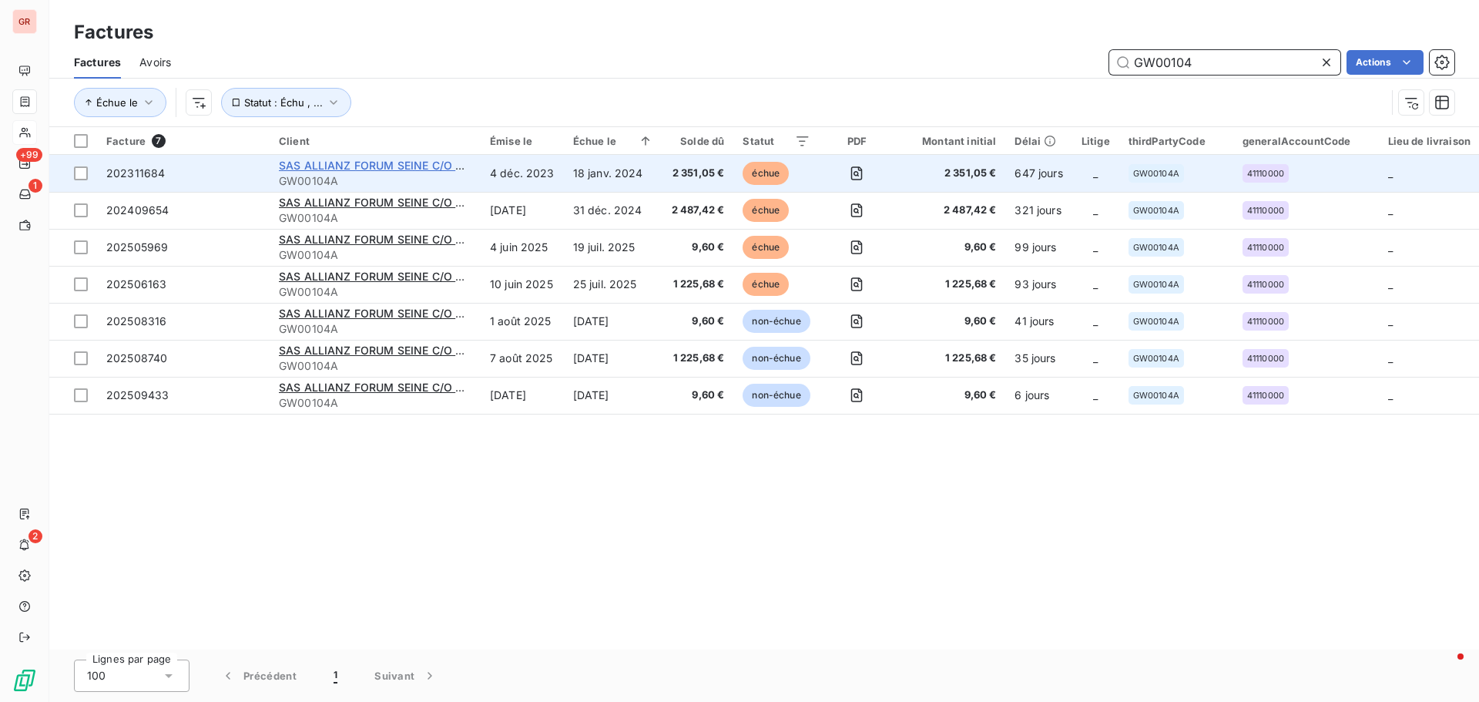
type input "GW00104"
click at [402, 163] on span "SAS ALLIANZ FORUM SEINE C/O BNPP REPM" at bounding box center [399, 165] width 240 height 13
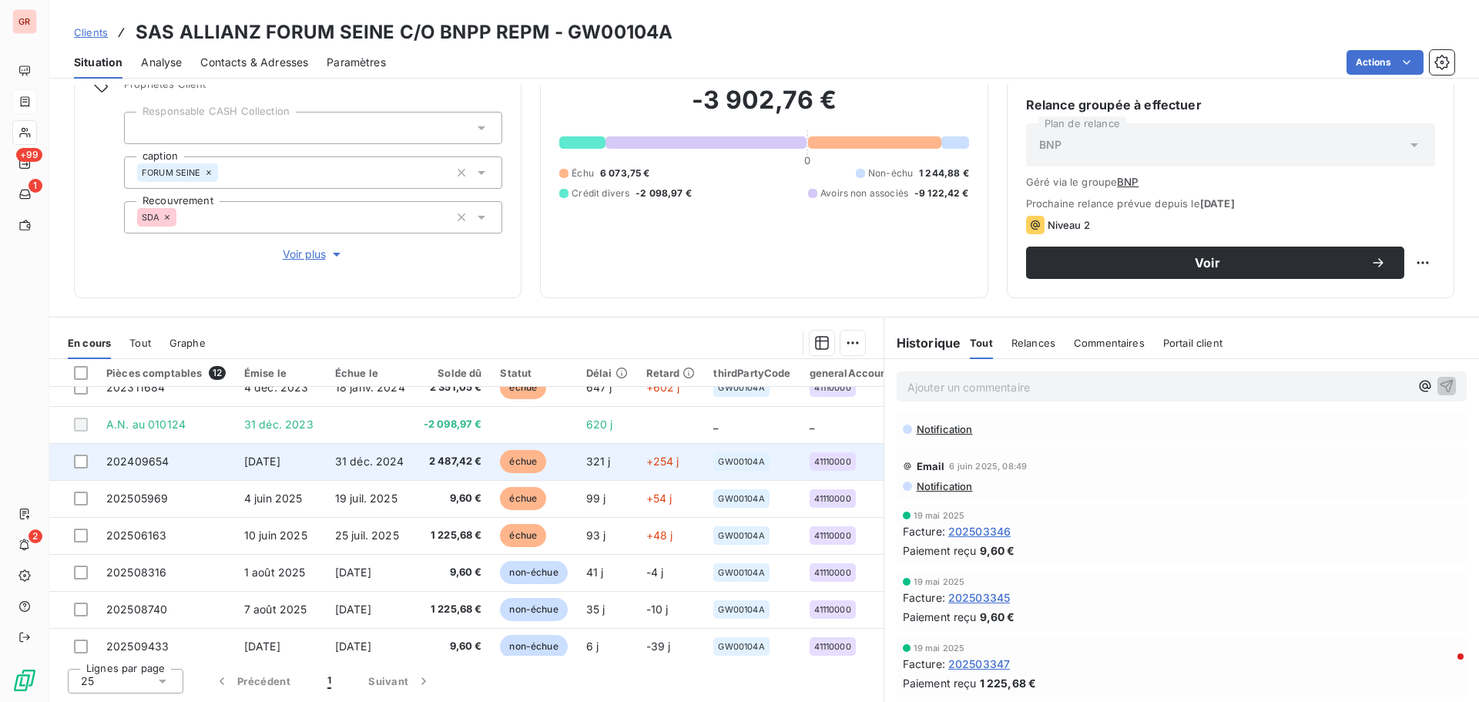
scroll to position [182, 0]
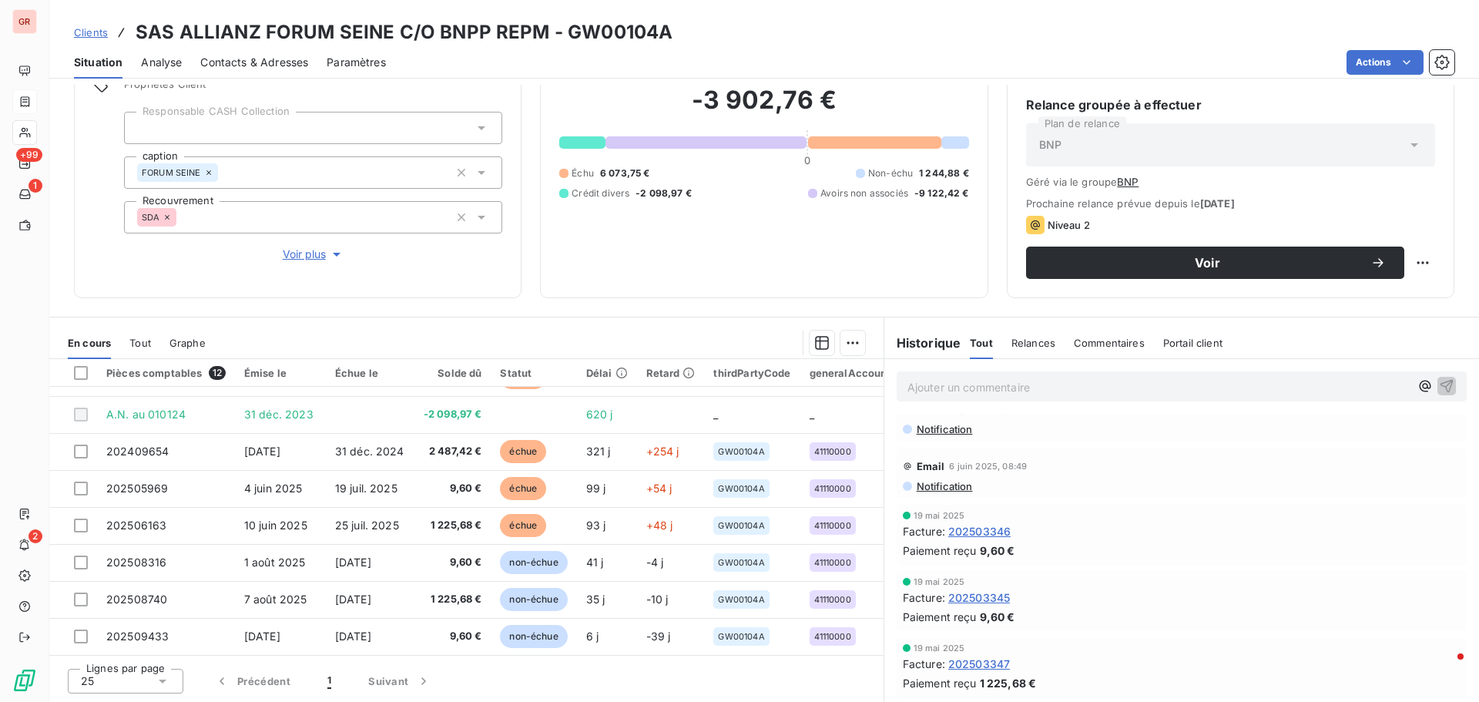
click at [256, 57] on span "Contacts & Adresses" at bounding box center [254, 62] width 108 height 15
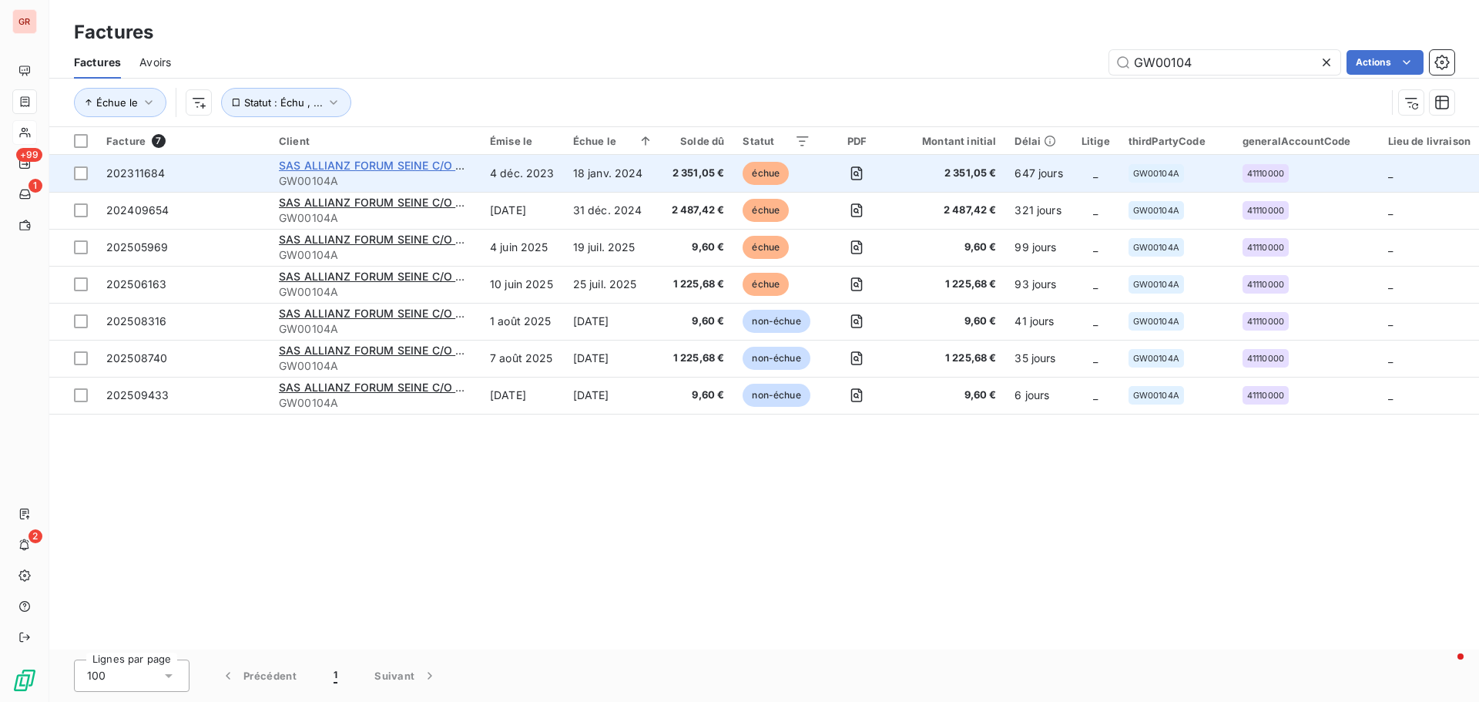
click at [377, 166] on span "SAS ALLIANZ FORUM SEINE C/O BNPP REPM" at bounding box center [399, 165] width 240 height 13
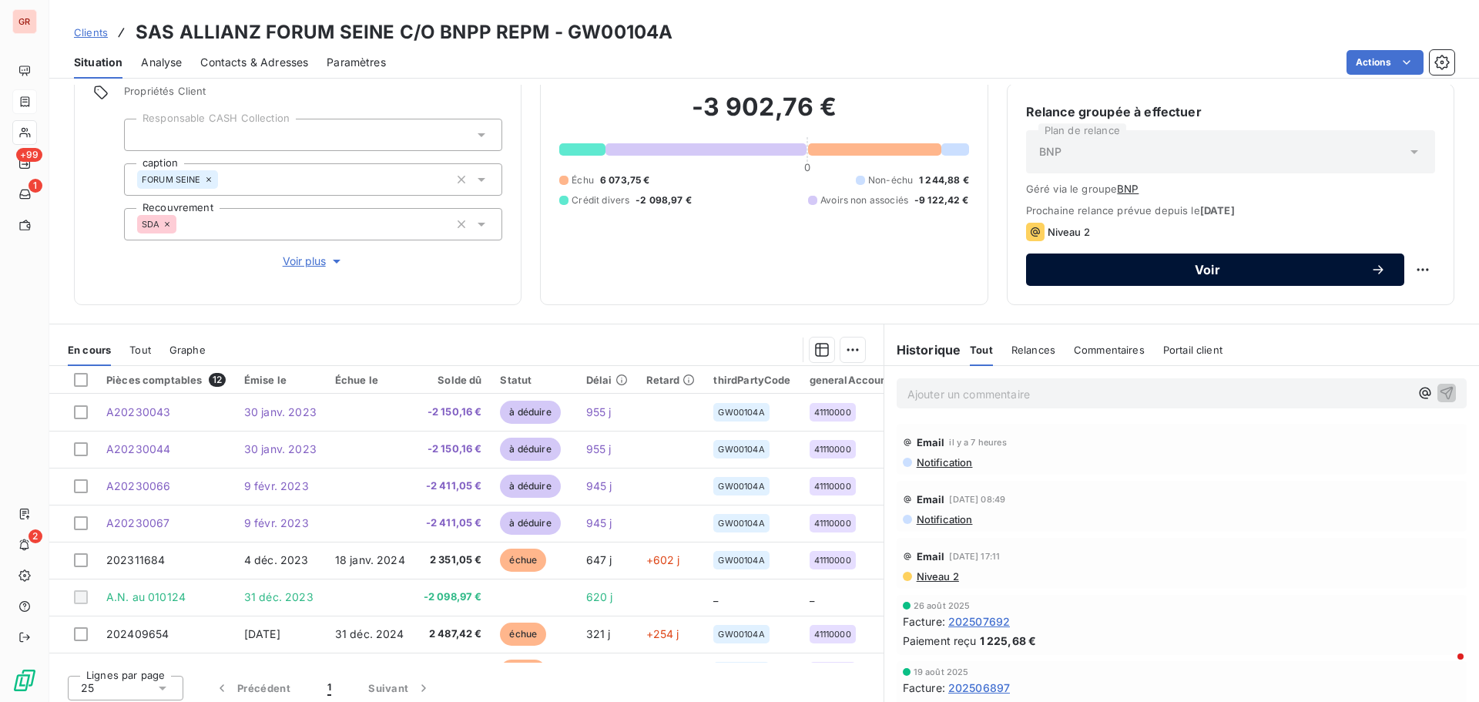
scroll to position [126, 0]
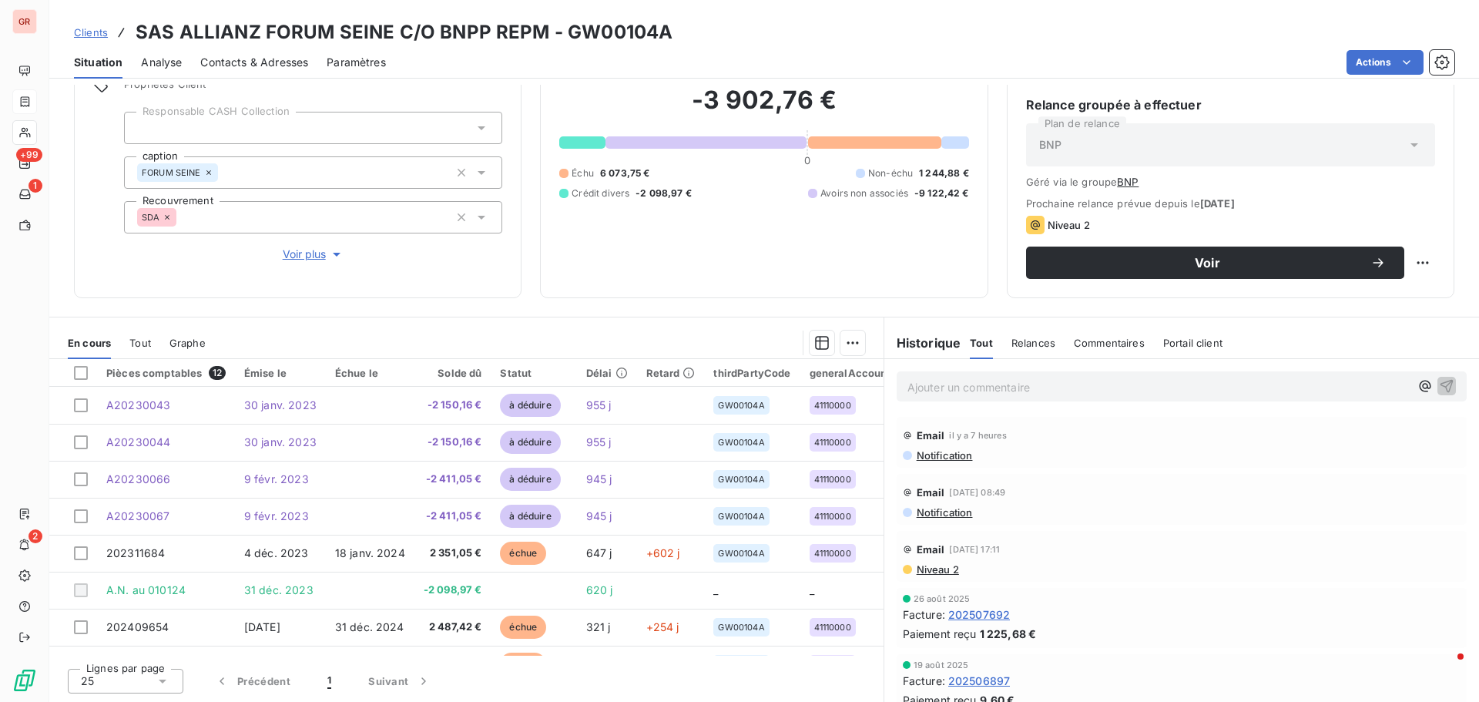
click at [930, 567] on span "Niveau 2" at bounding box center [937, 569] width 44 height 12
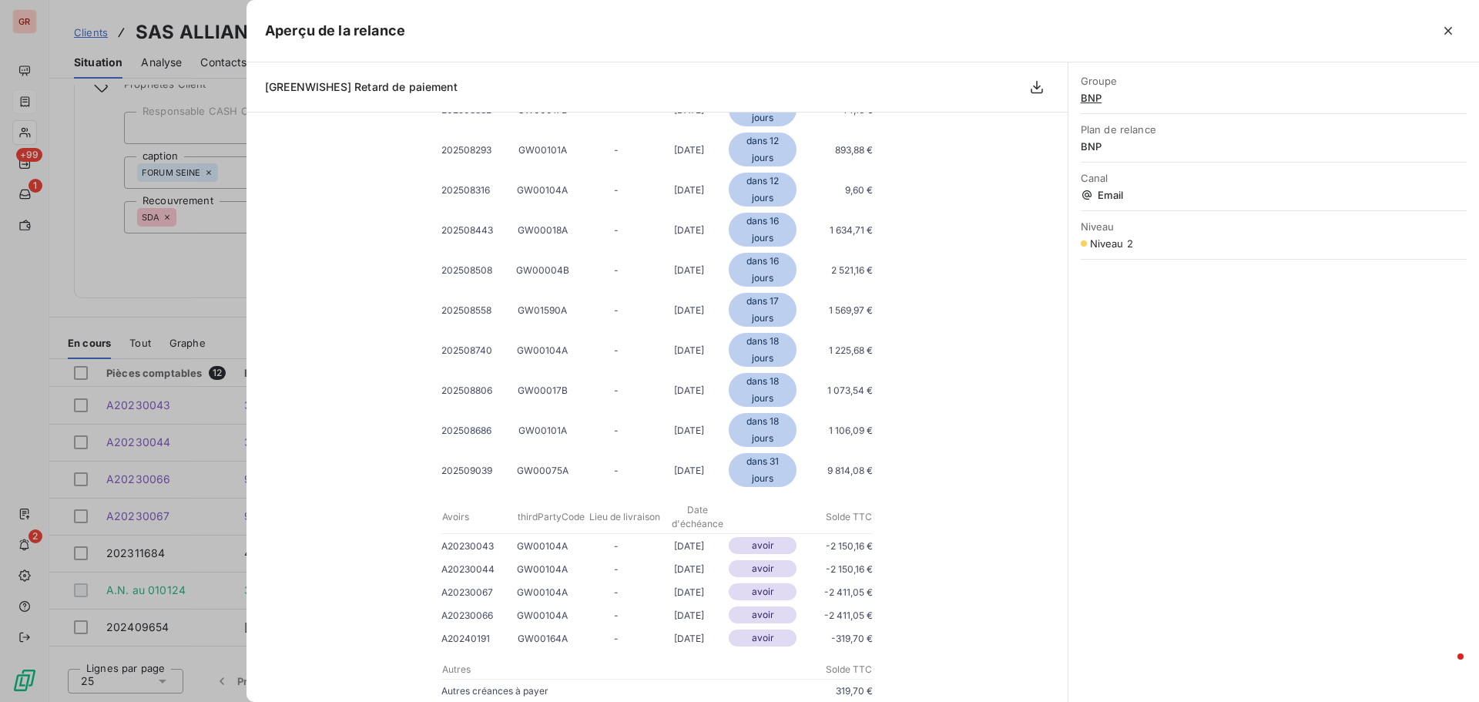
scroll to position [1155, 0]
click at [1453, 28] on icon "button" at bounding box center [1447, 30] width 15 height 15
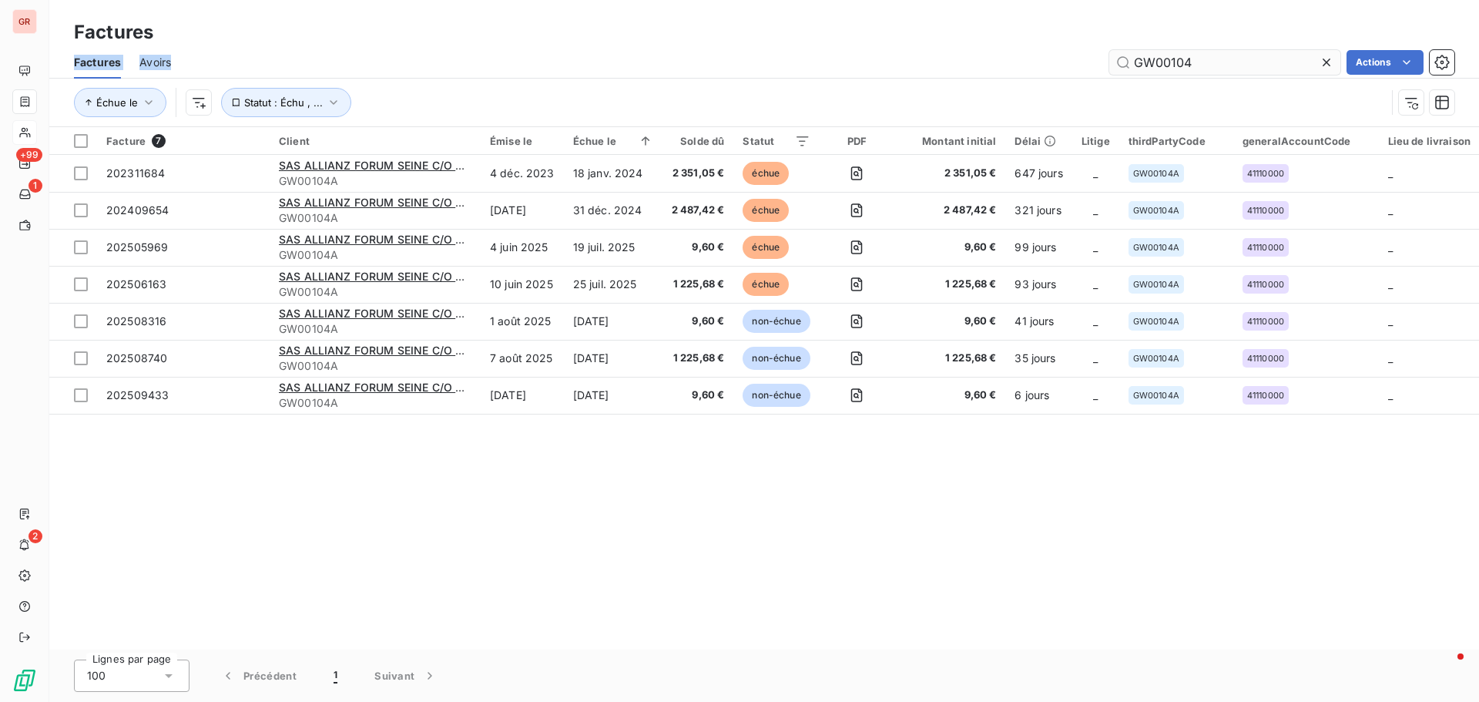
drag, startPoint x: 1218, startPoint y: 45, endPoint x: 1117, endPoint y: 50, distance: 100.2
click at [1116, 49] on div "Factures Factures Avoirs GW00104 Actions Échue le Statut : Échu , ..." at bounding box center [763, 63] width 1429 height 127
drag, startPoint x: 1201, startPoint y: 60, endPoint x: 997, endPoint y: 65, distance: 203.4
click at [1010, 65] on div "GW00104 Actions" at bounding box center [821, 62] width 1264 height 25
paste input "018A"
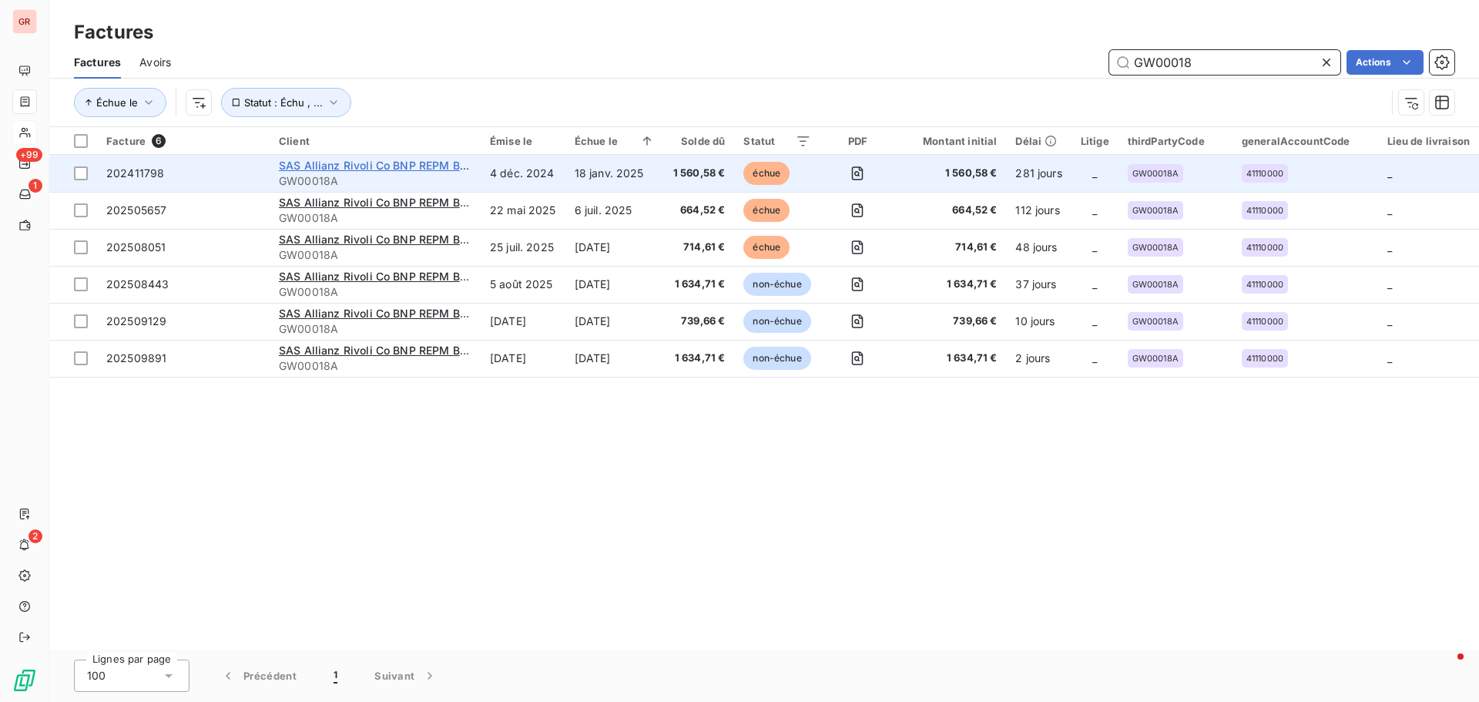
type input "GW00018"
click at [380, 168] on span "SAS Allianz Rivoli Co BNP REPM BU ALLIANZ 71703/31703" at bounding box center [434, 165] width 310 height 13
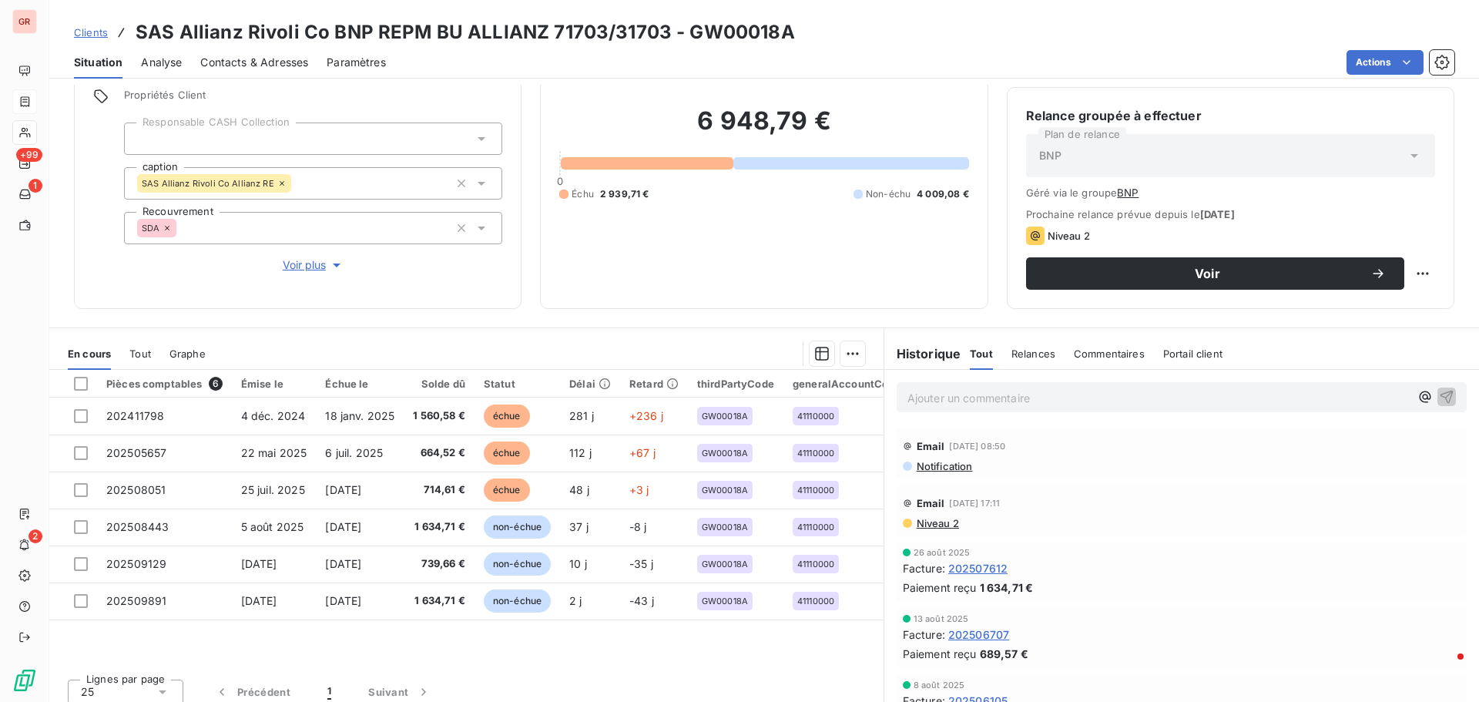
scroll to position [126, 0]
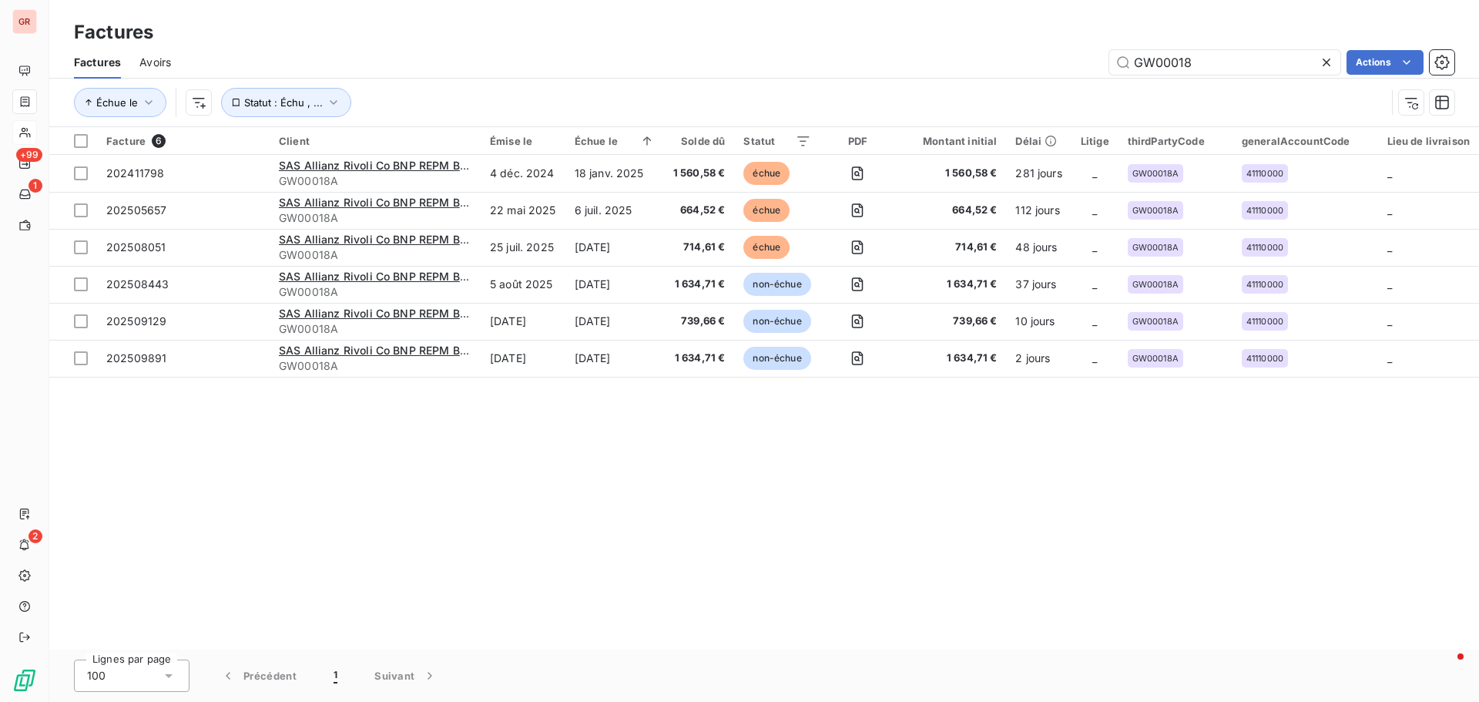
drag, startPoint x: 1208, startPoint y: 72, endPoint x: 1010, endPoint y: 72, distance: 198.7
click at [1020, 72] on div "GW00018 Actions" at bounding box center [821, 62] width 1264 height 25
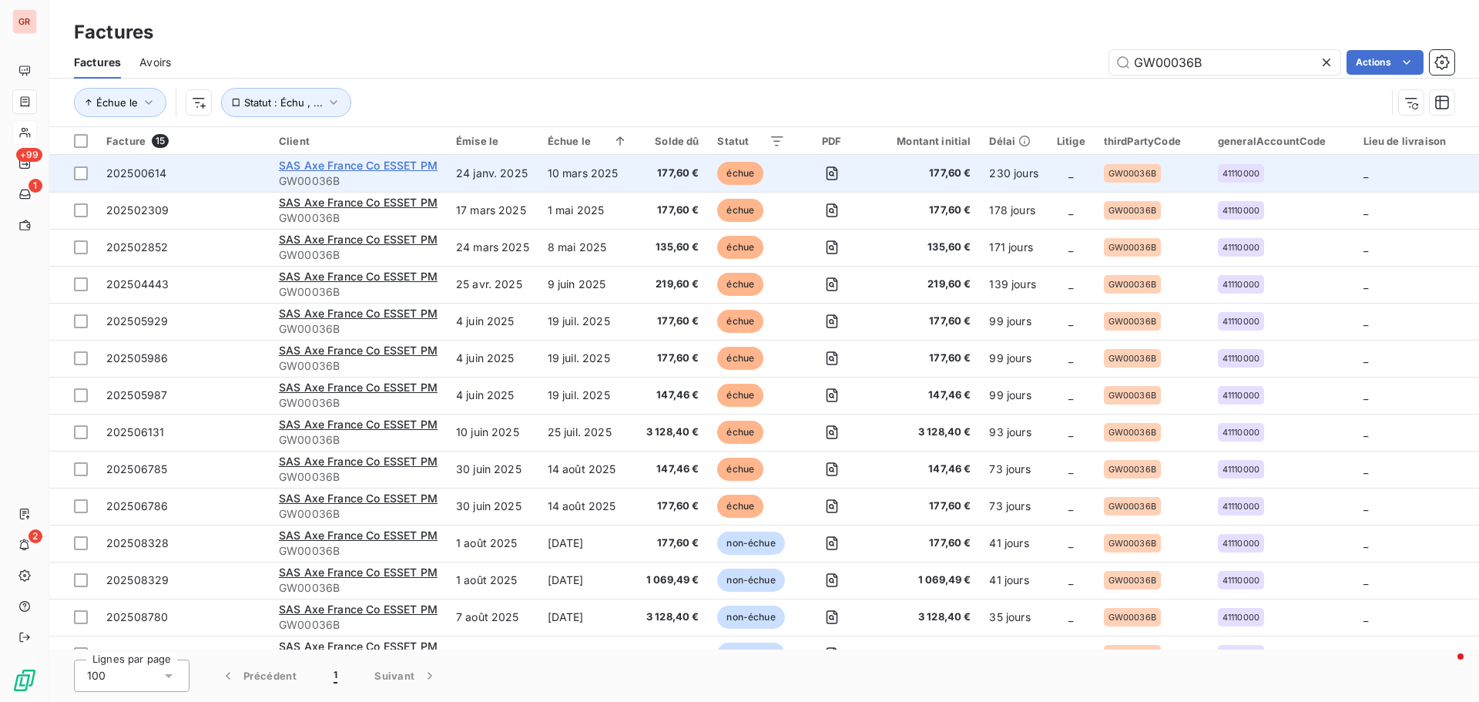
type input "GW00036B"
click at [384, 168] on span "SAS Axe France Co ESSET PM" at bounding box center [358, 165] width 159 height 13
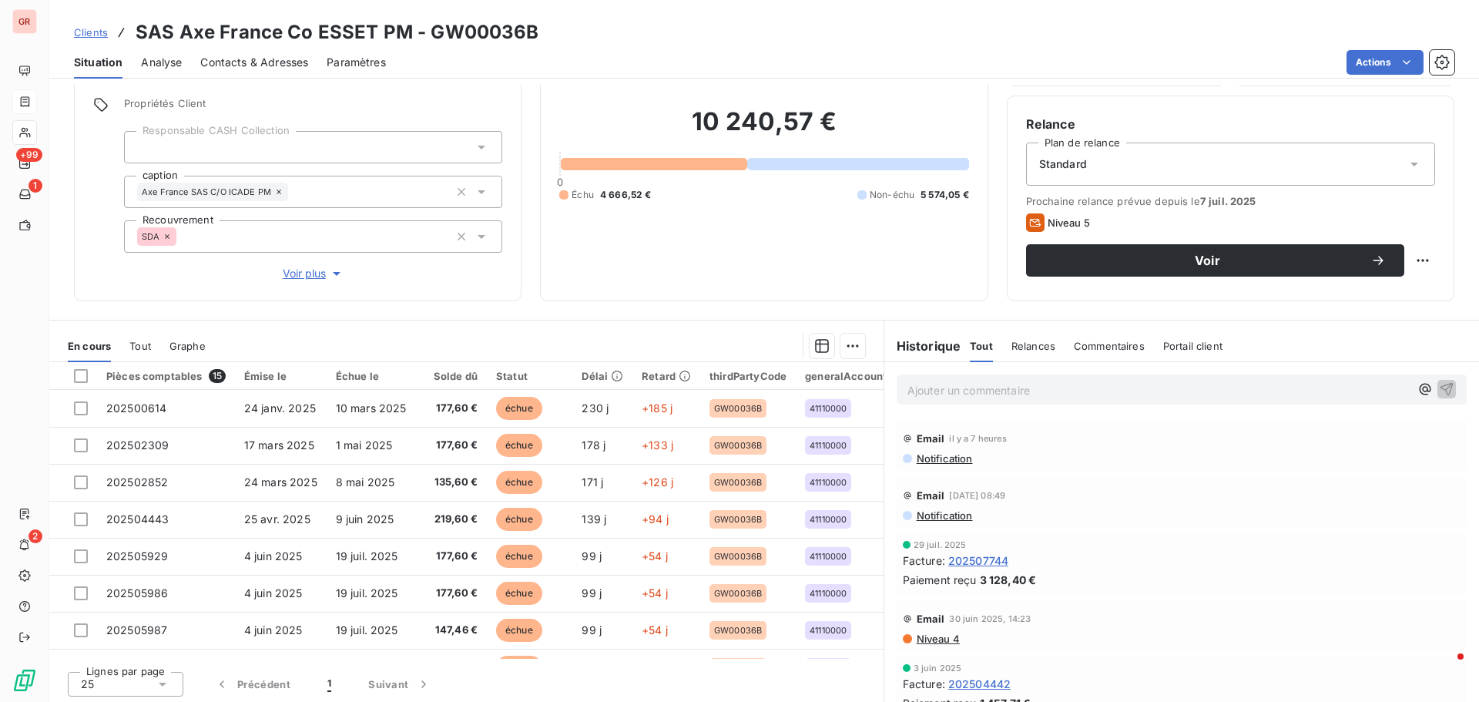
scroll to position [109, 0]
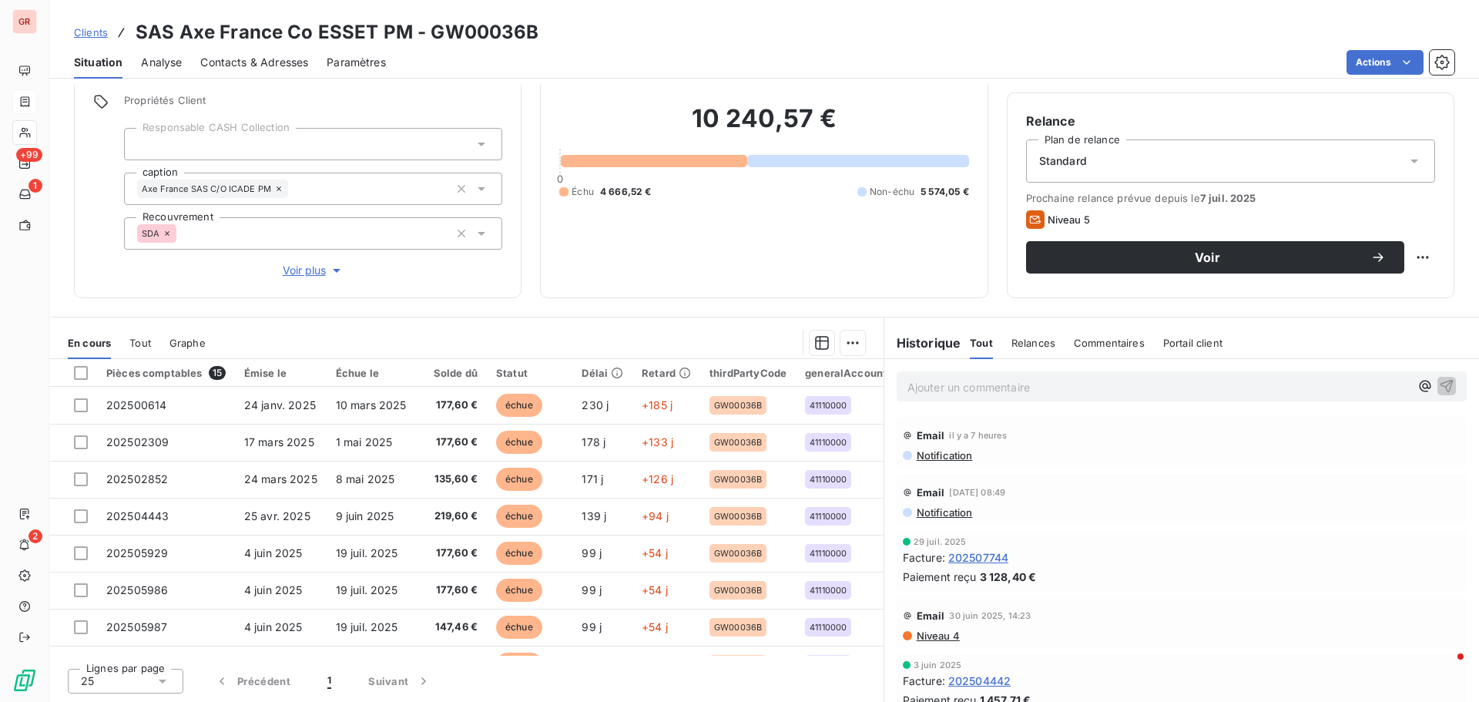
click at [280, 61] on span "Contacts & Adresses" at bounding box center [254, 62] width 108 height 15
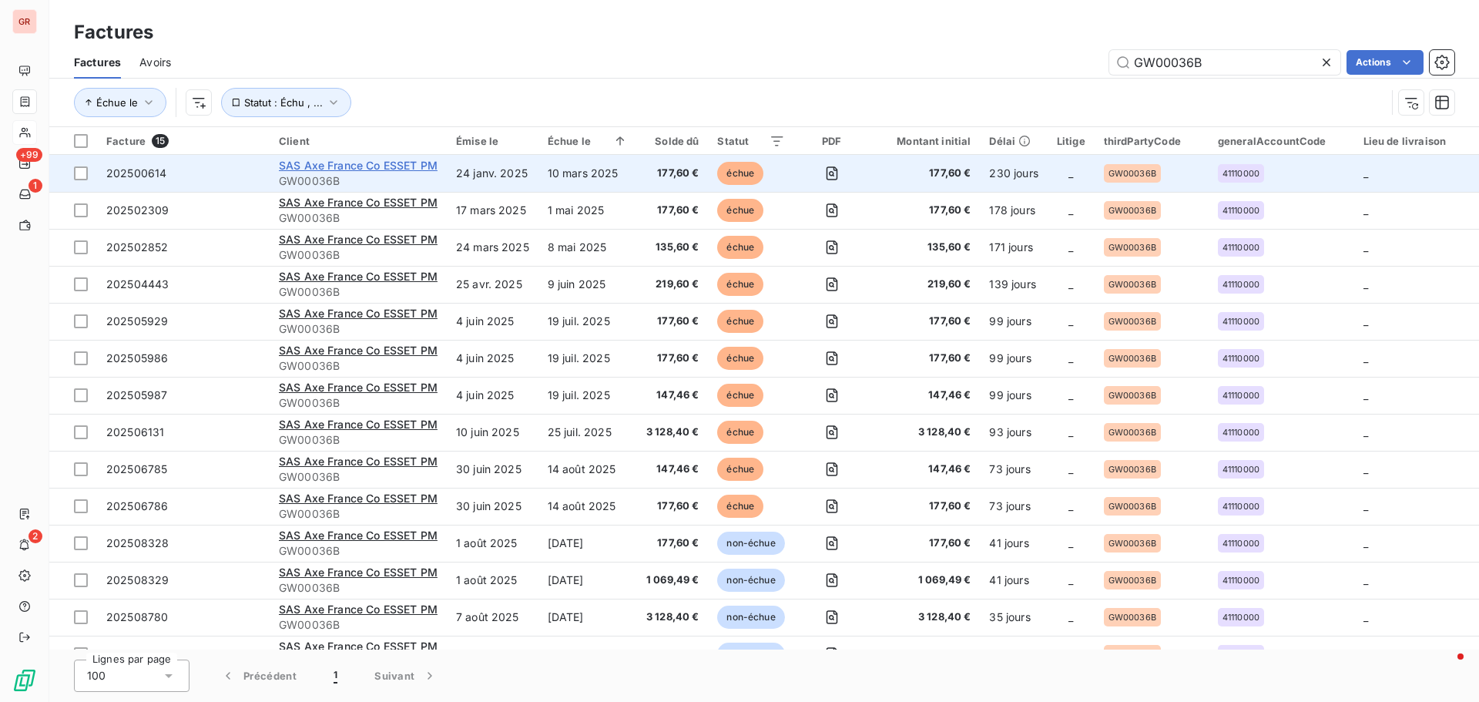
click at [335, 166] on span "SAS Axe France Co ESSET PM" at bounding box center [358, 165] width 159 height 13
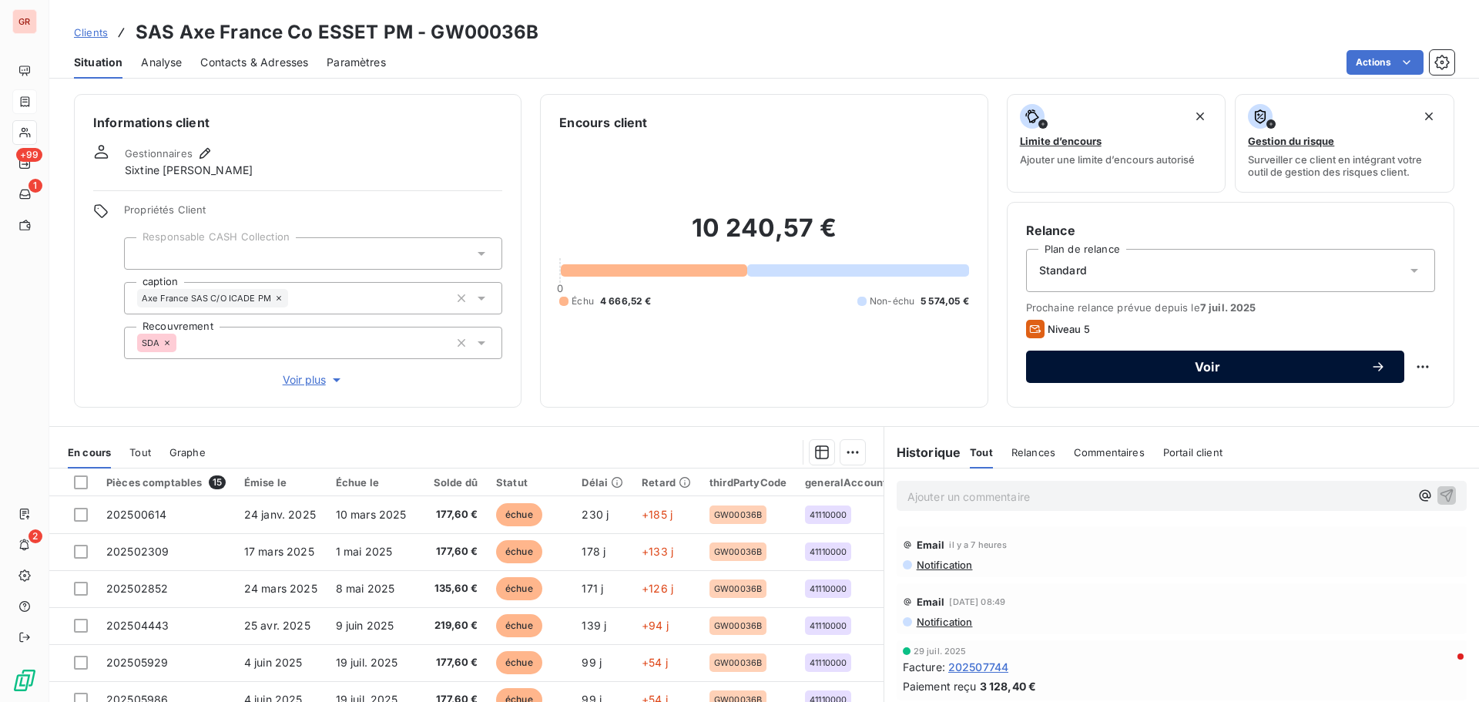
click at [1234, 372] on span "Voir" at bounding box center [1207, 366] width 326 height 12
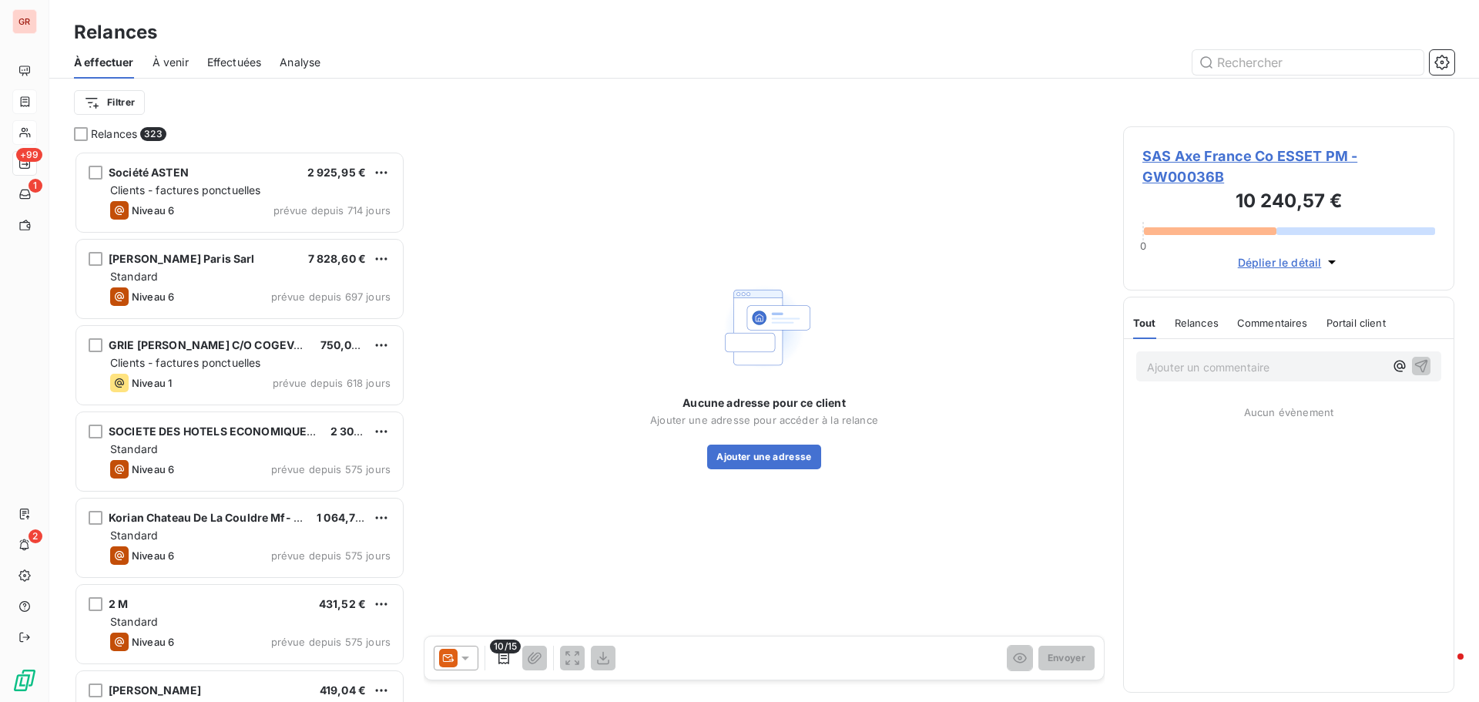
scroll to position [539, 320]
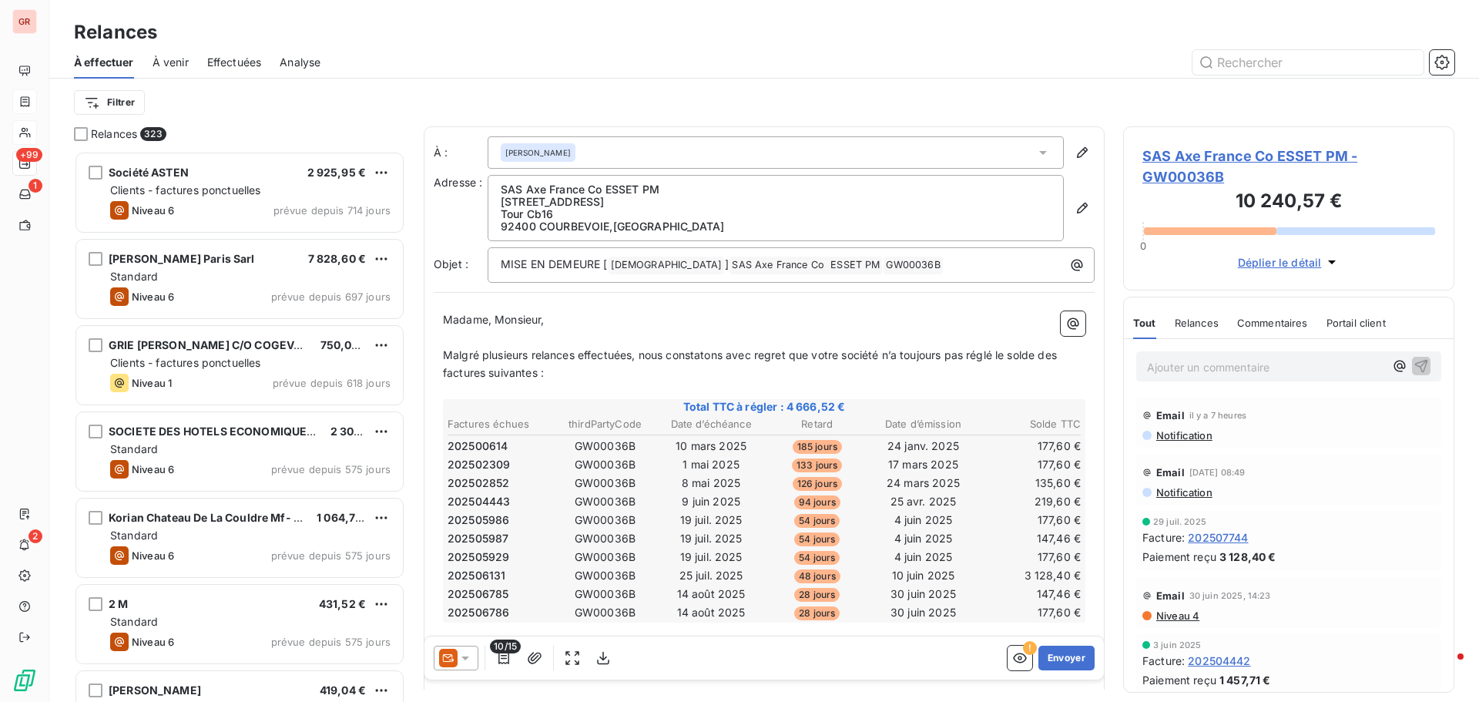
click at [1195, 438] on span "Notification" at bounding box center [1183, 435] width 58 height 12
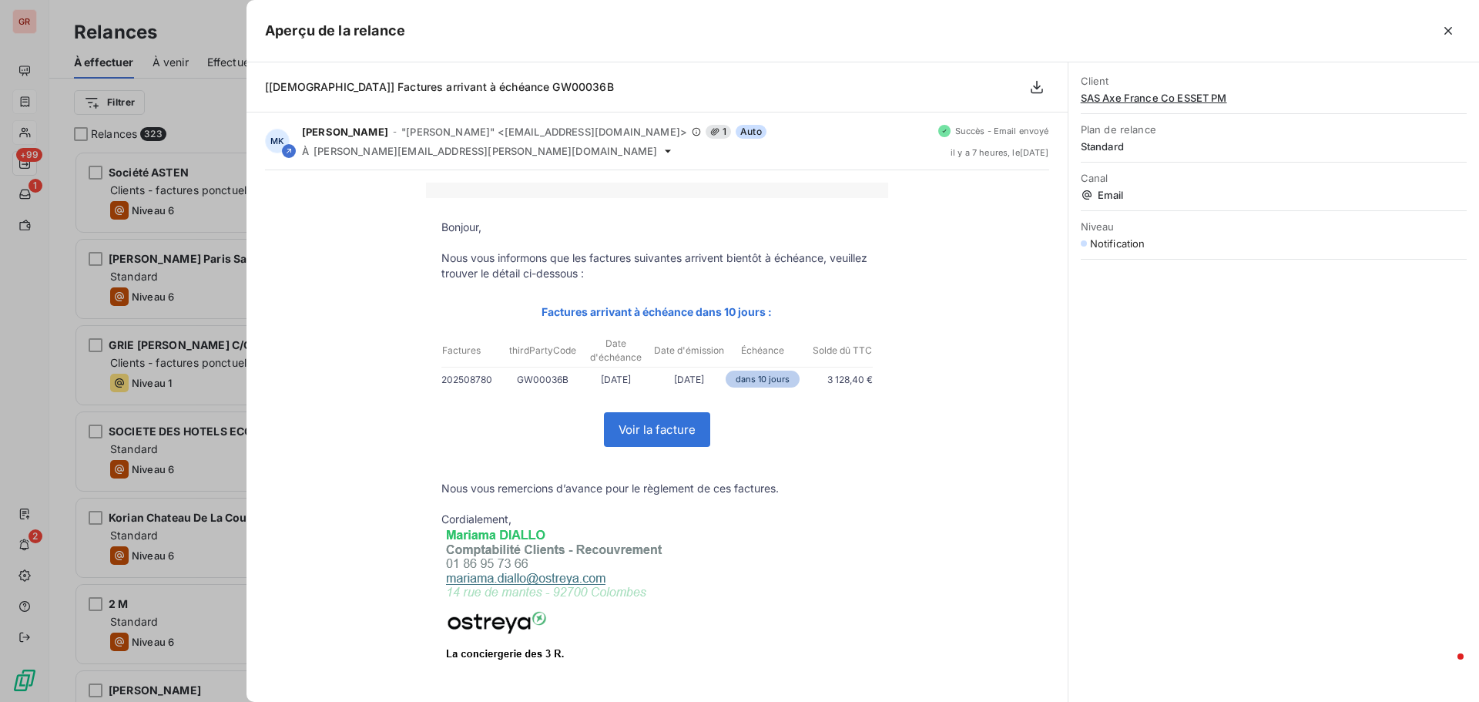
click at [180, 311] on div at bounding box center [739, 351] width 1479 height 702
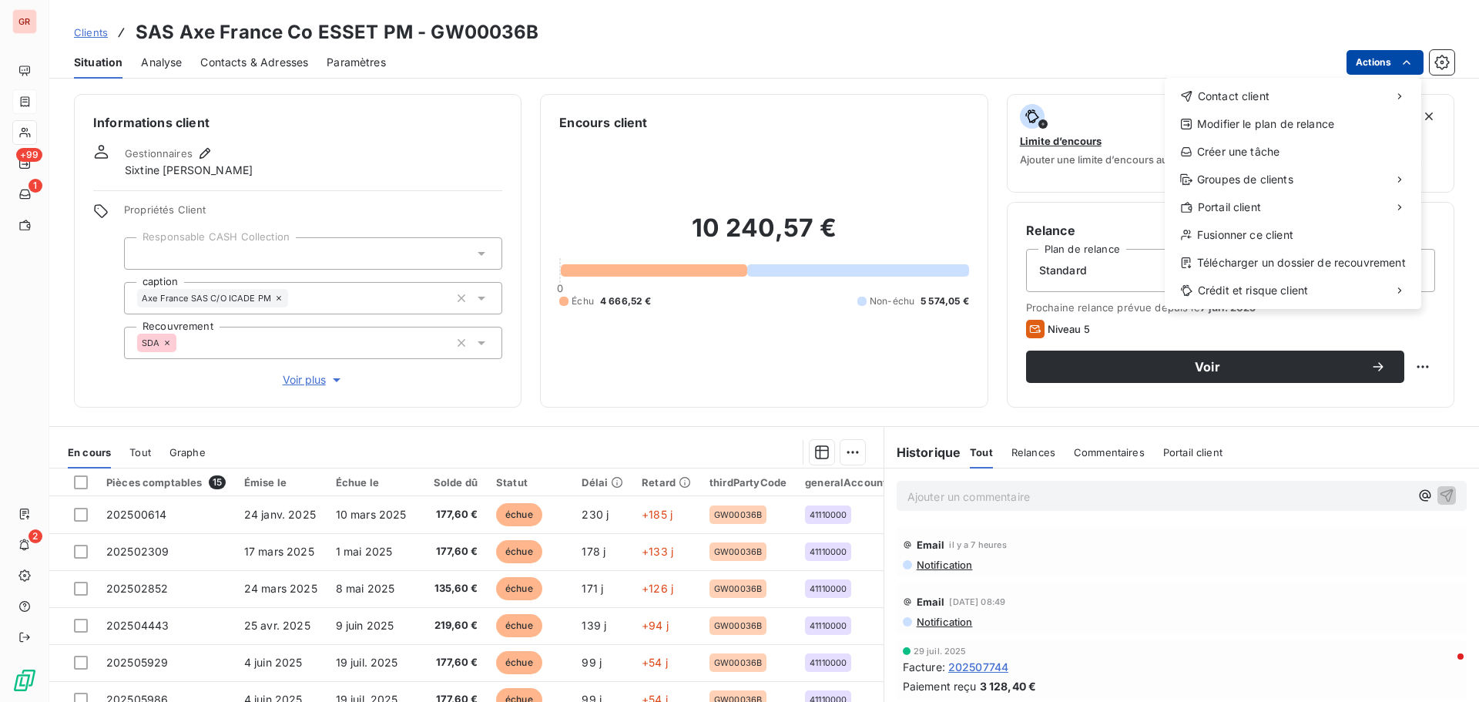
click at [1399, 52] on html "GR +99 1 2 Clients SAS Axe France Co ESSET PM - GW00036B Situation Analyse Cont…" at bounding box center [739, 351] width 1479 height 702
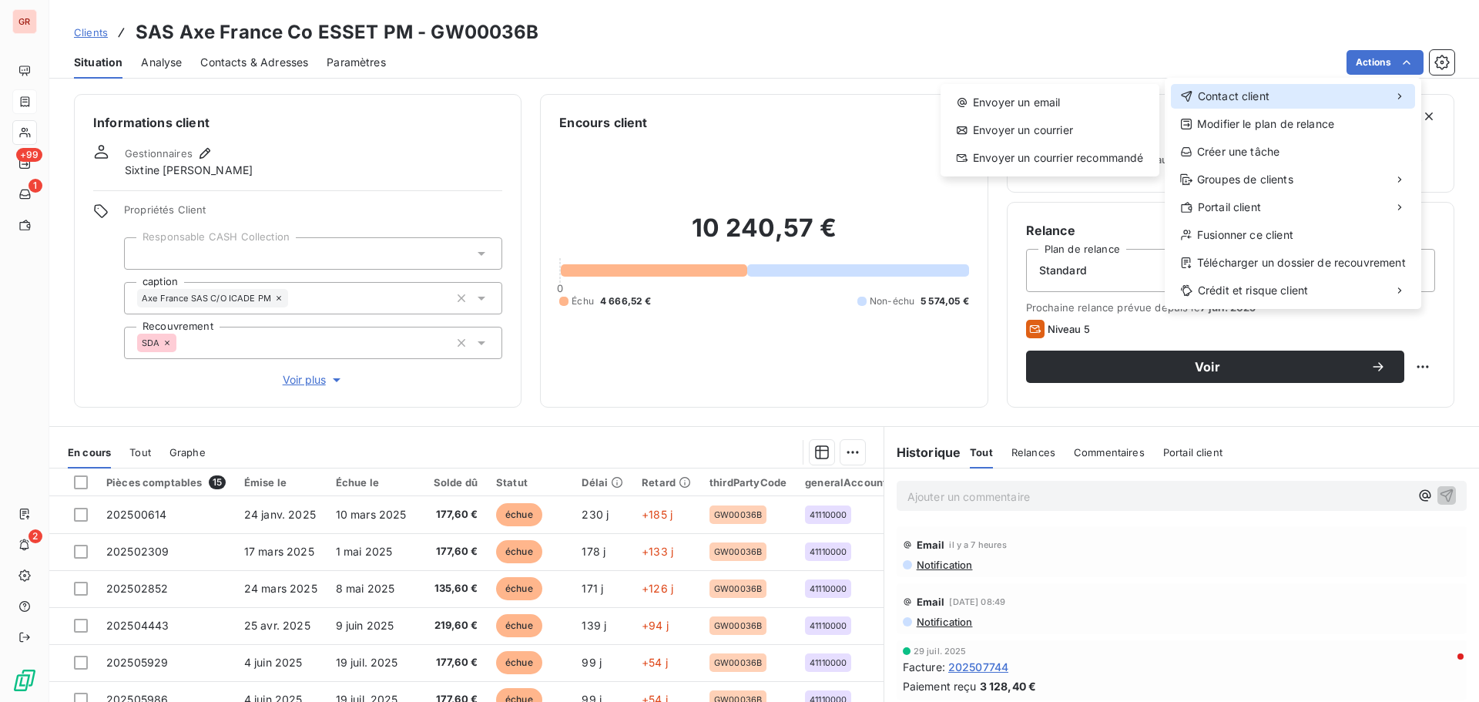
click at [1228, 97] on span "Contact client" at bounding box center [1233, 96] width 72 height 15
click at [1050, 108] on div "Envoyer un email" at bounding box center [1049, 102] width 206 height 25
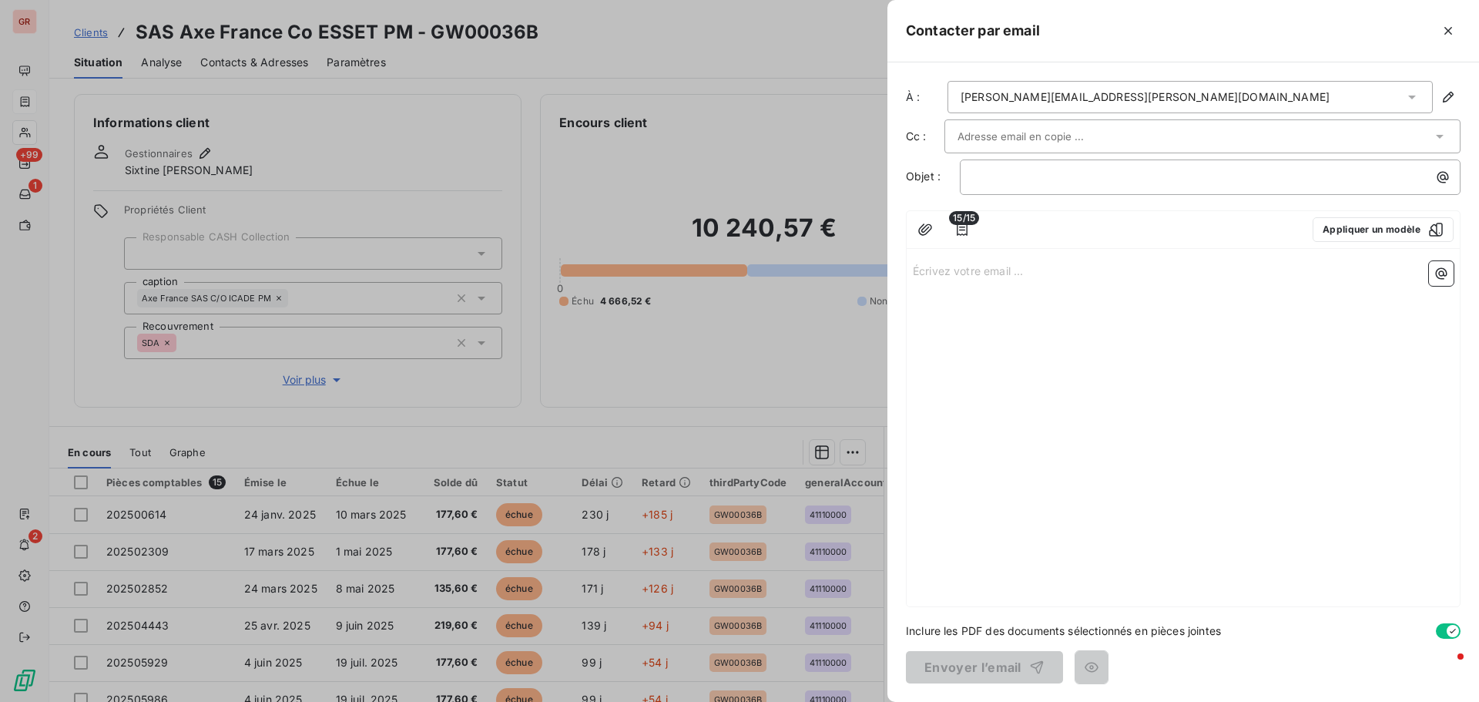
click at [1021, 128] on input "text" at bounding box center [1040, 136] width 166 height 23
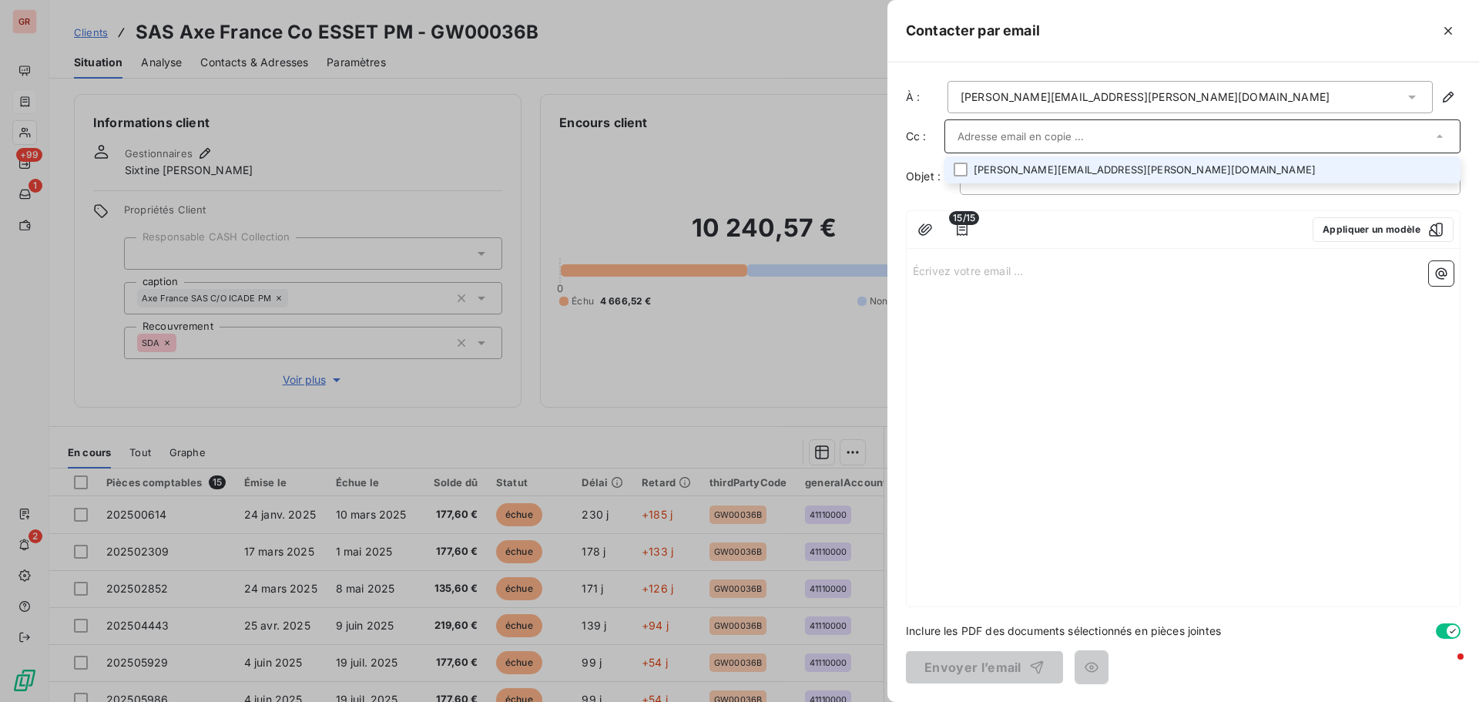
click at [1040, 175] on li "david.michaud@esset-pm.com" at bounding box center [1202, 169] width 516 height 27
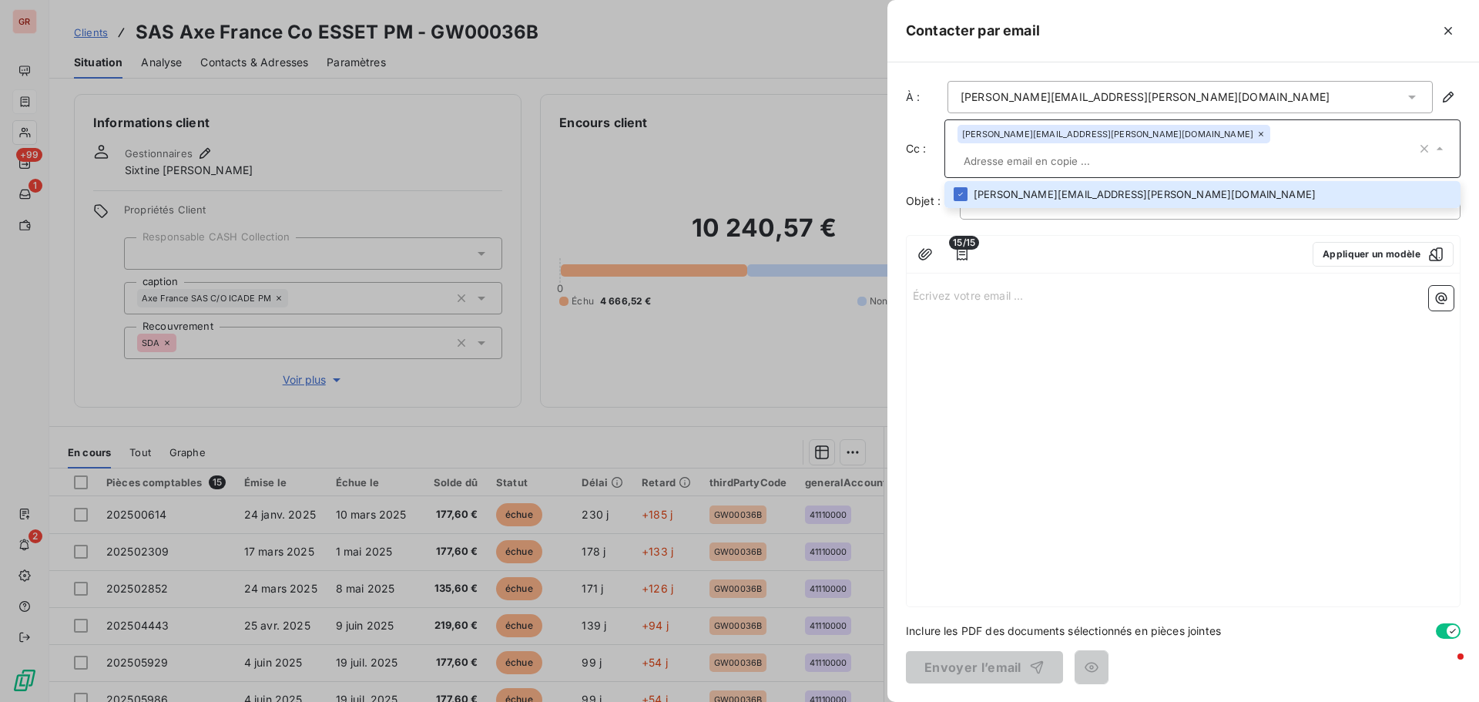
click at [993, 235] on div at bounding box center [1142, 231] width 313 height 25
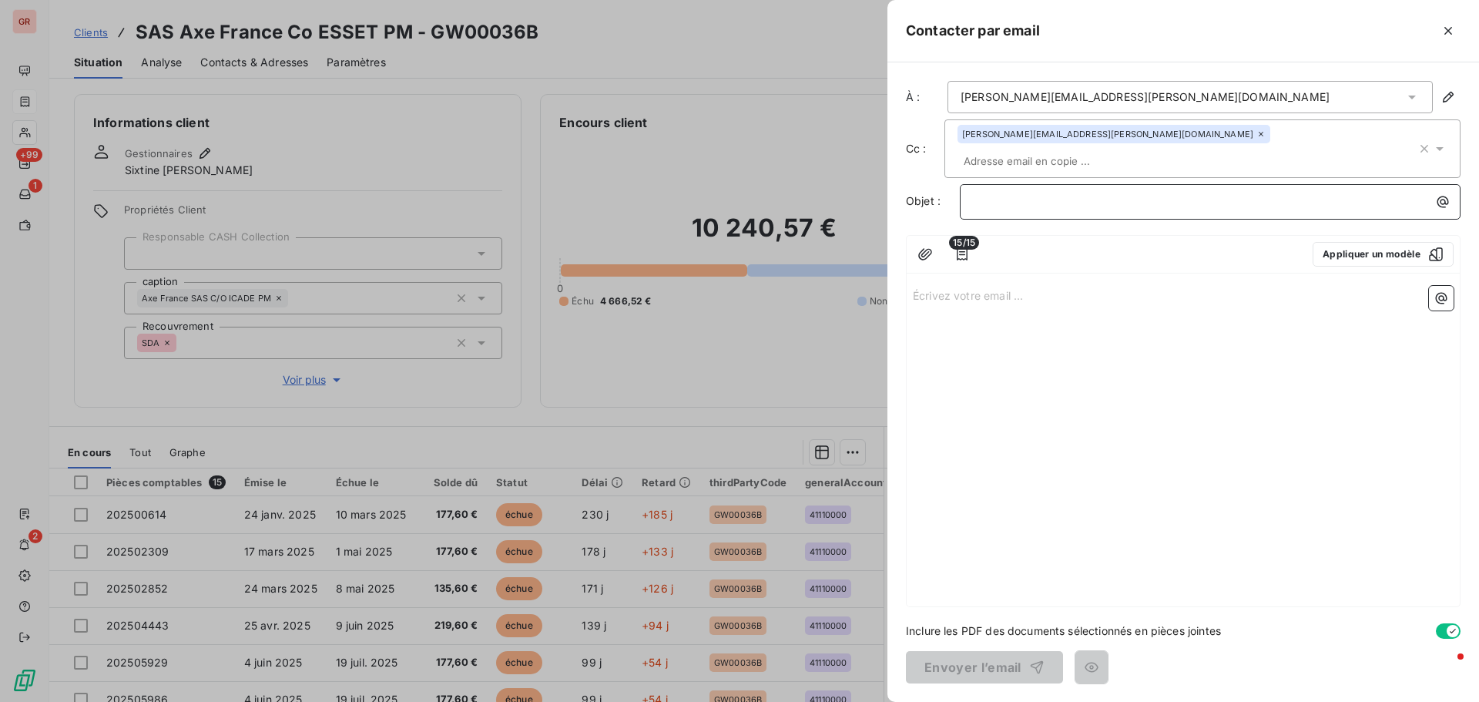
click at [986, 178] on p "﻿" at bounding box center [1214, 178] width 482 height 18
click at [1032, 175] on p "﻿" at bounding box center [1214, 178] width 482 height 18
click at [927, 274] on p "Écrivez votre email ... ﻿" at bounding box center [1183, 272] width 541 height 18
click at [913, 270] on p "Écrivez votre email ... ﻿" at bounding box center [1183, 272] width 541 height 18
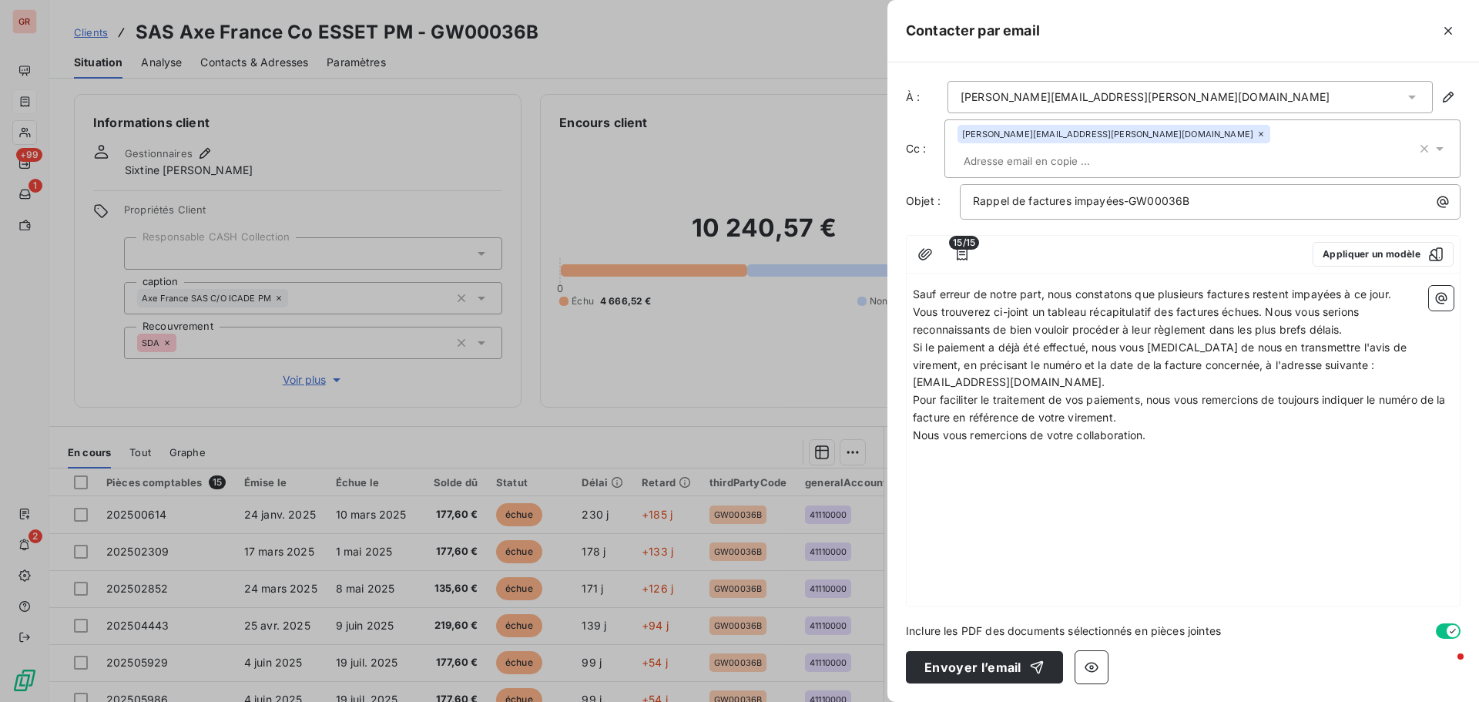
click at [914, 273] on span "Sauf erreur de notre part, nous constatons que plusieurs factures restent impay…" at bounding box center [1152, 270] width 478 height 13
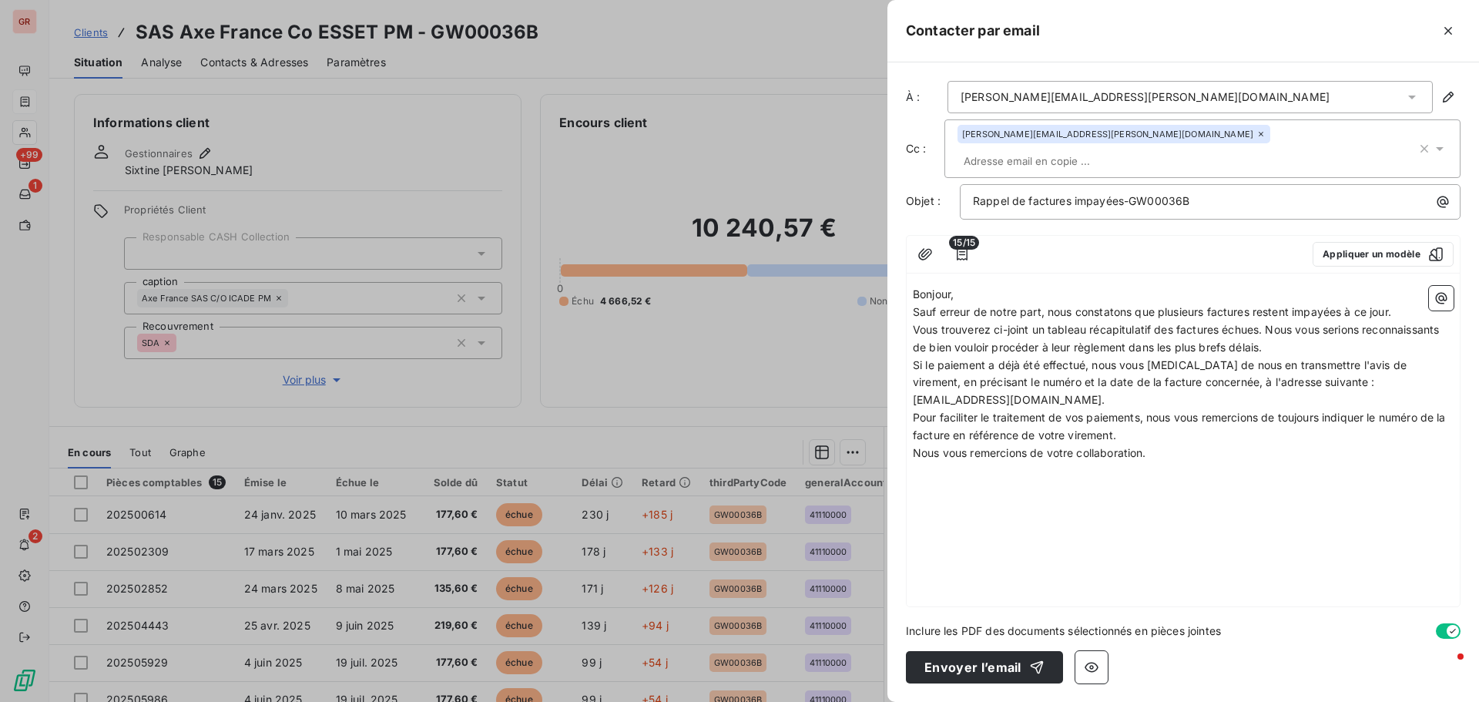
click at [1267, 302] on span "Vous trouverez ci-joint un tableau récapitulatif des factures échues. Nous vous…" at bounding box center [1177, 315] width 529 height 31
click at [1442, 271] on icon "button" at bounding box center [1440, 274] width 15 height 15
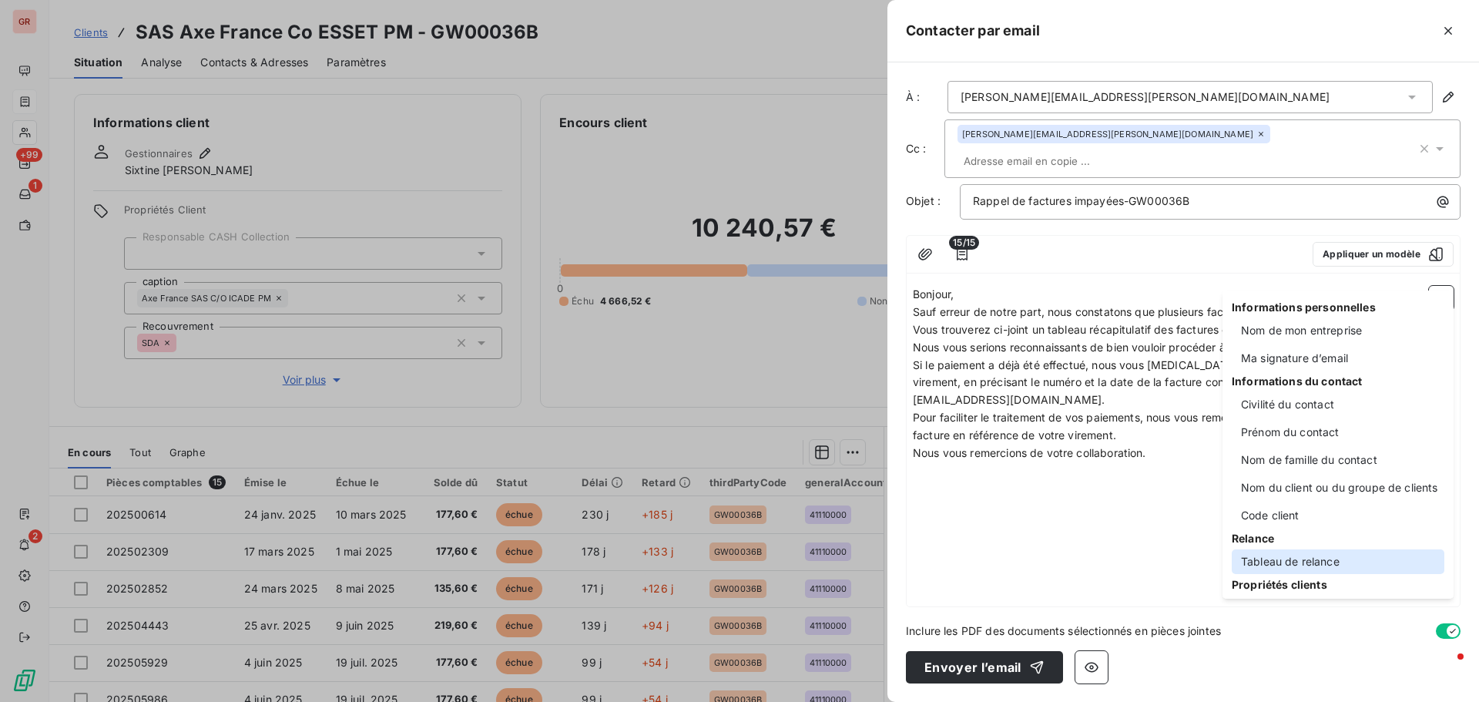
click at [1299, 561] on div "Tableau de relance" at bounding box center [1337, 561] width 213 height 25
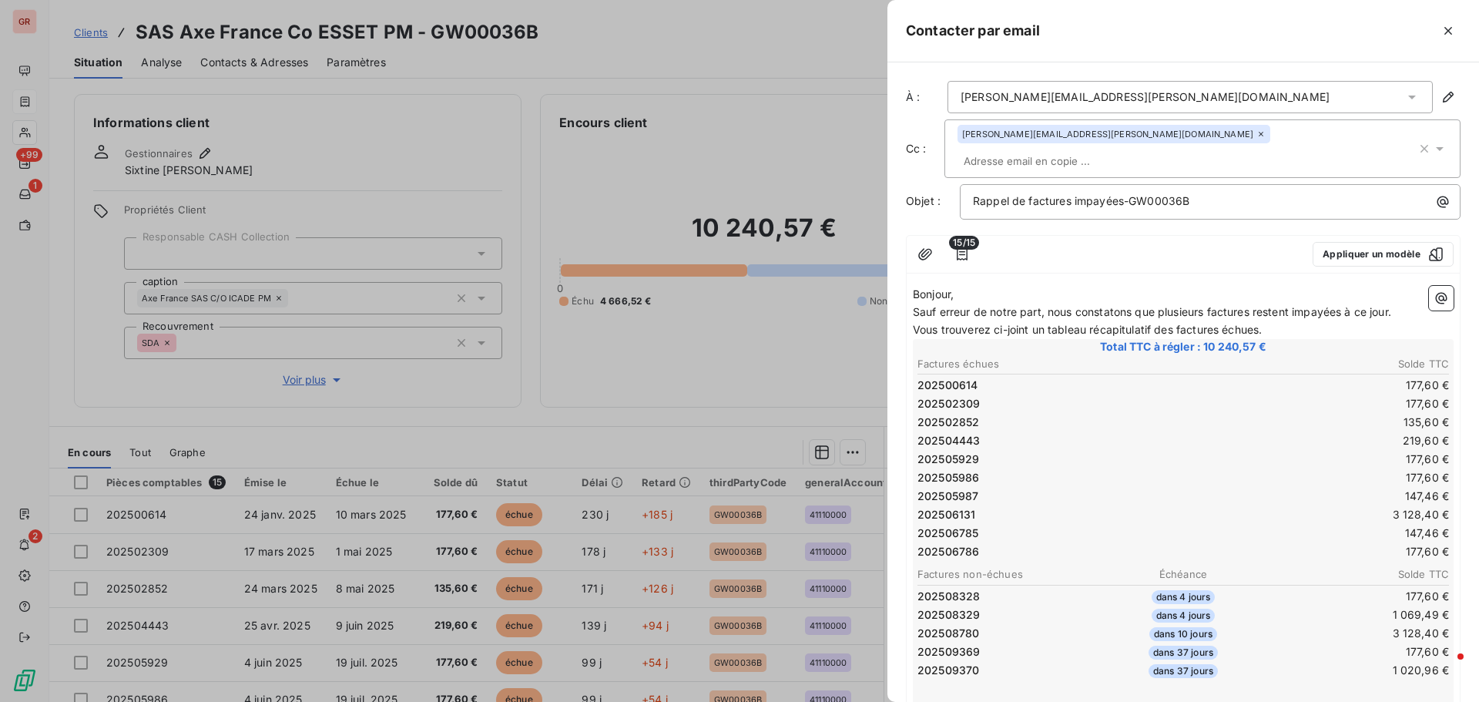
click at [1274, 305] on p "Vous trouverez ci-joint un tableau récapitulatif des factures échues." at bounding box center [1183, 307] width 541 height 18
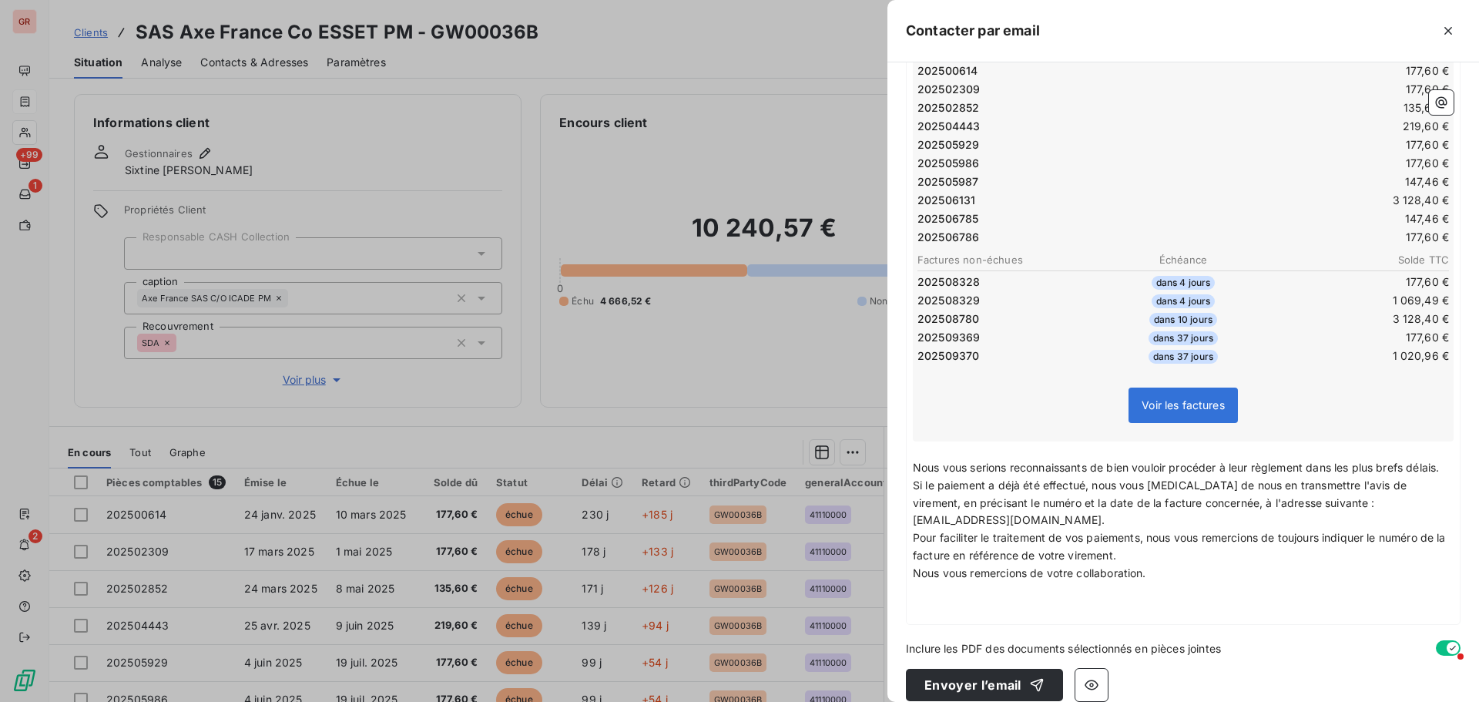
scroll to position [344, 0]
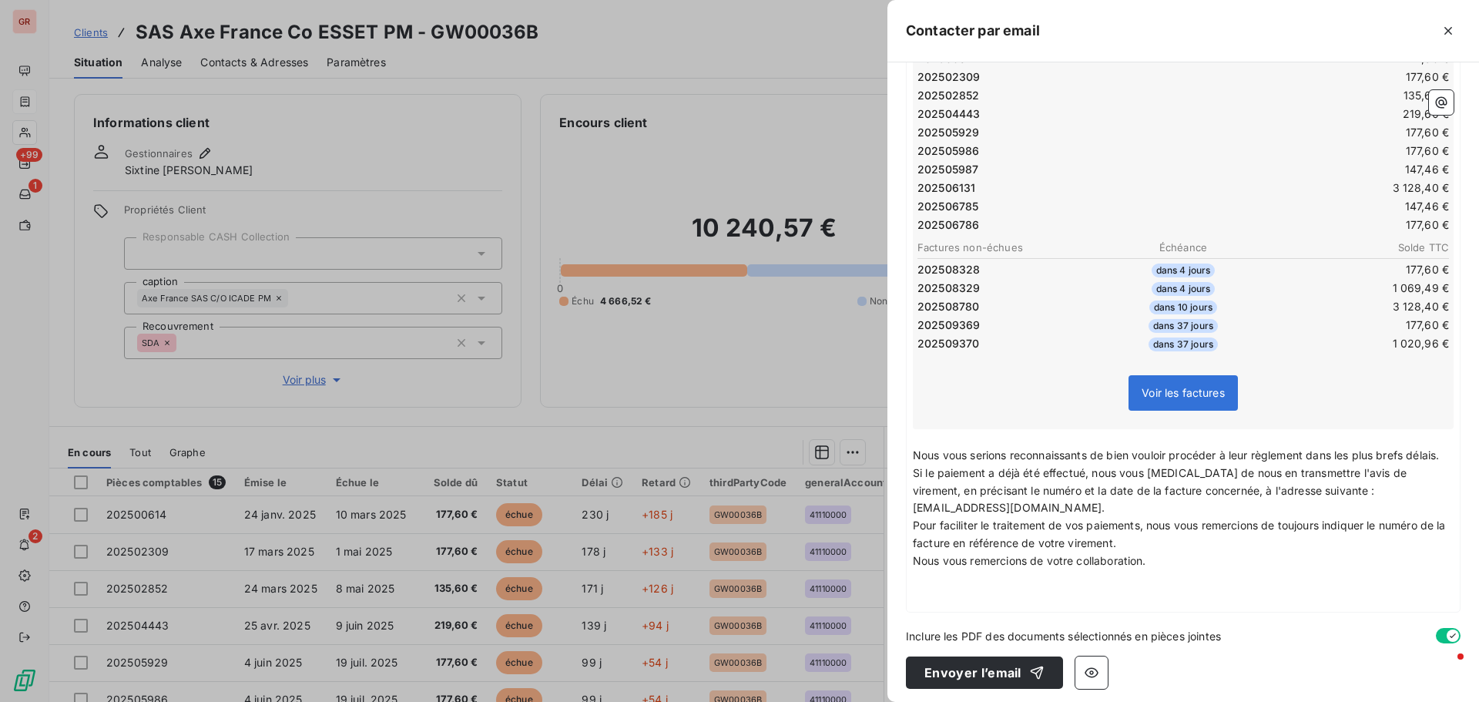
click at [927, 578] on p "﻿" at bounding box center [1183, 573] width 541 height 18
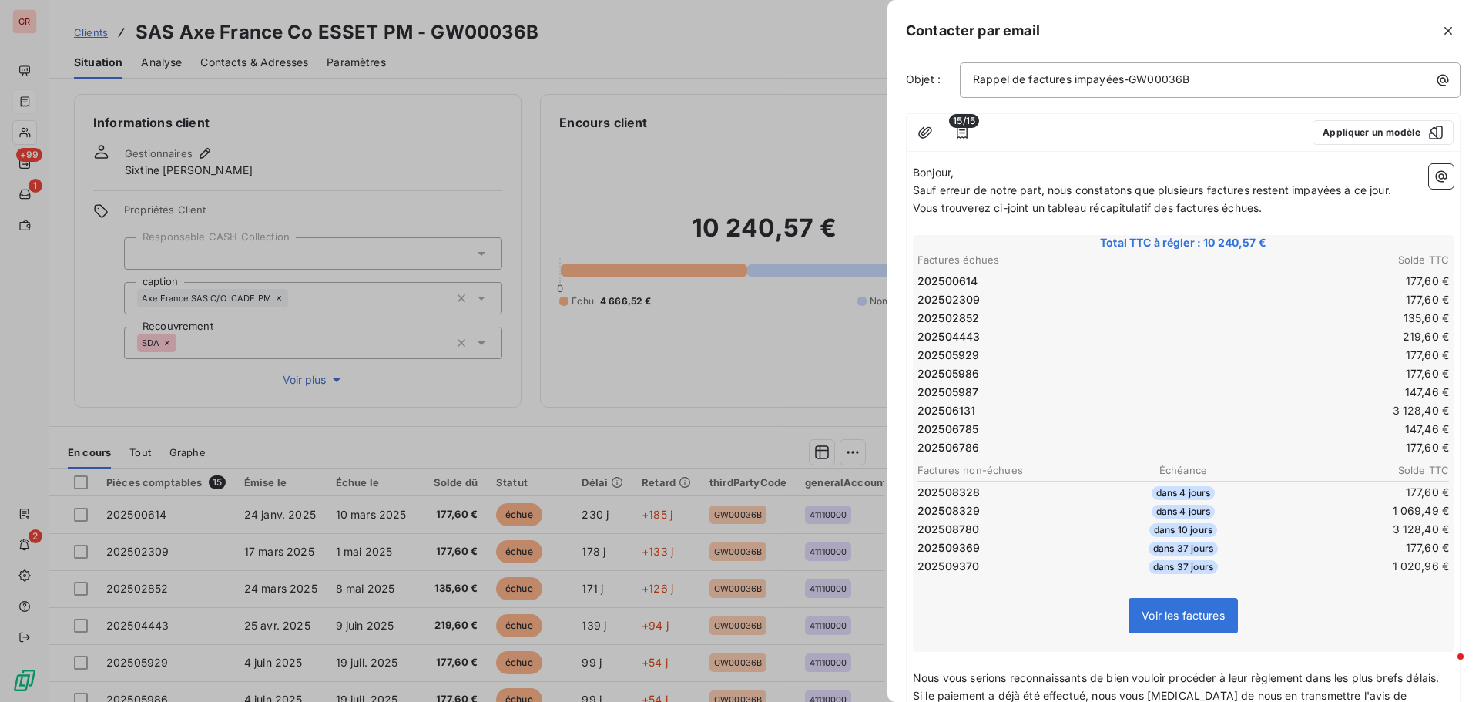
scroll to position [113, 0]
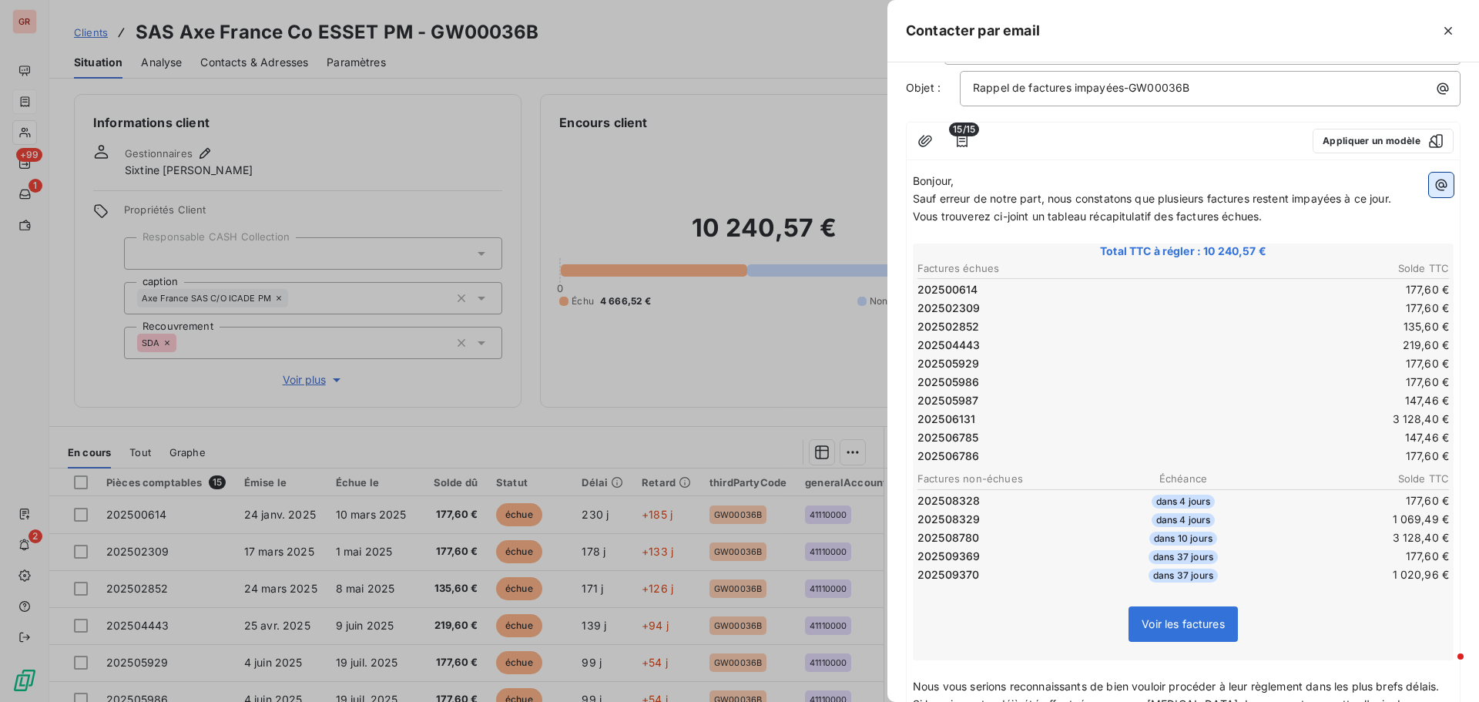
click at [1435, 159] on icon "button" at bounding box center [1441, 162] width 12 height 12
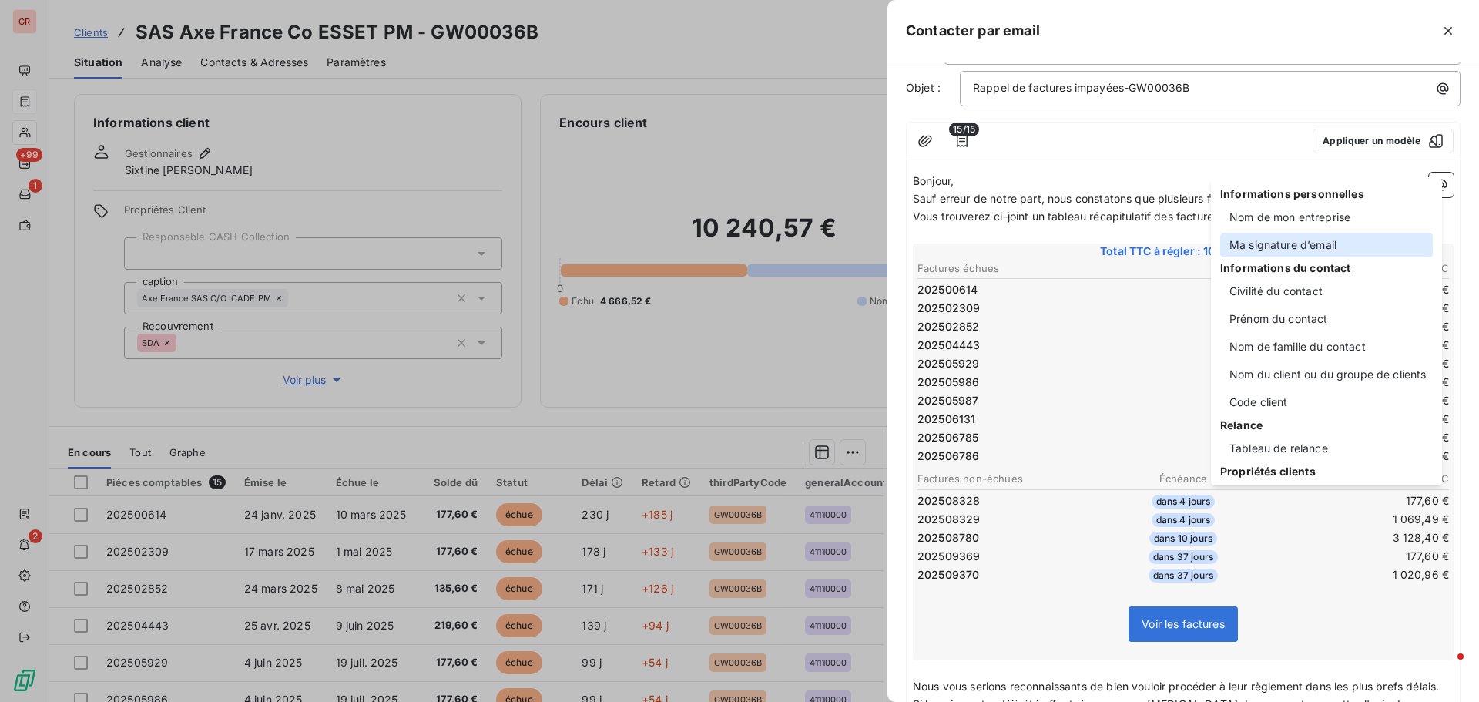
click at [1300, 236] on div "Ma signature d’email" at bounding box center [1326, 245] width 213 height 25
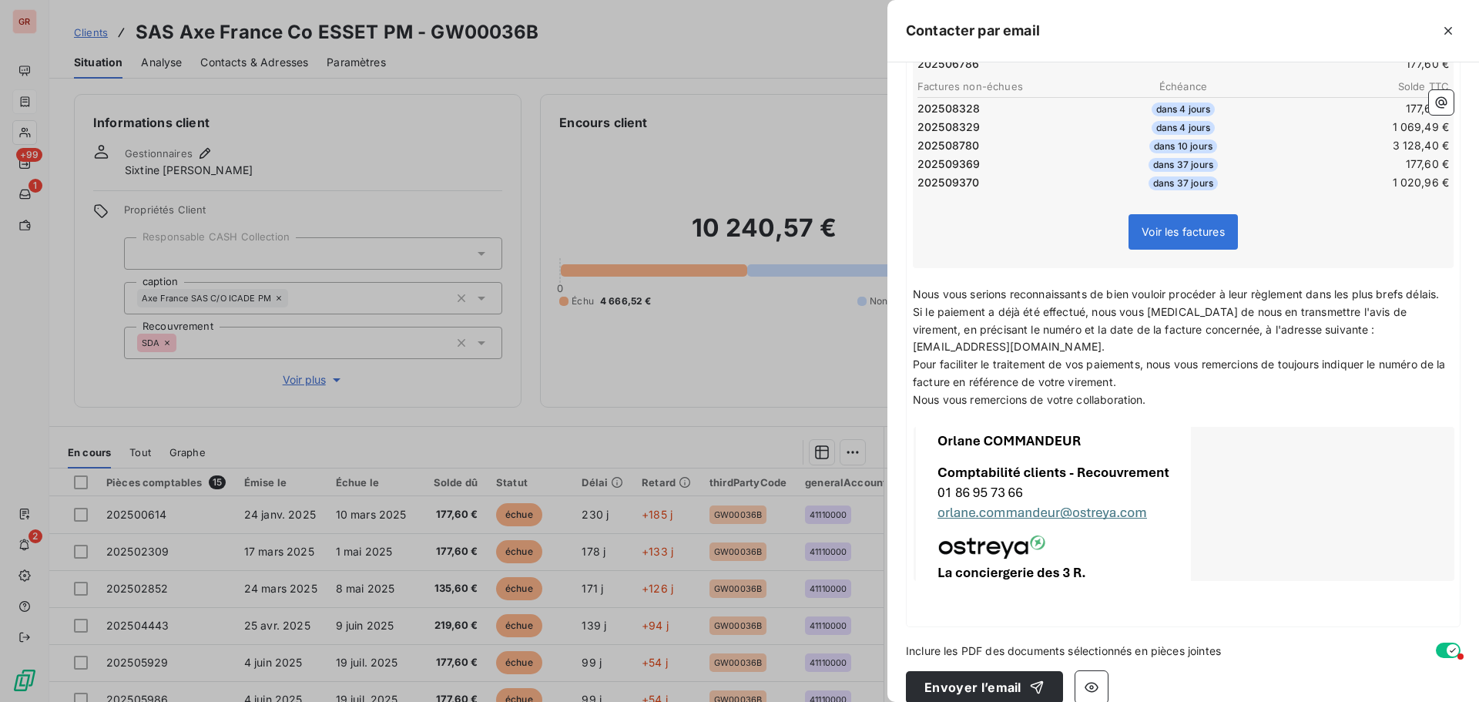
scroll to position [519, 0]
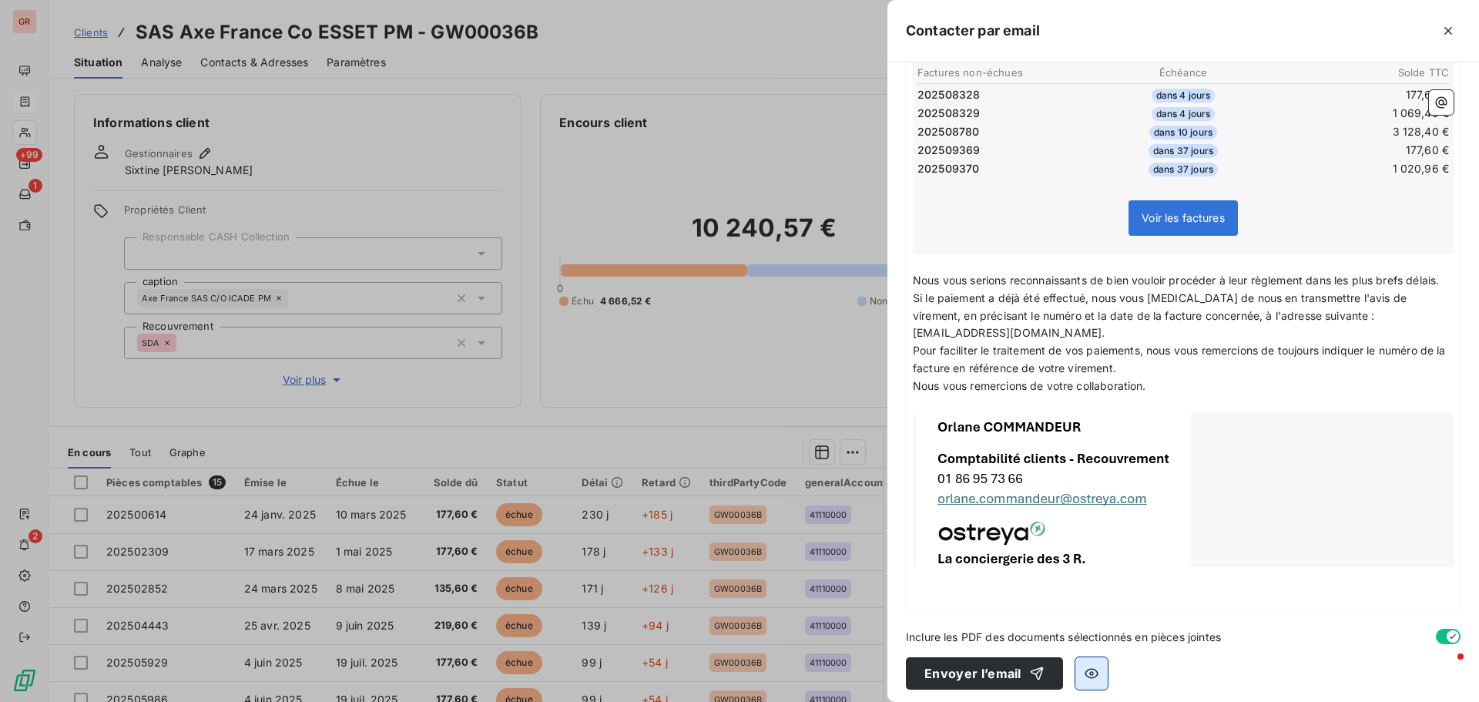
click at [1084, 667] on icon "button" at bounding box center [1091, 666] width 15 height 15
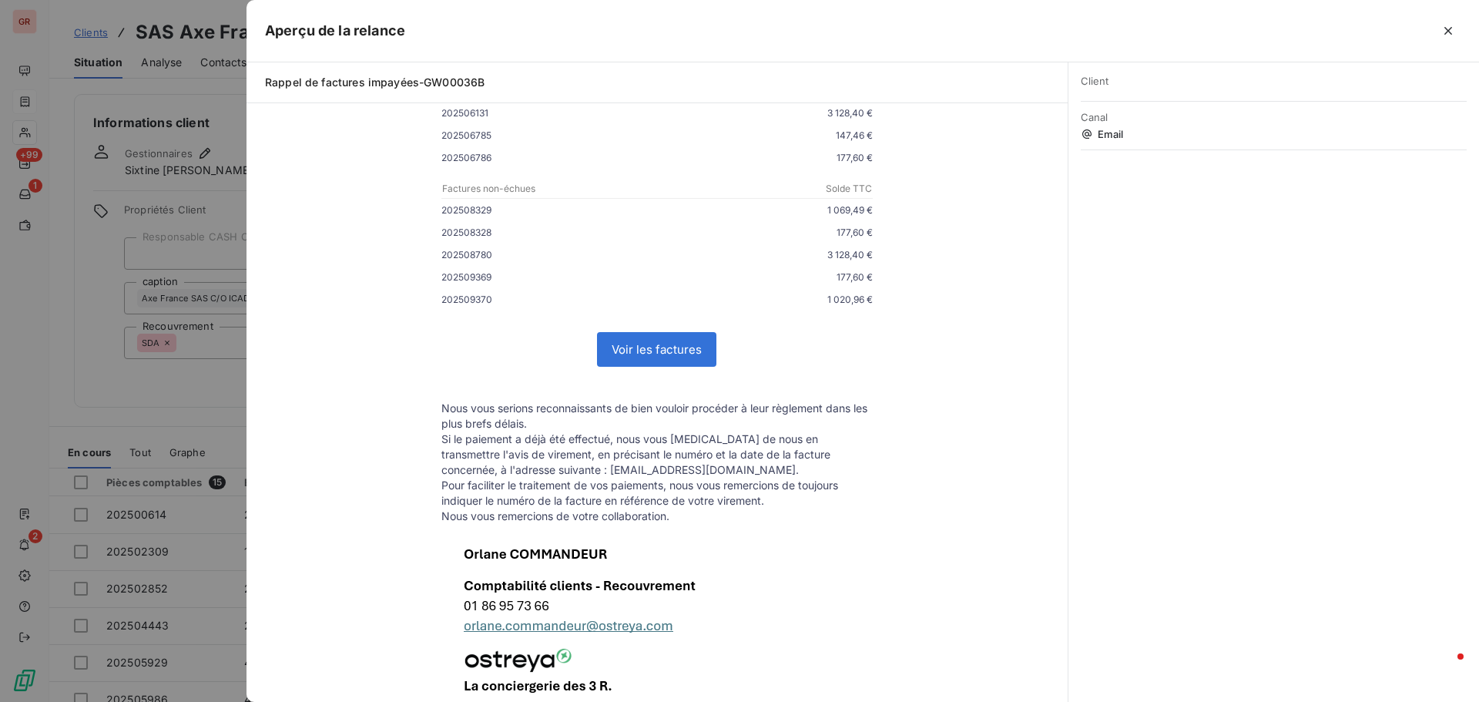
scroll to position [462, 0]
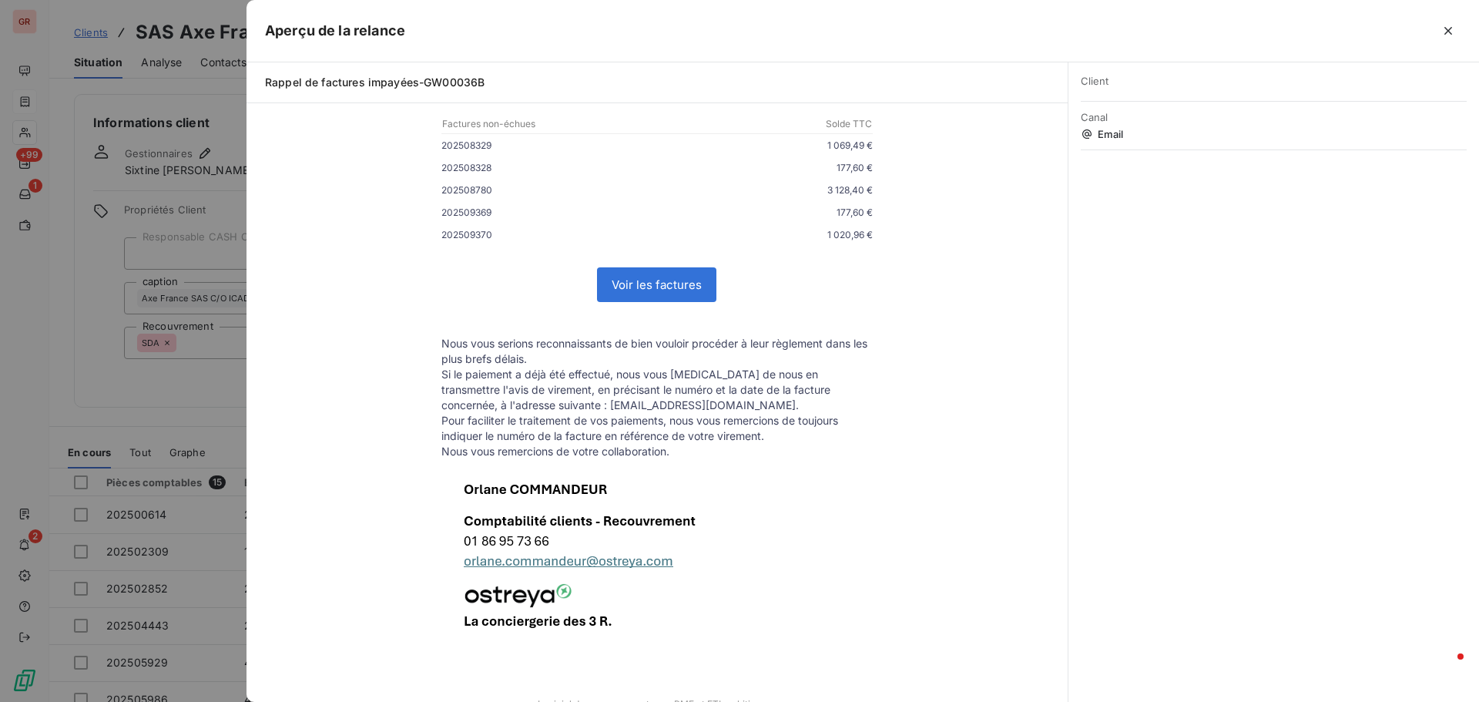
click at [192, 96] on div at bounding box center [739, 351] width 1479 height 702
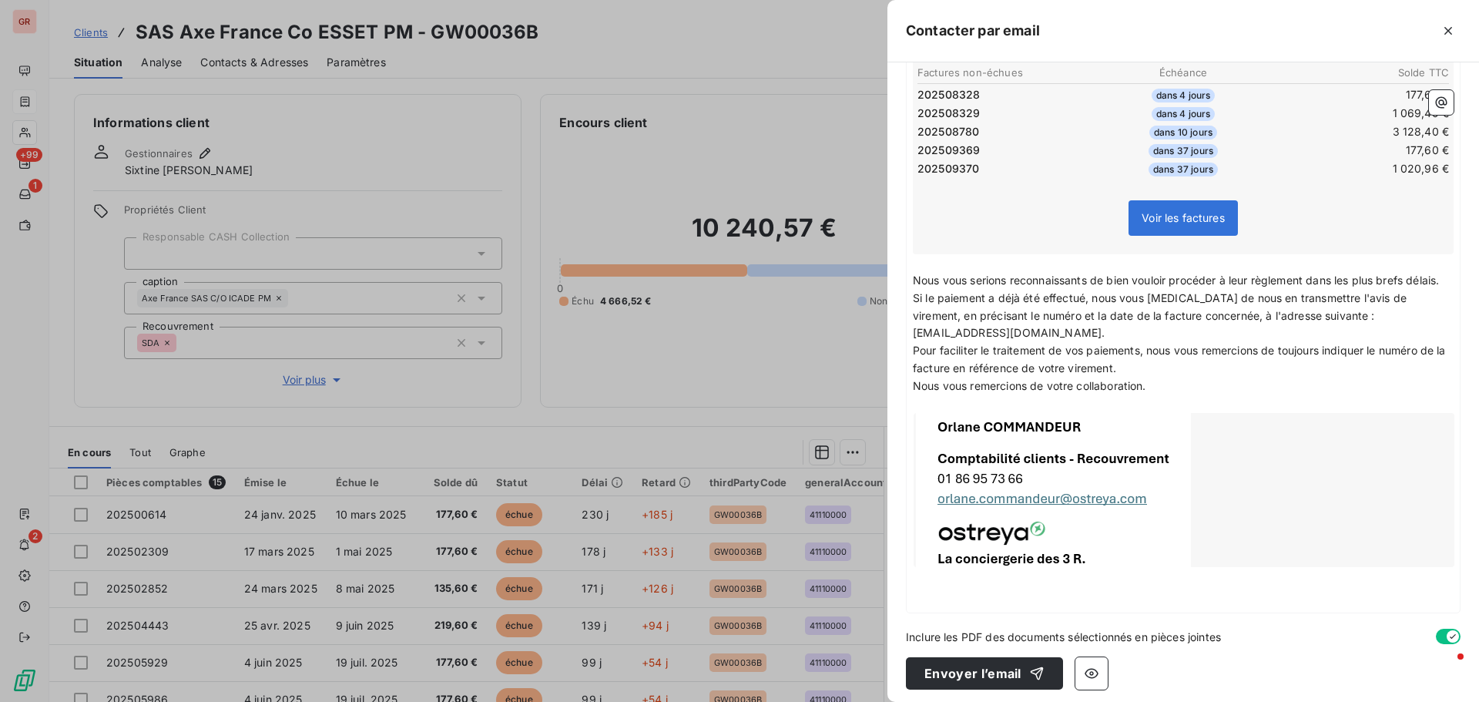
click at [1151, 382] on p "Nous vous remercions de votre collaboration." at bounding box center [1183, 380] width 541 height 18
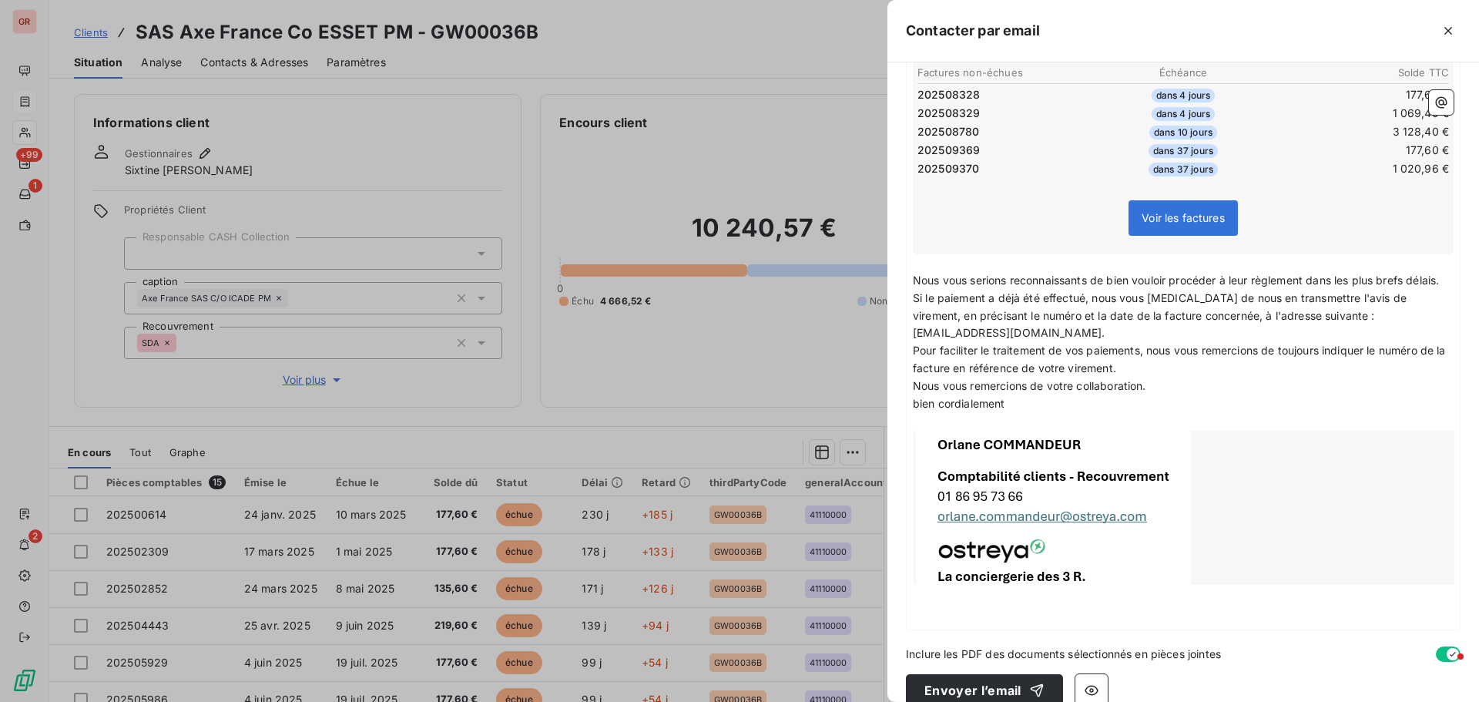
click at [917, 387] on span "bien cordialement" at bounding box center [959, 379] width 92 height 13
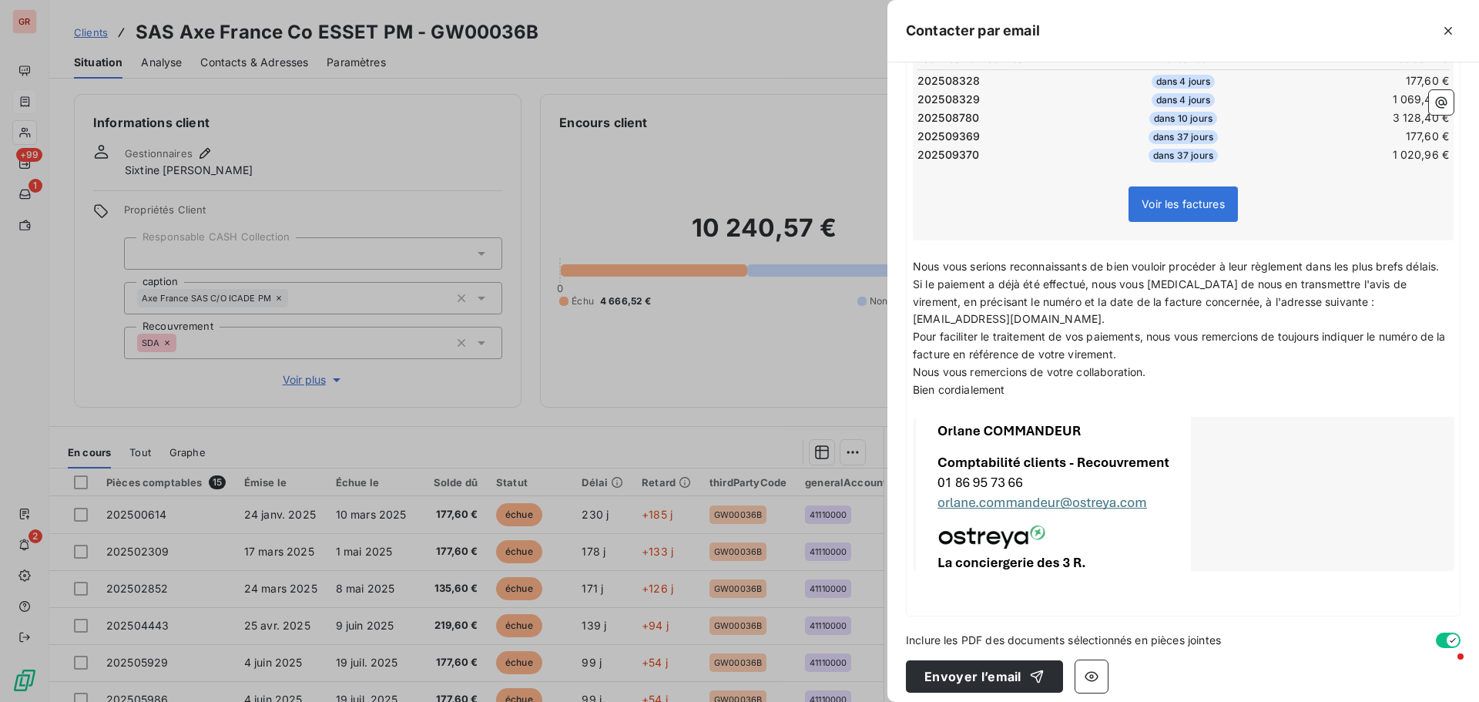
scroll to position [537, 0]
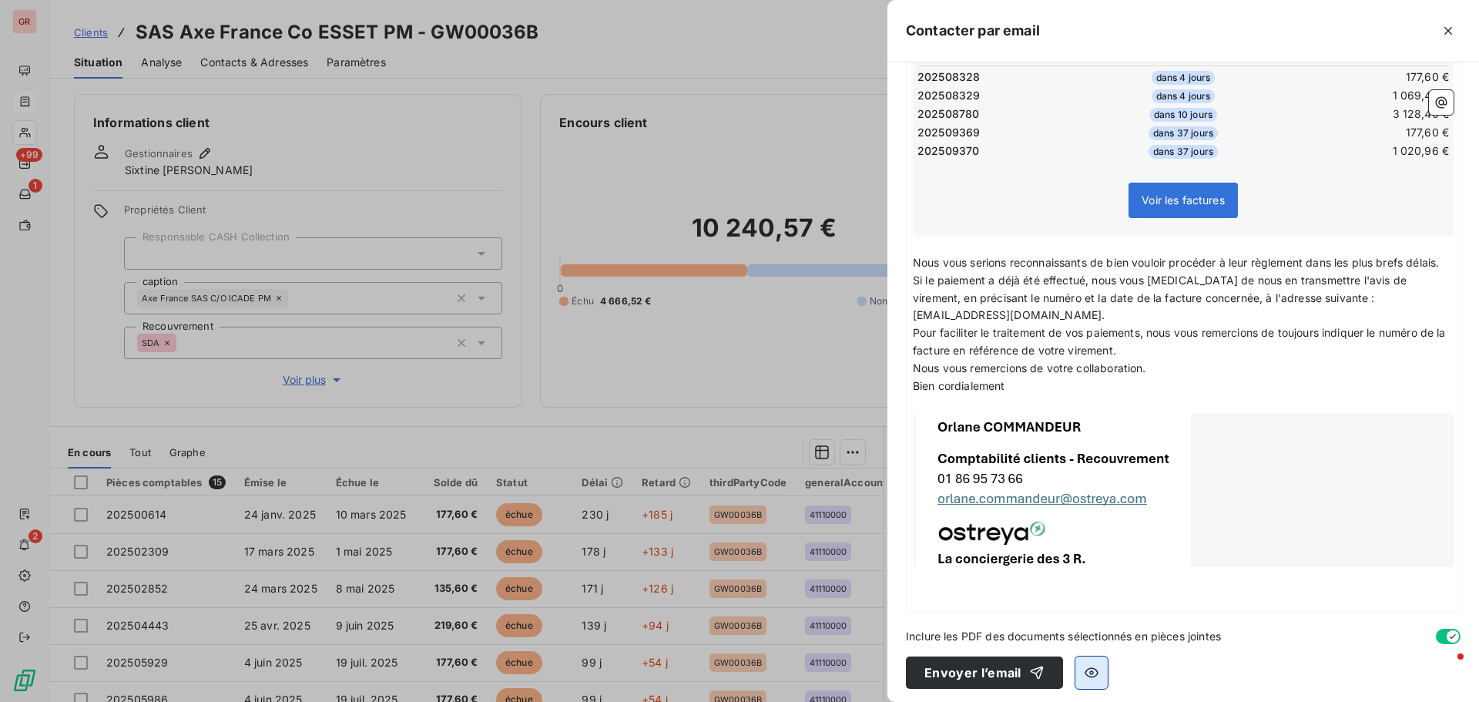
click at [1087, 655] on button "button" at bounding box center [1091, 667] width 32 height 32
click at [1084, 674] on icon "button" at bounding box center [1091, 666] width 15 height 15
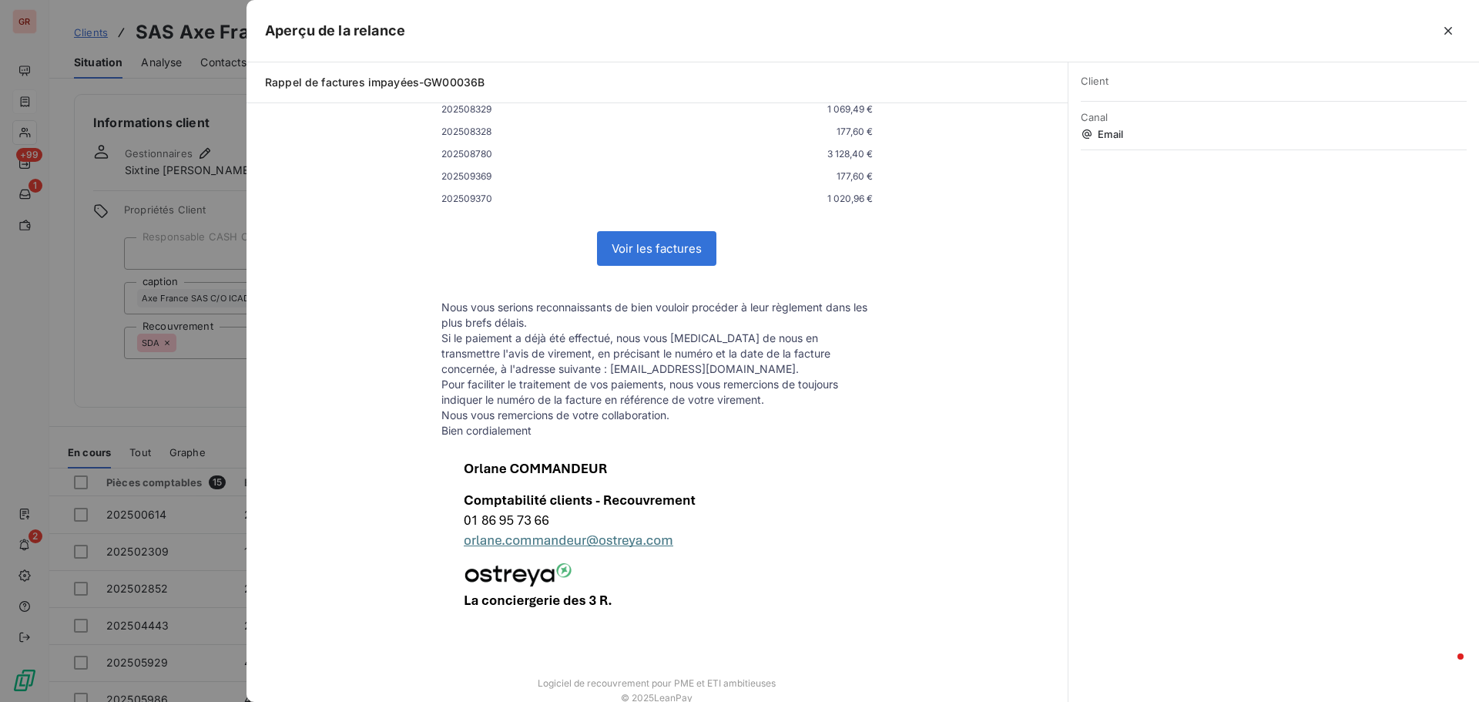
scroll to position [529, 0]
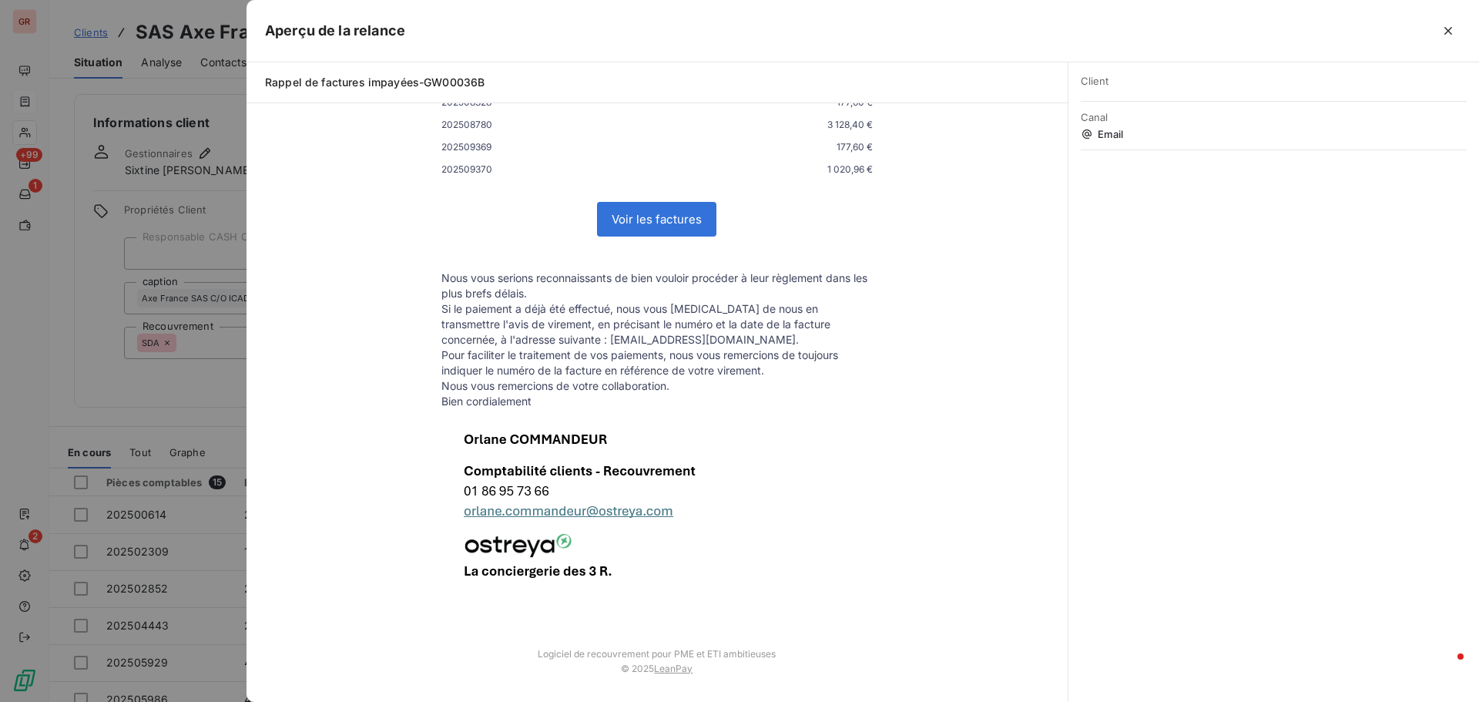
click at [188, 406] on div at bounding box center [739, 351] width 1479 height 702
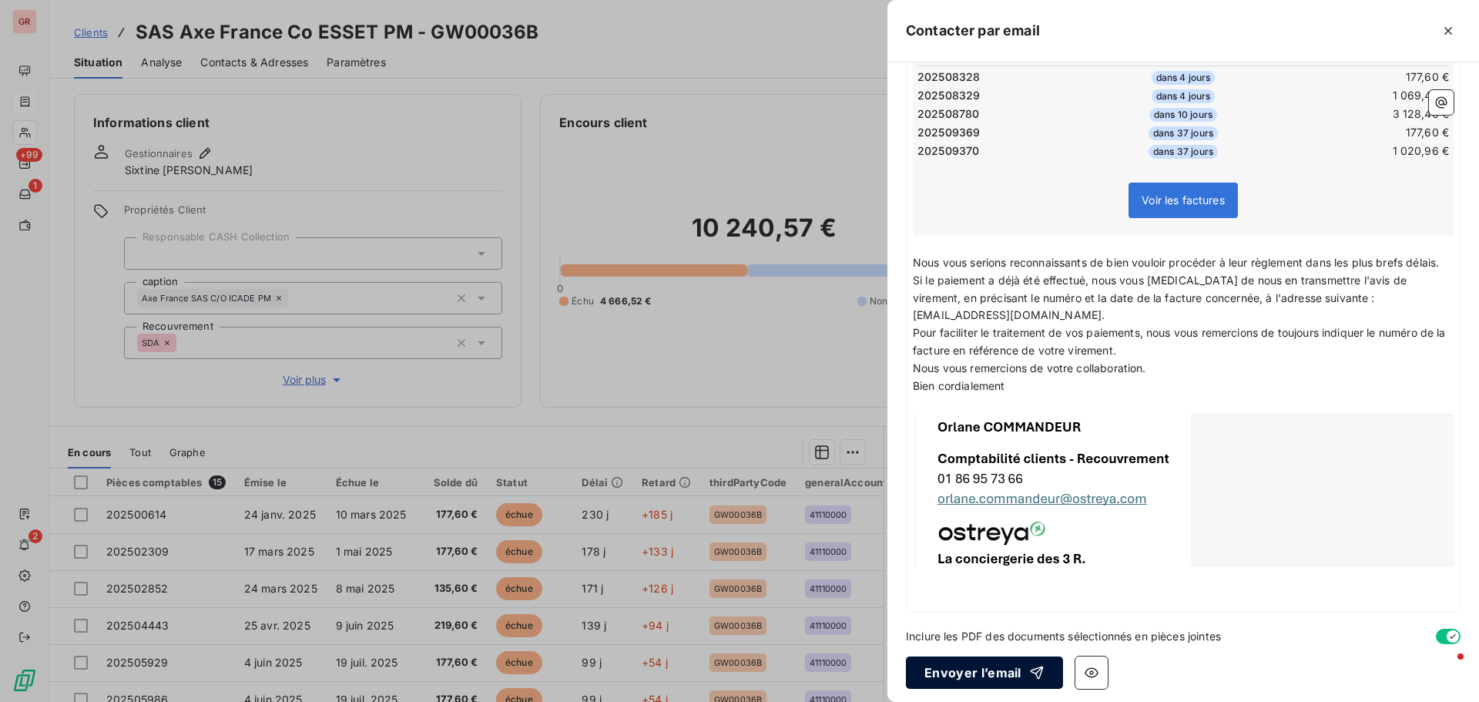
click at [1010, 668] on button "Envoyer l’email" at bounding box center [984, 667] width 157 height 32
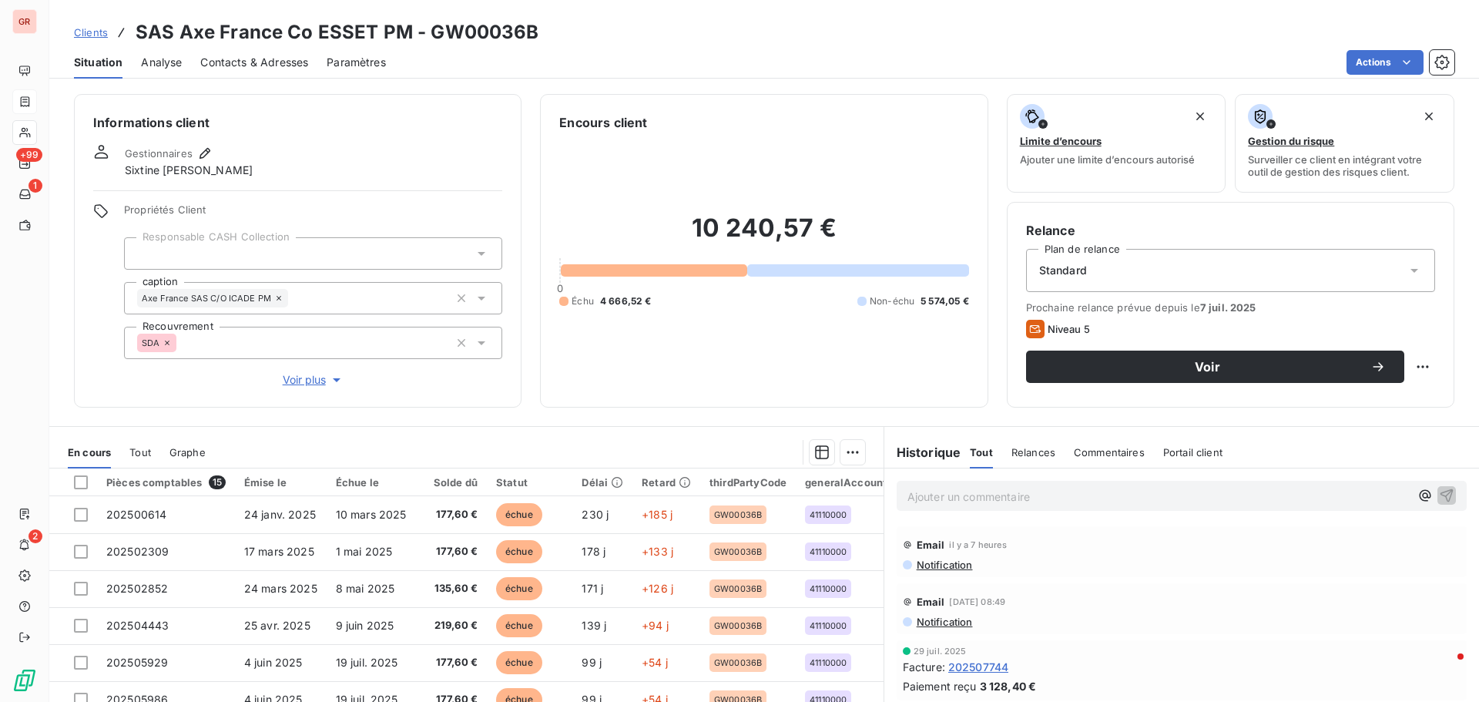
click at [253, 64] on span "Contacts & Adresses" at bounding box center [254, 62] width 108 height 15
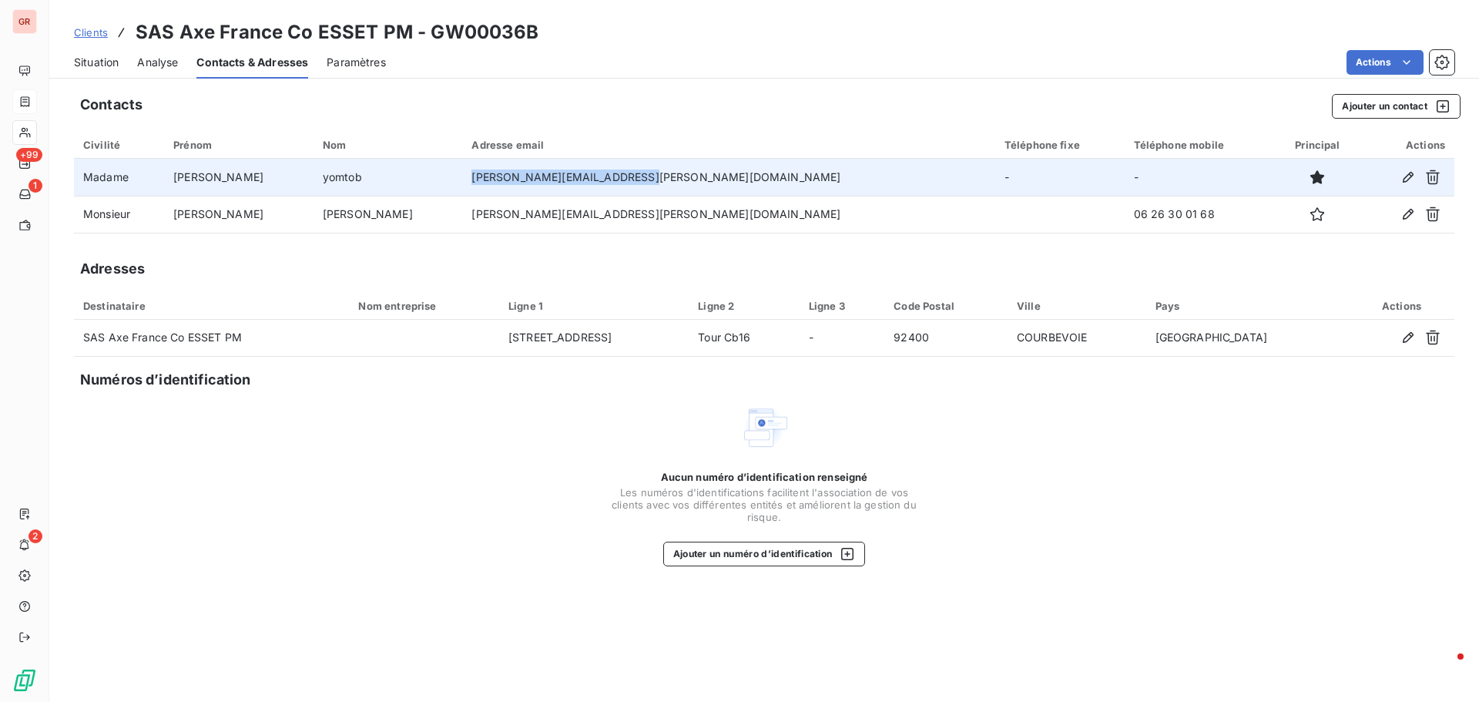
drag, startPoint x: 638, startPoint y: 178, endPoint x: 452, endPoint y: 179, distance: 186.4
click at [452, 179] on tr "Madame jennifer yomtob jennifer.yomtob@esset-pm.com - -" at bounding box center [764, 177] width 1380 height 37
copy tr "jennifer.yomtob@esset-pm.com"
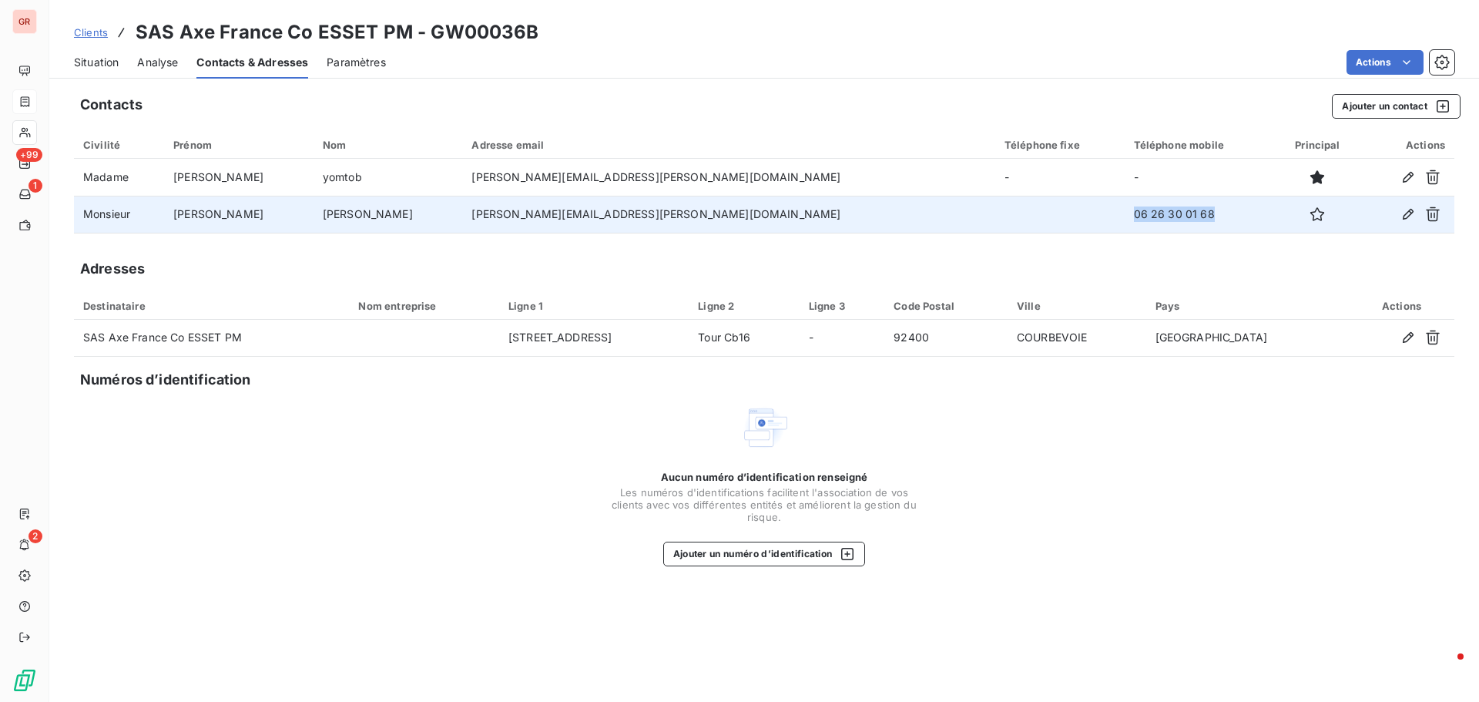
drag, startPoint x: 1082, startPoint y: 209, endPoint x: 993, endPoint y: 206, distance: 89.4
click at [1091, 206] on td "06 26 30 01 68" at bounding box center [1173, 214] width 164 height 37
copy td "06 26 30 01 68"
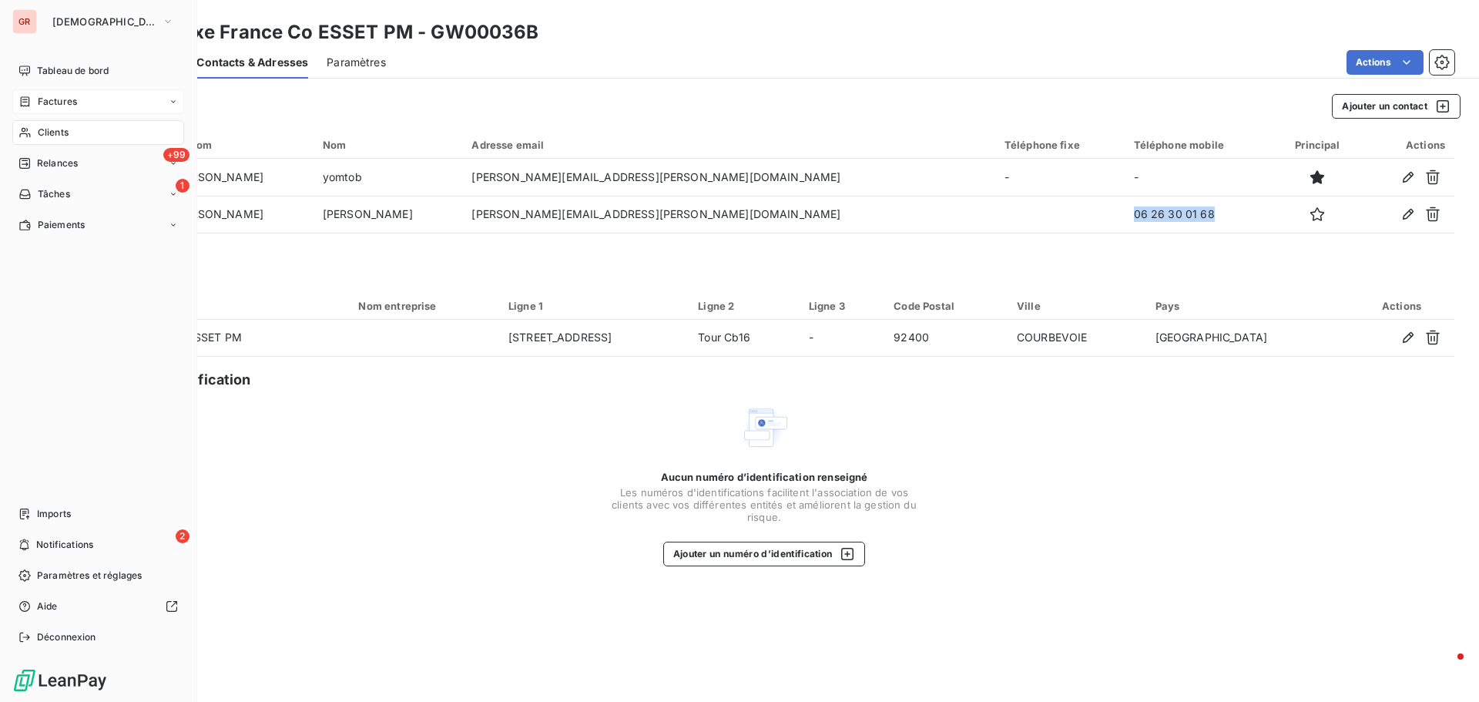
click at [80, 103] on div "Factures" at bounding box center [98, 101] width 172 height 25
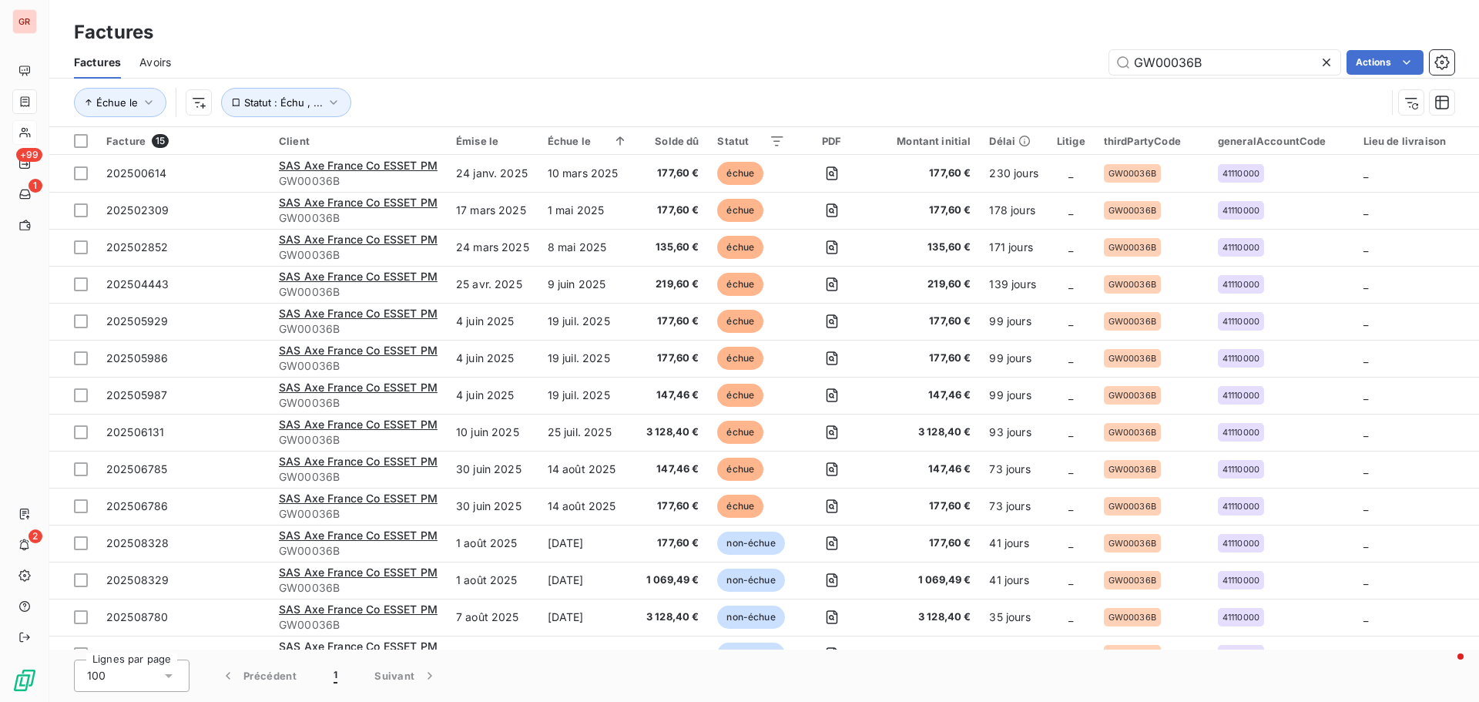
drag, startPoint x: 1219, startPoint y: 62, endPoint x: 826, endPoint y: 61, distance: 392.8
click at [820, 60] on div "GW00036B Actions" at bounding box center [821, 62] width 1264 height 25
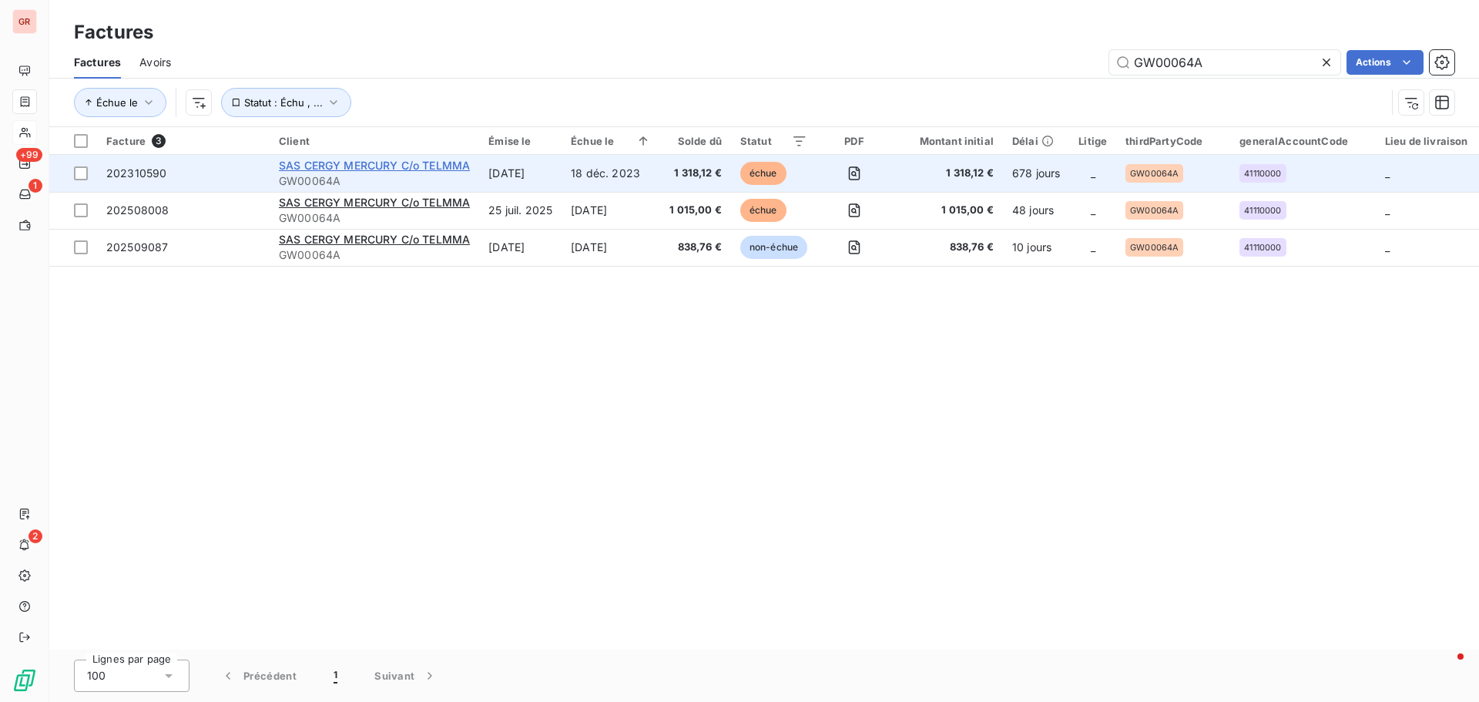
type input "GW00064A"
click at [378, 164] on span "SAS CERGY MERCURY C/o TELMMA" at bounding box center [374, 165] width 191 height 13
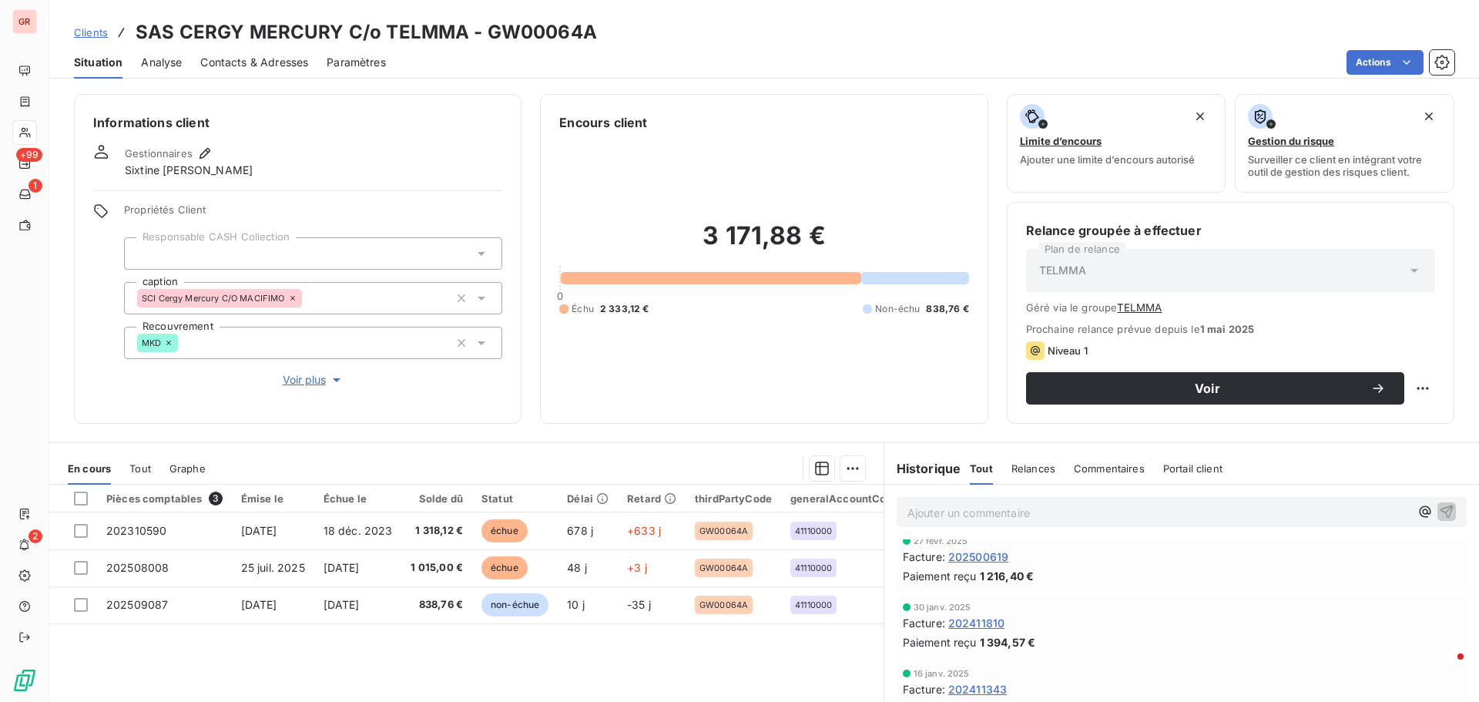
scroll to position [924, 0]
click at [938, 591] on span "Niveau 1" at bounding box center [936, 588] width 42 height 12
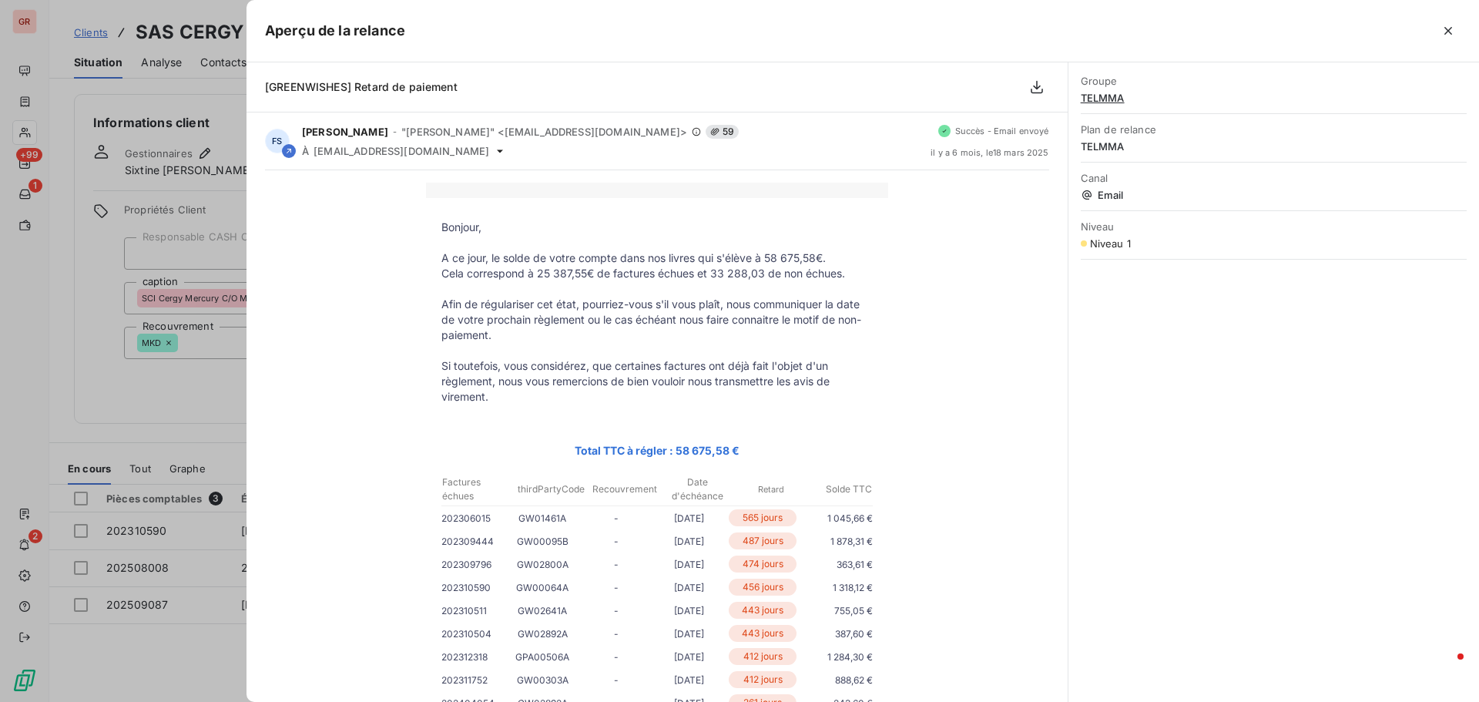
click at [156, 425] on div at bounding box center [739, 351] width 1479 height 702
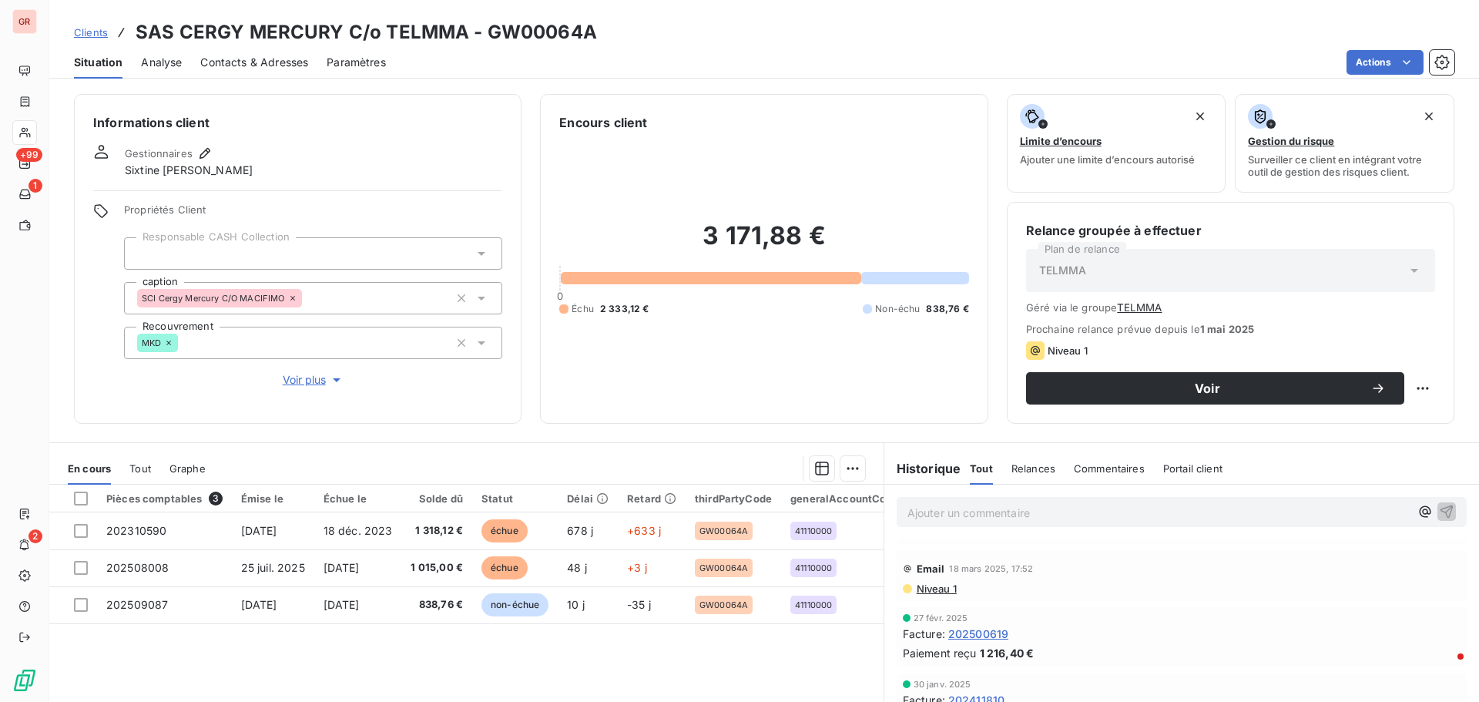
click at [273, 65] on span "Contacts & Adresses" at bounding box center [254, 62] width 108 height 15
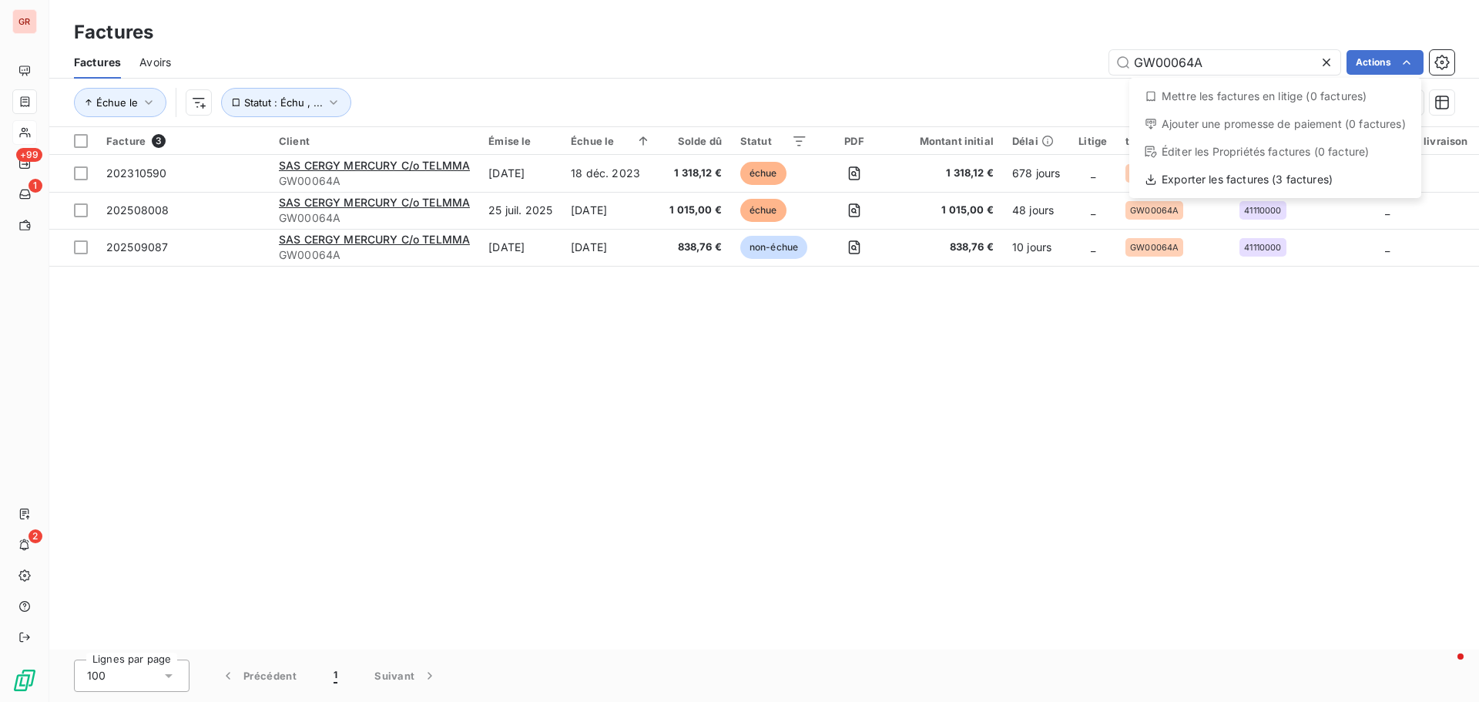
click at [649, 39] on html "GR +99 1 2 Factures Factures Avoirs GW00064A Actions Mettre les factures en lit…" at bounding box center [739, 351] width 1479 height 702
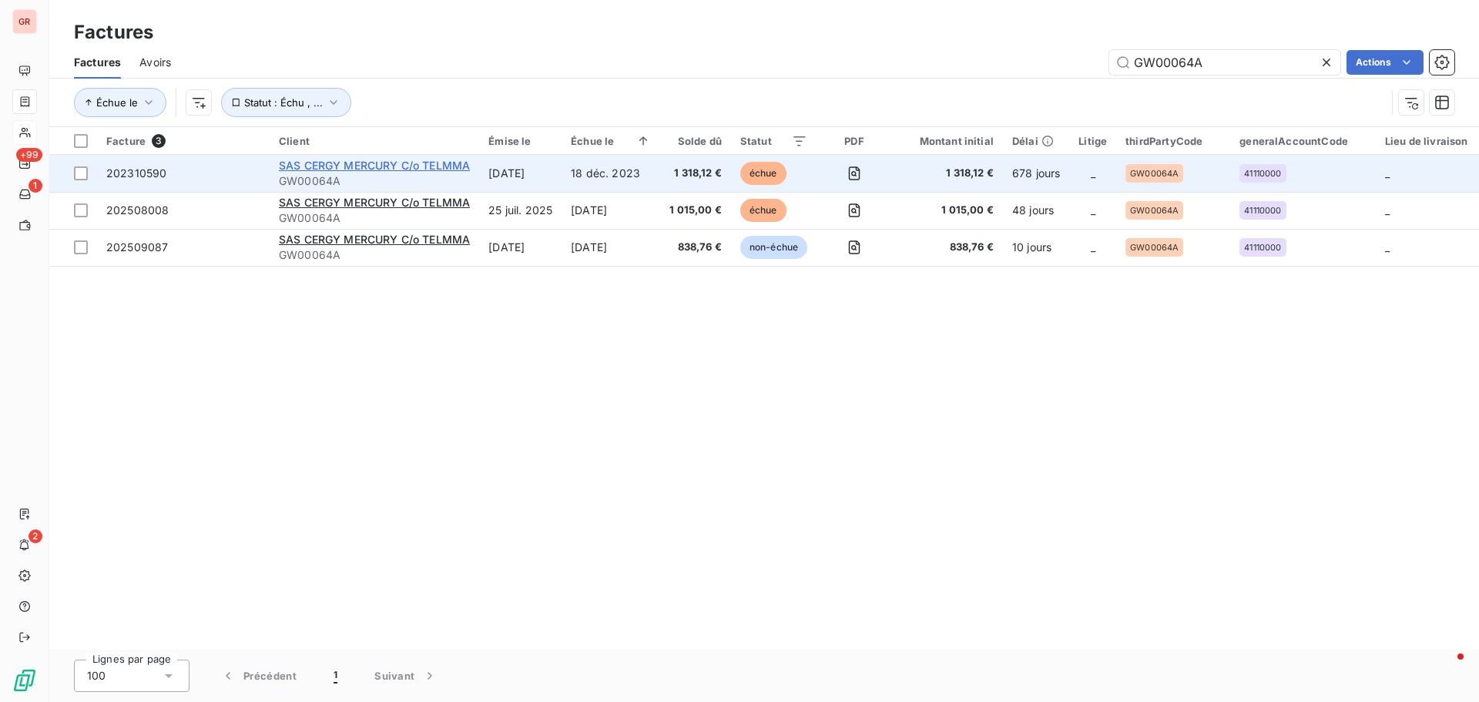
click at [341, 170] on span "SAS CERGY MERCURY C/o TELMMA" at bounding box center [374, 165] width 191 height 13
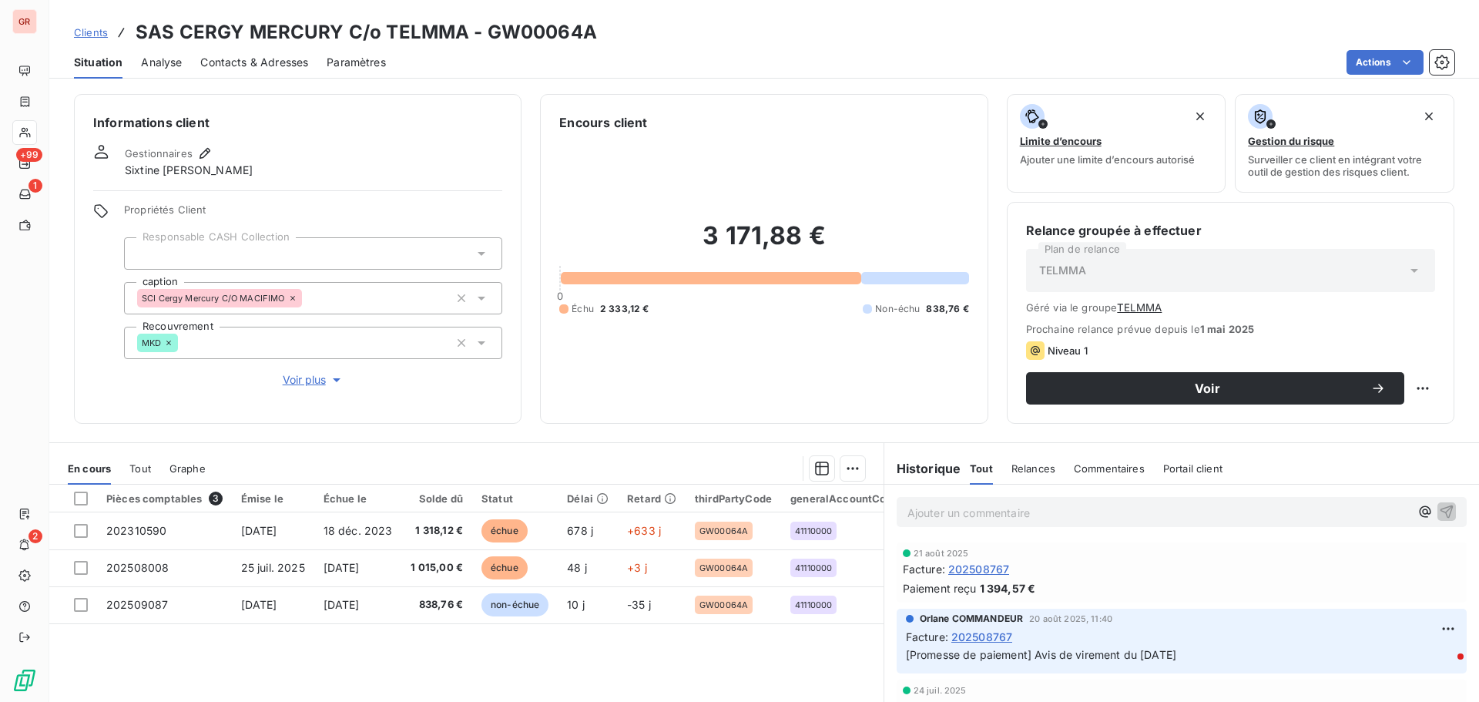
click at [263, 63] on span "Contacts & Adresses" at bounding box center [254, 62] width 108 height 15
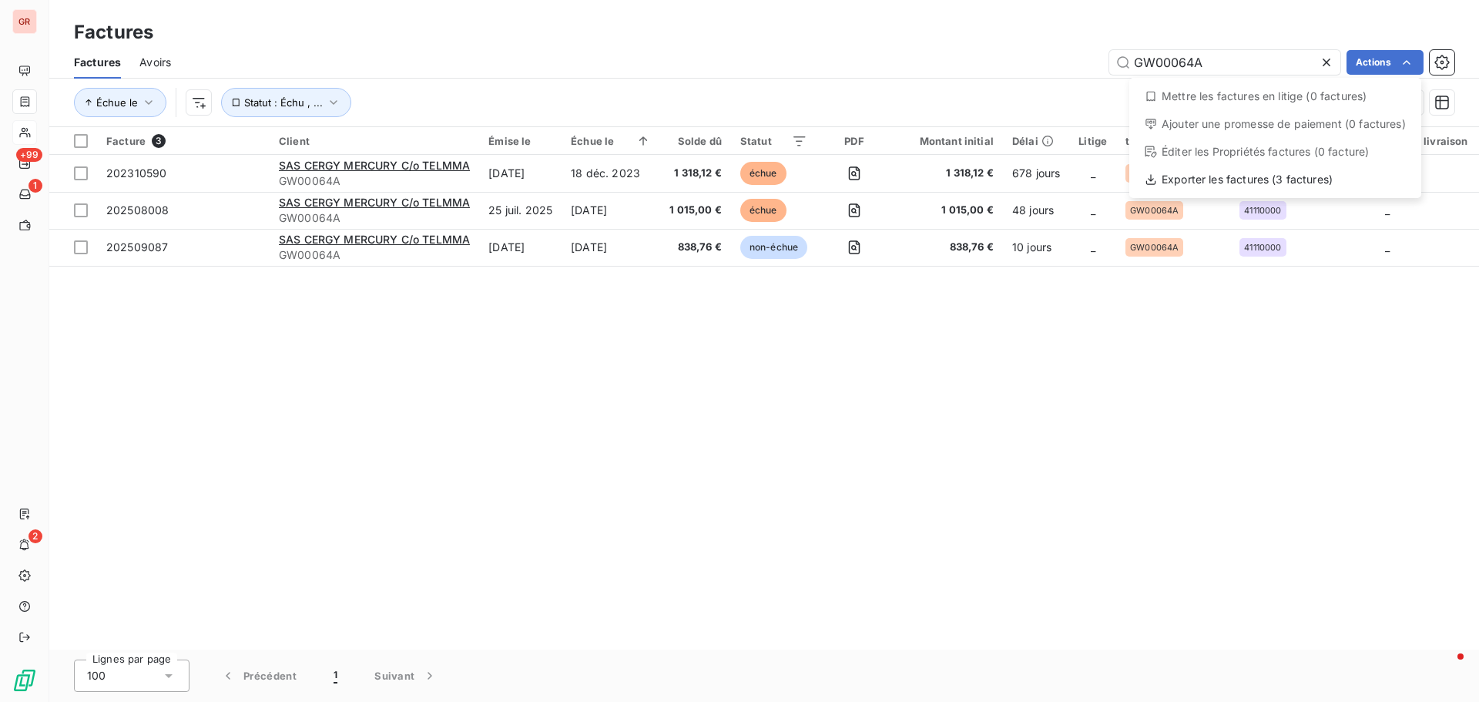
click at [746, 45] on html "GR +99 1 2 Factures Factures Avoirs GW00064A Actions Mettre les factures en lit…" at bounding box center [739, 351] width 1479 height 702
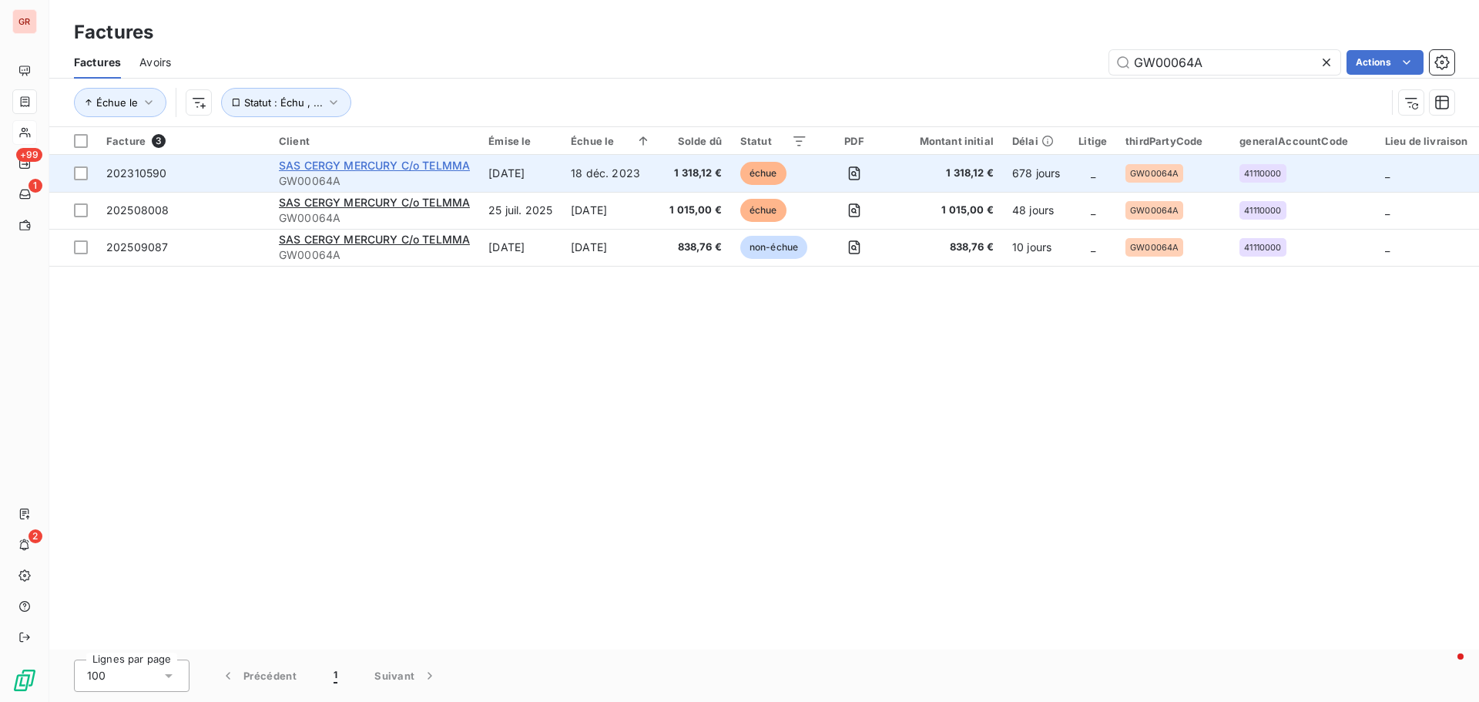
click at [355, 162] on span "SAS CERGY MERCURY C/o TELMMA" at bounding box center [374, 165] width 191 height 13
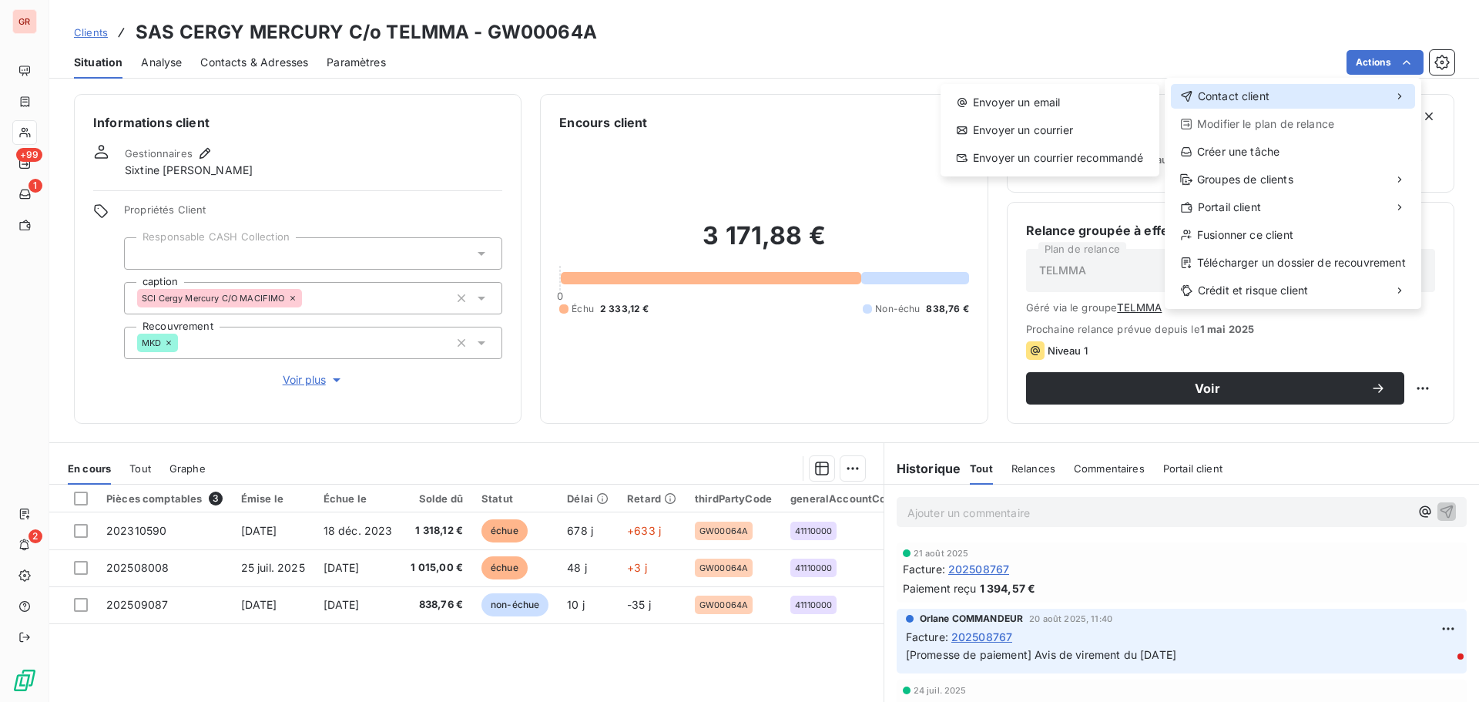
click at [1241, 91] on span "Contact client" at bounding box center [1233, 96] width 72 height 15
click at [1047, 105] on div "Envoyer un email" at bounding box center [1049, 102] width 206 height 25
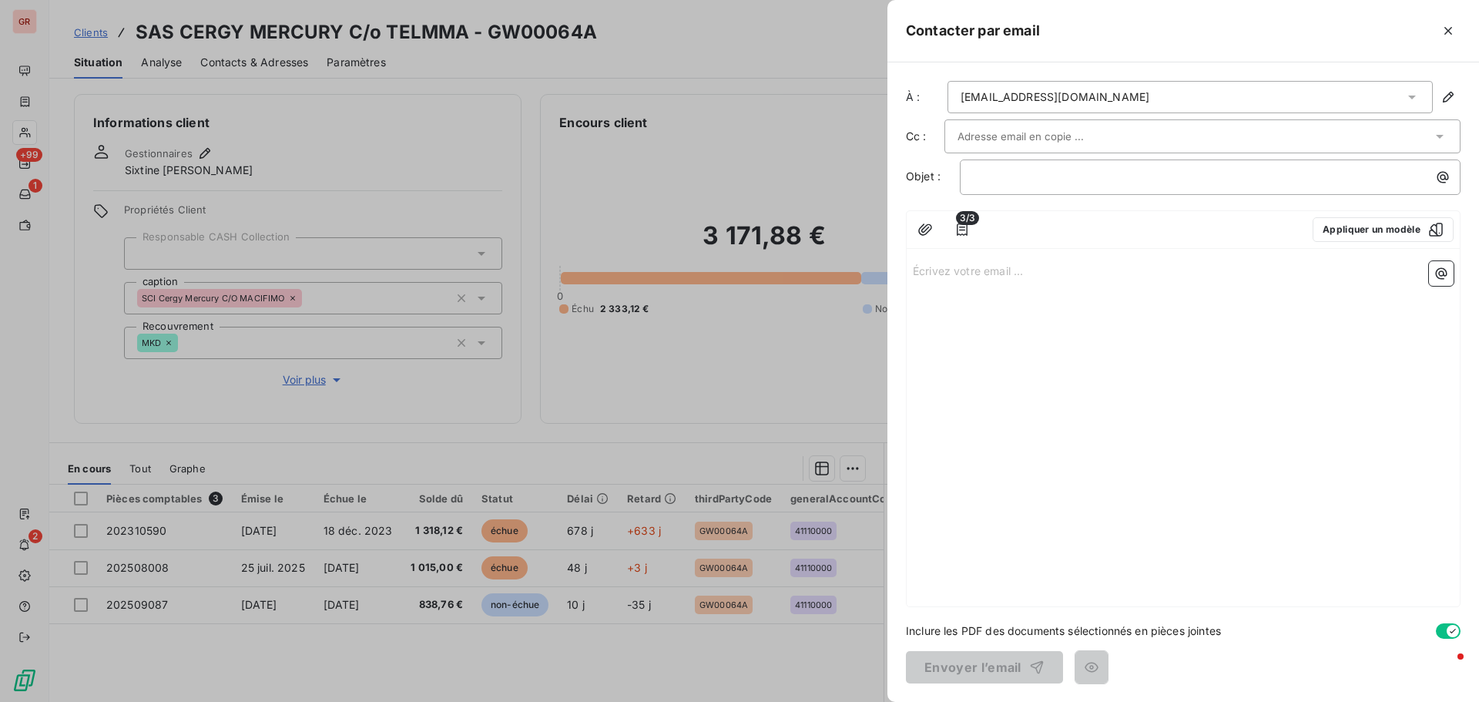
click at [1020, 142] on input "text" at bounding box center [1040, 136] width 166 height 23
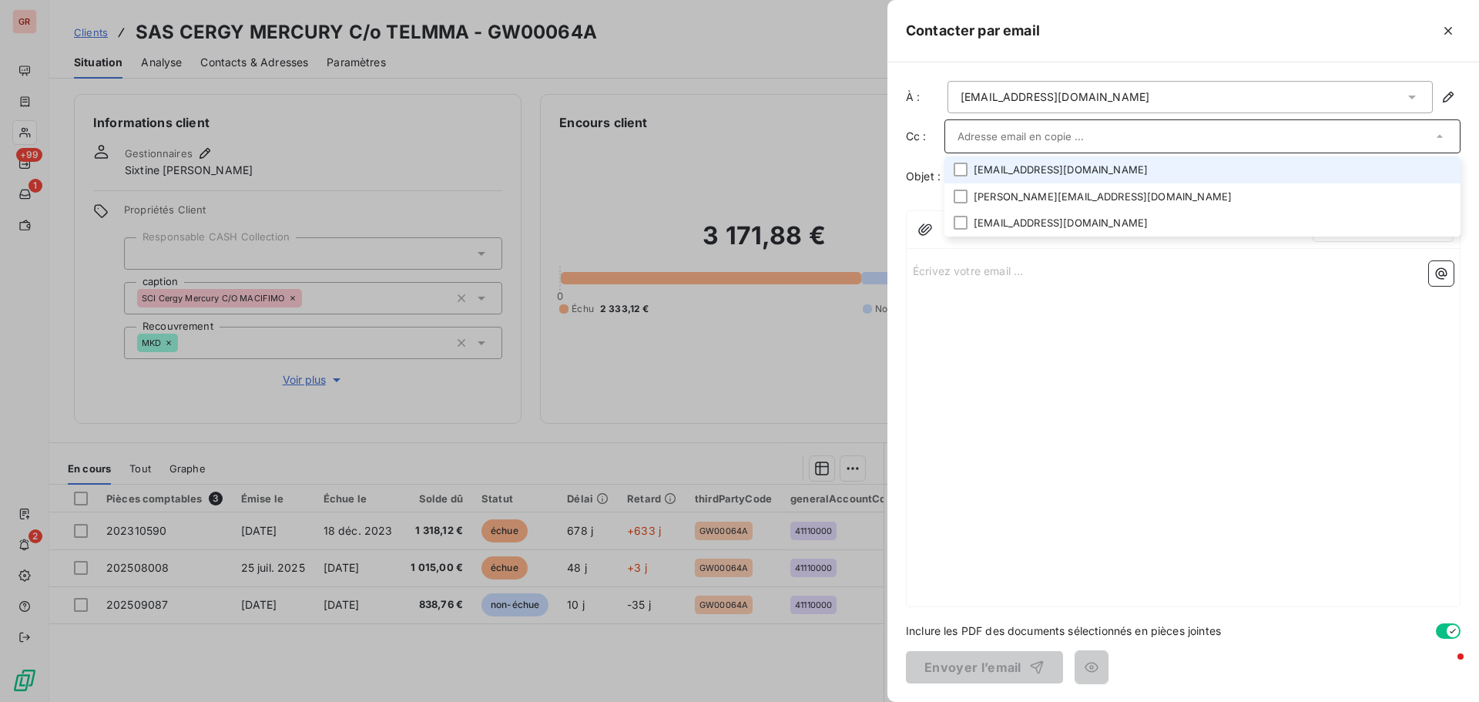
click at [1042, 175] on li "nlaudin@telmma.com" at bounding box center [1202, 169] width 516 height 27
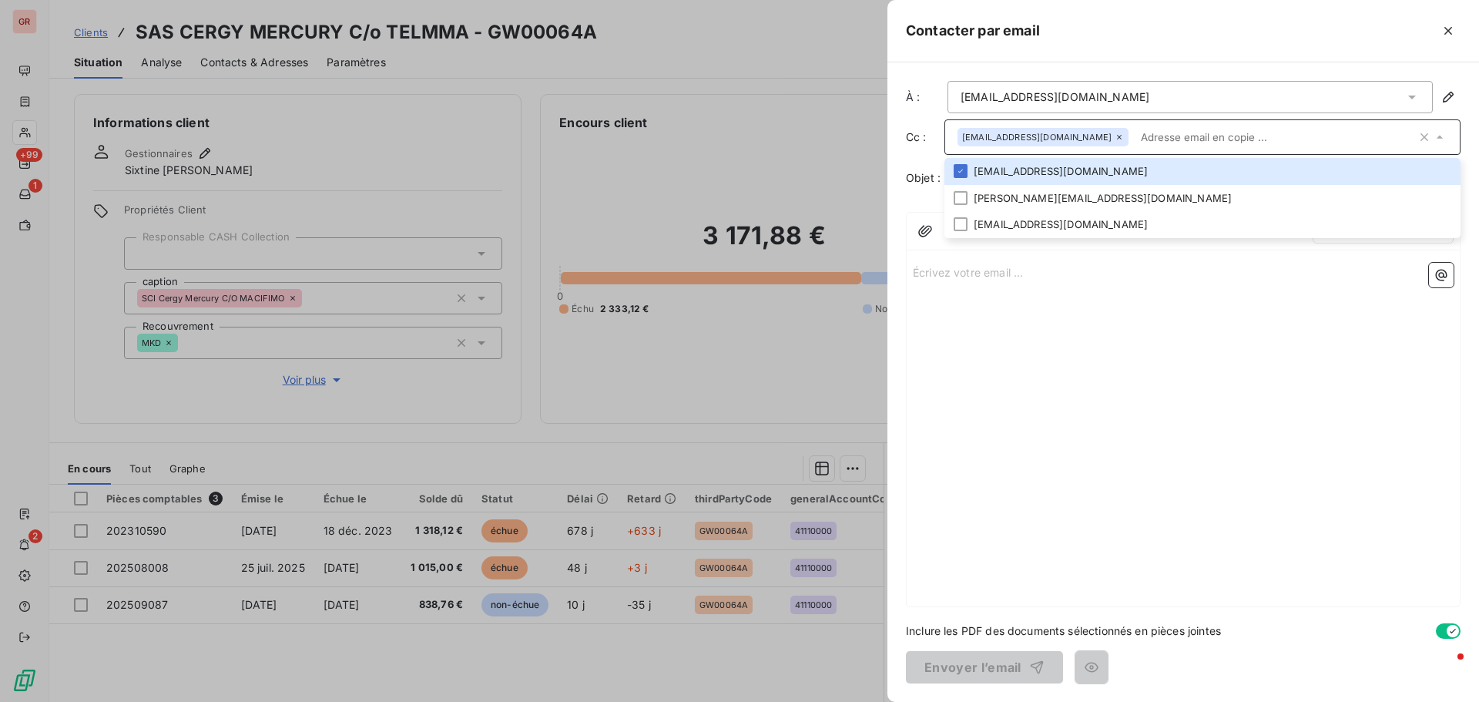
click at [1126, 374] on div "Écrivez votre email ... ﻿" at bounding box center [1182, 431] width 553 height 350
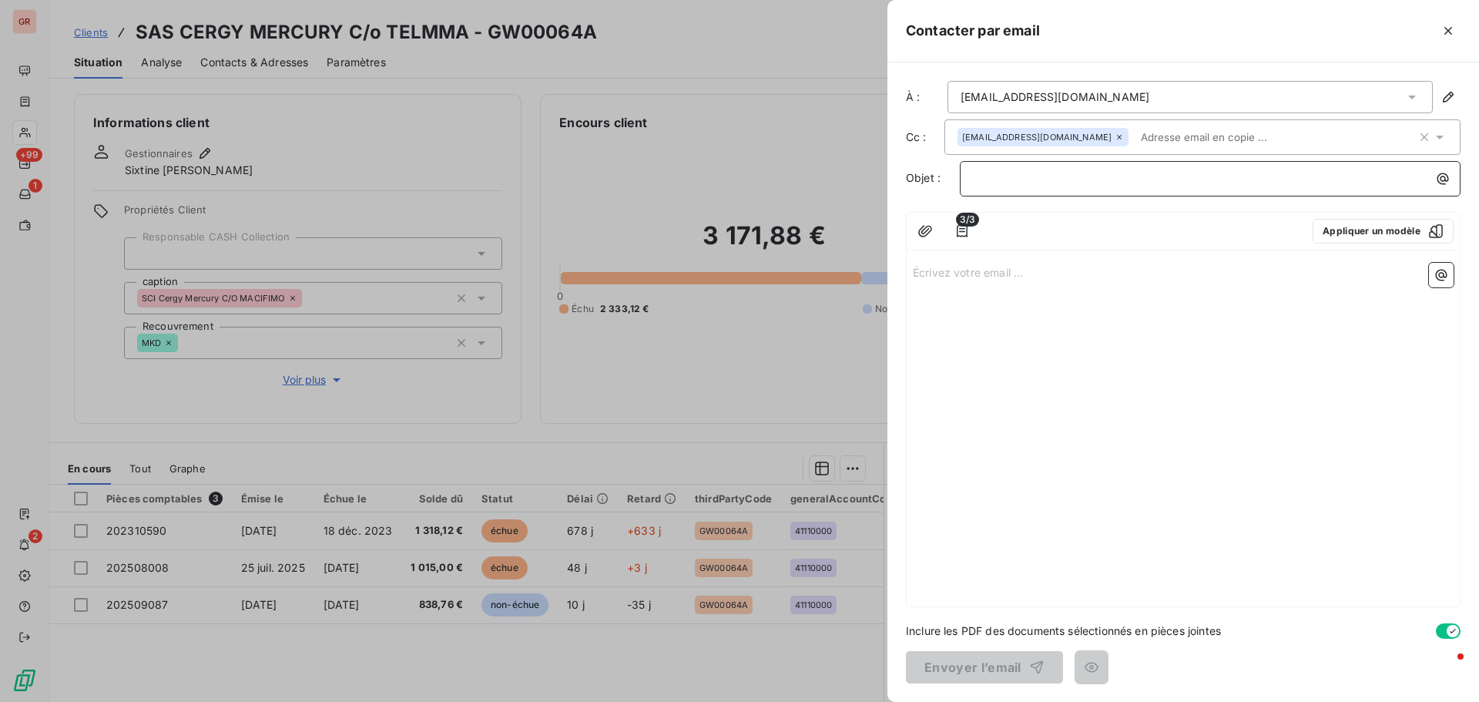
click at [992, 185] on p "﻿" at bounding box center [1214, 178] width 482 height 18
click at [1023, 171] on p "﻿" at bounding box center [1214, 178] width 482 height 18
click at [971, 181] on div "Rappel de factures impayées" at bounding box center [1210, 176] width 490 height 21
click at [1165, 183] on p "Rappel de factures impayées" at bounding box center [1214, 178] width 482 height 18
click at [938, 272] on p "Écrivez votre email ... ﻿" at bounding box center [1183, 272] width 541 height 18
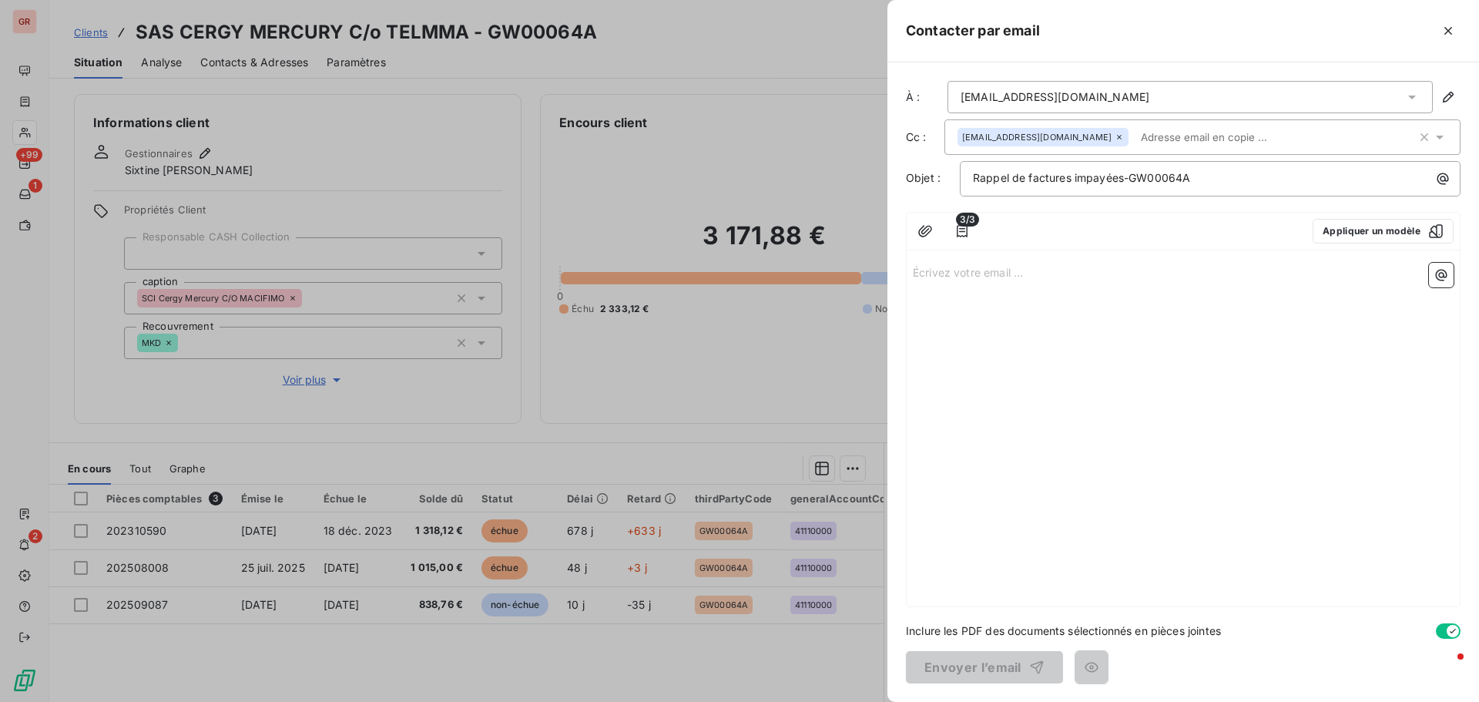
click at [920, 272] on p "Écrivez votre email ... ﻿" at bounding box center [1183, 272] width 541 height 18
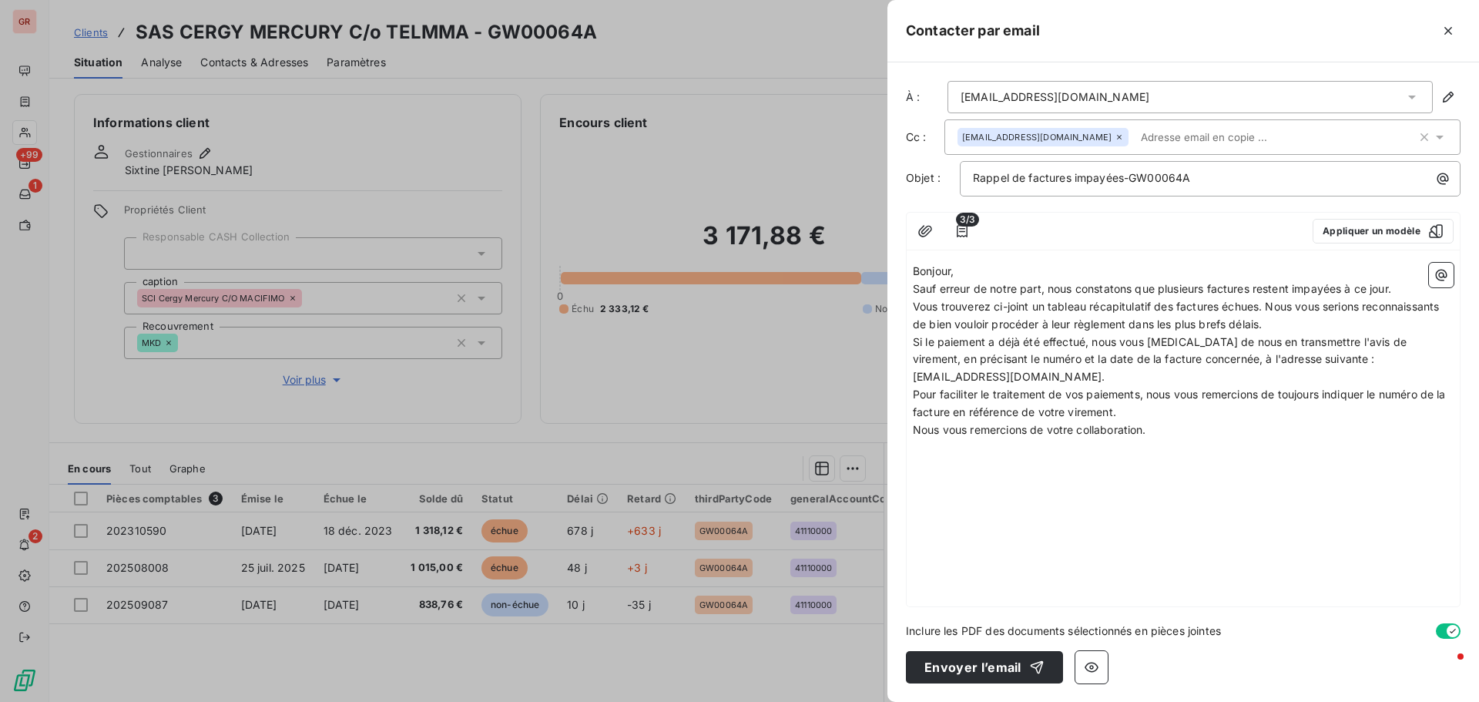
click at [1261, 307] on span "Vous trouverez ci-joint un tableau récapitulatif des factures échues. Nous vous…" at bounding box center [1177, 315] width 529 height 31
click at [1444, 270] on icon "button" at bounding box center [1441, 276] width 12 height 12
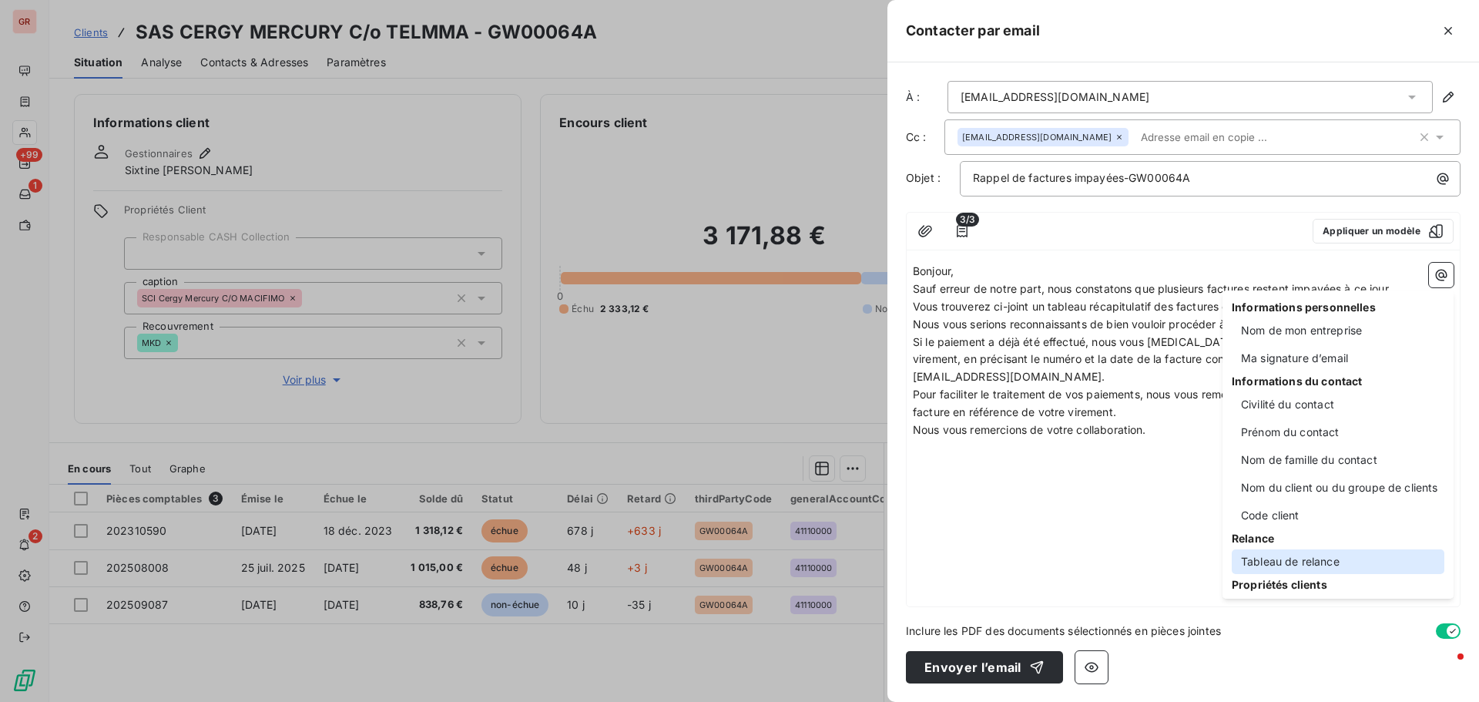
click at [1301, 556] on div "Tableau de relance" at bounding box center [1337, 561] width 213 height 25
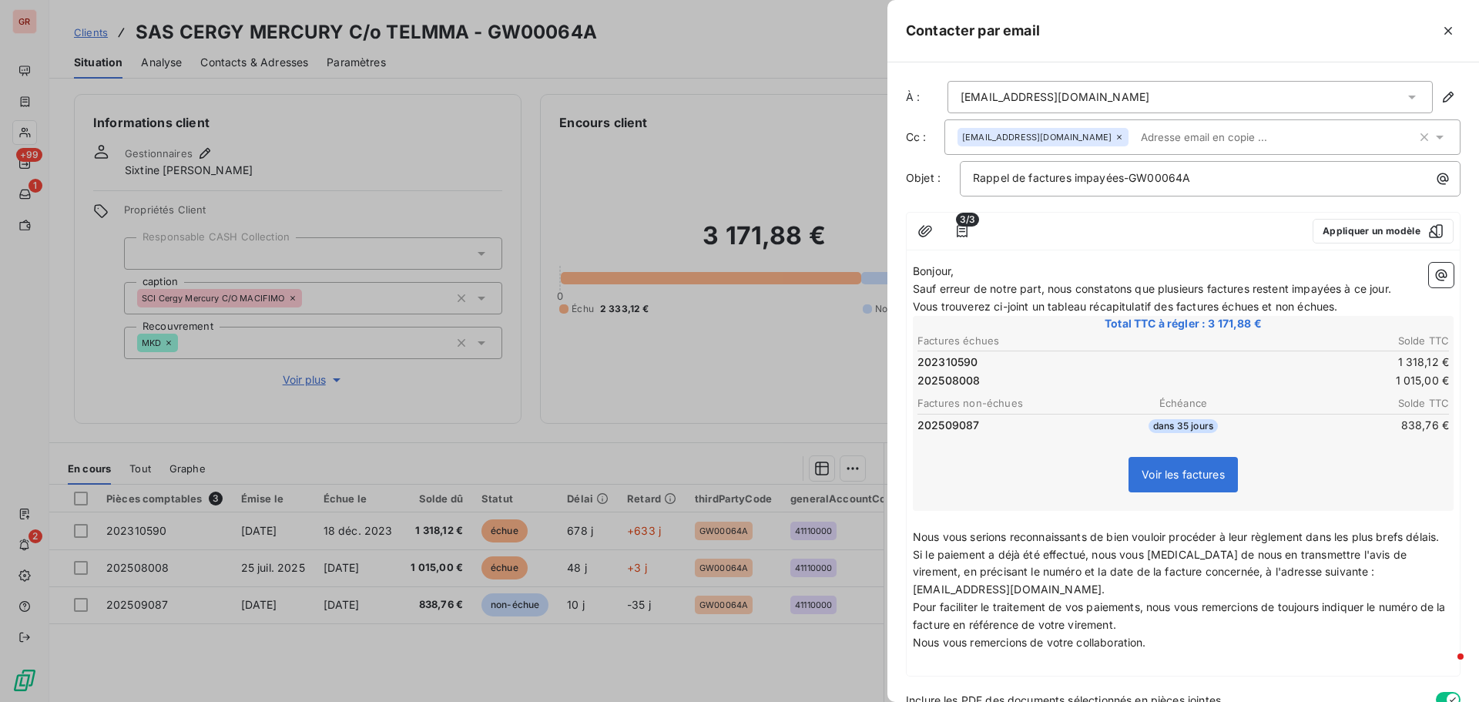
click at [1348, 306] on p "Vous trouverez ci-joint un tableau récapitulatif des factures échues et non éch…" at bounding box center [1183, 307] width 541 height 18
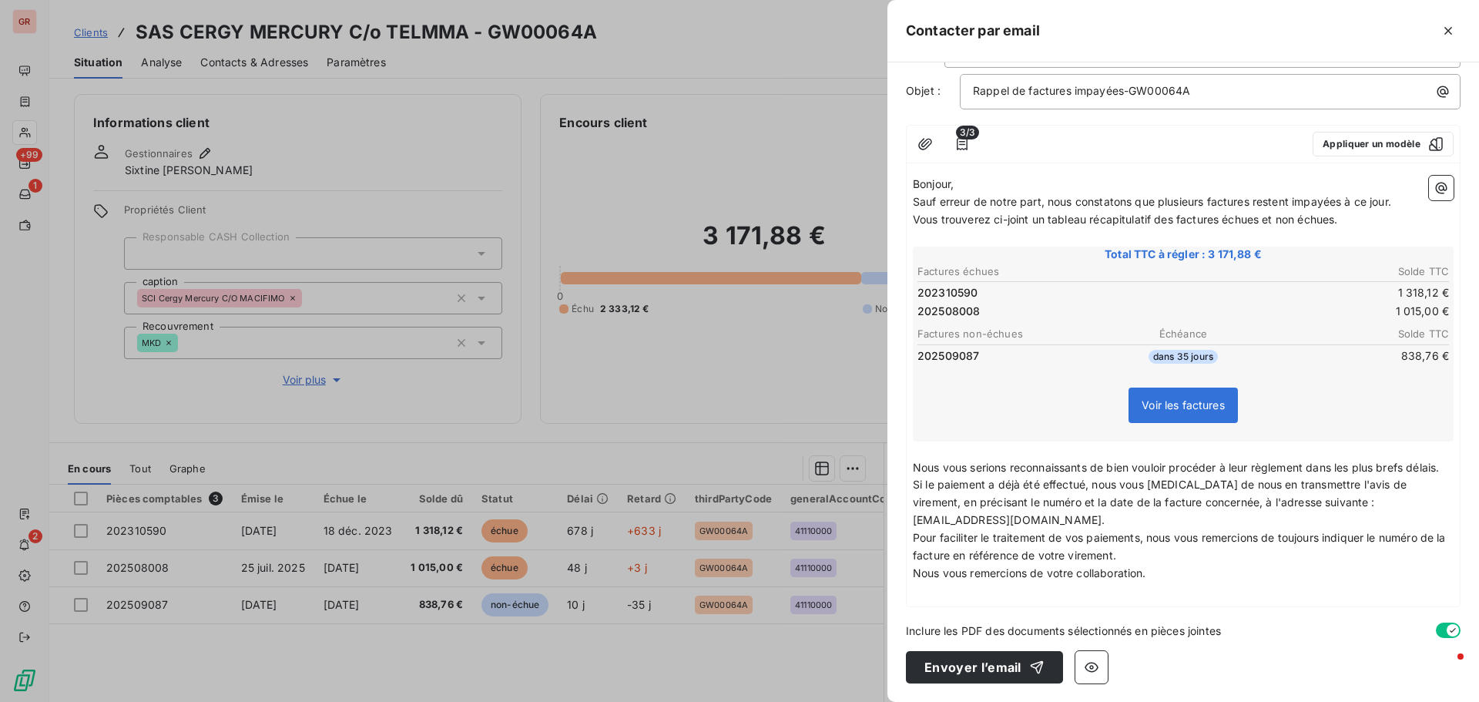
scroll to position [104, 0]
click at [1157, 576] on p "Nous vous remercions de votre collaboration." at bounding box center [1183, 573] width 541 height 18
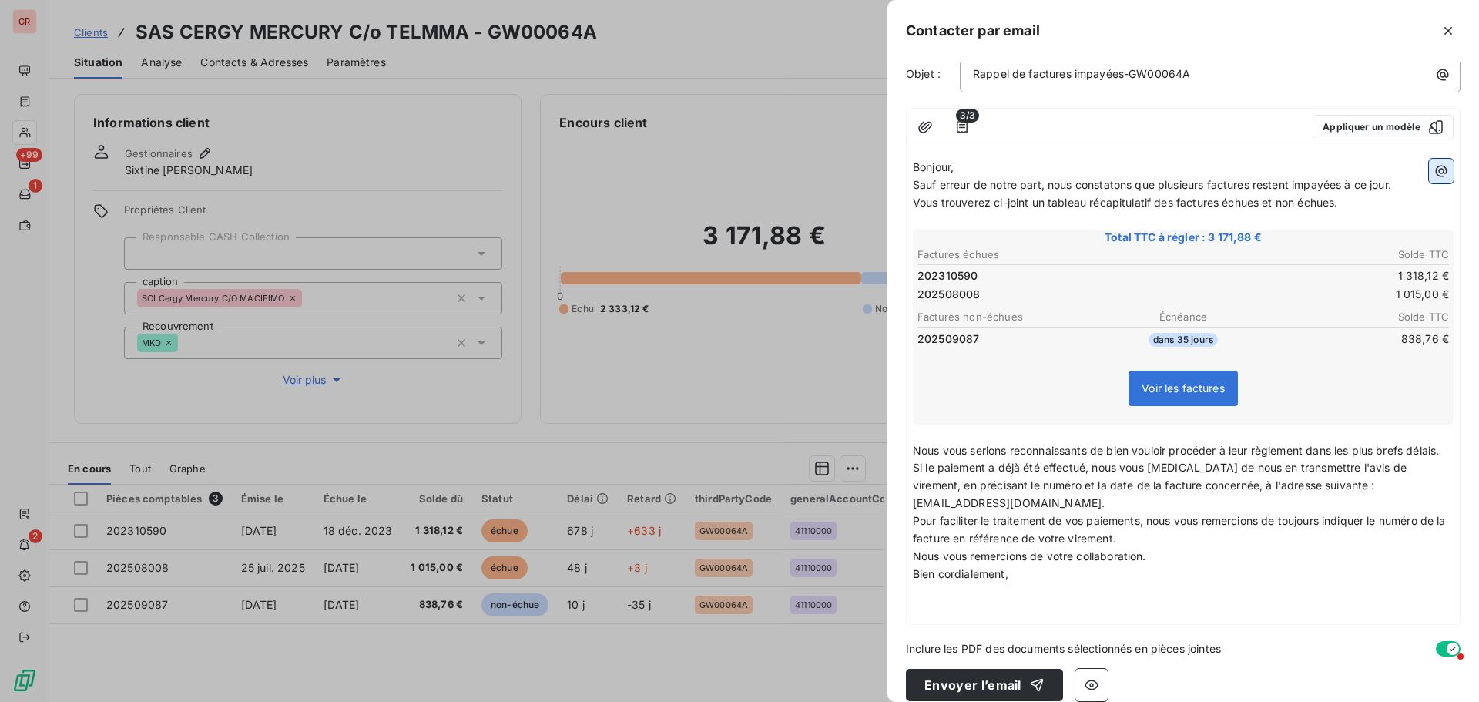
click at [1435, 176] on icon "button" at bounding box center [1441, 172] width 12 height 12
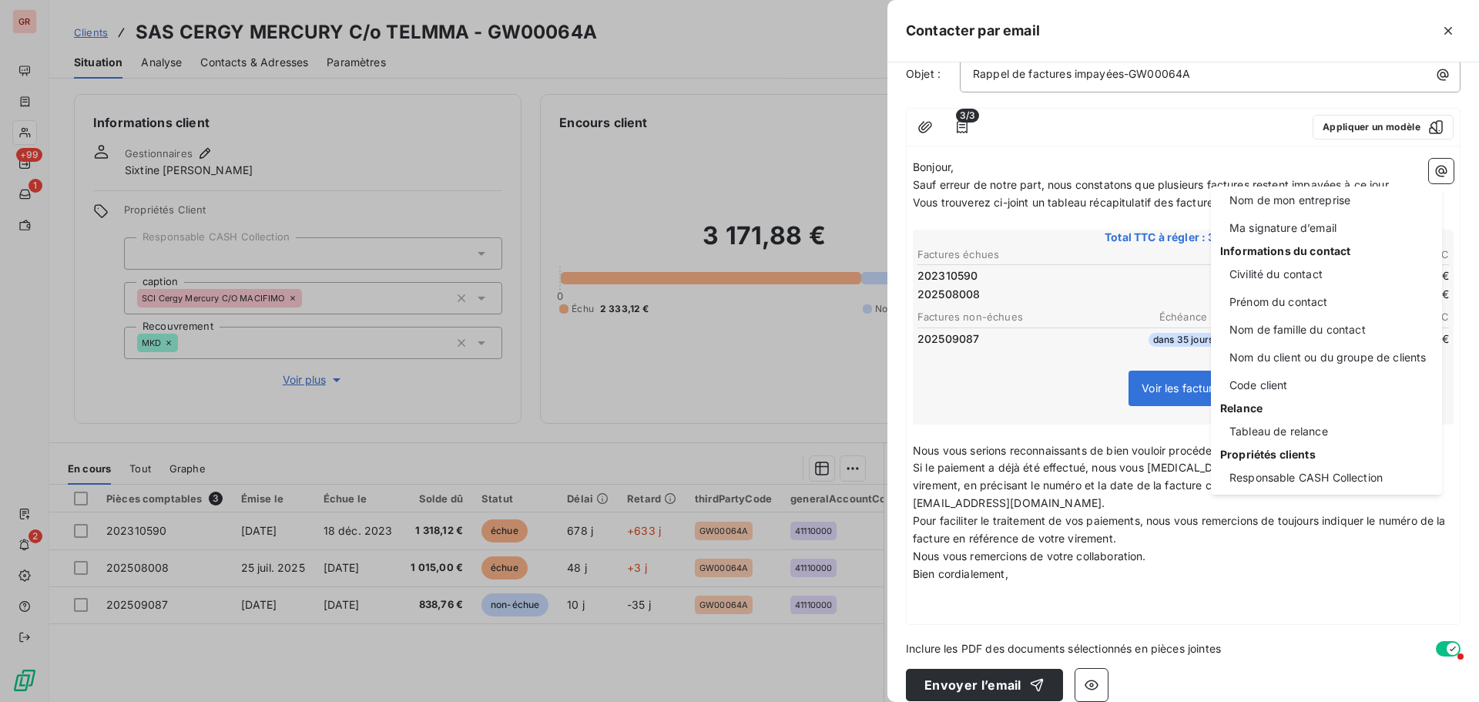
scroll to position [0, 0]
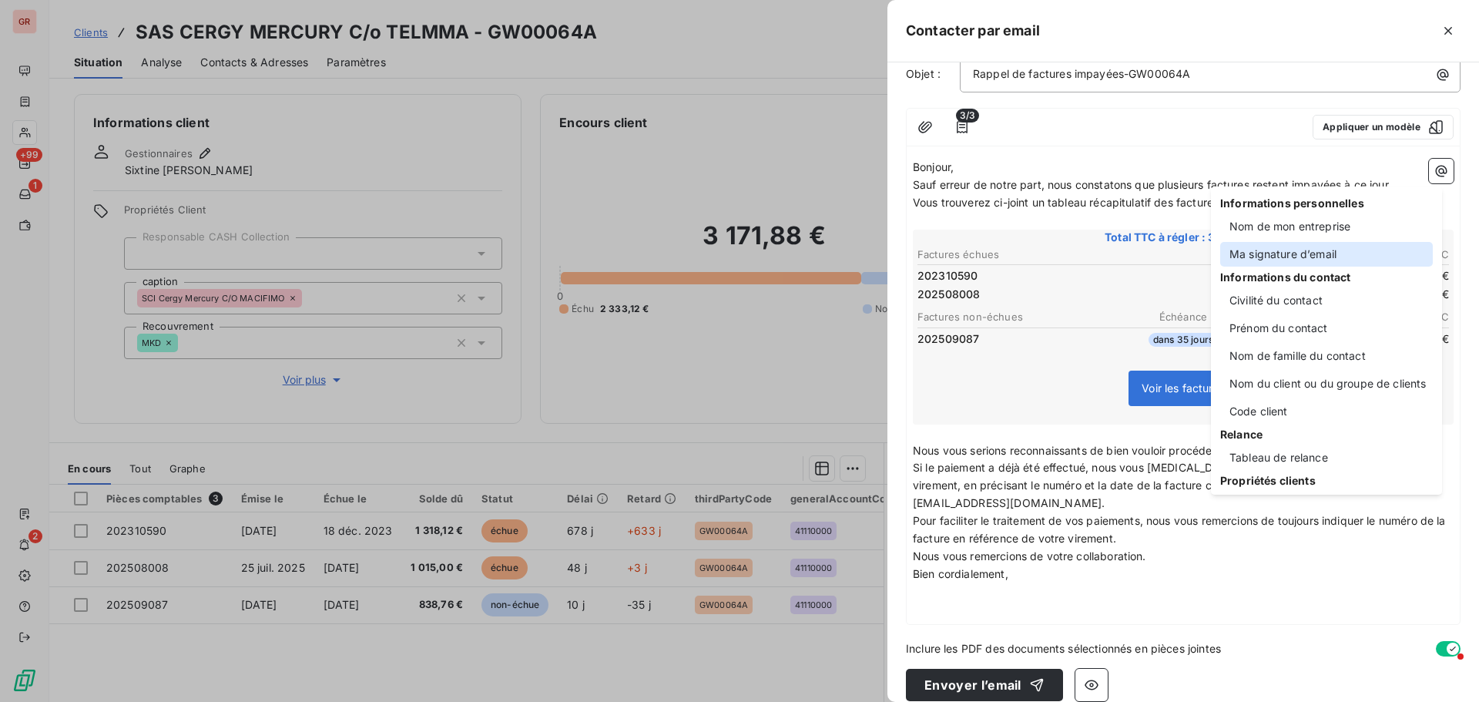
click at [1333, 249] on div "Ma signature d’email" at bounding box center [1326, 254] width 213 height 25
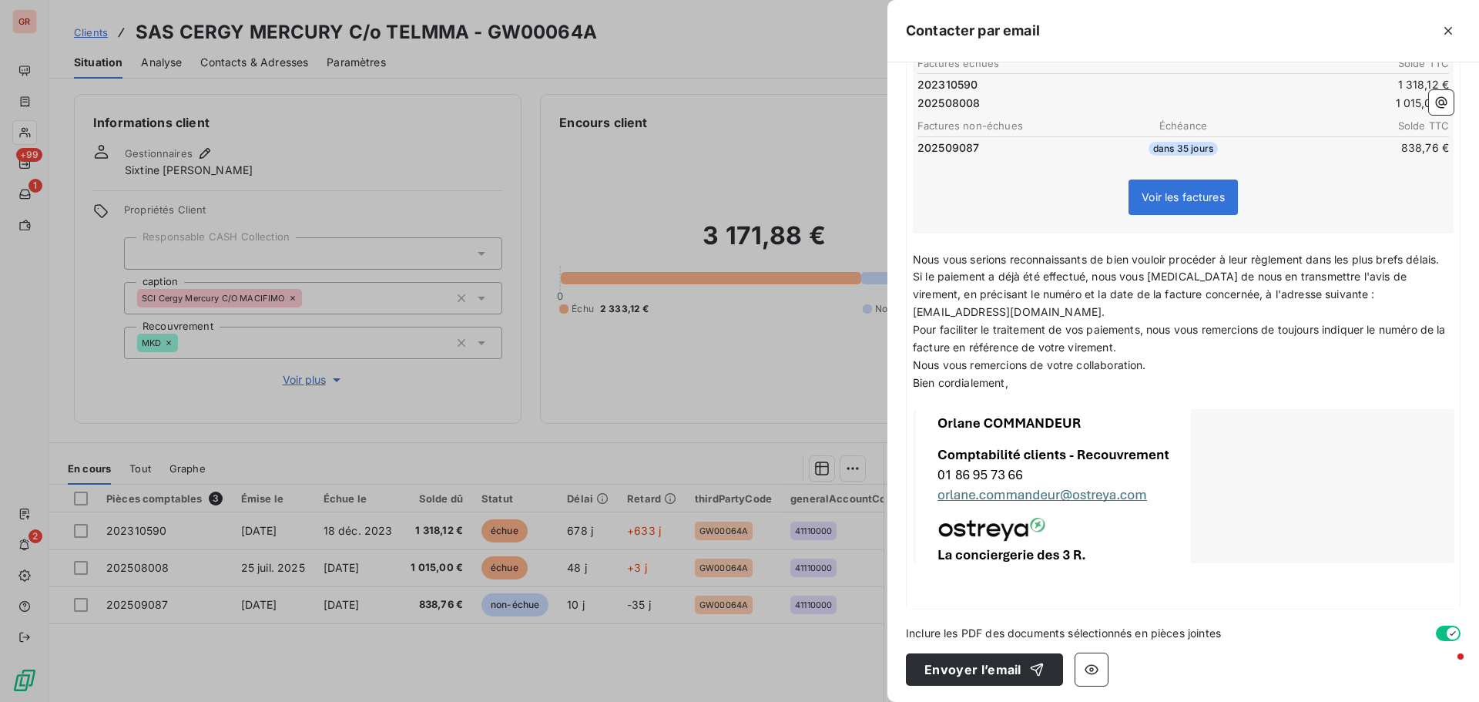
scroll to position [315, 0]
click at [1097, 669] on button "button" at bounding box center [1091, 667] width 32 height 32
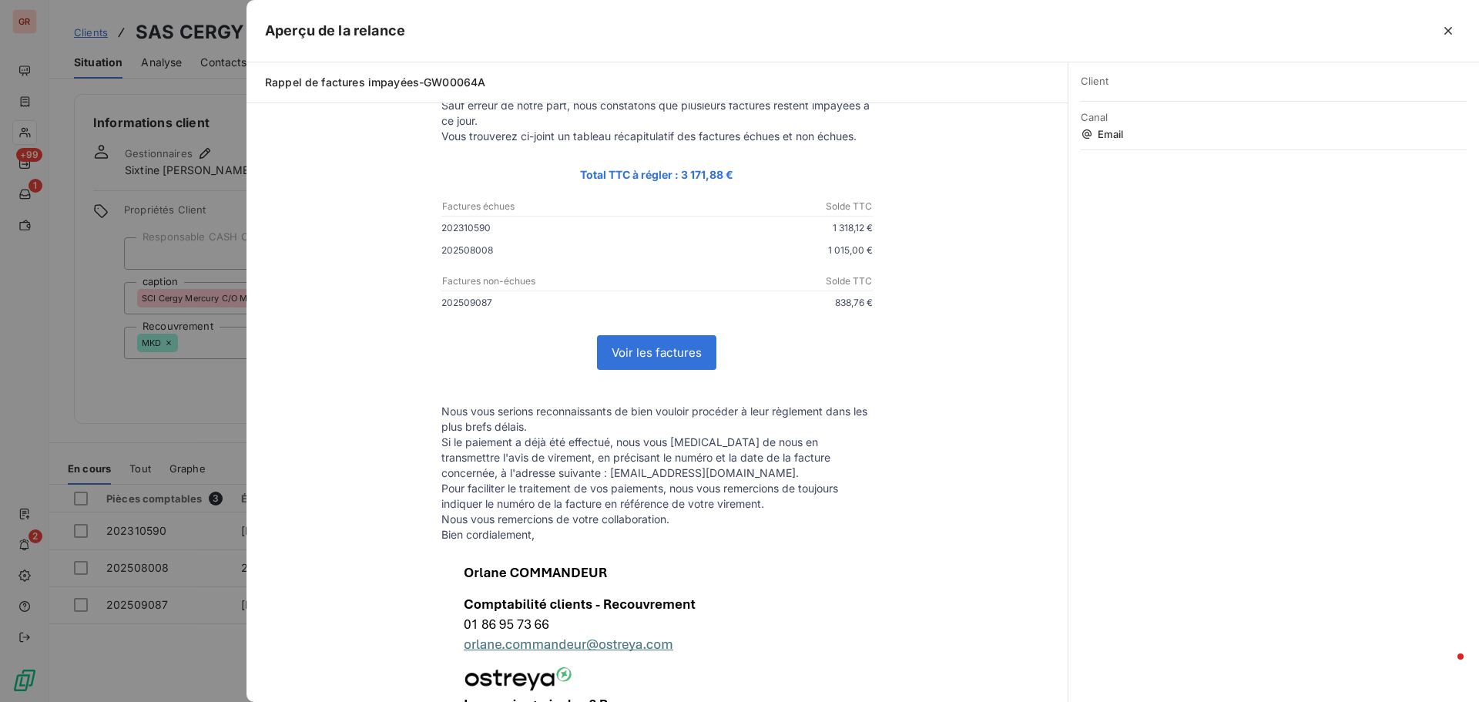
scroll to position [0, 0]
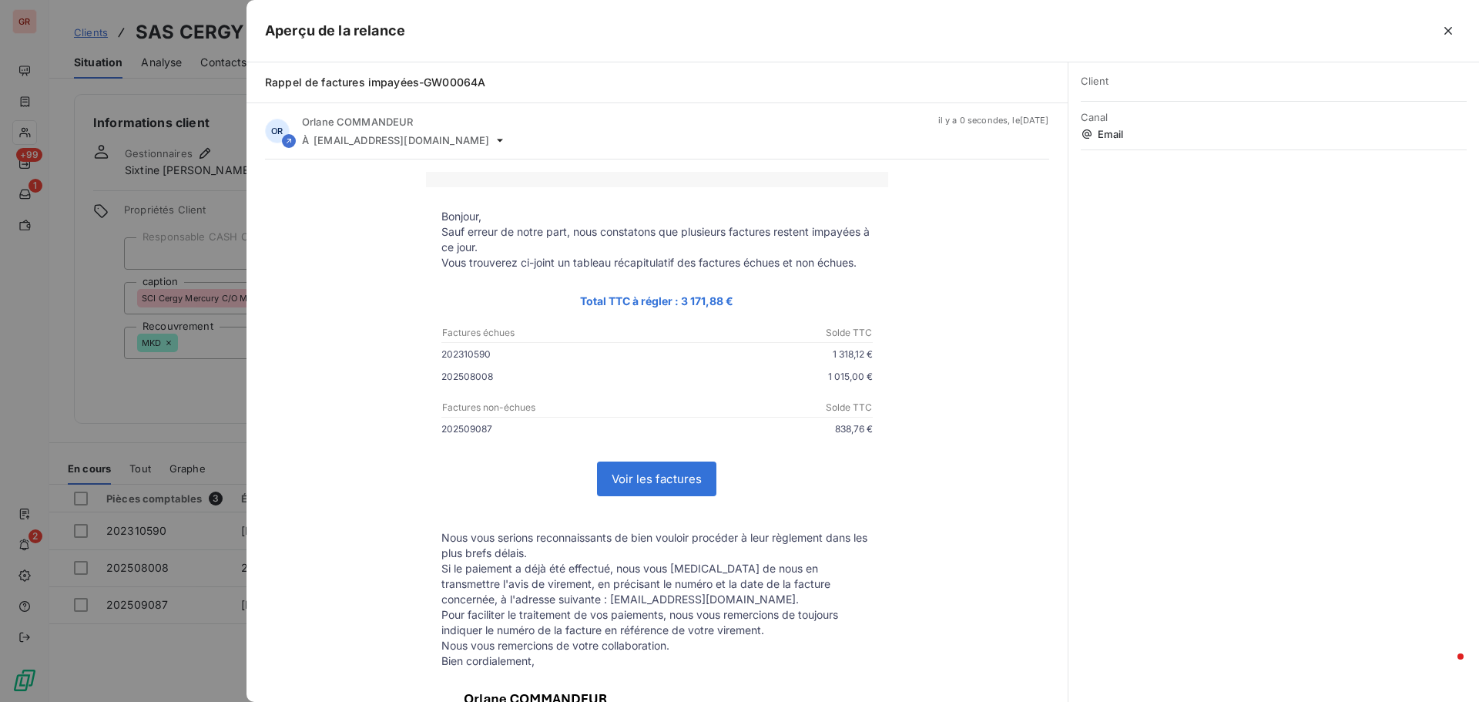
click at [115, 378] on div at bounding box center [739, 351] width 1479 height 702
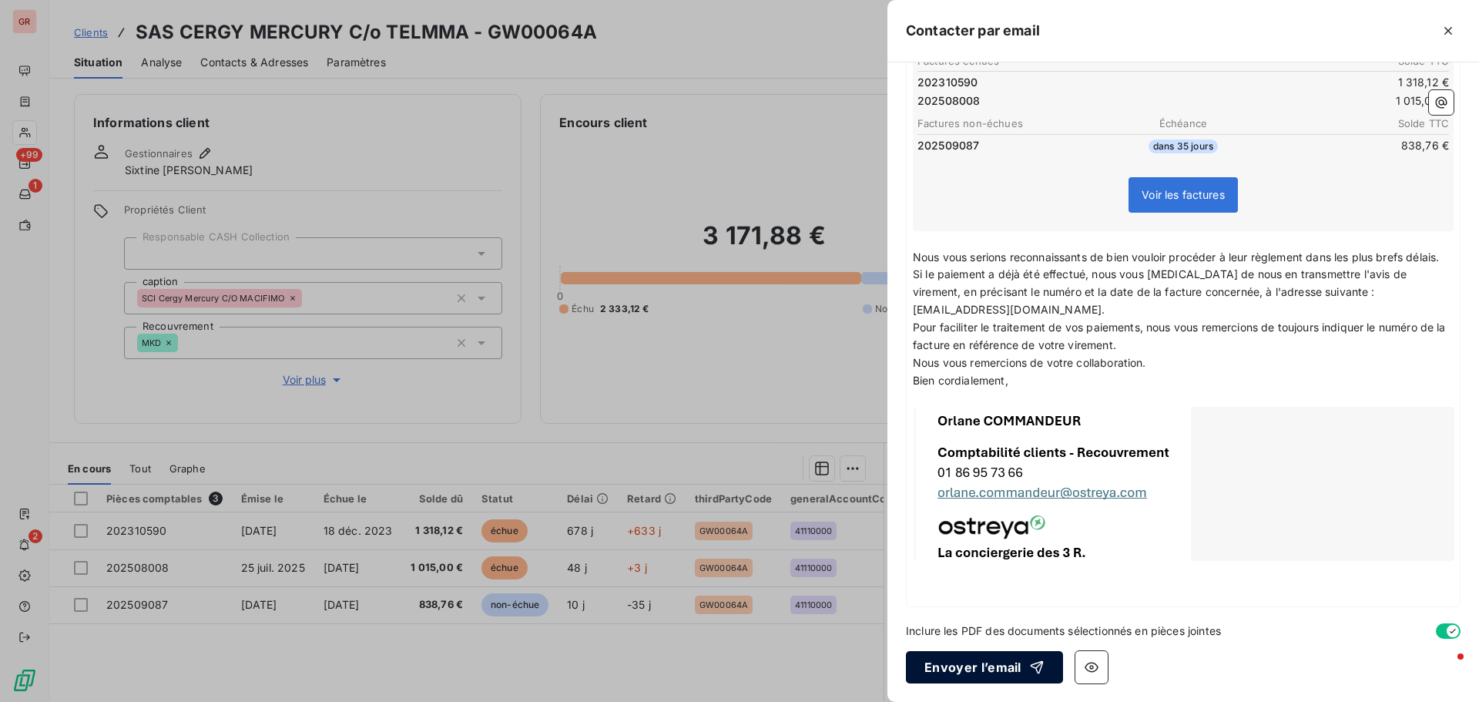
click at [1011, 671] on button "Envoyer l’email" at bounding box center [984, 667] width 157 height 32
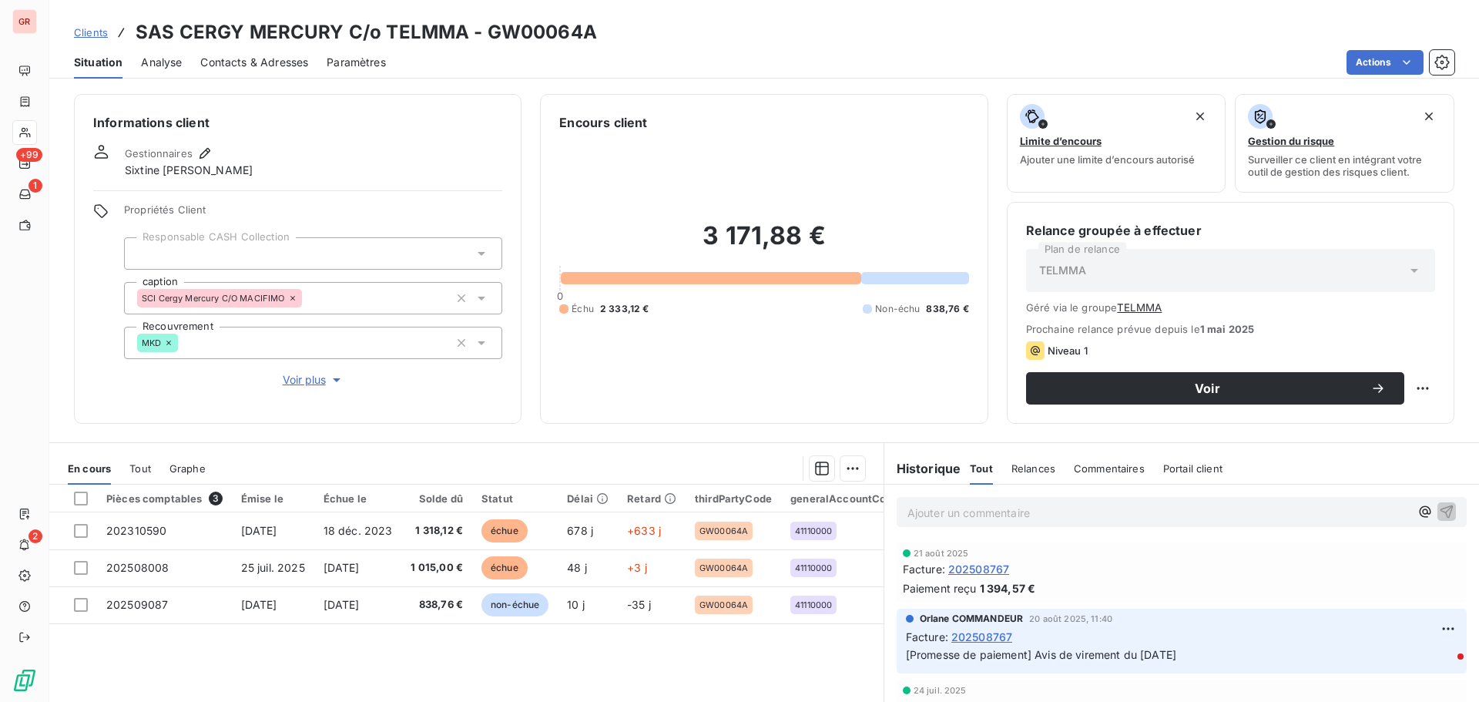
click at [236, 61] on span "Contacts & Adresses" at bounding box center [254, 62] width 108 height 15
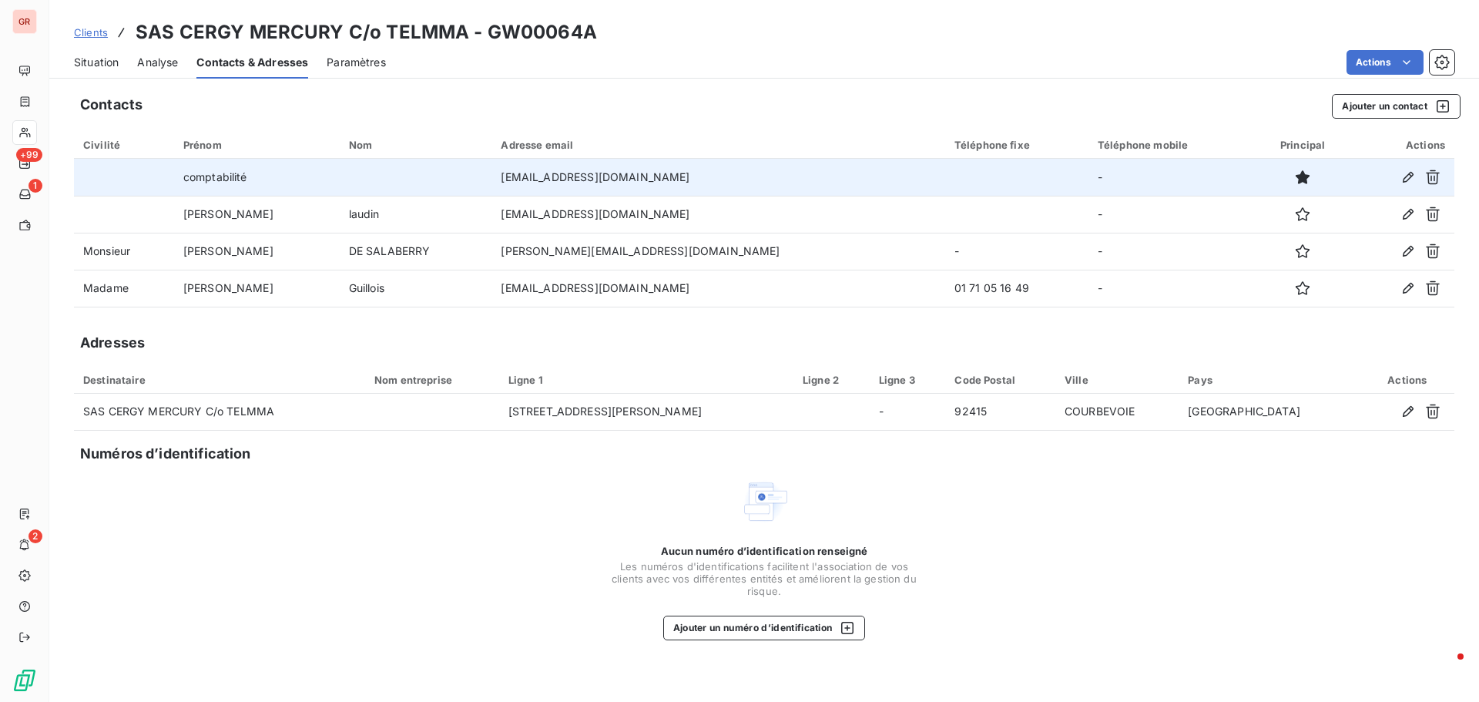
drag, startPoint x: 713, startPoint y: 176, endPoint x: 521, endPoint y: 165, distance: 192.9
click at [521, 165] on td "compta_fournisseurs@telmma.com" at bounding box center [717, 177] width 453 height 37
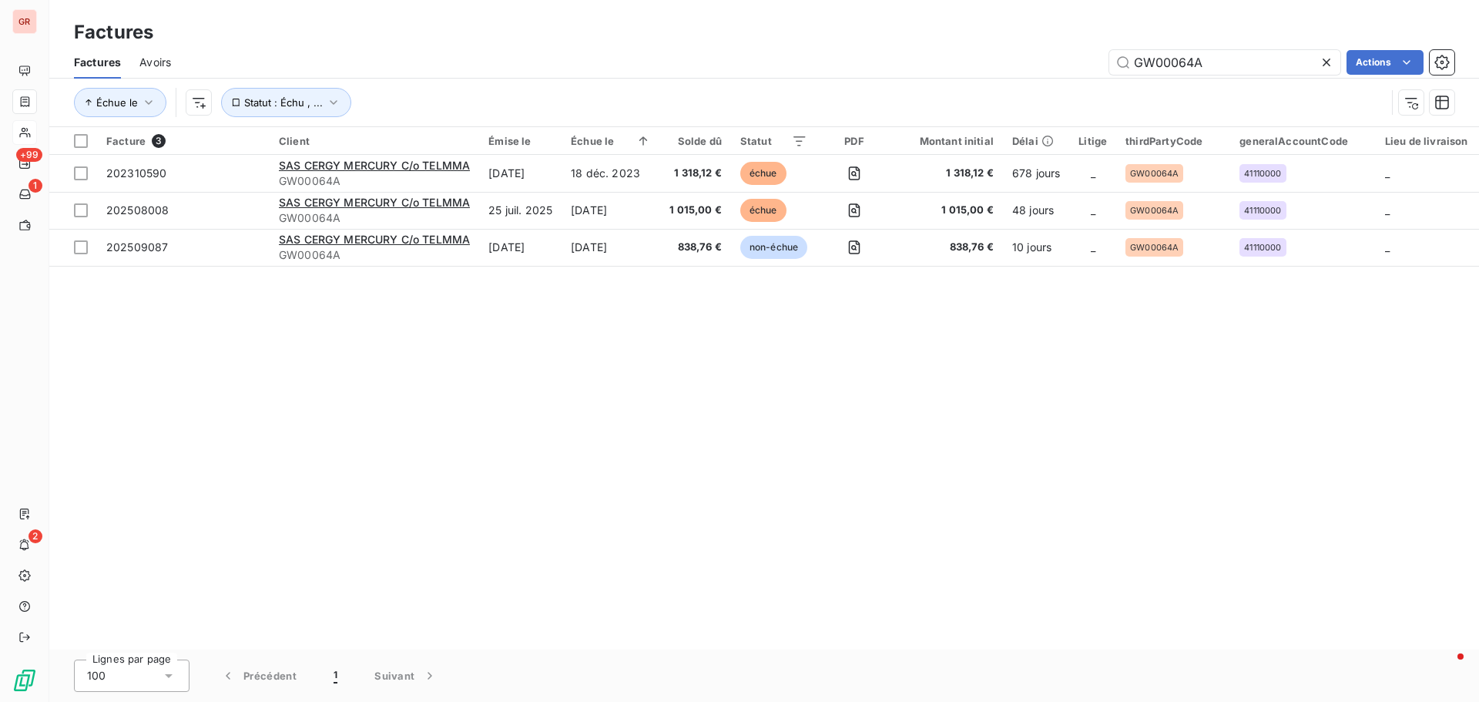
drag, startPoint x: 1218, startPoint y: 66, endPoint x: 948, endPoint y: 57, distance: 269.7
click at [952, 58] on div "GW00064A Actions" at bounding box center [821, 62] width 1264 height 25
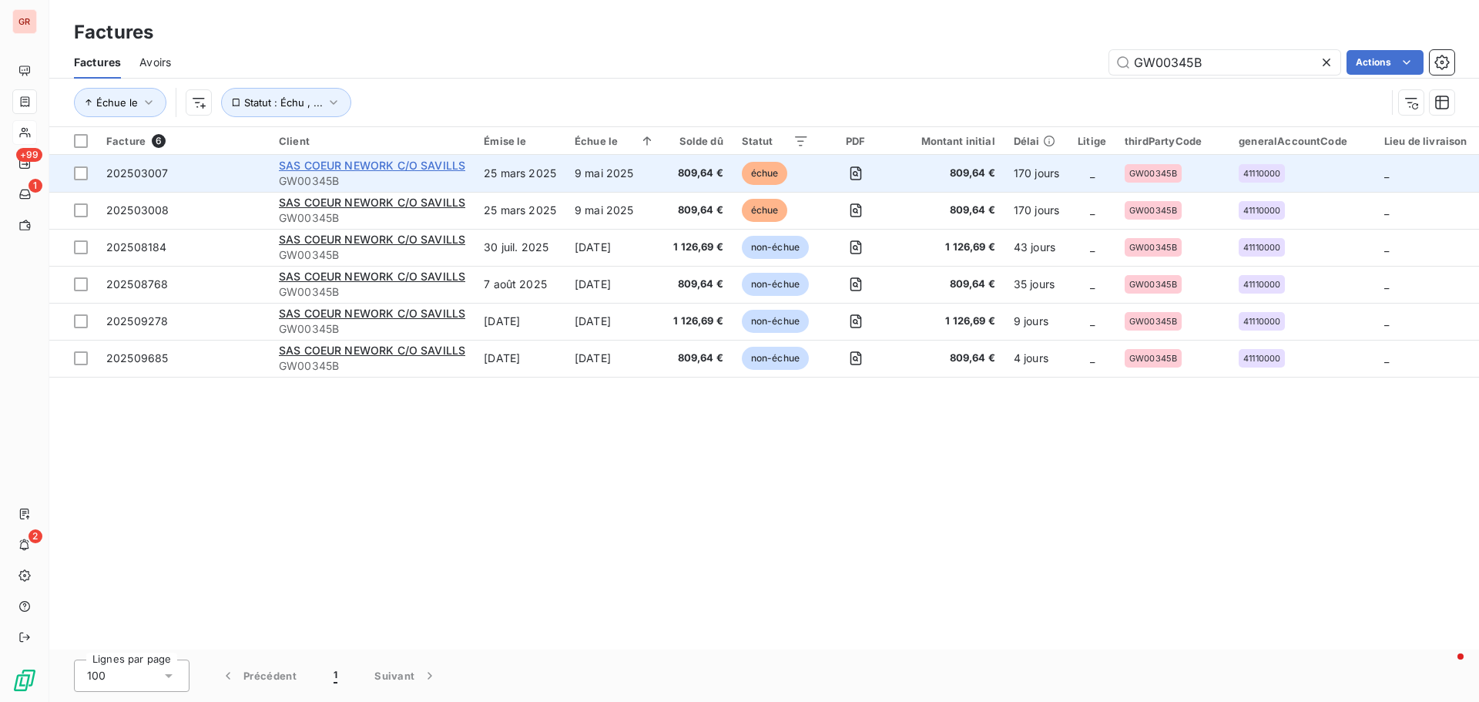
type input "GW00345B"
click at [373, 166] on span "SAS COEUR NEWORK C/O SAVILLS" at bounding box center [372, 165] width 186 height 13
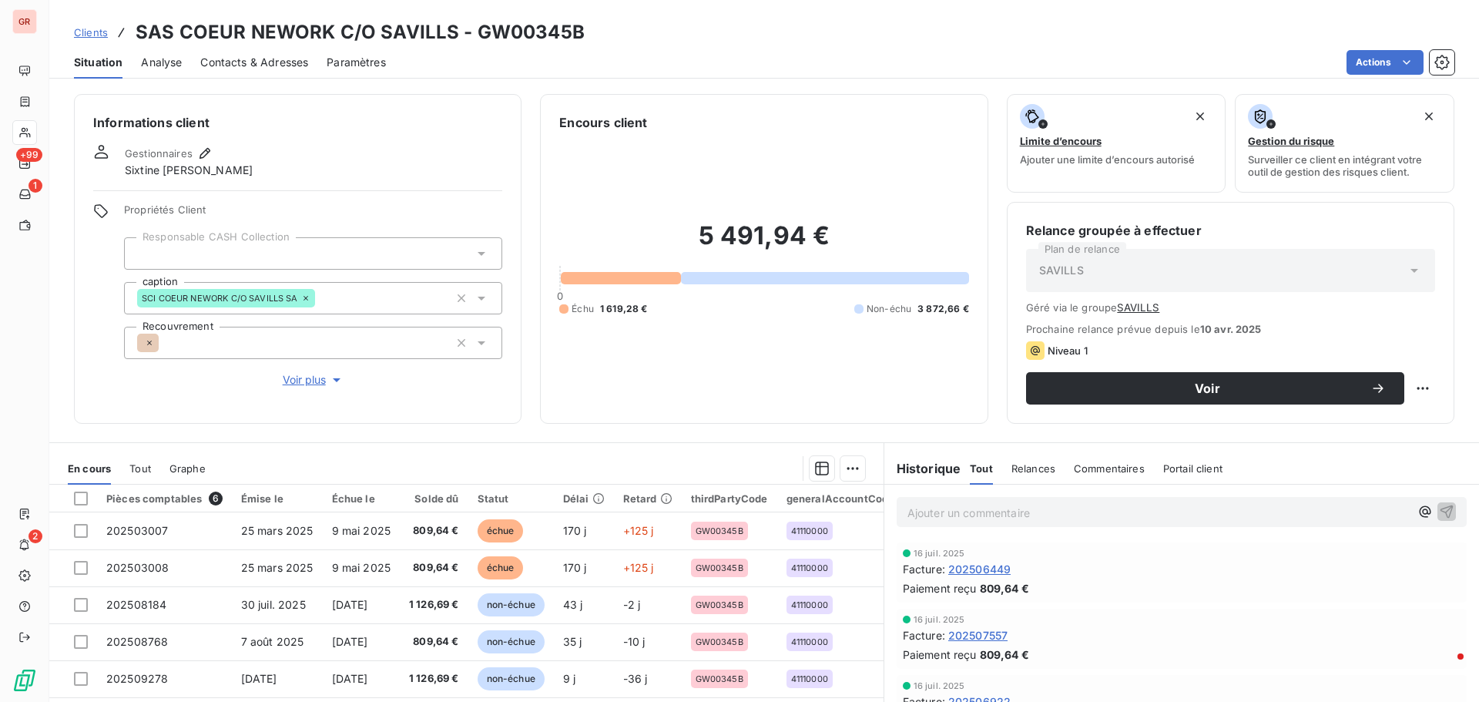
click at [260, 58] on span "Contacts & Adresses" at bounding box center [254, 62] width 108 height 15
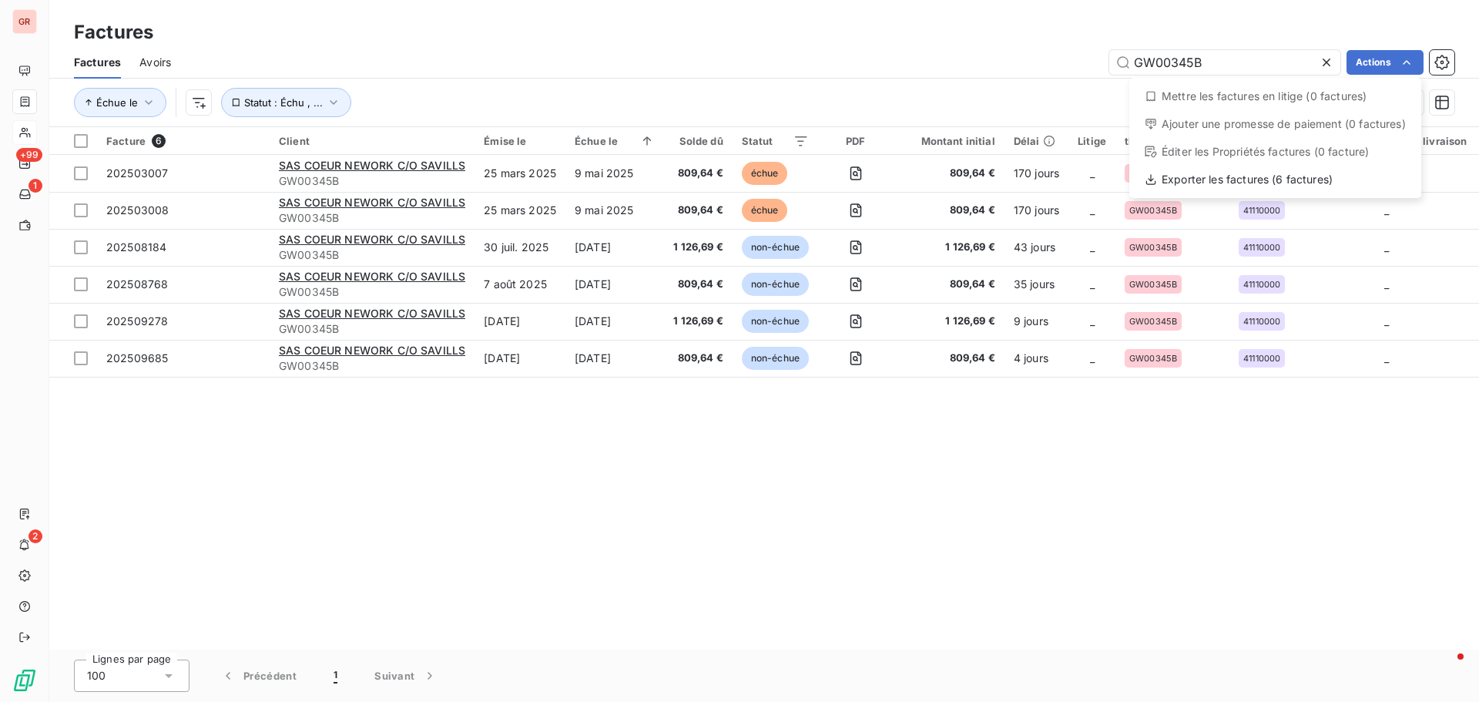
click at [766, 56] on html "GR +99 1 2 Factures Factures Avoirs GW00345B Actions Mettre les factures en lit…" at bounding box center [739, 351] width 1479 height 702
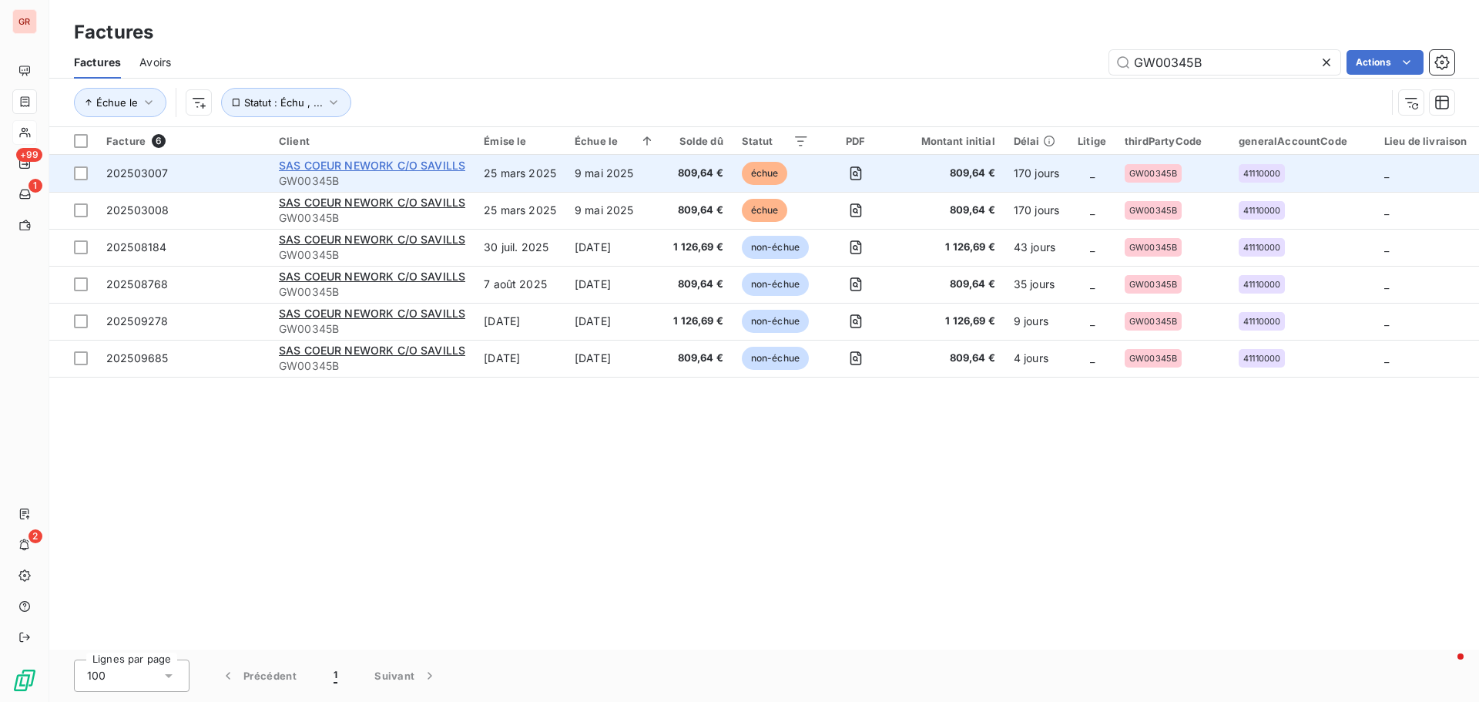
click at [350, 166] on span "SAS COEUR NEWORK C/O SAVILLS" at bounding box center [372, 165] width 186 height 13
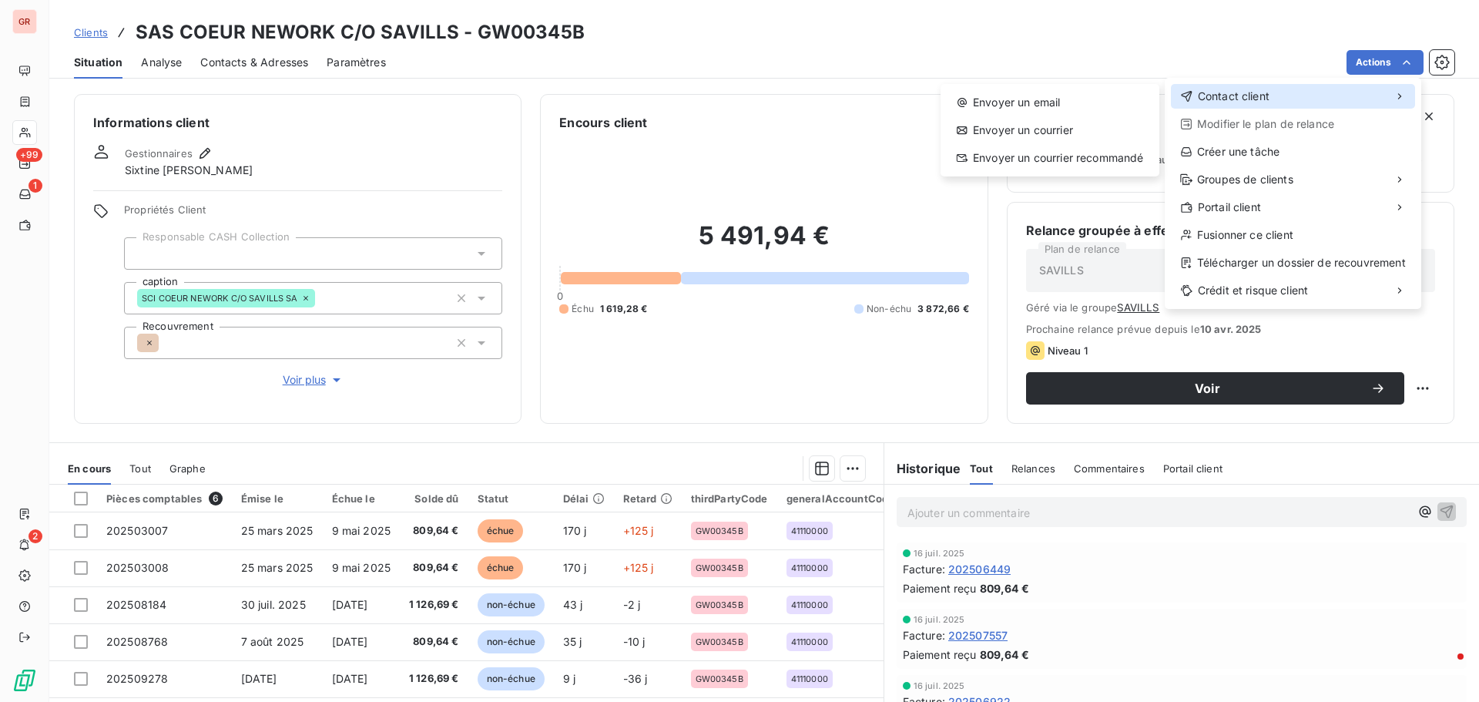
click at [1241, 95] on span "Contact client" at bounding box center [1233, 96] width 72 height 15
click at [1040, 105] on div "Envoyer un email" at bounding box center [1049, 102] width 206 height 25
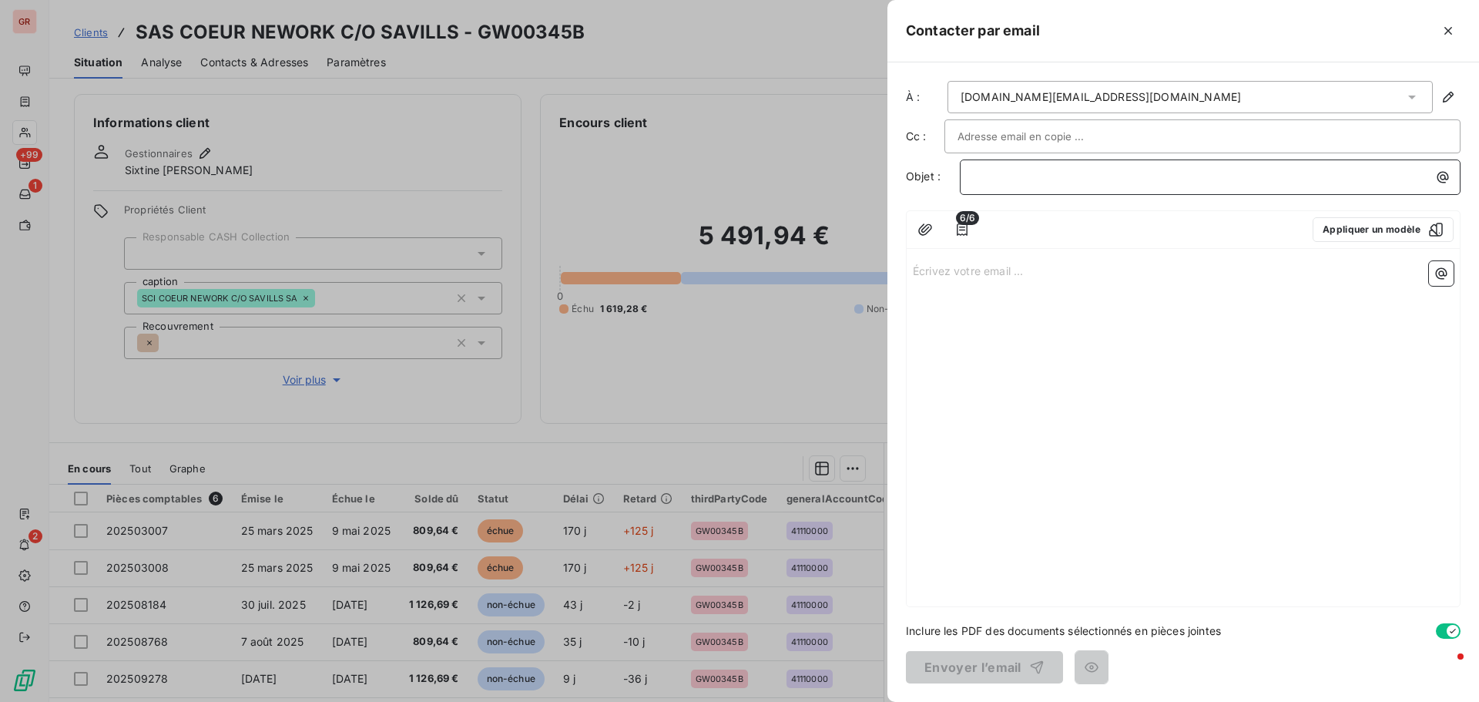
click at [1011, 175] on p "﻿" at bounding box center [1214, 177] width 482 height 18
click at [1024, 181] on p "﻿" at bounding box center [1214, 177] width 482 height 18
click at [931, 267] on p "Écrivez votre email ... ﻿" at bounding box center [1183, 270] width 541 height 18
click at [916, 263] on p "Écrivez votre email ... ﻿" at bounding box center [1183, 270] width 541 height 18
click at [984, 269] on p "BONJOUR?" at bounding box center [1183, 270] width 541 height 18
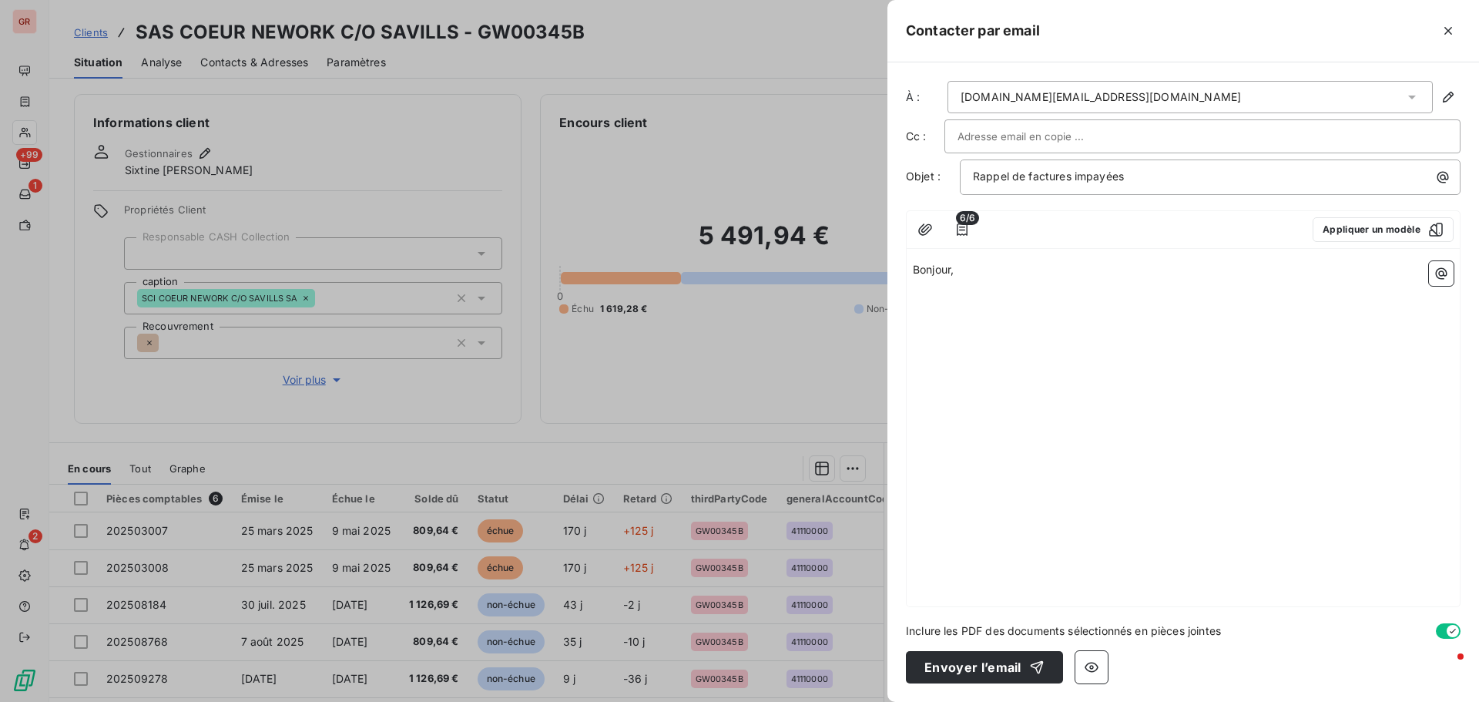
click at [916, 289] on p "﻿" at bounding box center [1183, 288] width 541 height 18
drag, startPoint x: 948, startPoint y: 295, endPoint x: 930, endPoint y: 289, distance: 19.5
click at [926, 289] on p "﻿" at bounding box center [1183, 288] width 541 height 18
drag, startPoint x: 960, startPoint y: 276, endPoint x: 910, endPoint y: 270, distance: 50.4
click at [910, 270] on div "Bonjour, ﻿" at bounding box center [1182, 430] width 553 height 351
